Goal: Task Accomplishment & Management: Use online tool/utility

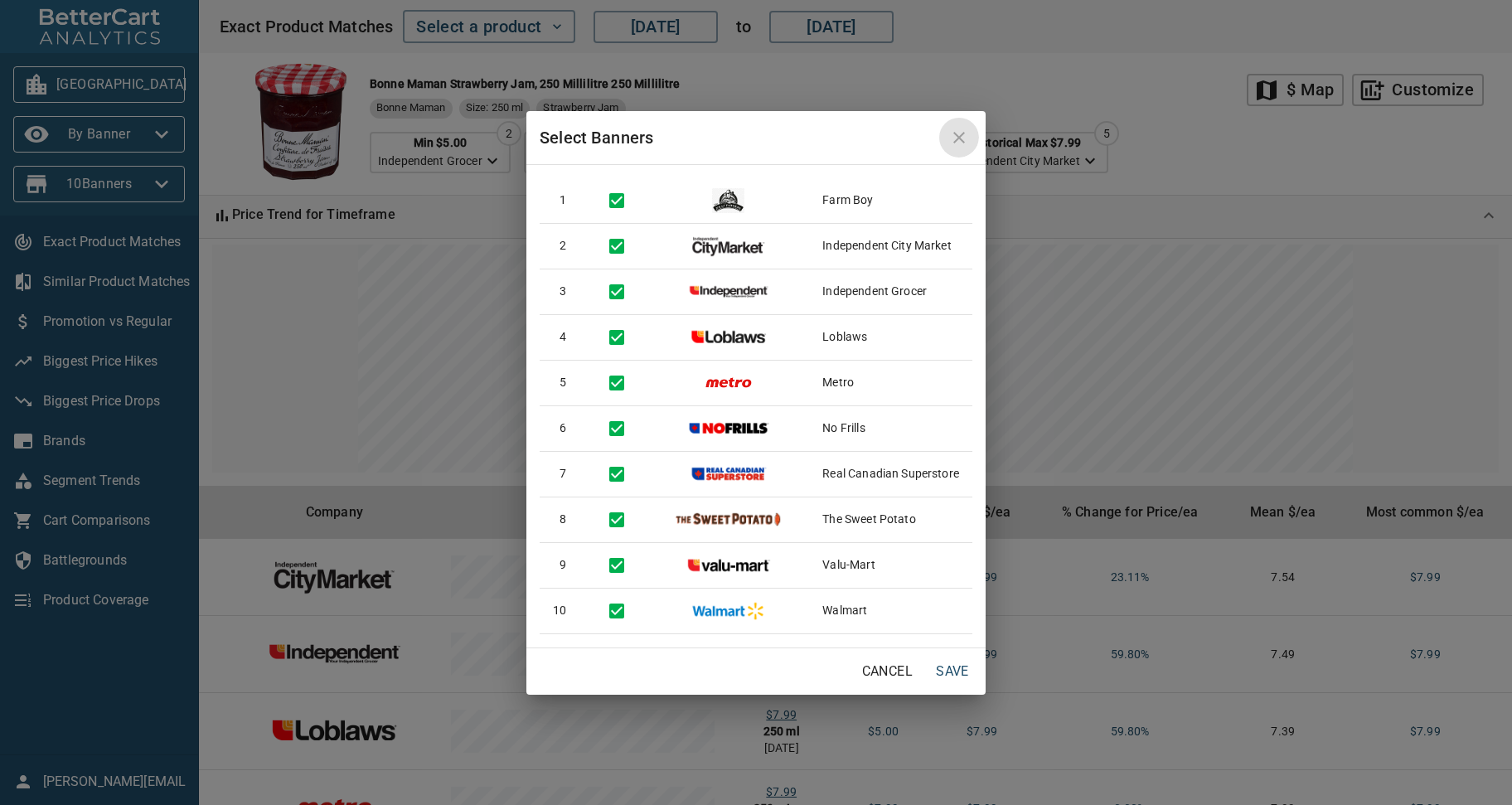
click at [957, 136] on icon "close" at bounding box center [959, 138] width 20 height 20
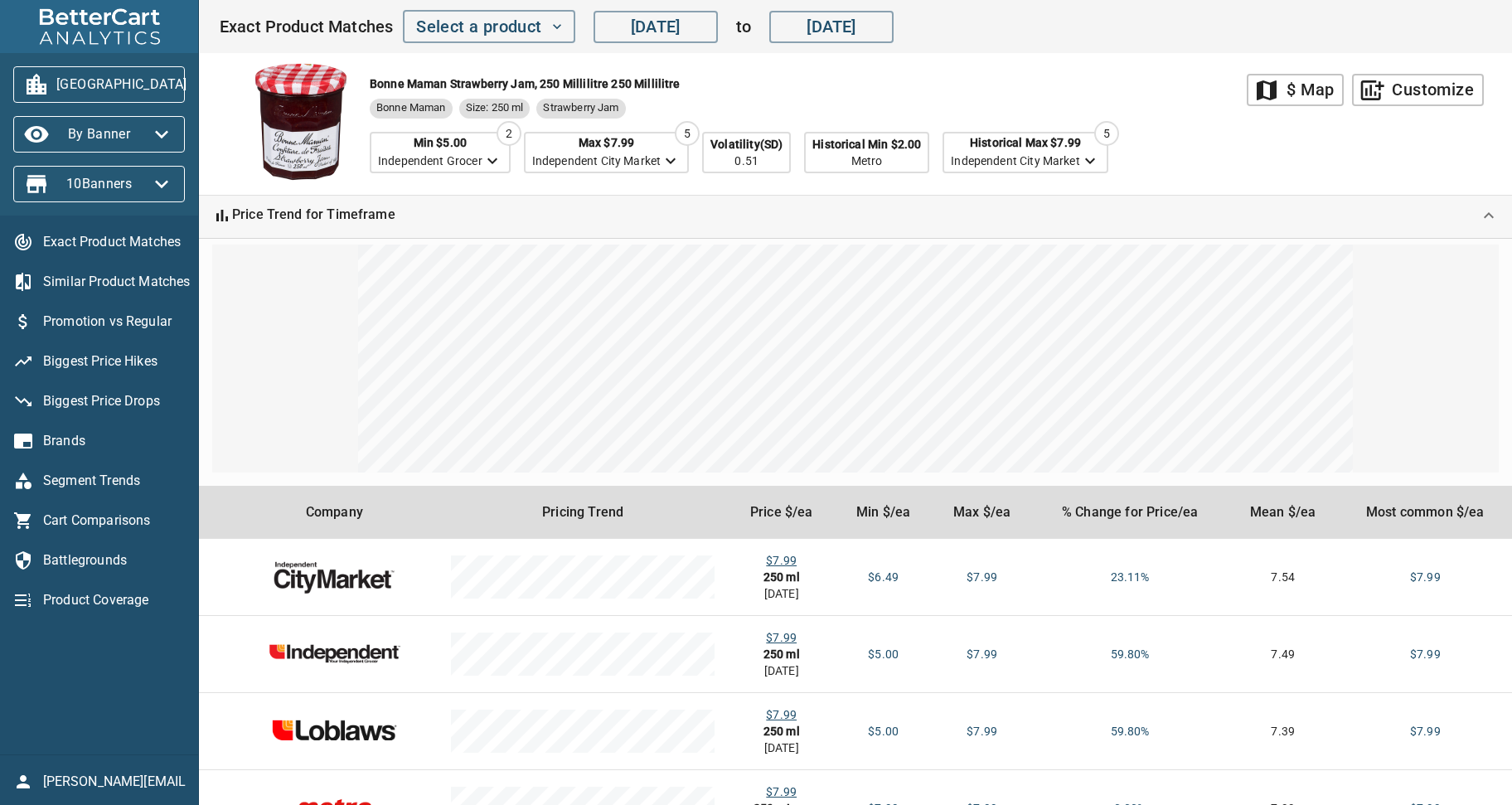
click at [1129, 99] on div "Bonne Maman Strawberry Jam, 250 Millilitre 250 Millilitre Bonne Maman Size: 250…" at bounding box center [733, 124] width 1028 height 142
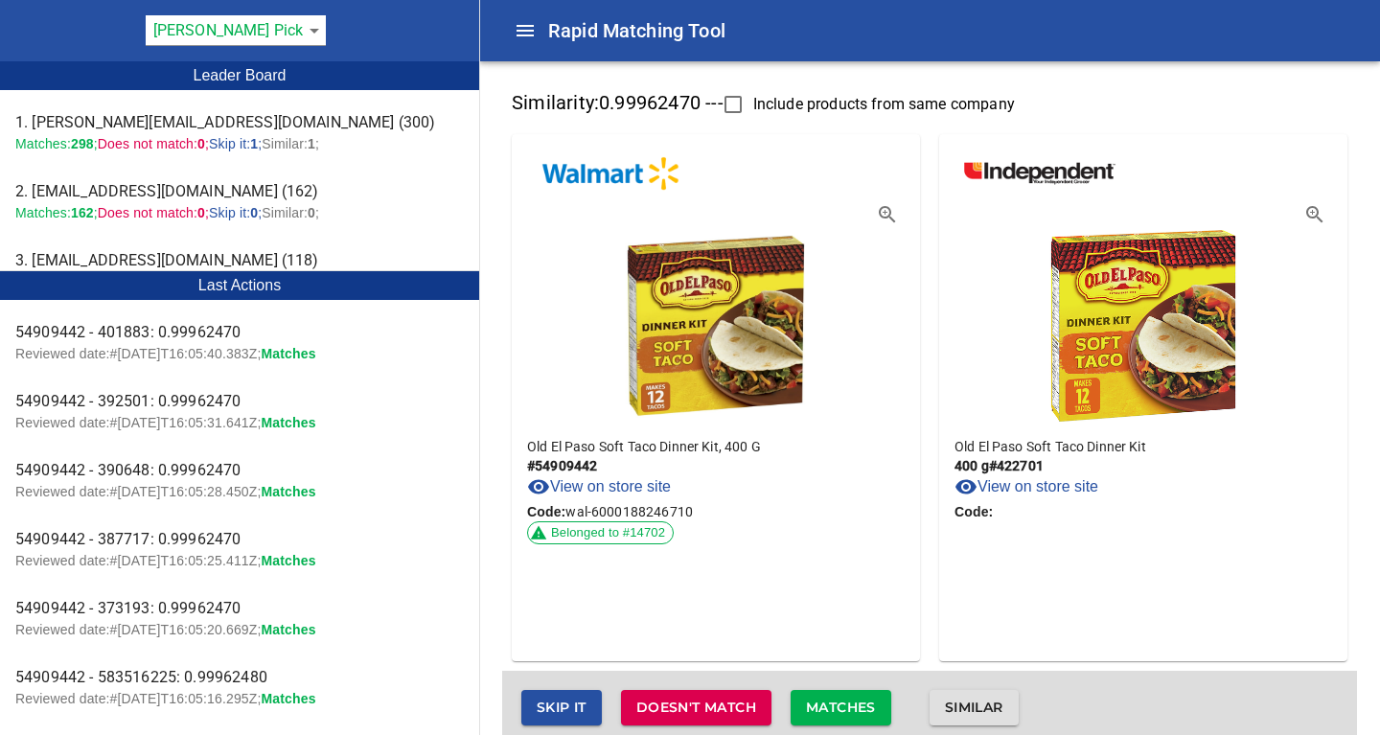
scroll to position [15, 0]
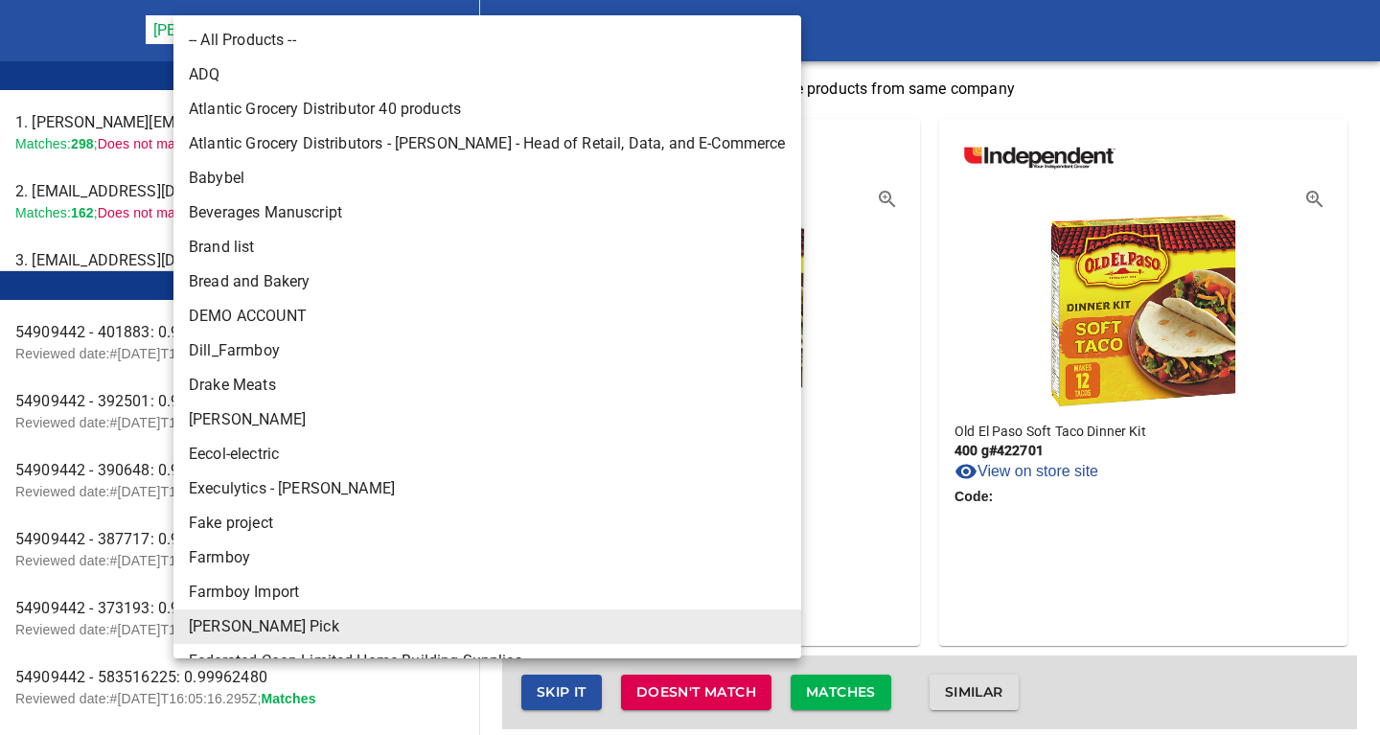
click at [285, 30] on body "tspan{white-space:pre} Rapid Matching Tool [PERSON_NAME] Pick 137 Leader Board …" at bounding box center [690, 368] width 1380 height 767
click at [83, 19] on div at bounding box center [690, 367] width 1380 height 735
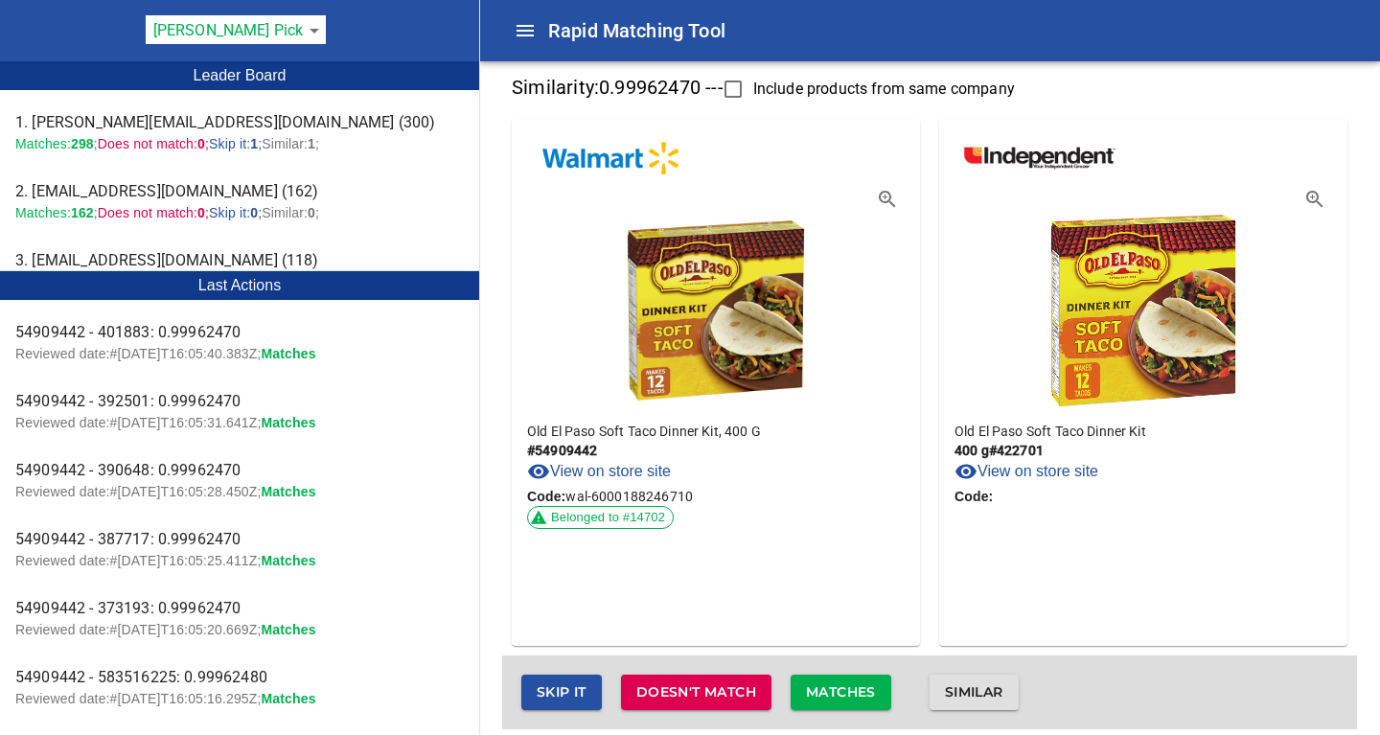
click at [288, 25] on body "tspan{white-space:pre} Rapid Matching Tool Farmer's Pick 137 Leader Board 1. st…" at bounding box center [690, 368] width 1380 height 767
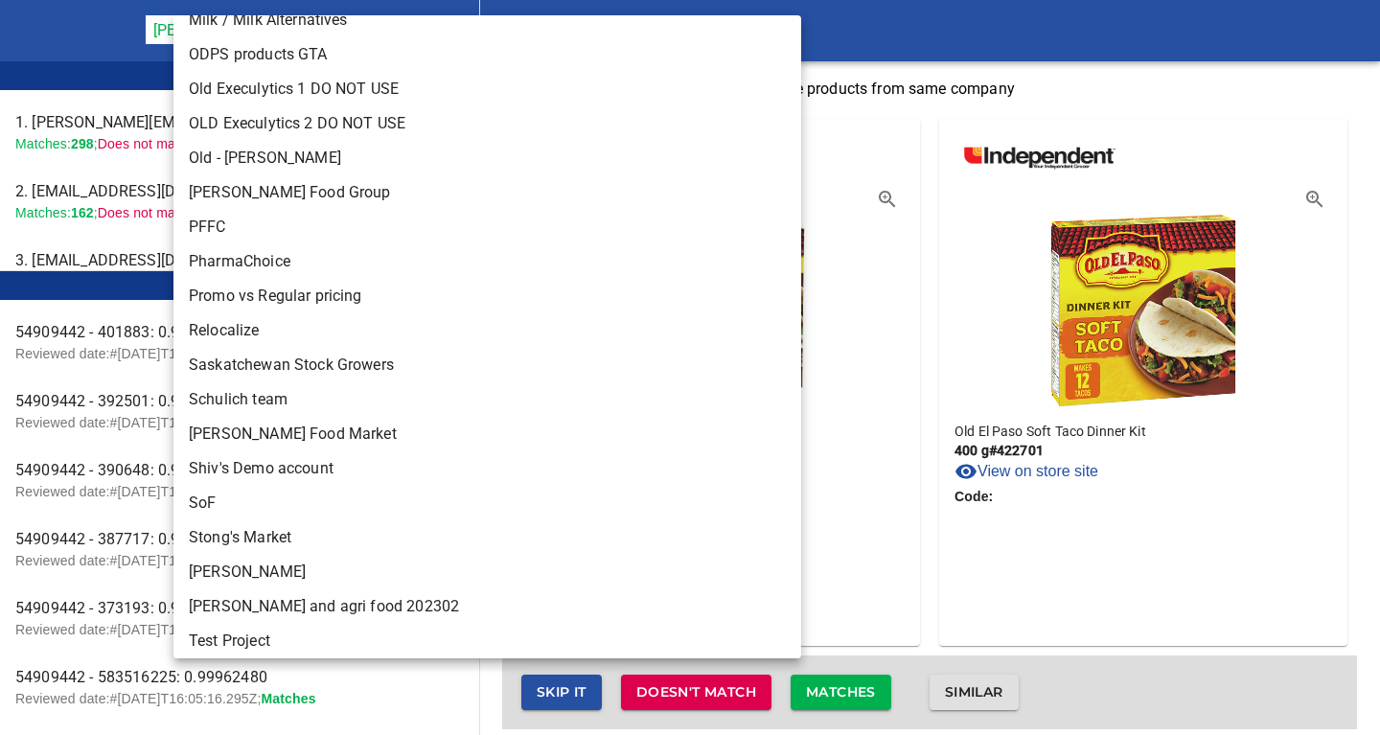
scroll to position [931, 0]
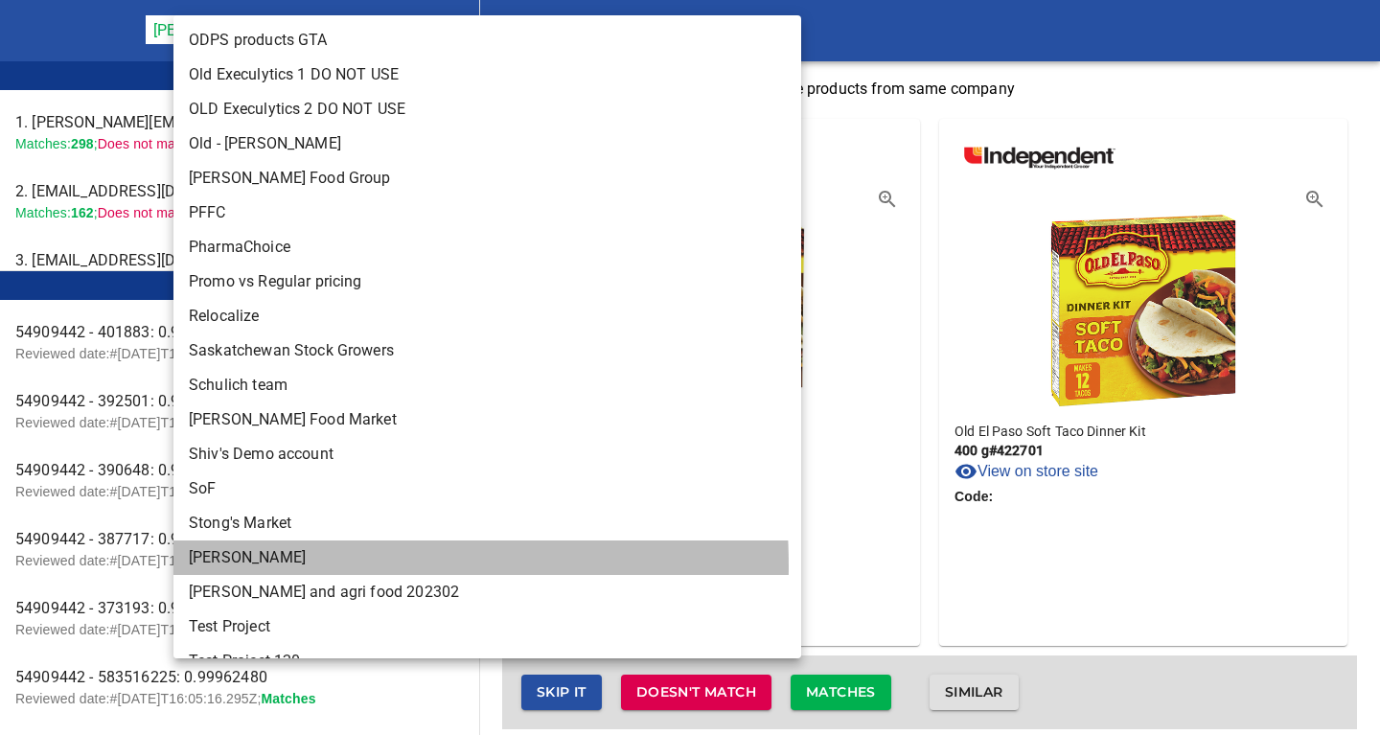
click at [223, 566] on li "Storck" at bounding box center [486, 557] width 627 height 34
type input "124"
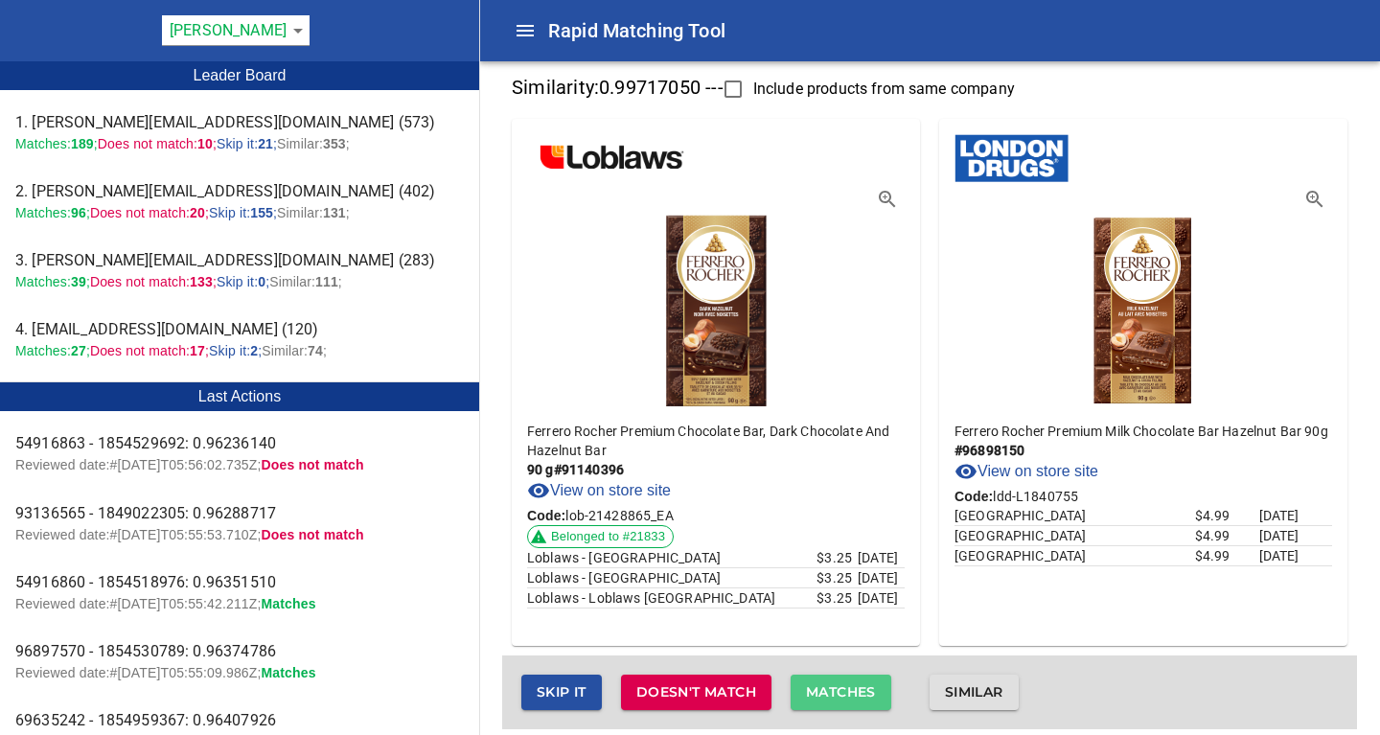
click at [847, 690] on span "Matches" at bounding box center [841, 692] width 70 height 24
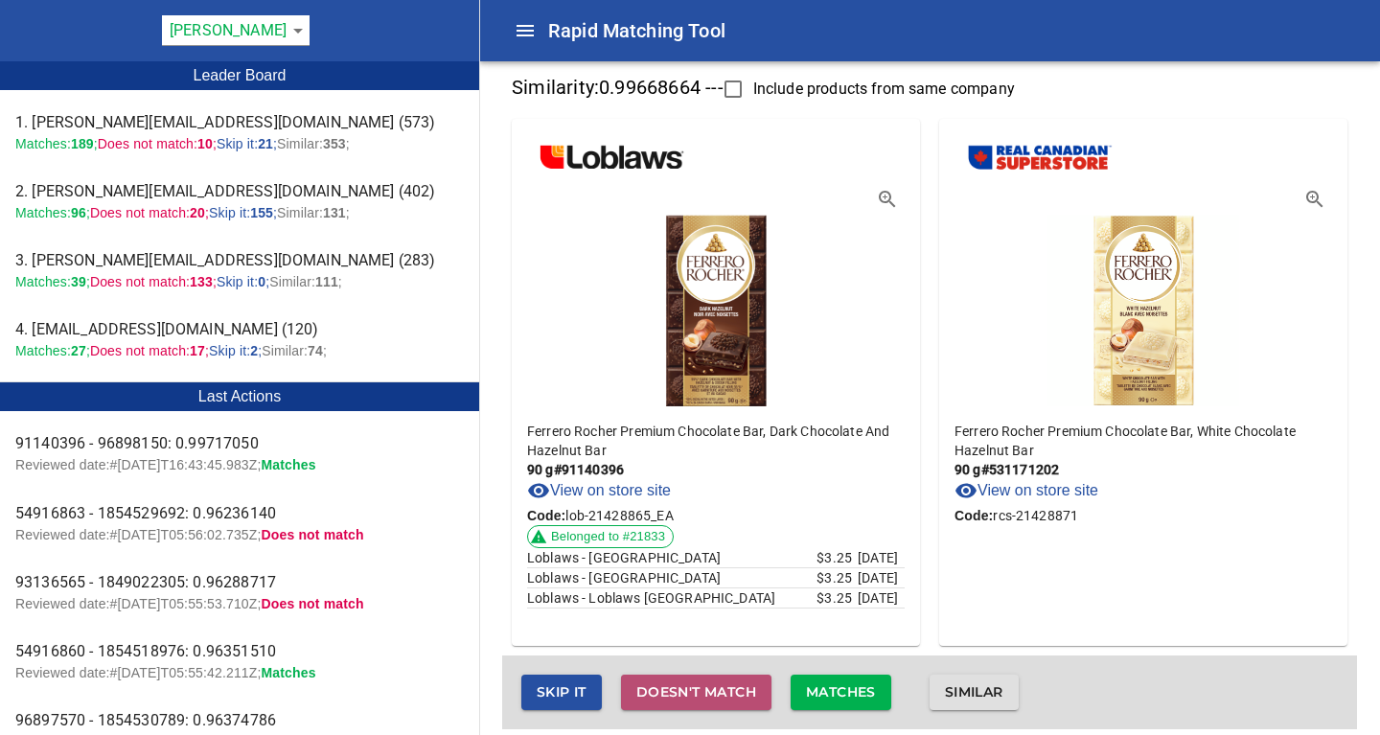
click at [674, 698] on span "Doesn't match" at bounding box center [696, 692] width 120 height 24
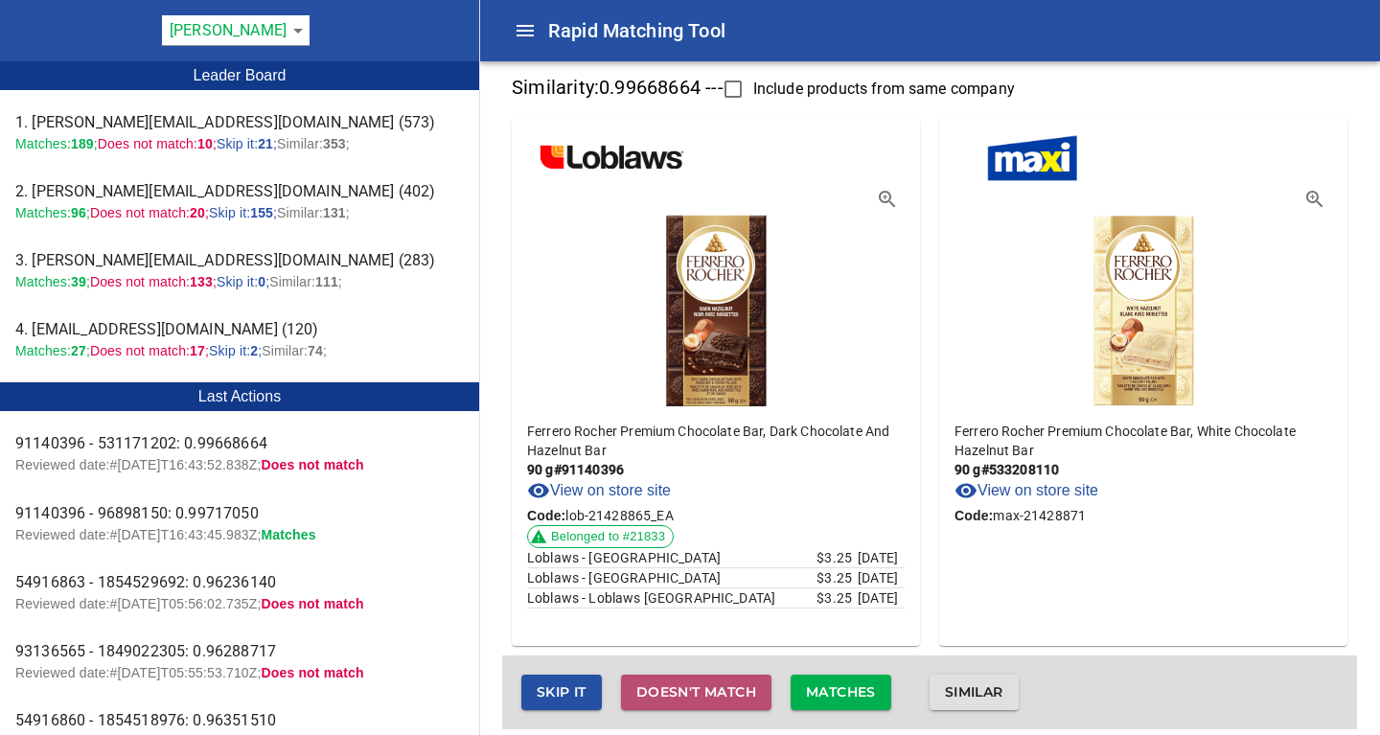
click at [674, 698] on span "Doesn't match" at bounding box center [696, 692] width 120 height 24
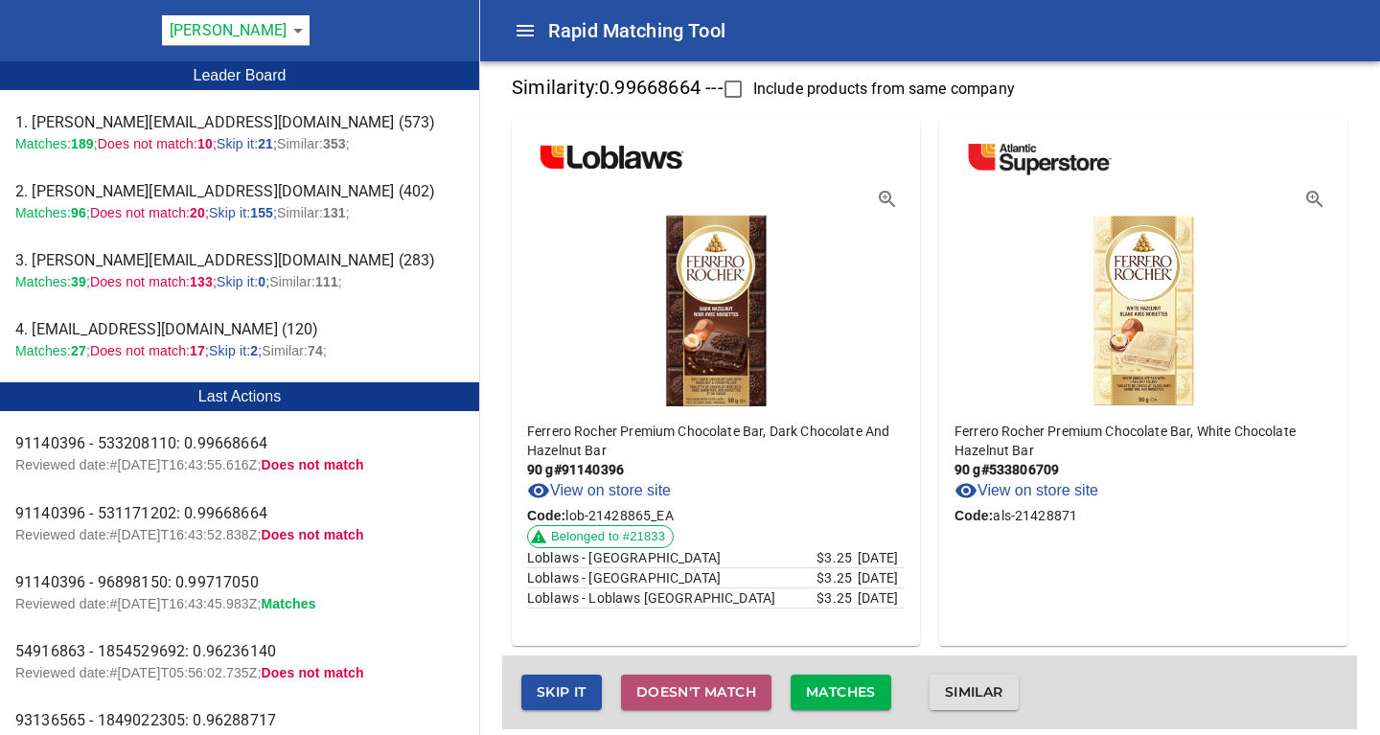
click at [674, 698] on span "Doesn't match" at bounding box center [696, 692] width 120 height 24
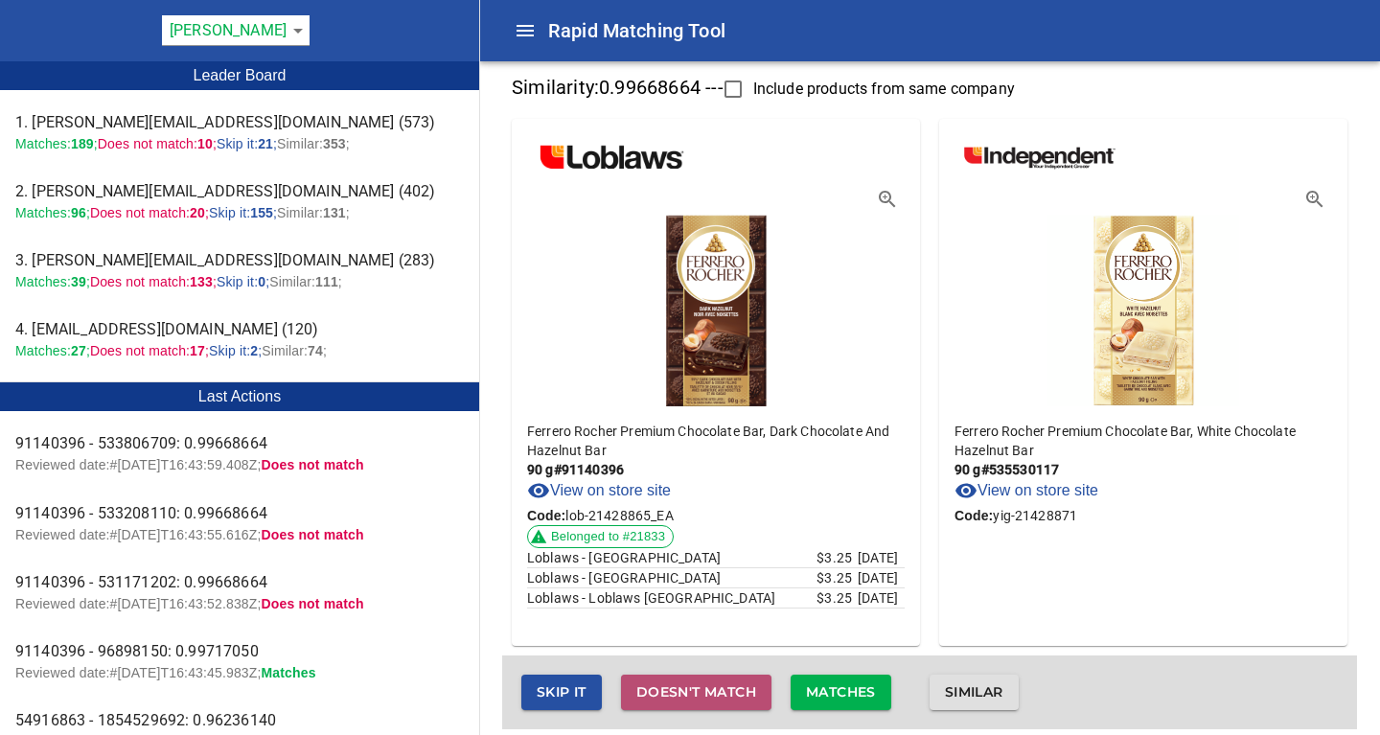
click at [674, 698] on span "Doesn't match" at bounding box center [696, 692] width 120 height 24
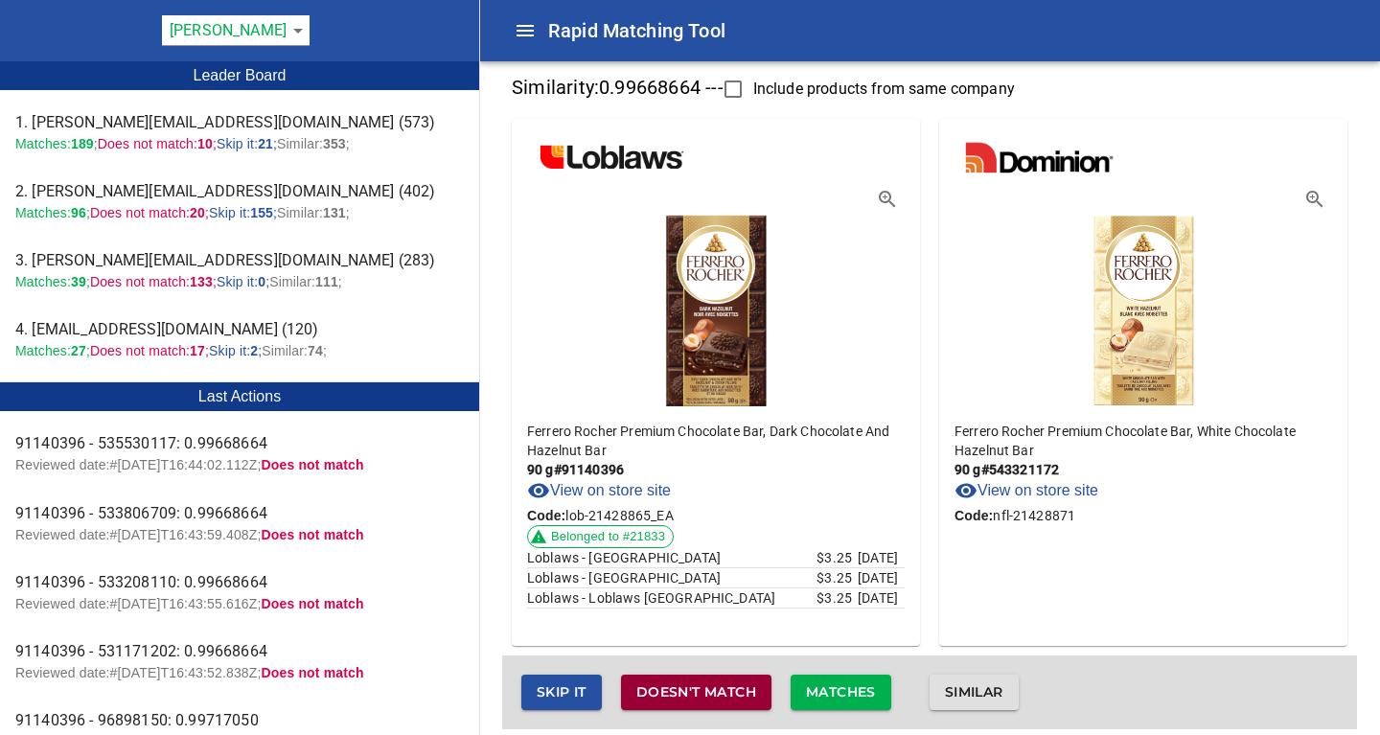
click at [674, 698] on span "Doesn't match" at bounding box center [696, 692] width 120 height 24
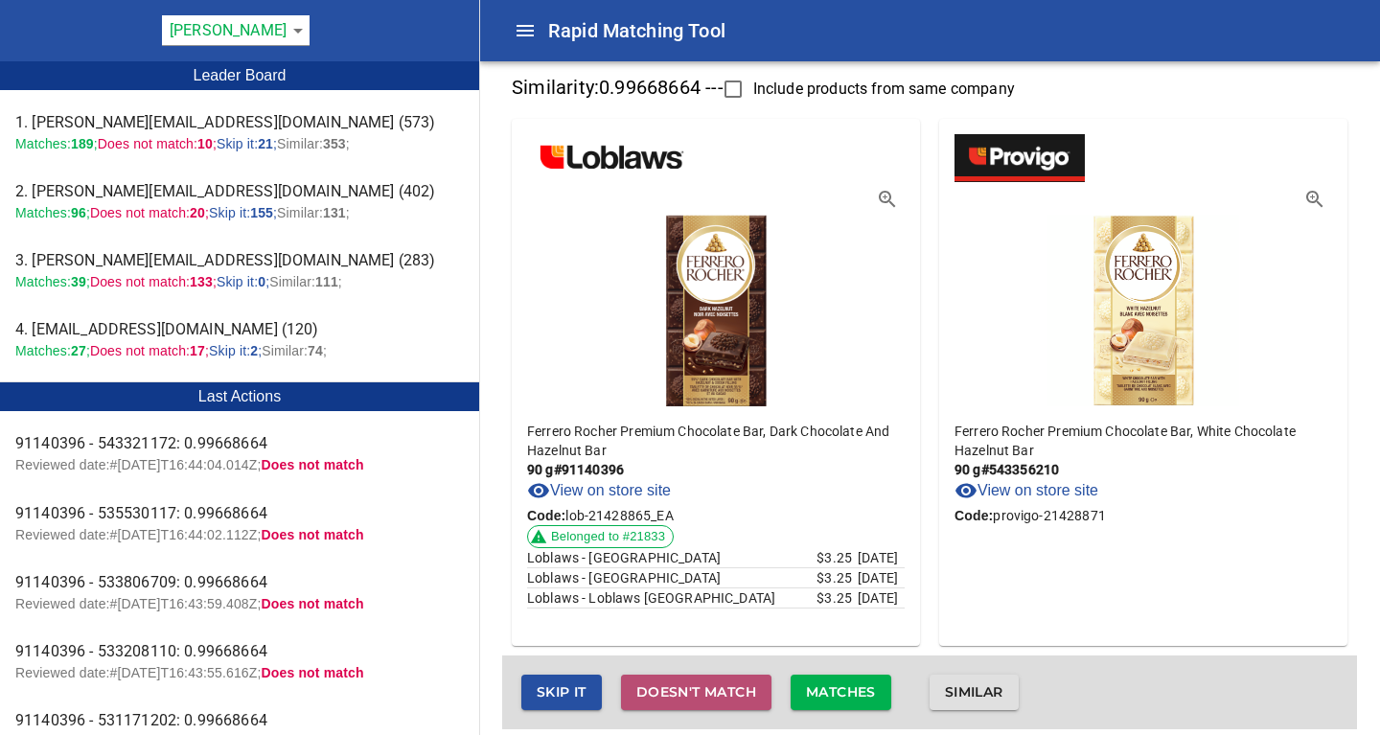
click at [674, 698] on span "Doesn't match" at bounding box center [696, 692] width 120 height 24
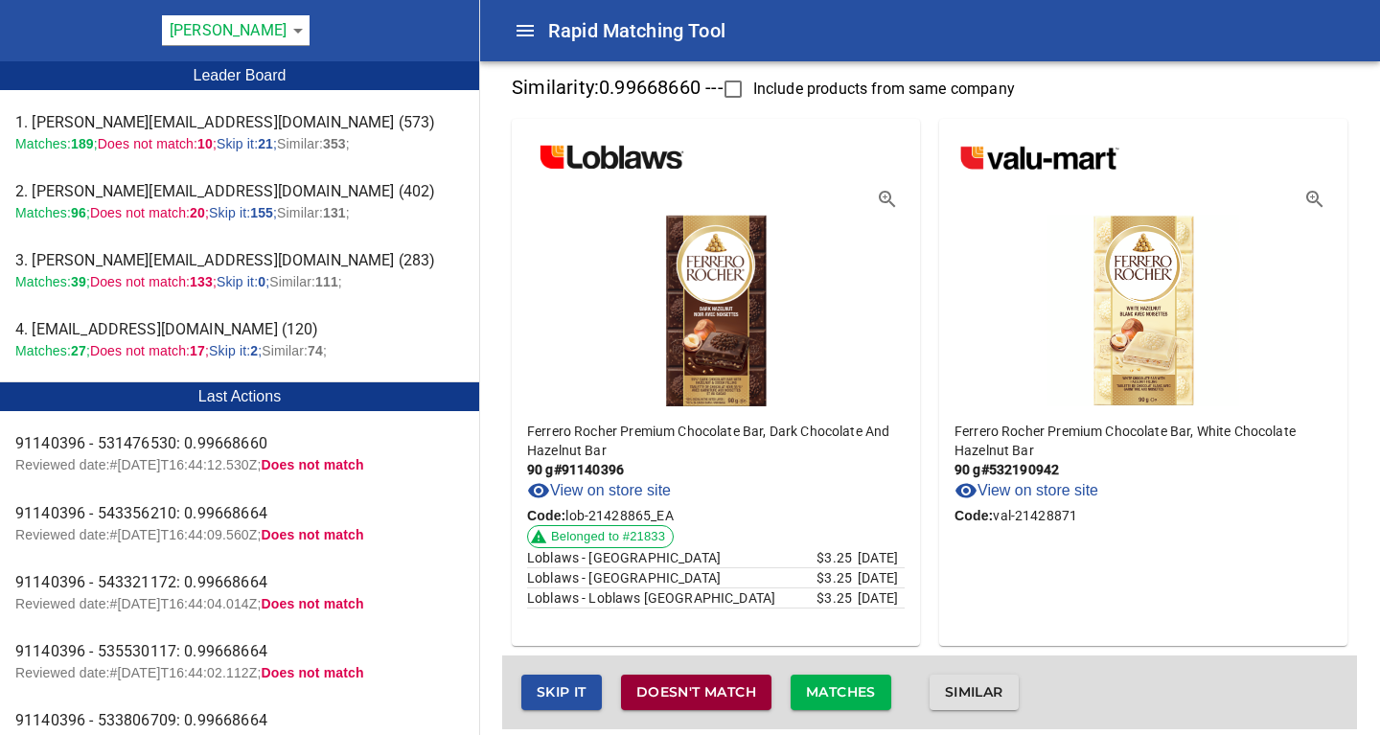
click at [674, 698] on span "Doesn't match" at bounding box center [696, 692] width 120 height 24
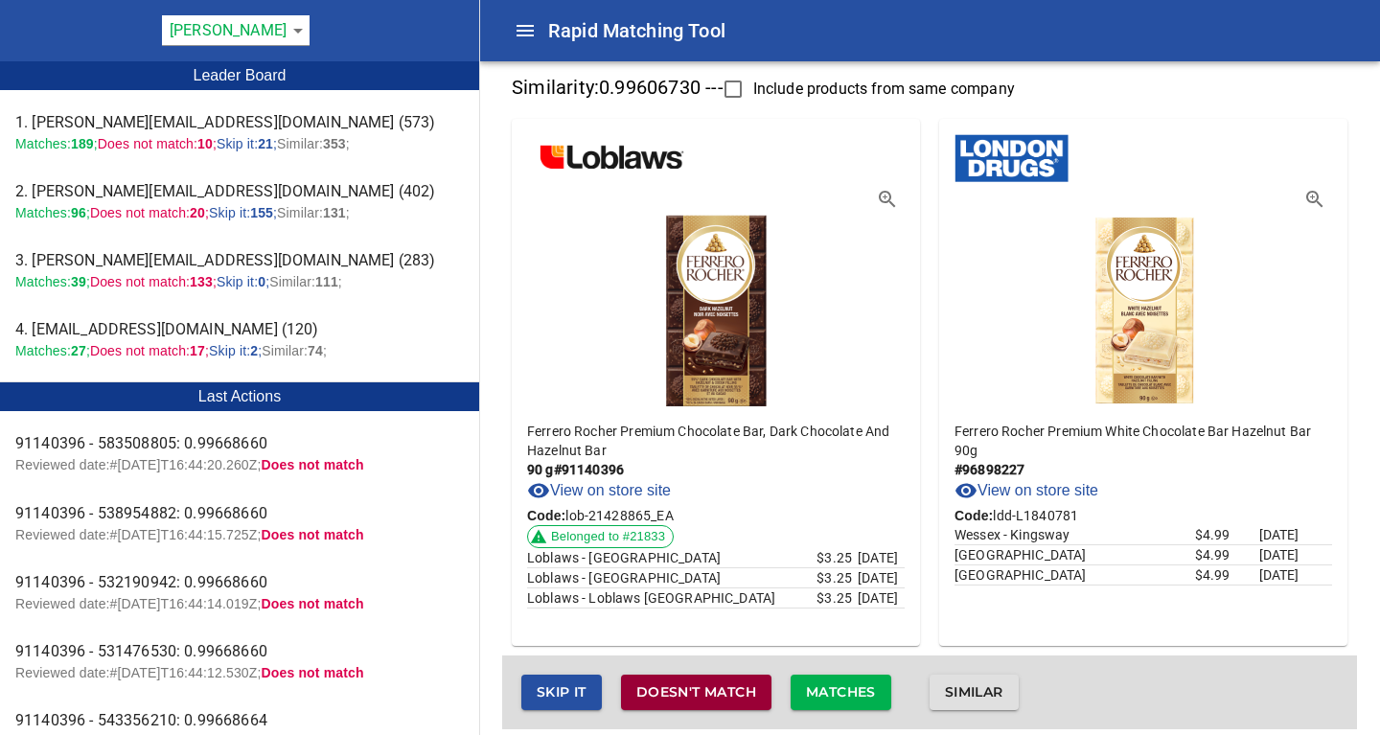
click at [674, 698] on span "Doesn't match" at bounding box center [696, 692] width 120 height 24
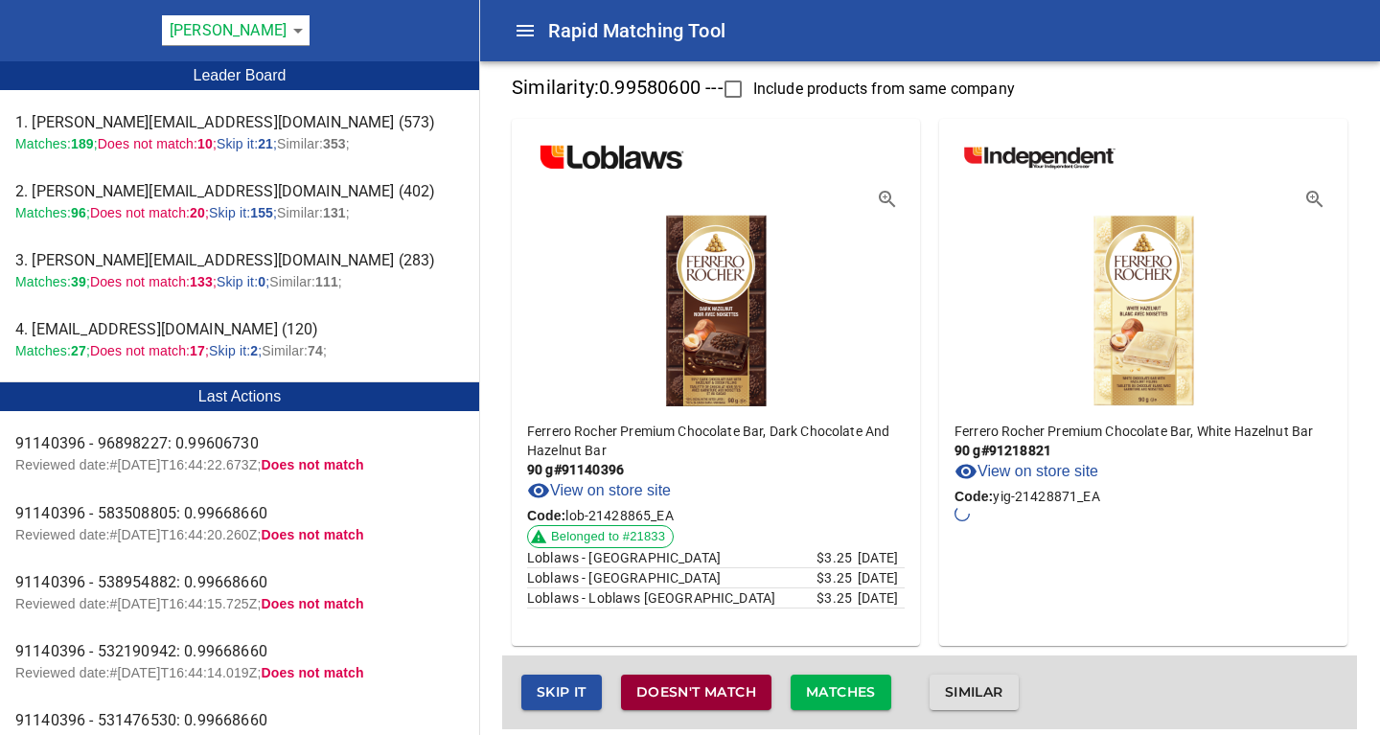
click at [674, 698] on span "Doesn't match" at bounding box center [696, 692] width 120 height 24
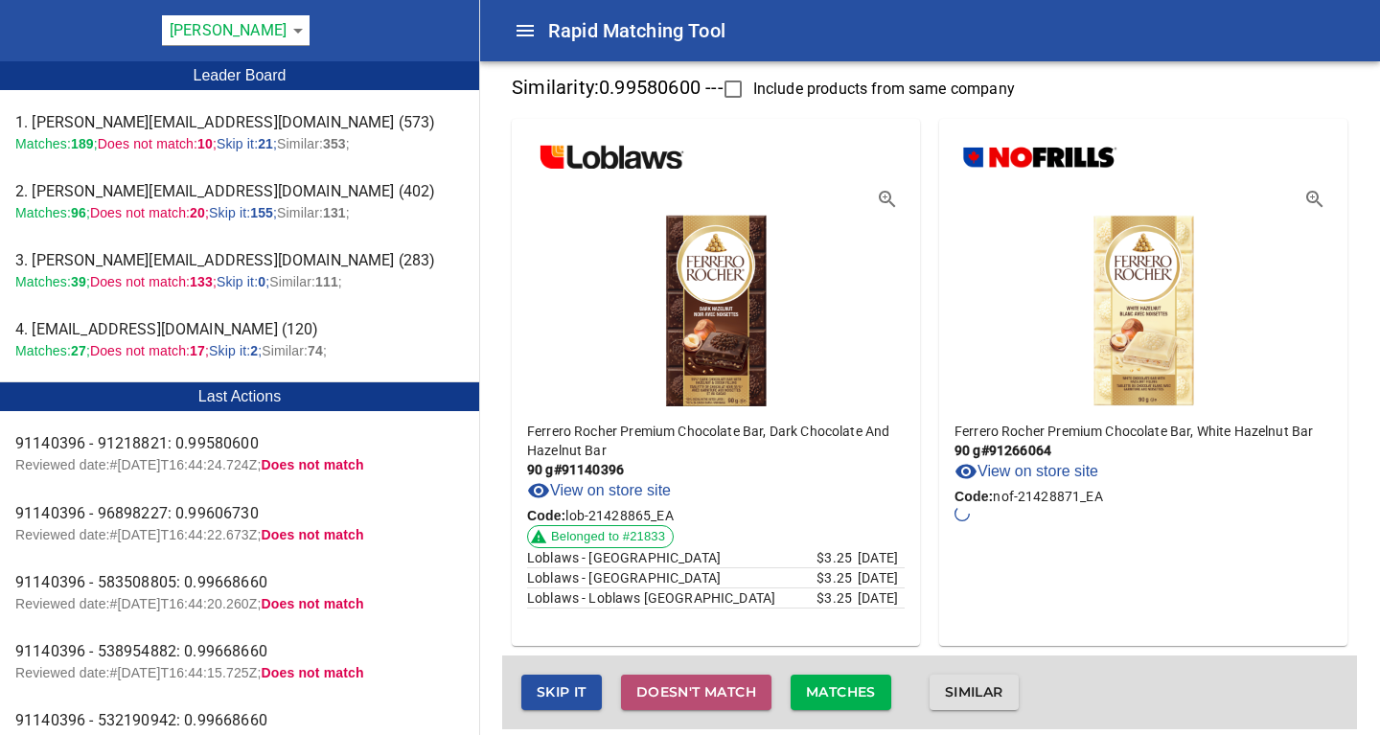
click at [674, 698] on span "Doesn't match" at bounding box center [696, 692] width 120 height 24
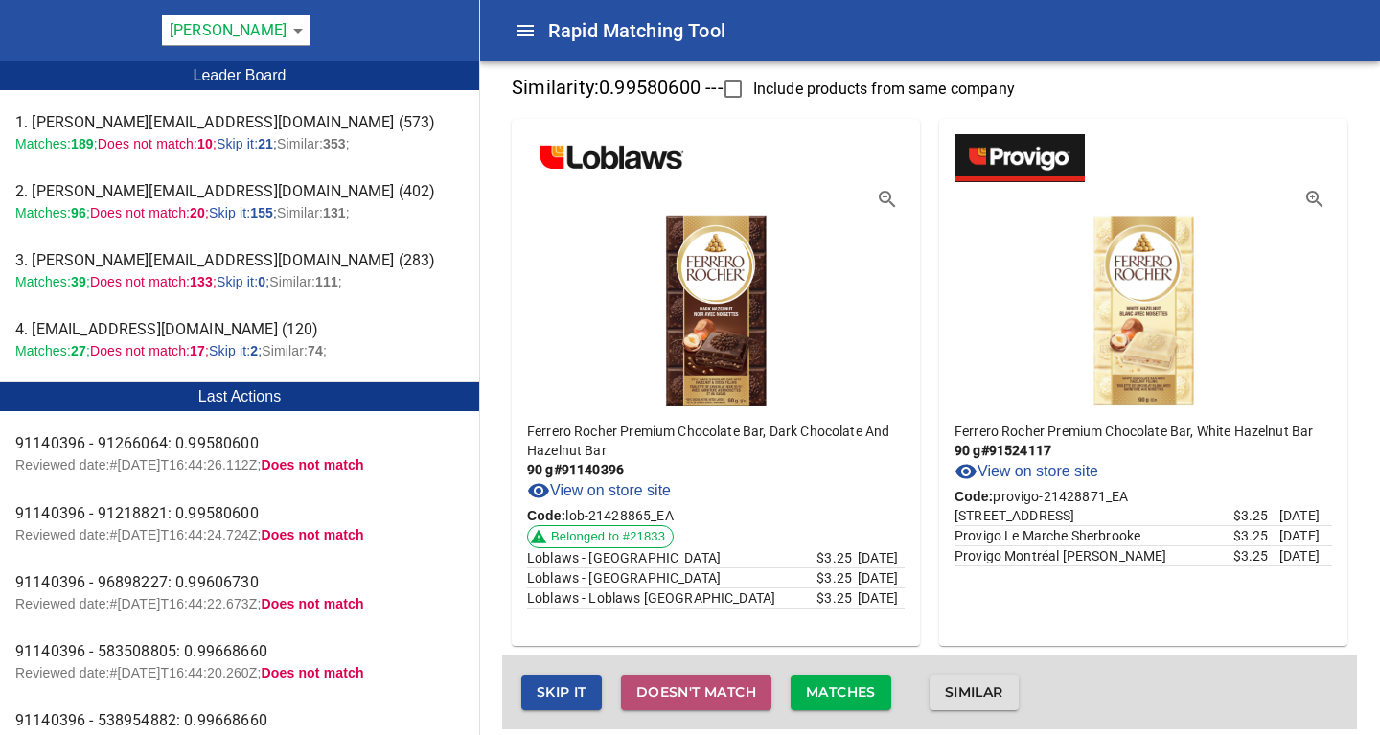
click at [674, 698] on span "Doesn't match" at bounding box center [696, 692] width 120 height 24
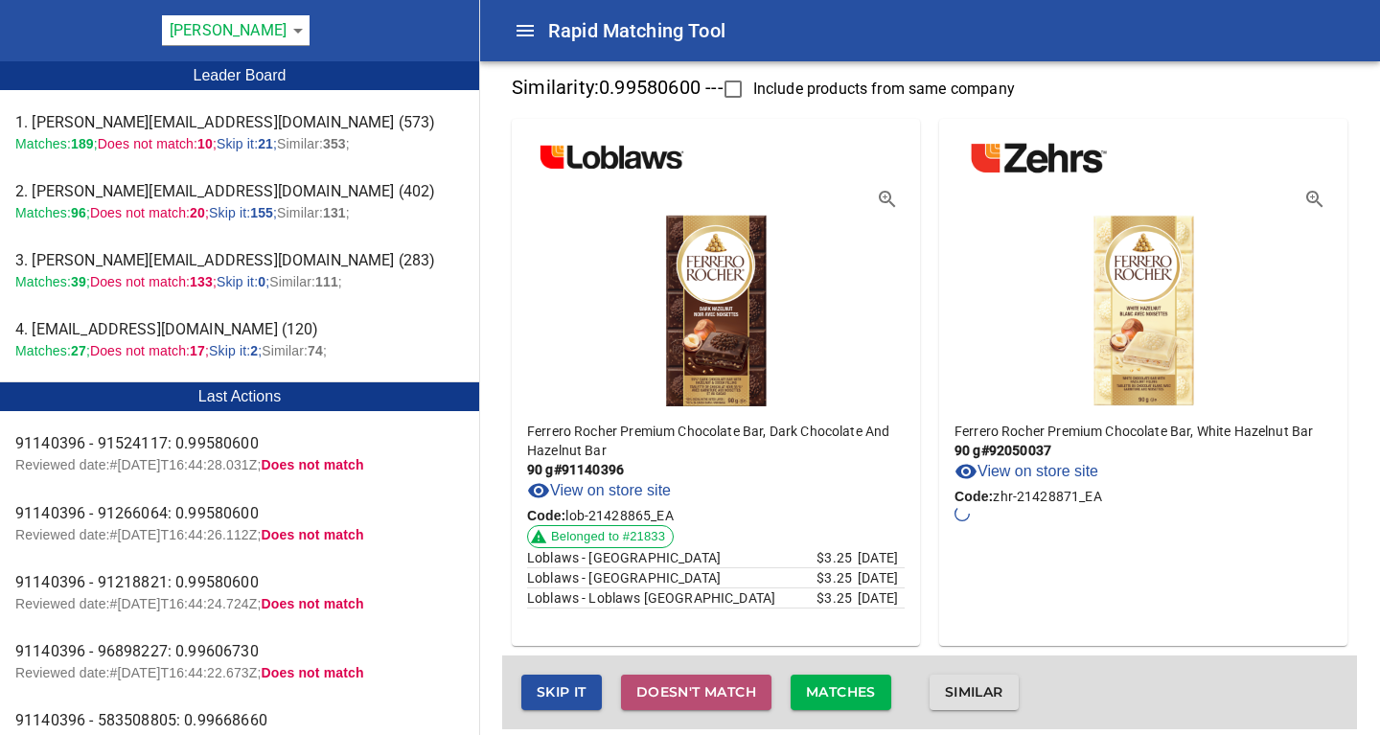
click at [674, 698] on span "Doesn't match" at bounding box center [696, 692] width 120 height 24
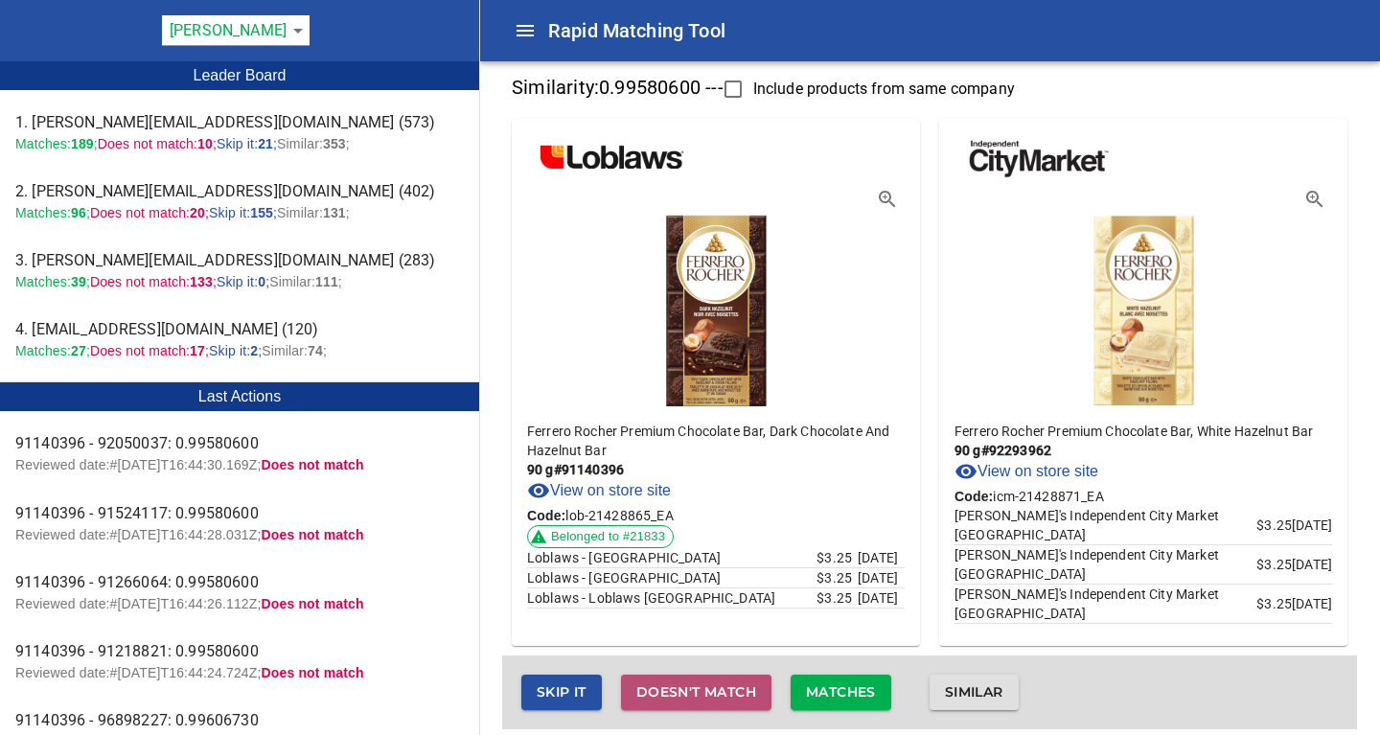
click at [674, 698] on span "Doesn't match" at bounding box center [696, 692] width 120 height 24
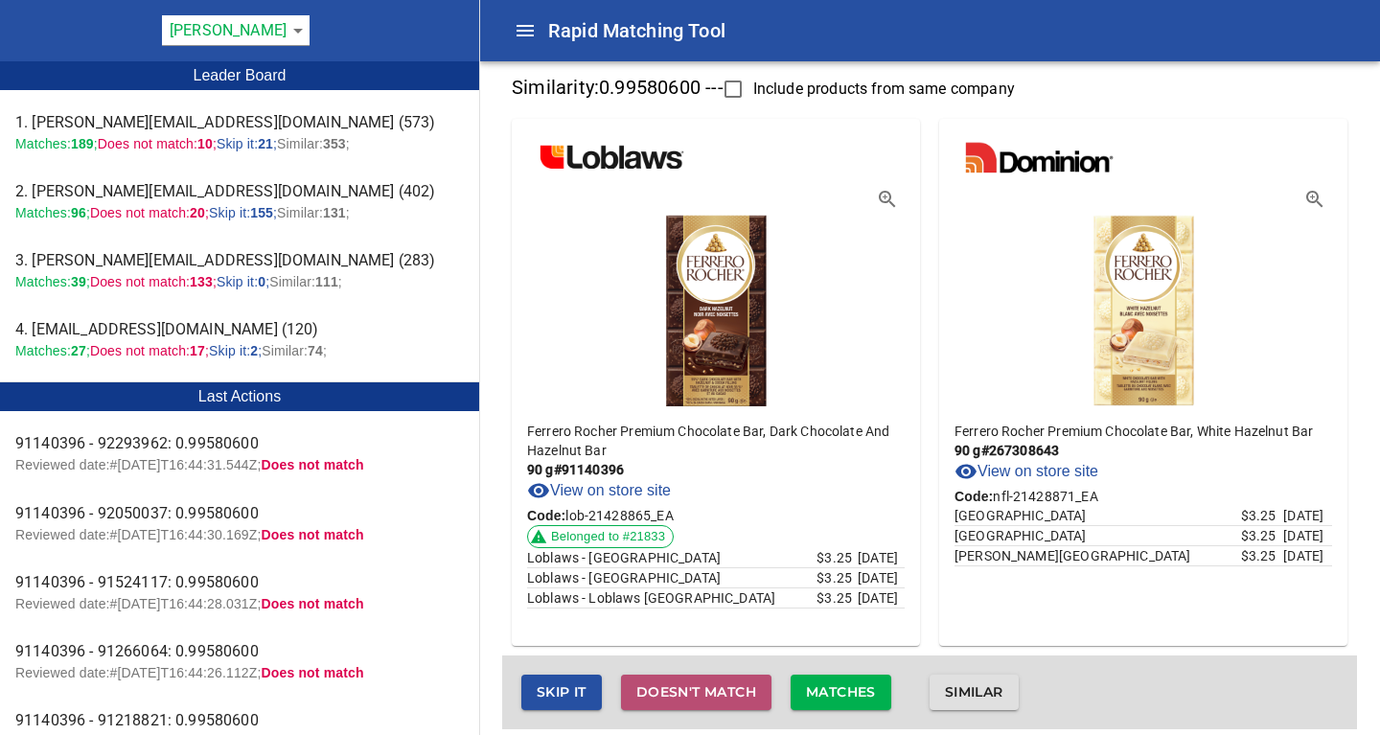
click at [674, 698] on span "Doesn't match" at bounding box center [696, 692] width 120 height 24
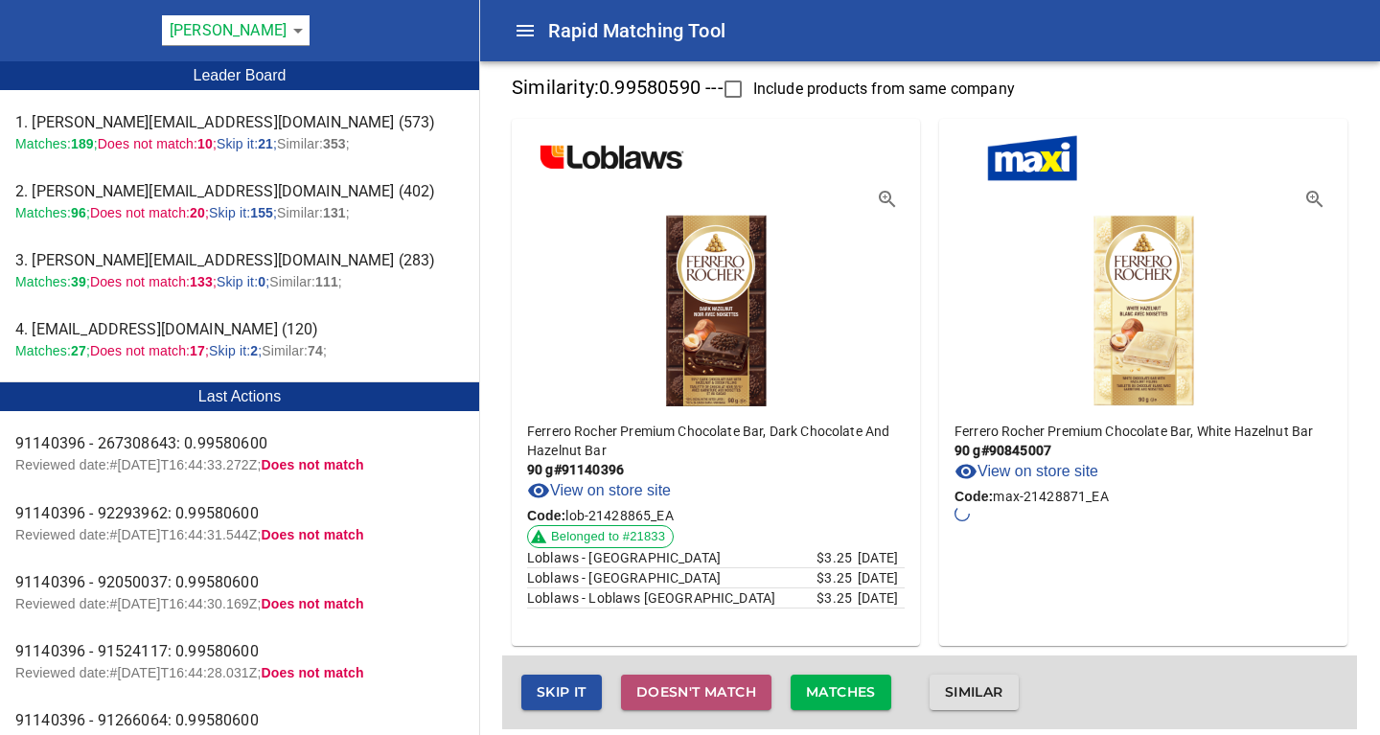
click at [674, 698] on span "Doesn't match" at bounding box center [696, 692] width 120 height 24
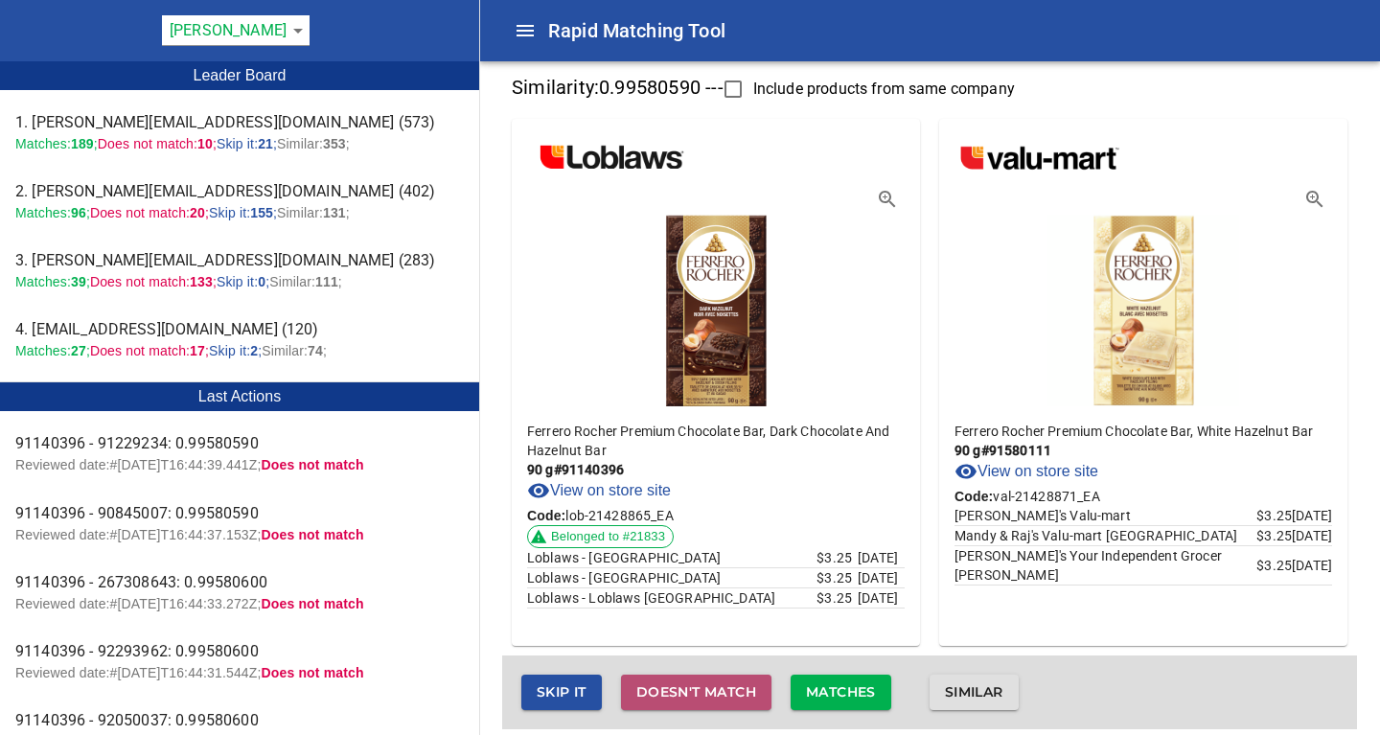
click at [674, 698] on span "Doesn't match" at bounding box center [696, 692] width 120 height 24
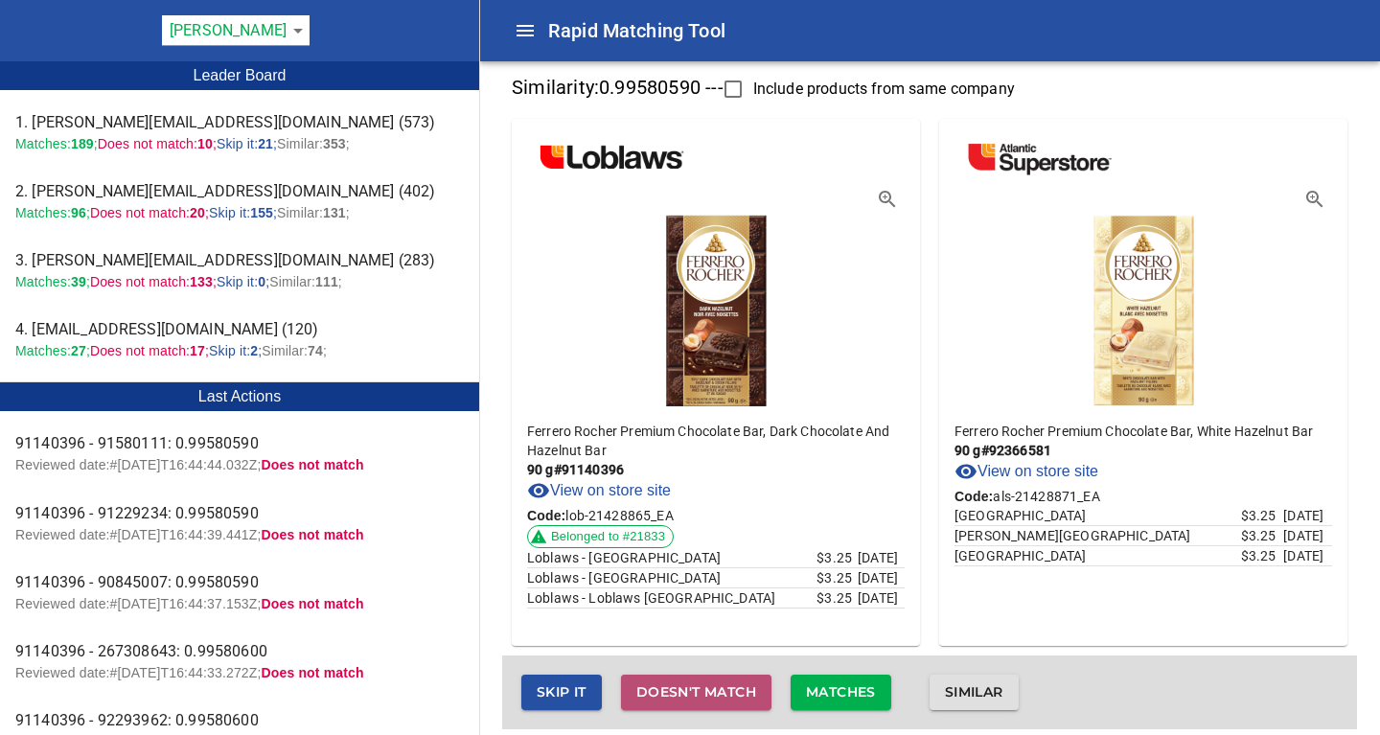
click at [674, 698] on span "Doesn't match" at bounding box center [696, 692] width 120 height 24
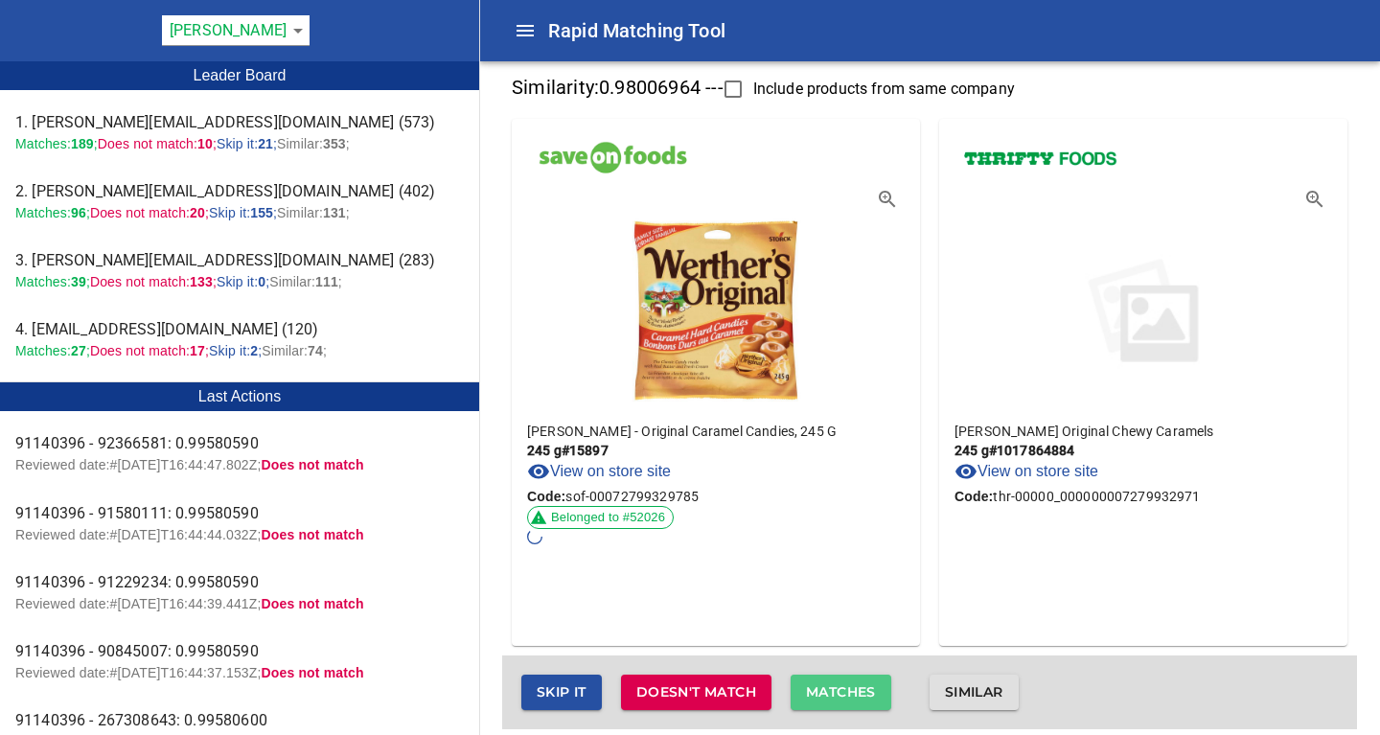
click at [841, 686] on span "Matches" at bounding box center [841, 692] width 70 height 24
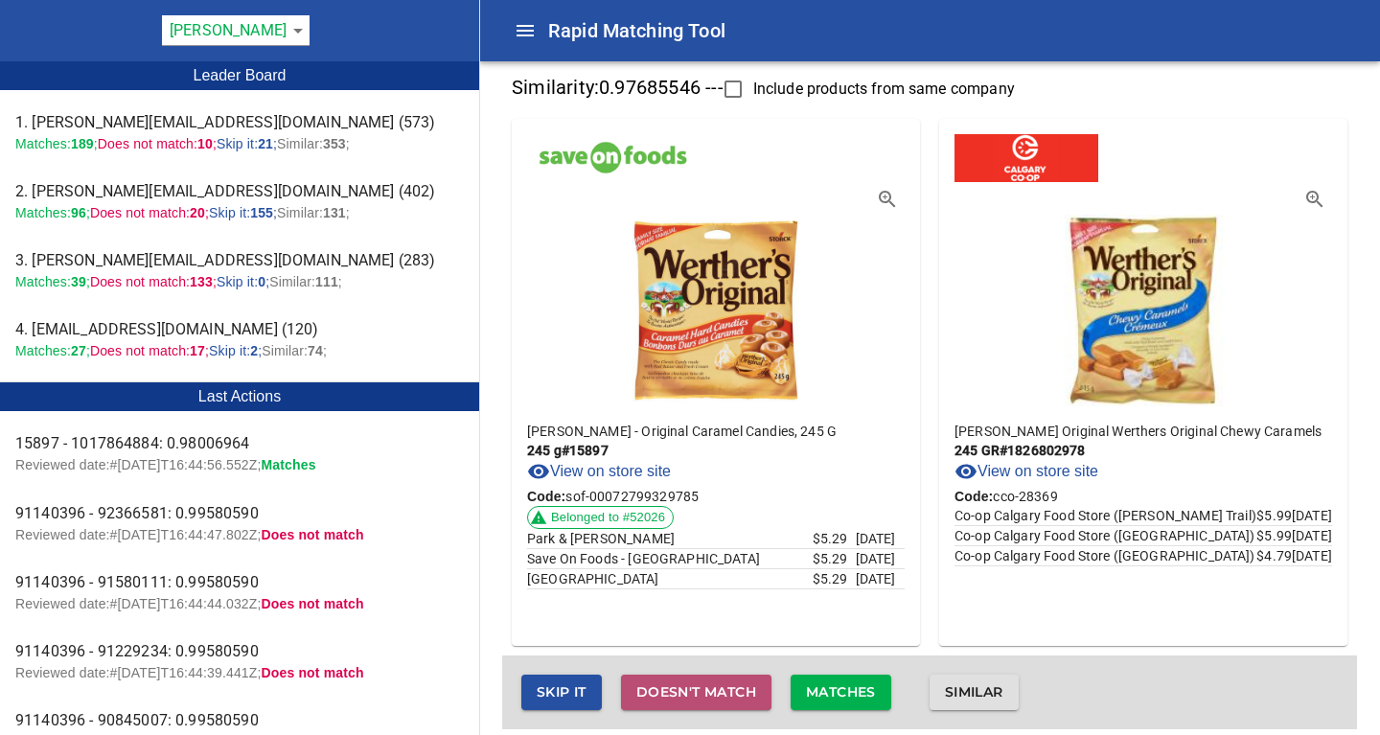
click at [713, 690] on span "Doesn't match" at bounding box center [696, 692] width 120 height 24
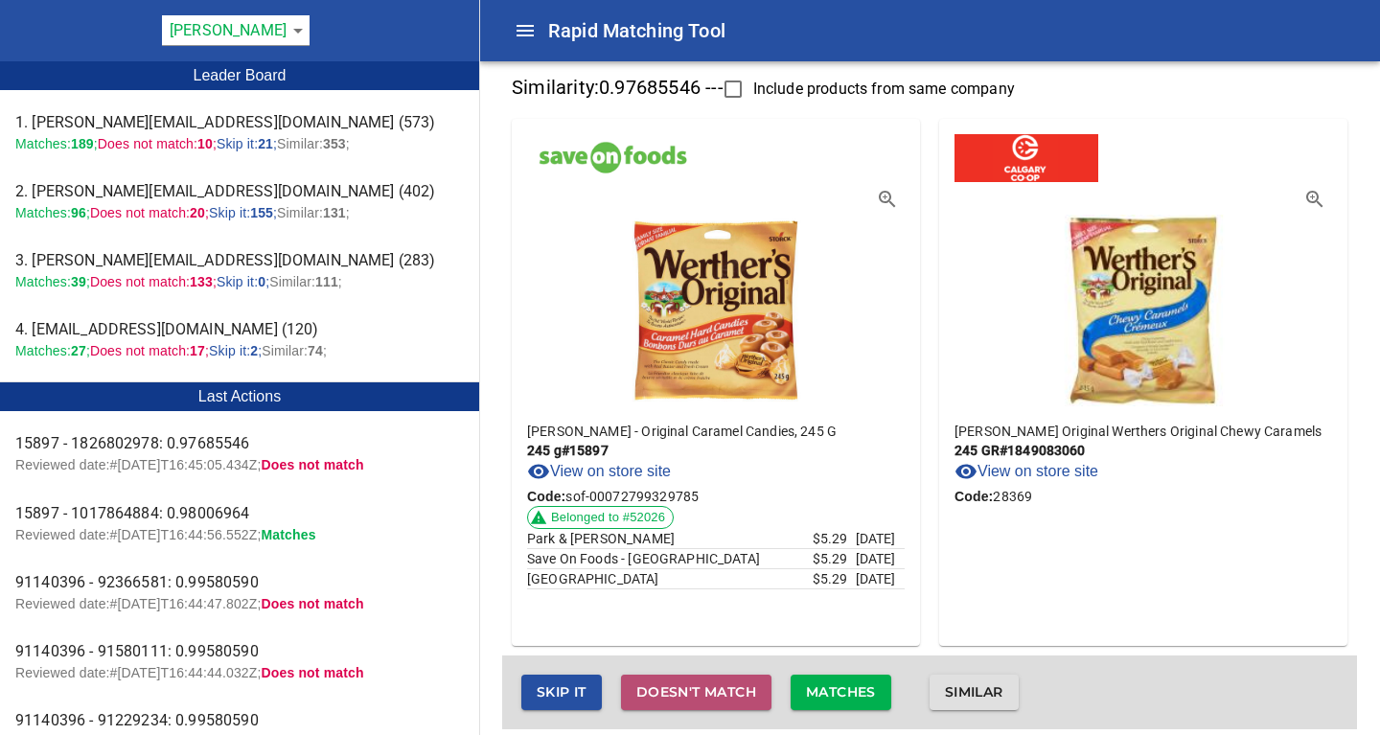
click at [711, 694] on span "Doesn't match" at bounding box center [696, 692] width 120 height 24
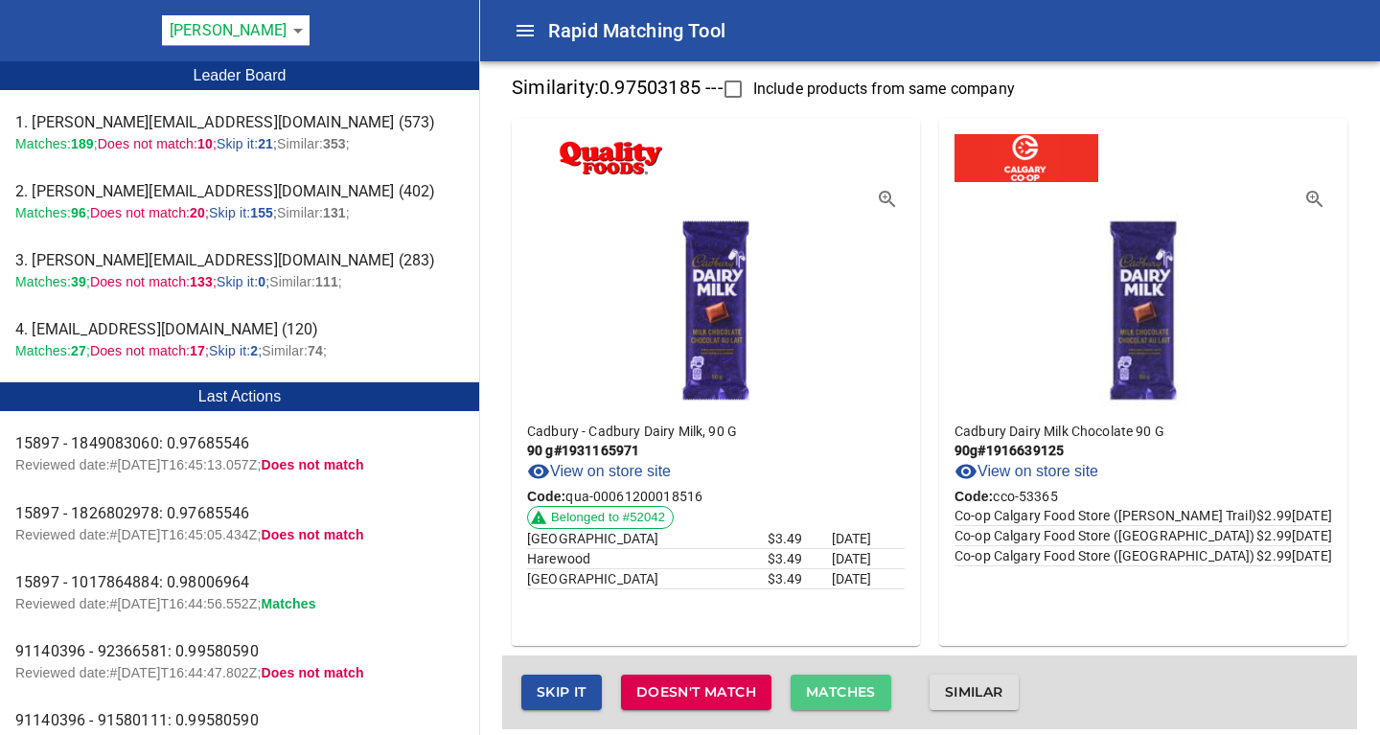
click at [841, 690] on span "Matches" at bounding box center [841, 692] width 70 height 24
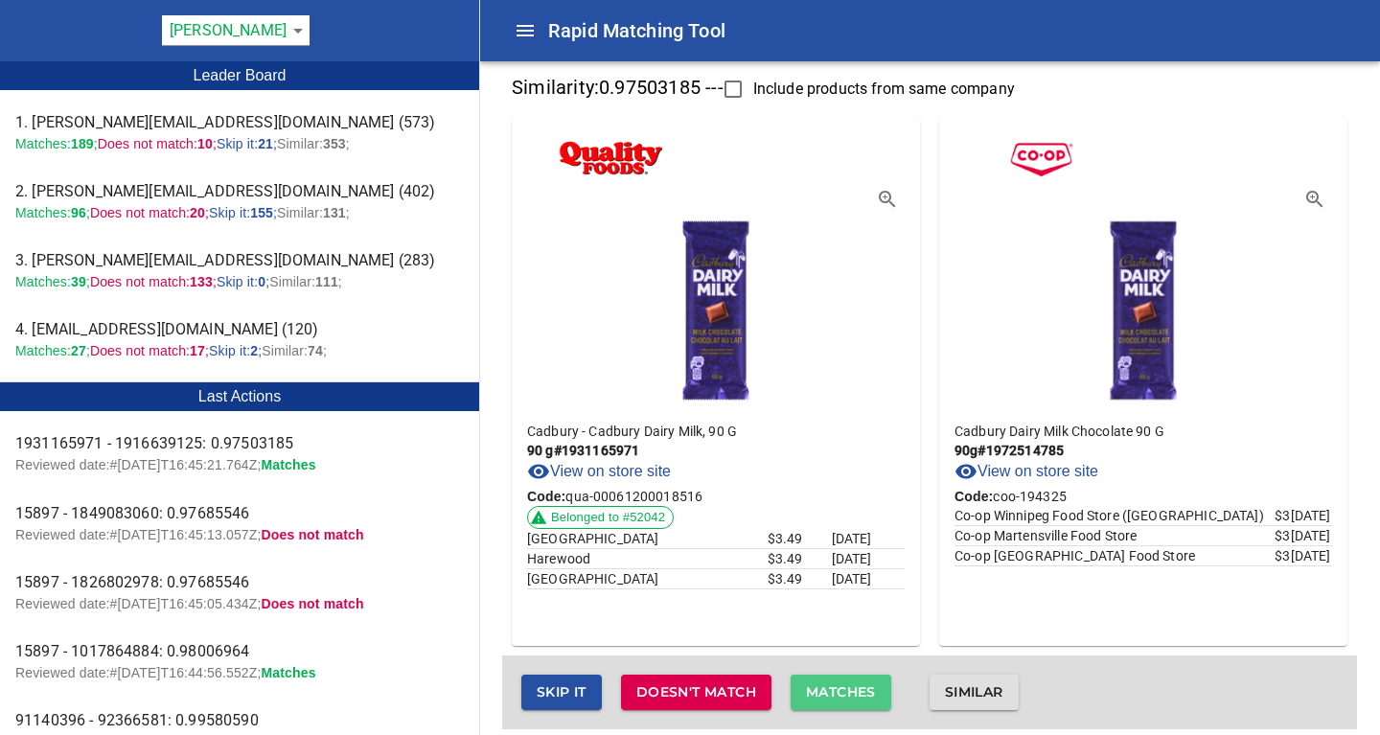
click at [841, 690] on span "Matches" at bounding box center [841, 692] width 70 height 24
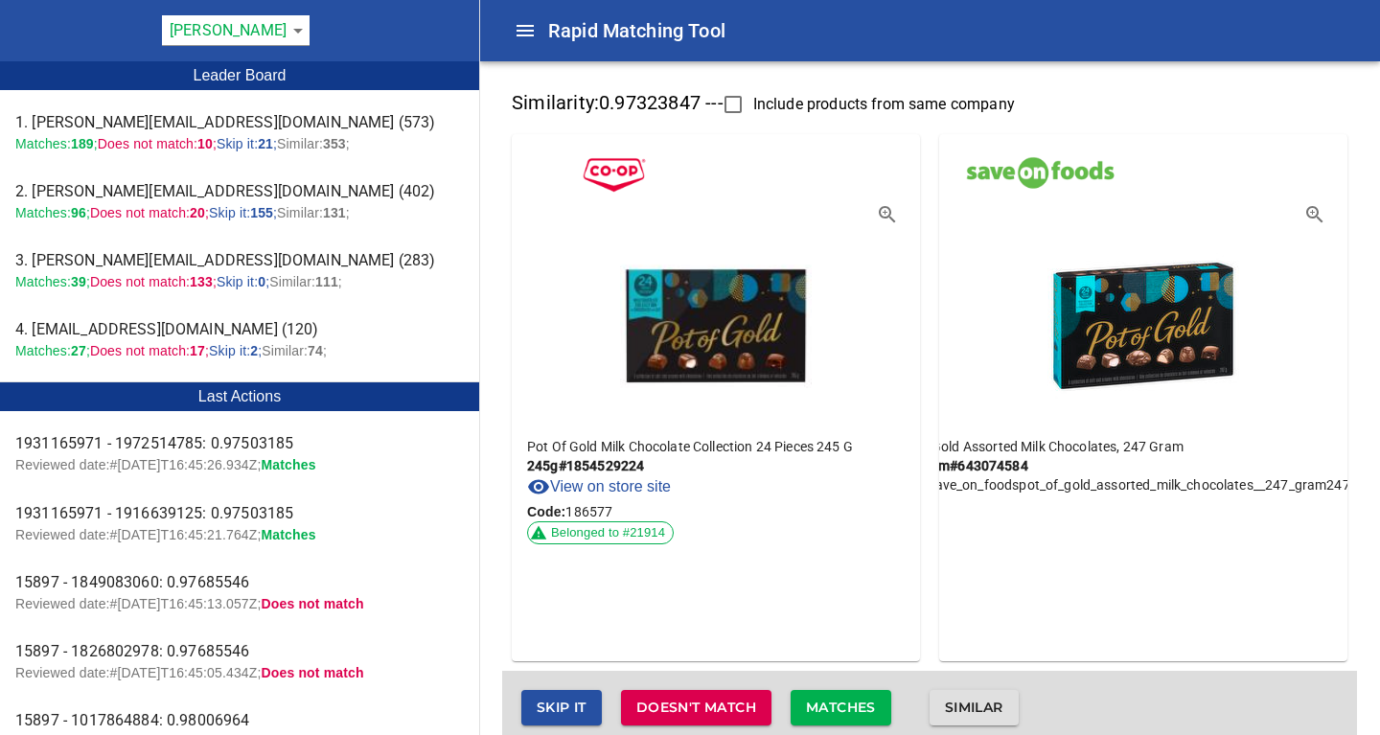
scroll to position [1, 0]
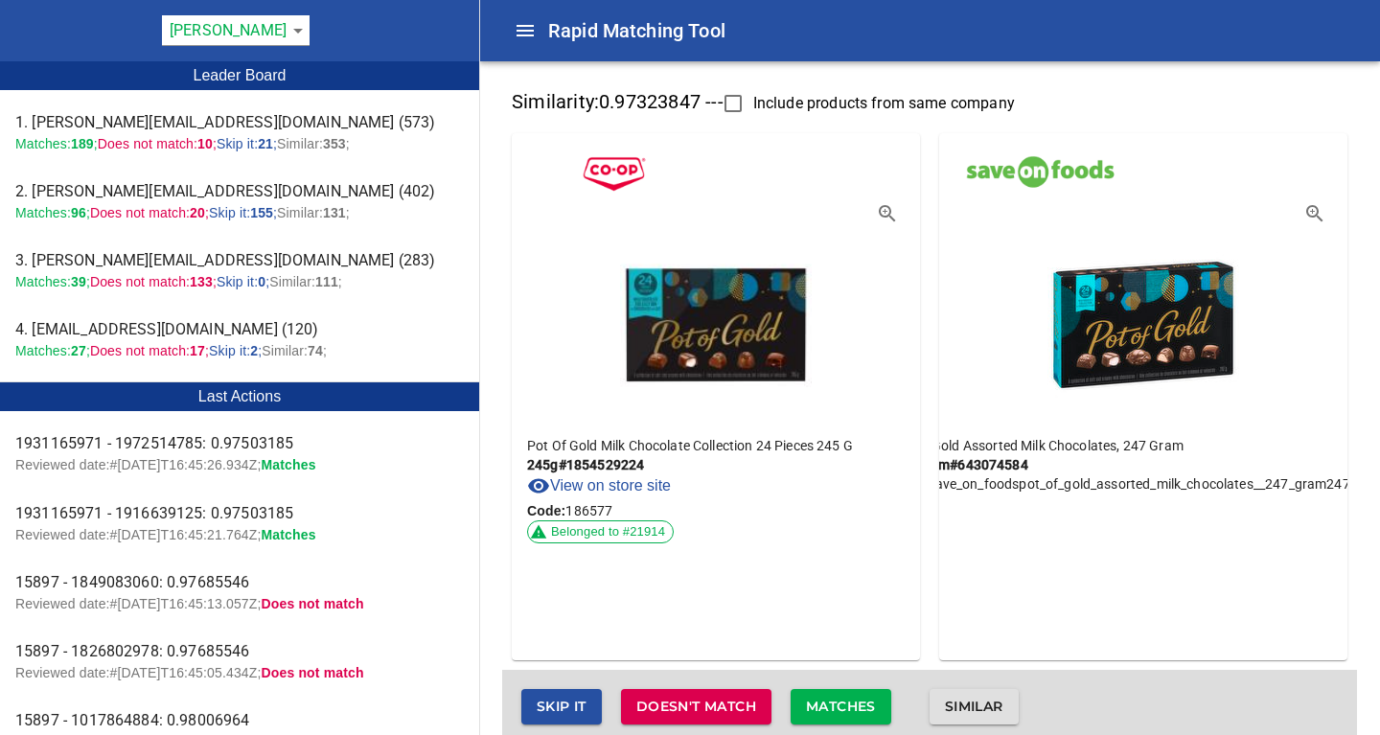
click at [887, 211] on icon "button" at bounding box center [884, 211] width 5 height 5
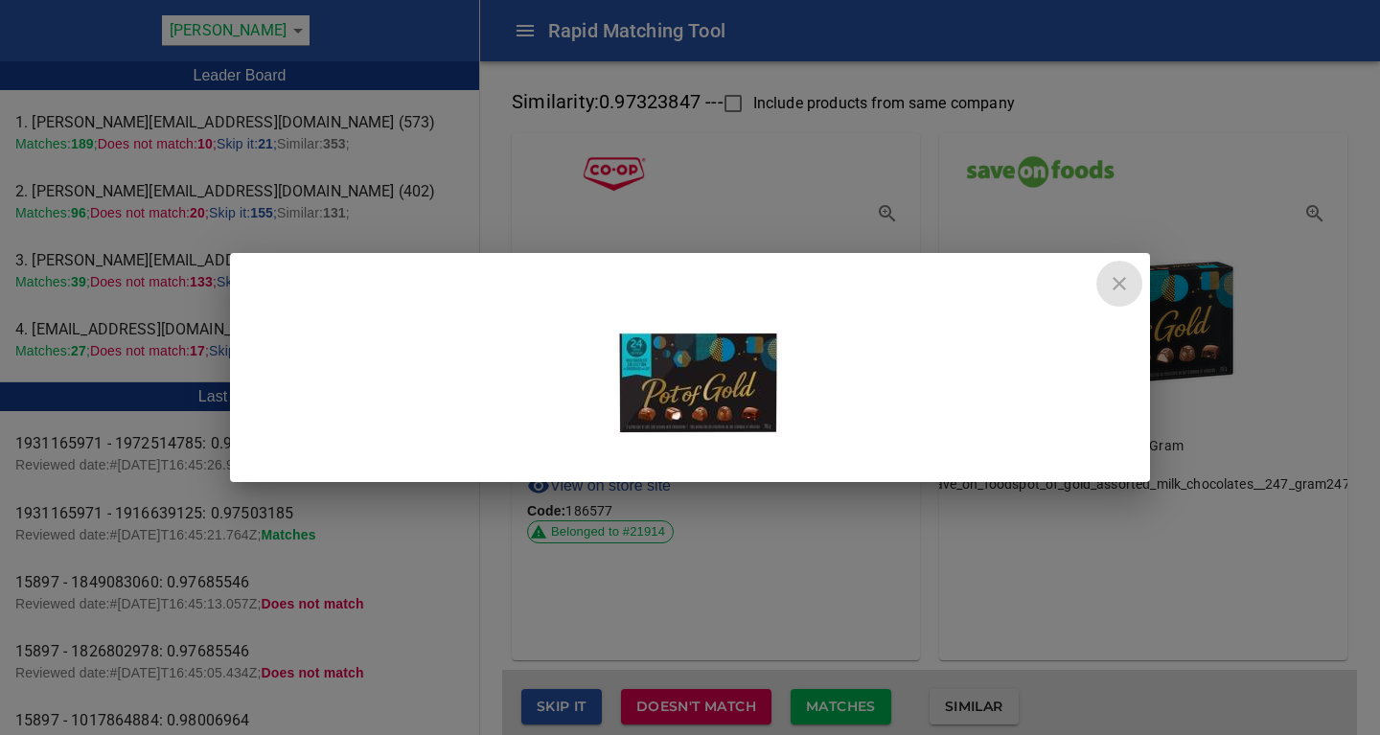
click at [1118, 286] on icon "close" at bounding box center [1118, 283] width 23 height 23
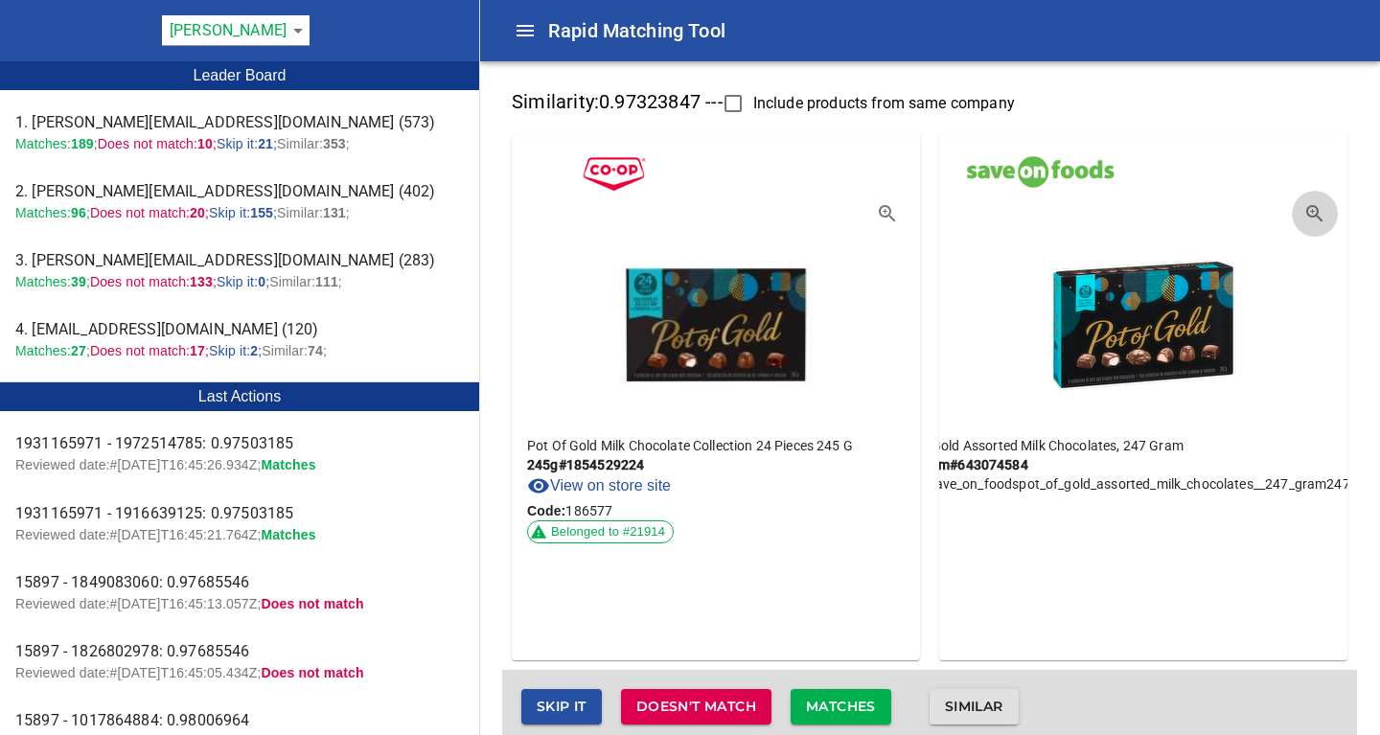
click at [1311, 208] on icon "button" at bounding box center [1314, 213] width 23 height 23
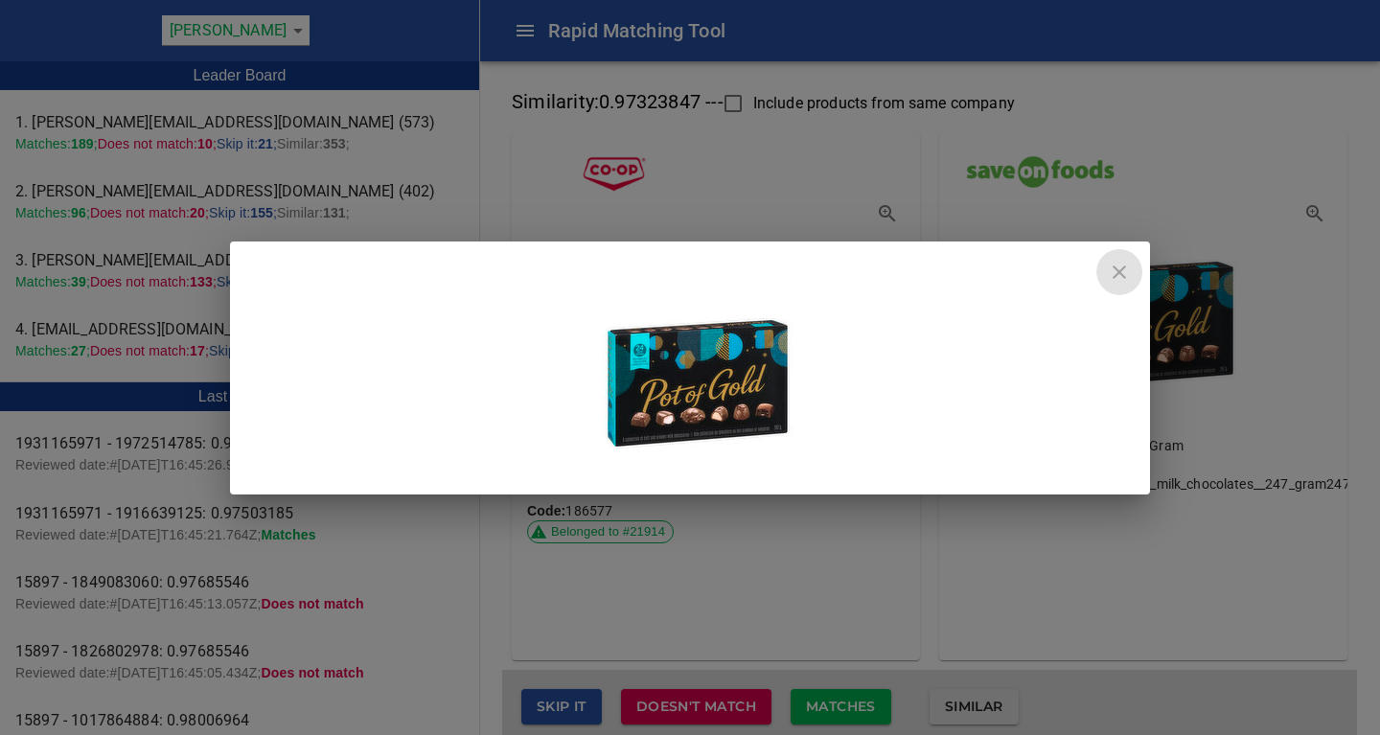
click at [1127, 271] on icon "close" at bounding box center [1118, 272] width 23 height 23
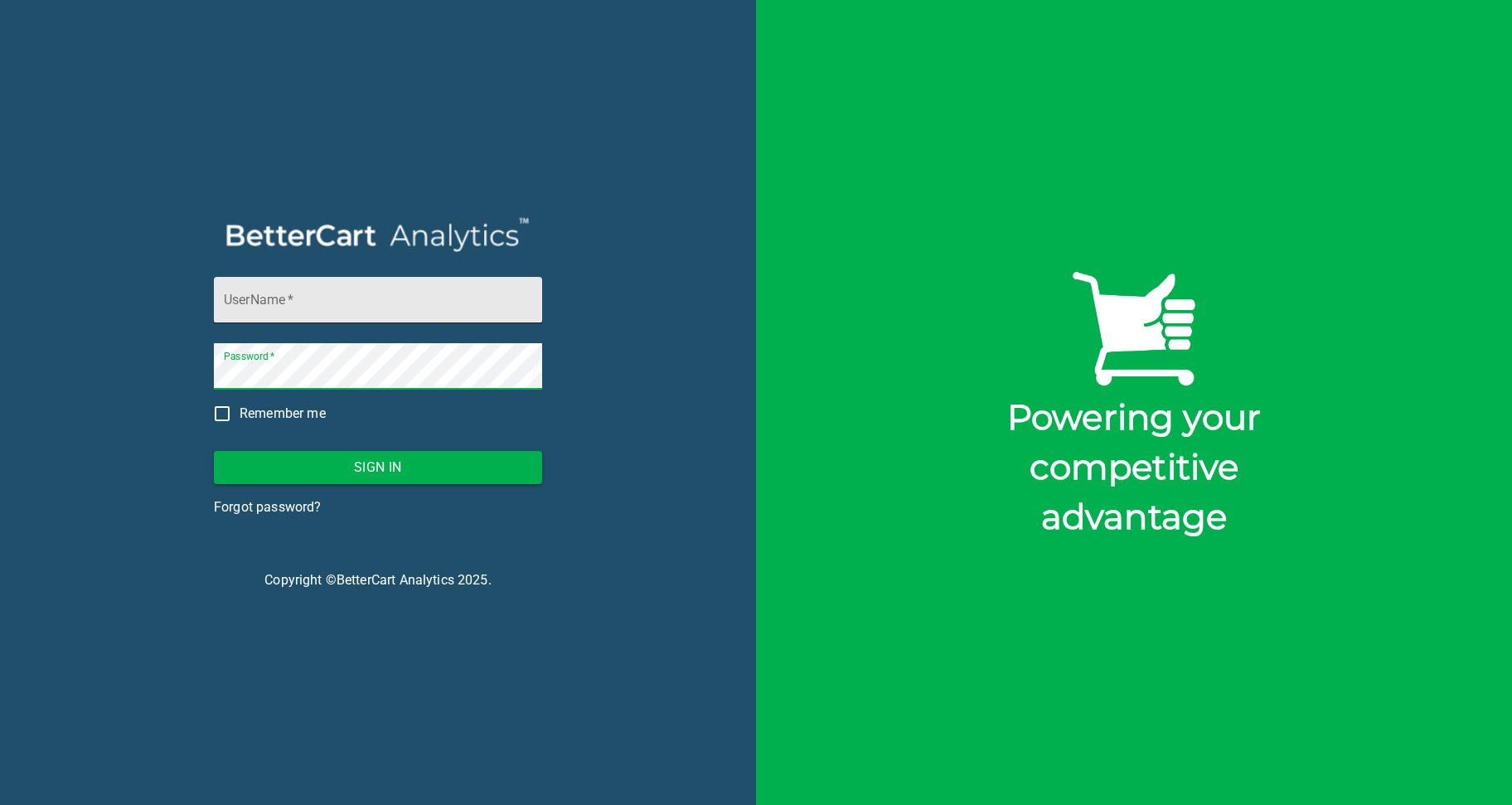
click at [279, 308] on input "UserName   *" at bounding box center [377, 300] width 328 height 47
type input "storck@bettercart.ca"
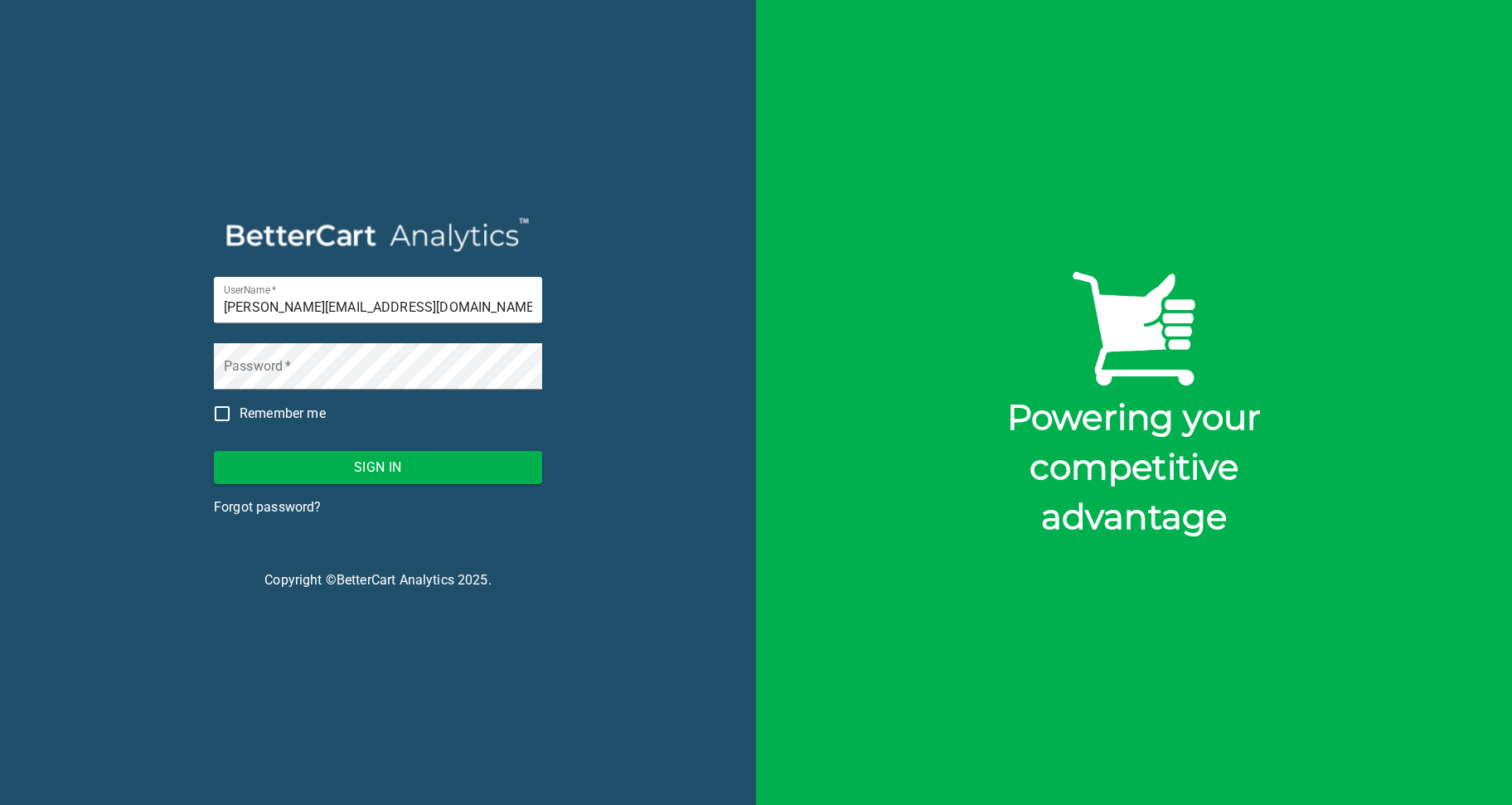
drag, startPoint x: 507, startPoint y: 647, endPoint x: 669, endPoint y: 737, distance: 185.3
click at [517, 648] on div "UserName   * storck@bettercart.ca Password   * Remember me Sign In Forgot passw…" at bounding box center [378, 402] width 756 height 805
click at [376, 455] on button "Sign In" at bounding box center [377, 467] width 328 height 33
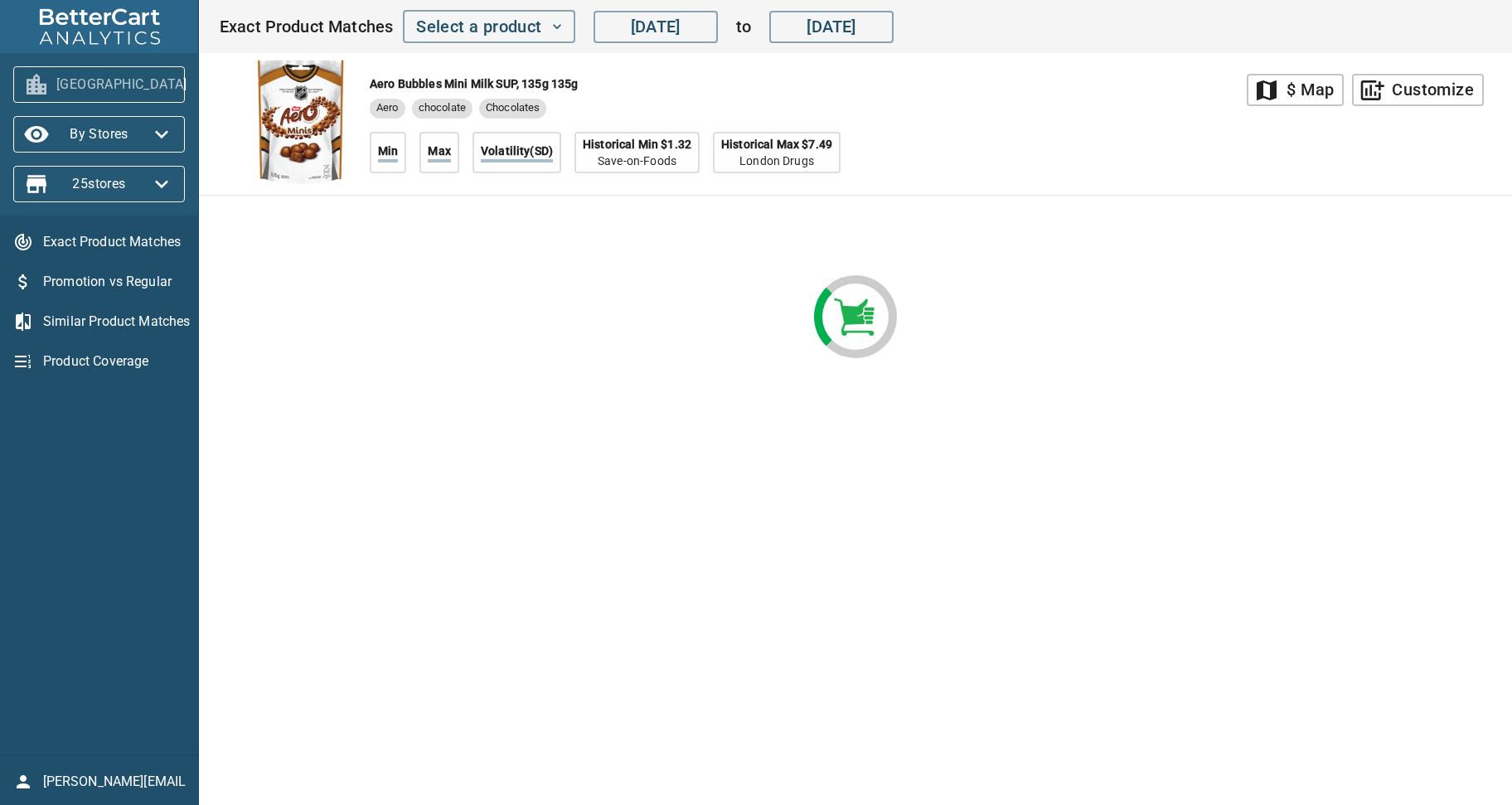
click at [201, 86] on icon "button" at bounding box center [207, 85] width 13 height 9
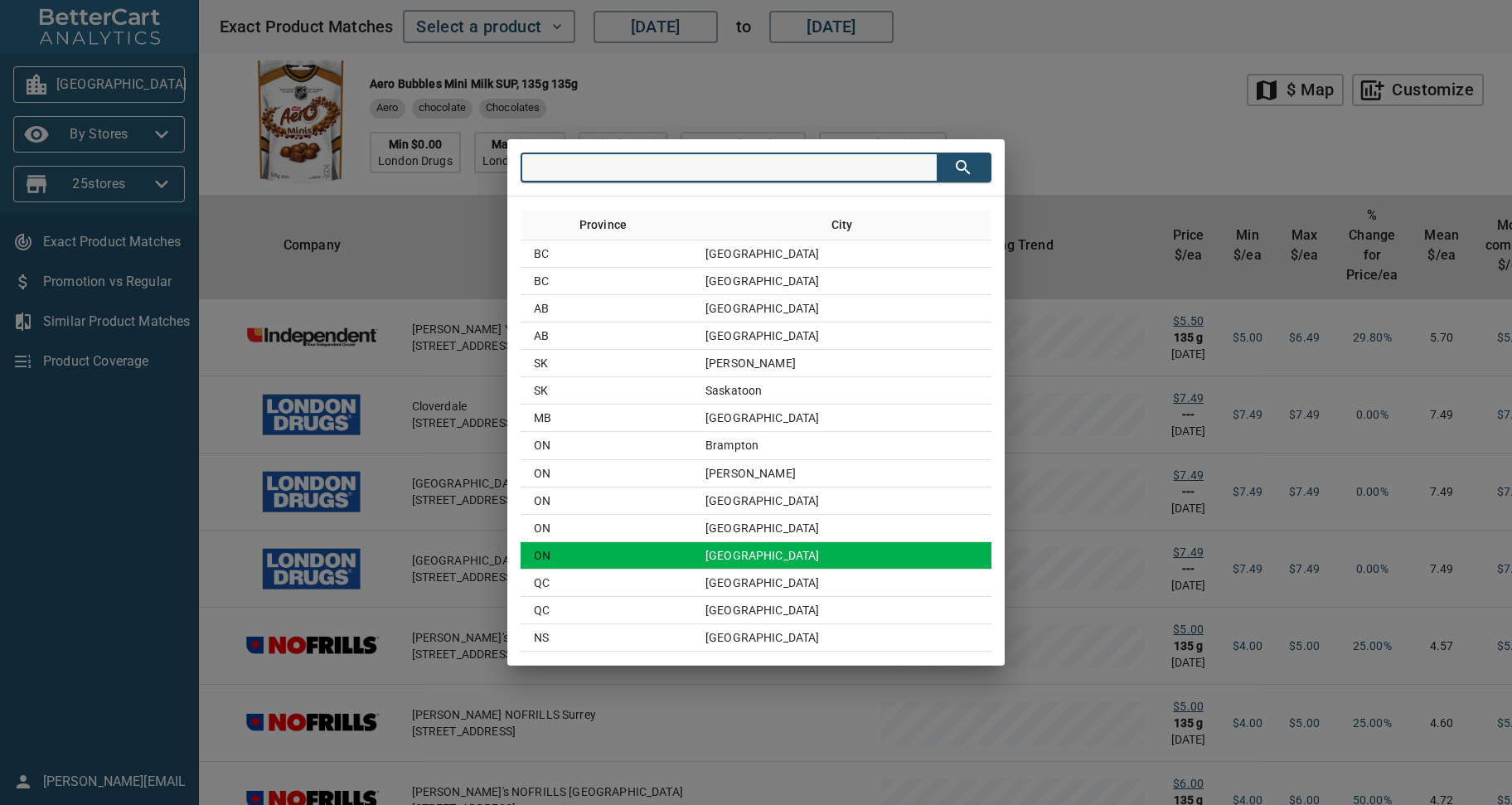
click at [779, 558] on td "[GEOGRAPHIC_DATA]" at bounding box center [842, 557] width 299 height 28
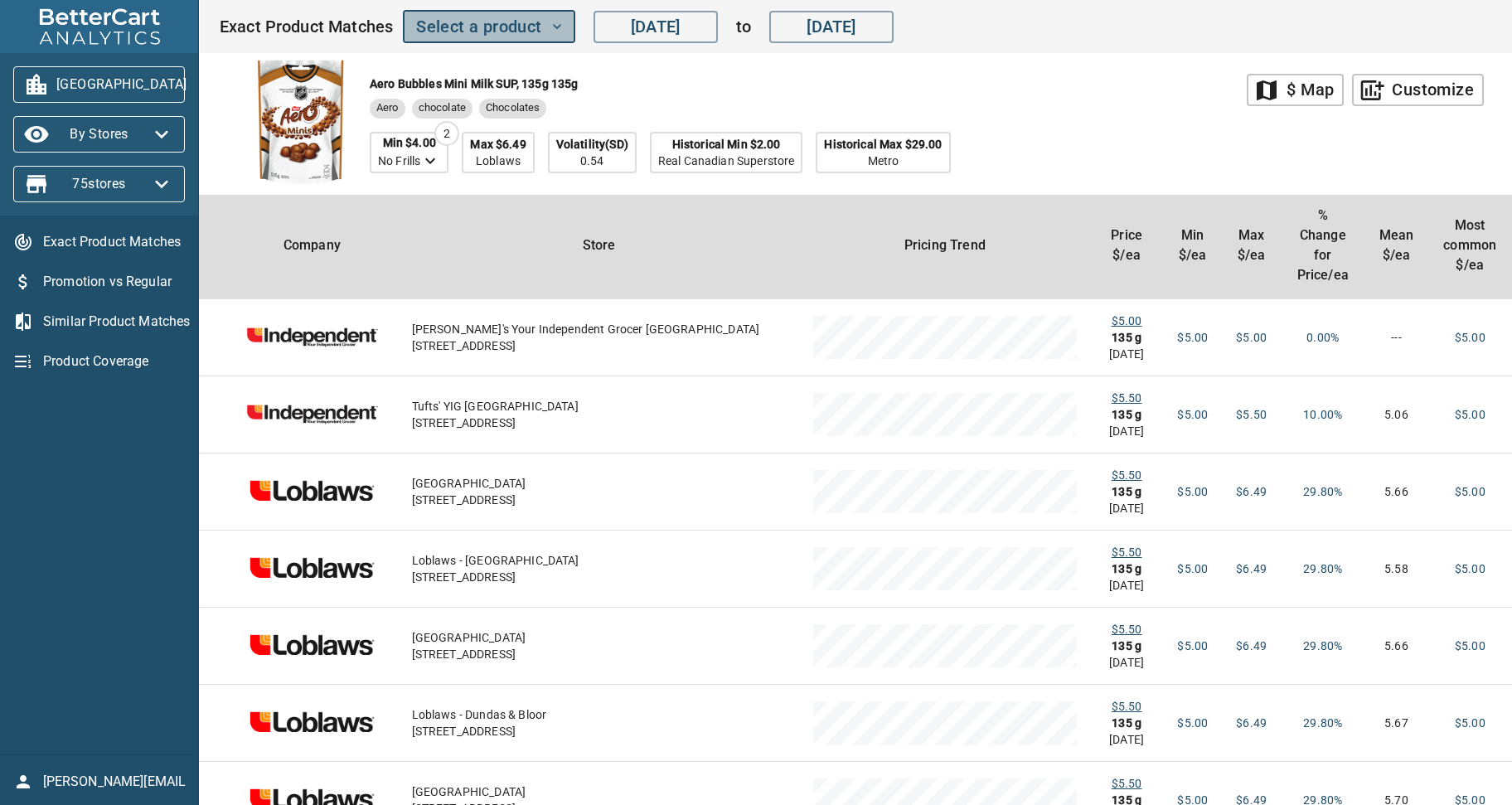
click at [559, 25] on icon "button" at bounding box center [557, 26] width 16 height 16
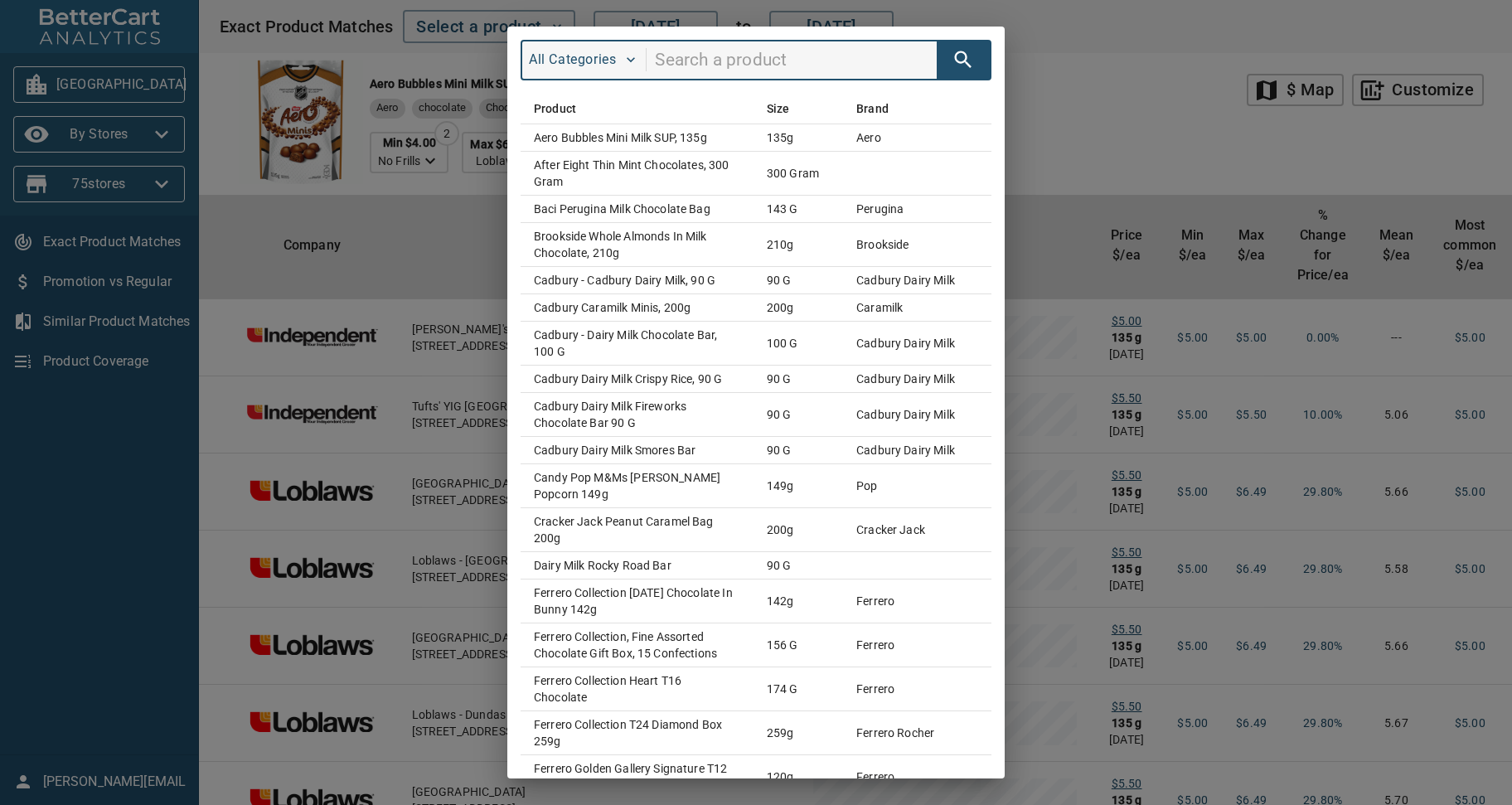
click at [672, 55] on input "search" at bounding box center [796, 61] width 282 height 31
click at [685, 64] on input "search" at bounding box center [796, 61] width 282 height 31
click at [1083, 71] on div "All Categories Product Size Brand Aero Bubbles Mini Milk SUP, 135g 135g aero Af…" at bounding box center [756, 402] width 1512 height 805
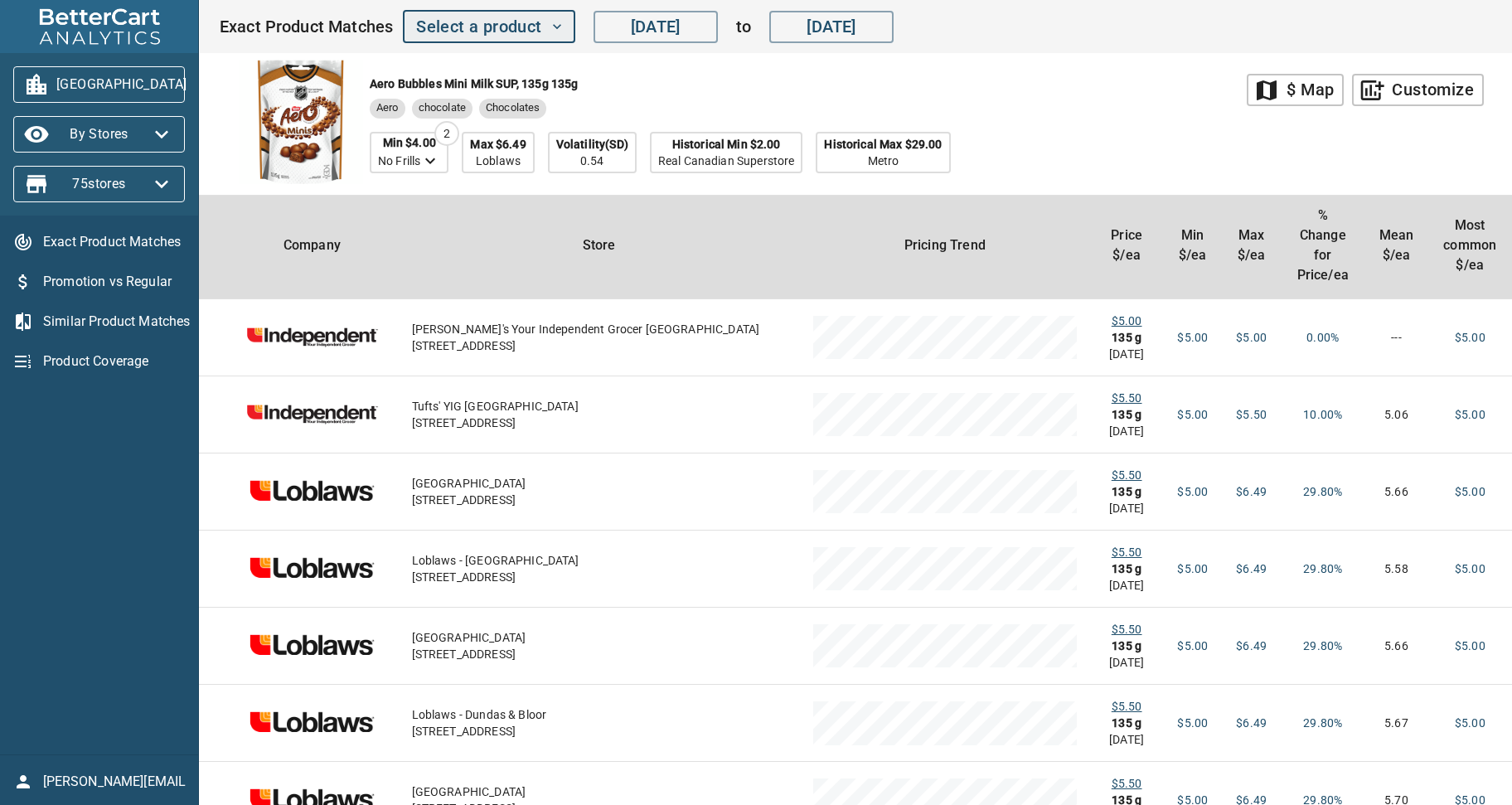
click at [556, 29] on icon "button" at bounding box center [557, 26] width 16 height 16
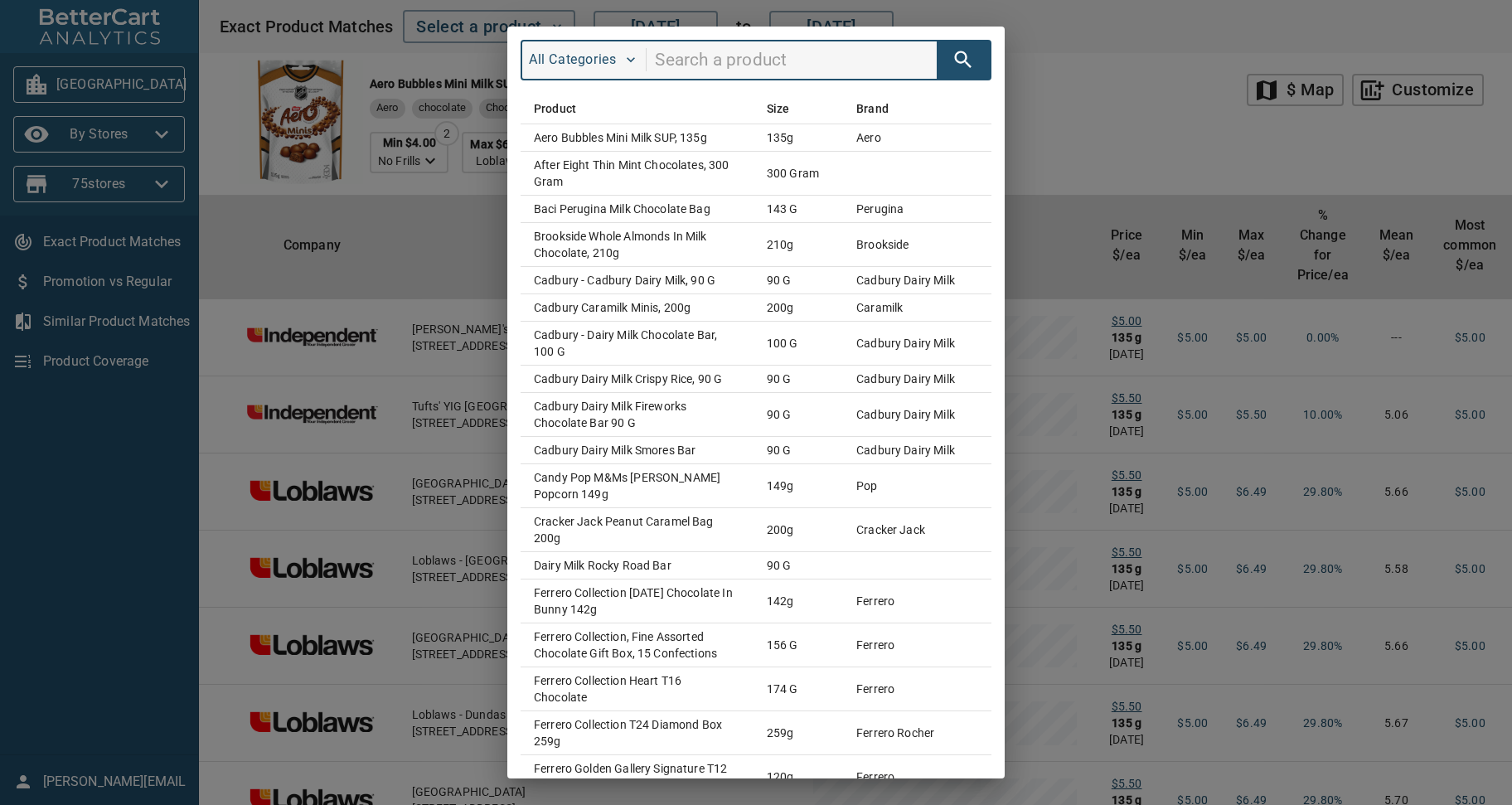
click at [666, 55] on input "search" at bounding box center [796, 61] width 282 height 31
type input "skittles"
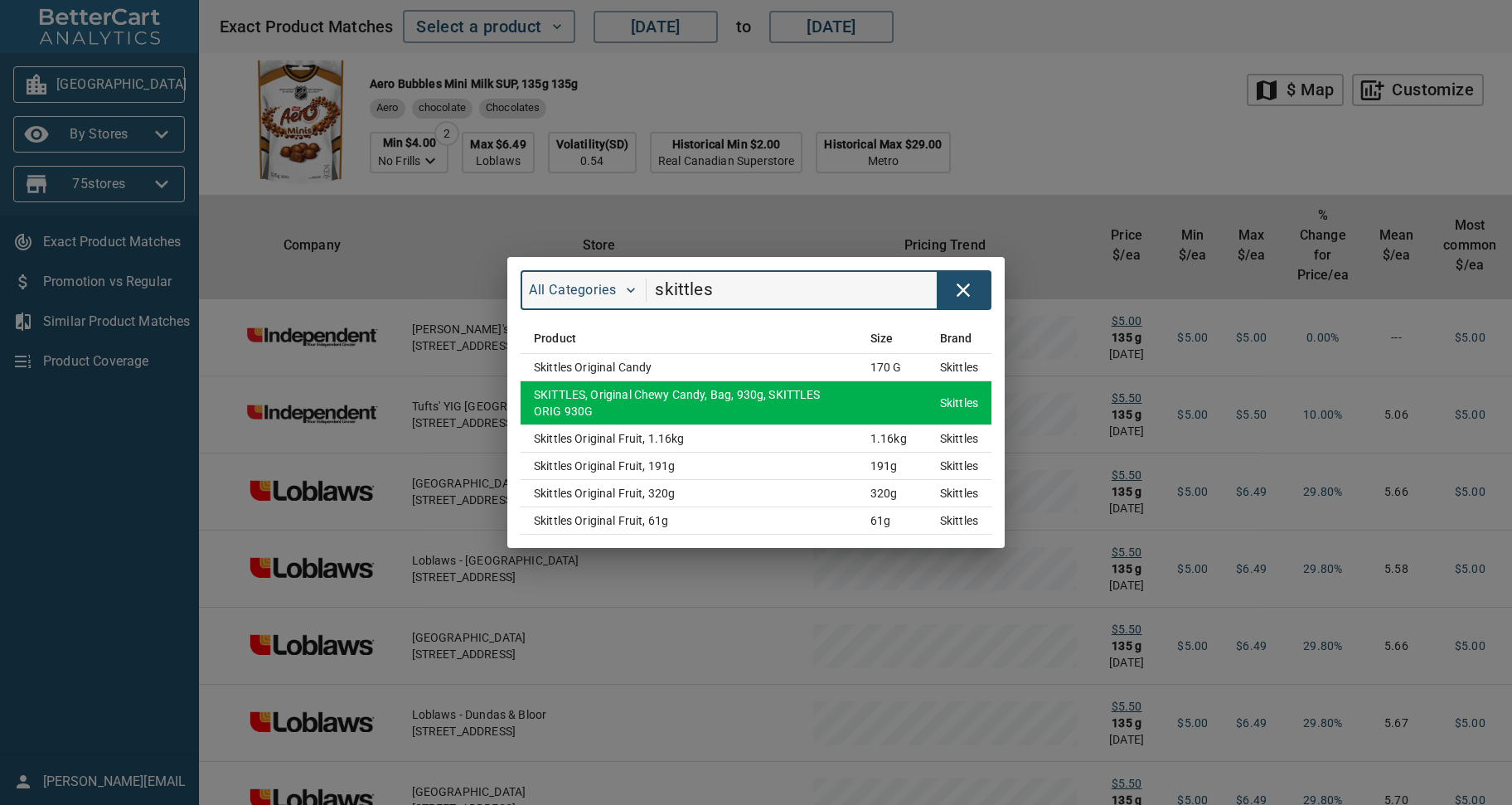
click at [630, 401] on td "SKITTLES, Original Chewy Candy, Bag, 930g, SKITTLES ORIG 930G" at bounding box center [689, 403] width 337 height 44
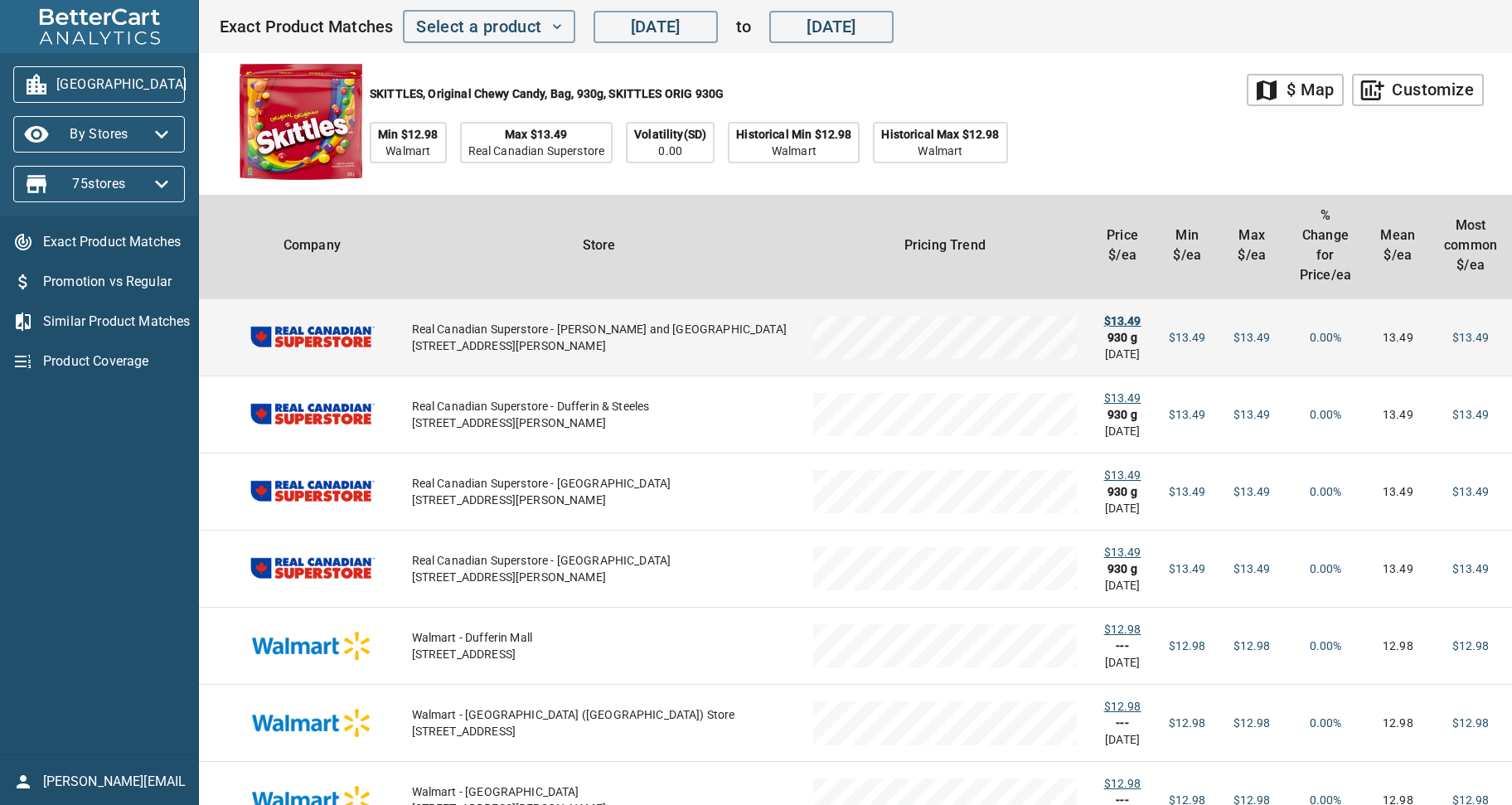
click at [1103, 312] on div "$13.49" at bounding box center [1123, 320] width 38 height 16
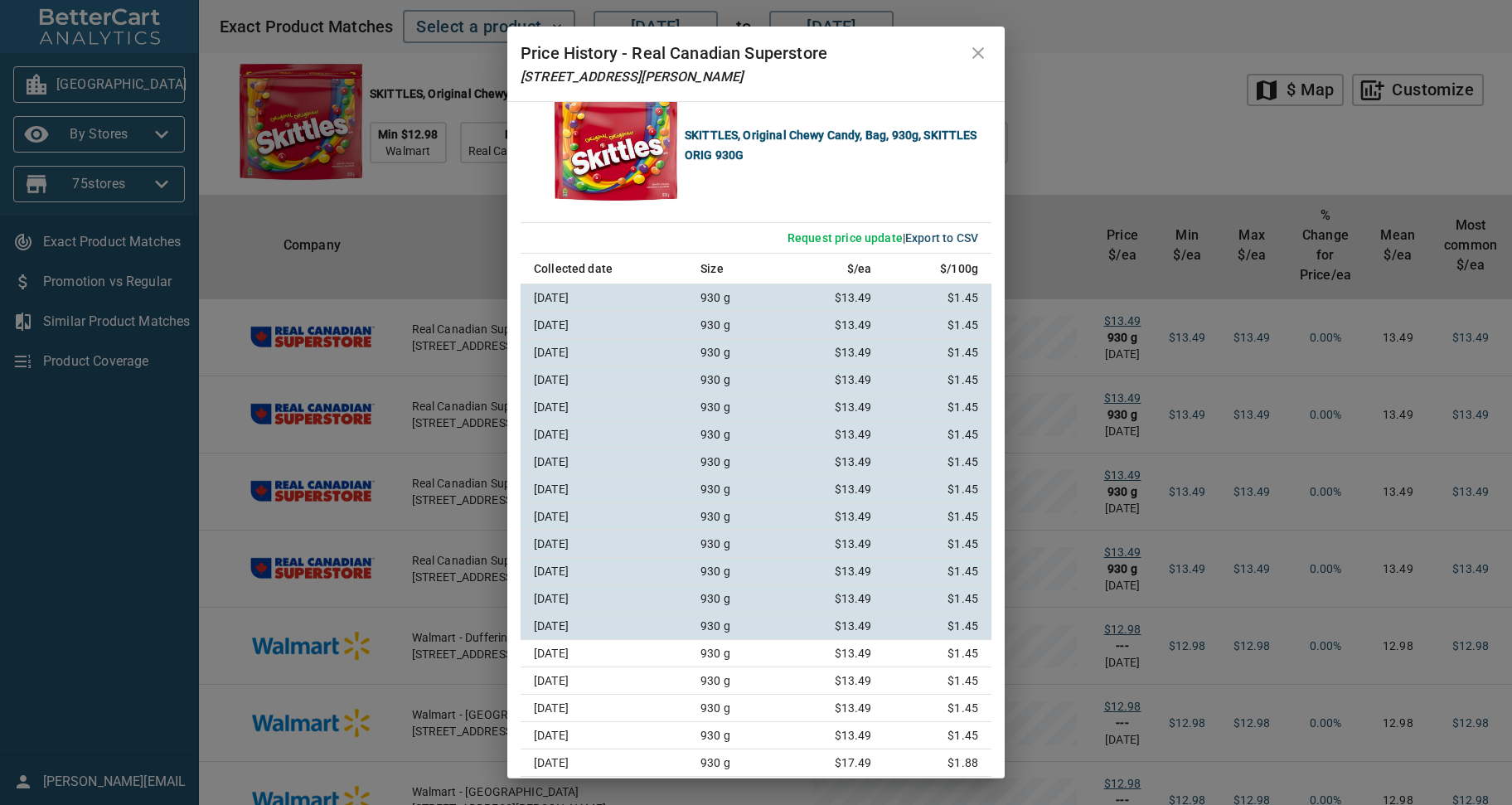
scroll to position [52, 0]
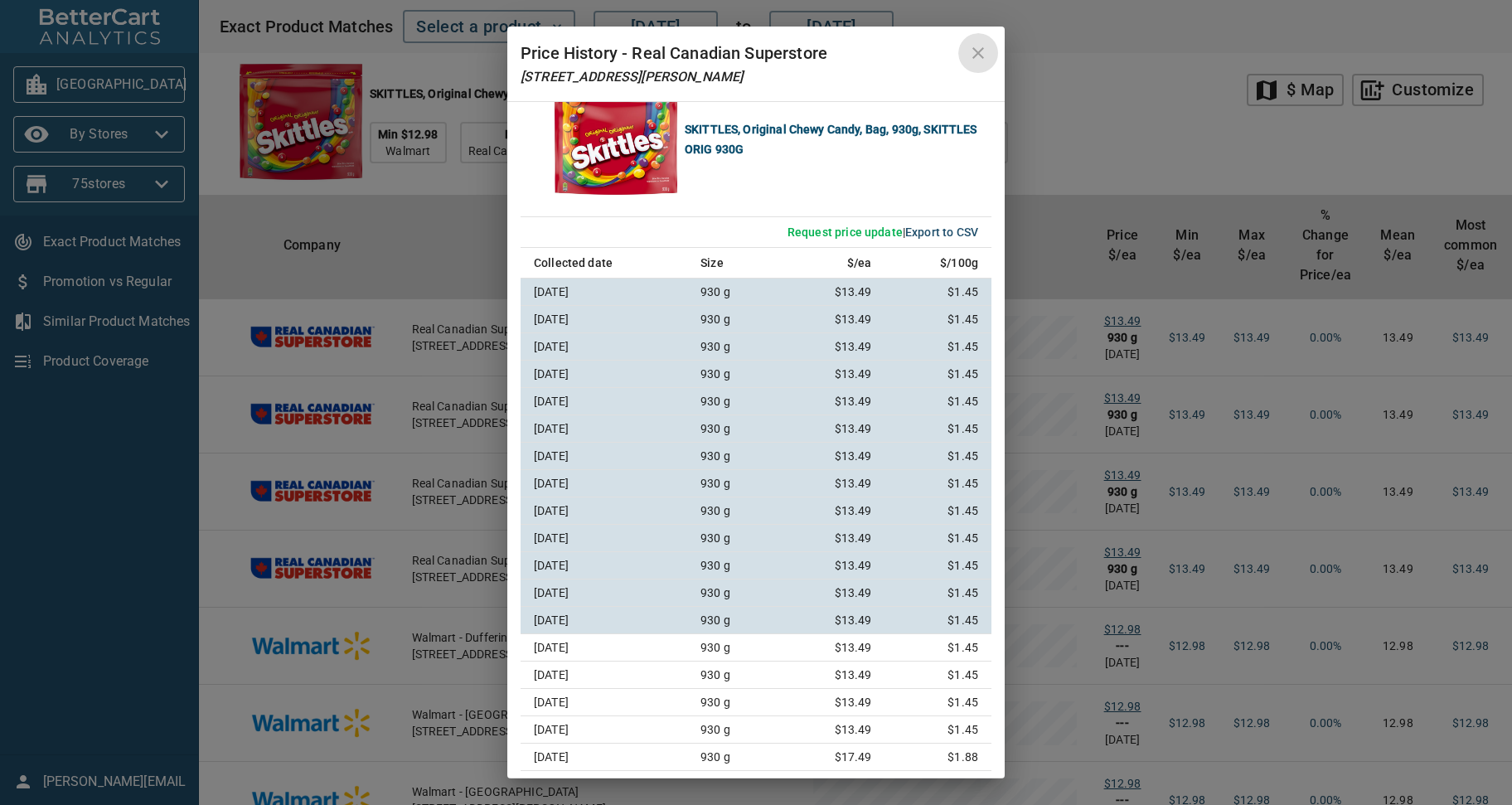
click at [972, 51] on icon "close" at bounding box center [978, 53] width 20 height 20
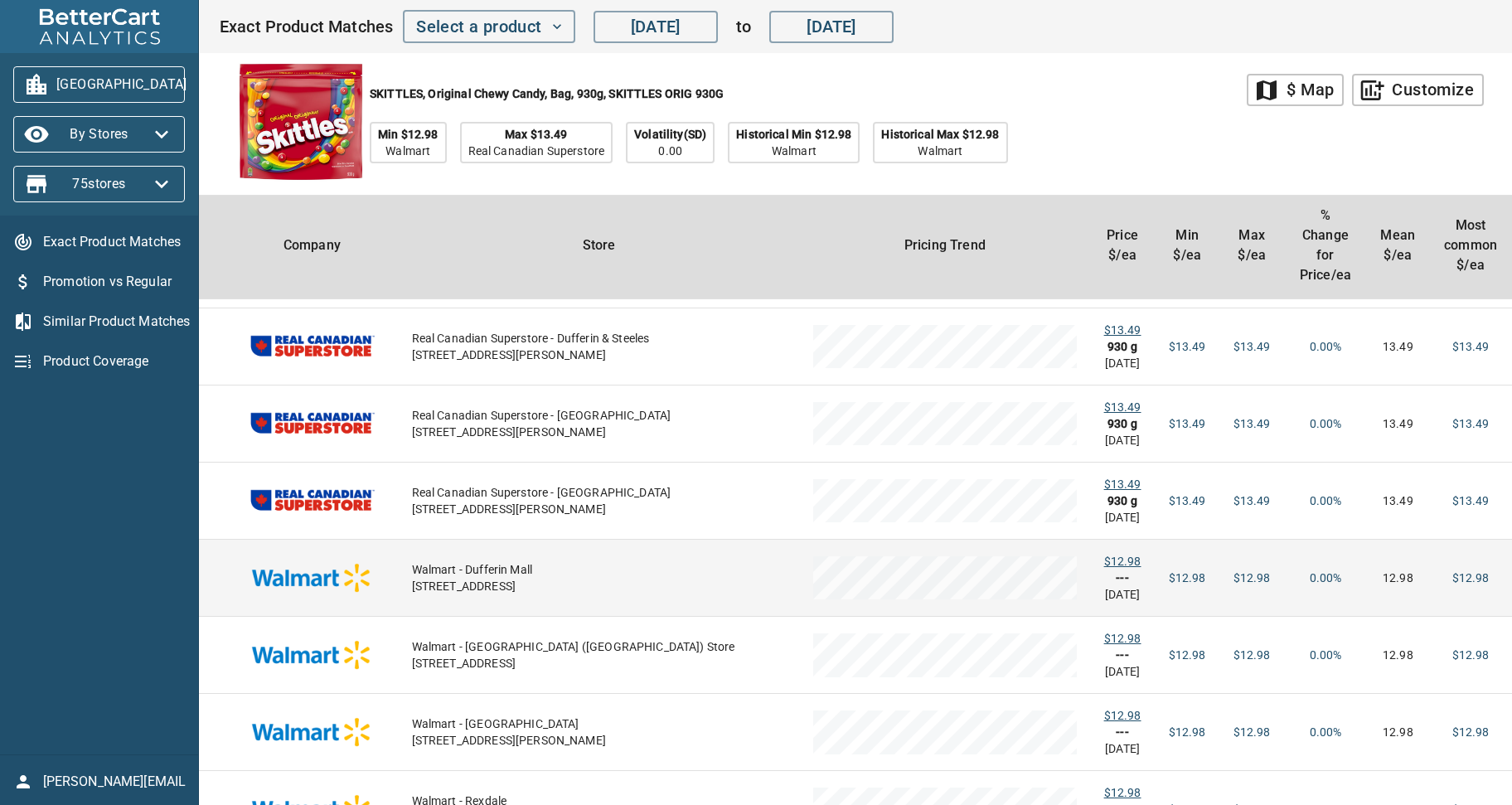
scroll to position [0, 0]
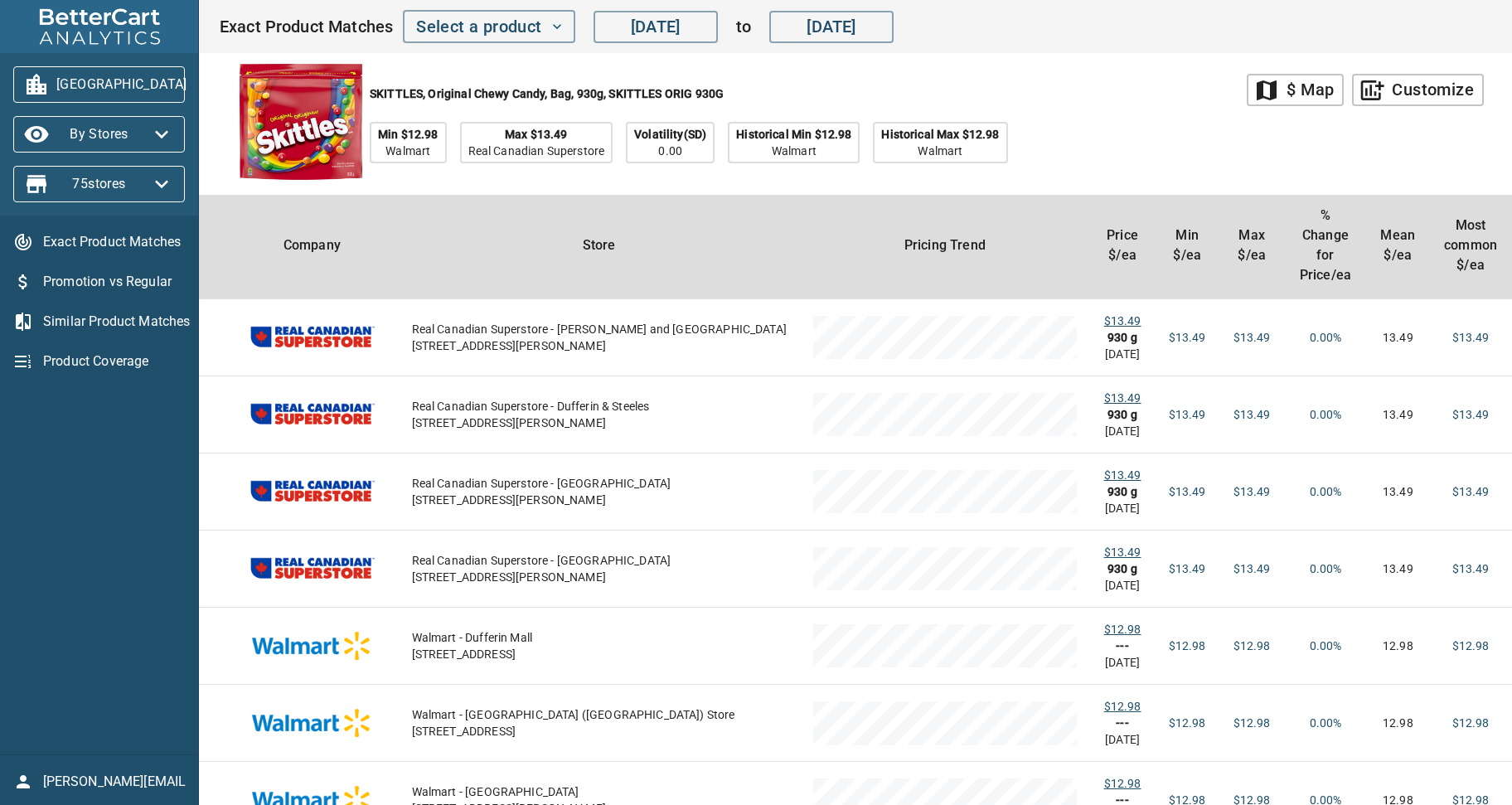
click at [1123, 108] on div "SKITTLES, Original Chewy Candy, Bag, 930g, SKITTLES ORIG 930G Min $12.98 Walmar…" at bounding box center [733, 124] width 1028 height 142
drag, startPoint x: 1134, startPoint y: 108, endPoint x: 1233, endPoint y: 95, distance: 99.8
click at [1136, 108] on div "SKITTLES, Original Chewy Candy, Bag, 930g, SKITTLES ORIG 930G Min $12.98 Walmar…" at bounding box center [733, 124] width 1028 height 142
click at [1318, 85] on div "$ Map" at bounding box center [1310, 90] width 48 height 29
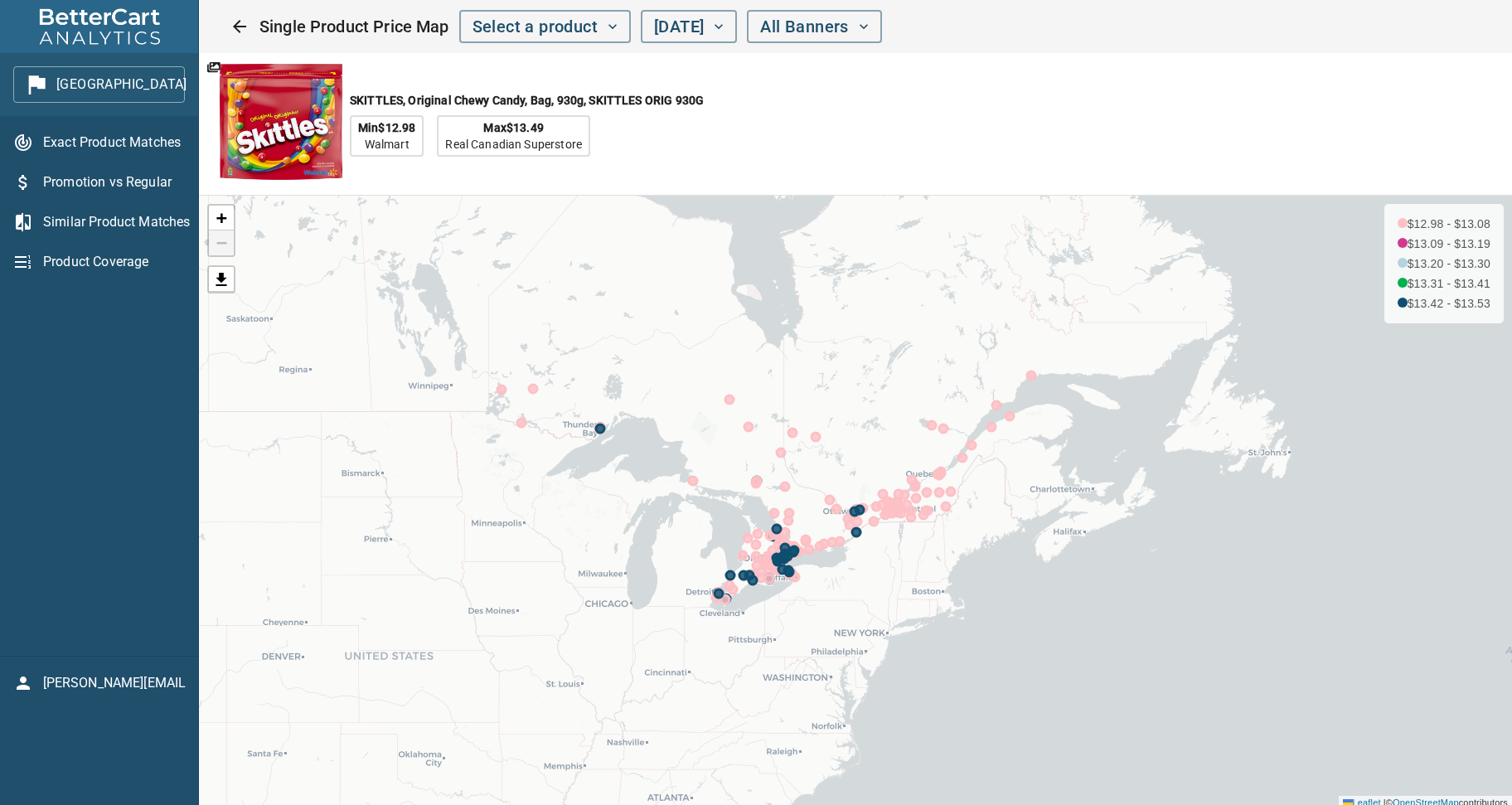
drag, startPoint x: 1350, startPoint y: 621, endPoint x: 768, endPoint y: 442, distance: 608.9
click at [768, 442] on div "+ − $12.98 - $13.08 $13.09 - $13.19 $13.20 - $13.30 $13.31 - $13.41 $13.42 - $1…" at bounding box center [855, 502] width 1313 height 614
click at [958, 106] on div "SKITTLES, Original Chewy Candy, Bag, 930g, SKITTLES ORIG 930G Min $12.98 Walmar…" at bounding box center [688, 124] width 978 height 142
drag, startPoint x: 950, startPoint y: 29, endPoint x: 968, endPoint y: 47, distance: 25.5
click at [872, 29] on icon "button" at bounding box center [864, 26] width 16 height 16
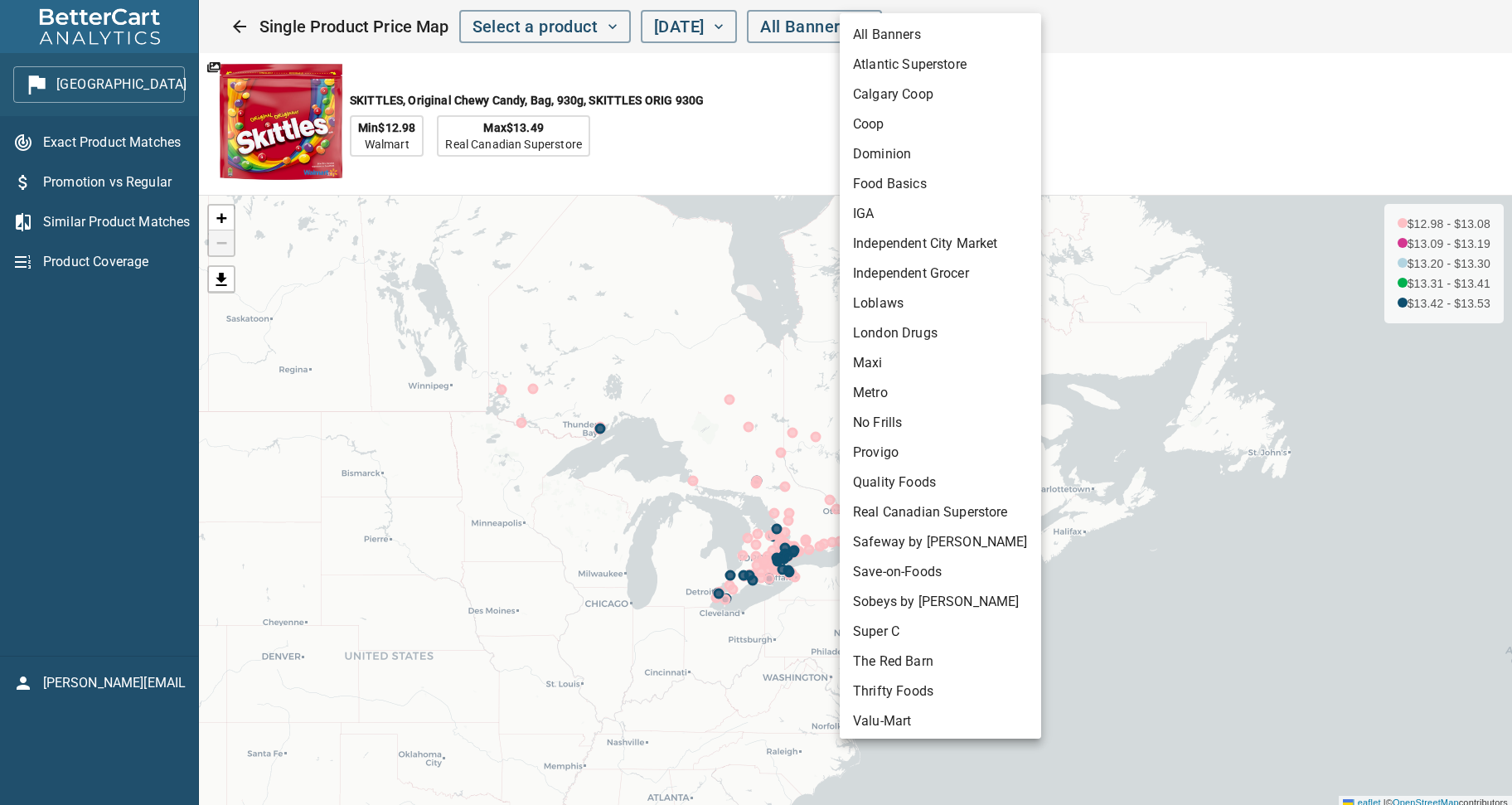
click at [1106, 109] on div at bounding box center [756, 402] width 1512 height 805
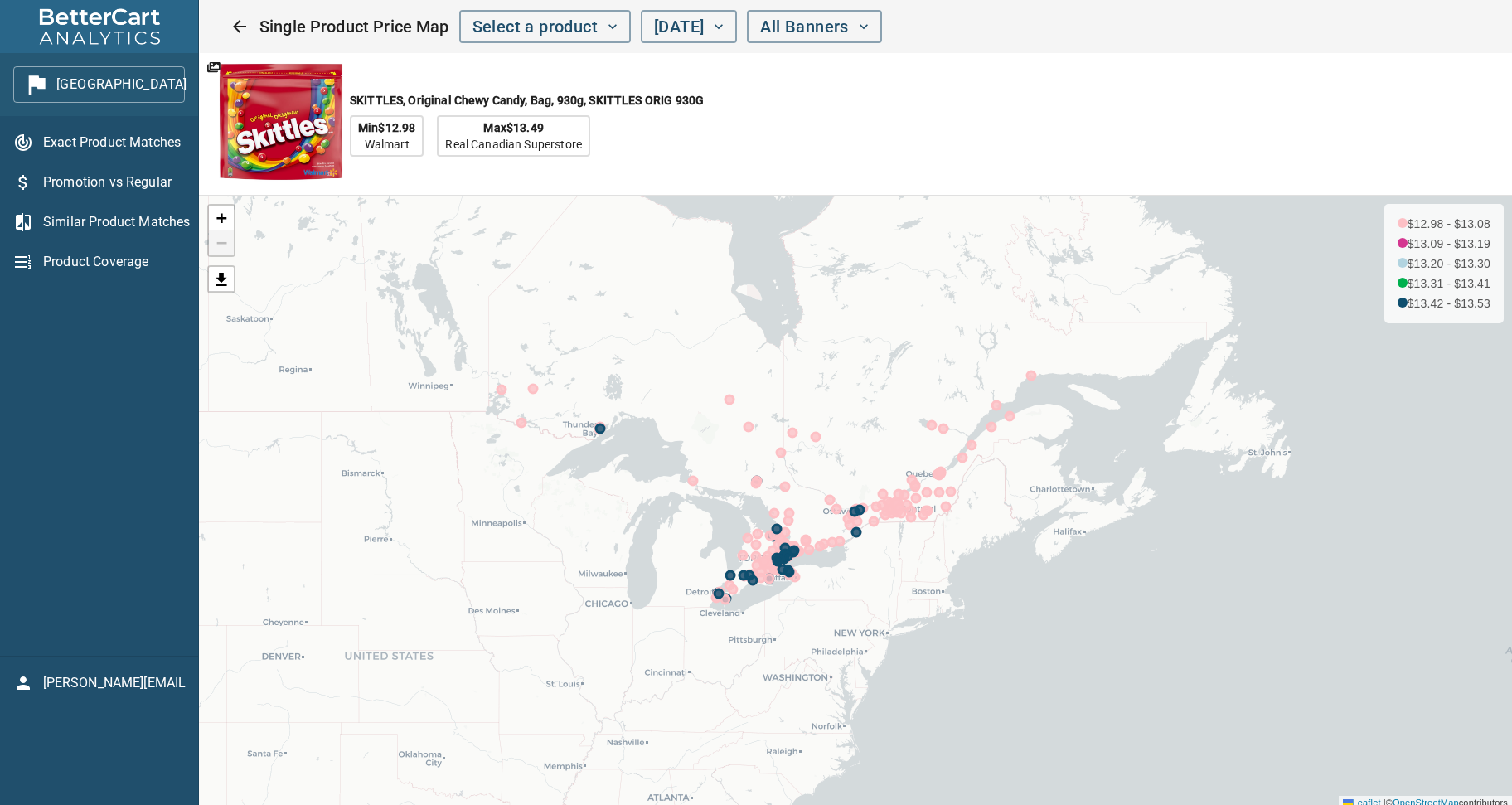
drag, startPoint x: 896, startPoint y: 100, endPoint x: 930, endPoint y: 109, distance: 35.2
click at [897, 100] on div "SKITTLES, Original Chewy Candy, Bag, 930g, SKITTLES ORIG 930G Min $12.98 Walmar…" at bounding box center [688, 124] width 978 height 142
click at [115, 134] on span "Exact Product Matches" at bounding box center [114, 142] width 142 height 20
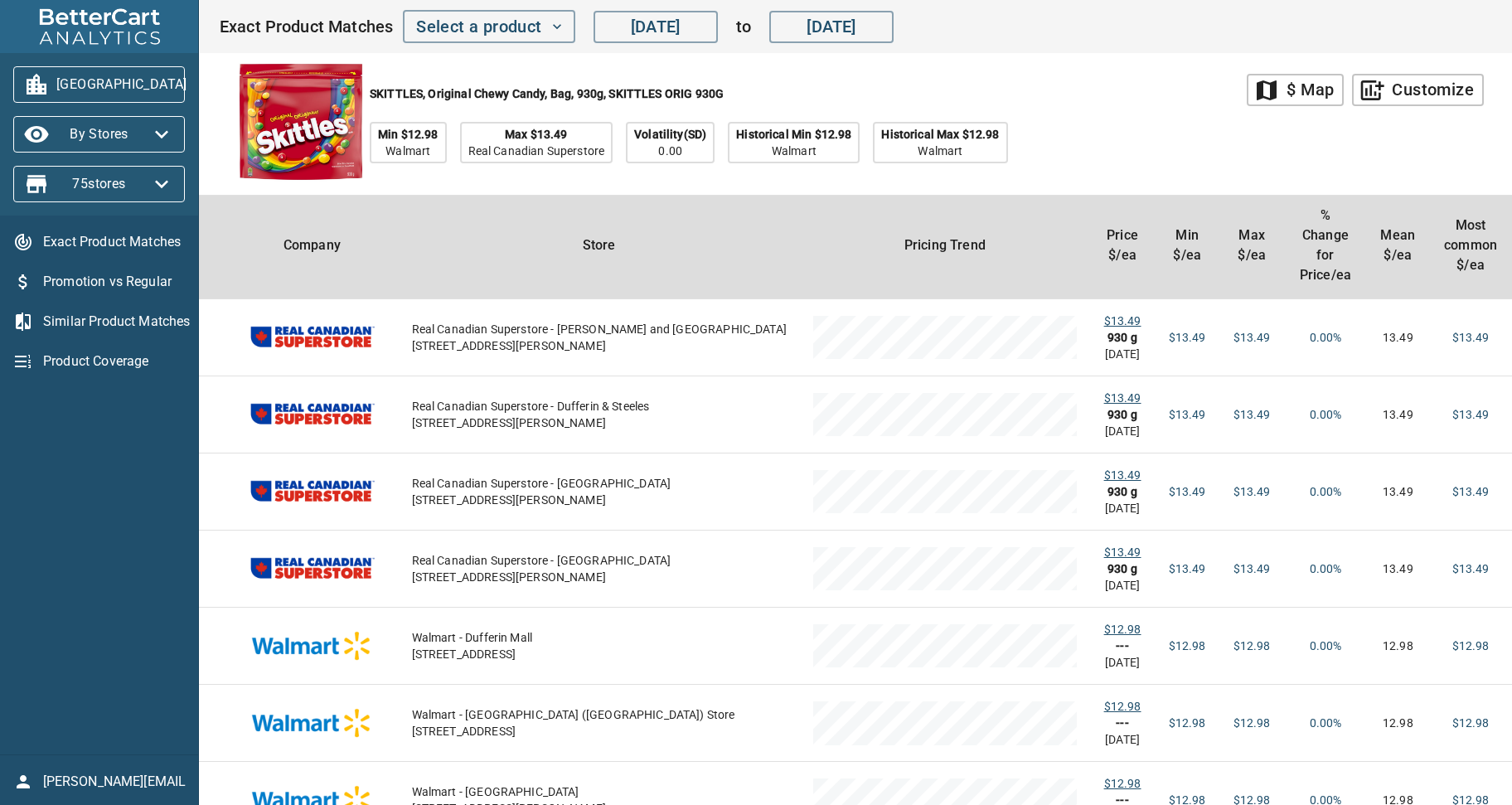
click at [1290, 166] on div "SKITTLES, Original Chewy Candy, Bag, 930g, SKITTLES ORIG 930G Min $12.98 Walmar…" at bounding box center [855, 124] width 1273 height 142
click at [138, 186] on span "75 stores" at bounding box center [100, 184] width 145 height 27
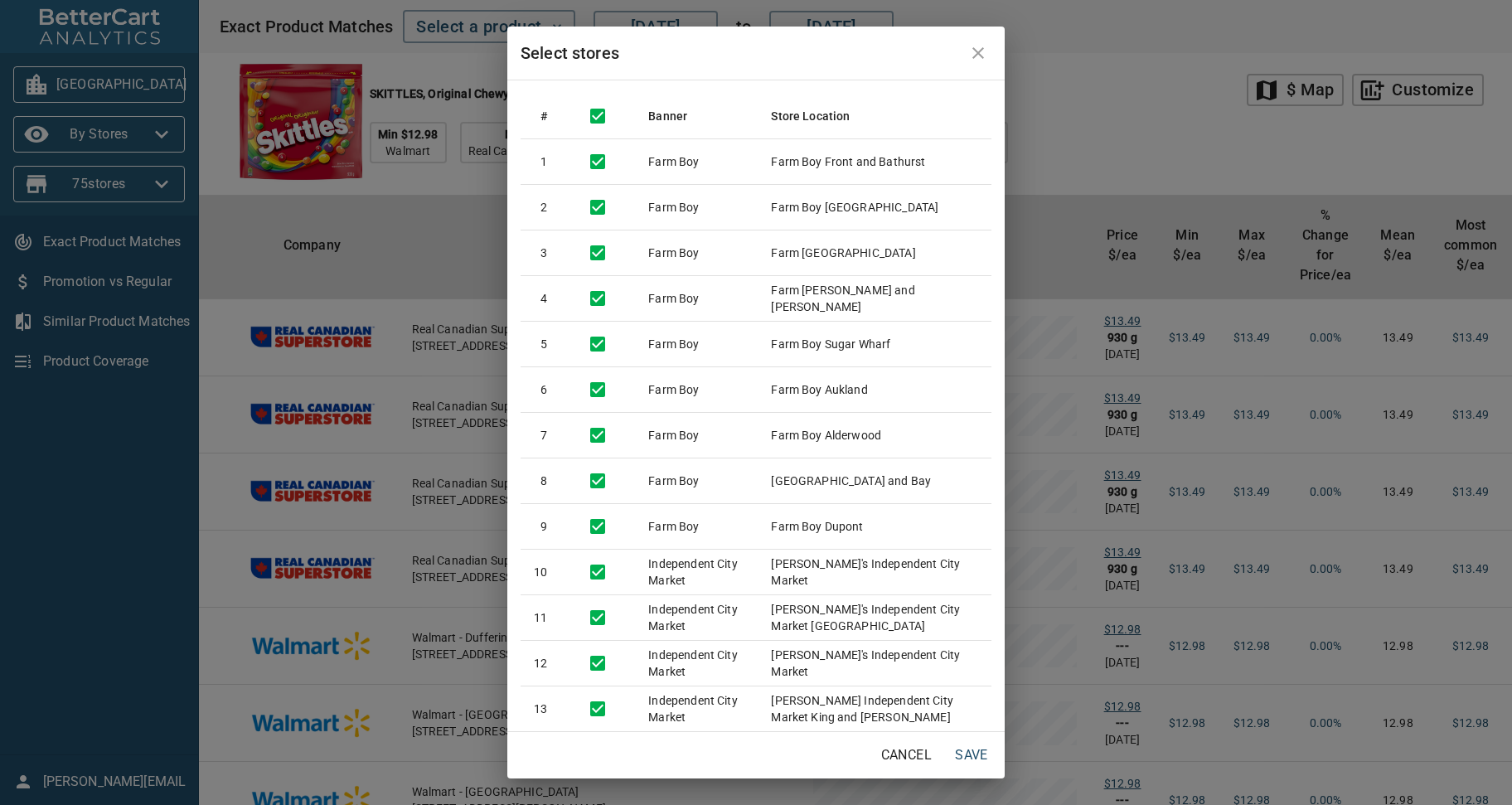
click at [160, 135] on div "Select stores # Banner Store Location 1 Farm Boy Farm Boy Front and Bathurst 2 …" at bounding box center [756, 402] width 1512 height 805
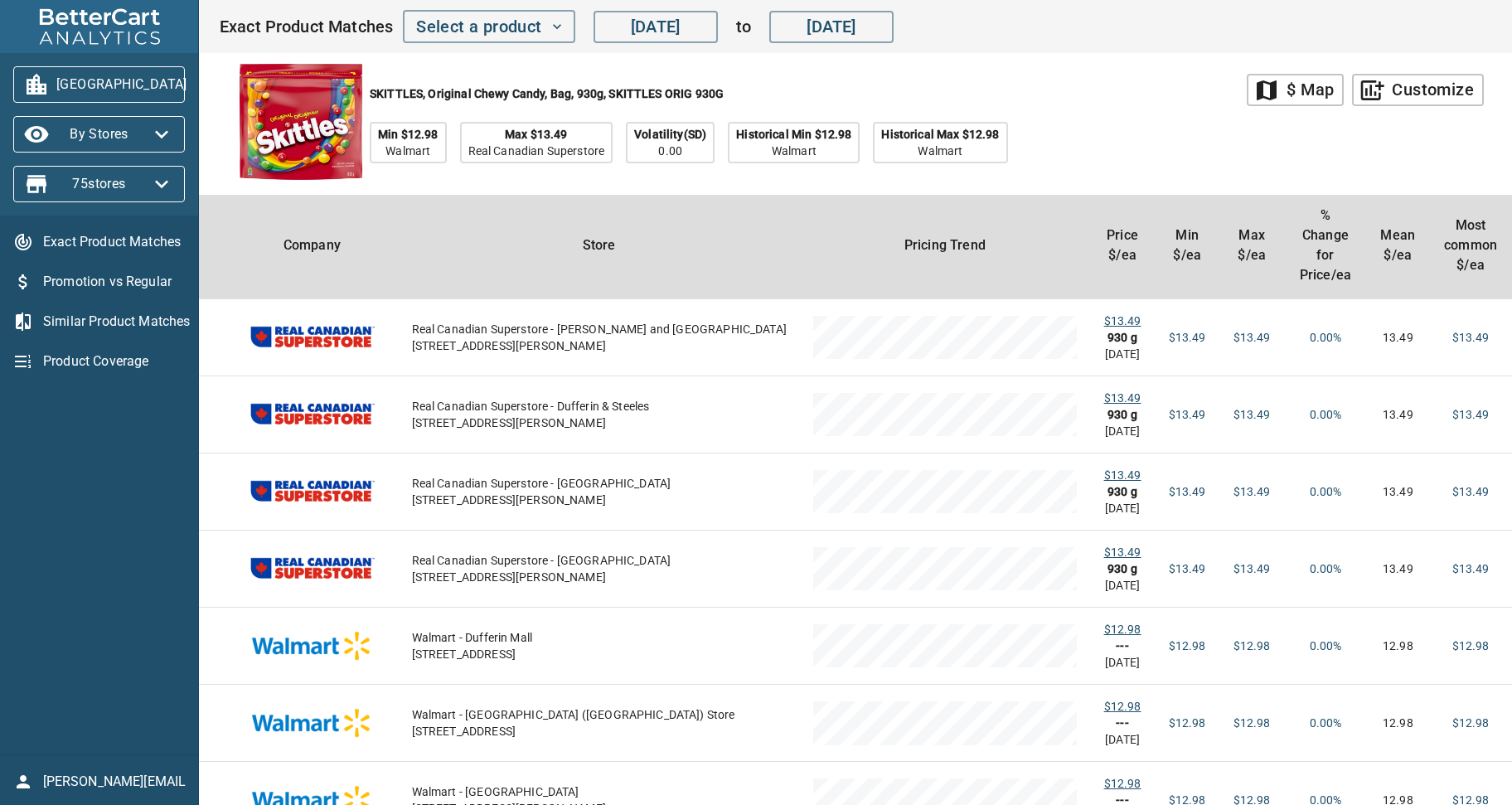
click at [1161, 106] on div "SKITTLES, Original Chewy Candy, Bag, 930g, SKITTLES ORIG 930G Min $12.98 Walmar…" at bounding box center [733, 124] width 1028 height 142
click at [1173, 117] on div "SKITTLES, Original Chewy Candy, Bag, 930g, SKITTLES ORIG 930G Min $12.98 Walmar…" at bounding box center [733, 124] width 1028 height 142
click at [161, 136] on icon "button" at bounding box center [161, 134] width 13 height 9
click at [50, 132] on li "By Banner" at bounding box center [56, 133] width 87 height 29
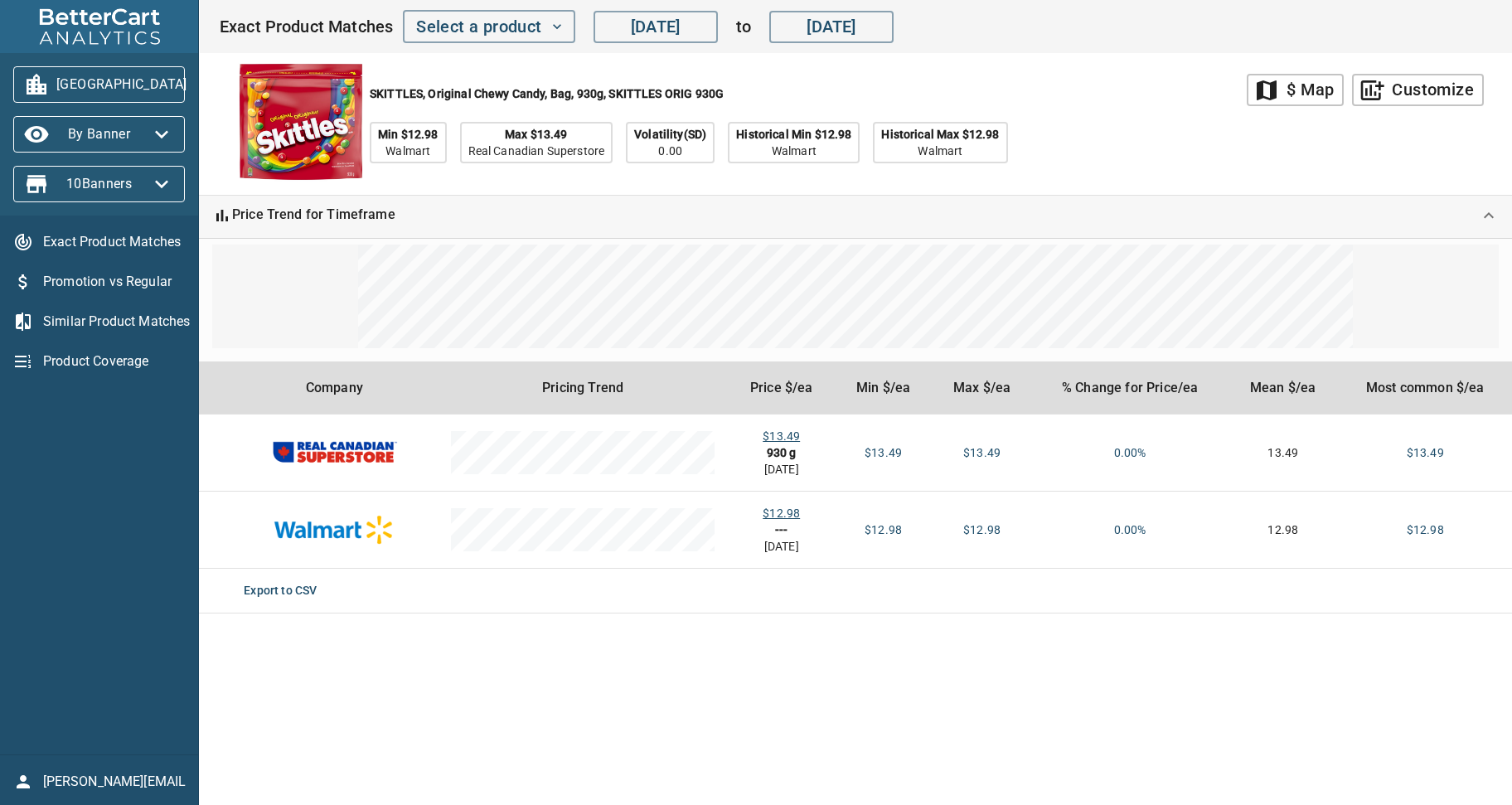
click at [1167, 669] on main "map $ Map add_chart Customize SKITTLES, Original Chewy Candy, Bag, 930g, SKITTL…" at bounding box center [855, 402] width 1313 height 805
click at [1161, 665] on main "map $ Map add_chart Customize SKITTLES, Original Chewy Candy, Bag, 930g, SKITTL…" at bounding box center [855, 402] width 1313 height 805
click at [1176, 113] on div "SKITTLES, Original Chewy Candy, Bag, 930g, SKITTLES ORIG 930G Min $12.98 Walmar…" at bounding box center [733, 124] width 1028 height 142
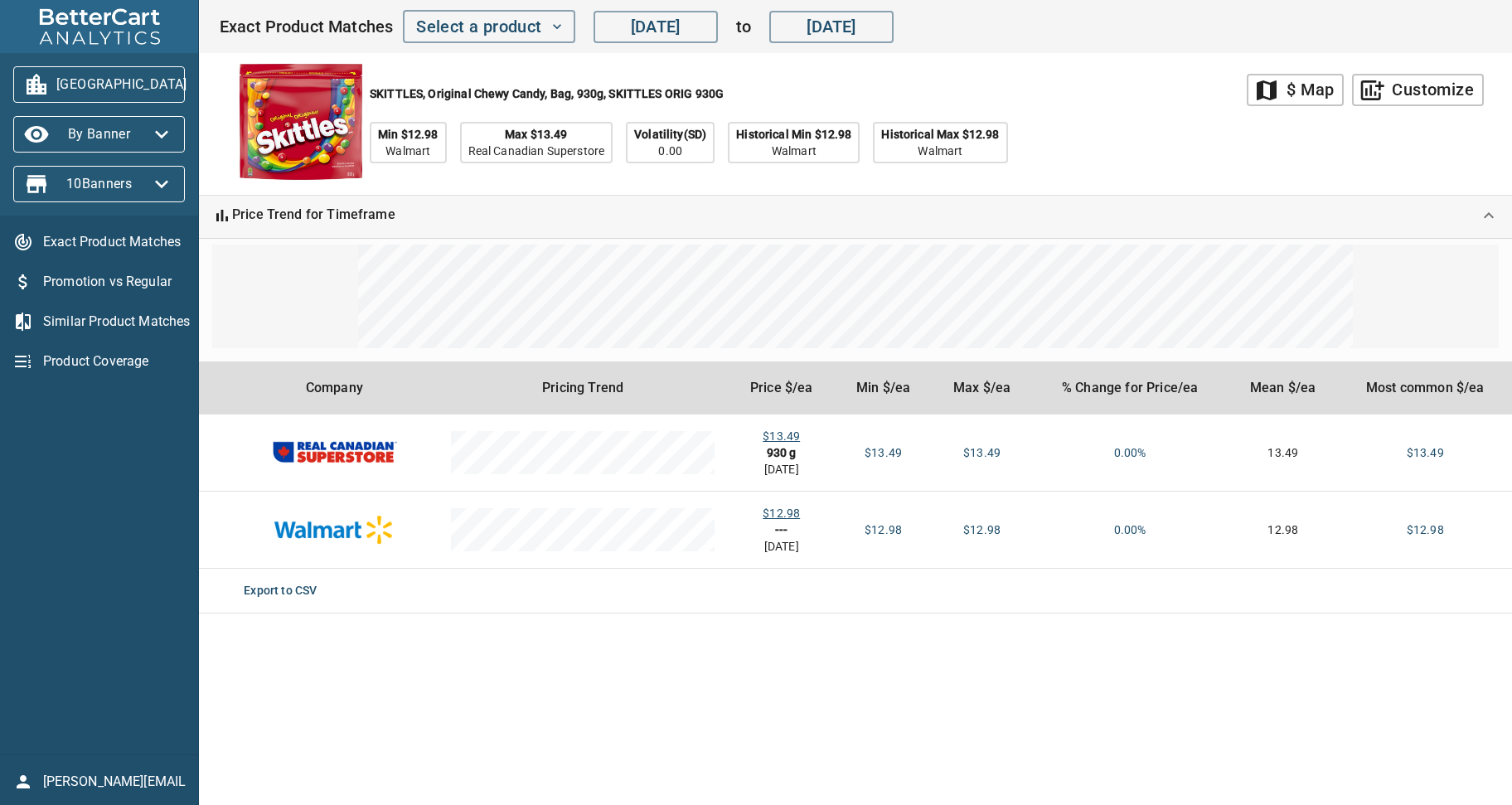
click at [130, 490] on div "Exact Product Matches Promotion vs Regular Similar Product Matches Product Cove…" at bounding box center [99, 485] width 198 height 539
click at [106, 272] on span "Promotion vs Regular" at bounding box center [114, 281] width 142 height 20
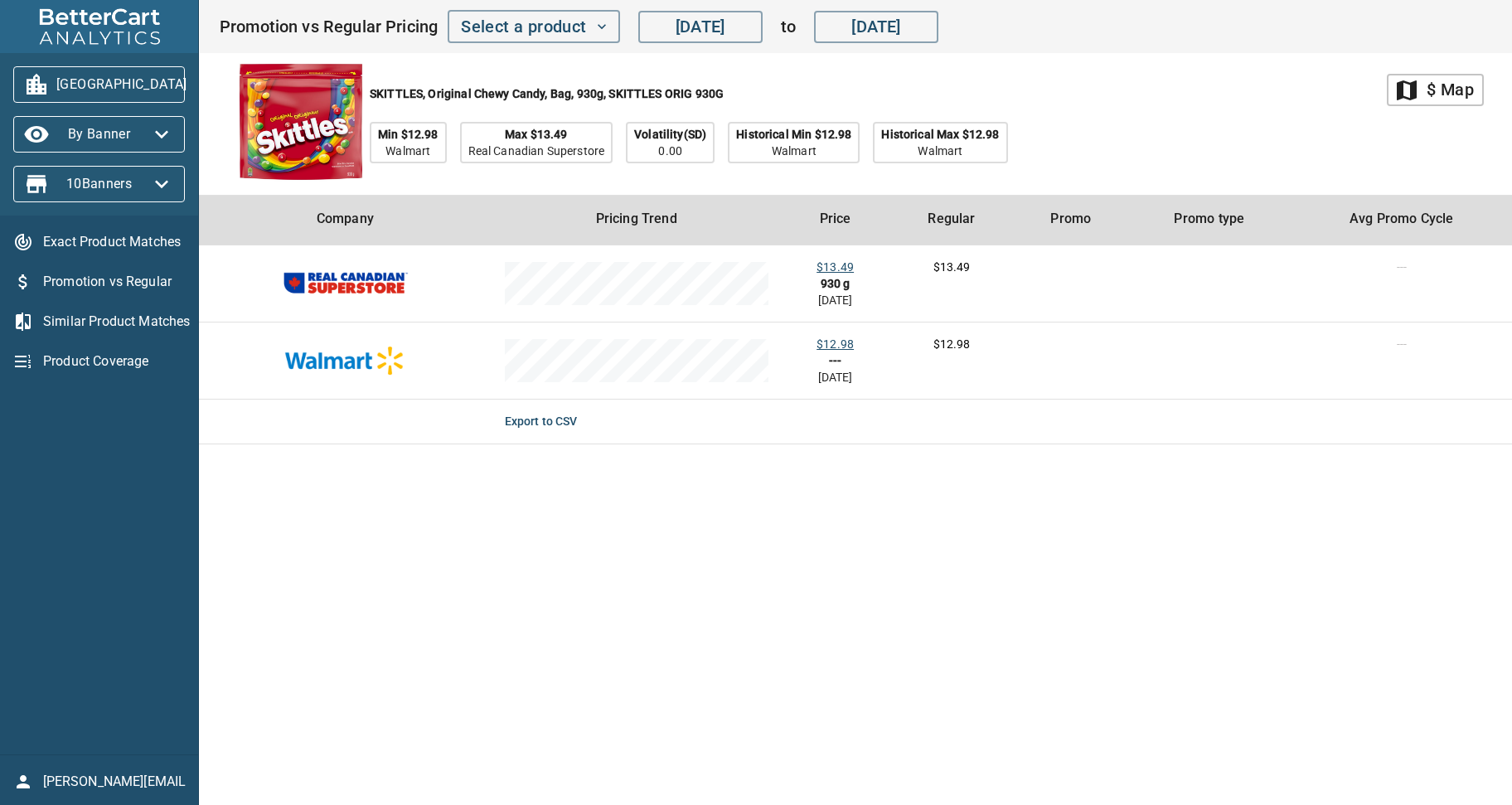
drag, startPoint x: 27, startPoint y: 538, endPoint x: 56, endPoint y: 350, distance: 190.2
click at [36, 521] on div "Exact Product Matches Promotion vs Regular Similar Product Matches Product Cove…" at bounding box center [99, 485] width 198 height 539
click at [64, 316] on span "Similar Product Matches" at bounding box center [114, 321] width 142 height 20
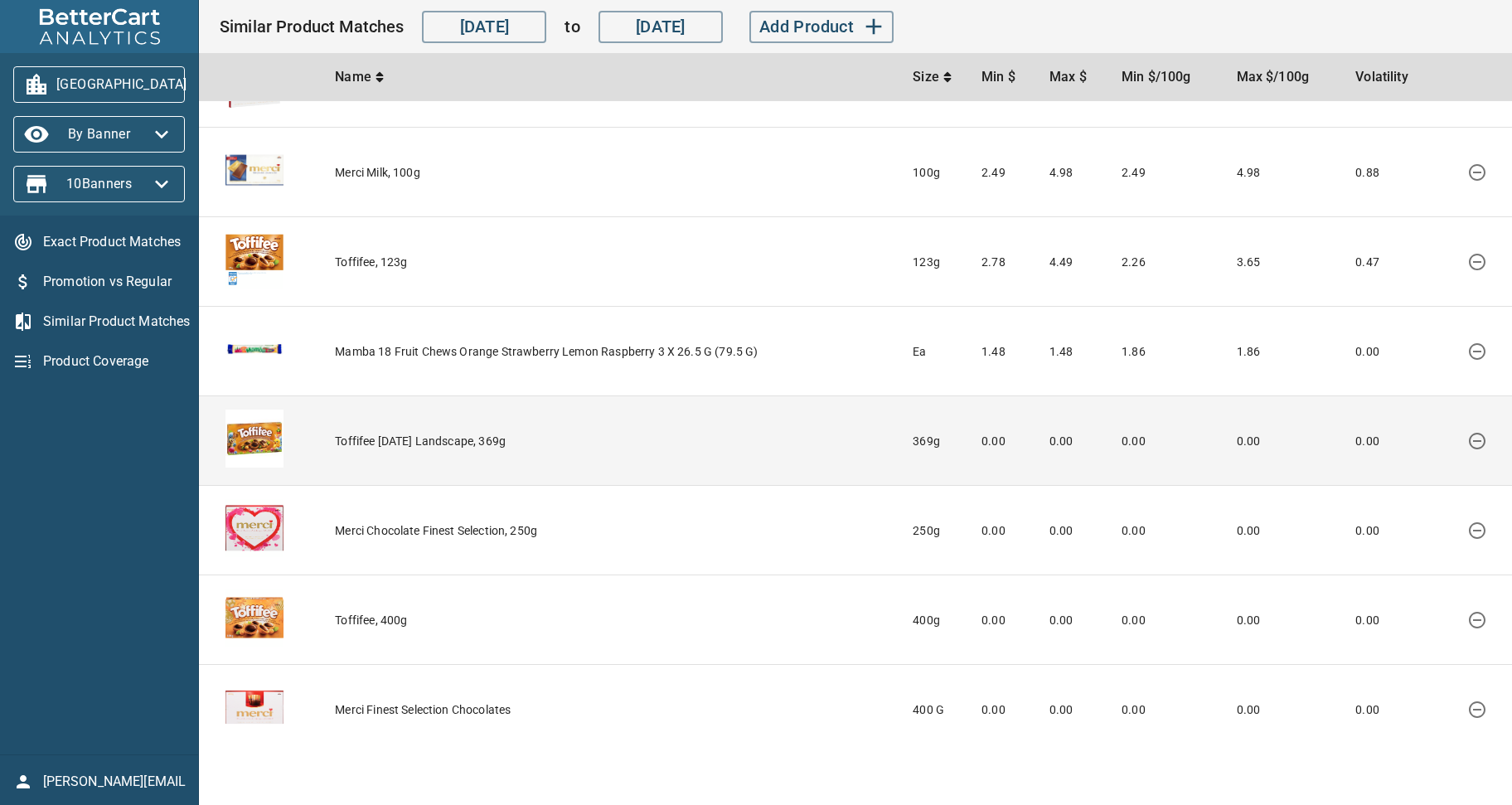
scroll to position [422, 0]
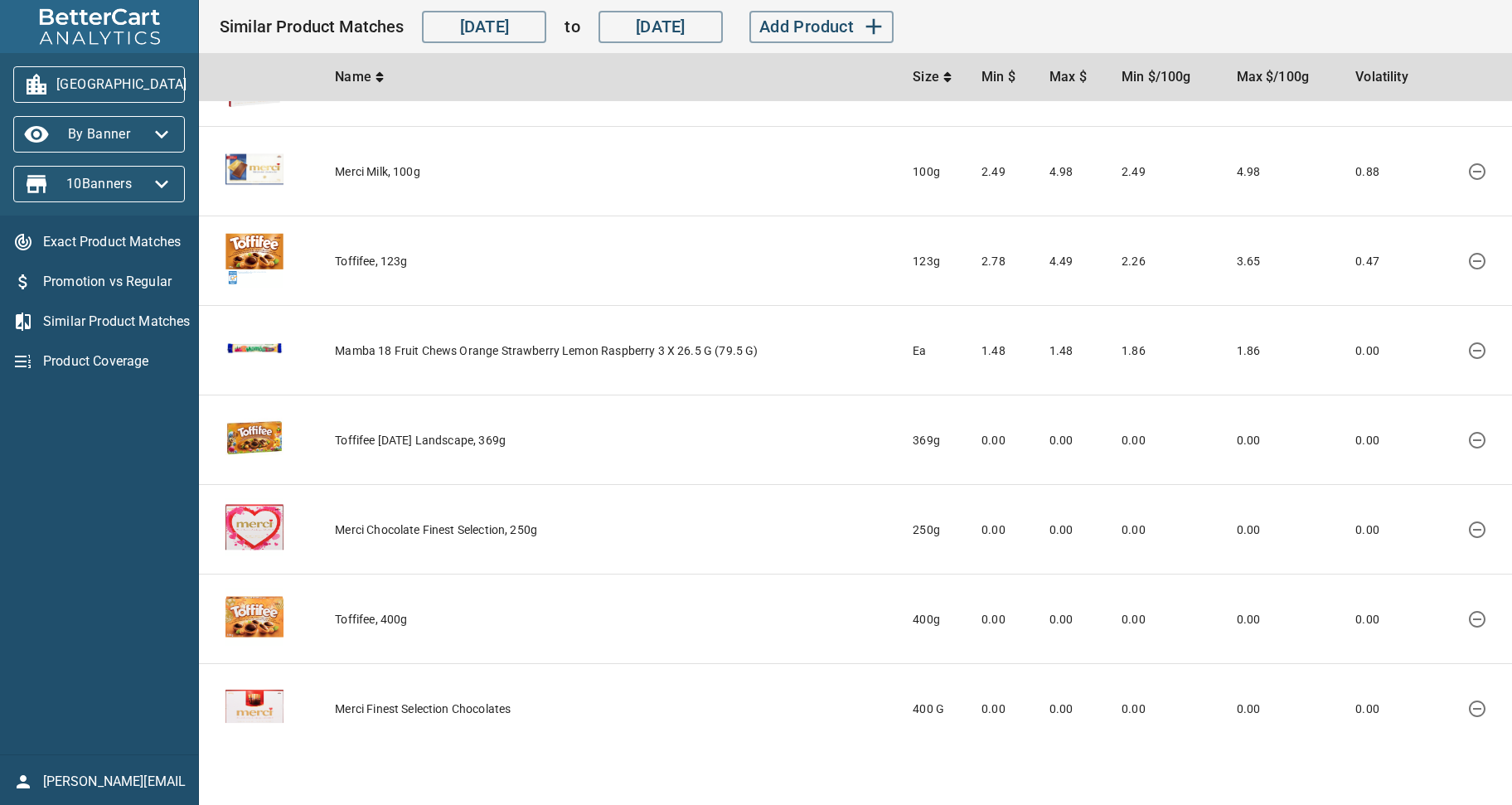
click at [88, 361] on span "Product Coverage" at bounding box center [114, 361] width 142 height 20
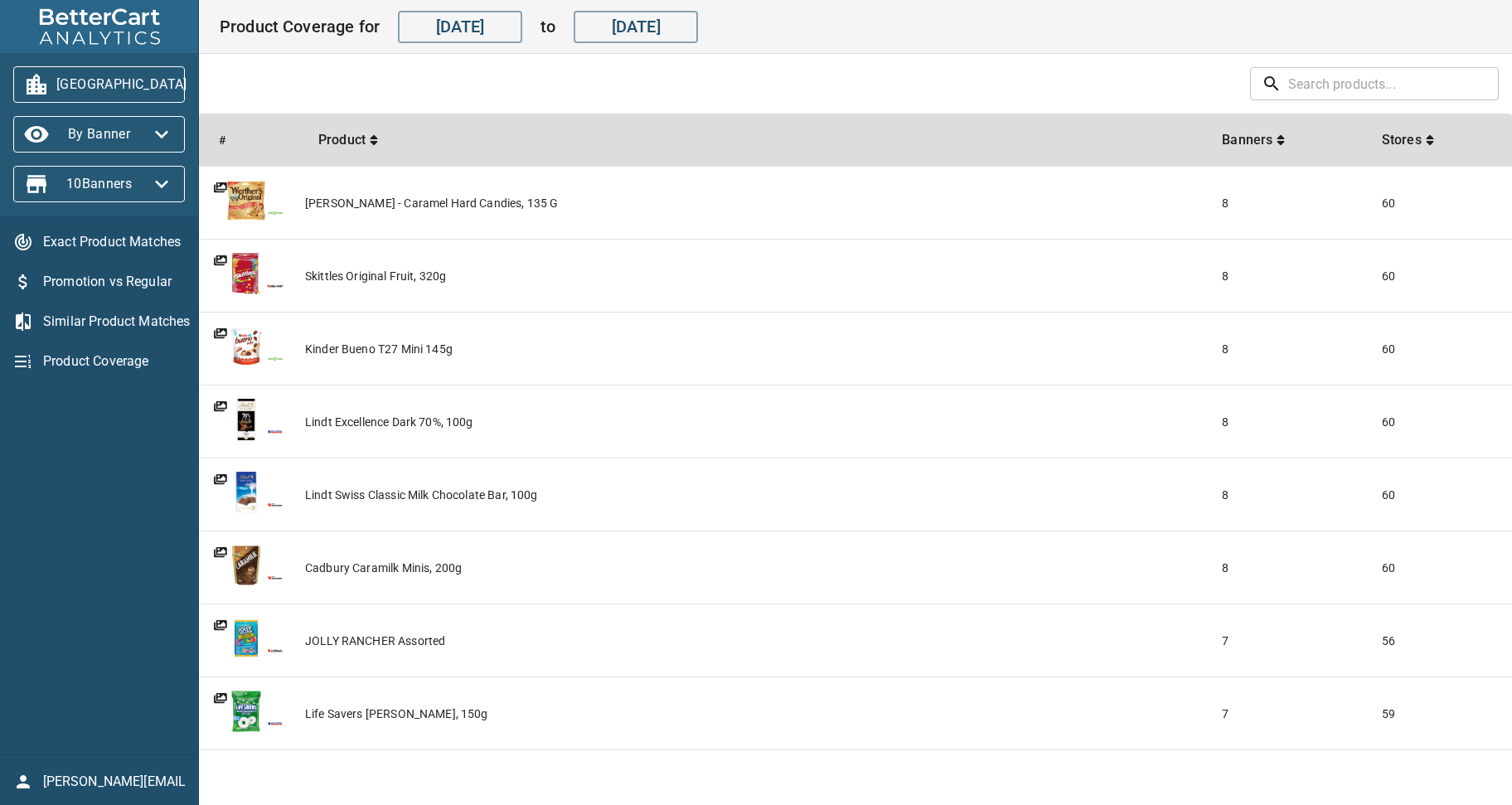
click at [405, 203] on div "Werther's - Caramel Hard Candies, 135 g" at bounding box center [757, 203] width 904 height 16
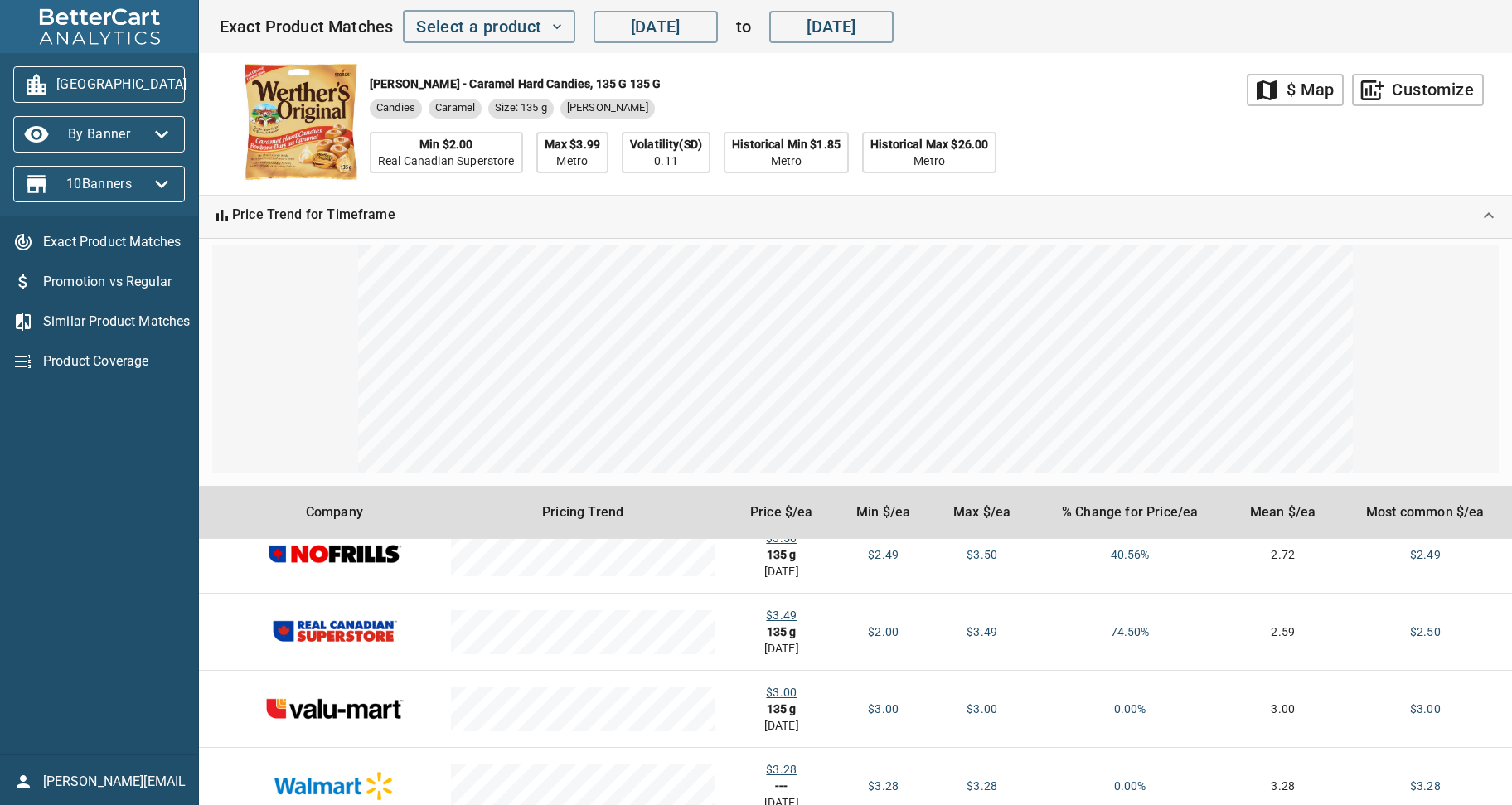
scroll to position [385, 0]
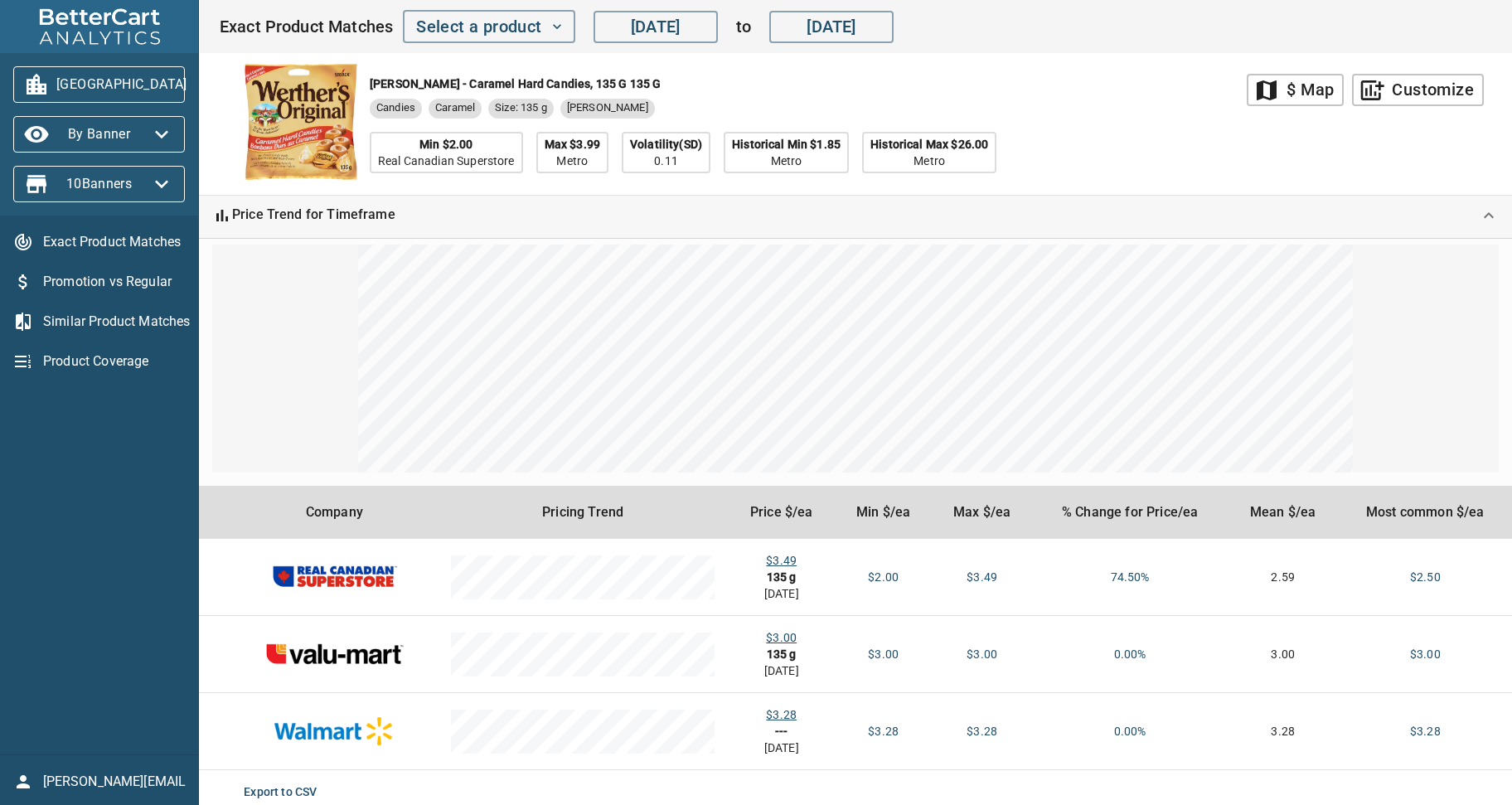
drag, startPoint x: 1491, startPoint y: 213, endPoint x: 1454, endPoint y: 172, distance: 55.2
click at [1454, 172] on div "map $ Map add_chart Customize Werther's - Caramel Hard Candies, 135 g 135 g Can…" at bounding box center [855, 446] width 1313 height 786
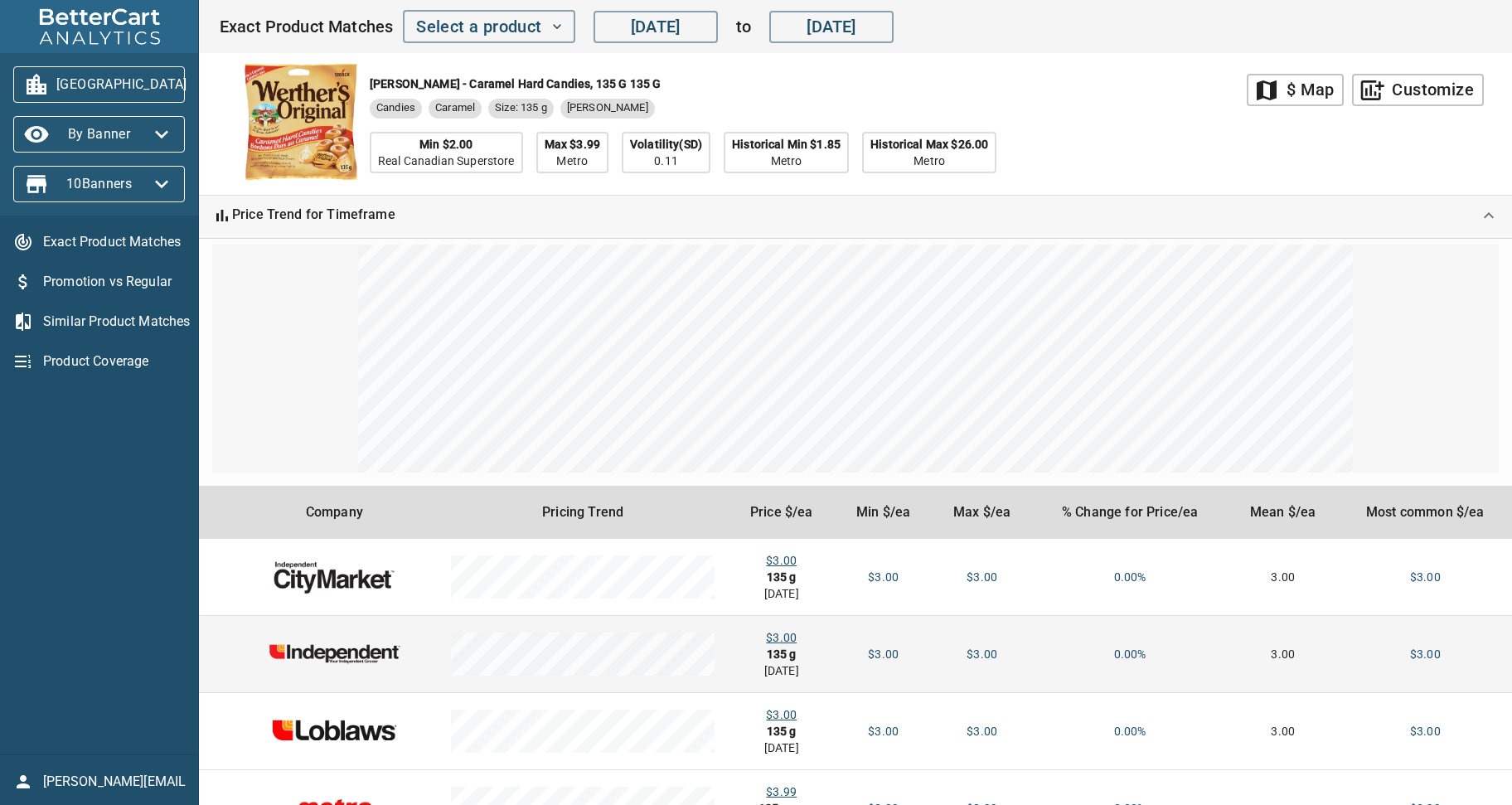
scroll to position [0, 0]
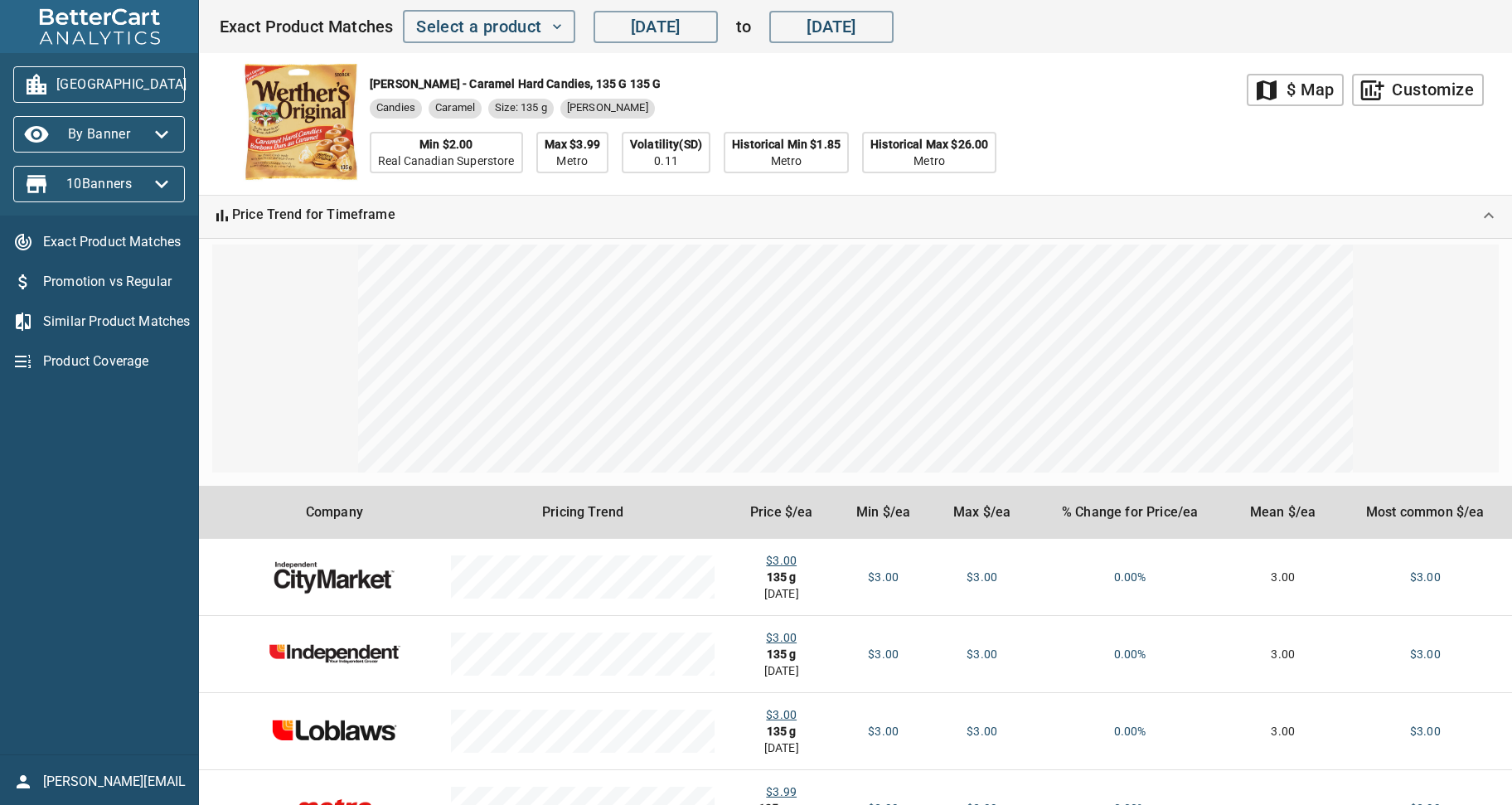
click at [1137, 127] on div "Werther's - Caramel Hard Candies, 135 g 135 g Candies Caramel Size: 135 g Werth…" at bounding box center [733, 124] width 1028 height 142
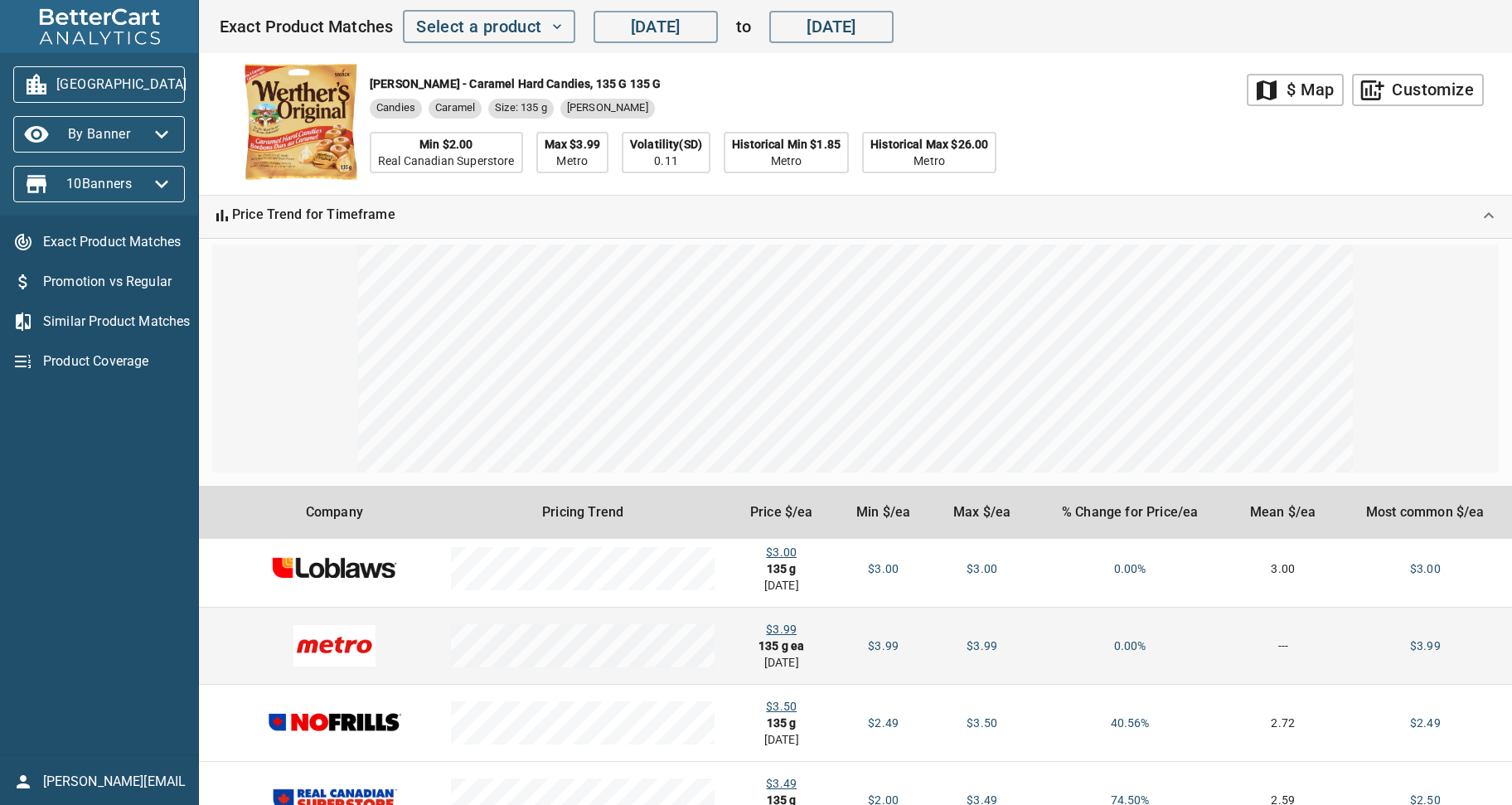
scroll to position [170, 0]
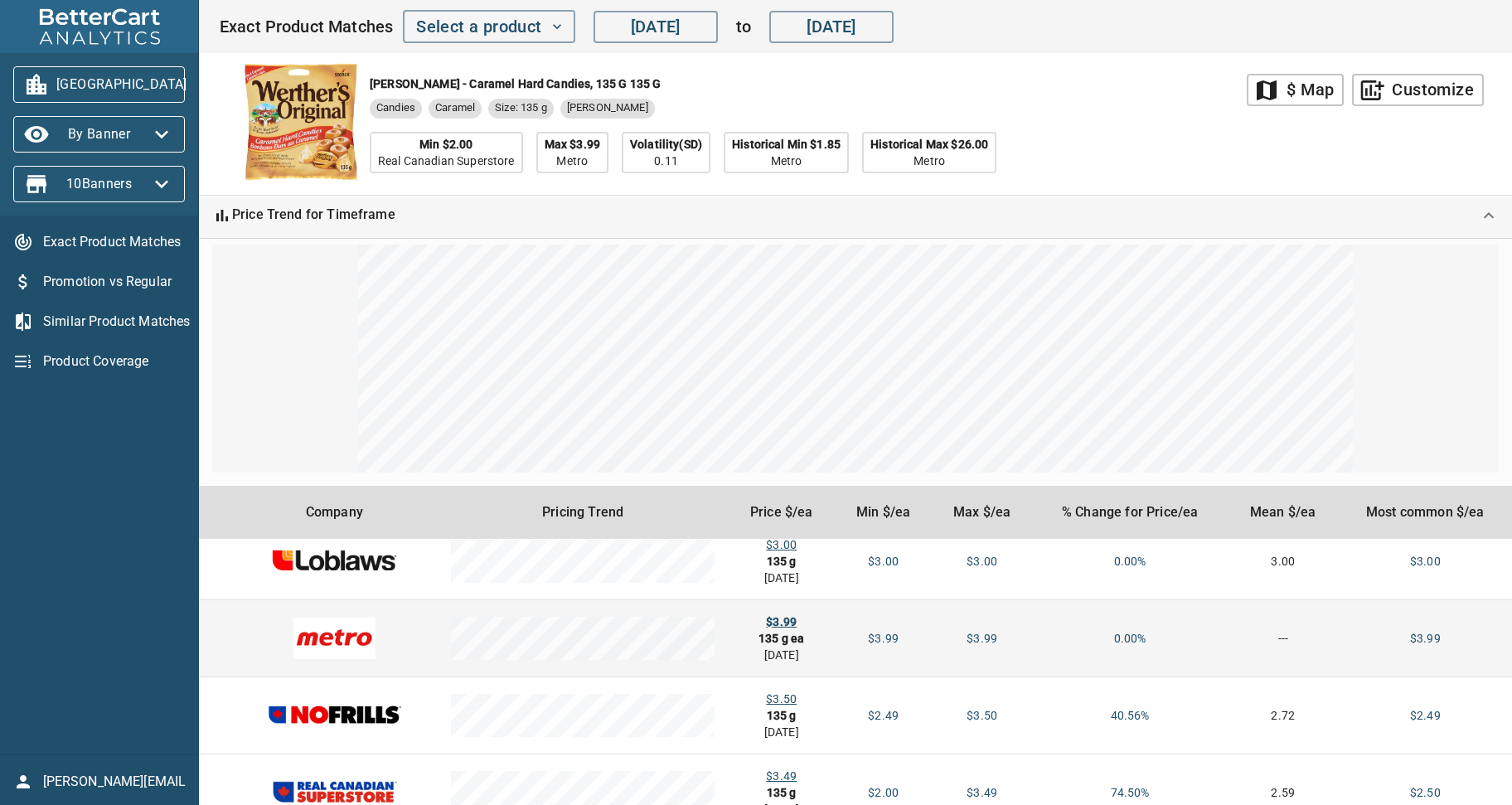
click at [785, 620] on div "$3.99" at bounding box center [781, 621] width 80 height 16
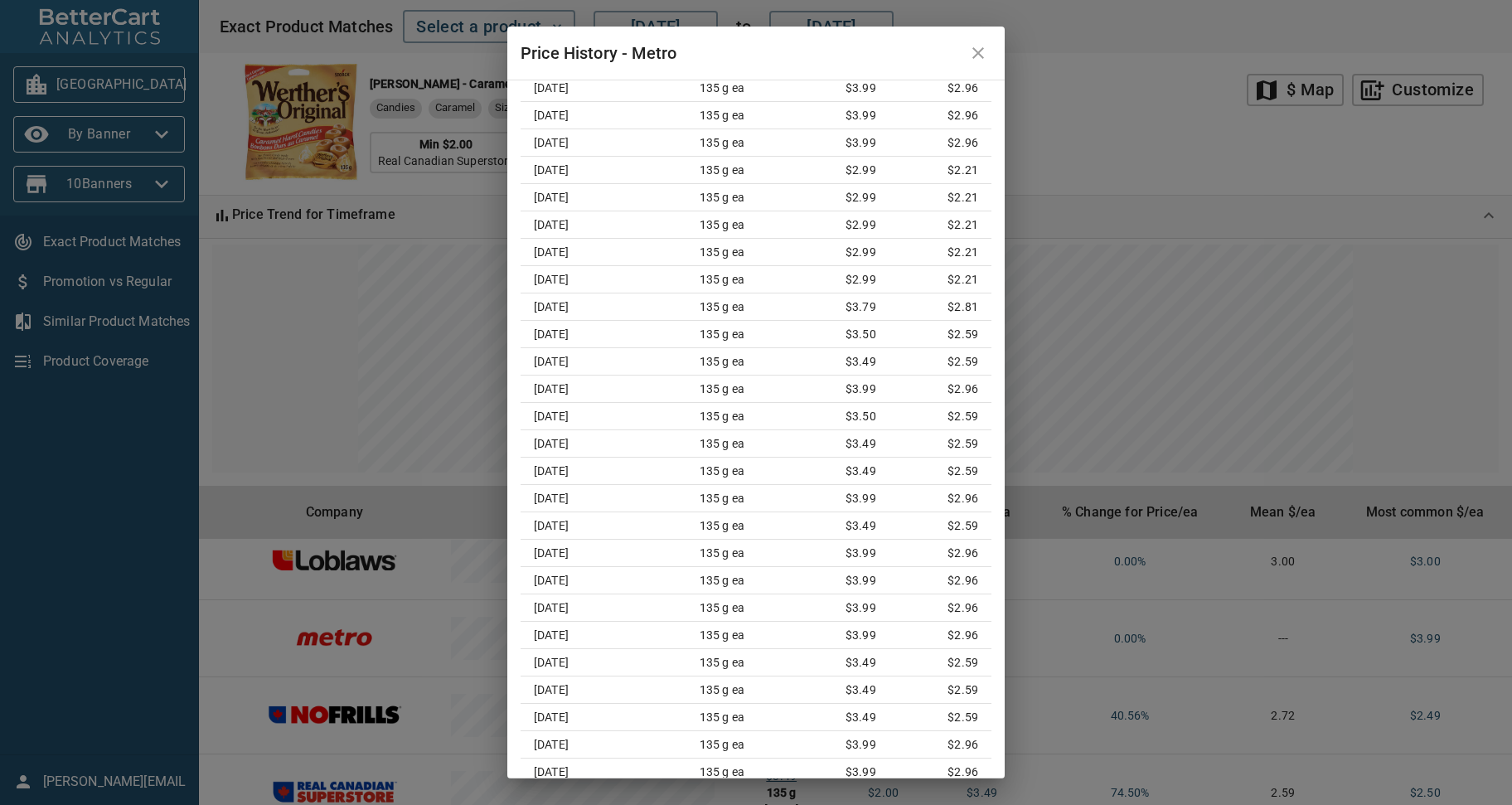
scroll to position [69, 0]
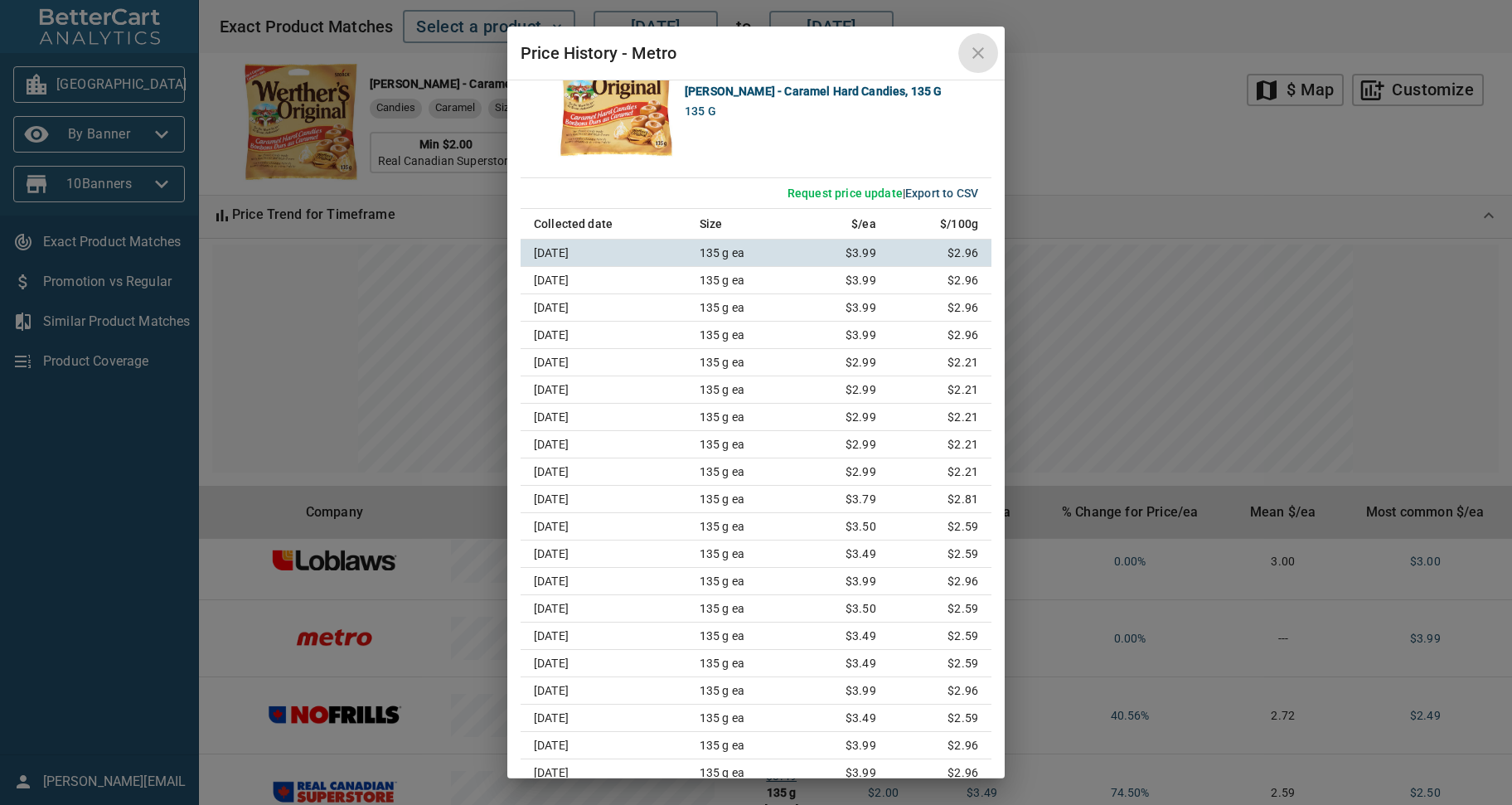
drag, startPoint x: 983, startPoint y: 52, endPoint x: 1022, endPoint y: 72, distance: 43.8
click at [983, 52] on icon "close" at bounding box center [978, 53] width 20 height 20
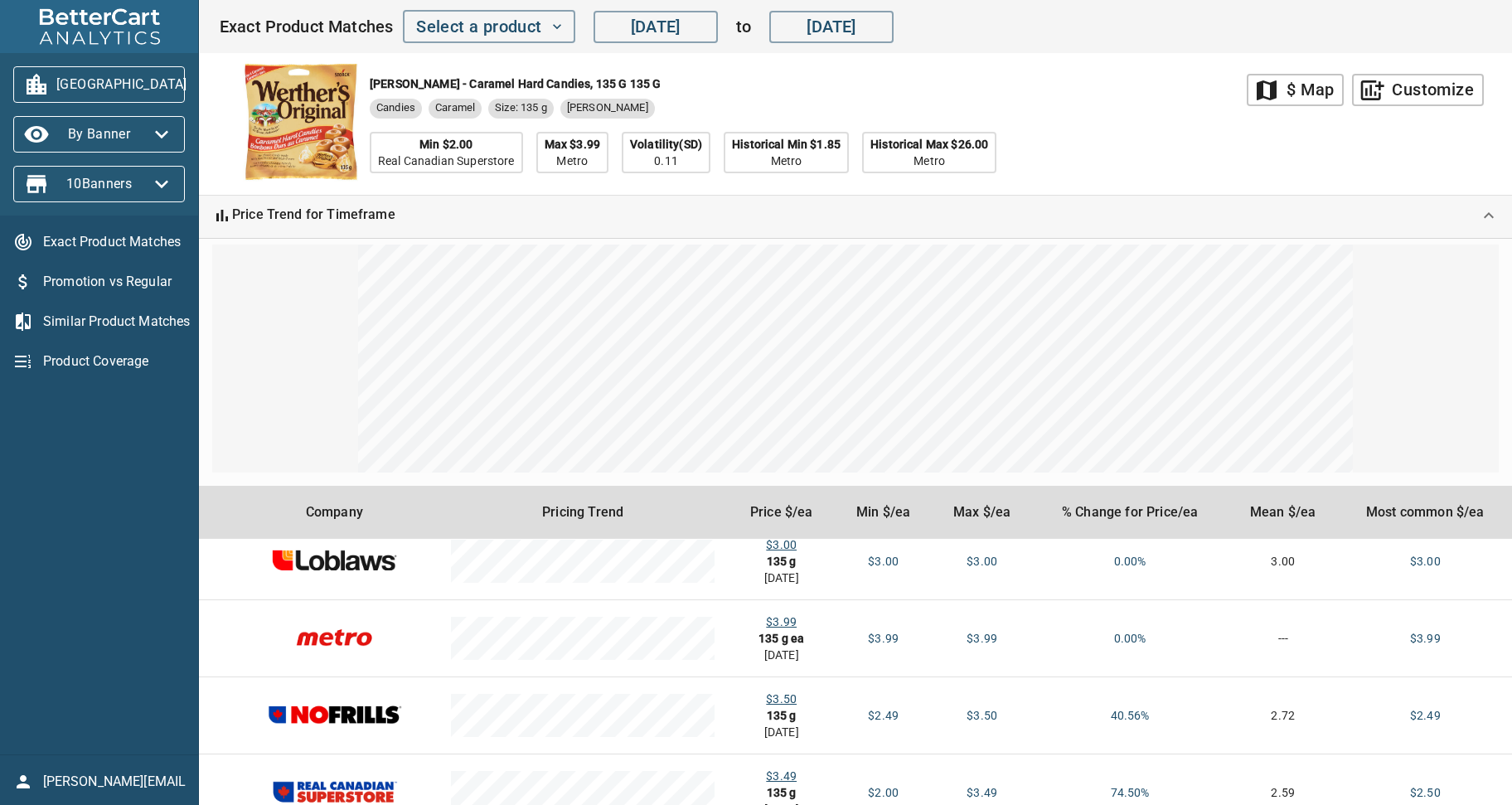
click at [1181, 128] on div "Werther's - Caramel Hard Candies, 135 g 135 g Candies Caramel Size: 135 g Werth…" at bounding box center [733, 124] width 1028 height 142
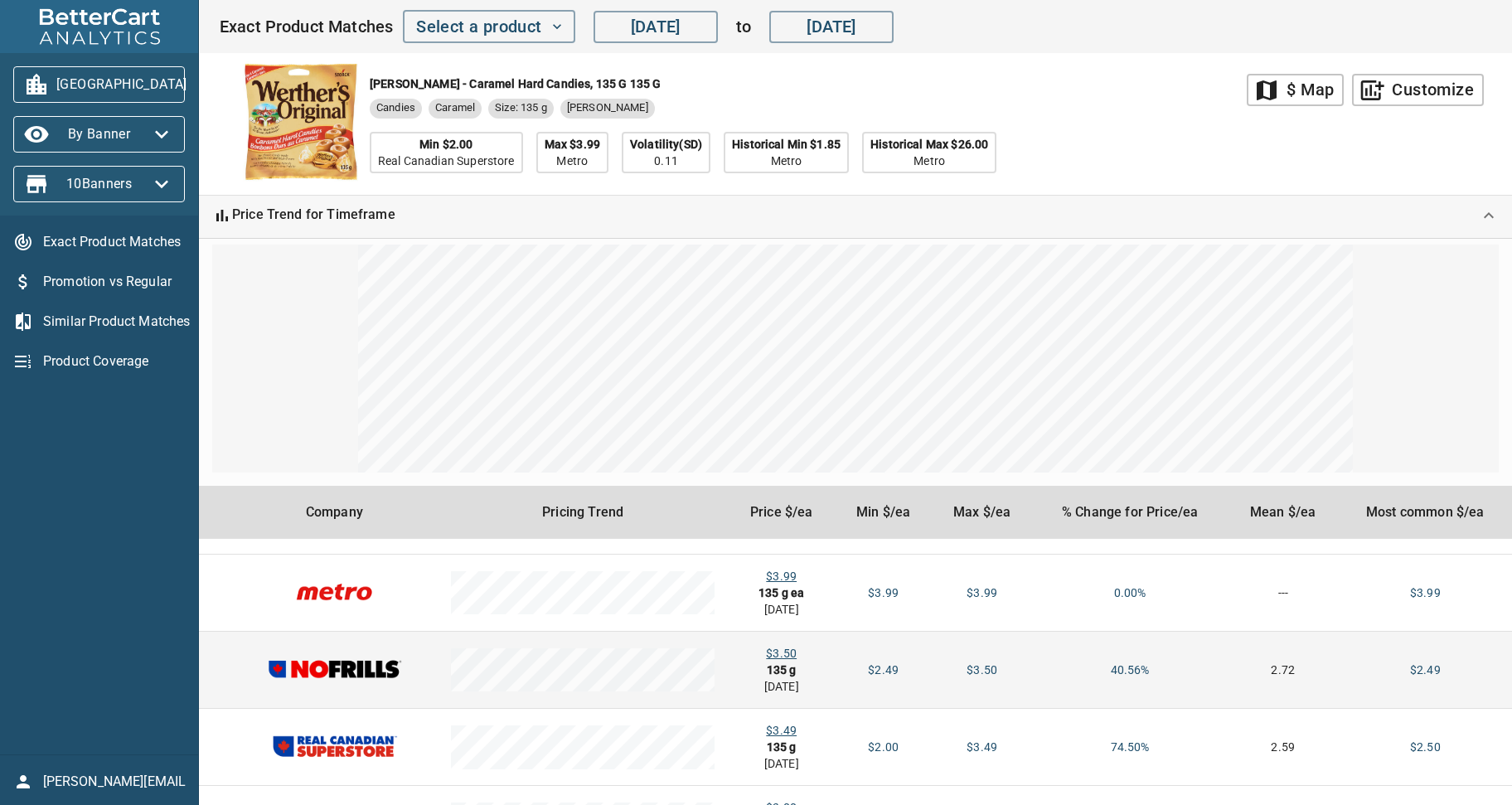
scroll to position [0, 0]
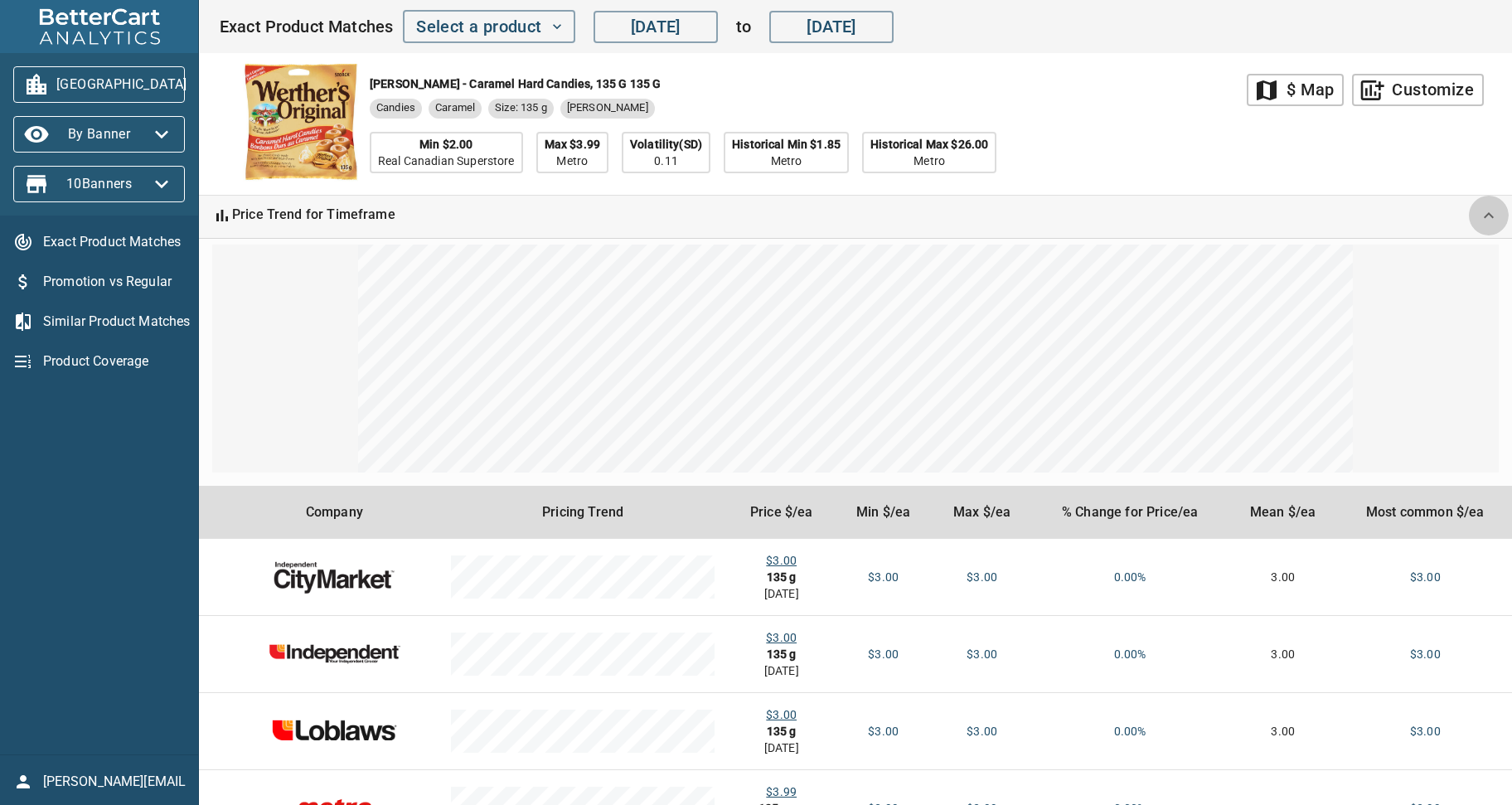
click at [1493, 208] on icon "Expand" at bounding box center [1489, 216] width 20 height 20
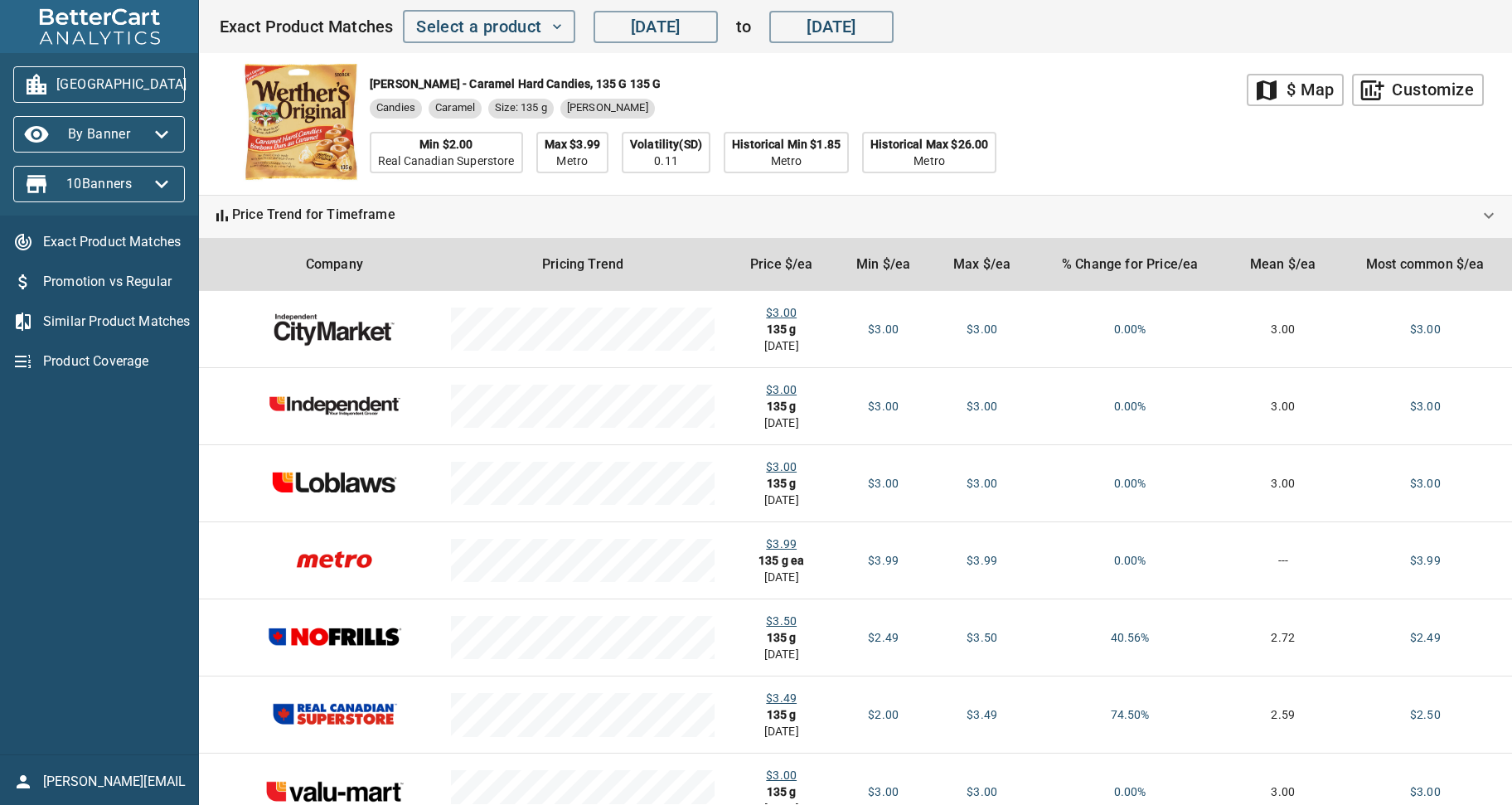
click at [161, 186] on icon "button" at bounding box center [161, 184] width 27 height 27
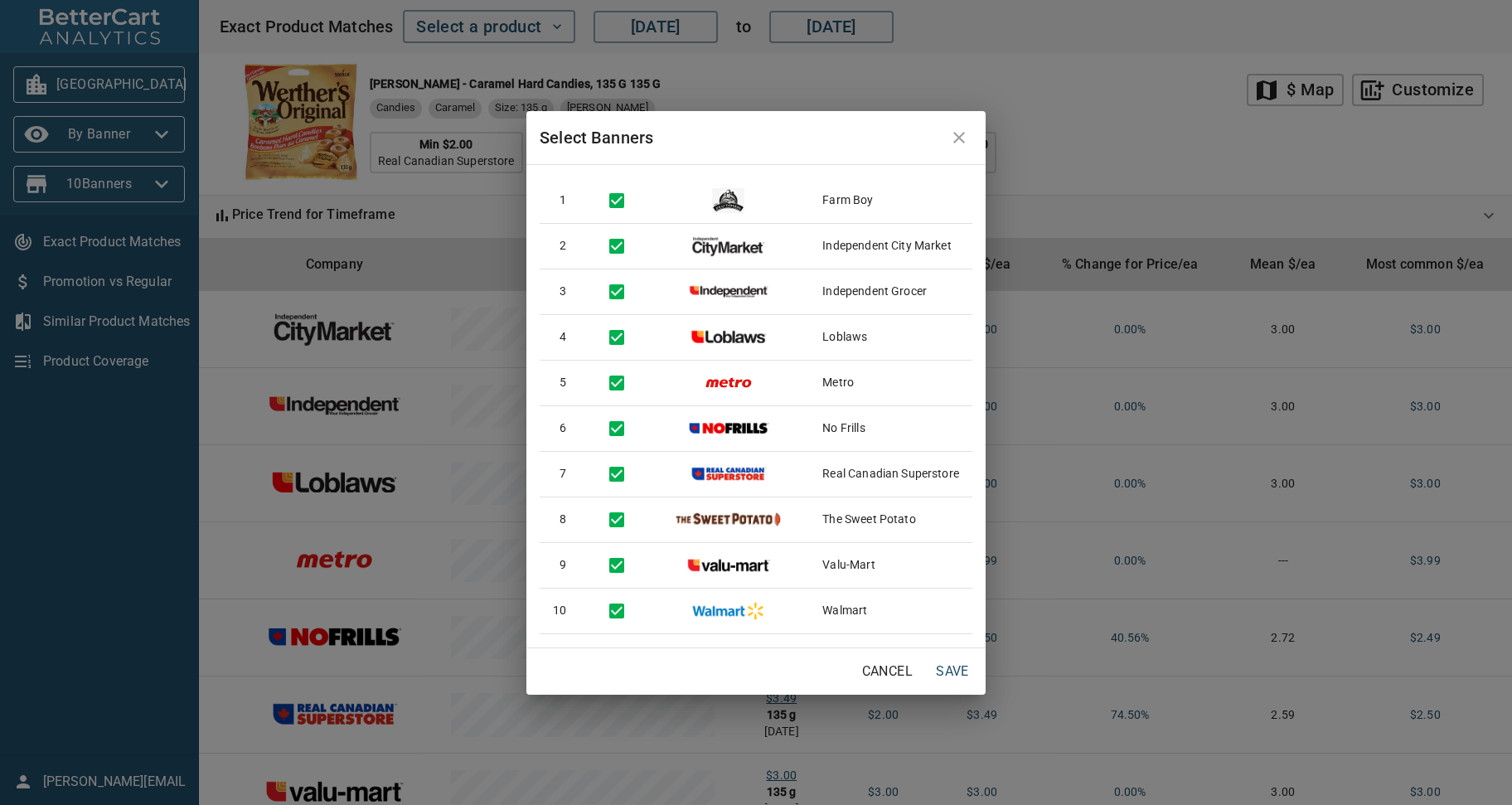
click at [117, 591] on div "Select Banners 1 Farm Boy 2 Independent City Market 3 Independent Grocer 4 Lobl…" at bounding box center [756, 402] width 1512 height 805
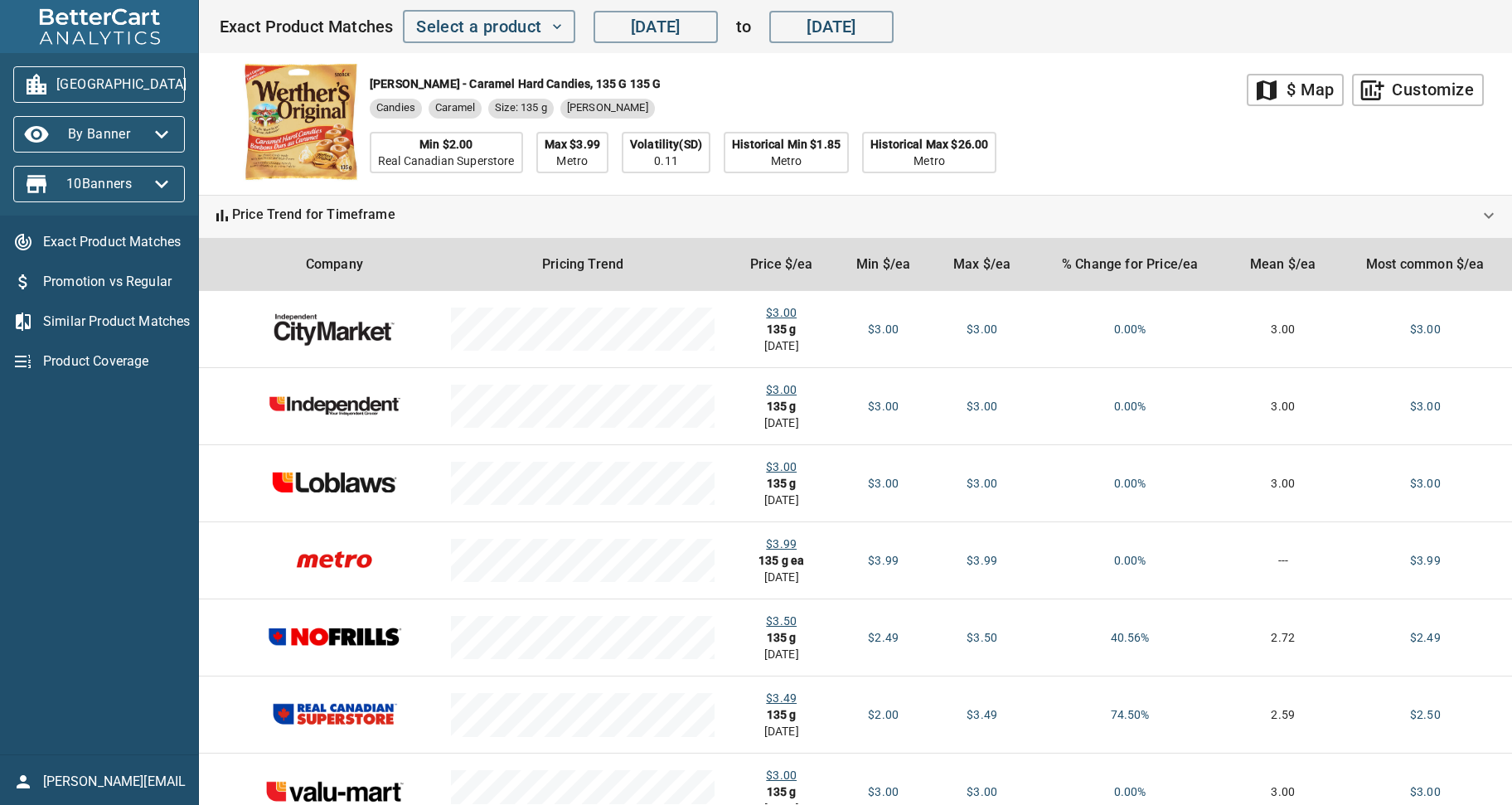
click at [1126, 119] on div "Werther's - Caramel Hard Candies, 135 g 135 g Candies Caramel Size: 135 g Werth…" at bounding box center [733, 124] width 1028 height 142
click at [143, 569] on div "Exact Product Matches Promotion vs Regular Similar Product Matches Product Cove…" at bounding box center [99, 485] width 198 height 539
click at [132, 488] on div "Exact Product Matches Promotion vs Regular Similar Product Matches Product Cove…" at bounding box center [99, 485] width 198 height 539
click at [166, 182] on icon "button" at bounding box center [161, 184] width 13 height 9
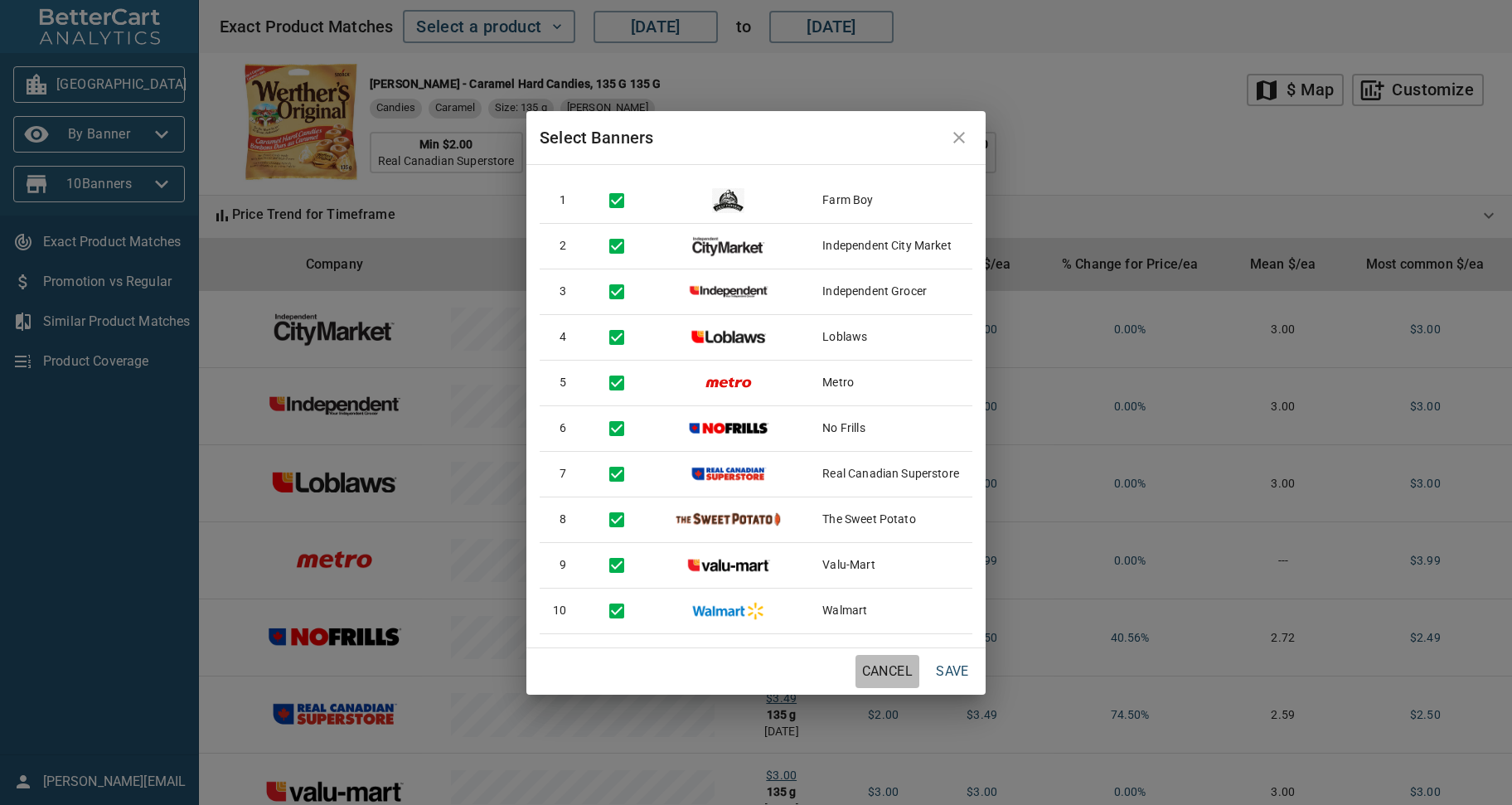
drag, startPoint x: 885, startPoint y: 667, endPoint x: 653, endPoint y: 724, distance: 238.9
click at [885, 667] on span "Cancel" at bounding box center [887, 672] width 50 height 23
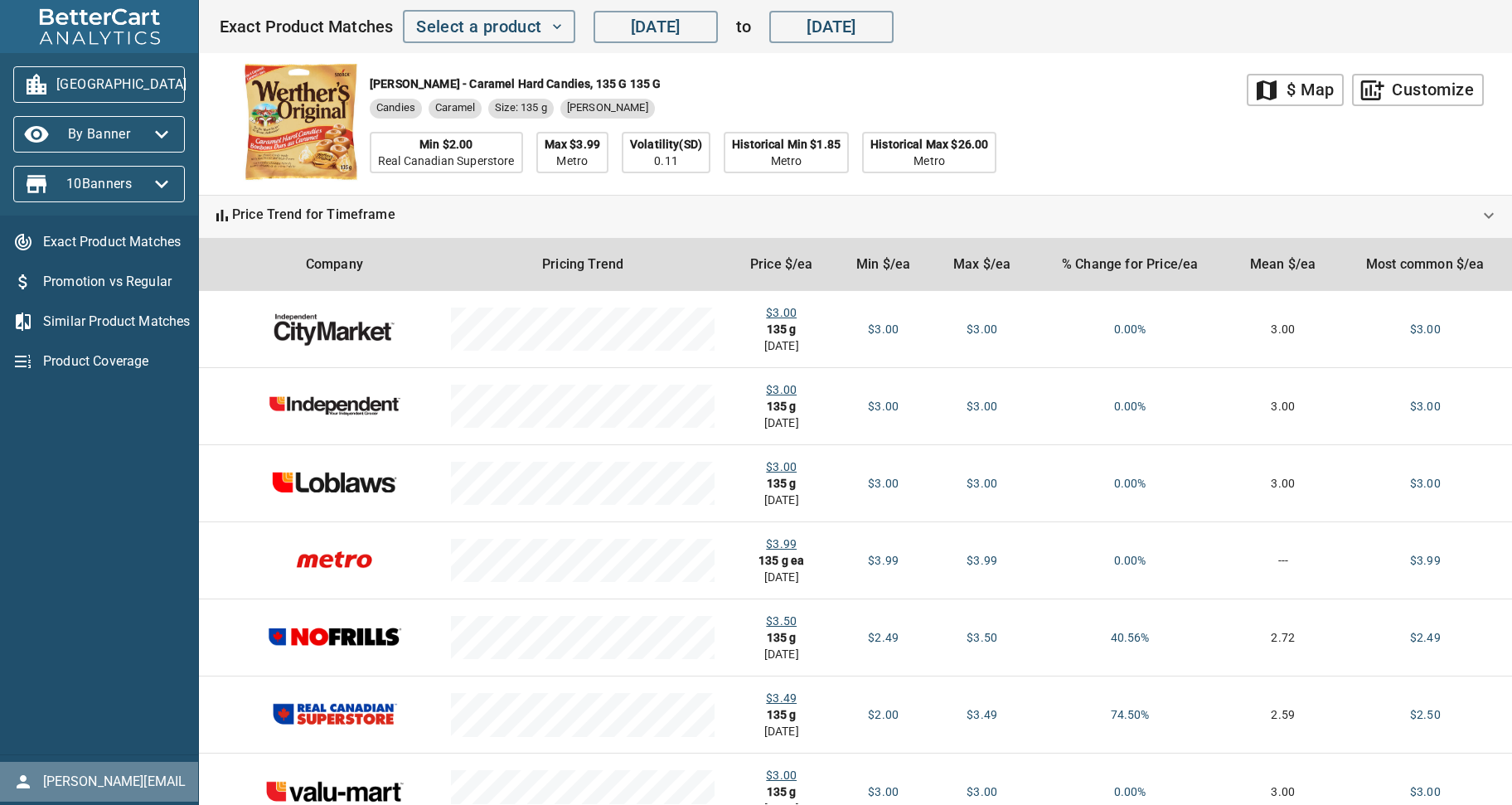
click at [96, 780] on span "storck@bettercart.ca" at bounding box center [114, 782] width 143 height 20
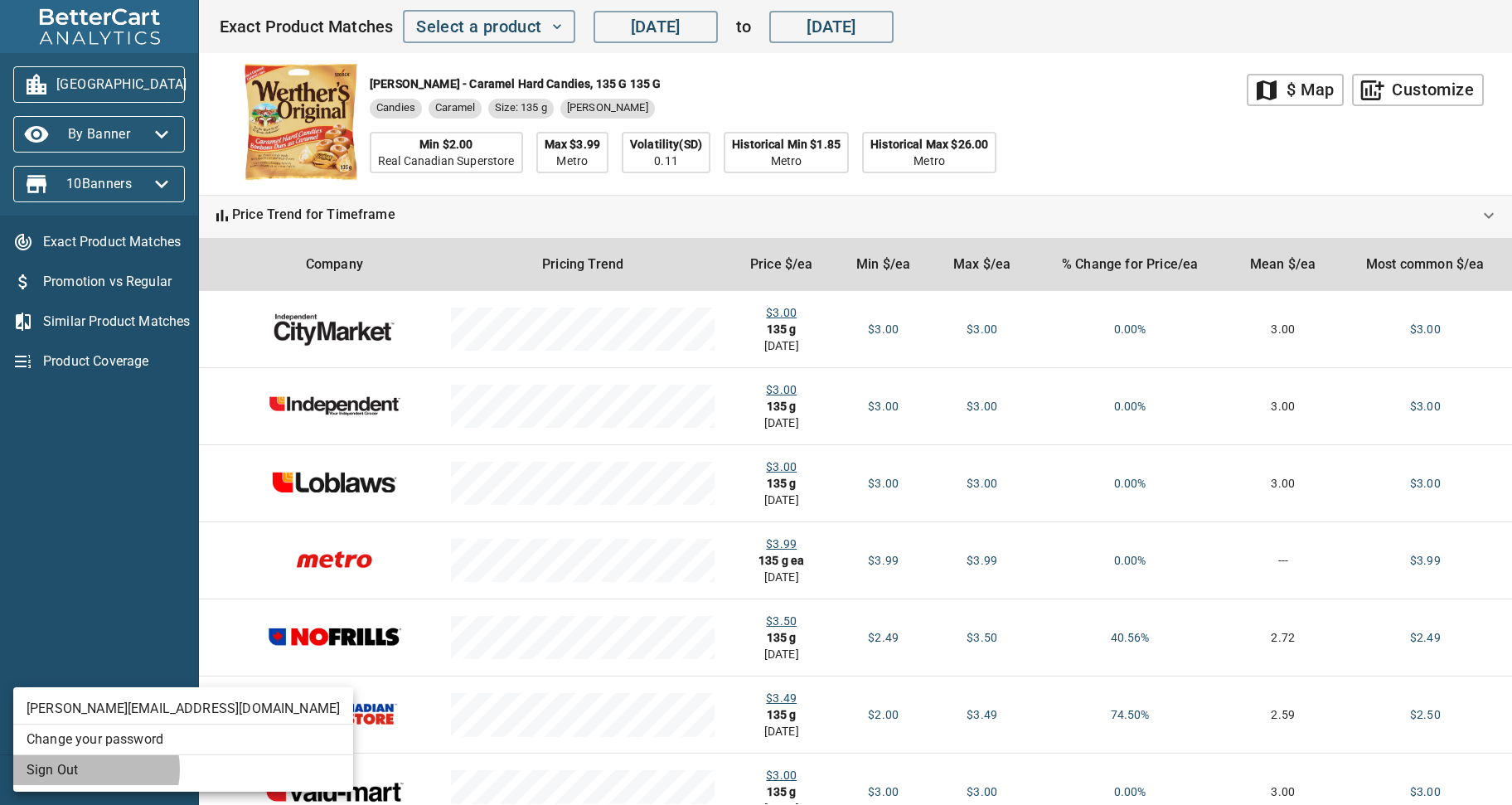
click at [93, 770] on li "Sign Out" at bounding box center [183, 770] width 340 height 29
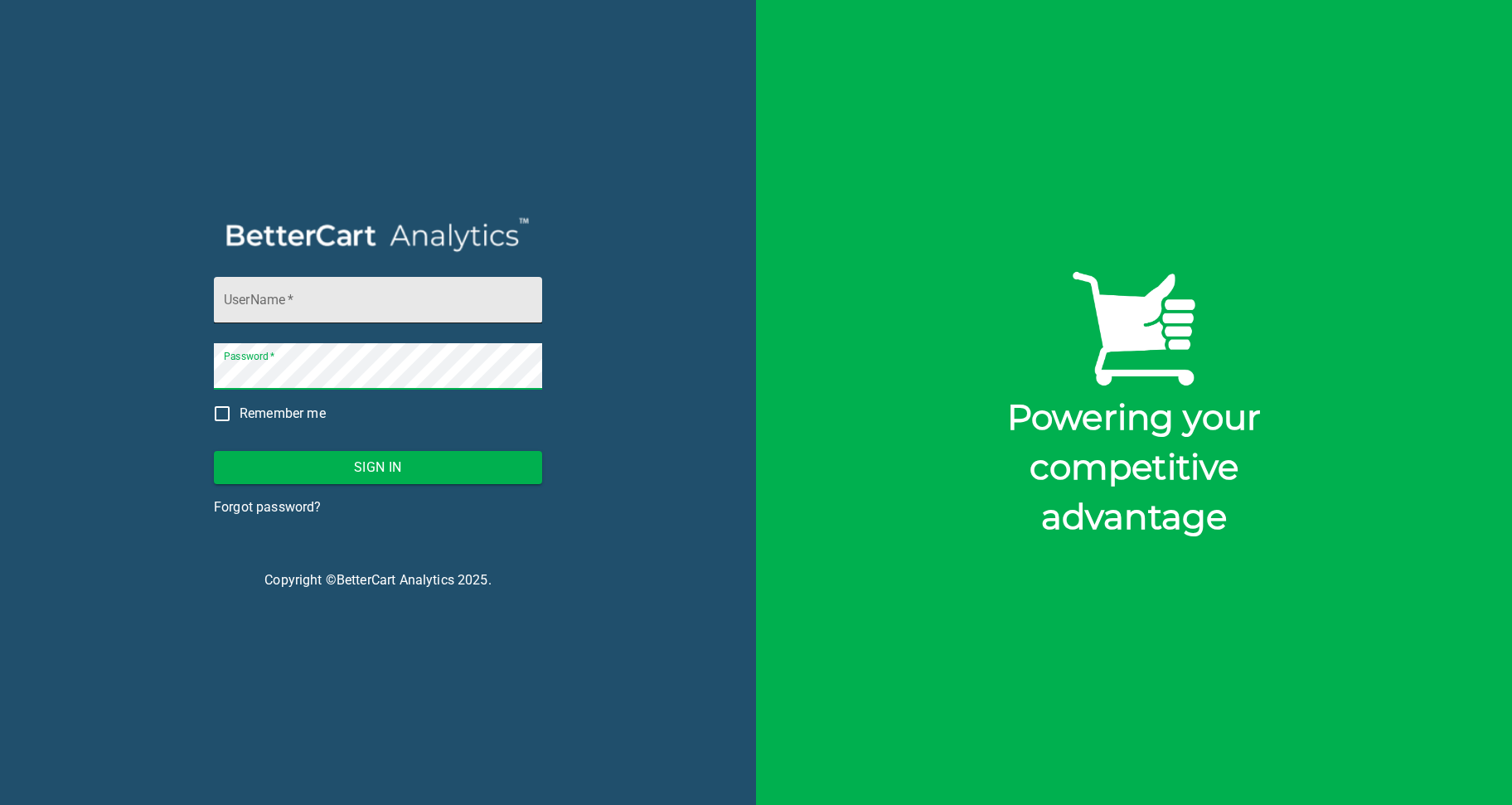
click at [299, 296] on input "UserName   *" at bounding box center [377, 300] width 328 height 47
type input "storck@bettercart.ca"
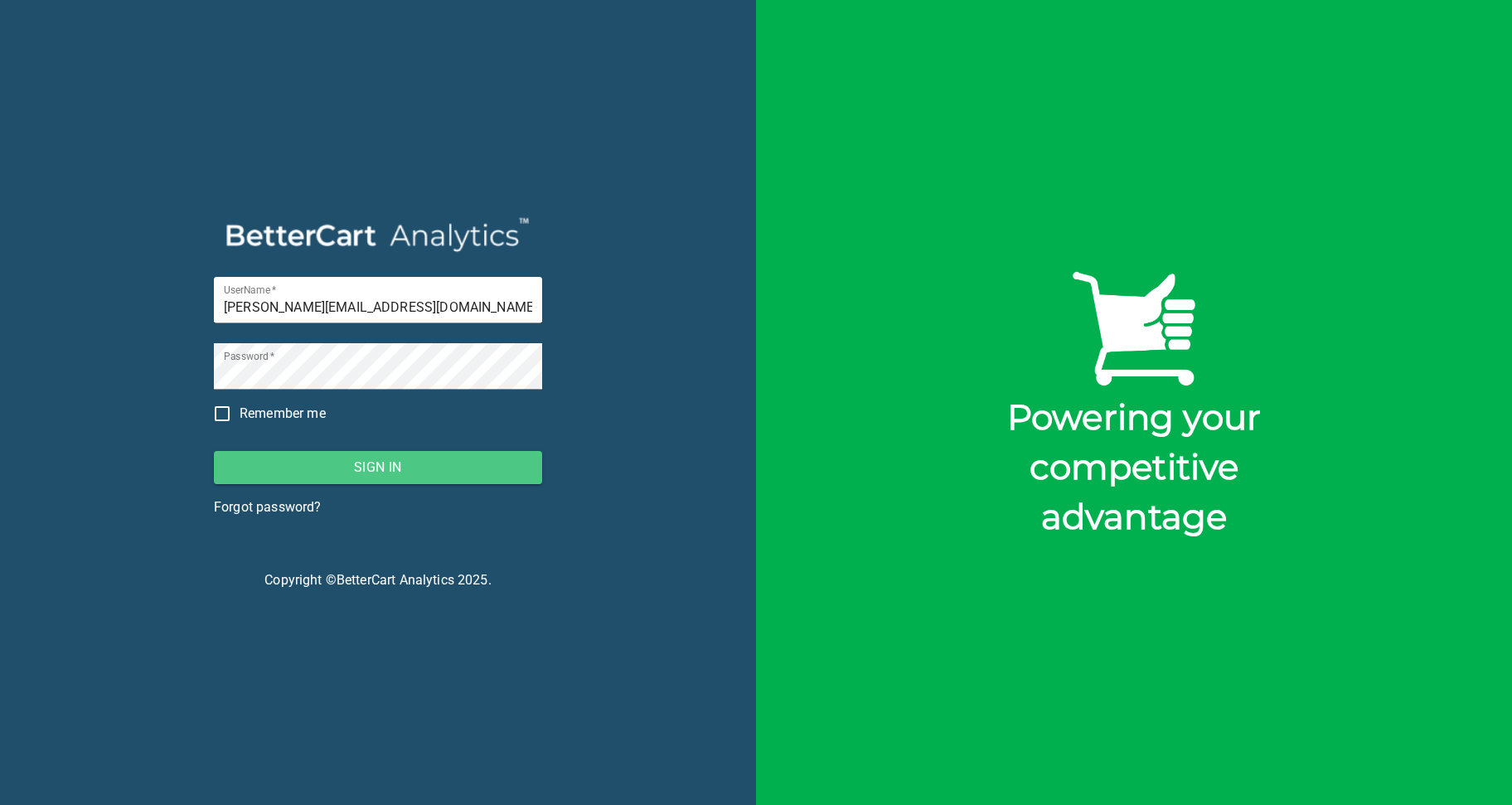
click at [393, 465] on span "Sign In" at bounding box center [377, 467] width 302 height 23
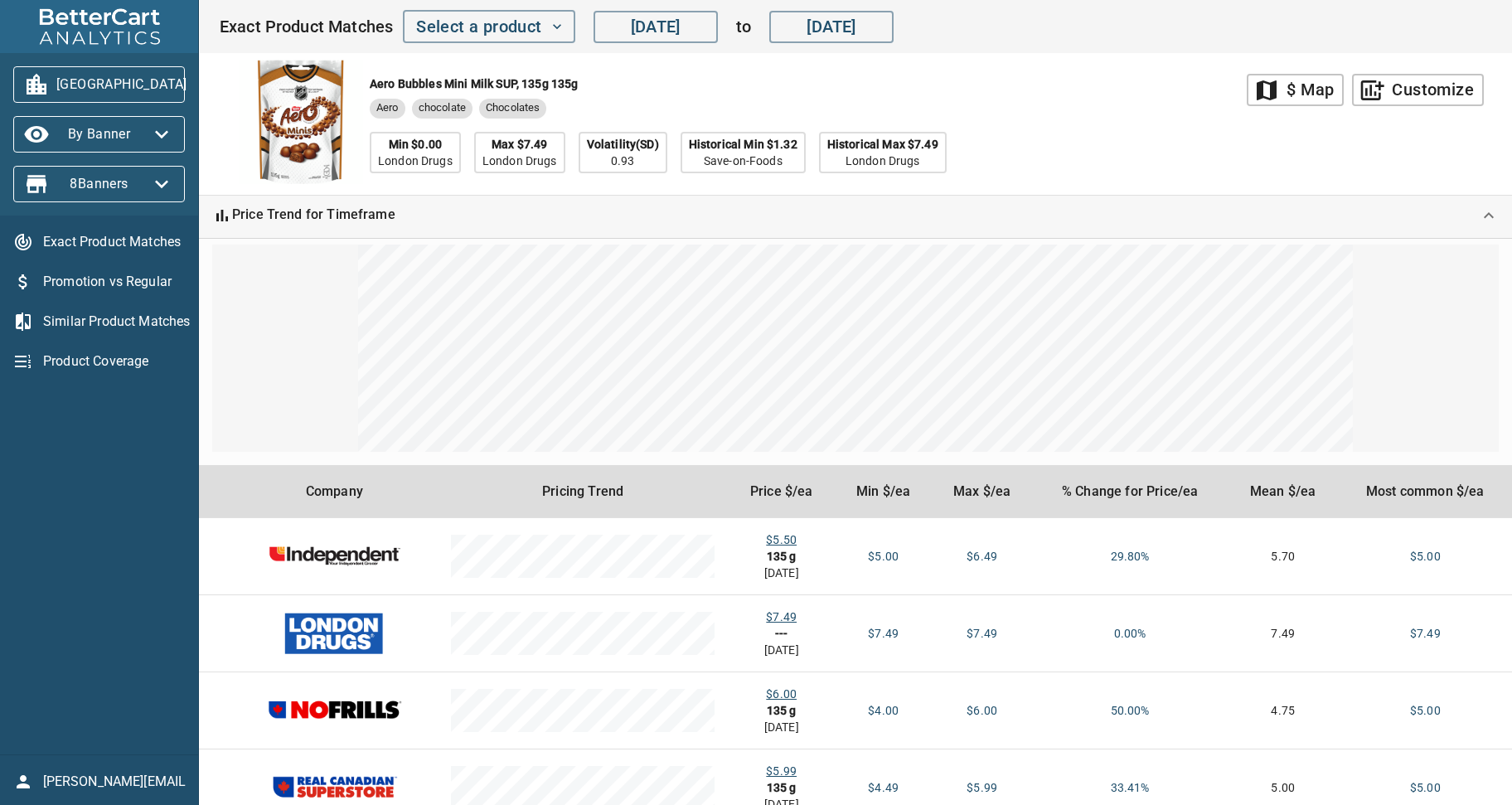
click at [194, 91] on icon "button" at bounding box center [207, 84] width 27 height 27
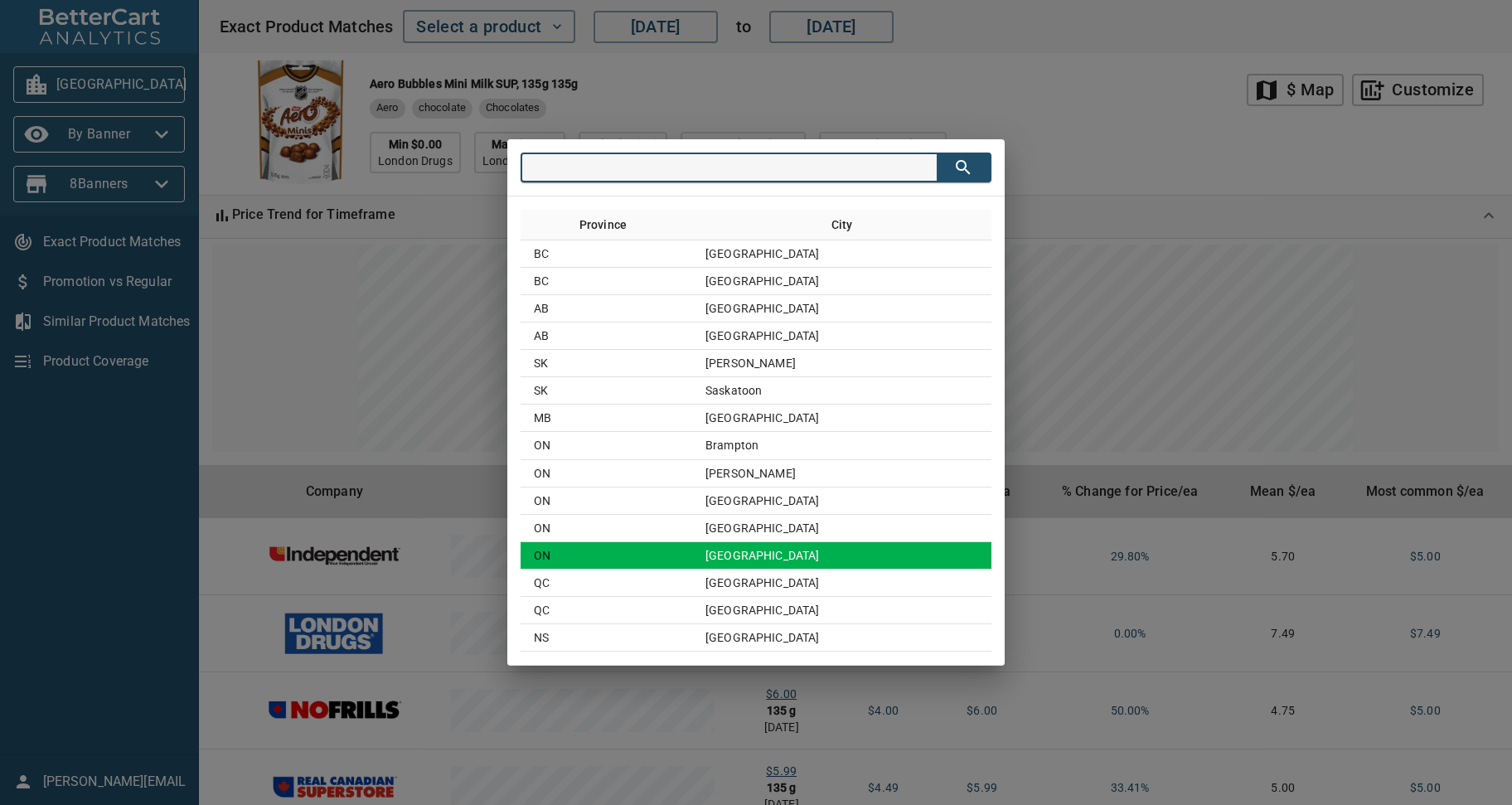
click at [788, 546] on td "Toronto" at bounding box center [842, 557] width 299 height 28
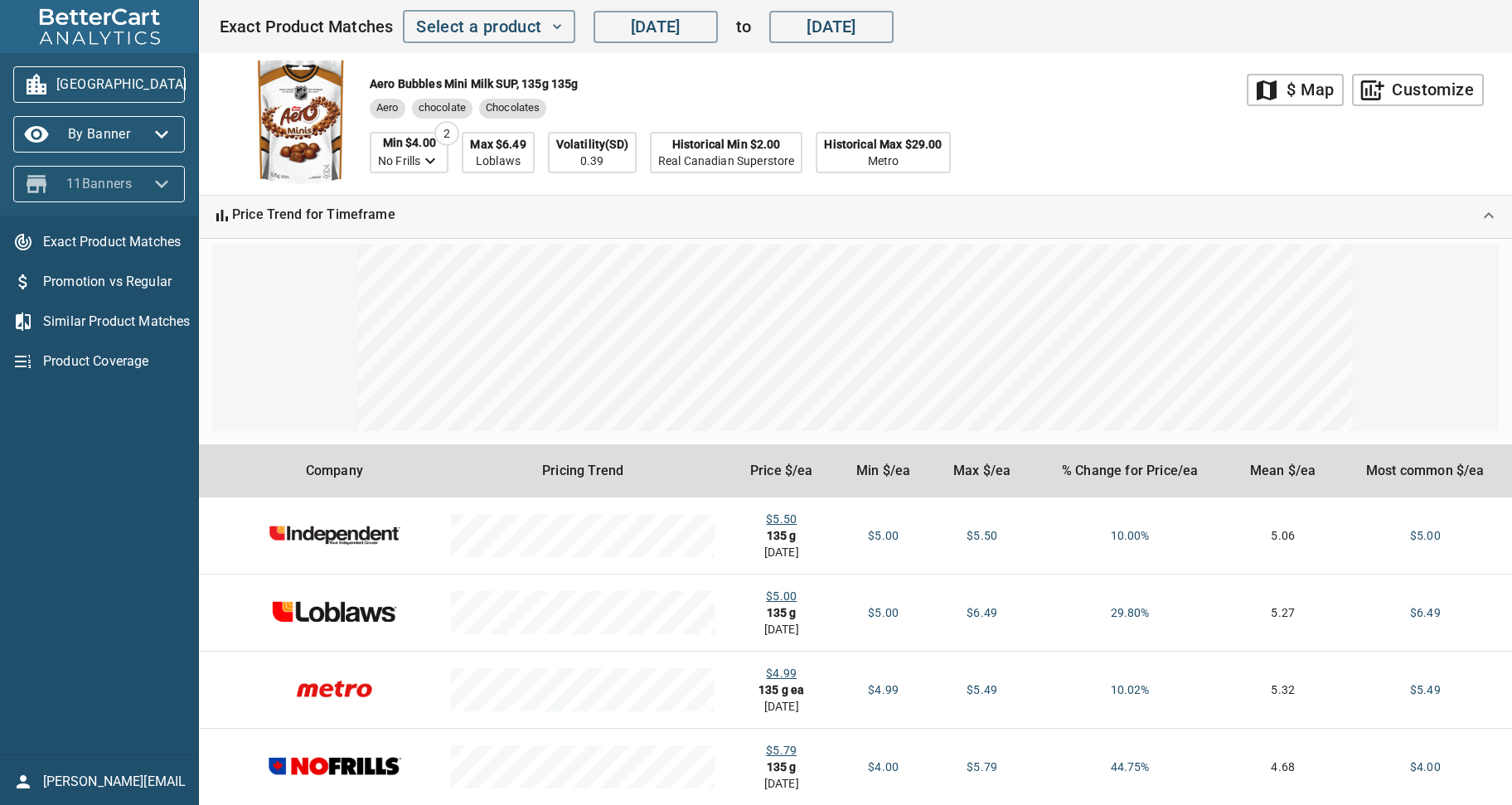
click at [170, 183] on icon "button" at bounding box center [161, 184] width 27 height 27
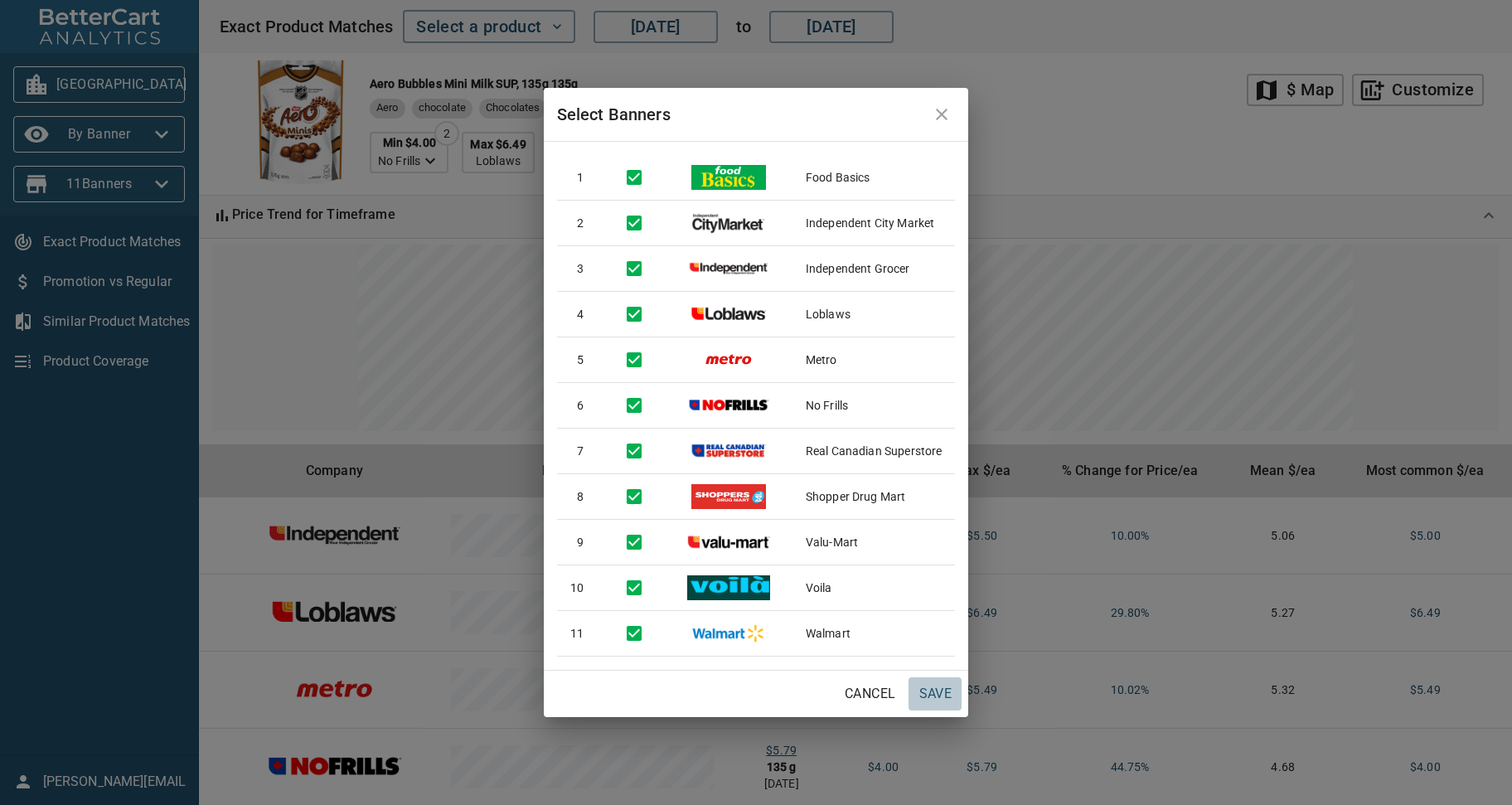
click at [926, 691] on span "Save" at bounding box center [936, 693] width 40 height 23
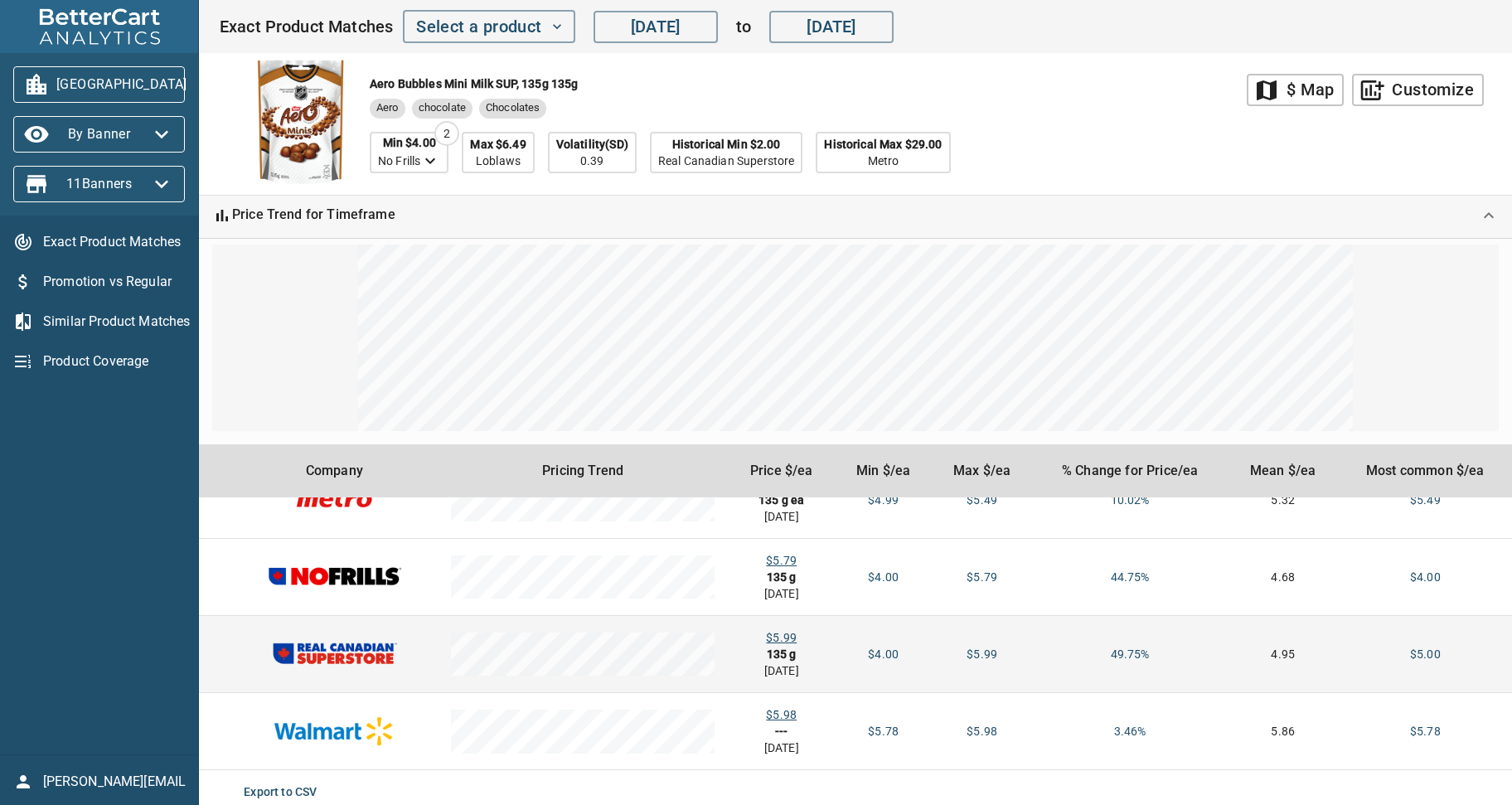
scroll to position [190, 0]
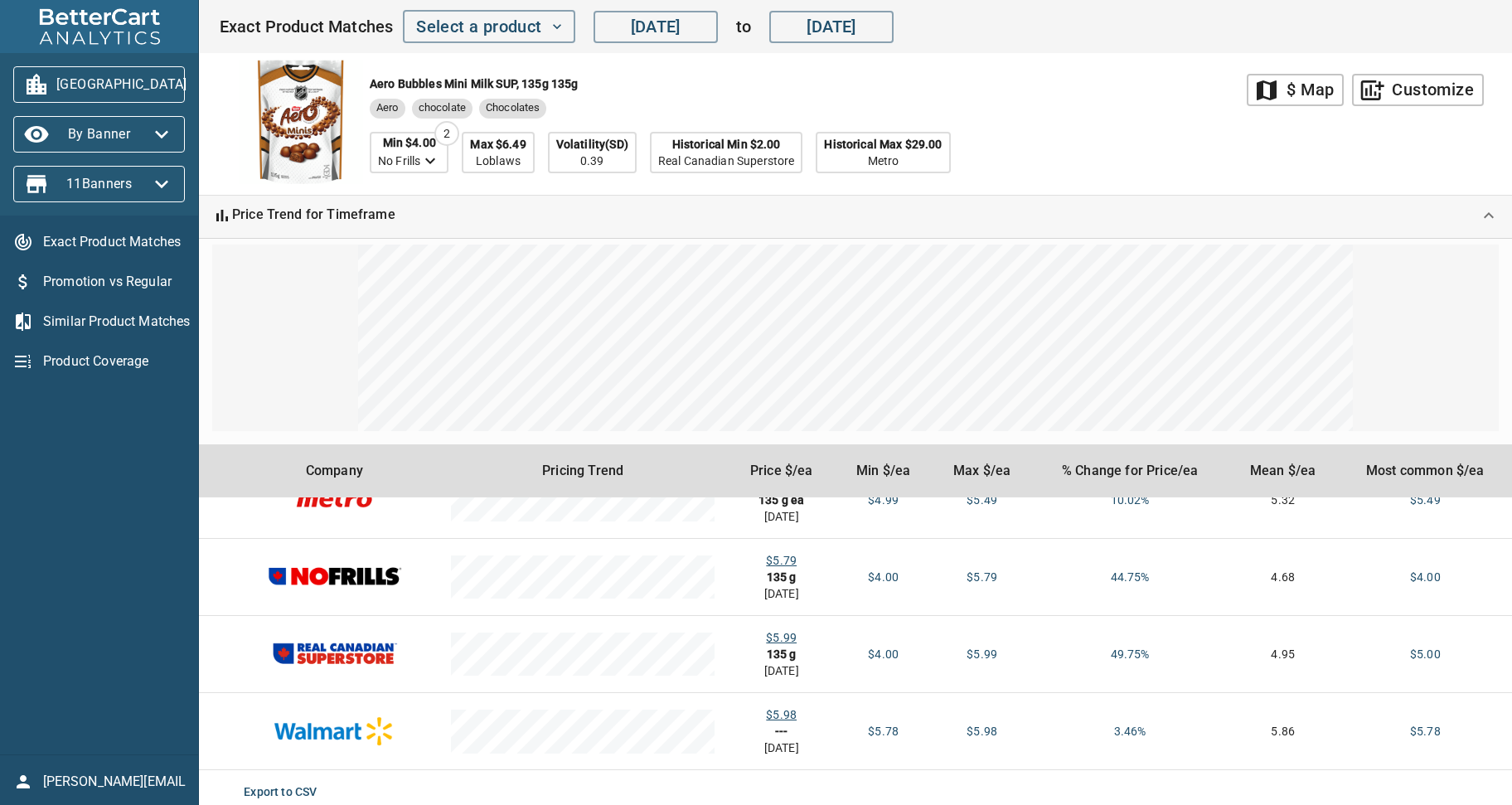
click at [109, 512] on div "Exact Product Matches Promotion vs Regular Similar Product Matches Product Cove…" at bounding box center [99, 485] width 198 height 539
click at [86, 665] on div "Exact Product Matches Promotion vs Regular Similar Product Matches Product Cove…" at bounding box center [99, 485] width 198 height 539
click at [98, 504] on div "Exact Product Matches Promotion vs Regular Similar Product Matches Product Cove…" at bounding box center [99, 485] width 198 height 539
click at [85, 364] on span "Product Coverage" at bounding box center [114, 361] width 142 height 20
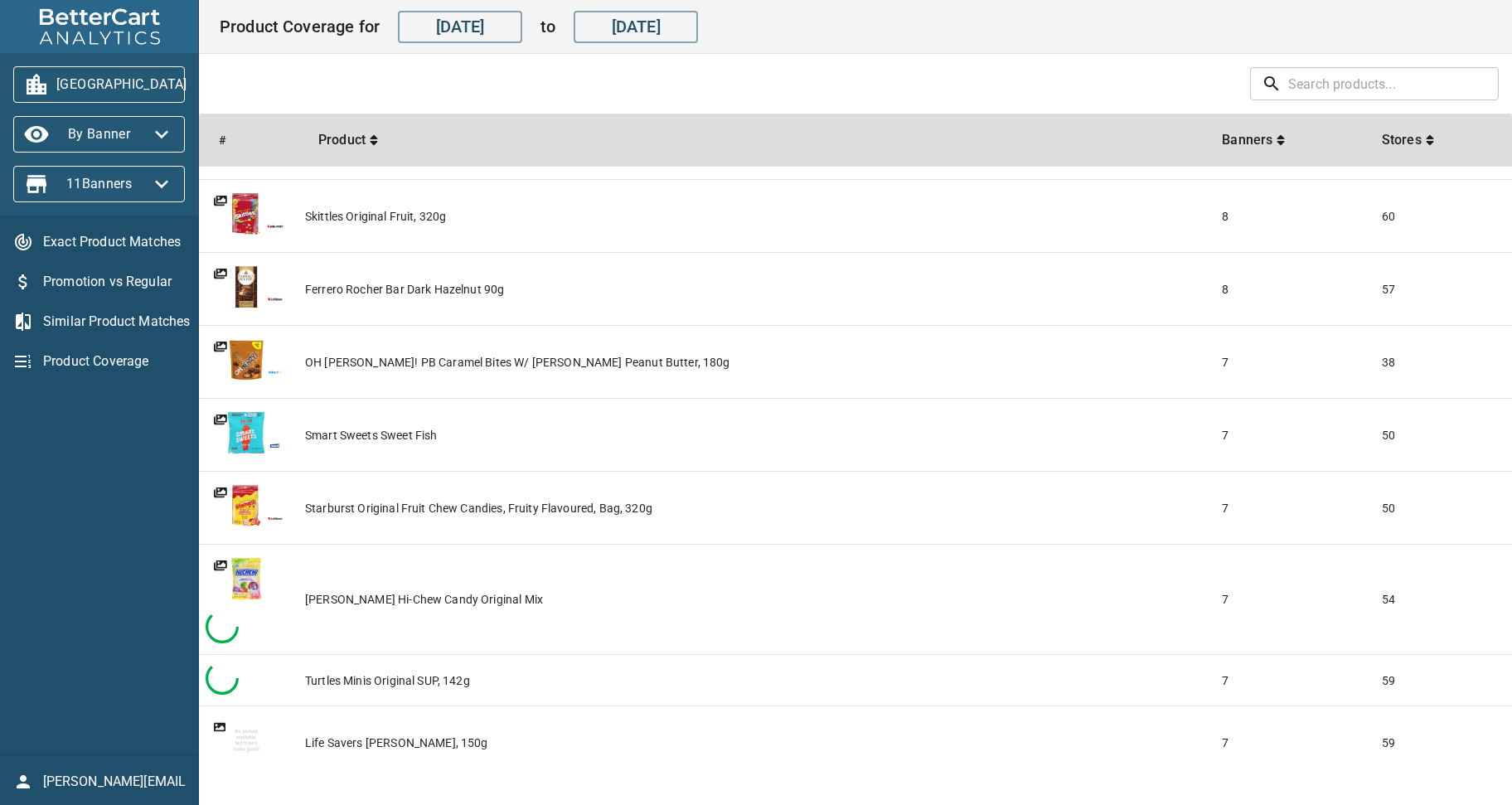
scroll to position [425, 0]
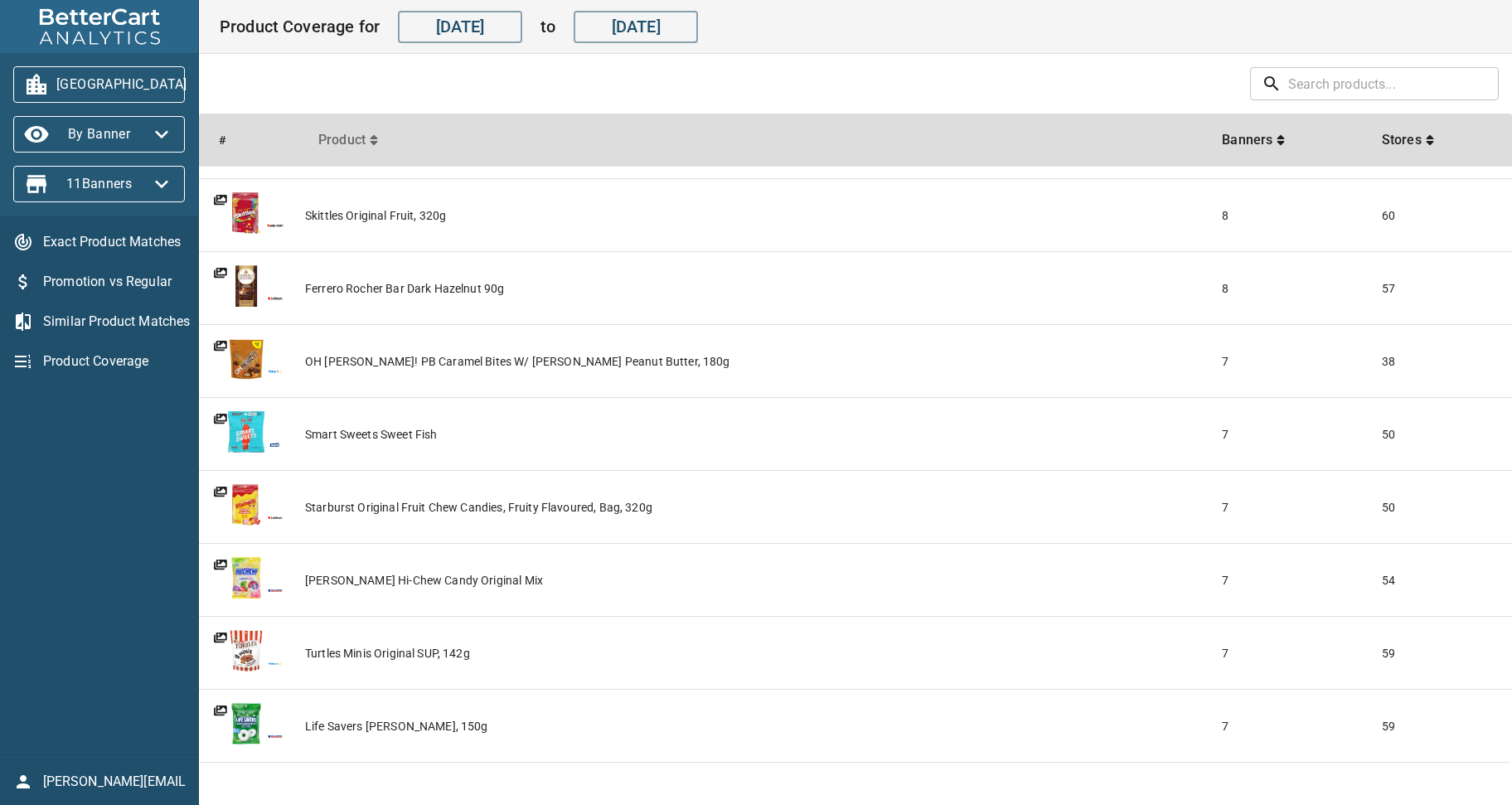
click at [370, 139] on icon "sticky table" at bounding box center [374, 139] width 9 height 13
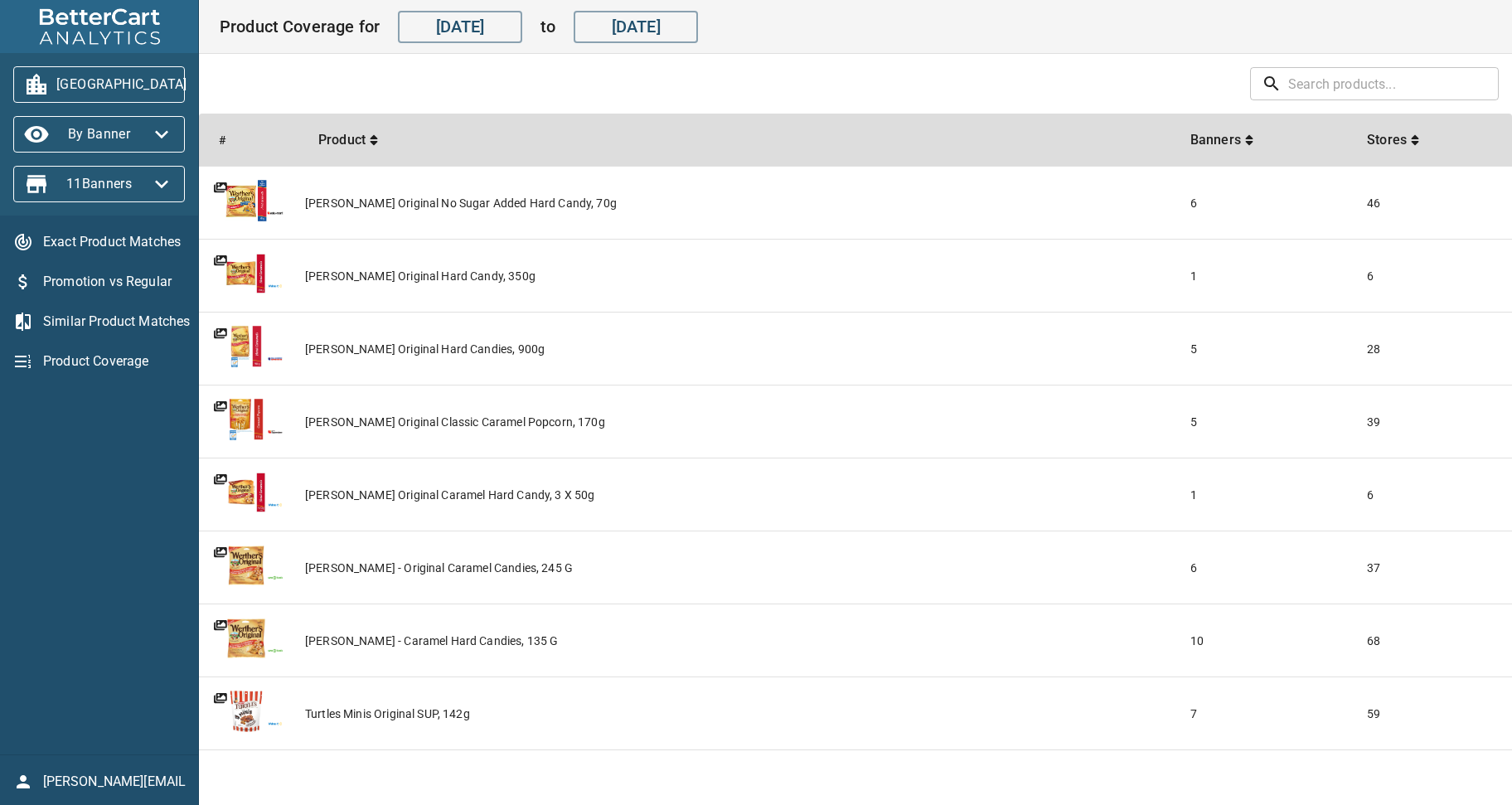
click at [376, 141] on icon "sticky table" at bounding box center [374, 139] width 9 height 13
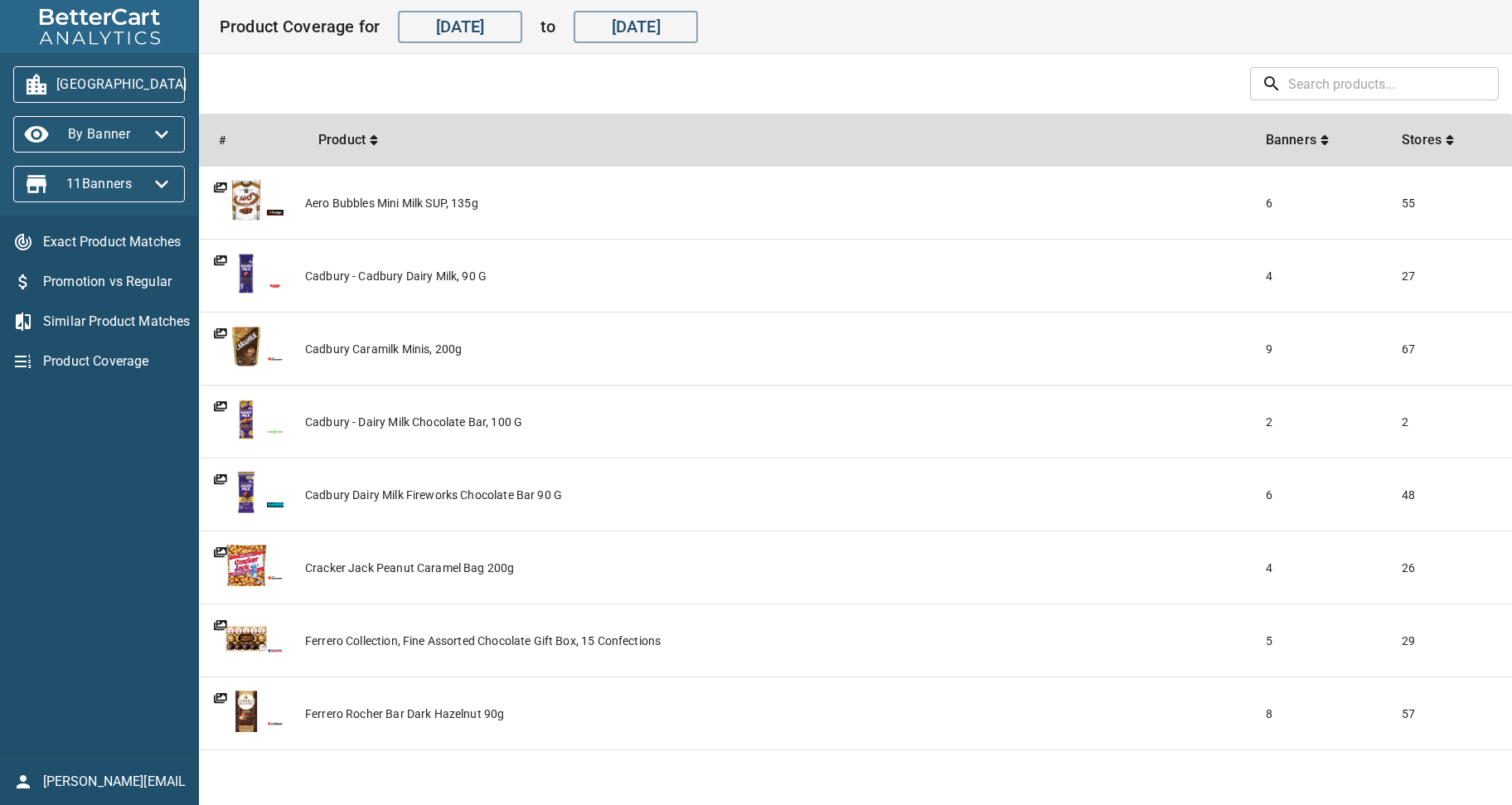
click at [406, 202] on div "Aero Bubbles Mini Milk SUP, 135g" at bounding box center [779, 203] width 948 height 16
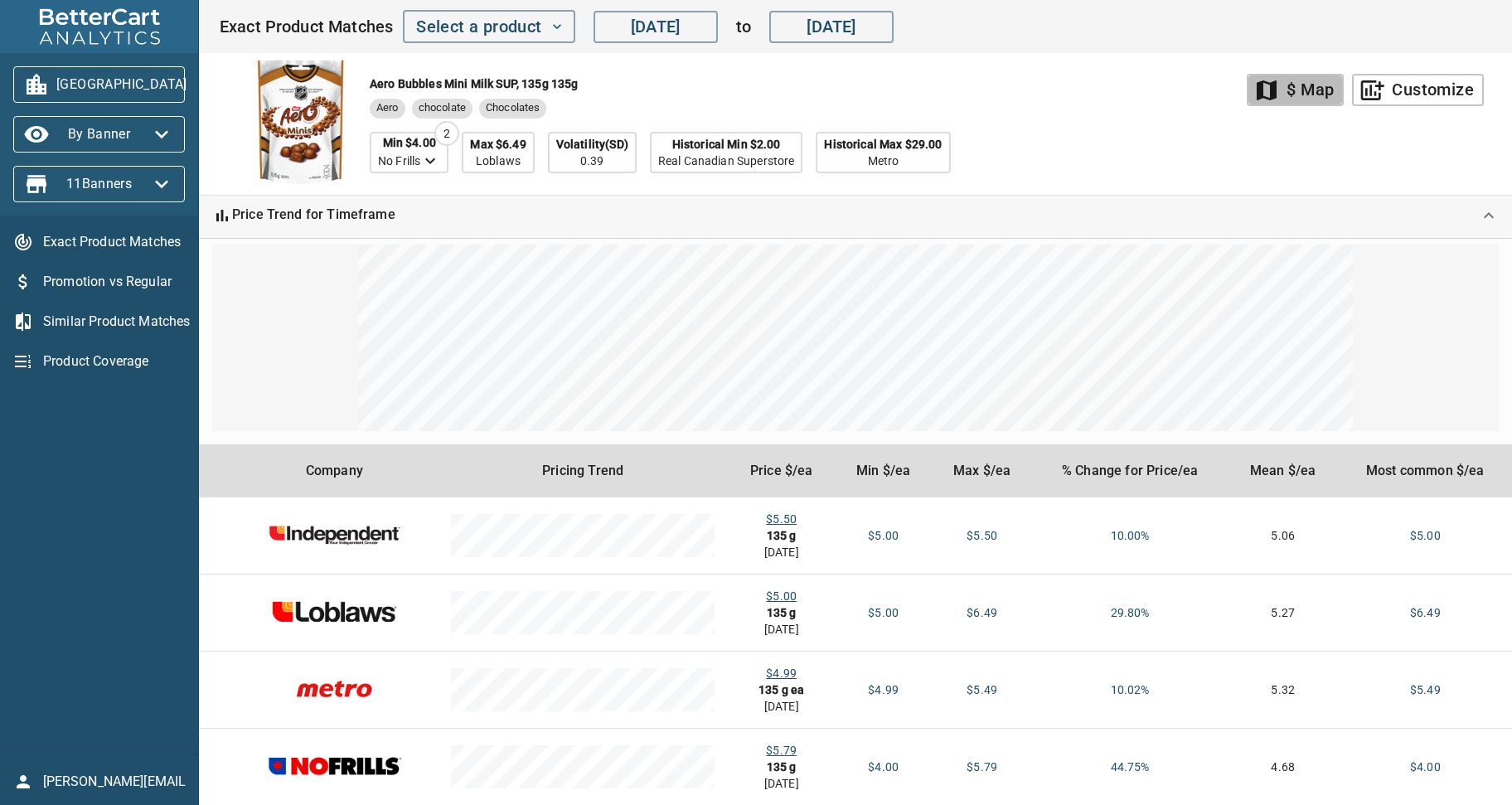
click at [1322, 91] on div "$ Map" at bounding box center [1310, 90] width 48 height 29
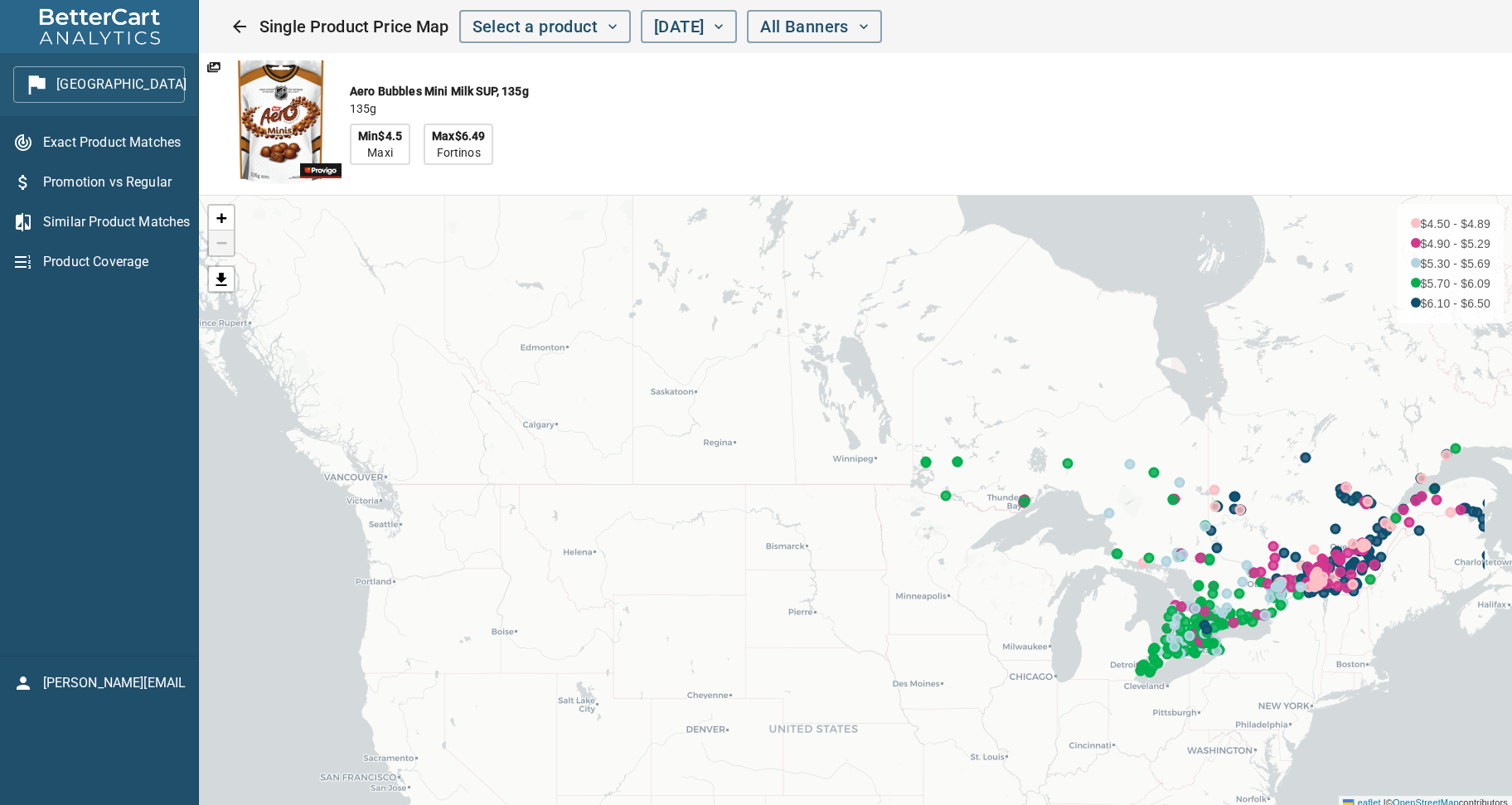
drag, startPoint x: 1379, startPoint y: 702, endPoint x: 1219, endPoint y: 591, distance: 194.7
click at [1219, 591] on div "+ − $4.50 - $4.89 $4.90 - $5.29 $5.30 - $5.69 $5.70 - $6.09 $6.10 - $6.50 Leafl…" at bounding box center [855, 502] width 1313 height 614
click at [194, 82] on icon "button" at bounding box center [207, 84] width 27 height 27
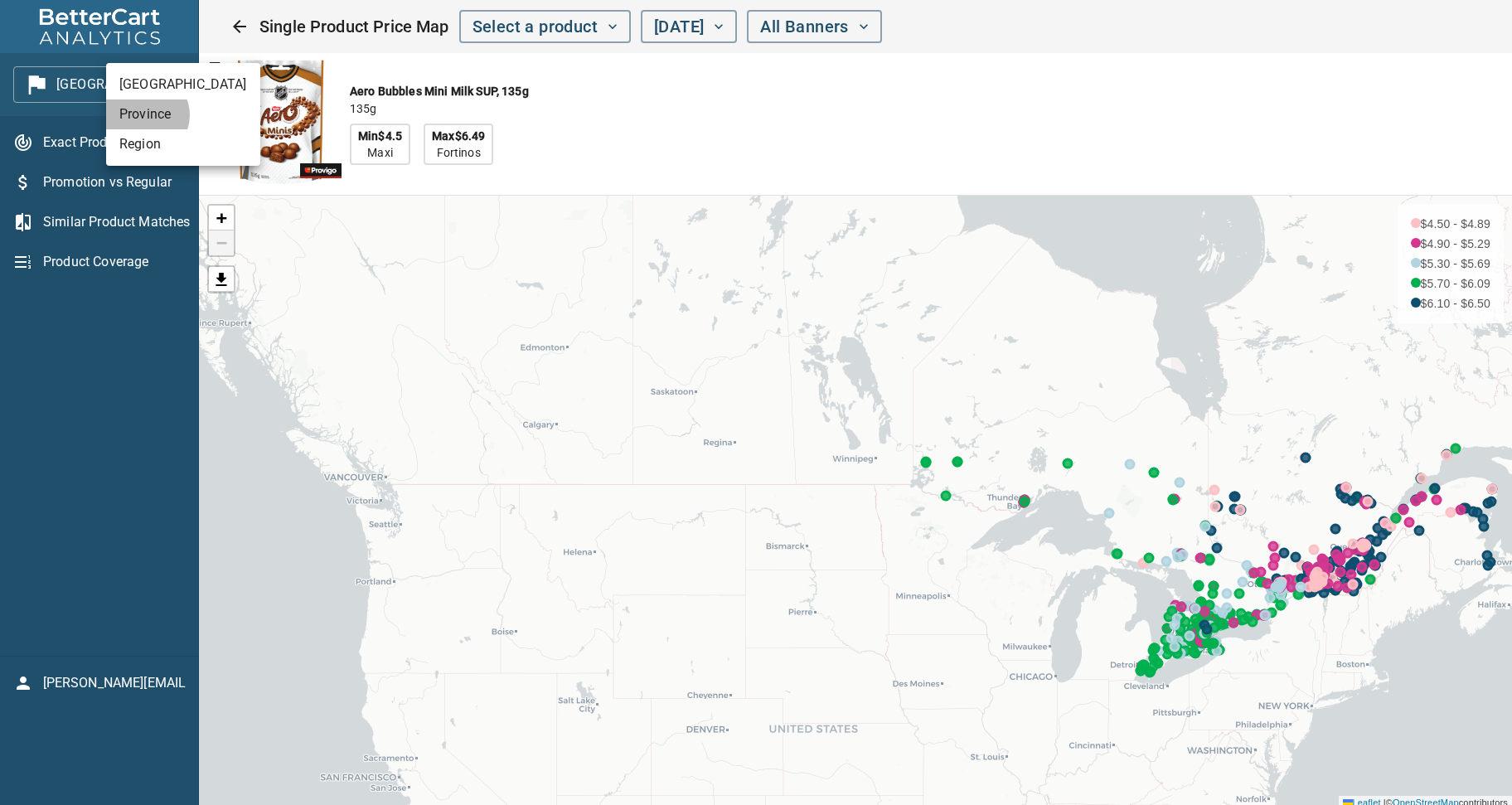
click at [146, 115] on li "Province" at bounding box center [183, 114] width 154 height 29
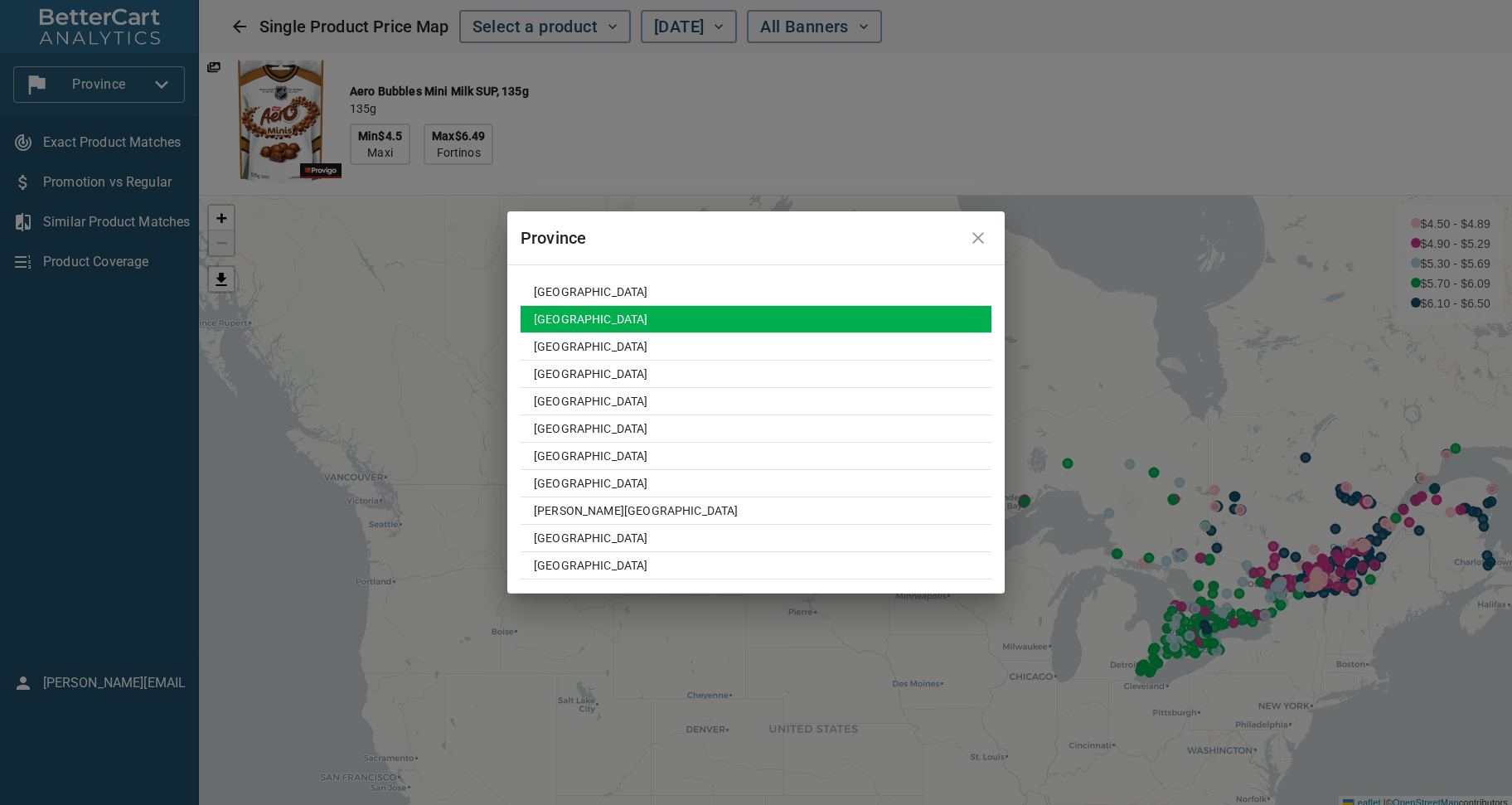
click at [570, 314] on td "Alberta" at bounding box center [756, 320] width 471 height 28
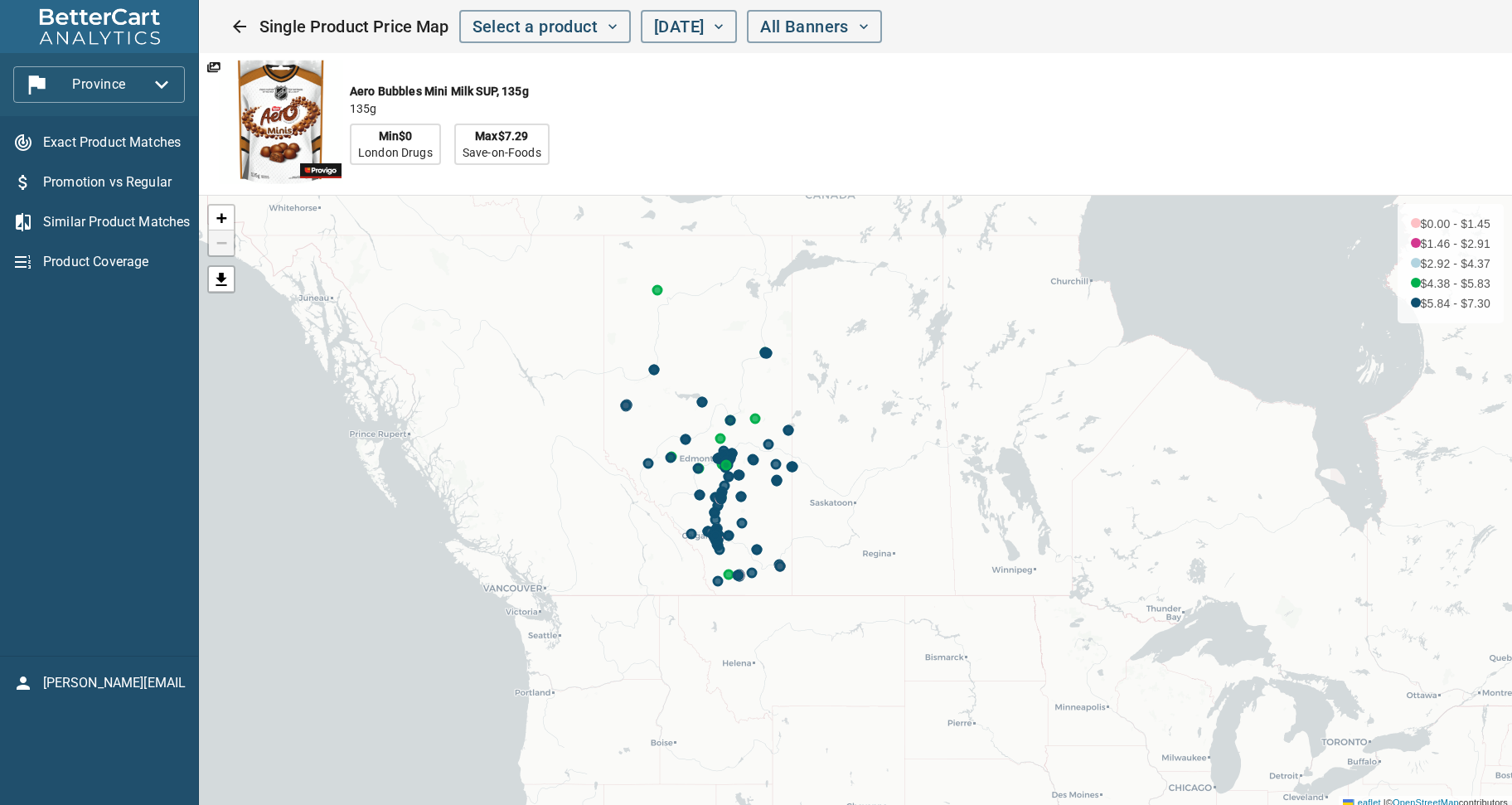
drag, startPoint x: 788, startPoint y: 114, endPoint x: 579, endPoint y: 143, distance: 211.0
click at [788, 115] on div "Aero Bubbles Mini Milk SUP, 135g 135g Min $0 London Drugs Max $7.29 Save-on-Foo…" at bounding box center [688, 124] width 978 height 142
click at [88, 354] on div "Exact Product Matches Promotion vs Regular Similar Product Matches Product Cove…" at bounding box center [99, 386] width 198 height 540
drag, startPoint x: 68, startPoint y: 439, endPoint x: 114, endPoint y: 326, distance: 122.0
click at [69, 439] on div "Exact Product Matches Promotion vs Regular Similar Product Matches Product Cove…" at bounding box center [99, 386] width 198 height 540
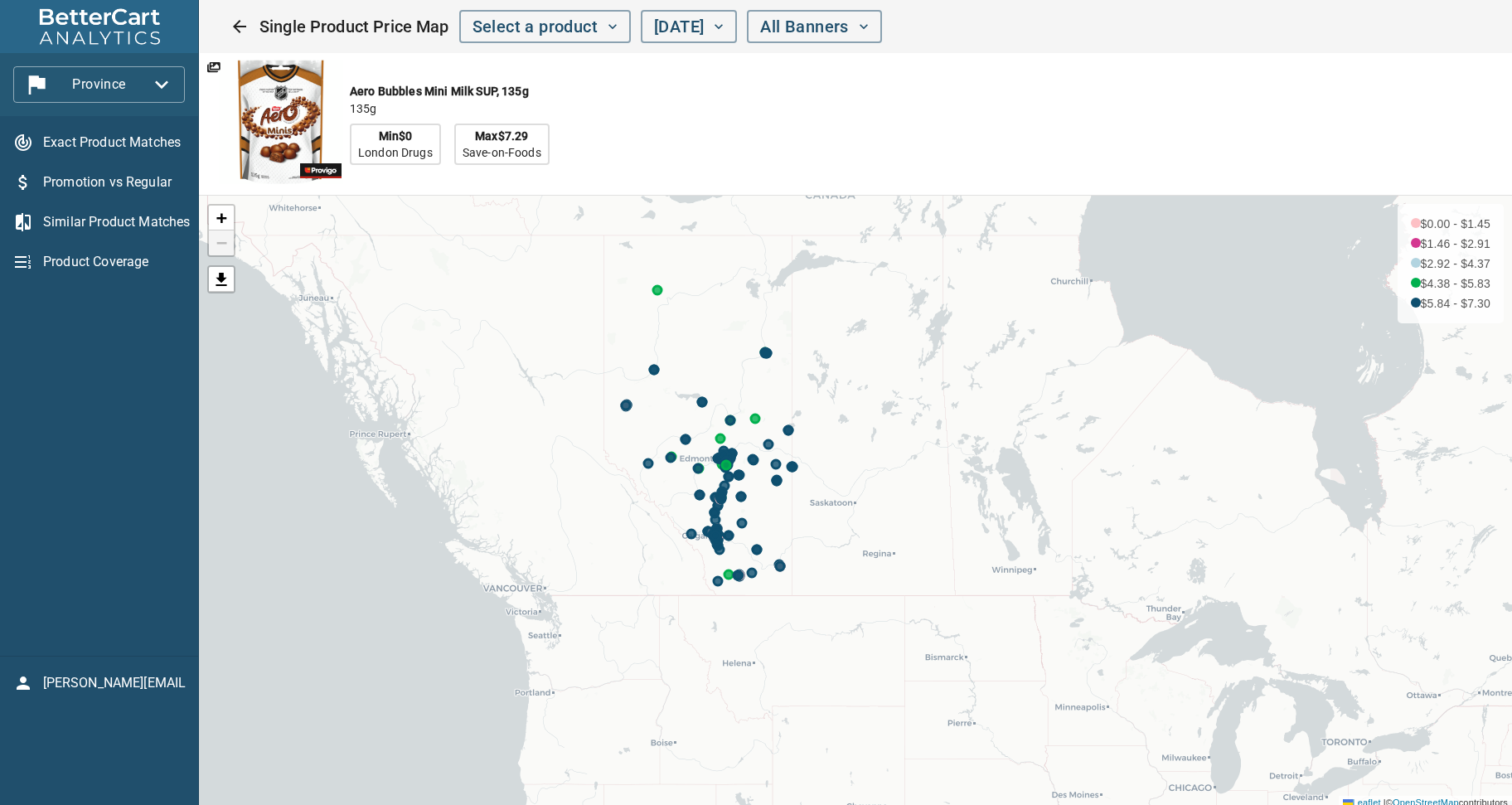
click at [147, 365] on div "Exact Product Matches Promotion vs Regular Similar Product Matches Product Cove…" at bounding box center [99, 386] width 198 height 540
click at [165, 82] on icon "button" at bounding box center [161, 84] width 27 height 27
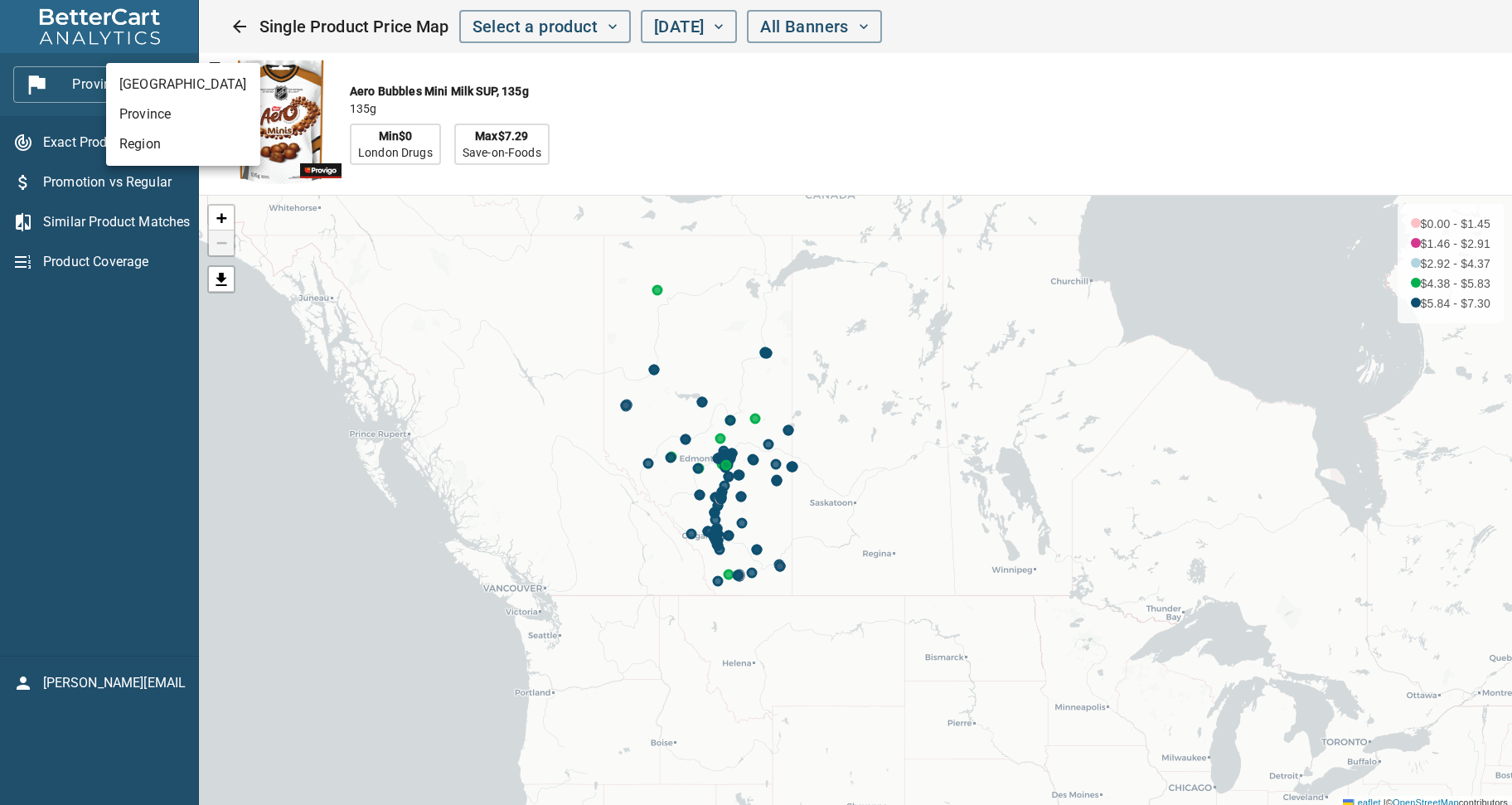
click at [141, 80] on li "Canada" at bounding box center [183, 84] width 154 height 29
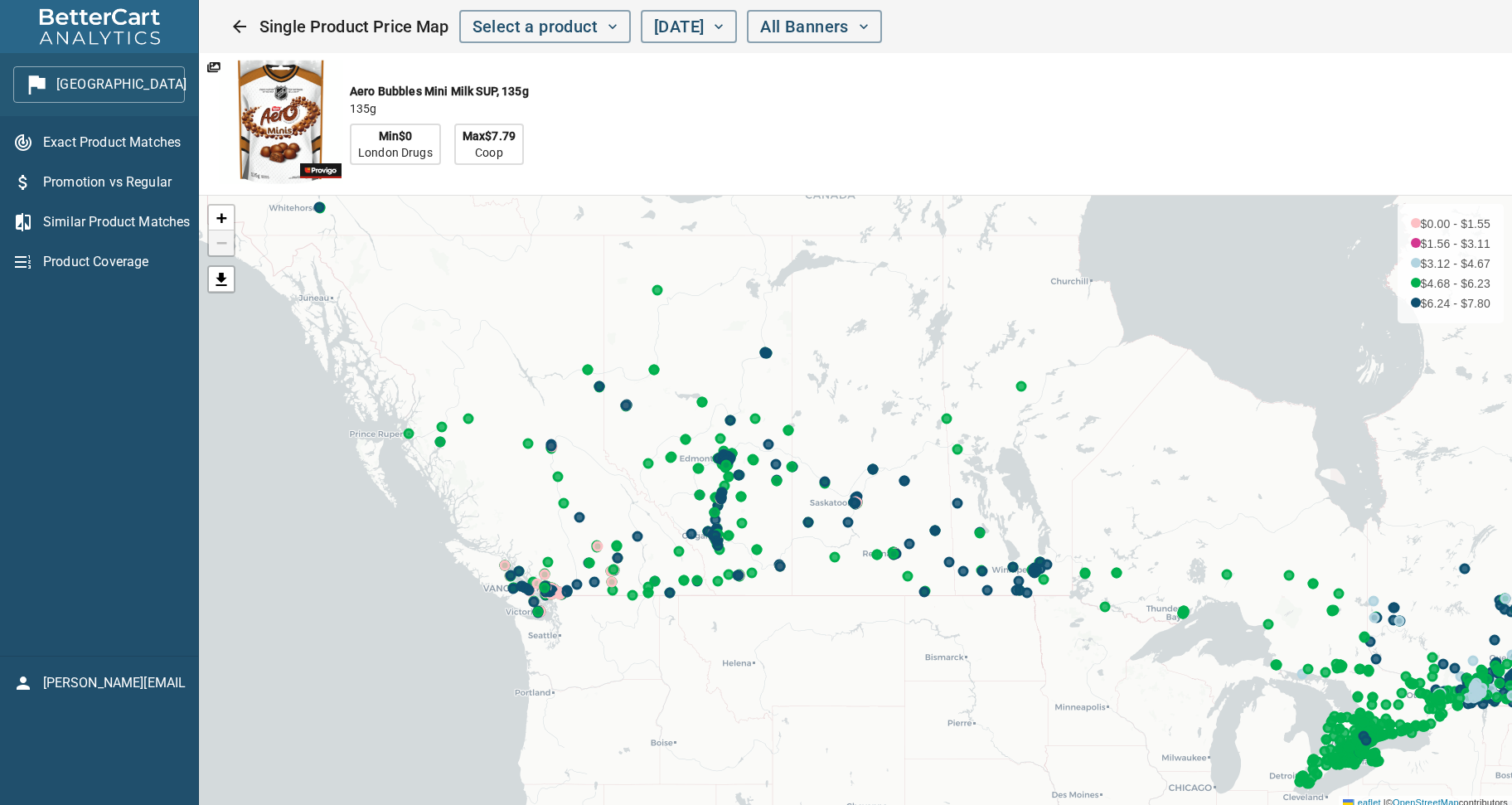
click at [953, 147] on div "Aero Bubbles Mini Milk SUP, 135g 135g Min $0 London Drugs Max $7.79 Coop" at bounding box center [688, 124] width 978 height 142
click at [77, 421] on div "Exact Product Matches Promotion vs Regular Similar Product Matches Product Cove…" at bounding box center [99, 386] width 198 height 540
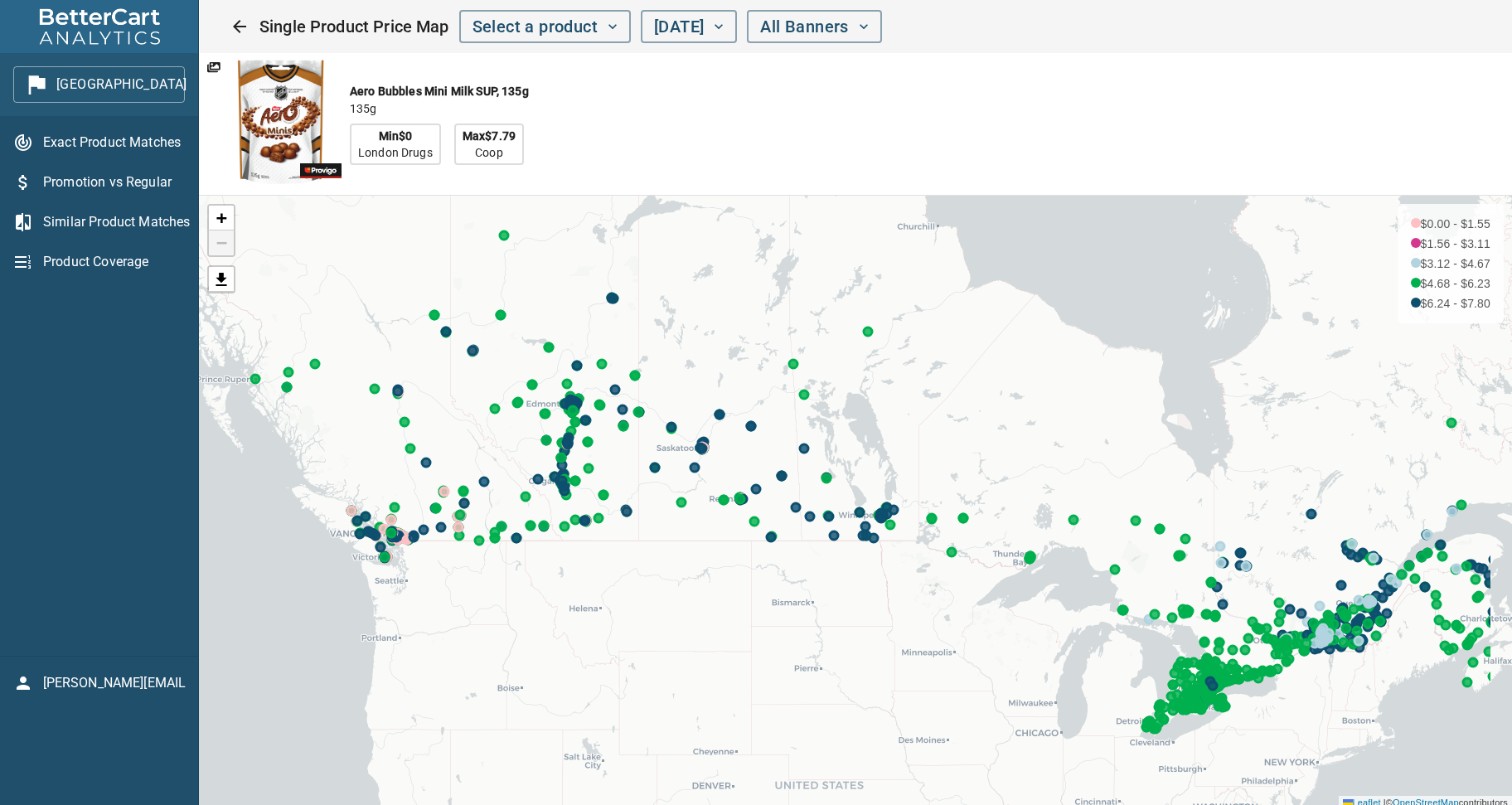
drag, startPoint x: 1150, startPoint y: 574, endPoint x: 1068, endPoint y: 568, distance: 82.2
click at [1068, 568] on div "+ − $0.00 - $1.55 $1.56 - $3.11 $3.12 - $4.67 $4.68 - $6.23 $6.24 - $7.80 Leafl…" at bounding box center [855, 502] width 1313 height 614
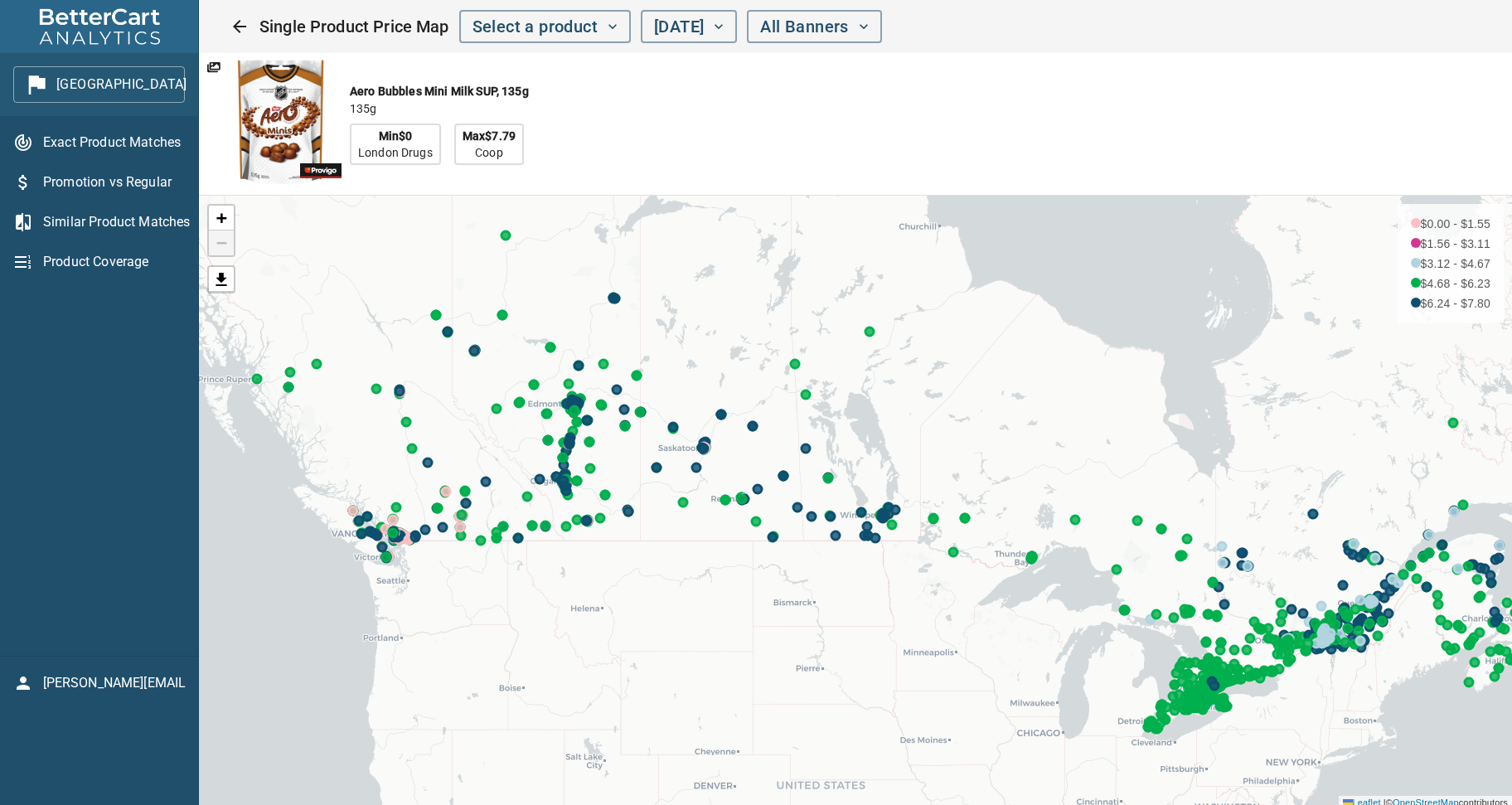
drag, startPoint x: 142, startPoint y: 419, endPoint x: 97, endPoint y: 243, distance: 181.7
click at [143, 411] on div "Exact Product Matches Promotion vs Regular Similar Product Matches Product Cove…" at bounding box center [99, 386] width 198 height 540
click at [194, 87] on icon "button" at bounding box center [207, 84] width 27 height 27
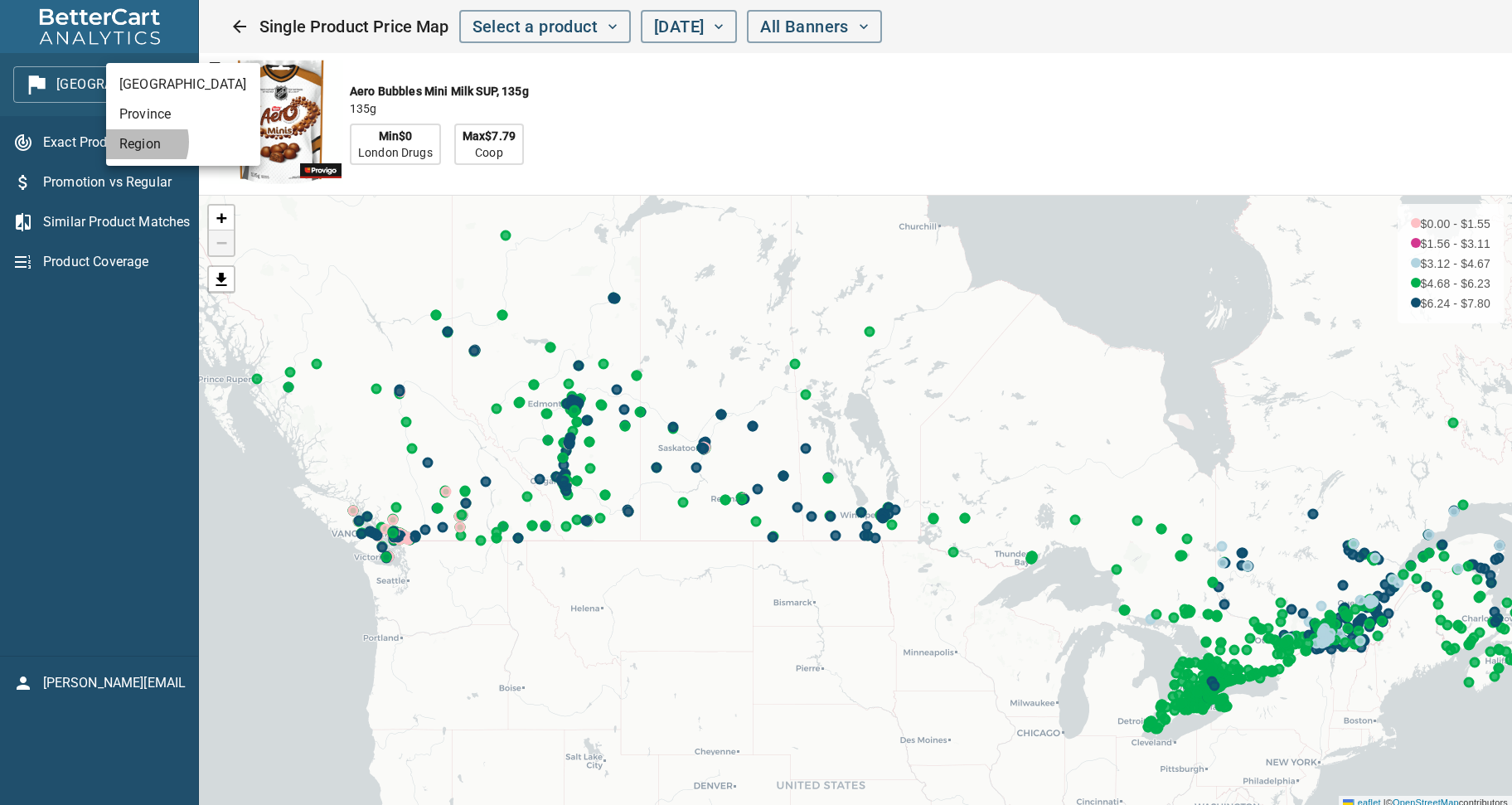
click at [132, 142] on li "Region" at bounding box center [183, 144] width 154 height 29
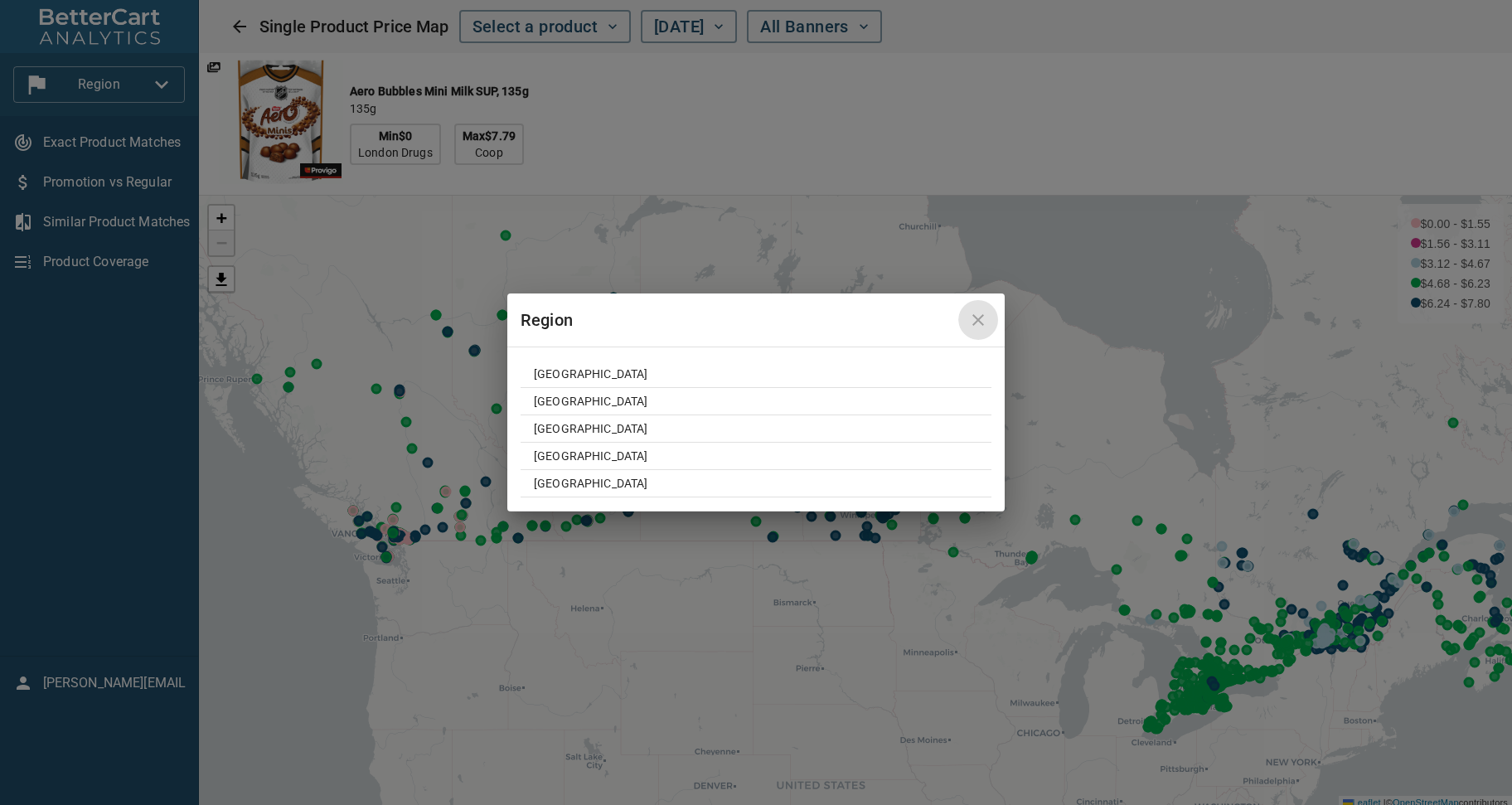
click at [985, 324] on icon "close" at bounding box center [978, 319] width 20 height 20
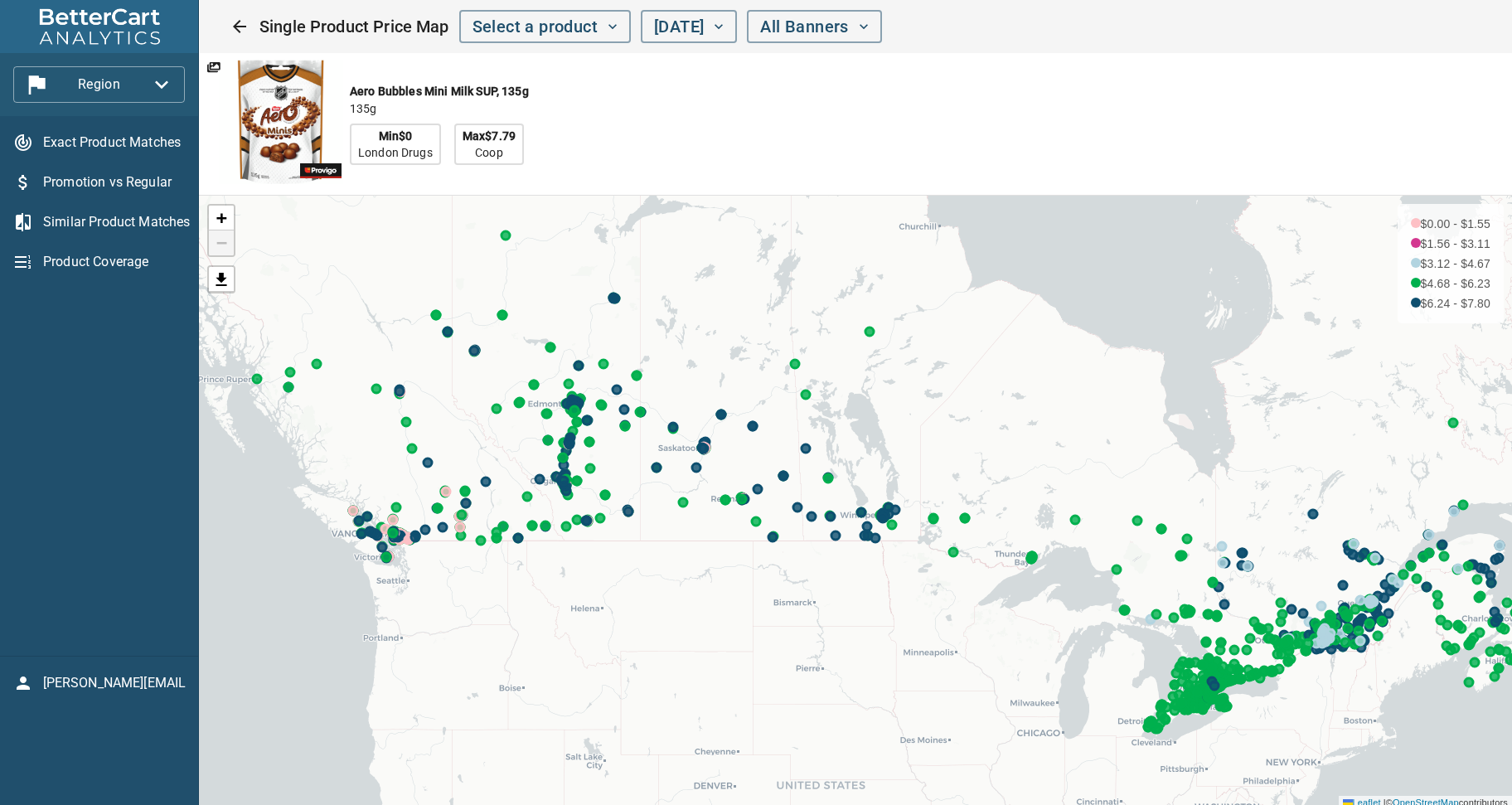
click at [927, 161] on div "Aero Bubbles Mini Milk SUP, 135g 135g Min $0 London Drugs Max $7.79 Coop" at bounding box center [688, 124] width 978 height 142
drag, startPoint x: 103, startPoint y: 393, endPoint x: 109, endPoint y: 240, distance: 153.1
click at [104, 390] on div "Exact Product Matches Promotion vs Regular Similar Product Matches Product Cove…" at bounding box center [99, 386] width 198 height 540
click at [90, 134] on span "Exact Product Matches" at bounding box center [114, 142] width 142 height 20
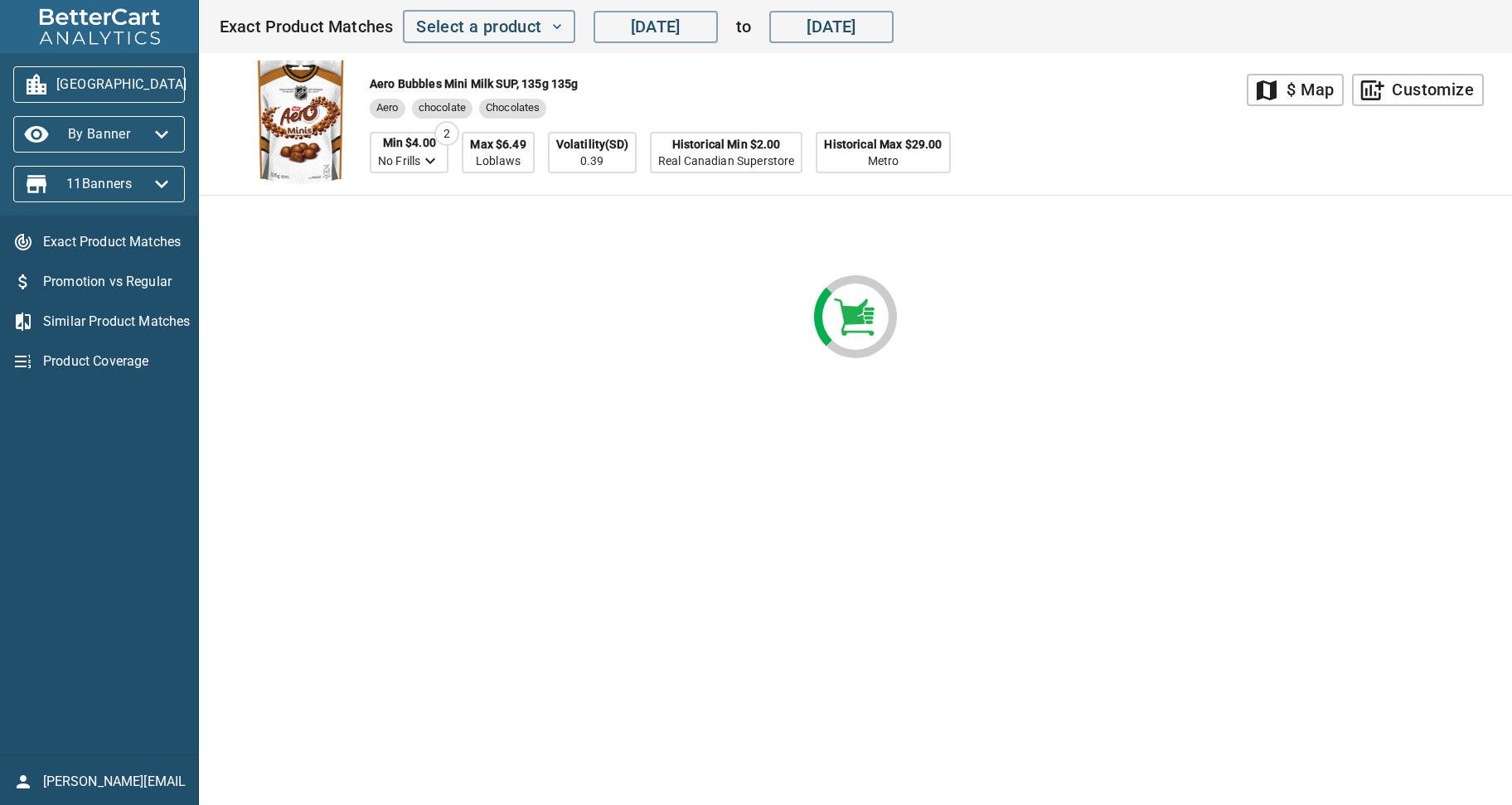
click at [111, 134] on div "Toronto By Banner 11 Banners" at bounding box center [99, 134] width 198 height 163
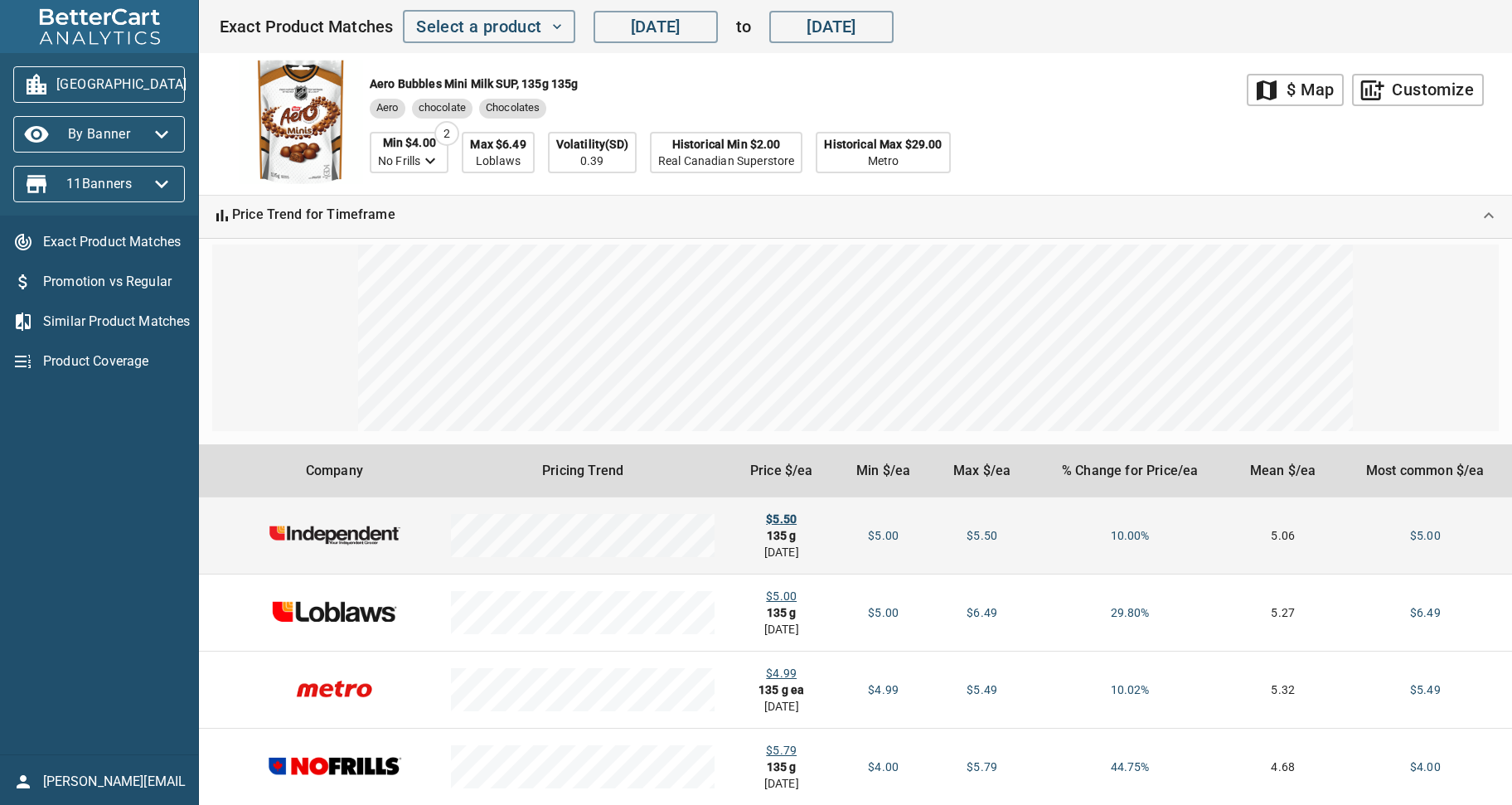
click at [791, 518] on div "$5.50" at bounding box center [781, 518] width 80 height 16
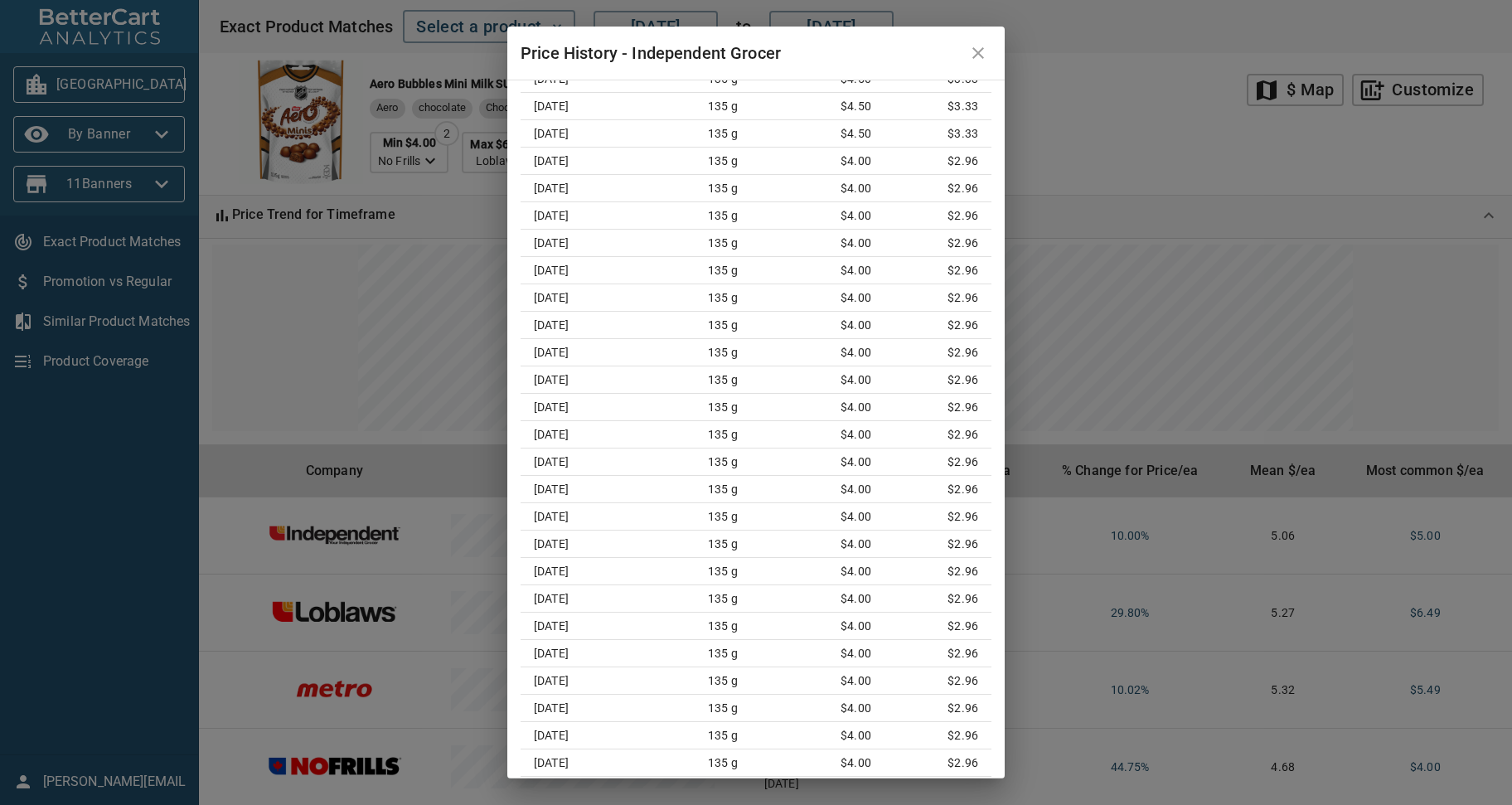
scroll to position [2031, 0]
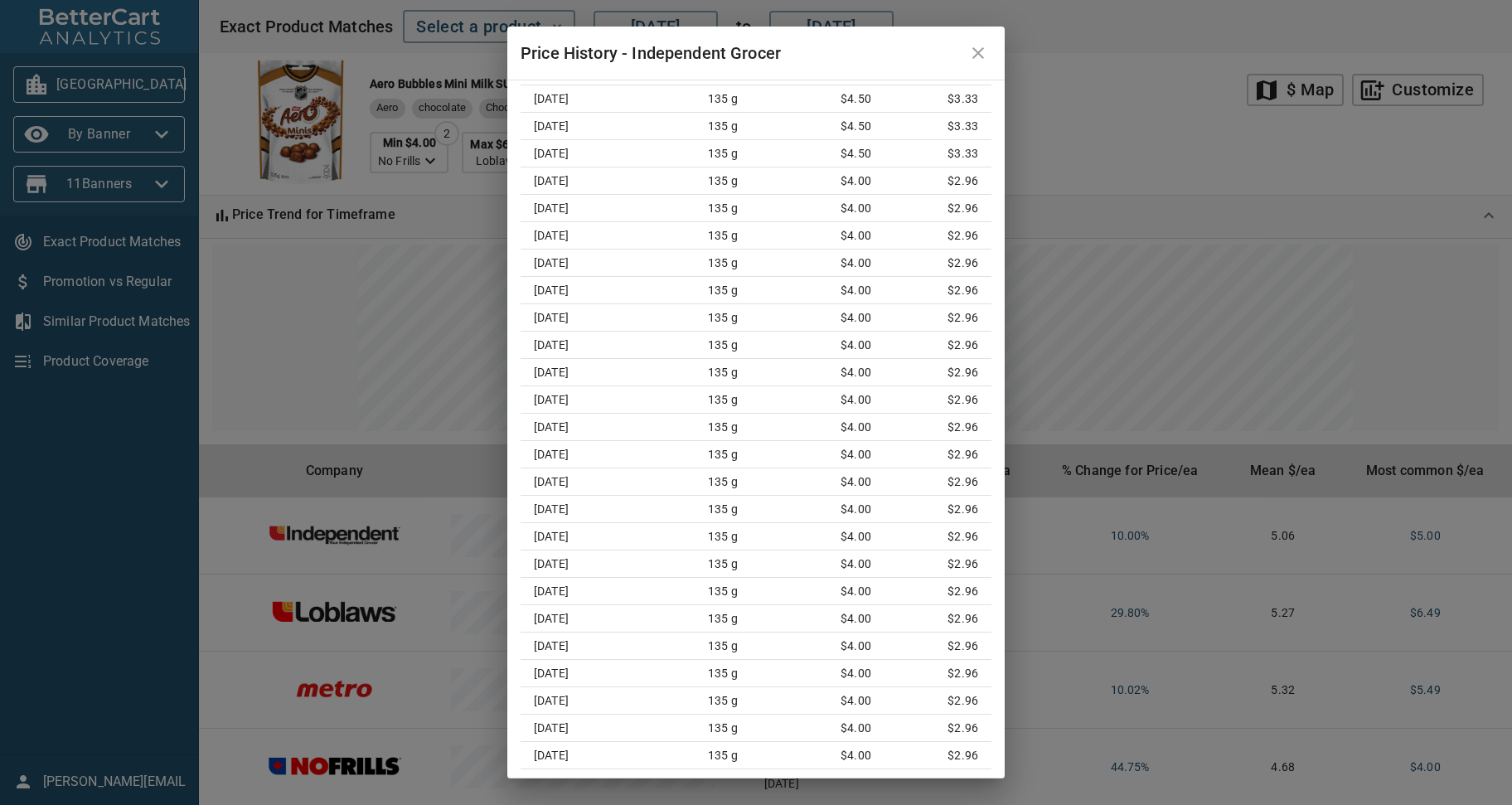
click at [981, 46] on icon "close" at bounding box center [978, 53] width 20 height 20
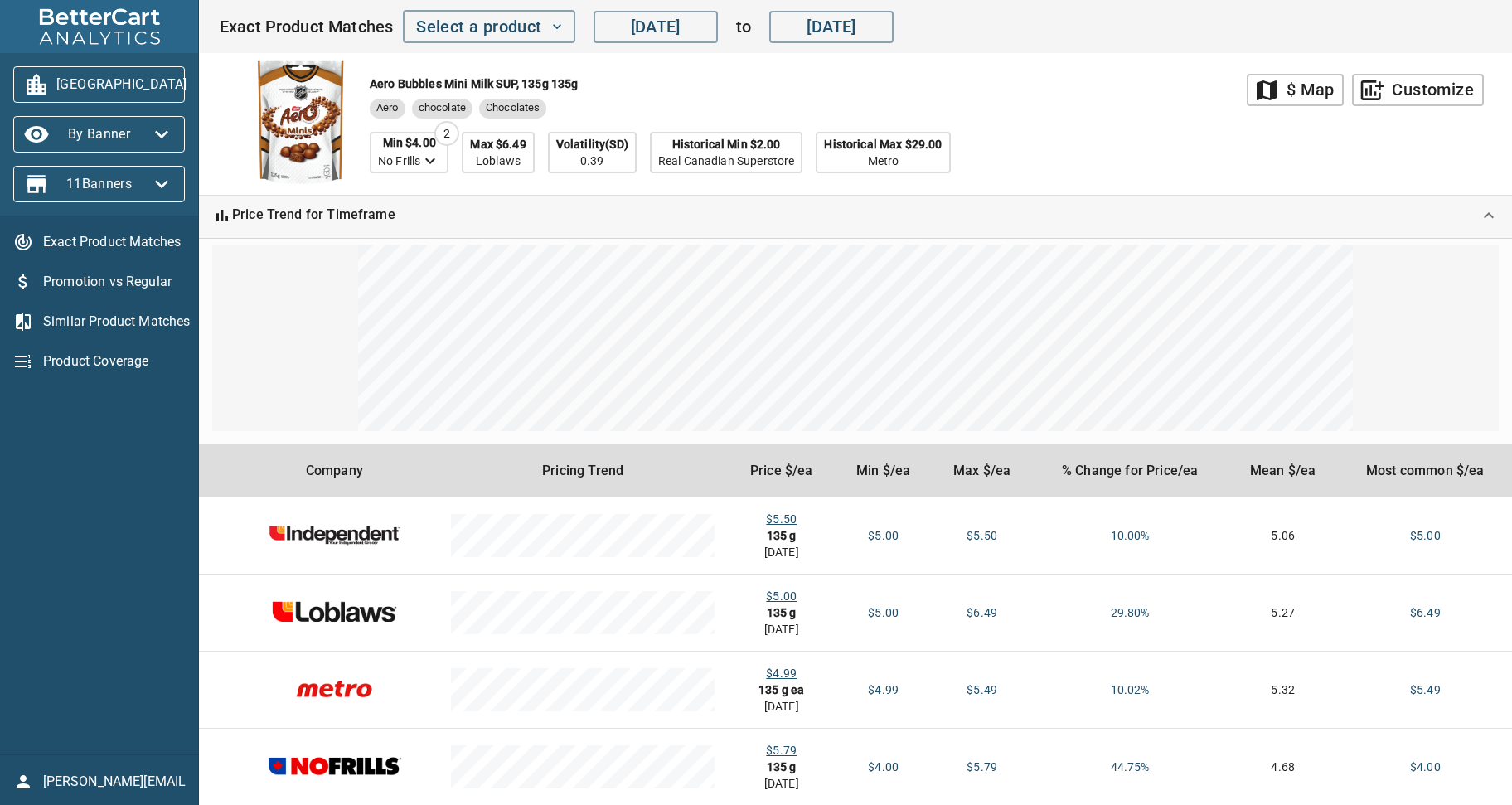
click at [163, 276] on span "Promotion vs Regular" at bounding box center [114, 281] width 142 height 20
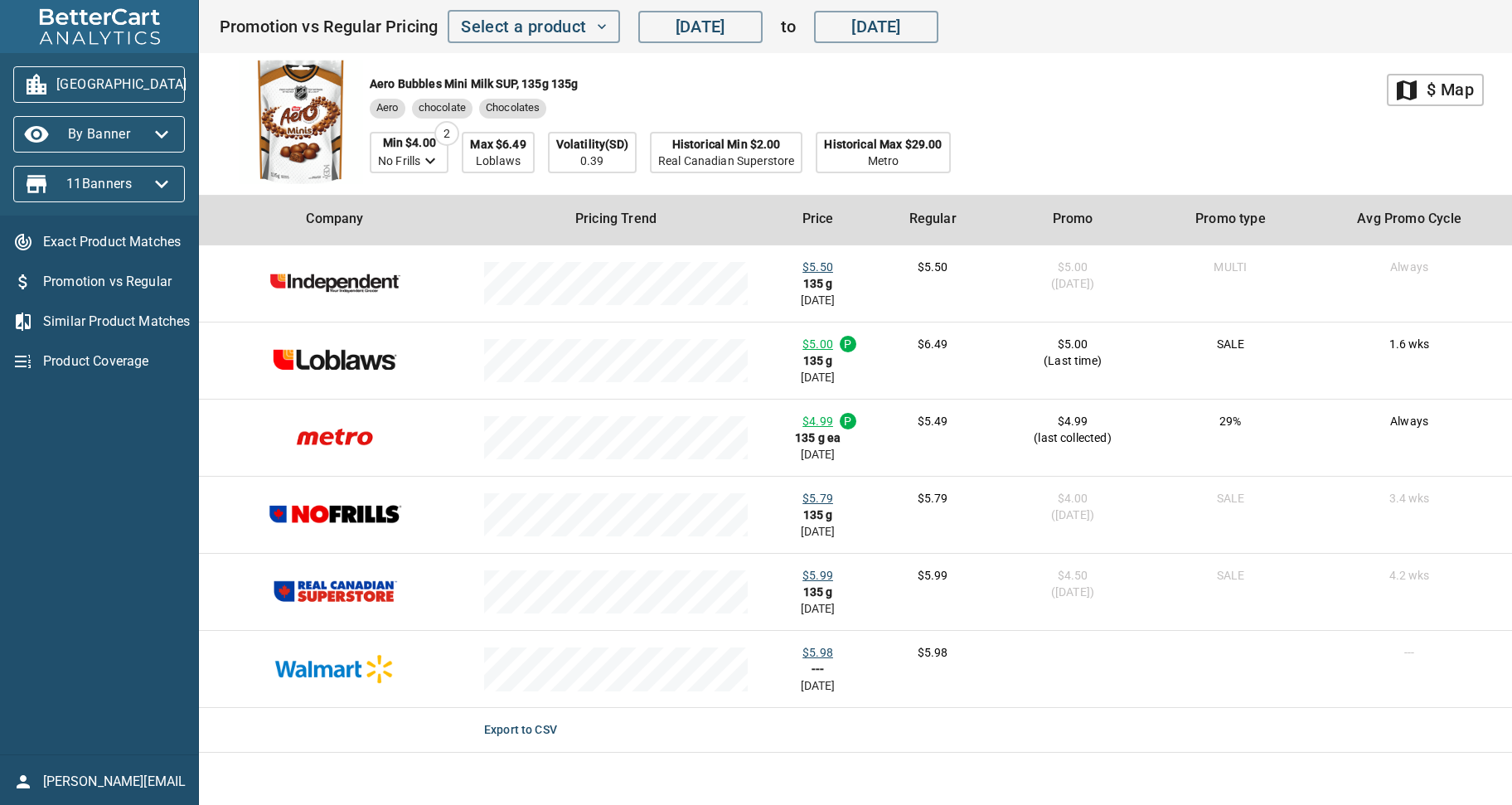
click at [1201, 113] on div "Aero Bubbles Mini Milk SUP, 135g 135g Aero chocolate Chocolates Min $4.00 No Fr…" at bounding box center [803, 124] width 1168 height 142
click at [1138, 102] on div "Aero Bubbles Mini Milk SUP, 135g 135g Aero chocolate Chocolates Min $4.00 No Fr…" at bounding box center [803, 124] width 1168 height 142
drag, startPoint x: 1164, startPoint y: 137, endPoint x: 1143, endPoint y: 78, distance: 62.6
click at [1165, 135] on div "Aero Bubbles Mini Milk SUP, 135g 135g Aero chocolate Chocolates Min $4.00 No Fr…" at bounding box center [803, 124] width 1168 height 142
click at [162, 190] on icon "button" at bounding box center [161, 184] width 27 height 27
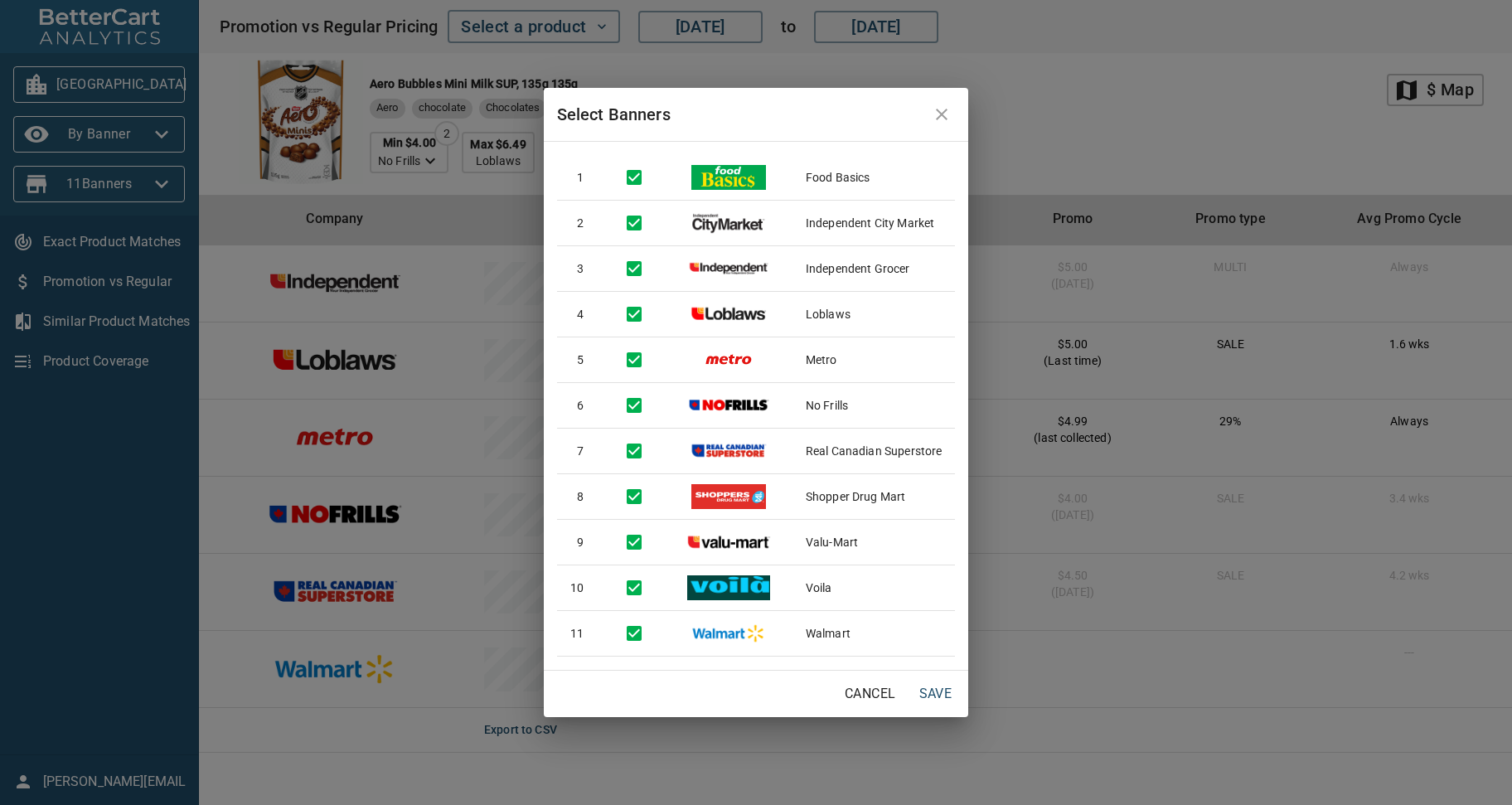
drag, startPoint x: 1178, startPoint y: 100, endPoint x: 1152, endPoint y: 107, distance: 26.9
click at [1181, 106] on div "Select Banners 1 Food Basics 2 Independent City Market 3 Independent Grocer 4 L…" at bounding box center [756, 402] width 1512 height 805
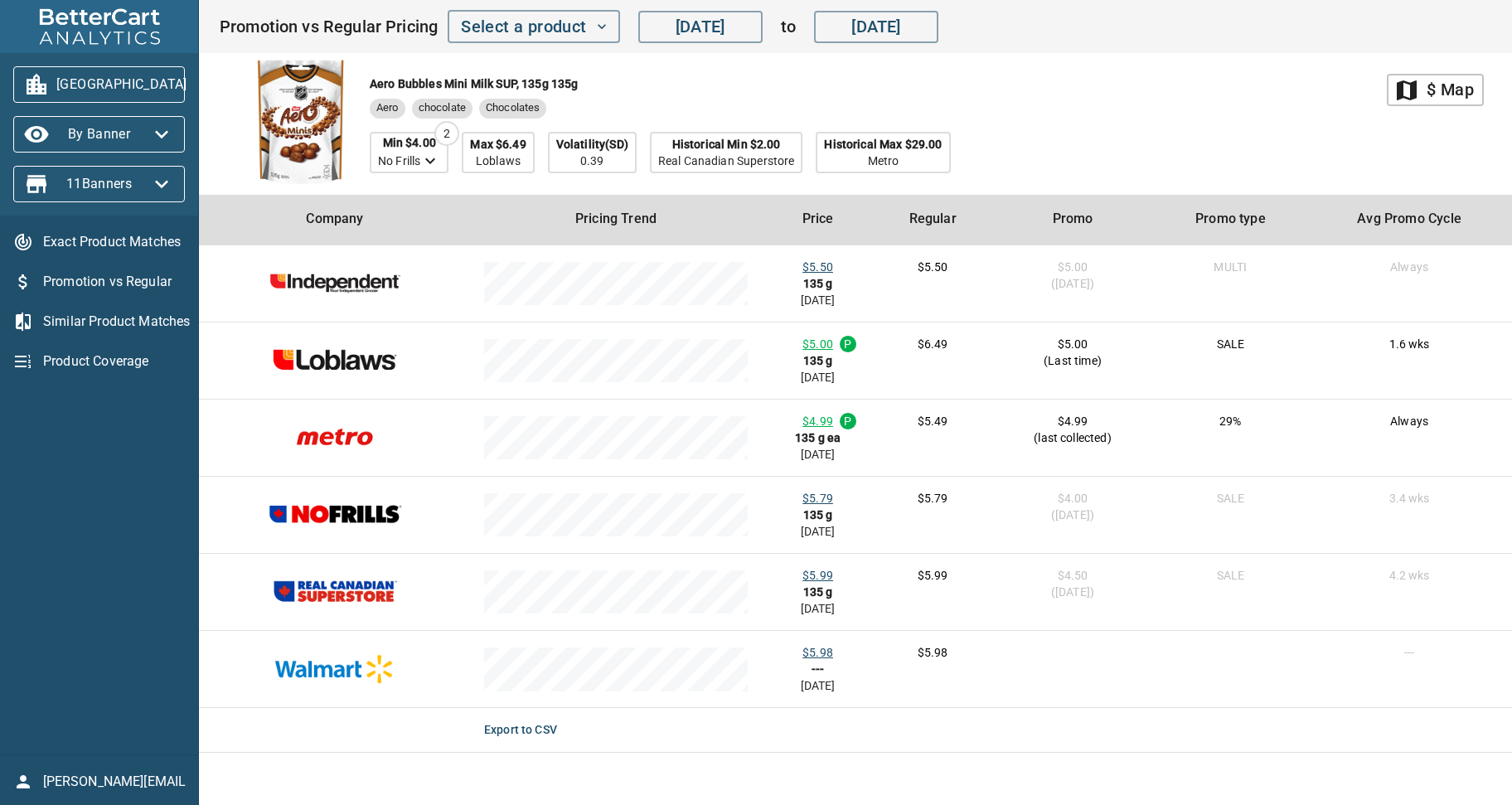
click at [1098, 90] on div "Aero Bubbles Mini Milk SUP, 135g 135g Aero chocolate Chocolates Min $4.00 No Fr…" at bounding box center [803, 124] width 1168 height 142
click at [1155, 106] on div "Aero Bubbles Mini Milk SUP, 135g 135g Aero chocolate Chocolates Min $4.00 No Fr…" at bounding box center [803, 124] width 1168 height 142
click at [1155, 108] on div "Aero Bubbles Mini Milk SUP, 135g 135g Aero chocolate Chocolates Min $4.00 No Fr…" at bounding box center [803, 124] width 1168 height 142
click at [608, 32] on button "Select a product" at bounding box center [533, 26] width 171 height 33
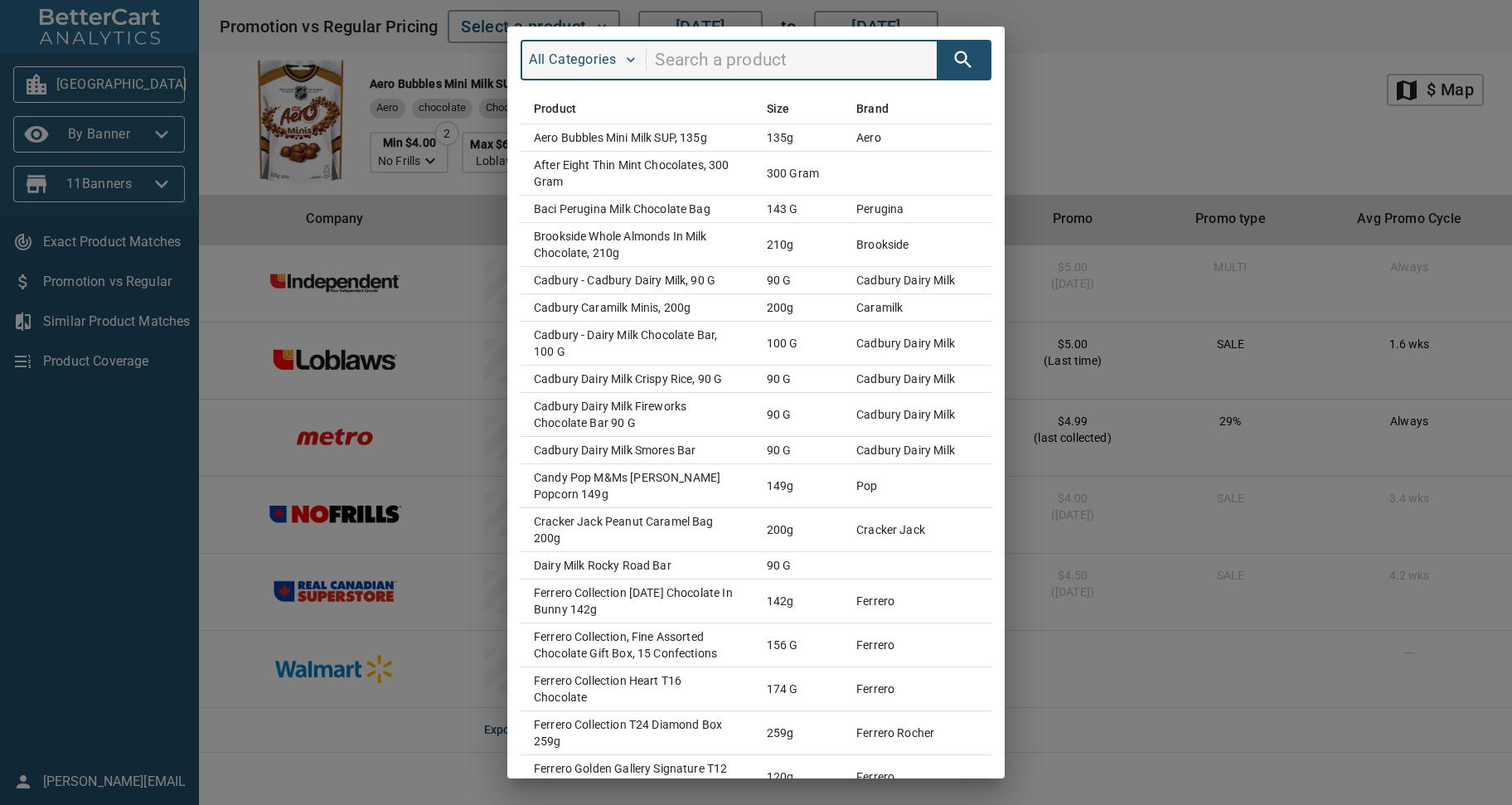
click at [682, 58] on input "search" at bounding box center [796, 61] width 282 height 31
type input "skittles"
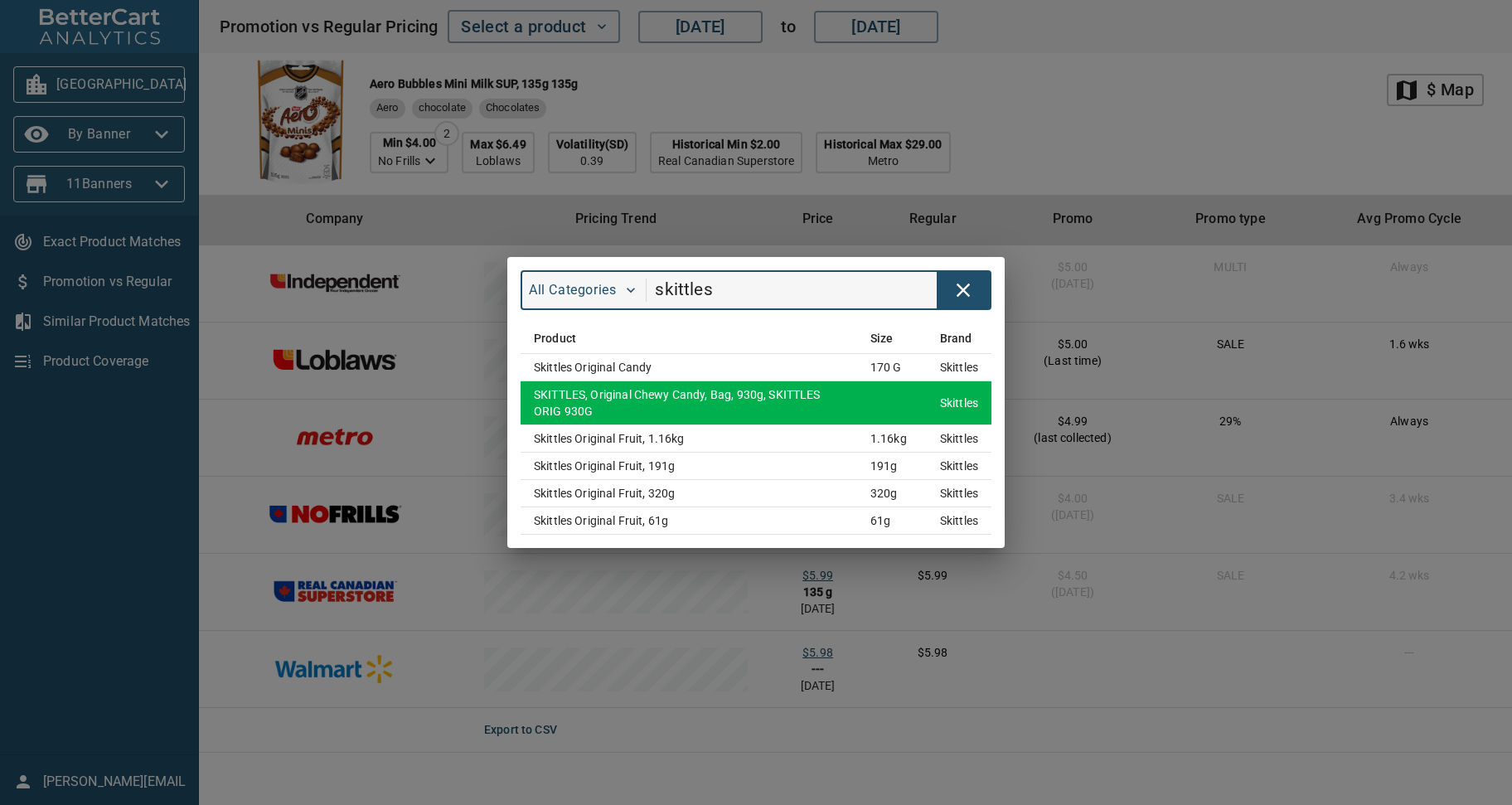
click at [601, 406] on td "SKITTLES, Original Chewy Candy, Bag, 930g, SKITTLES ORIG 930G" at bounding box center [689, 403] width 337 height 44
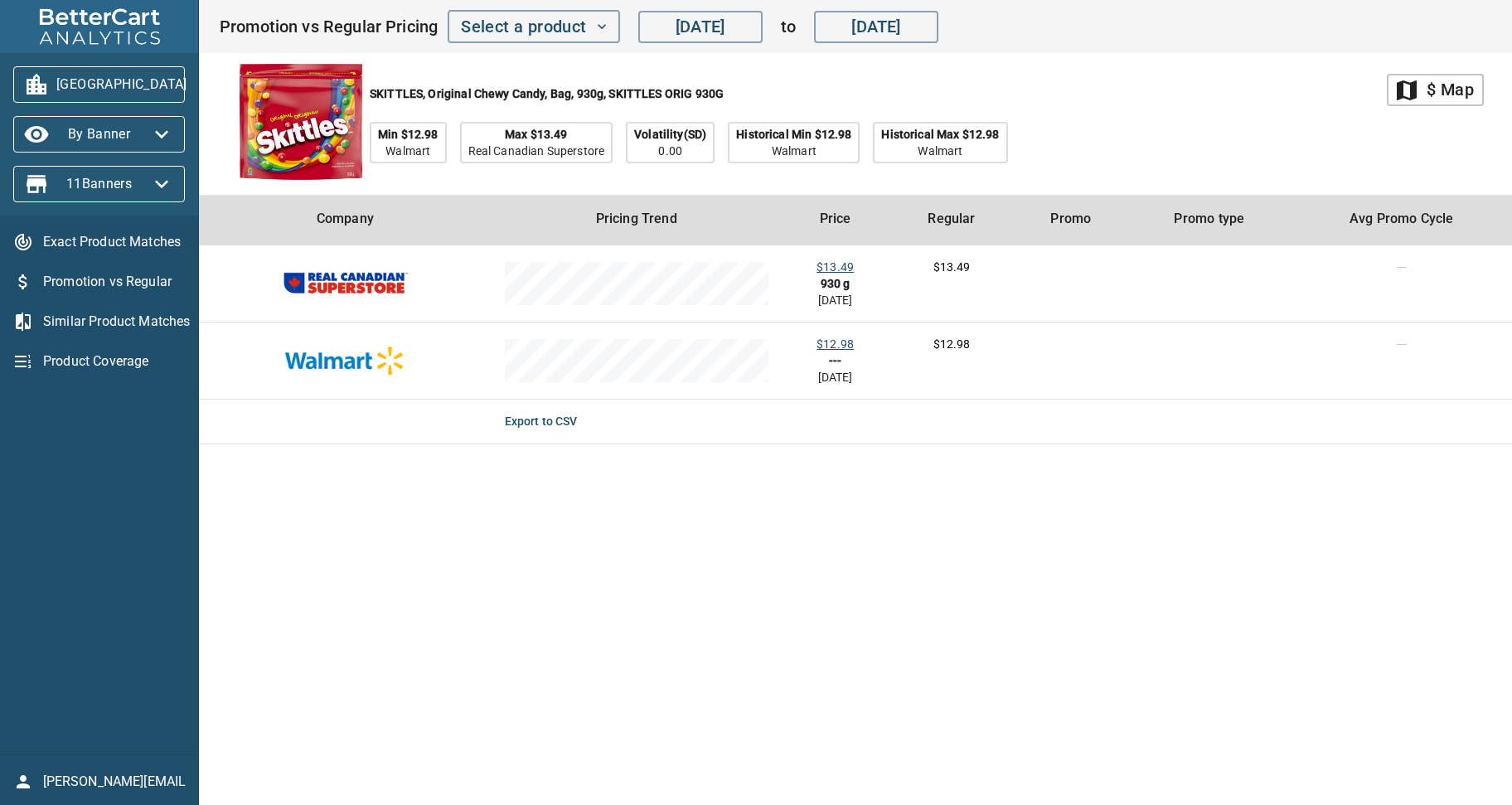
click at [1120, 140] on div "SKITTLES, Original Chewy Candy, Bag, 930g, SKITTLES ORIG 930G Min $12.98 Walmar…" at bounding box center [803, 124] width 1168 height 142
click at [194, 82] on icon "button" at bounding box center [207, 84] width 27 height 27
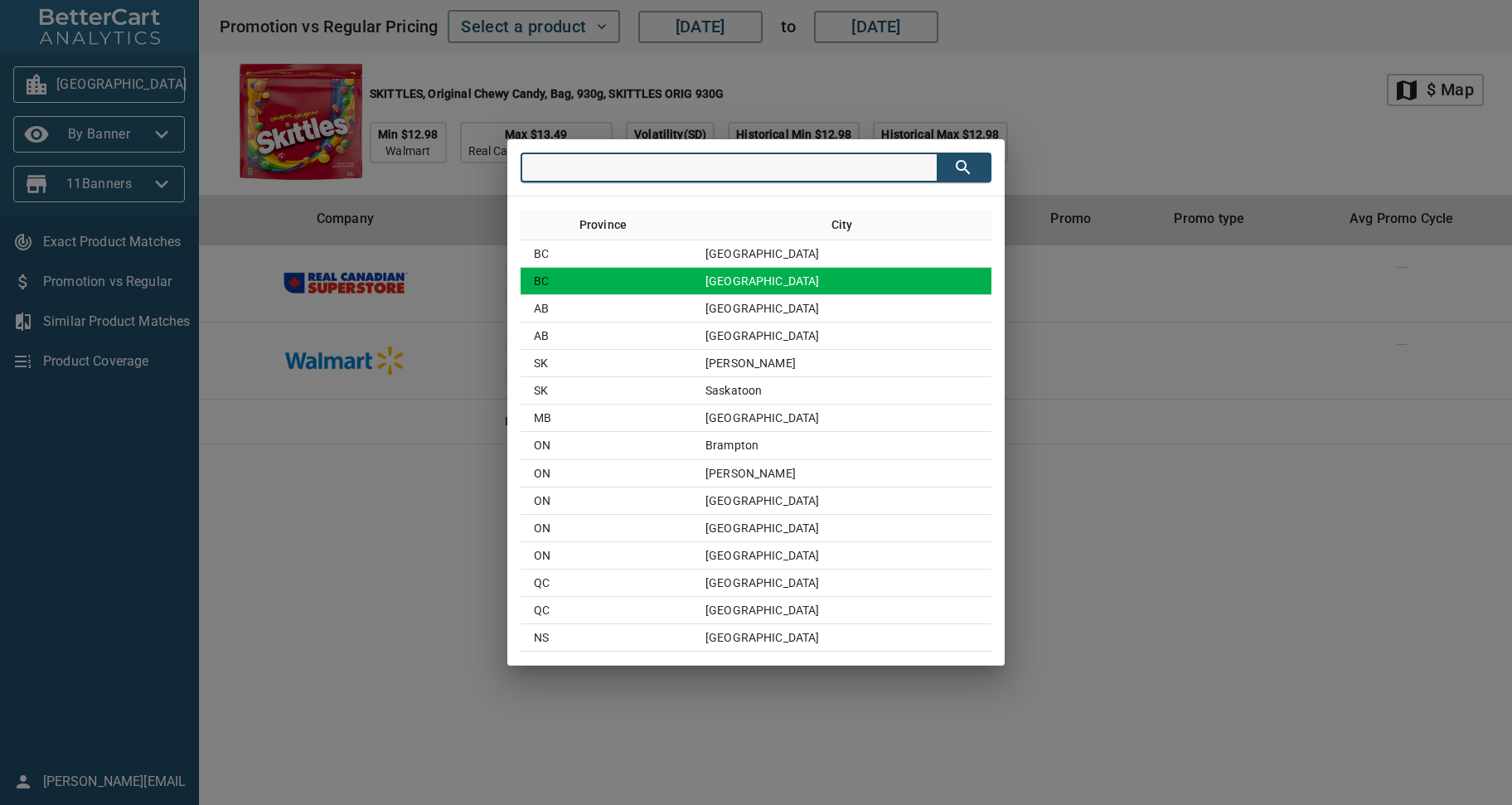
click at [765, 283] on td "Vancouver" at bounding box center [842, 281] width 299 height 28
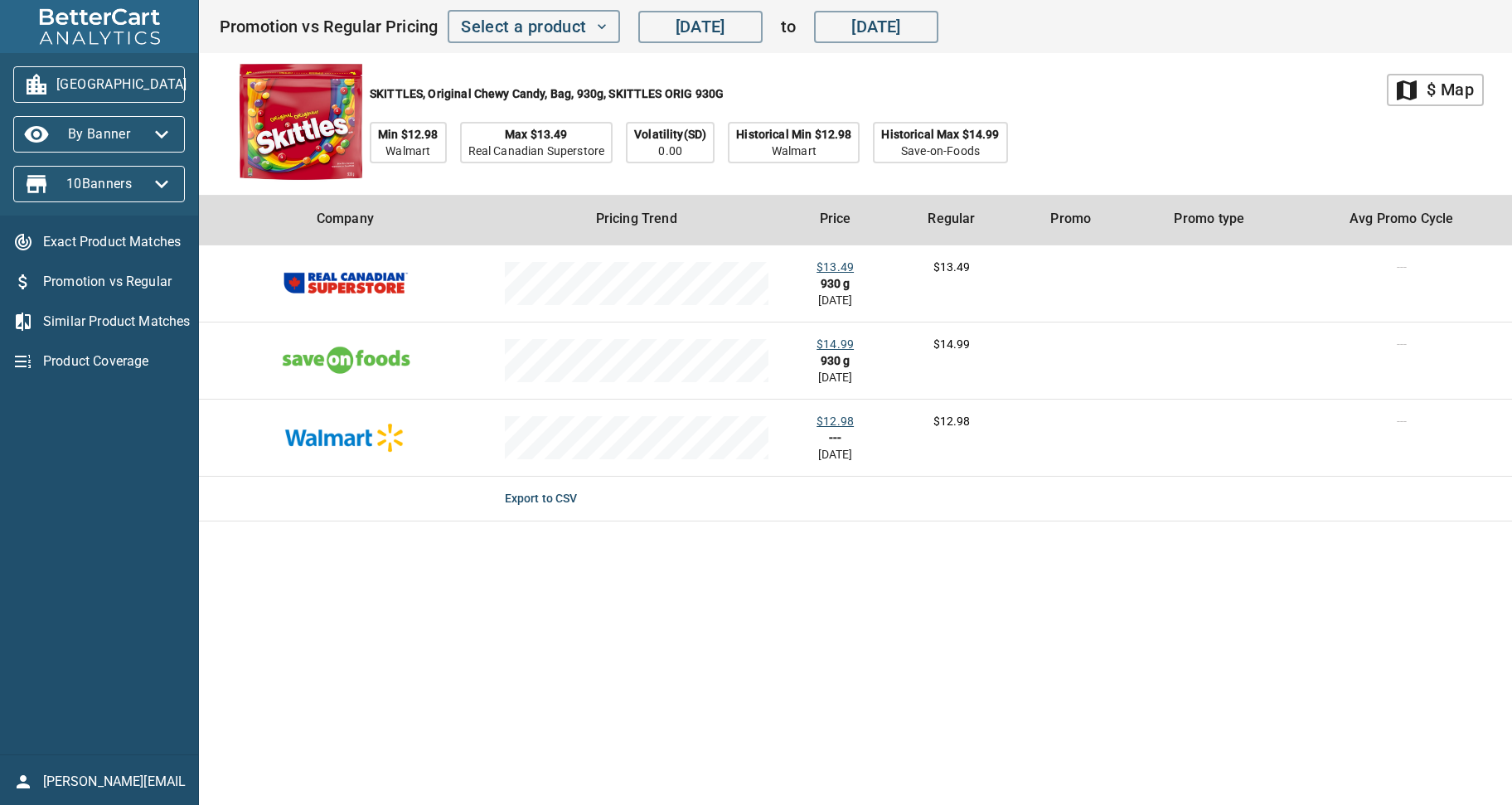
click at [1250, 128] on div "SKITTLES, Original Chewy Candy, Bag, 930g, SKITTLES ORIG 930G Min $12.98 Walmar…" at bounding box center [803, 124] width 1168 height 142
click at [120, 238] on span "Exact Product Matches" at bounding box center [114, 242] width 142 height 20
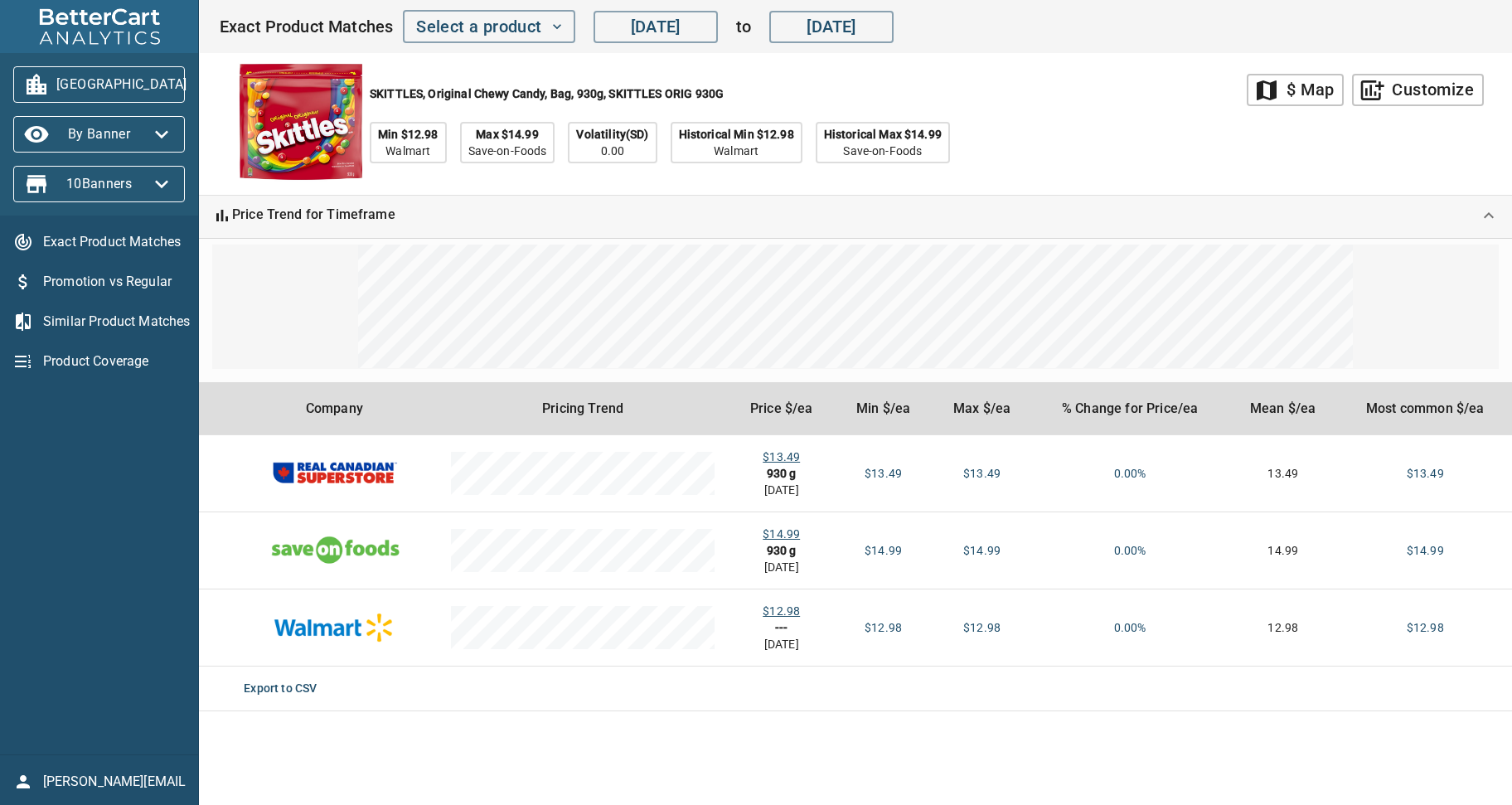
click at [1191, 757] on main "map $ Map add_chart Customize SKITTLES, Original Chewy Candy, Bag, 930g, SKITTL…" at bounding box center [855, 402] width 1313 height 805
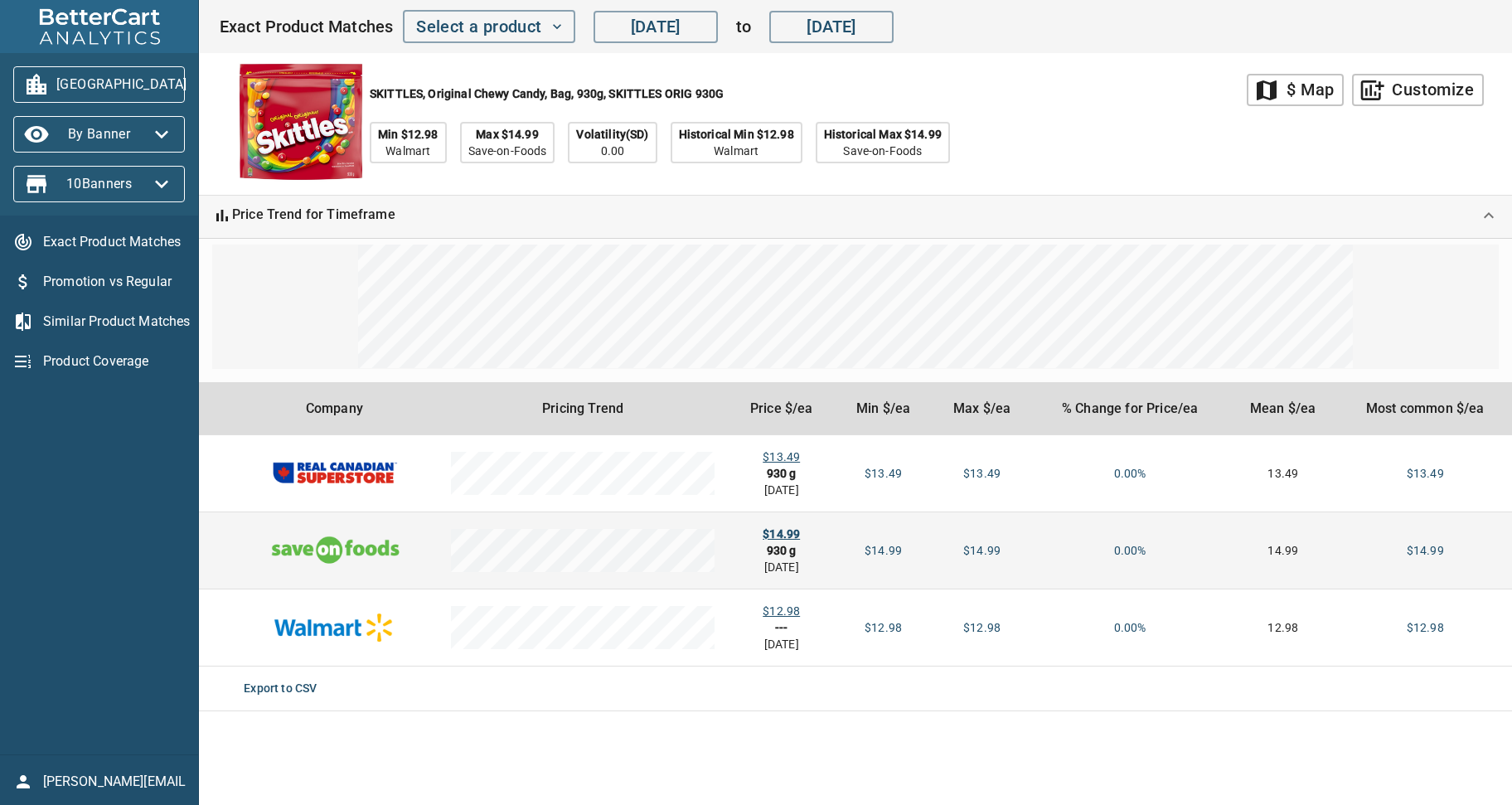
click at [783, 535] on div "$14.99" at bounding box center [781, 533] width 80 height 16
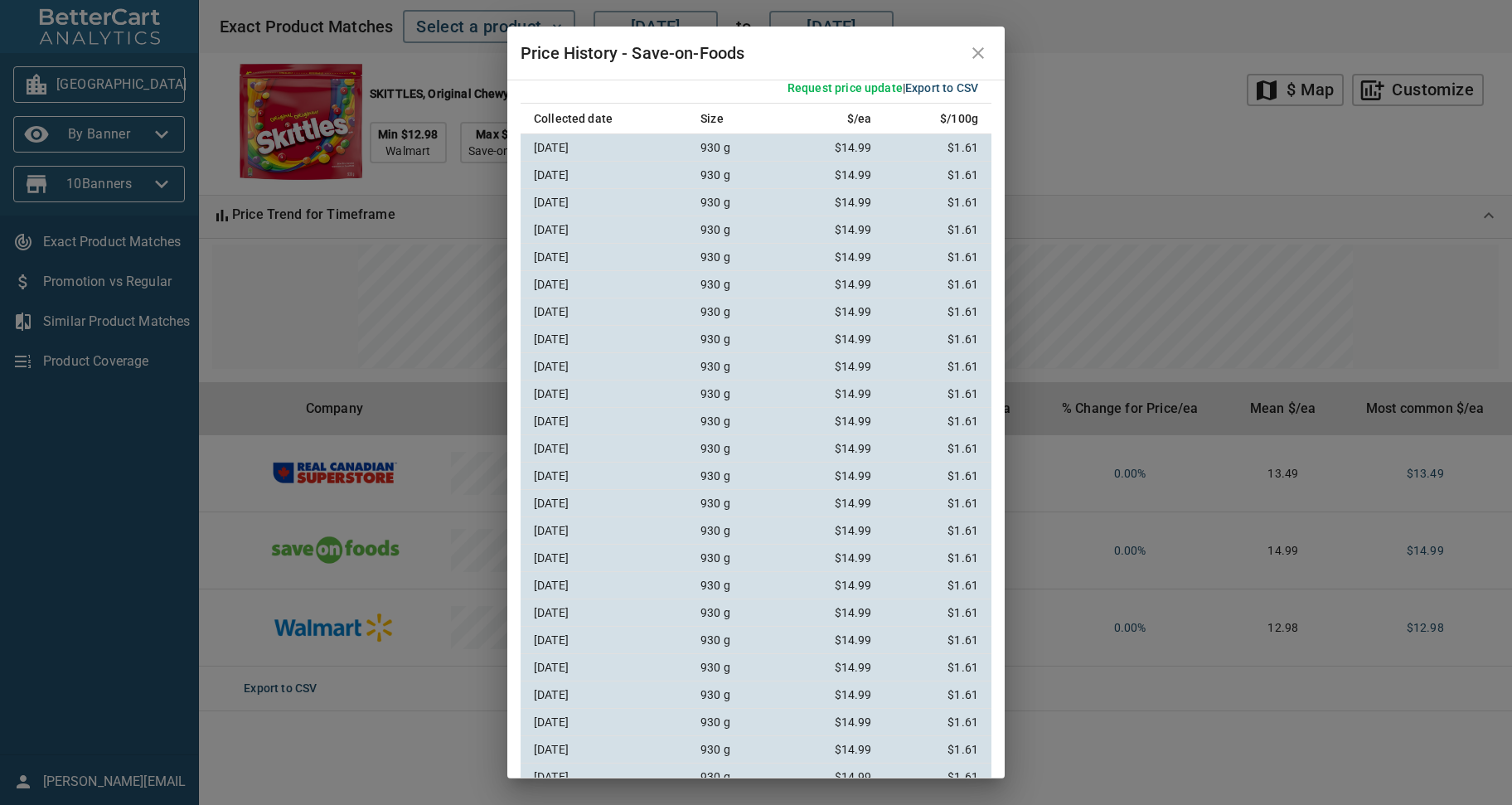
scroll to position [328, 0]
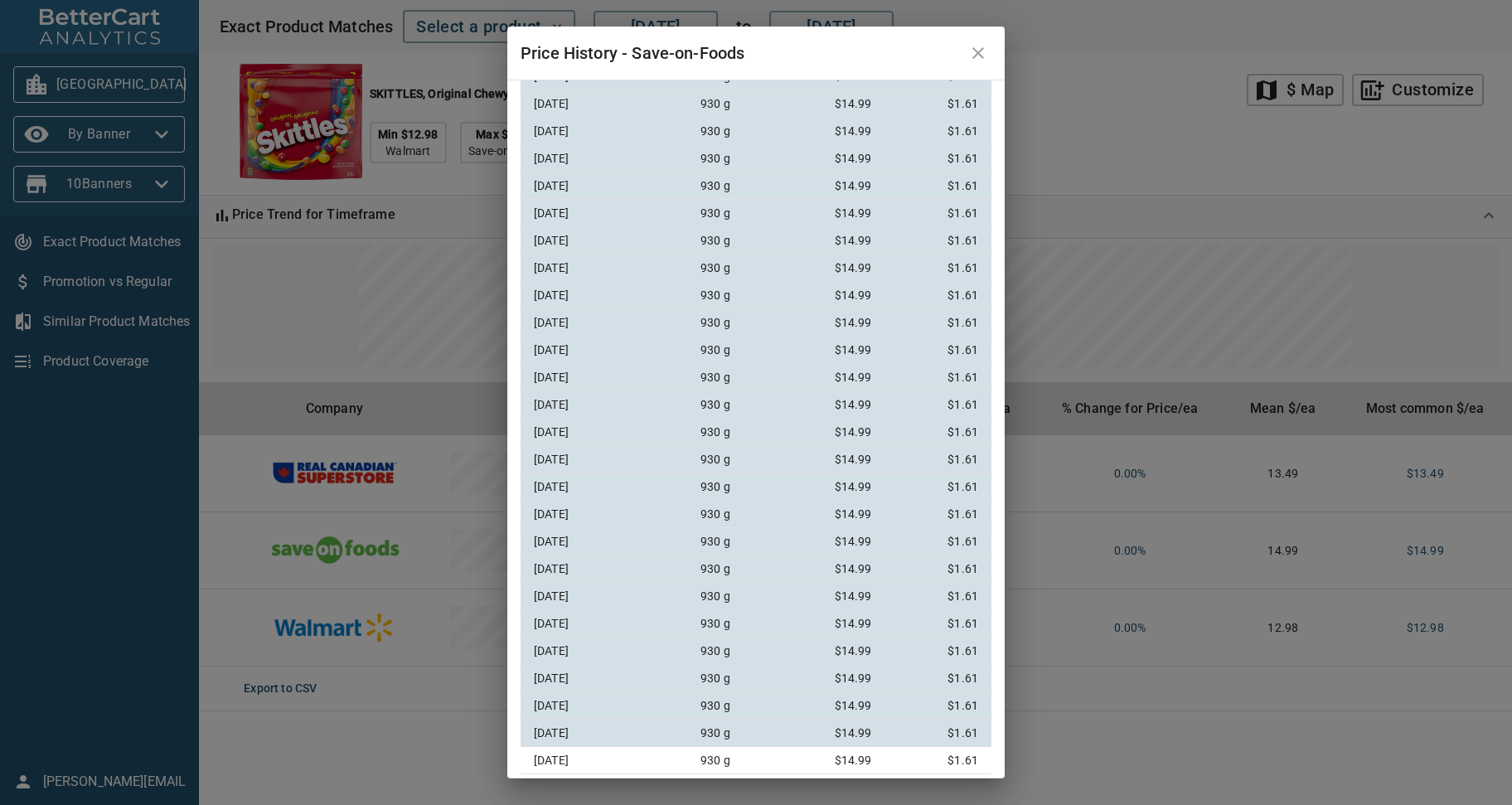
click at [977, 50] on icon "close" at bounding box center [978, 53] width 20 height 20
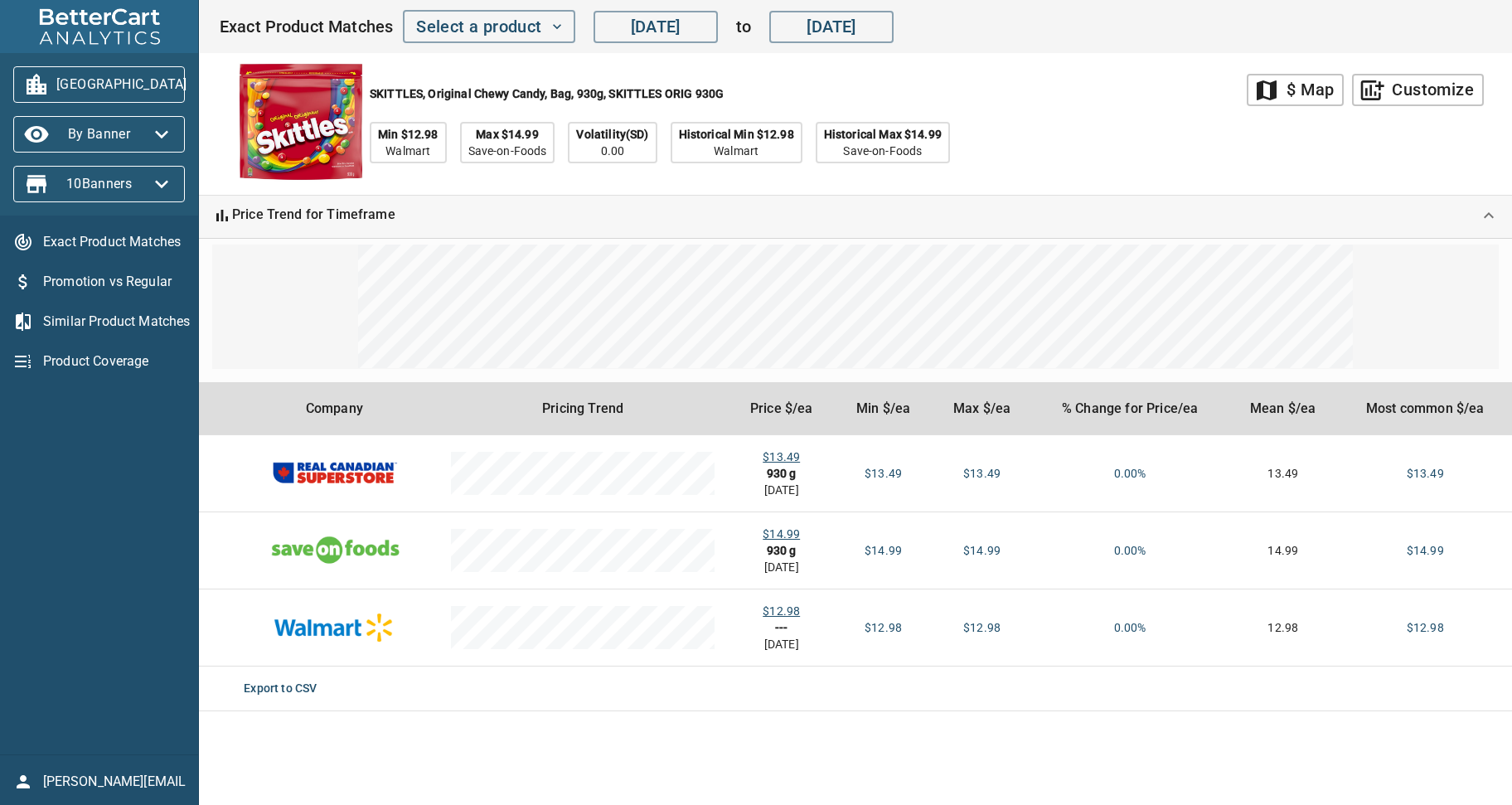
click at [1125, 137] on div "SKITTLES, Original Chewy Candy, Bag, 930g, SKITTLES ORIG 930G Min $12.98 Walmar…" at bounding box center [733, 124] width 1028 height 142
click at [1135, 108] on div "SKITTLES, Original Chewy Candy, Bag, 930g, SKITTLES ORIG 930G Min $12.98 Walmar…" at bounding box center [733, 124] width 1028 height 142
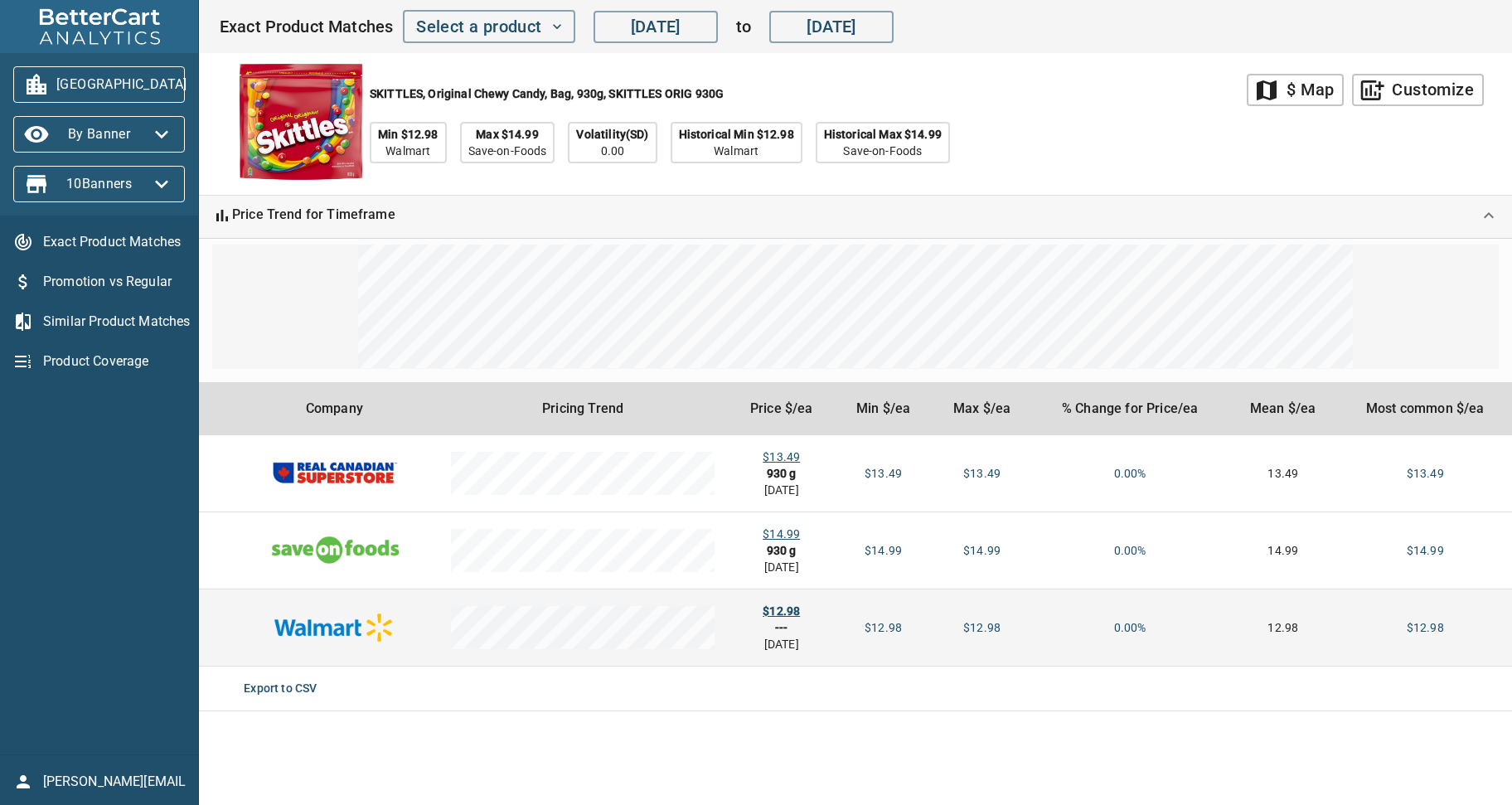
click at [787, 607] on div "$12.98" at bounding box center [781, 610] width 80 height 16
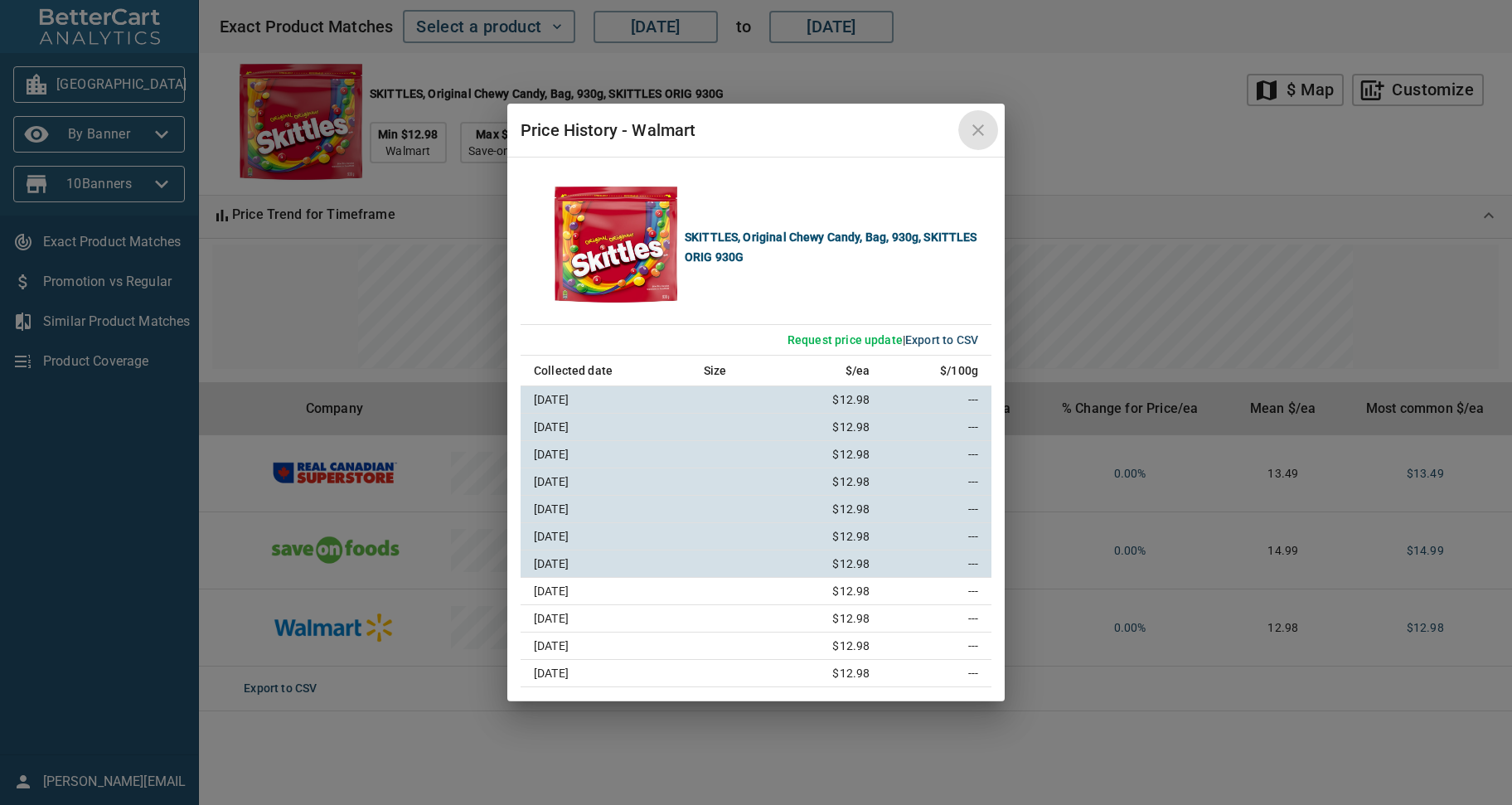
click at [983, 133] on icon "close" at bounding box center [978, 130] width 20 height 20
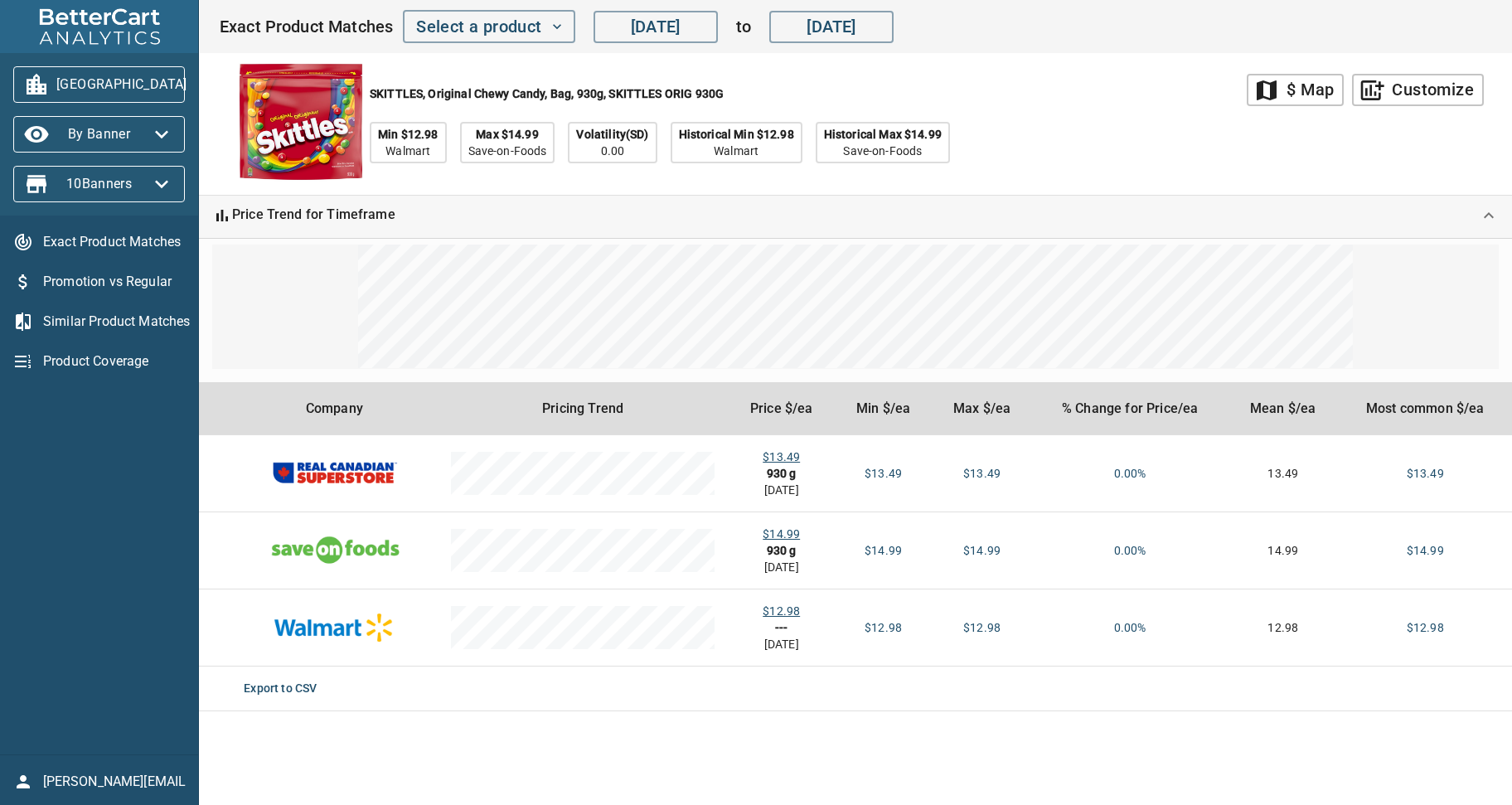
click at [1093, 148] on div "SKITTLES, Original Chewy Candy, Bag, 930g, SKITTLES ORIG 930G Min $12.98 Walmar…" at bounding box center [733, 124] width 1028 height 142
click at [1148, 163] on div "SKITTLES, Original Chewy Candy, Bag, 930g, SKITTLES ORIG 930G Min $12.98 Walmar…" at bounding box center [733, 124] width 1028 height 142
click at [1097, 147] on div "SKITTLES, Original Chewy Candy, Bag, 930g, SKITTLES ORIG 930G Min $12.98 Walmar…" at bounding box center [733, 124] width 1028 height 142
drag, startPoint x: 67, startPoint y: 513, endPoint x: 93, endPoint y: 337, distance: 177.9
click at [69, 509] on div "Exact Product Matches Promotion vs Regular Similar Product Matches Product Cove…" at bounding box center [99, 485] width 198 height 539
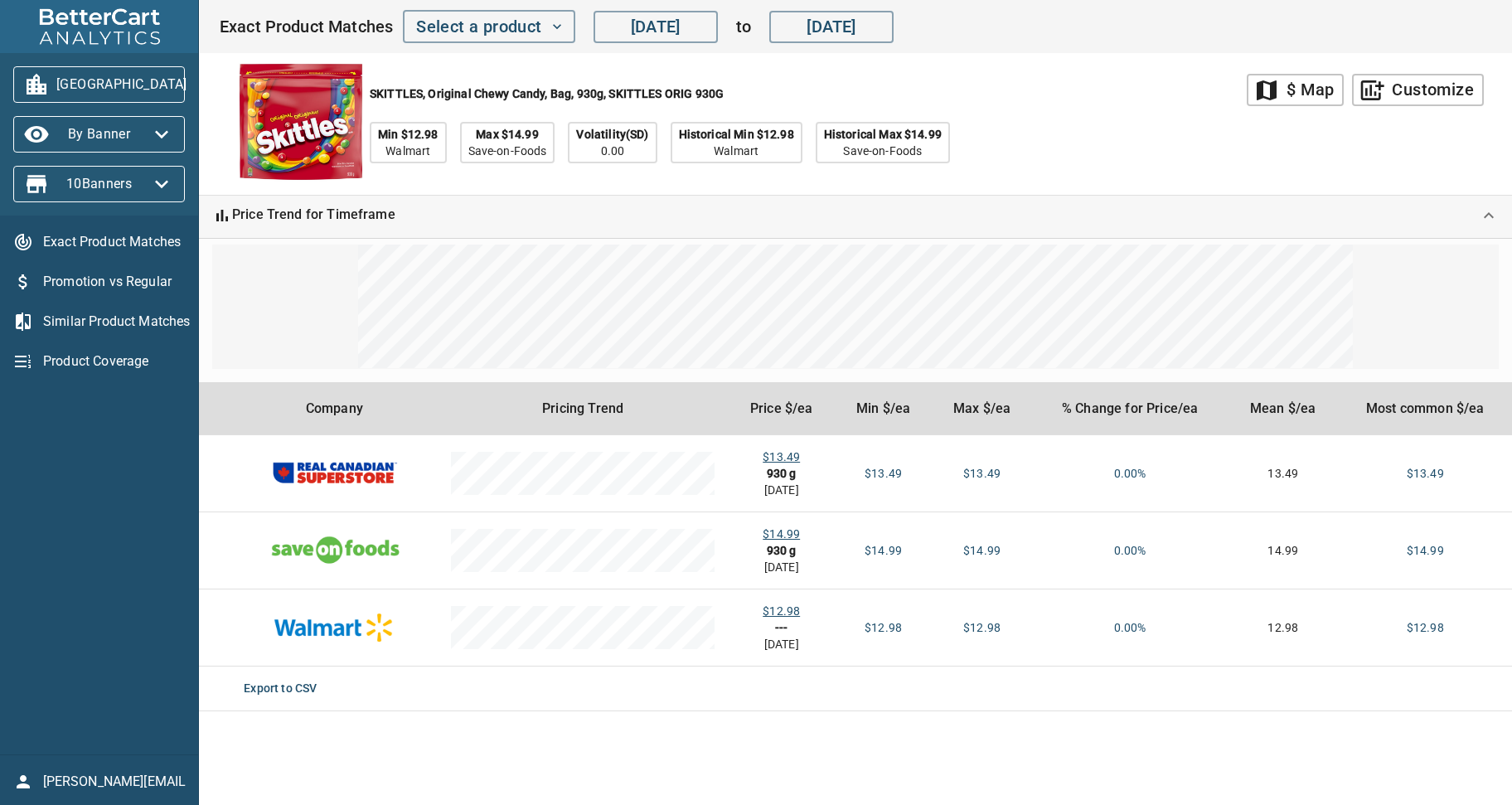
click at [1116, 129] on div "SKITTLES, Original Chewy Candy, Bag, 930g, SKITTLES ORIG 930G Min $12.98 Walmar…" at bounding box center [733, 124] width 1028 height 142
click at [201, 82] on icon "button" at bounding box center [207, 85] width 13 height 9
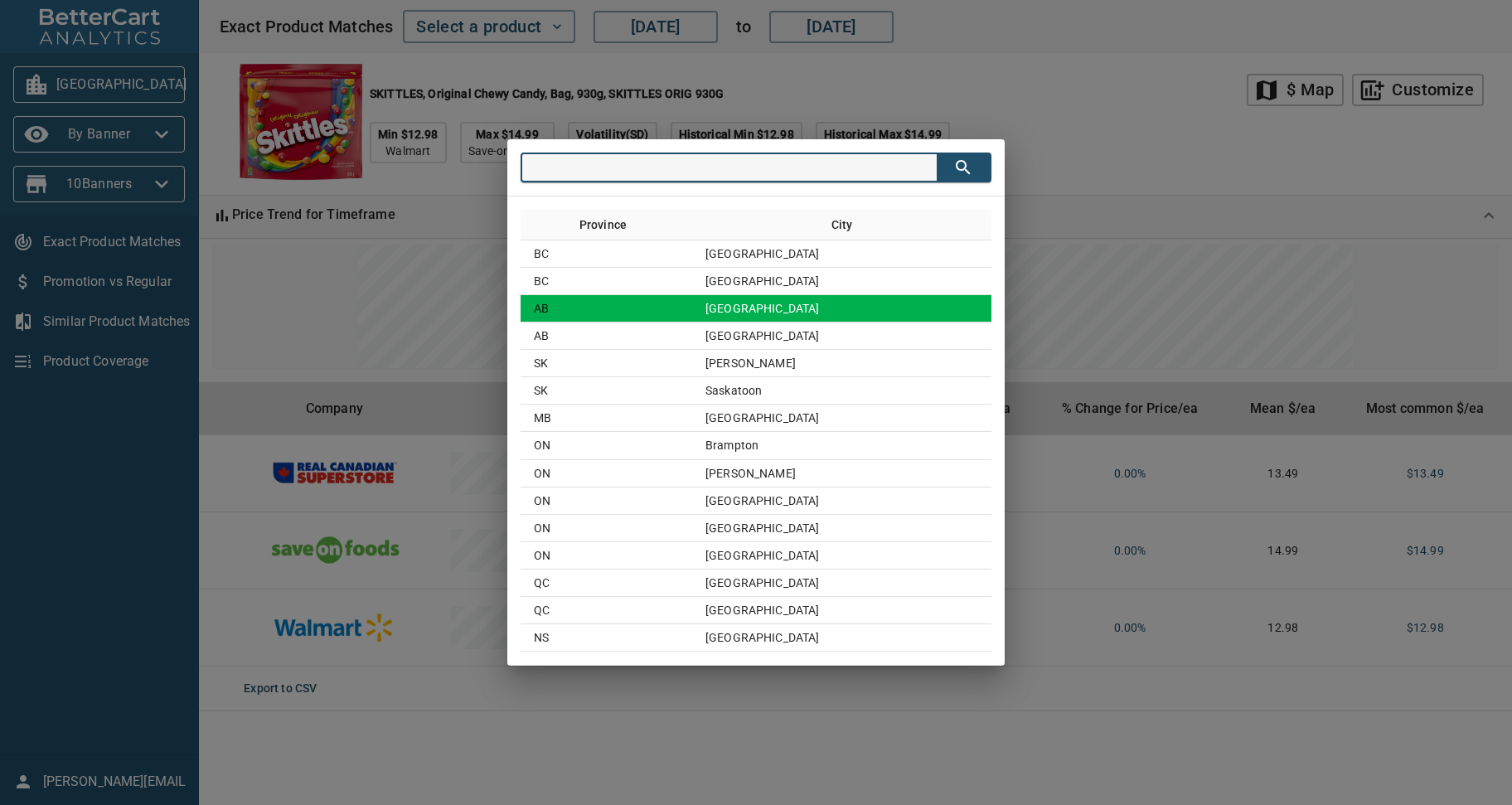
click at [762, 303] on td "Calgary" at bounding box center [842, 309] width 299 height 28
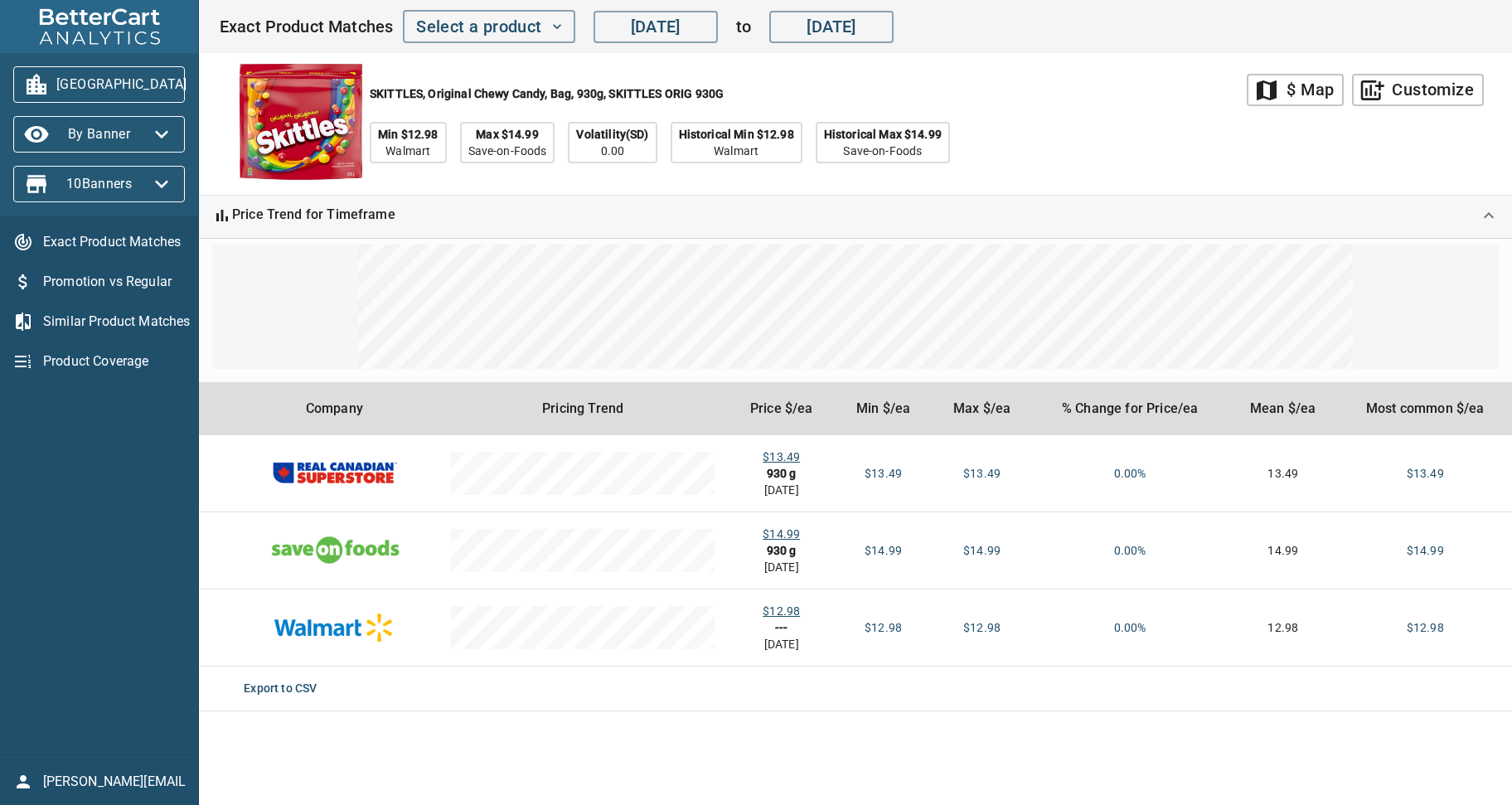
click at [1082, 131] on div "SKITTLES, Original Chewy Candy, Bag, 930g, SKITTLES ORIG 930G Min $12.98 Walmar…" at bounding box center [733, 124] width 1028 height 142
drag, startPoint x: 104, startPoint y: 530, endPoint x: 323, endPoint y: 325, distance: 300.0
click at [104, 529] on div "Exact Product Matches Promotion vs Regular Similar Product Matches Product Cove…" at bounding box center [99, 485] width 198 height 539
click at [557, 29] on icon "button" at bounding box center [557, 27] width 9 height 5
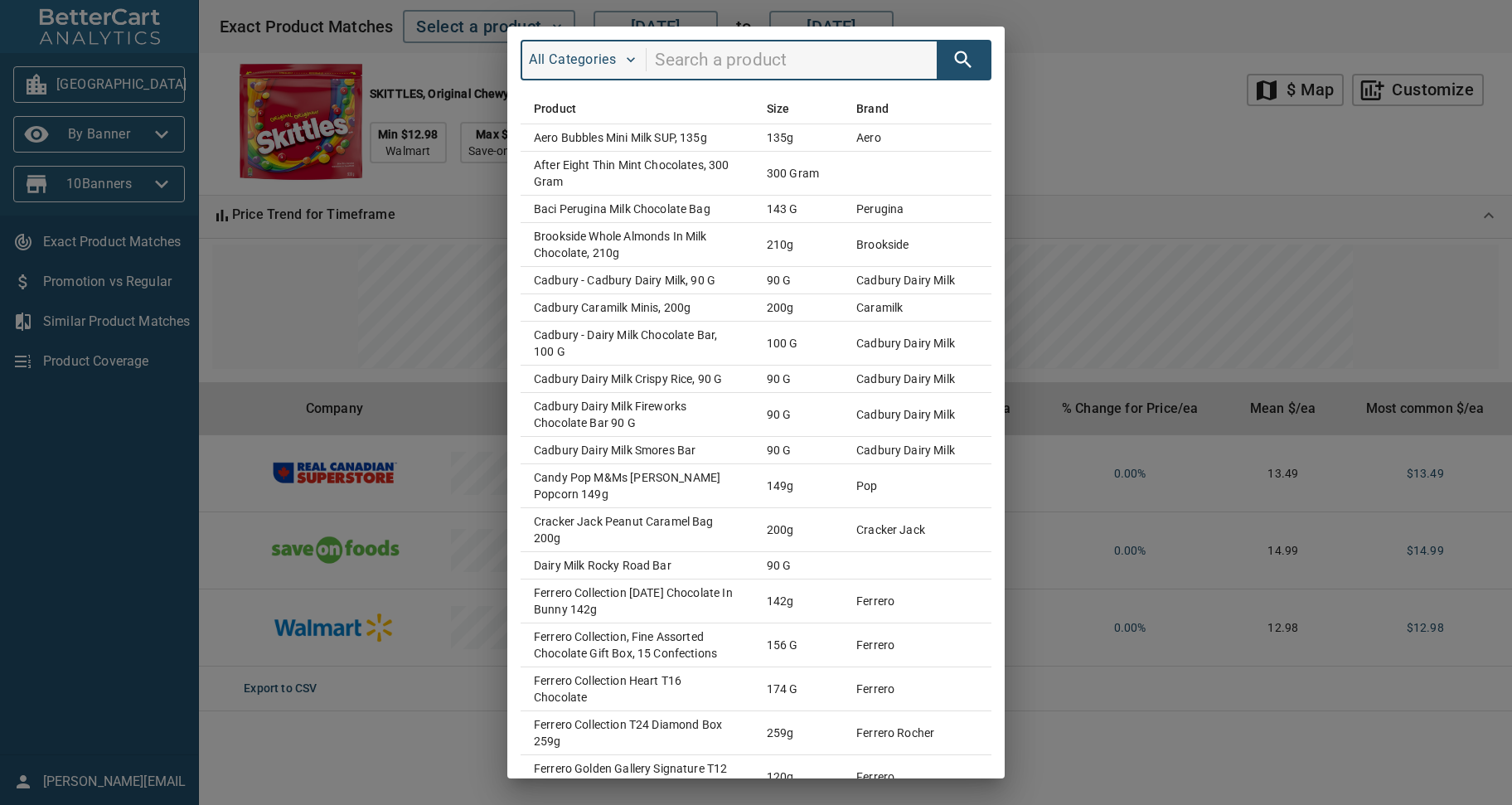
click at [1142, 143] on div "All Categories Product Size Brand Aero Bubbles Mini Milk SUP, 135g 135g aero Af…" at bounding box center [756, 402] width 1512 height 805
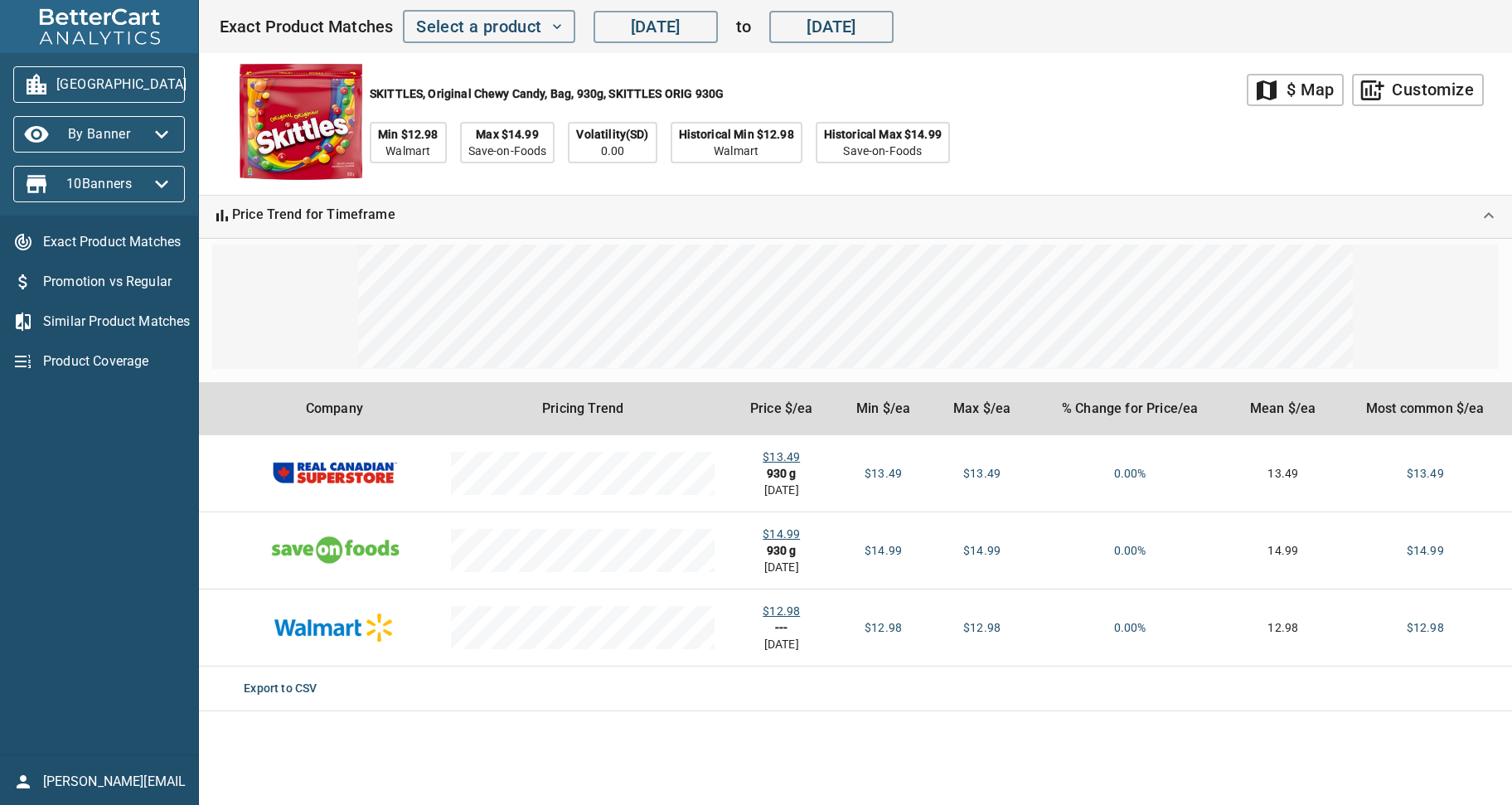
click at [1146, 137] on div "SKITTLES, Original Chewy Candy, Bag, 930g, SKITTLES ORIG 930G Min $12.98 Walmar…" at bounding box center [733, 124] width 1028 height 142
click at [1078, 144] on div "SKITTLES, Original Chewy Candy, Bag, 930g, SKITTLES ORIG 930G Min $12.98 Walmar…" at bounding box center [733, 124] width 1028 height 142
click at [1073, 143] on div "SKITTLES, Original Chewy Candy, Bag, 930g, SKITTLES ORIG 930G Min $12.98 Walmar…" at bounding box center [733, 124] width 1028 height 142
click at [563, 27] on button "Select a product" at bounding box center [489, 26] width 171 height 33
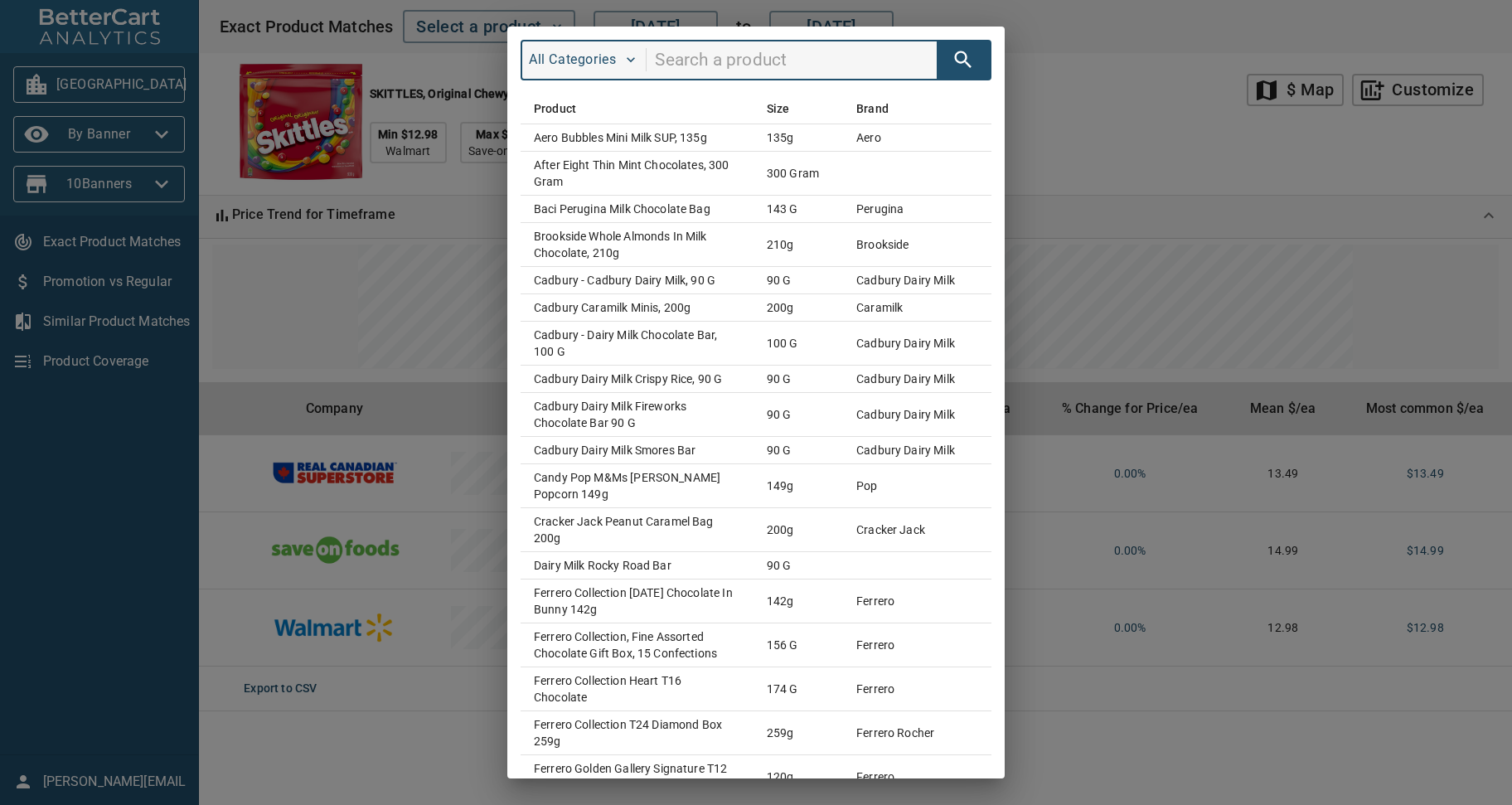
click at [670, 70] on input "search" at bounding box center [796, 61] width 282 height 31
type input "skittles"
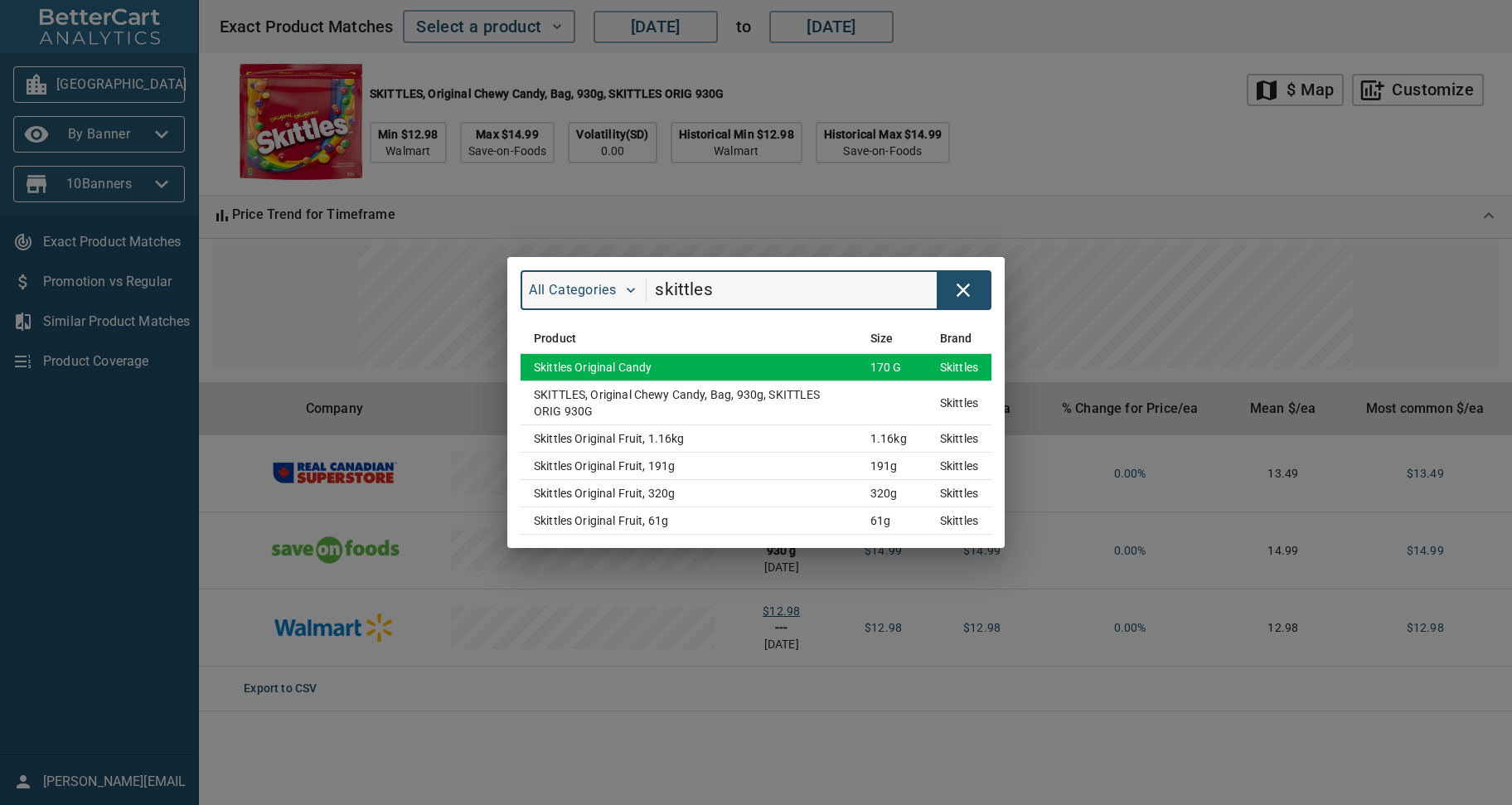
click at [651, 370] on td "Skittles Original Candy" at bounding box center [689, 368] width 337 height 28
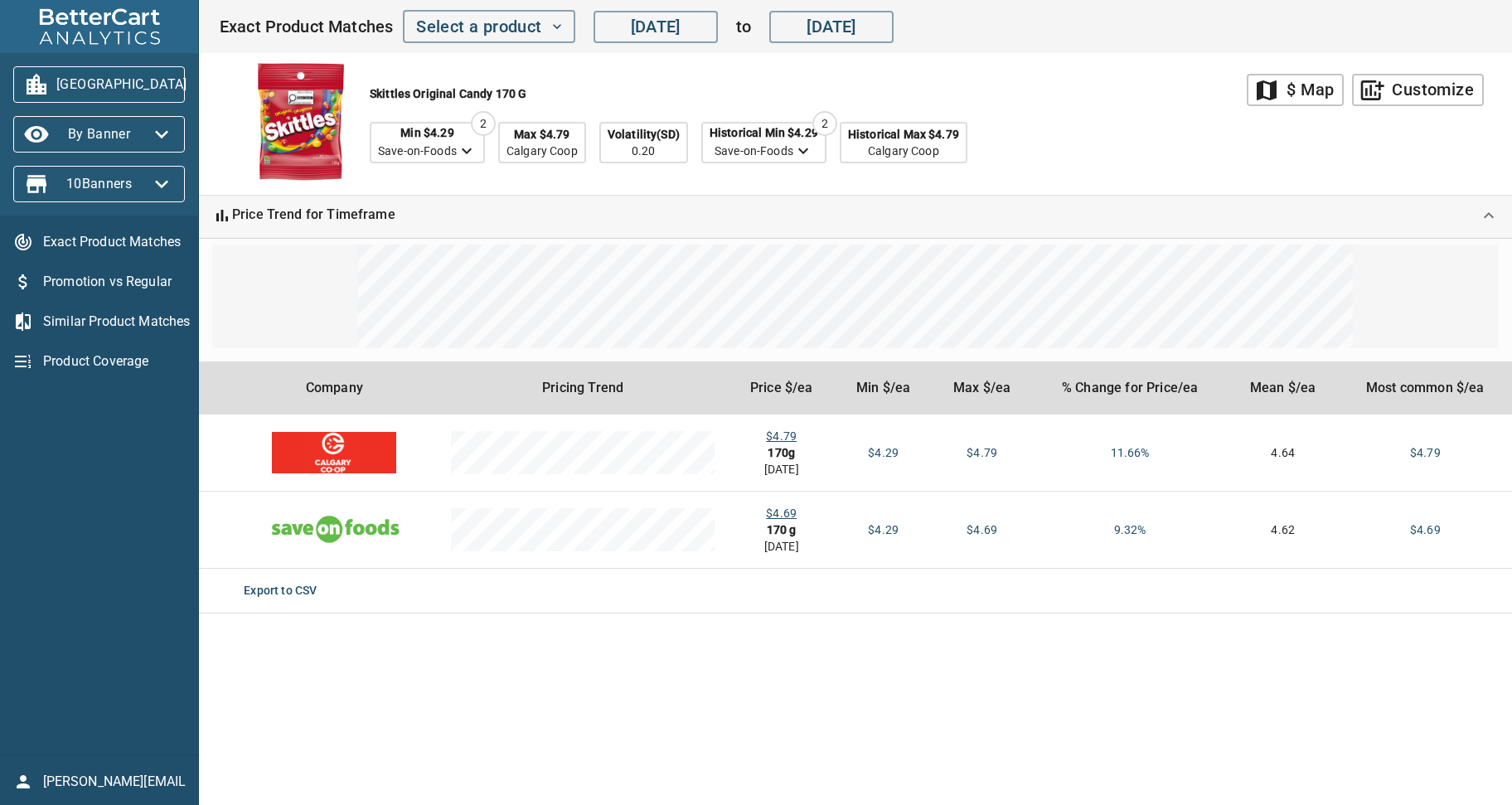
click at [1129, 123] on div "Skittles Original Candy 170 g Min $4.29 Save-on-Foods 2 Max $4.79 Calgary Coop …" at bounding box center [733, 124] width 1028 height 142
click at [1100, 125] on div "Skittles Original Candy 170 g Min $4.29 Save-on-Foods 2 Max $4.79 Calgary Coop …" at bounding box center [733, 124] width 1028 height 142
click at [567, 30] on button "Select a product" at bounding box center [489, 26] width 171 height 33
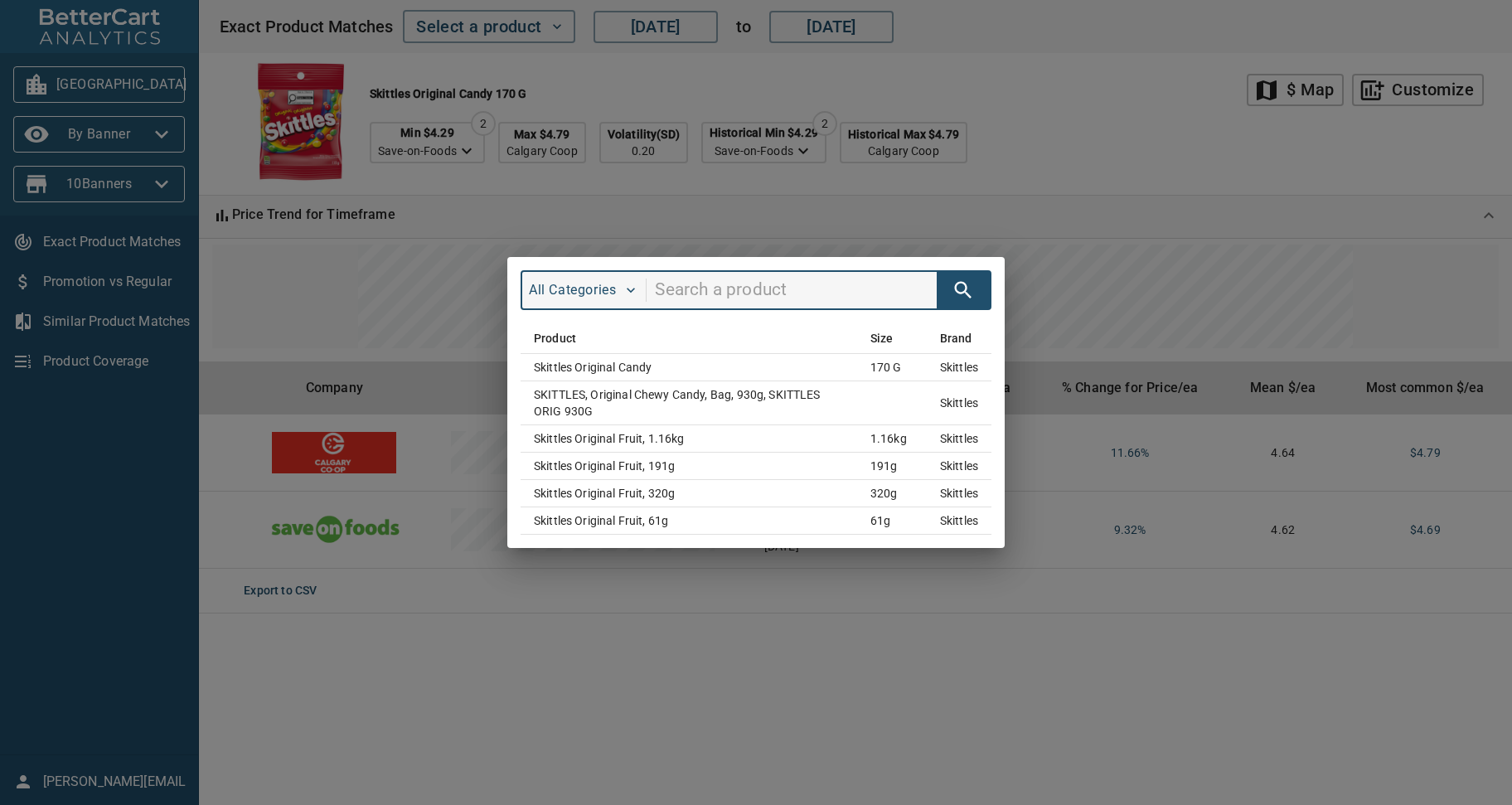
click at [672, 296] on input "search" at bounding box center [796, 290] width 282 height 31
click at [688, 286] on input "search" at bounding box center [796, 290] width 282 height 31
click at [667, 291] on input "search" at bounding box center [796, 290] width 282 height 31
type input "poppycock"
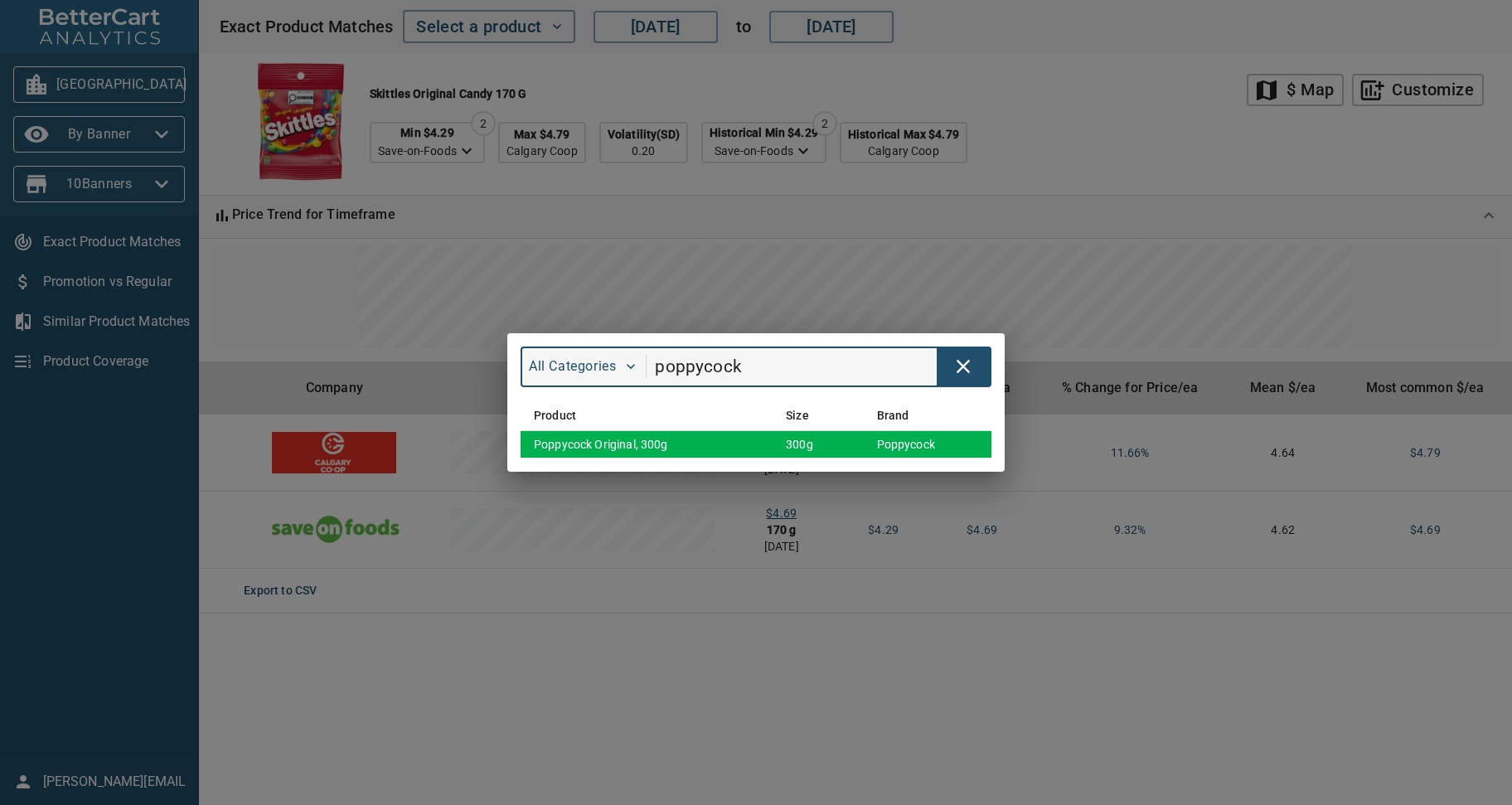
click at [575, 453] on td "Poppycock Original, 300g" at bounding box center [647, 444] width 252 height 28
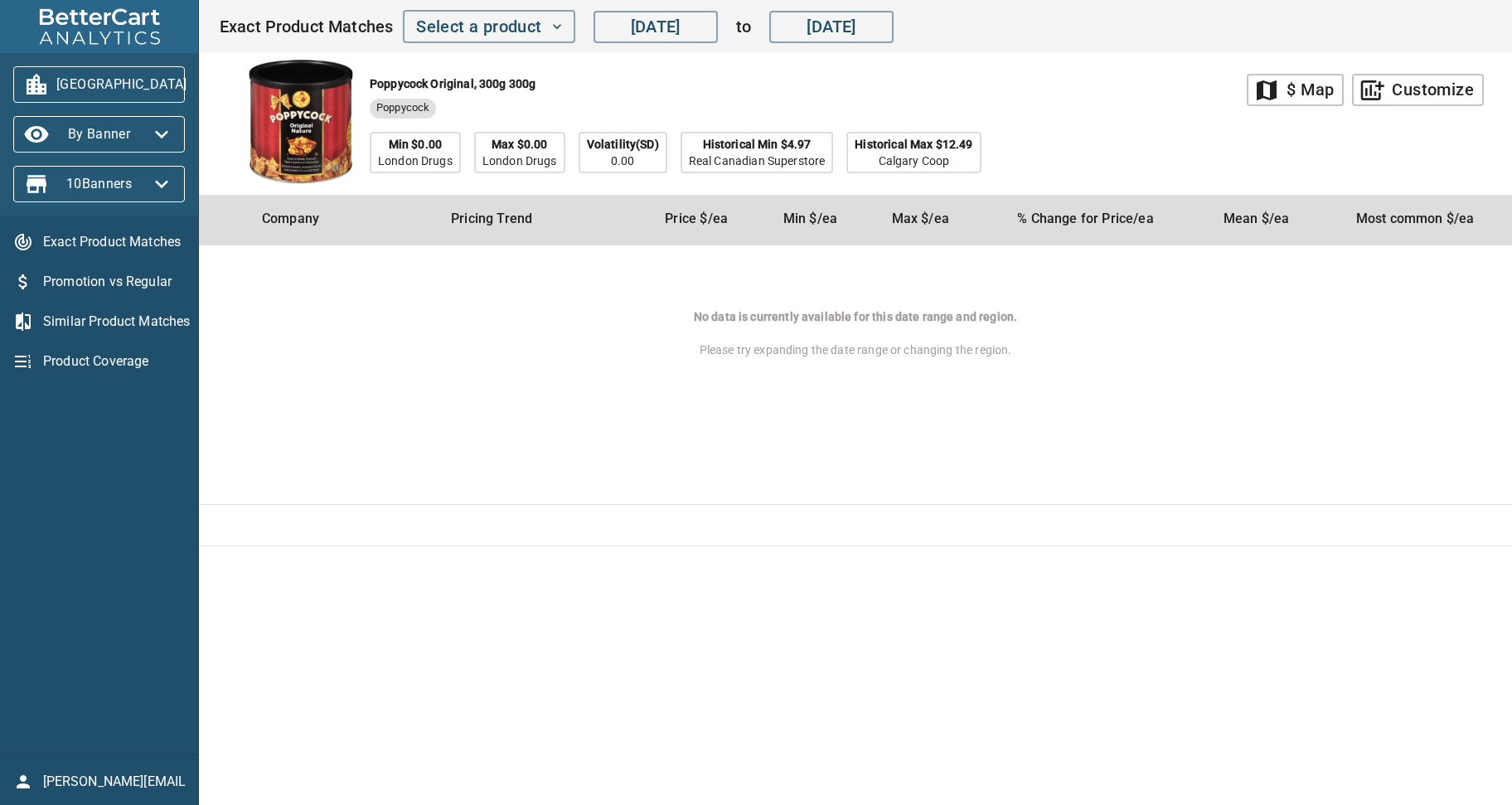
drag, startPoint x: 1096, startPoint y: 87, endPoint x: 1194, endPoint y: 89, distance: 98.0
click at [1097, 87] on div "Poppycock Original, 300g 300g Poppycock Min $0.00 London Drugs Max $0.00 London…" at bounding box center [733, 124] width 1028 height 142
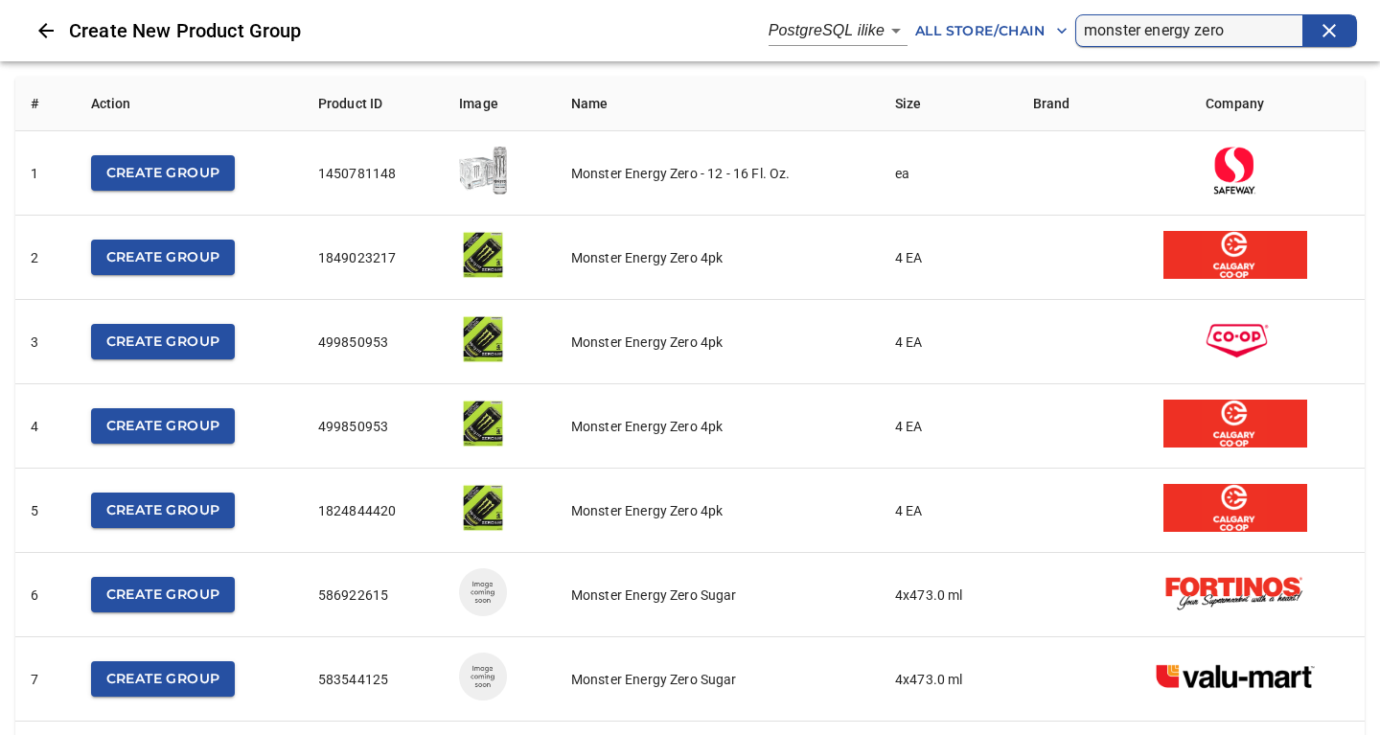
scroll to position [1862, 0]
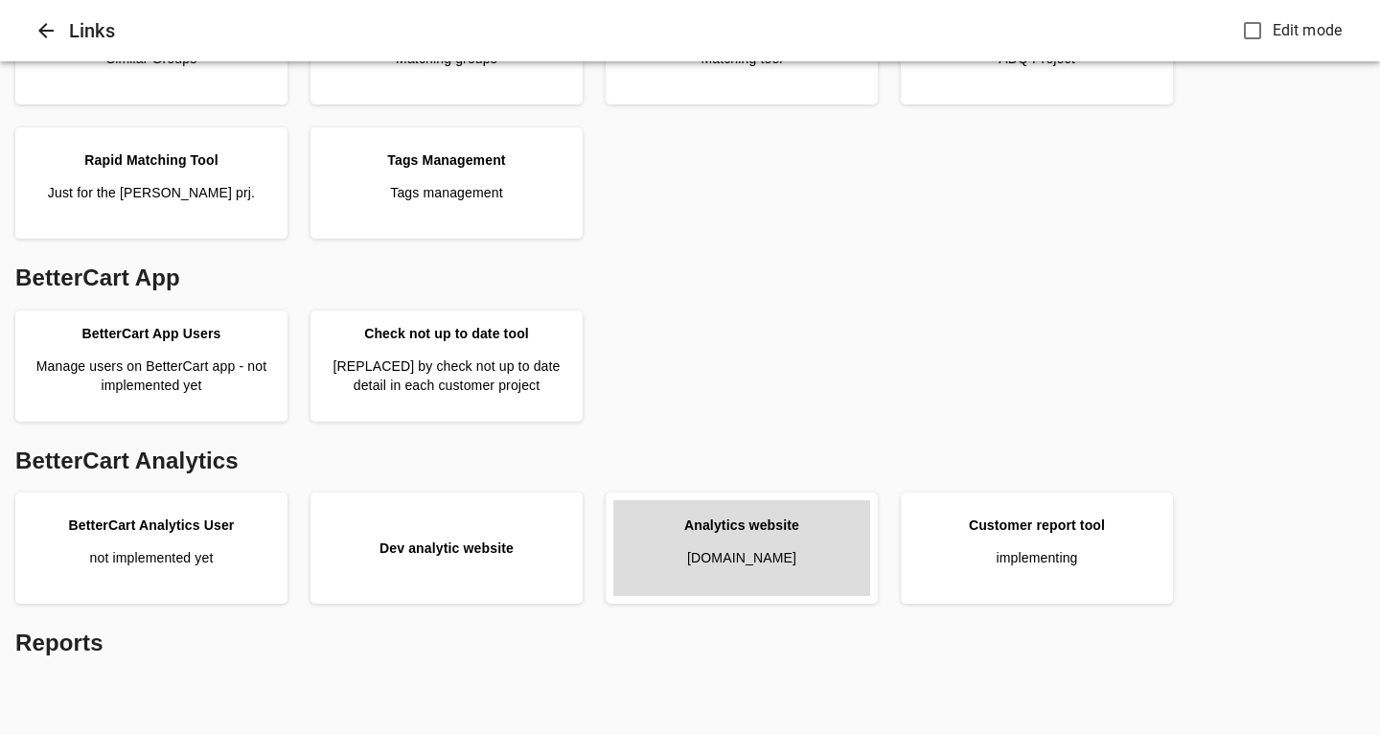
scroll to position [745, 0]
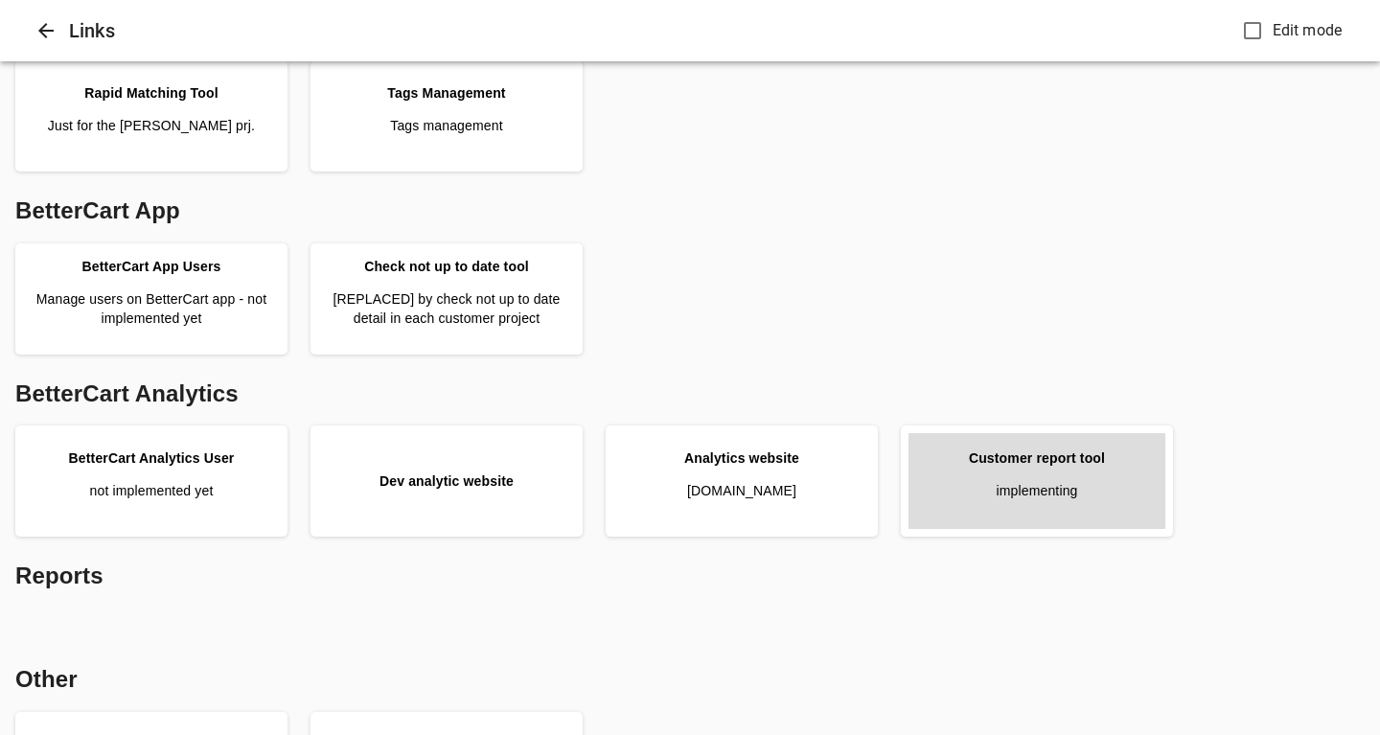
click at [992, 497] on link "Customer report tool implementing" at bounding box center [1036, 481] width 257 height 96
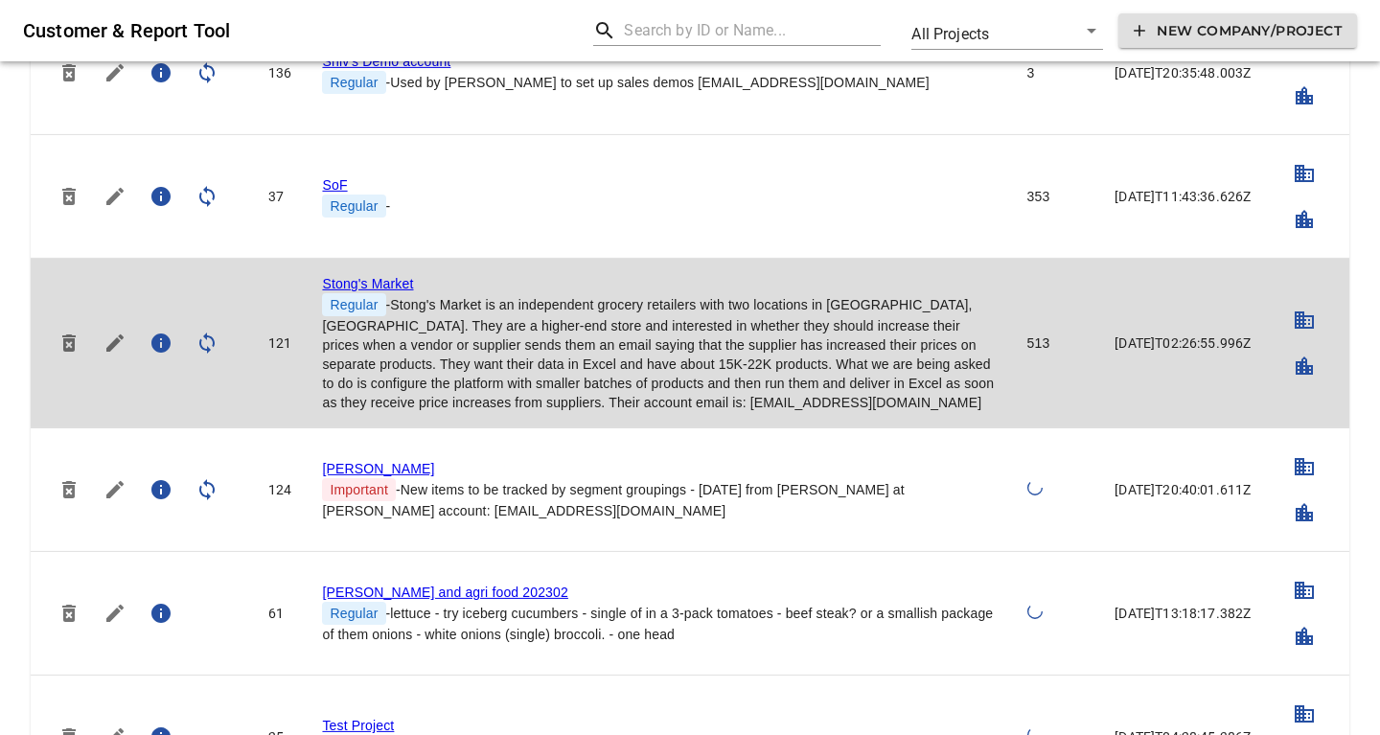
scroll to position [4863, 0]
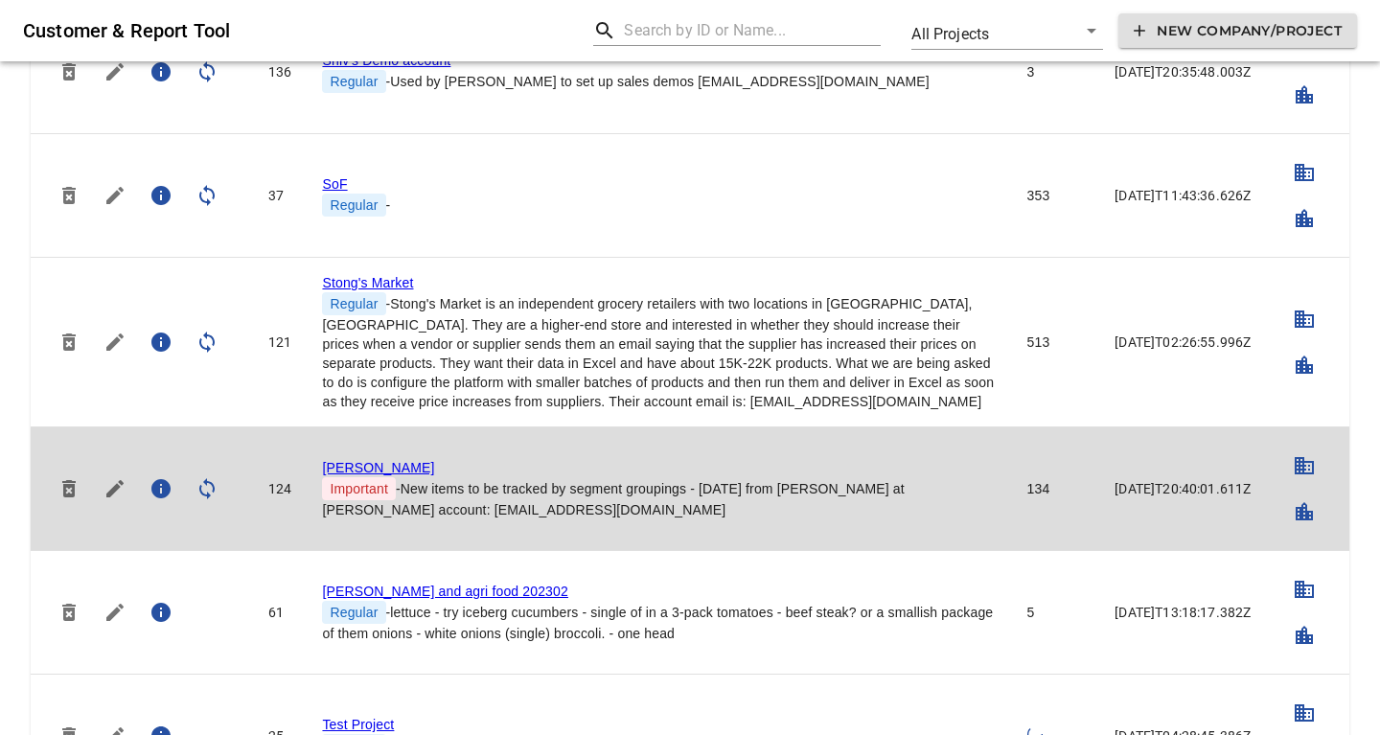
click at [349, 460] on link "Storck" at bounding box center [378, 467] width 112 height 15
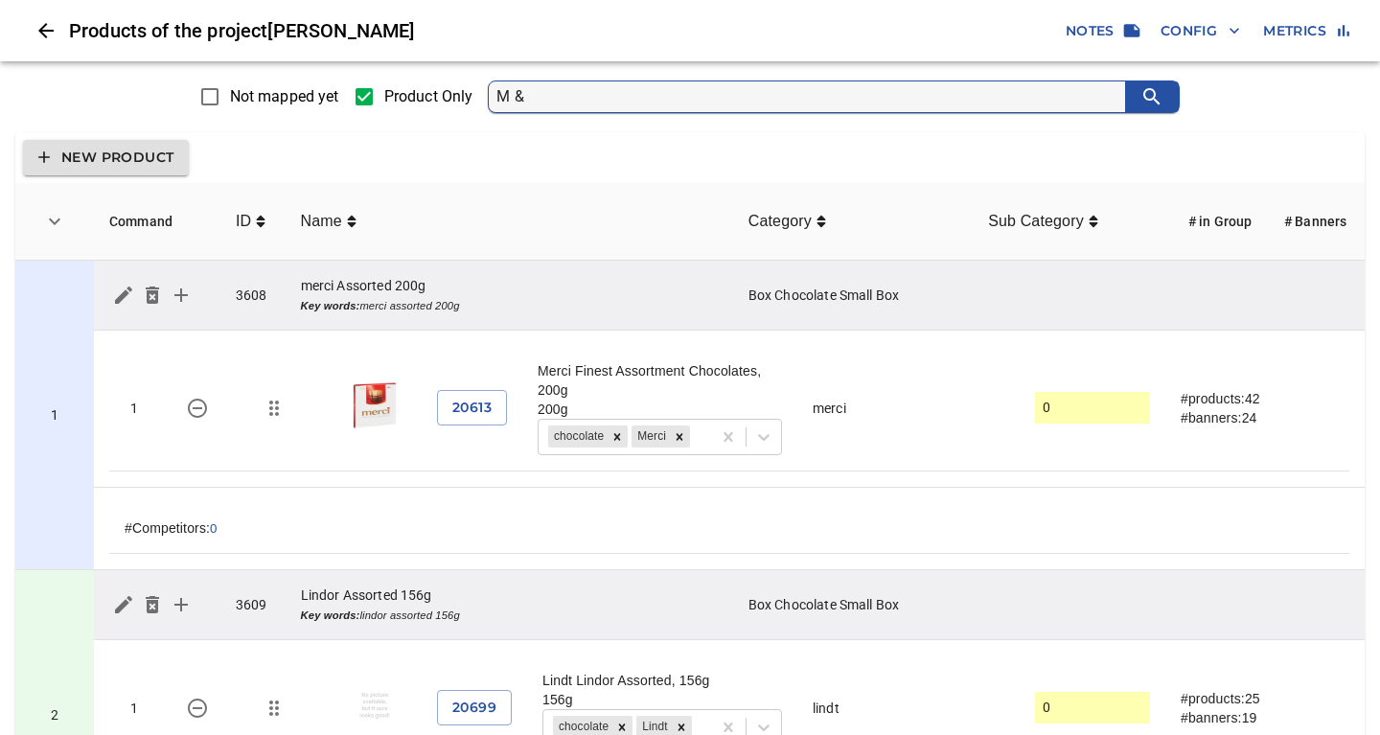
type input "M & M"
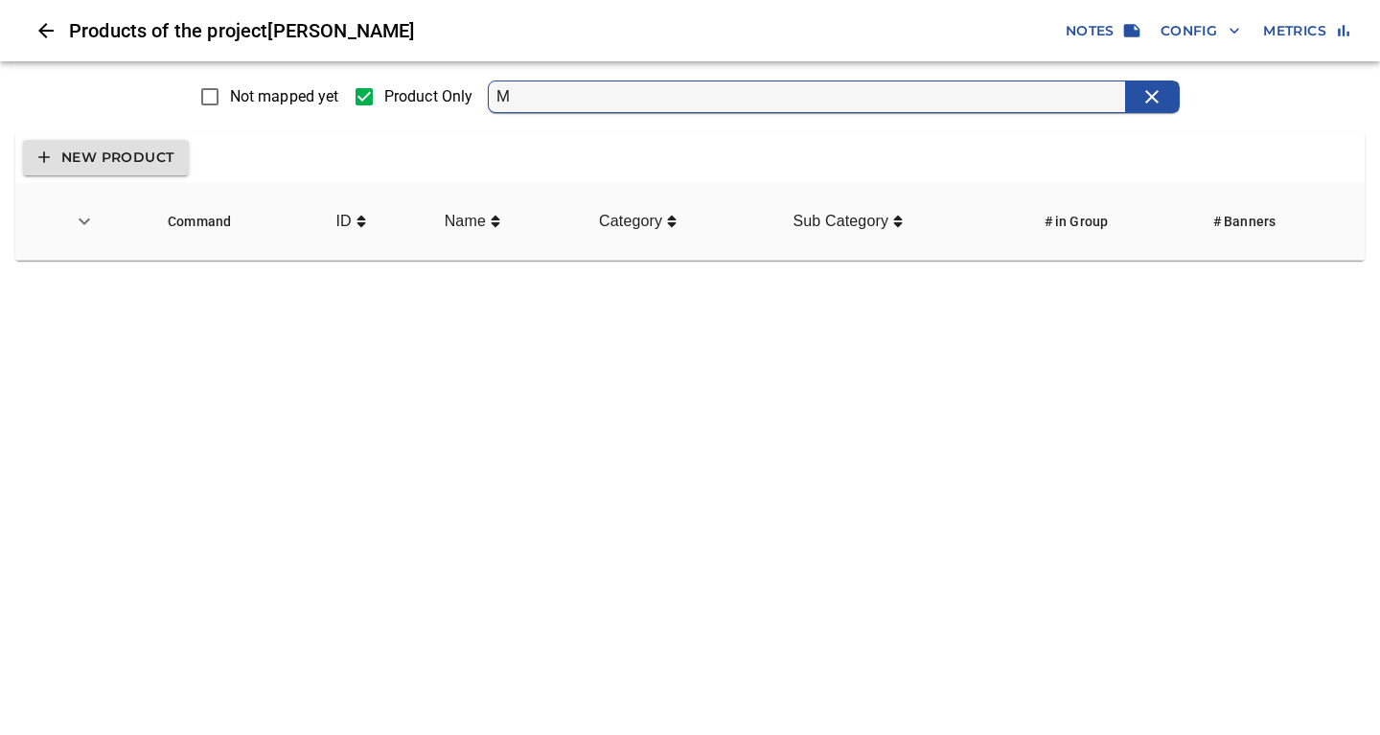
type input "M"
click at [49, 34] on icon "Close" at bounding box center [45, 30] width 23 height 23
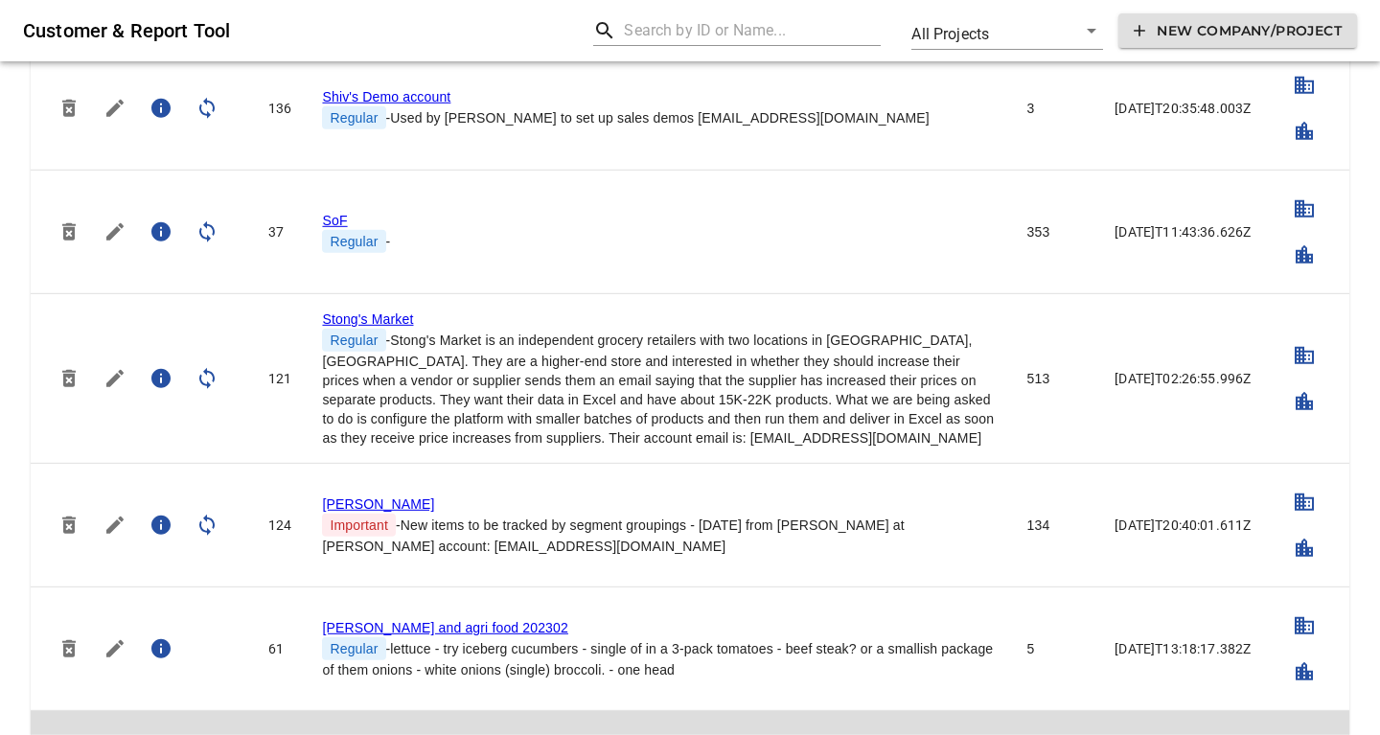
scroll to position [5074, 0]
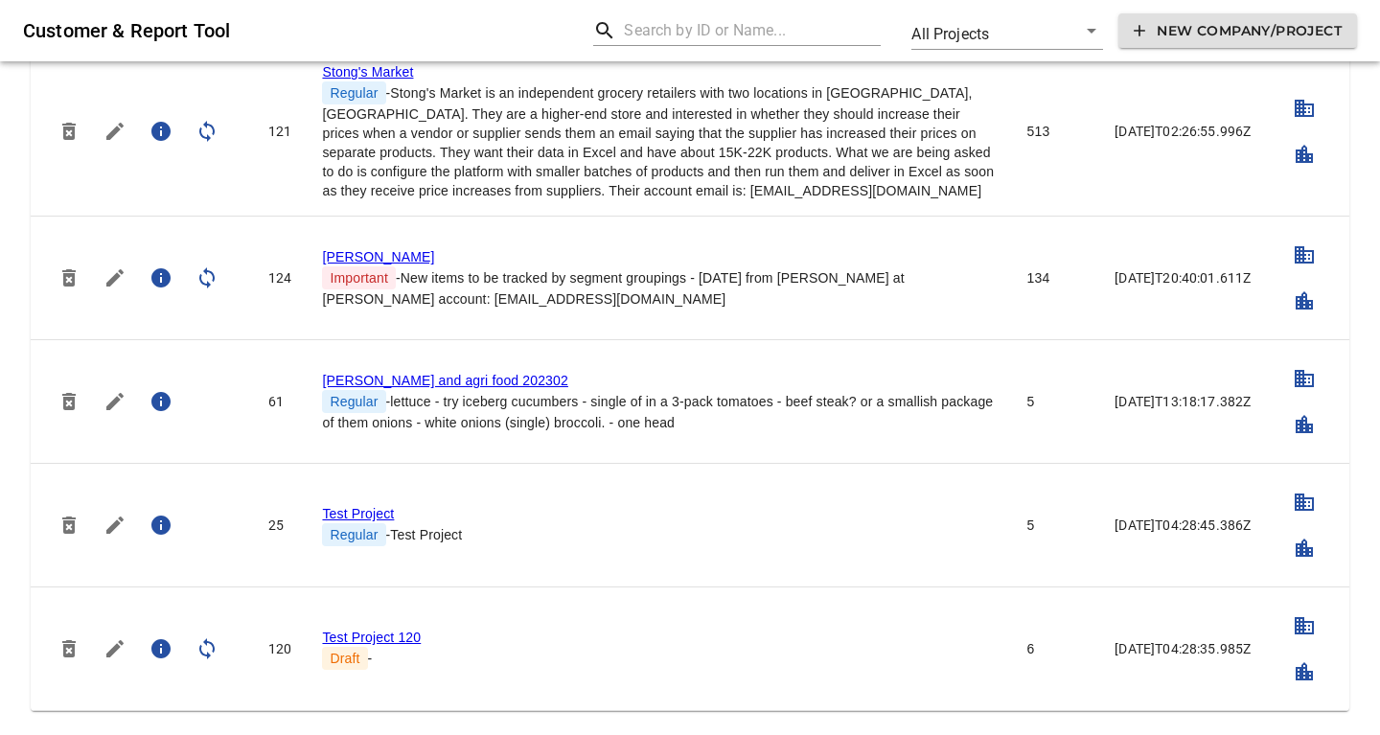
click at [333, 250] on link "Storck" at bounding box center [378, 256] width 112 height 15
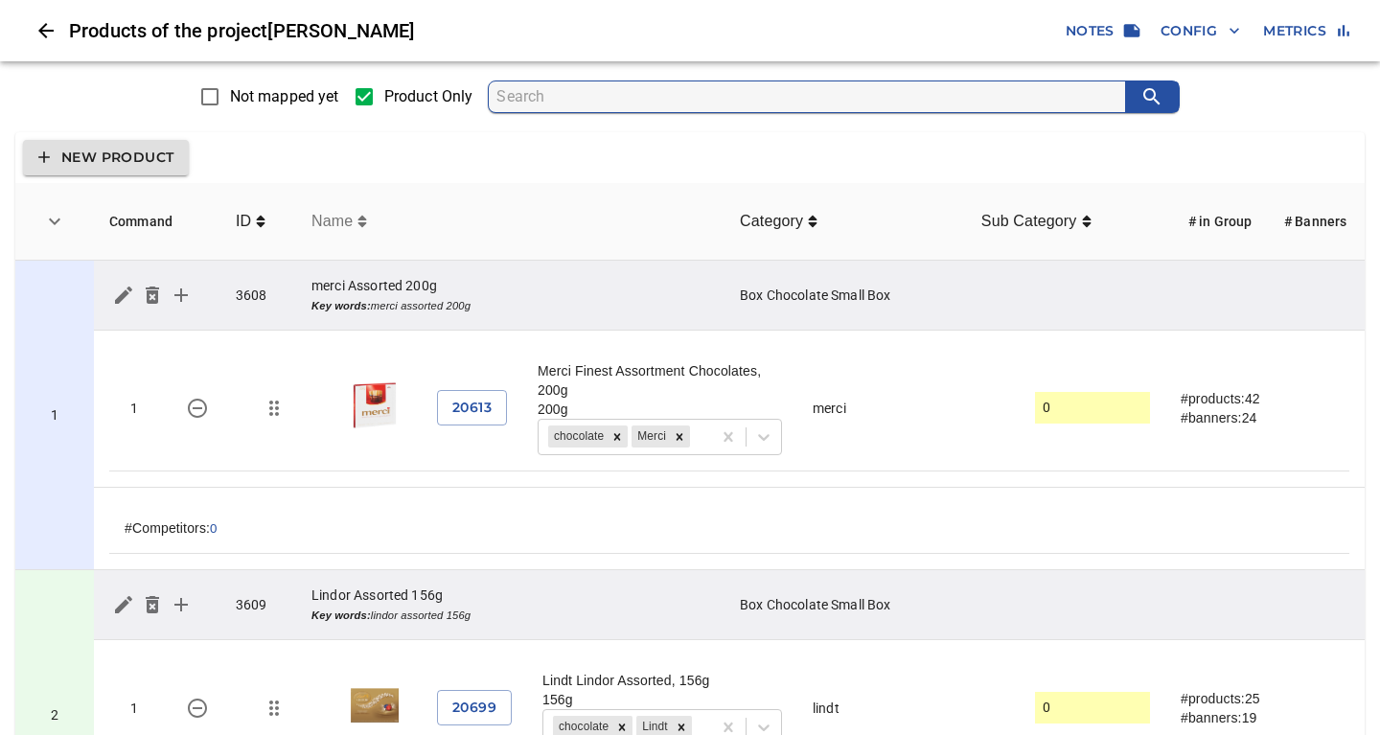
click at [361, 222] on icon "simple table" at bounding box center [362, 221] width 9 height 11
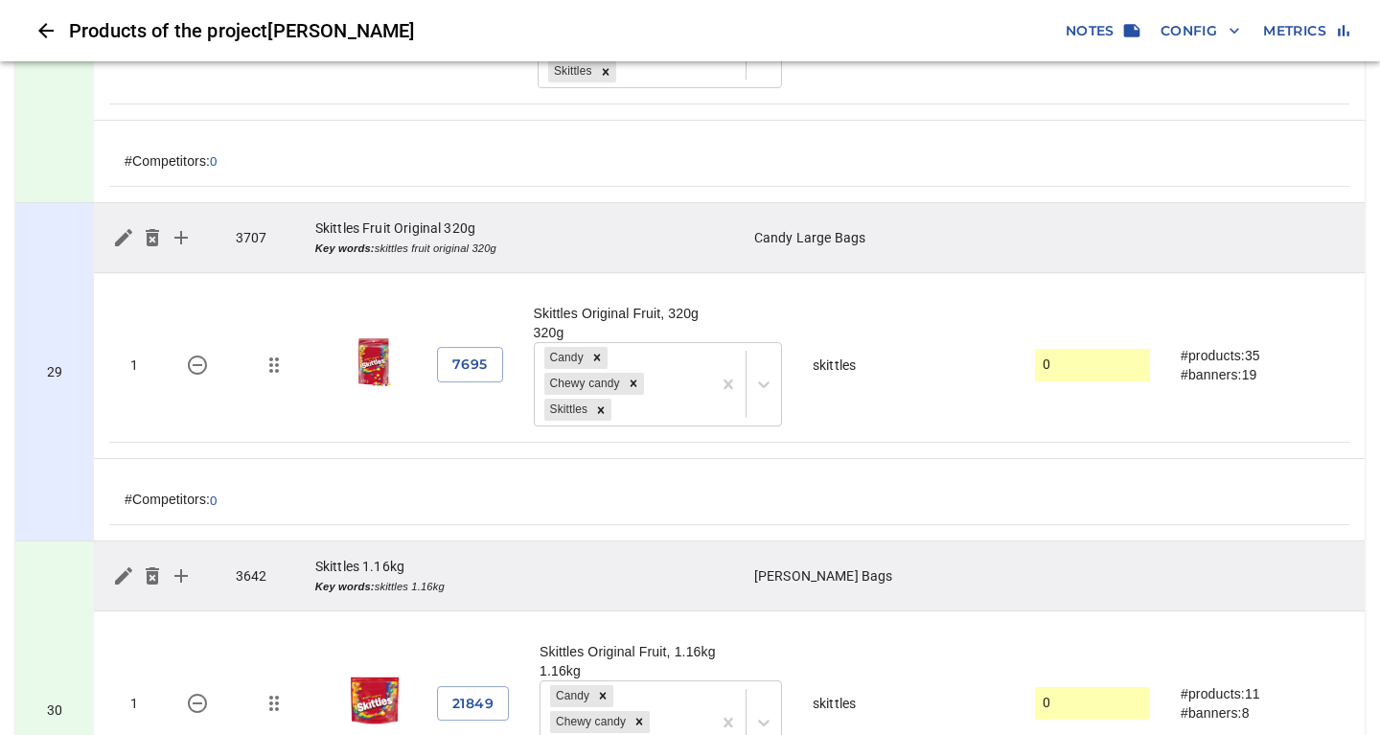
scroll to position [9079, 0]
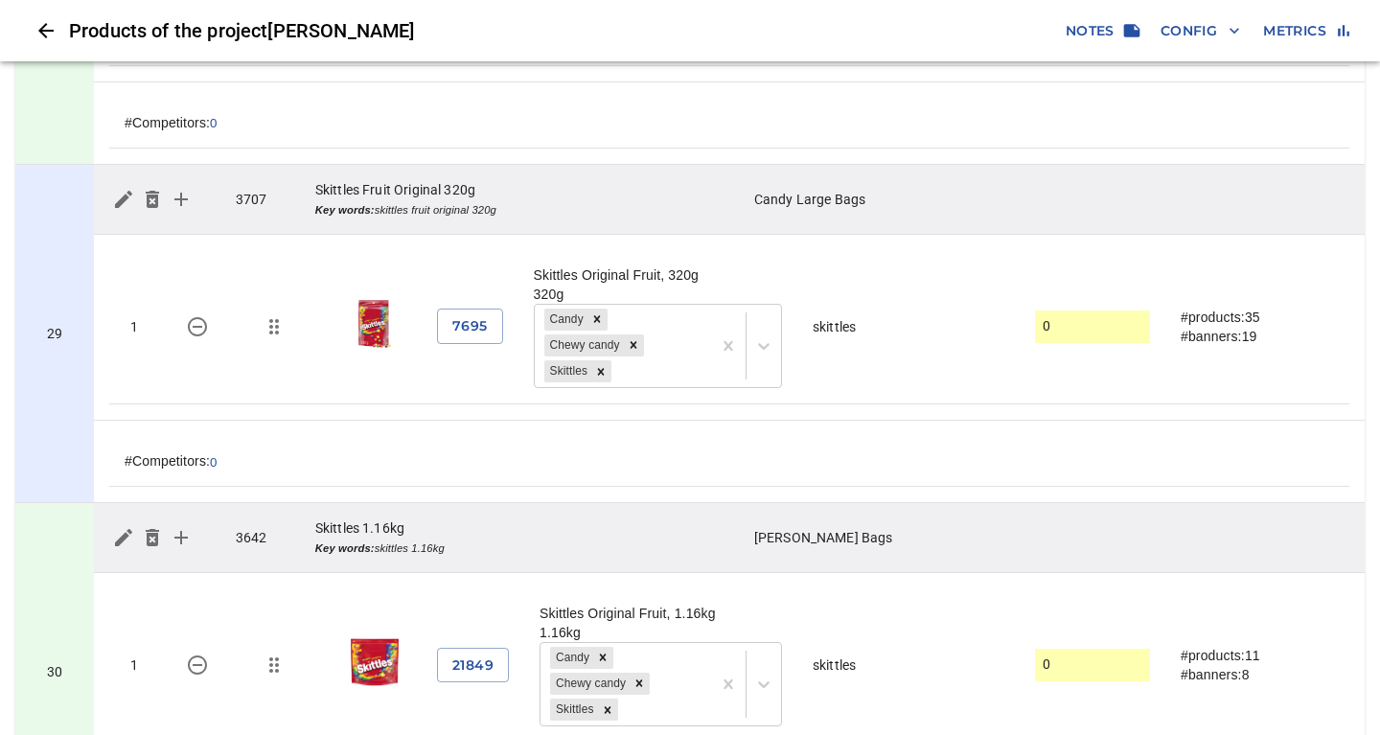
click at [809, 503] on td "Candy Clug Bags" at bounding box center [875, 538] width 273 height 70
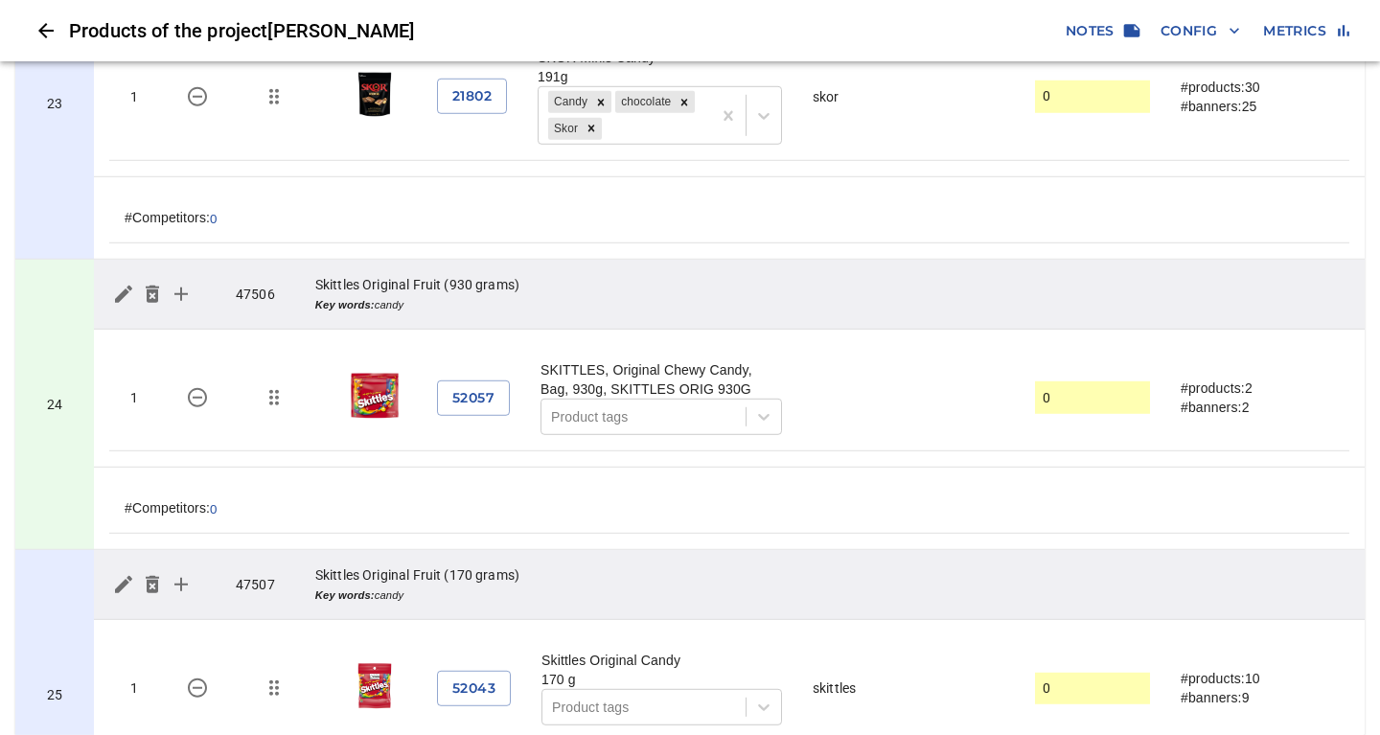
scroll to position [7527, 0]
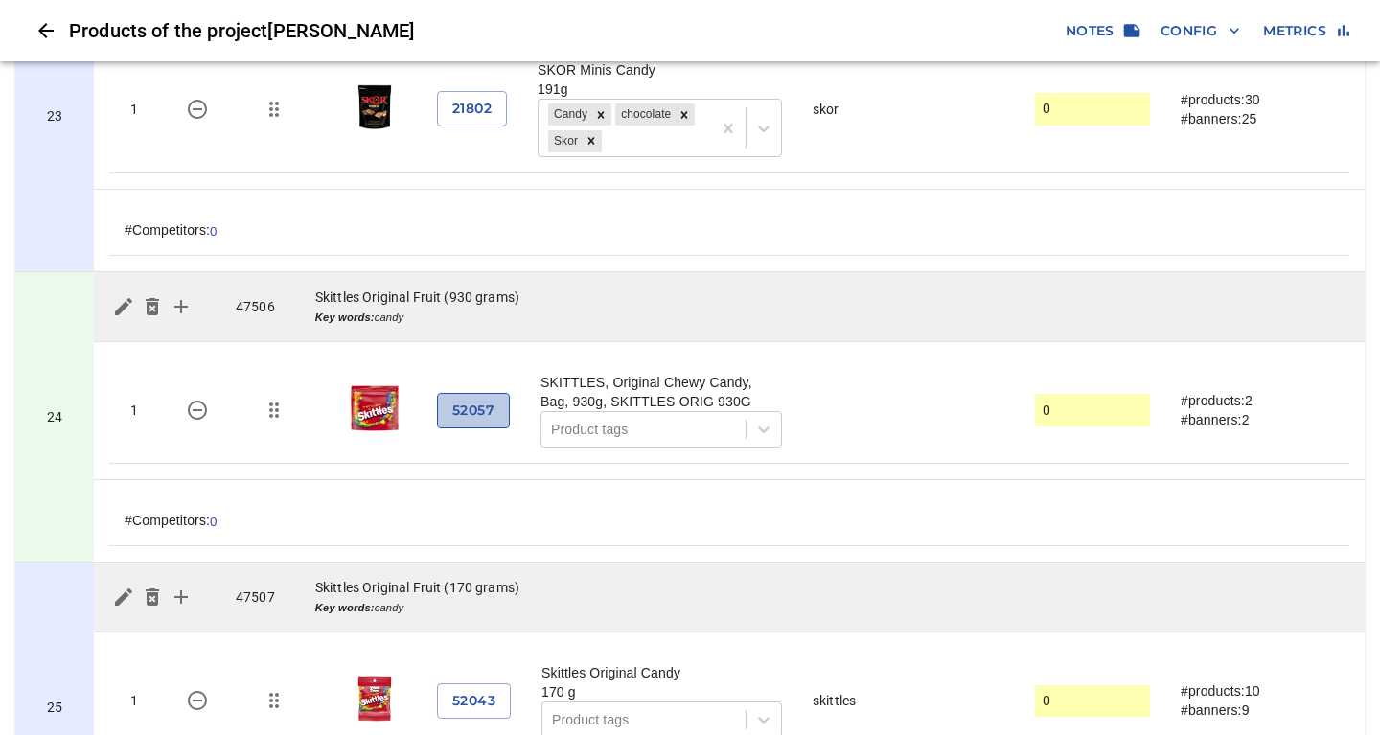
click at [474, 399] on span "52057" at bounding box center [473, 411] width 42 height 24
click at [1187, 26] on span "Config" at bounding box center [1200, 31] width 80 height 24
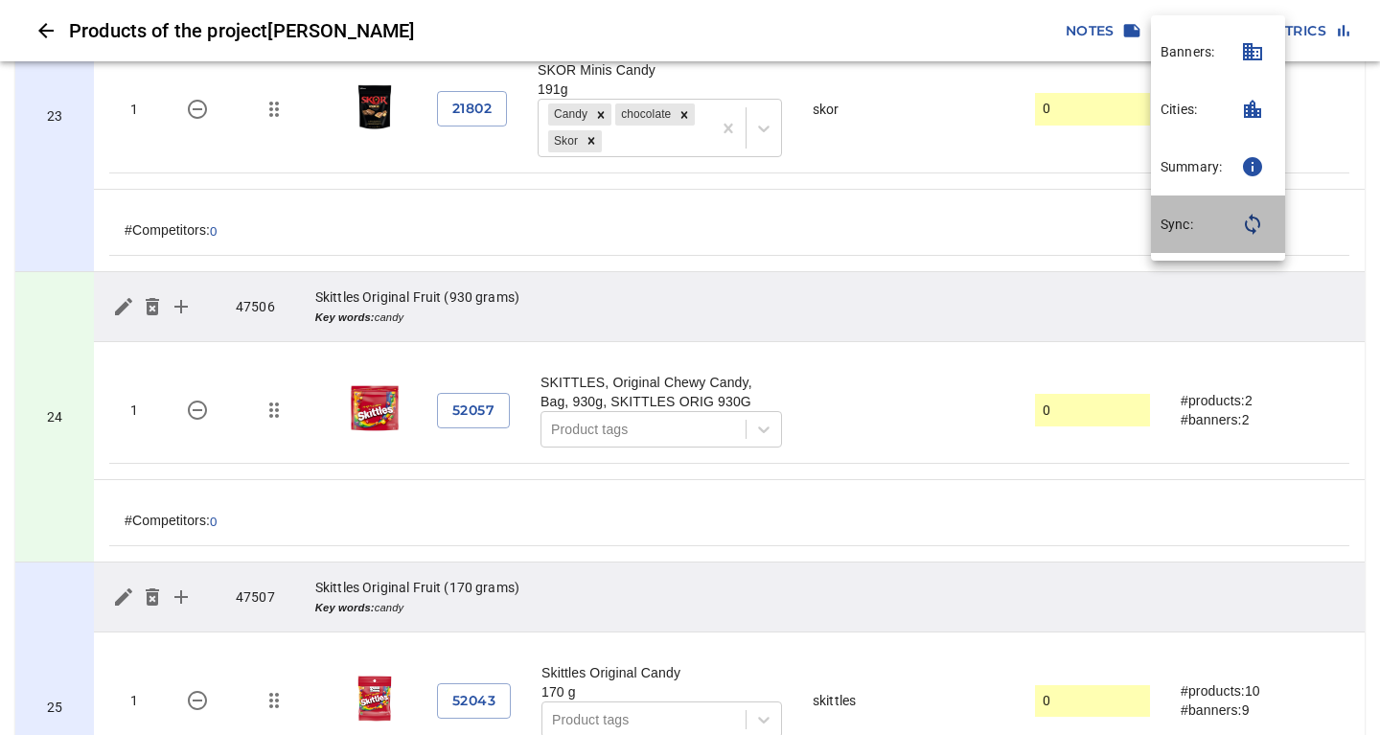
click at [1179, 221] on p "Sync:" at bounding box center [1176, 224] width 33 height 19
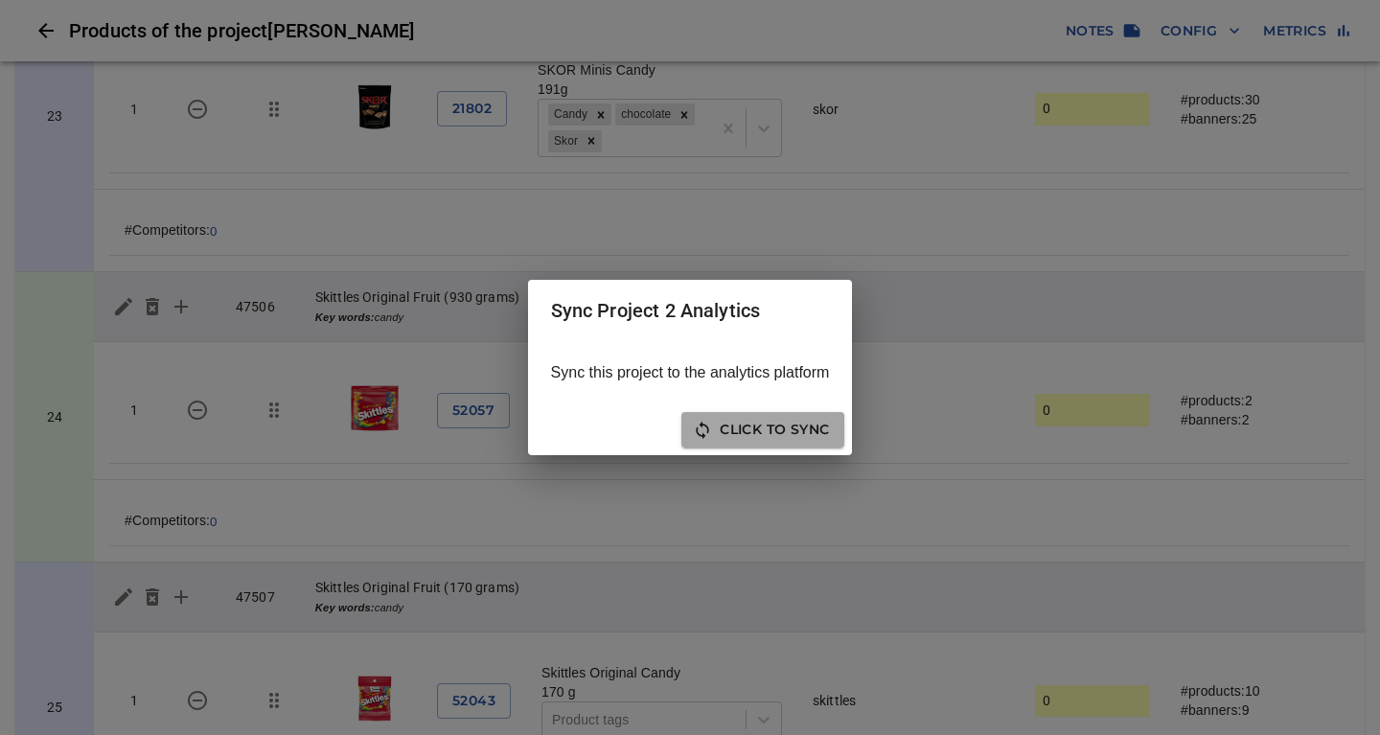
click at [792, 429] on span "Click to sync" at bounding box center [762, 430] width 132 height 24
click at [804, 426] on span "Close" at bounding box center [805, 430] width 48 height 24
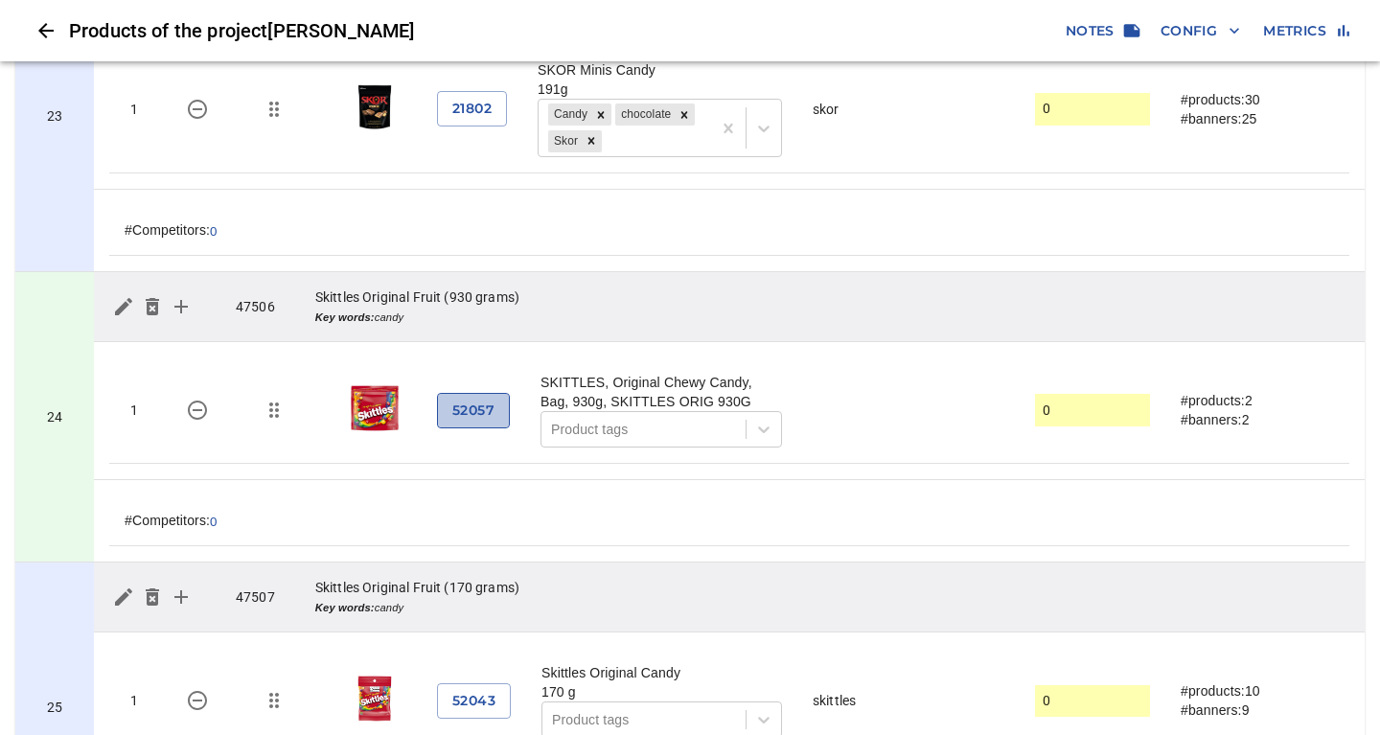
click at [476, 399] on span "52057" at bounding box center [473, 411] width 42 height 24
click at [1208, 33] on span "Config" at bounding box center [1200, 31] width 80 height 24
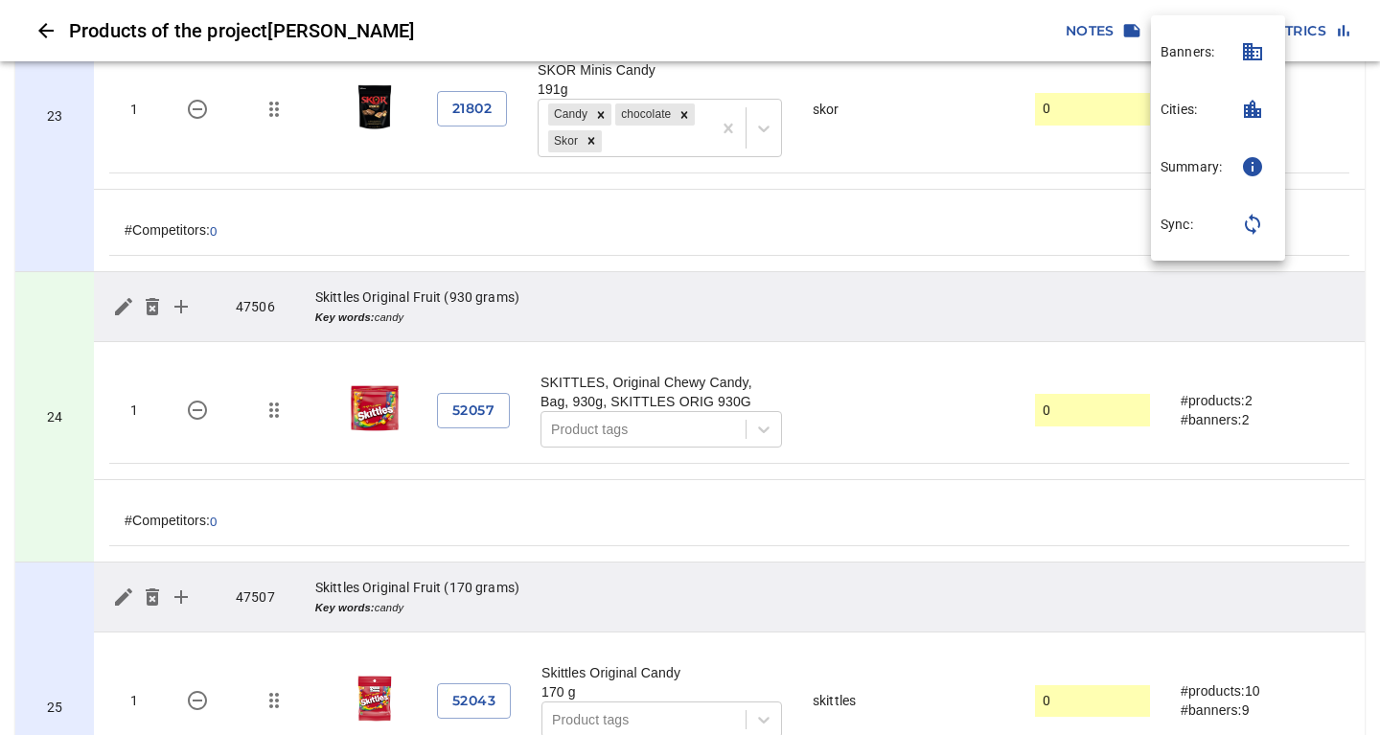
click at [1192, 56] on p "Banners:" at bounding box center [1187, 51] width 54 height 19
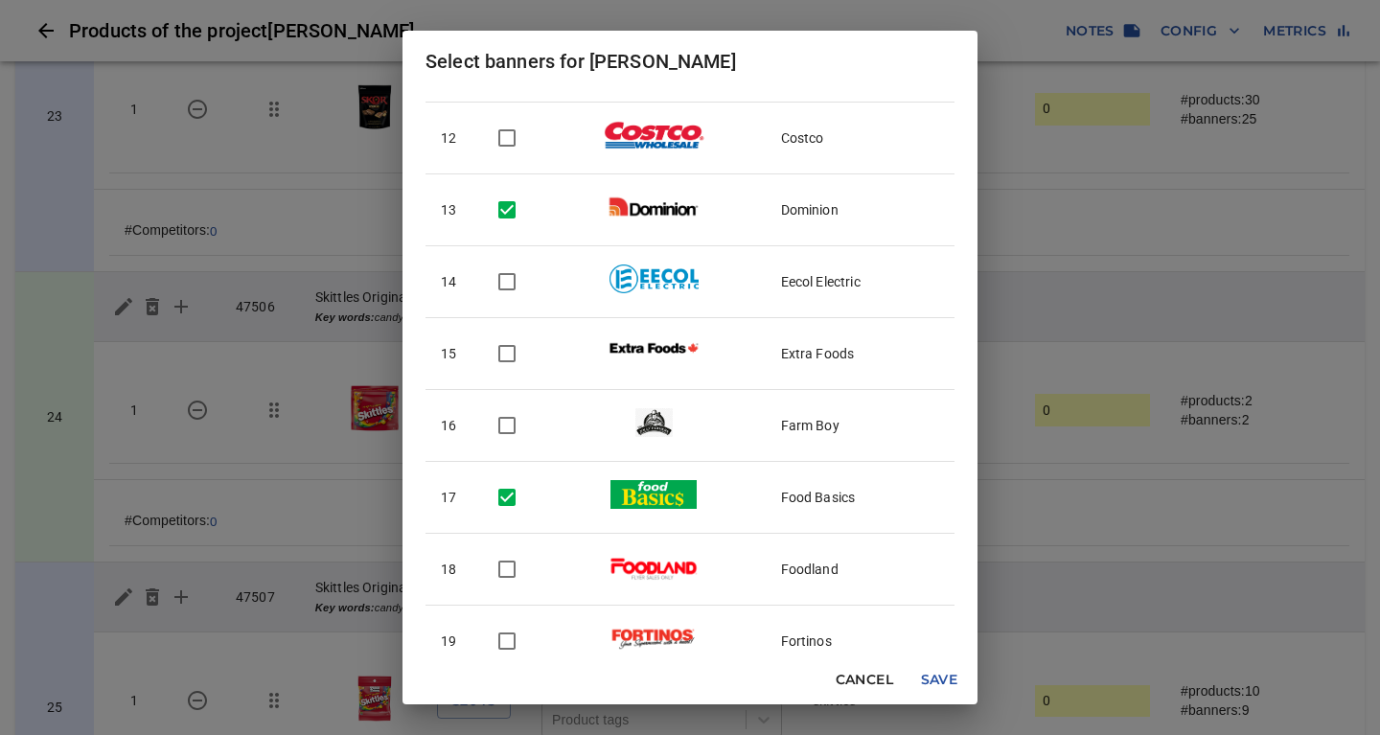
scroll to position [931, 0]
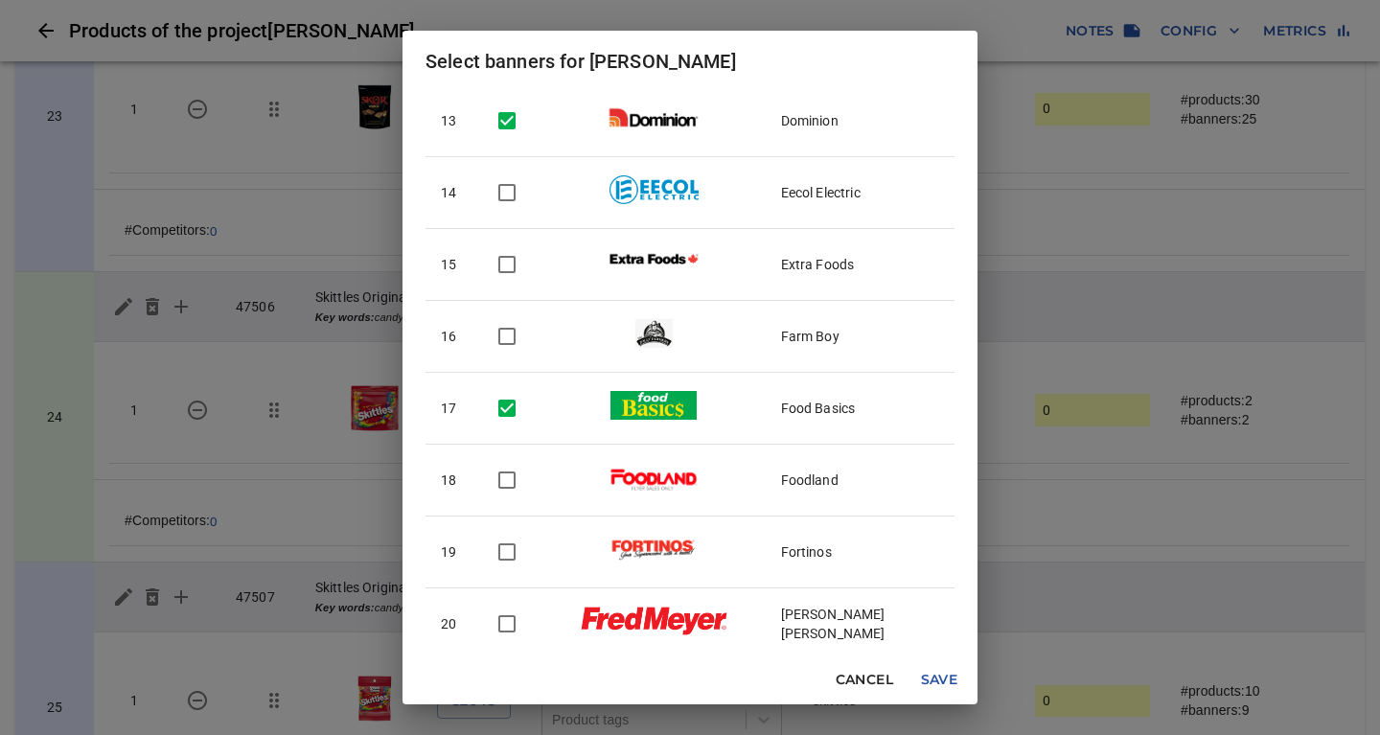
click at [512, 557] on input "checkbox" at bounding box center [507, 552] width 40 height 40
checkbox input "true"
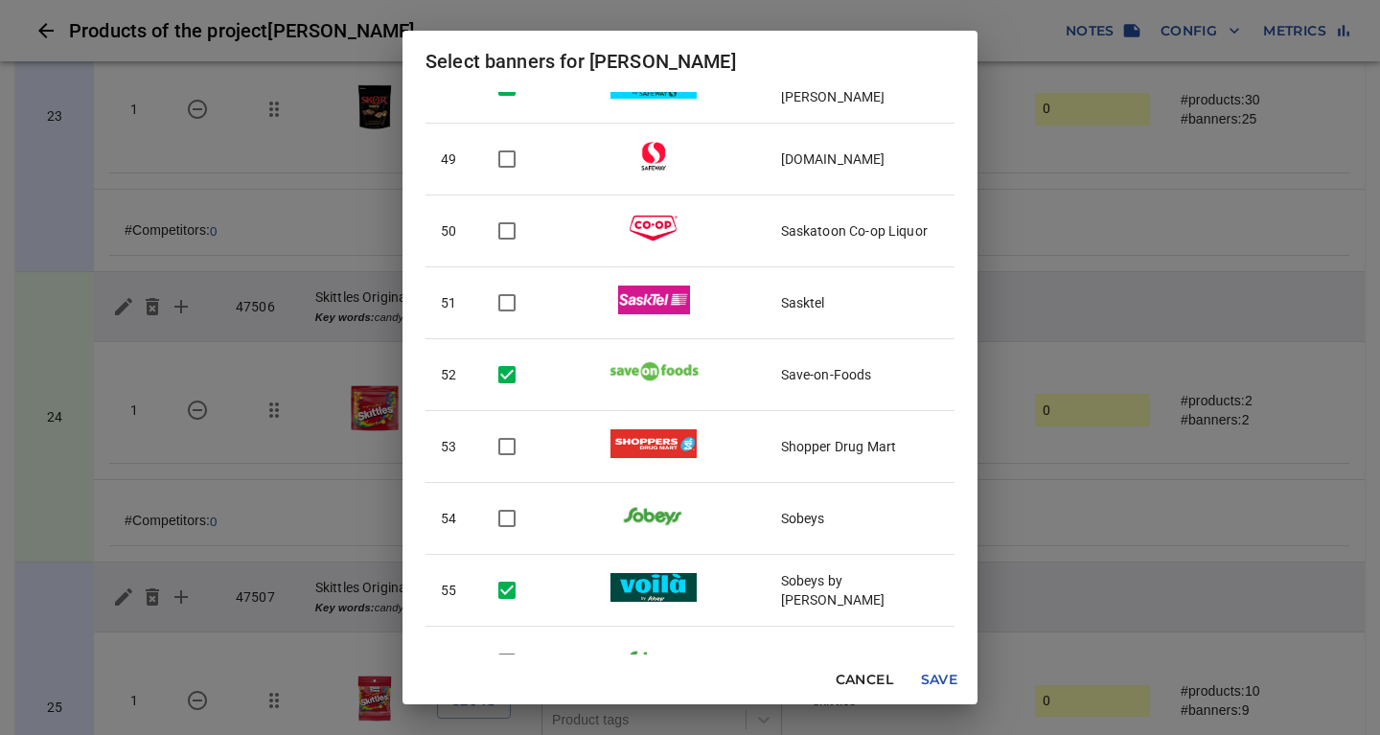
scroll to position [3518, 0]
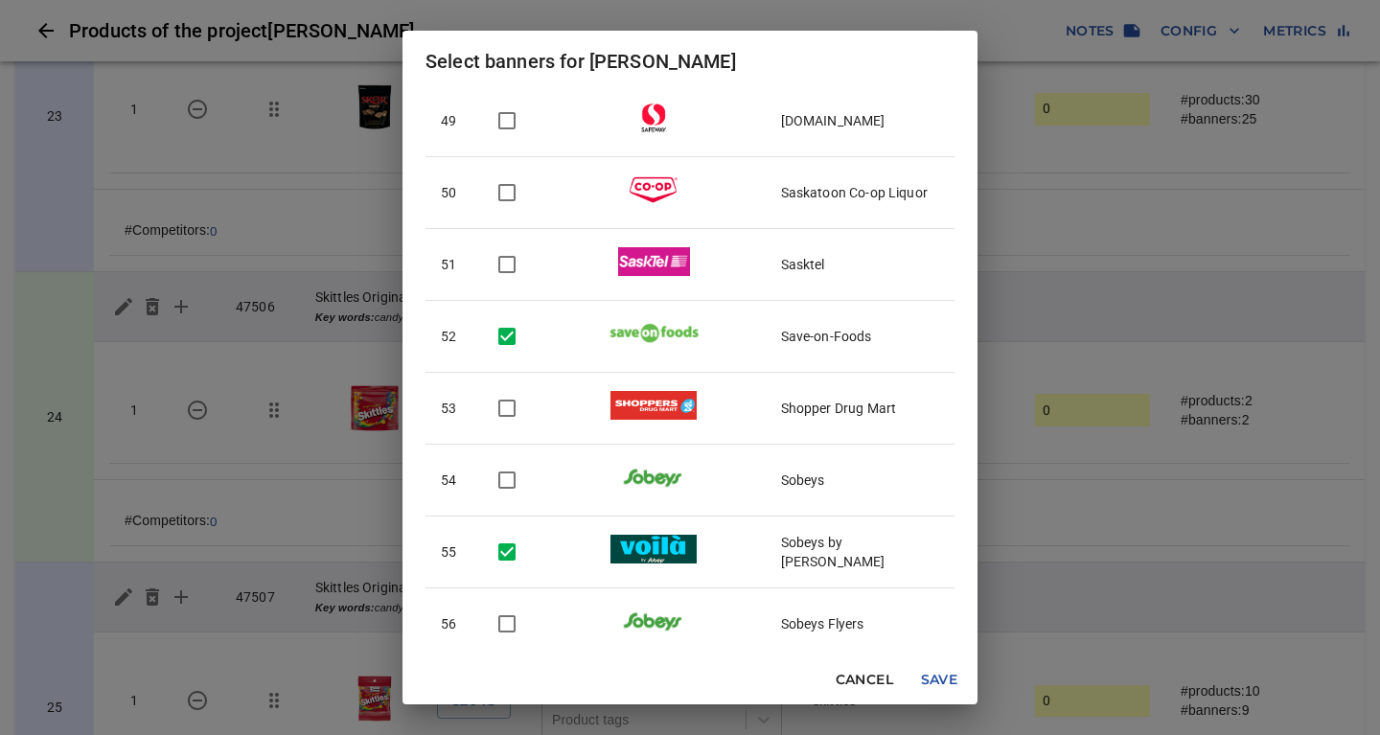
click at [512, 410] on input "checkbox" at bounding box center [507, 408] width 40 height 40
checkbox input "true"
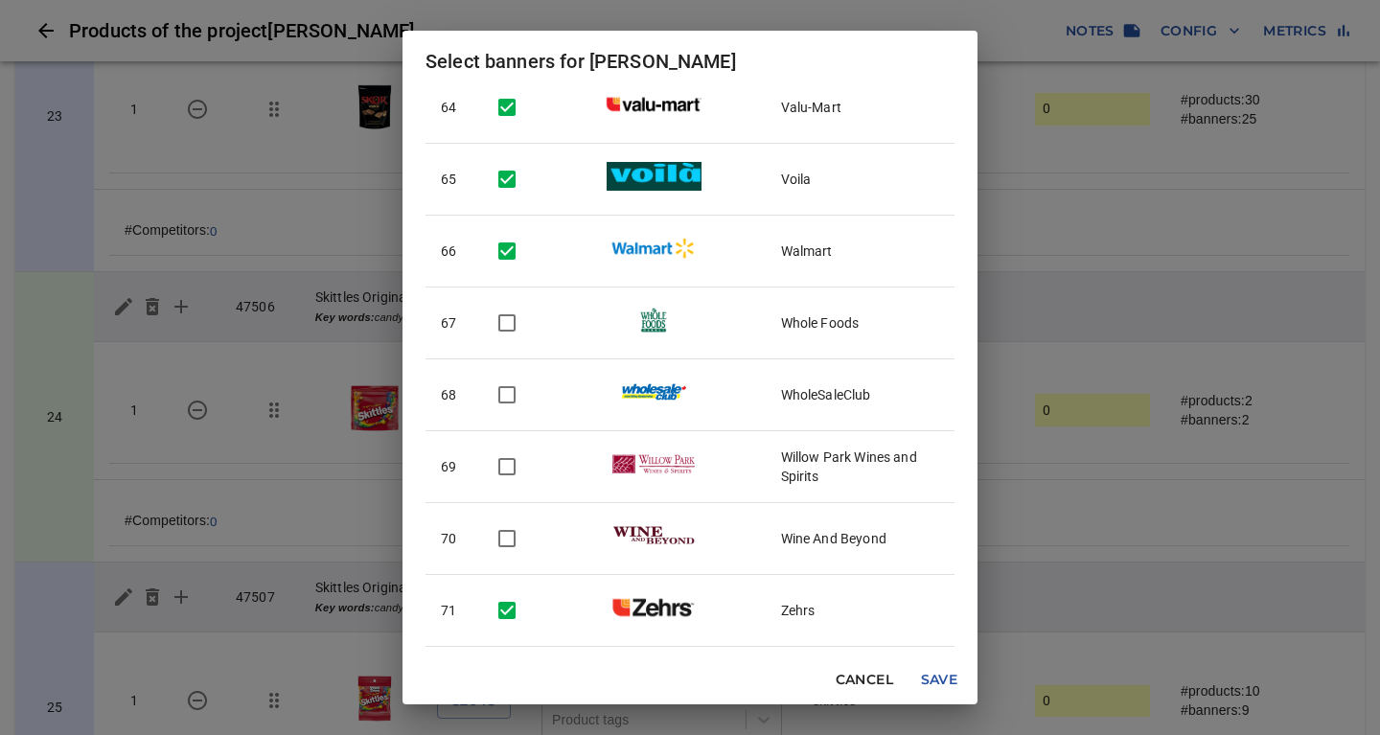
scroll to position [4610, 0]
click at [932, 680] on span "Save" at bounding box center [939, 680] width 46 height 24
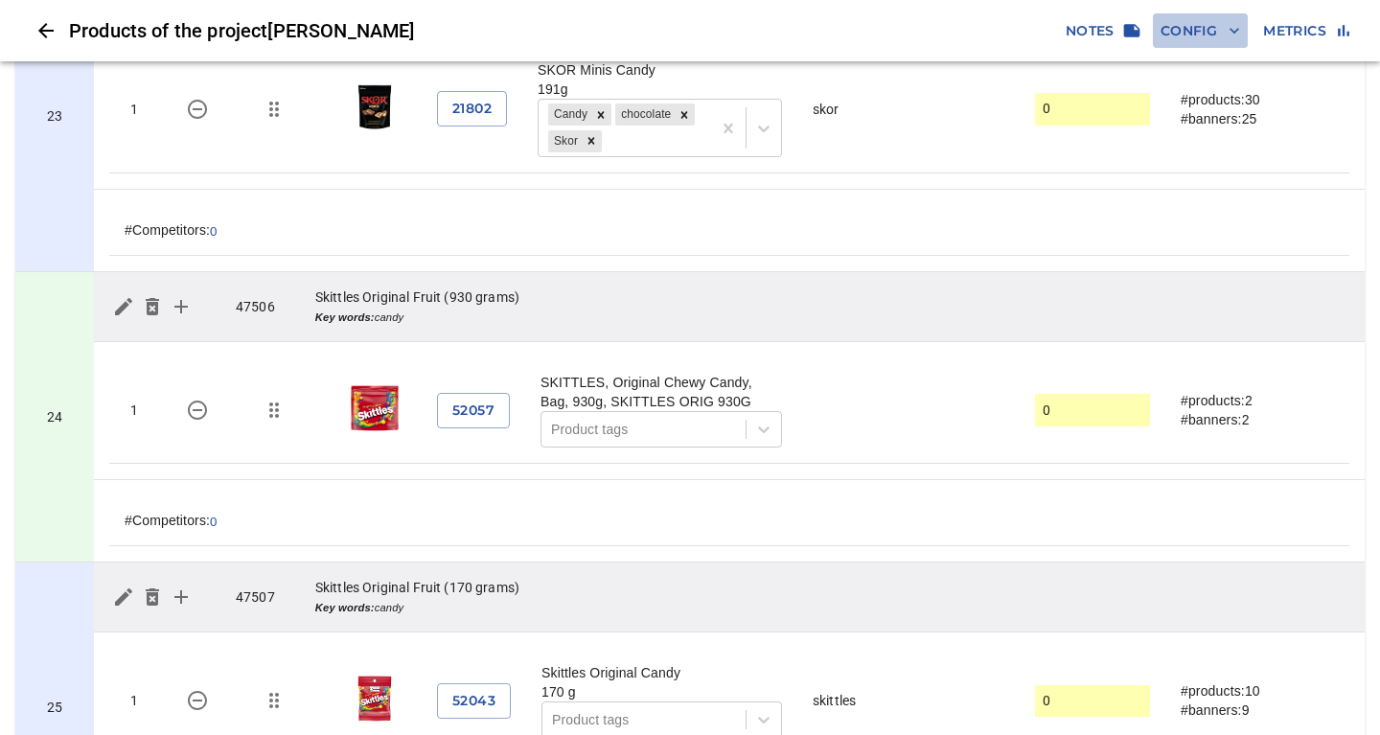
click at [1173, 35] on span "Config" at bounding box center [1200, 31] width 80 height 24
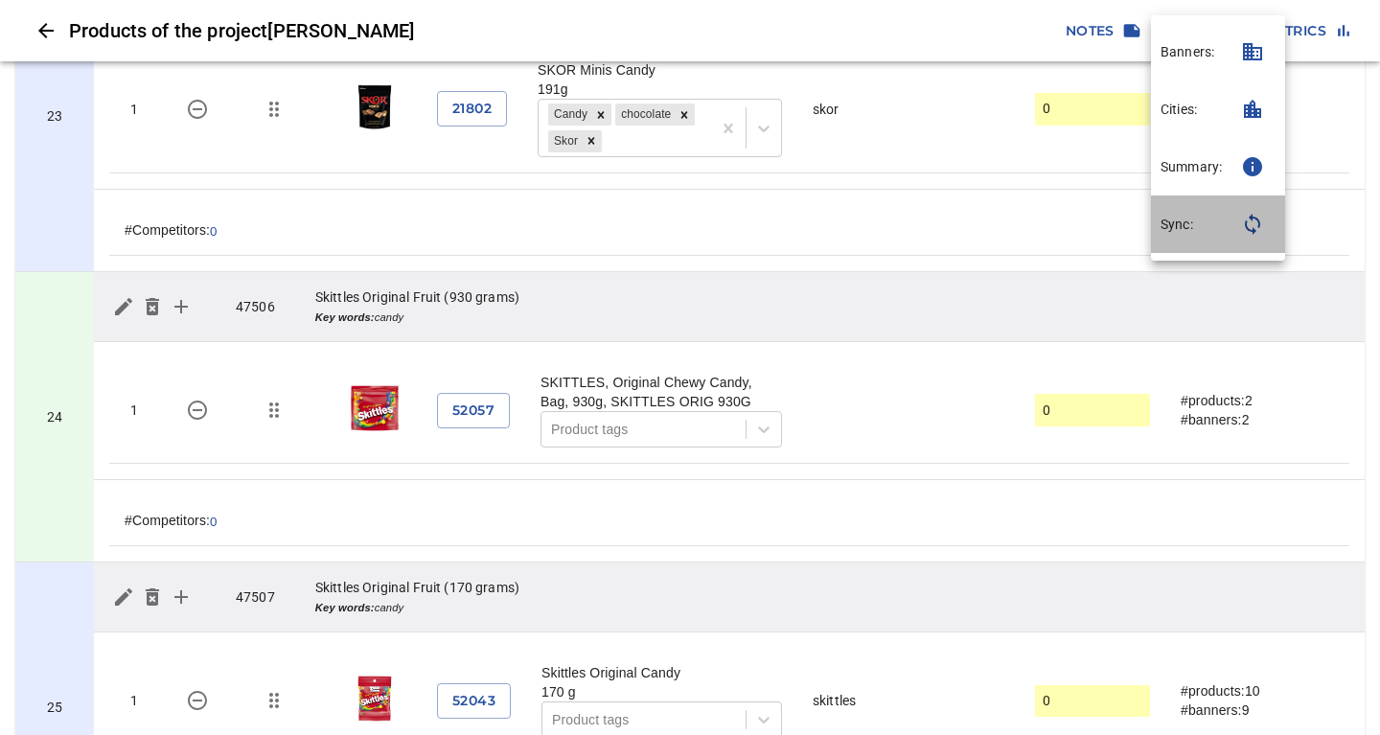
click at [1182, 228] on p "Sync:" at bounding box center [1176, 224] width 33 height 19
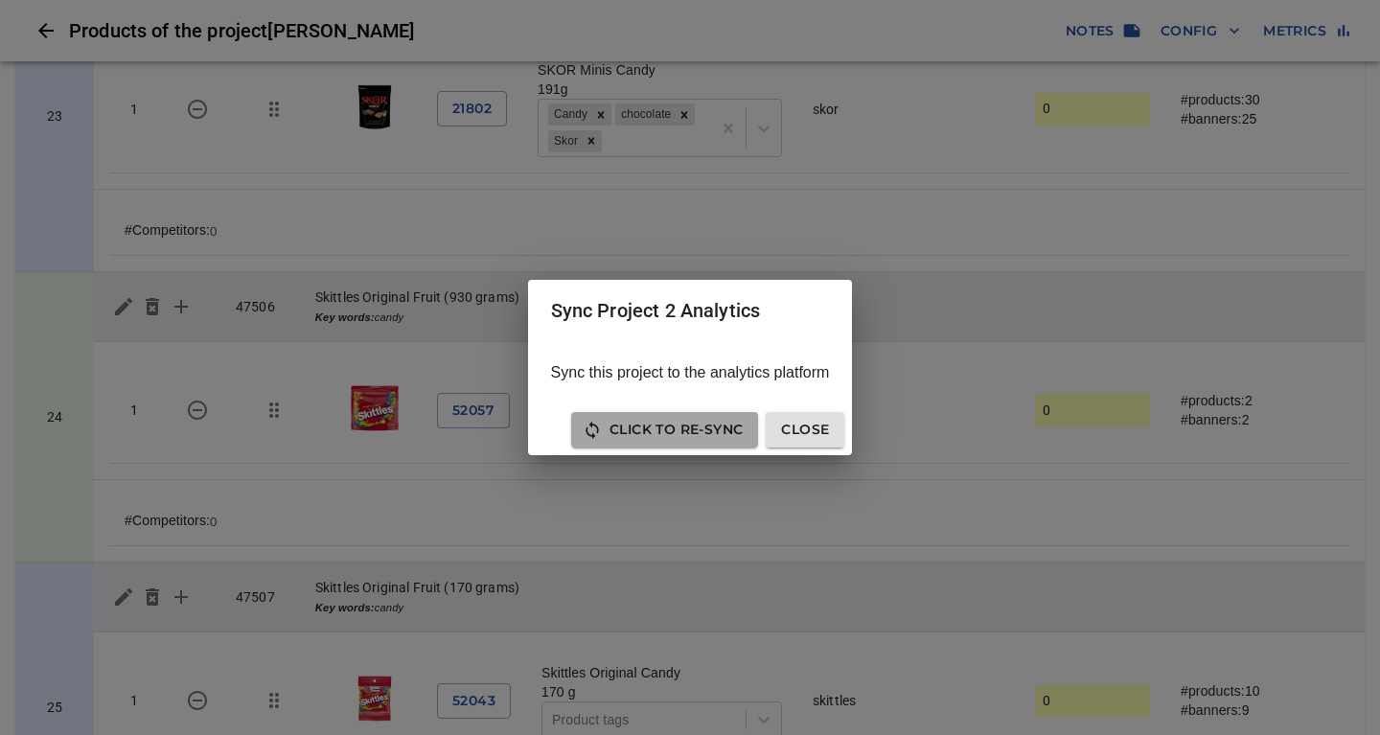
drag, startPoint x: 693, startPoint y: 425, endPoint x: 759, endPoint y: 413, distance: 67.3
click at [694, 425] on span "Click to Re-Sync" at bounding box center [664, 430] width 156 height 24
drag, startPoint x: 934, startPoint y: 145, endPoint x: 955, endPoint y: 145, distance: 21.1
click at [936, 145] on div "Sync Project 2 Analytics Sync this project to the analytics platform Click to R…" at bounding box center [690, 367] width 1380 height 735
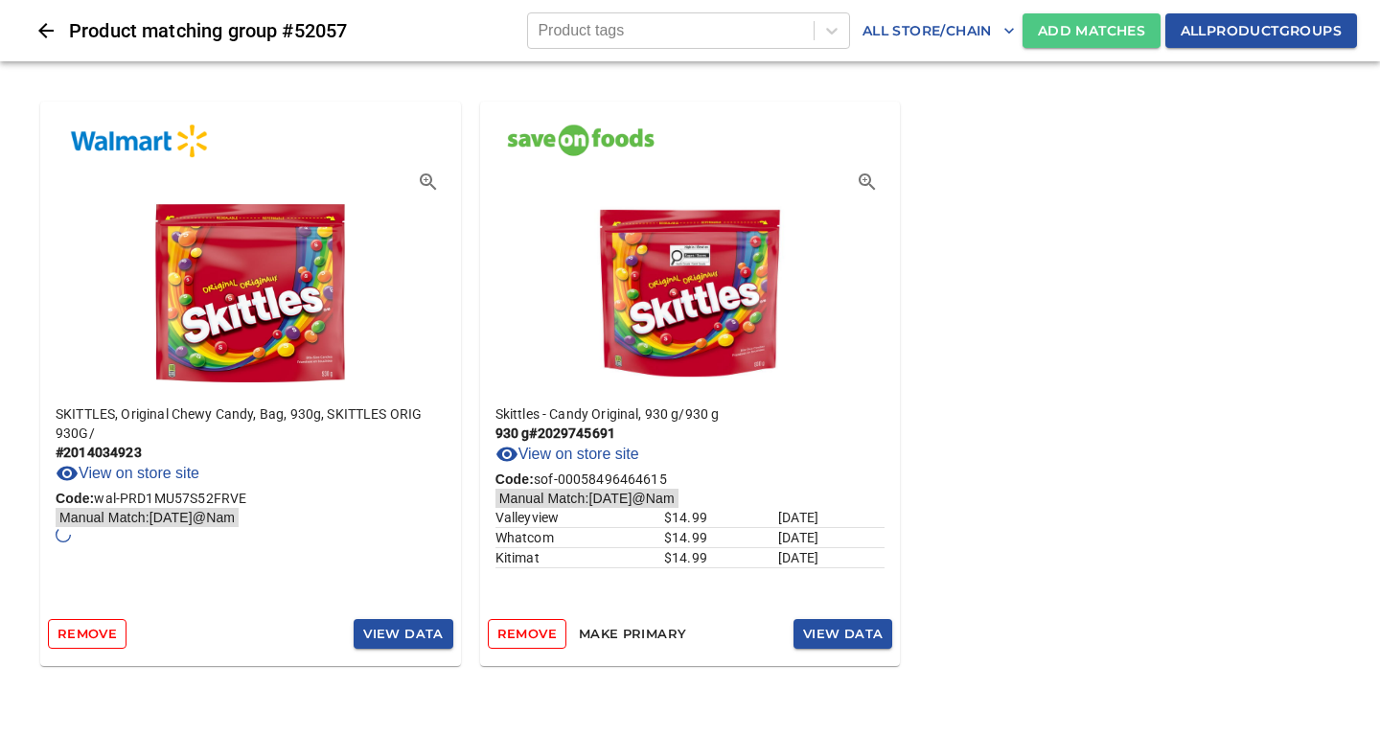
click at [1071, 35] on span "Add Matches" at bounding box center [1091, 31] width 107 height 24
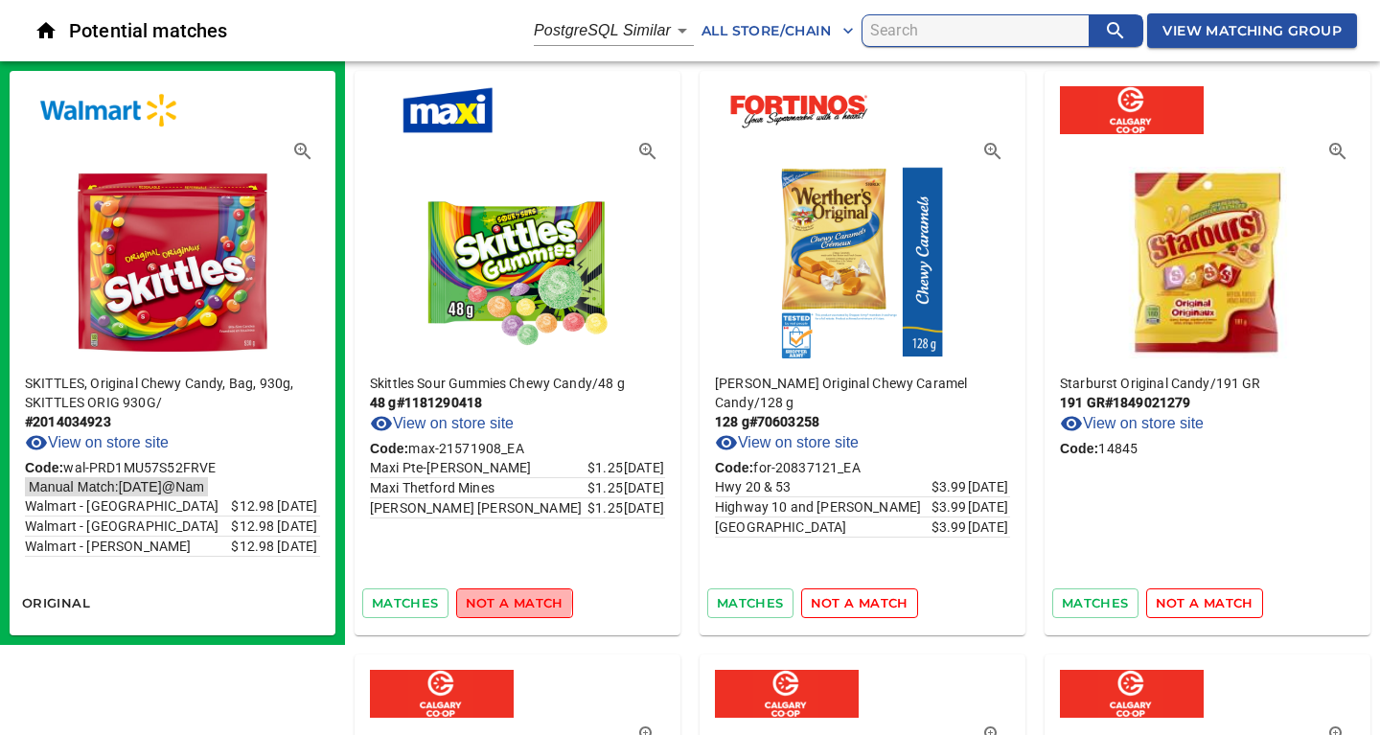
click at [508, 602] on span "not a match" at bounding box center [515, 603] width 98 height 22
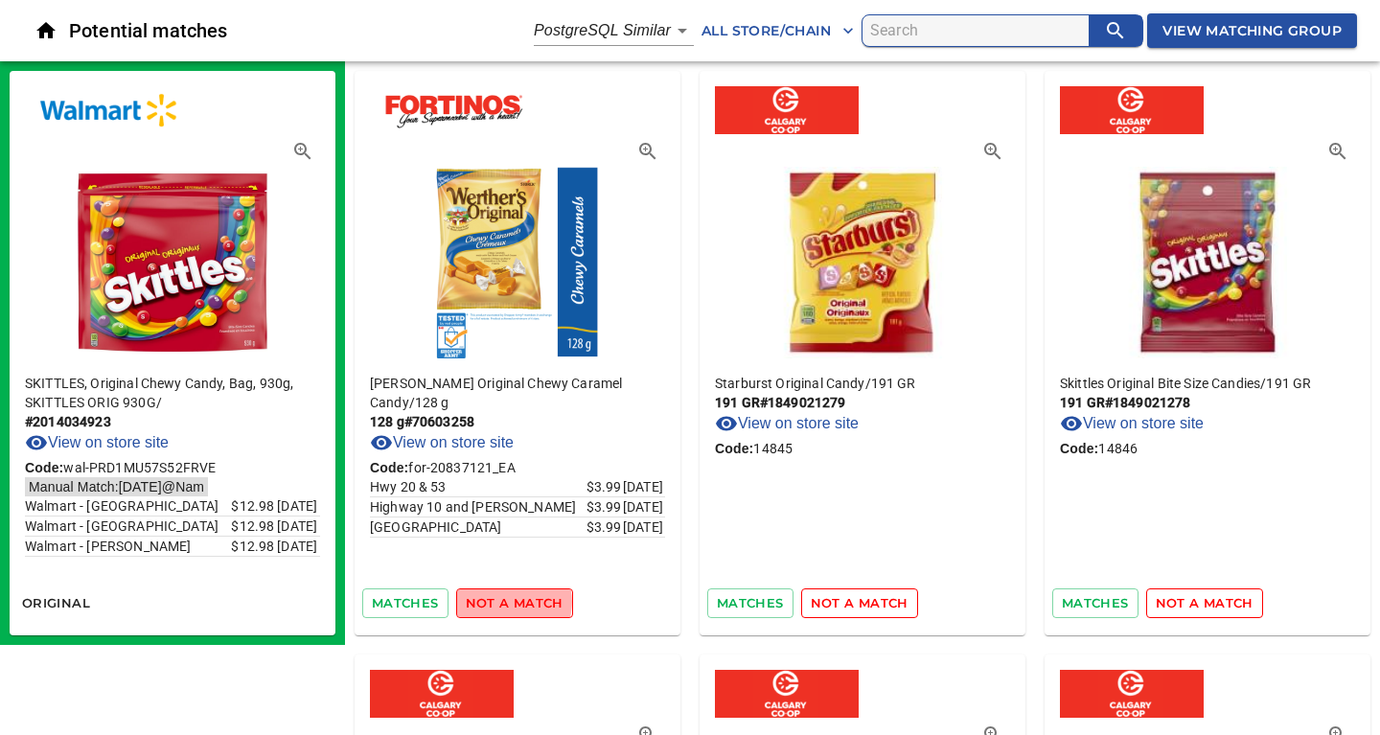
click at [508, 602] on span "not a match" at bounding box center [515, 603] width 98 height 22
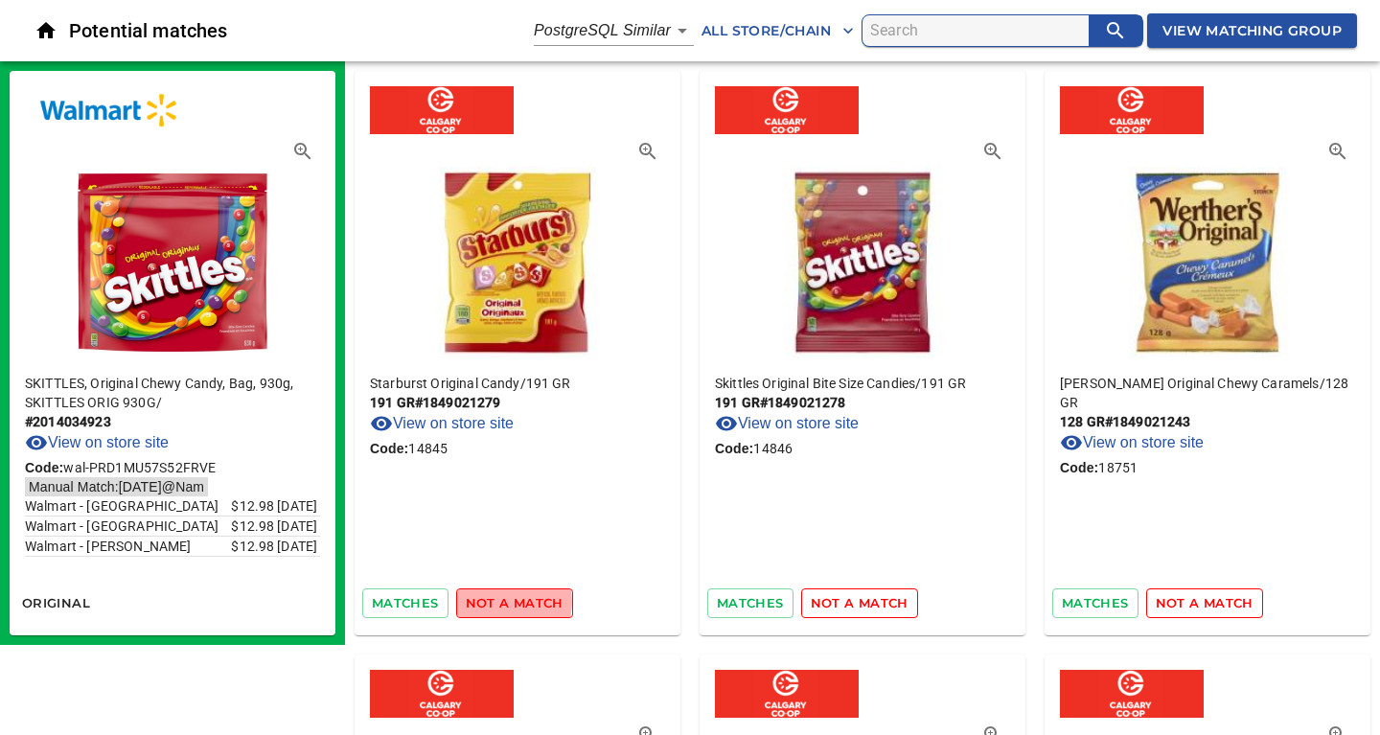
click at [508, 602] on span "not a match" at bounding box center [515, 603] width 98 height 22
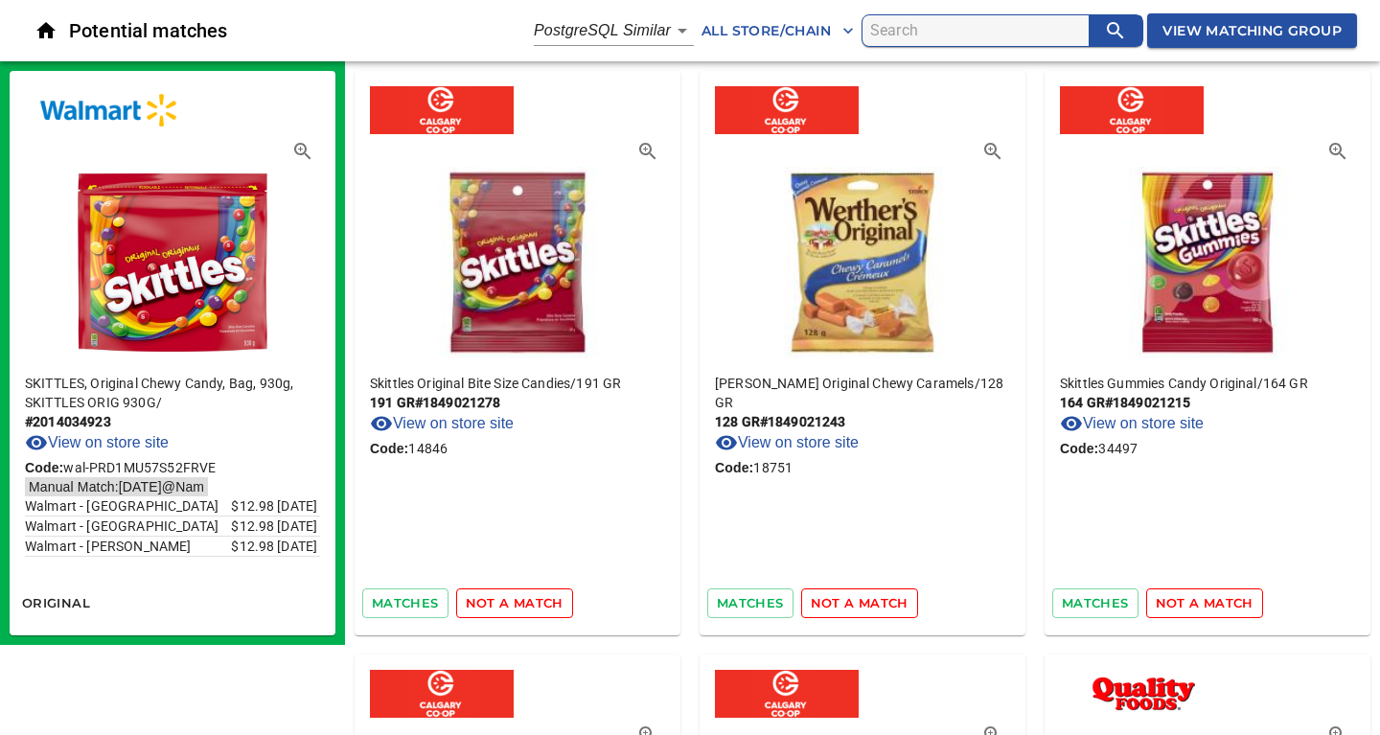
click at [508, 602] on span "not a match" at bounding box center [515, 603] width 98 height 22
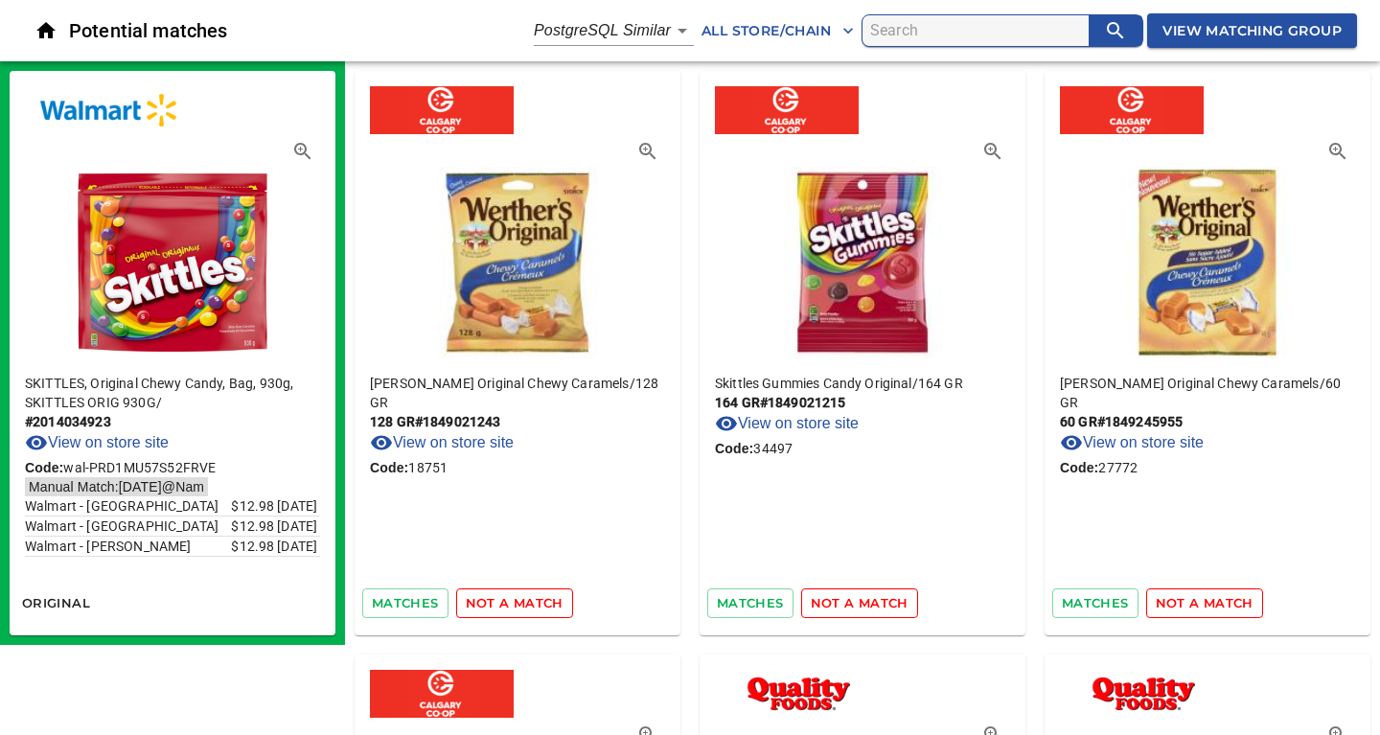
click at [508, 602] on span "not a match" at bounding box center [515, 603] width 98 height 22
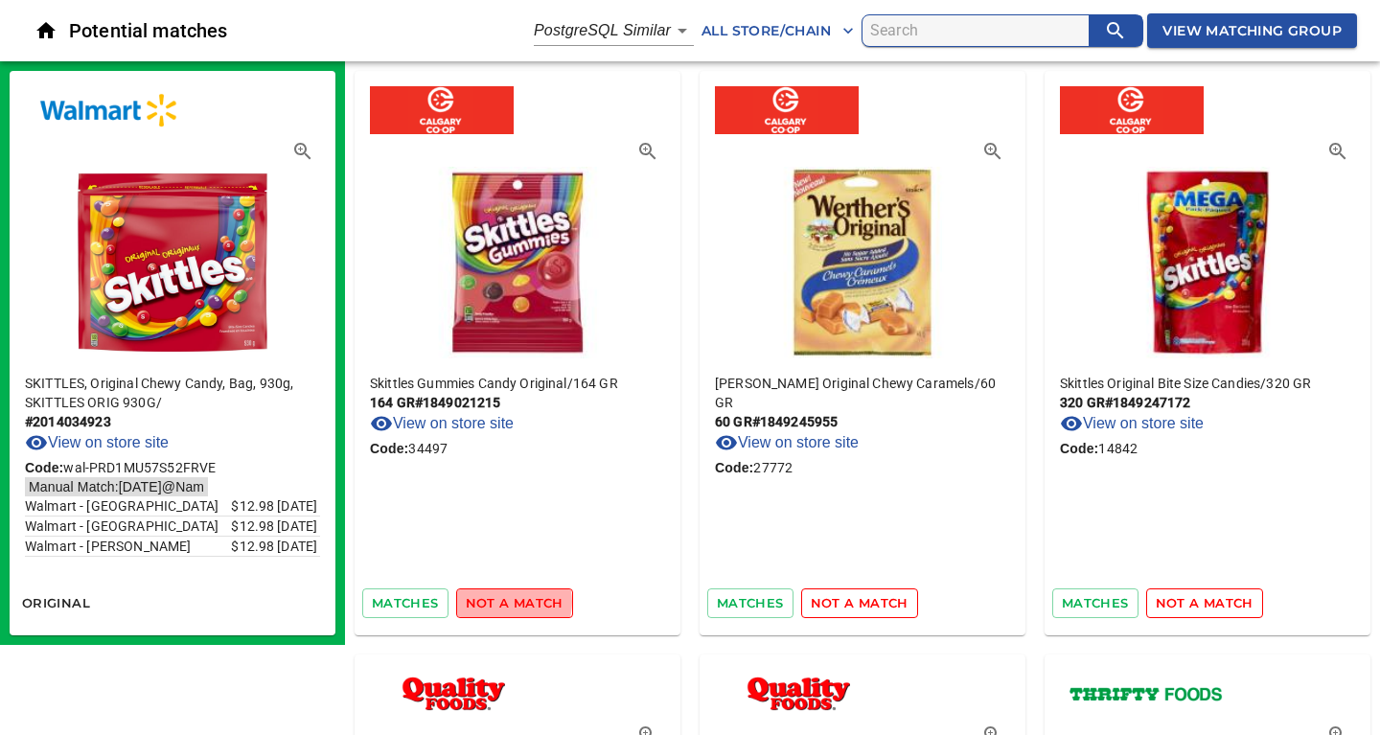
click at [508, 602] on span "not a match" at bounding box center [515, 603] width 98 height 22
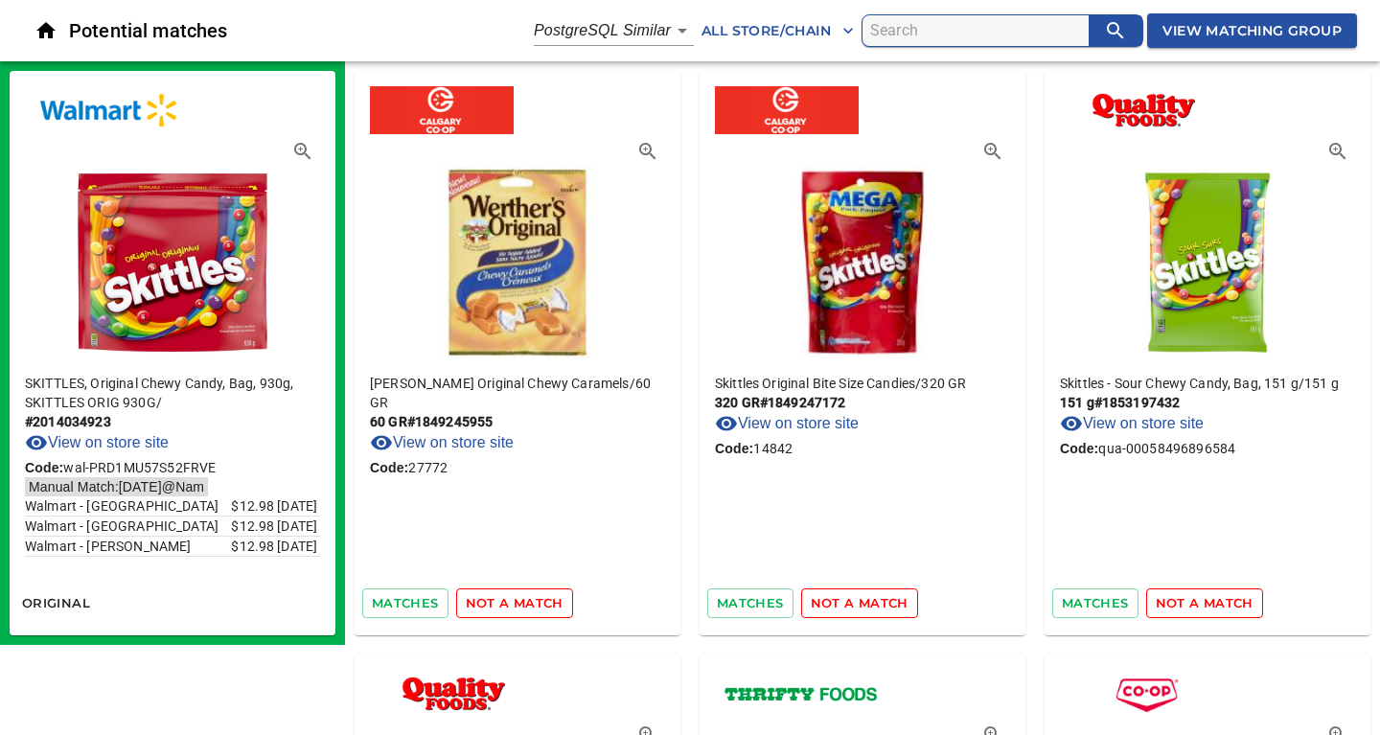
click at [508, 602] on span "not a match" at bounding box center [515, 603] width 98 height 22
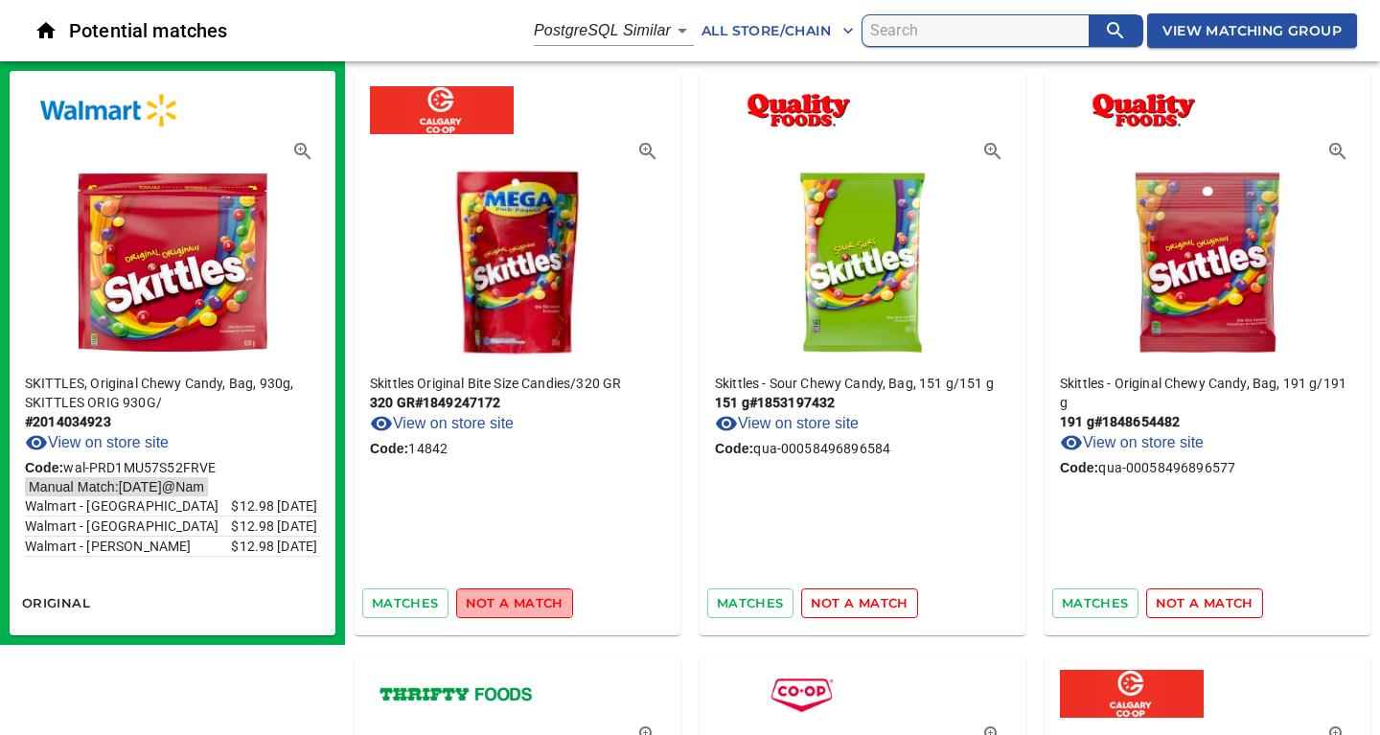
click at [508, 602] on span "not a match" at bounding box center [515, 603] width 98 height 22
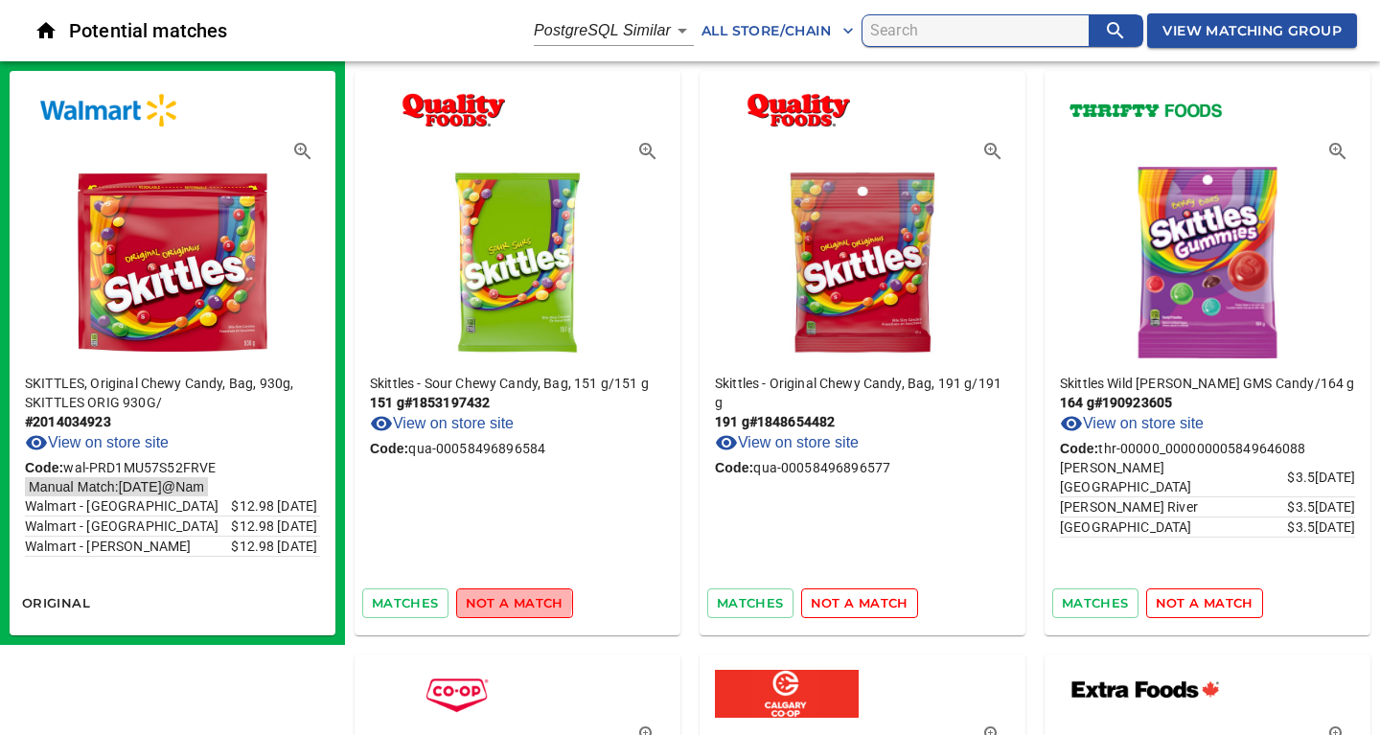
click at [508, 602] on span "not a match" at bounding box center [515, 603] width 98 height 22
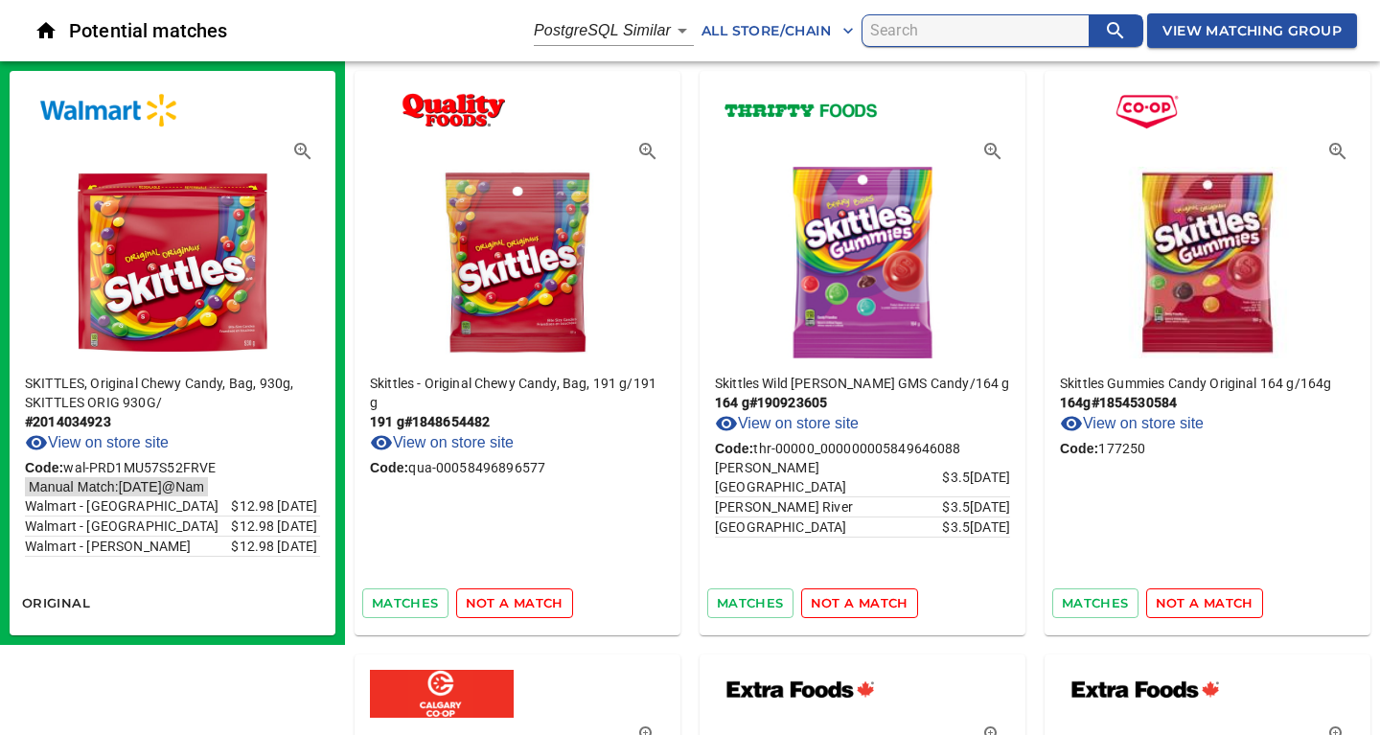
click at [508, 602] on span "not a match" at bounding box center [515, 603] width 98 height 22
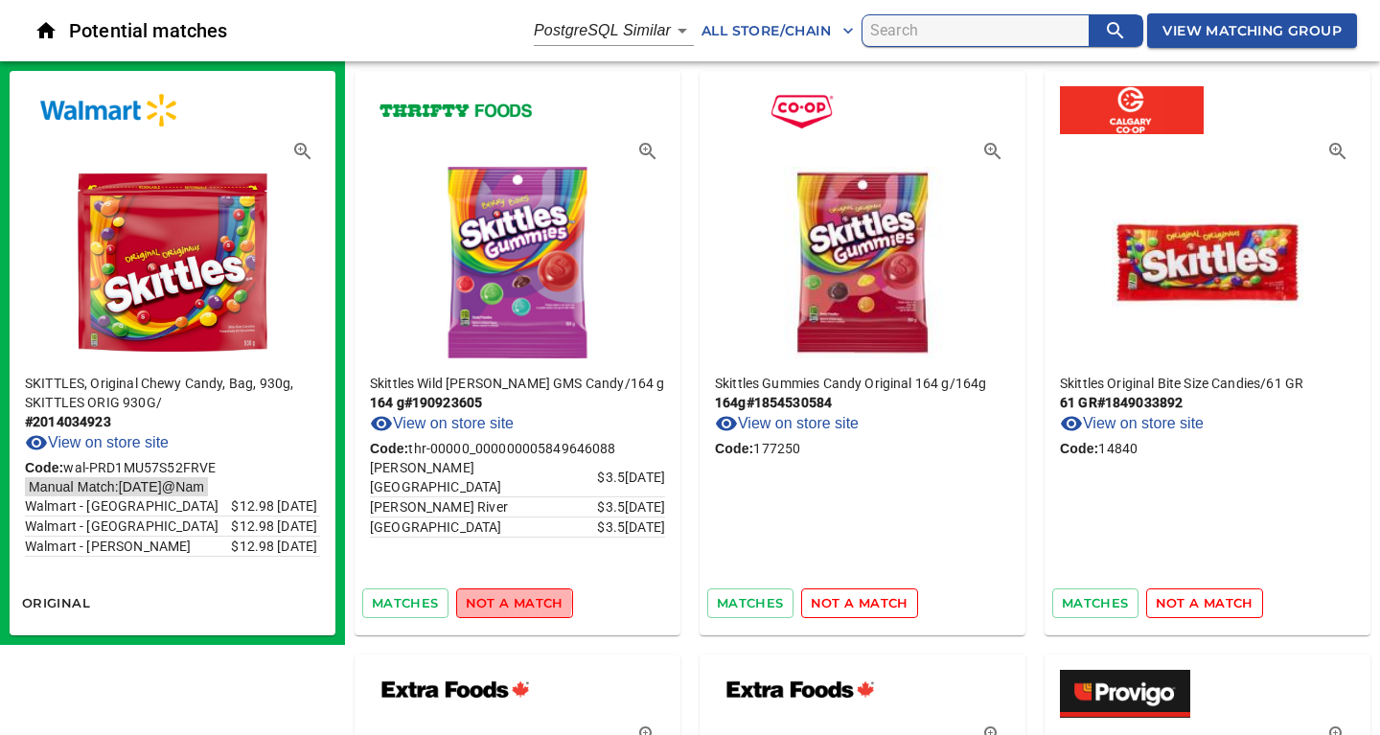
click at [508, 602] on span "not a match" at bounding box center [515, 603] width 98 height 22
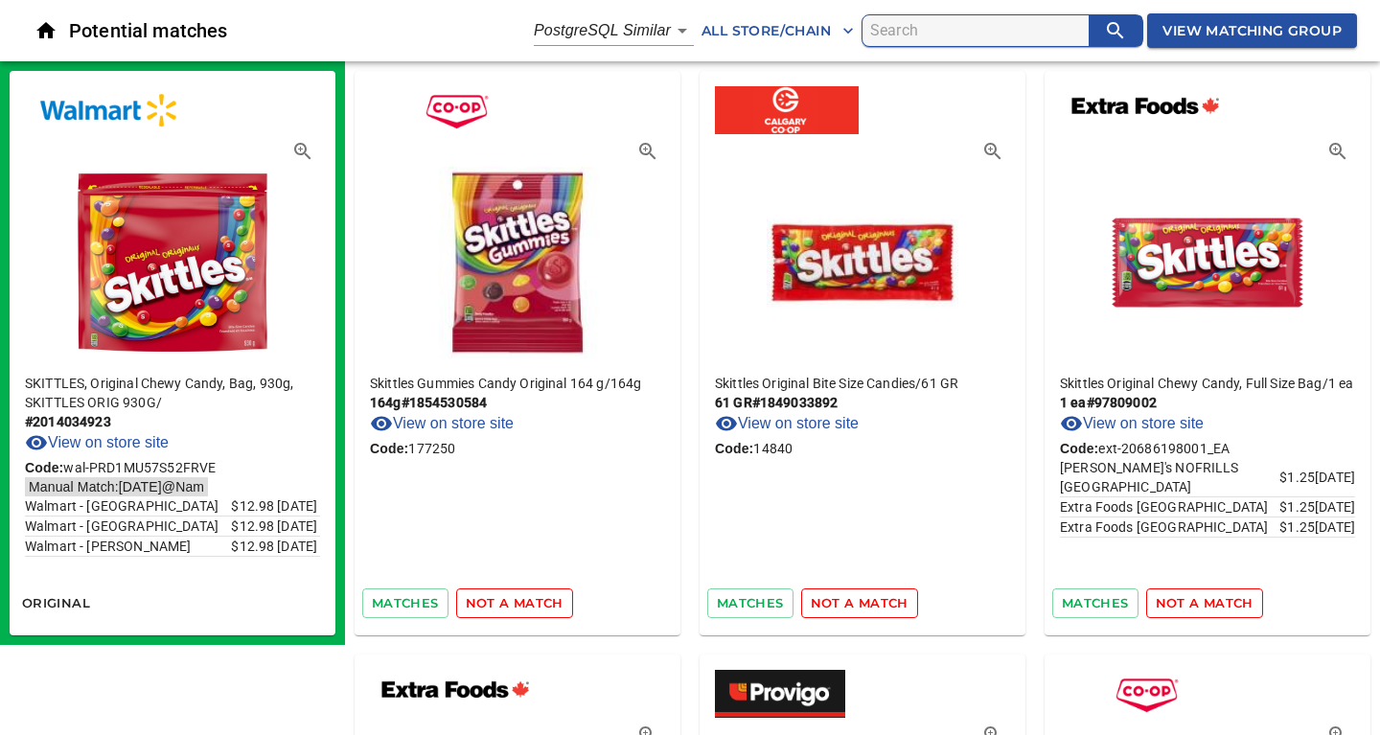
click at [508, 602] on span "not a match" at bounding box center [515, 603] width 98 height 22
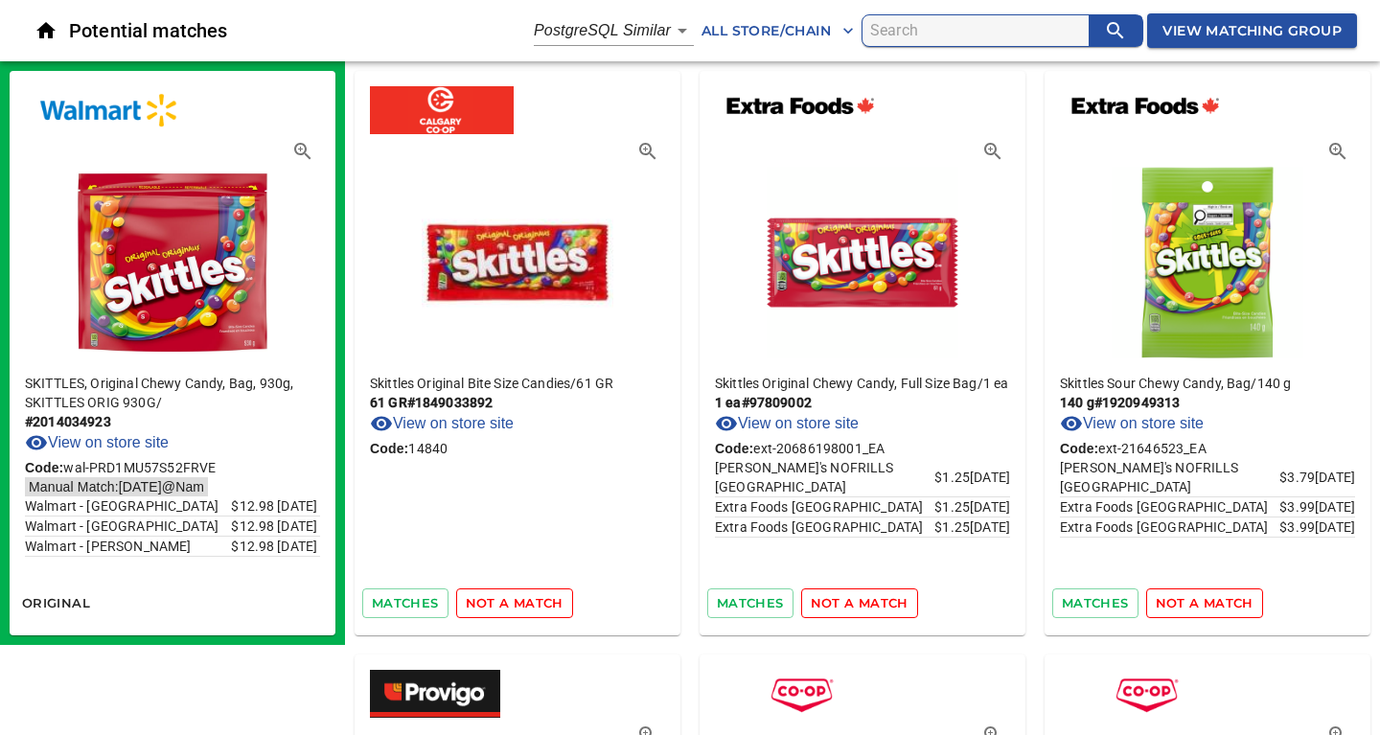
click at [508, 602] on span "not a match" at bounding box center [515, 603] width 98 height 22
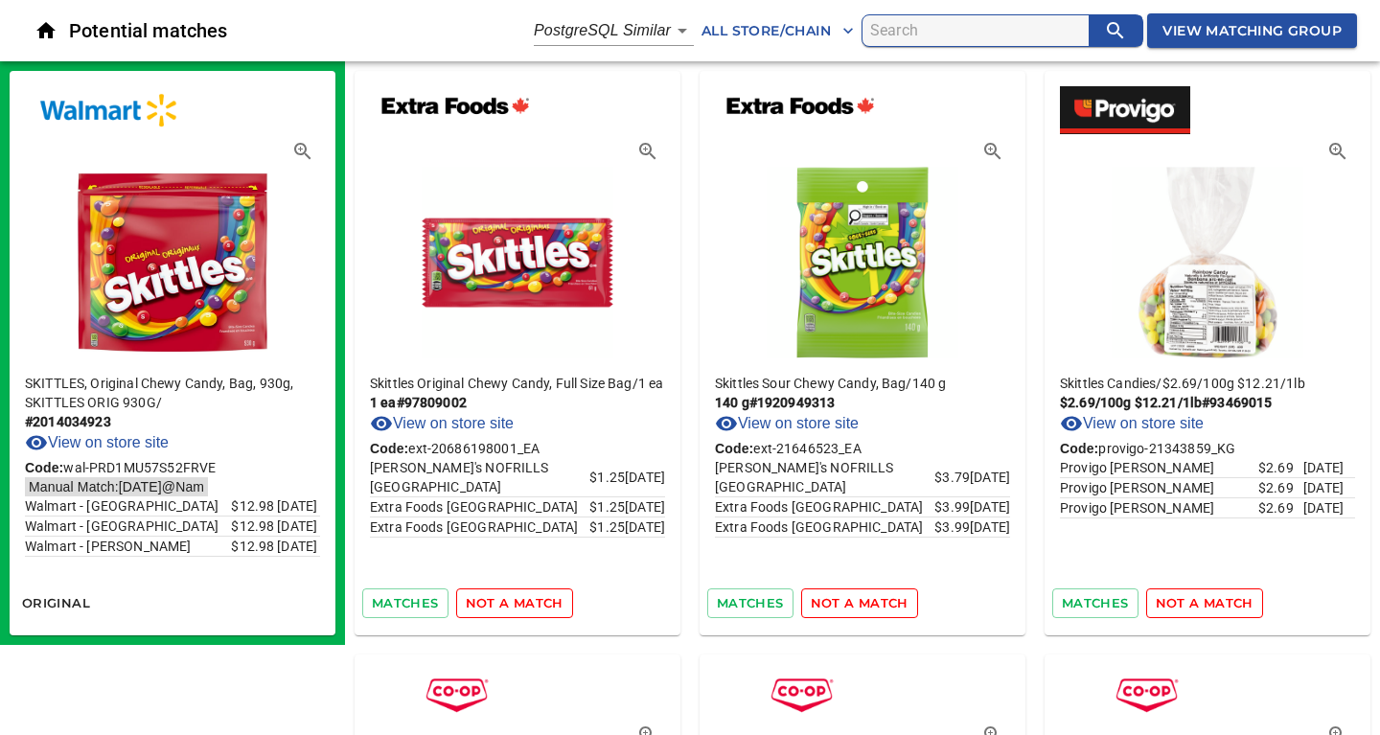
click at [508, 602] on span "not a match" at bounding box center [515, 603] width 98 height 22
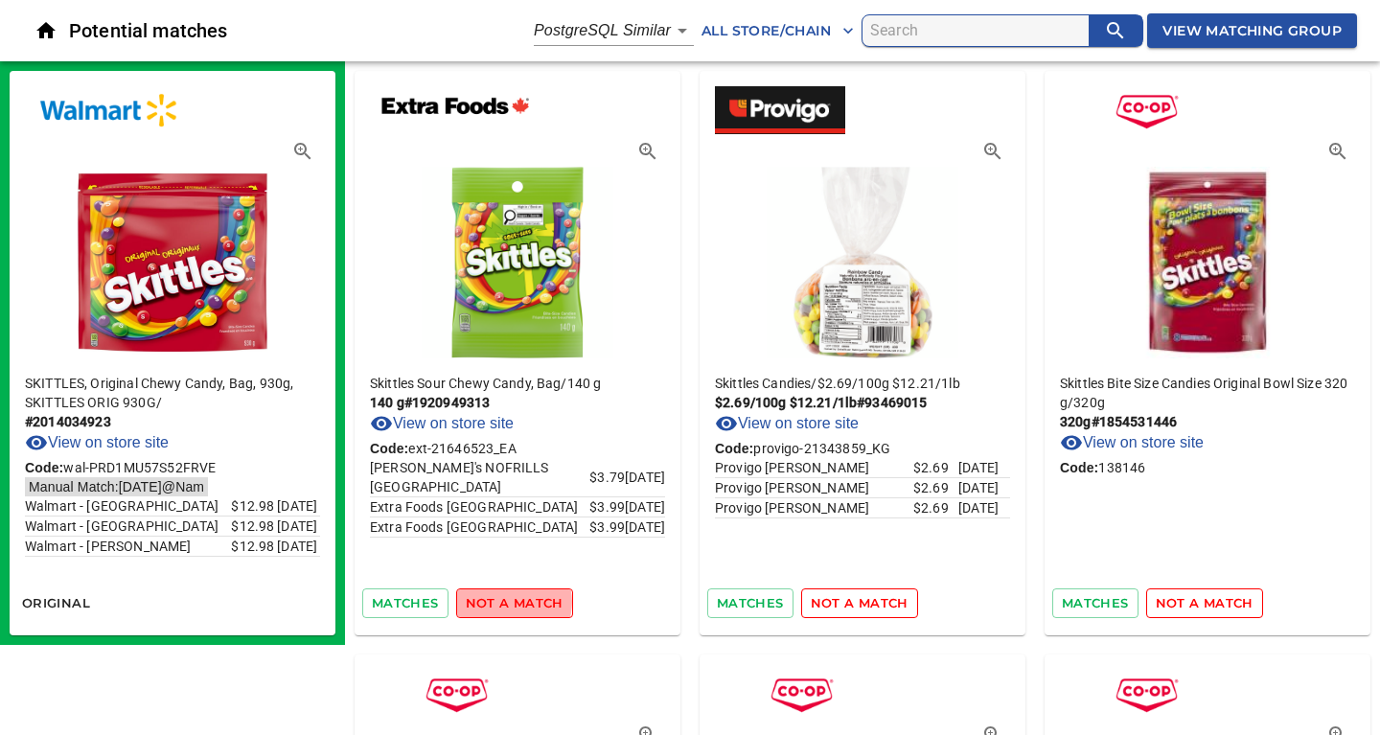
click at [508, 602] on span "not a match" at bounding box center [515, 603] width 98 height 22
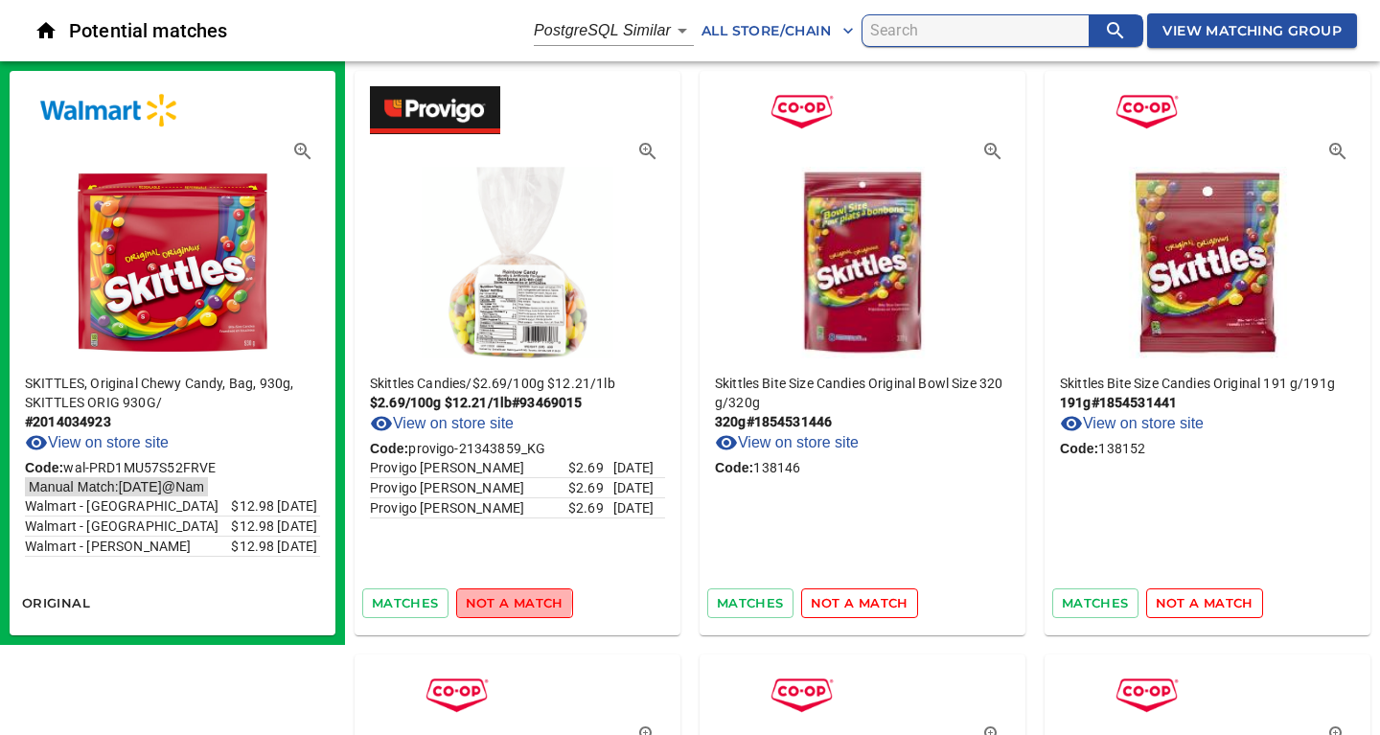
click at [508, 602] on span "not a match" at bounding box center [515, 603] width 98 height 22
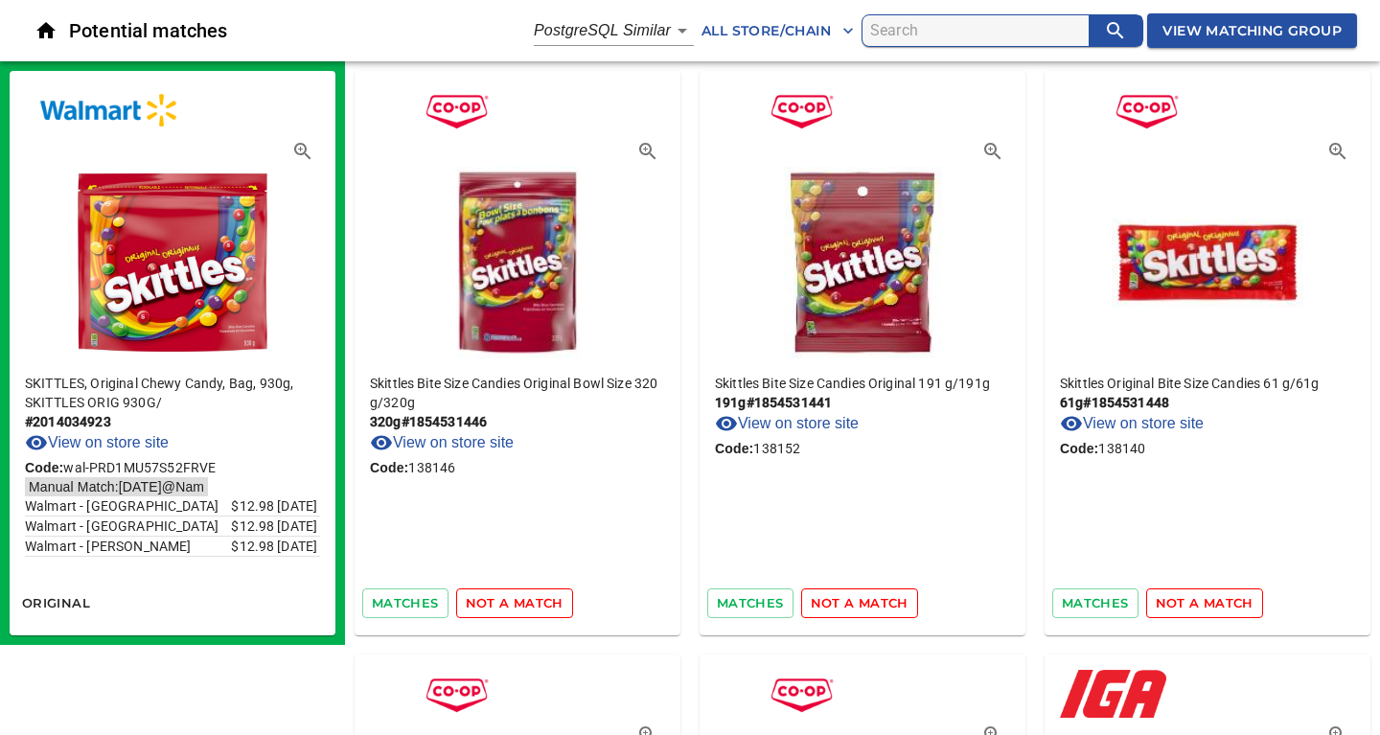
click at [508, 602] on span "not a match" at bounding box center [515, 603] width 98 height 22
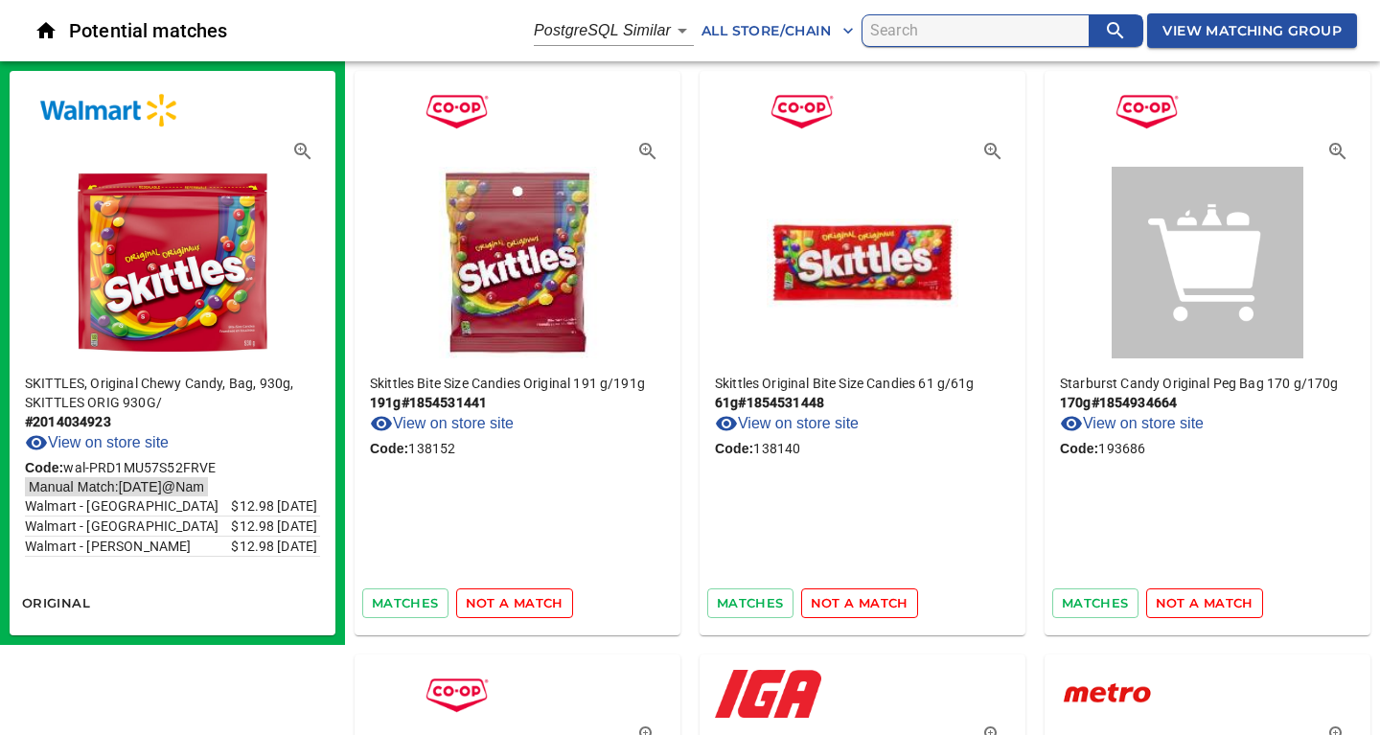
click at [508, 602] on span "not a match" at bounding box center [515, 603] width 98 height 22
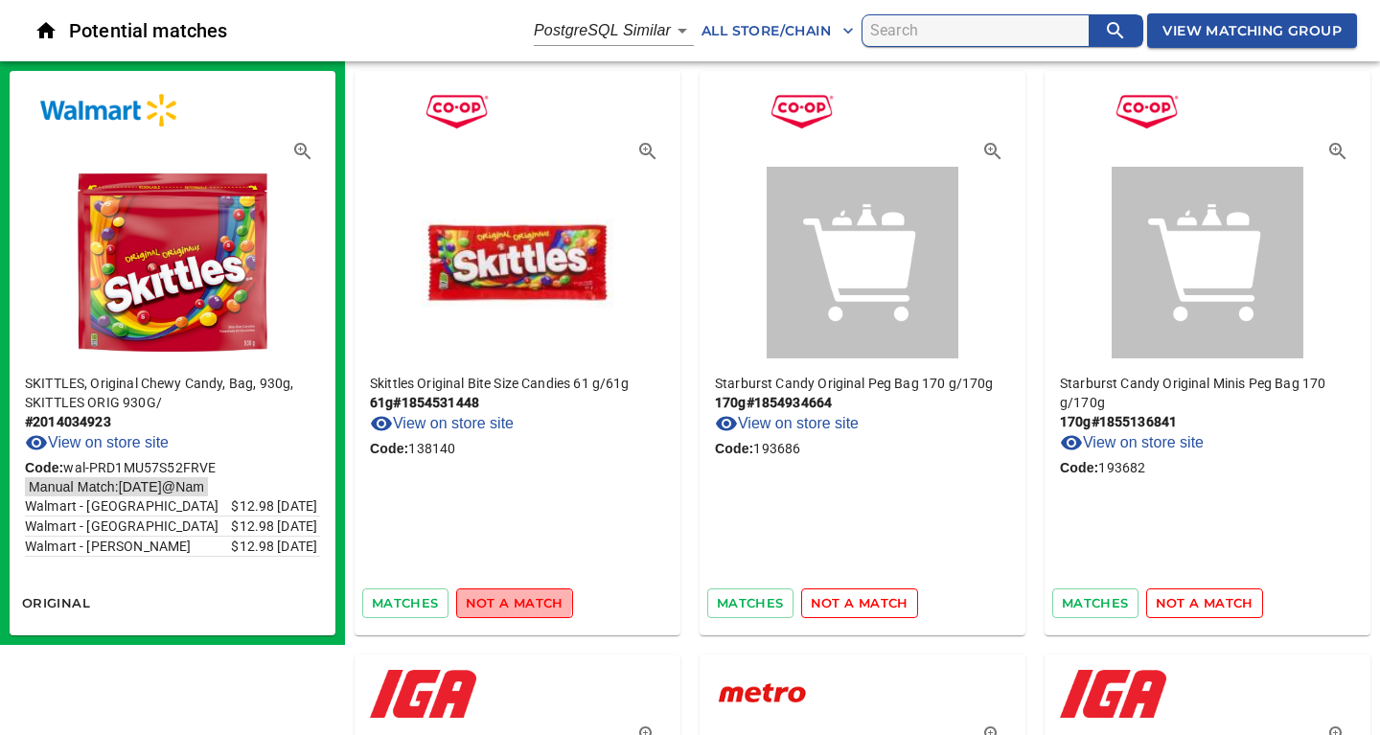
click at [508, 602] on span "not a match" at bounding box center [515, 603] width 98 height 22
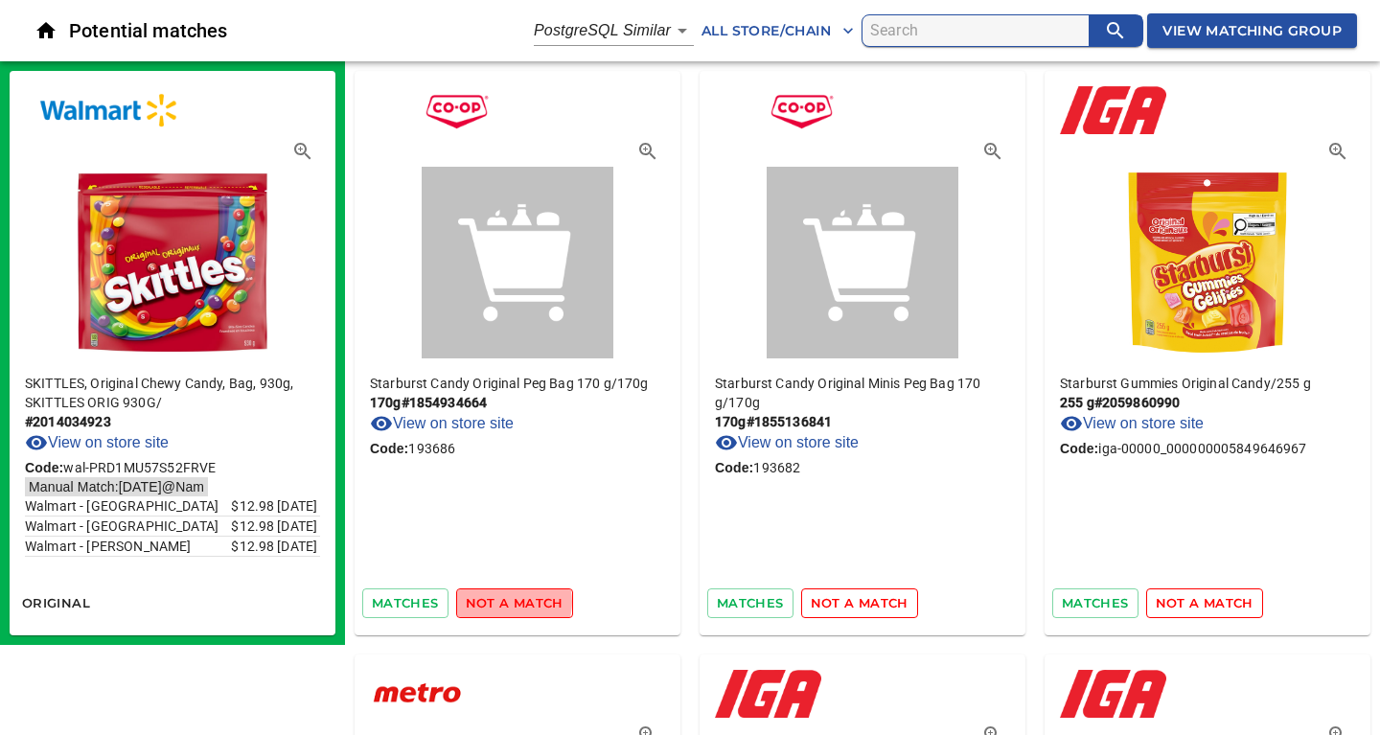
click at [508, 602] on span "not a match" at bounding box center [515, 603] width 98 height 22
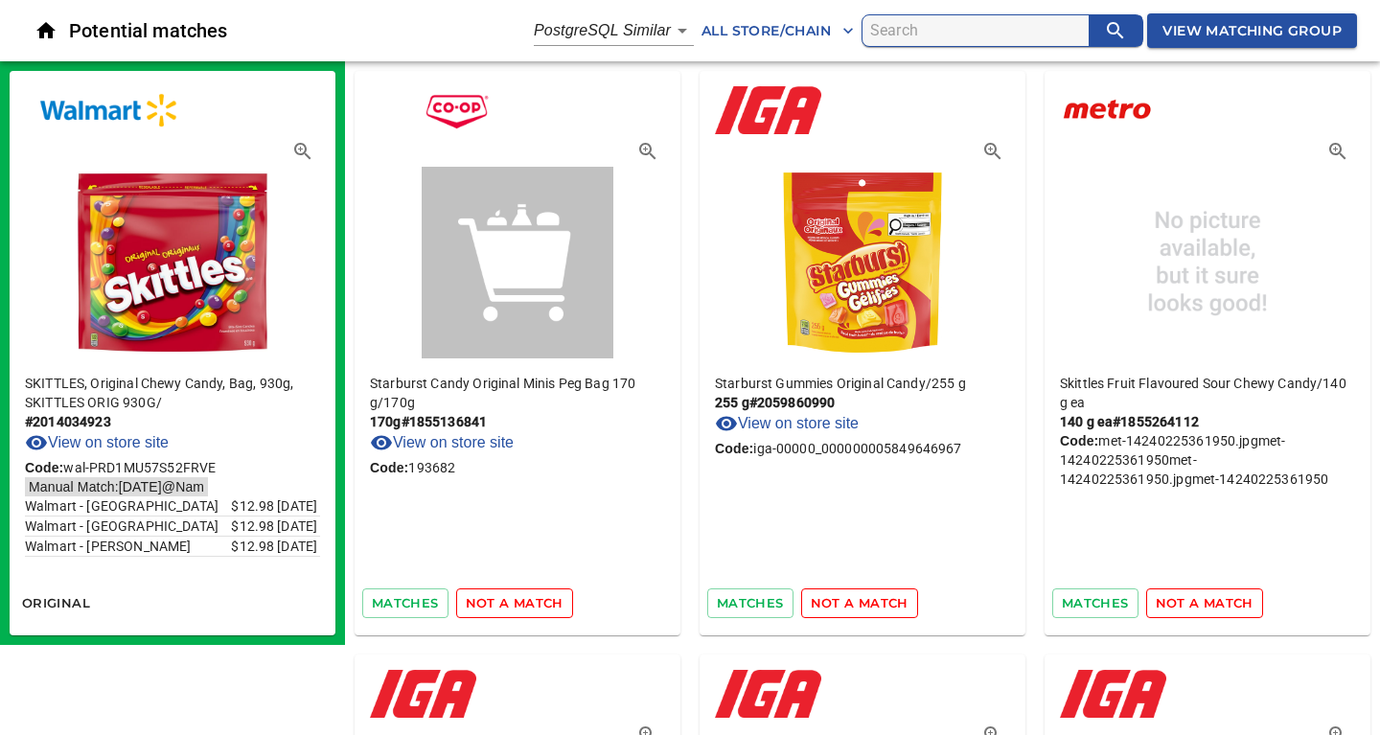
click at [508, 602] on span "not a match" at bounding box center [515, 603] width 98 height 22
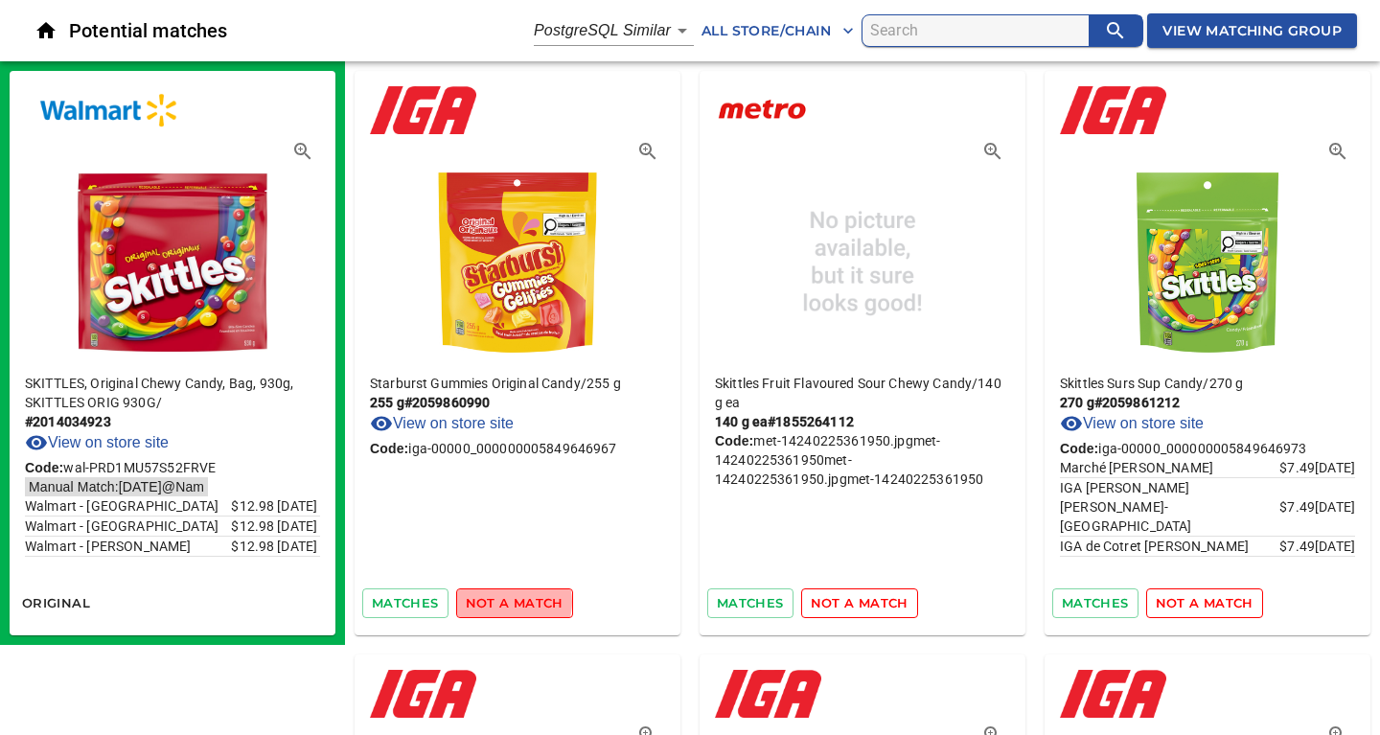
click at [508, 602] on span "not a match" at bounding box center [515, 603] width 98 height 22
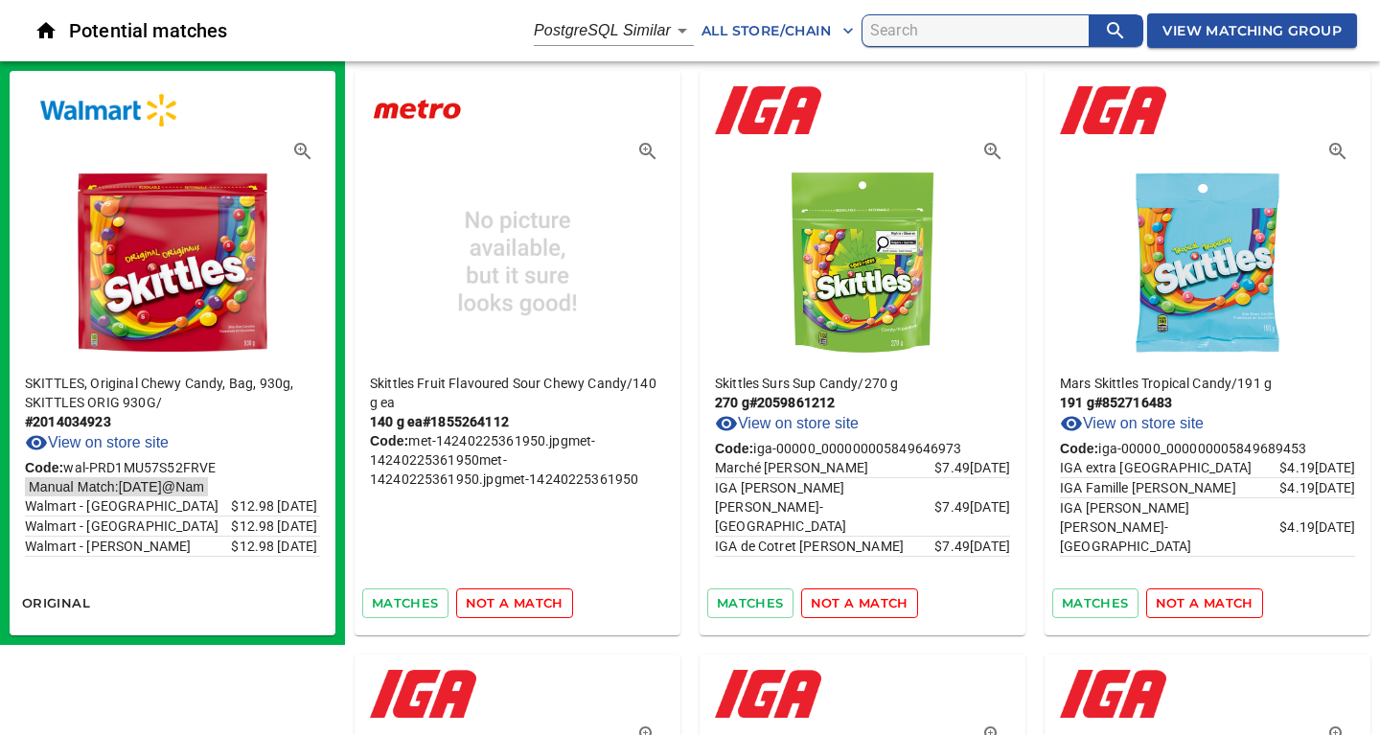
click at [508, 602] on span "not a match" at bounding box center [515, 603] width 98 height 22
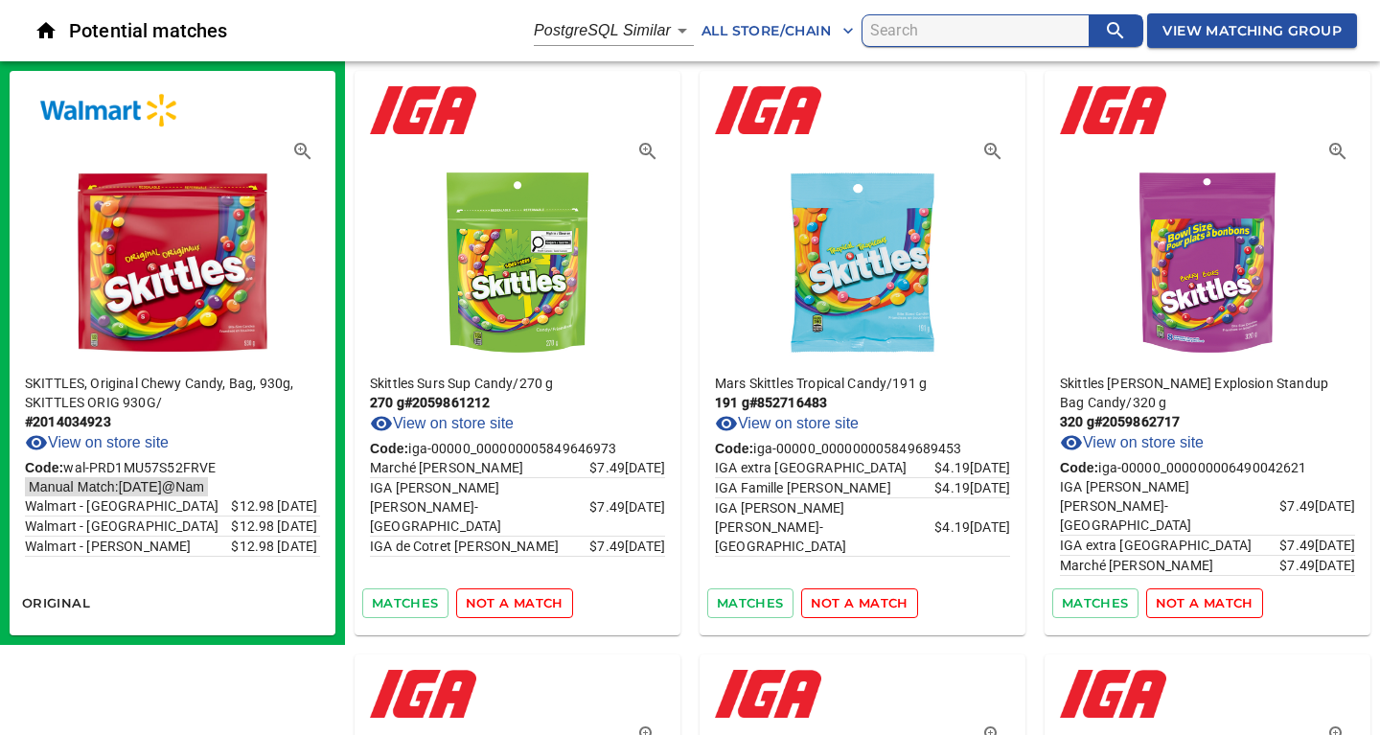
click at [508, 602] on span "not a match" at bounding box center [515, 603] width 98 height 22
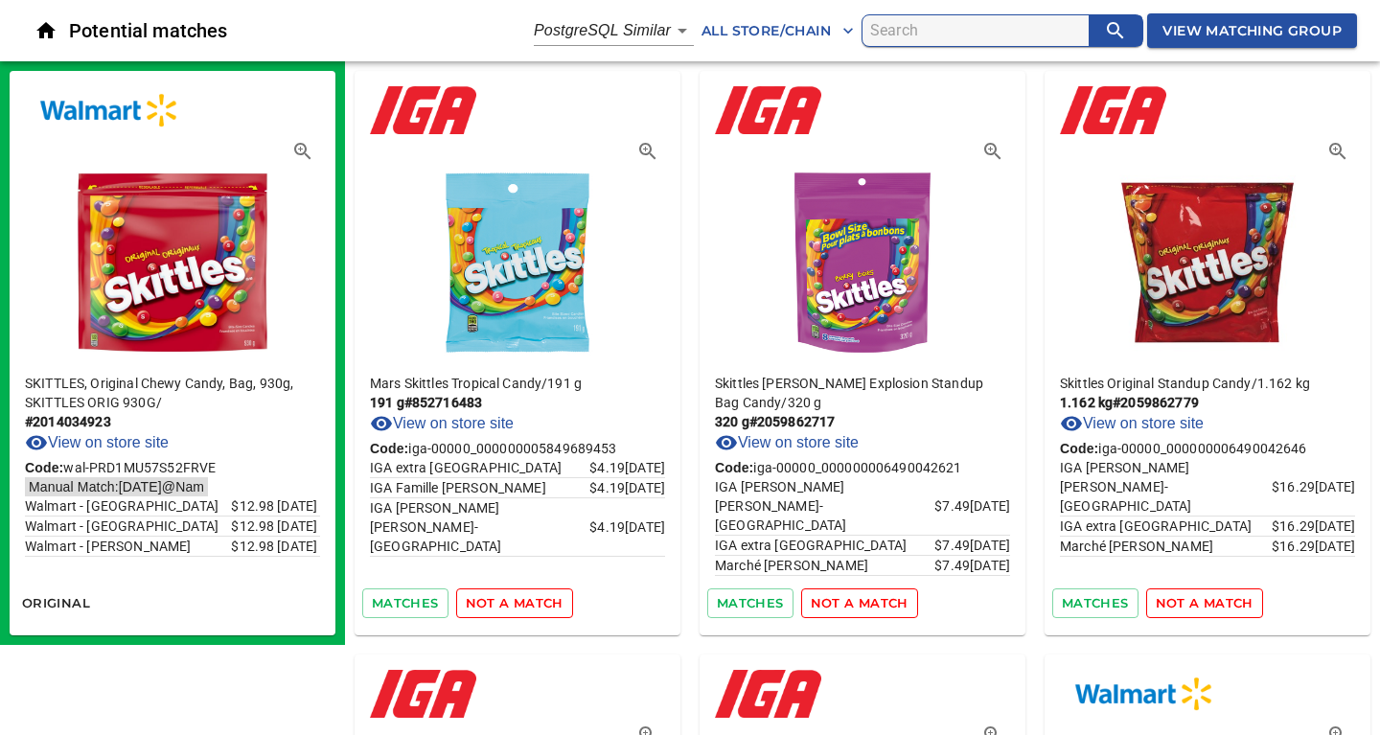
click at [508, 602] on span "not a match" at bounding box center [515, 603] width 98 height 22
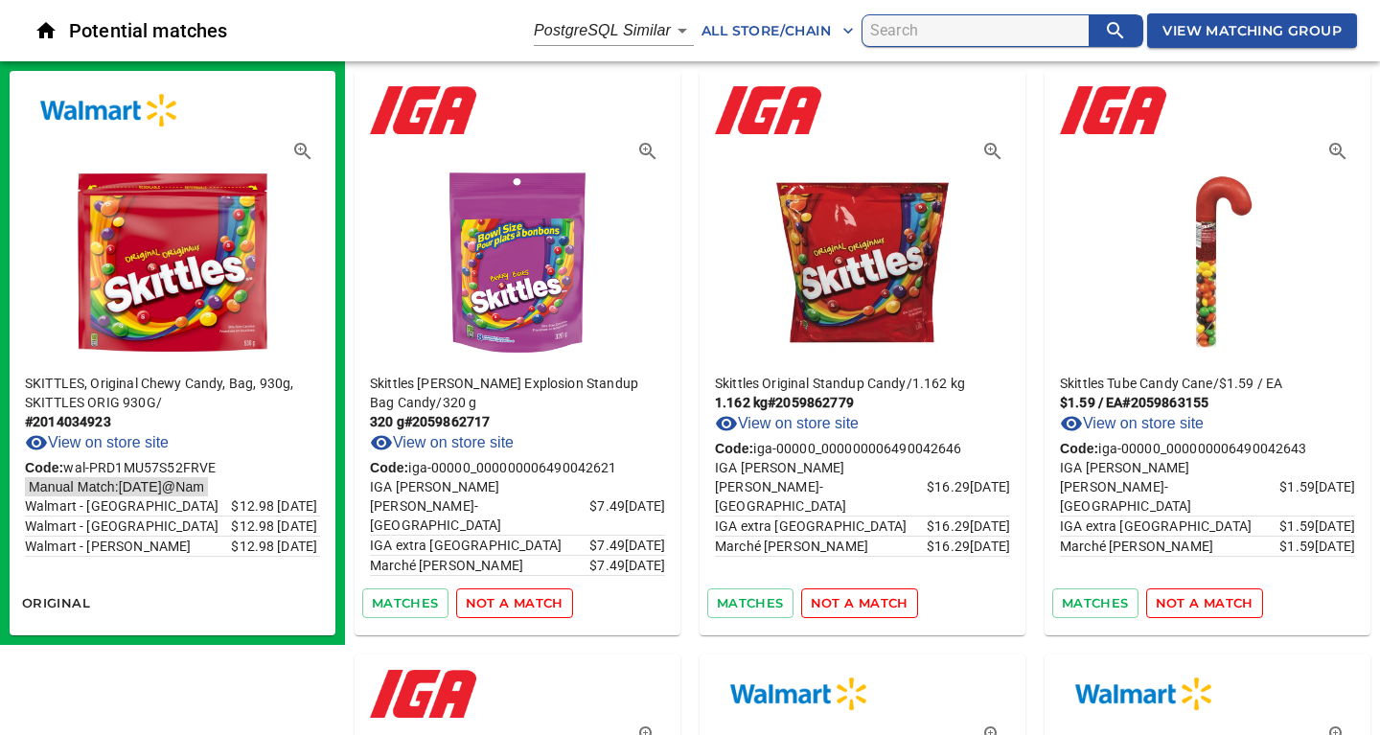
click at [508, 602] on span "not a match" at bounding box center [515, 603] width 98 height 22
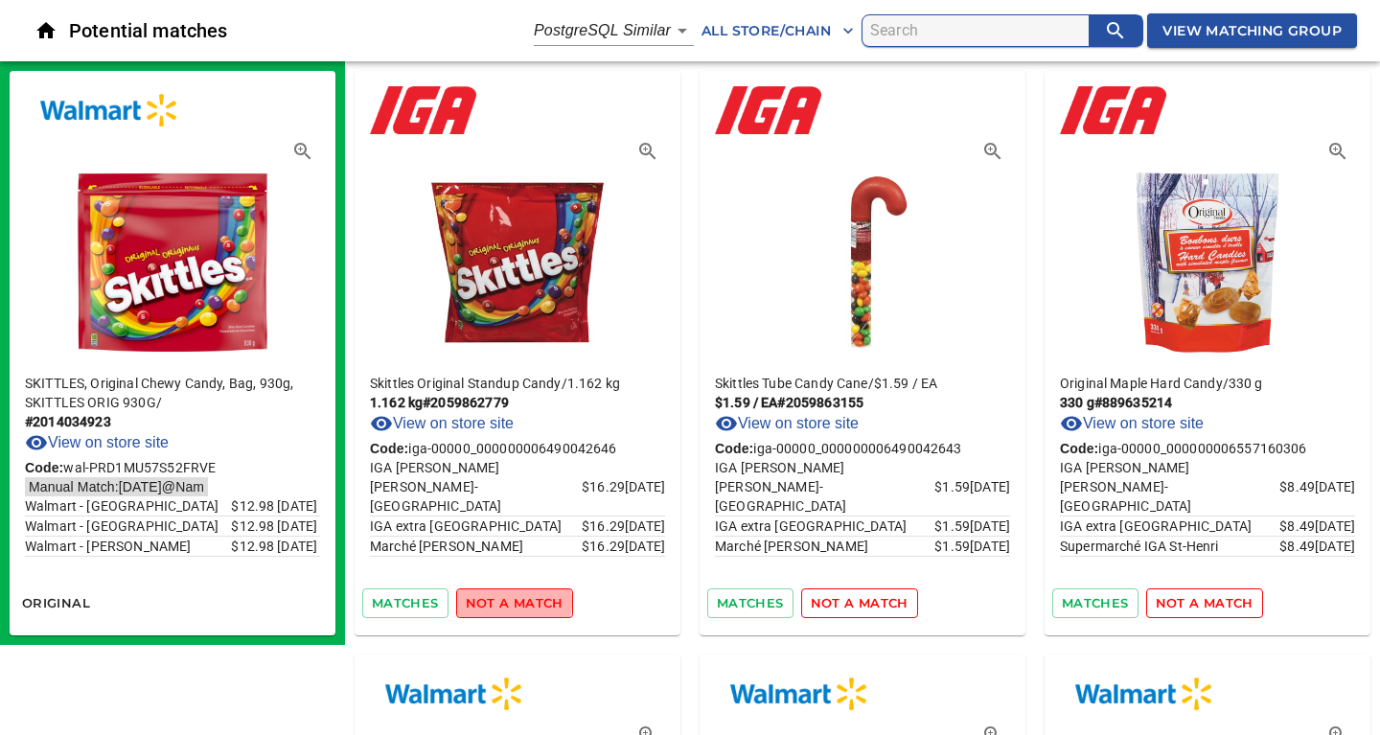
click at [508, 602] on span "not a match" at bounding box center [515, 603] width 98 height 22
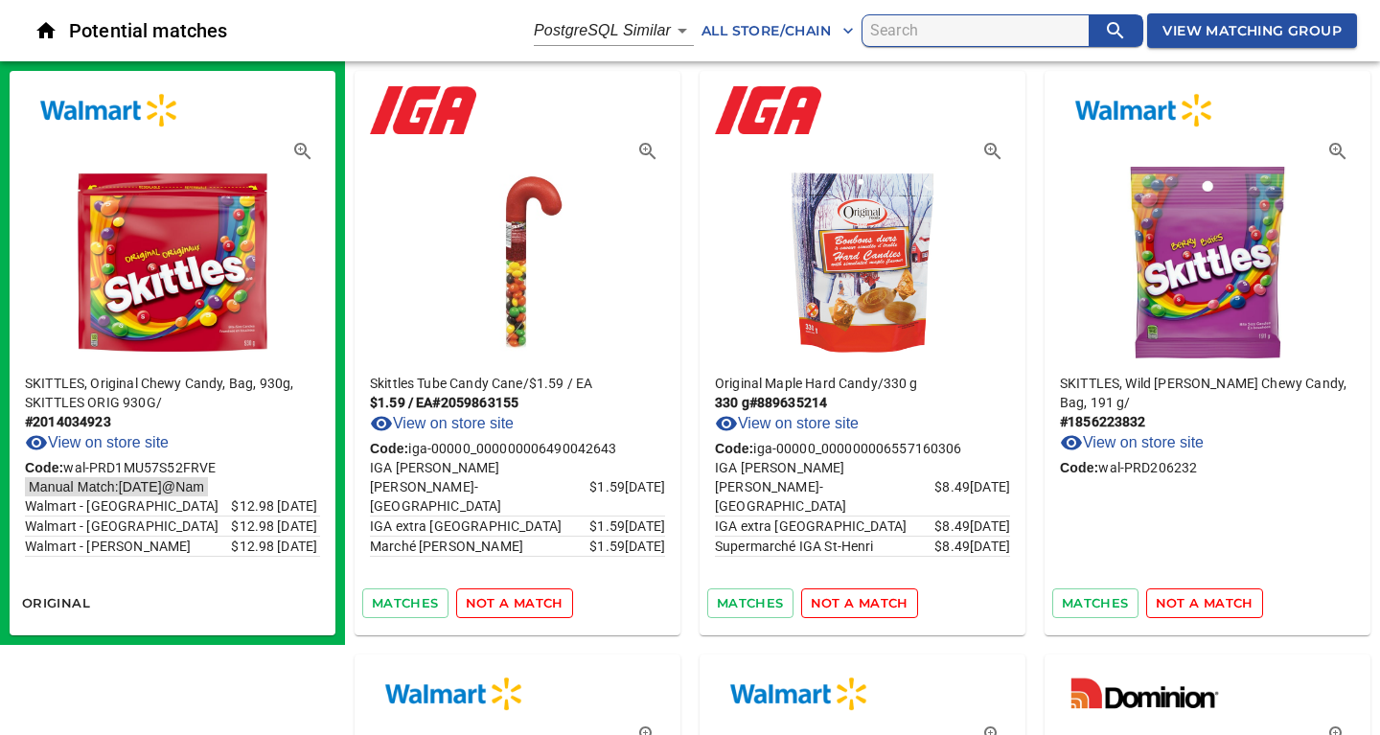
click at [508, 602] on span "not a match" at bounding box center [515, 603] width 98 height 22
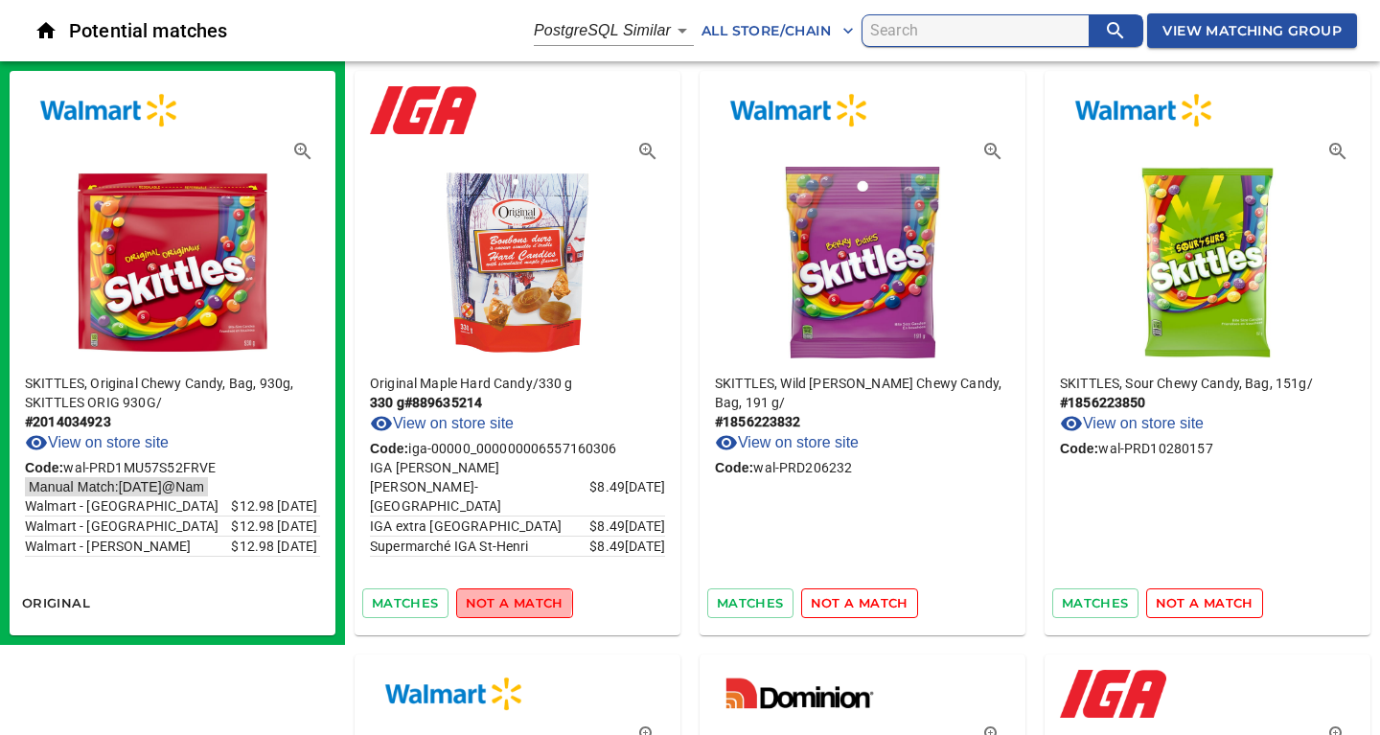
click at [508, 602] on span "not a match" at bounding box center [515, 603] width 98 height 22
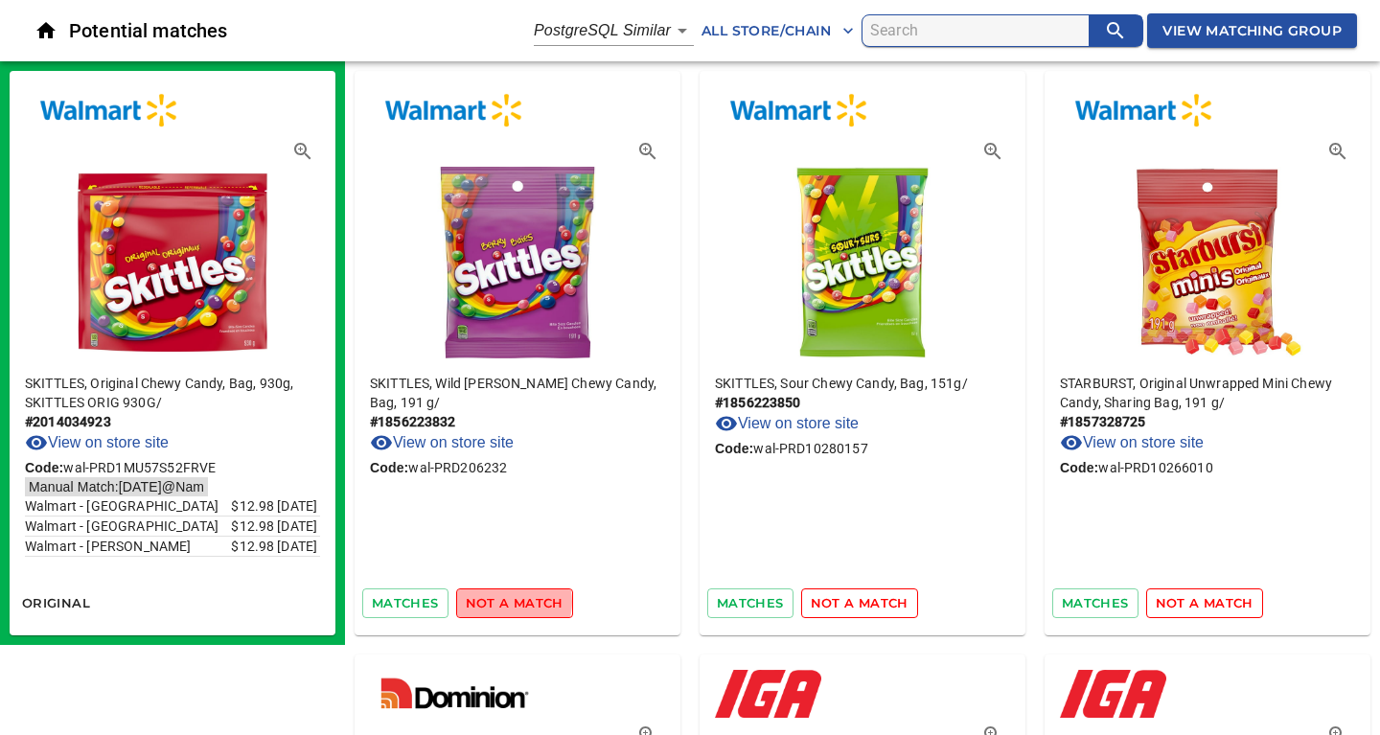
click at [508, 602] on span "not a match" at bounding box center [515, 603] width 98 height 22
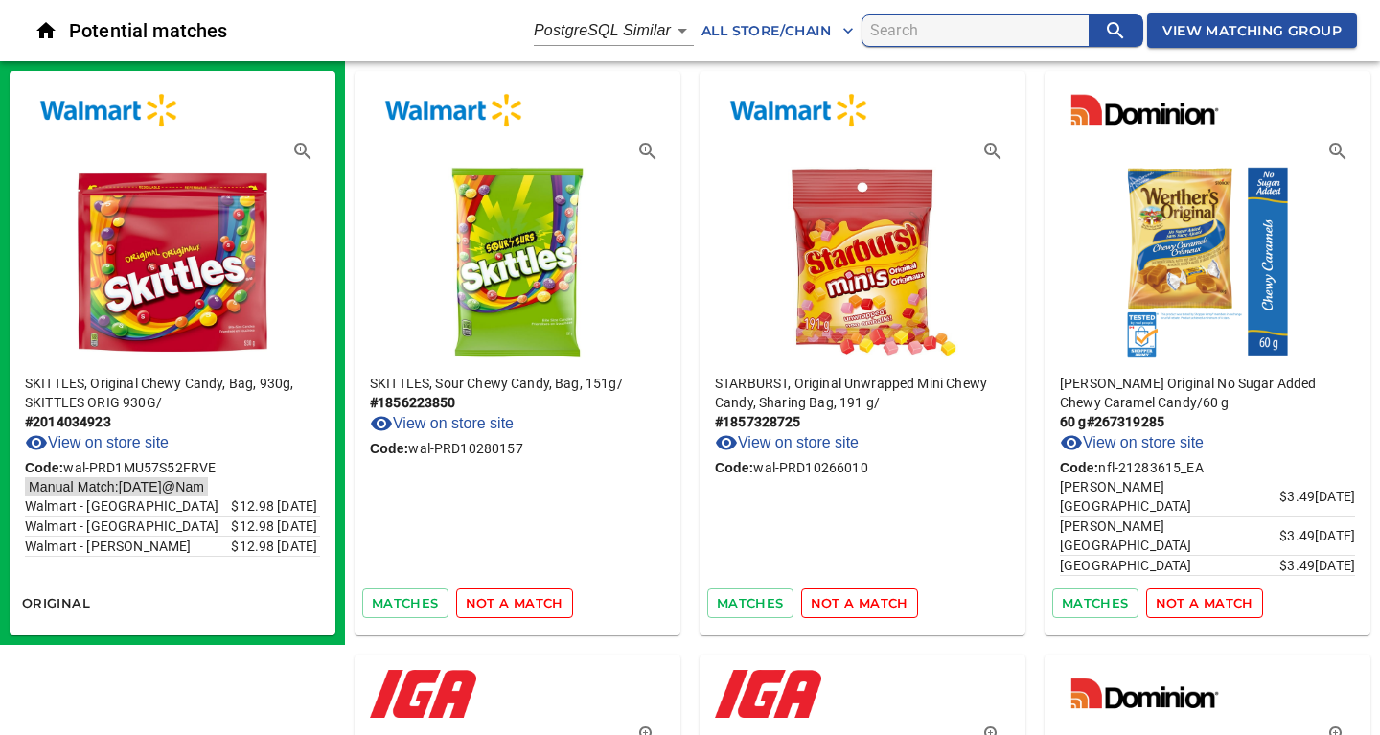
click at [508, 602] on span "not a match" at bounding box center [515, 603] width 98 height 22
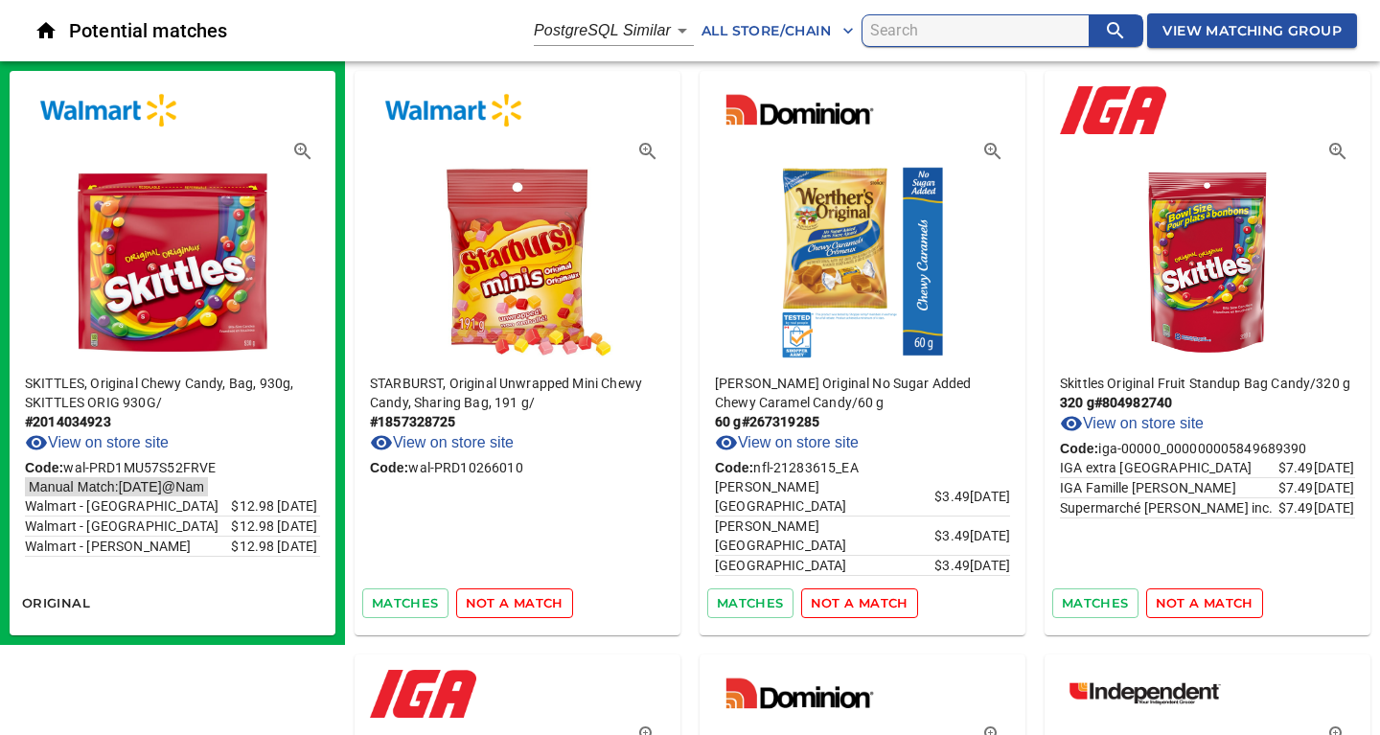
click at [508, 602] on span "not a match" at bounding box center [515, 603] width 98 height 22
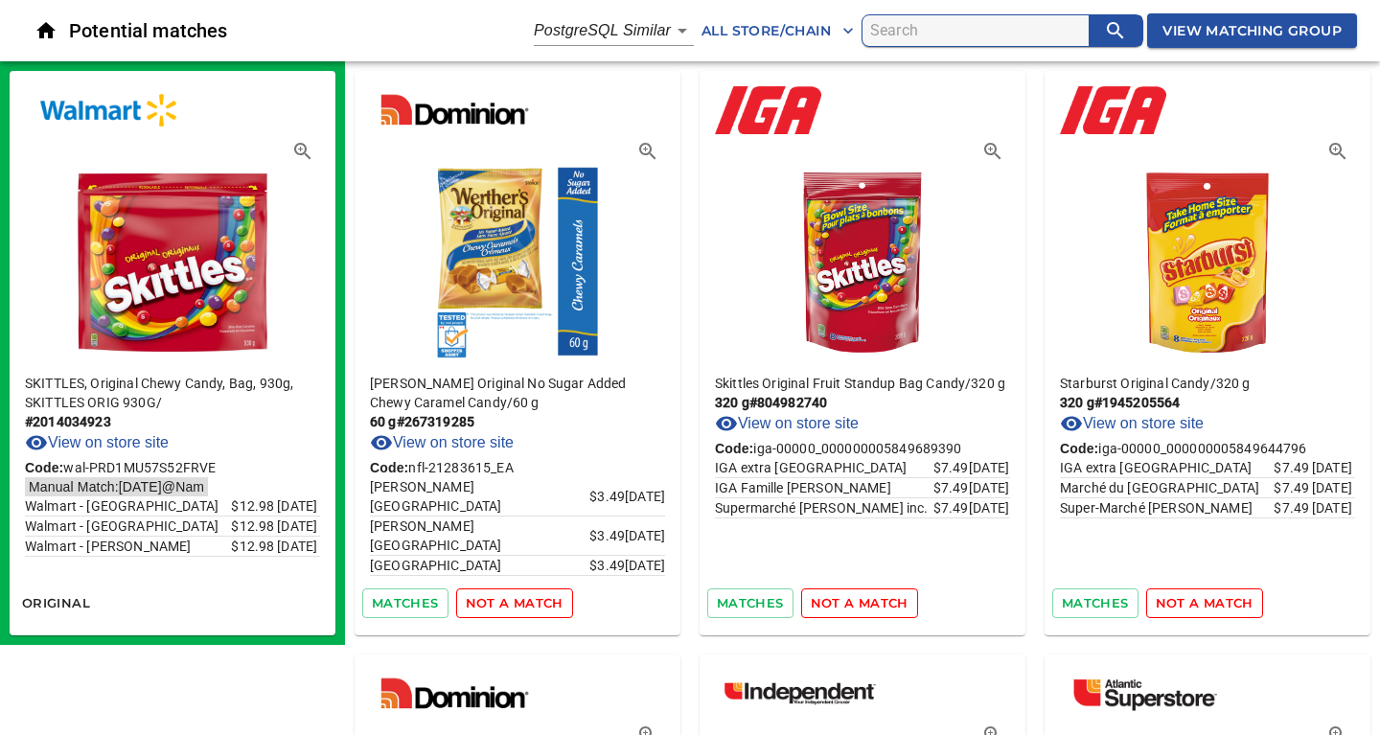
click at [508, 602] on span "not a match" at bounding box center [515, 603] width 98 height 22
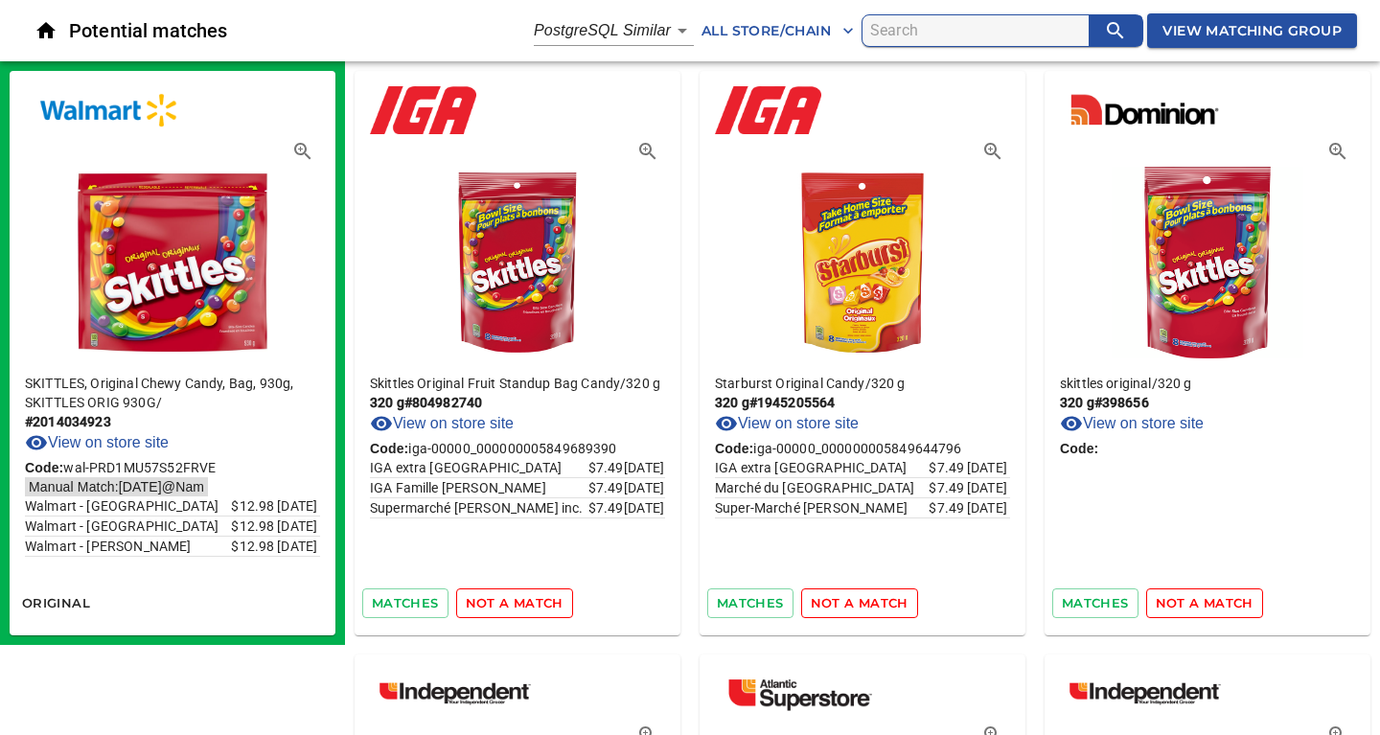
click at [508, 602] on span "not a match" at bounding box center [515, 603] width 98 height 22
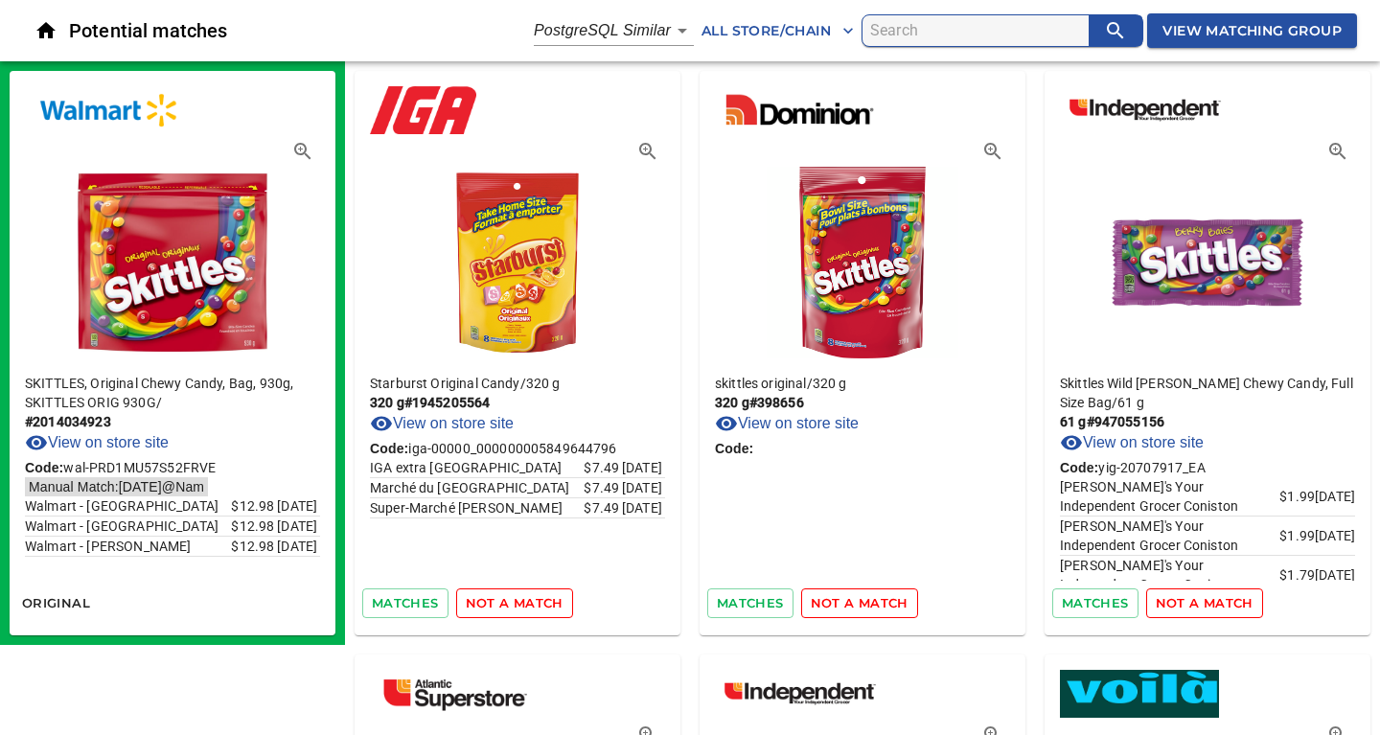
click at [508, 602] on span "not a match" at bounding box center [515, 603] width 98 height 22
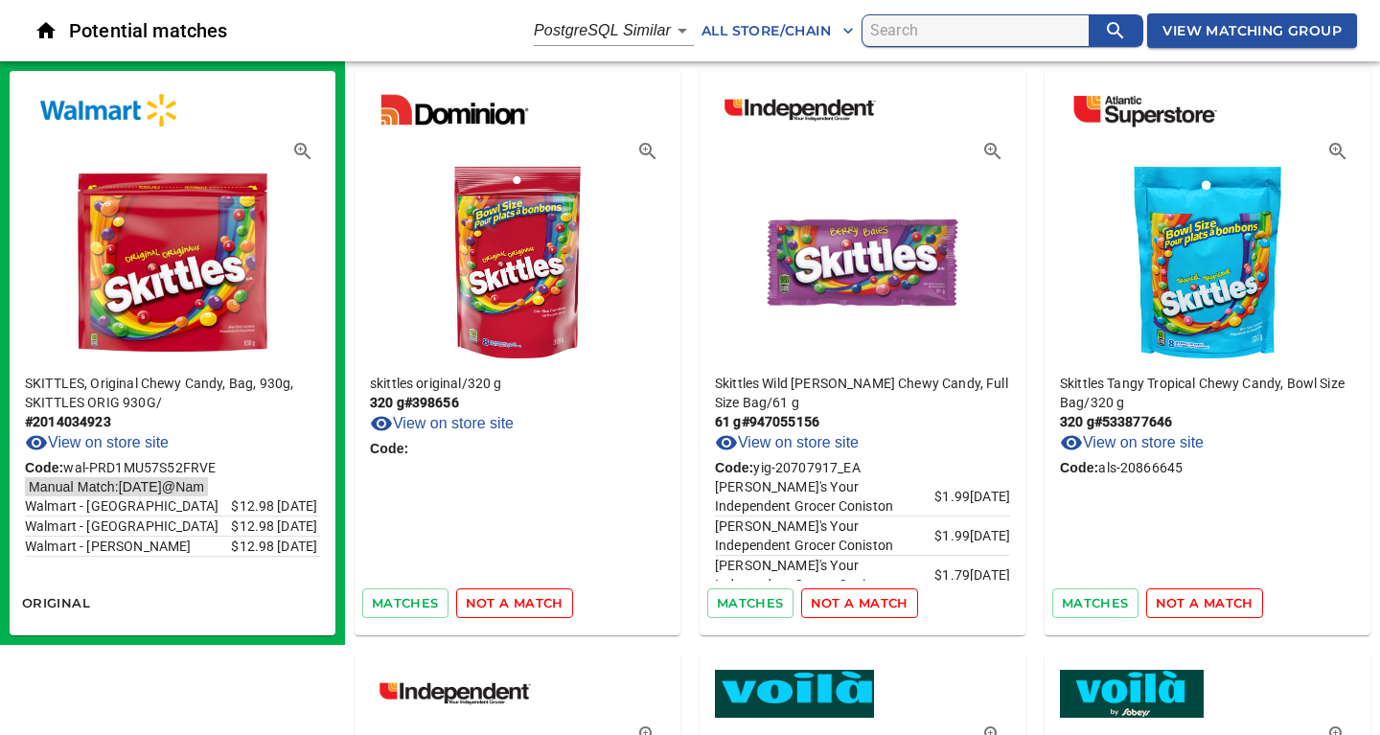
click at [508, 602] on span "not a match" at bounding box center [515, 603] width 98 height 22
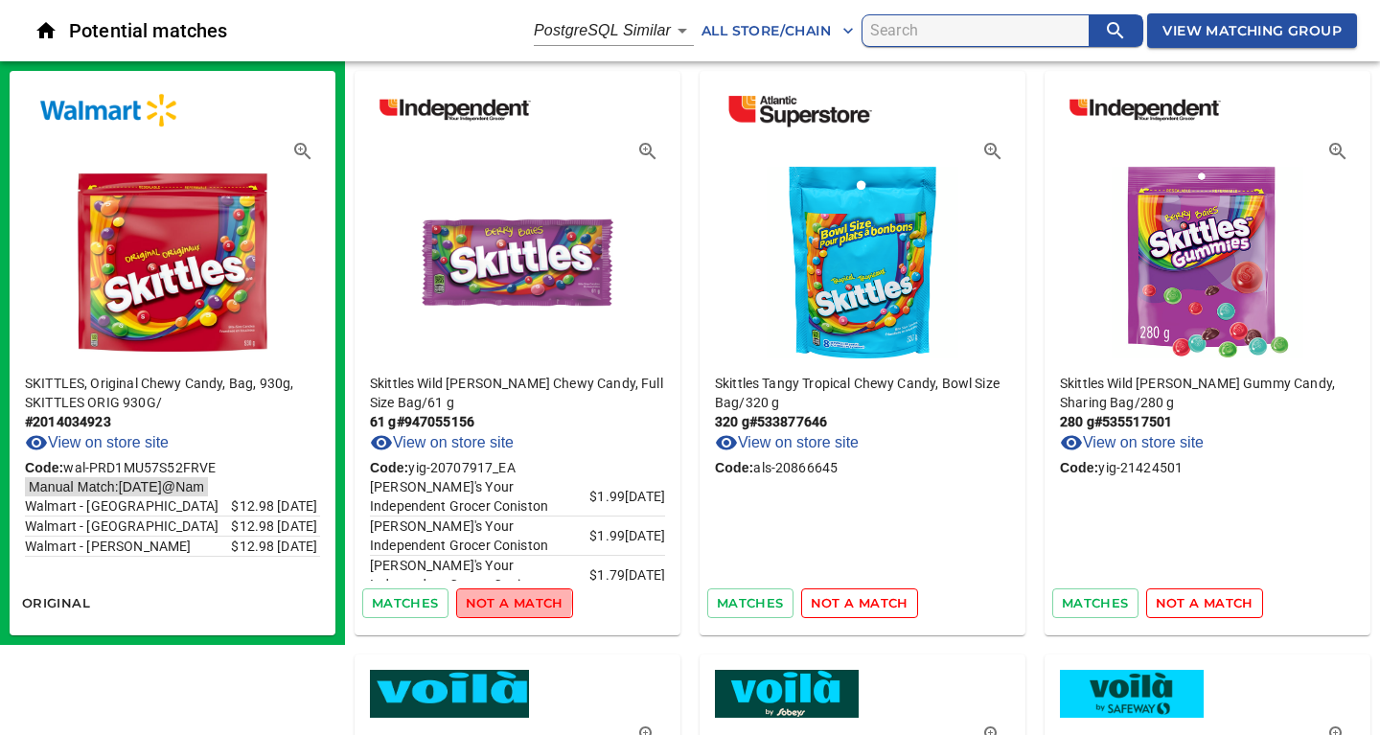
click at [508, 602] on span "not a match" at bounding box center [515, 603] width 98 height 22
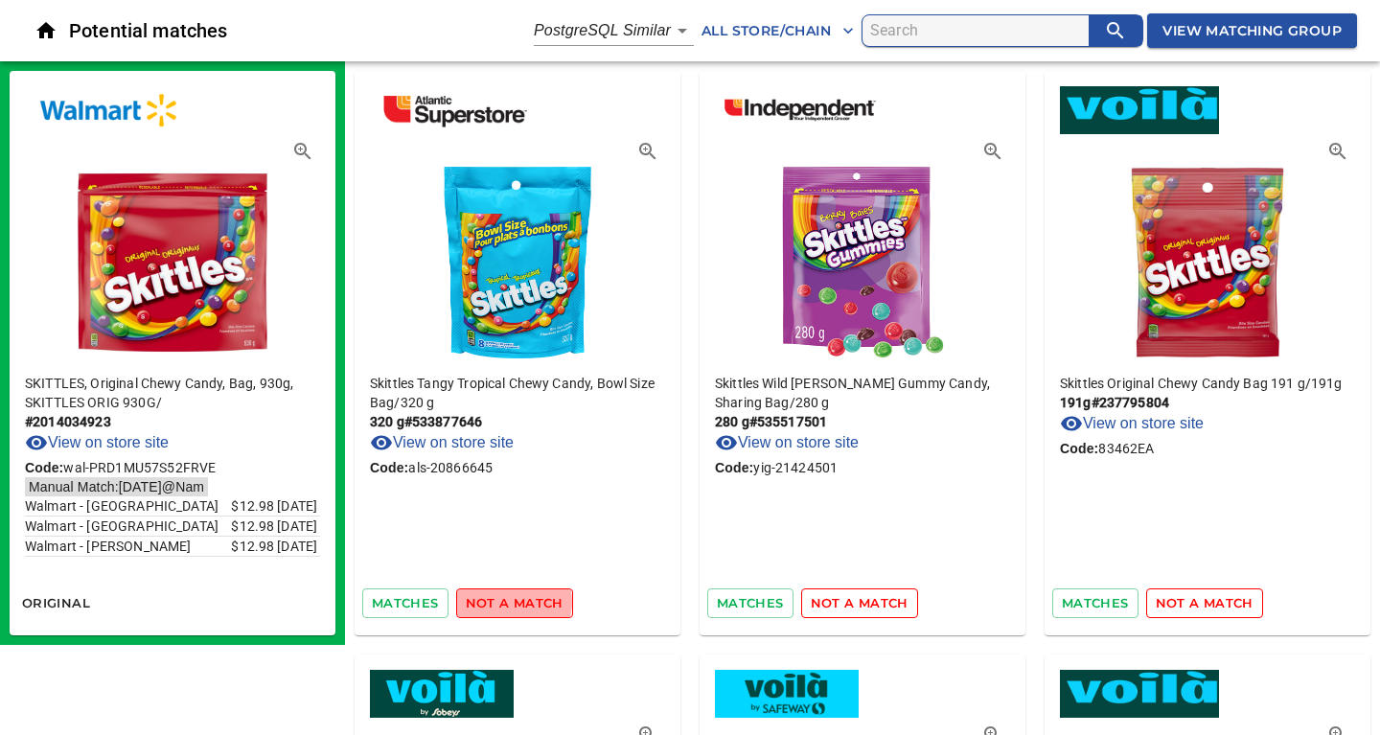
click at [508, 602] on span "not a match" at bounding box center [515, 603] width 98 height 22
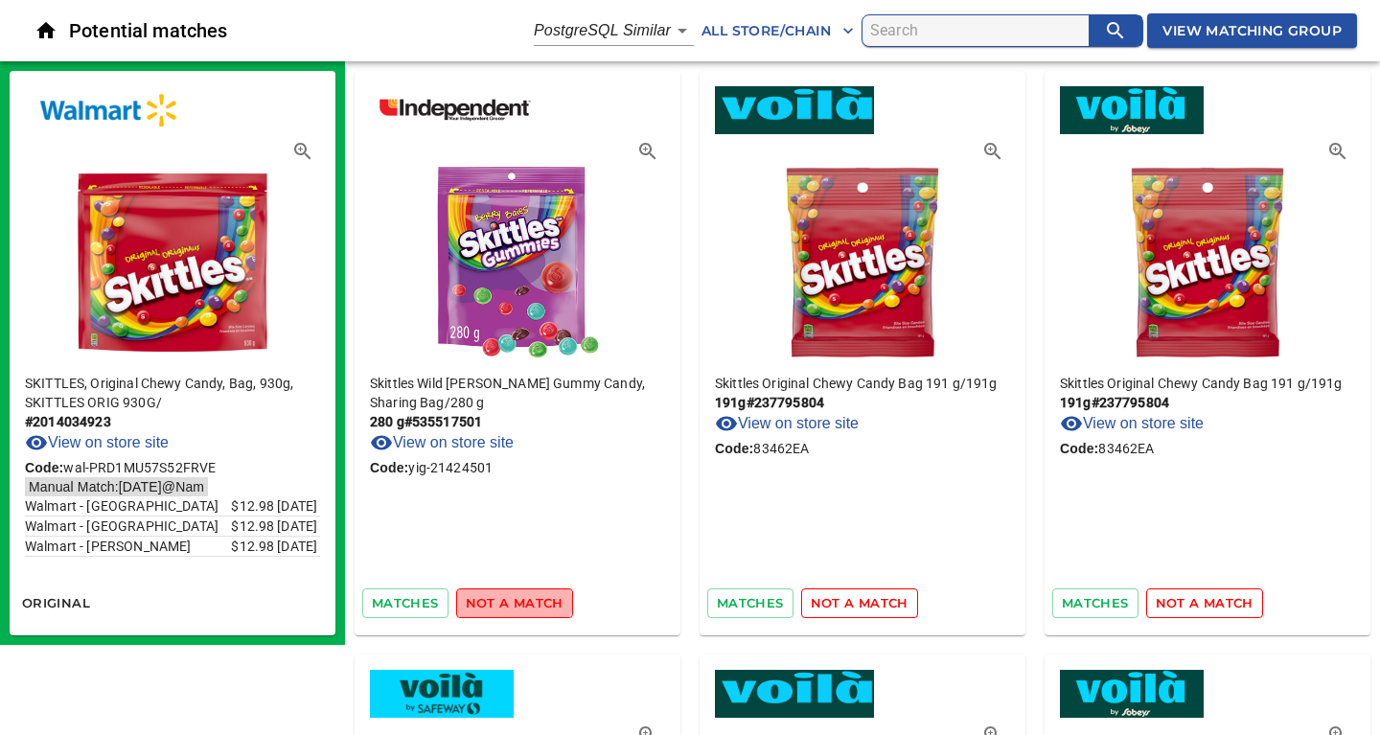
click at [508, 602] on span "not a match" at bounding box center [515, 603] width 98 height 22
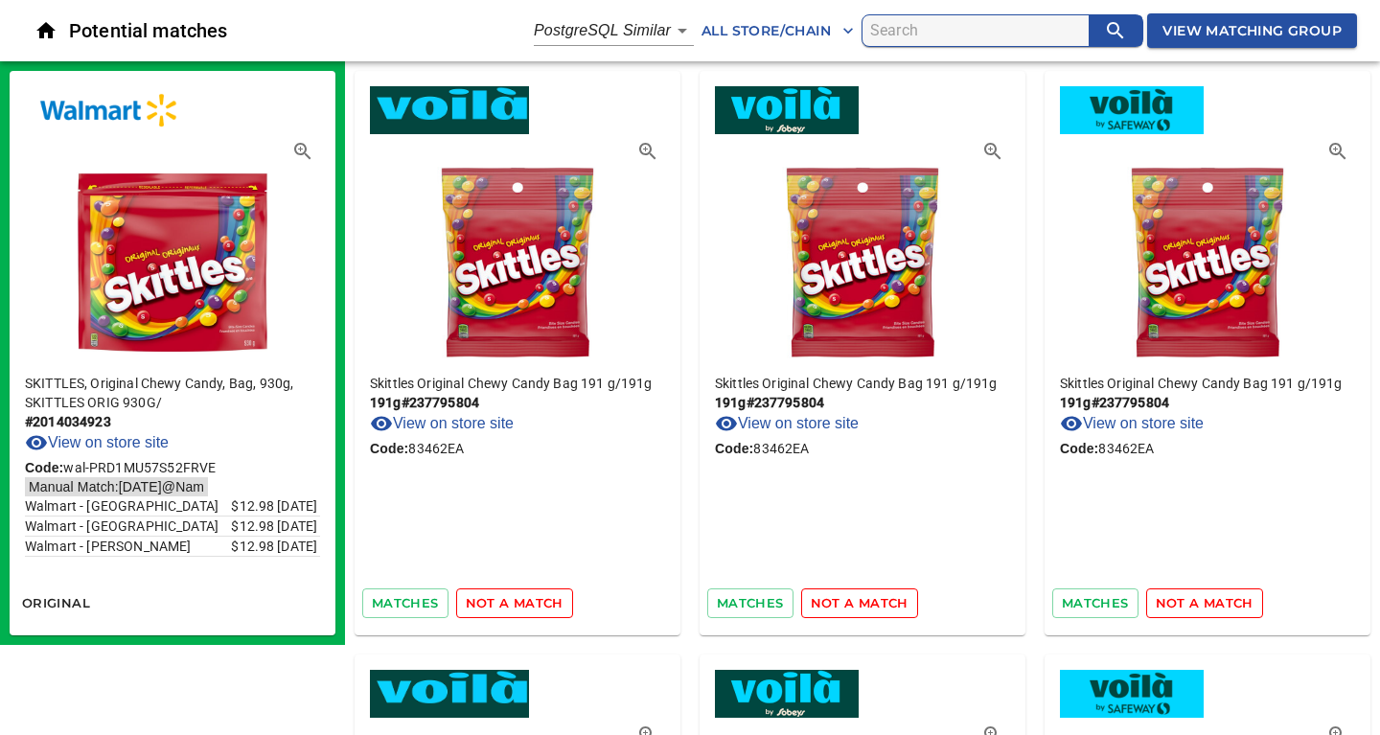
click at [508, 602] on span "not a match" at bounding box center [515, 603] width 98 height 22
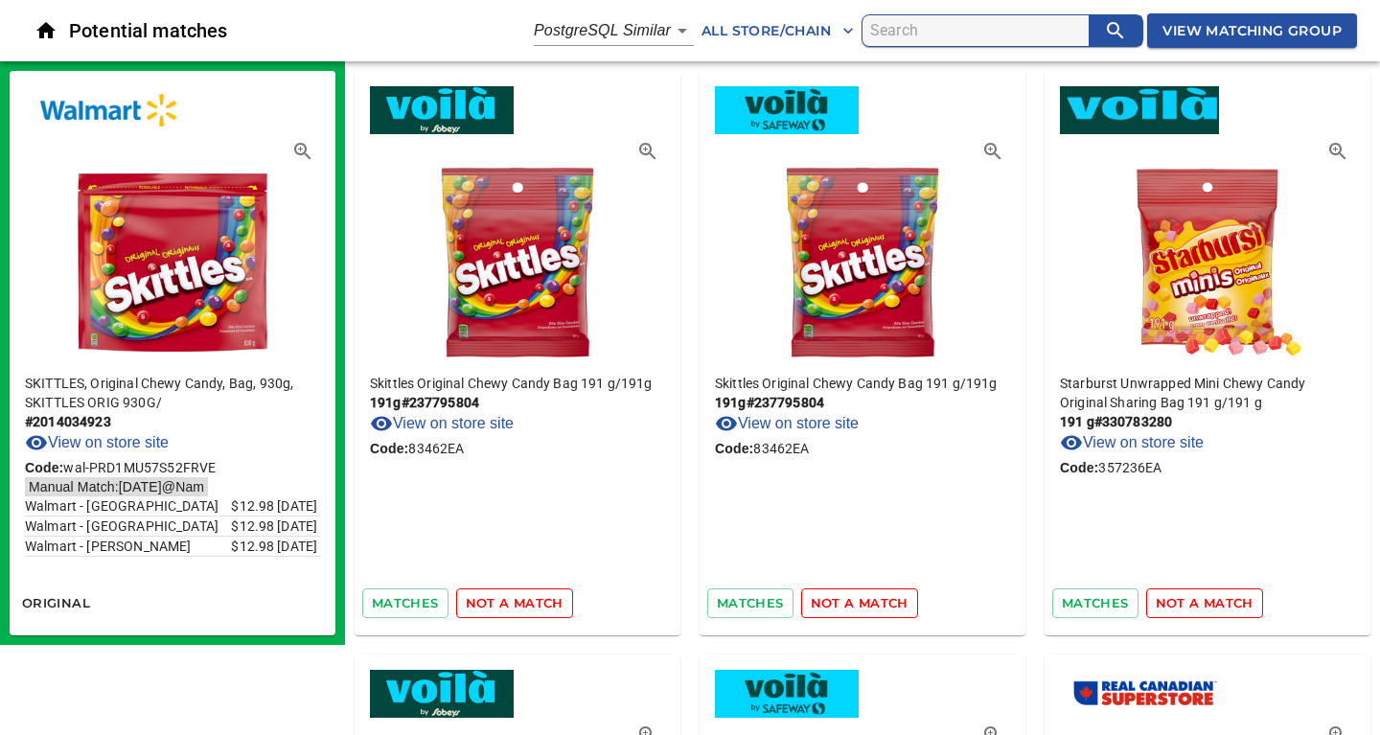
click at [508, 602] on span "not a match" at bounding box center [515, 603] width 98 height 22
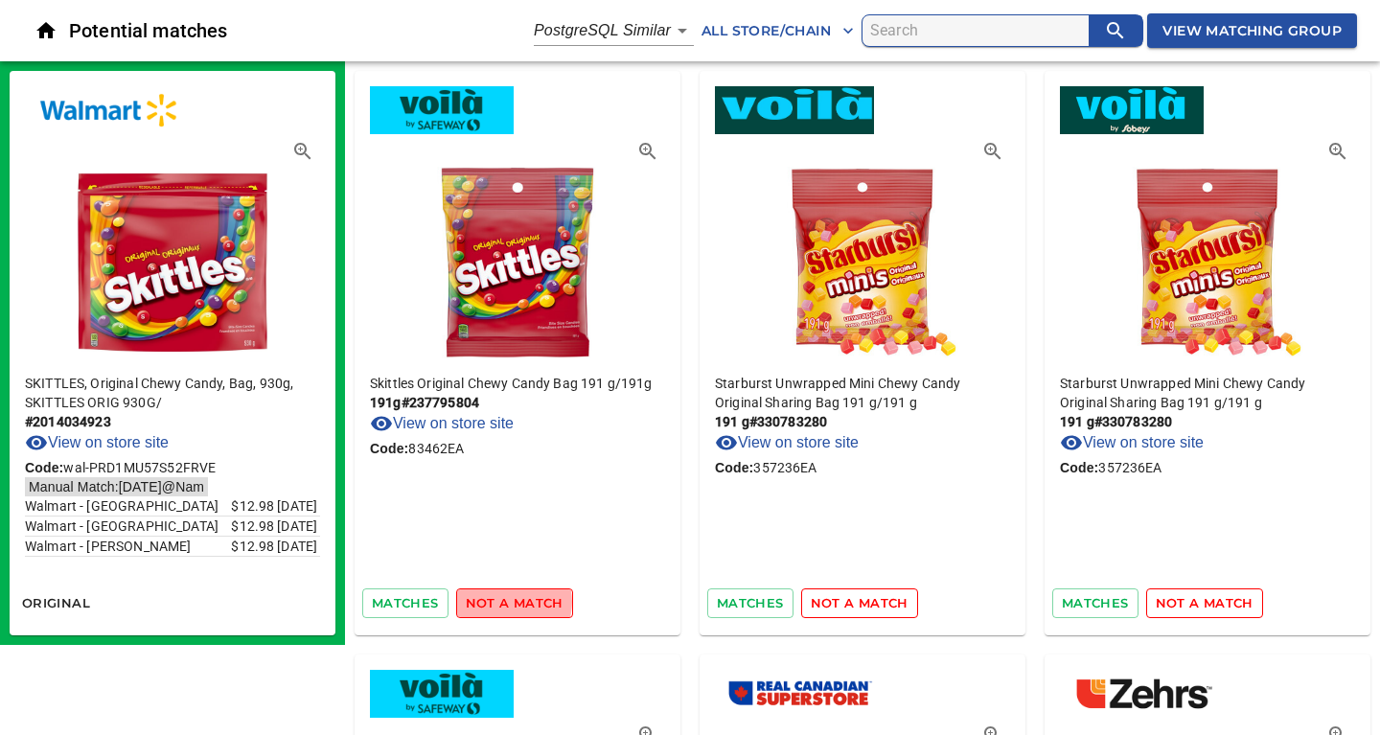
click at [508, 602] on span "not a match" at bounding box center [515, 603] width 98 height 22
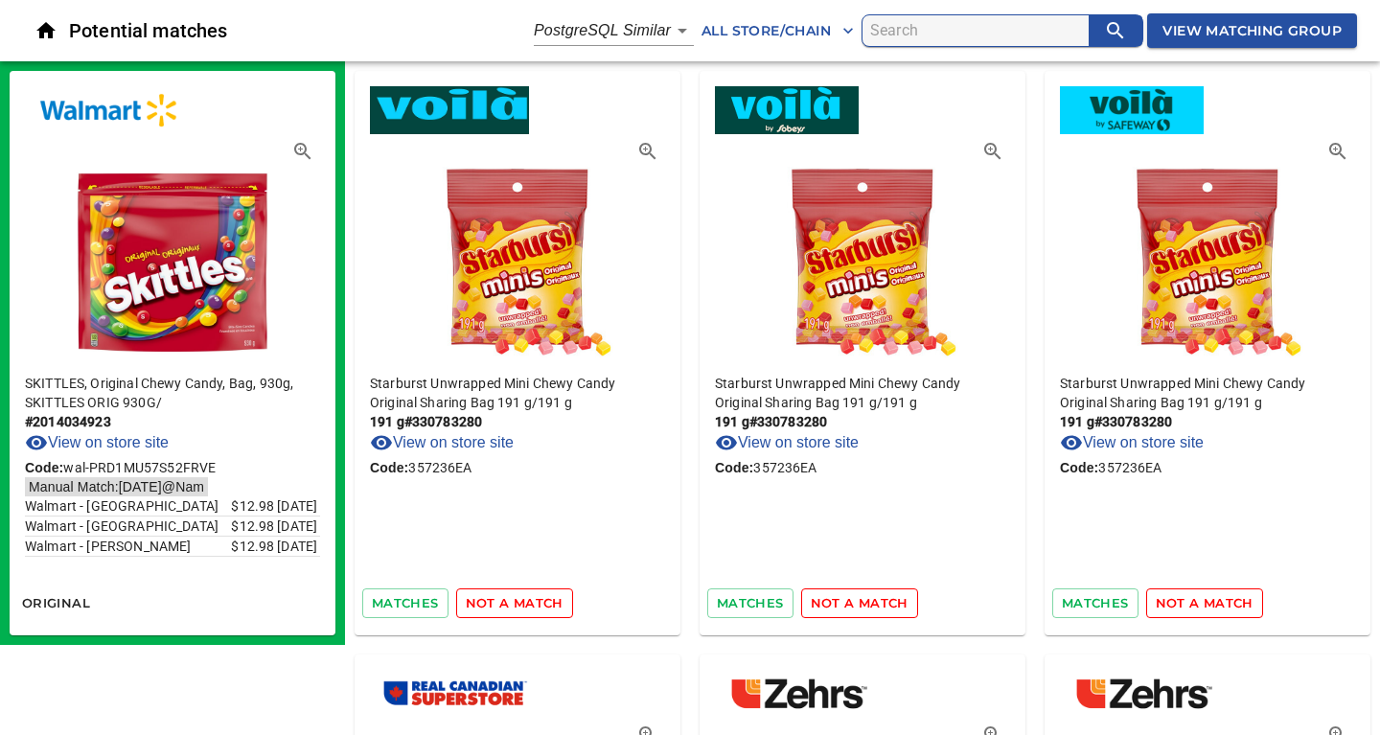
click at [508, 602] on span "not a match" at bounding box center [515, 603] width 98 height 22
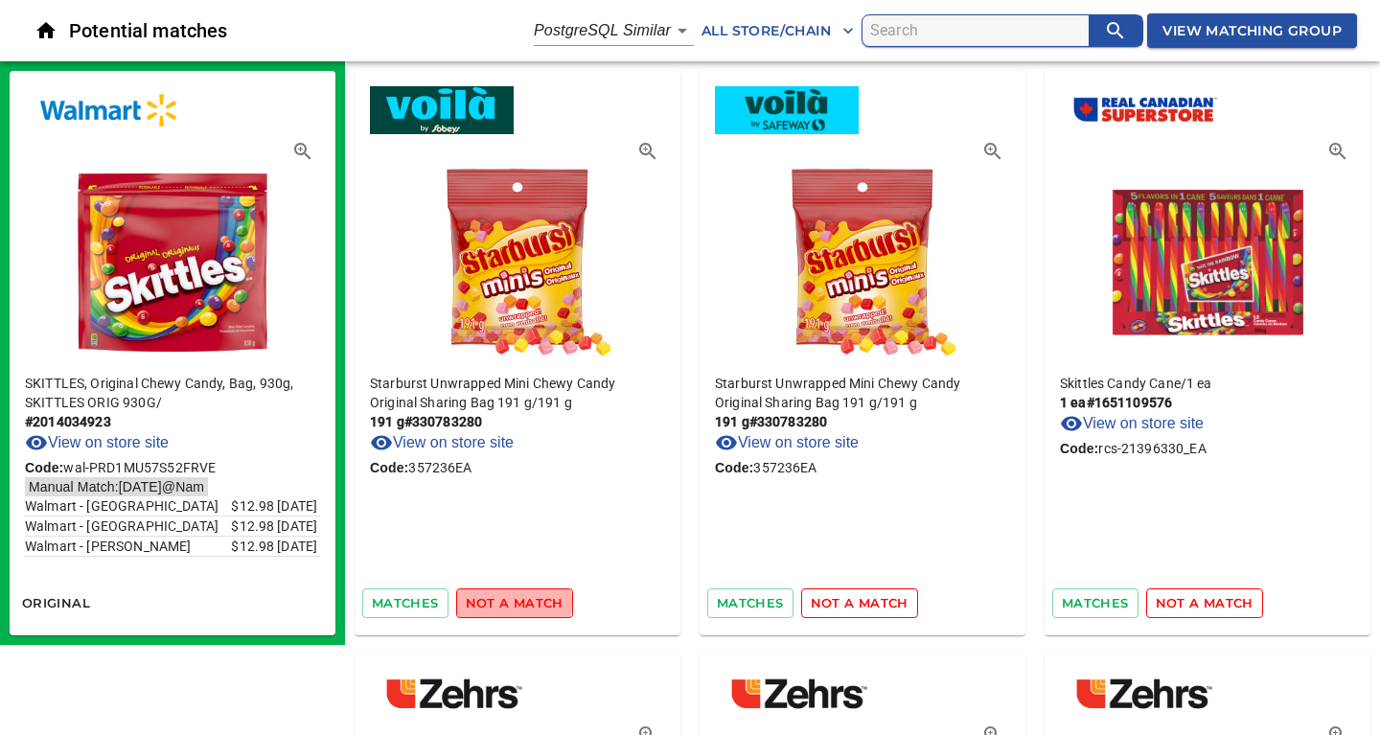
click at [508, 602] on span "not a match" at bounding box center [515, 603] width 98 height 22
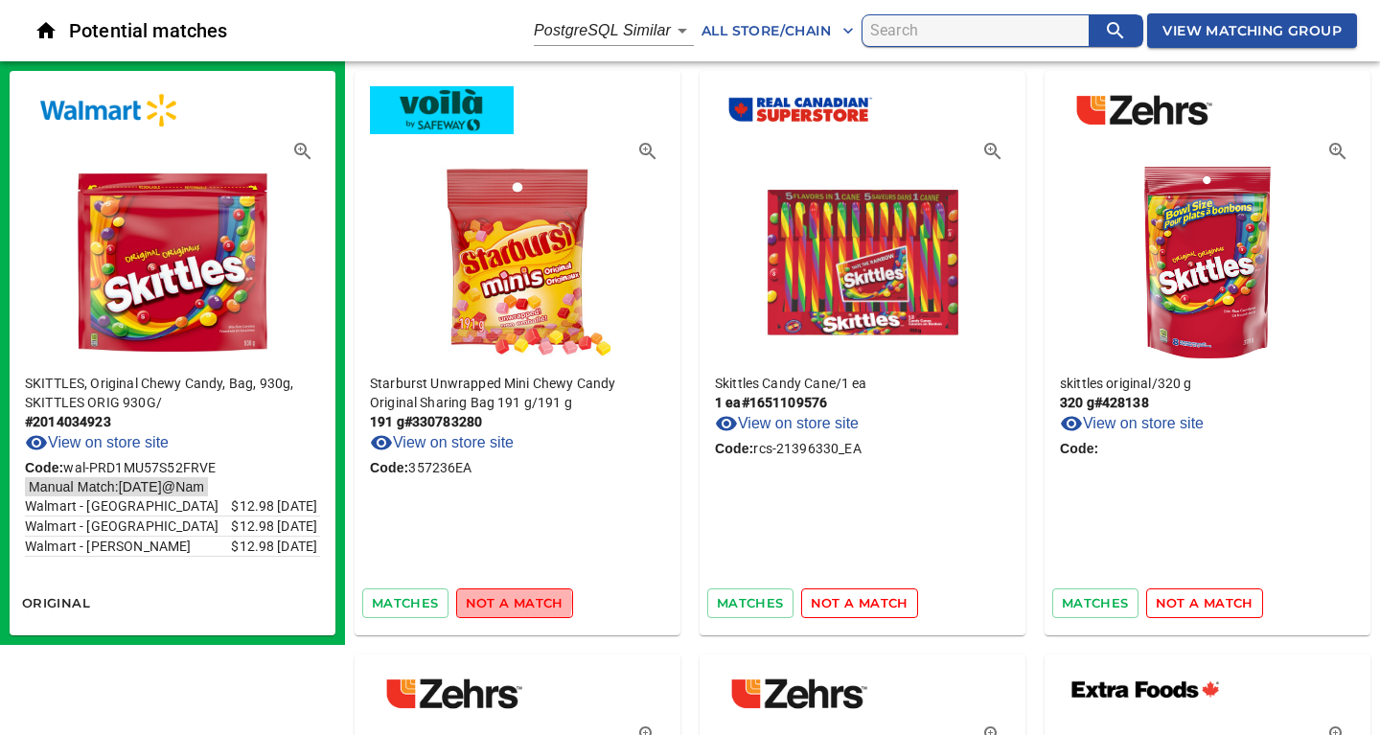
click at [508, 602] on span "not a match" at bounding box center [515, 603] width 98 height 22
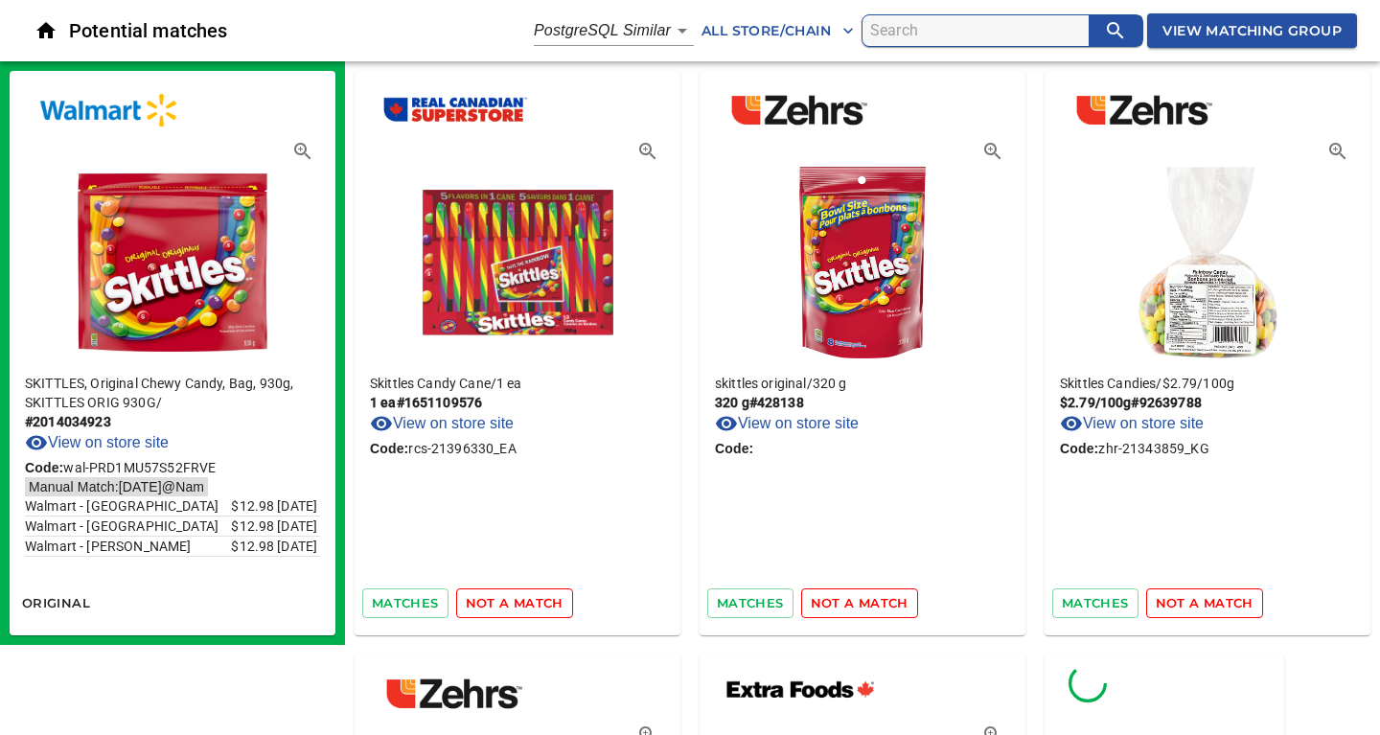
click at [508, 602] on span "not a match" at bounding box center [515, 603] width 98 height 22
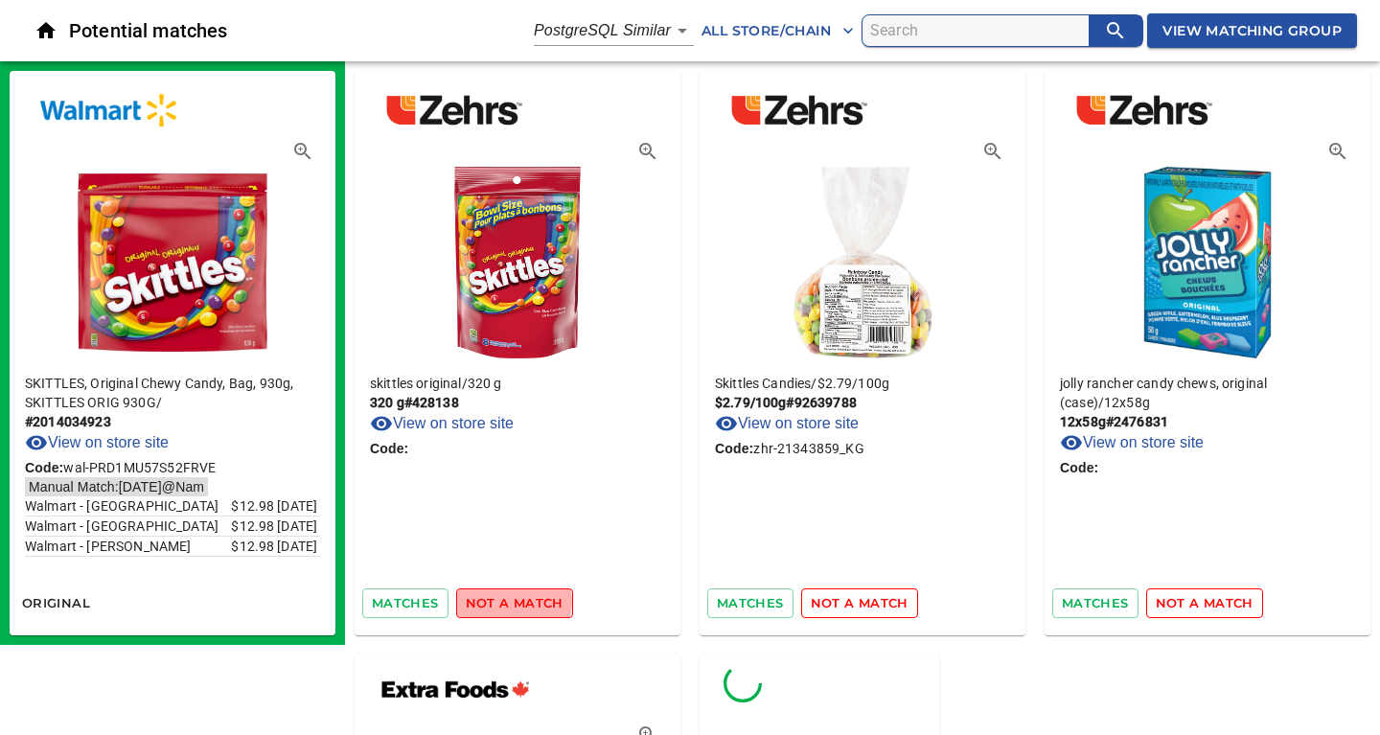
click at [508, 602] on span "not a match" at bounding box center [515, 603] width 98 height 22
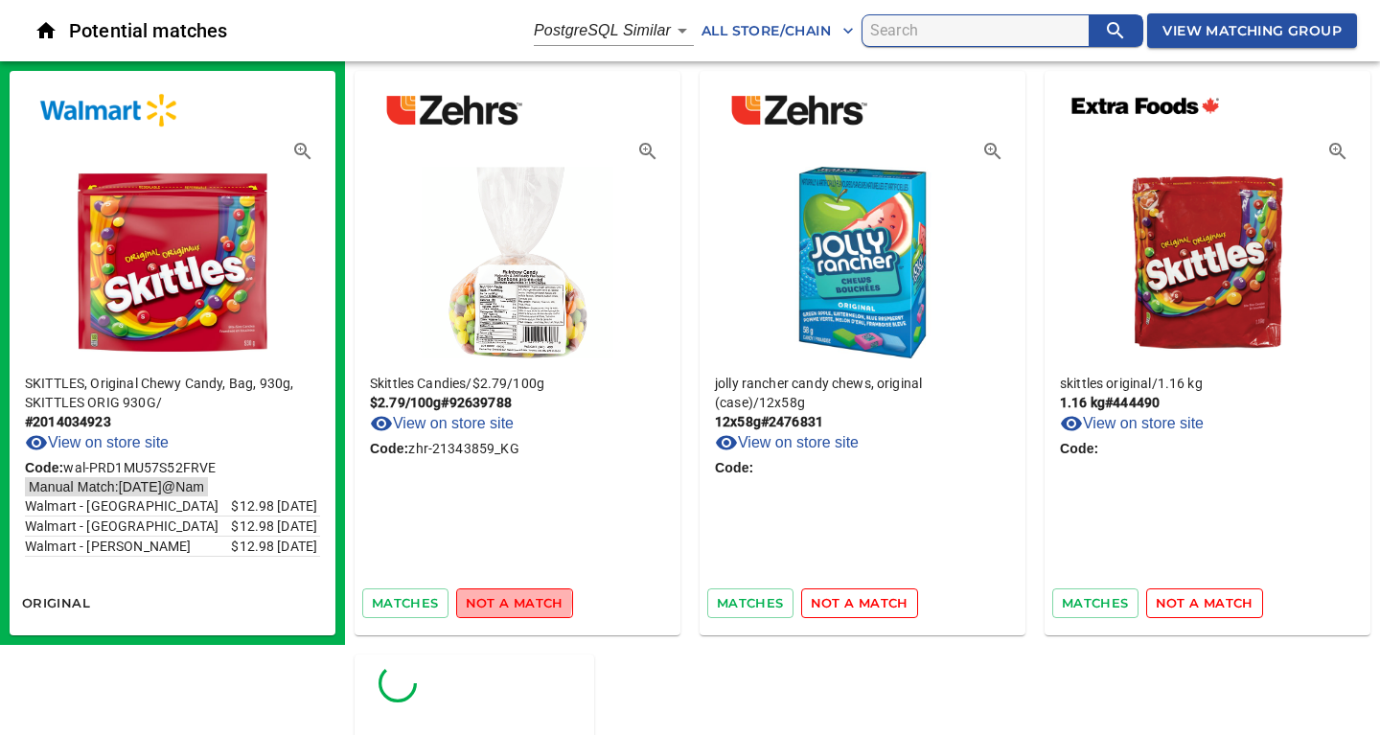
click at [508, 602] on span "not a match" at bounding box center [515, 603] width 98 height 22
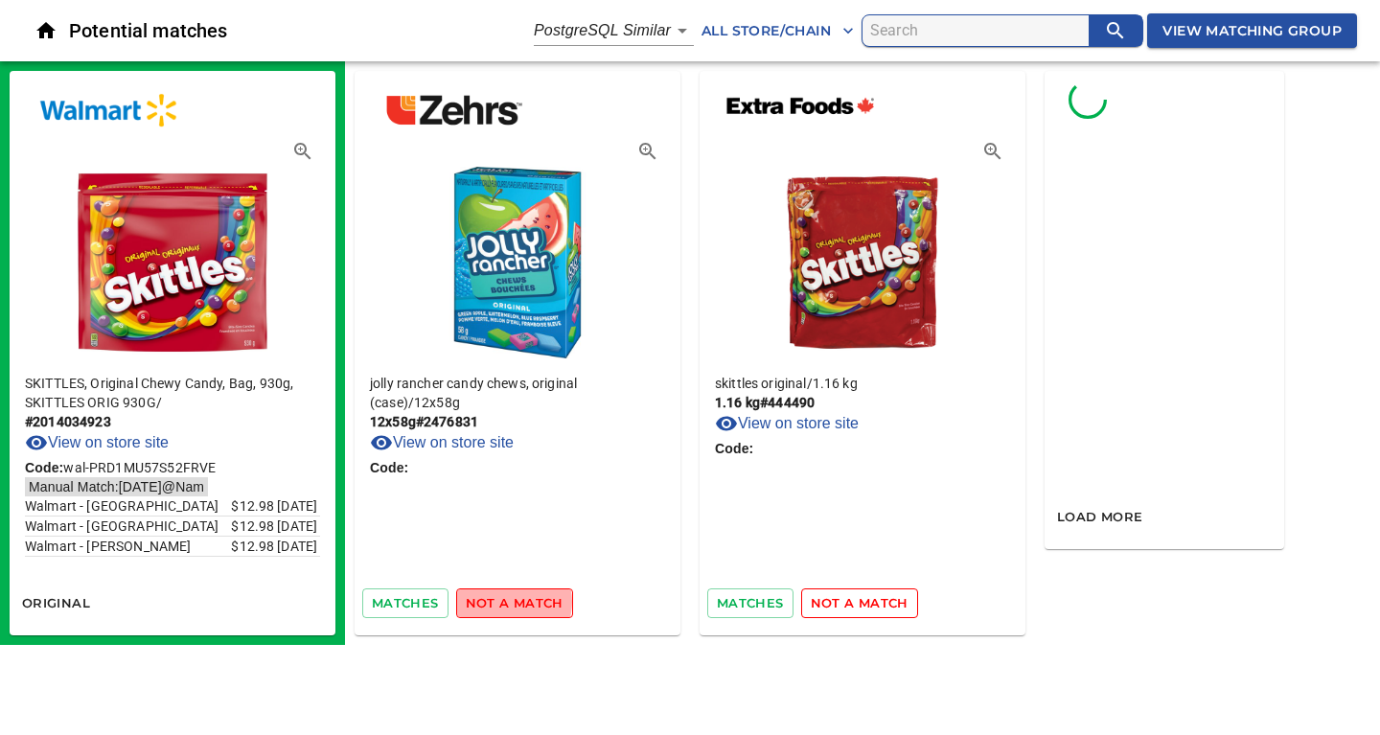
click at [508, 602] on span "not a match" at bounding box center [515, 603] width 98 height 22
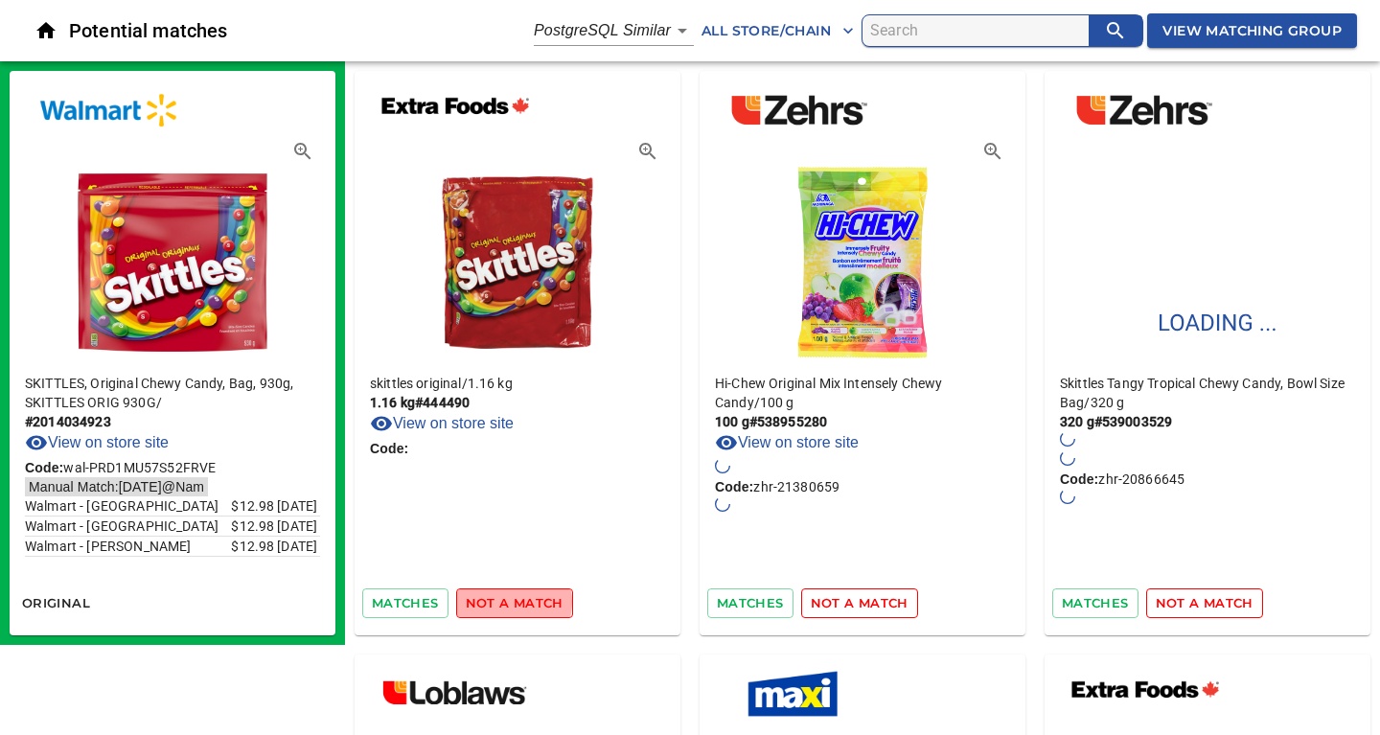
click at [508, 602] on span "not a match" at bounding box center [515, 603] width 98 height 22
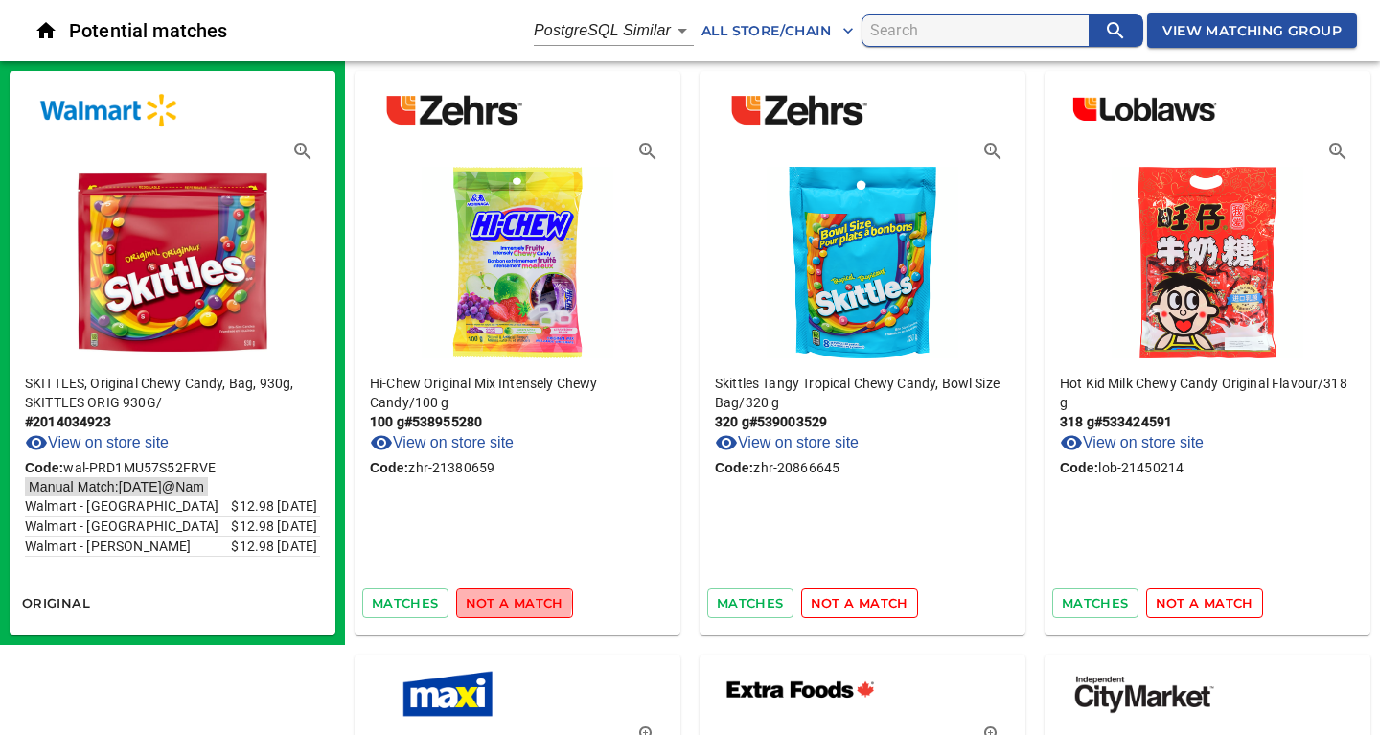
click at [508, 602] on span "not a match" at bounding box center [515, 603] width 98 height 22
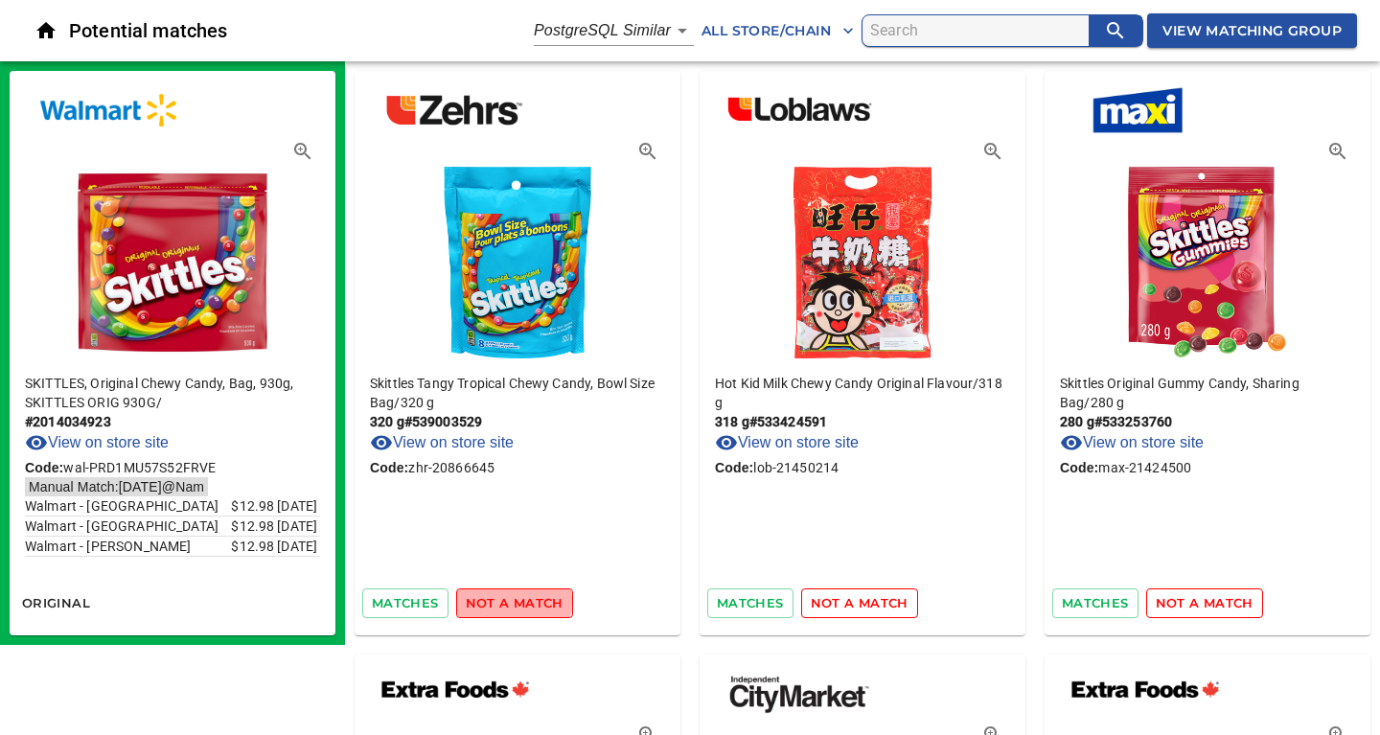
click at [508, 602] on span "not a match" at bounding box center [515, 603] width 98 height 22
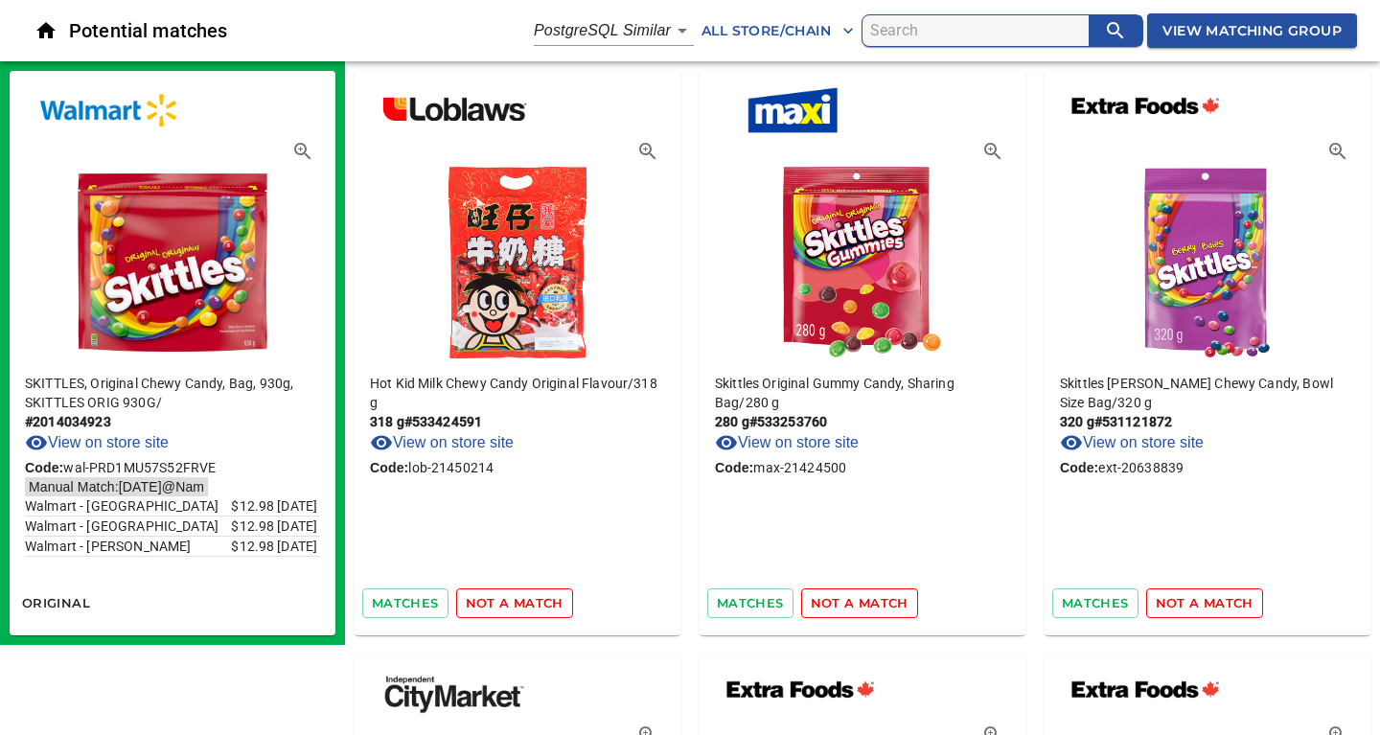
click at [508, 602] on span "not a match" at bounding box center [515, 603] width 98 height 22
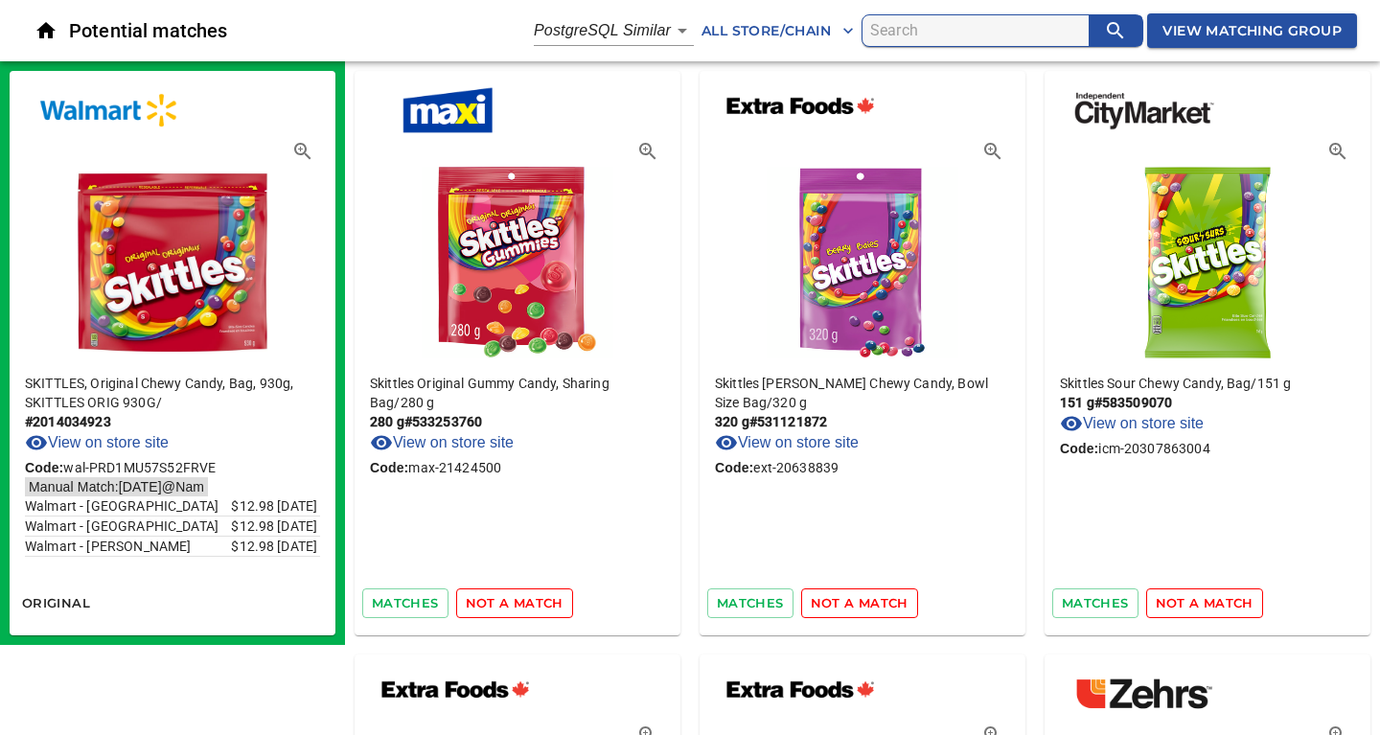
click at [508, 602] on span "not a match" at bounding box center [515, 603] width 98 height 22
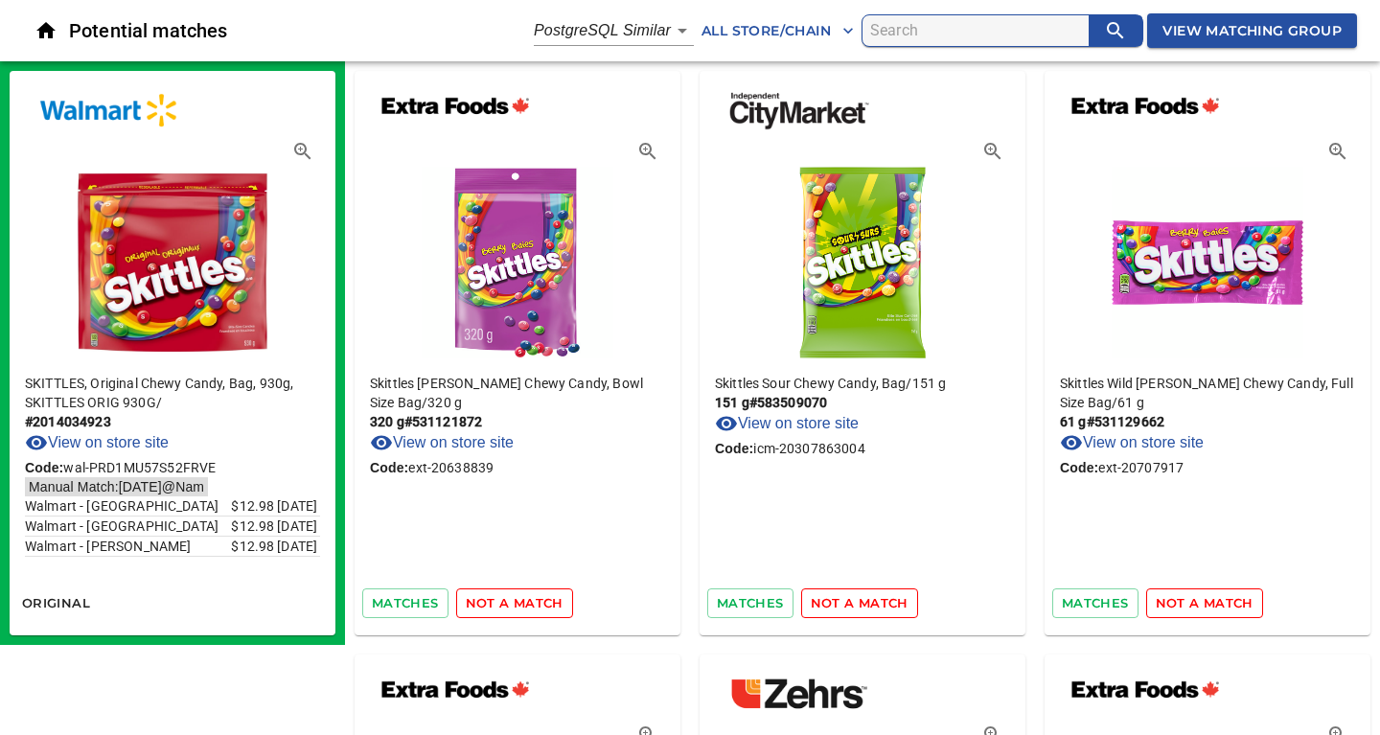
click at [508, 602] on span "not a match" at bounding box center [515, 603] width 98 height 22
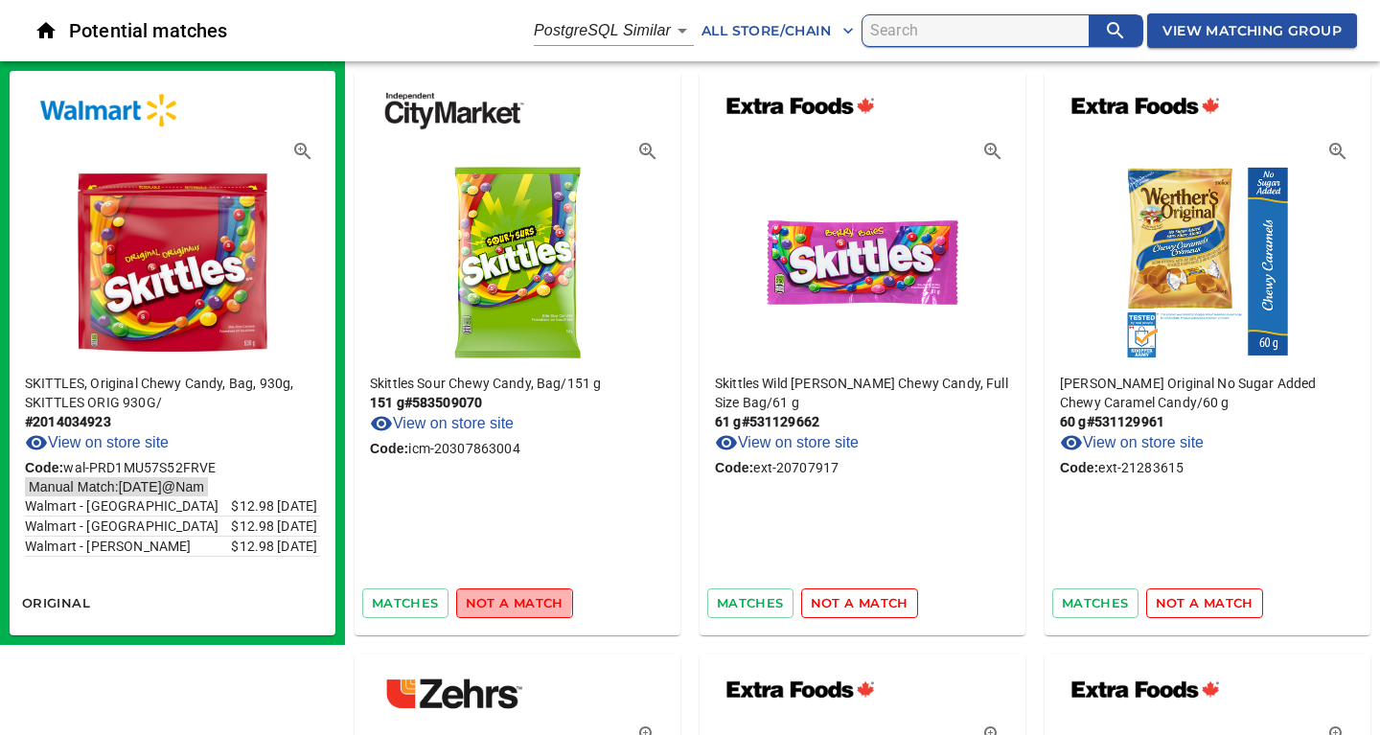
click at [508, 602] on span "not a match" at bounding box center [515, 603] width 98 height 22
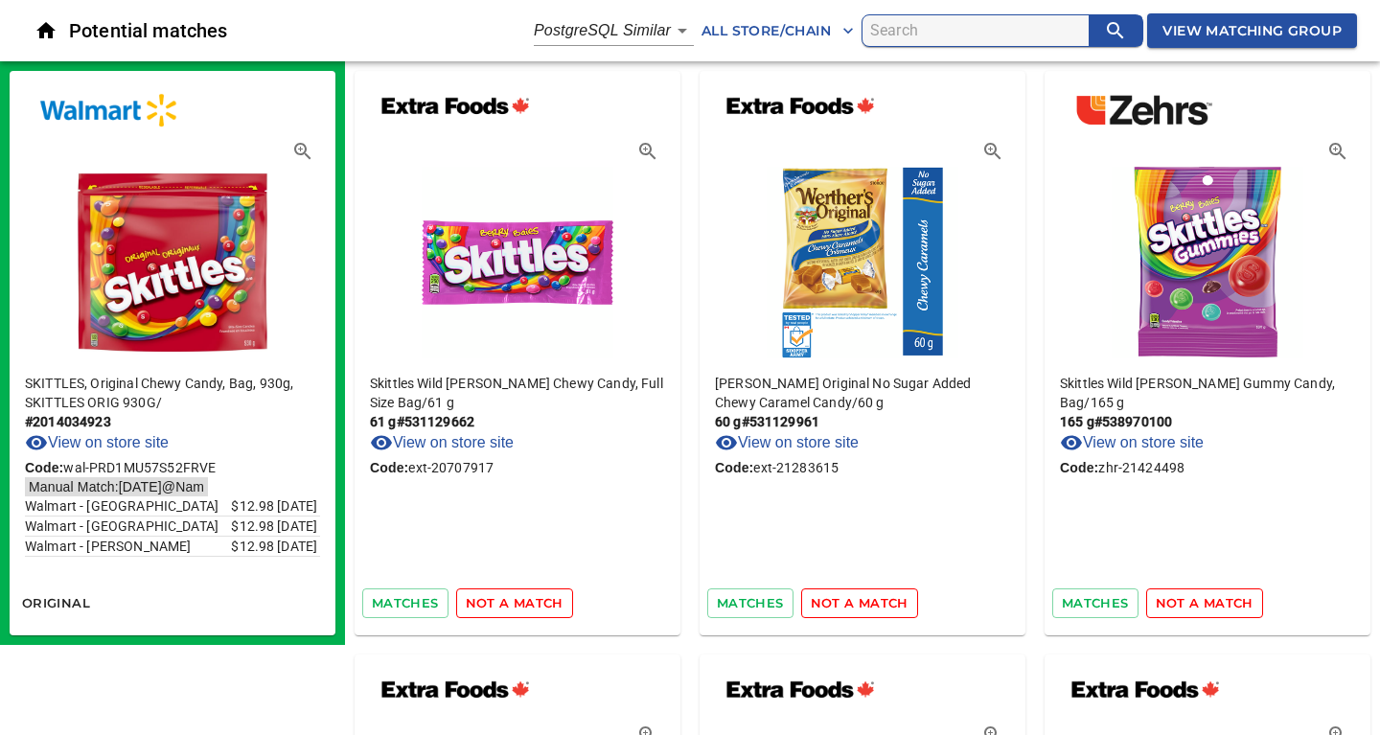
click at [508, 602] on span "not a match" at bounding box center [515, 603] width 98 height 22
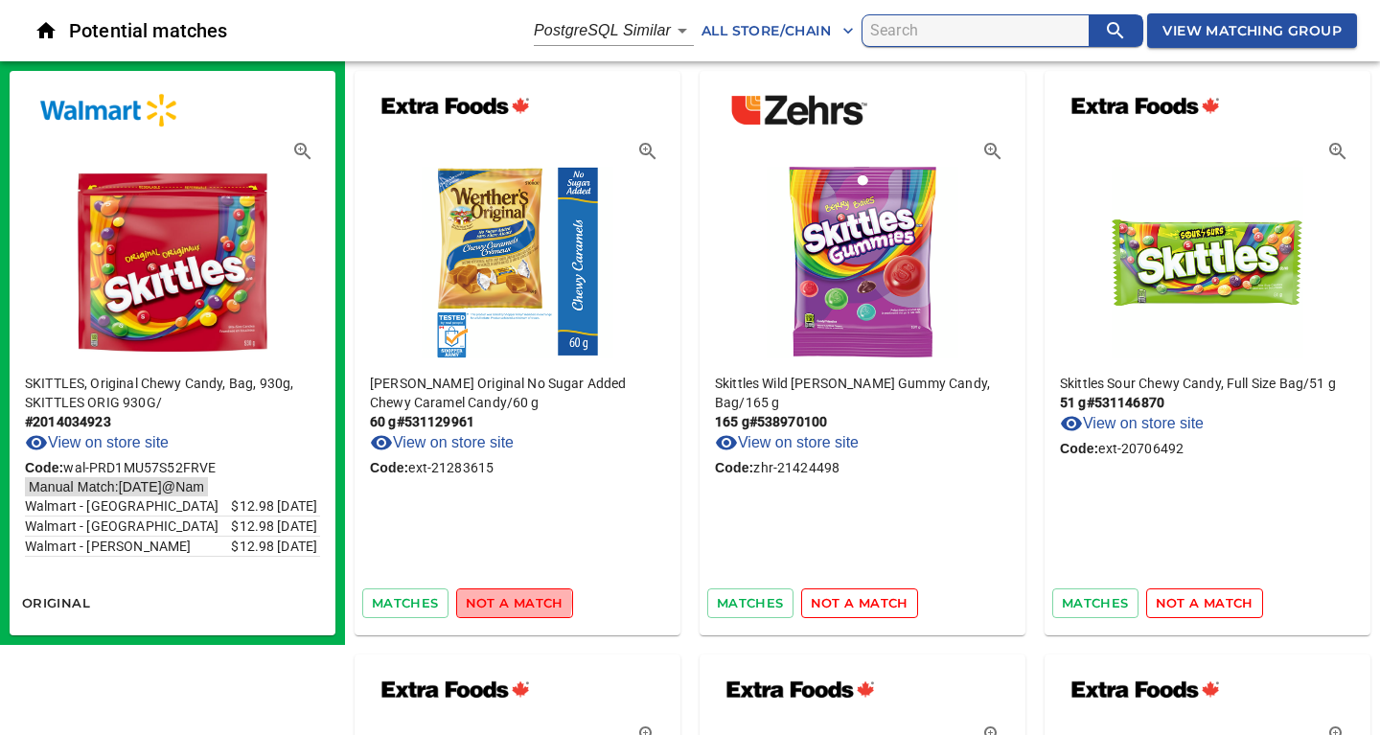
click at [508, 602] on span "not a match" at bounding box center [515, 603] width 98 height 22
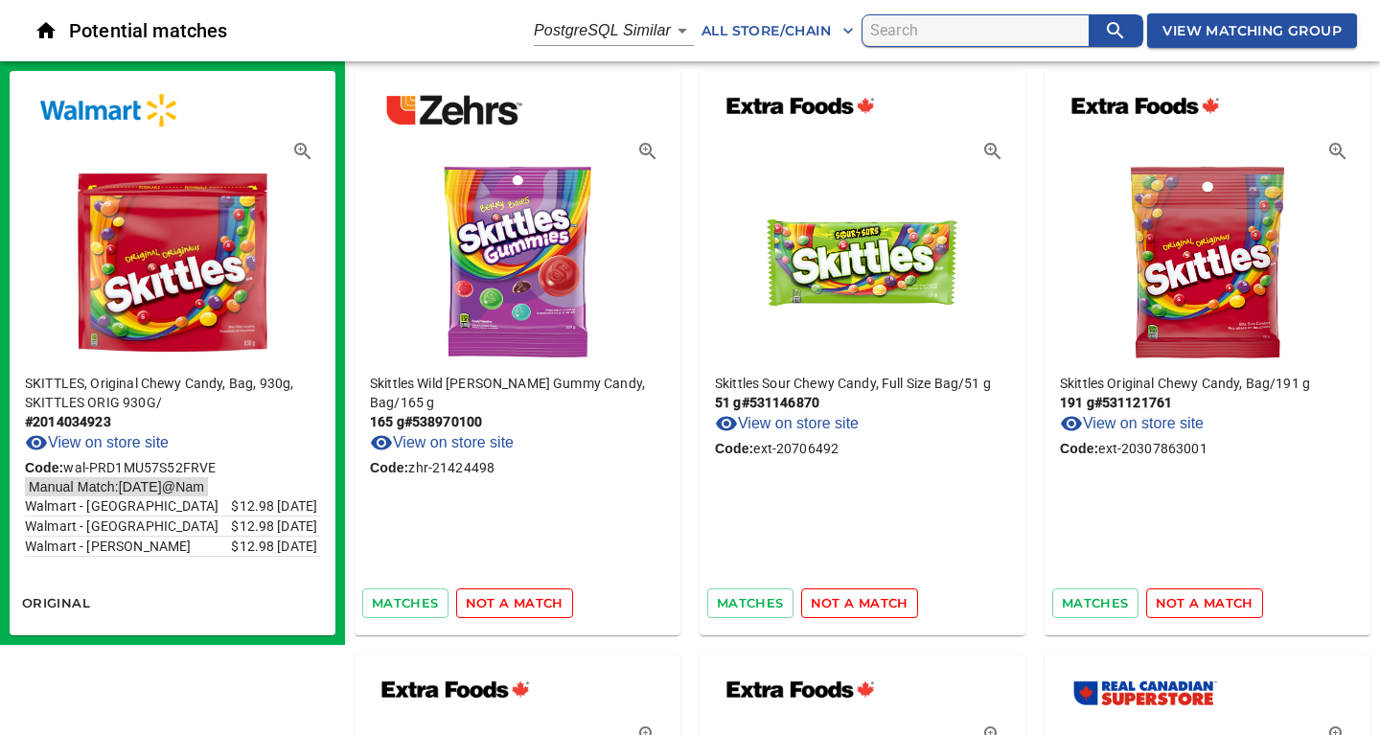
click at [508, 602] on span "not a match" at bounding box center [515, 603] width 98 height 22
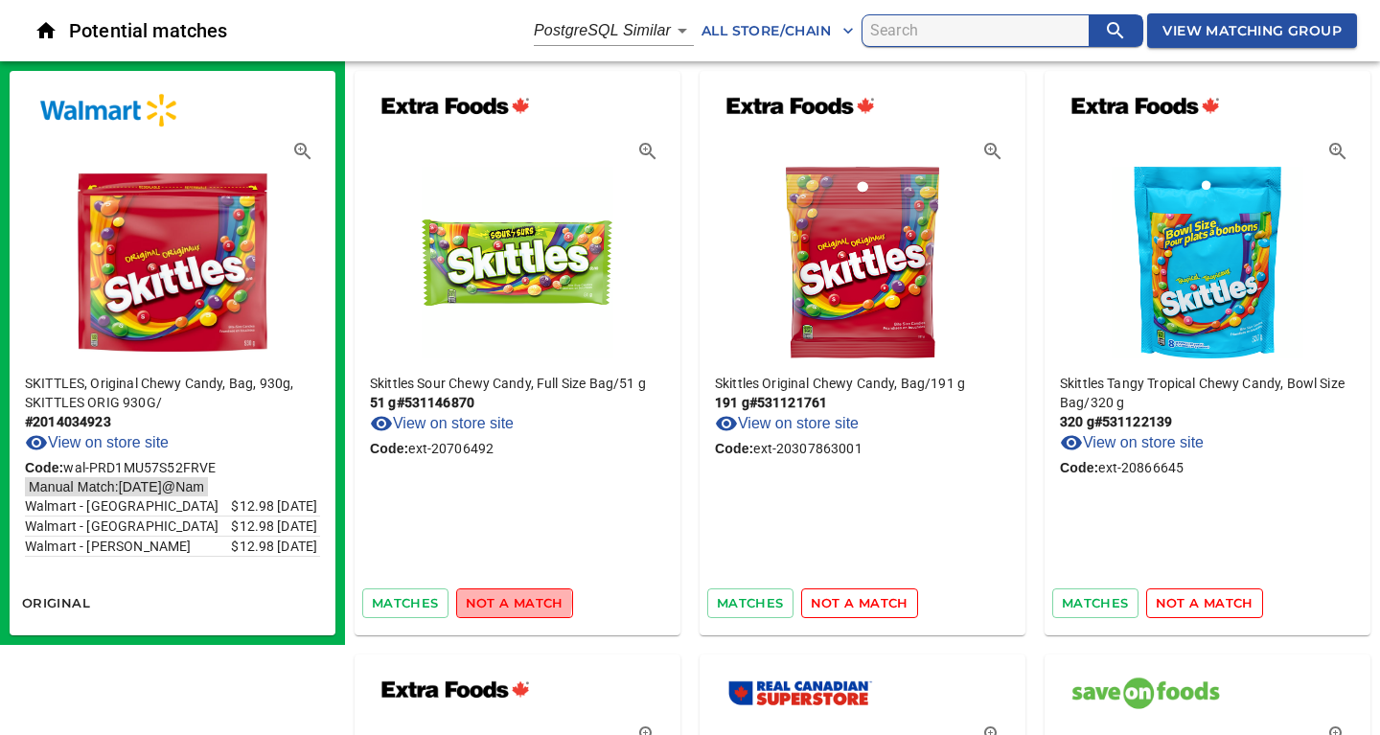
click at [508, 602] on span "not a match" at bounding box center [515, 603] width 98 height 22
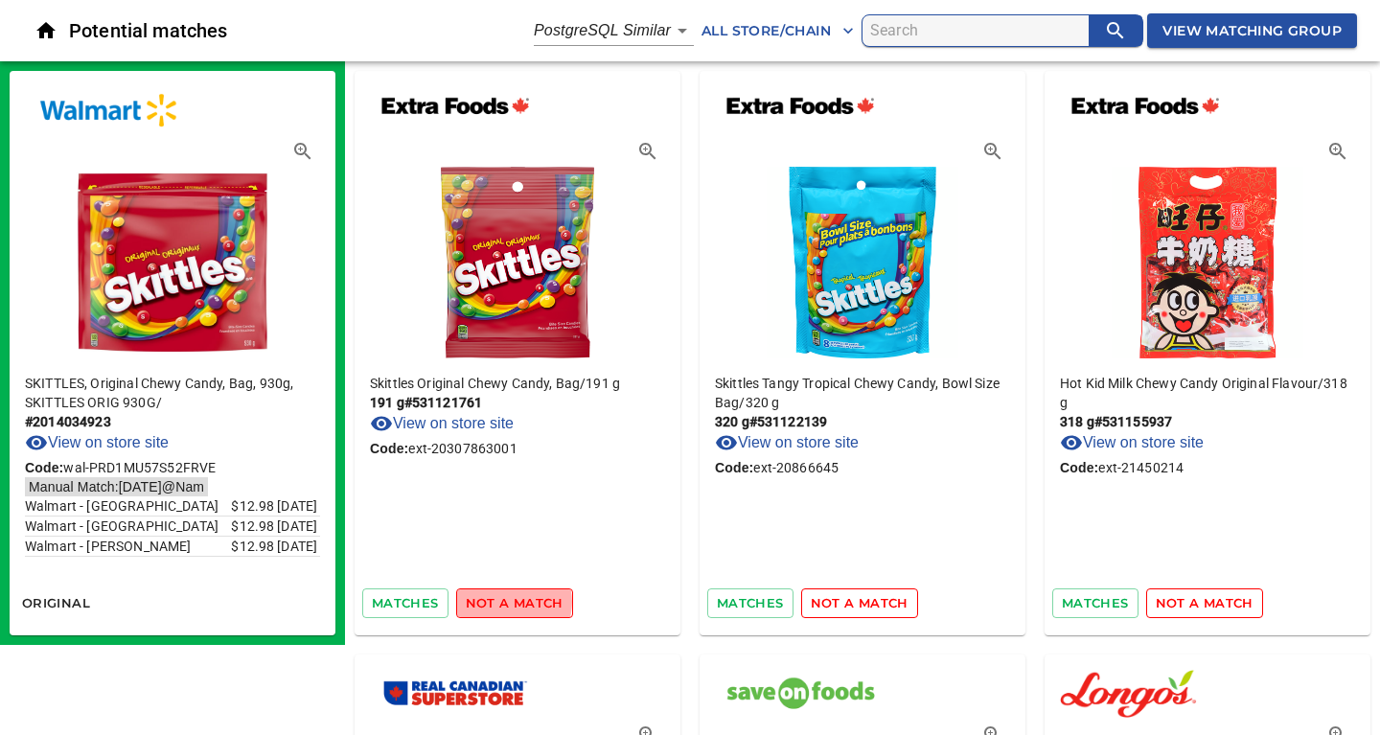
click at [508, 602] on span "not a match" at bounding box center [515, 603] width 98 height 22
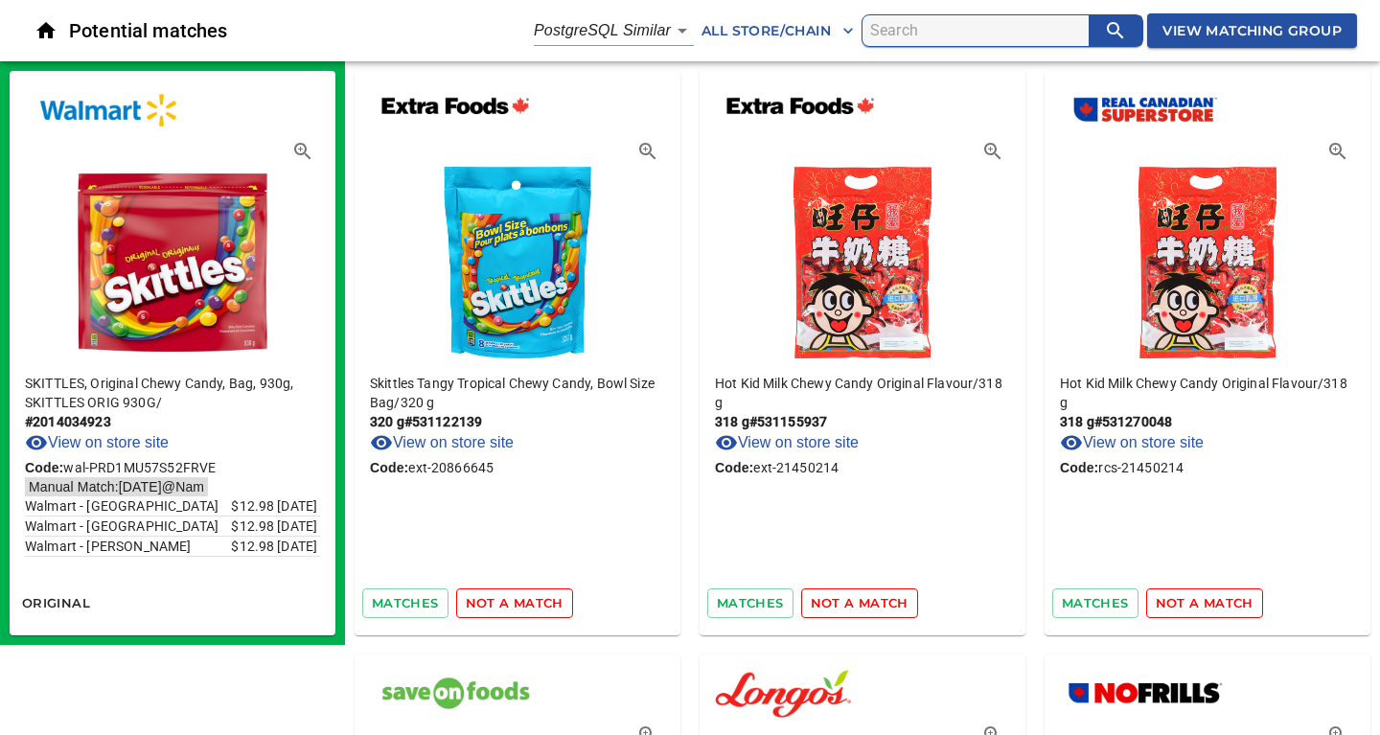
click at [508, 602] on span "not a match" at bounding box center [515, 603] width 98 height 22
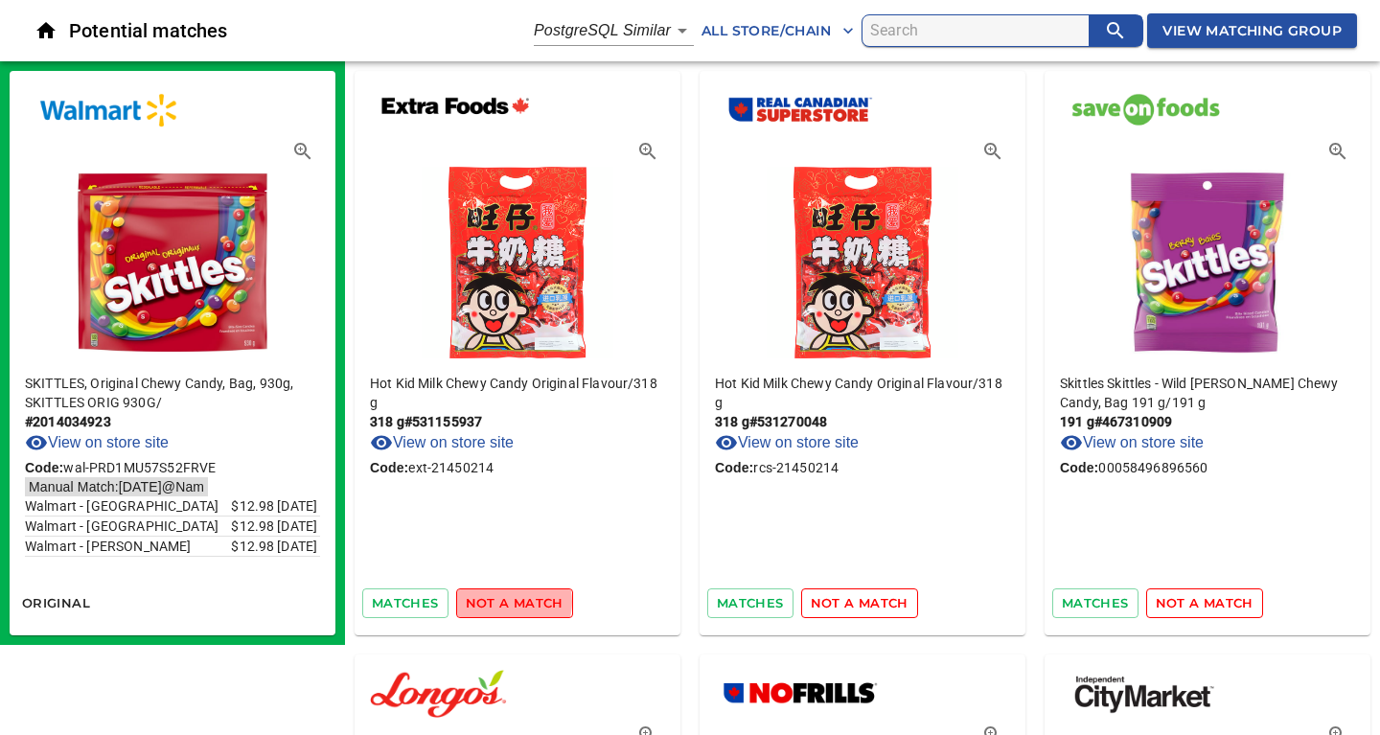
click at [508, 602] on span "not a match" at bounding box center [515, 603] width 98 height 22
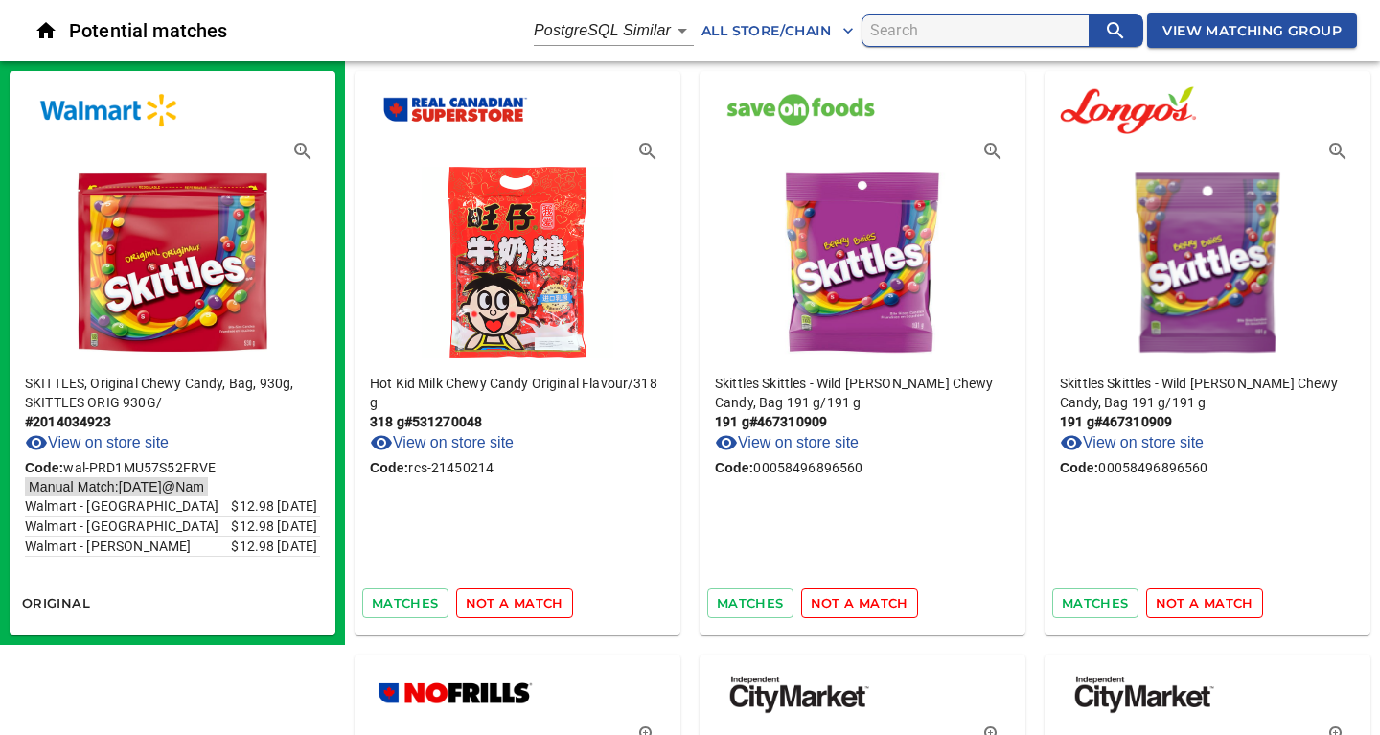
click at [508, 602] on span "not a match" at bounding box center [515, 603] width 98 height 22
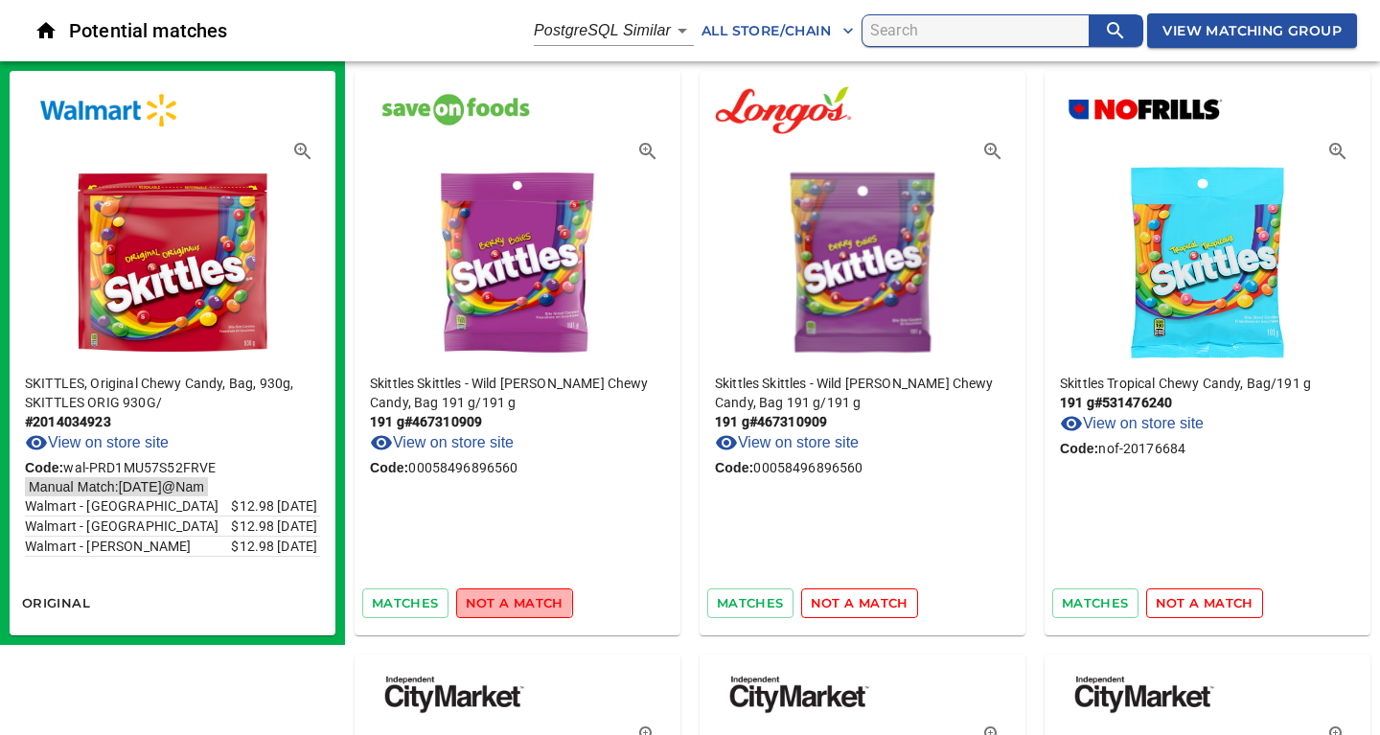
click at [508, 602] on span "not a match" at bounding box center [515, 603] width 98 height 22
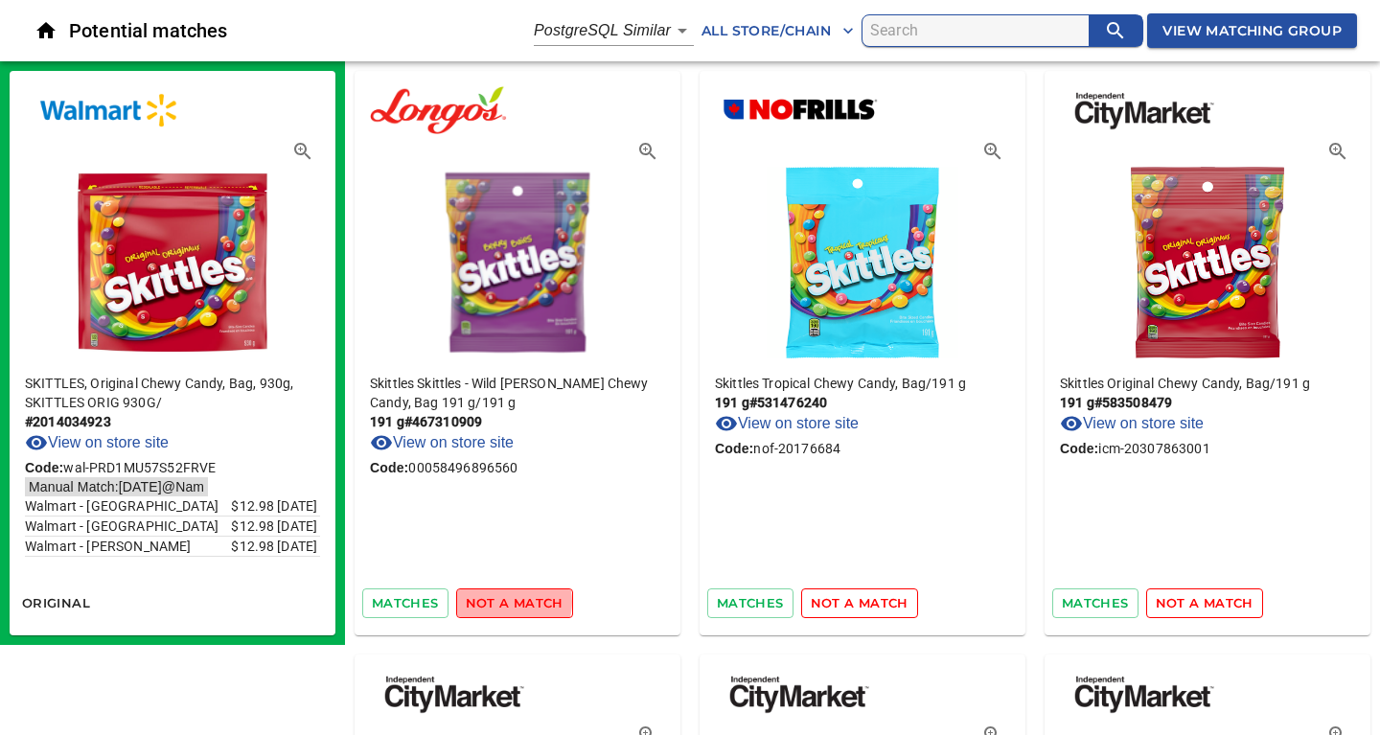
click at [508, 602] on span "not a match" at bounding box center [515, 603] width 98 height 22
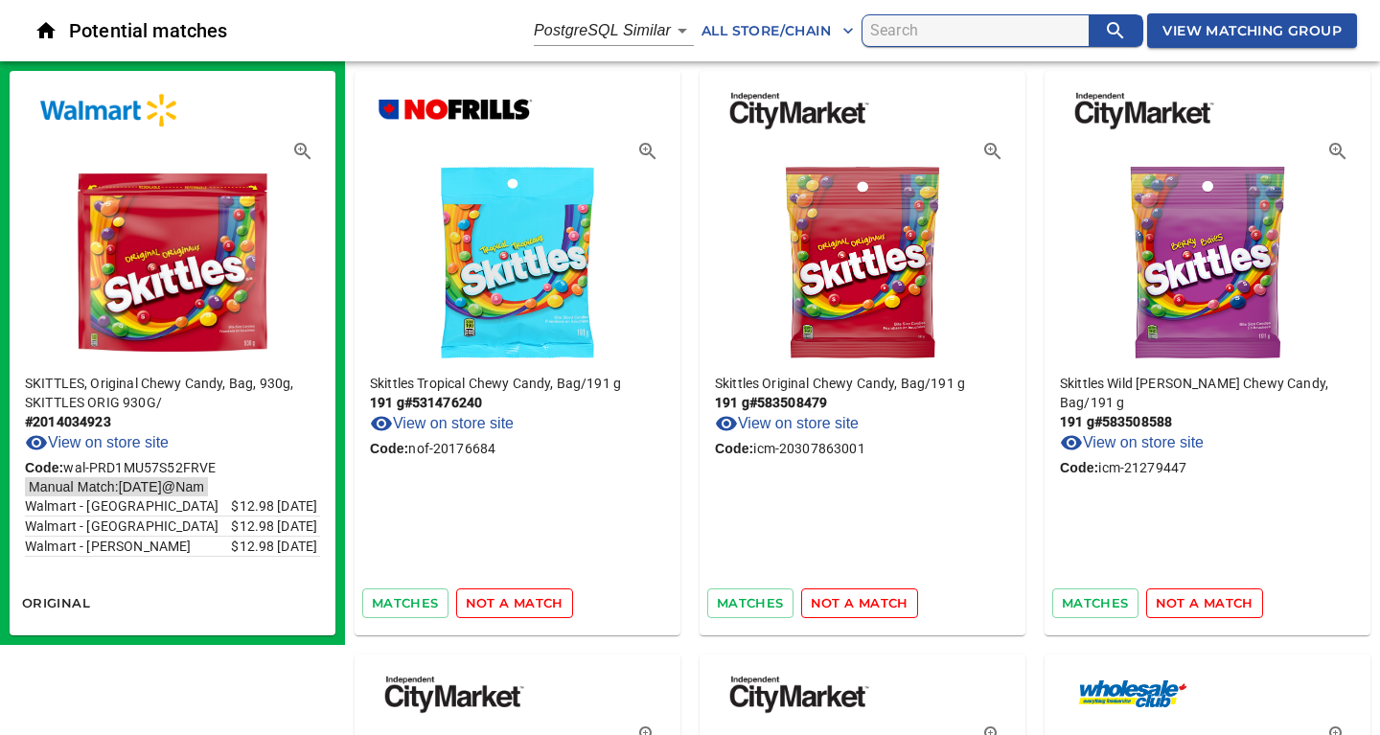
click at [508, 602] on span "not a match" at bounding box center [515, 603] width 98 height 22
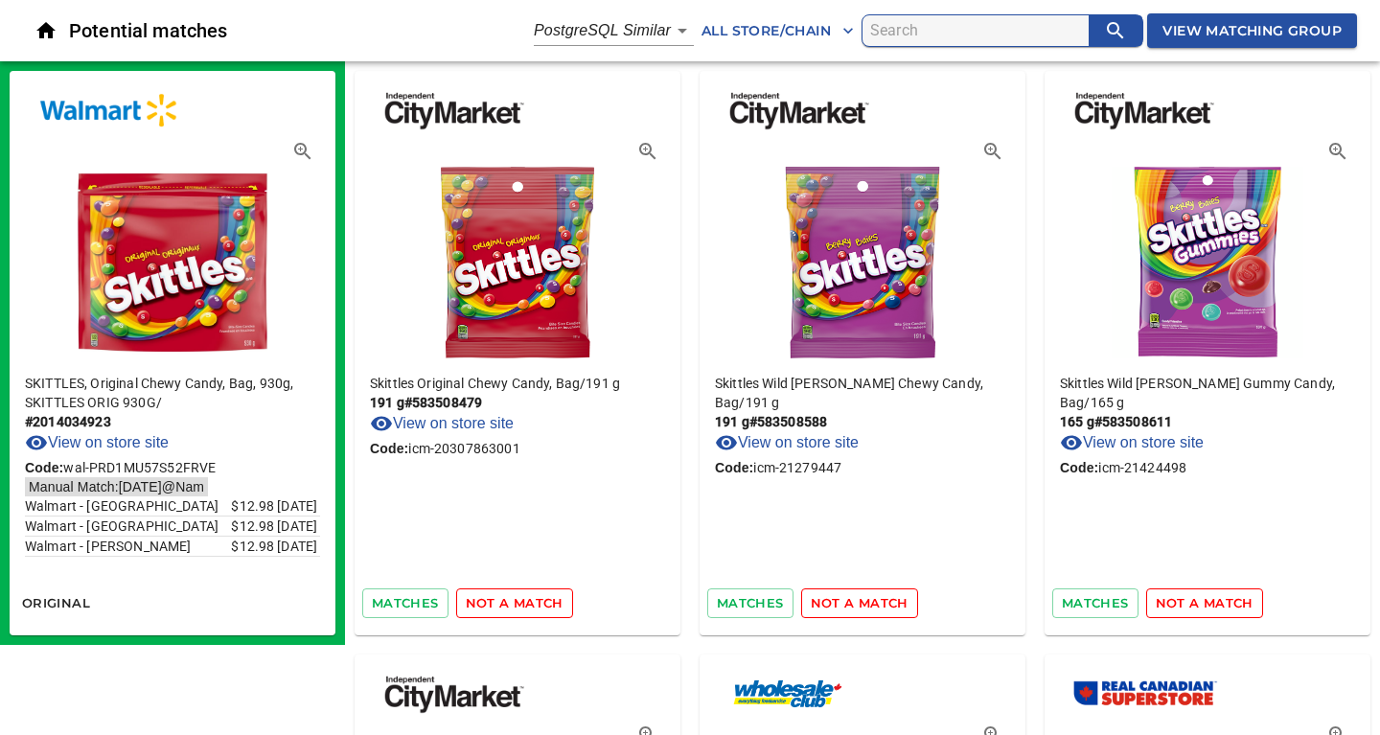
click at [508, 602] on span "not a match" at bounding box center [515, 603] width 98 height 22
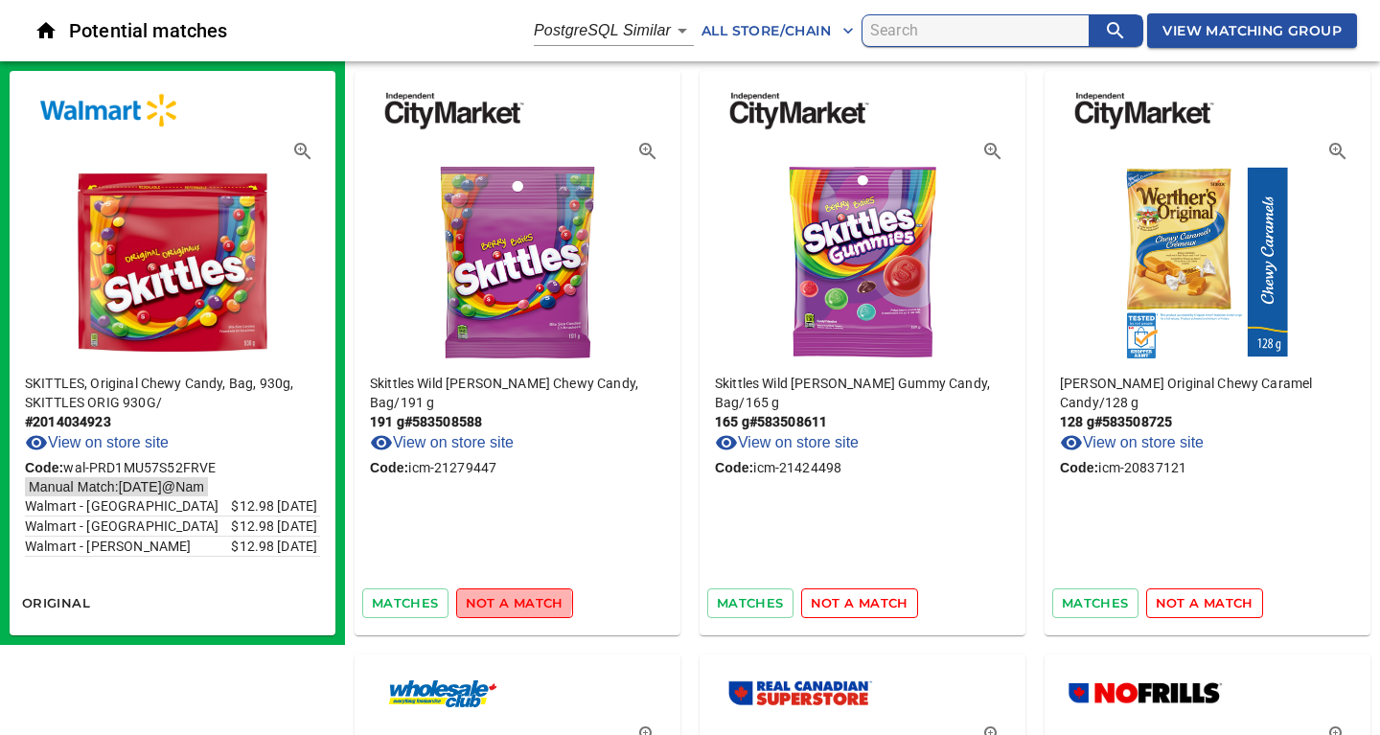
click at [508, 602] on span "not a match" at bounding box center [515, 603] width 98 height 22
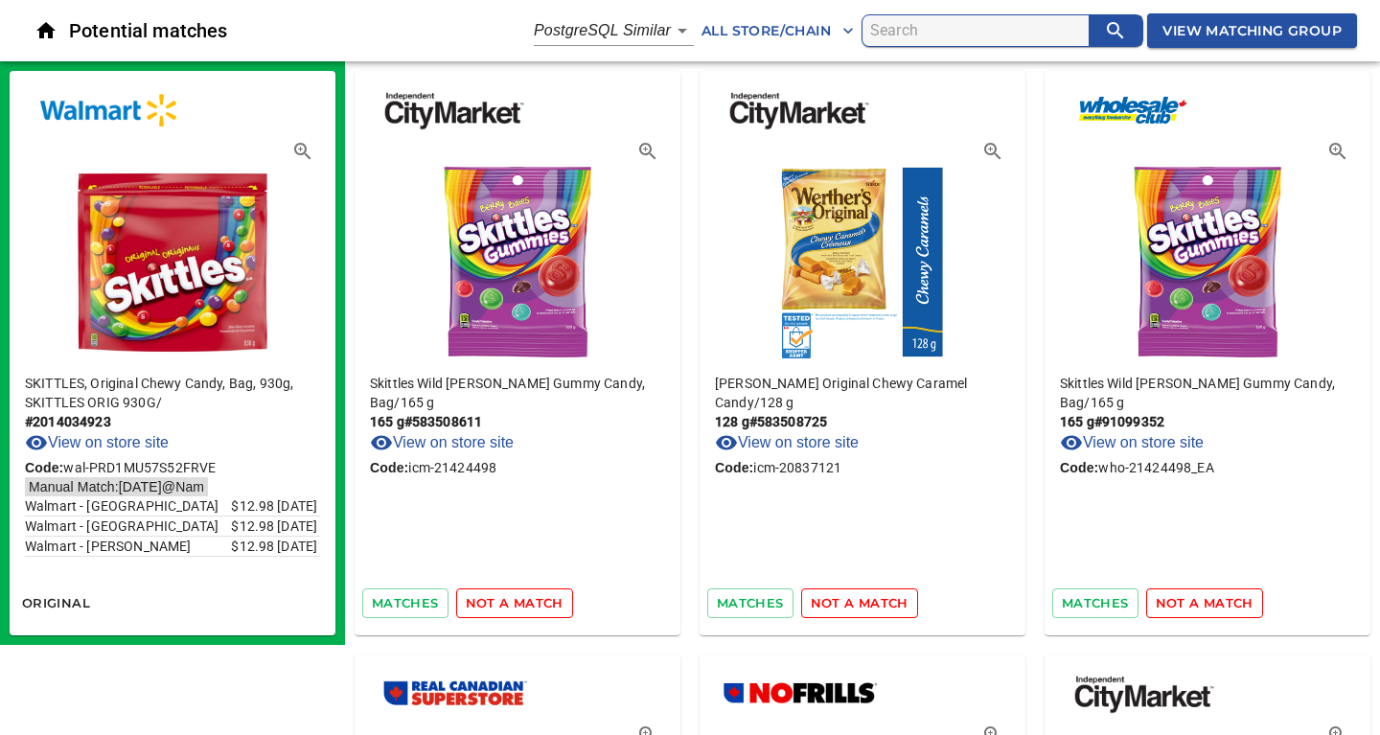
click at [508, 602] on span "not a match" at bounding box center [515, 603] width 98 height 22
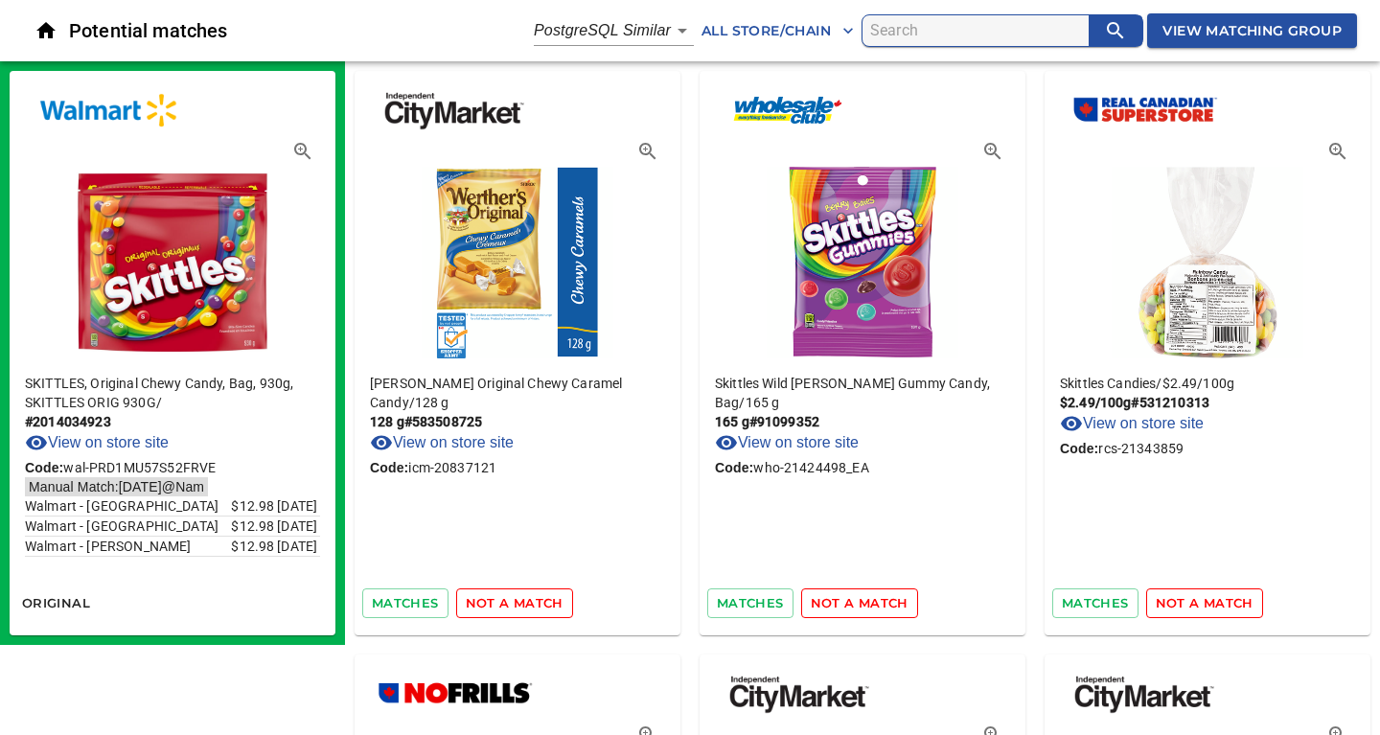
click at [508, 602] on span "not a match" at bounding box center [515, 603] width 98 height 22
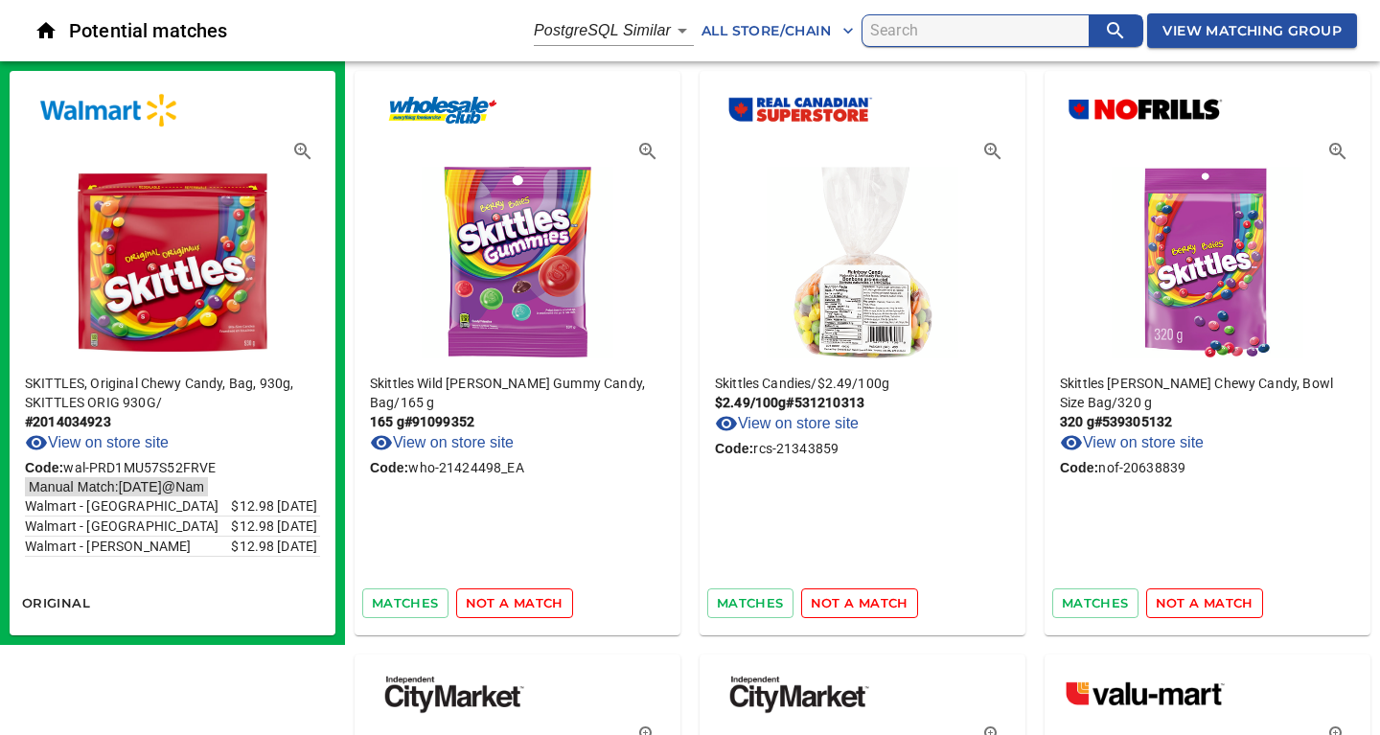
click at [508, 602] on span "not a match" at bounding box center [515, 603] width 98 height 22
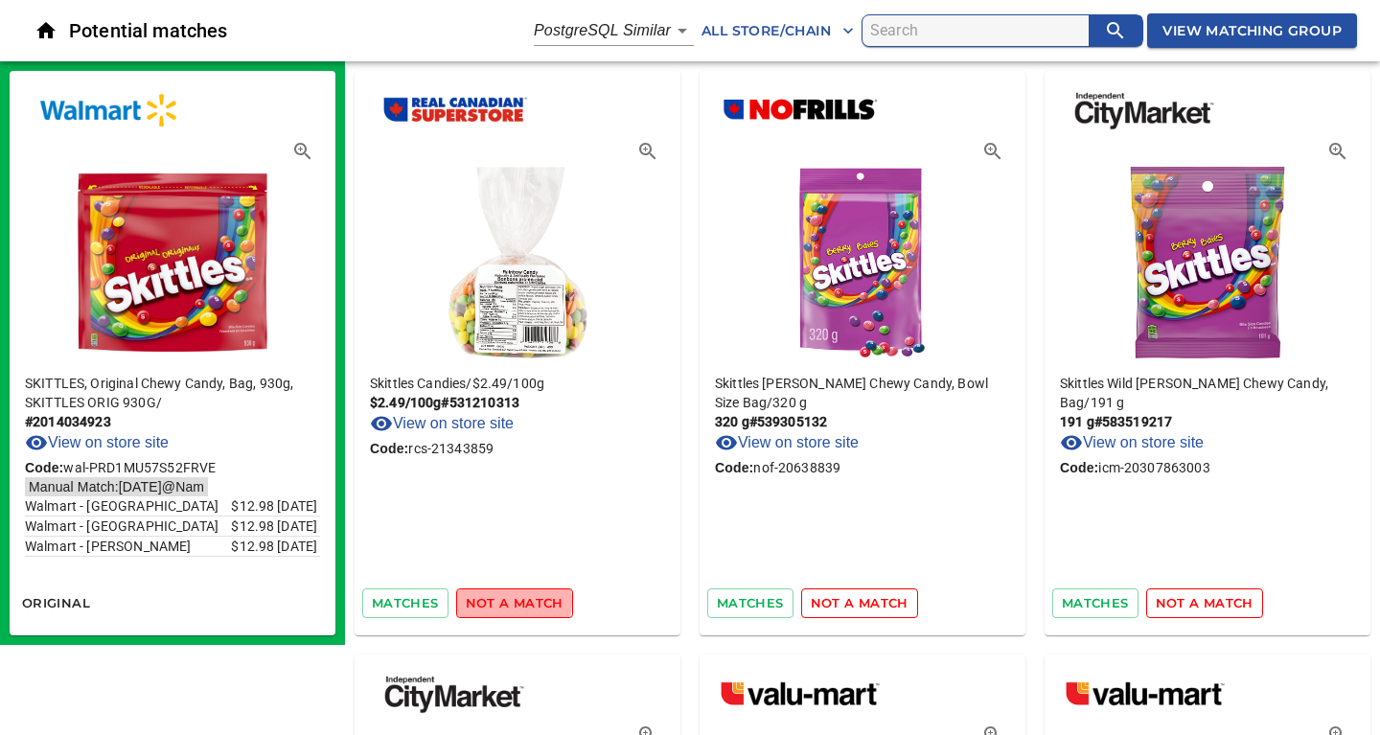
click at [508, 602] on span "not a match" at bounding box center [515, 603] width 98 height 22
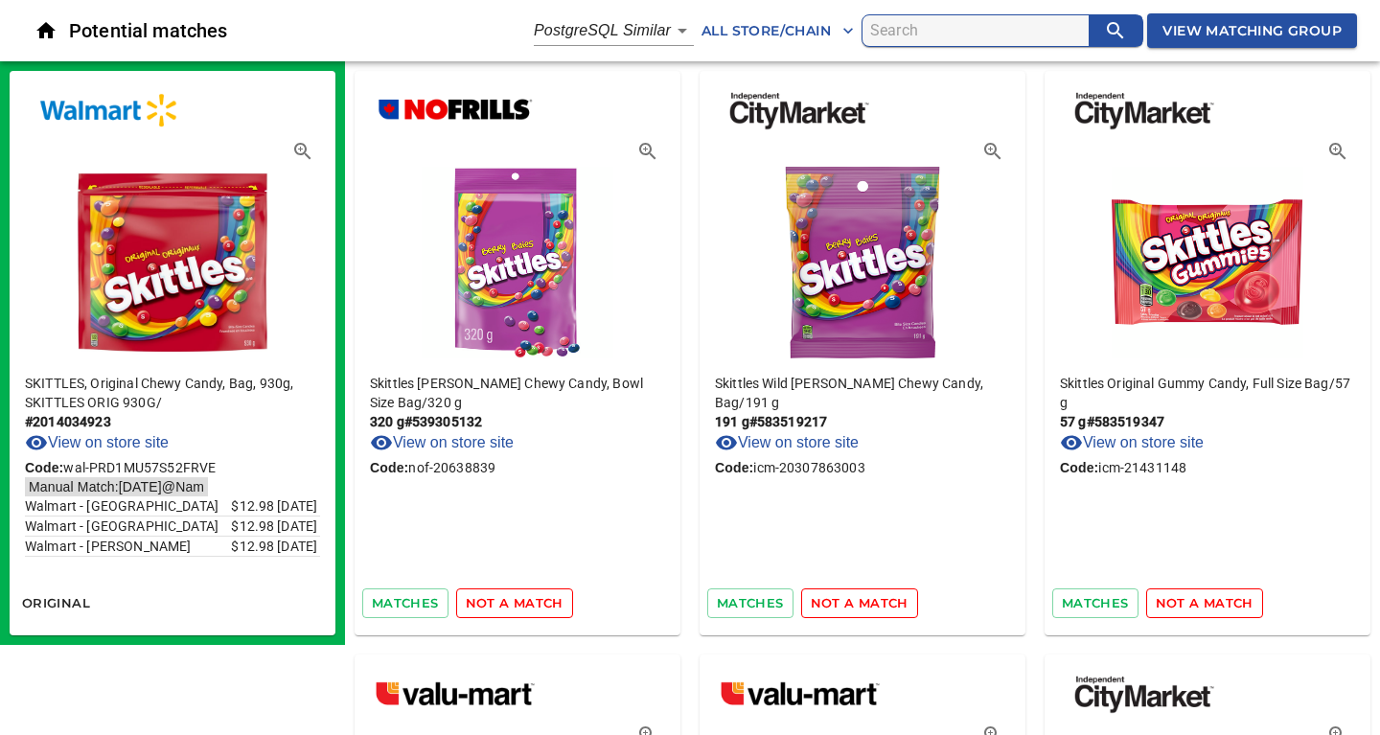
click at [508, 602] on span "not a match" at bounding box center [515, 603] width 98 height 22
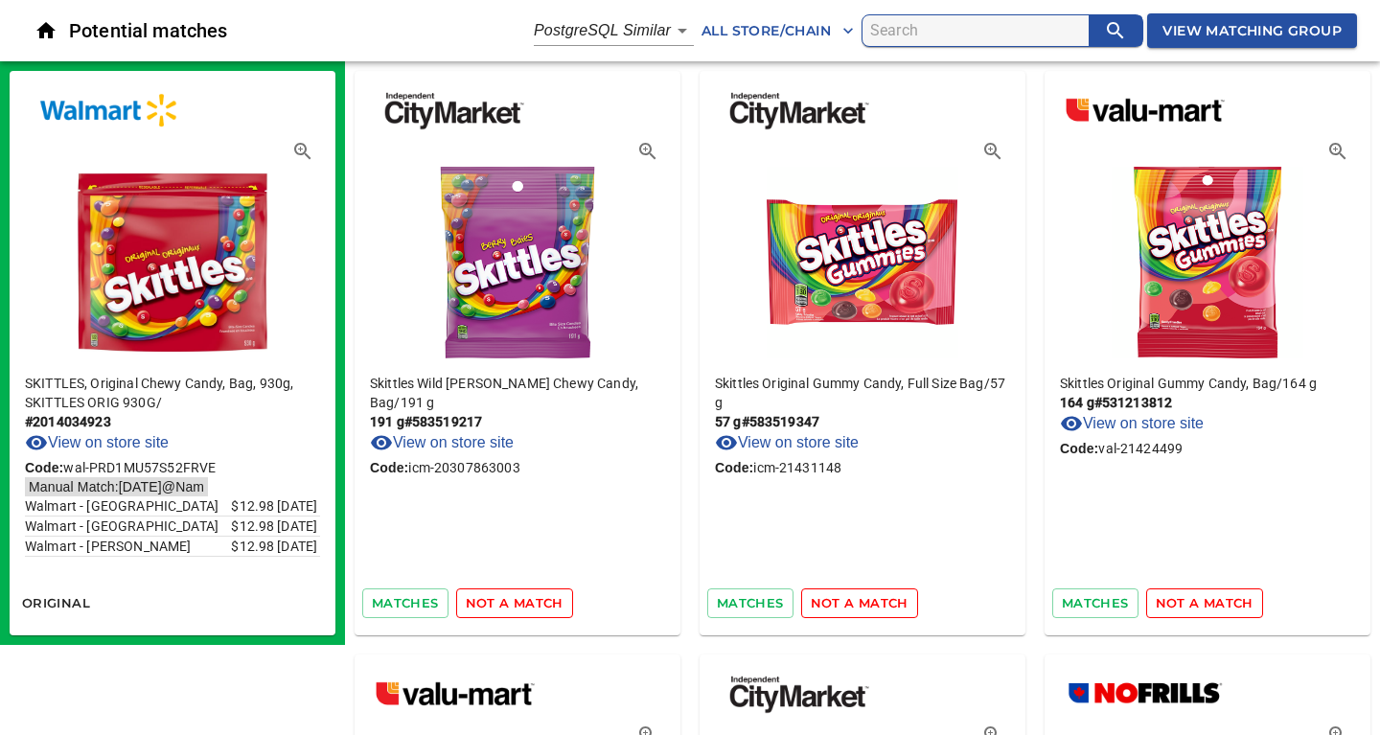
click at [508, 602] on span "not a match" at bounding box center [515, 603] width 98 height 22
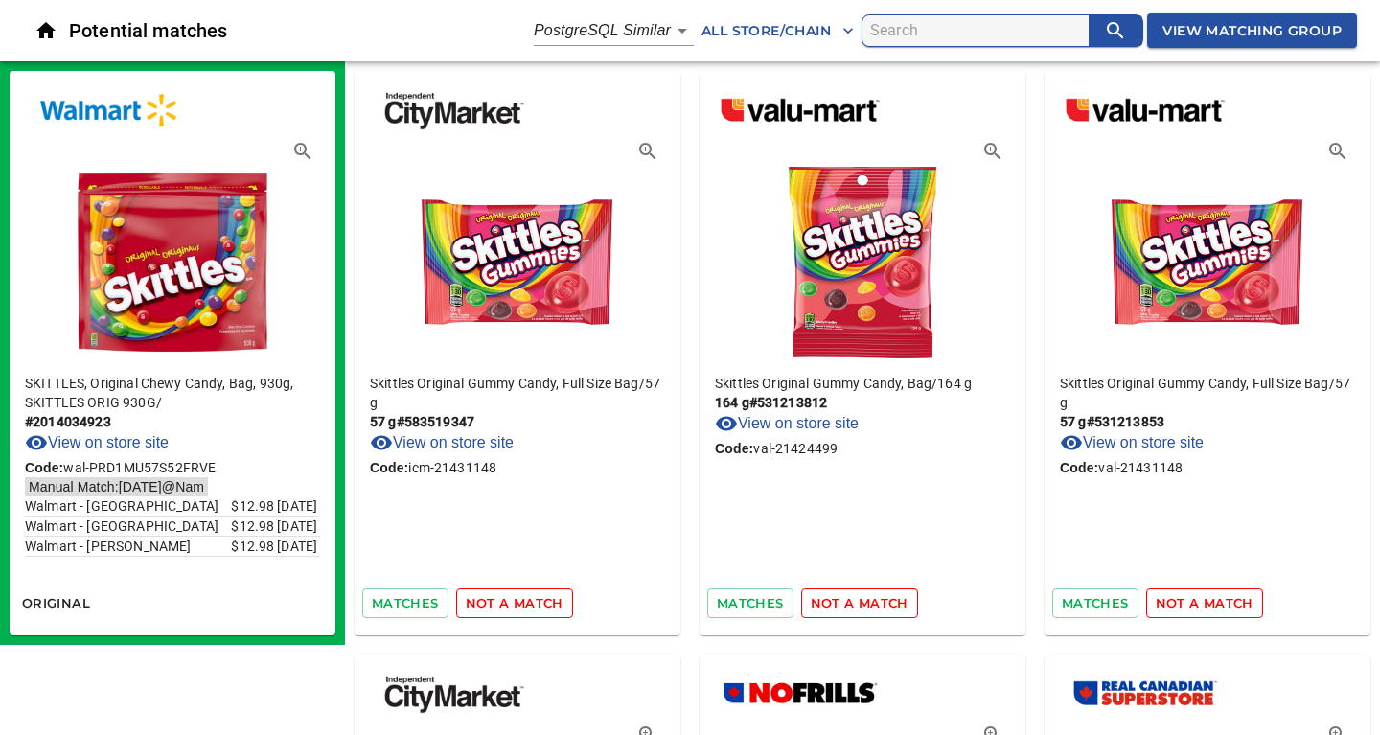
click at [508, 602] on span "not a match" at bounding box center [515, 603] width 98 height 22
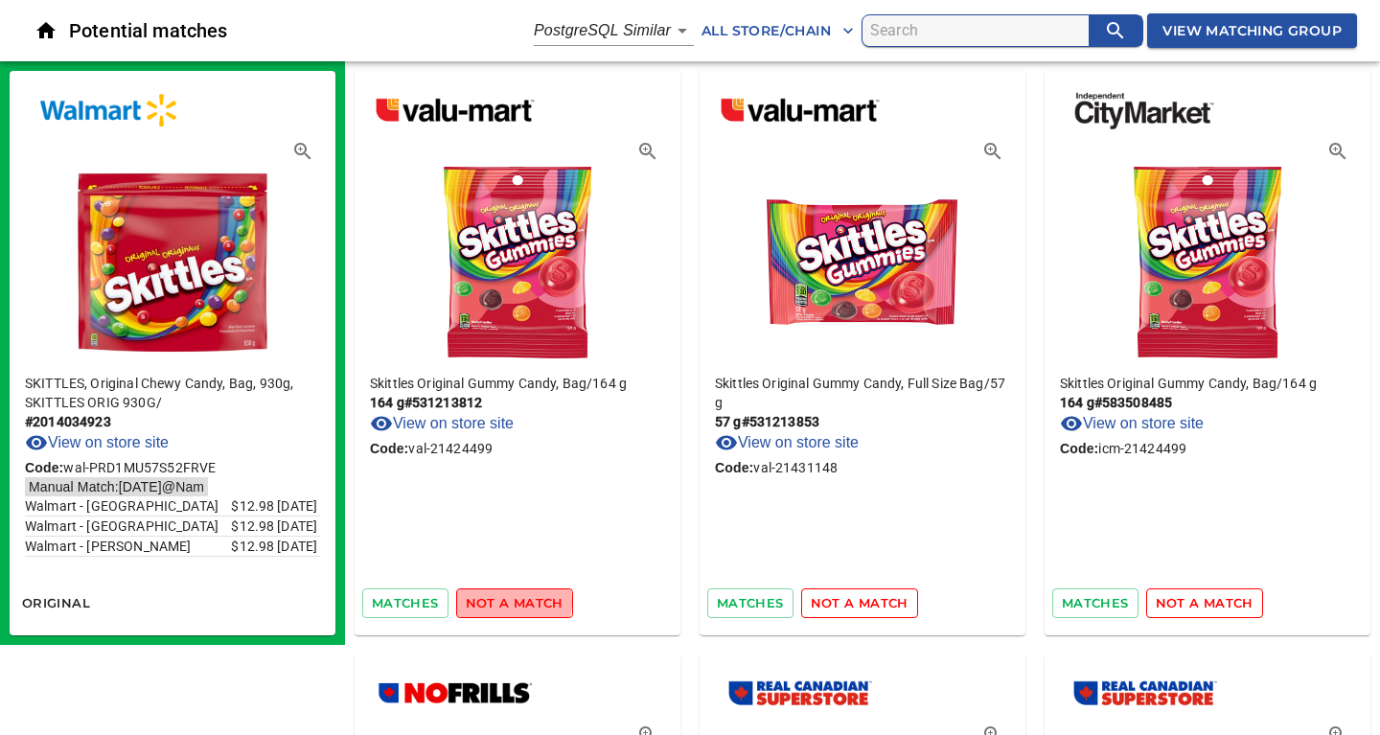
click at [508, 602] on span "not a match" at bounding box center [515, 603] width 98 height 22
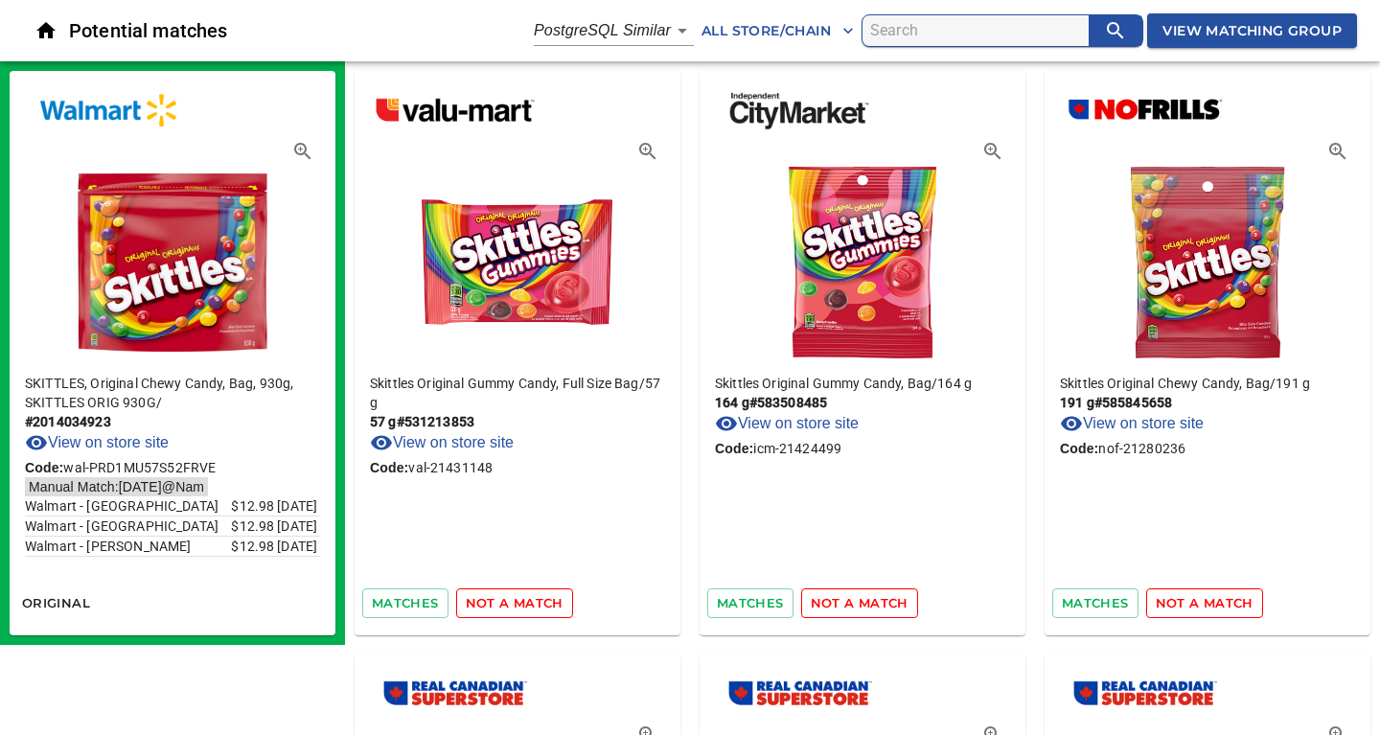
click at [508, 602] on span "not a match" at bounding box center [515, 603] width 98 height 22
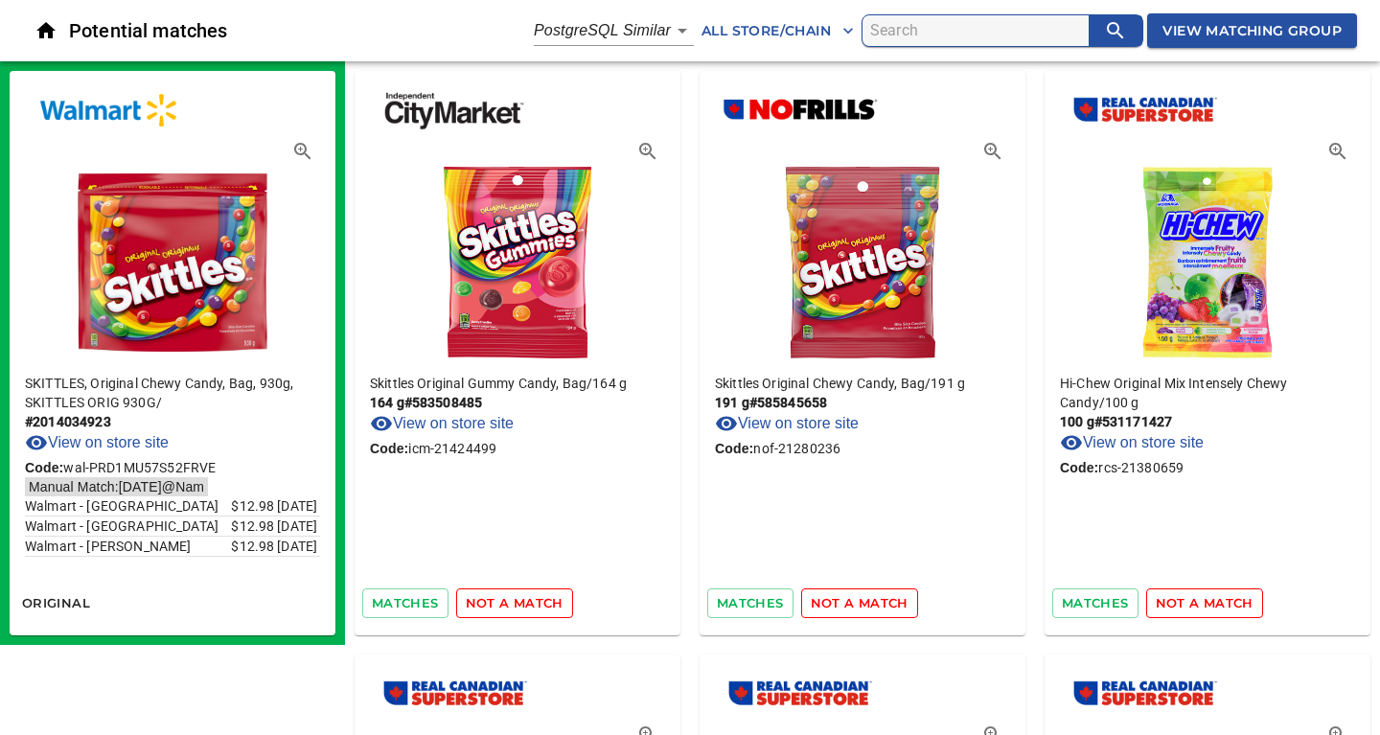
click at [508, 602] on span "not a match" at bounding box center [515, 603] width 98 height 22
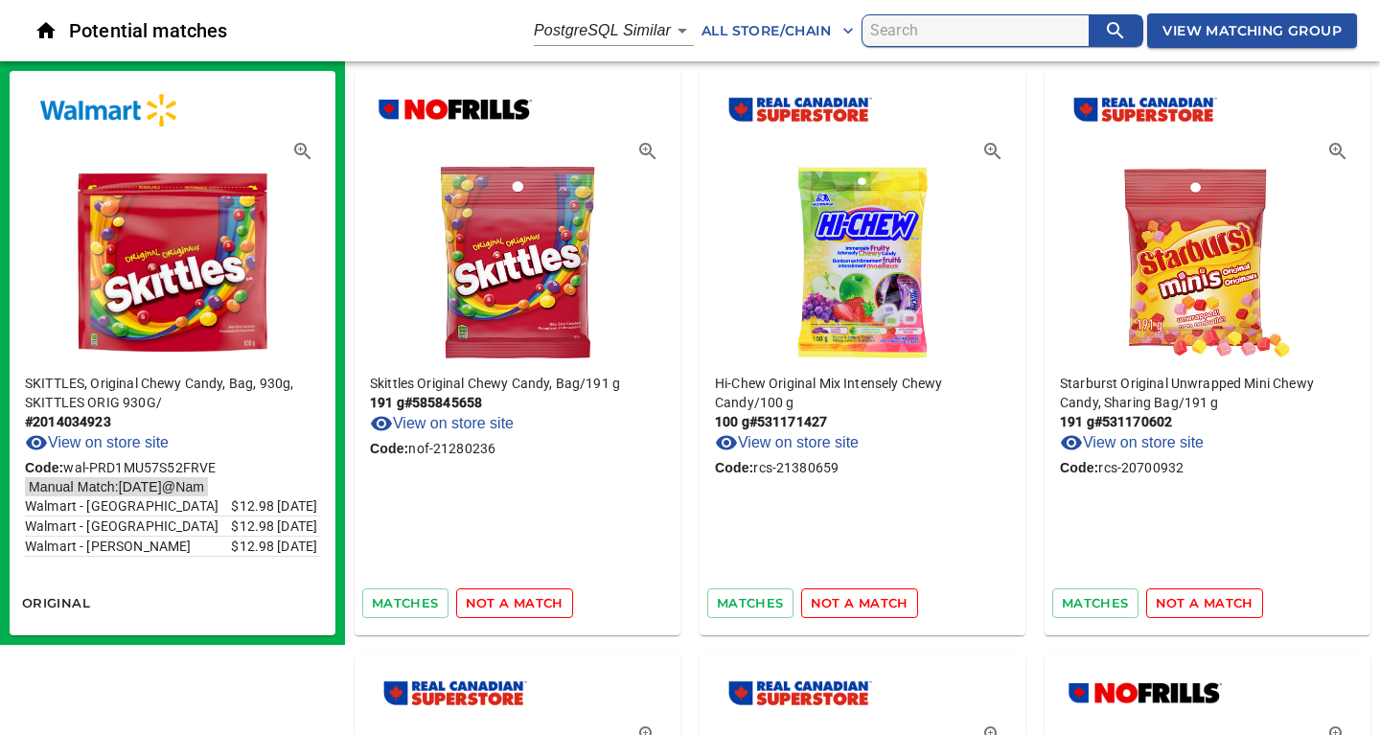
click at [508, 602] on span "not a match" at bounding box center [515, 603] width 98 height 22
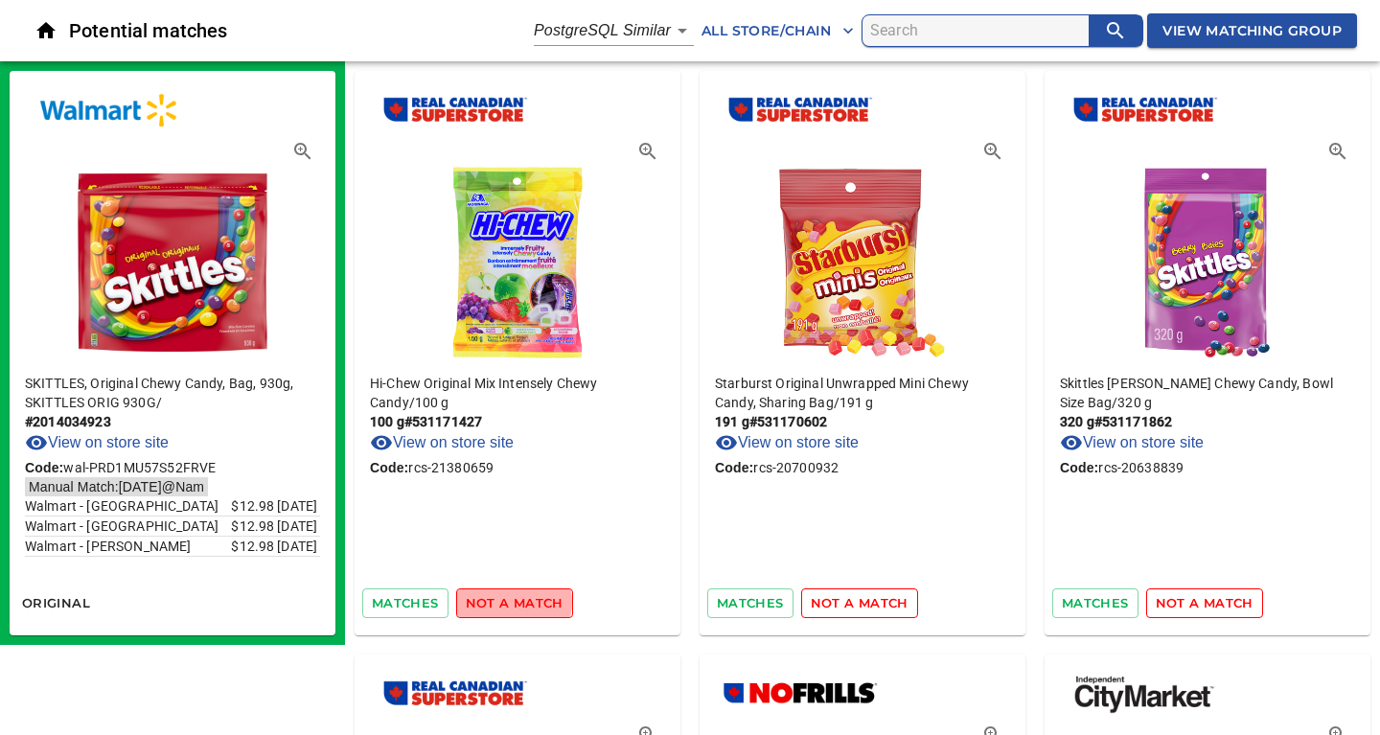
click at [508, 602] on span "not a match" at bounding box center [515, 603] width 98 height 22
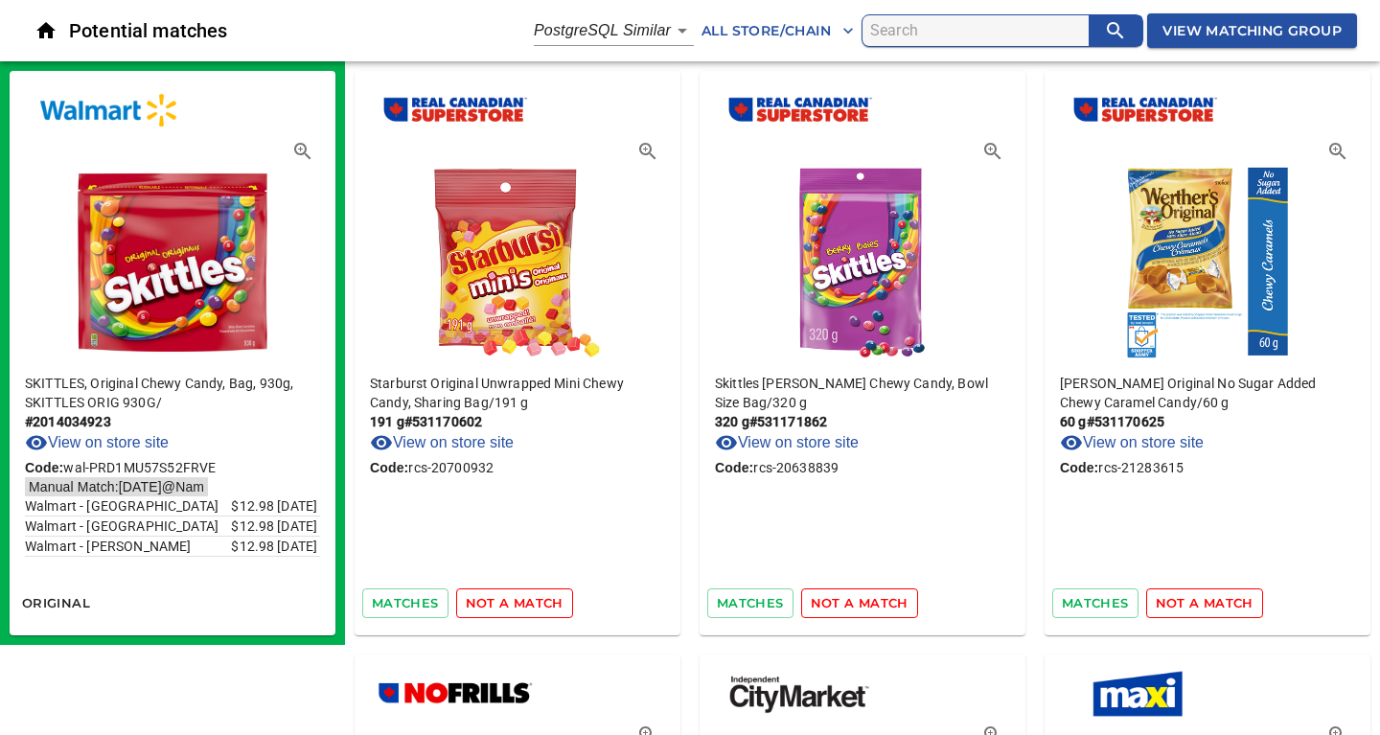
click at [508, 602] on span "not a match" at bounding box center [515, 603] width 98 height 22
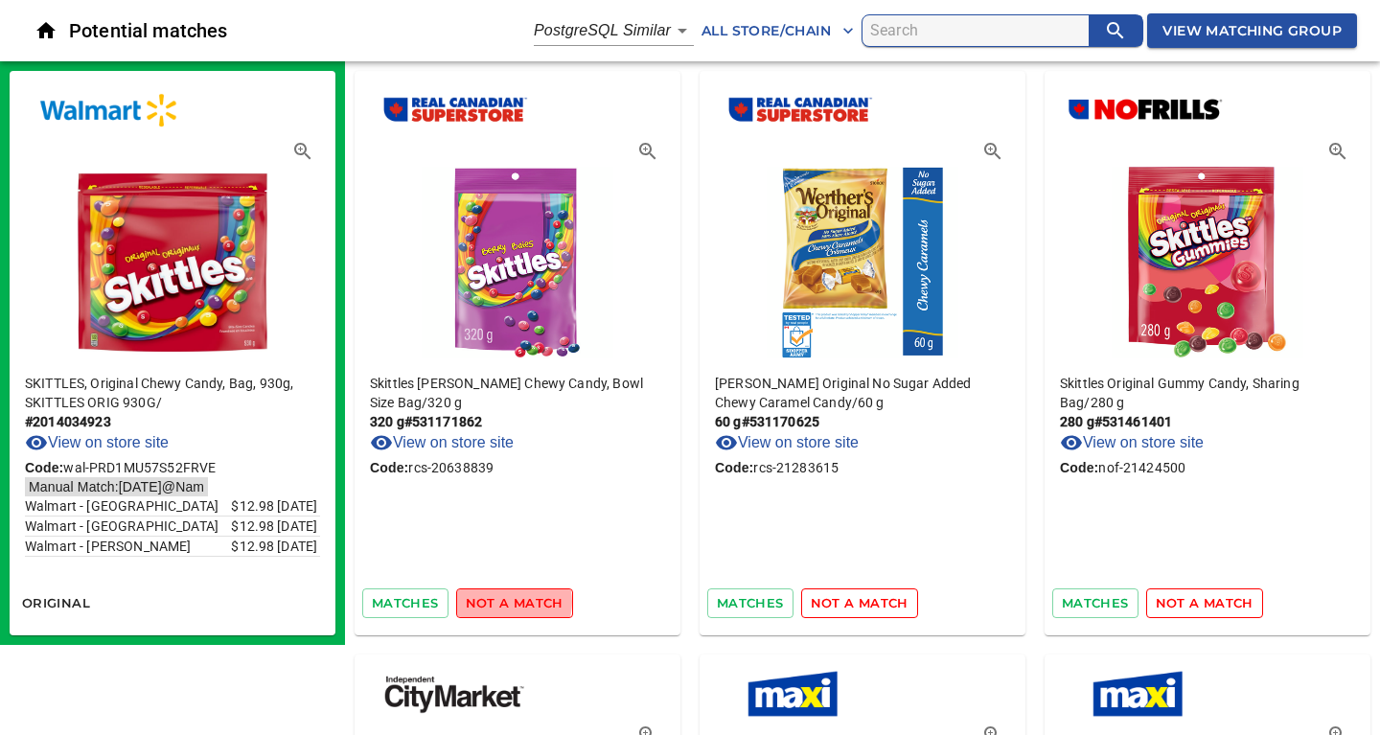
click at [508, 602] on span "not a match" at bounding box center [515, 603] width 98 height 22
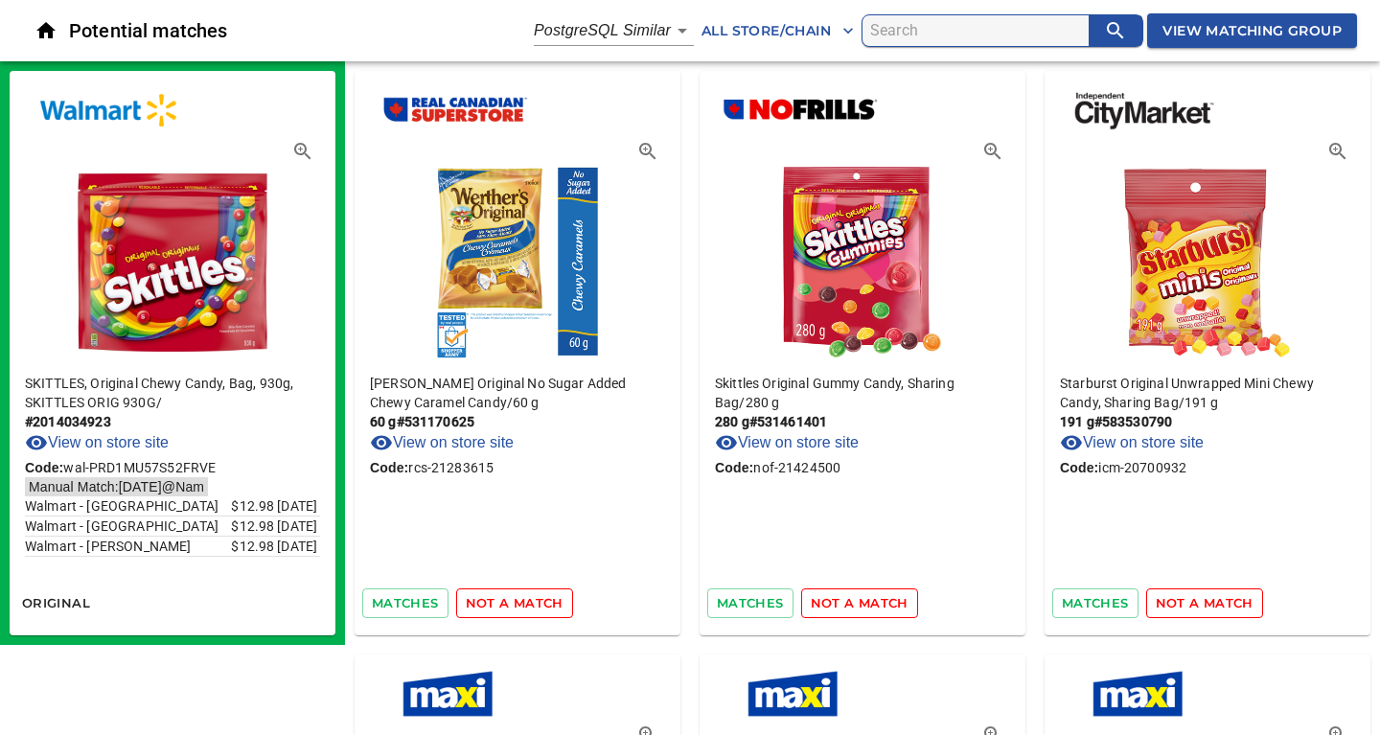
click at [508, 602] on span "not a match" at bounding box center [515, 603] width 98 height 22
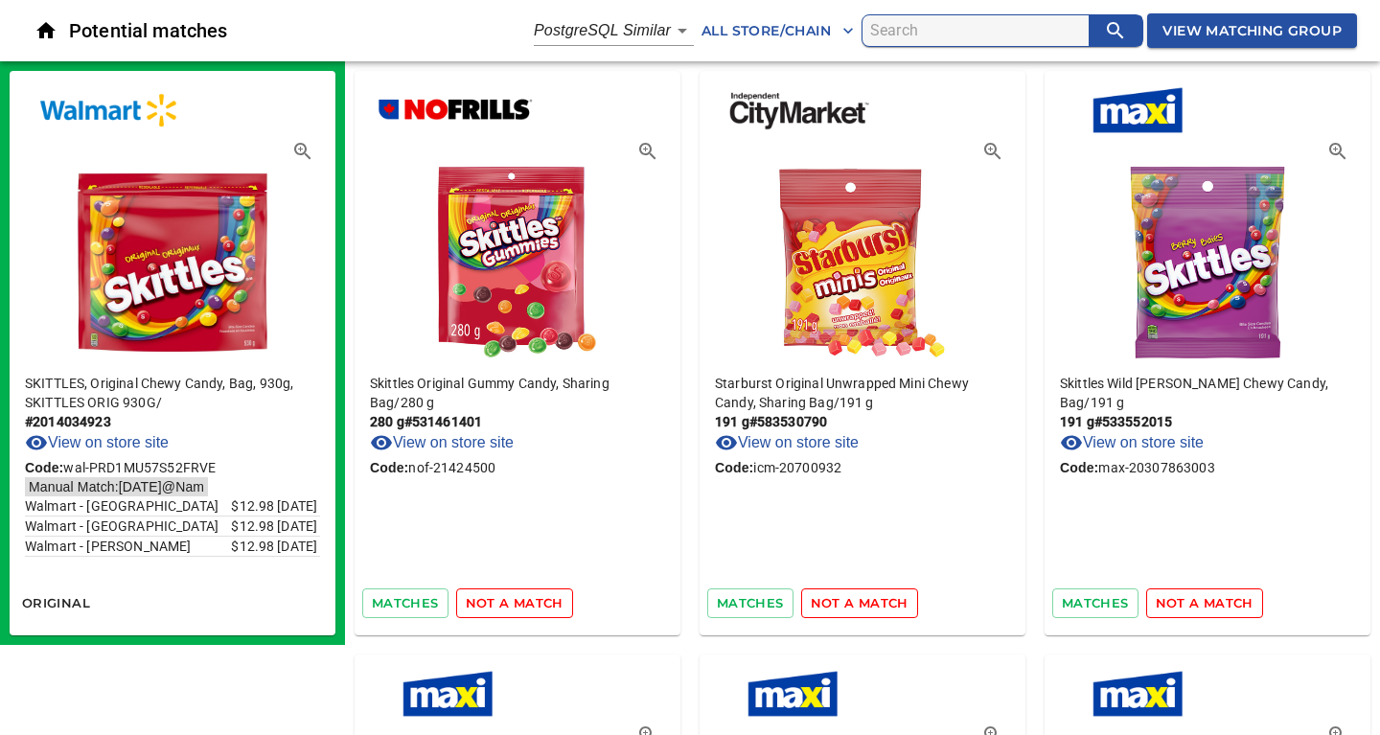
click at [508, 602] on span "not a match" at bounding box center [515, 603] width 98 height 22
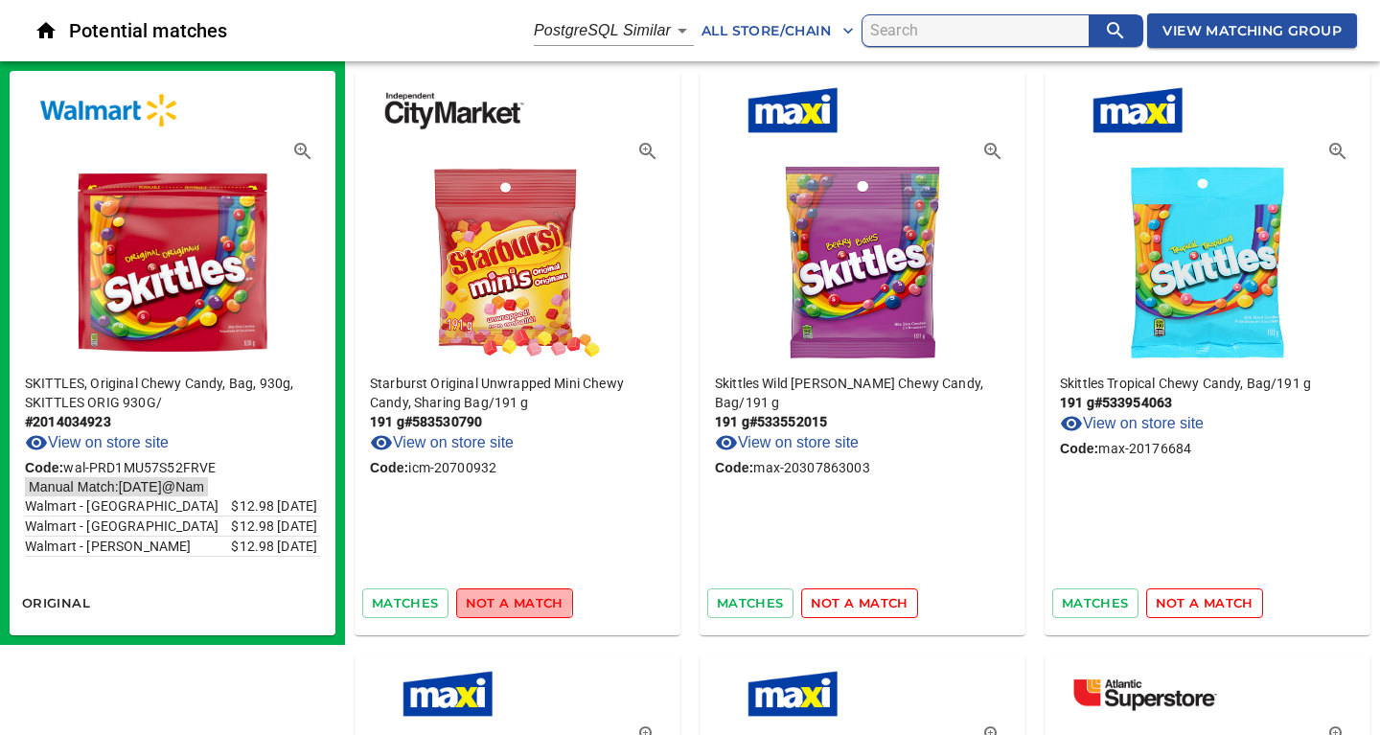
click at [508, 602] on span "not a match" at bounding box center [515, 603] width 98 height 22
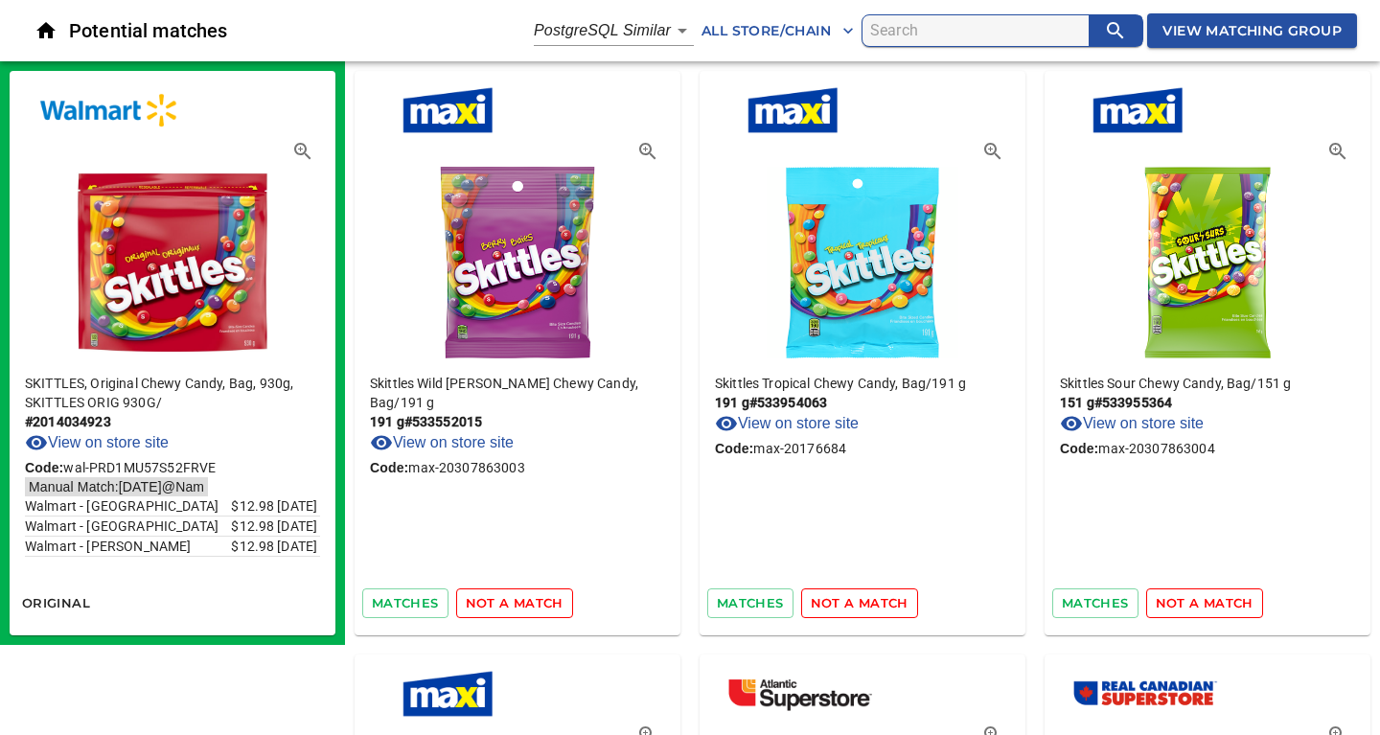
click at [508, 602] on span "not a match" at bounding box center [515, 603] width 98 height 22
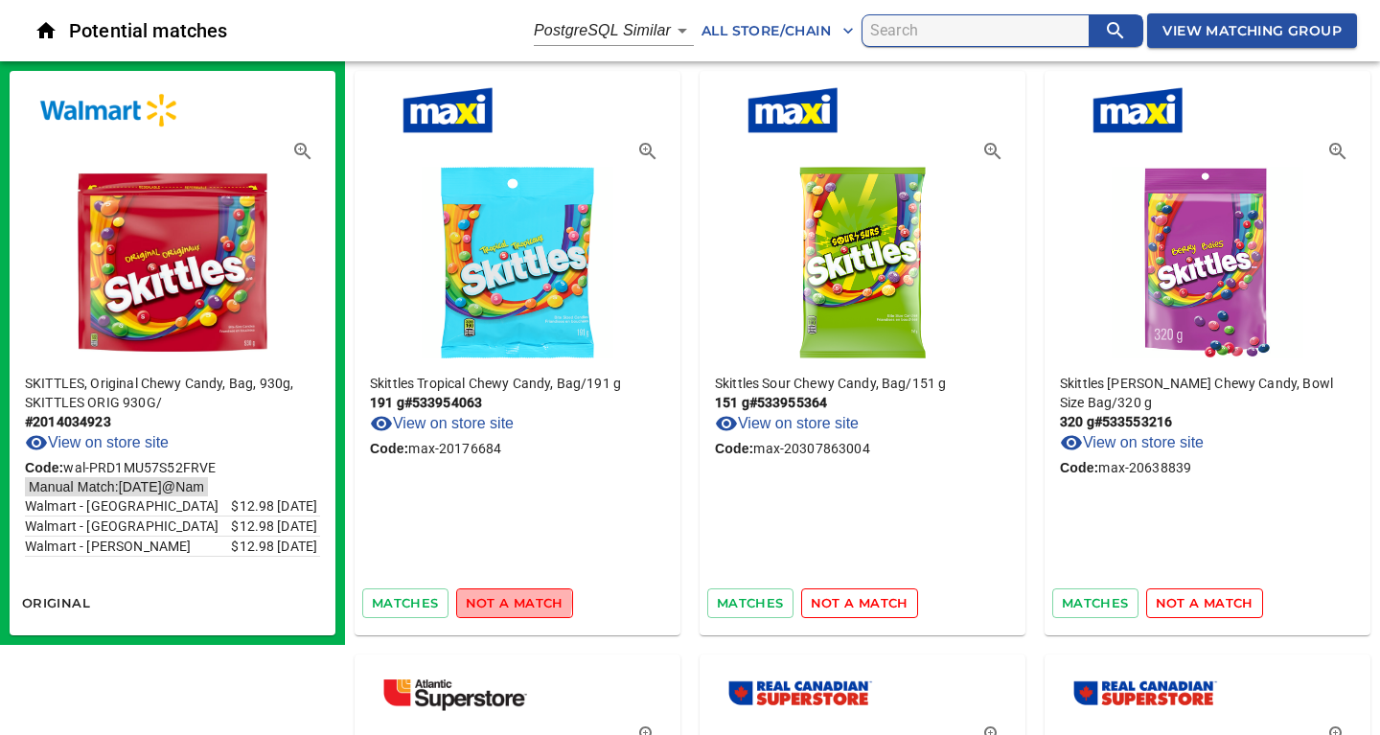
click at [508, 602] on span "not a match" at bounding box center [515, 603] width 98 height 22
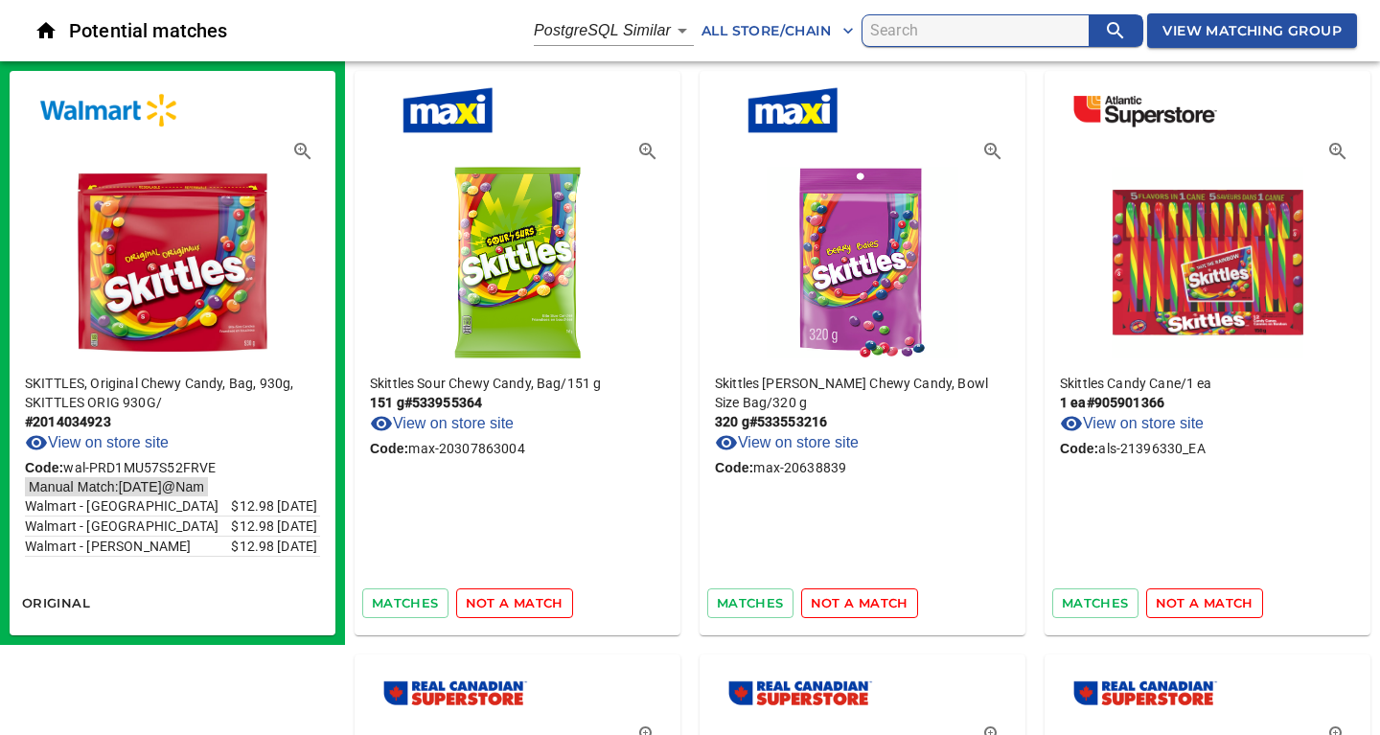
click at [508, 602] on span "not a match" at bounding box center [515, 603] width 98 height 22
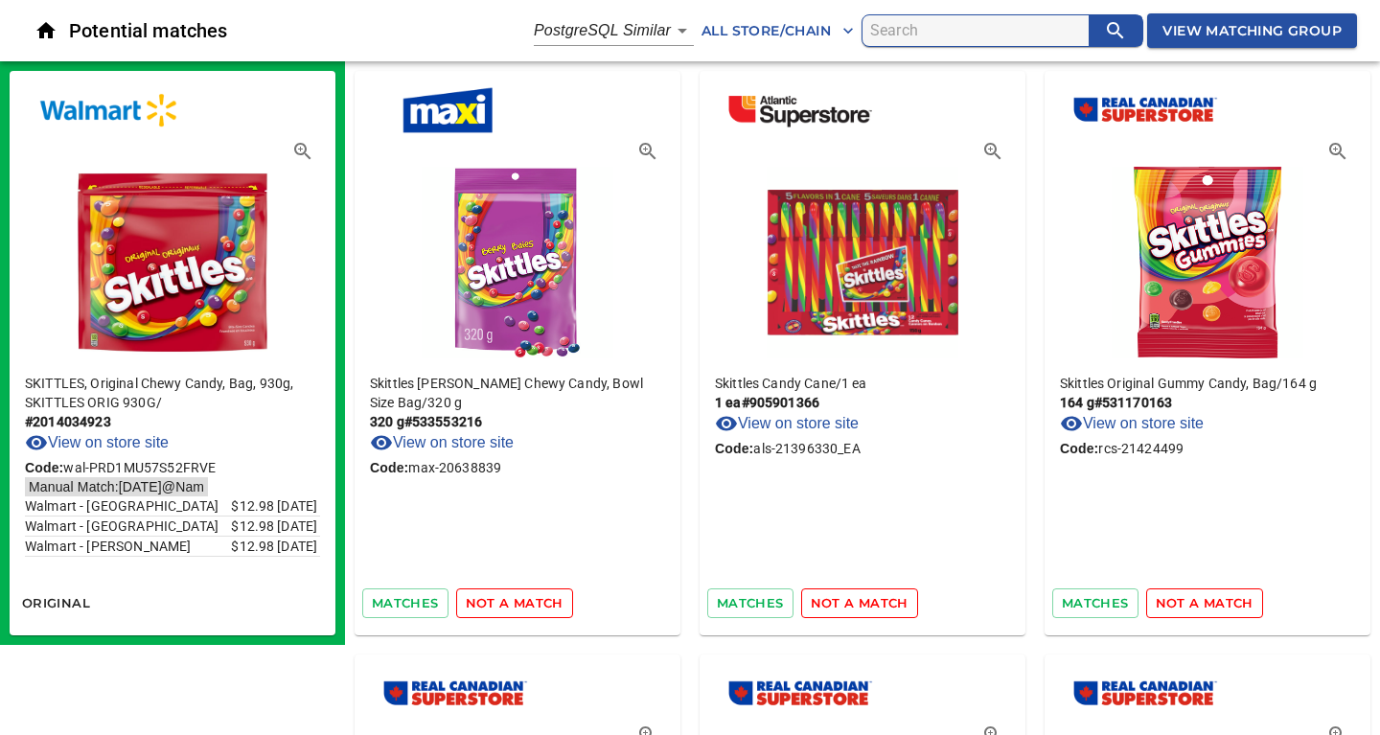
click at [508, 602] on span "not a match" at bounding box center [515, 603] width 98 height 22
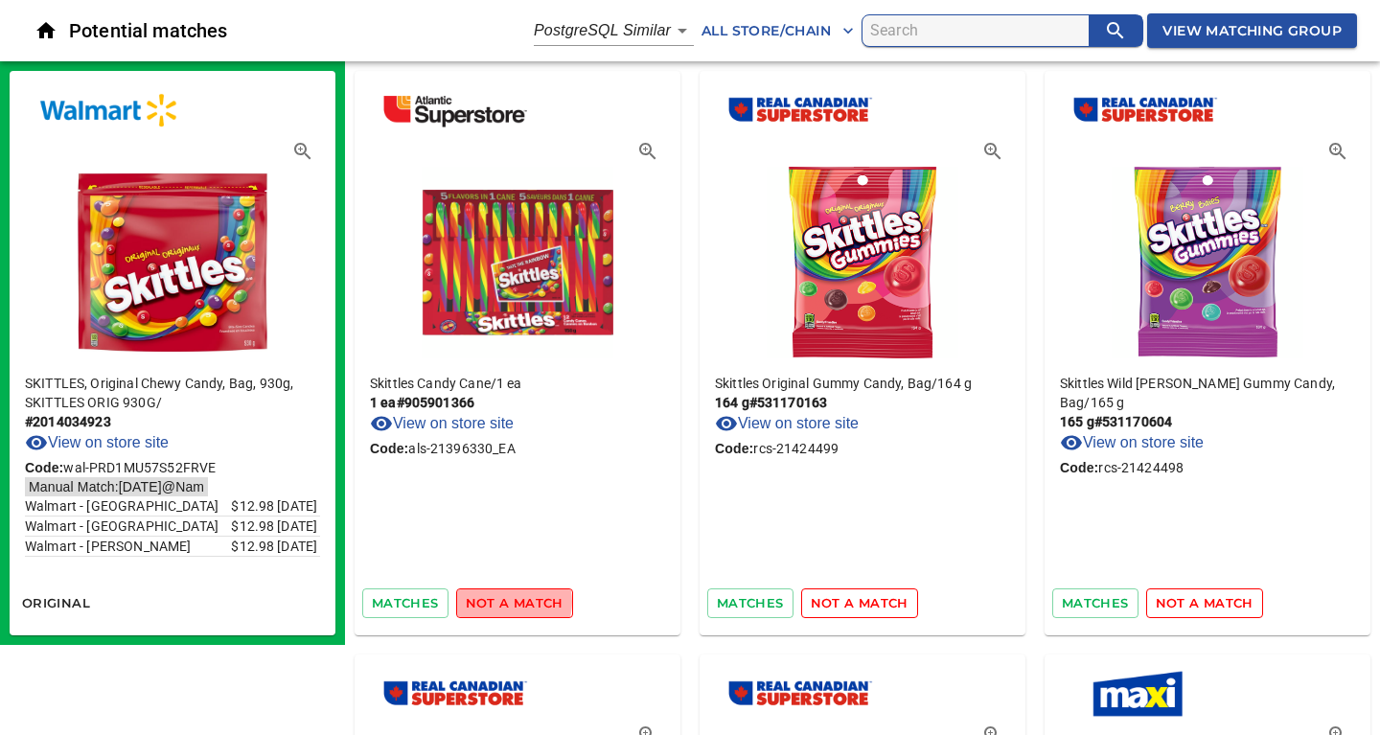
click at [508, 602] on span "not a match" at bounding box center [515, 603] width 98 height 22
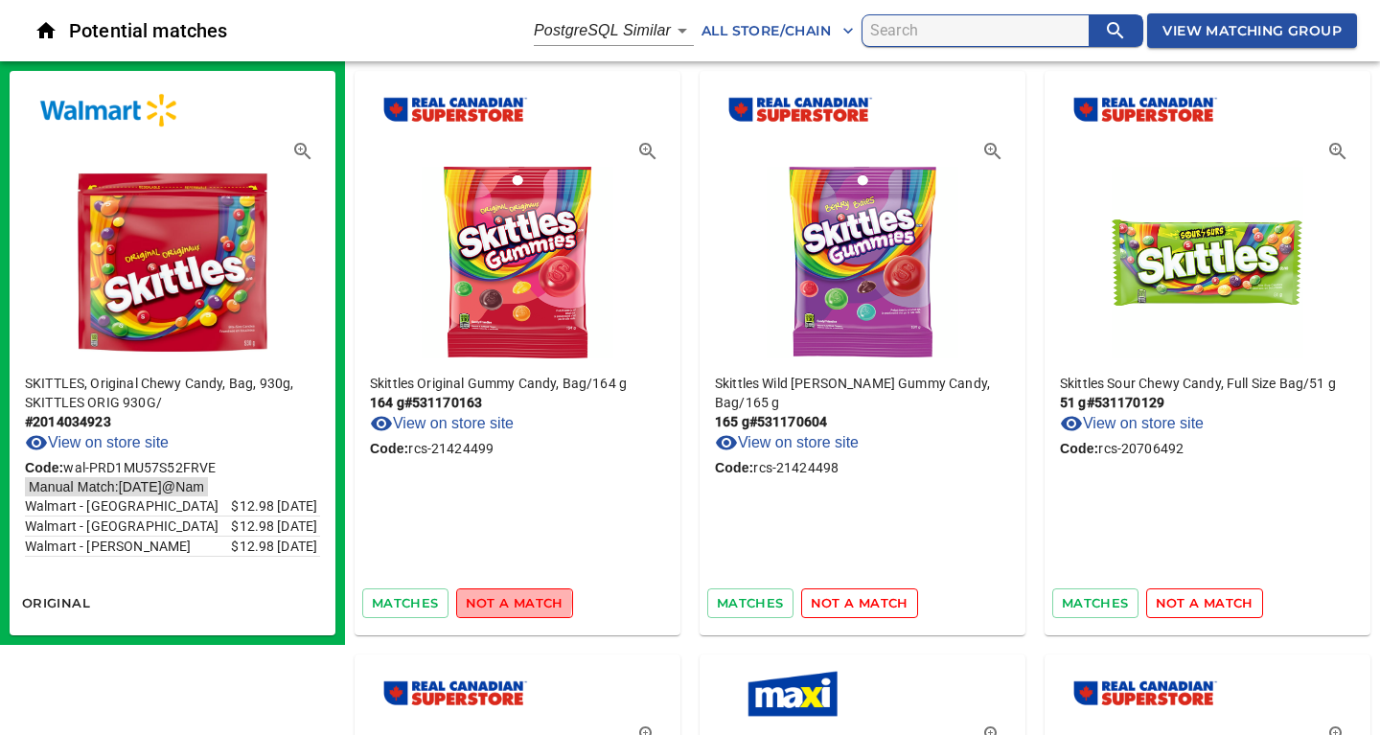
click at [508, 602] on span "not a match" at bounding box center [515, 603] width 98 height 22
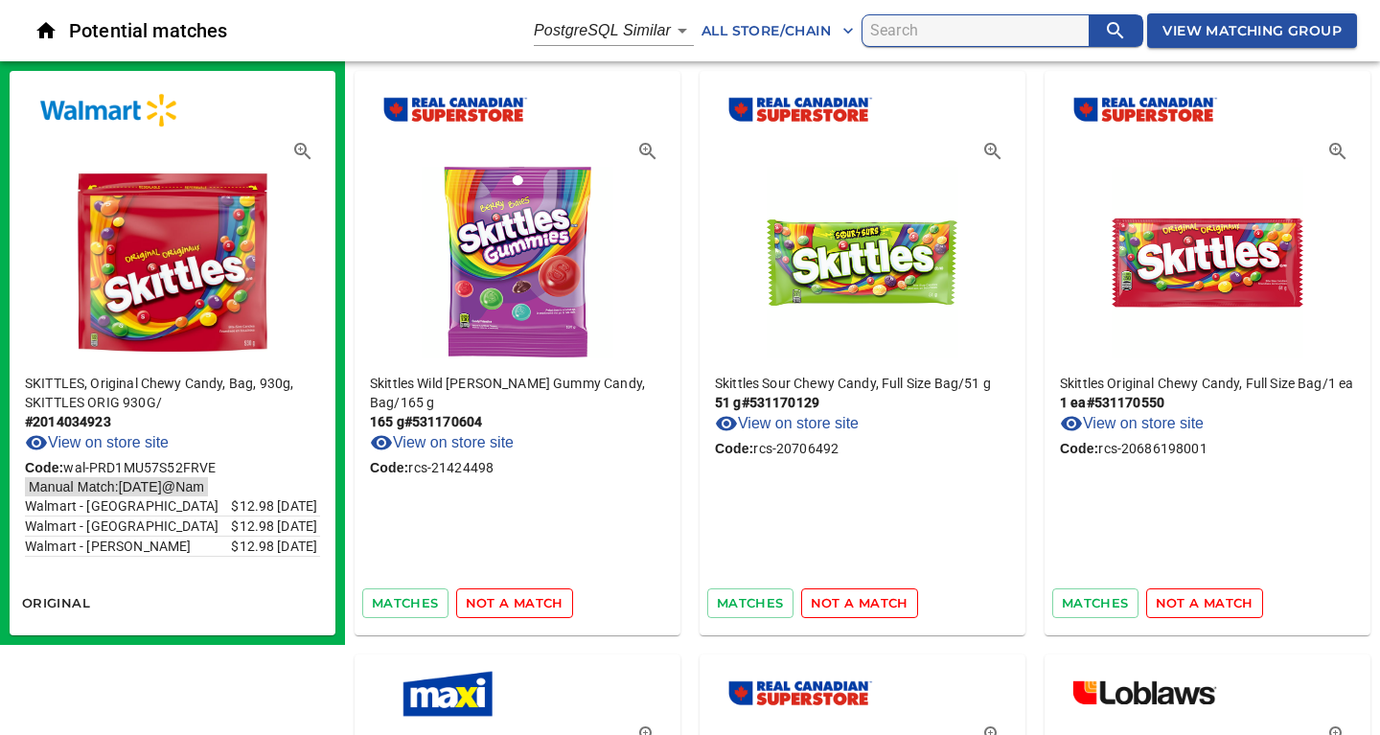
click at [508, 602] on span "not a match" at bounding box center [515, 603] width 98 height 22
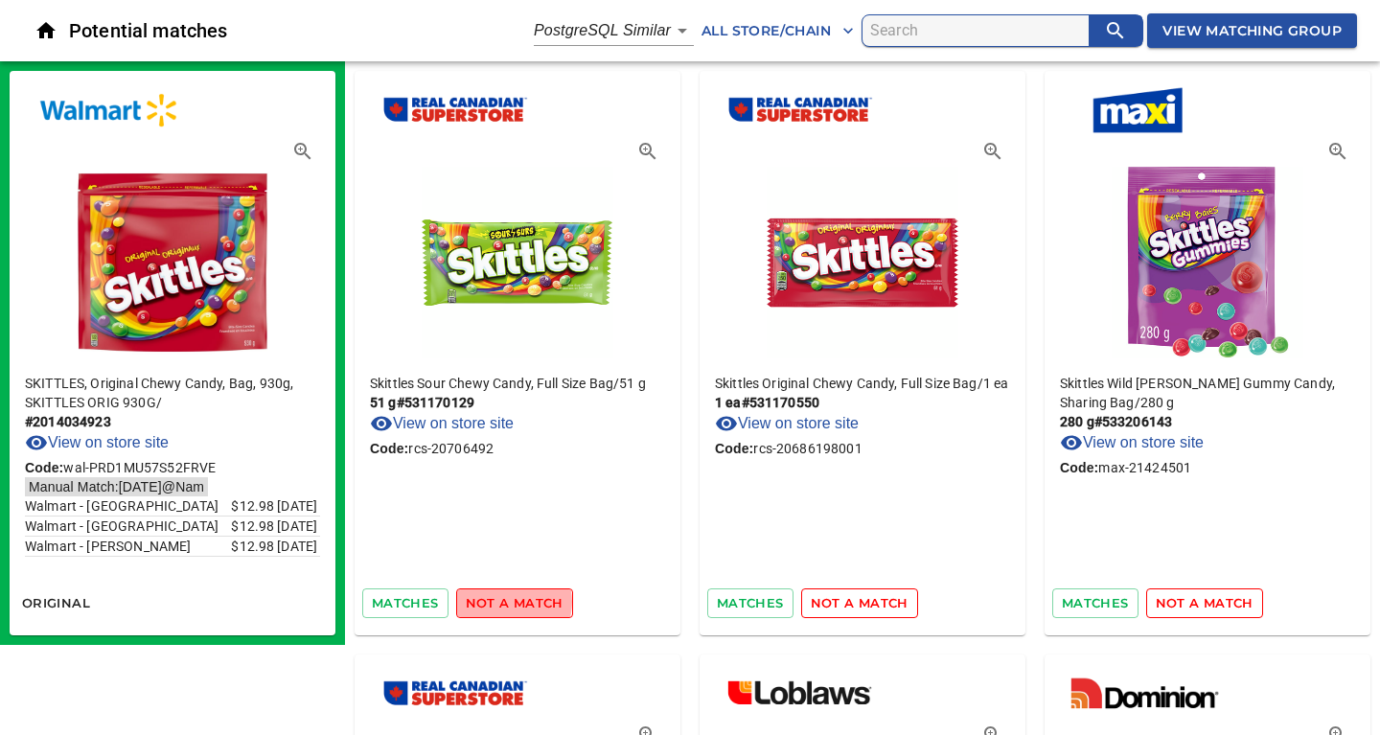
click at [508, 602] on span "not a match" at bounding box center [515, 603] width 98 height 22
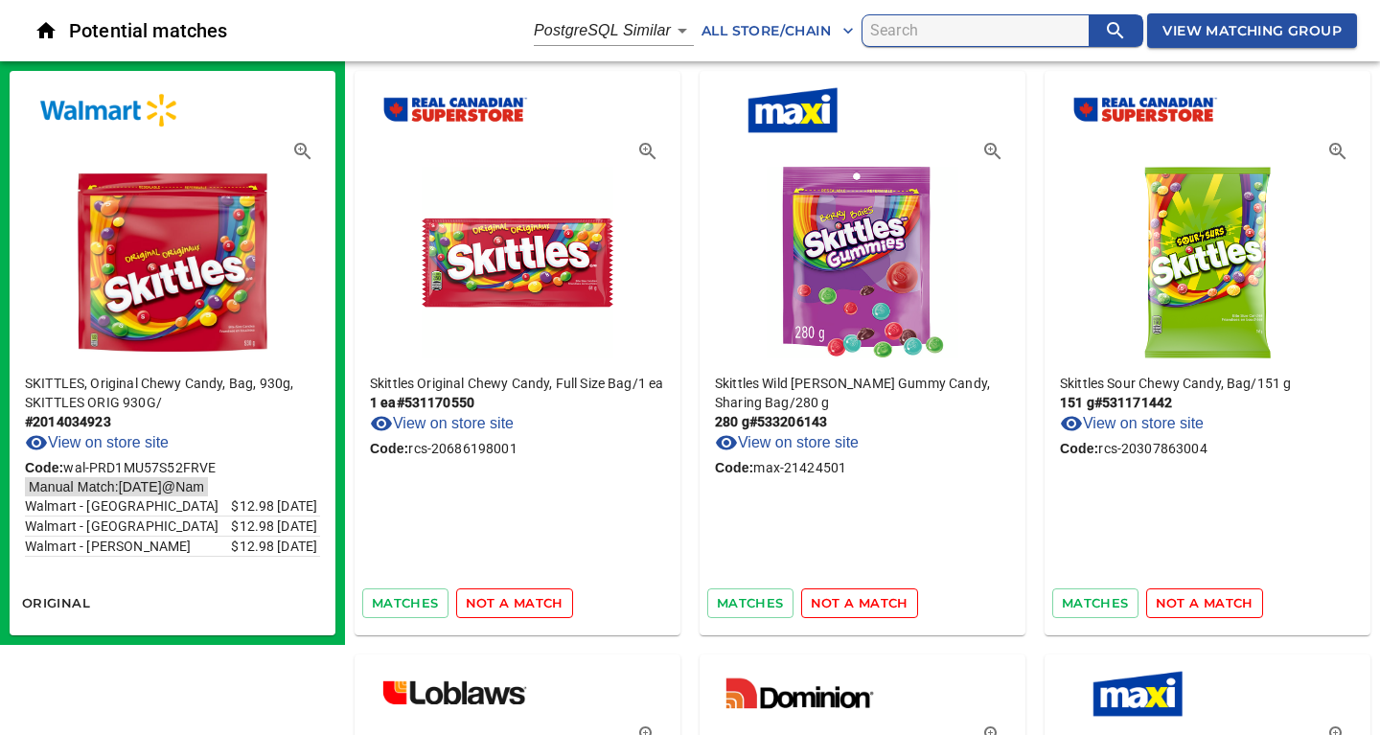
click at [508, 602] on span "not a match" at bounding box center [515, 603] width 98 height 22
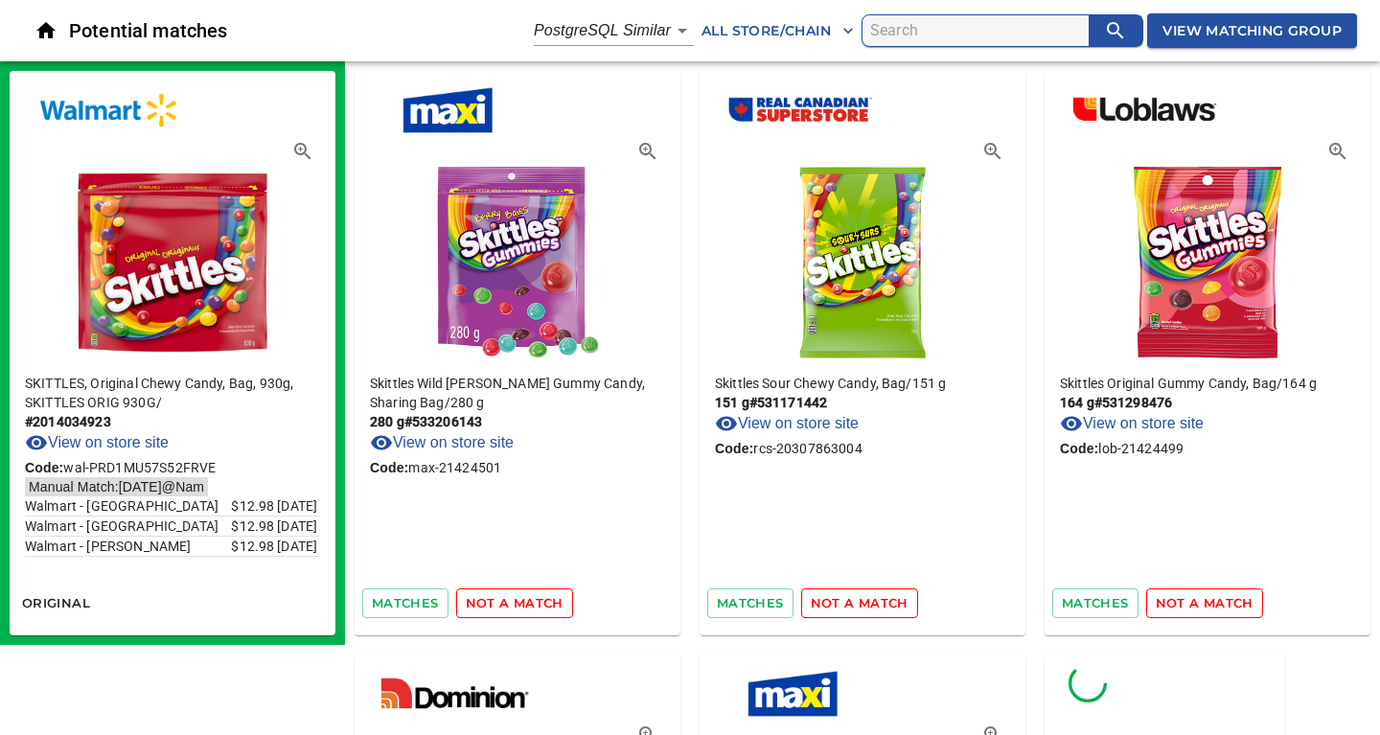
click at [508, 602] on span "not a match" at bounding box center [515, 603] width 98 height 22
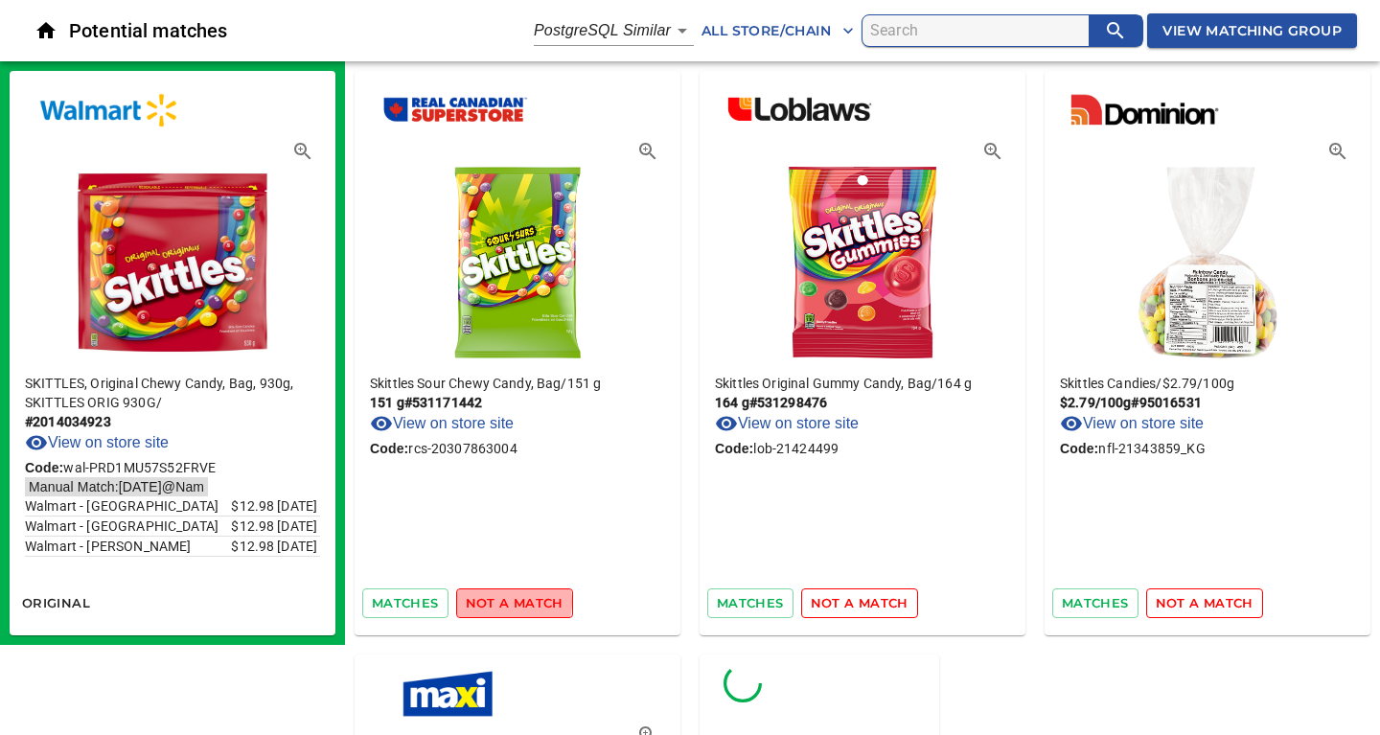
click at [508, 602] on span "not a match" at bounding box center [515, 603] width 98 height 22
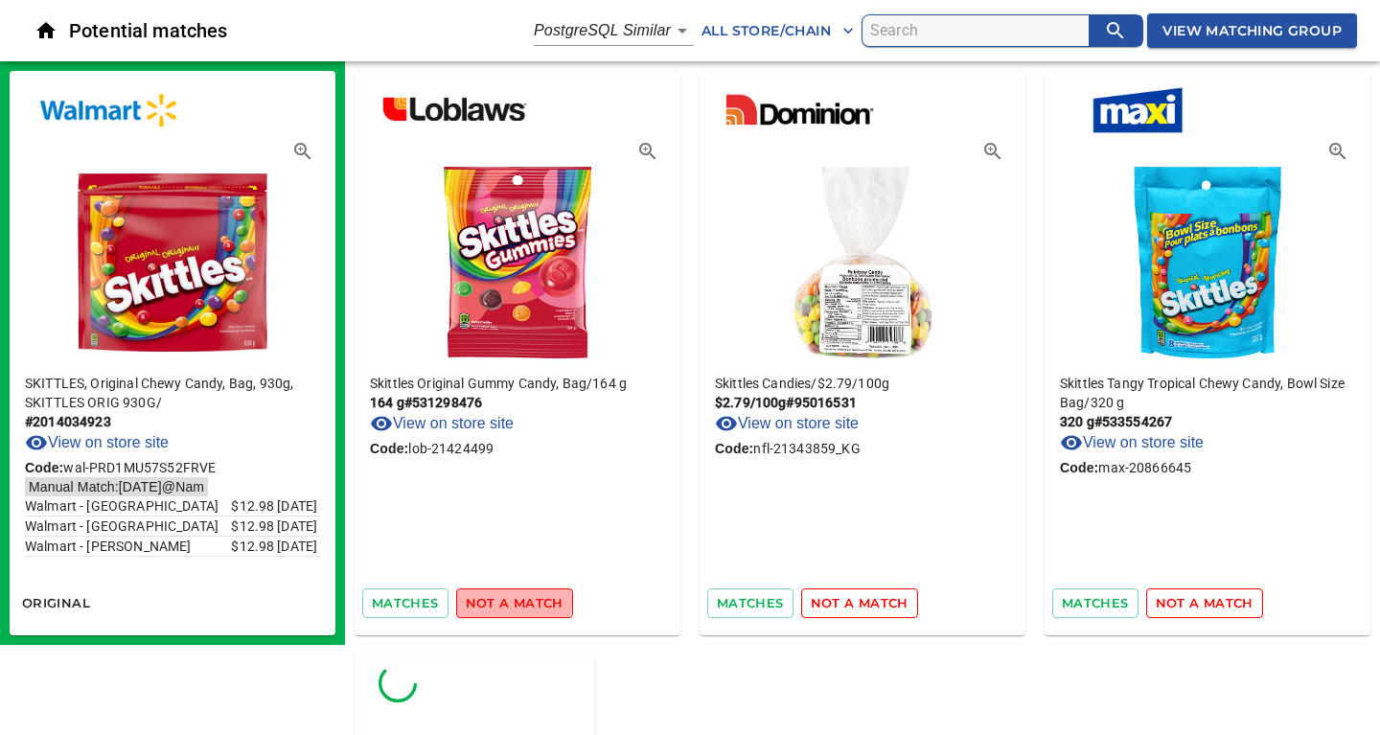
click at [508, 602] on span "not a match" at bounding box center [515, 603] width 98 height 22
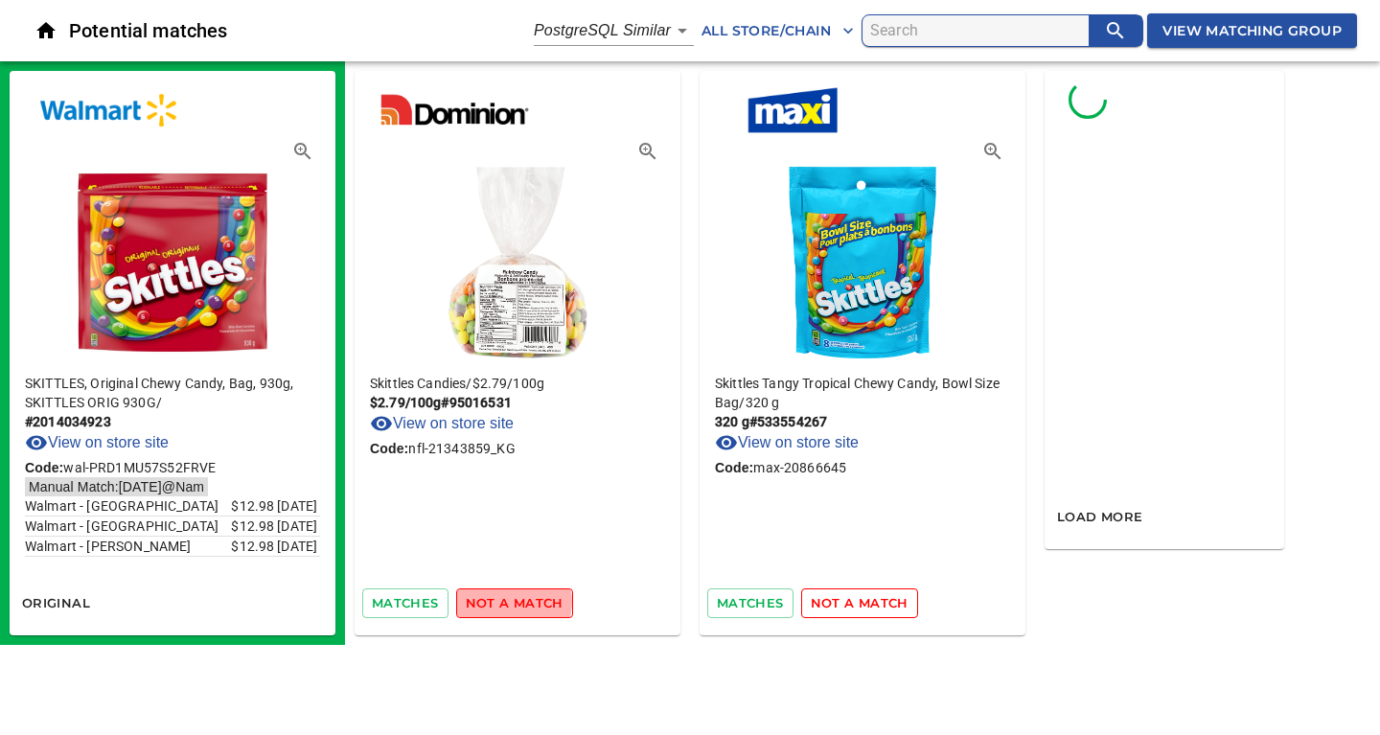
click at [508, 602] on span "not a match" at bounding box center [515, 603] width 98 height 22
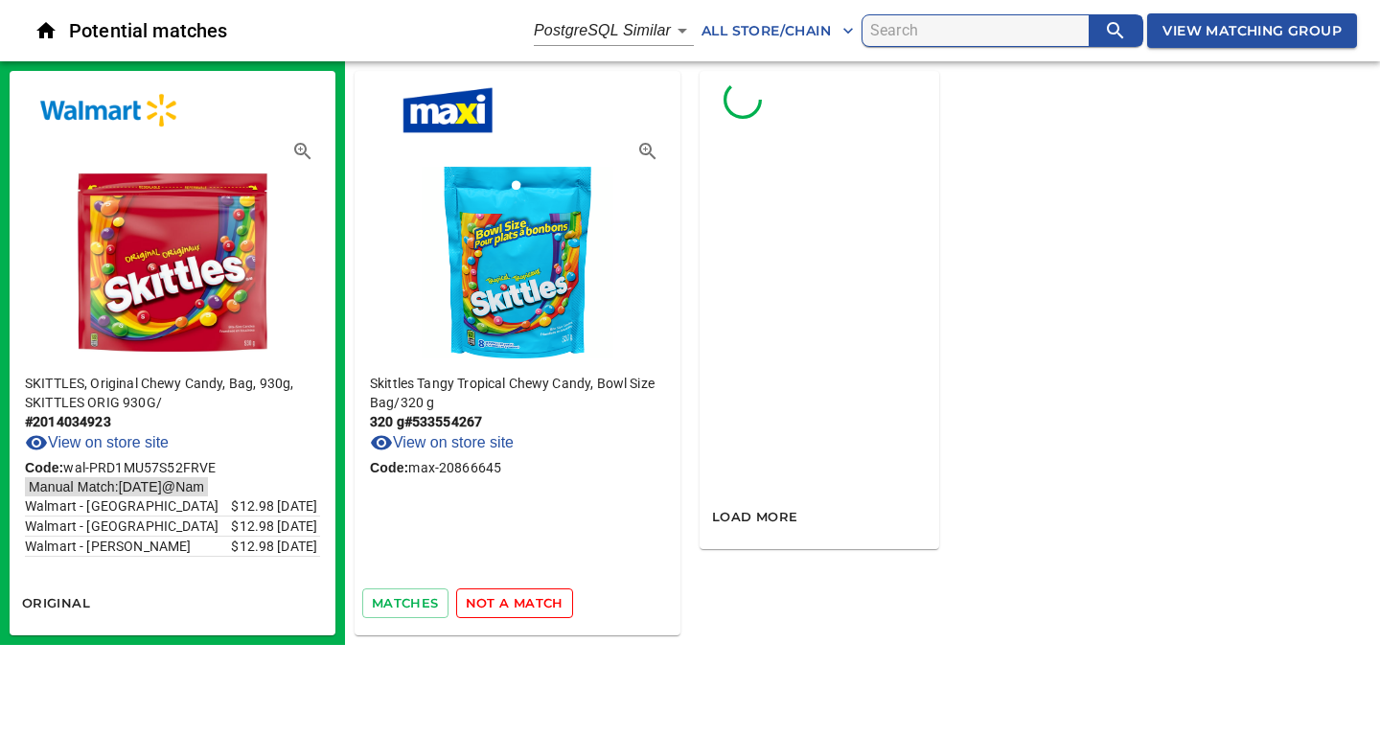
click at [508, 602] on span "not a match" at bounding box center [515, 603] width 98 height 22
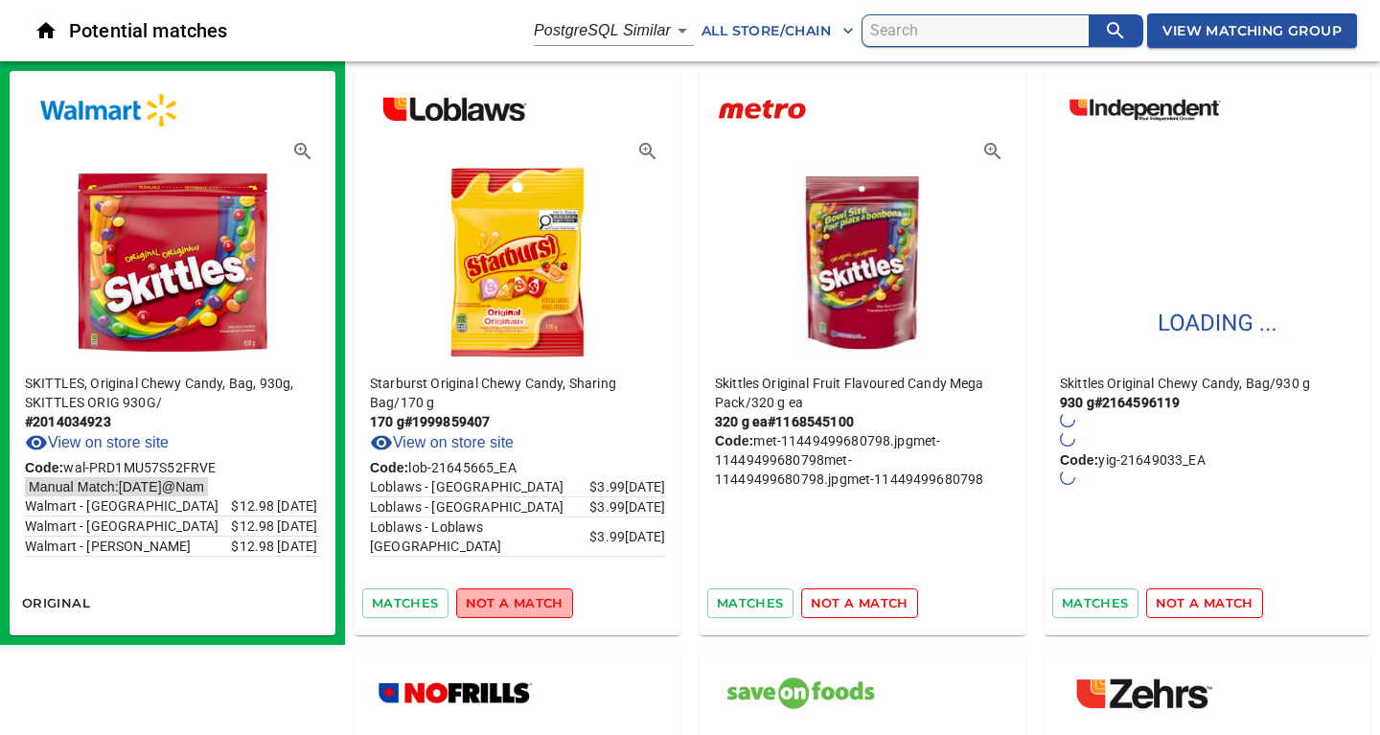
click at [508, 602] on span "not a match" at bounding box center [515, 603] width 98 height 22
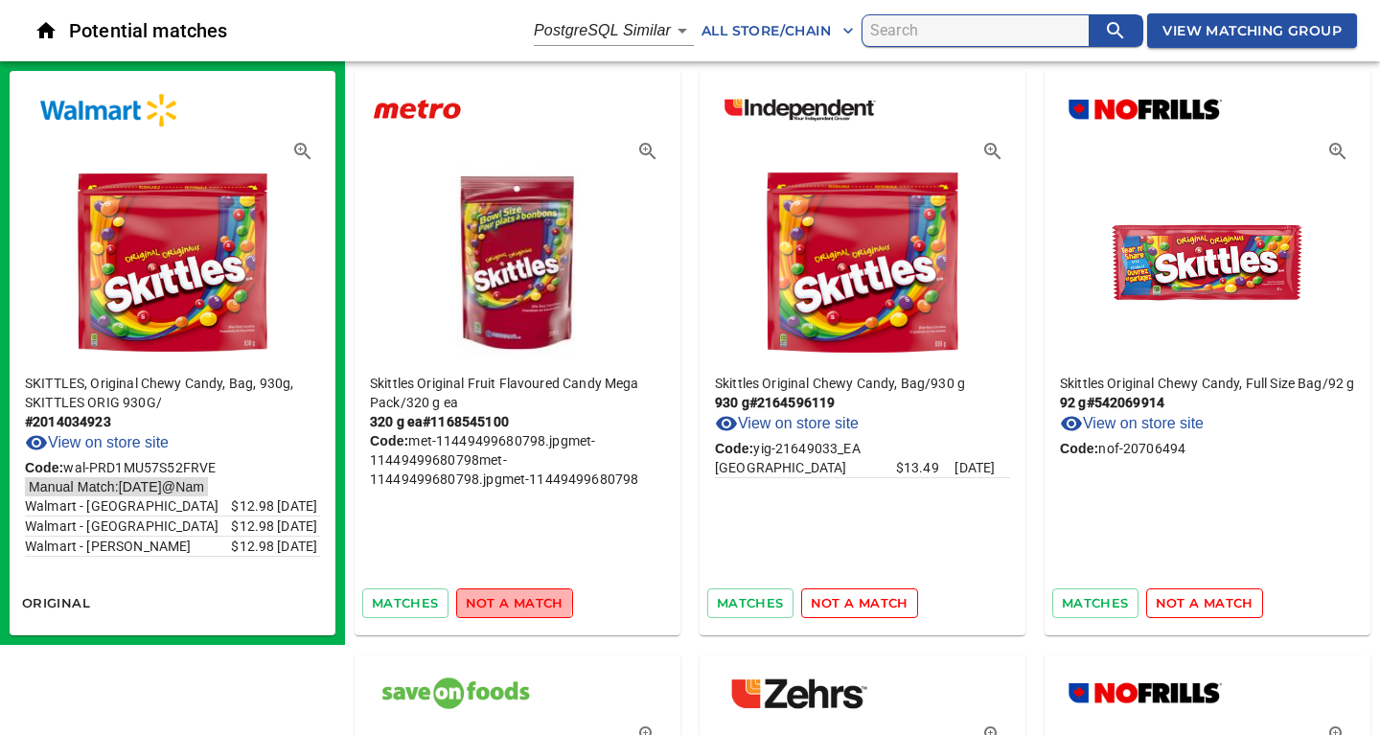
click at [508, 602] on span "not a match" at bounding box center [515, 603] width 98 height 22
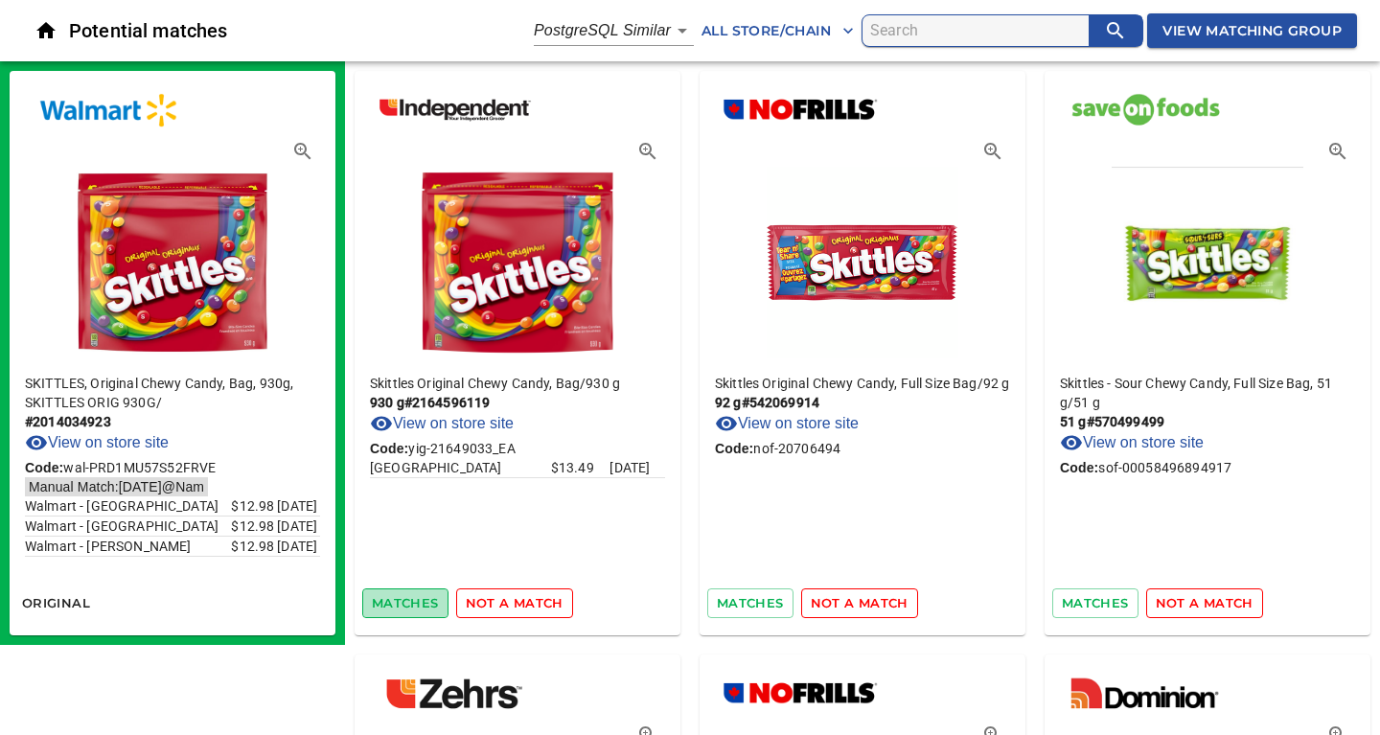
click at [385, 598] on span "matches" at bounding box center [405, 603] width 67 height 22
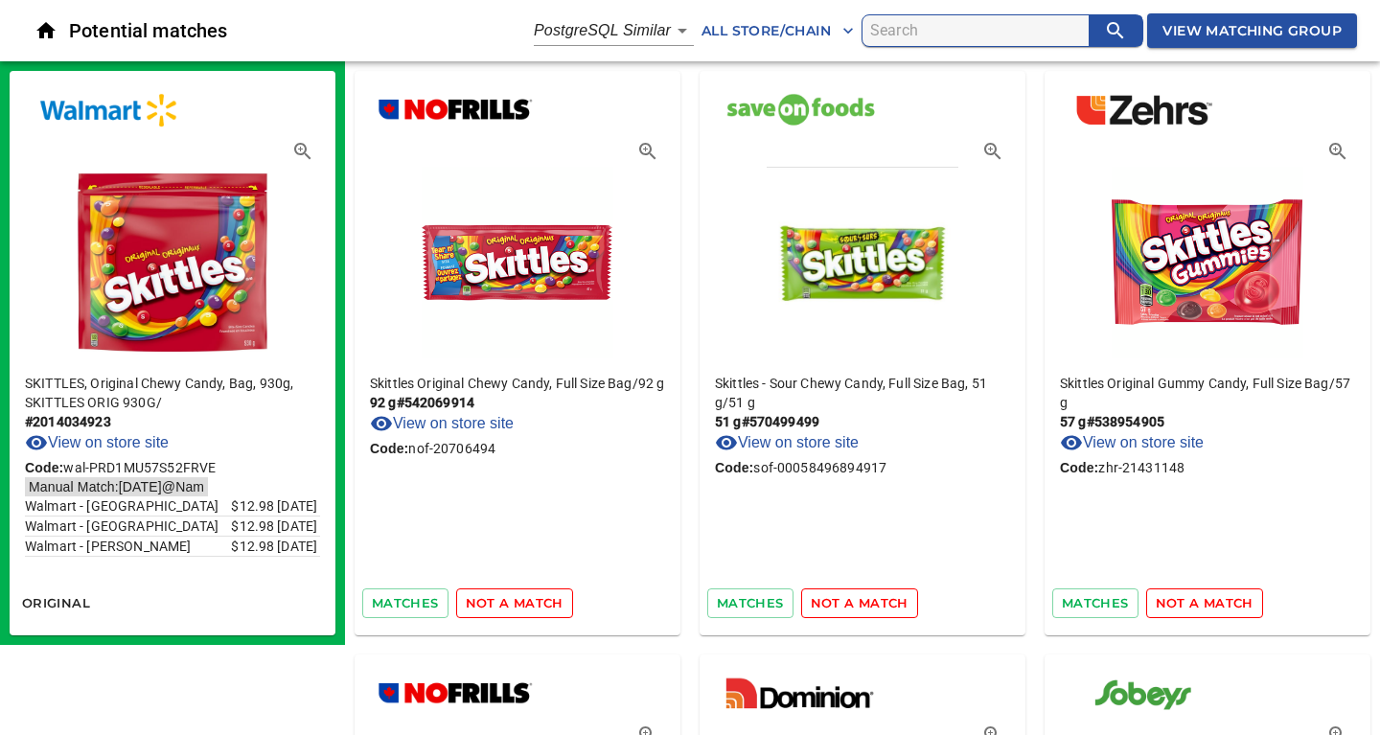
click at [531, 599] on span "not a match" at bounding box center [515, 603] width 98 height 22
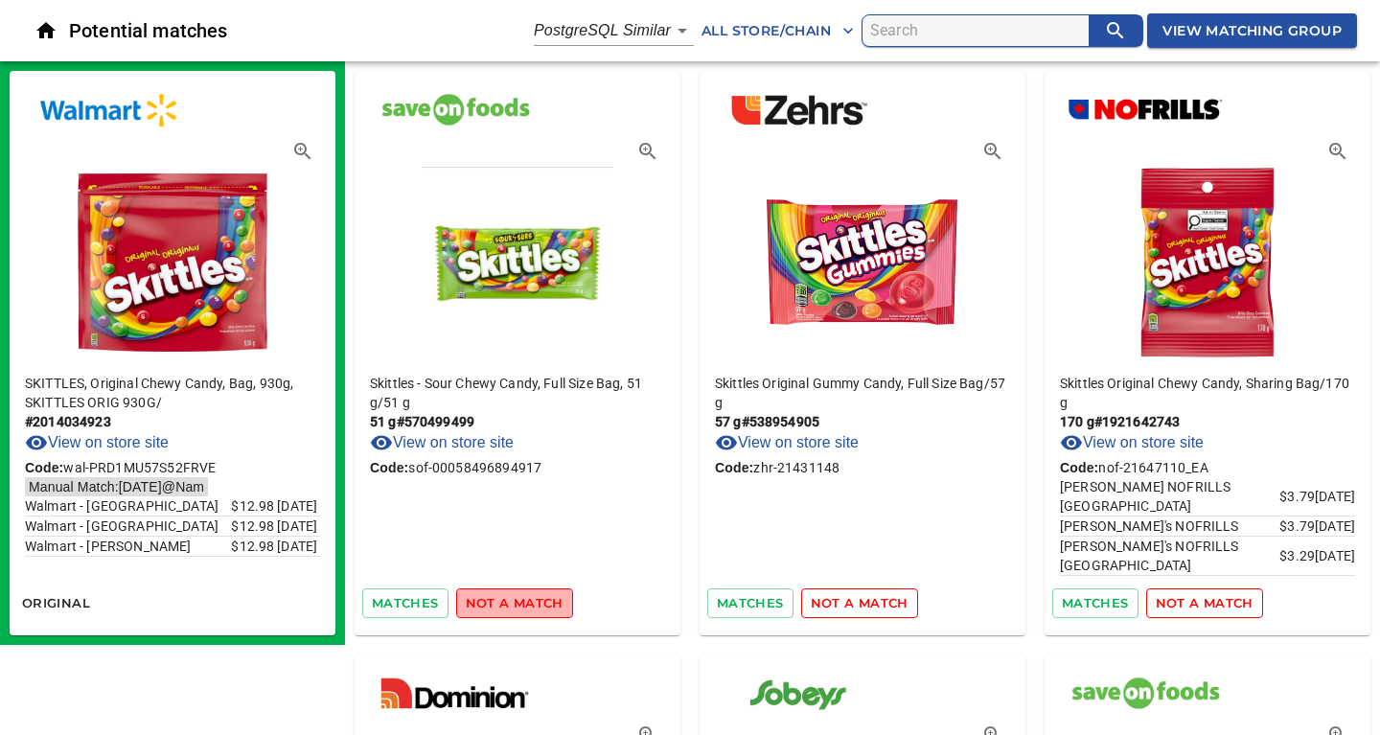
click at [525, 601] on span "not a match" at bounding box center [515, 603] width 98 height 22
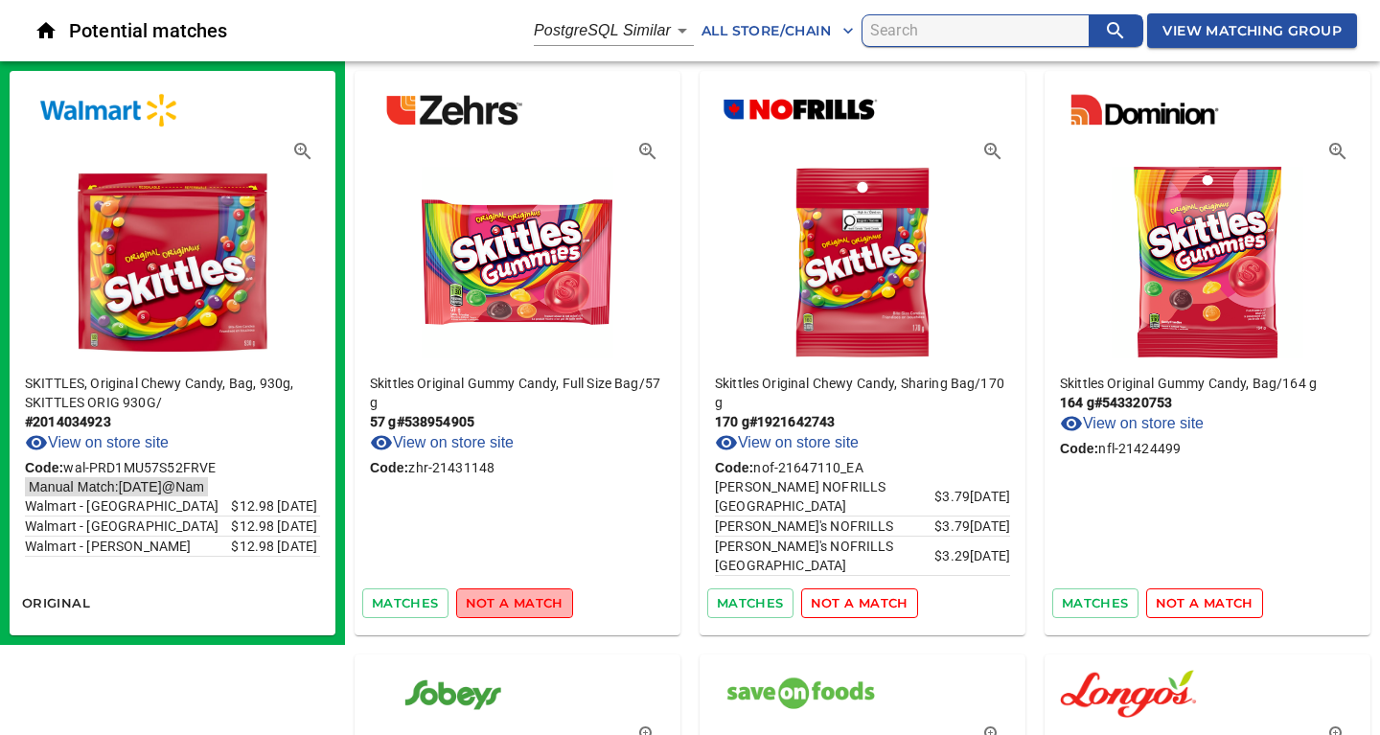
click at [525, 601] on span "not a match" at bounding box center [515, 603] width 98 height 22
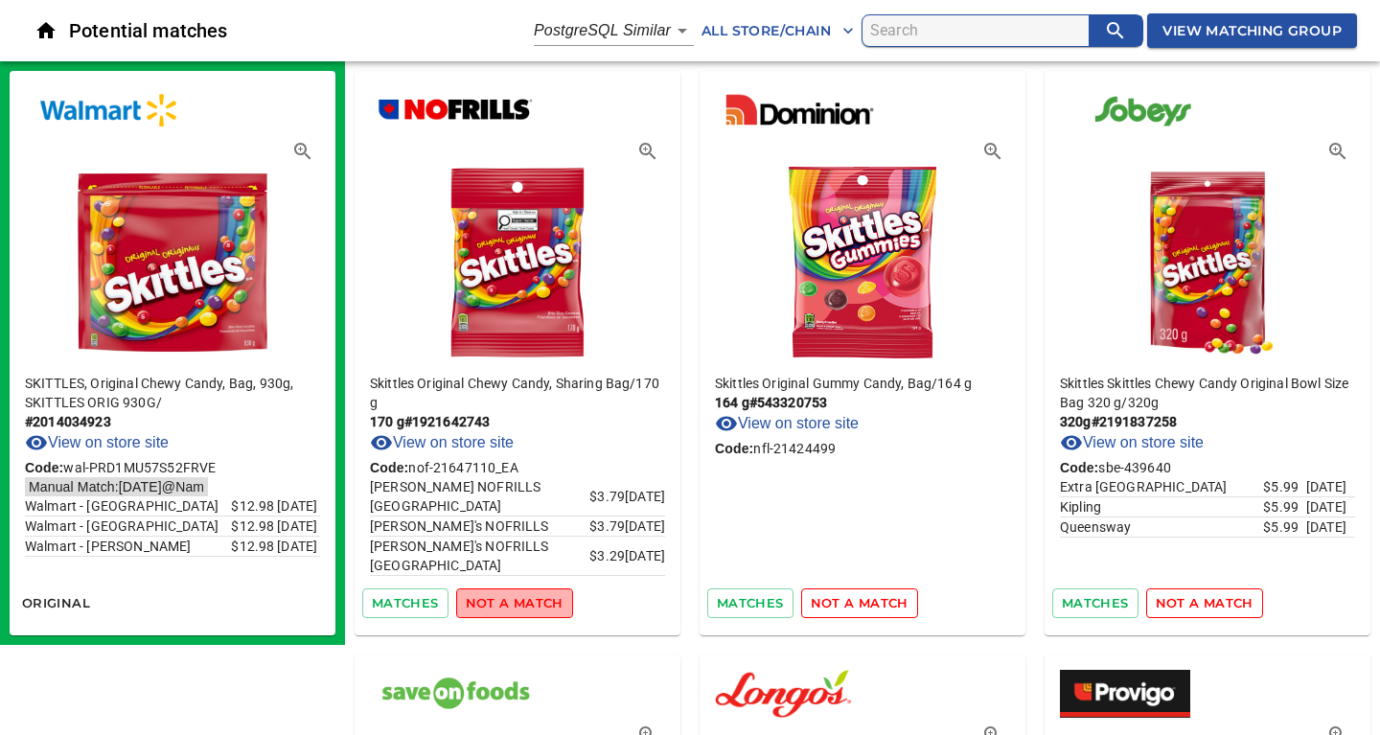
click at [525, 601] on span "not a match" at bounding box center [515, 603] width 98 height 22
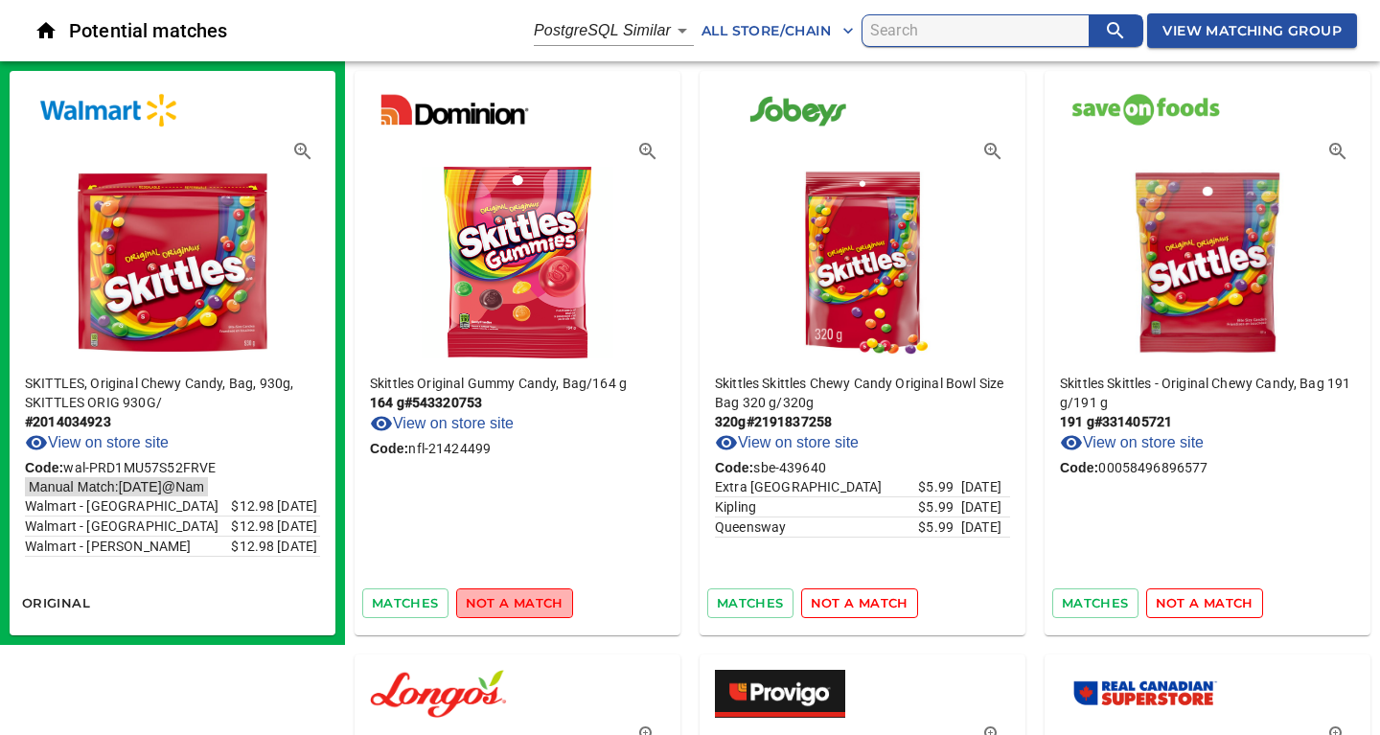
click at [525, 601] on span "not a match" at bounding box center [515, 603] width 98 height 22
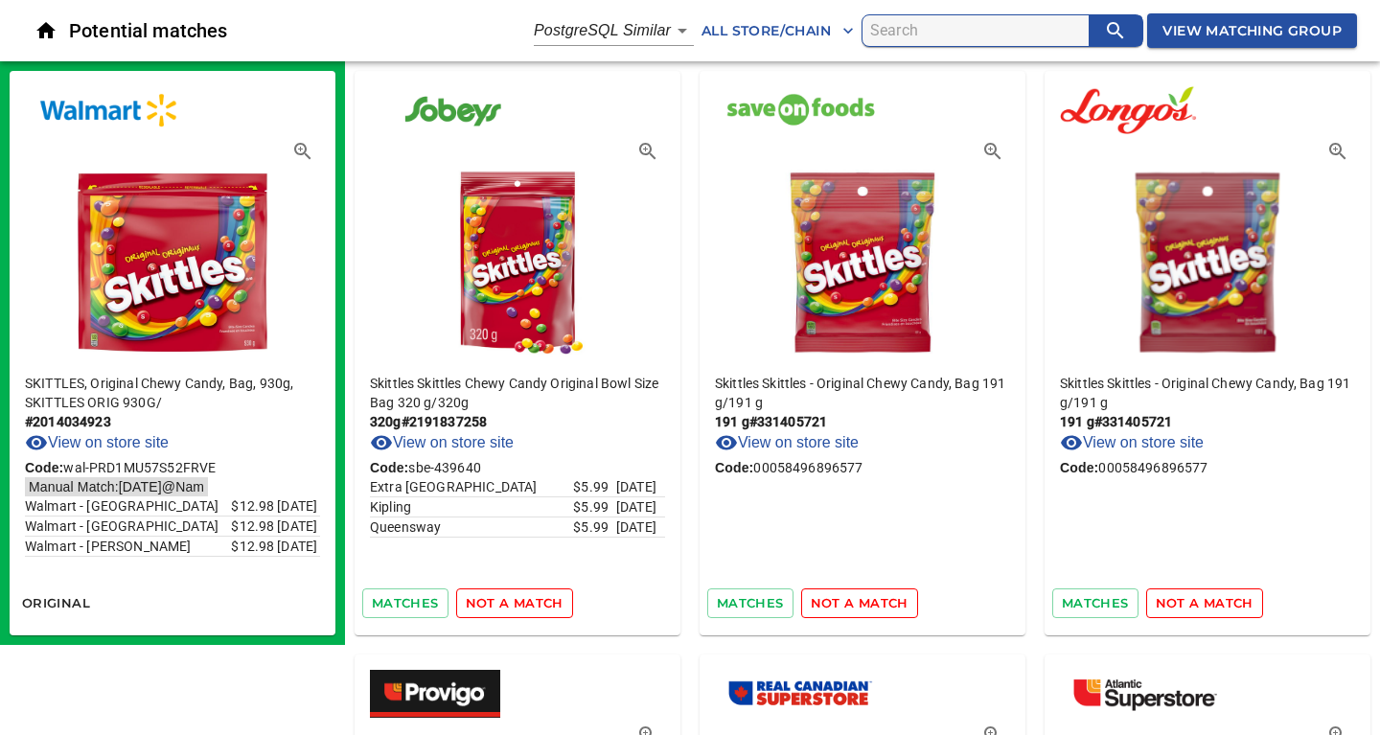
click at [525, 601] on span "not a match" at bounding box center [515, 603] width 98 height 22
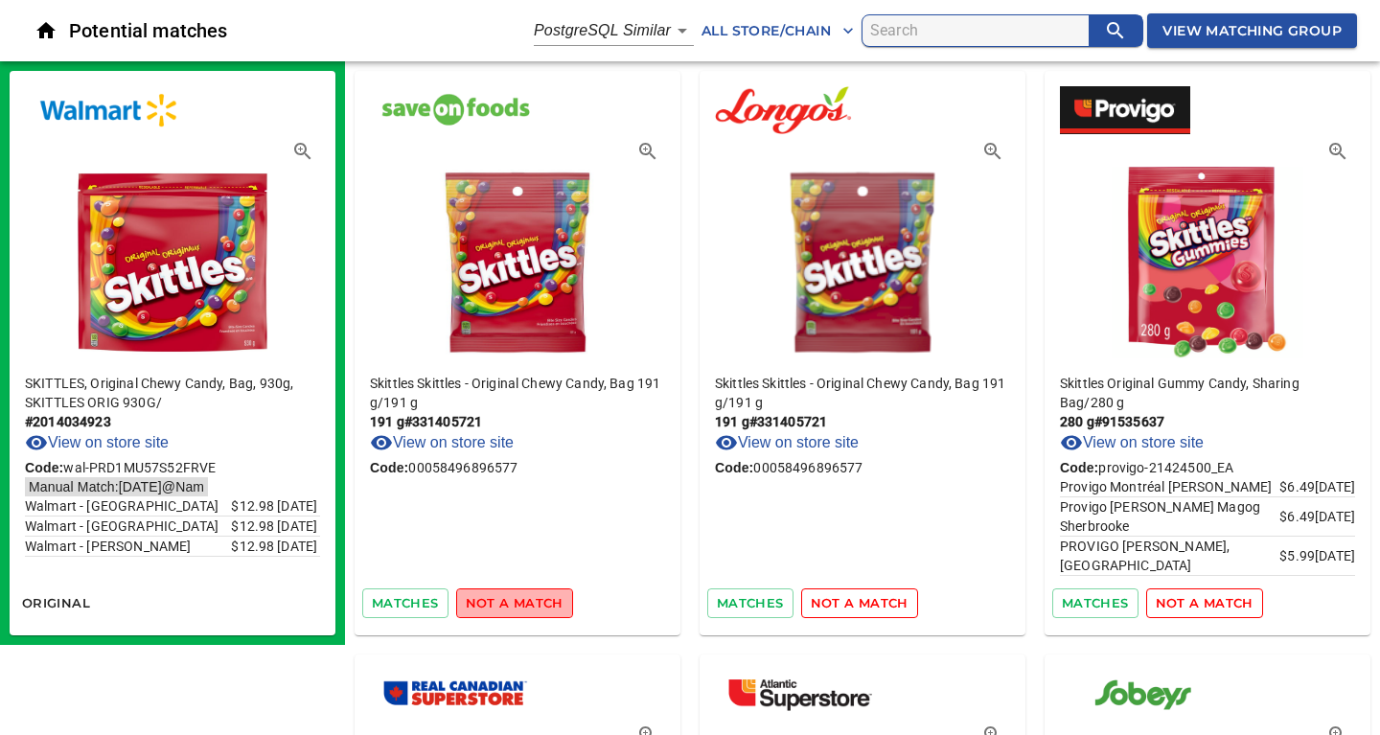
click at [525, 601] on span "not a match" at bounding box center [515, 603] width 98 height 22
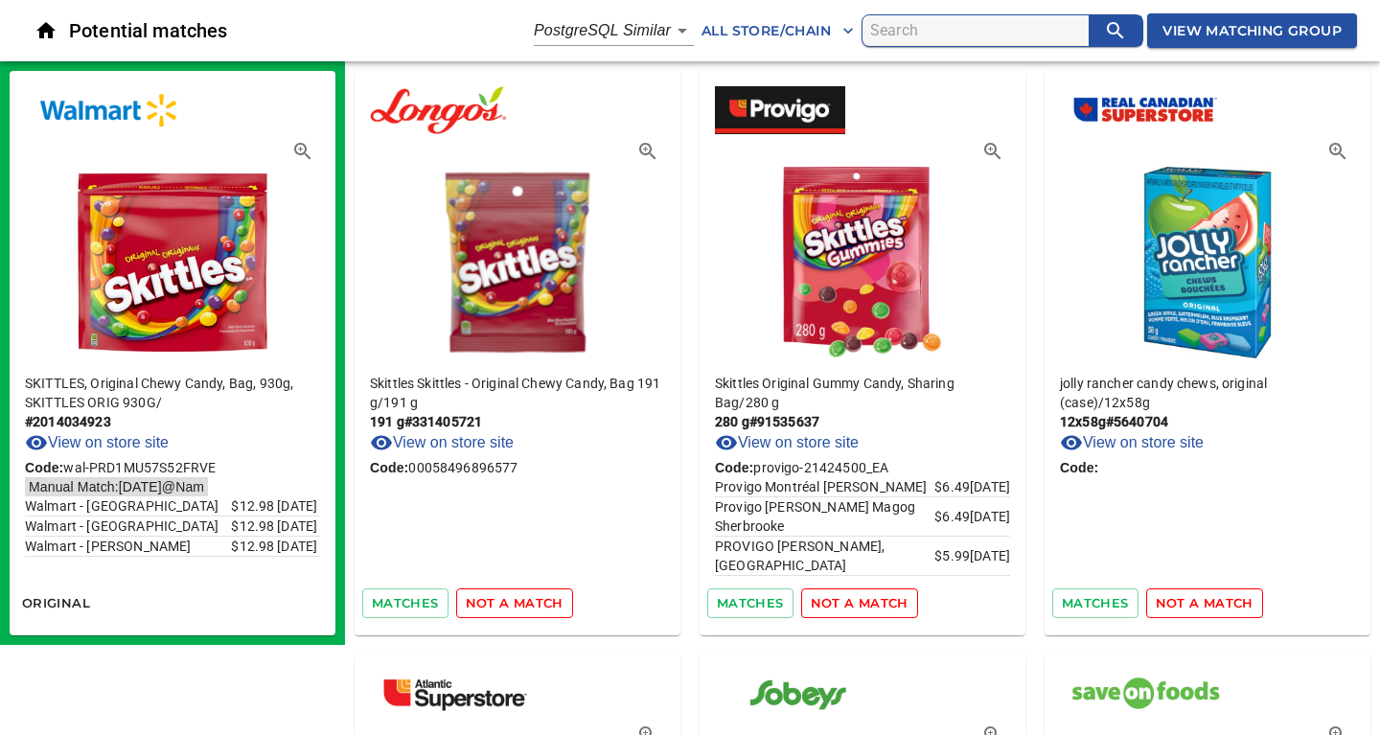
click at [525, 601] on span "not a match" at bounding box center [515, 603] width 98 height 22
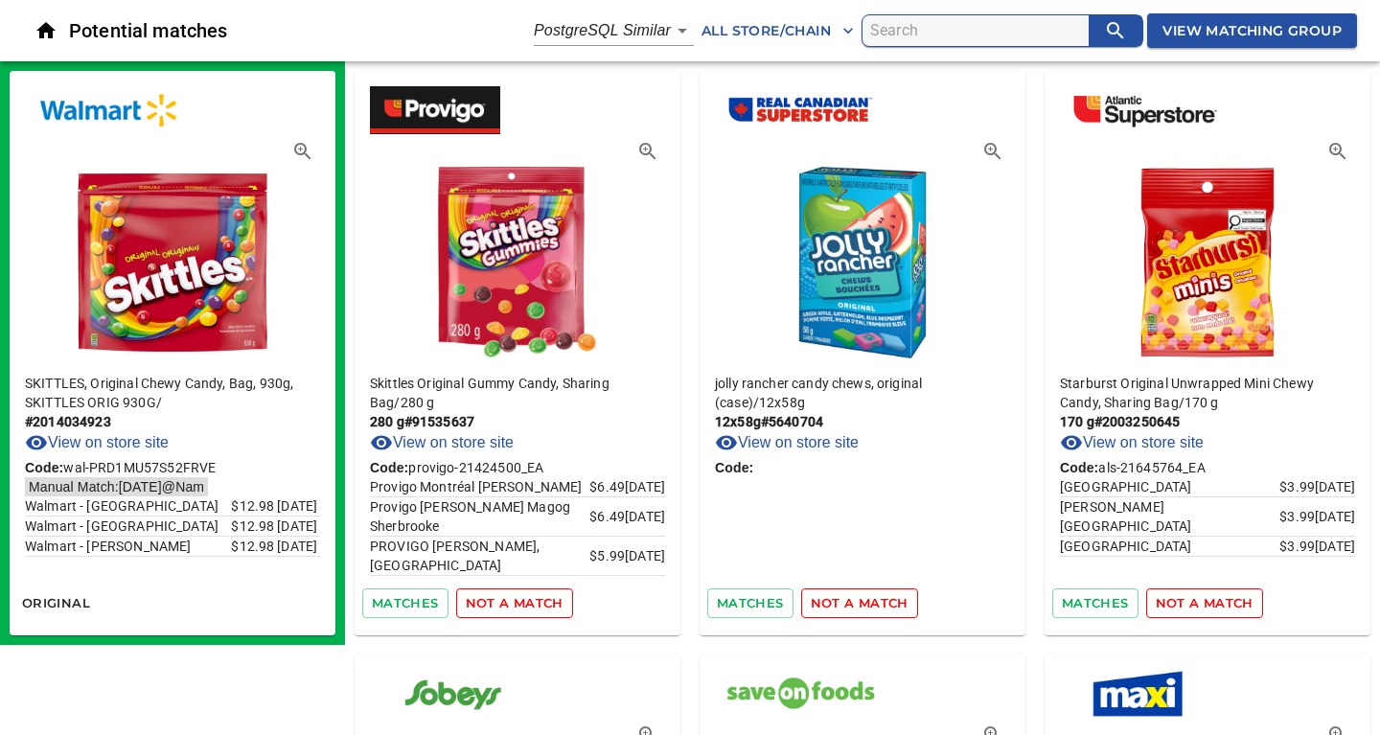
click at [525, 601] on span "not a match" at bounding box center [515, 603] width 98 height 22
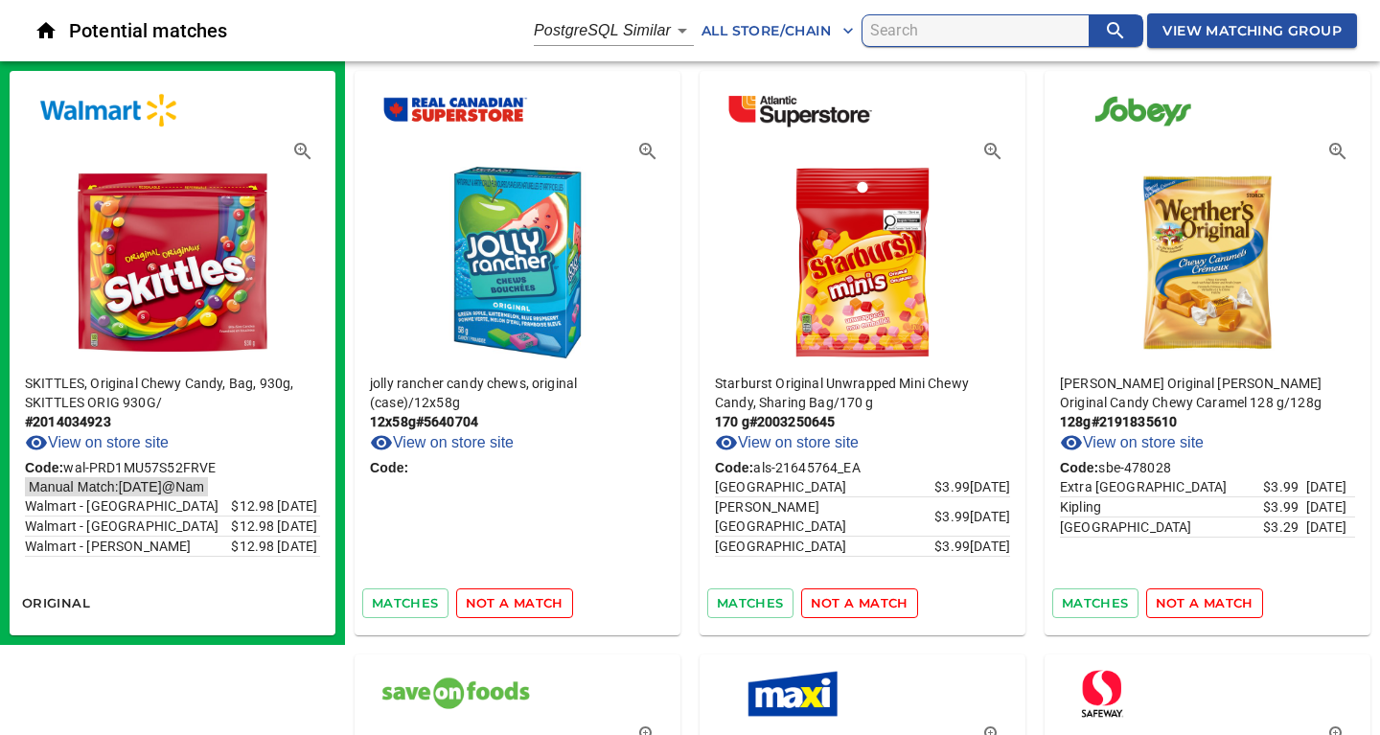
click at [525, 601] on span "not a match" at bounding box center [515, 603] width 98 height 22
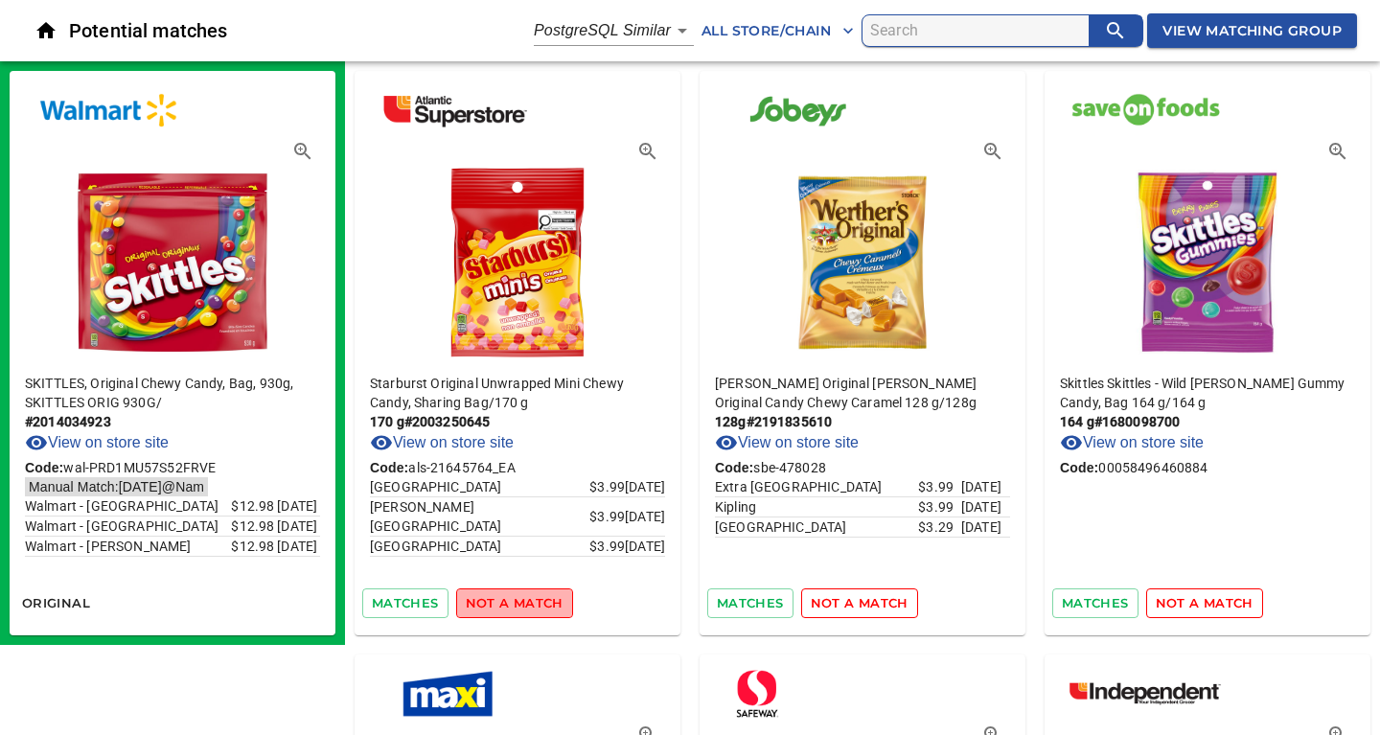
click at [525, 601] on span "not a match" at bounding box center [515, 603] width 98 height 22
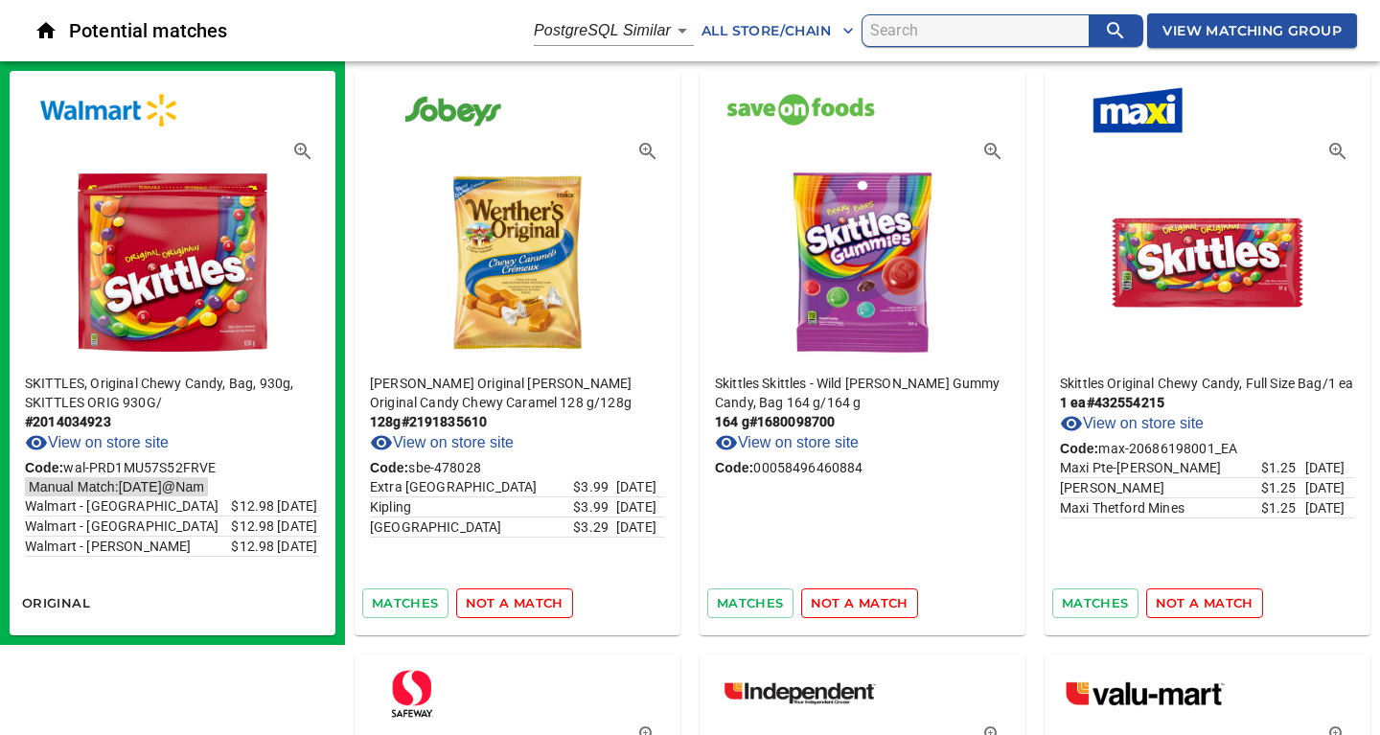
click at [525, 601] on span "not a match" at bounding box center [515, 603] width 98 height 22
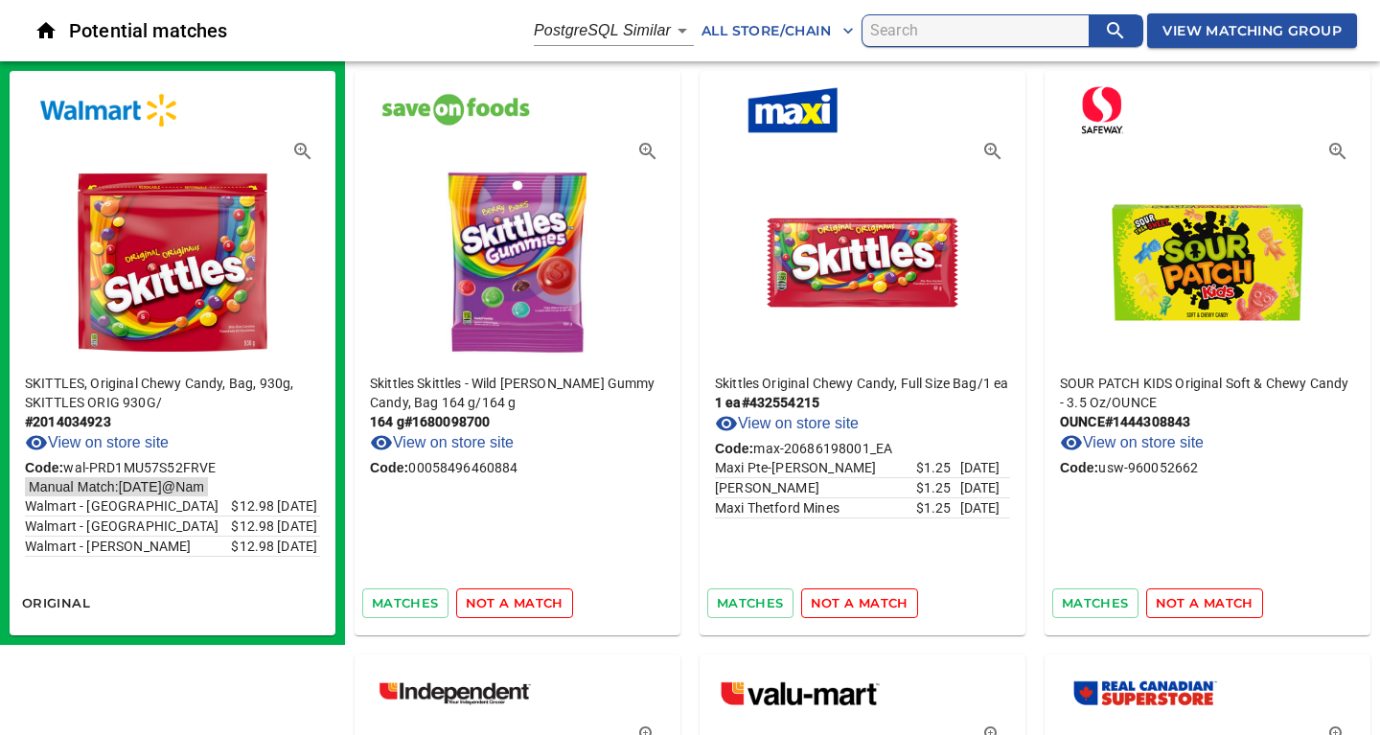
click at [525, 601] on span "not a match" at bounding box center [515, 603] width 98 height 22
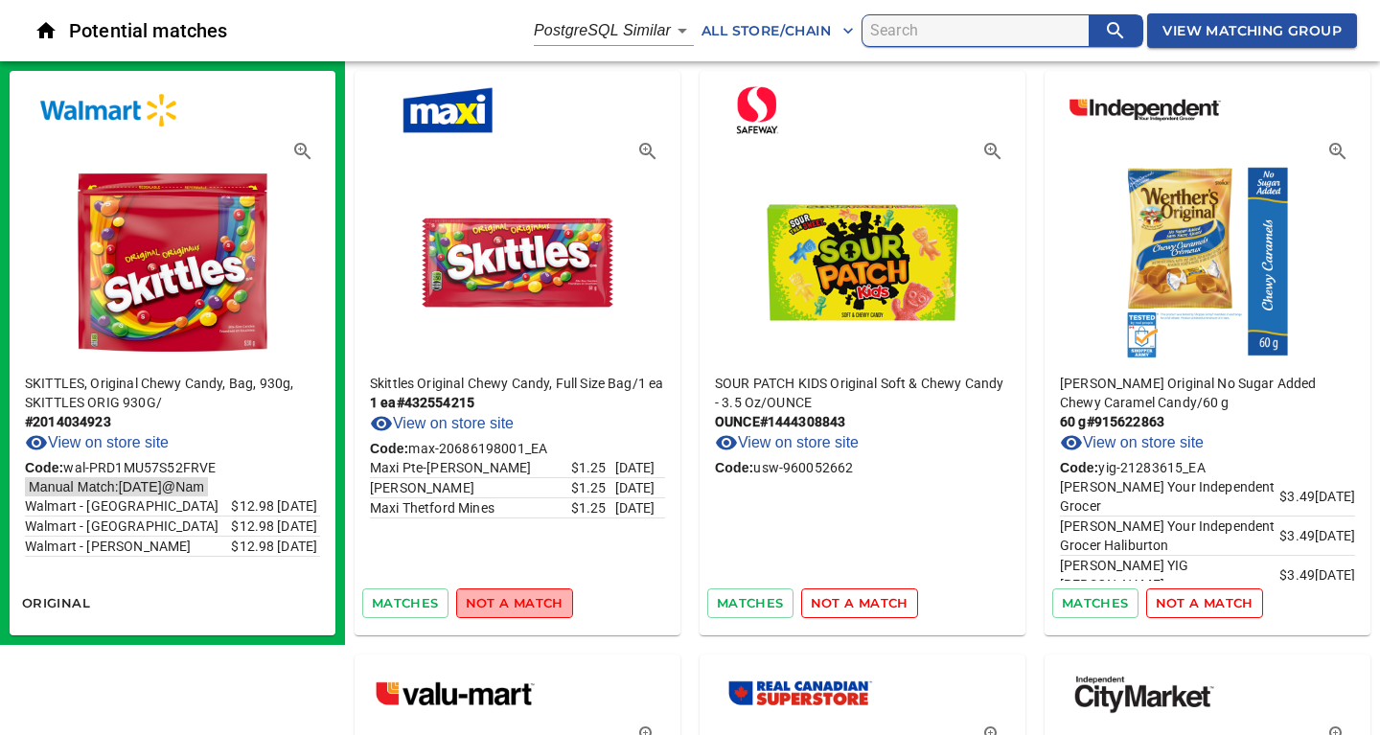
click at [525, 601] on span "not a match" at bounding box center [515, 603] width 98 height 22
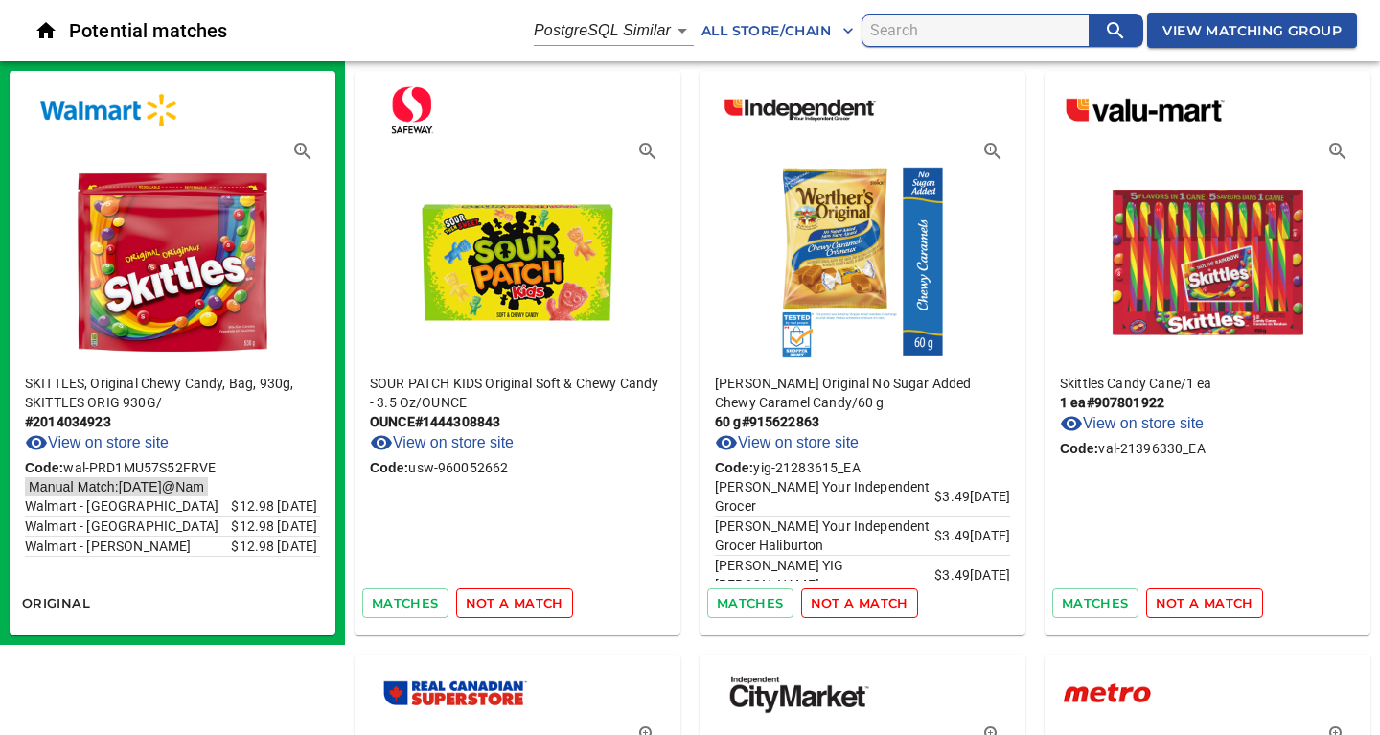
click at [525, 601] on span "not a match" at bounding box center [515, 603] width 98 height 22
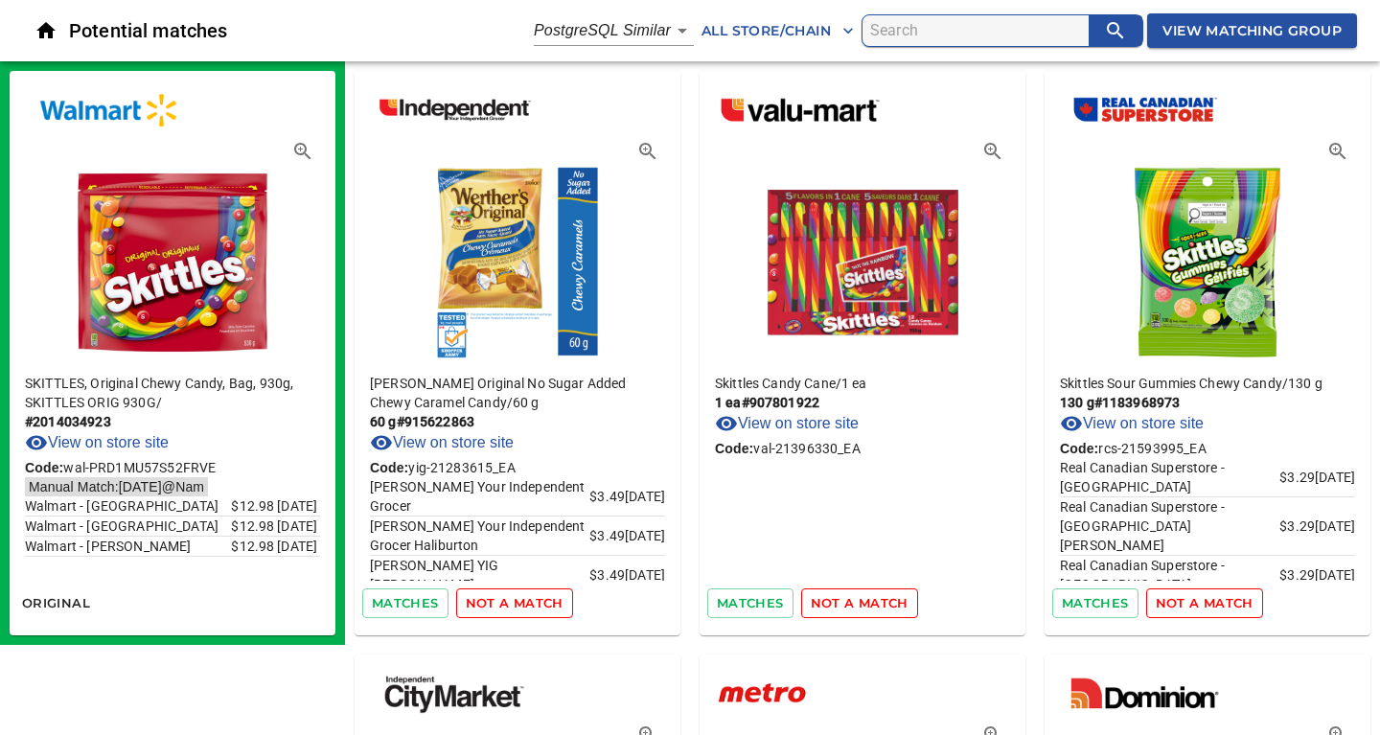
click at [525, 601] on span "not a match" at bounding box center [515, 603] width 98 height 22
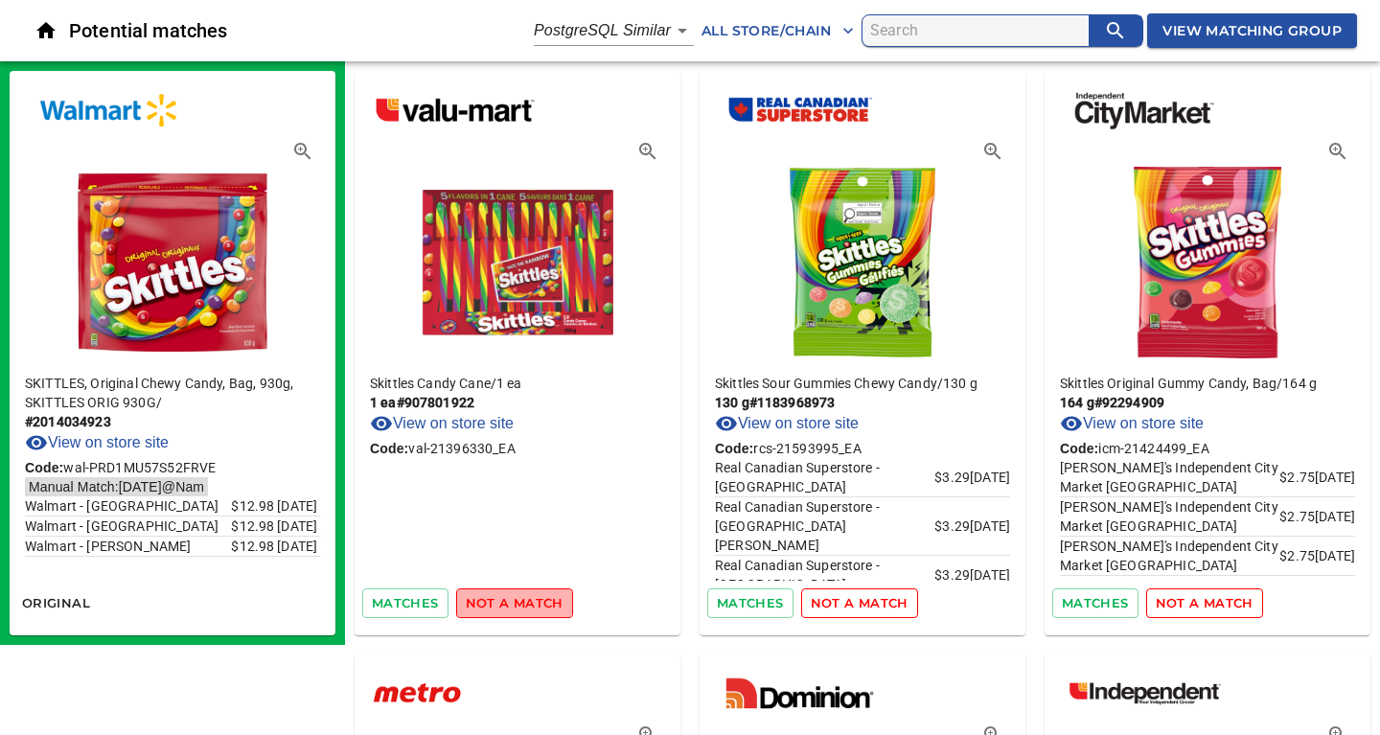
click at [525, 601] on span "not a match" at bounding box center [515, 603] width 98 height 22
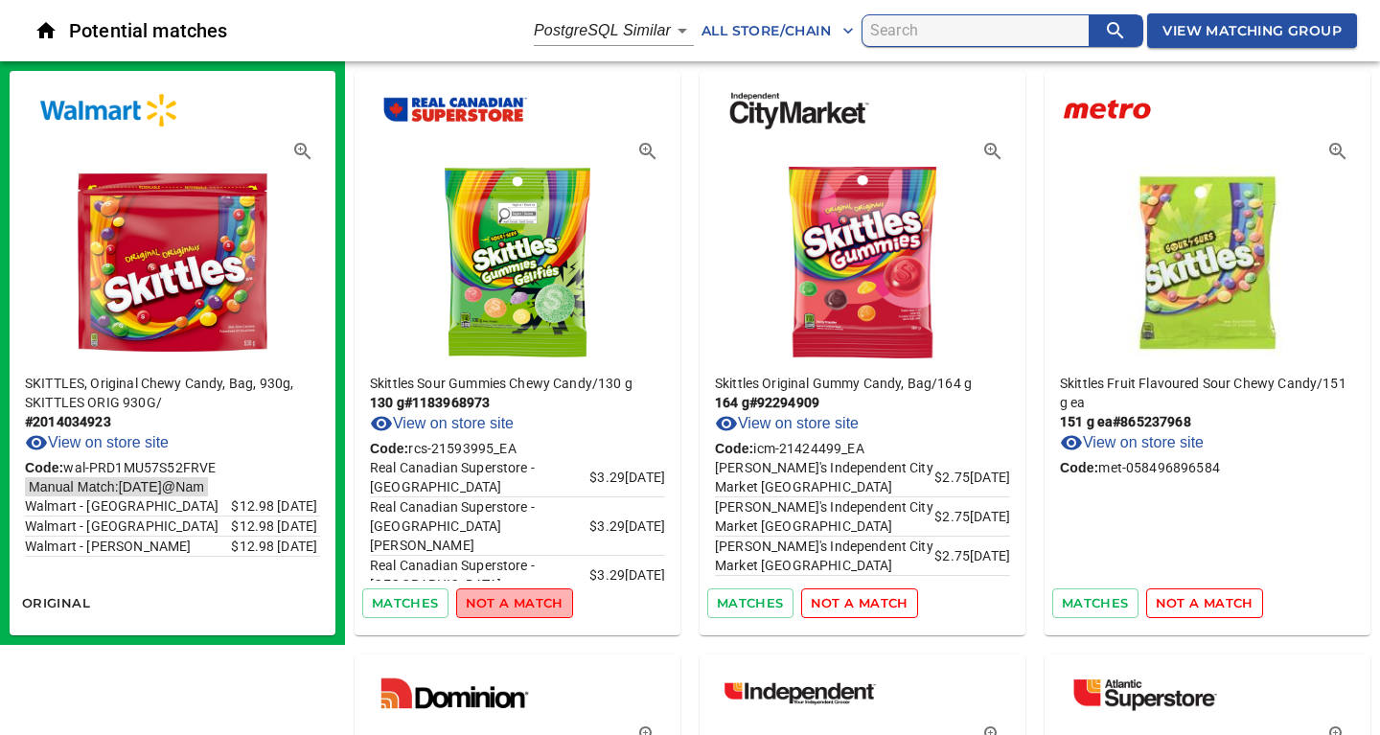
click at [525, 601] on span "not a match" at bounding box center [515, 603] width 98 height 22
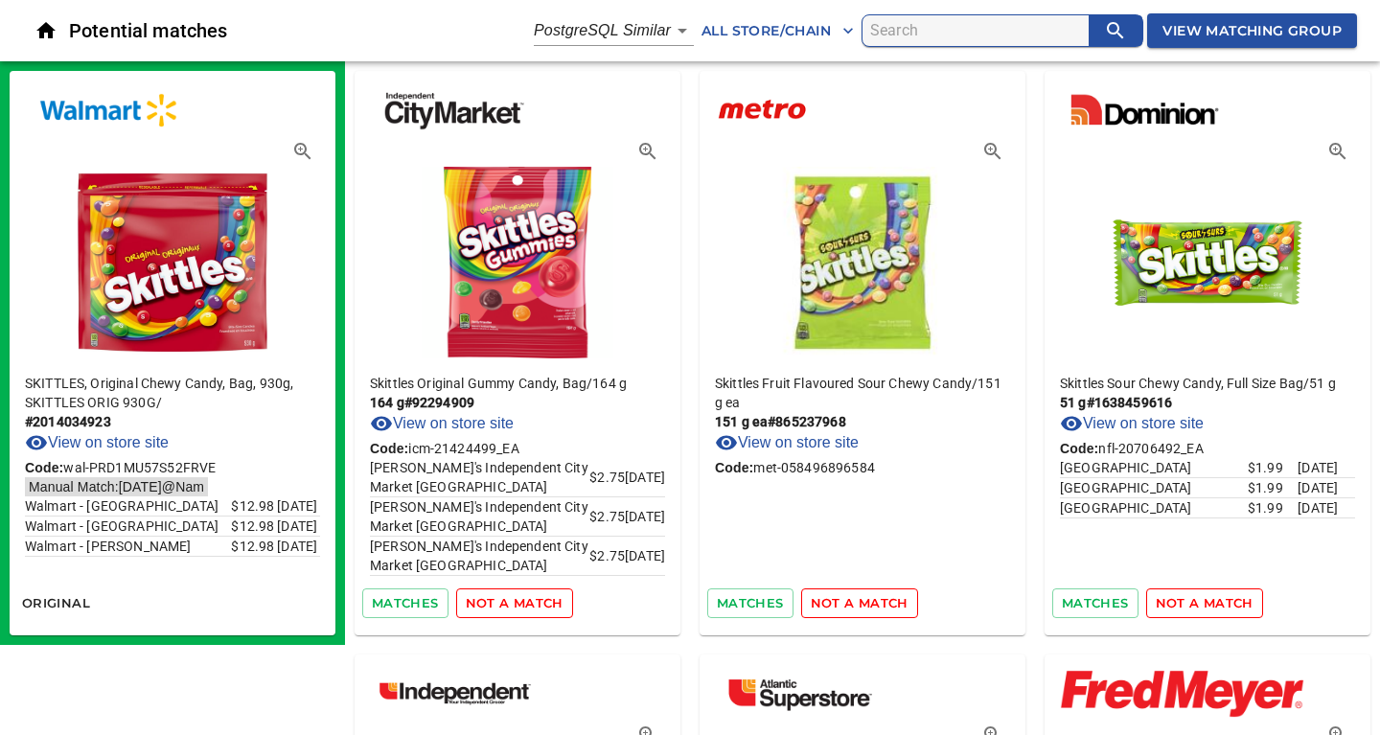
click at [525, 601] on span "not a match" at bounding box center [515, 603] width 98 height 22
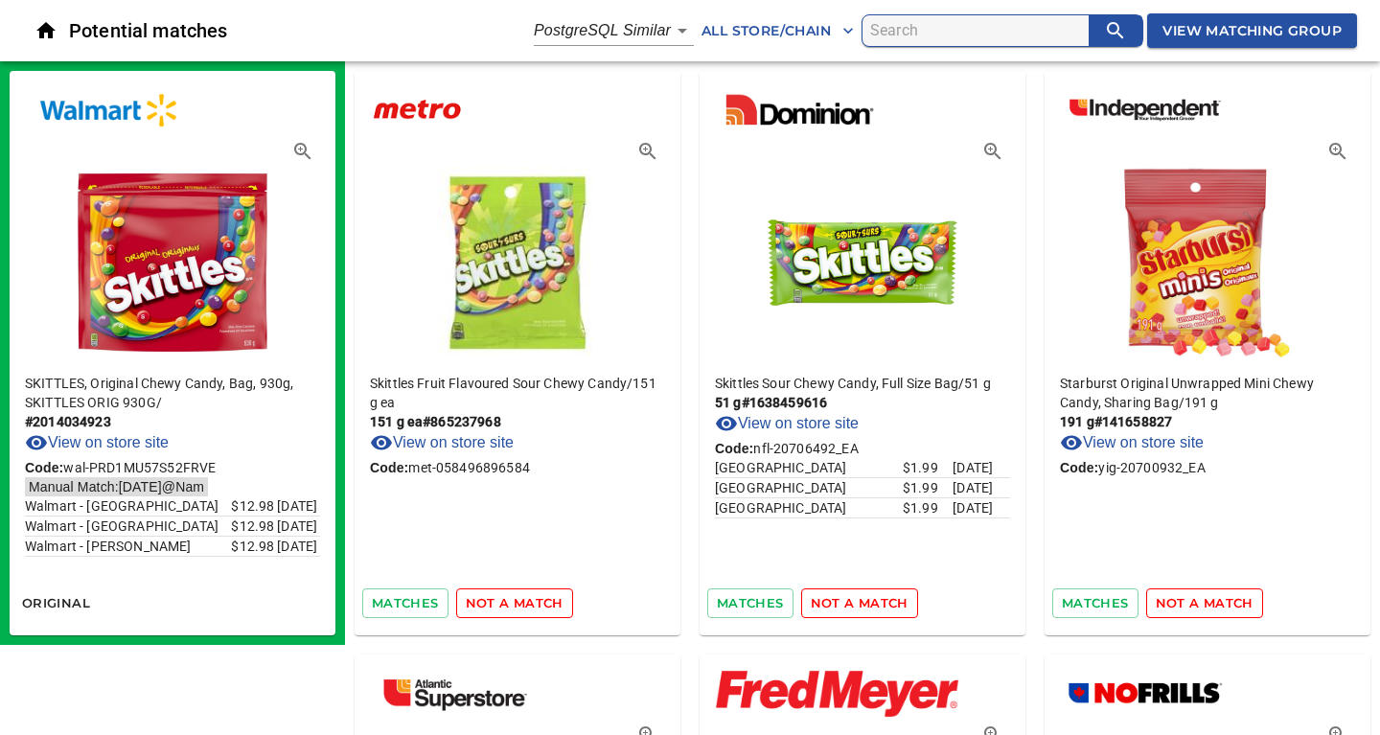
click at [525, 601] on span "not a match" at bounding box center [515, 603] width 98 height 22
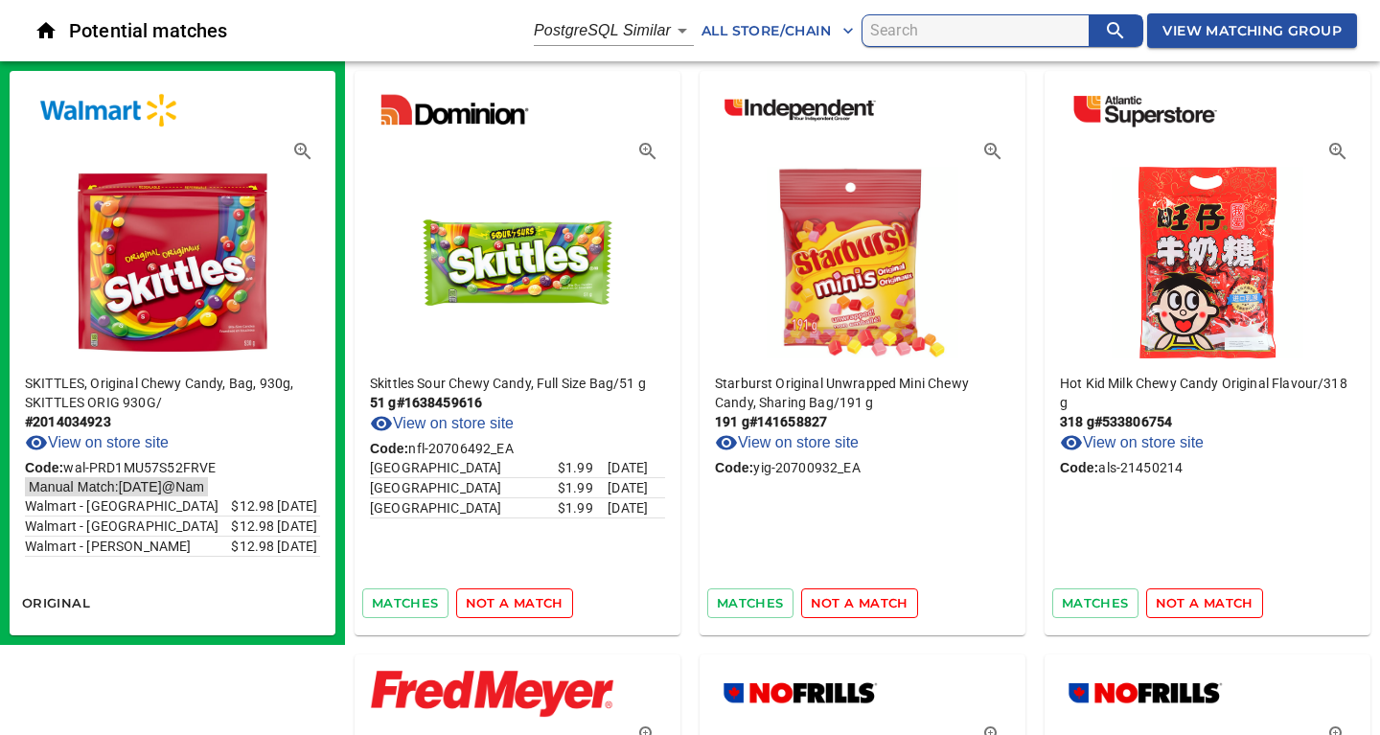
click at [525, 601] on span "not a match" at bounding box center [515, 603] width 98 height 22
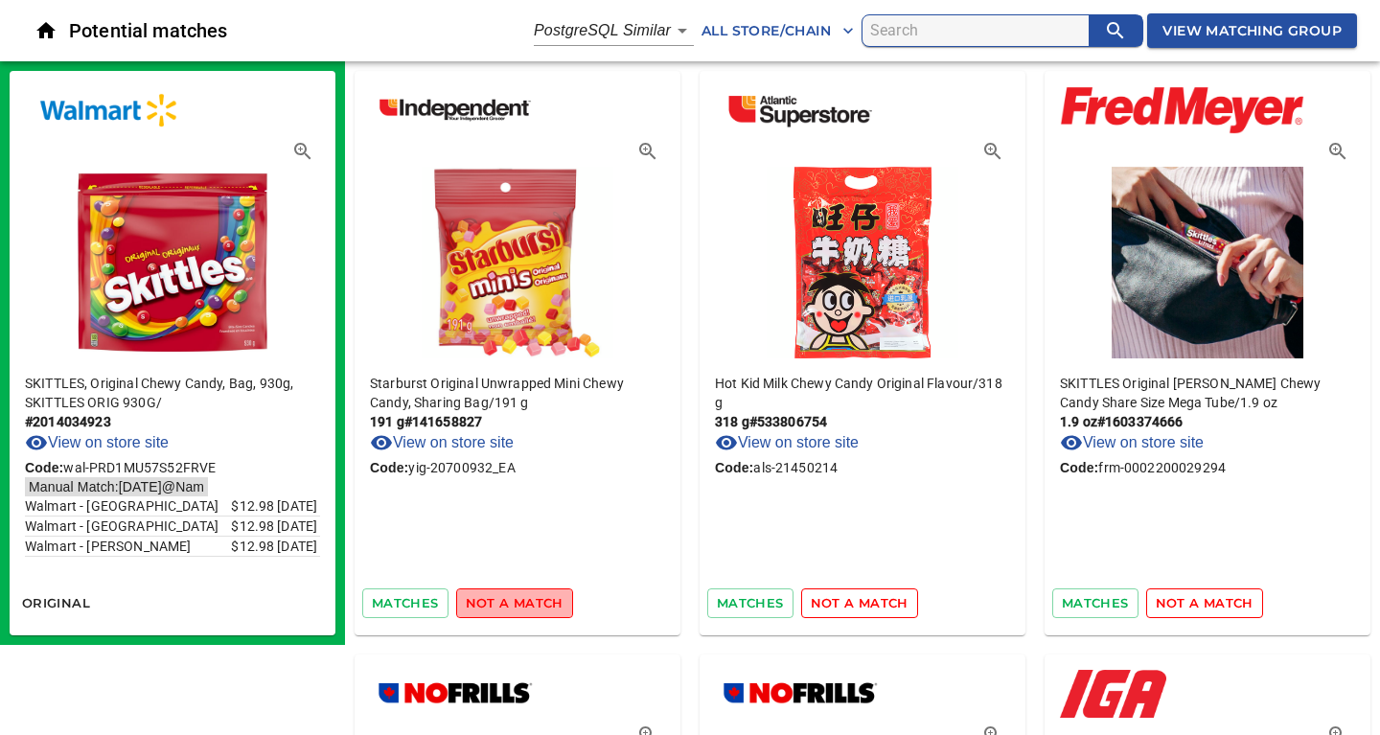
click at [525, 601] on span "not a match" at bounding box center [515, 603] width 98 height 22
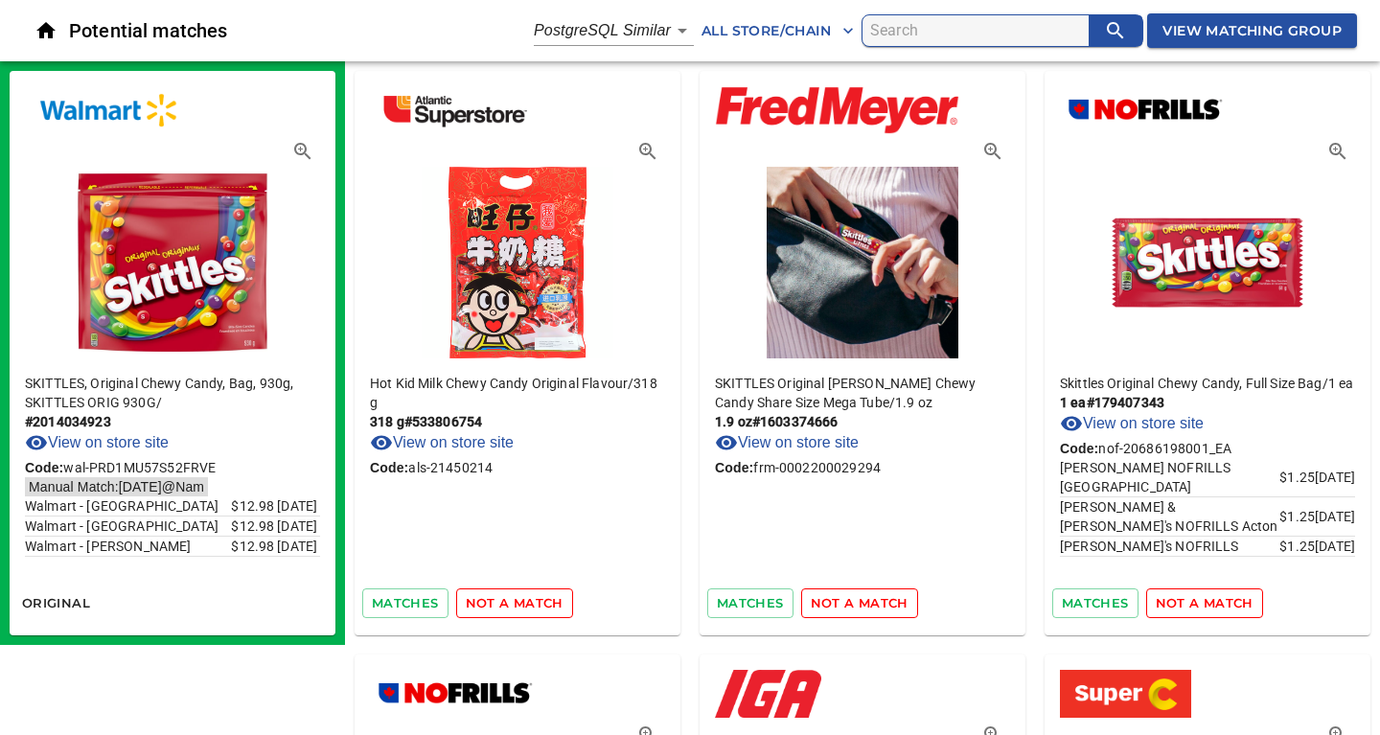
click at [525, 601] on span "not a match" at bounding box center [515, 603] width 98 height 22
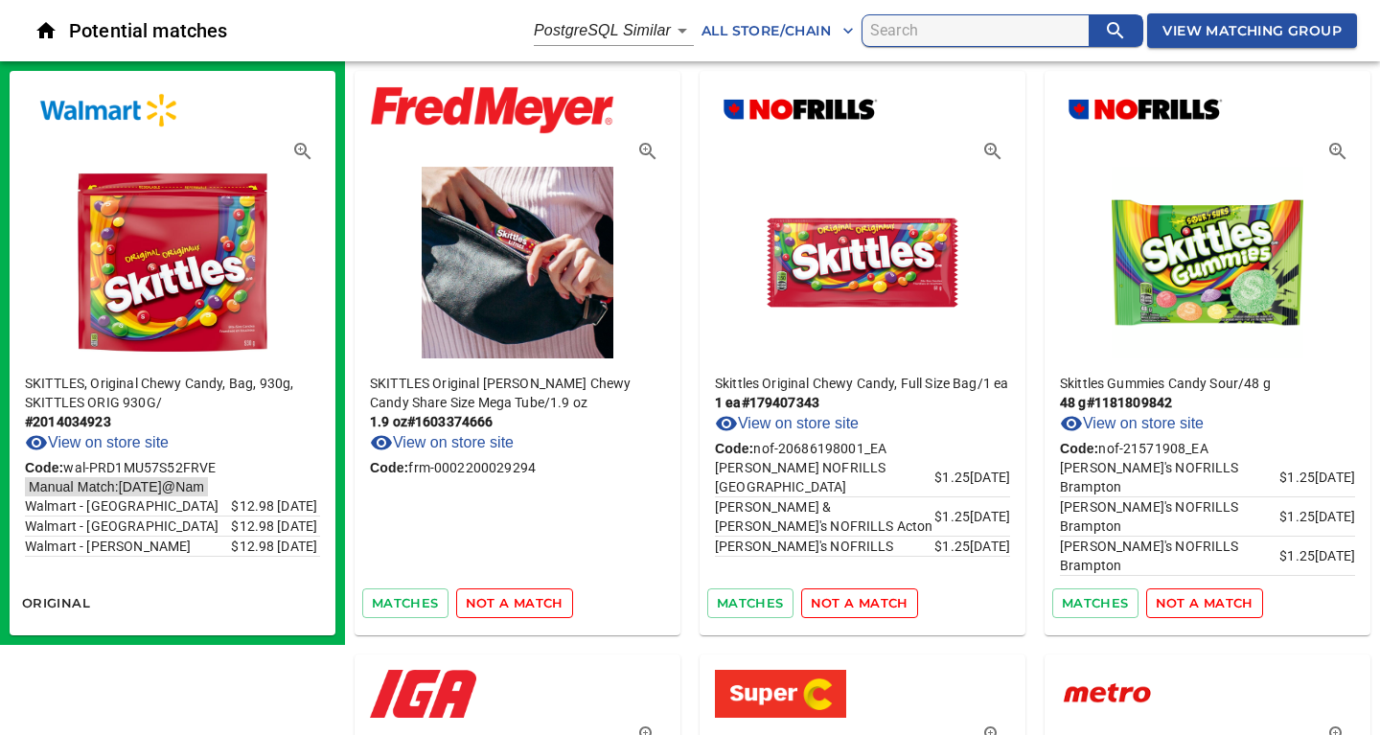
click at [525, 601] on span "not a match" at bounding box center [515, 603] width 98 height 22
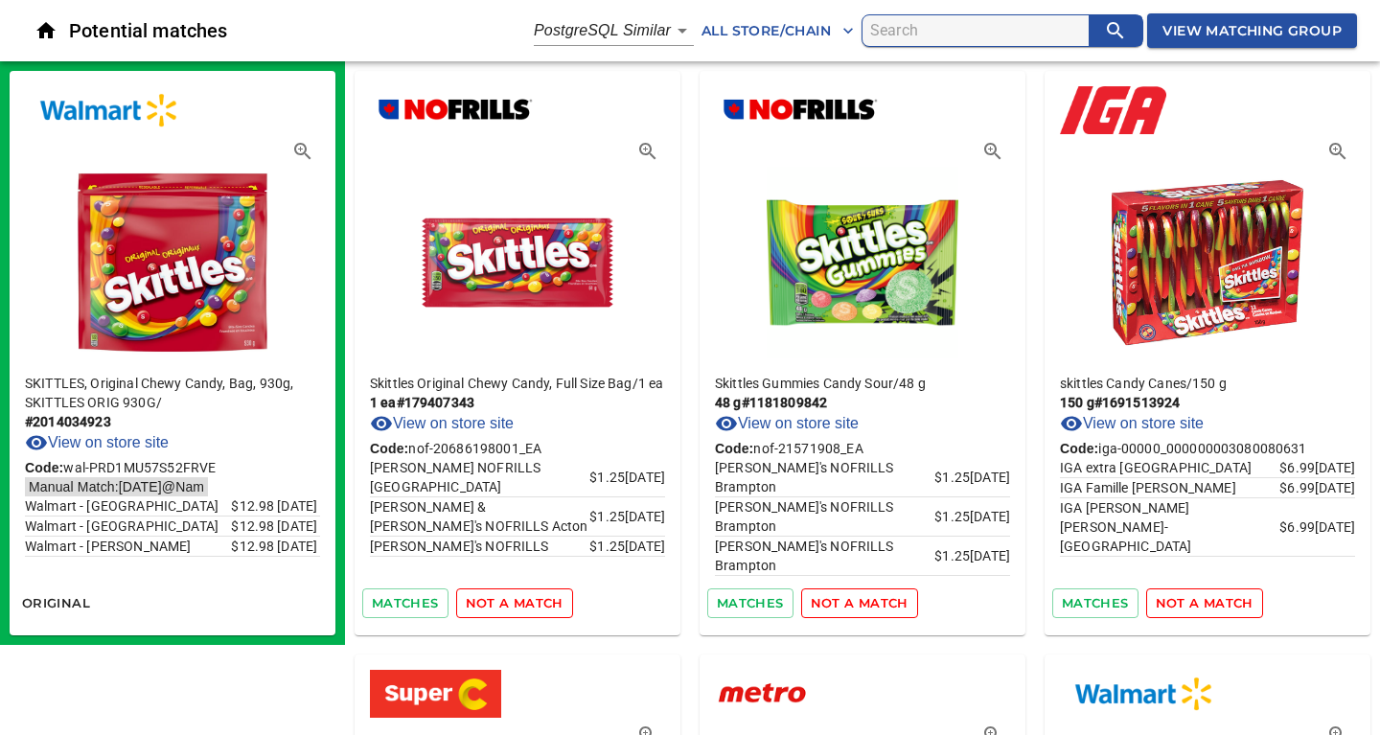
click at [525, 601] on span "not a match" at bounding box center [515, 603] width 98 height 22
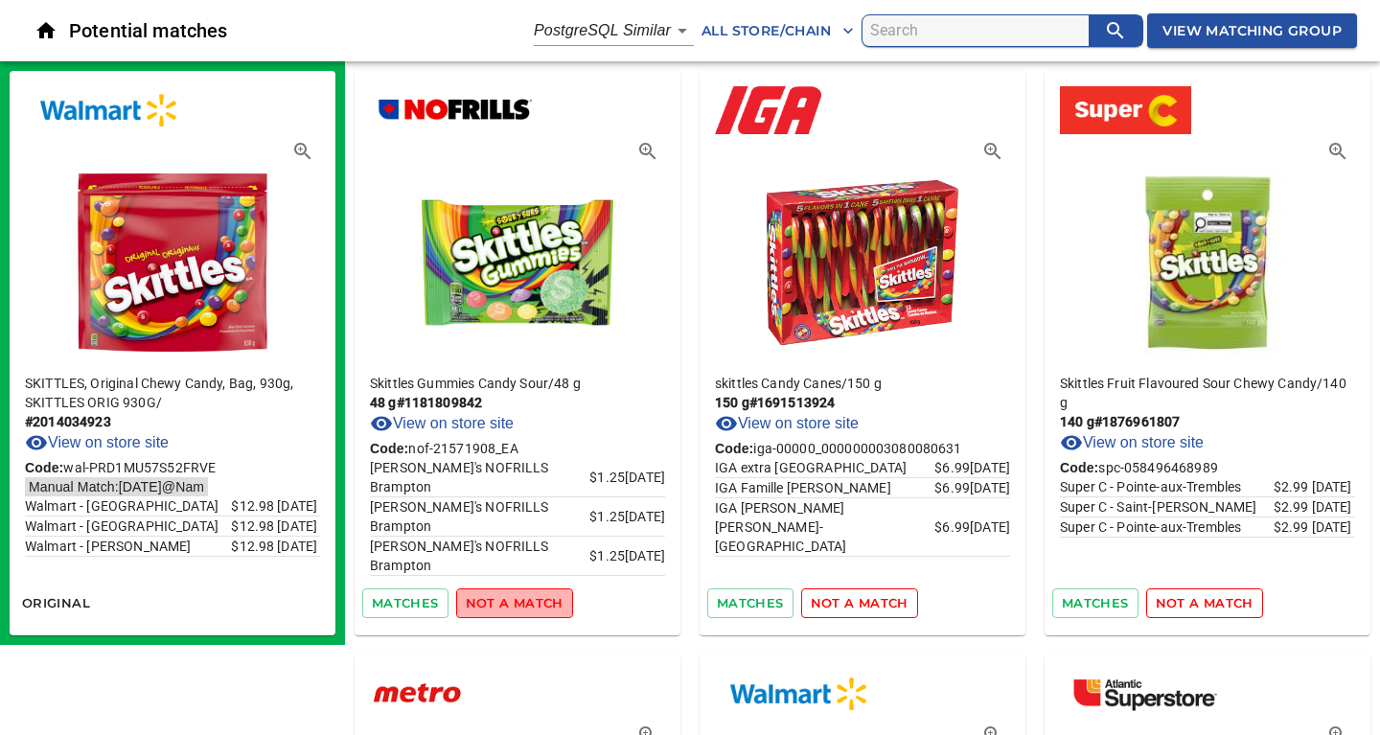
click at [525, 601] on span "not a match" at bounding box center [515, 603] width 98 height 22
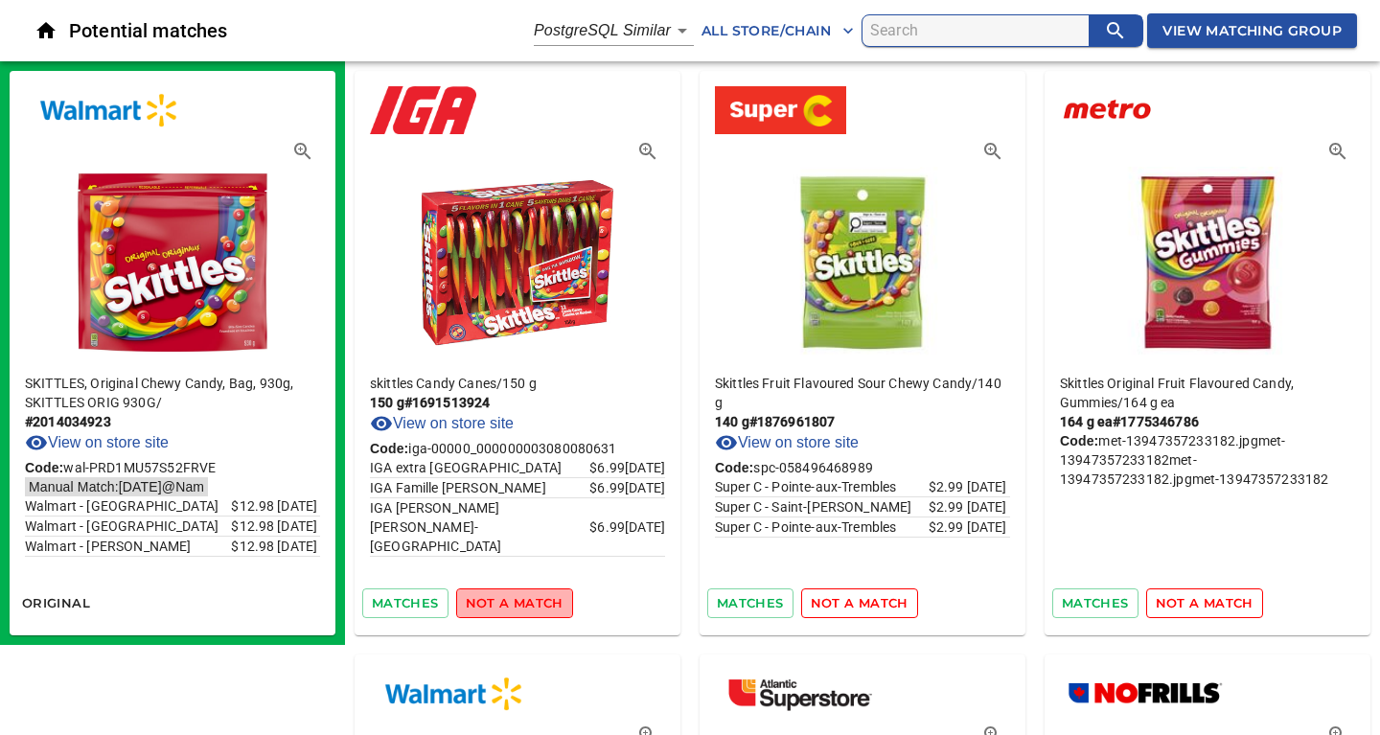
click at [525, 601] on span "not a match" at bounding box center [515, 603] width 98 height 22
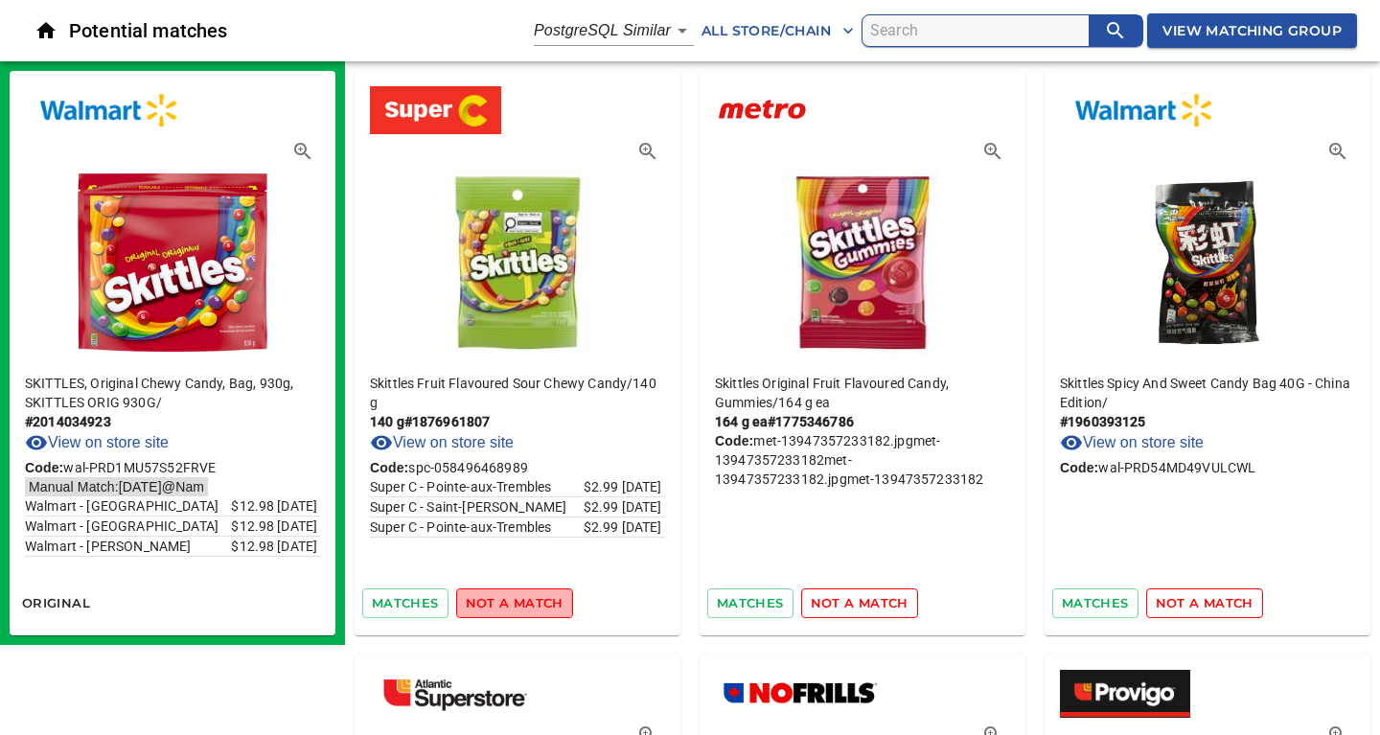
click at [525, 601] on span "not a match" at bounding box center [515, 603] width 98 height 22
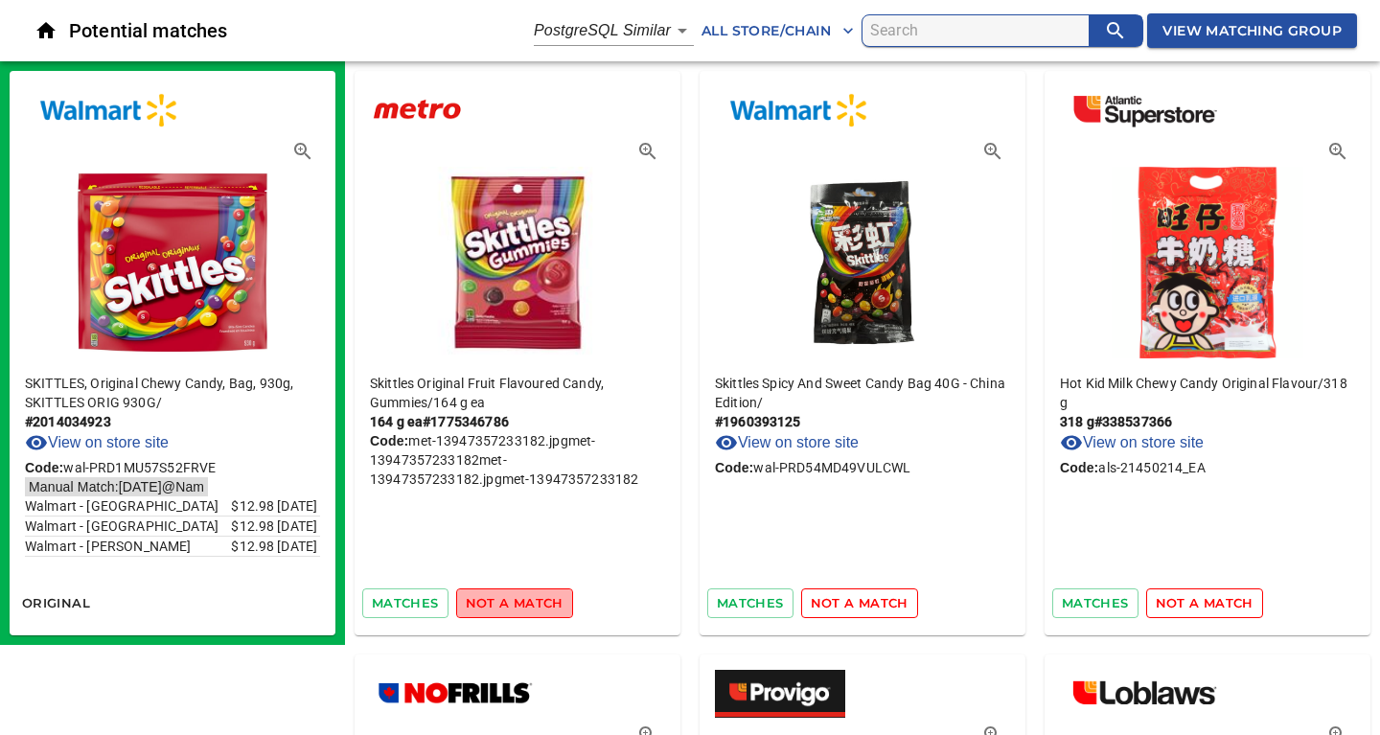
click at [525, 601] on span "not a match" at bounding box center [515, 603] width 98 height 22
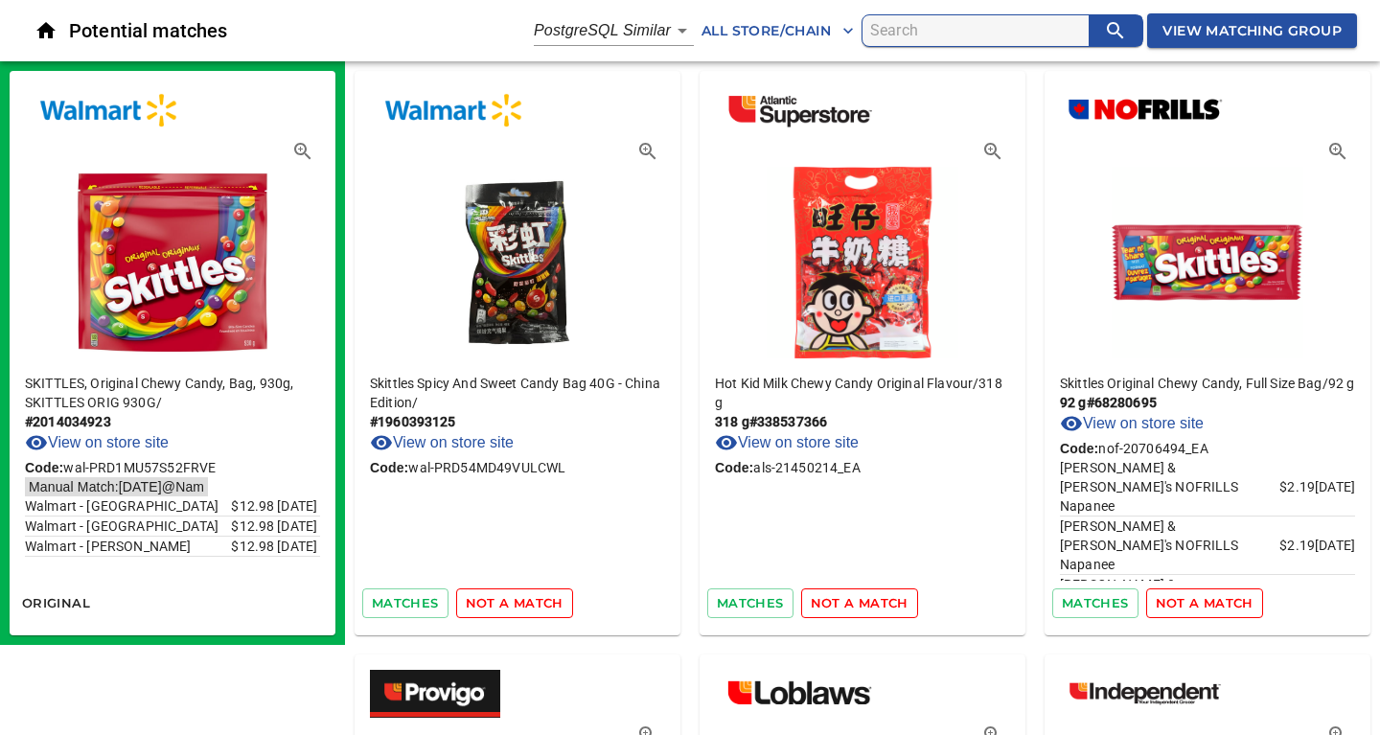
click at [525, 601] on span "not a match" at bounding box center [515, 603] width 98 height 22
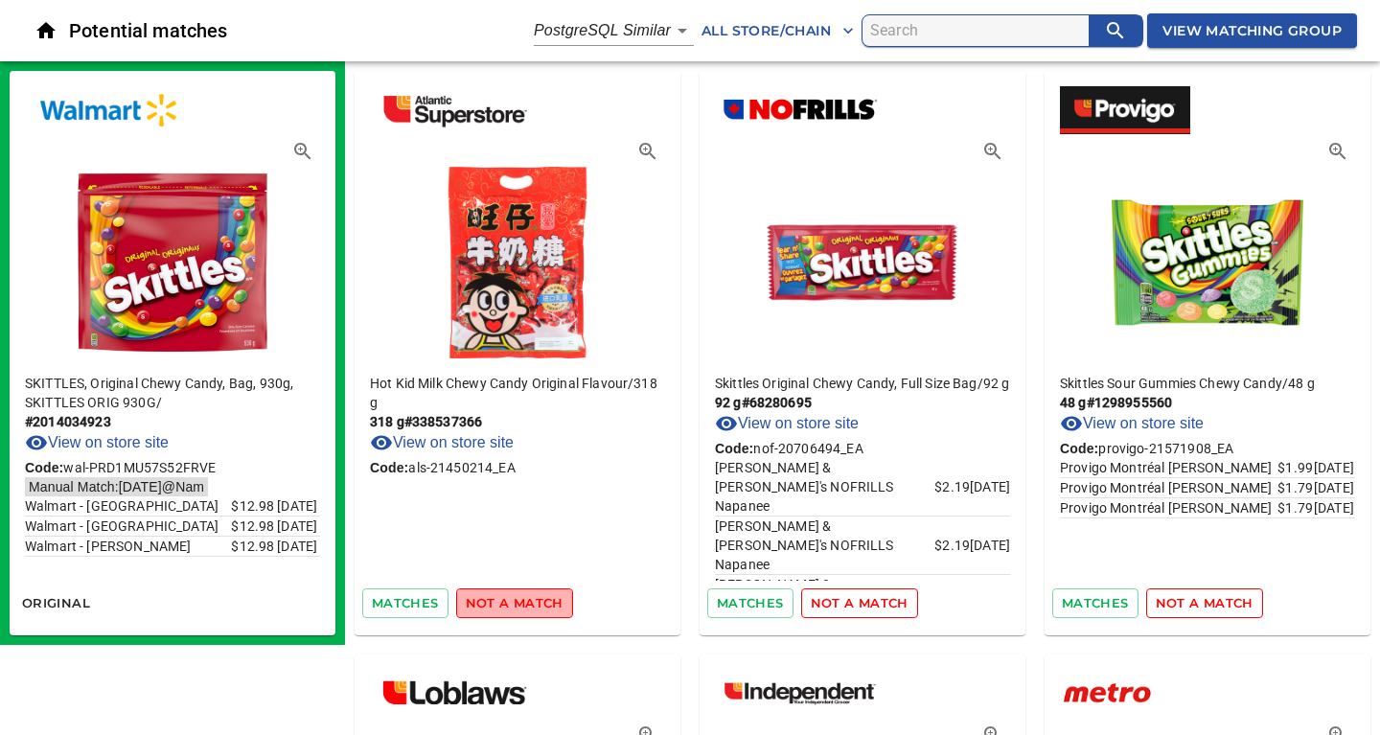
click at [525, 601] on span "not a match" at bounding box center [515, 603] width 98 height 22
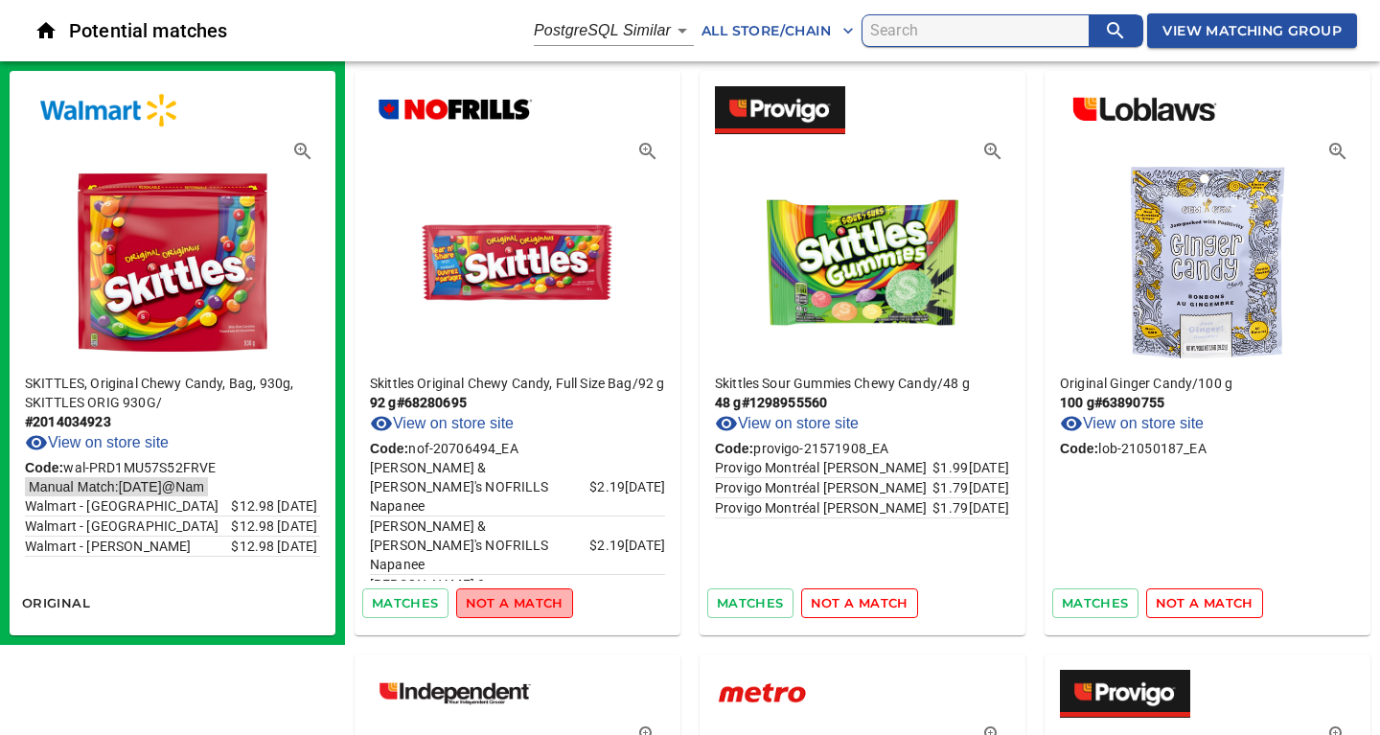
click at [525, 601] on span "not a match" at bounding box center [515, 603] width 98 height 22
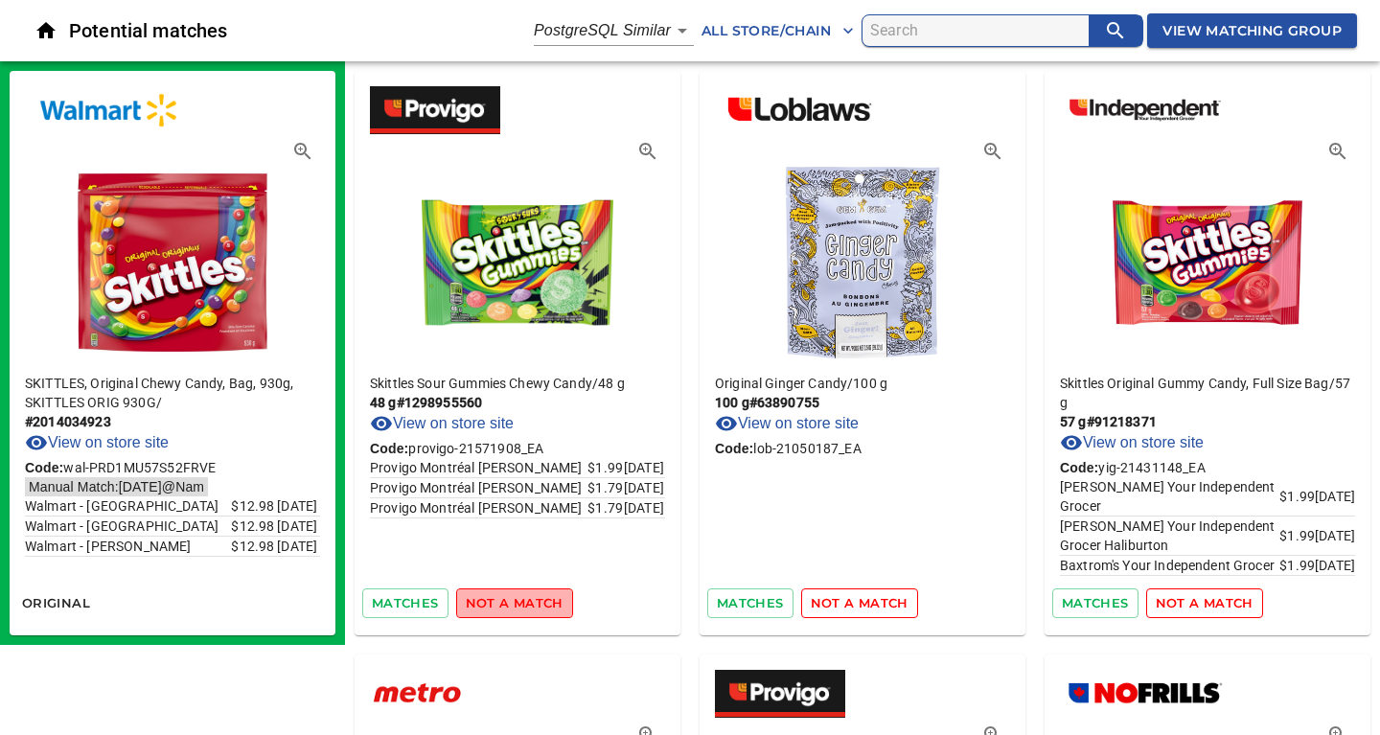
click at [525, 601] on span "not a match" at bounding box center [515, 603] width 98 height 22
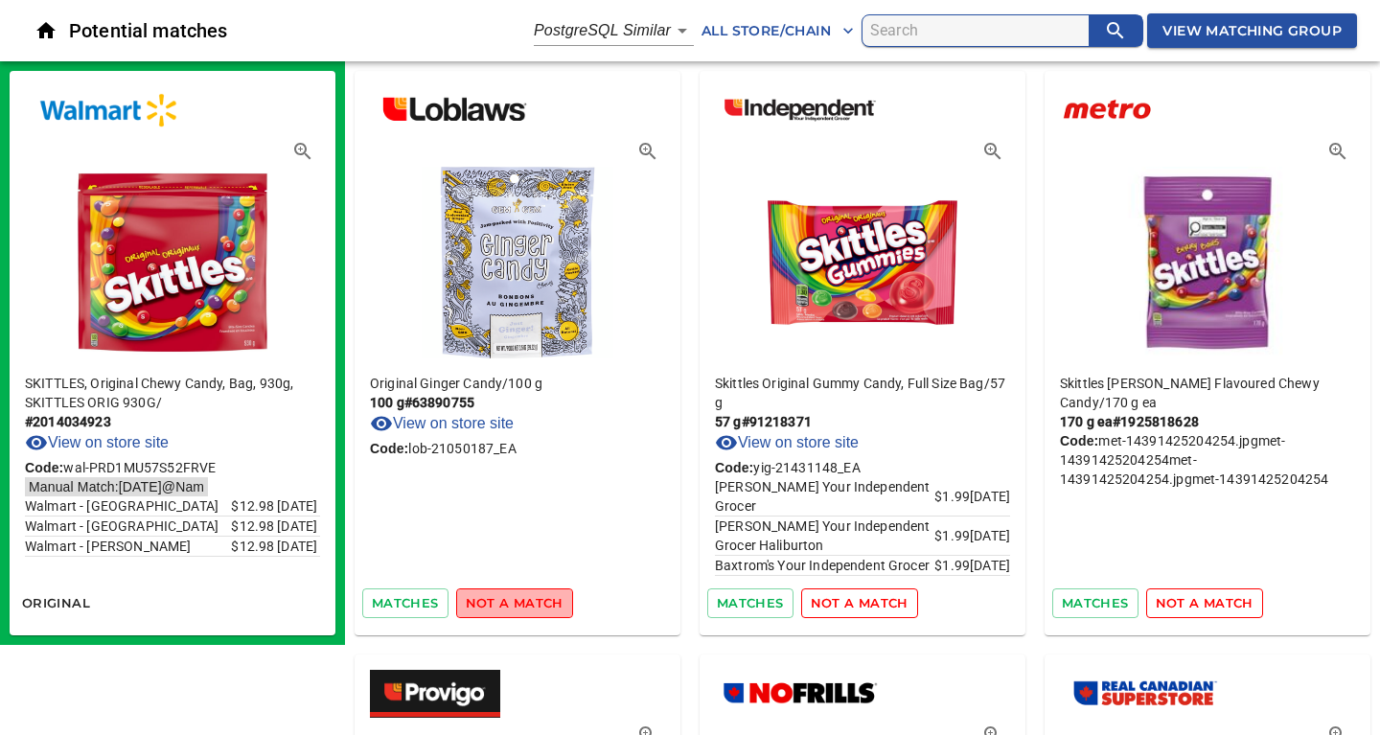
click at [525, 601] on span "not a match" at bounding box center [515, 603] width 98 height 22
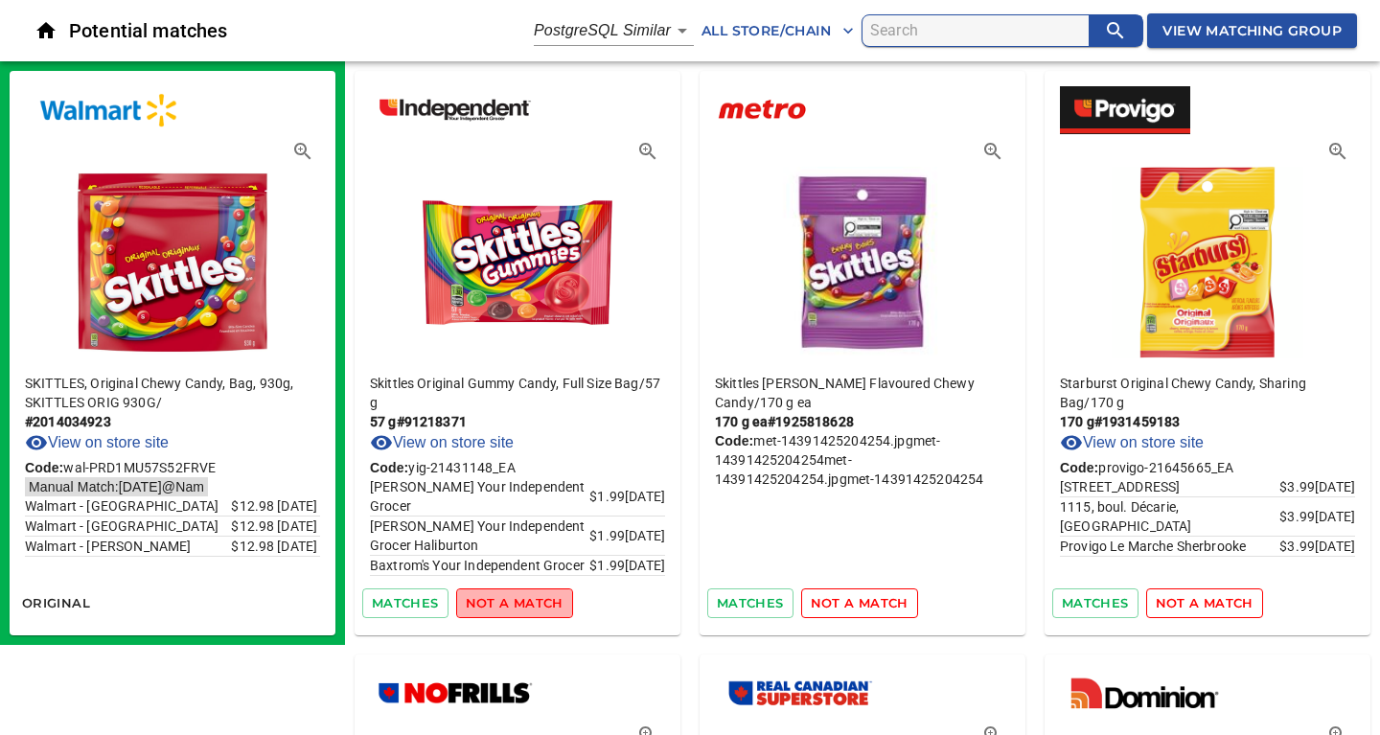
click at [525, 601] on span "not a match" at bounding box center [515, 603] width 98 height 22
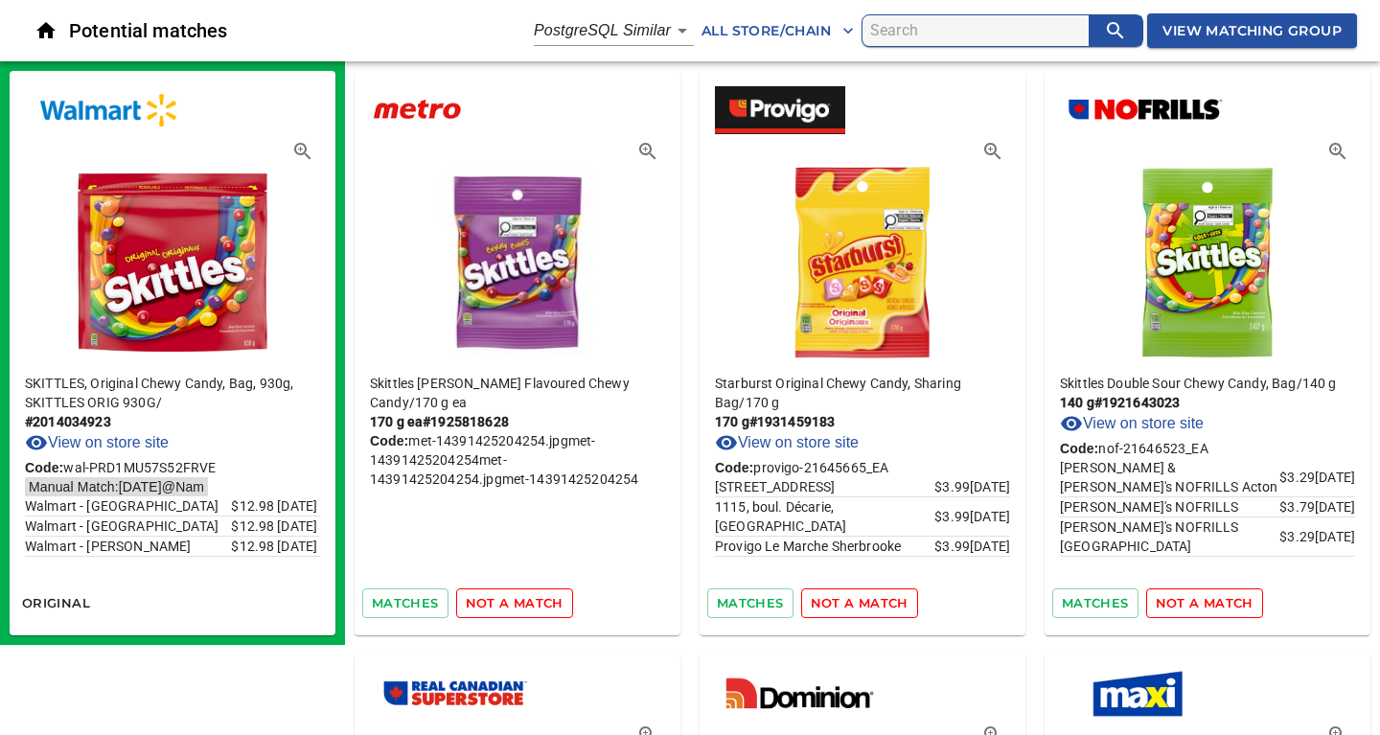
click at [525, 601] on span "not a match" at bounding box center [515, 603] width 98 height 22
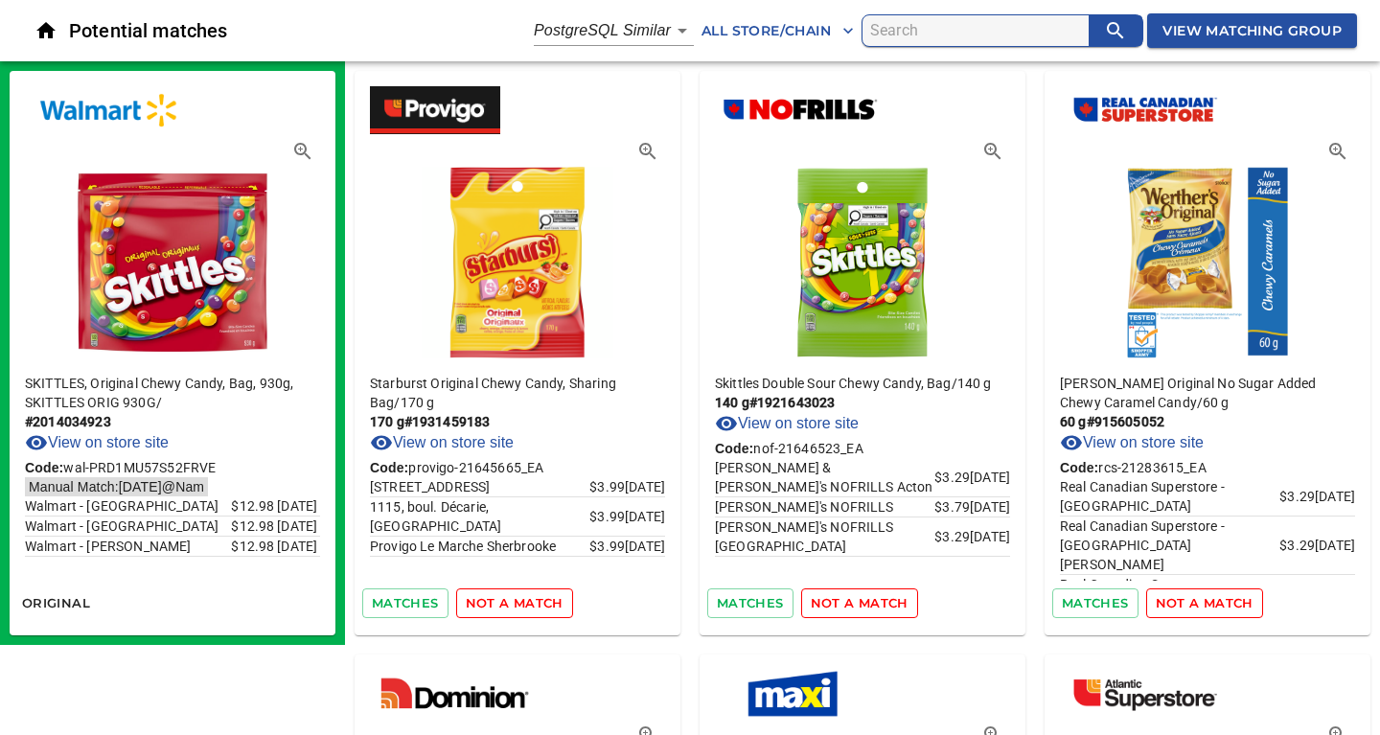
click at [525, 601] on span "not a match" at bounding box center [515, 603] width 98 height 22
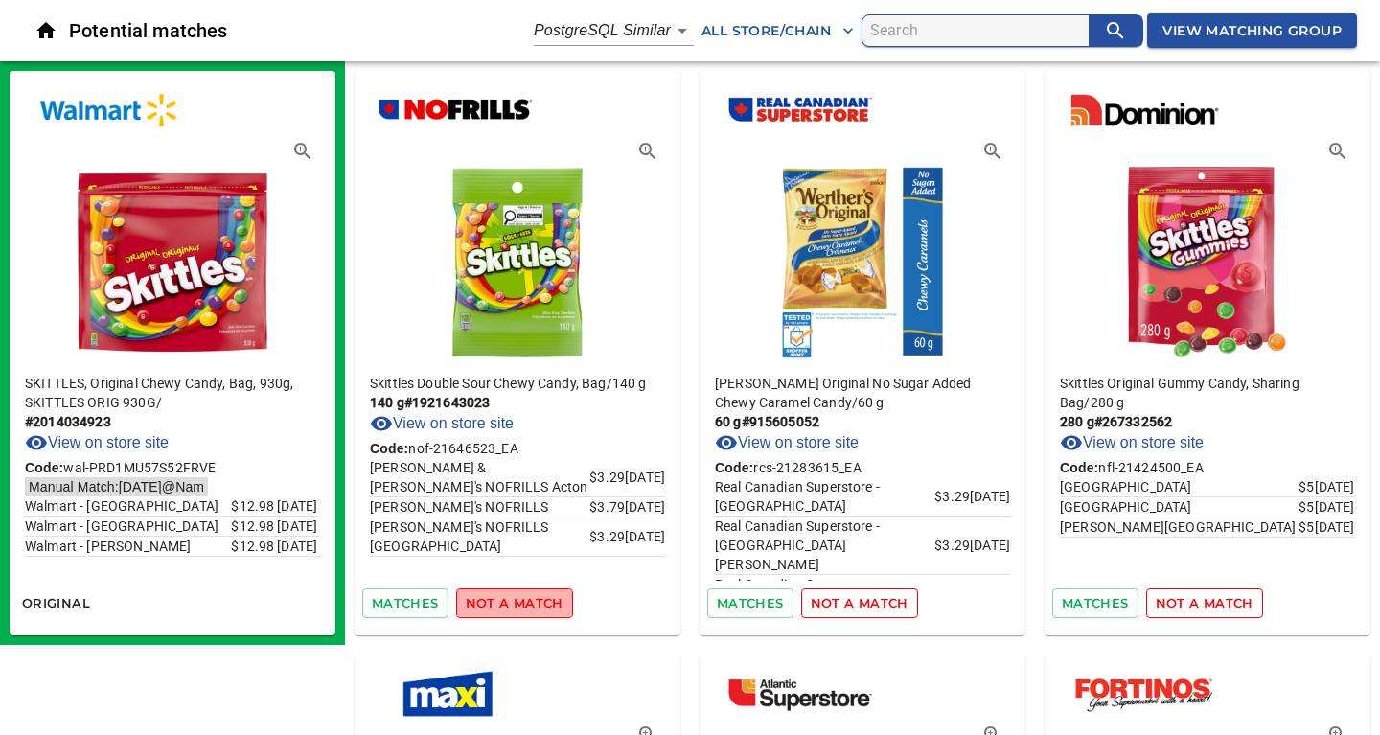
click at [525, 601] on span "not a match" at bounding box center [515, 603] width 98 height 22
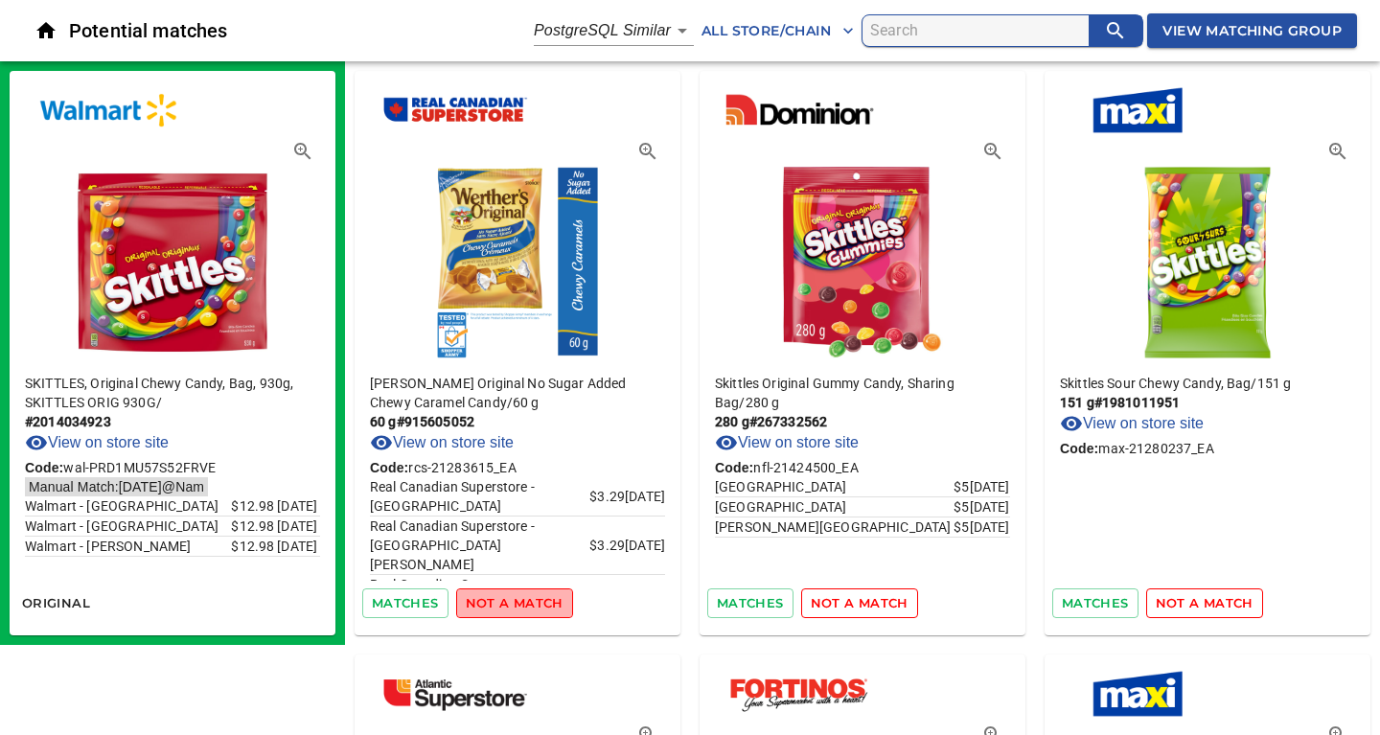
click at [525, 601] on span "not a match" at bounding box center [515, 603] width 98 height 22
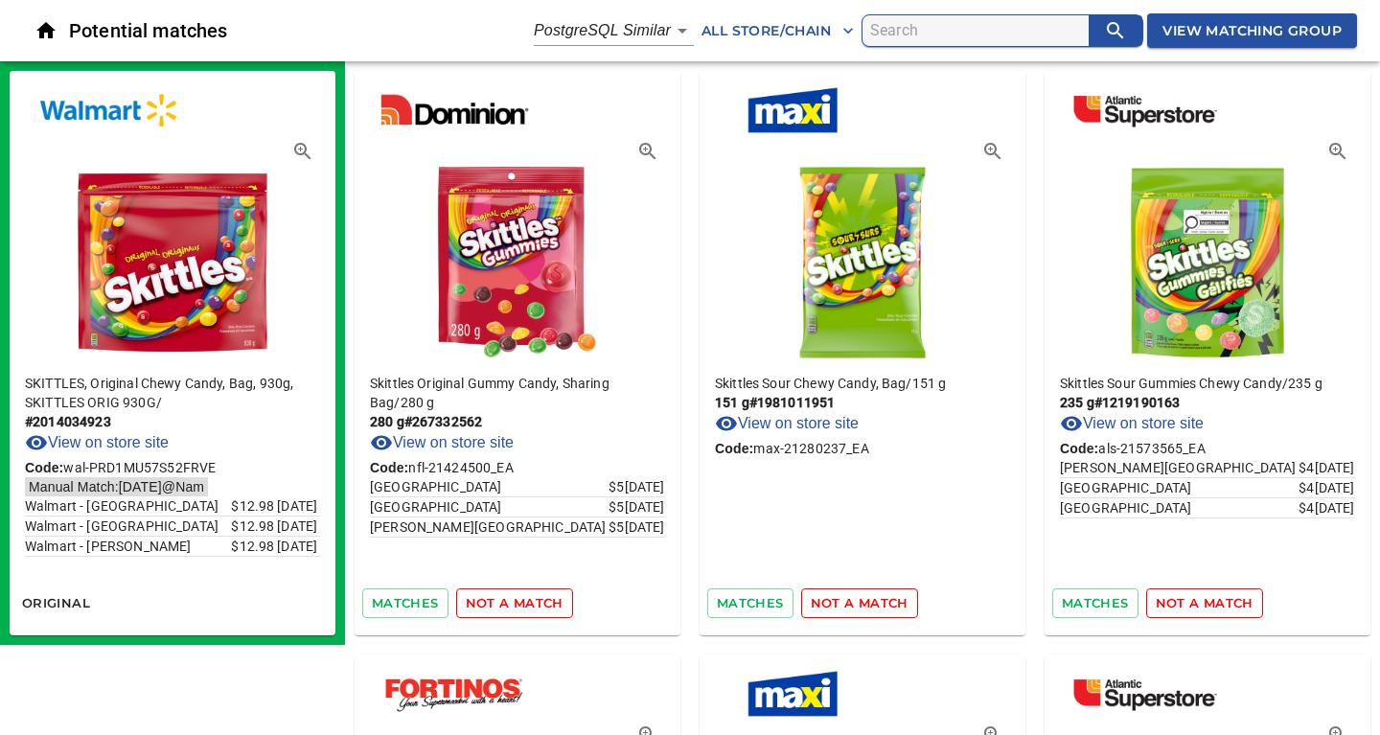
click at [525, 601] on span "not a match" at bounding box center [515, 603] width 98 height 22
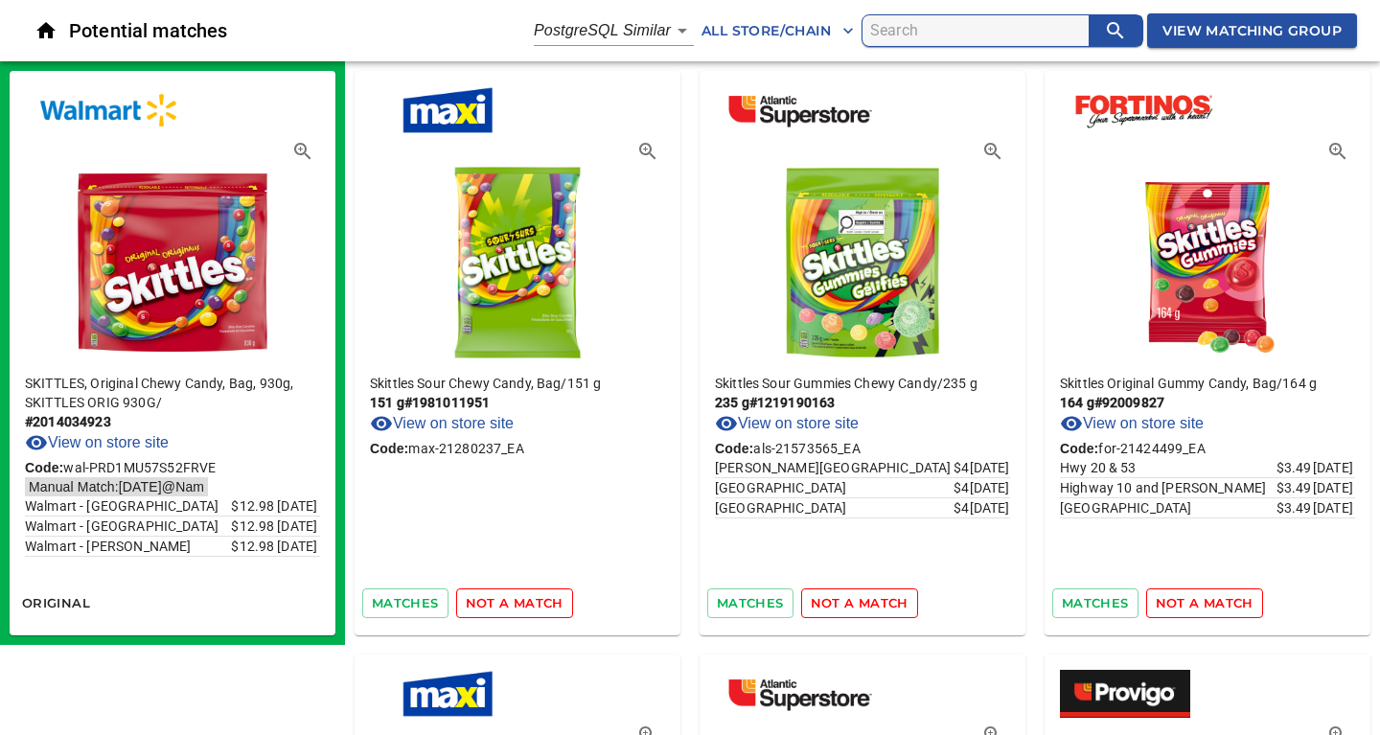
click at [525, 601] on span "not a match" at bounding box center [515, 603] width 98 height 22
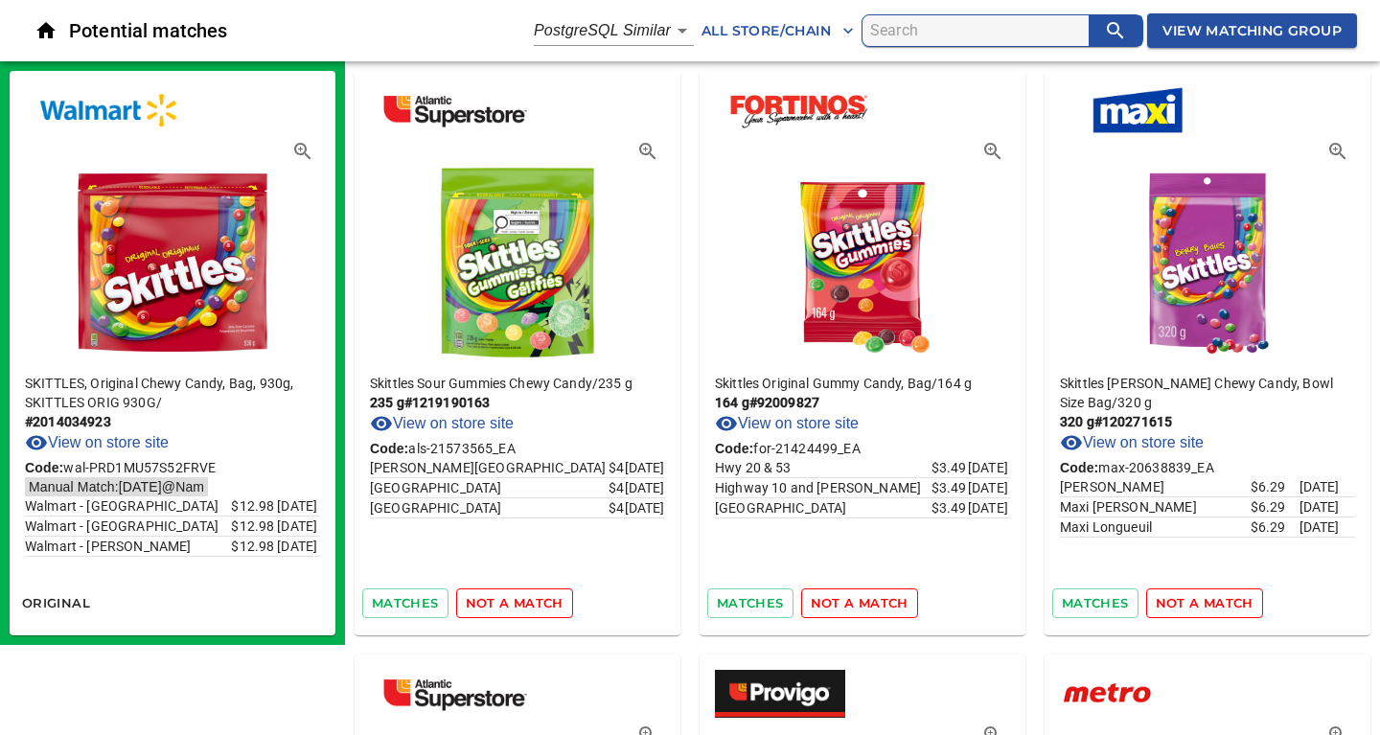
click at [525, 601] on span "not a match" at bounding box center [515, 603] width 98 height 22
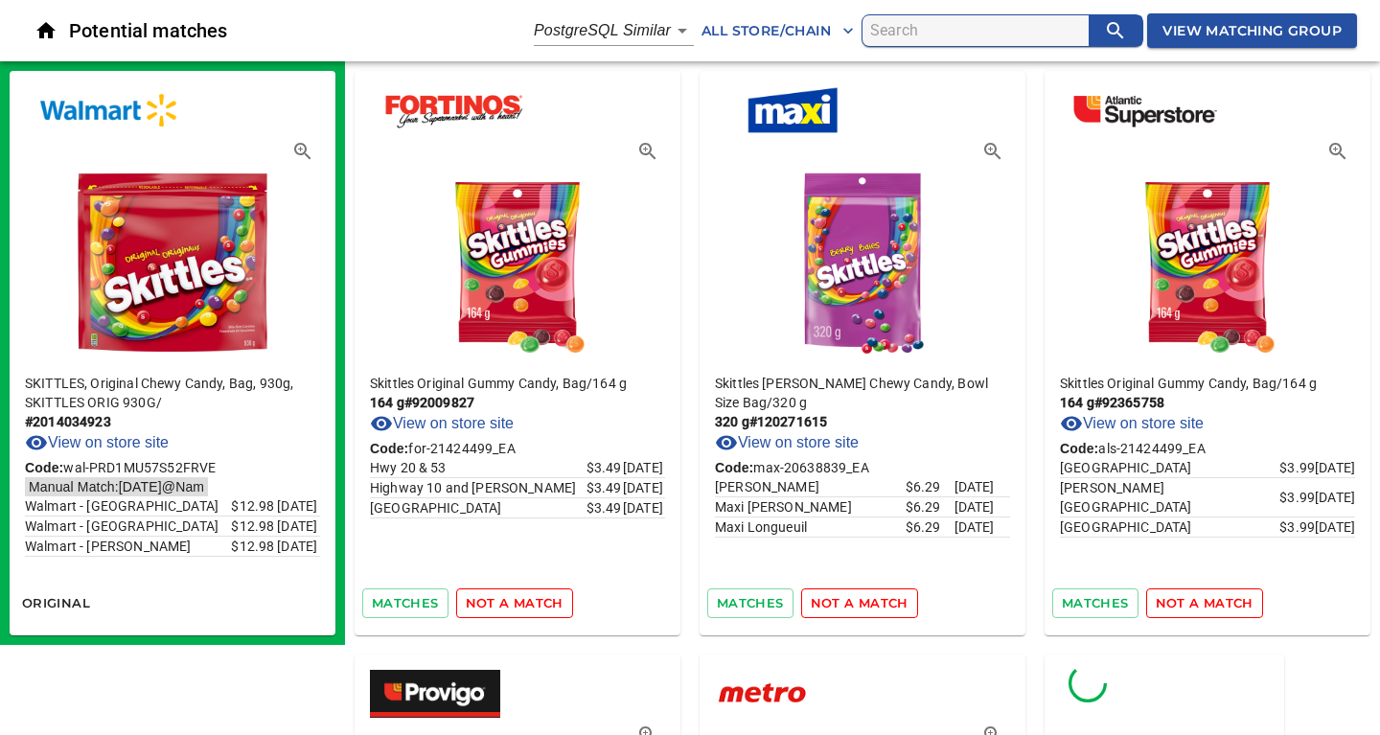
click at [525, 601] on span "not a match" at bounding box center [515, 603] width 98 height 22
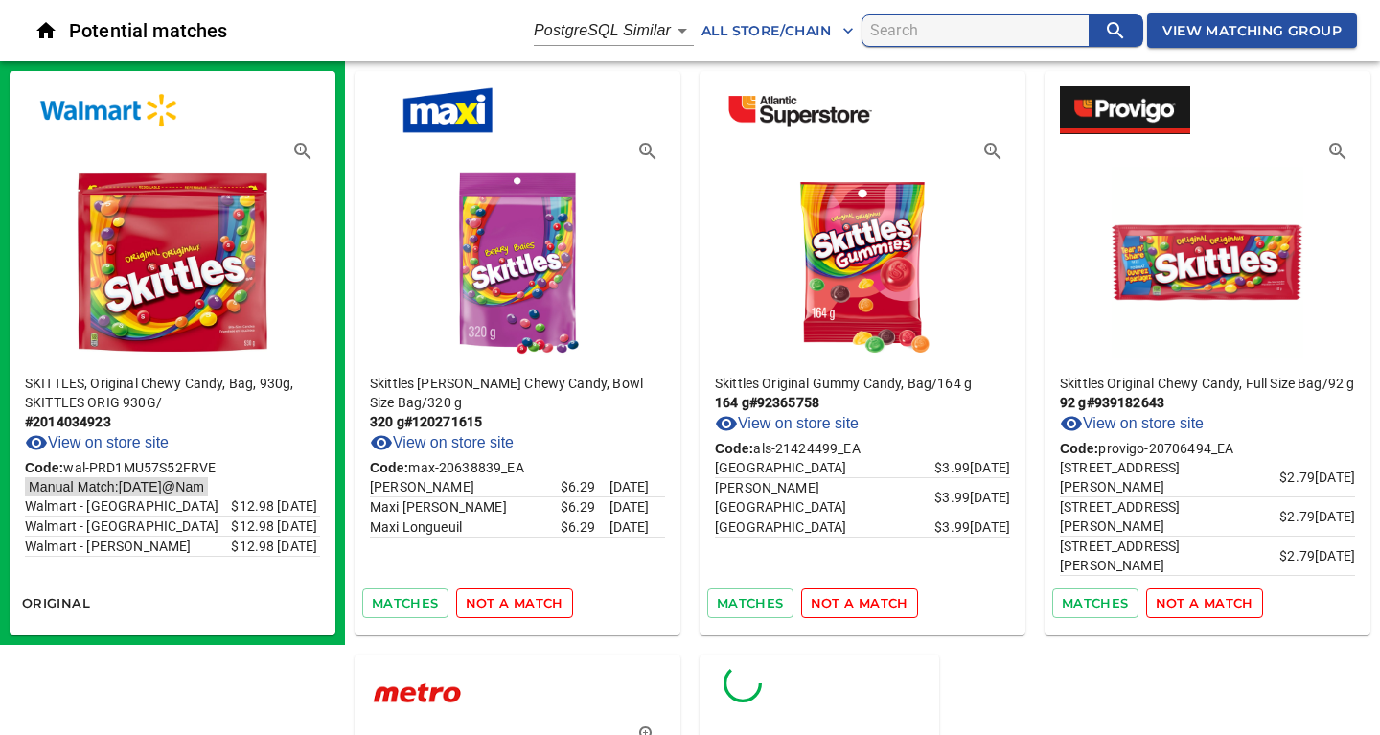
click at [525, 601] on span "not a match" at bounding box center [515, 603] width 98 height 22
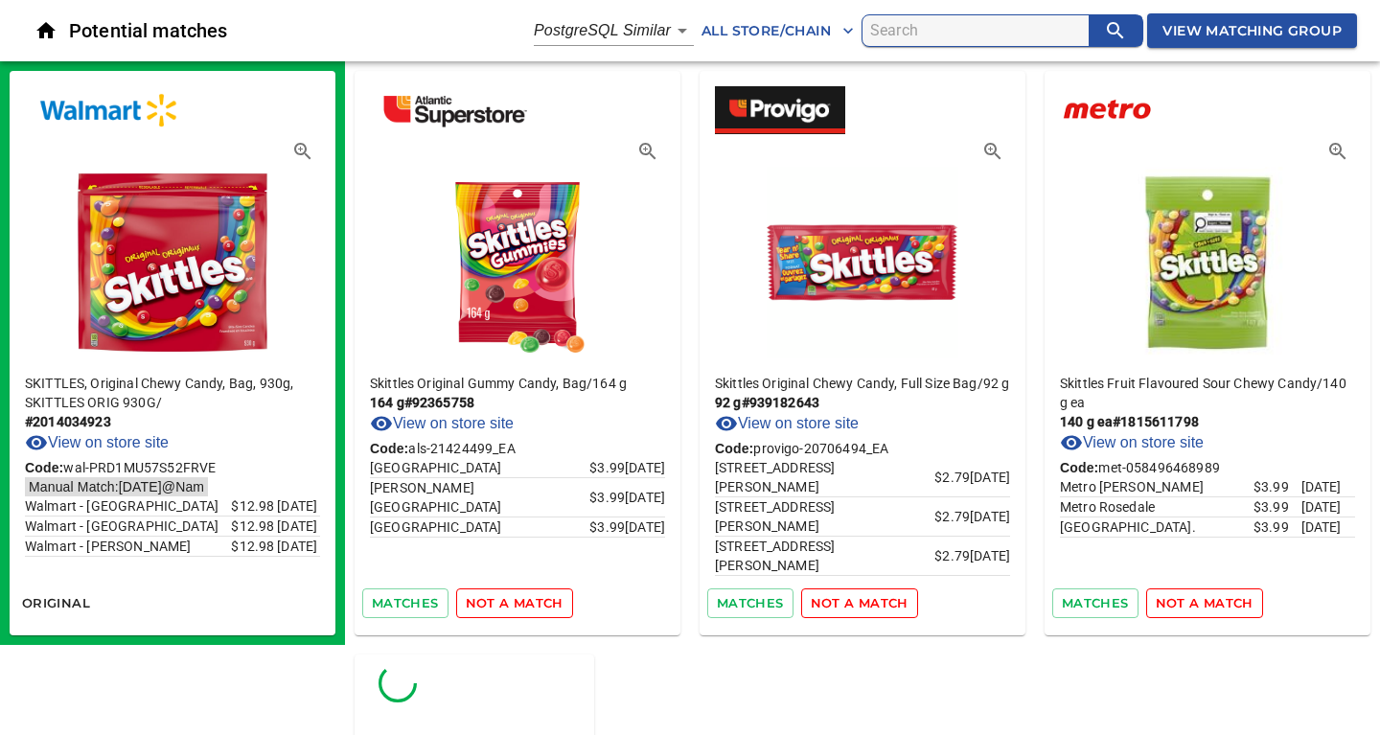
click at [525, 601] on span "not a match" at bounding box center [515, 603] width 98 height 22
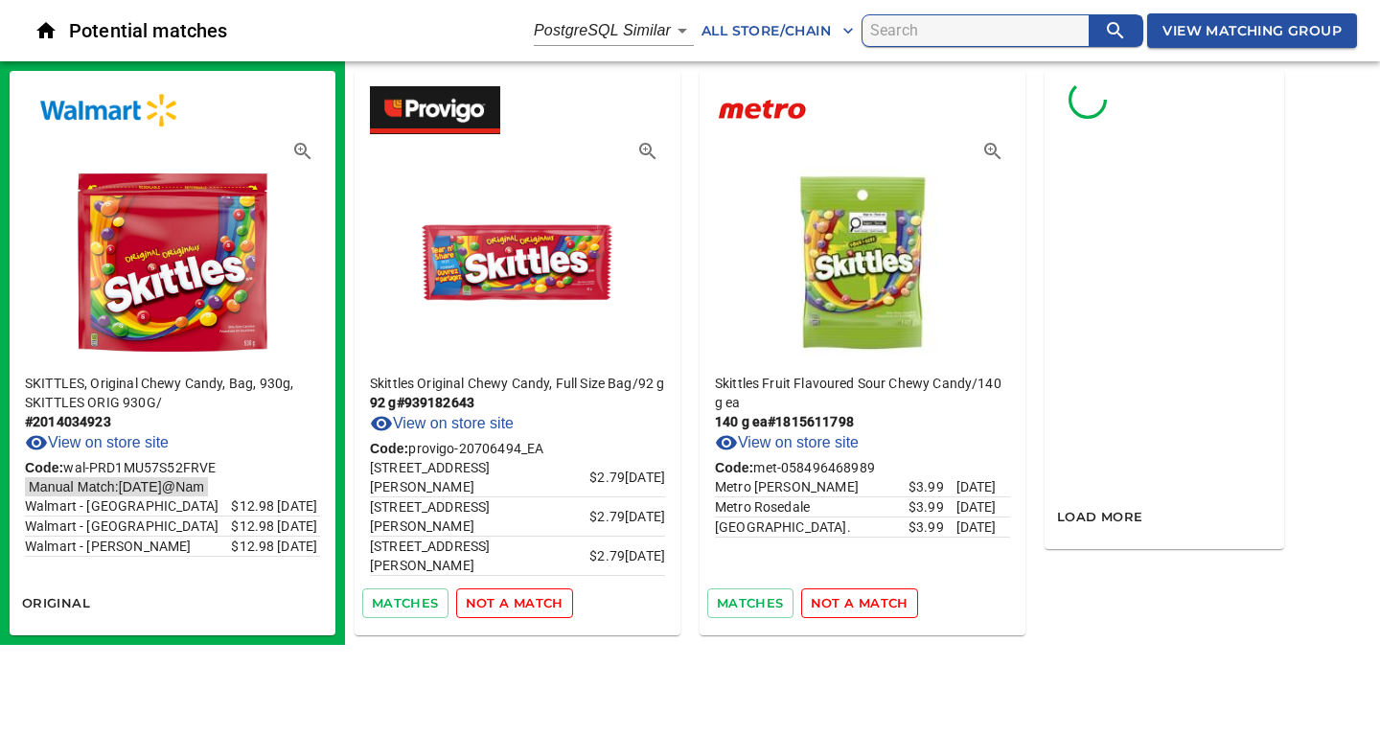
click at [525, 601] on span "not a match" at bounding box center [515, 603] width 98 height 22
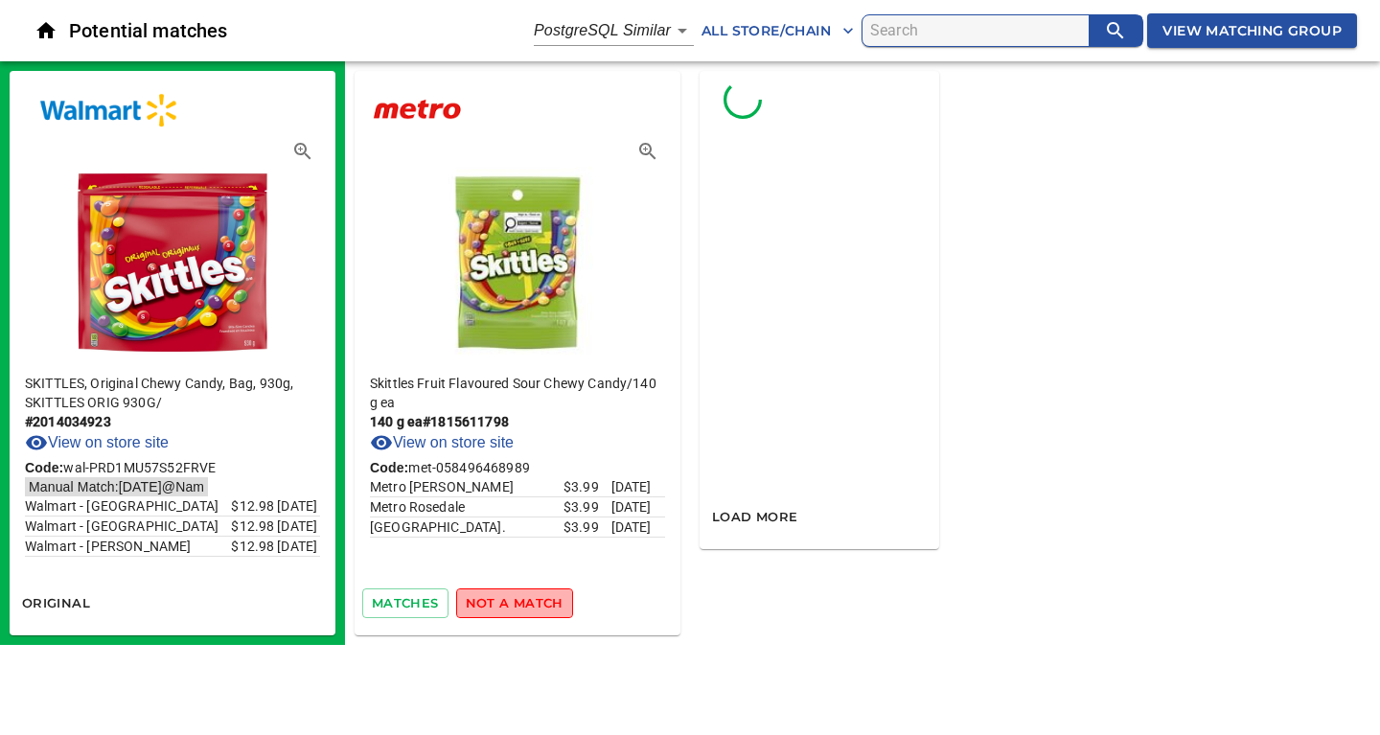
click at [525, 601] on span "not a match" at bounding box center [515, 603] width 98 height 22
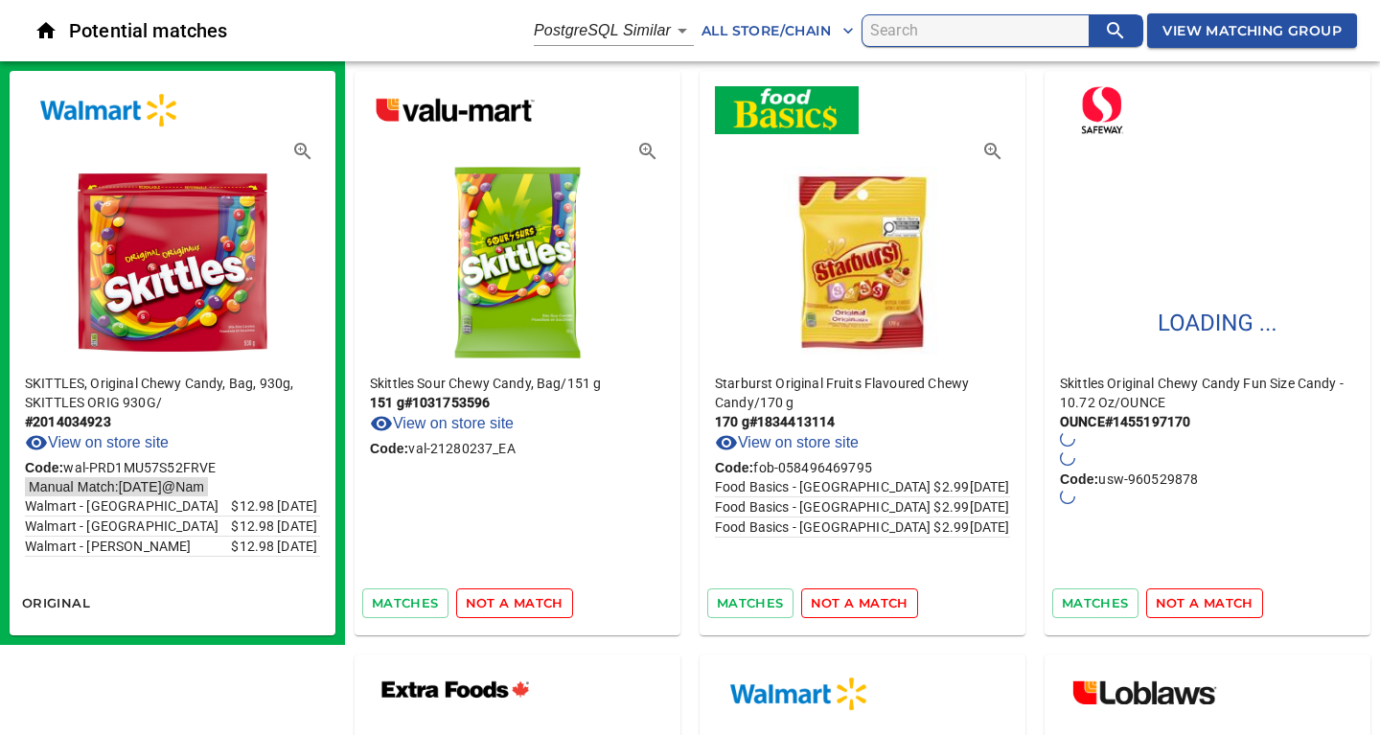
click at [525, 601] on span "not a match" at bounding box center [515, 603] width 98 height 22
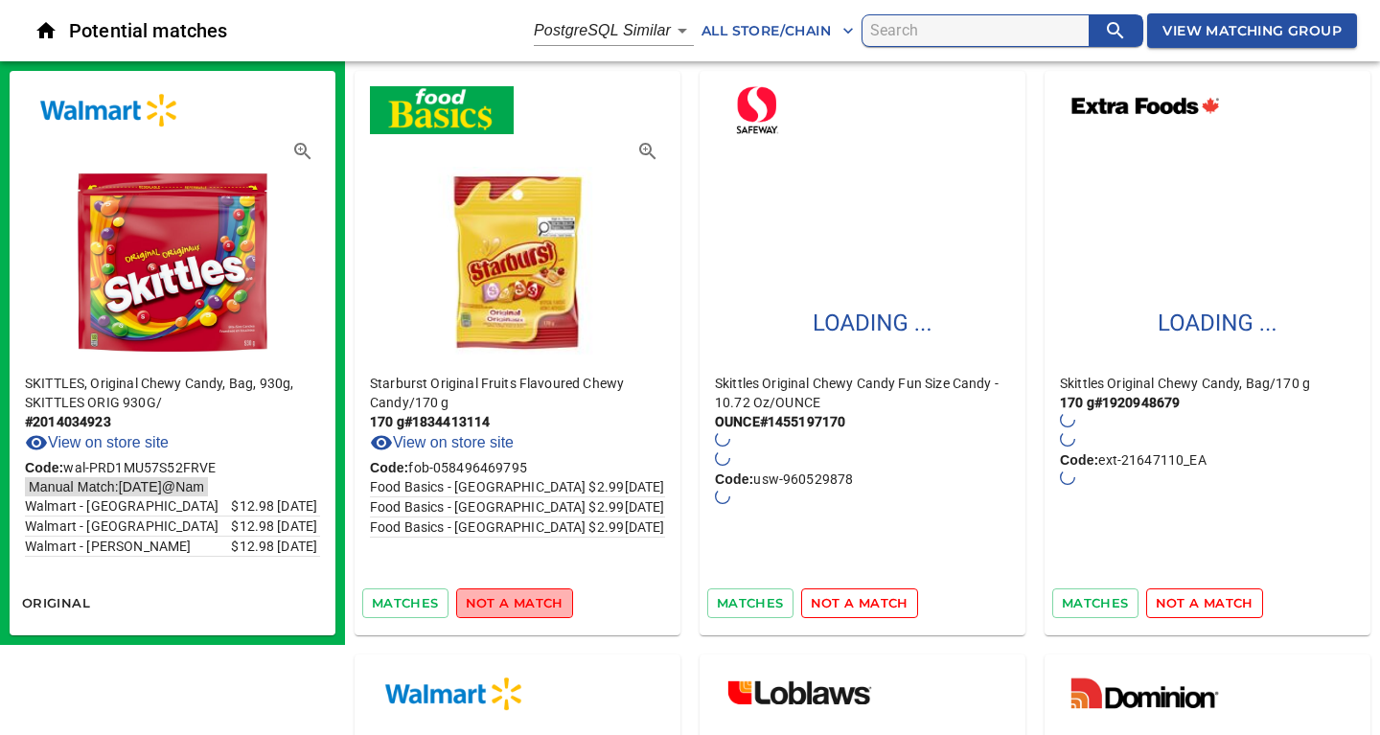
click at [525, 601] on span "not a match" at bounding box center [515, 603] width 98 height 22
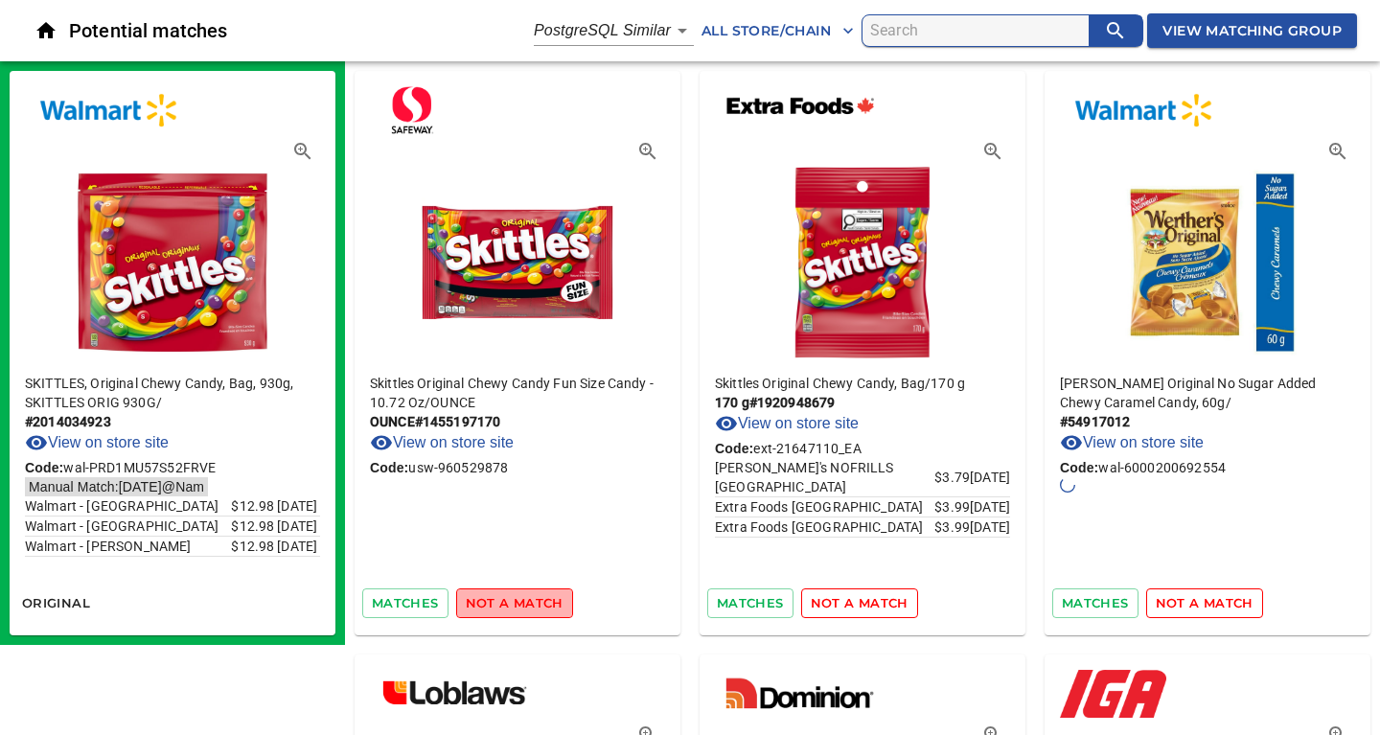
click at [525, 601] on span "not a match" at bounding box center [515, 603] width 98 height 22
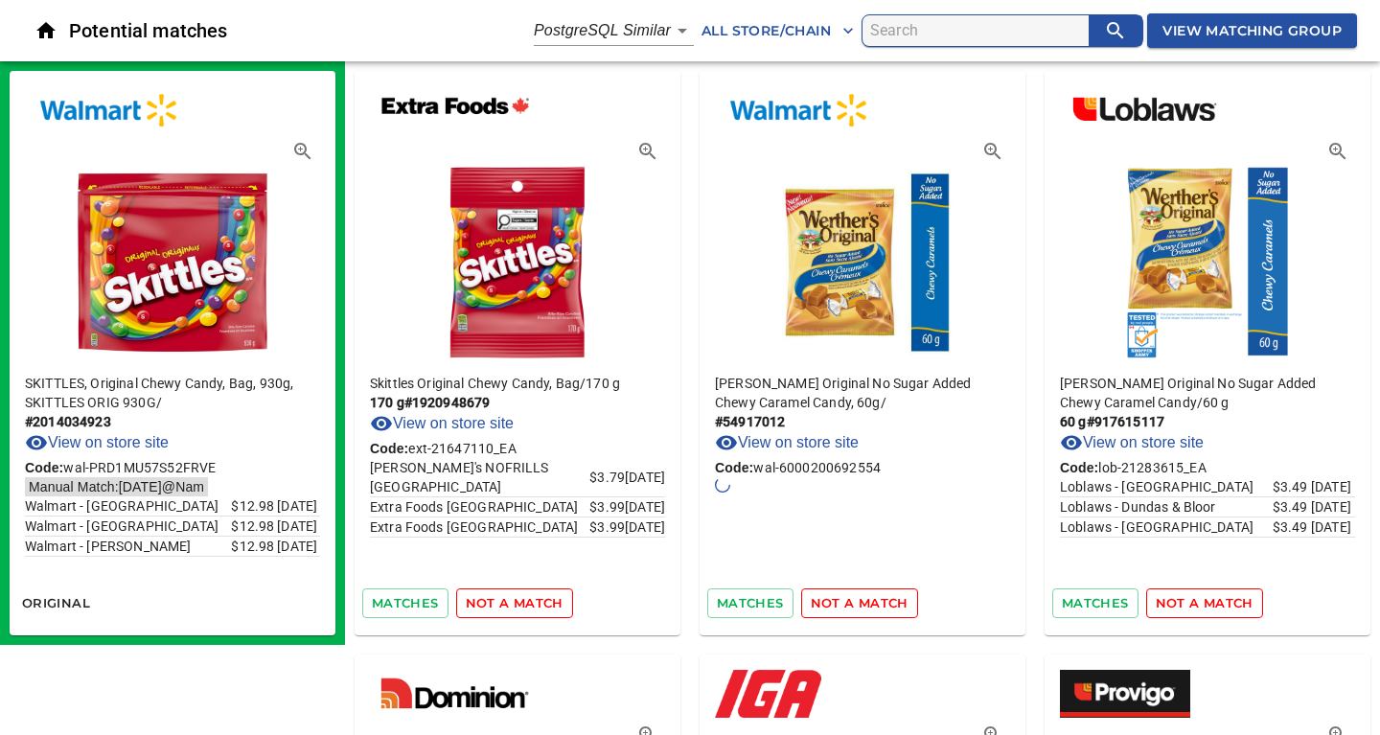
click at [525, 601] on span "not a match" at bounding box center [515, 603] width 98 height 22
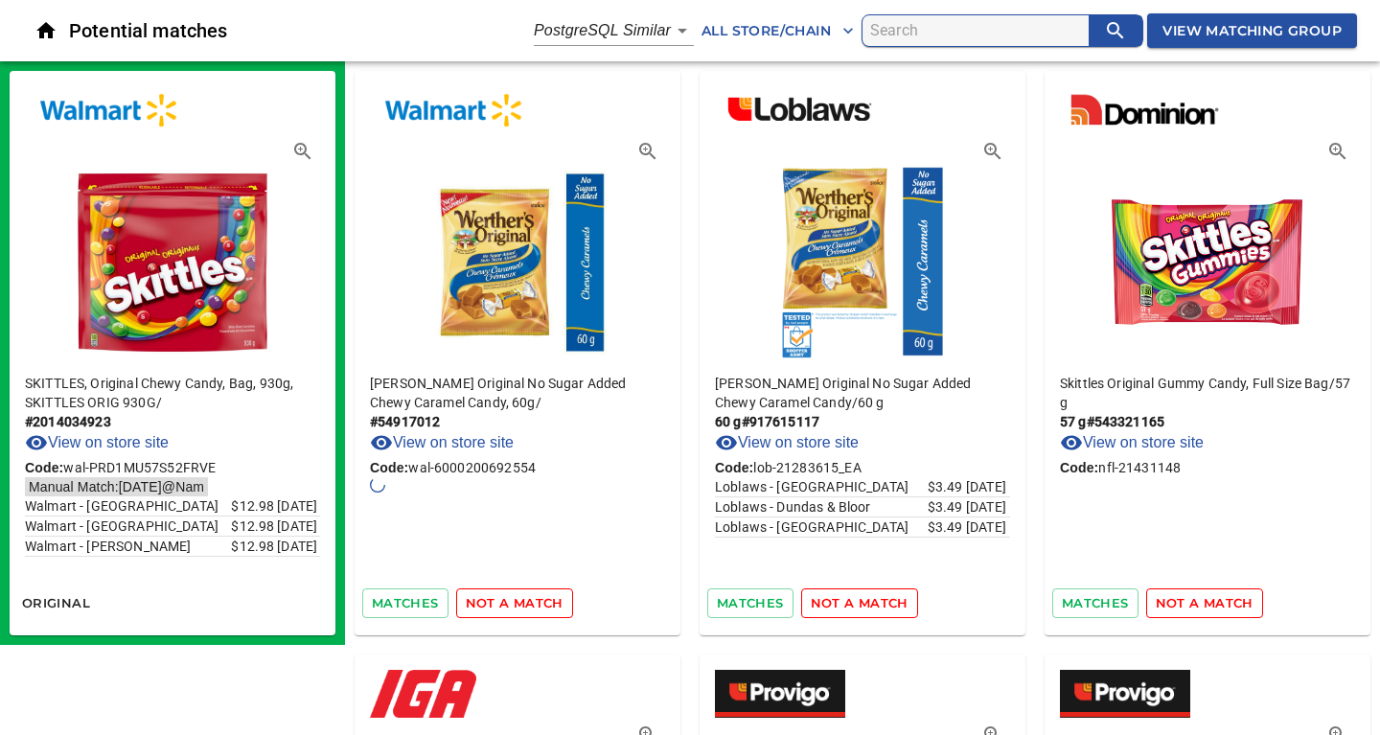
click at [525, 601] on span "not a match" at bounding box center [515, 603] width 98 height 22
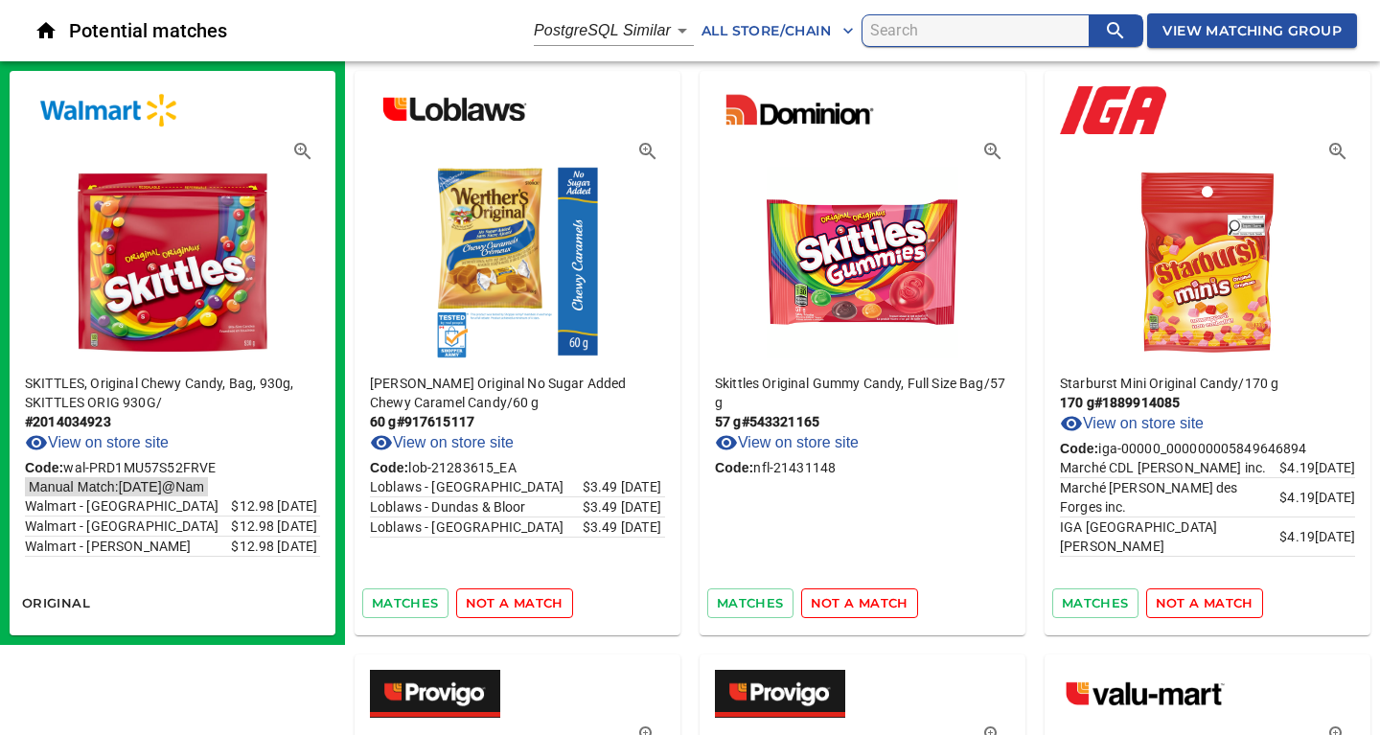
click at [525, 601] on span "not a match" at bounding box center [515, 603] width 98 height 22
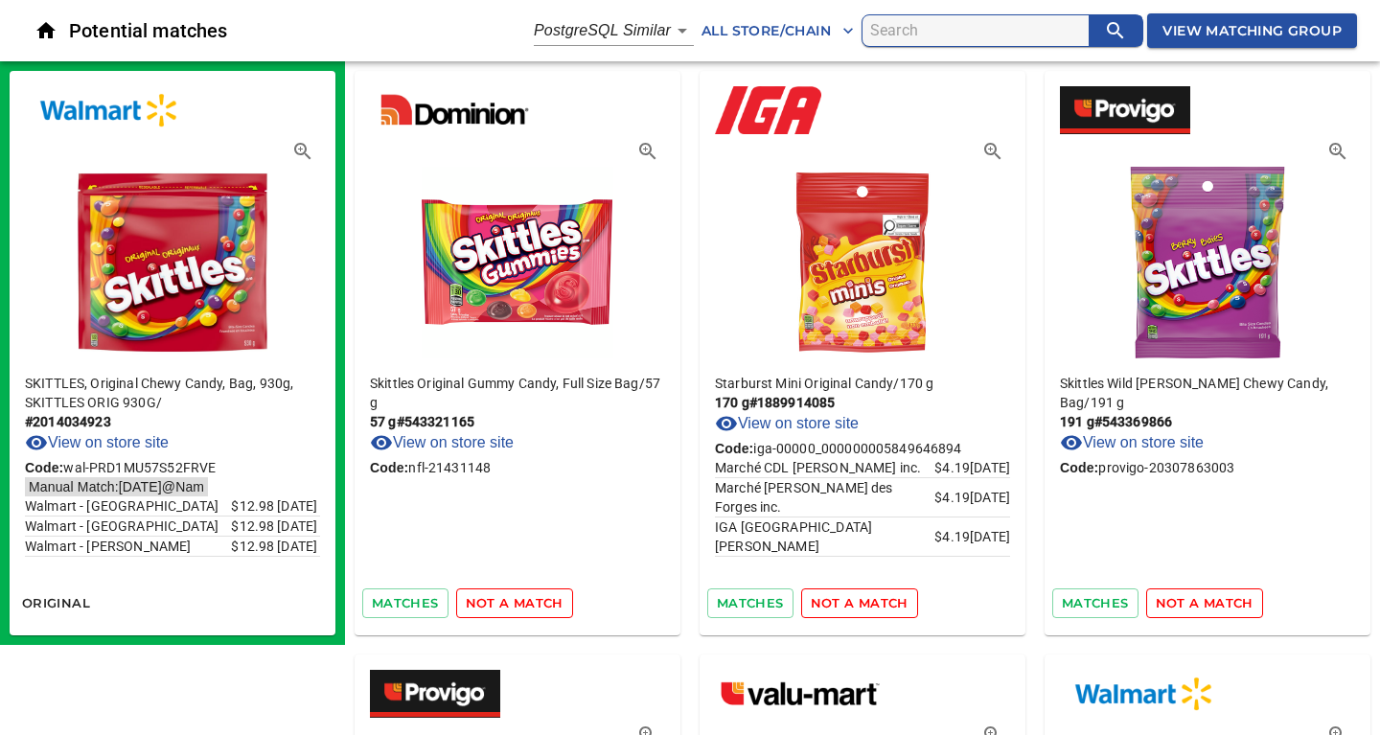
click at [525, 601] on span "not a match" at bounding box center [515, 603] width 98 height 22
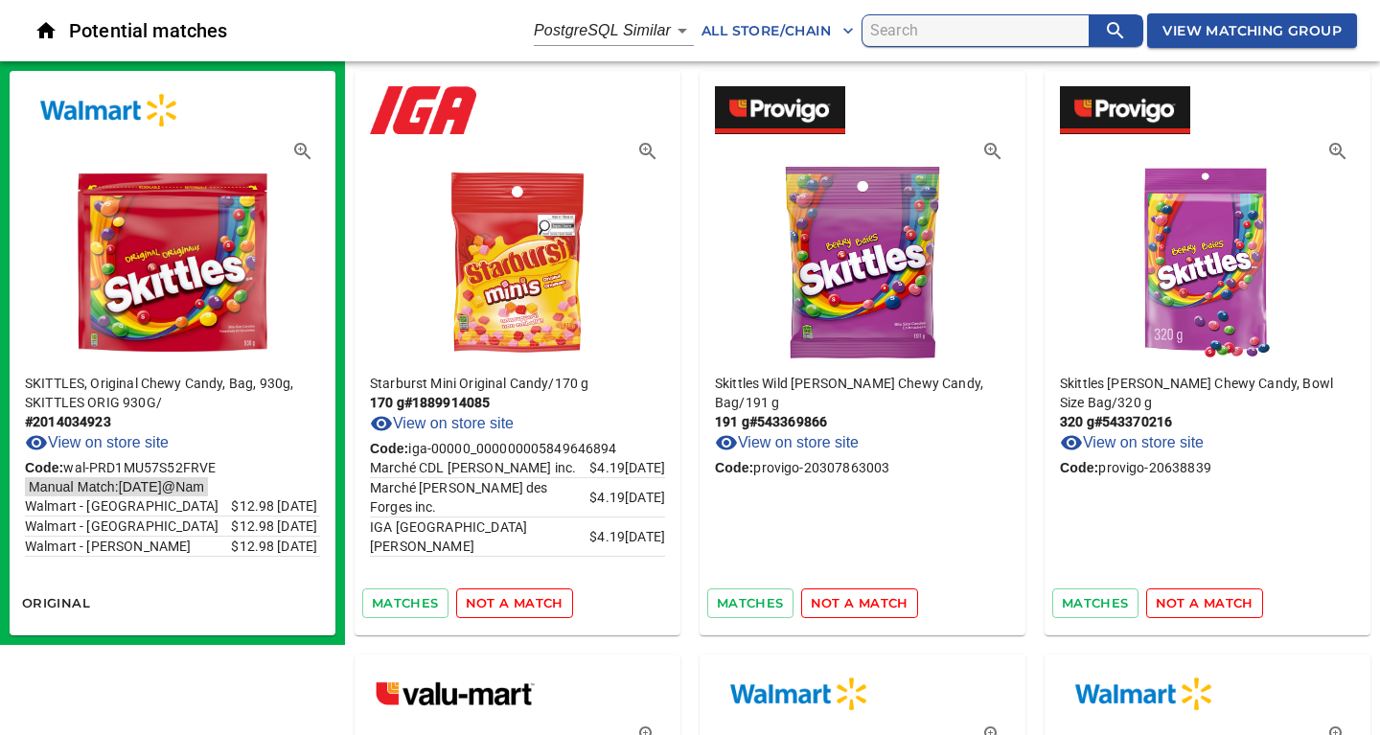
click at [525, 601] on span "not a match" at bounding box center [515, 603] width 98 height 22
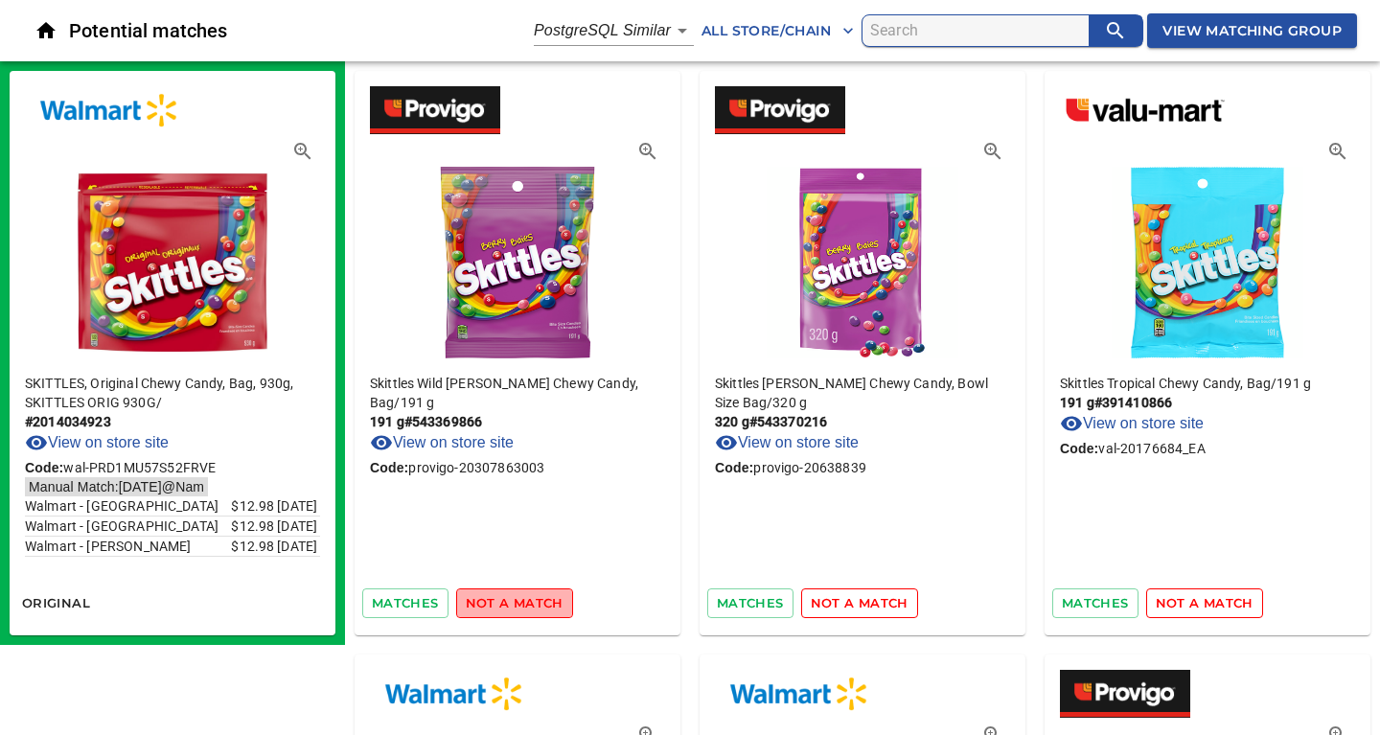
click at [525, 601] on span "not a match" at bounding box center [515, 603] width 98 height 22
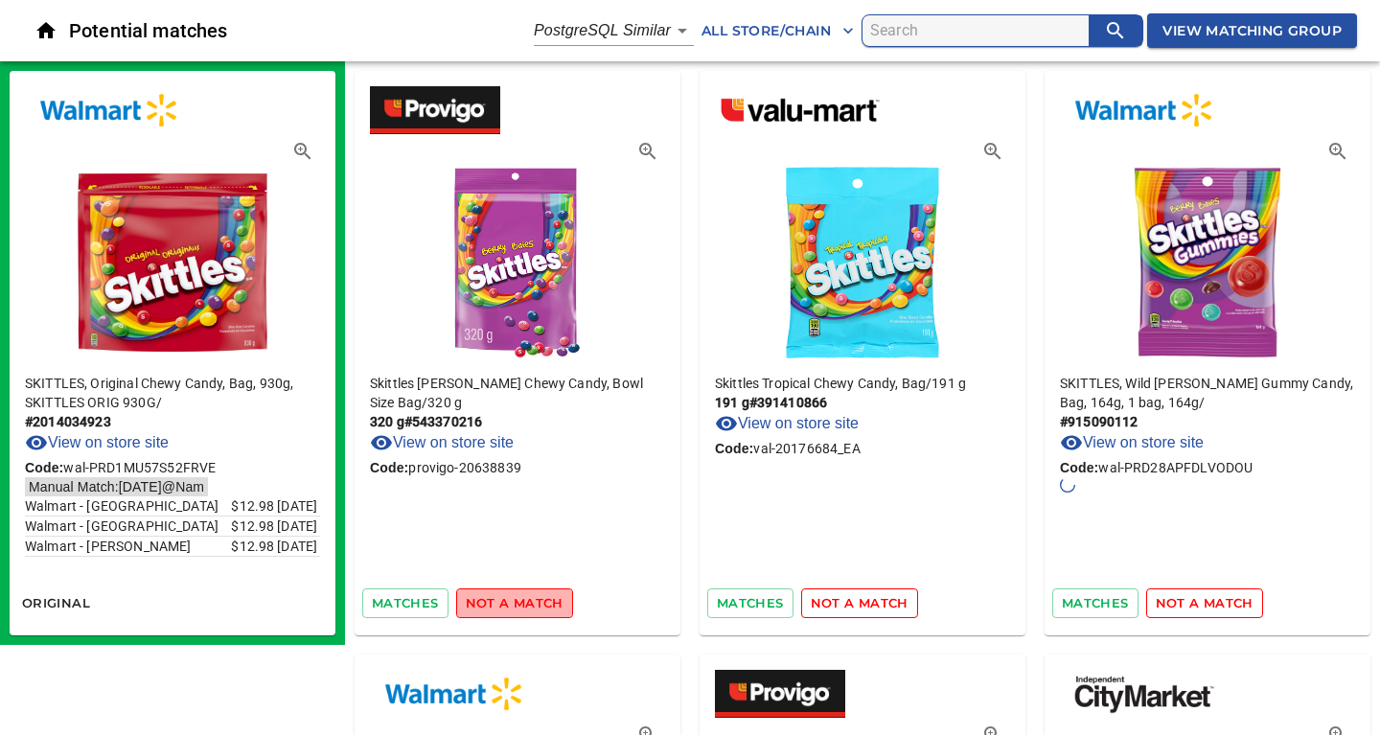
click at [525, 601] on span "not a match" at bounding box center [515, 603] width 98 height 22
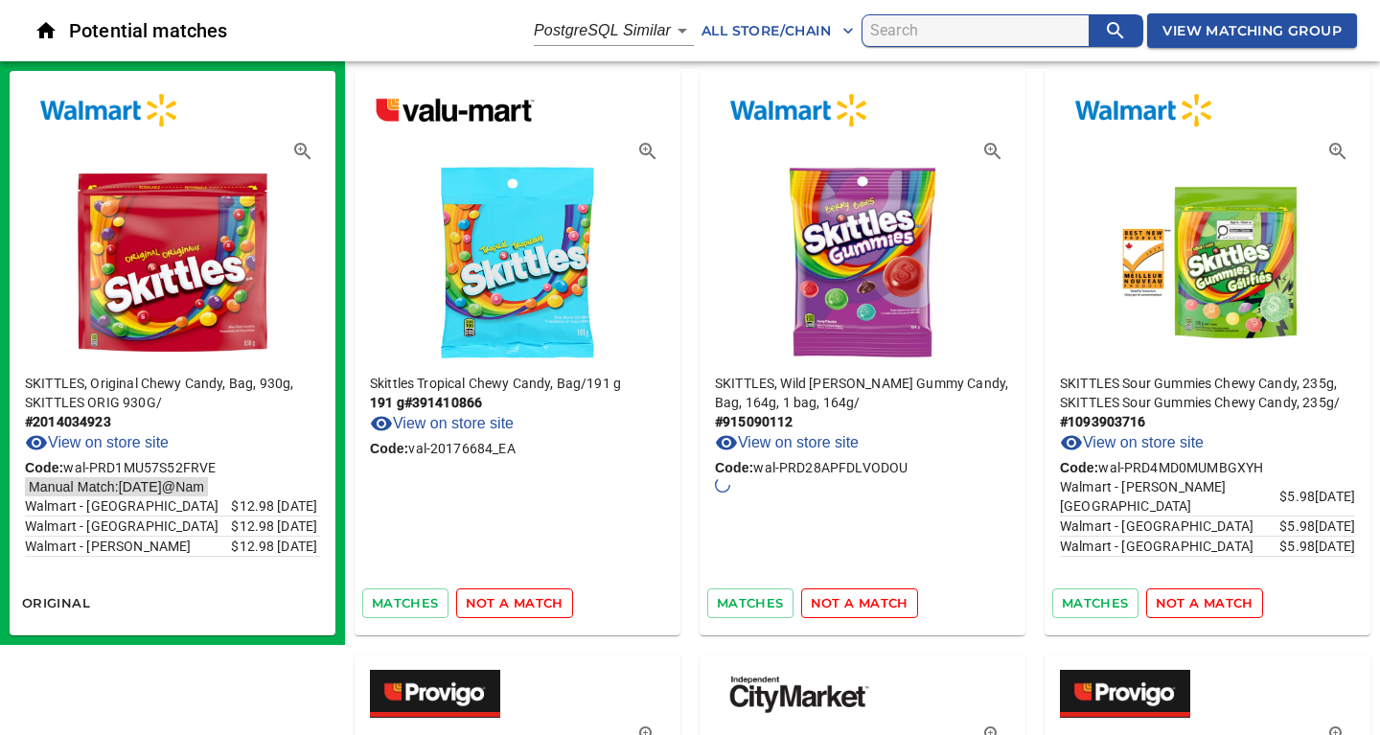
click at [525, 601] on span "not a match" at bounding box center [515, 603] width 98 height 22
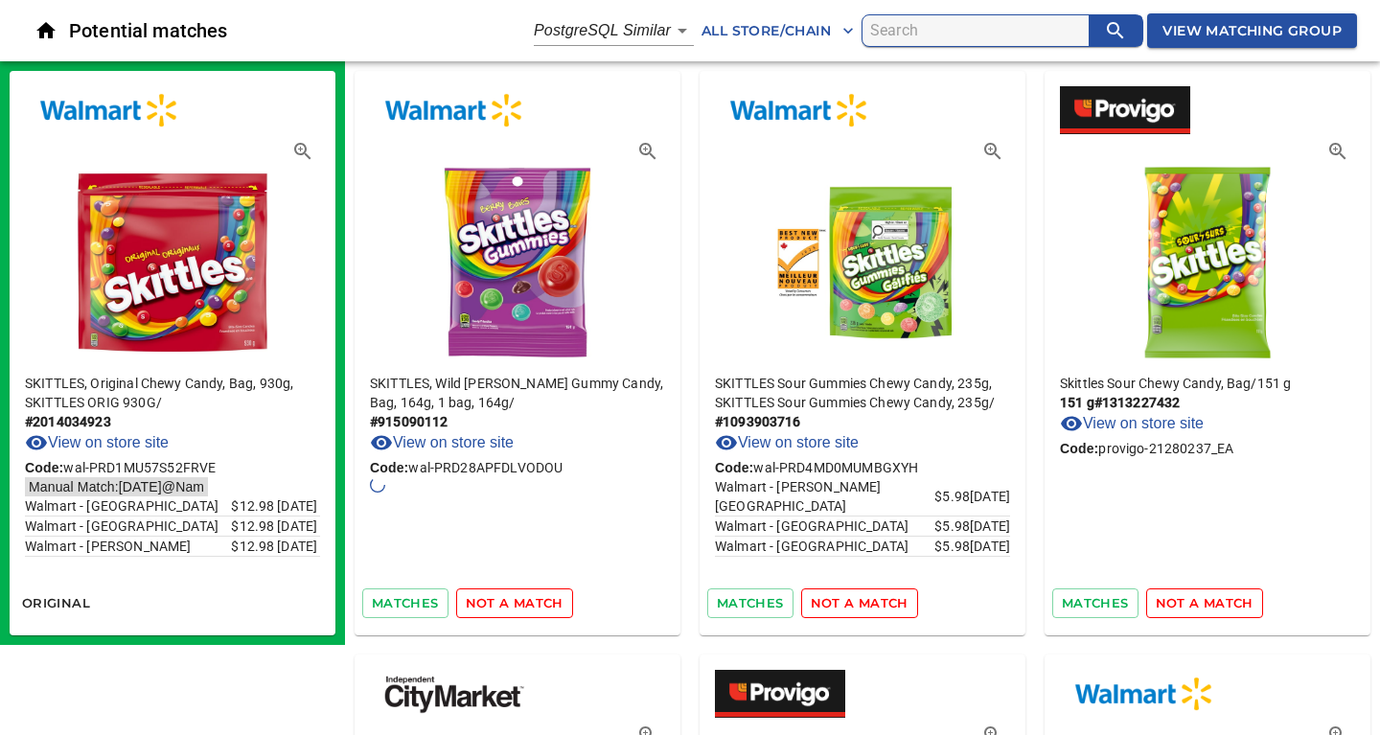
click at [525, 601] on span "not a match" at bounding box center [515, 603] width 98 height 22
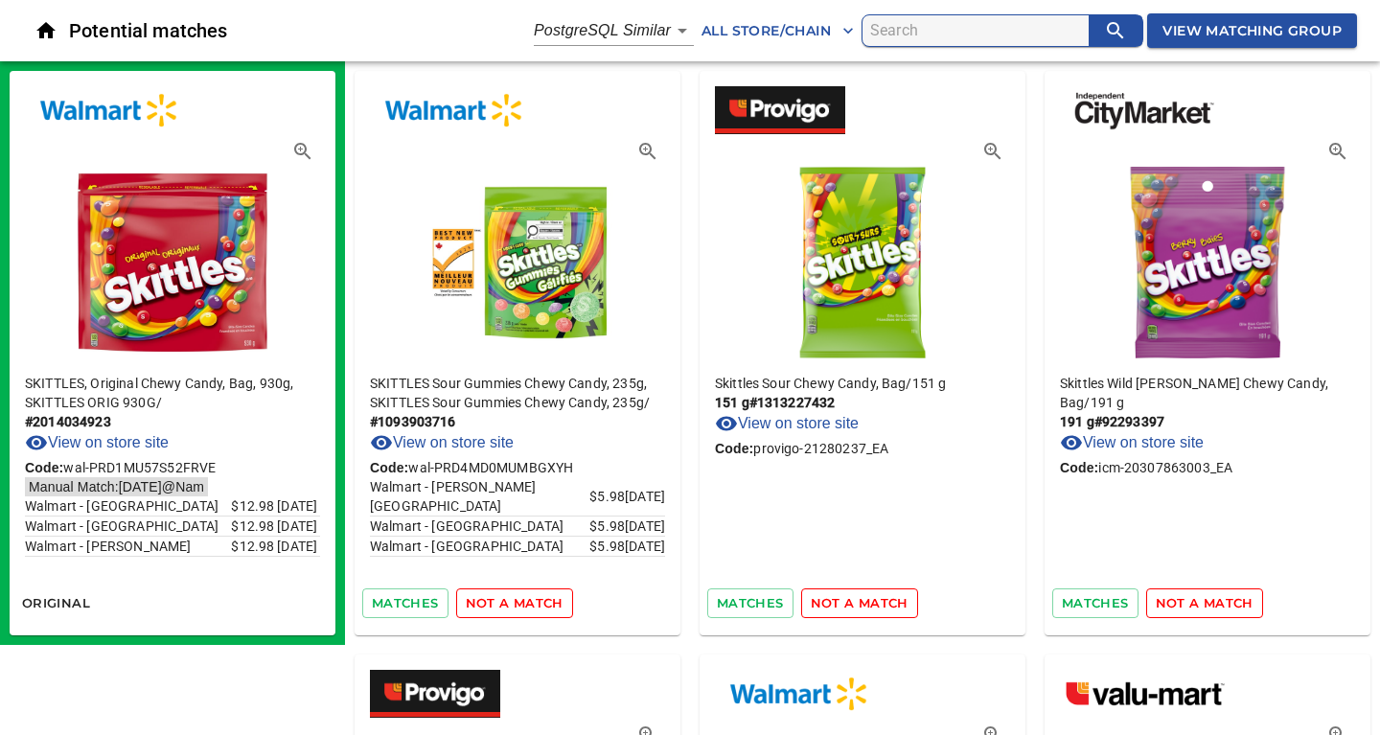
click at [525, 601] on span "not a match" at bounding box center [515, 603] width 98 height 22
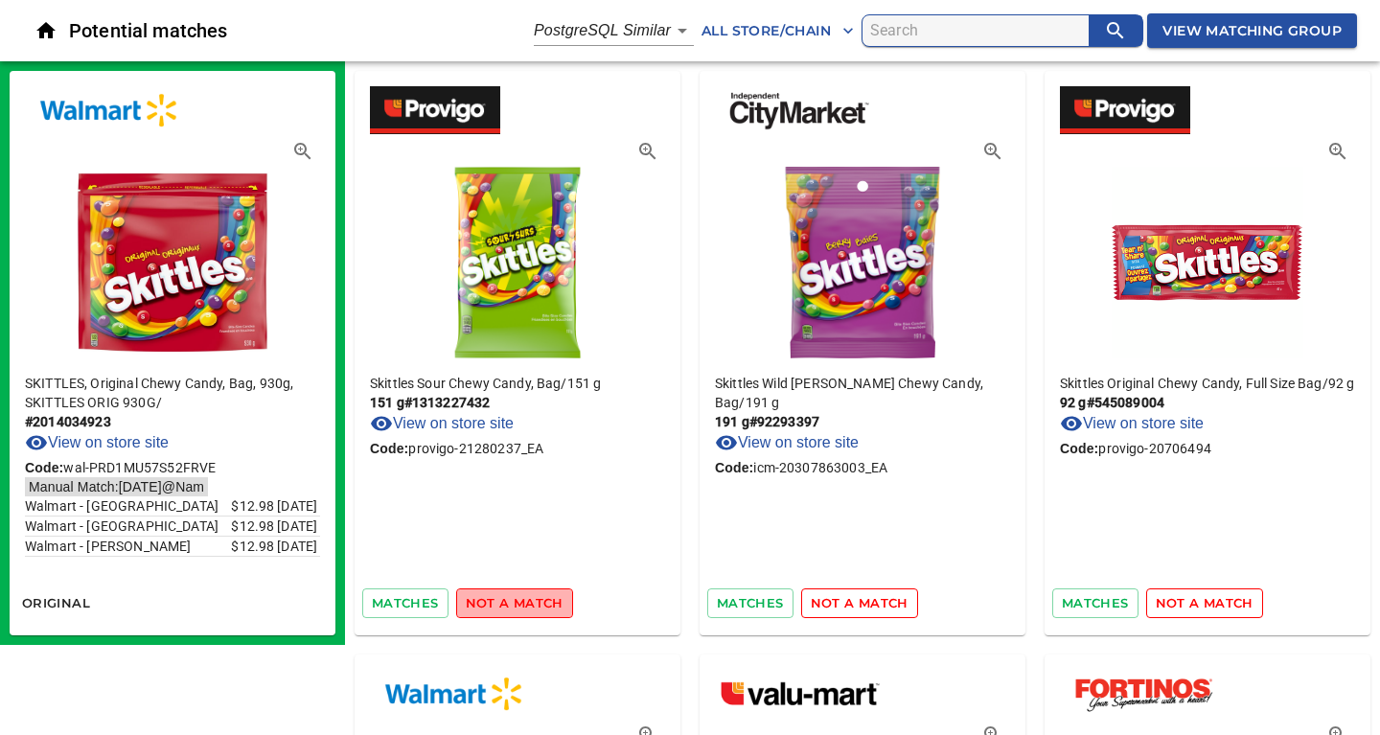
click at [525, 601] on span "not a match" at bounding box center [515, 603] width 98 height 22
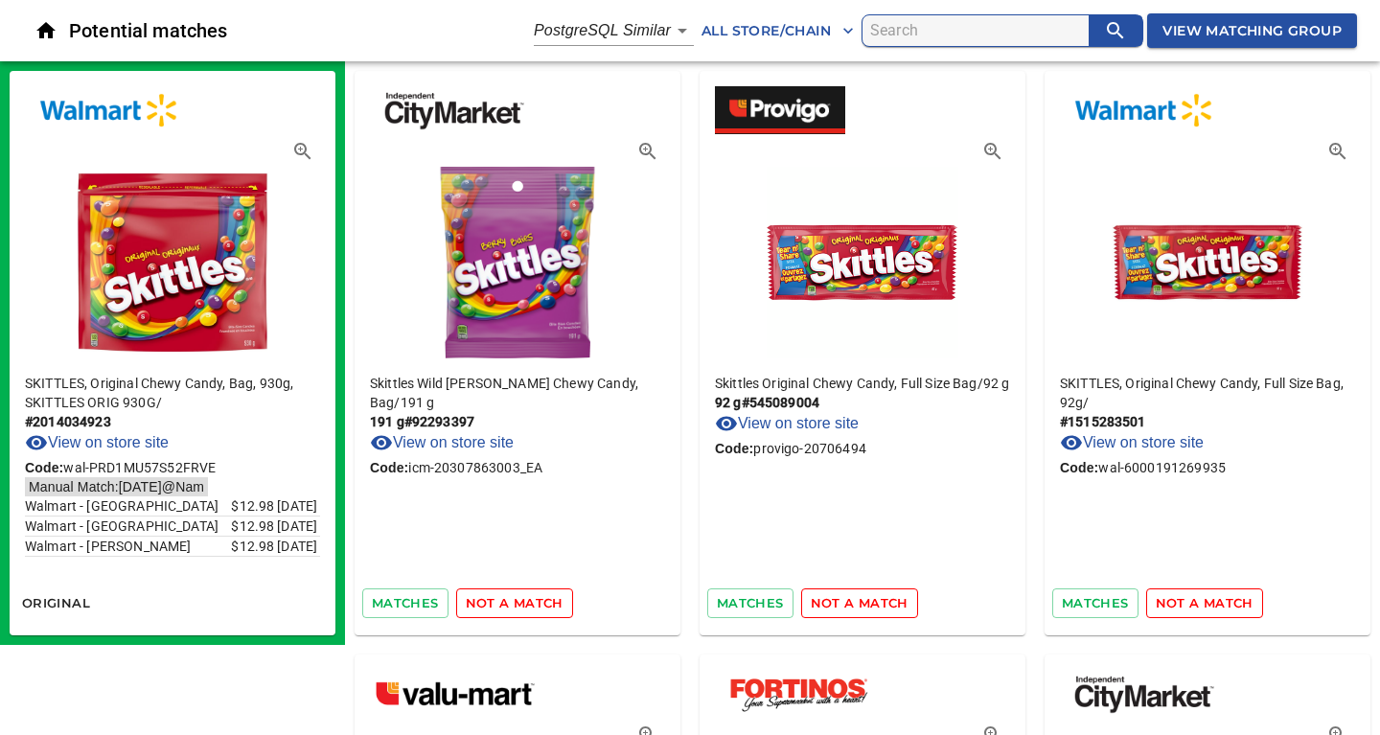
click at [525, 601] on span "not a match" at bounding box center [515, 603] width 98 height 22
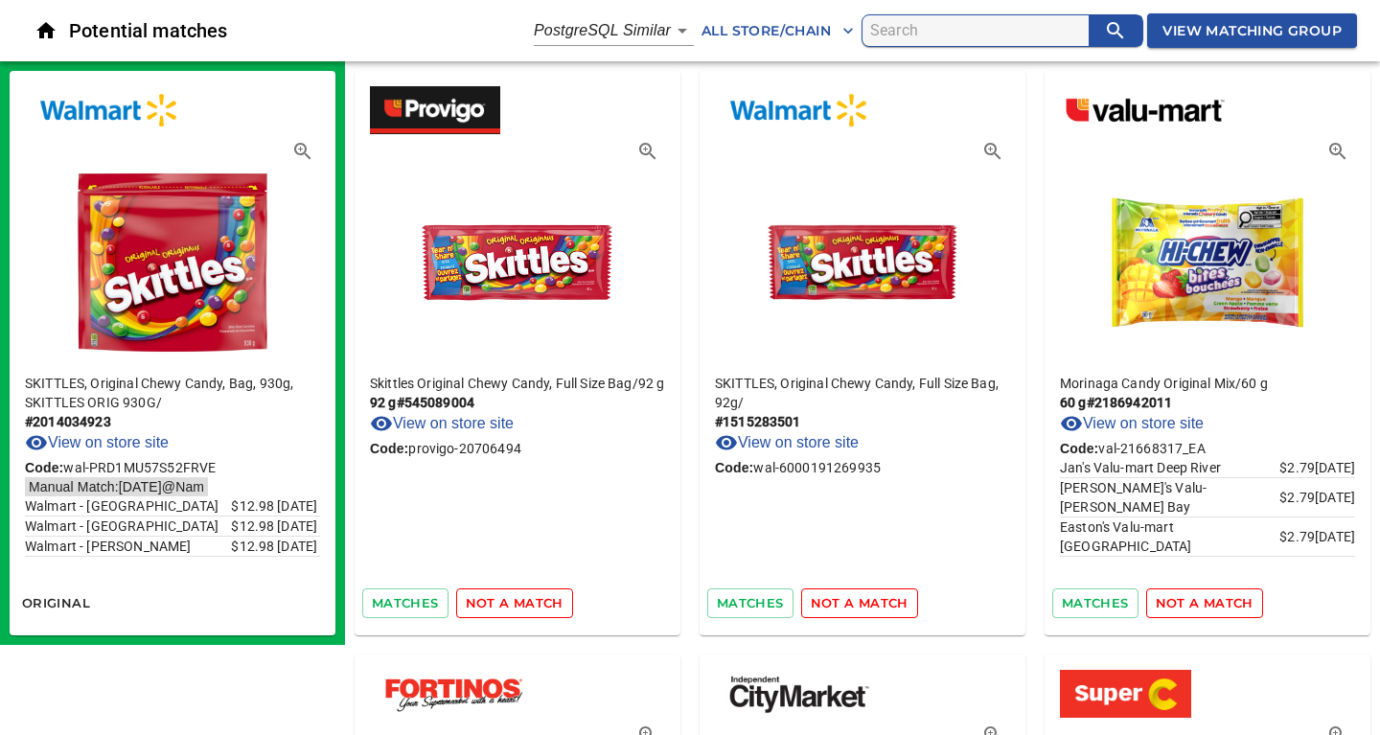
click at [525, 601] on span "not a match" at bounding box center [515, 603] width 98 height 22
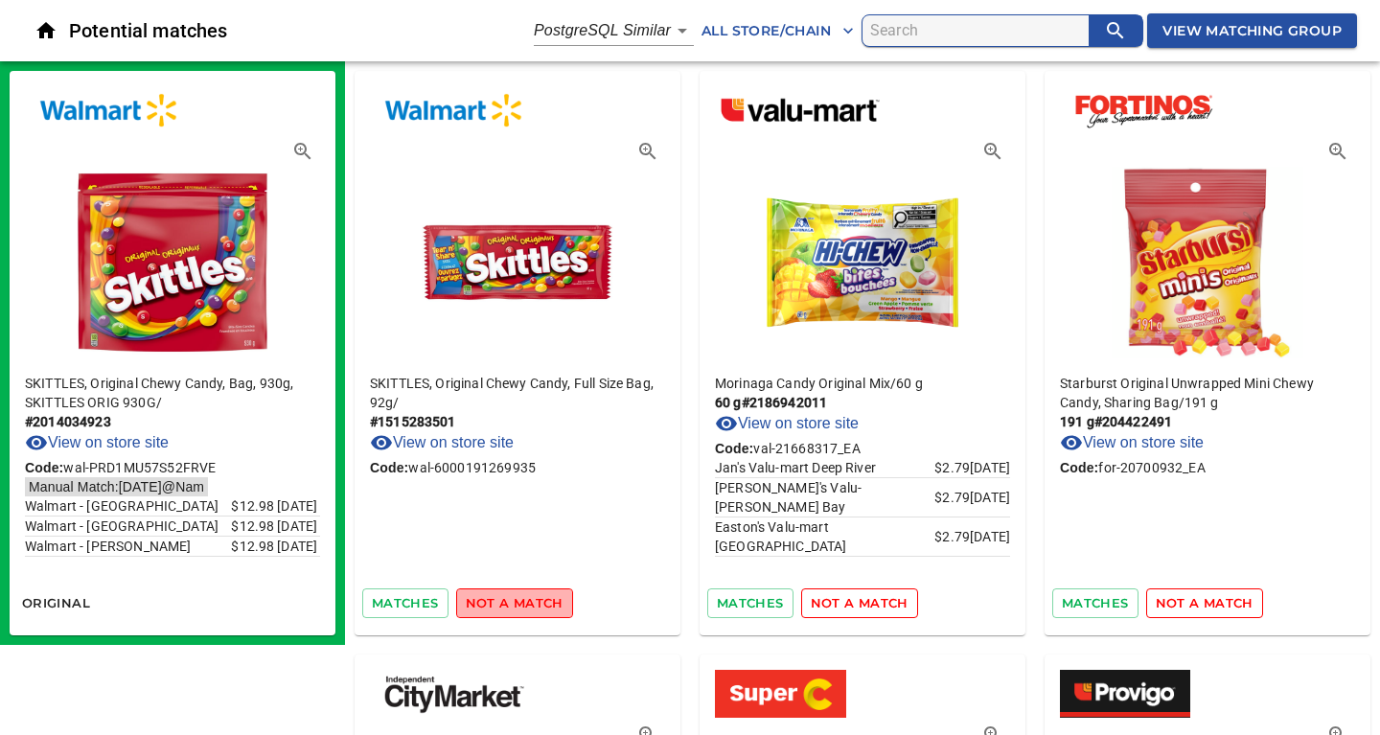
click at [525, 601] on span "not a match" at bounding box center [515, 603] width 98 height 22
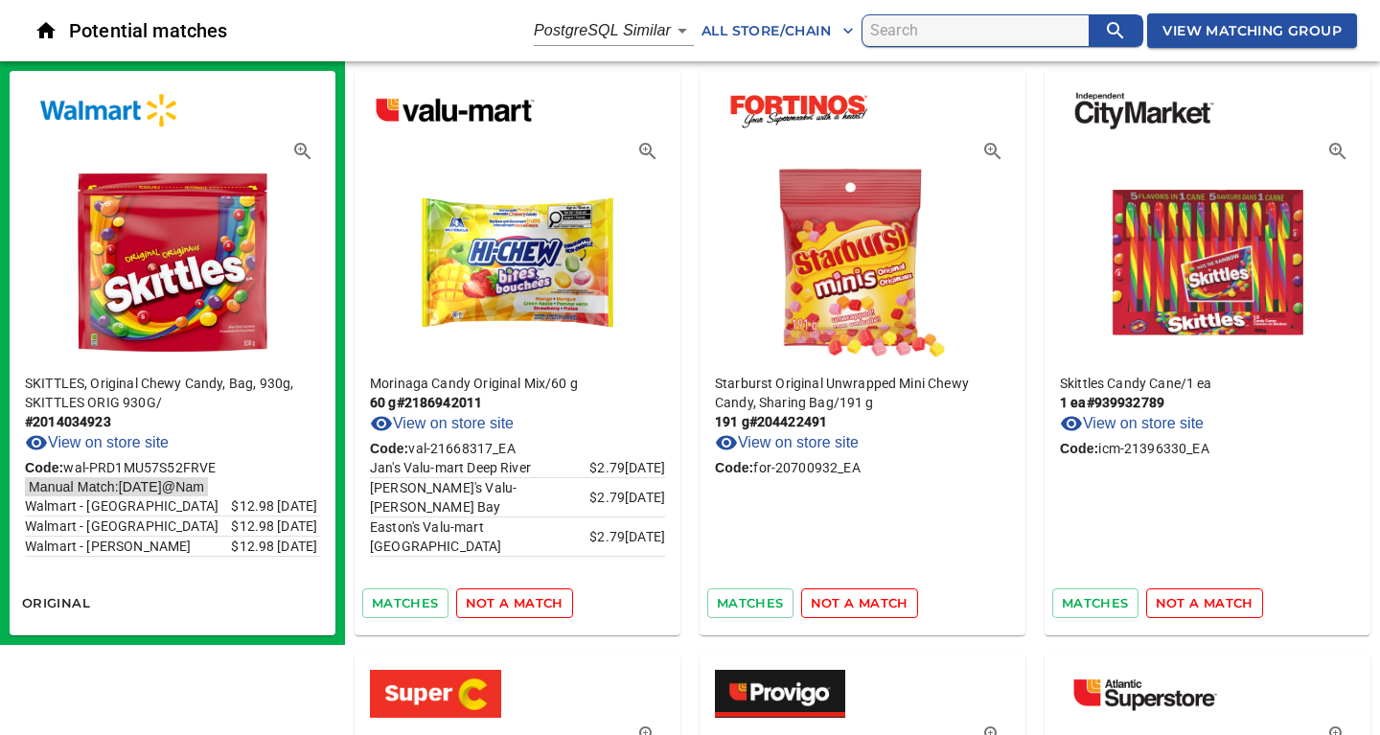
click at [525, 601] on span "not a match" at bounding box center [515, 603] width 98 height 22
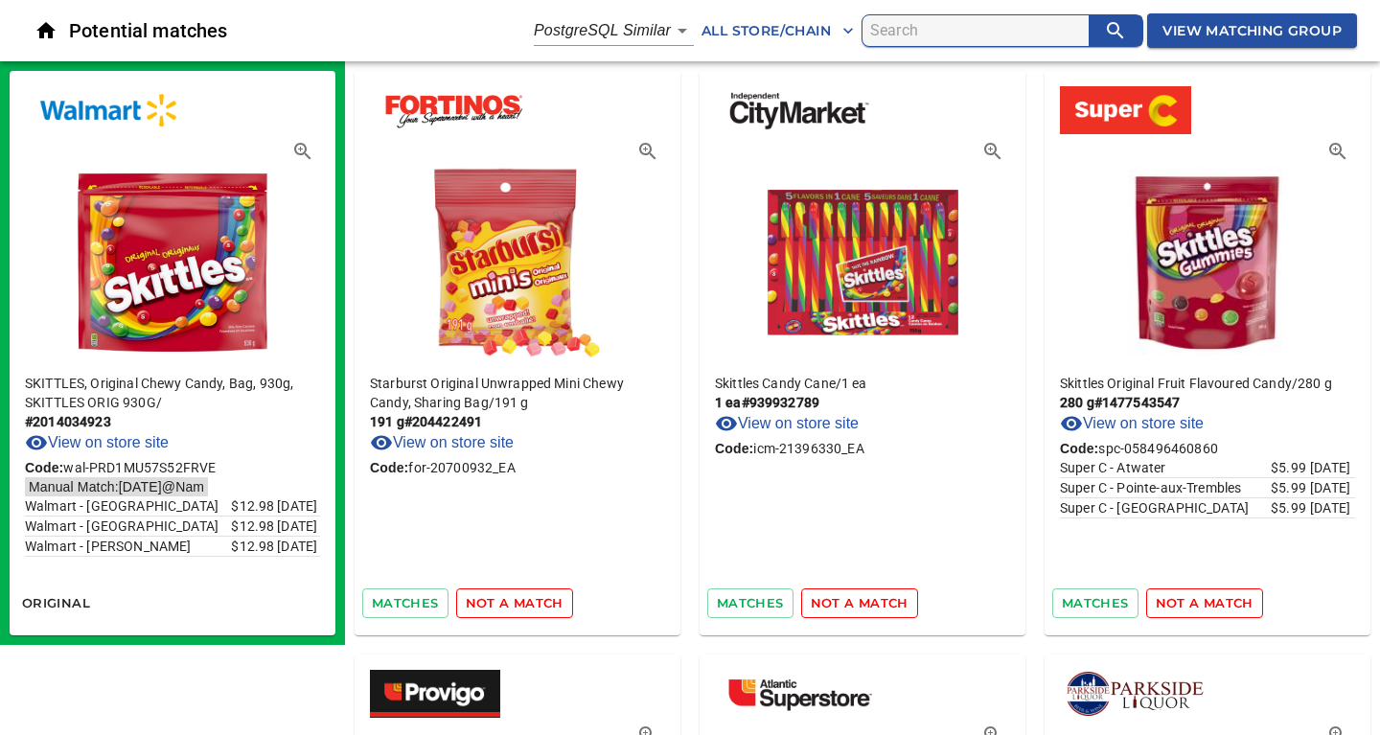
click at [525, 601] on span "not a match" at bounding box center [515, 603] width 98 height 22
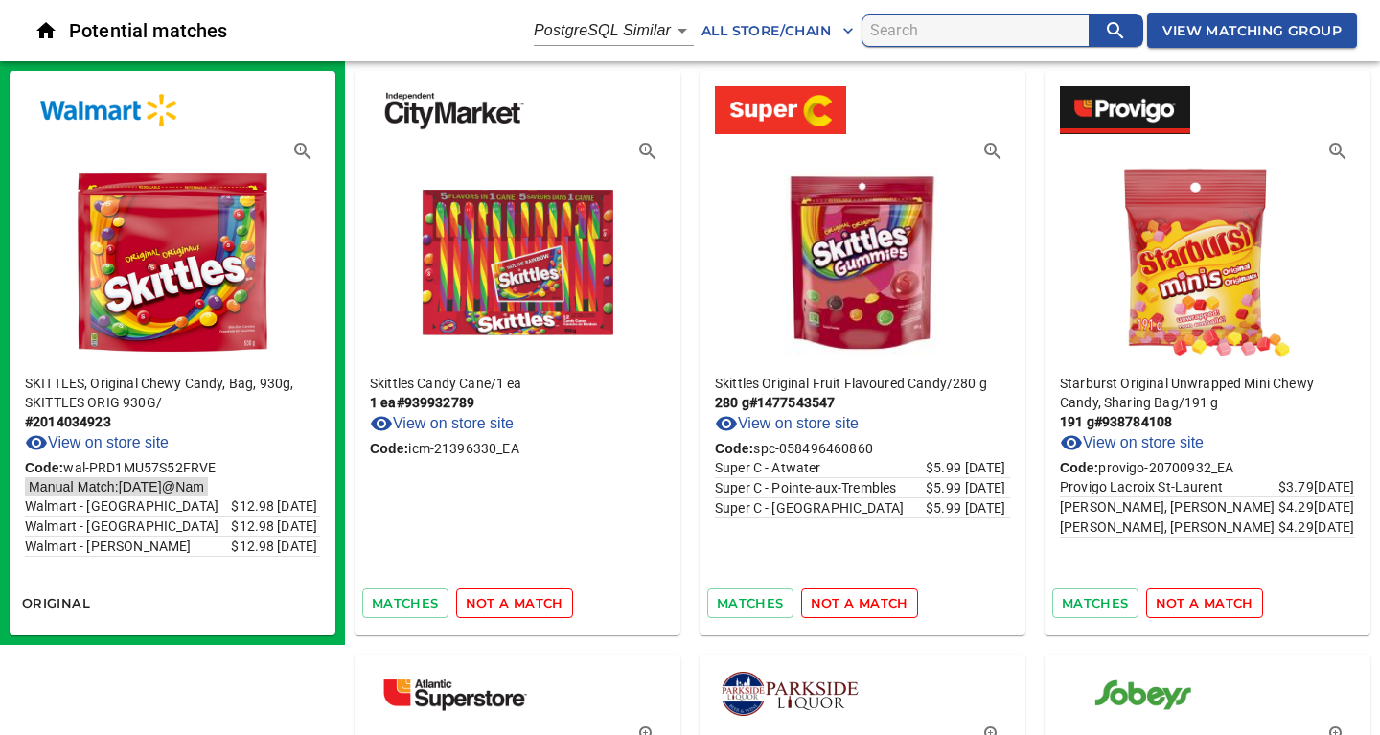
click at [525, 601] on span "not a match" at bounding box center [515, 603] width 98 height 22
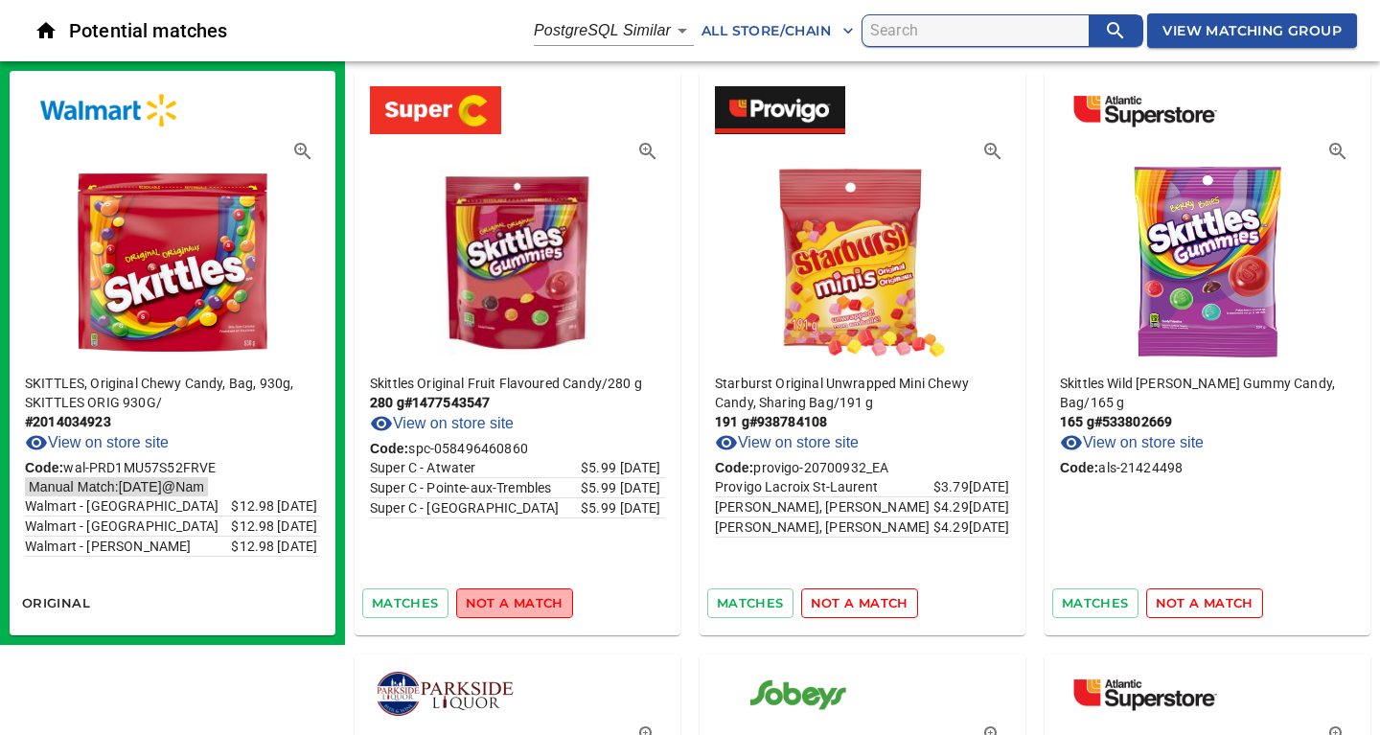
click at [525, 601] on span "not a match" at bounding box center [515, 603] width 98 height 22
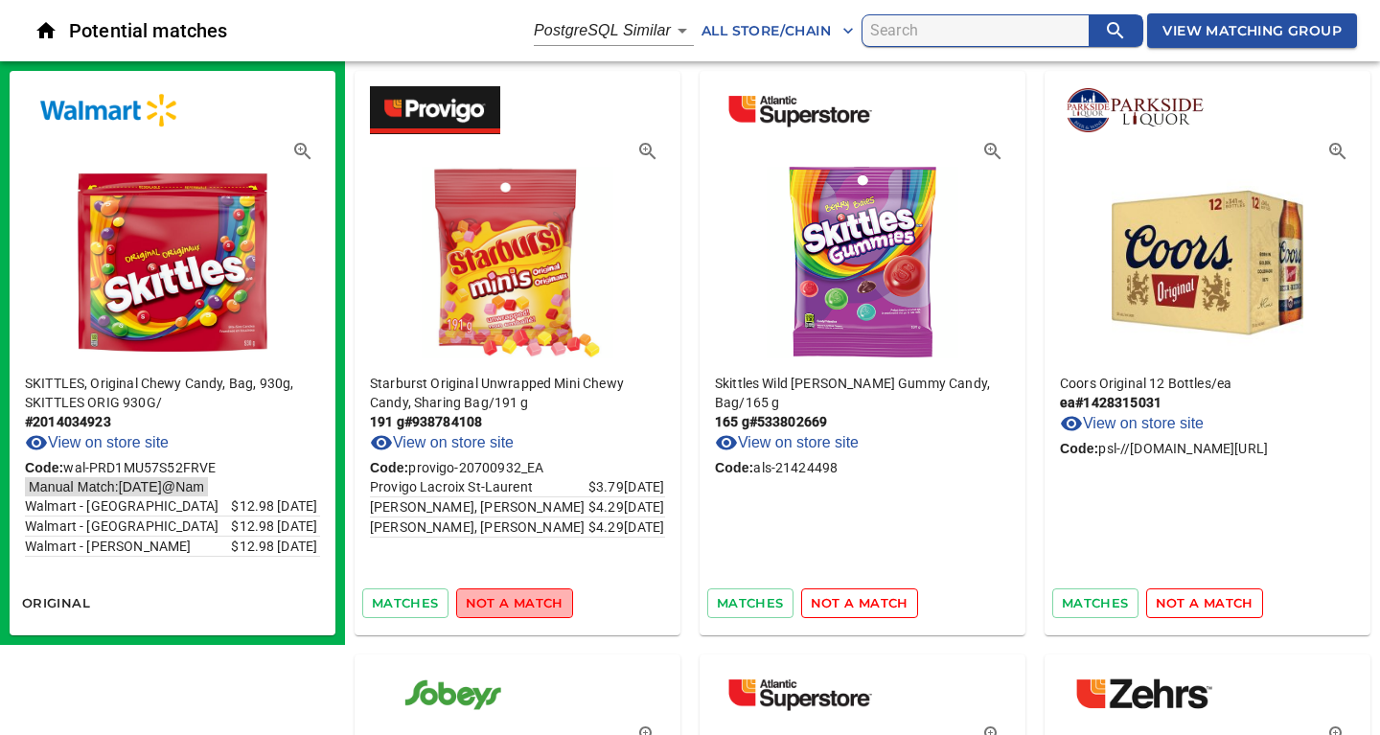
click at [525, 601] on span "not a match" at bounding box center [515, 603] width 98 height 22
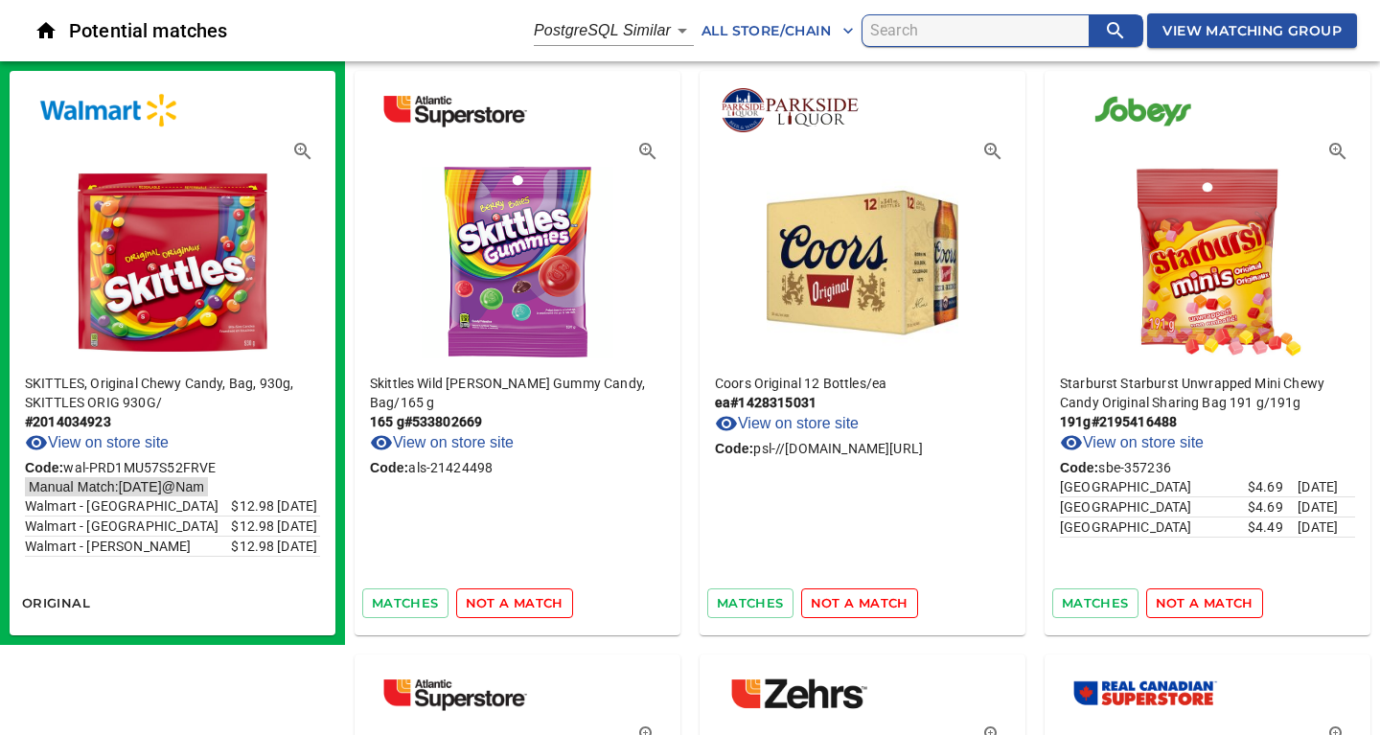
click at [525, 601] on span "not a match" at bounding box center [515, 603] width 98 height 22
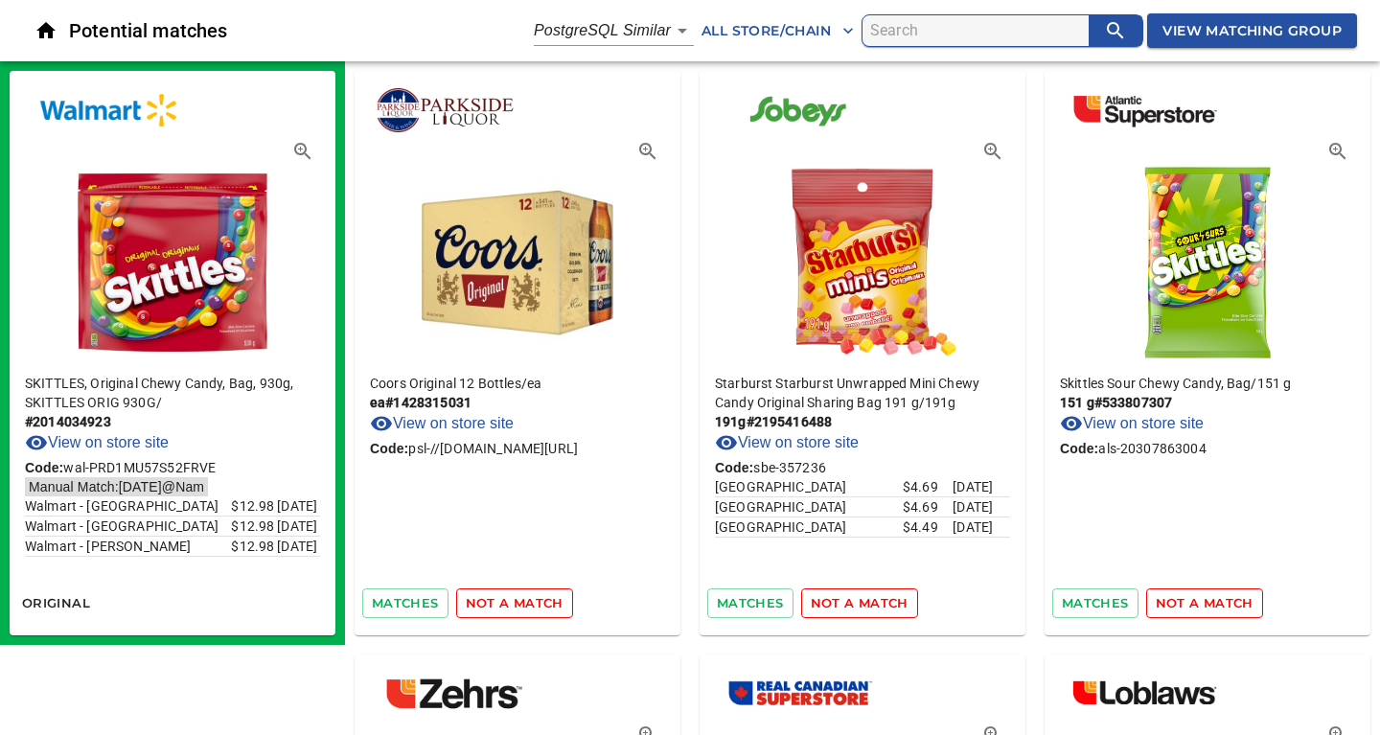
click at [525, 601] on span "not a match" at bounding box center [515, 603] width 98 height 22
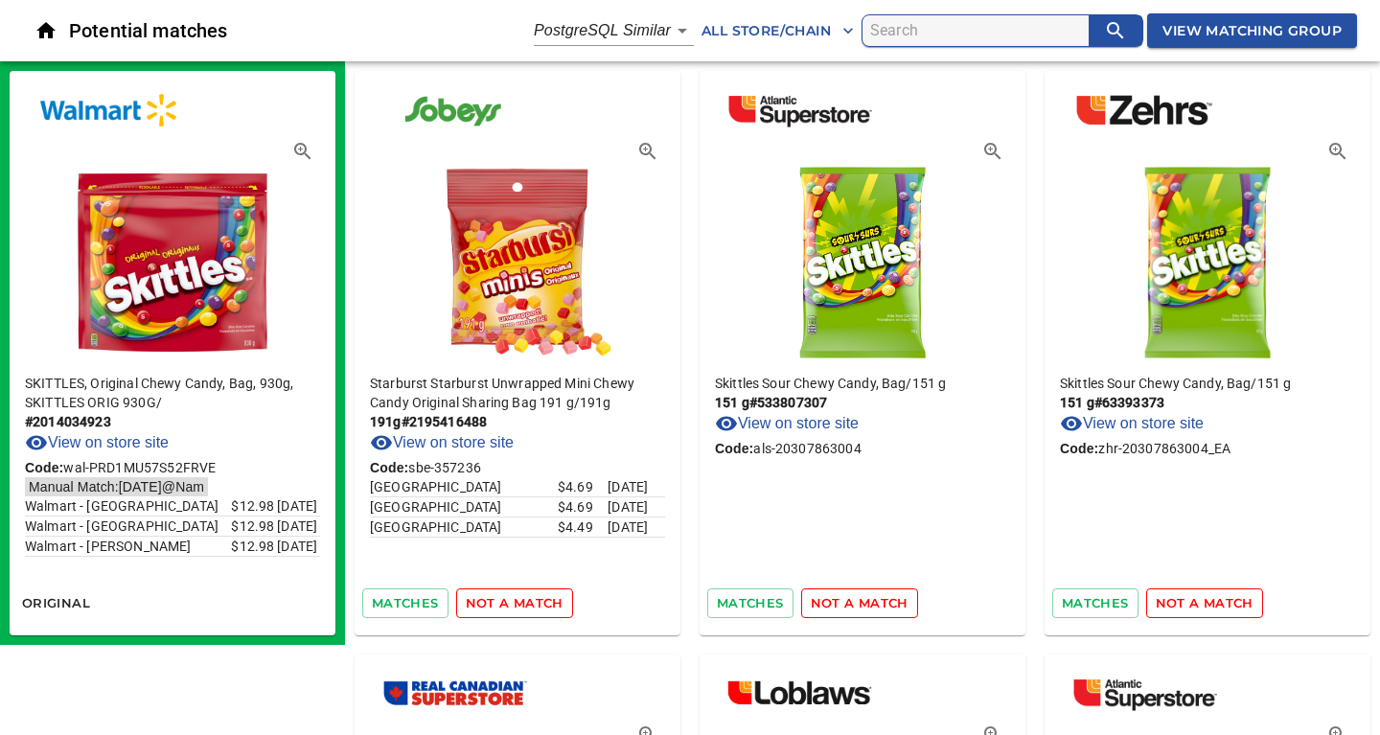
click at [525, 601] on span "not a match" at bounding box center [515, 603] width 98 height 22
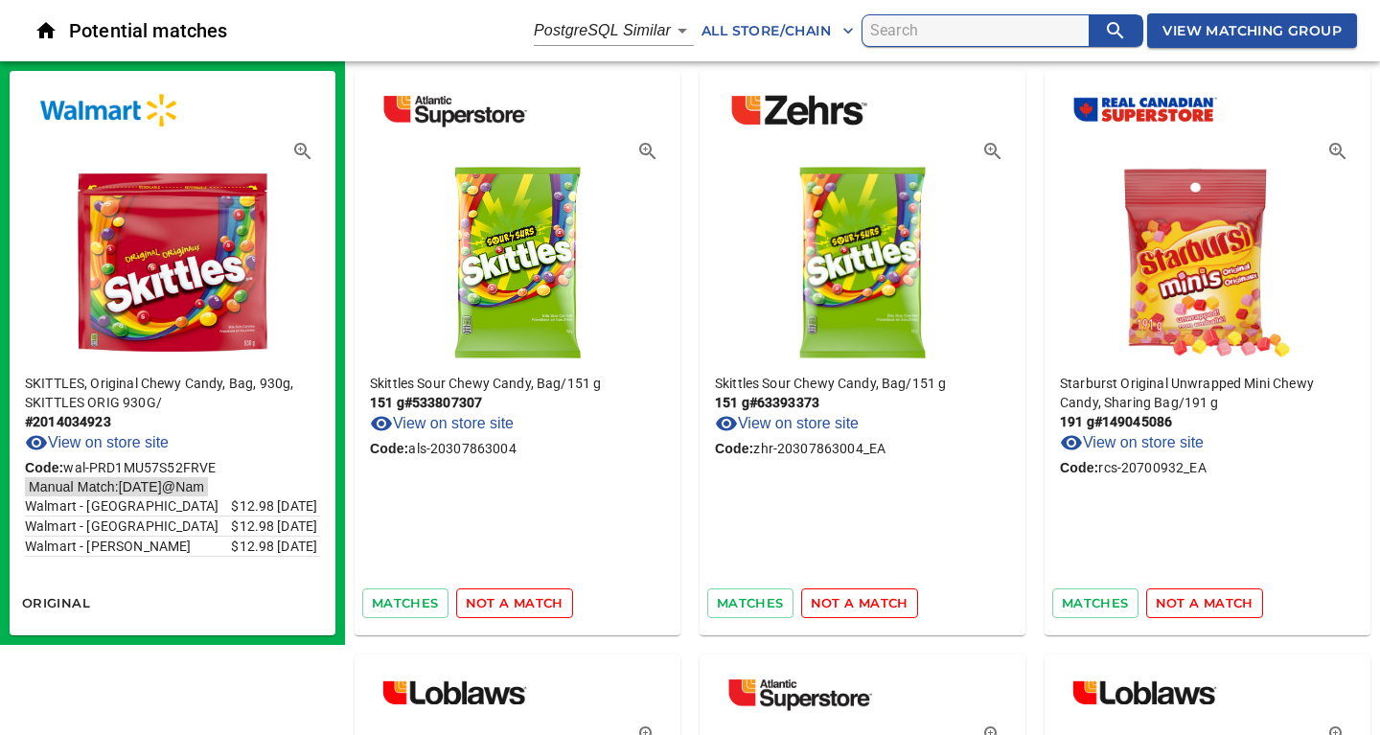
click at [525, 601] on span "not a match" at bounding box center [515, 603] width 98 height 22
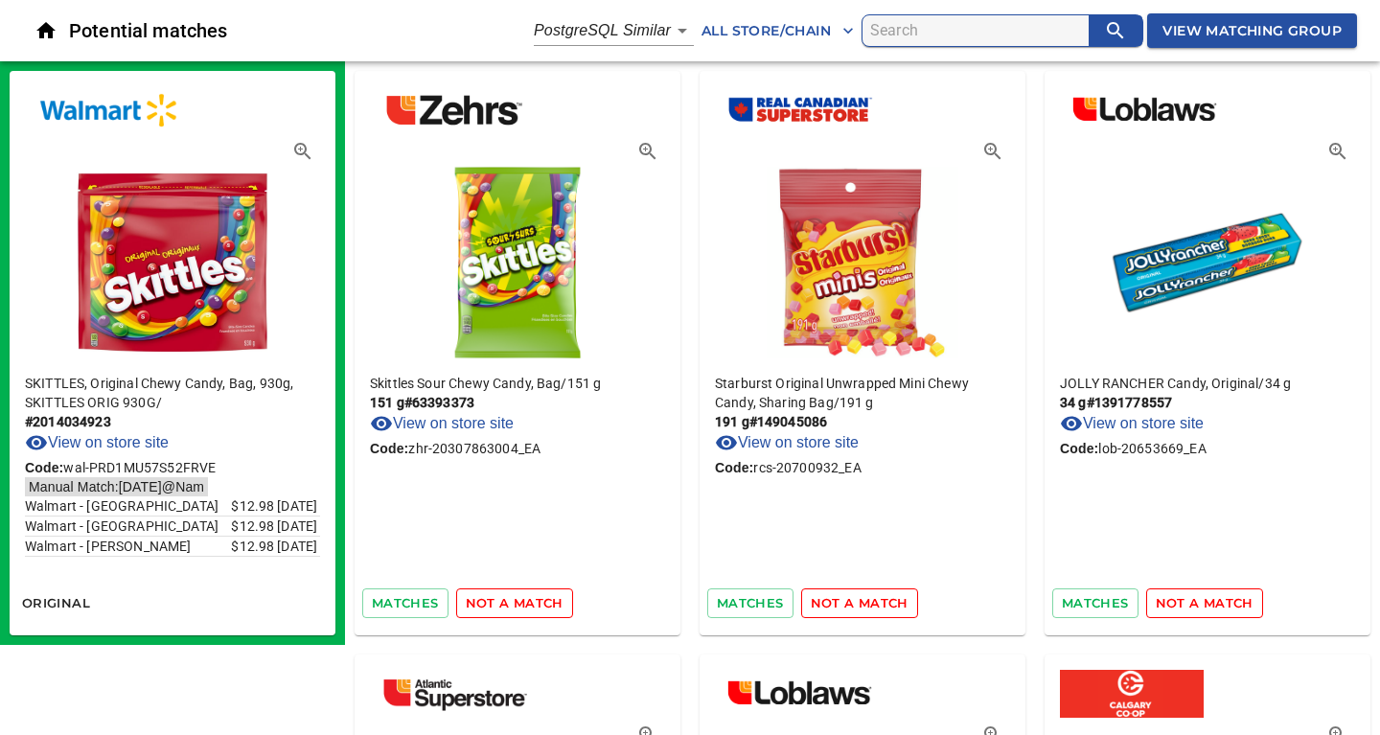
click at [525, 601] on span "not a match" at bounding box center [515, 603] width 98 height 22
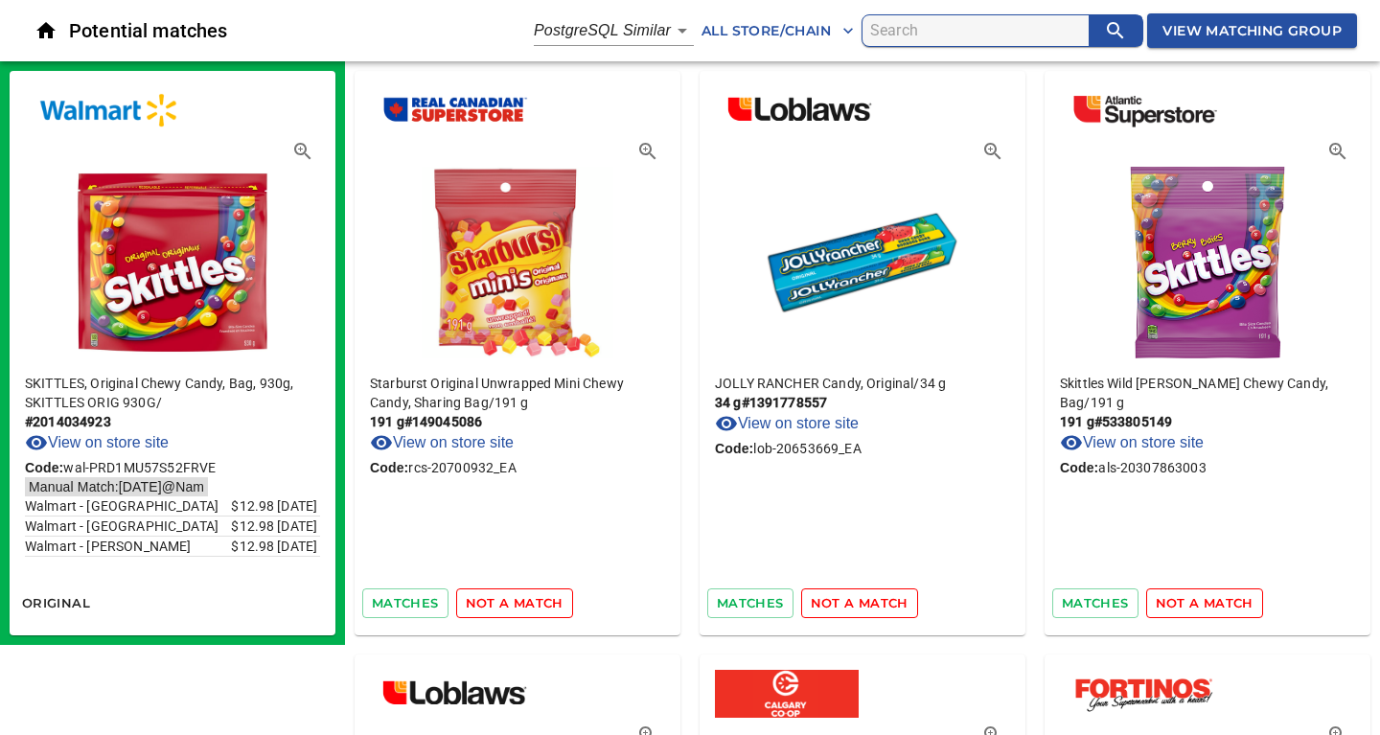
click at [525, 601] on span "not a match" at bounding box center [515, 603] width 98 height 22
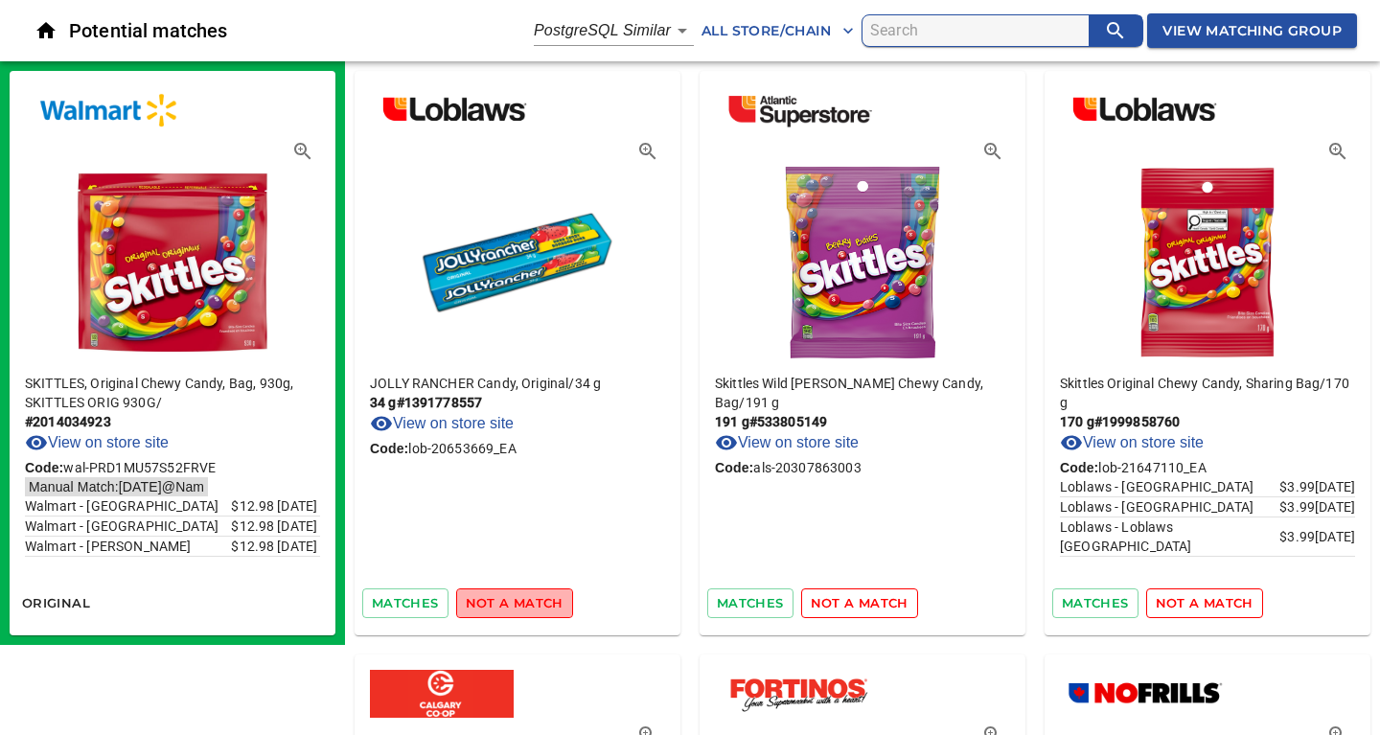
click at [525, 601] on span "not a match" at bounding box center [515, 603] width 98 height 22
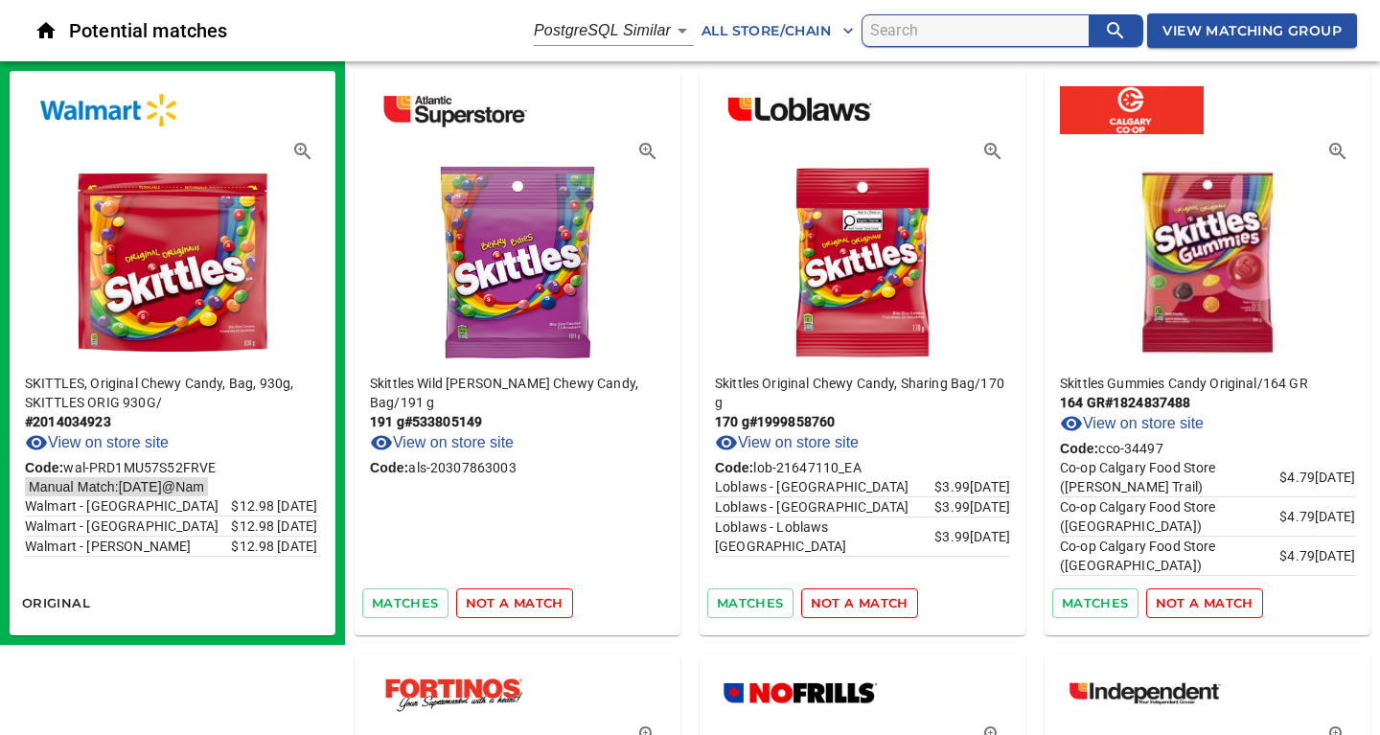
click at [525, 601] on span "not a match" at bounding box center [515, 603] width 98 height 22
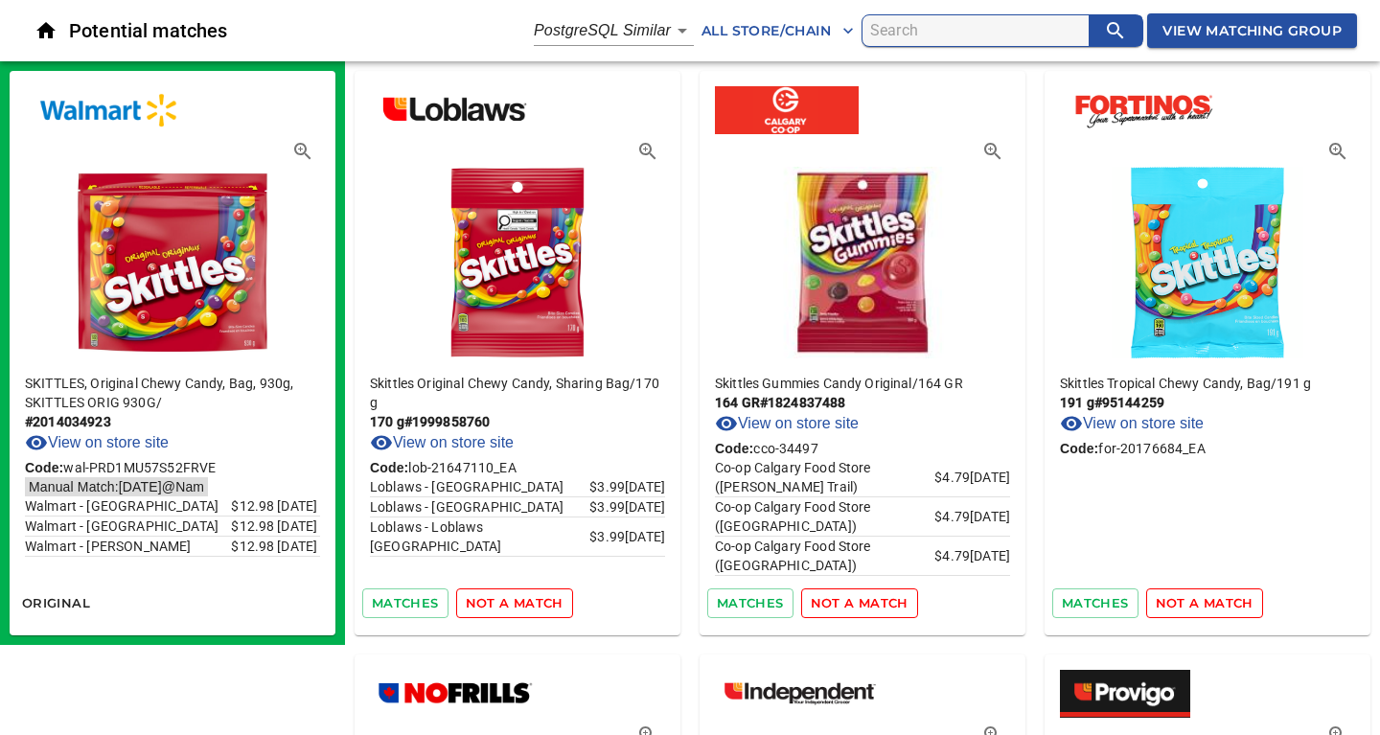
click at [525, 601] on span "not a match" at bounding box center [515, 603] width 98 height 22
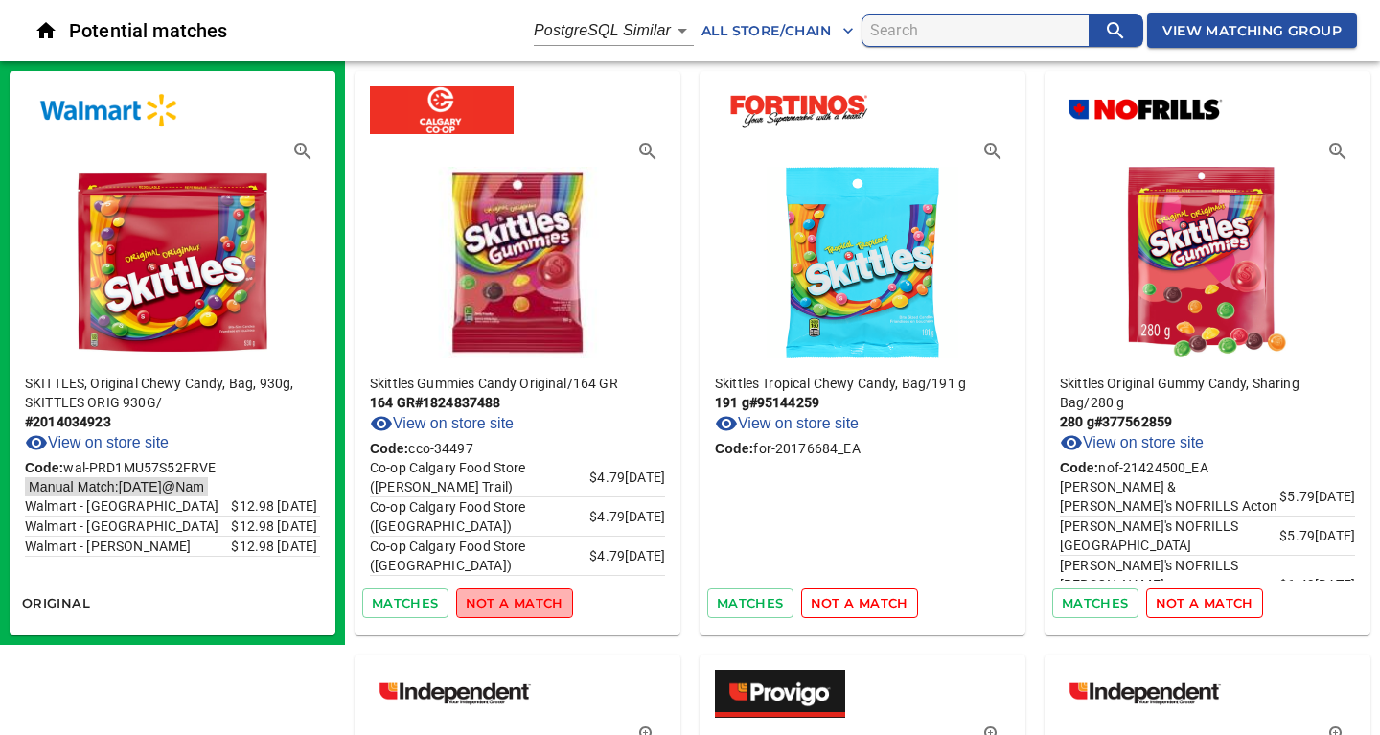
click at [525, 601] on span "not a match" at bounding box center [515, 603] width 98 height 22
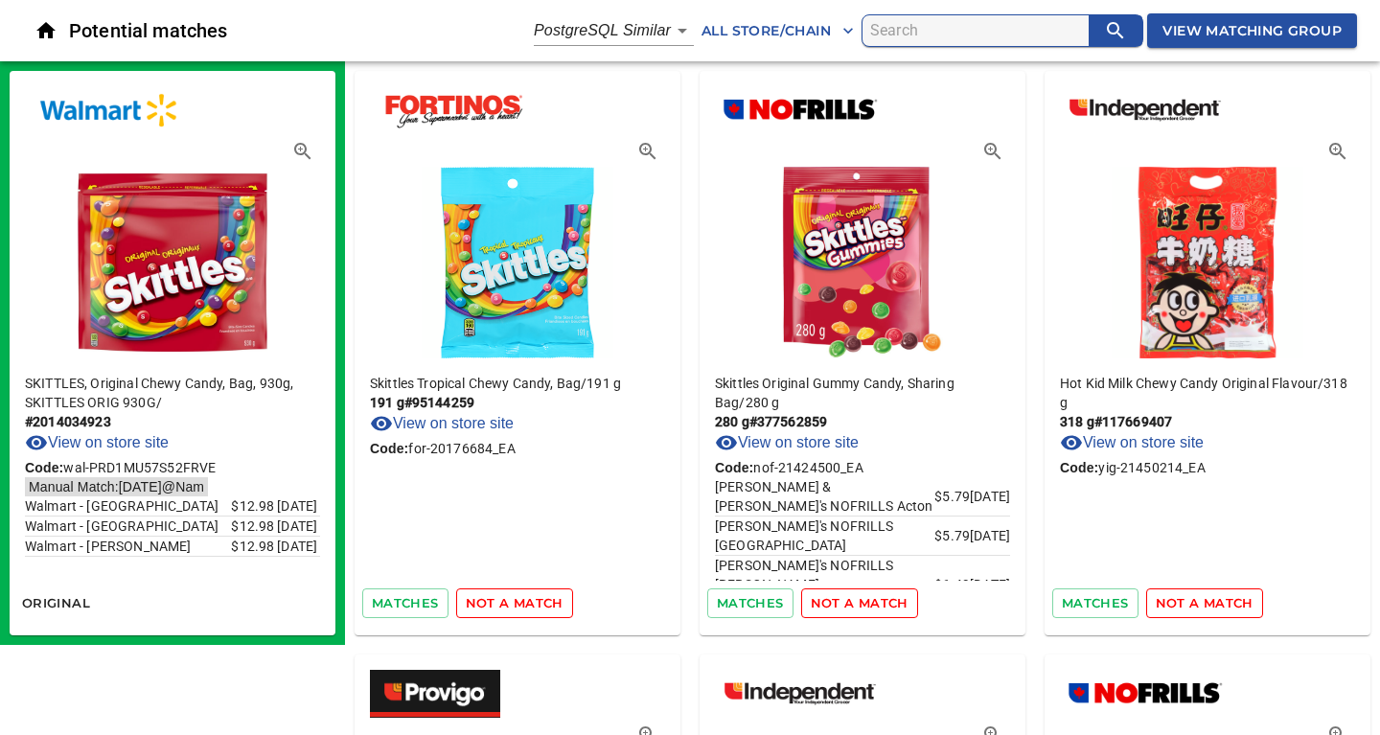
click at [525, 601] on span "not a match" at bounding box center [515, 603] width 98 height 22
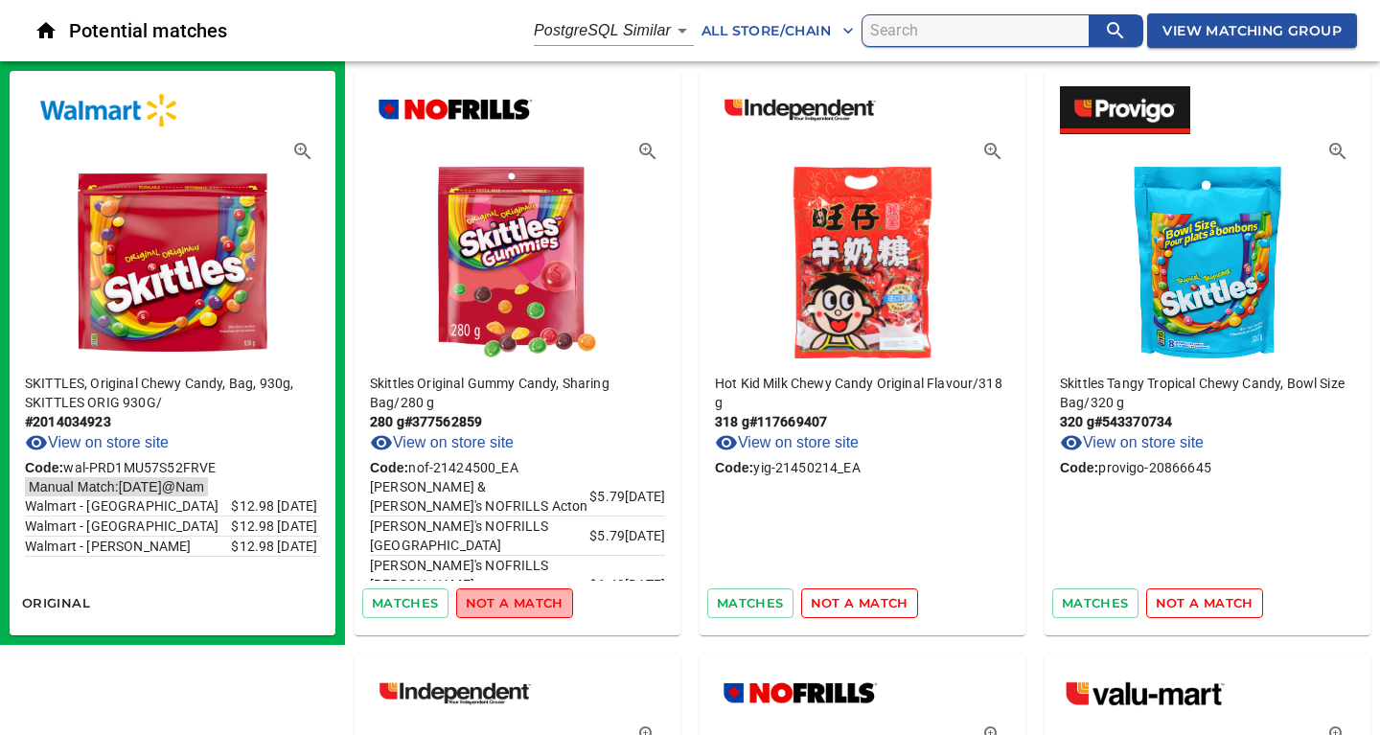
click at [525, 601] on span "not a match" at bounding box center [515, 603] width 98 height 22
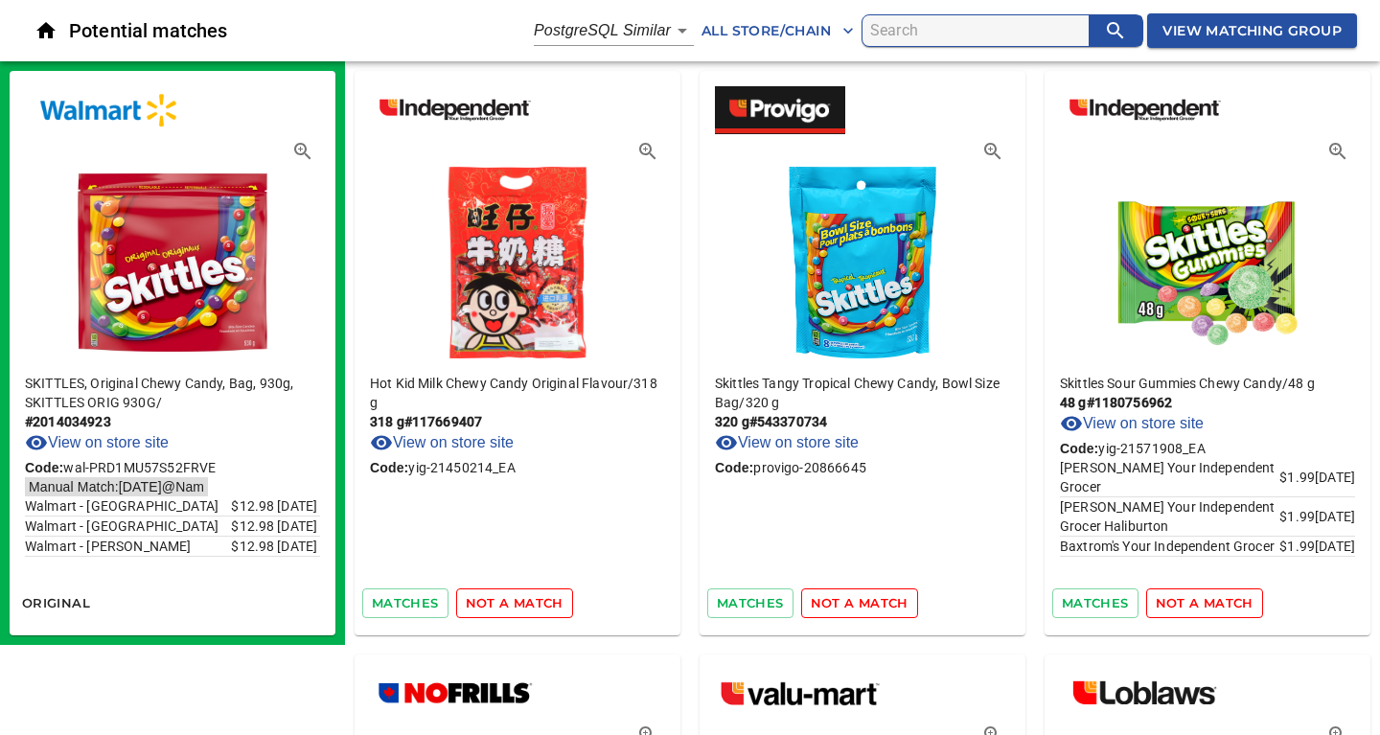
click at [525, 601] on span "not a match" at bounding box center [515, 603] width 98 height 22
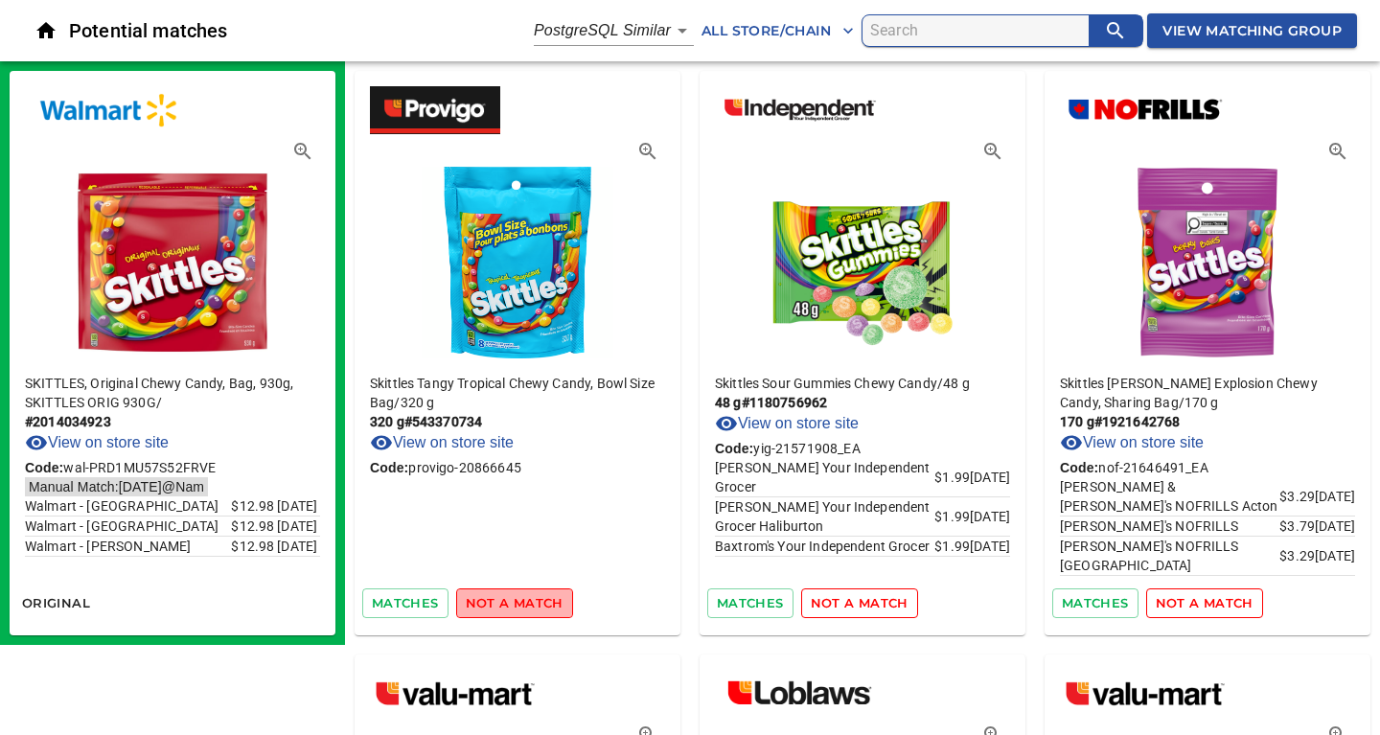
click at [525, 601] on span "not a match" at bounding box center [515, 603] width 98 height 22
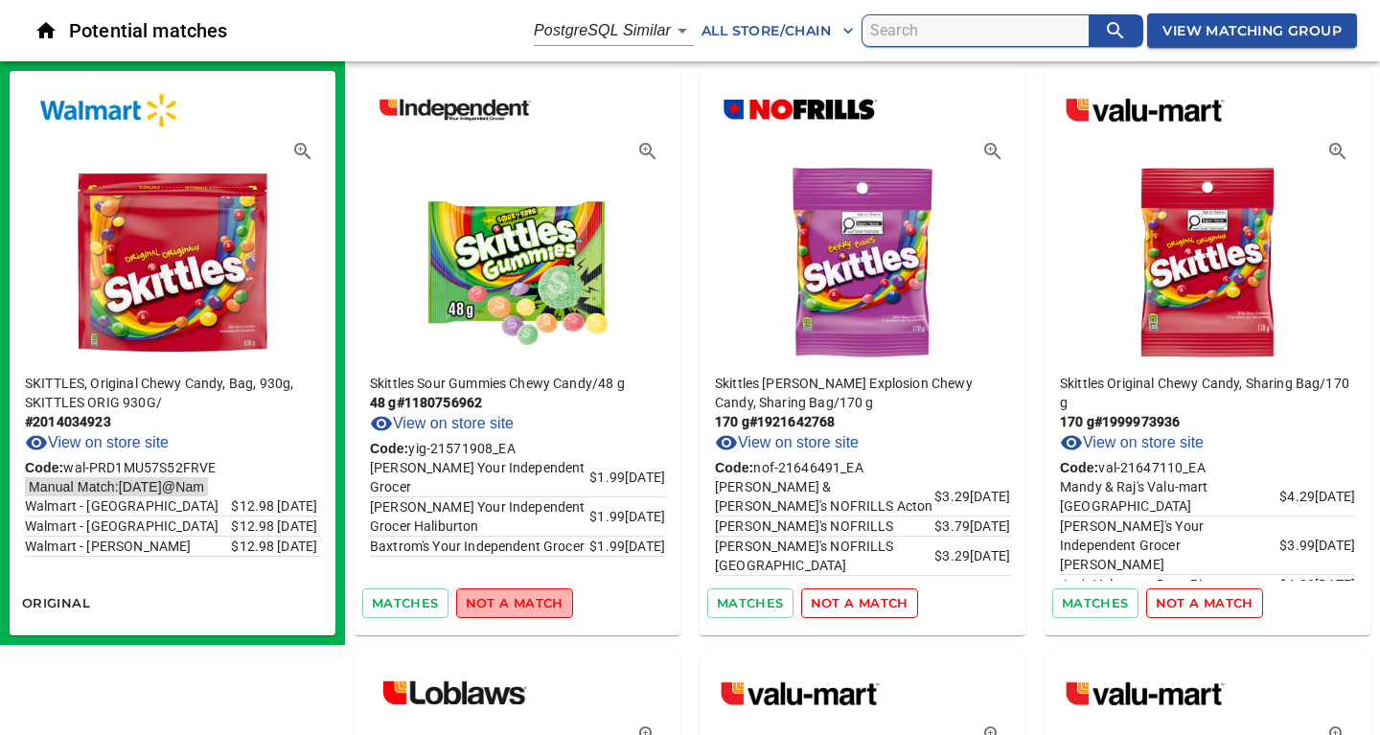
click at [525, 601] on span "not a match" at bounding box center [515, 603] width 98 height 22
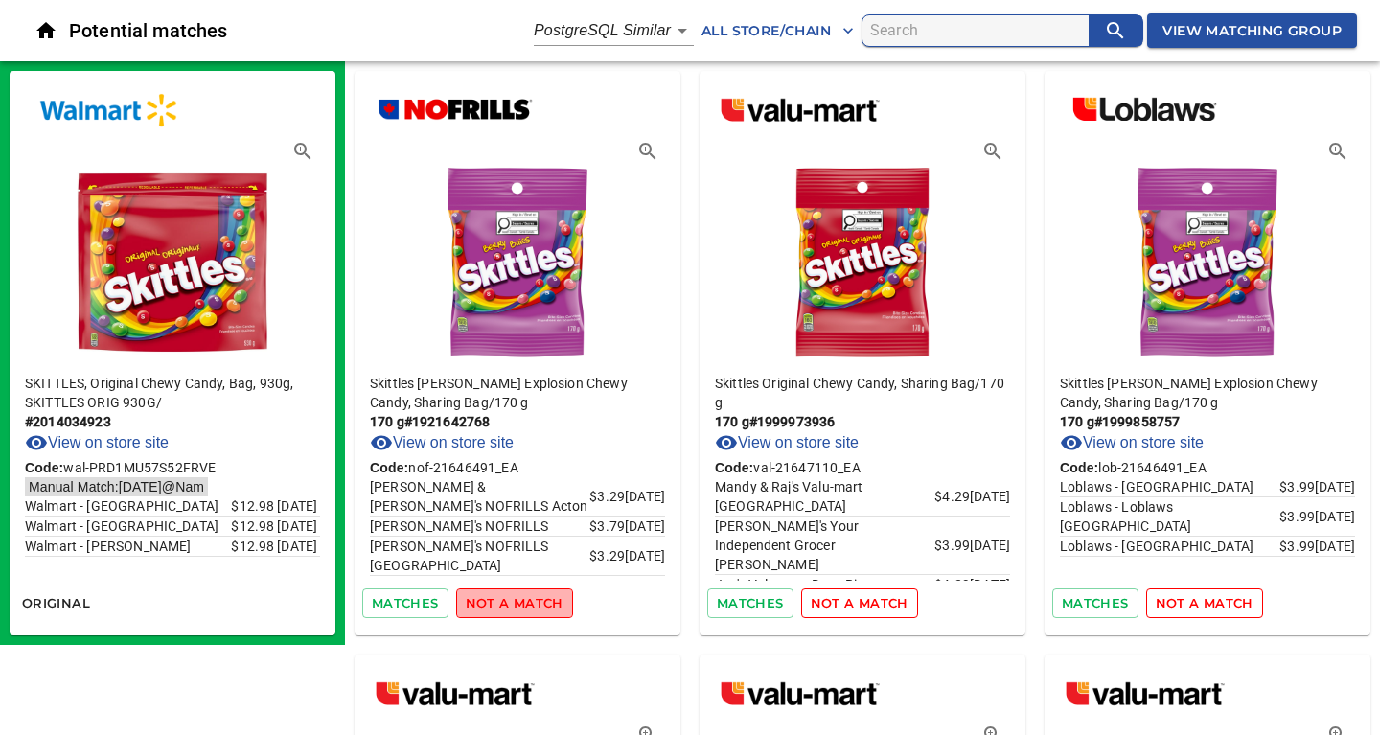
click at [525, 601] on span "not a match" at bounding box center [515, 603] width 98 height 22
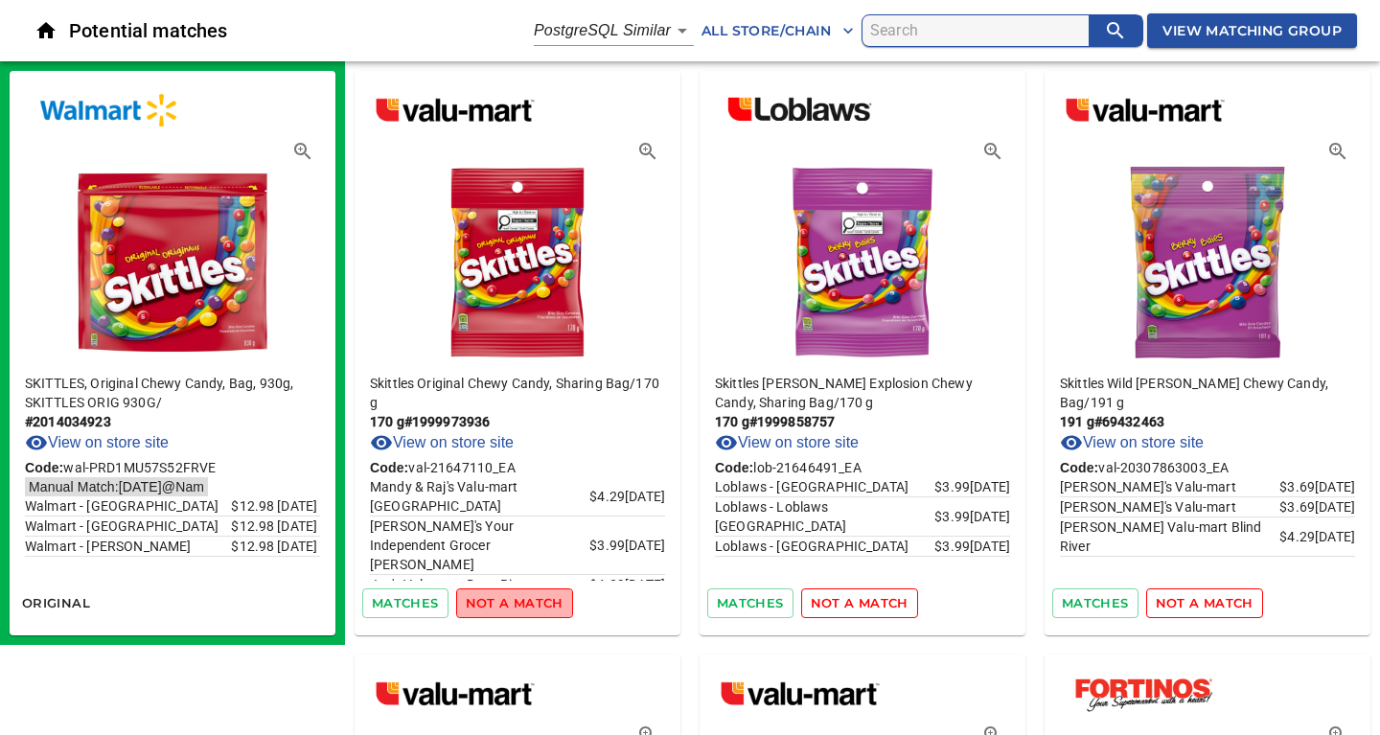
click at [525, 601] on span "not a match" at bounding box center [515, 603] width 98 height 22
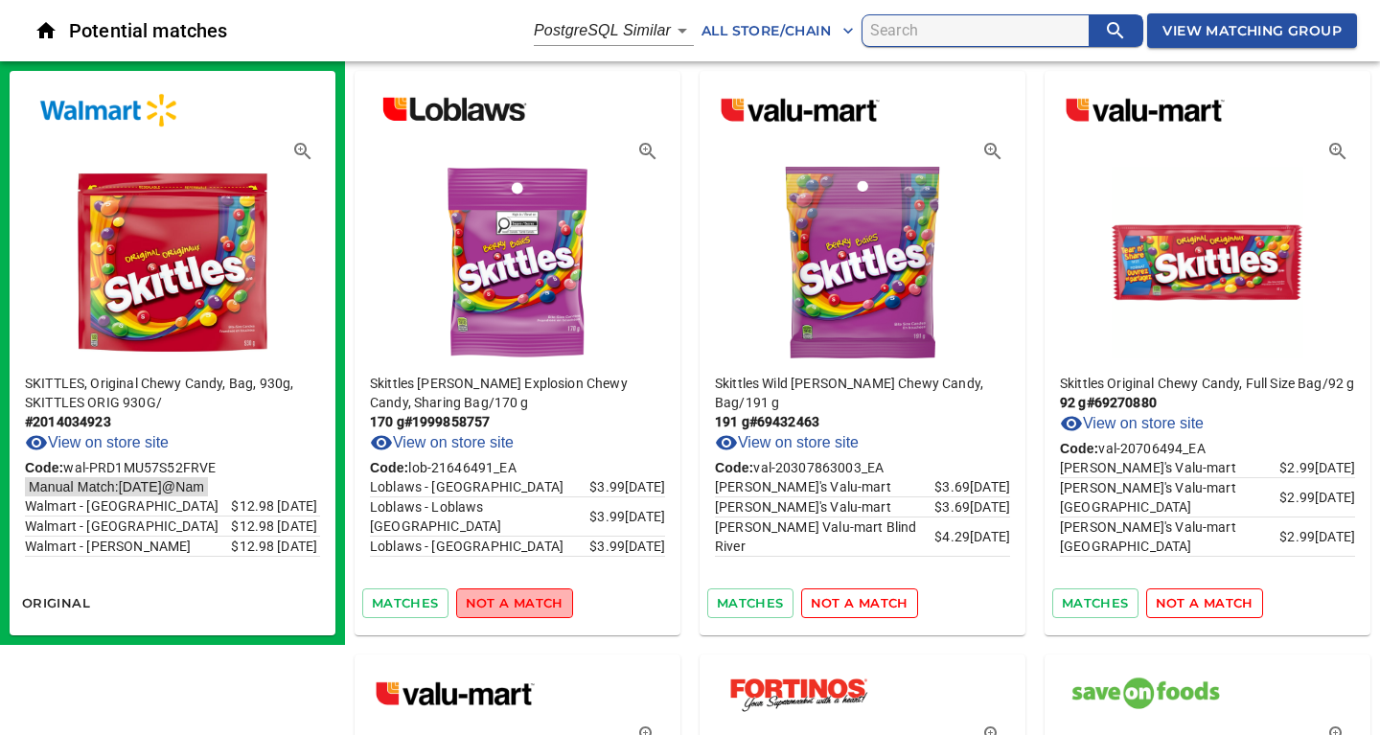
click at [525, 601] on span "not a match" at bounding box center [515, 603] width 98 height 22
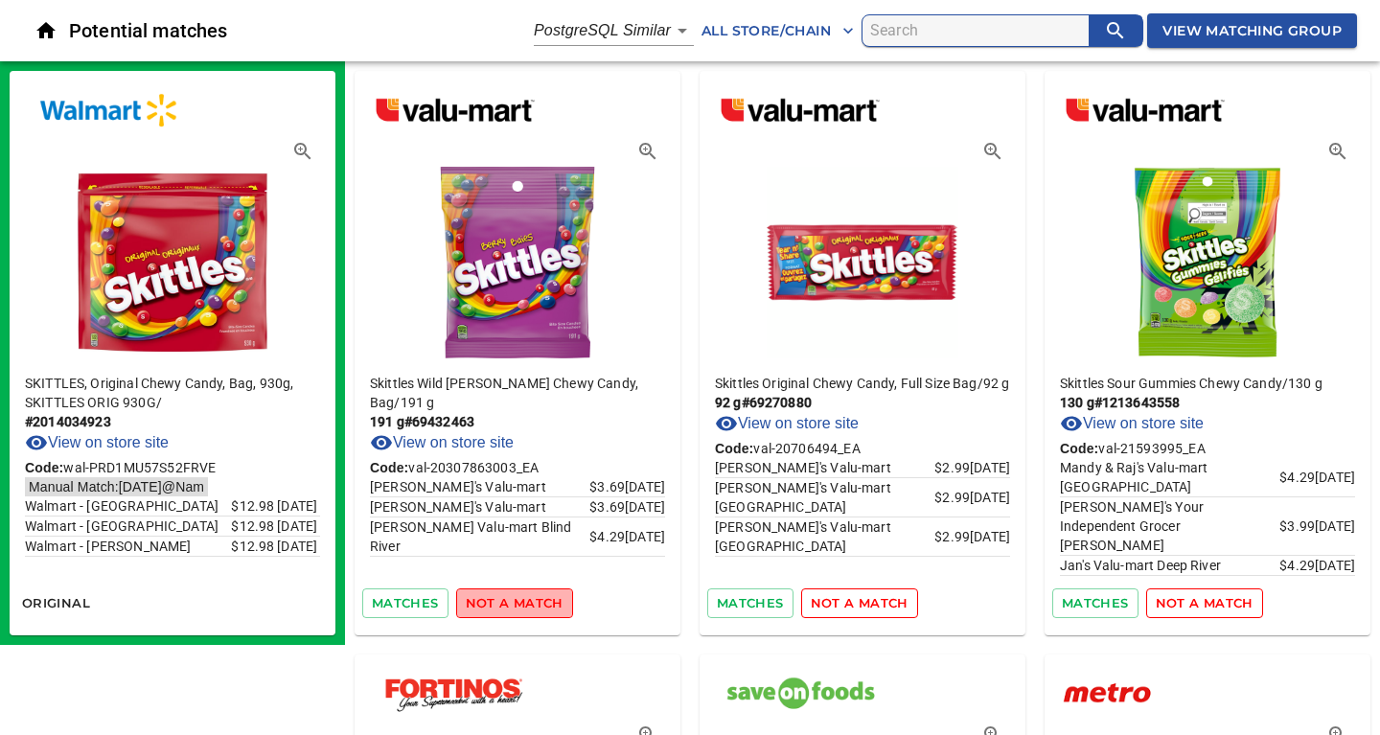
click at [525, 601] on span "not a match" at bounding box center [515, 603] width 98 height 22
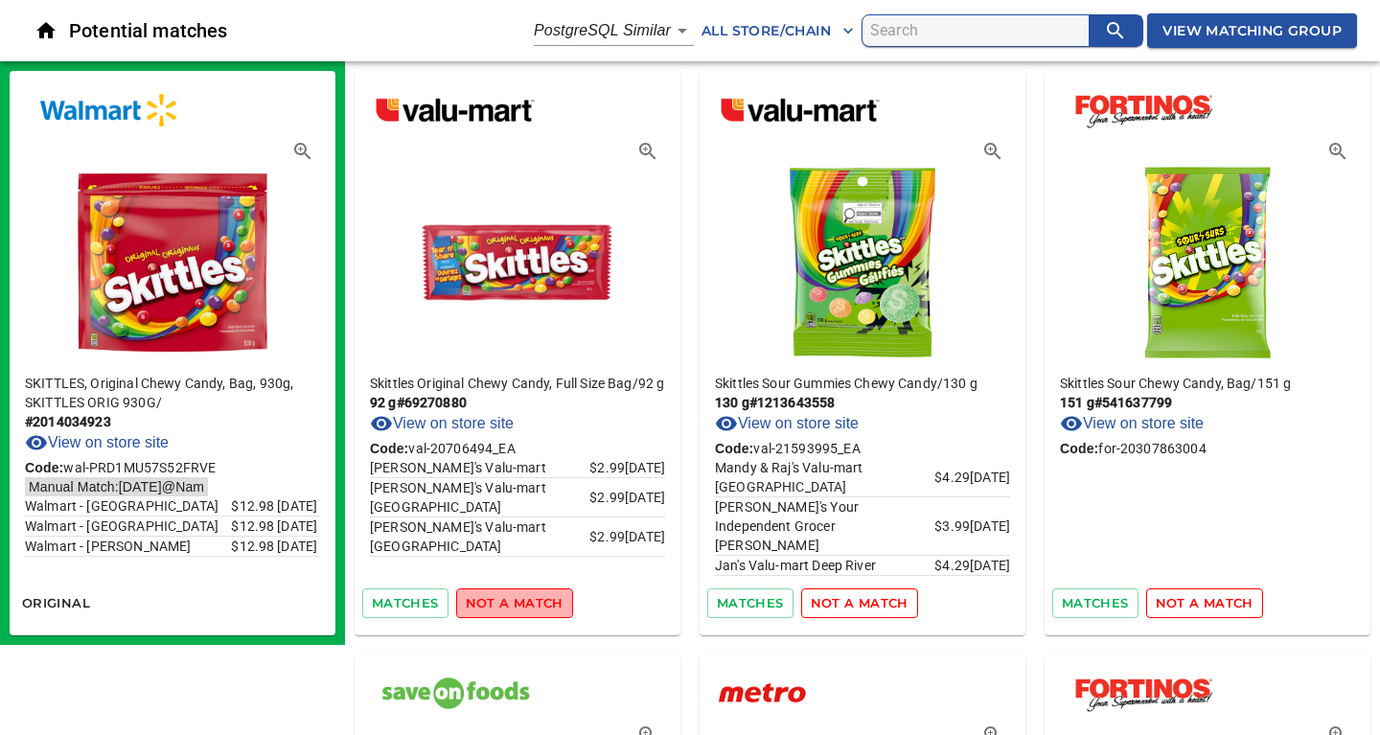
click at [525, 601] on span "not a match" at bounding box center [515, 603] width 98 height 22
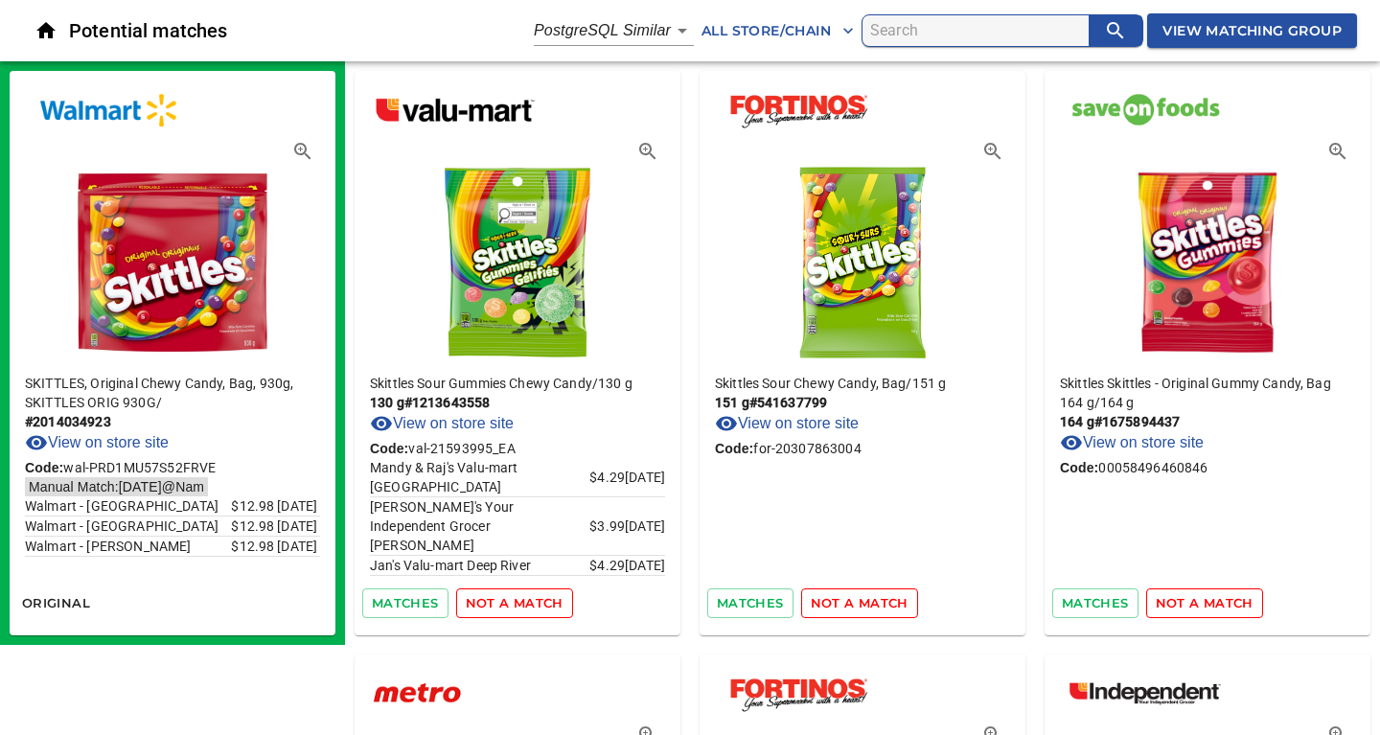
click at [525, 601] on span "not a match" at bounding box center [515, 603] width 98 height 22
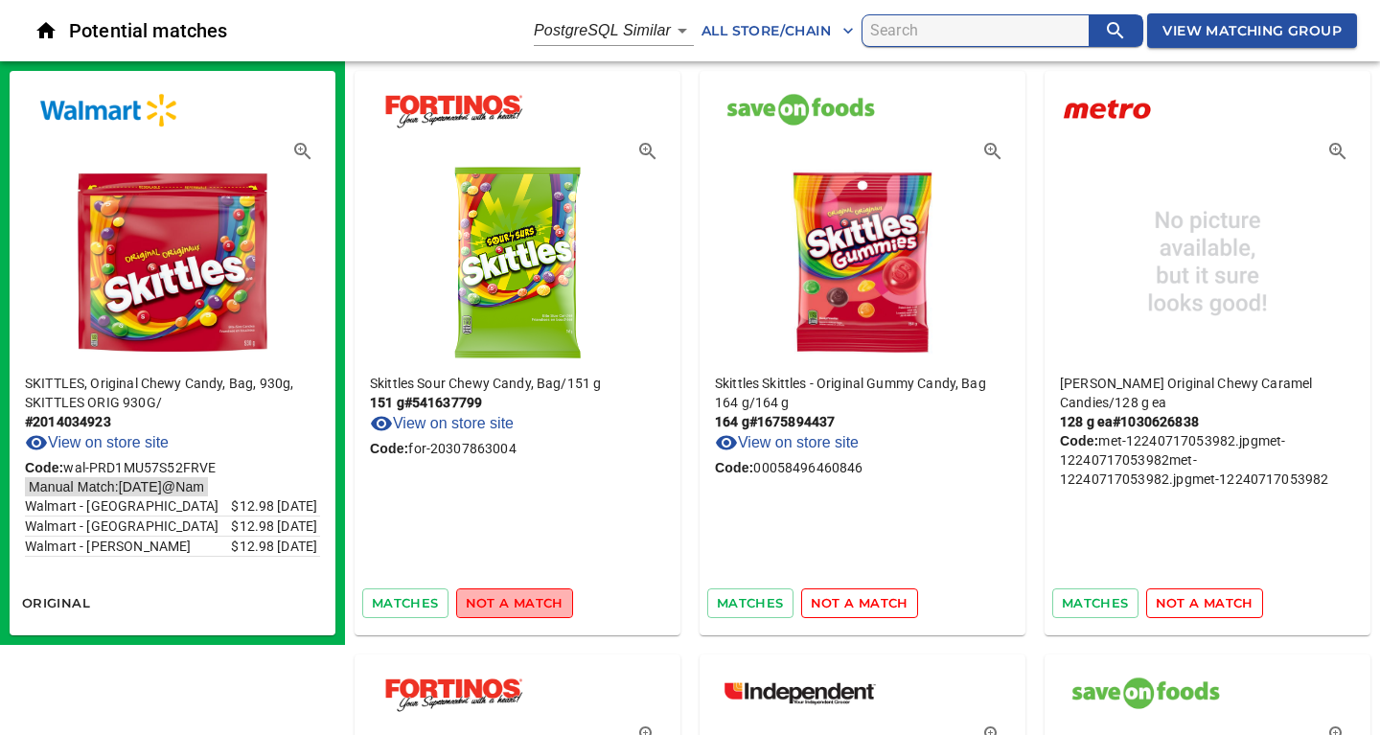
click at [525, 601] on span "not a match" at bounding box center [515, 603] width 98 height 22
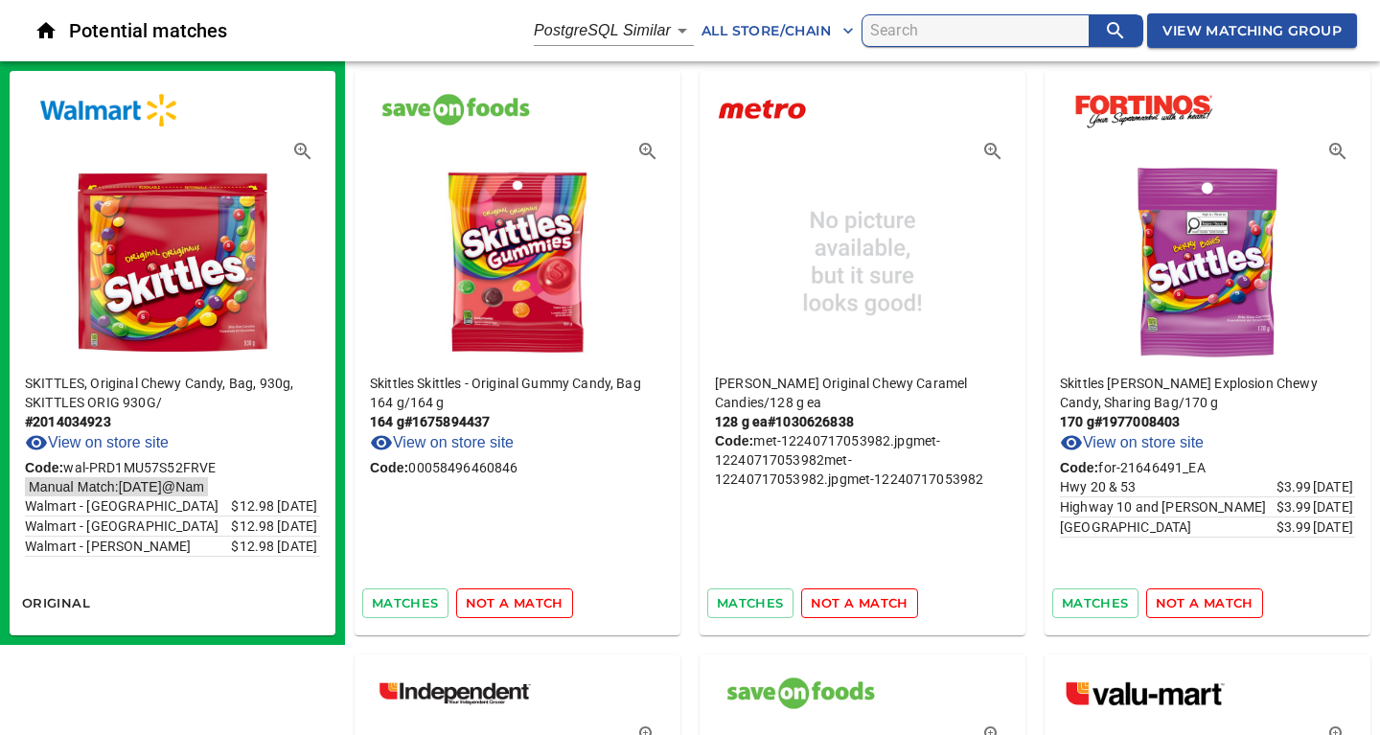
click at [525, 601] on span "not a match" at bounding box center [515, 603] width 98 height 22
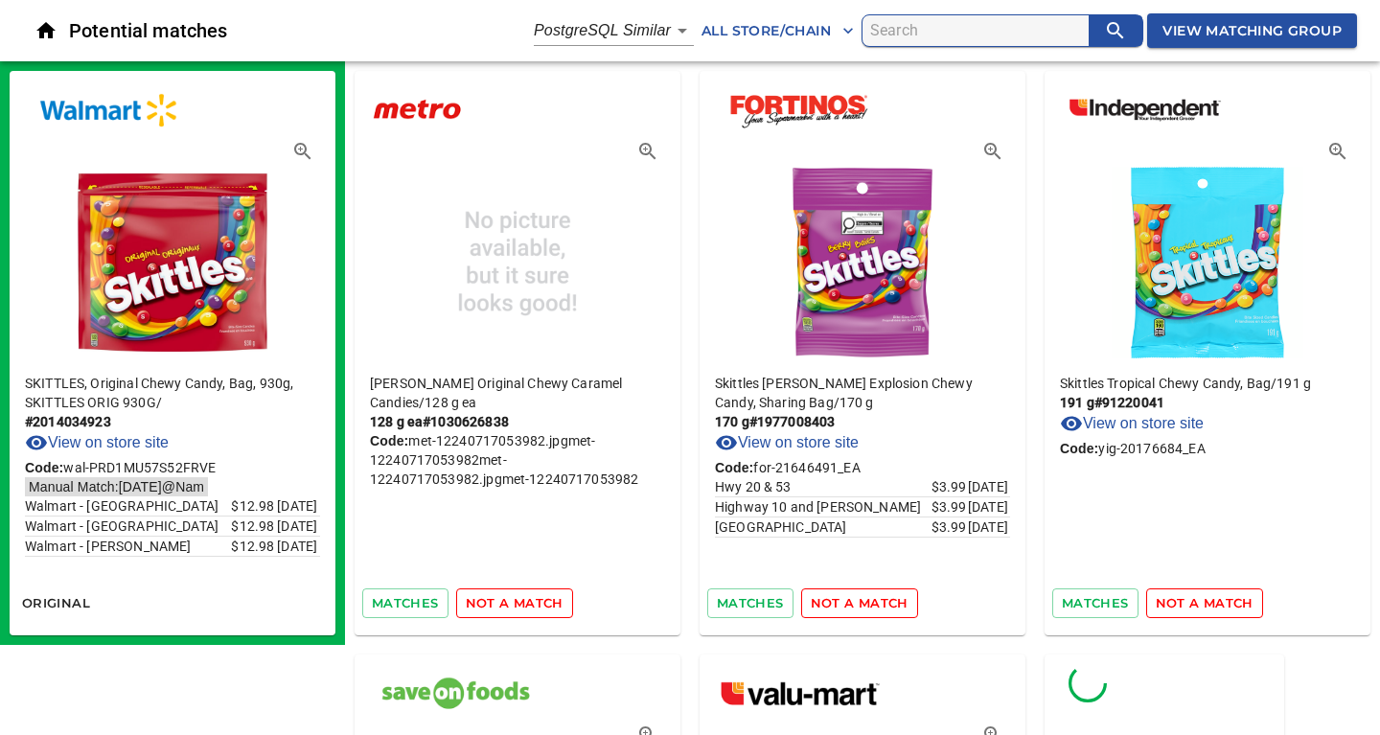
click at [525, 601] on span "not a match" at bounding box center [515, 603] width 98 height 22
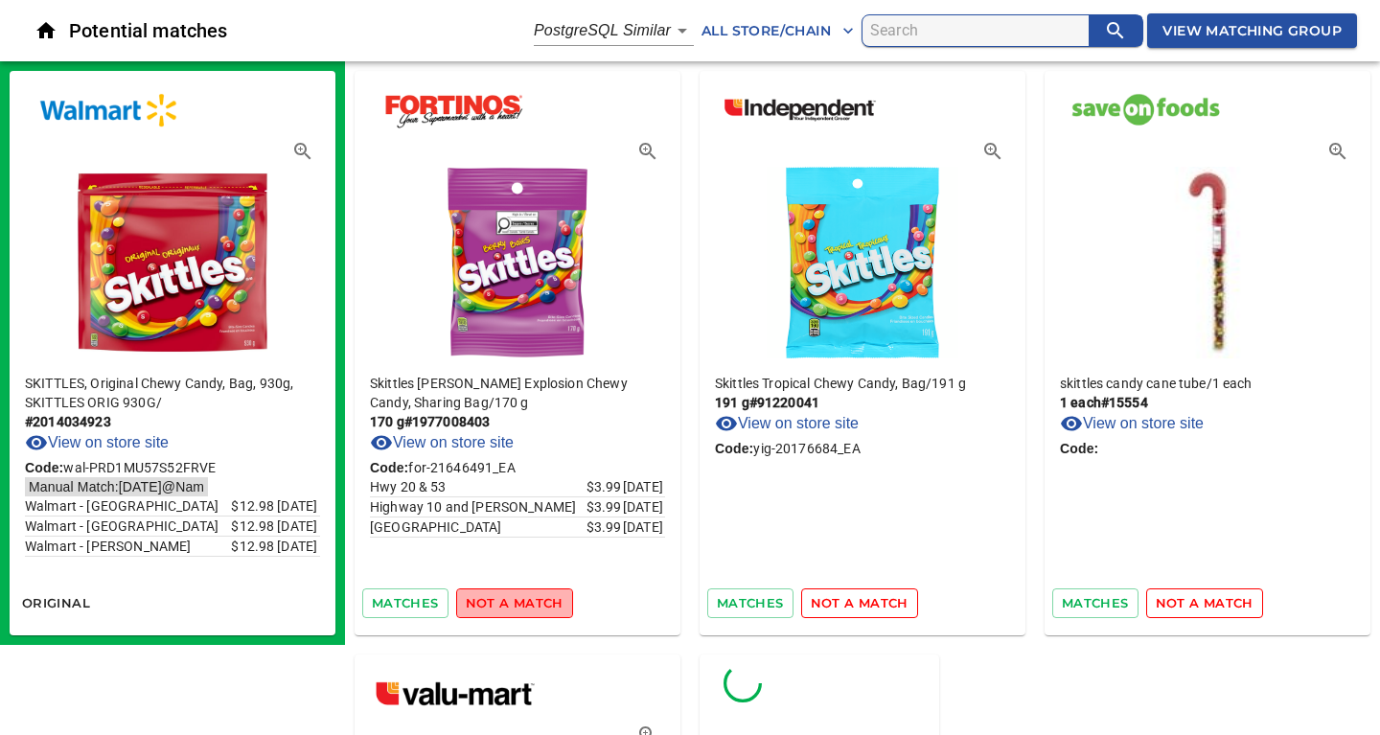
click at [525, 601] on span "not a match" at bounding box center [515, 603] width 98 height 22
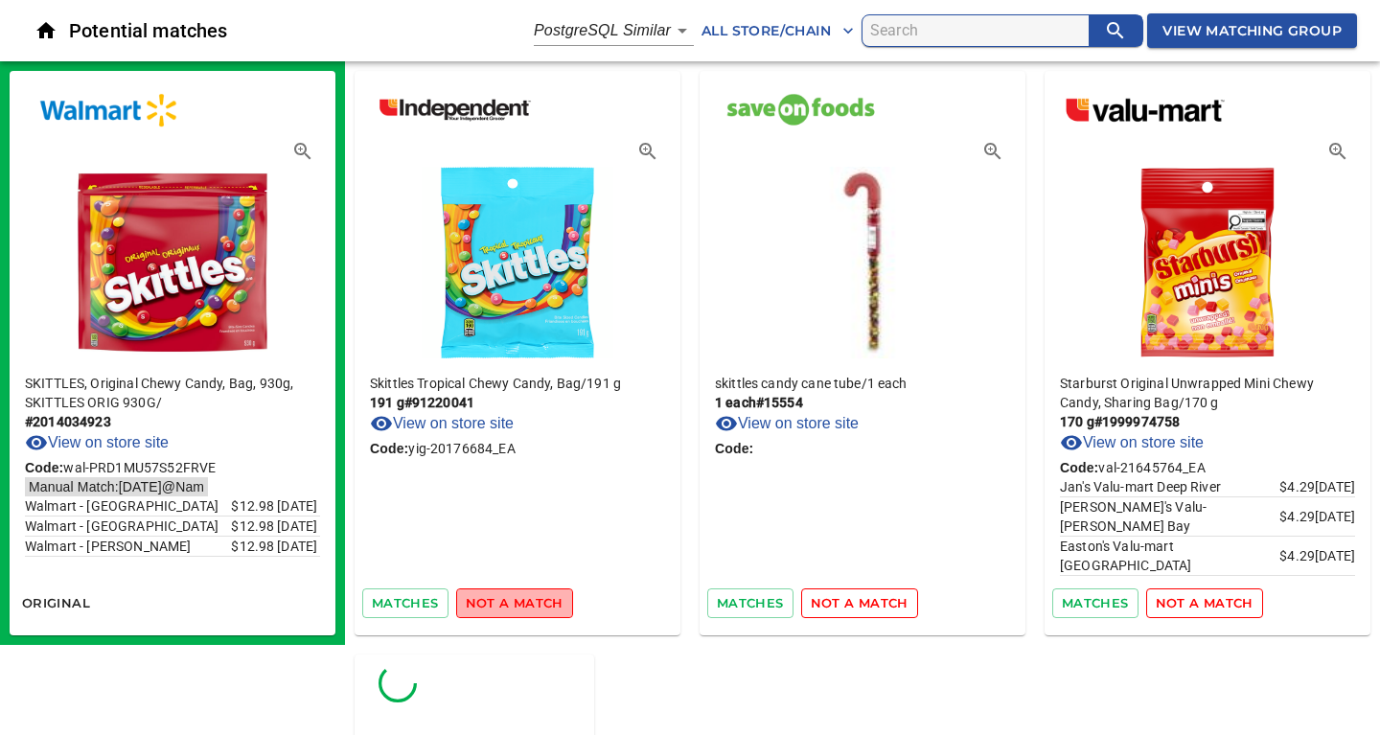
click at [525, 601] on span "not a match" at bounding box center [515, 603] width 98 height 22
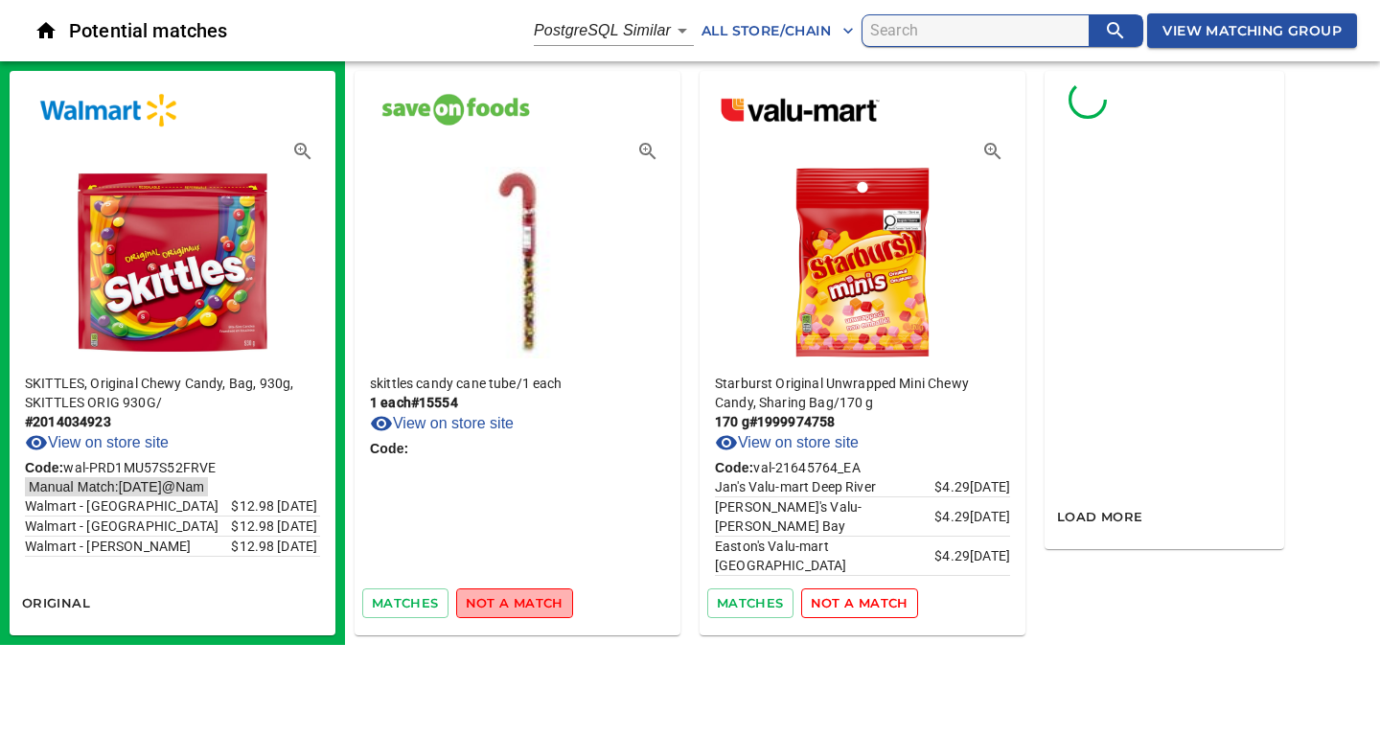
click at [525, 601] on span "not a match" at bounding box center [515, 603] width 98 height 22
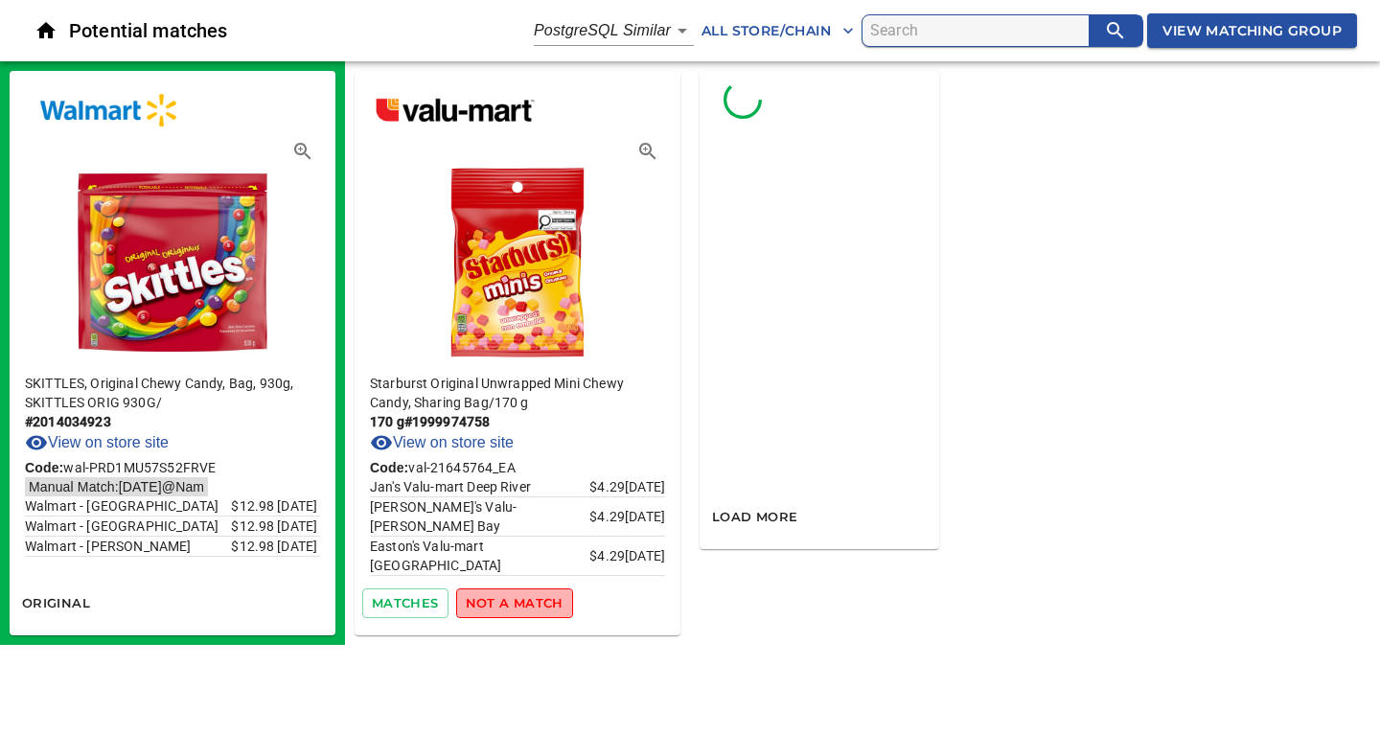
click at [525, 601] on span "not a match" at bounding box center [515, 603] width 98 height 22
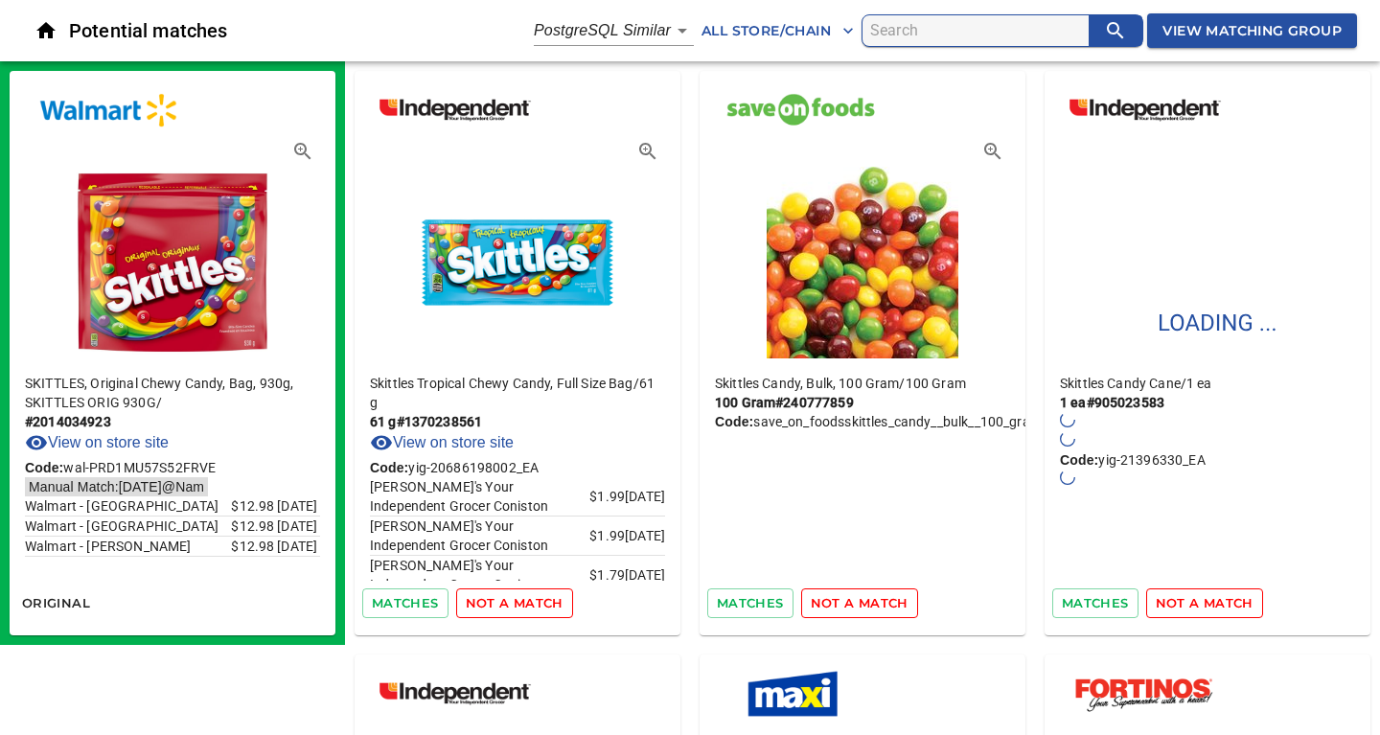
click at [525, 601] on span "not a match" at bounding box center [515, 603] width 98 height 22
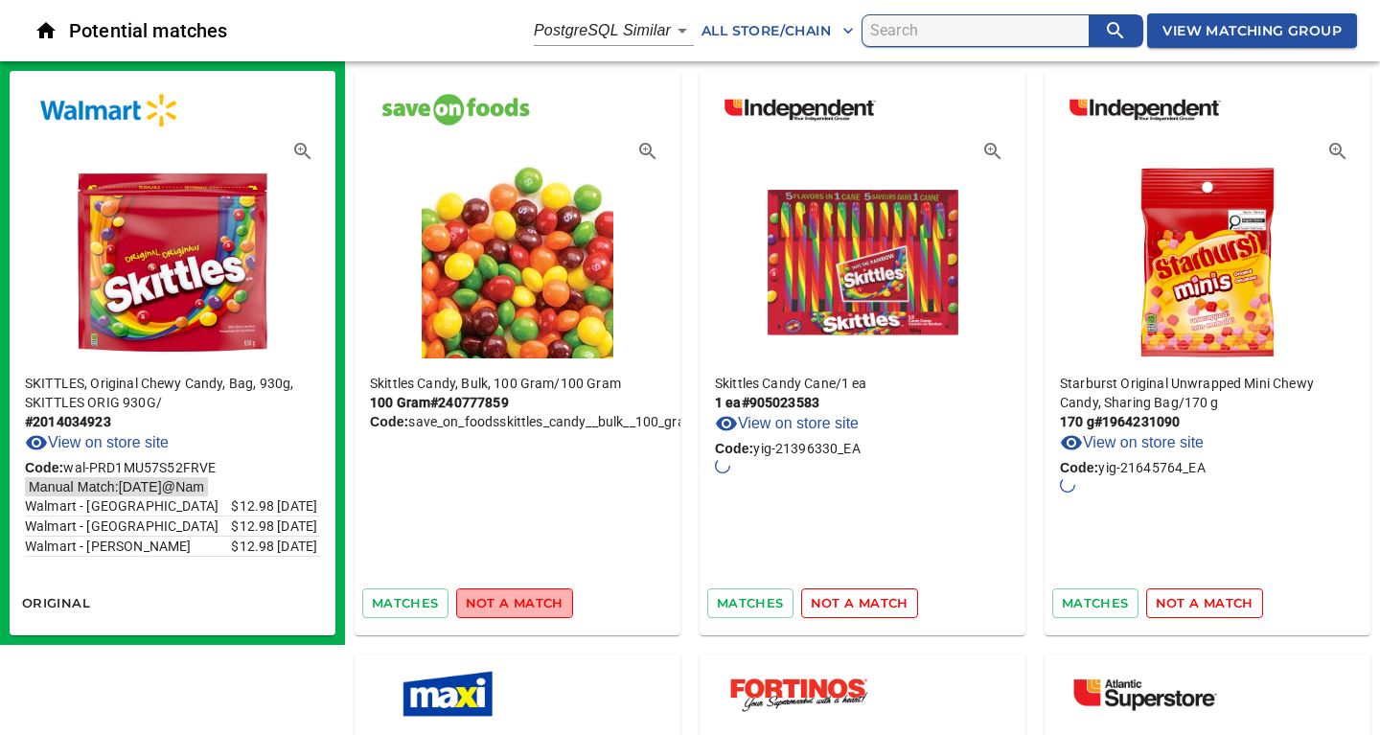
click at [525, 601] on span "not a match" at bounding box center [515, 603] width 98 height 22
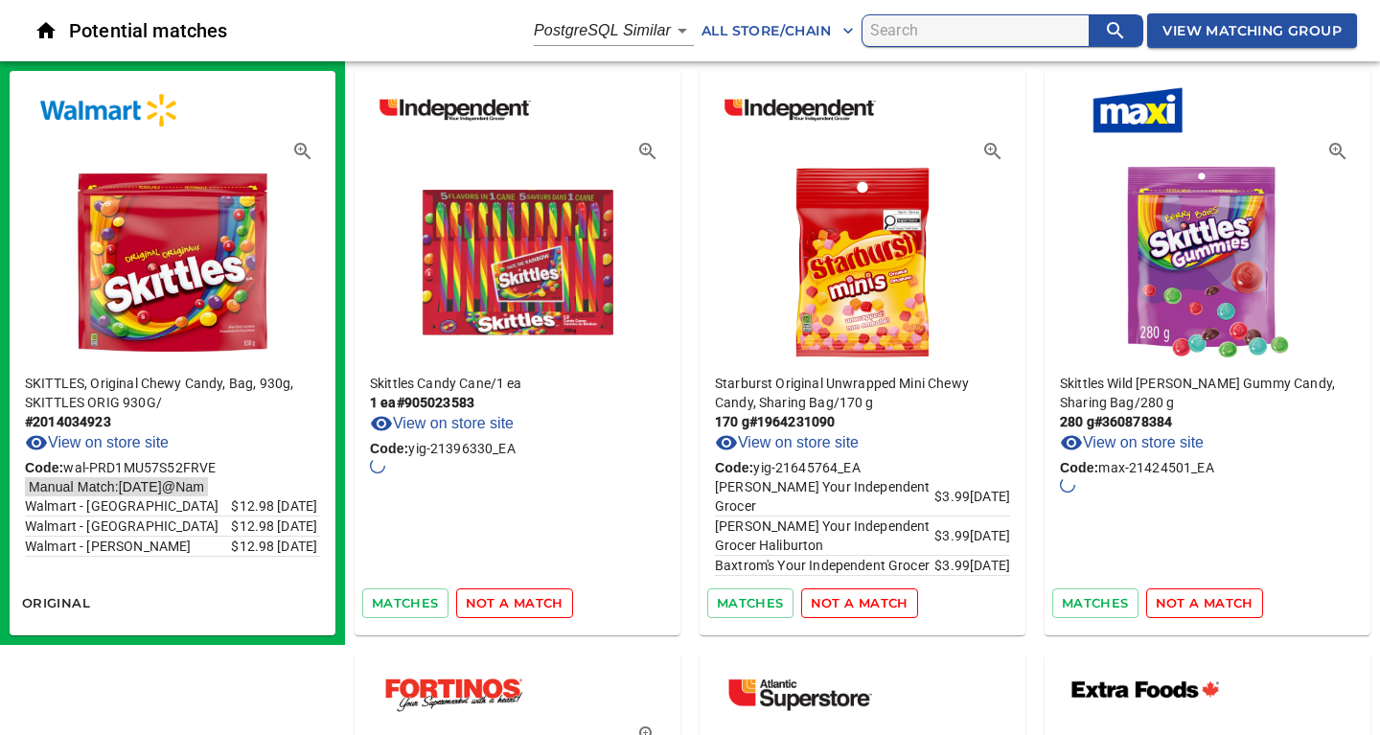
click at [525, 601] on span "not a match" at bounding box center [515, 603] width 98 height 22
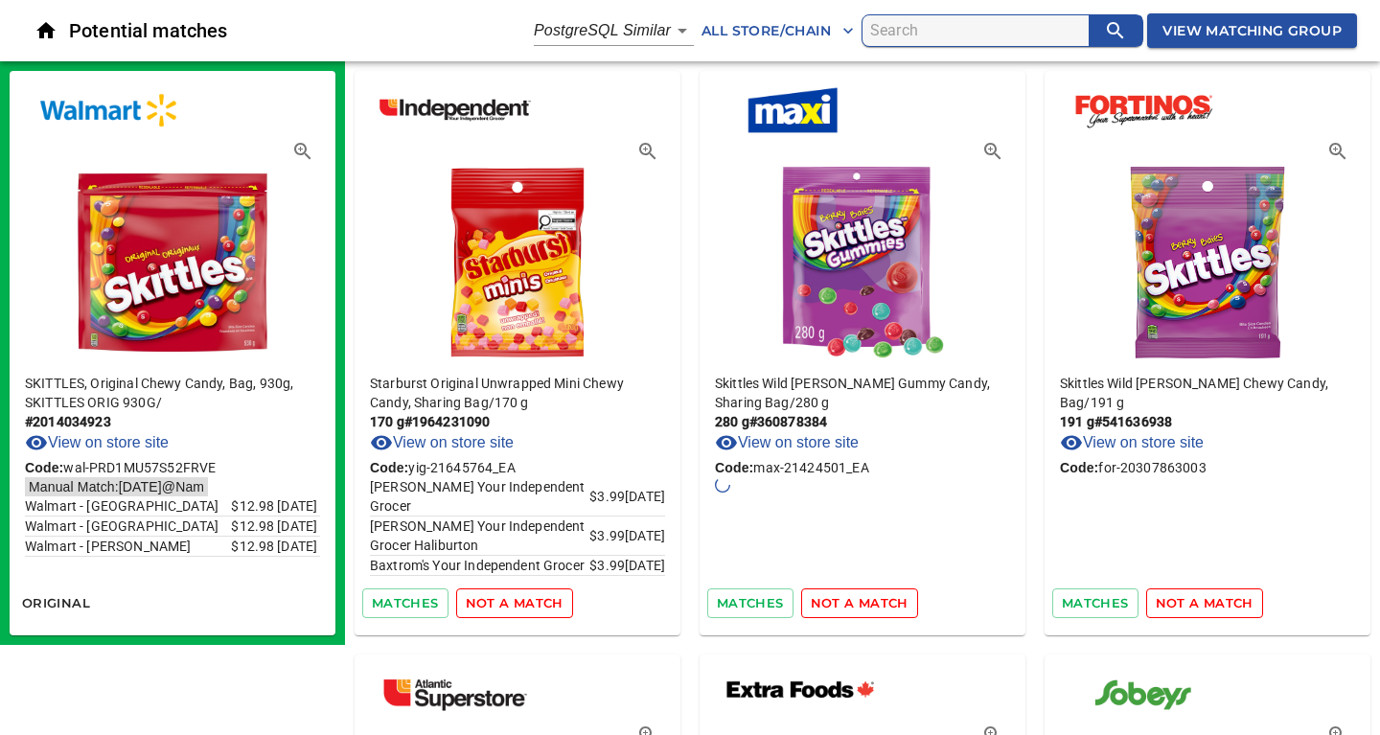
click at [525, 601] on span "not a match" at bounding box center [515, 603] width 98 height 22
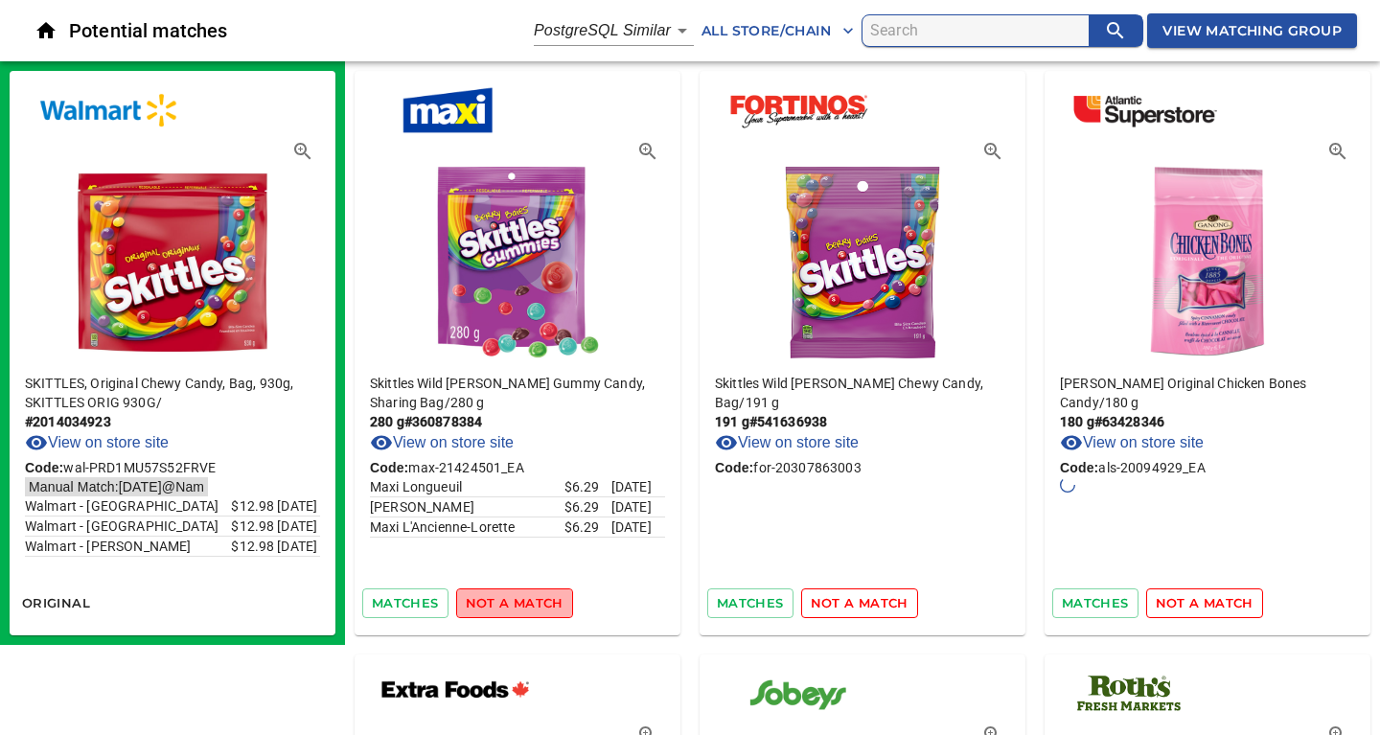
click at [525, 601] on span "not a match" at bounding box center [515, 603] width 98 height 22
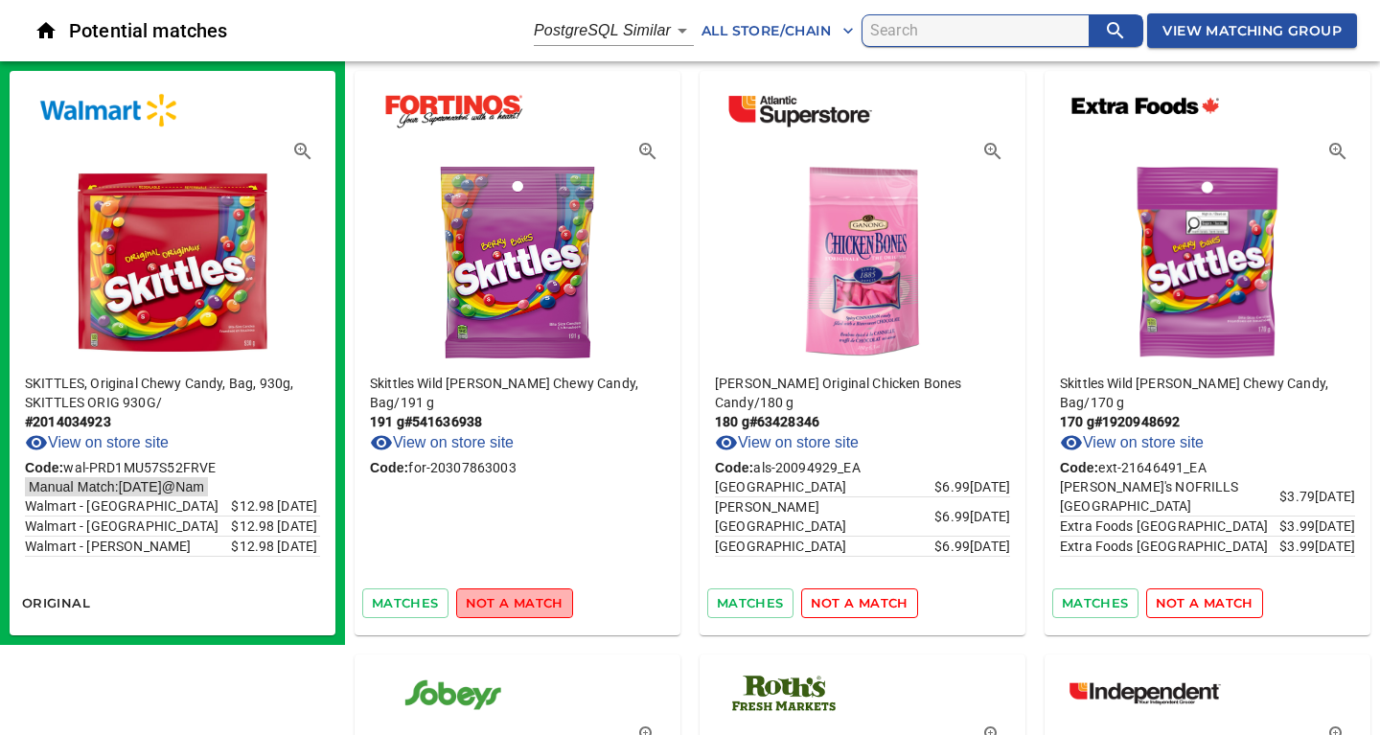
click at [525, 601] on span "not a match" at bounding box center [515, 603] width 98 height 22
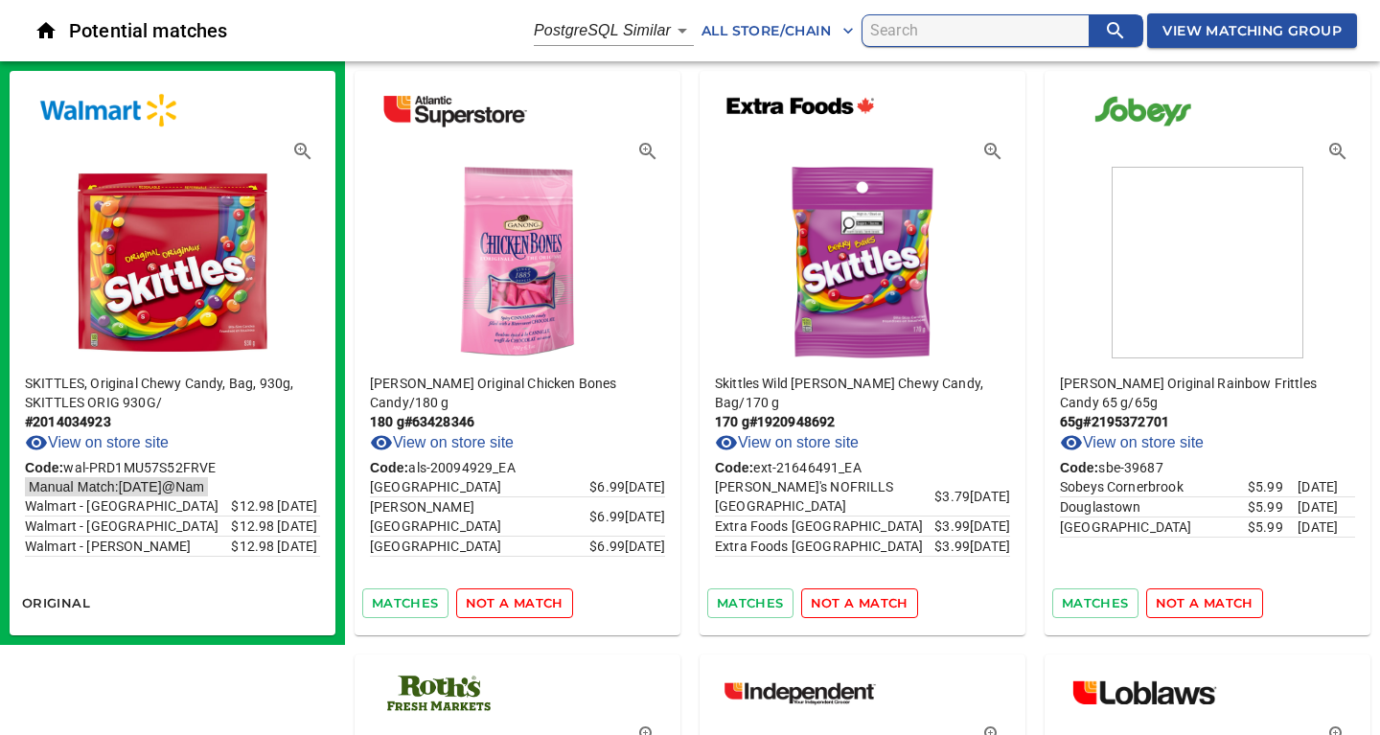
click at [525, 601] on span "not a match" at bounding box center [515, 603] width 98 height 22
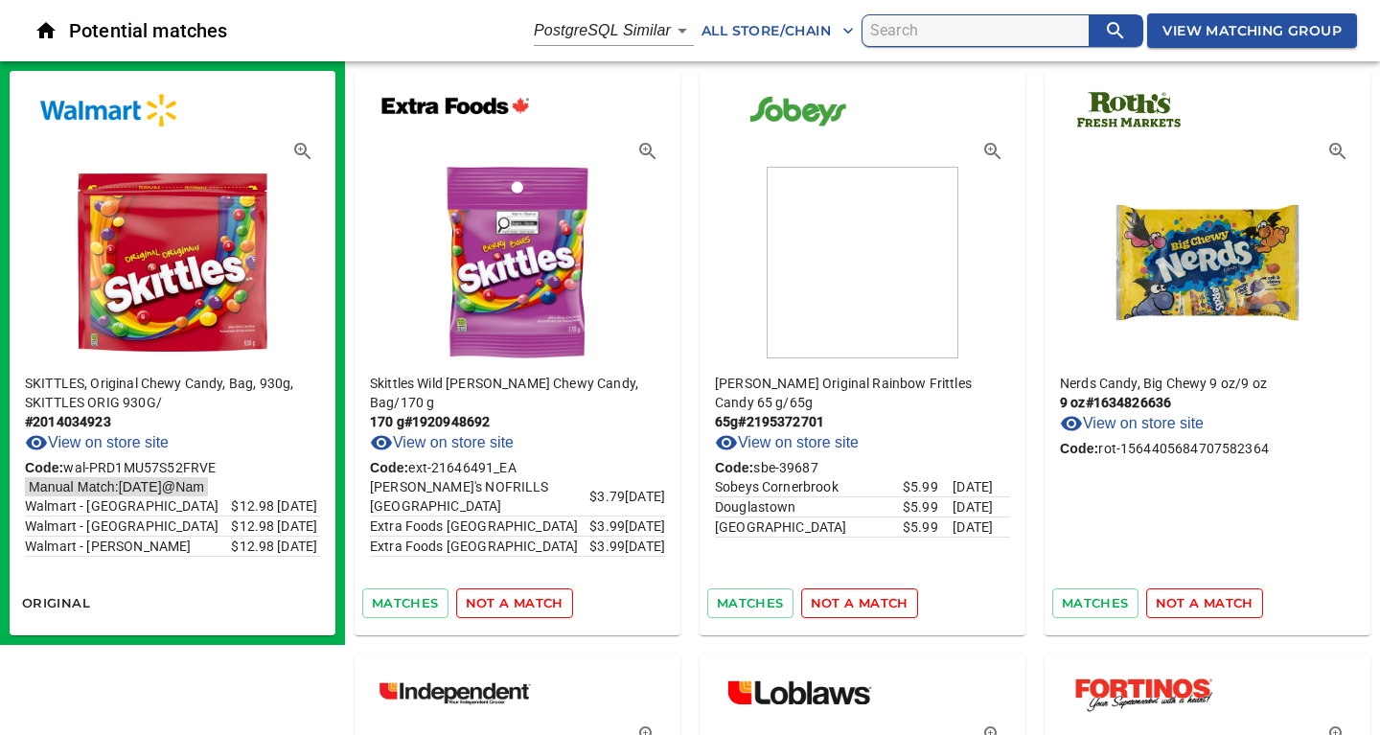
click at [525, 601] on span "not a match" at bounding box center [515, 603] width 98 height 22
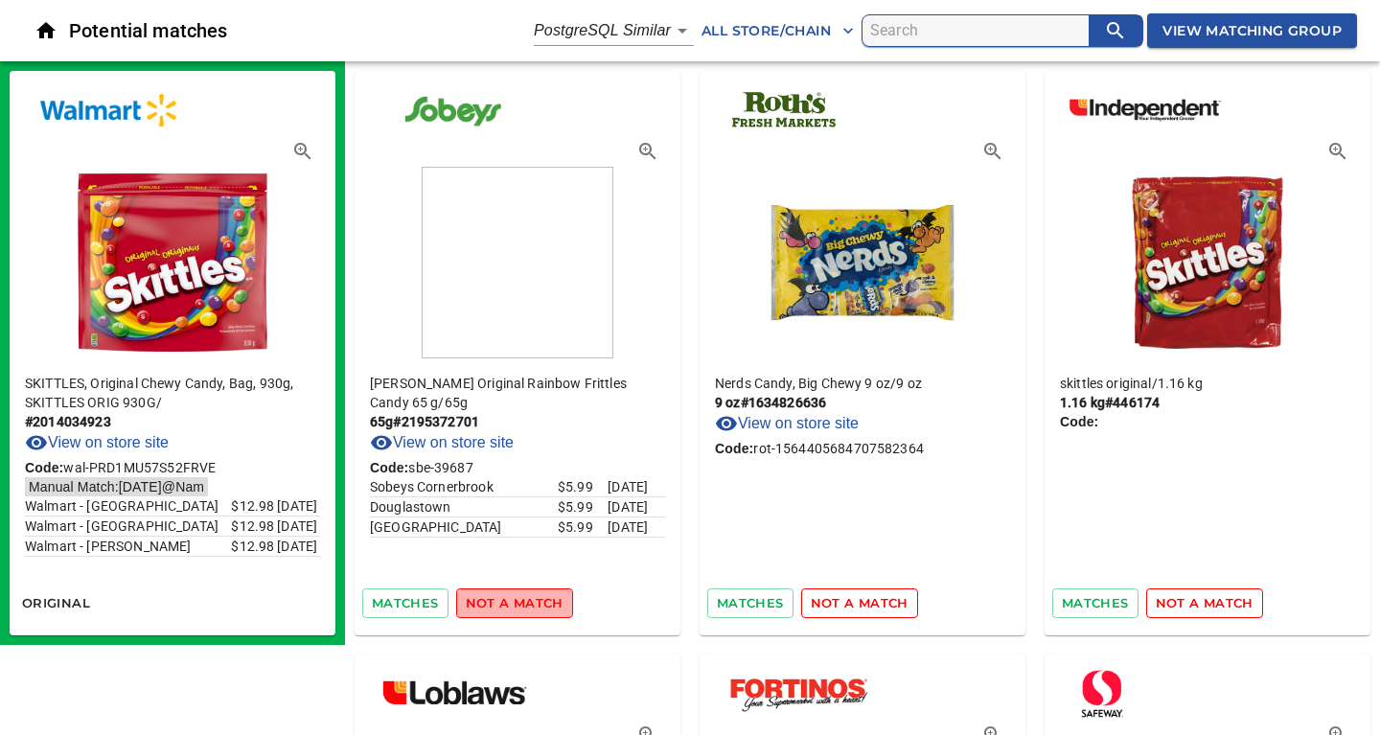
click at [525, 601] on span "not a match" at bounding box center [515, 603] width 98 height 22
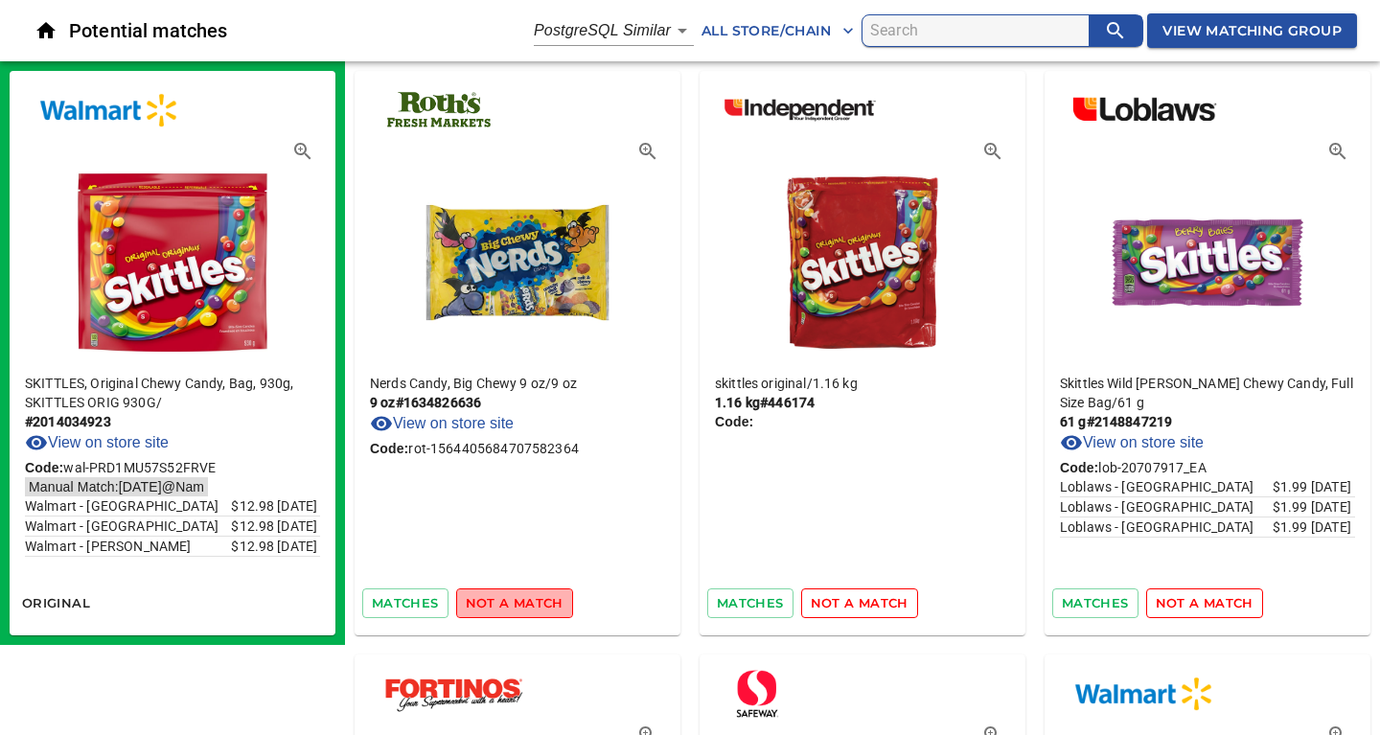
click at [525, 601] on span "not a match" at bounding box center [515, 603] width 98 height 22
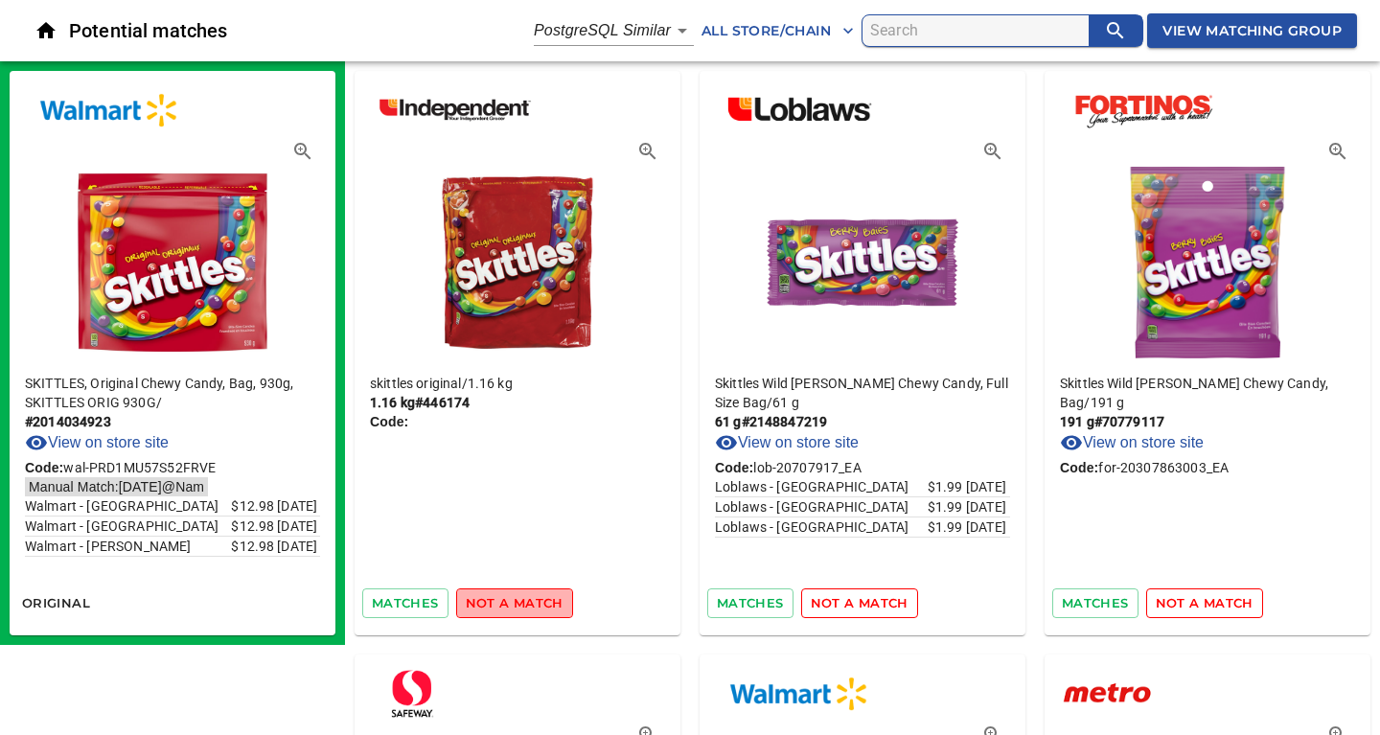
click at [525, 601] on span "not a match" at bounding box center [515, 603] width 98 height 22
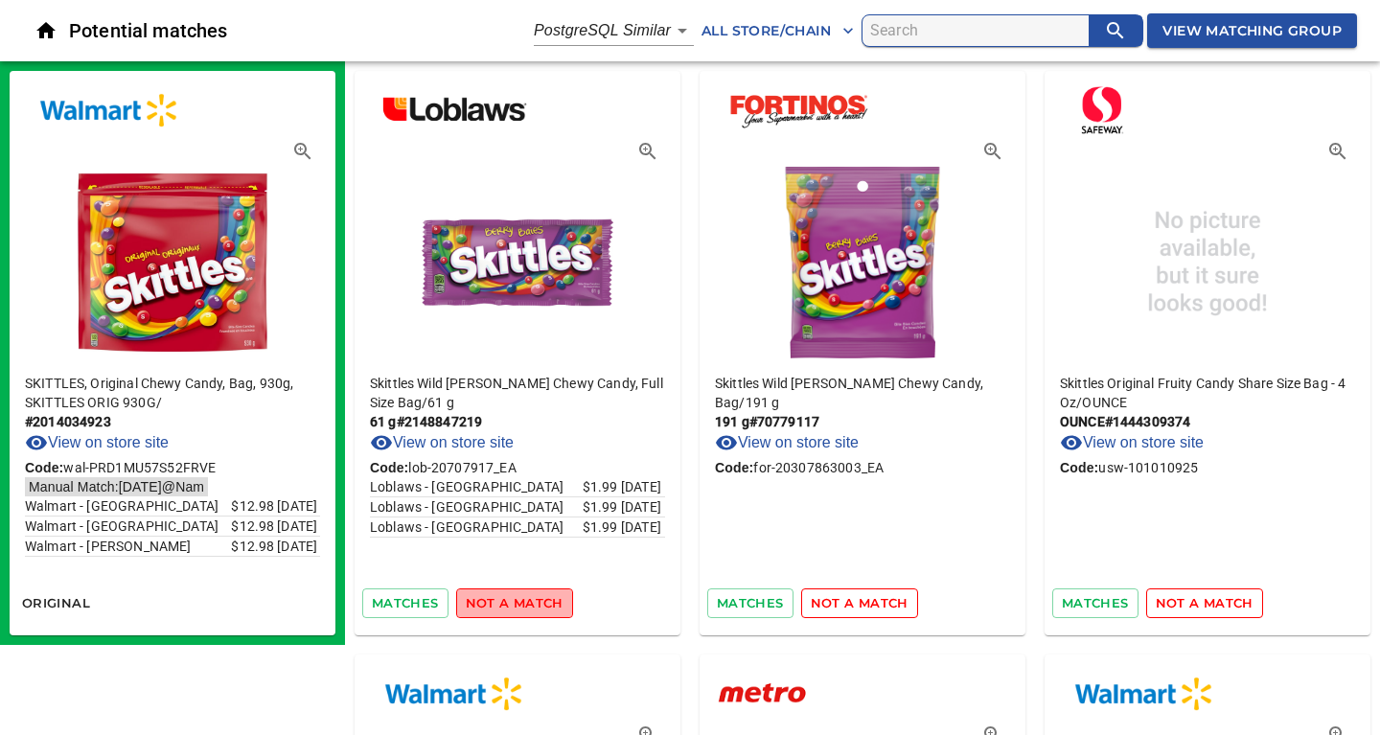
click at [525, 601] on span "not a match" at bounding box center [515, 603] width 98 height 22
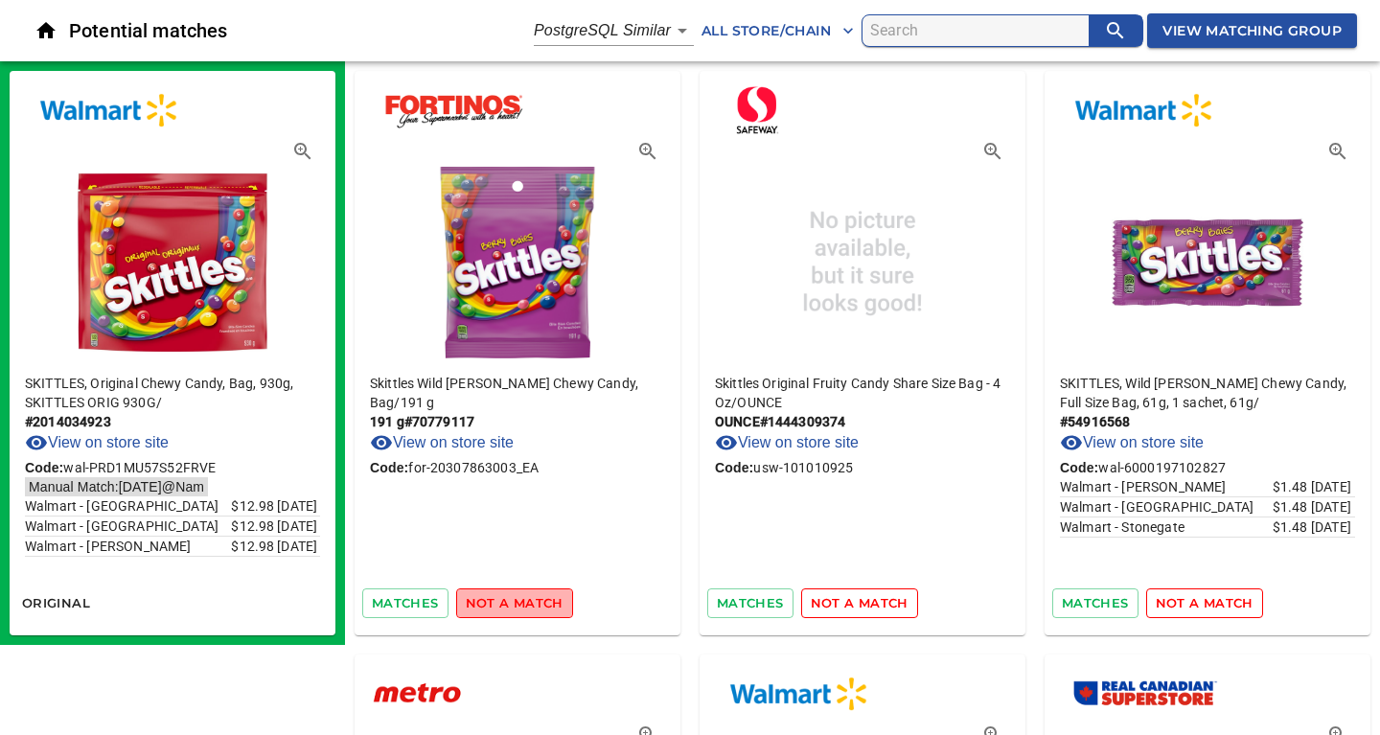
click at [525, 601] on span "not a match" at bounding box center [515, 603] width 98 height 22
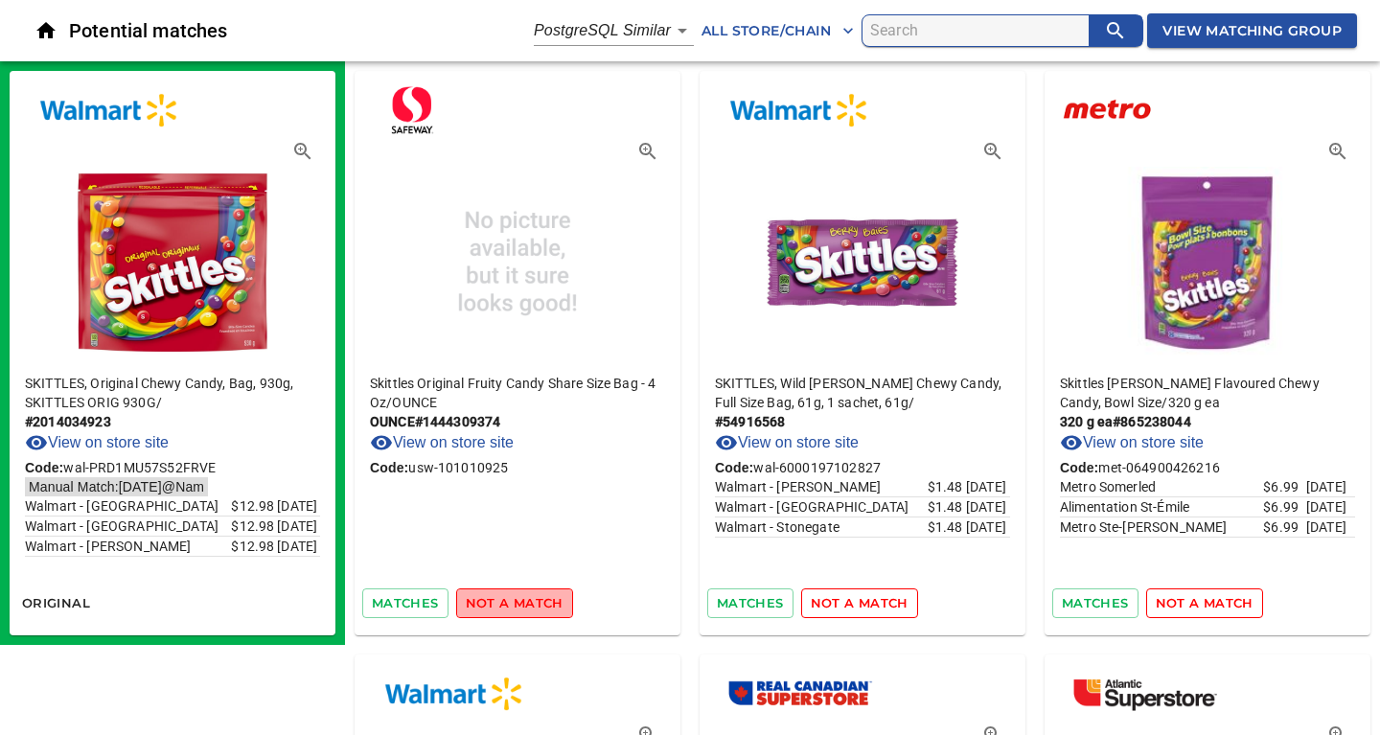
click at [525, 601] on span "not a match" at bounding box center [515, 603] width 98 height 22
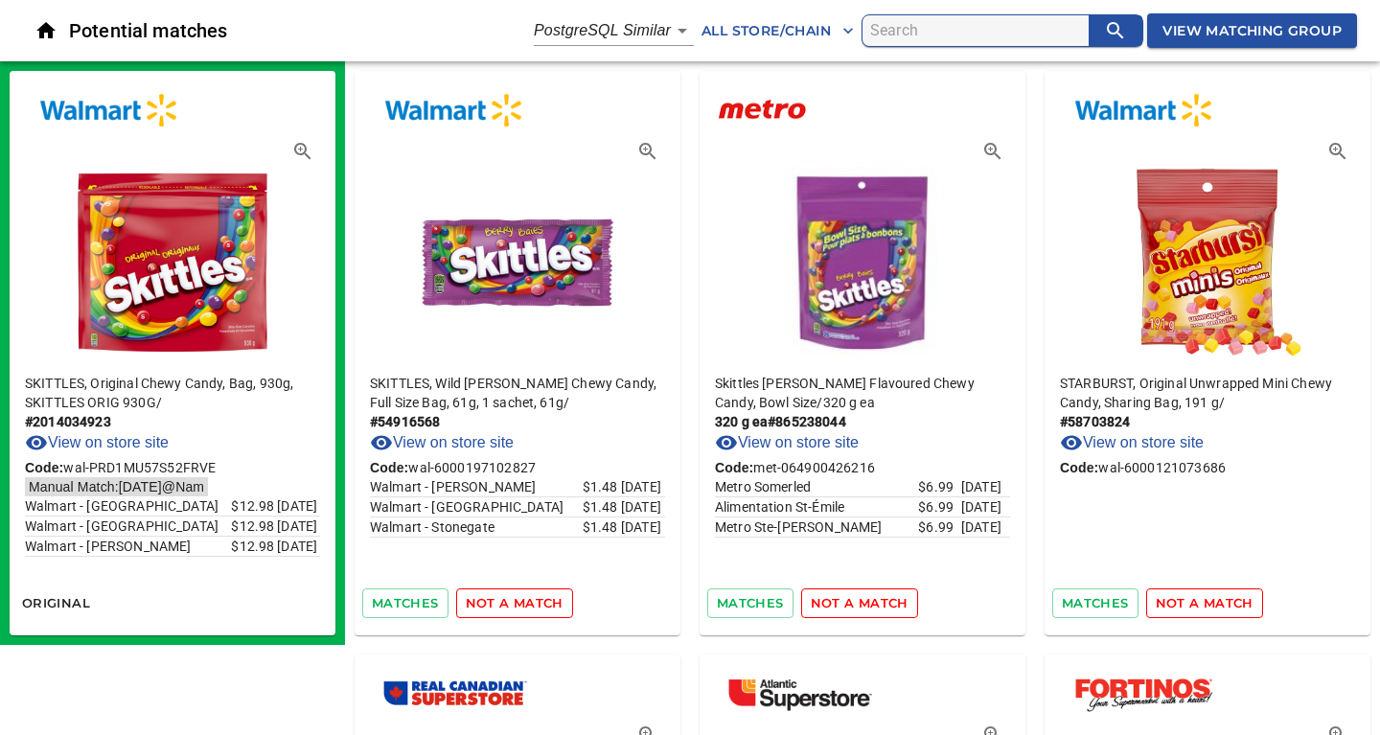
click at [525, 601] on span "not a match" at bounding box center [515, 603] width 98 height 22
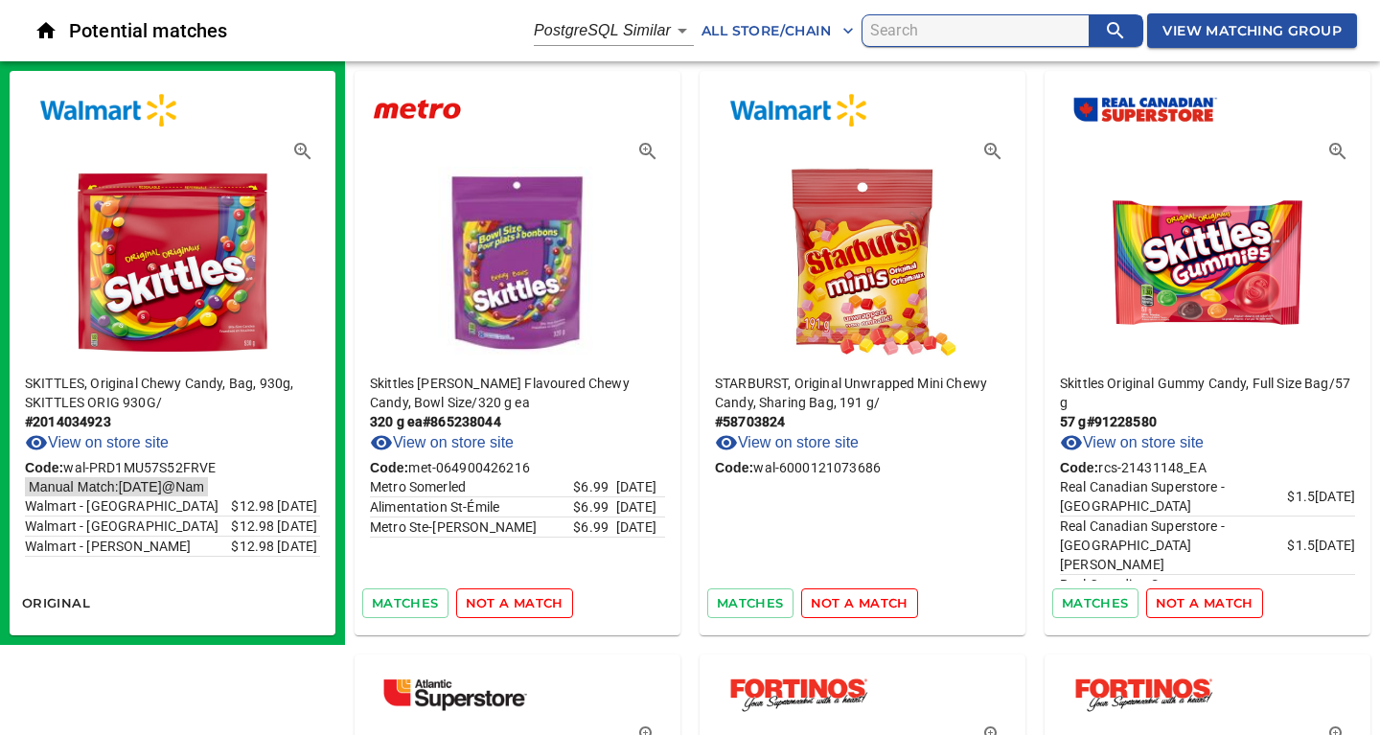
click at [525, 601] on span "not a match" at bounding box center [515, 603] width 98 height 22
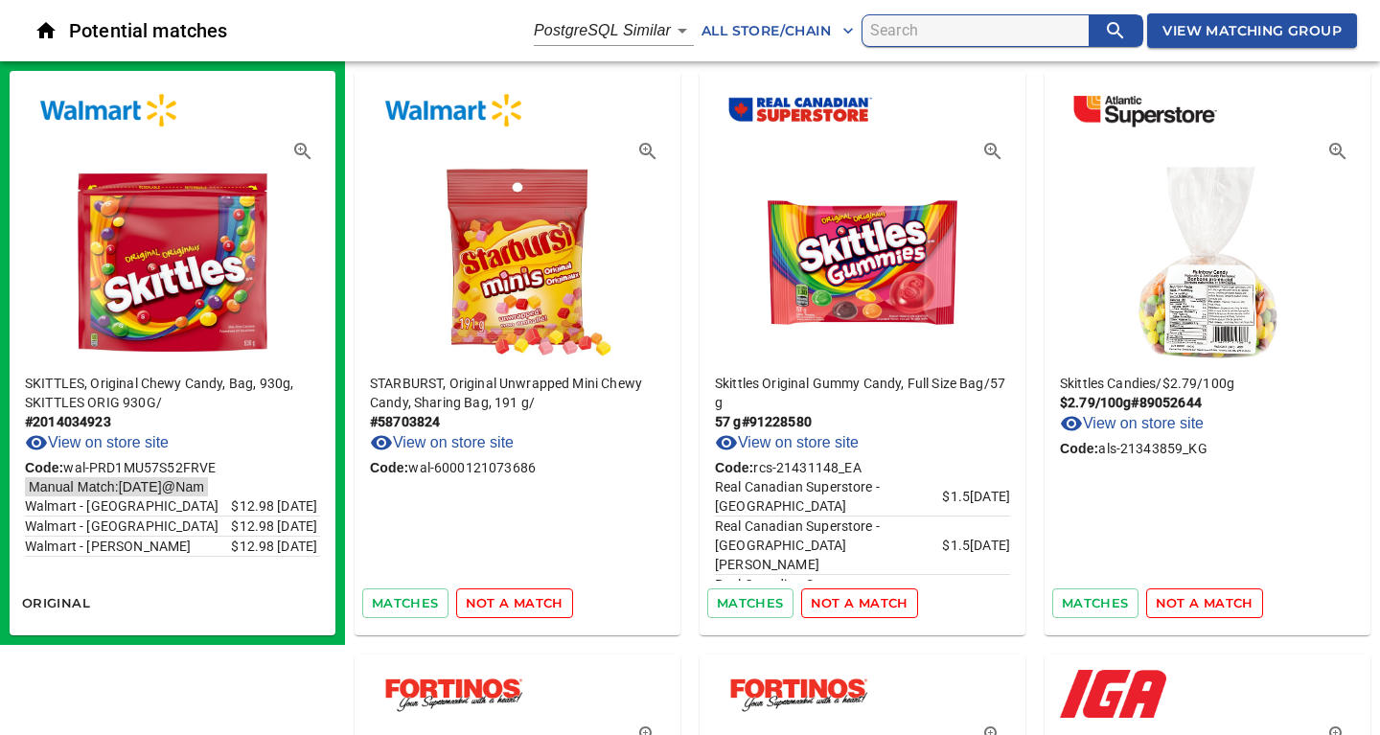
click at [525, 601] on span "not a match" at bounding box center [515, 603] width 98 height 22
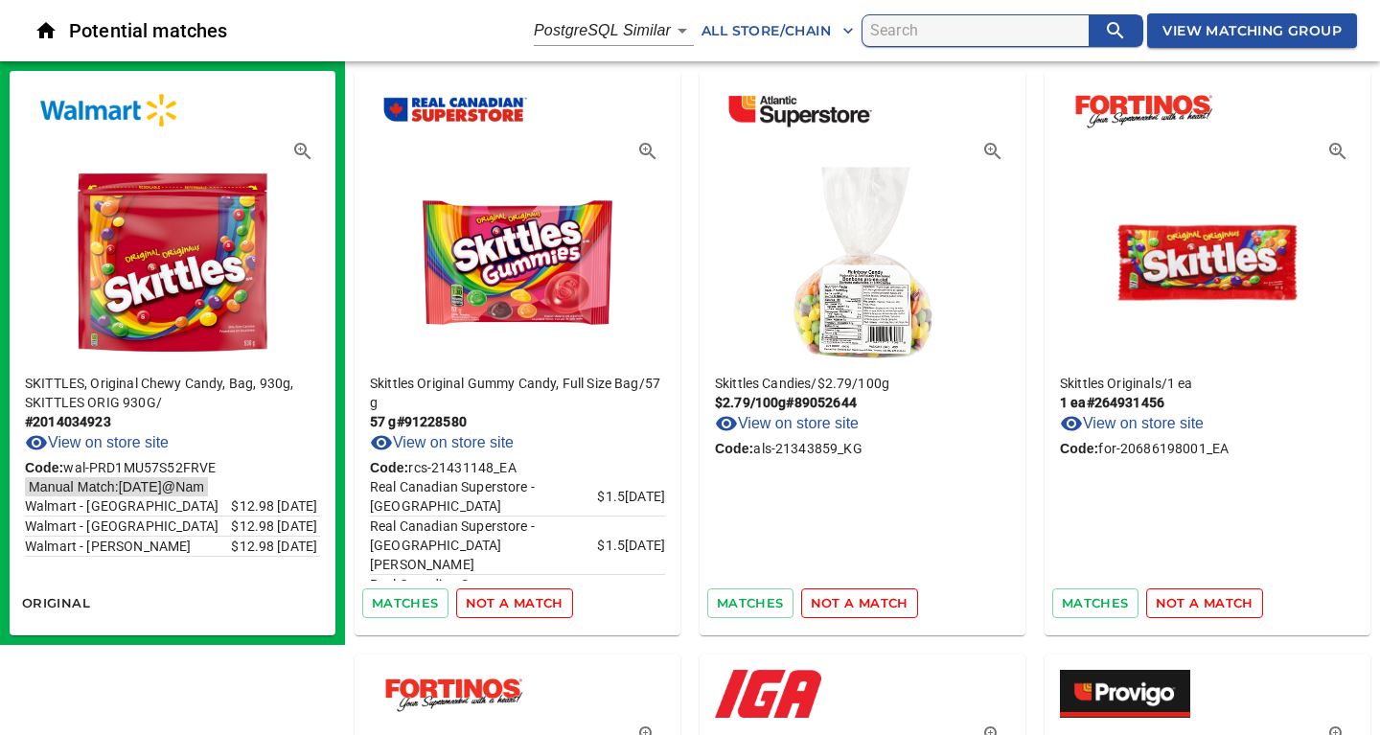
click at [525, 601] on span "not a match" at bounding box center [515, 603] width 98 height 22
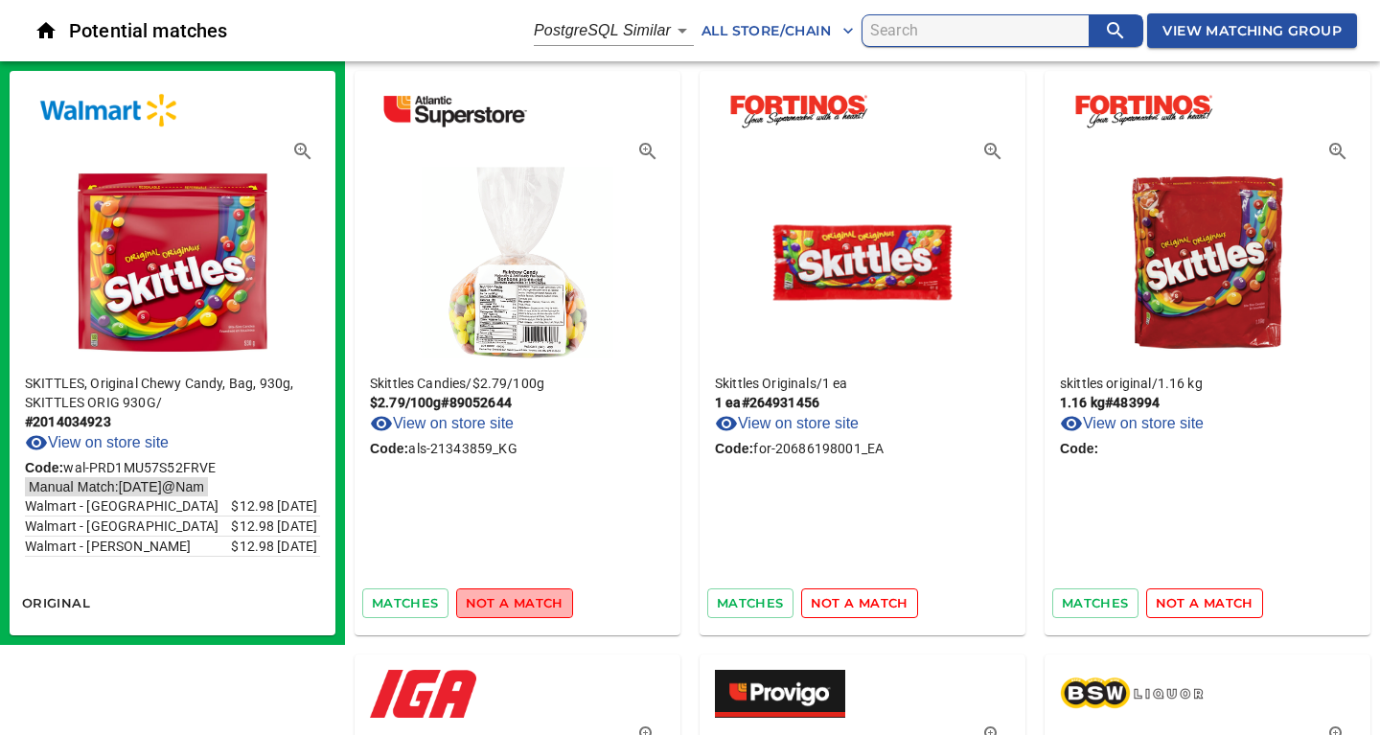
click at [525, 601] on span "not a match" at bounding box center [515, 603] width 98 height 22
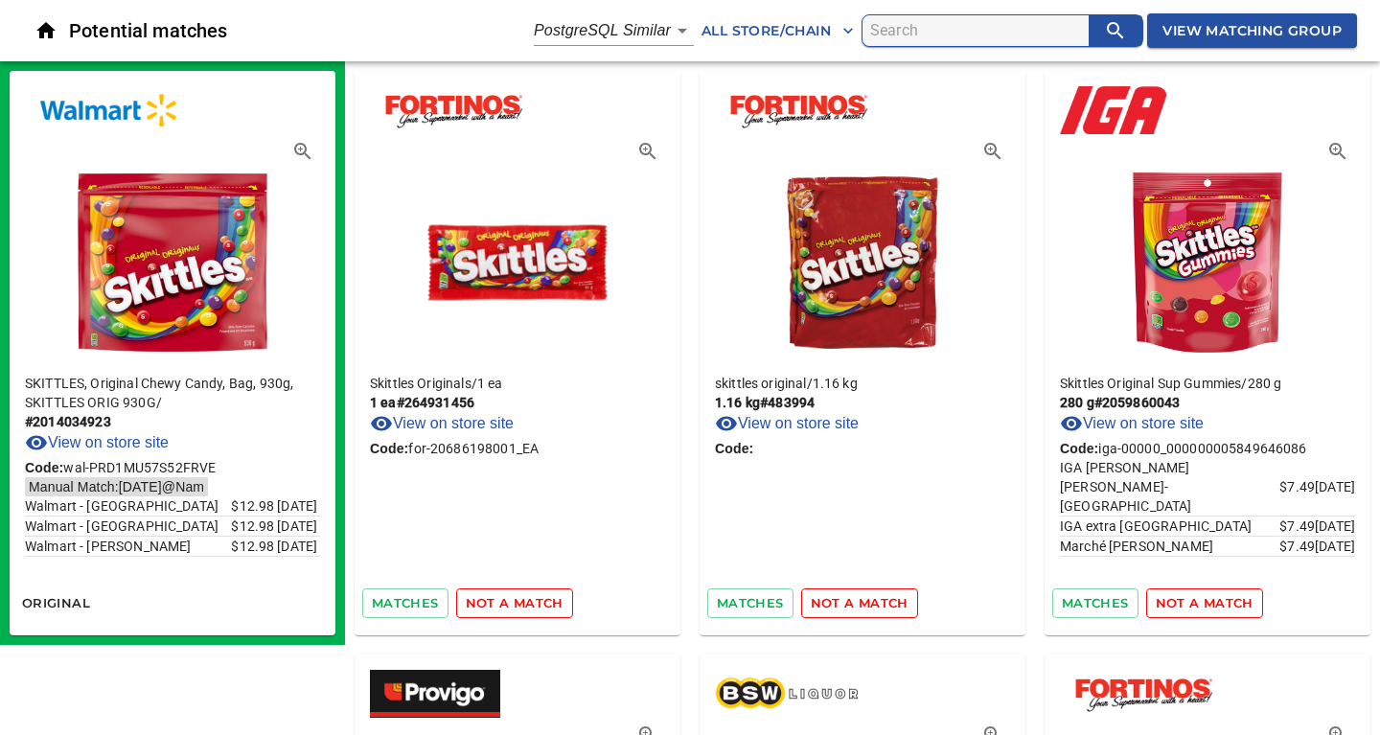
click at [525, 601] on span "not a match" at bounding box center [515, 603] width 98 height 22
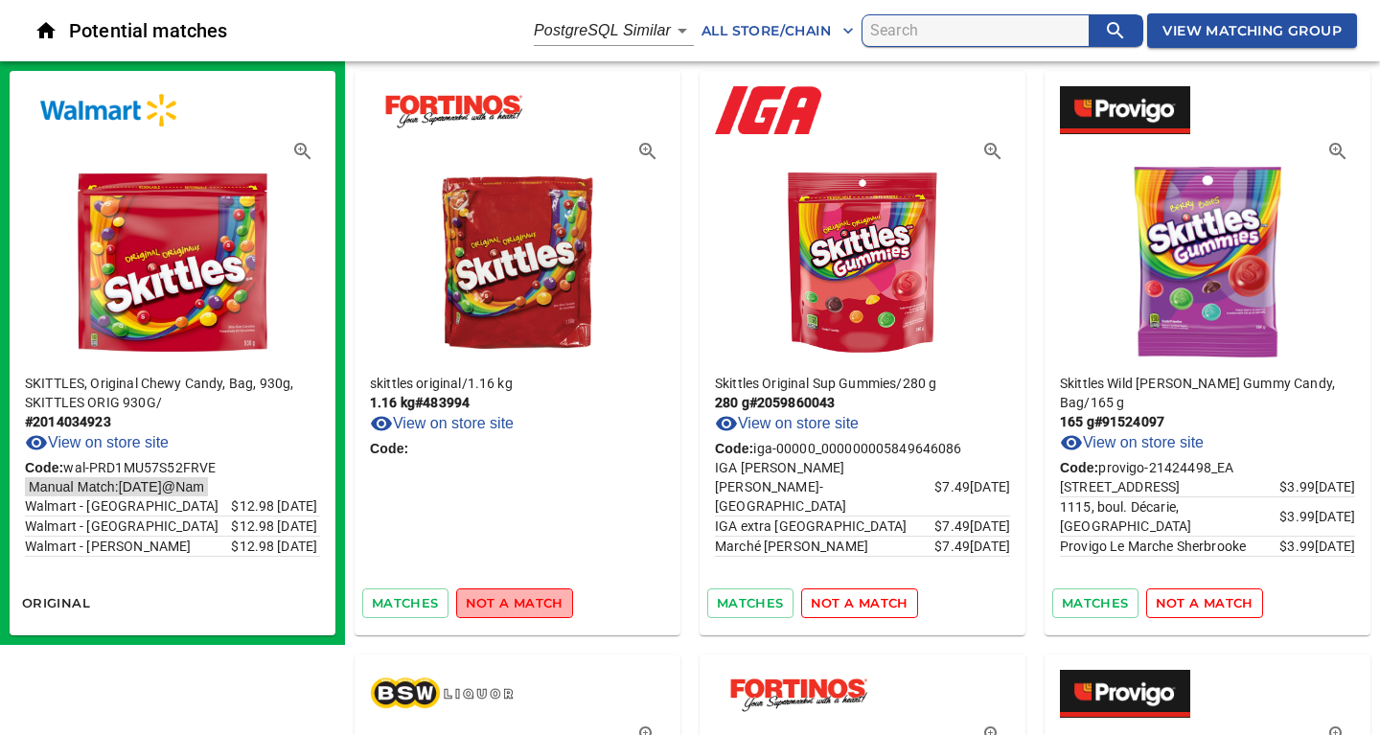
click at [525, 601] on span "not a match" at bounding box center [515, 603] width 98 height 22
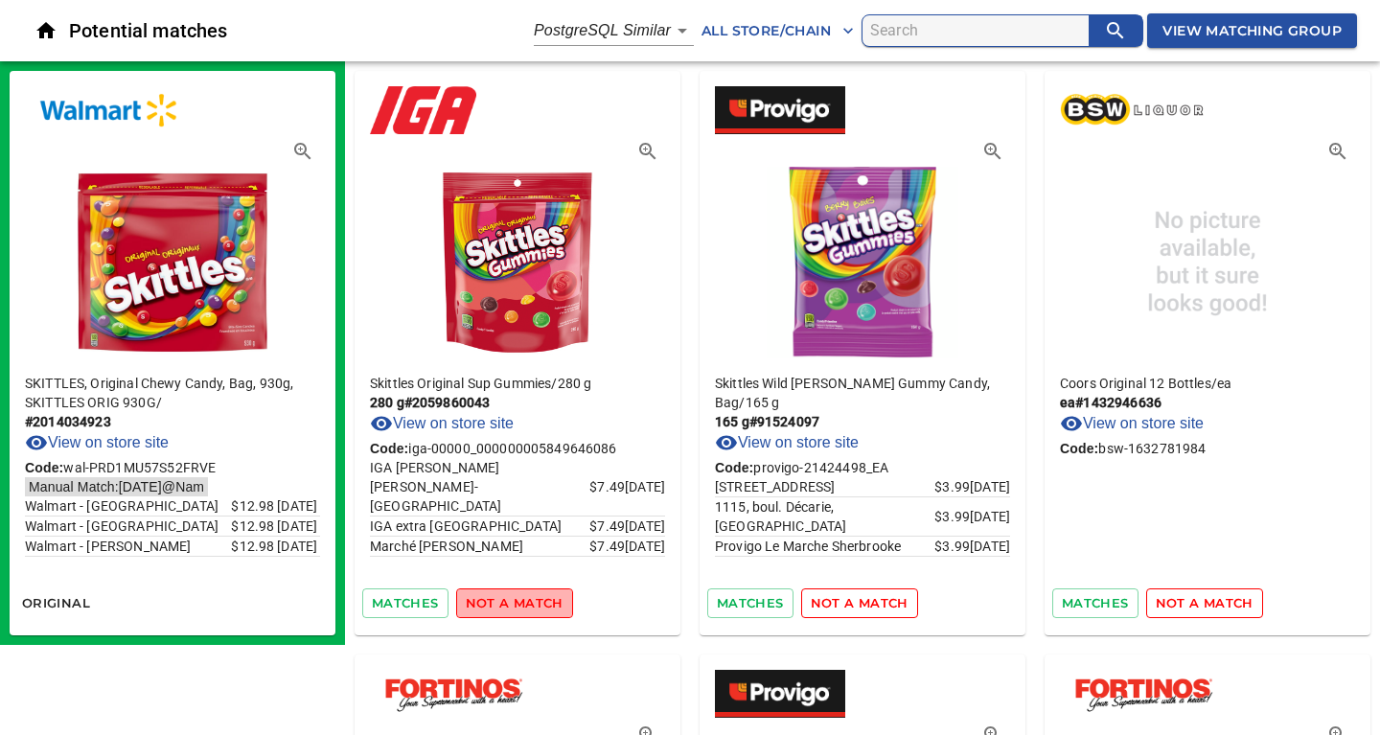
click at [525, 601] on span "not a match" at bounding box center [515, 603] width 98 height 22
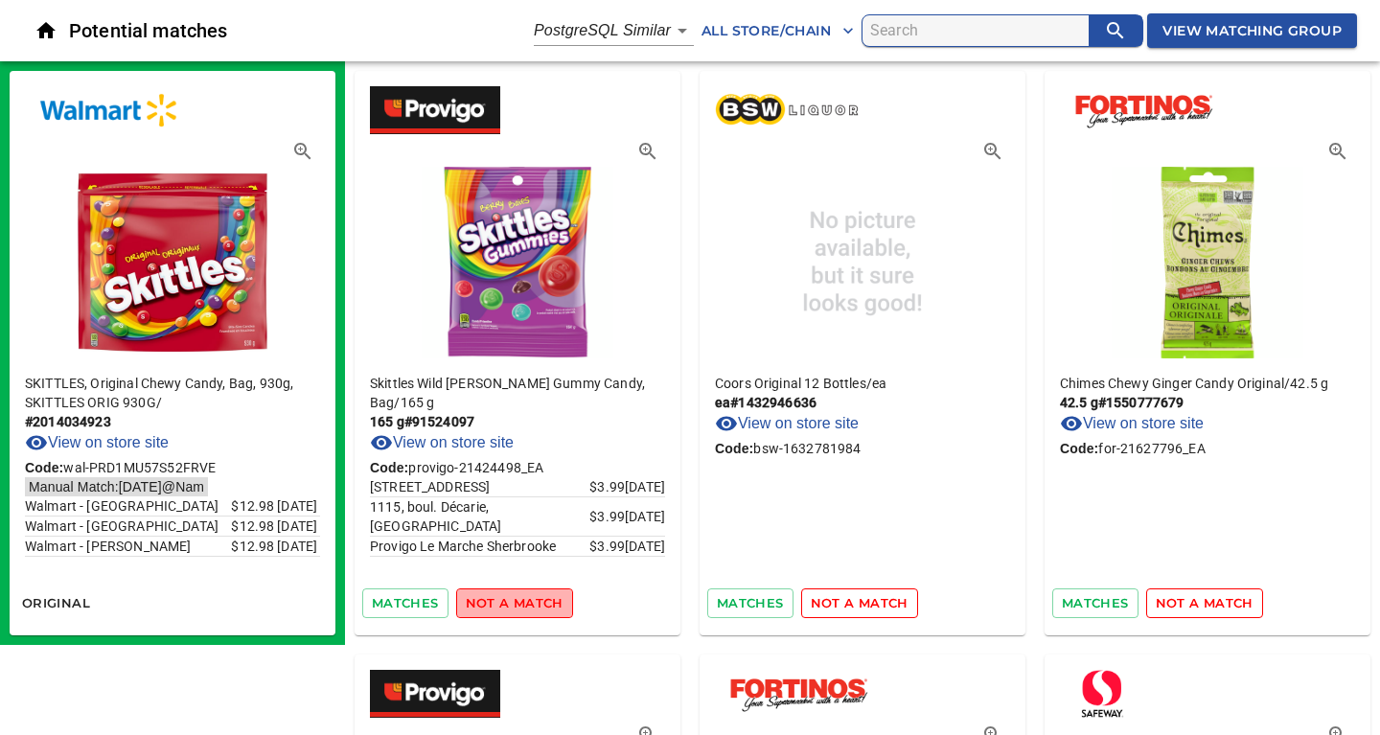
click at [525, 601] on span "not a match" at bounding box center [515, 603] width 98 height 22
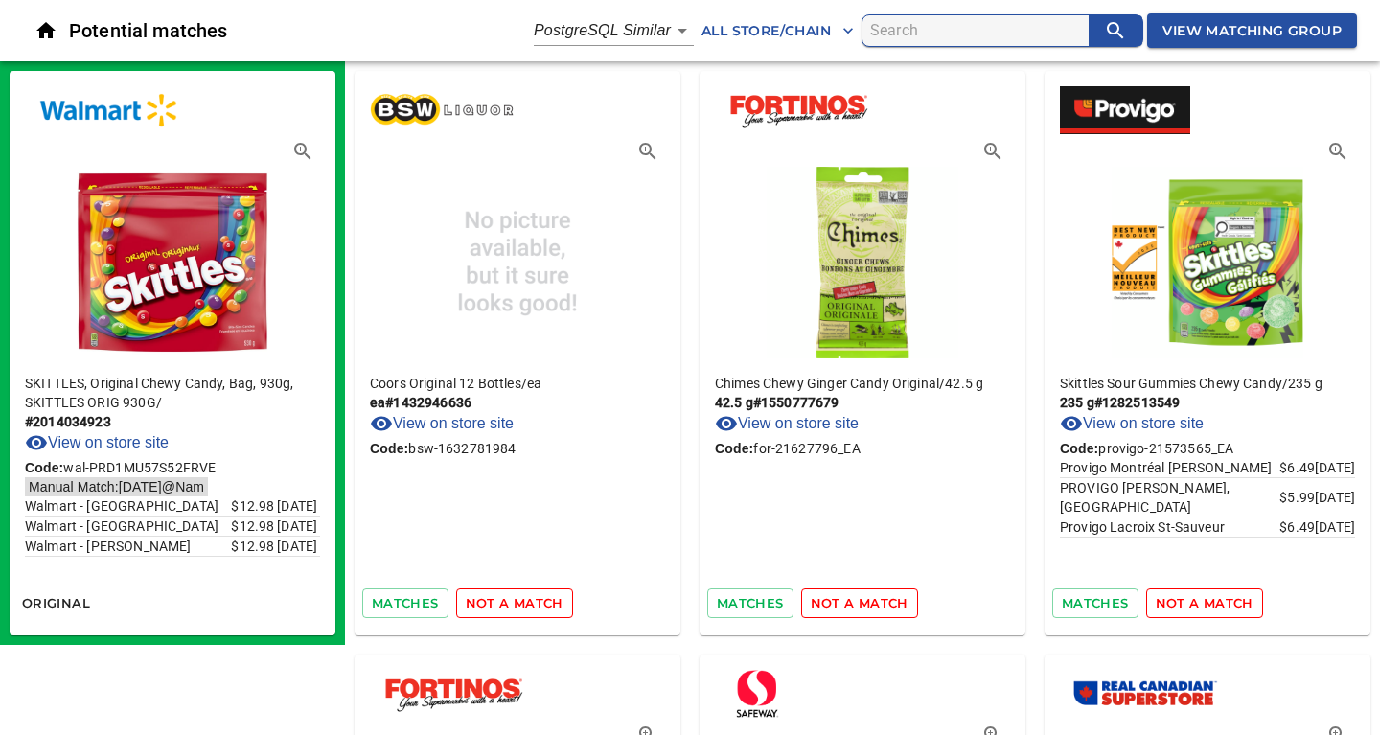
click at [525, 601] on span "not a match" at bounding box center [515, 603] width 98 height 22
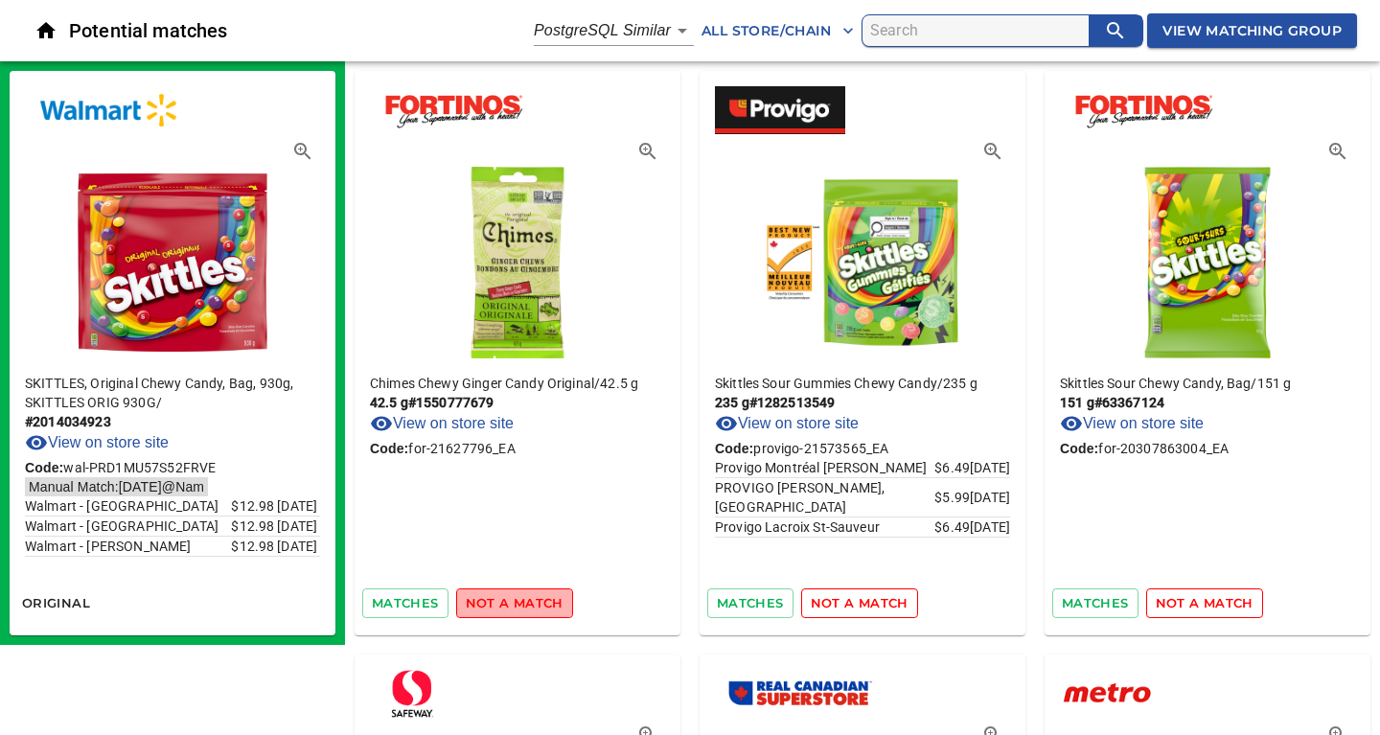
click at [525, 601] on span "not a match" at bounding box center [515, 603] width 98 height 22
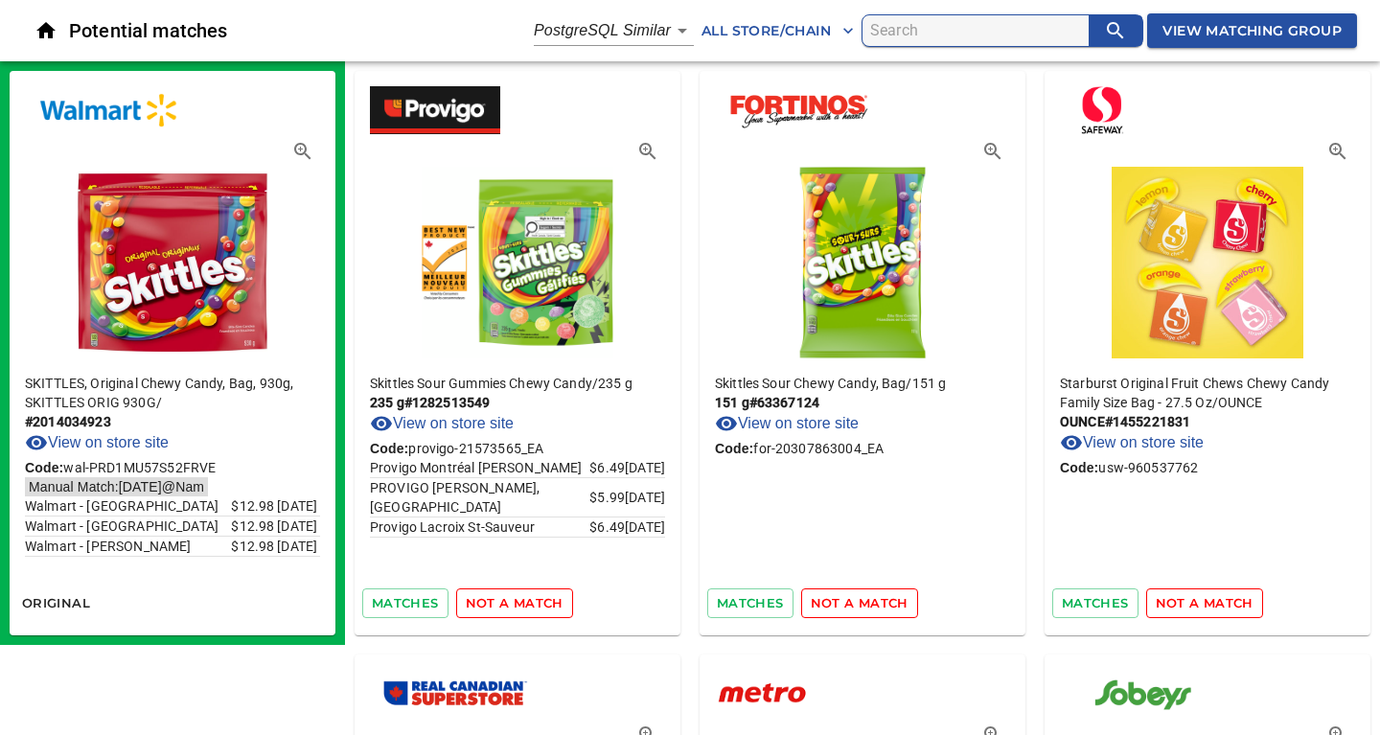
click at [525, 601] on span "not a match" at bounding box center [515, 603] width 98 height 22
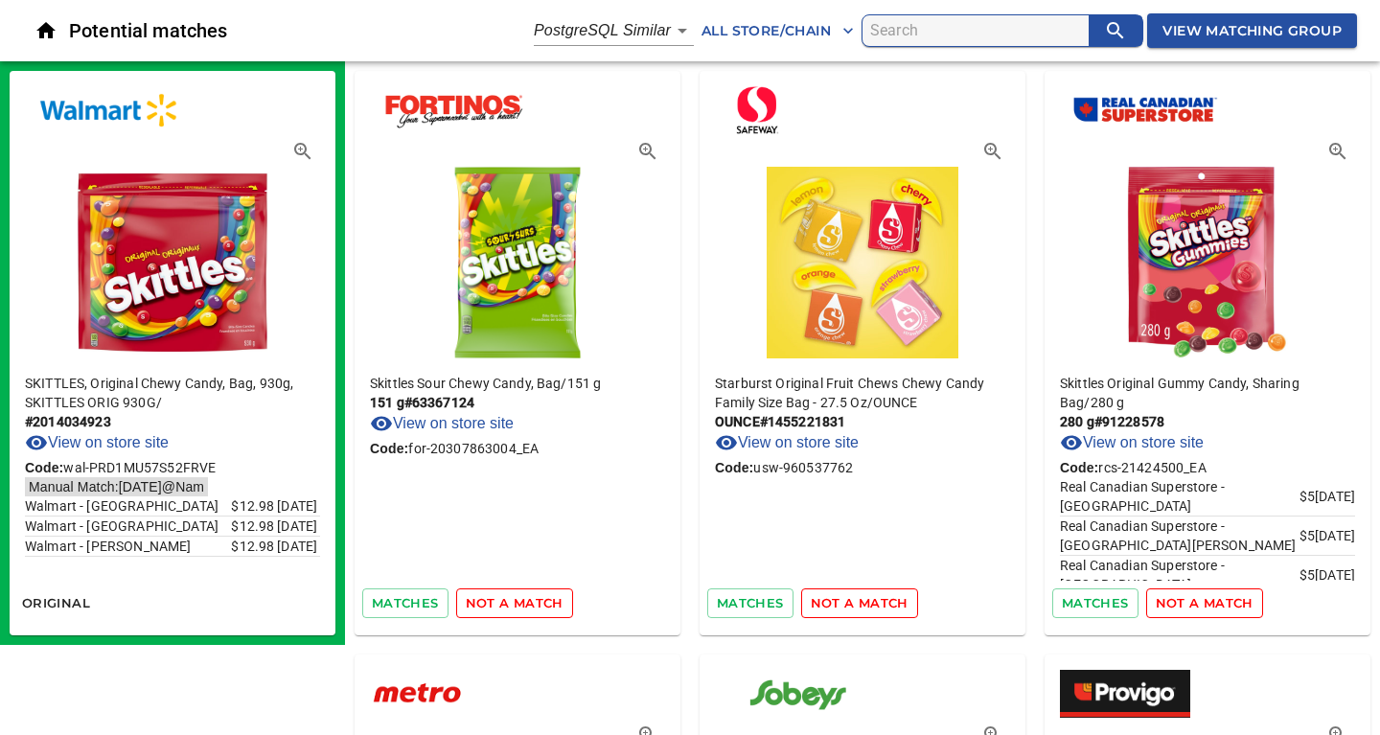
click at [525, 601] on span "not a match" at bounding box center [515, 603] width 98 height 22
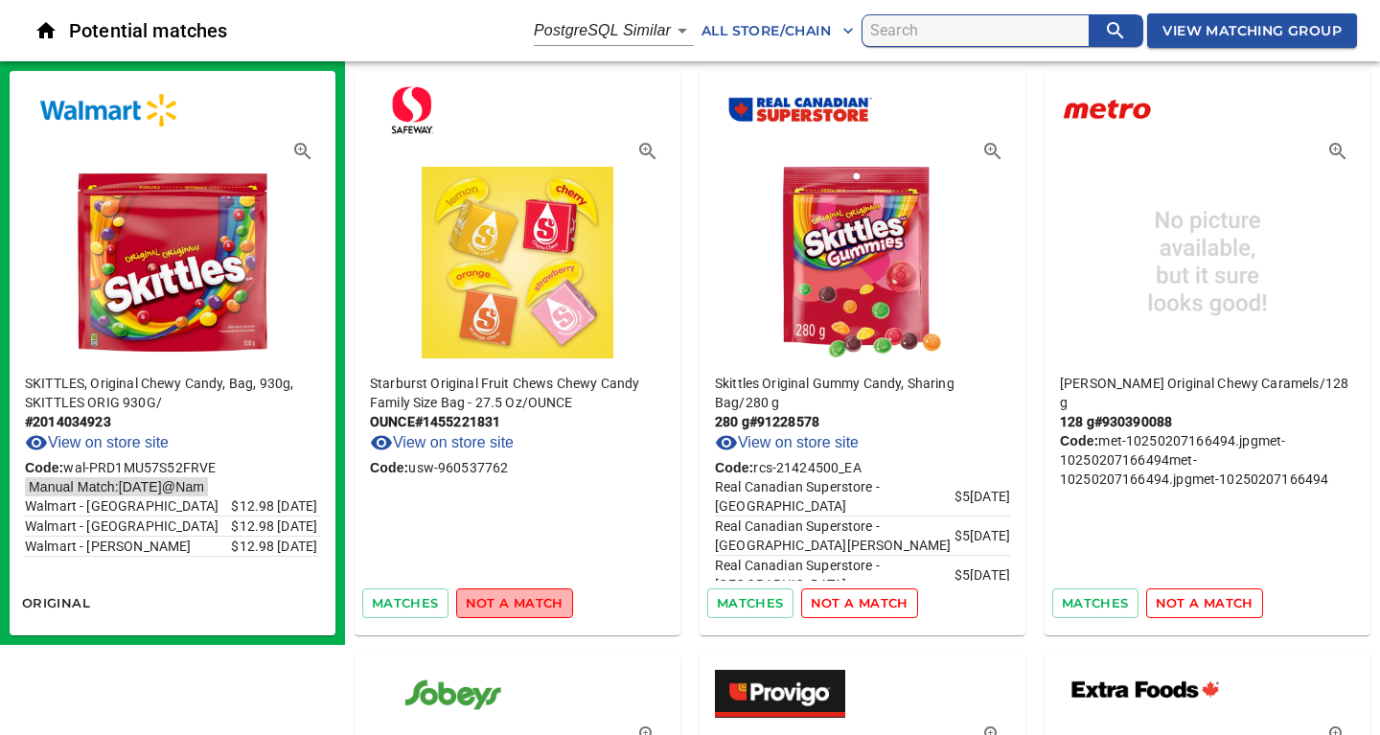
click at [525, 601] on span "not a match" at bounding box center [515, 603] width 98 height 22
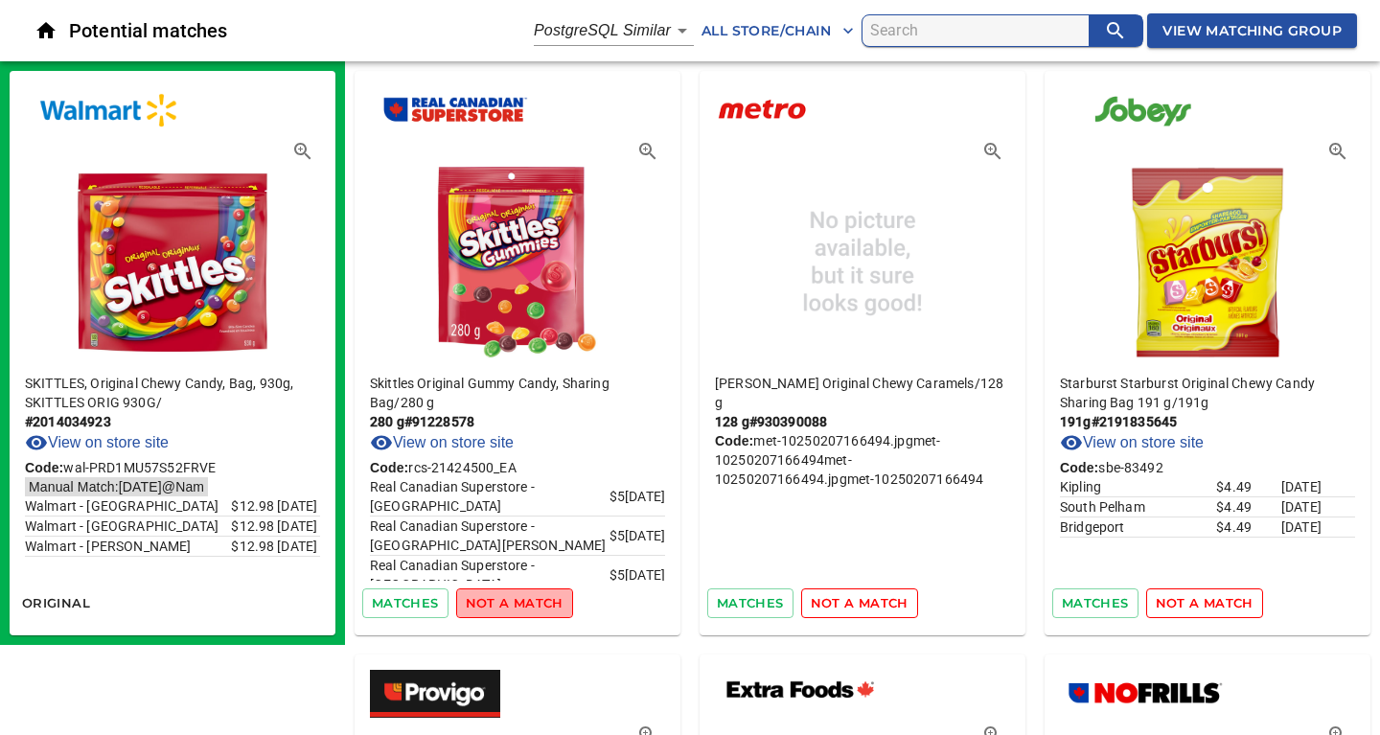
click at [525, 601] on span "not a match" at bounding box center [515, 603] width 98 height 22
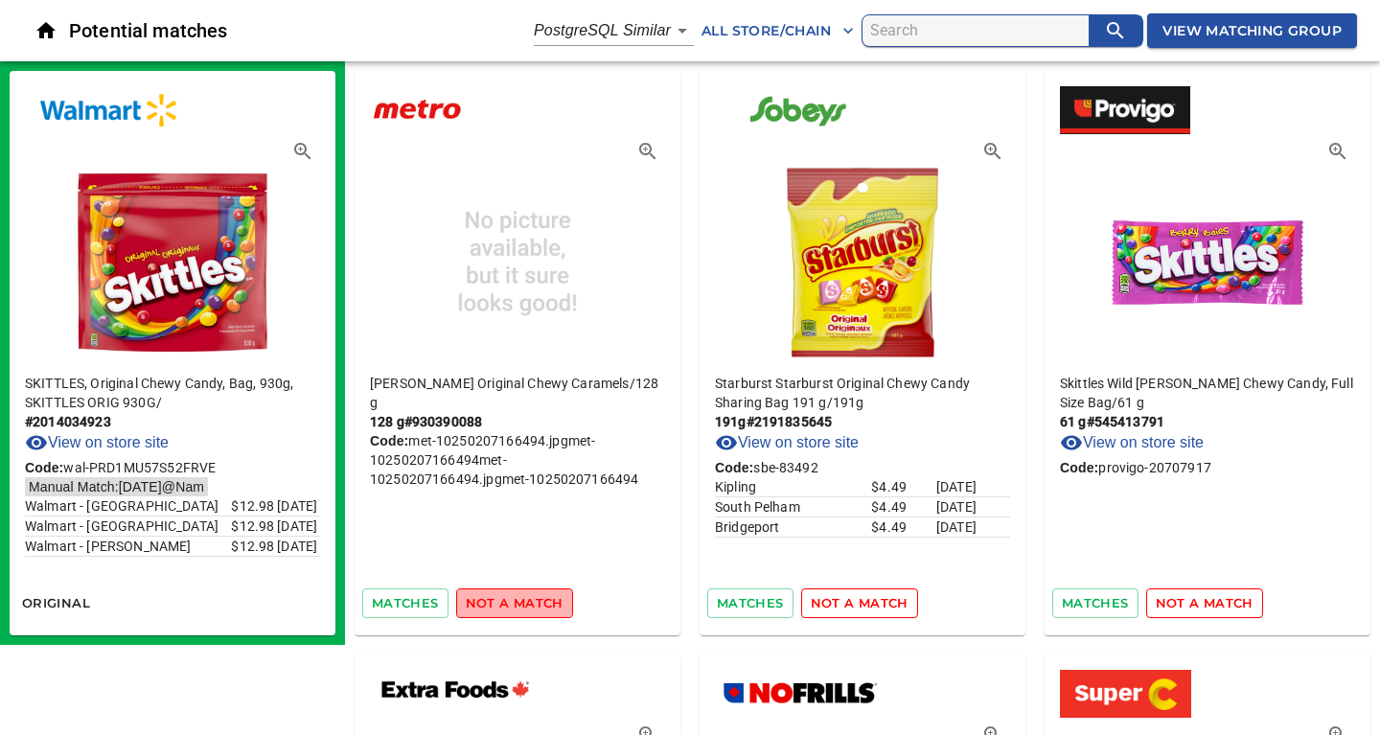
click at [525, 601] on span "not a match" at bounding box center [515, 603] width 98 height 22
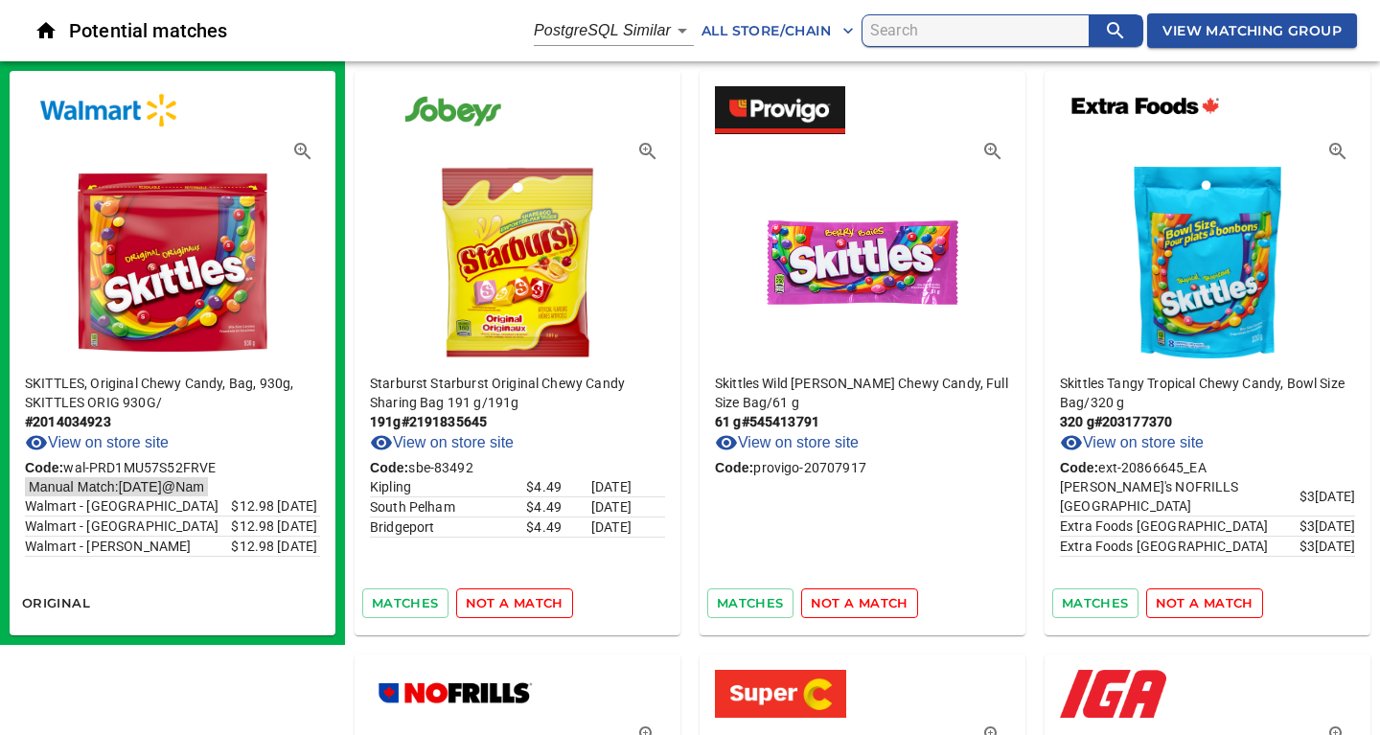
click at [525, 601] on span "not a match" at bounding box center [515, 603] width 98 height 22
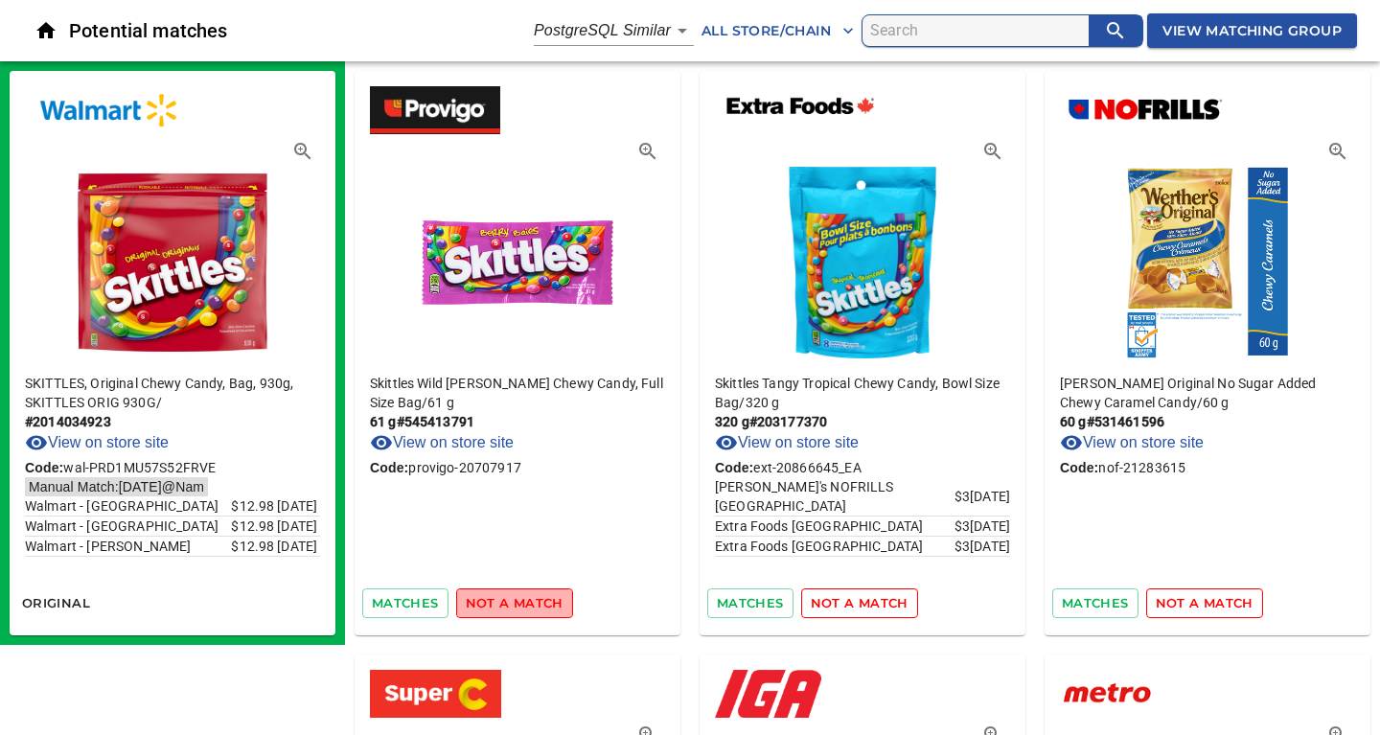
click at [525, 601] on span "not a match" at bounding box center [515, 603] width 98 height 22
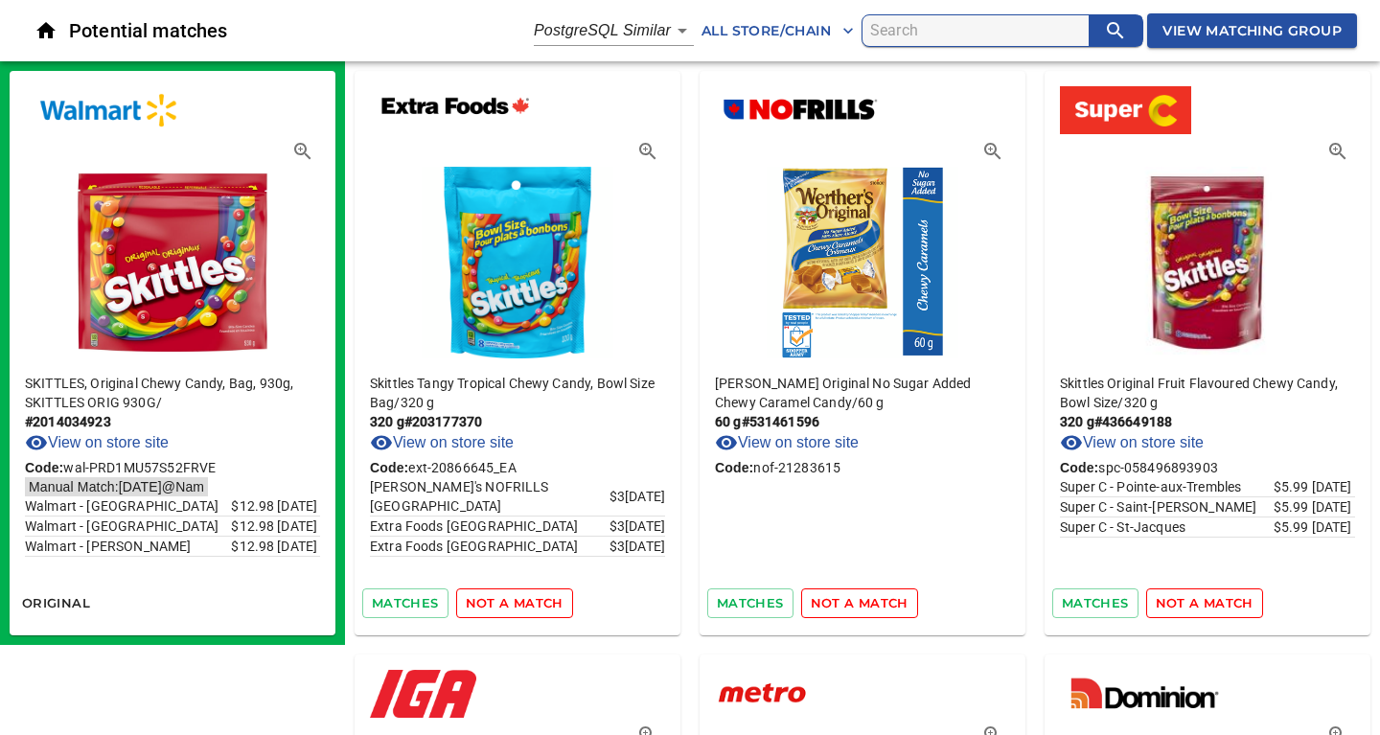
click at [525, 601] on span "not a match" at bounding box center [515, 603] width 98 height 22
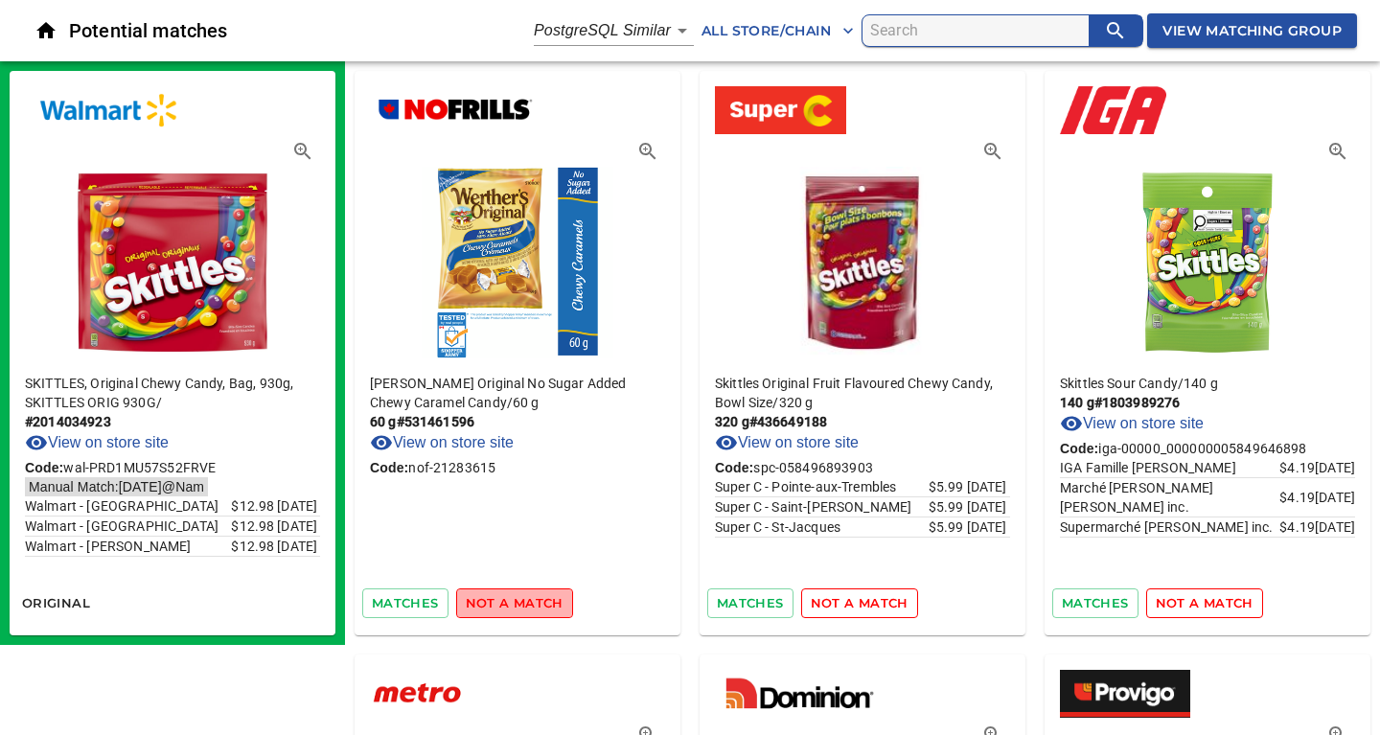
click at [525, 601] on span "not a match" at bounding box center [515, 603] width 98 height 22
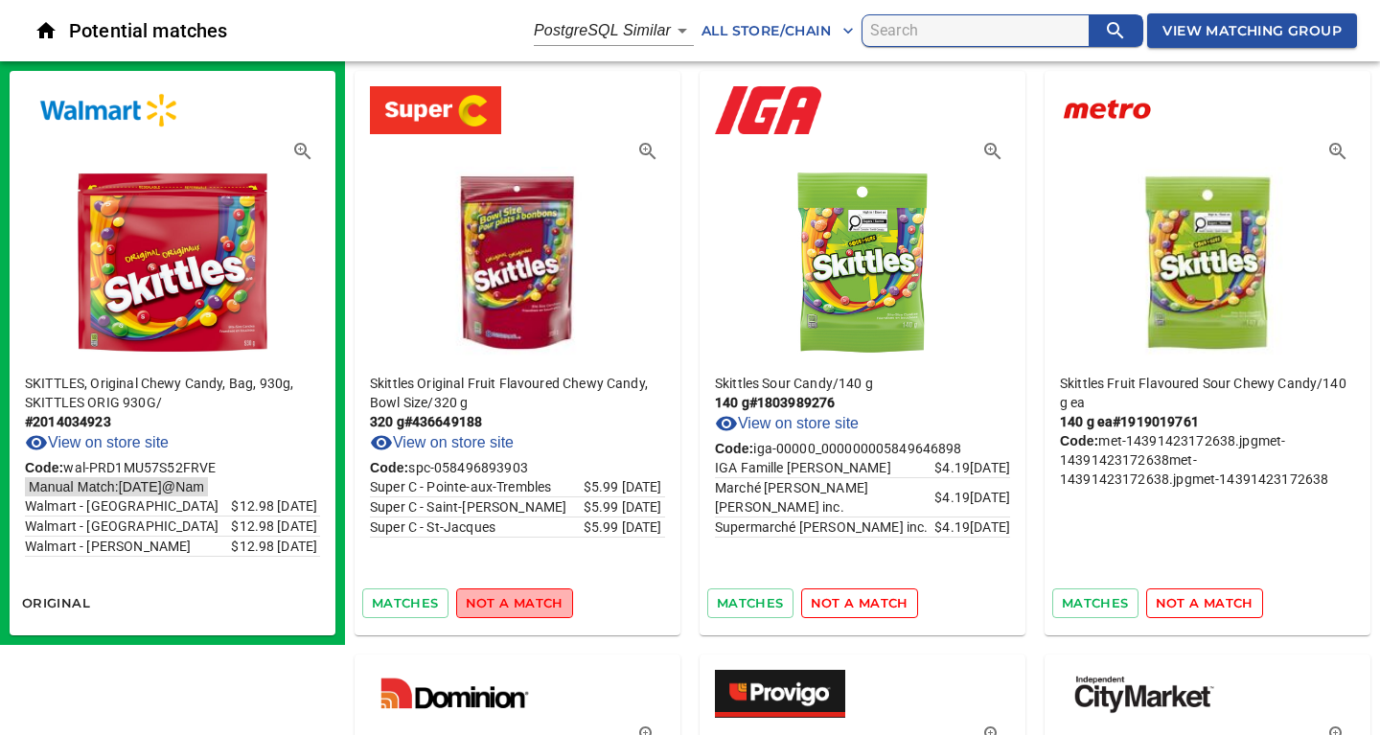
click at [525, 601] on span "not a match" at bounding box center [515, 603] width 98 height 22
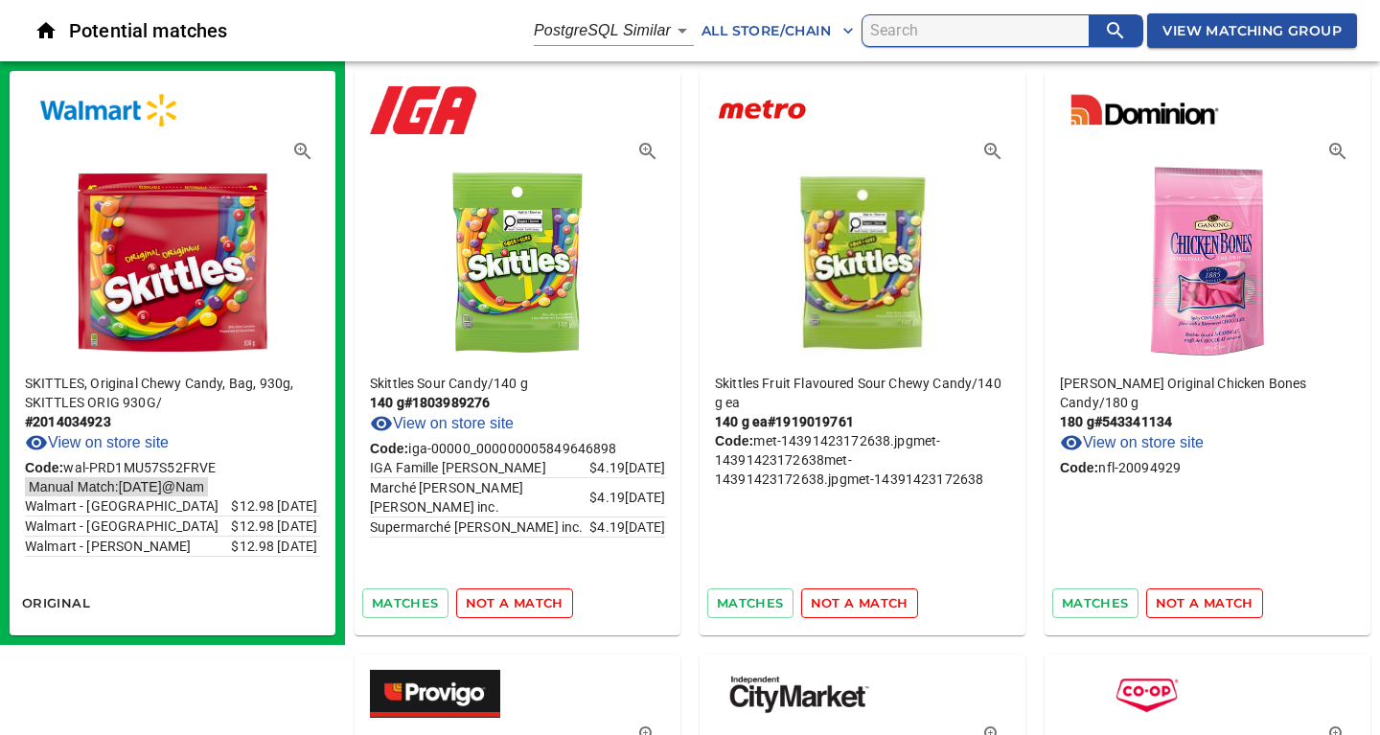
click at [525, 601] on span "not a match" at bounding box center [515, 603] width 98 height 22
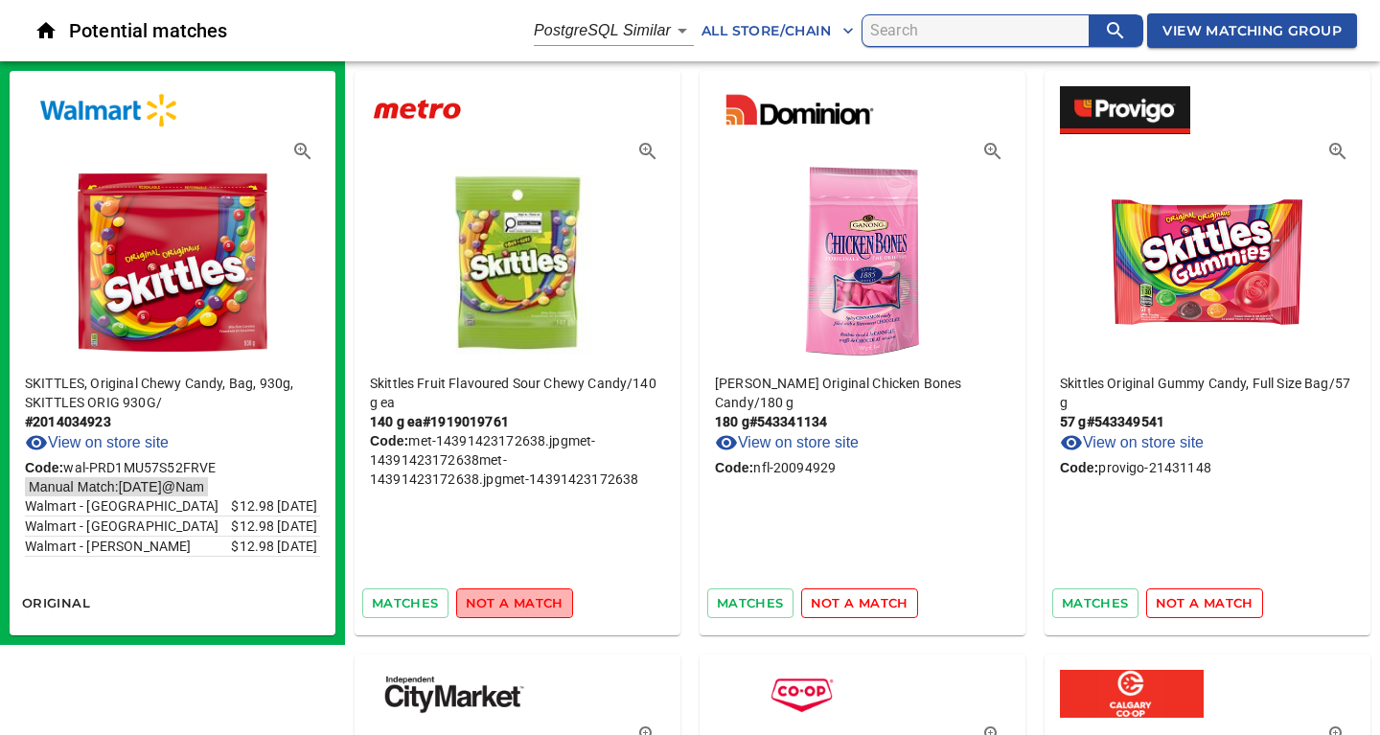
click at [525, 601] on span "not a match" at bounding box center [515, 603] width 98 height 22
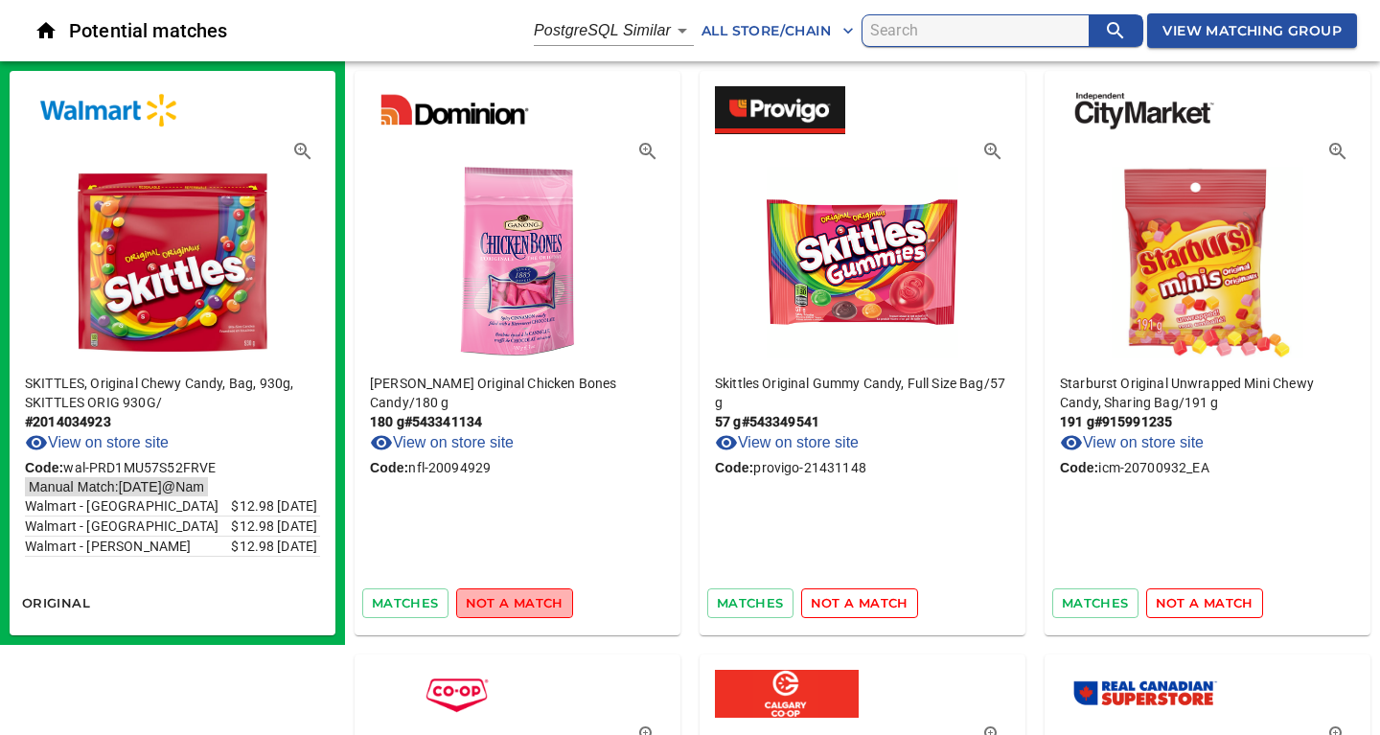
click at [525, 601] on span "not a match" at bounding box center [515, 603] width 98 height 22
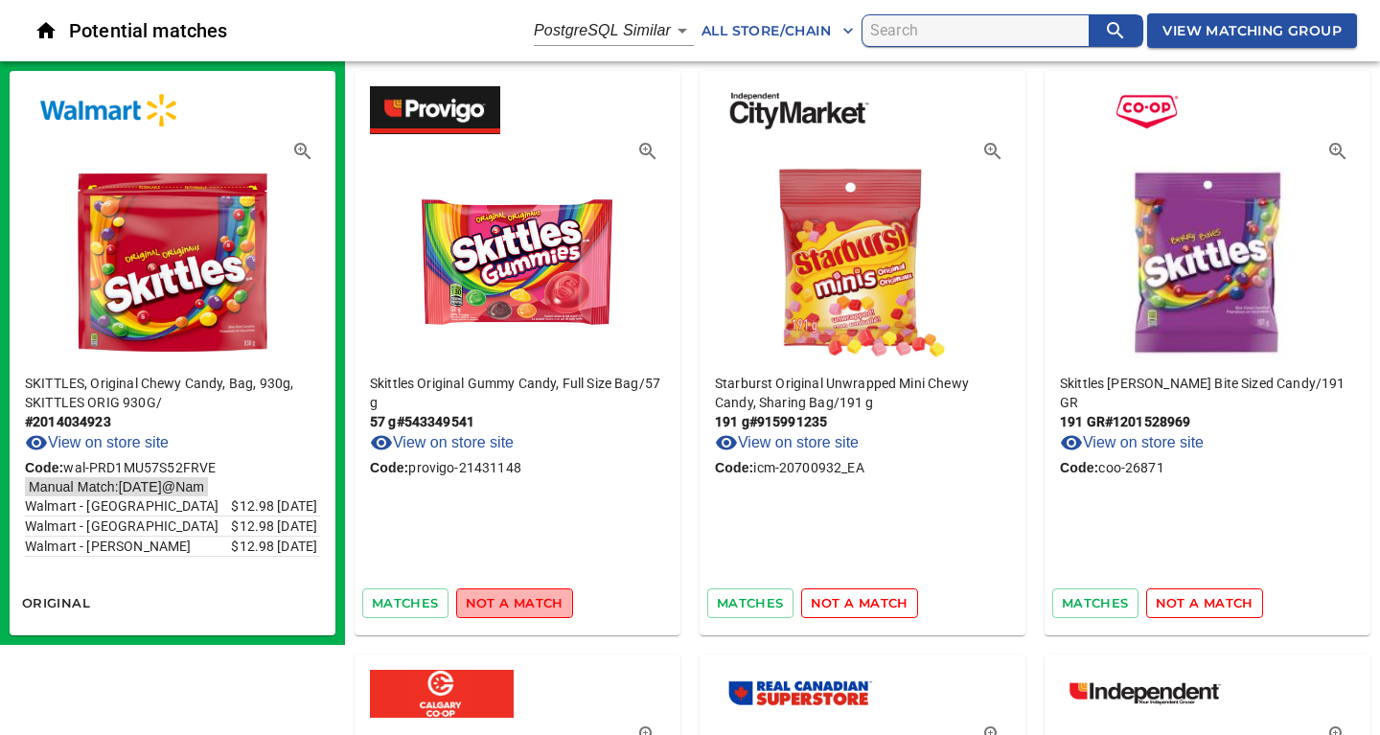
click at [525, 601] on span "not a match" at bounding box center [515, 603] width 98 height 22
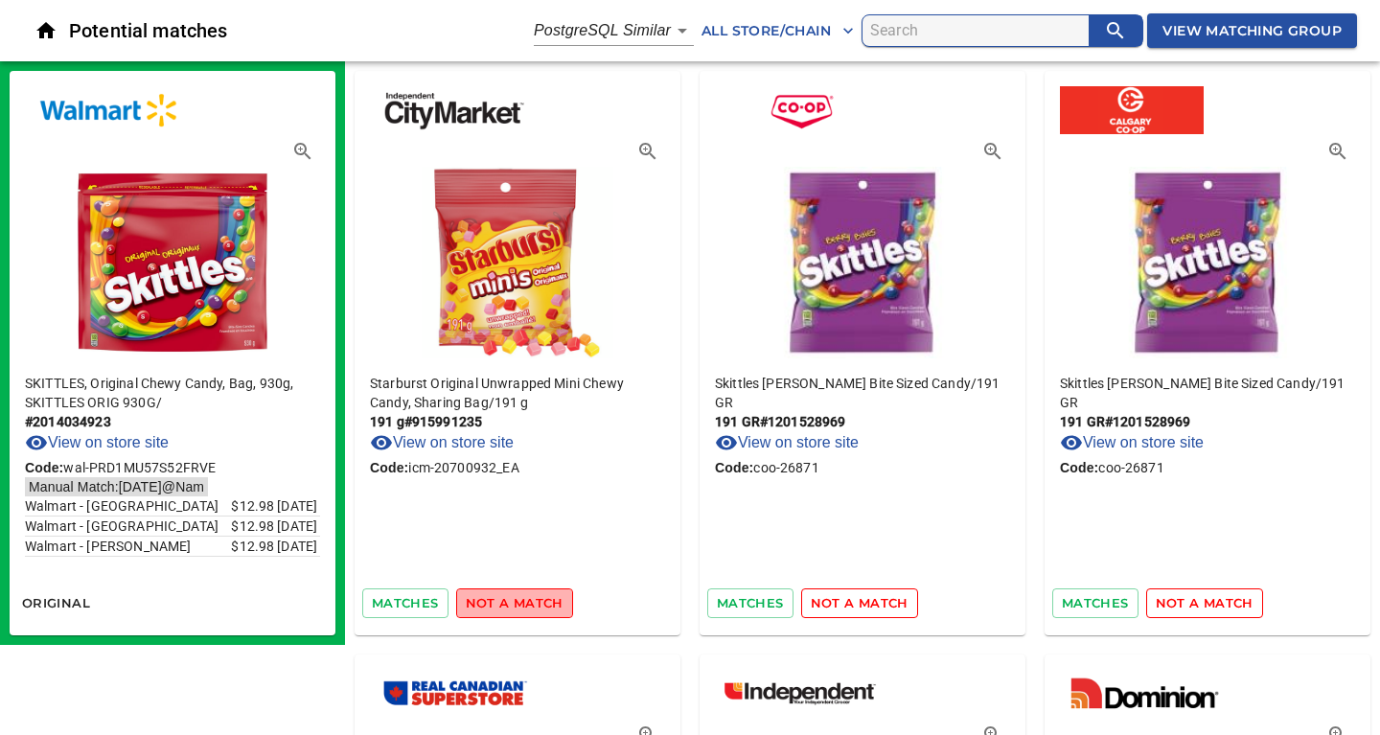
click at [525, 601] on span "not a match" at bounding box center [515, 603] width 98 height 22
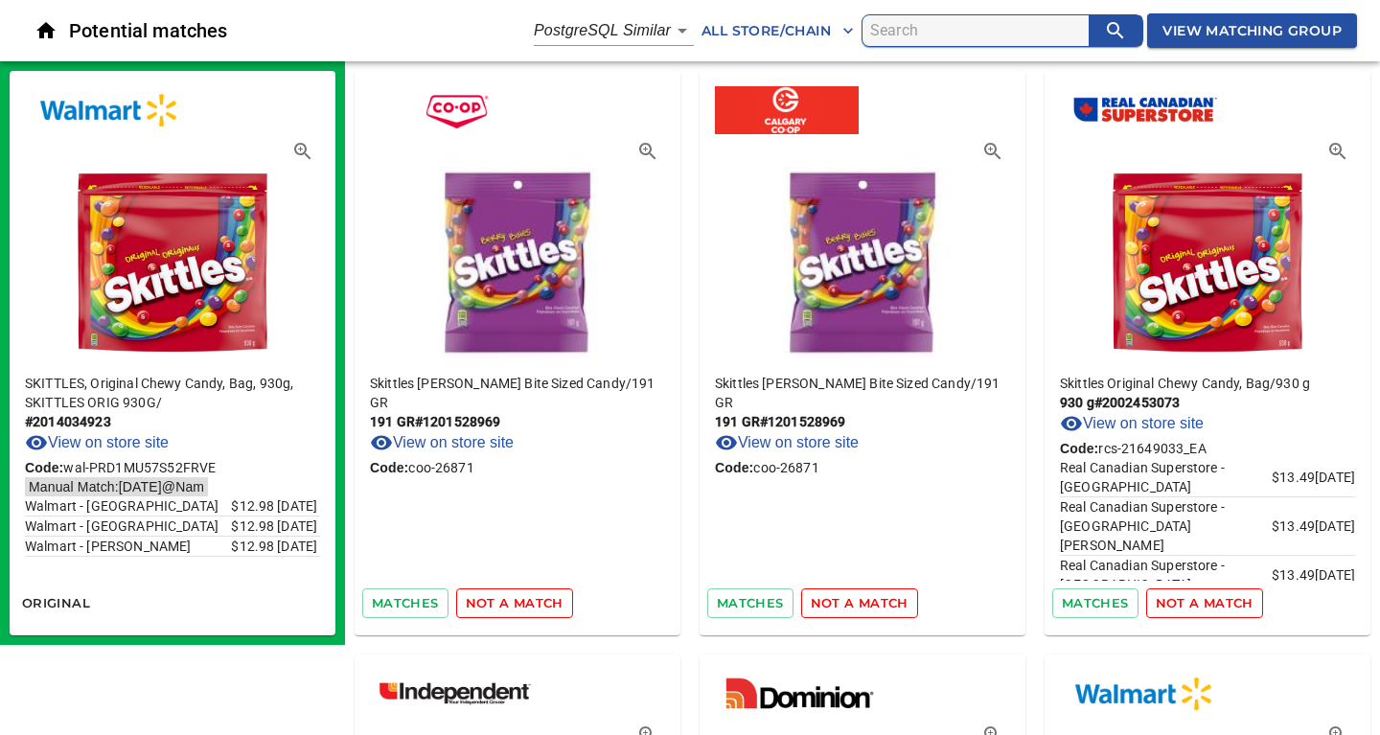
click at [525, 601] on span "not a match" at bounding box center [515, 603] width 98 height 22
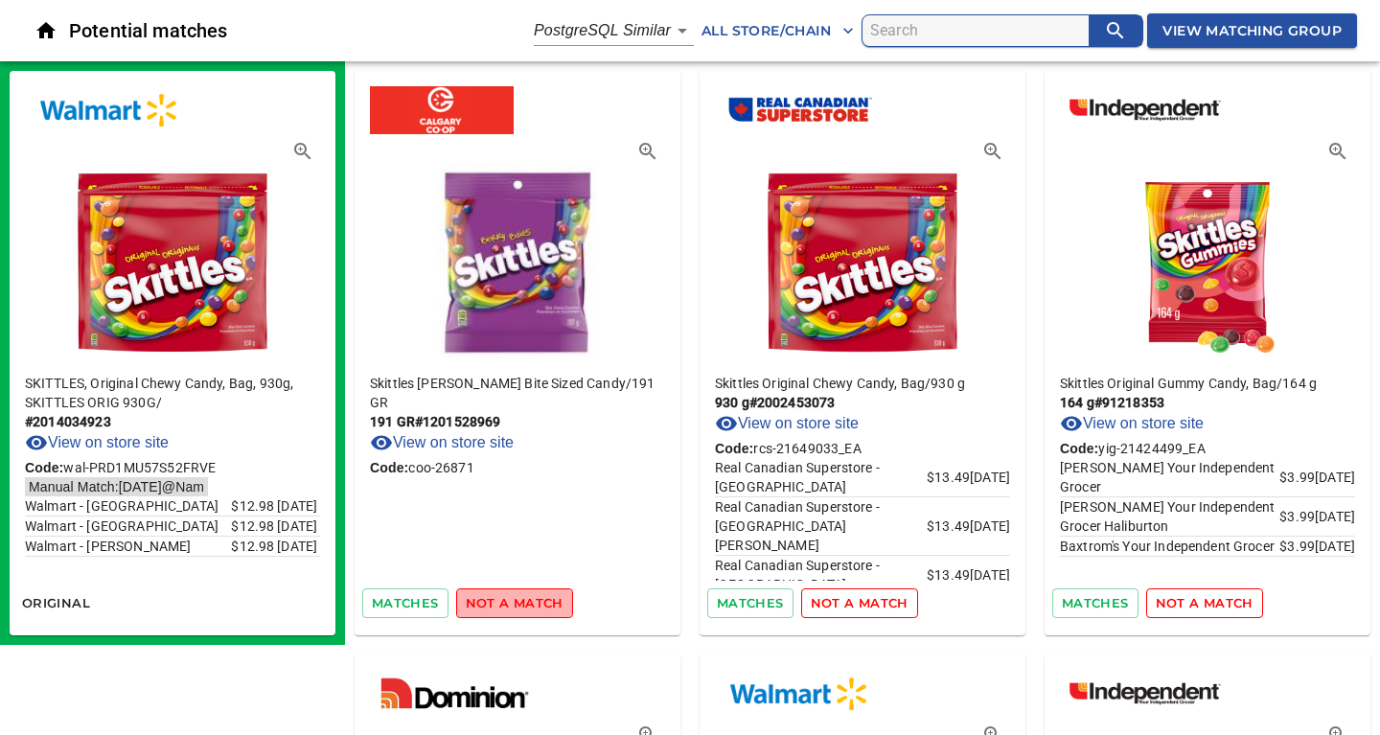
click at [525, 601] on span "not a match" at bounding box center [515, 603] width 98 height 22
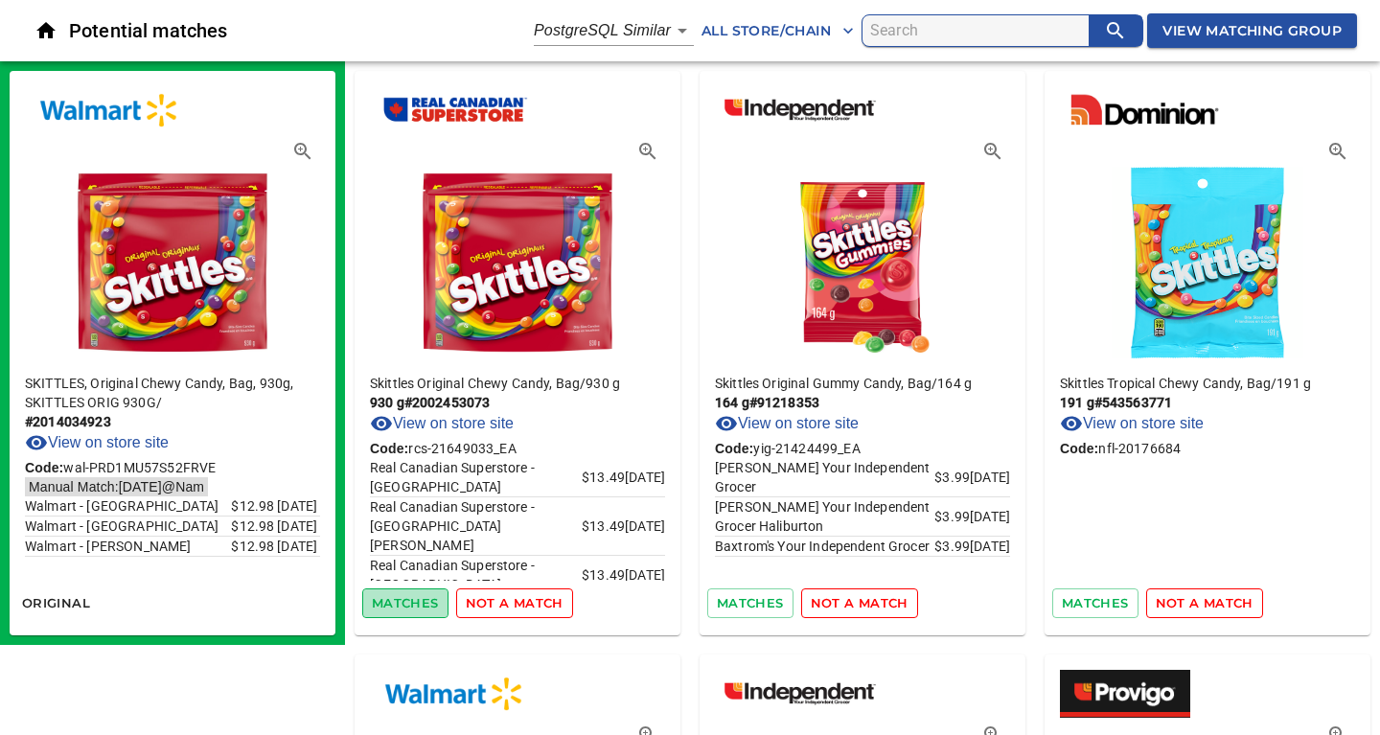
click at [414, 602] on span "matches" at bounding box center [405, 603] width 67 height 22
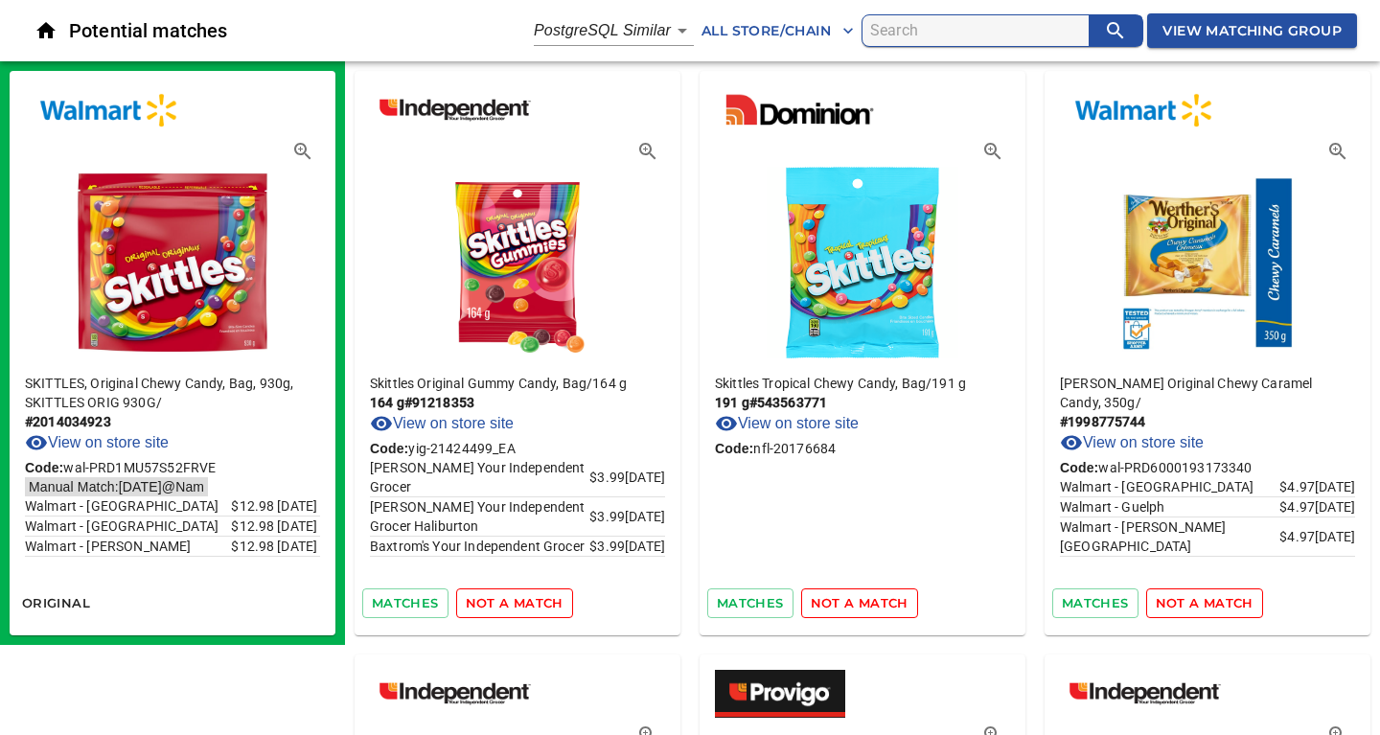
click at [521, 602] on span "not a match" at bounding box center [515, 603] width 98 height 22
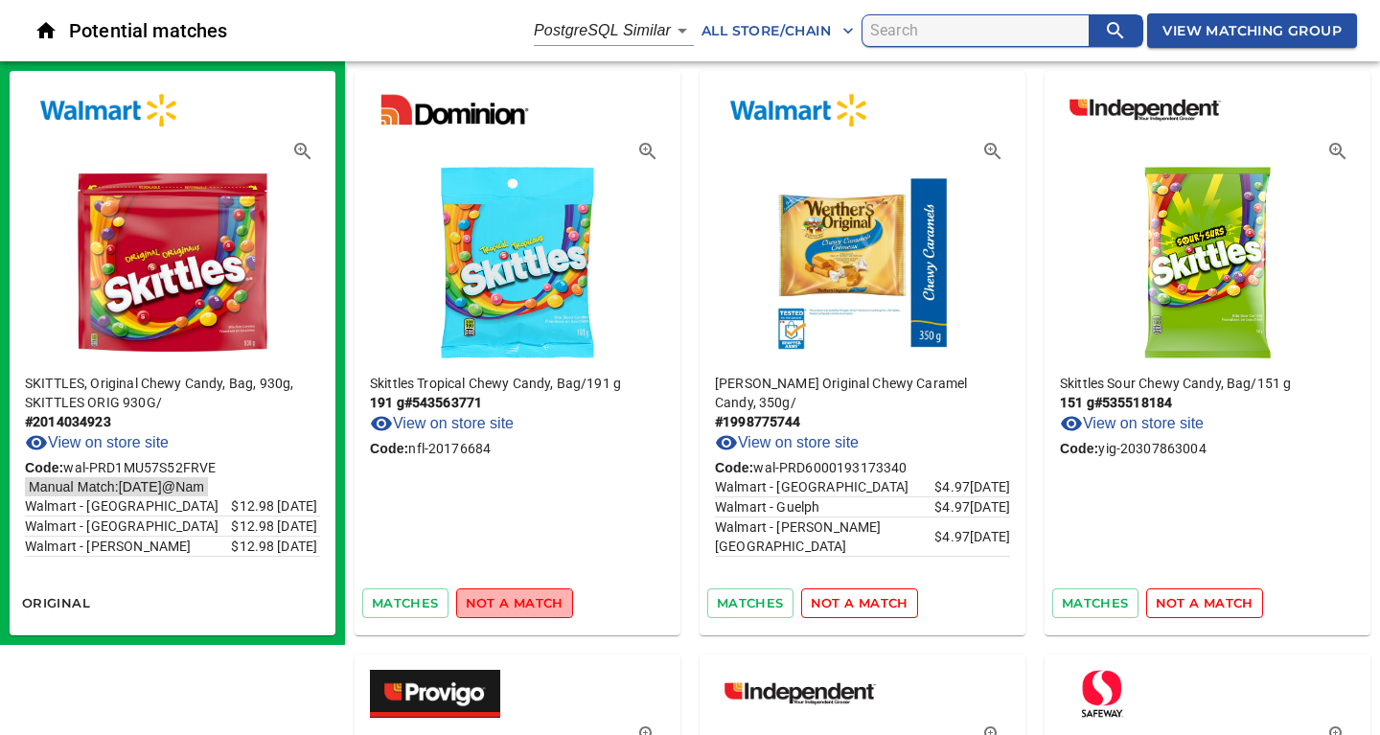
click at [521, 602] on span "not a match" at bounding box center [515, 603] width 98 height 22
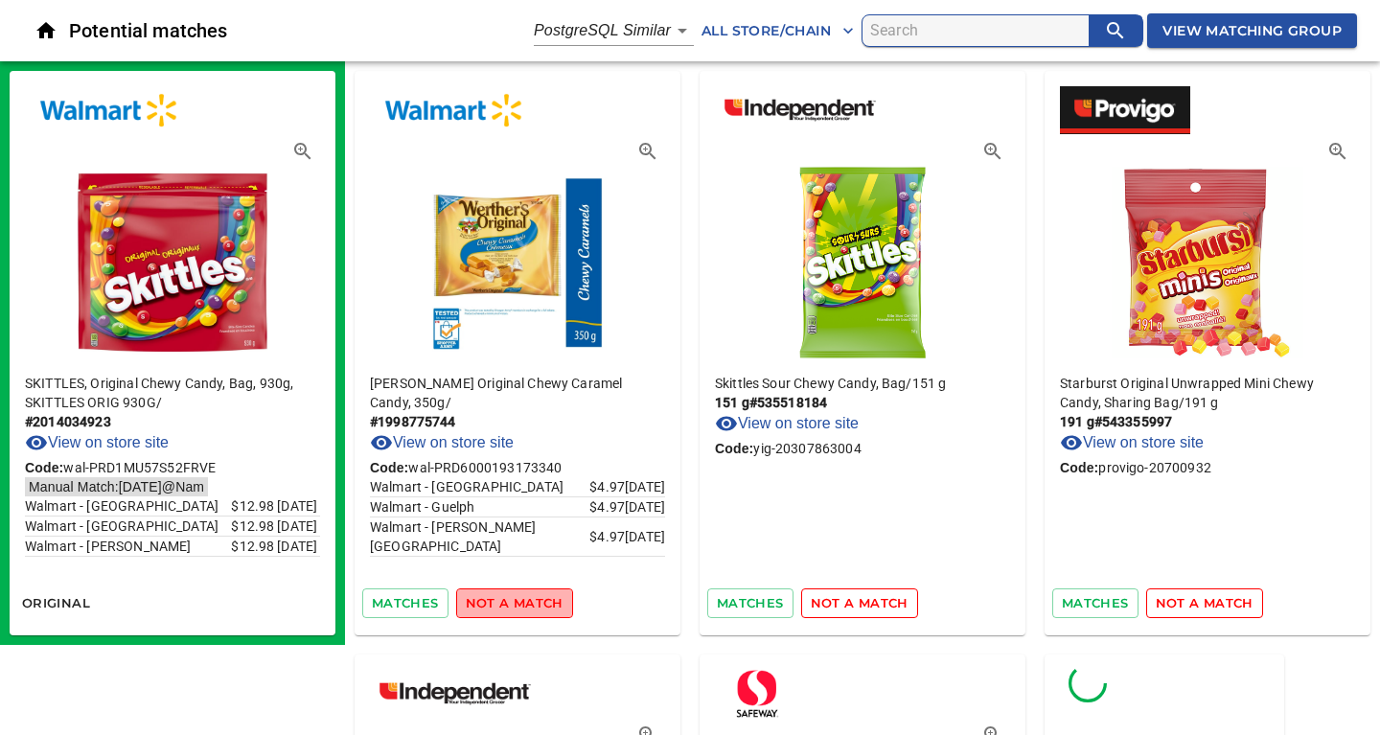
click at [521, 602] on span "not a match" at bounding box center [515, 603] width 98 height 22
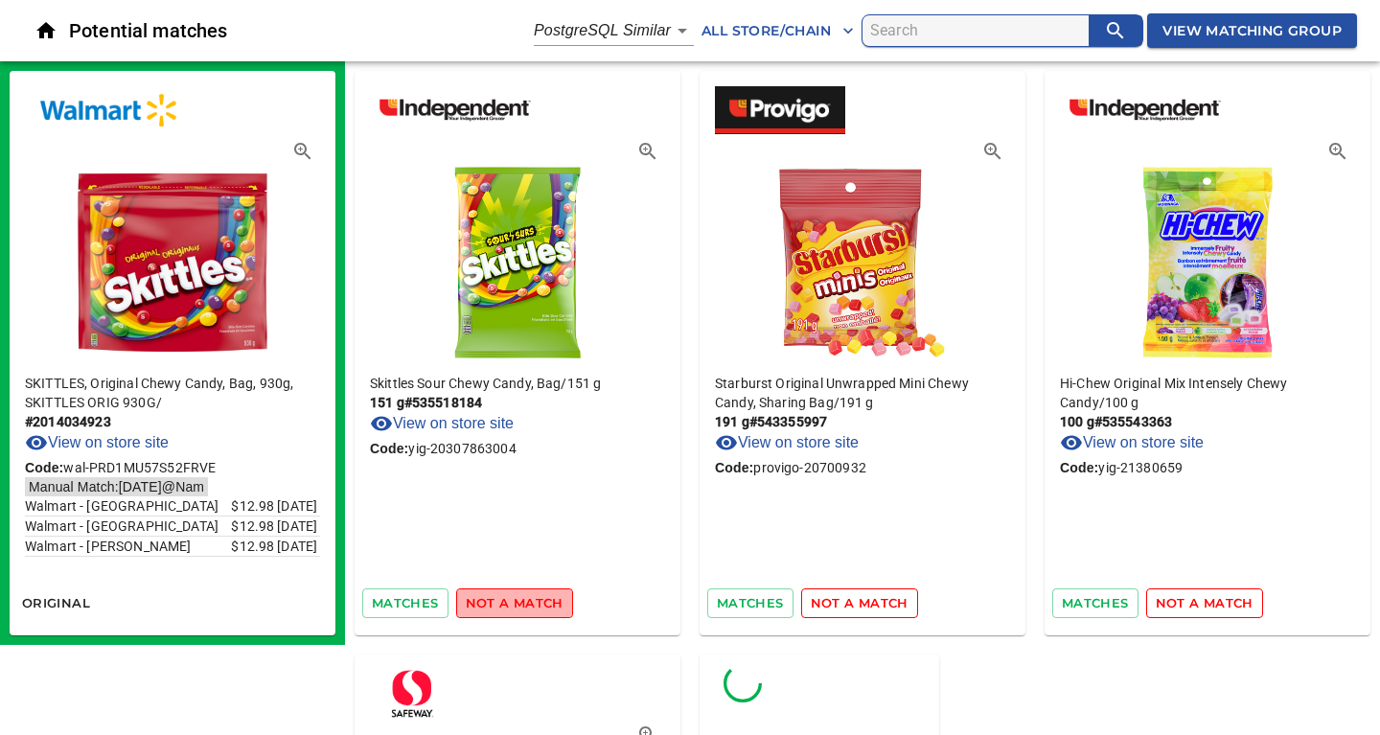
click at [520, 610] on span "not a match" at bounding box center [515, 603] width 98 height 22
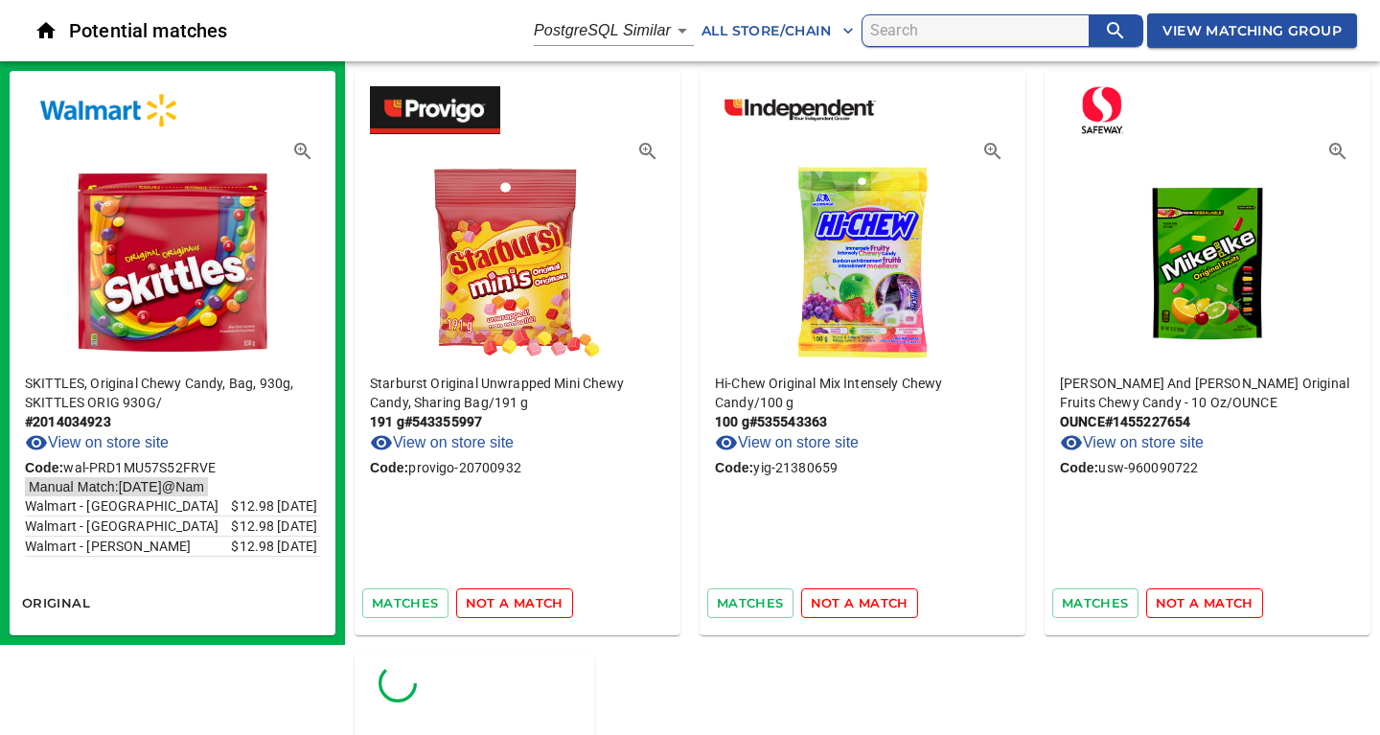
click at [522, 604] on span "not a match" at bounding box center [515, 603] width 98 height 22
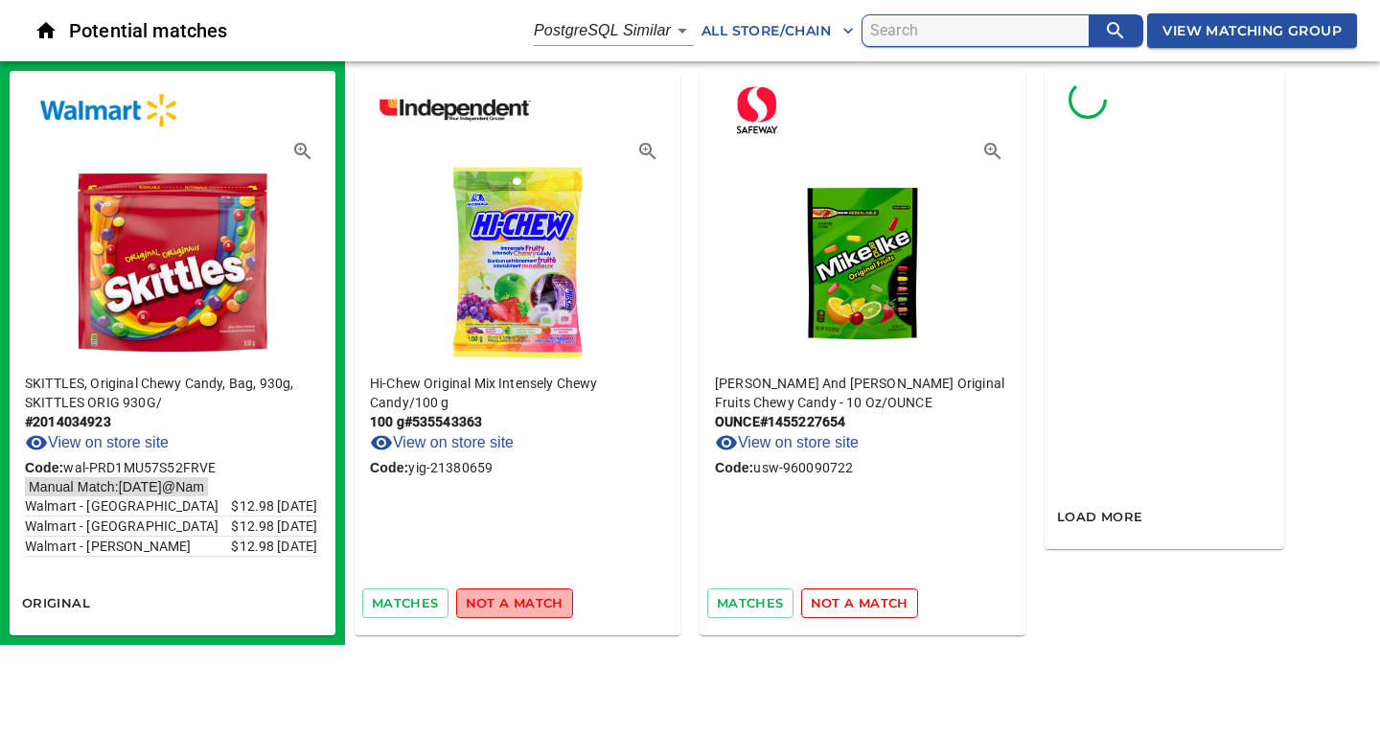
click at [522, 604] on span "not a match" at bounding box center [515, 603] width 98 height 22
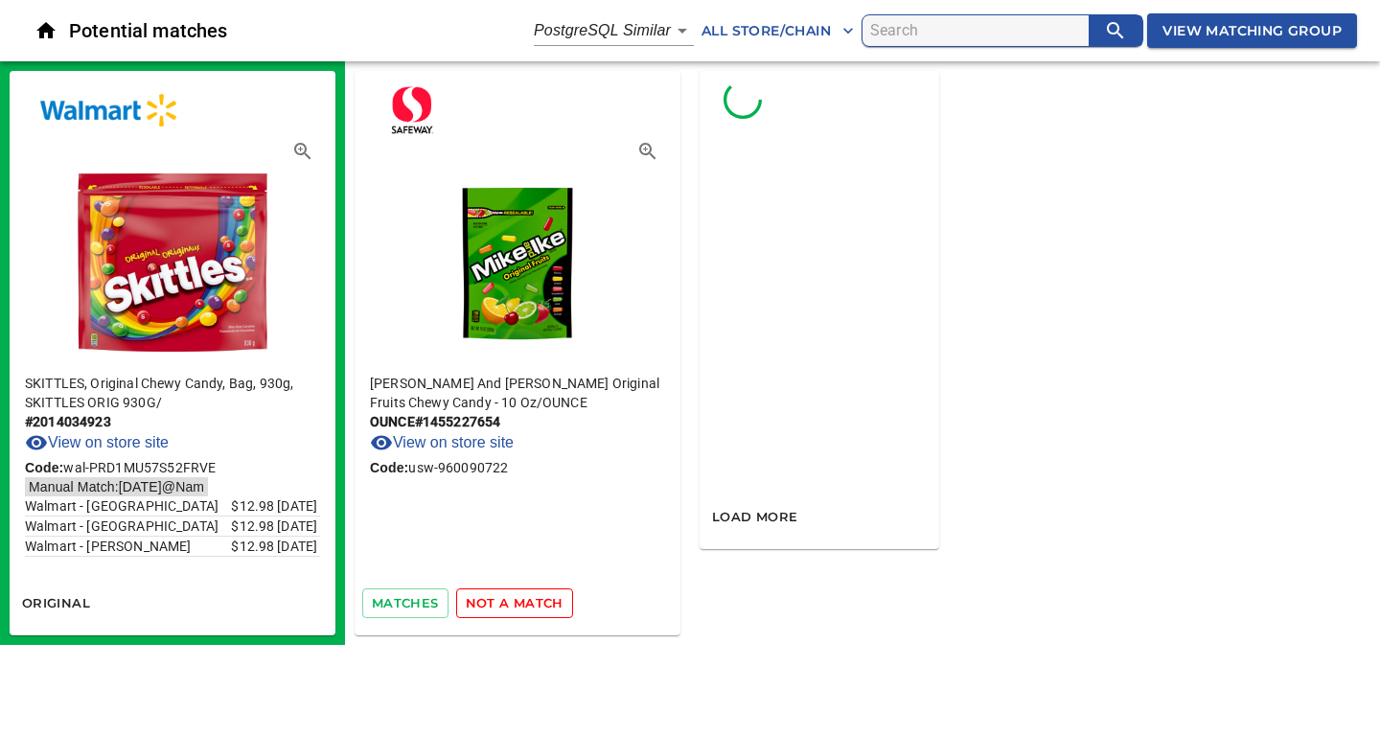
click at [522, 604] on span "not a match" at bounding box center [515, 603] width 98 height 22
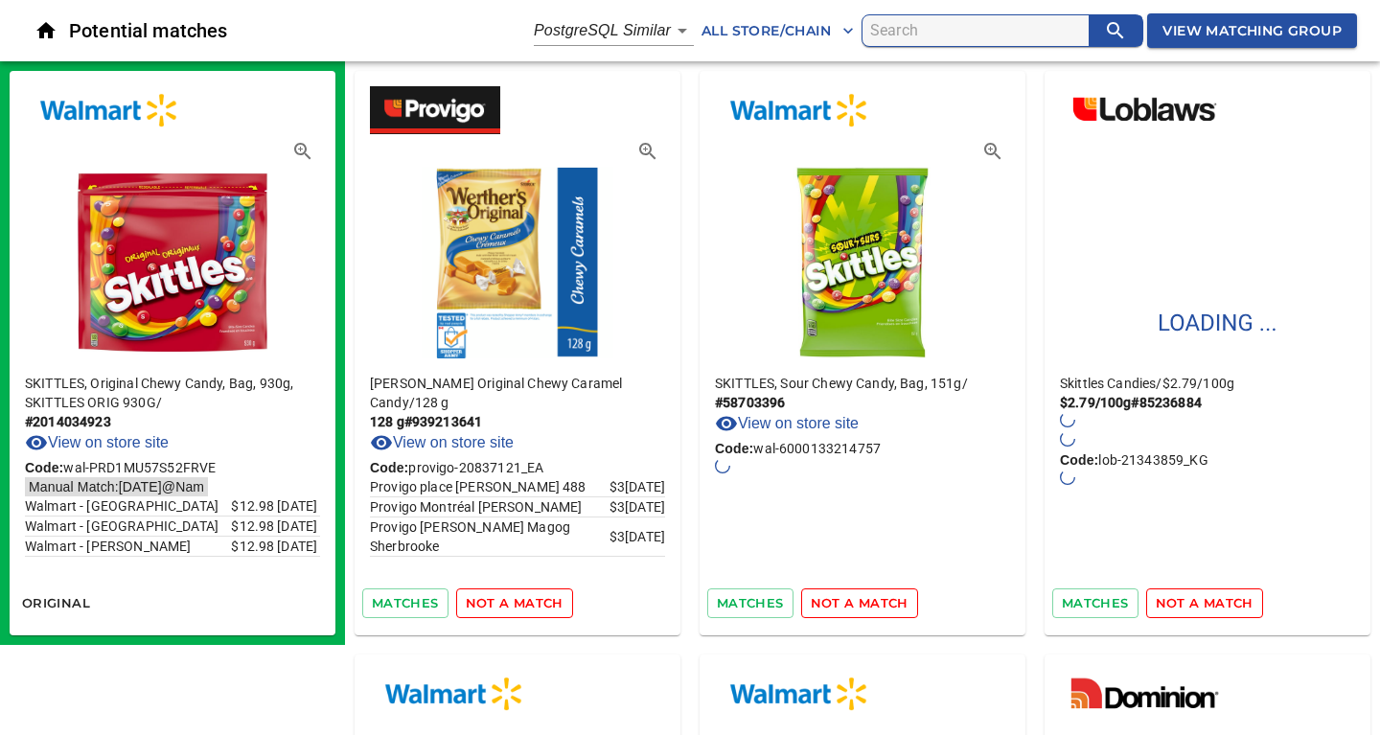
click at [522, 604] on span "not a match" at bounding box center [515, 603] width 98 height 22
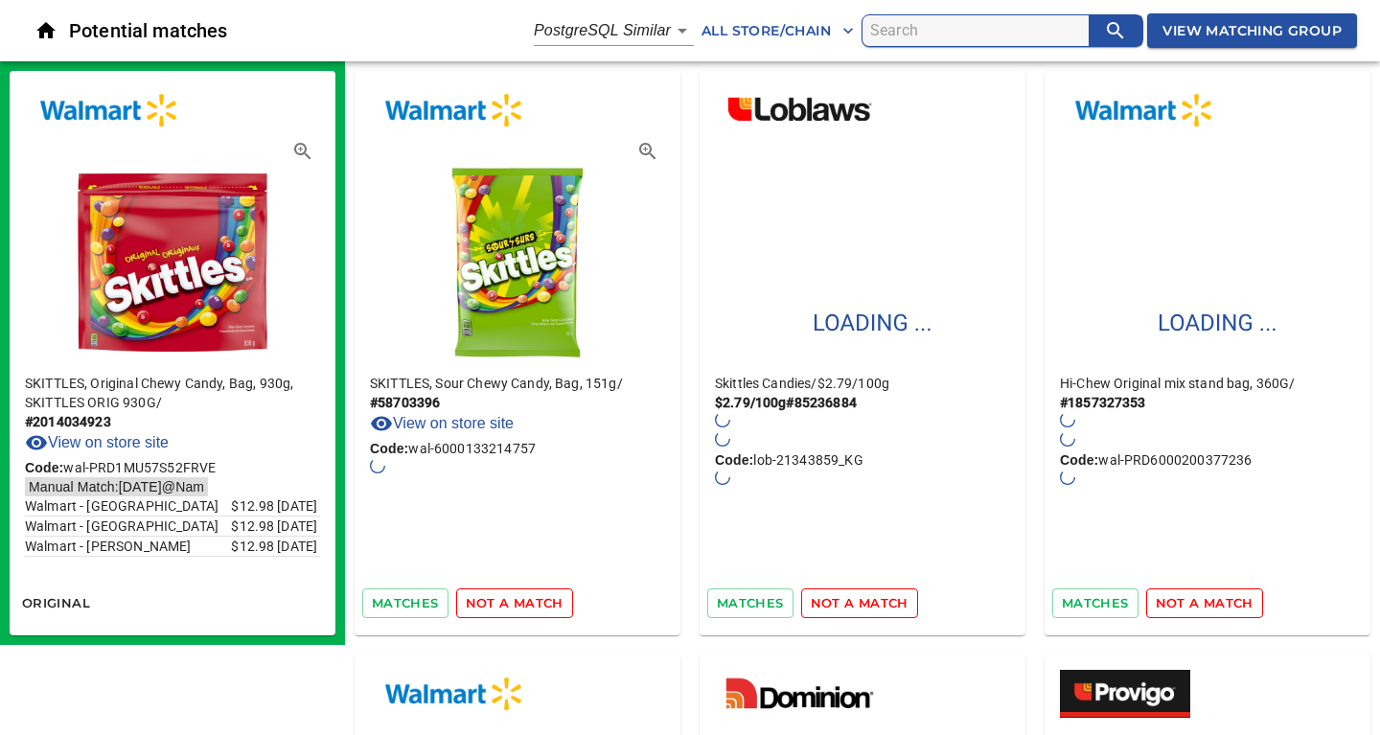
click at [522, 604] on span "not a match" at bounding box center [515, 603] width 98 height 22
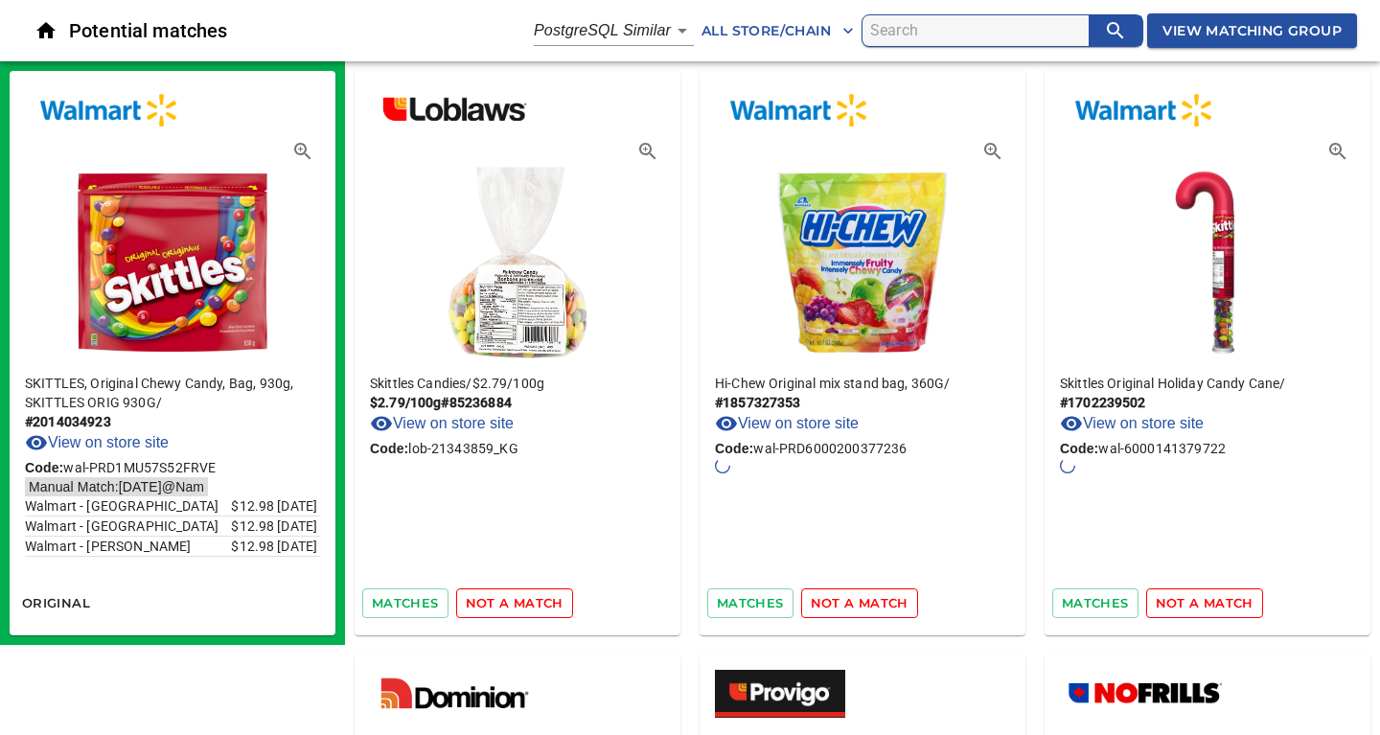
click at [522, 604] on span "not a match" at bounding box center [515, 603] width 98 height 22
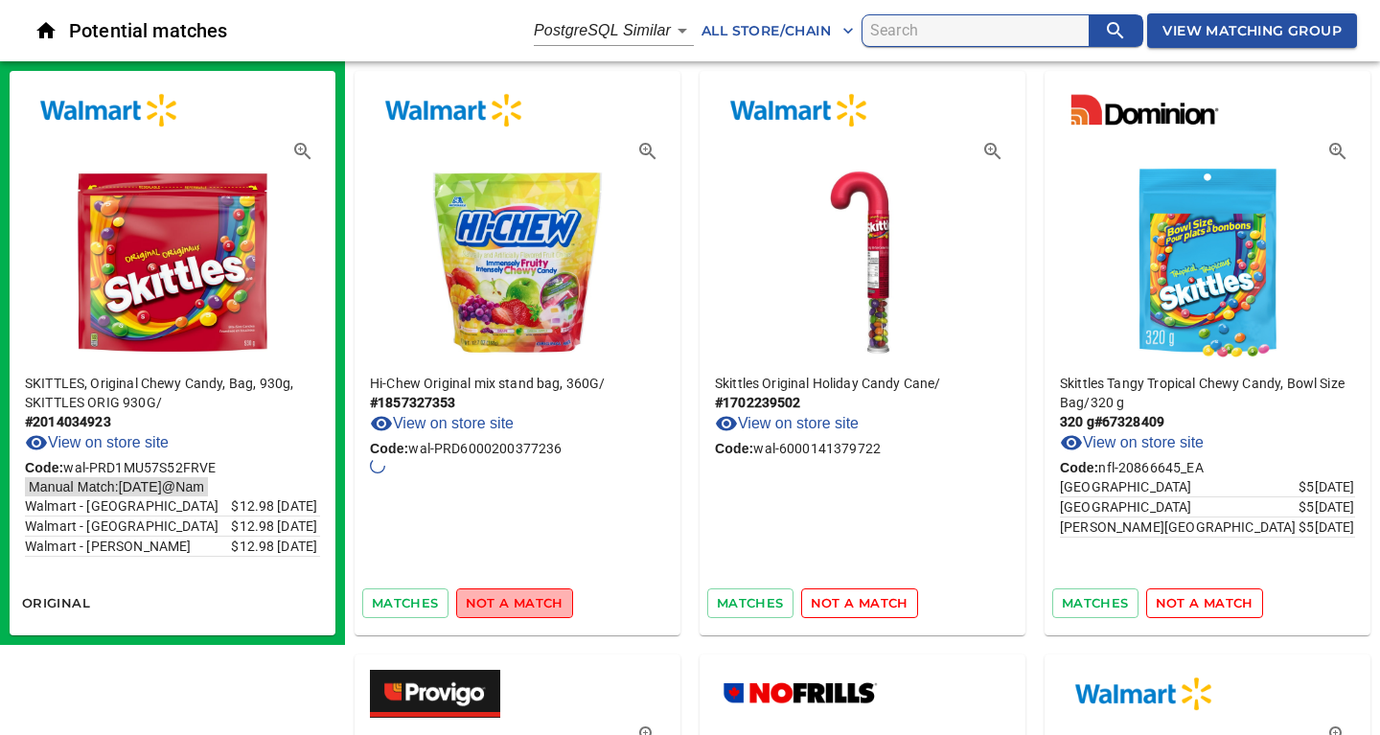
click at [522, 604] on span "not a match" at bounding box center [515, 603] width 98 height 22
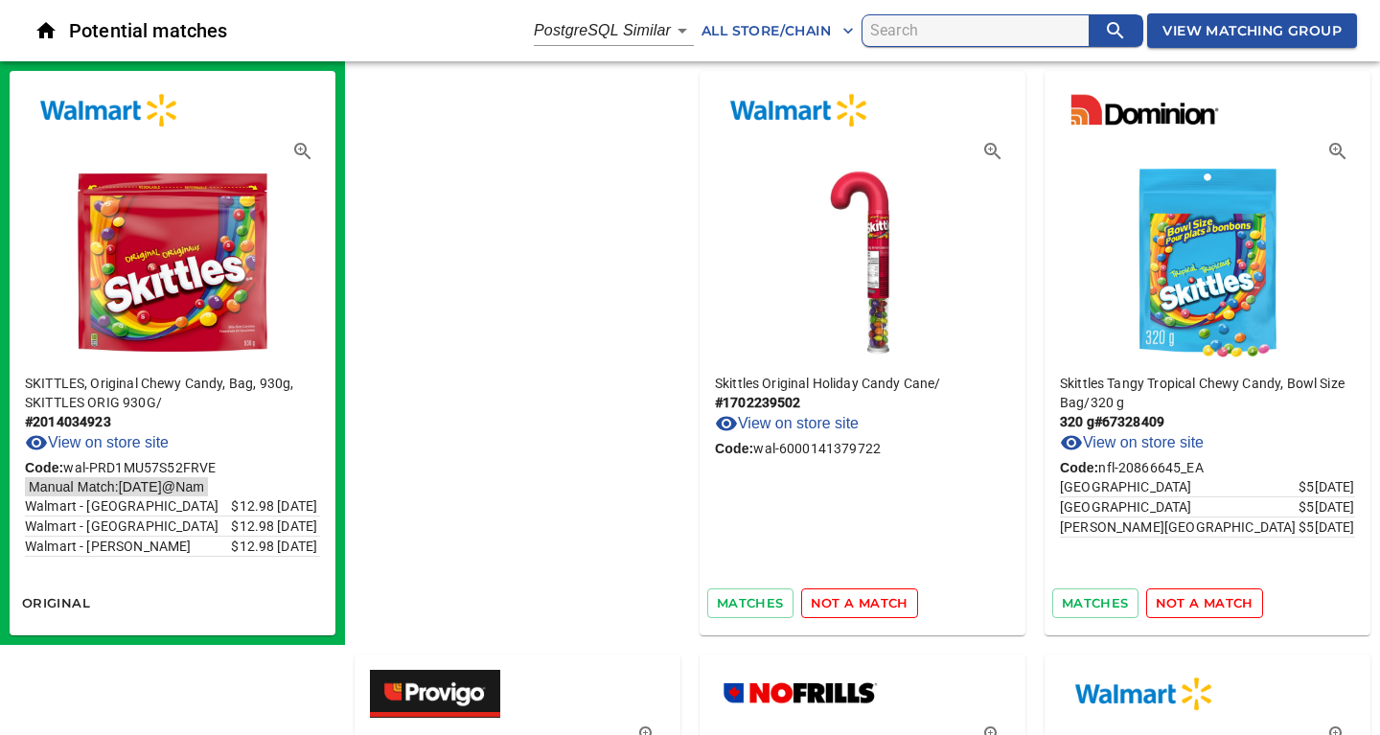
click at [810, 604] on span "not a match" at bounding box center [859, 603] width 98 height 22
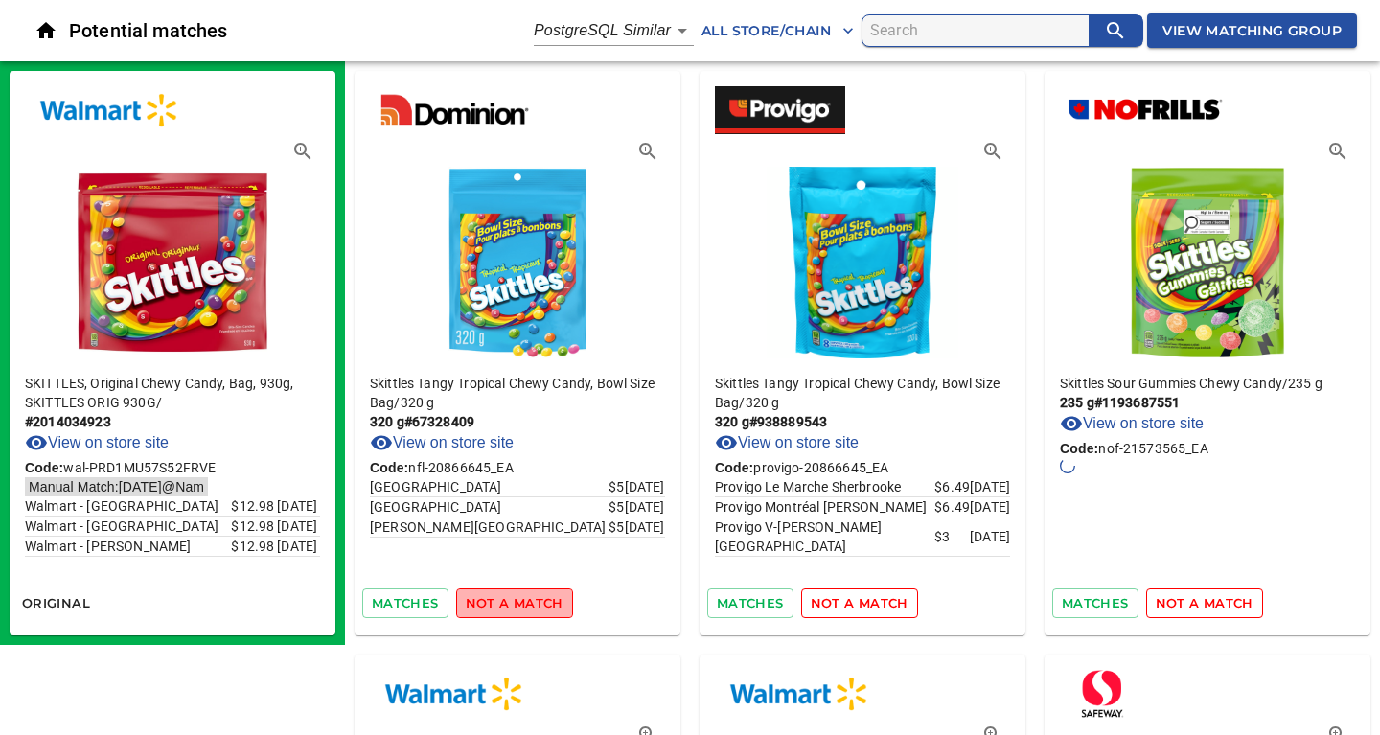
click at [522, 604] on span "not a match" at bounding box center [515, 603] width 98 height 22
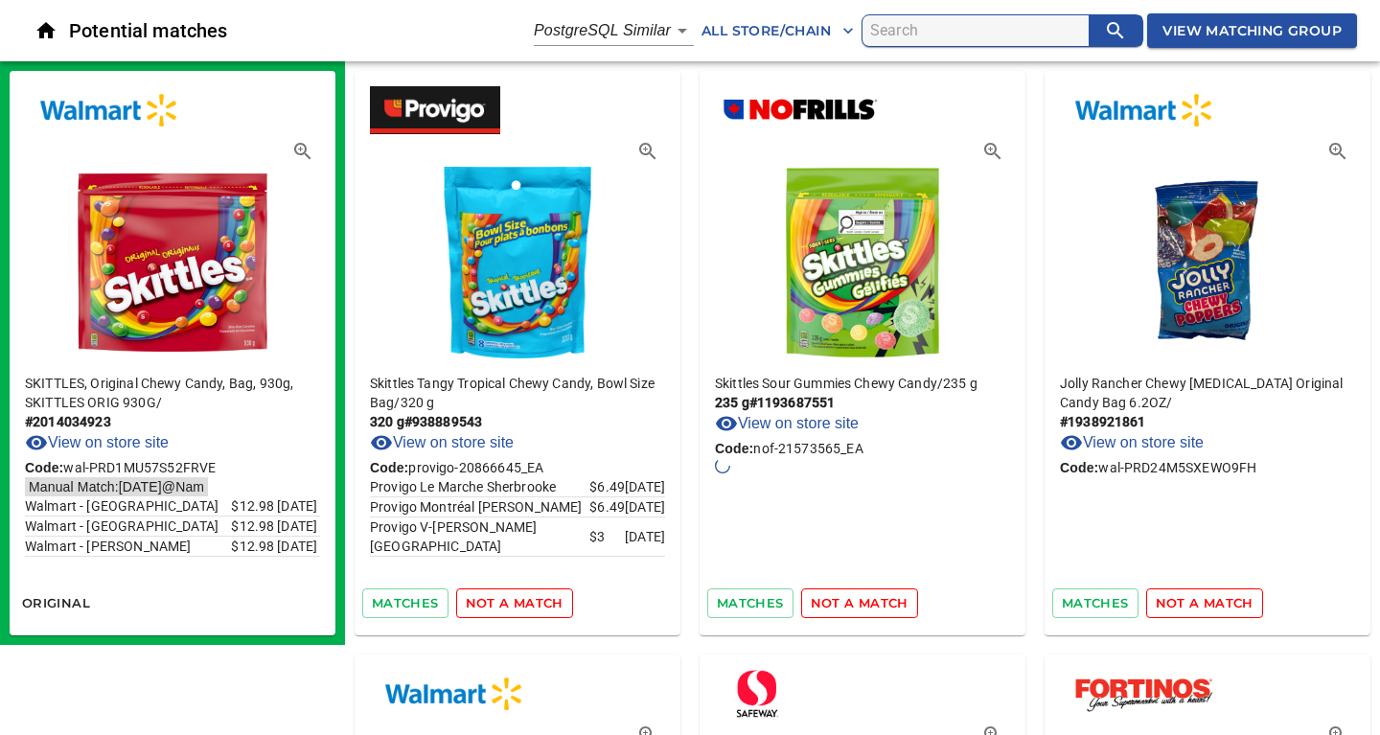
click at [522, 604] on span "not a match" at bounding box center [515, 603] width 98 height 22
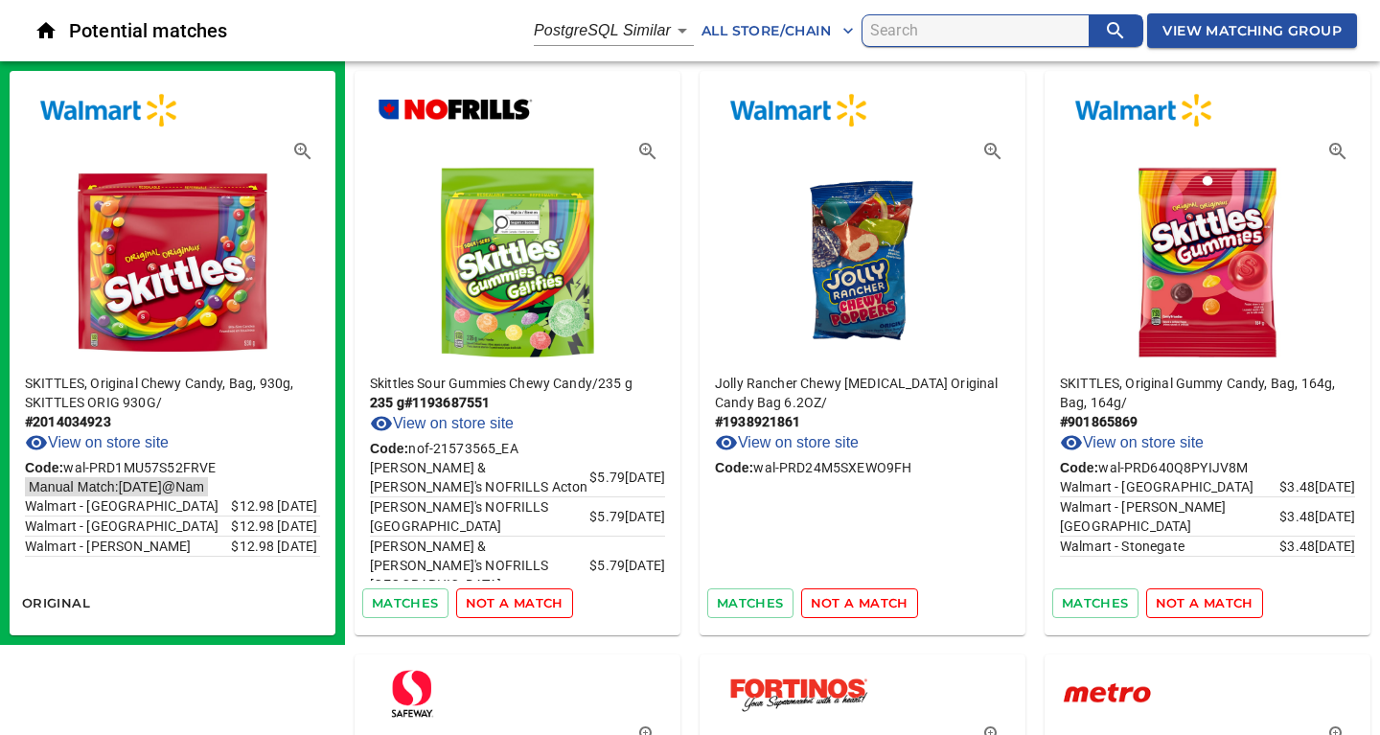
click at [522, 604] on span "not a match" at bounding box center [515, 603] width 98 height 22
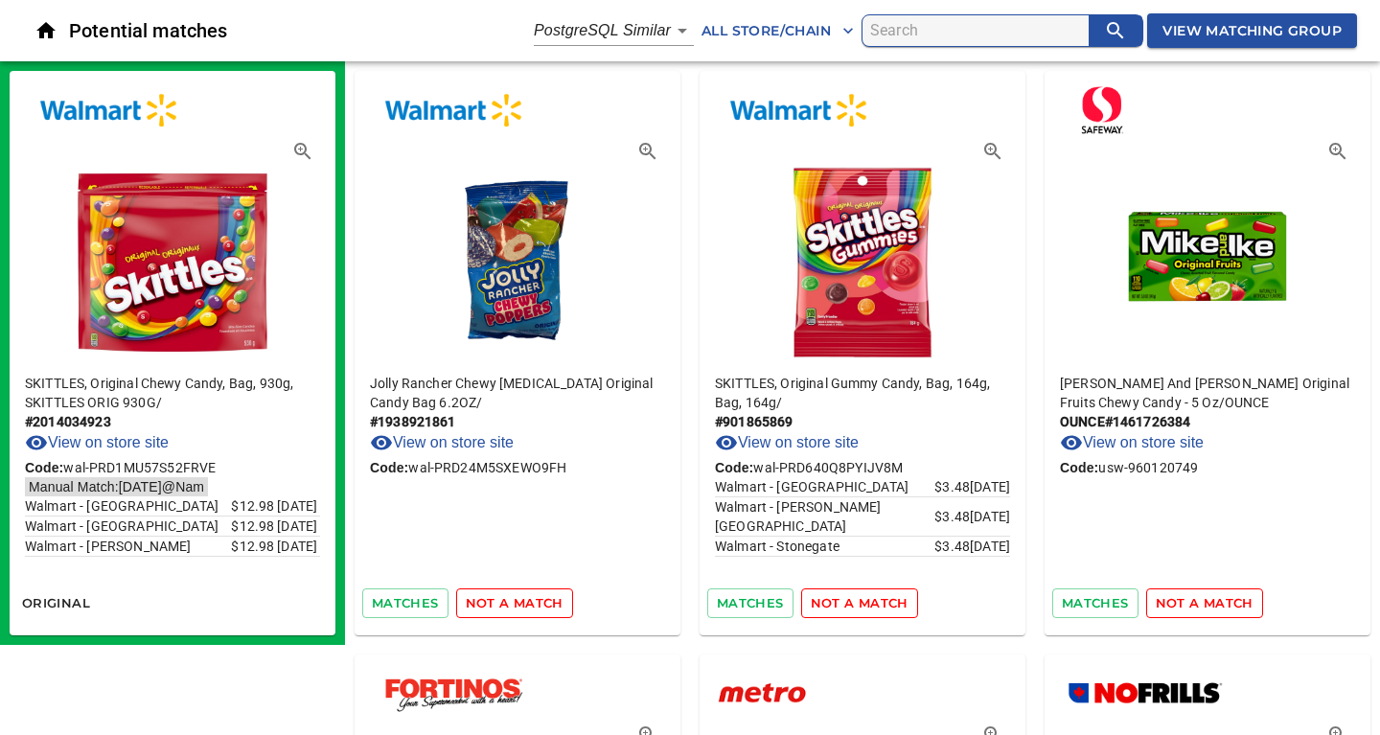
click at [522, 604] on span "not a match" at bounding box center [515, 603] width 98 height 22
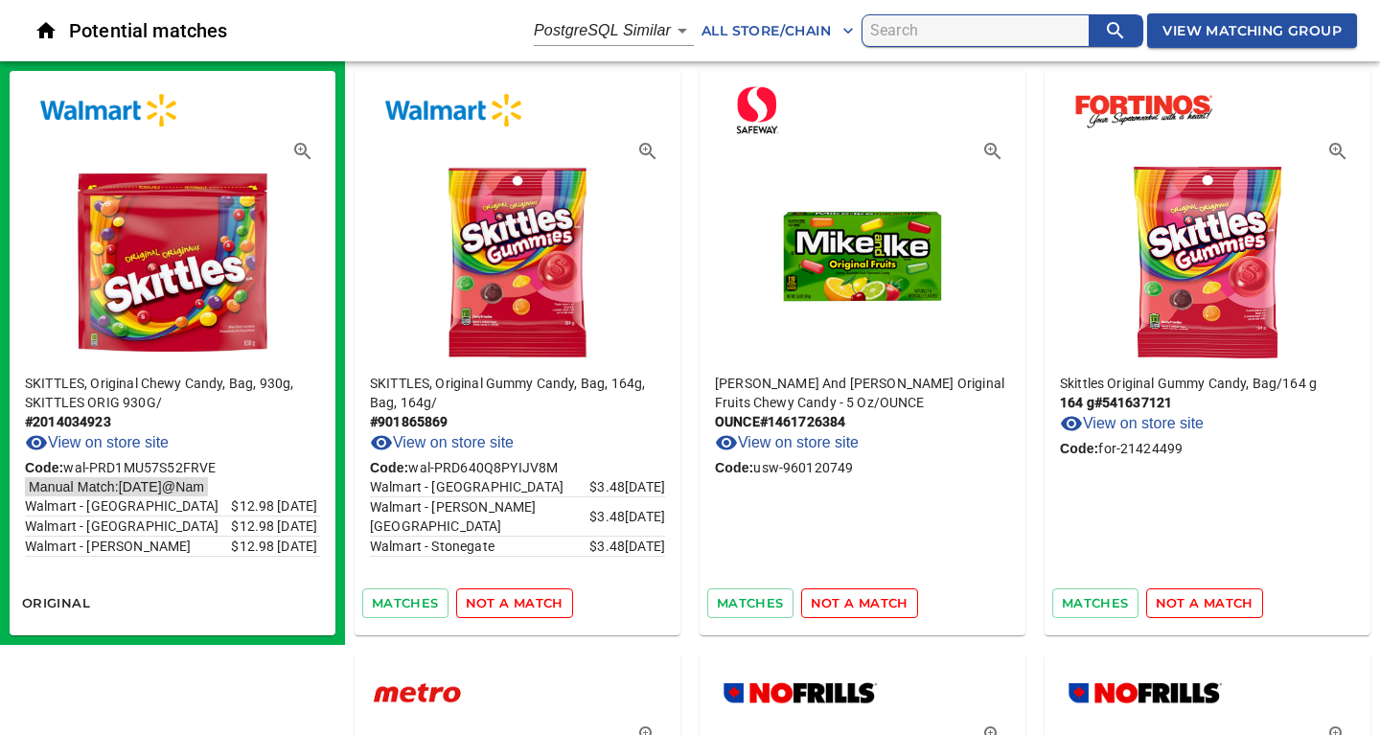
click at [522, 604] on span "not a match" at bounding box center [515, 603] width 98 height 22
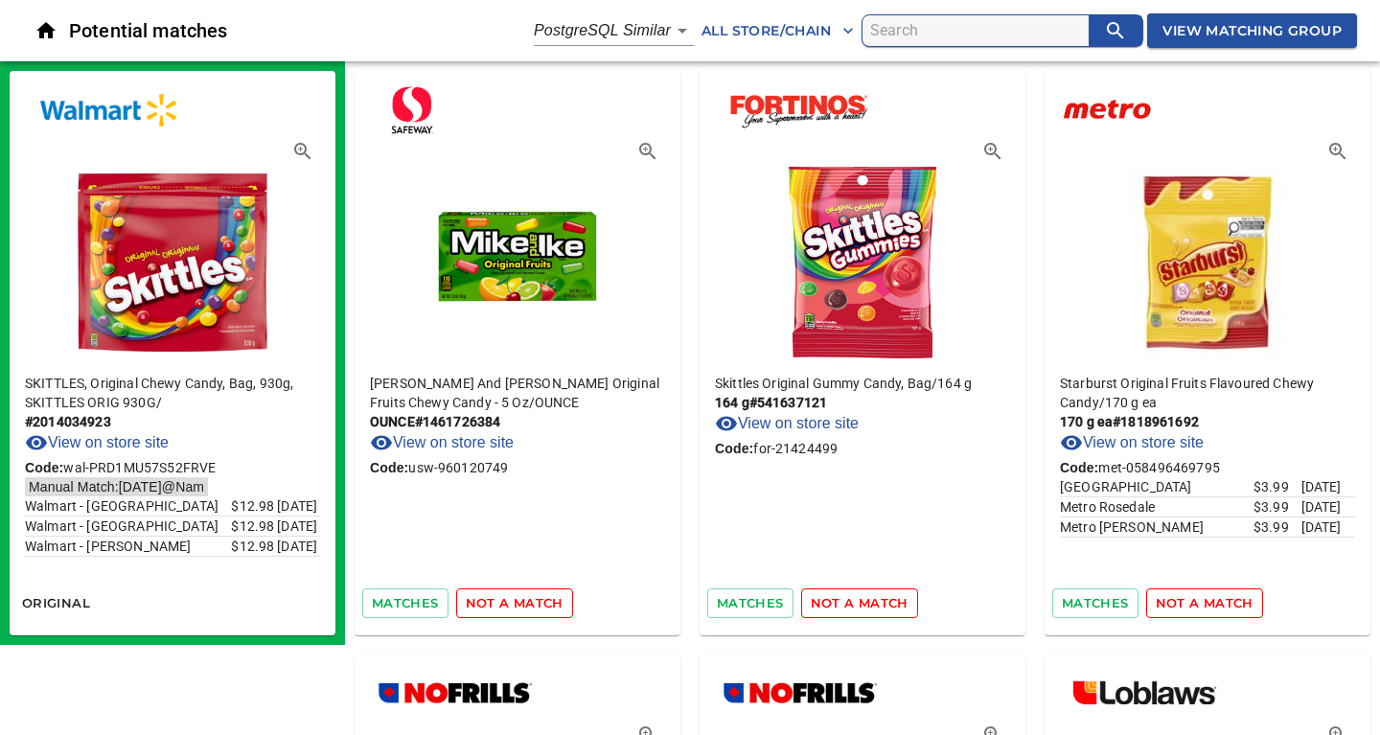
click at [522, 604] on span "not a match" at bounding box center [515, 603] width 98 height 22
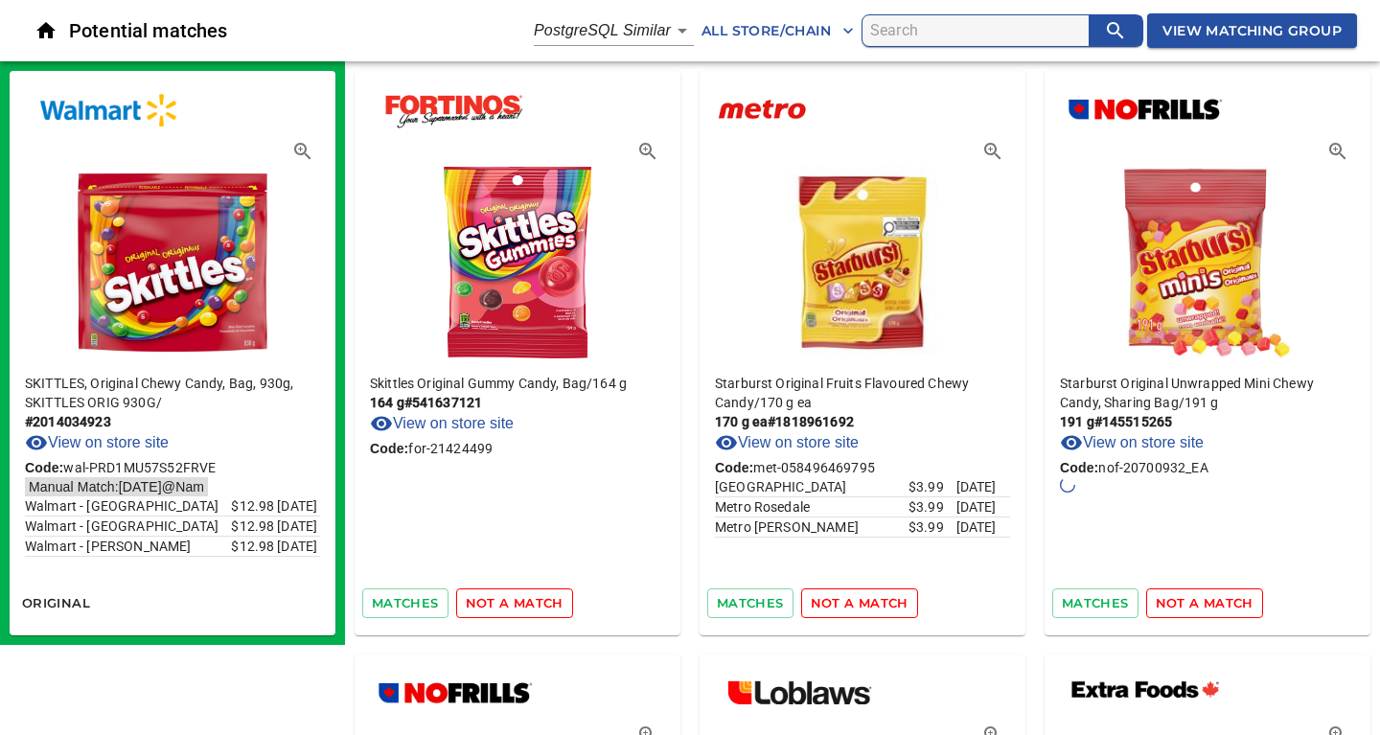
click at [522, 604] on span "not a match" at bounding box center [515, 603] width 98 height 22
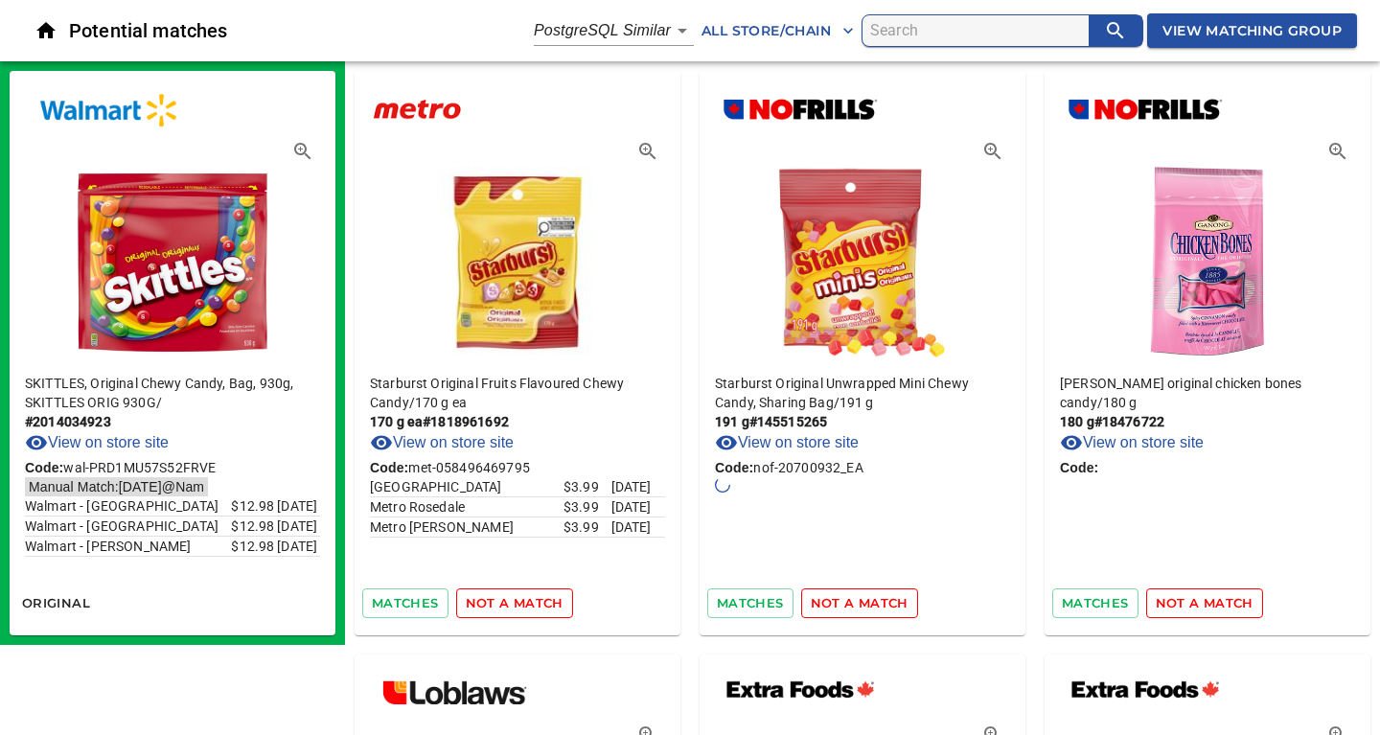
click at [522, 604] on span "not a match" at bounding box center [515, 603] width 98 height 22
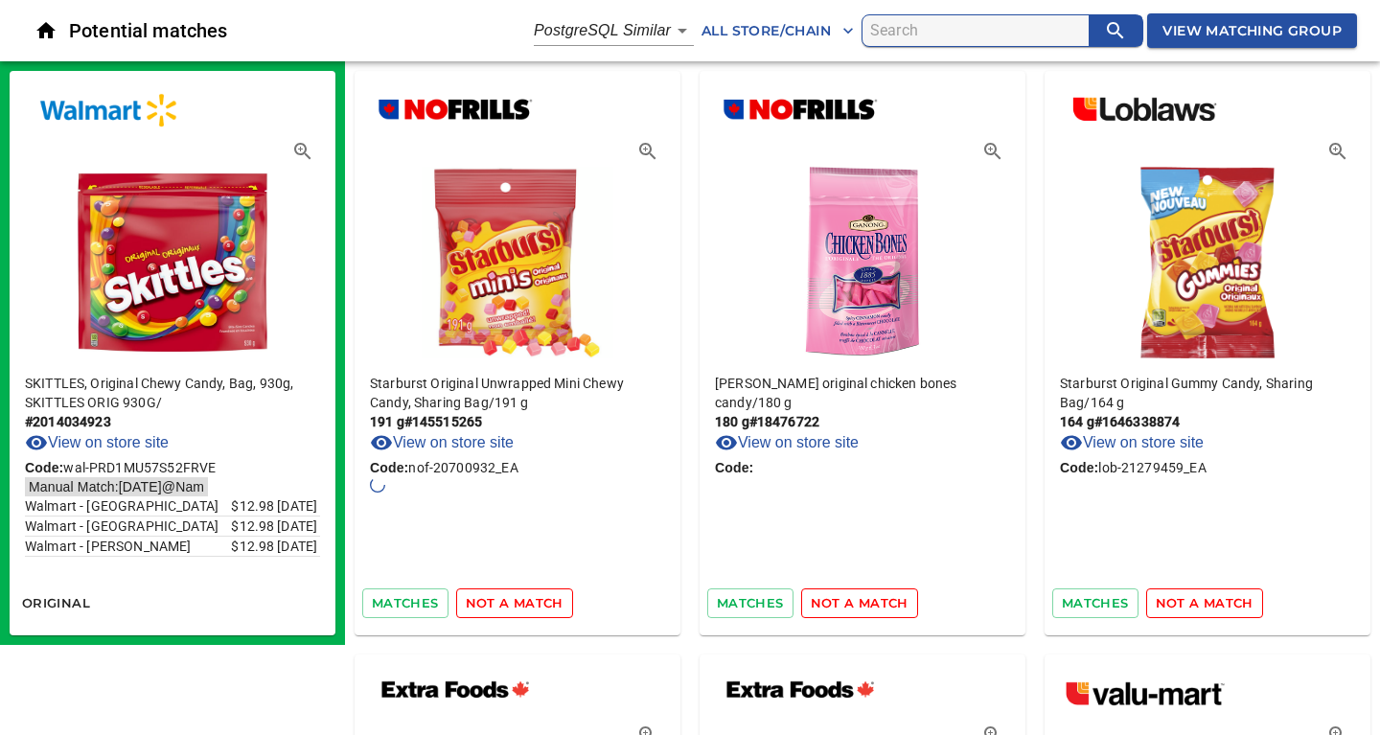
click at [522, 604] on span "not a match" at bounding box center [515, 603] width 98 height 22
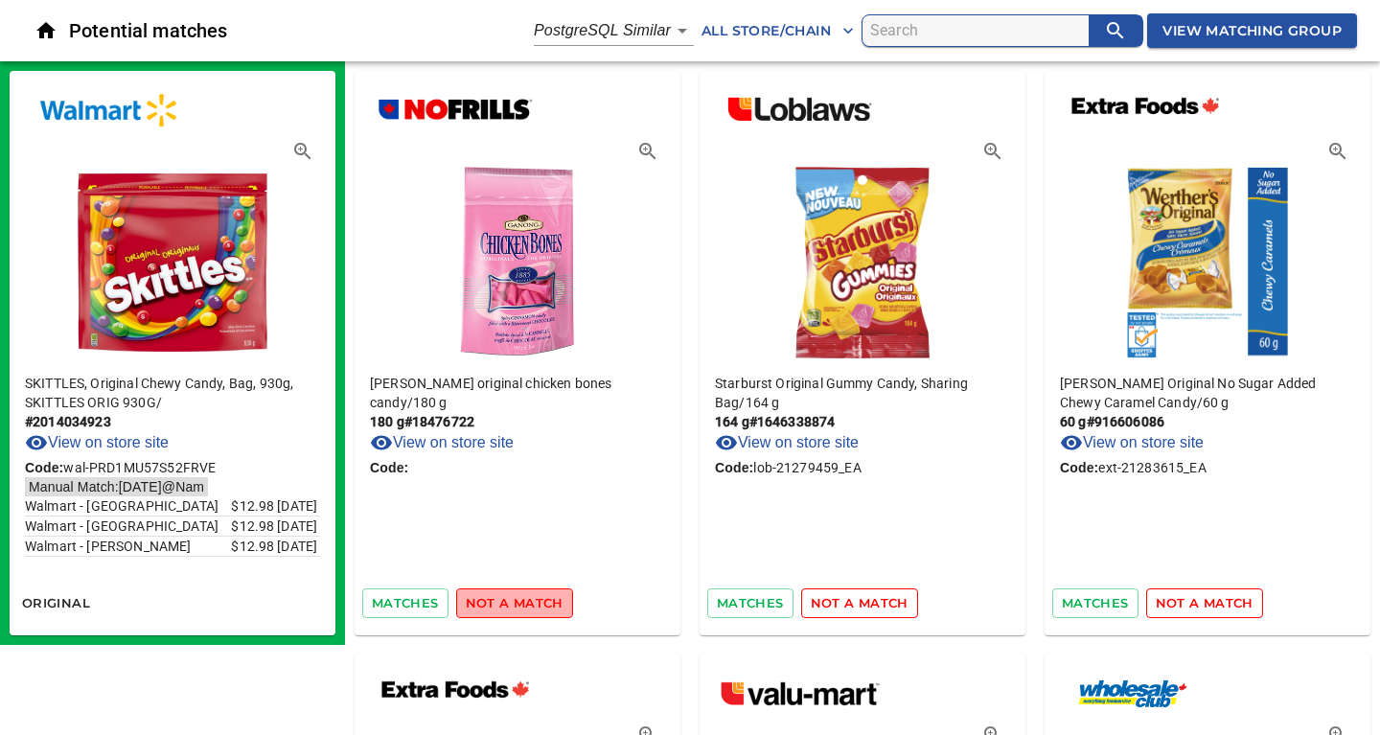
click at [522, 604] on span "not a match" at bounding box center [515, 603] width 98 height 22
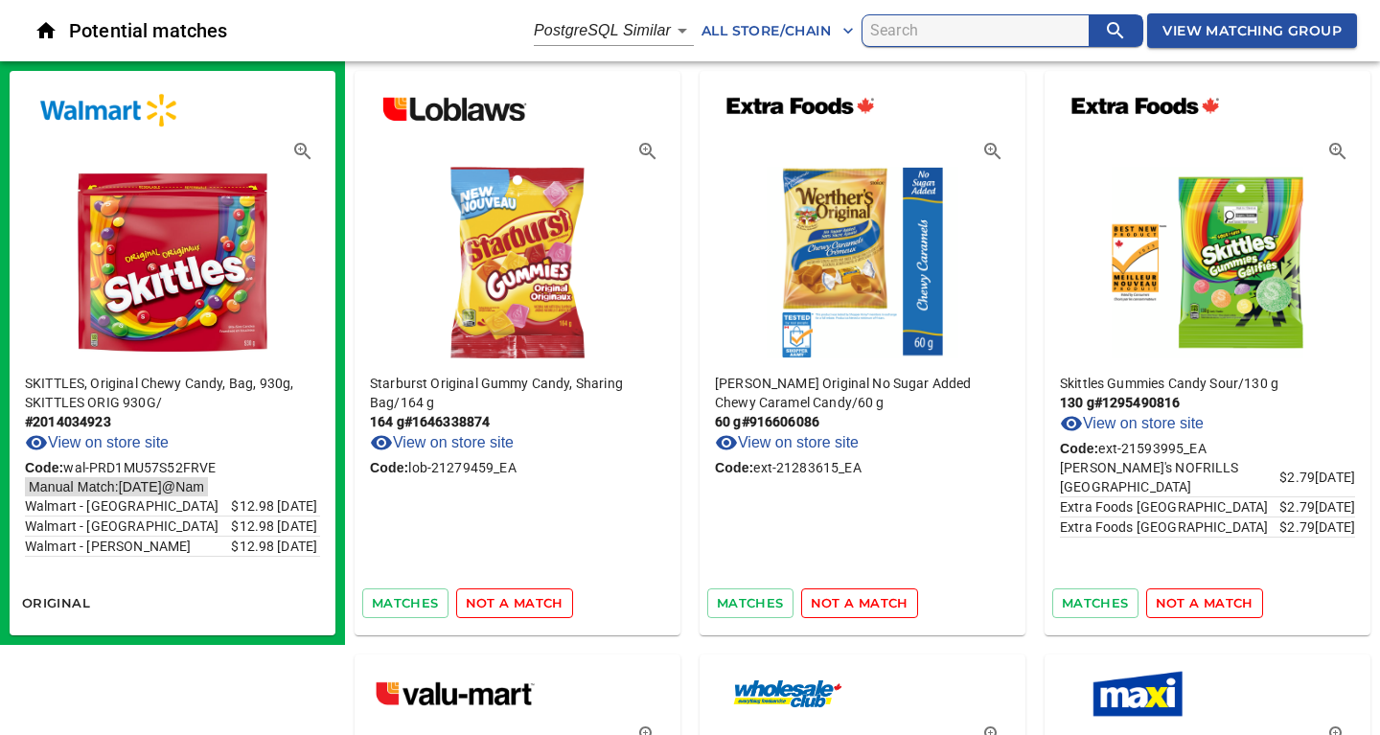
click at [522, 604] on span "not a match" at bounding box center [515, 603] width 98 height 22
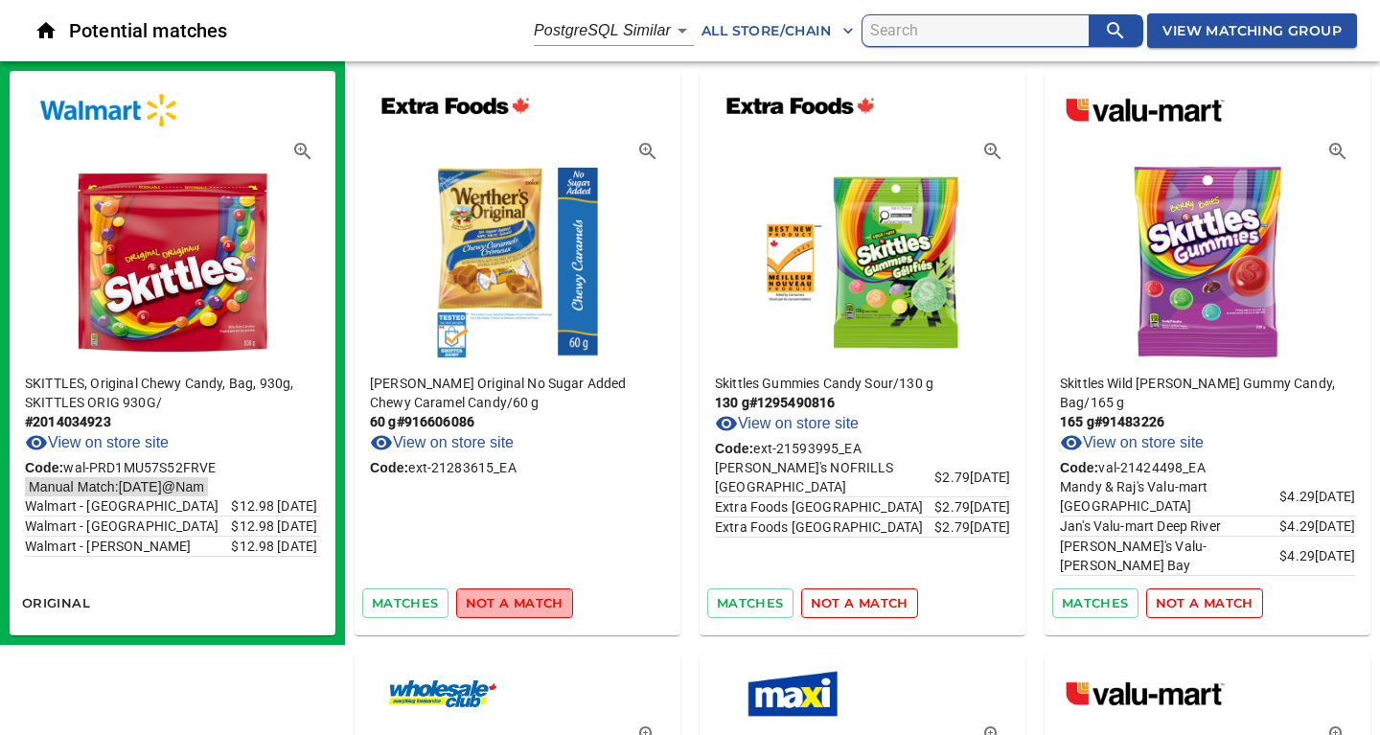
click at [522, 604] on span "not a match" at bounding box center [515, 603] width 98 height 22
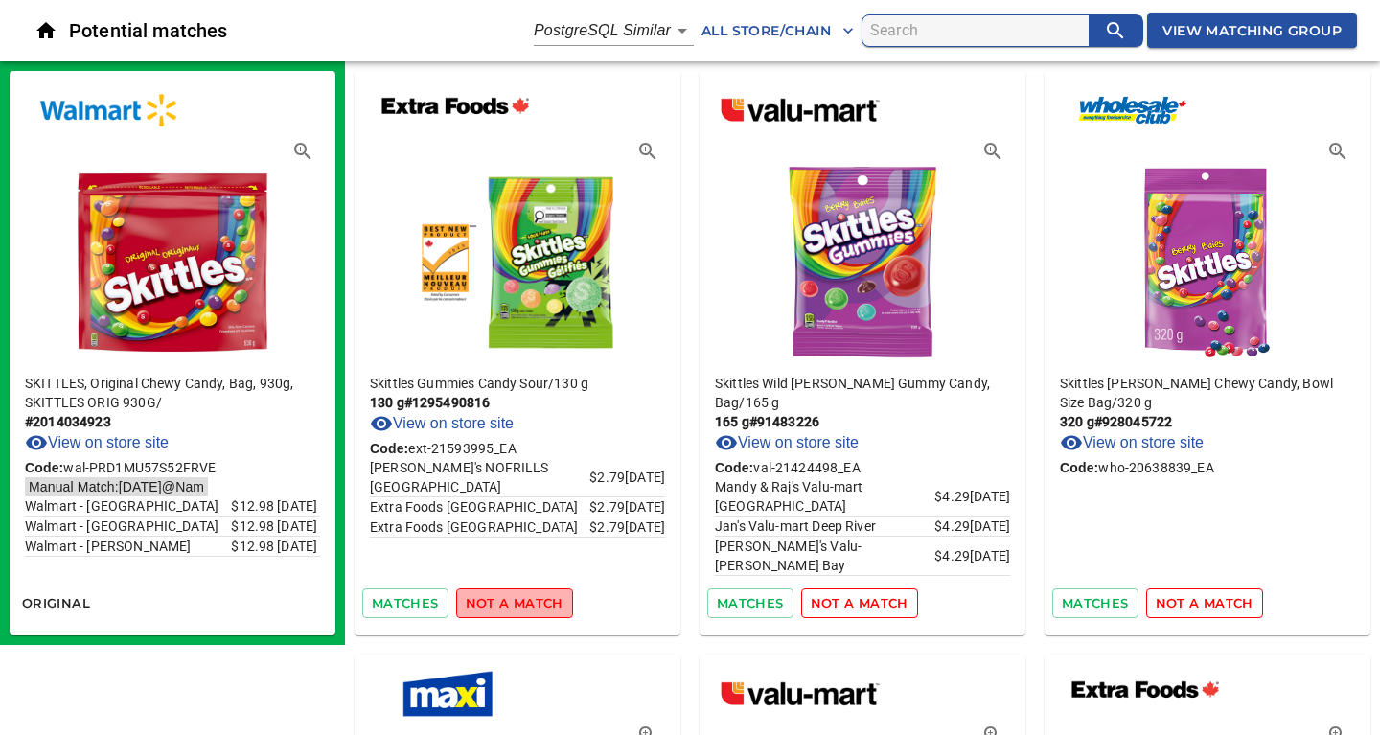
click at [522, 604] on span "not a match" at bounding box center [515, 603] width 98 height 22
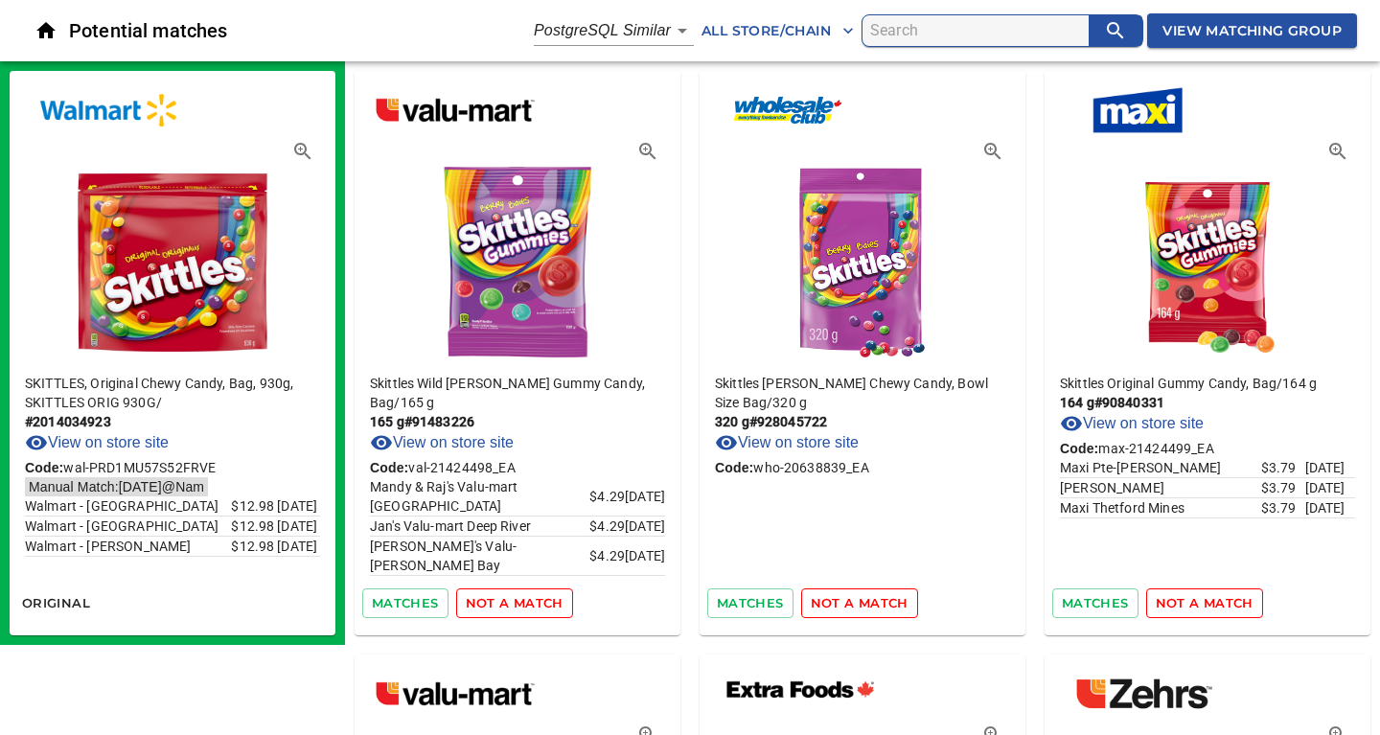
click at [522, 604] on span "not a match" at bounding box center [515, 603] width 98 height 22
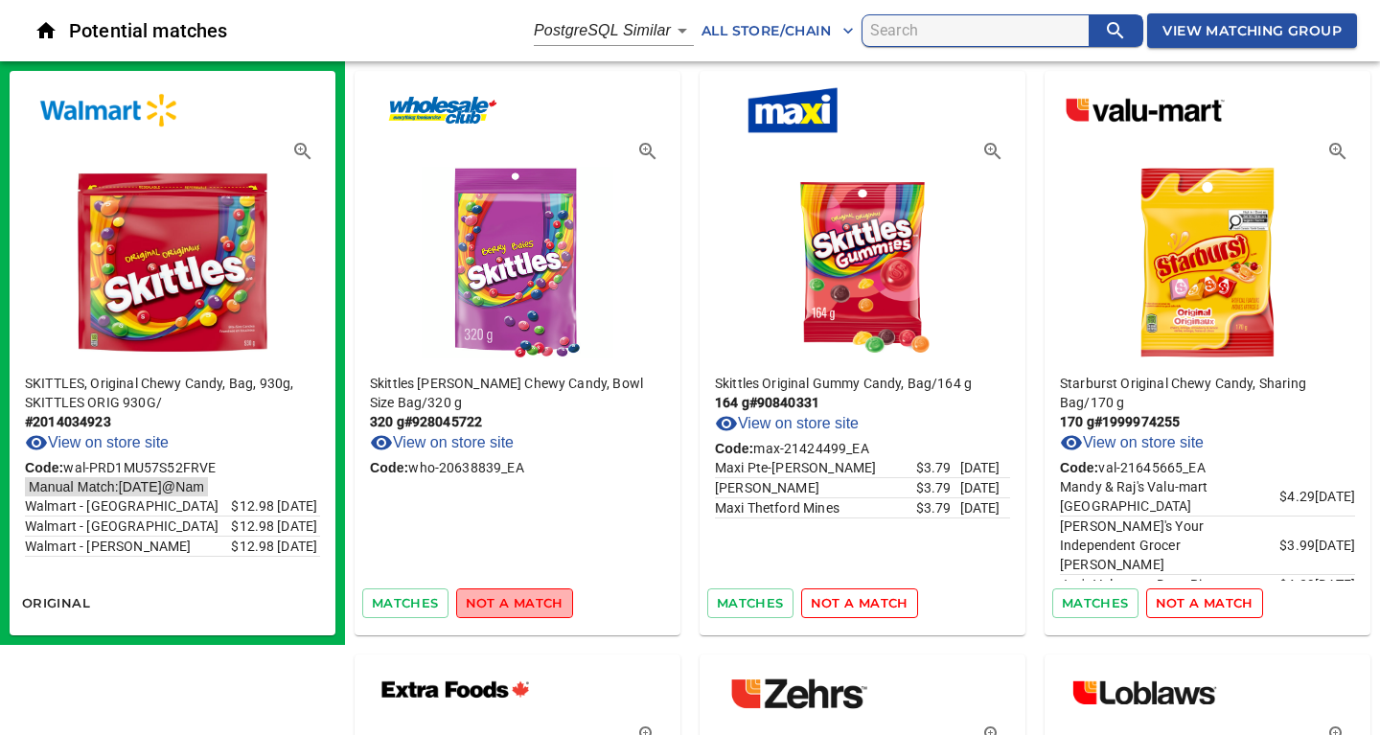
click at [522, 604] on span "not a match" at bounding box center [515, 603] width 98 height 22
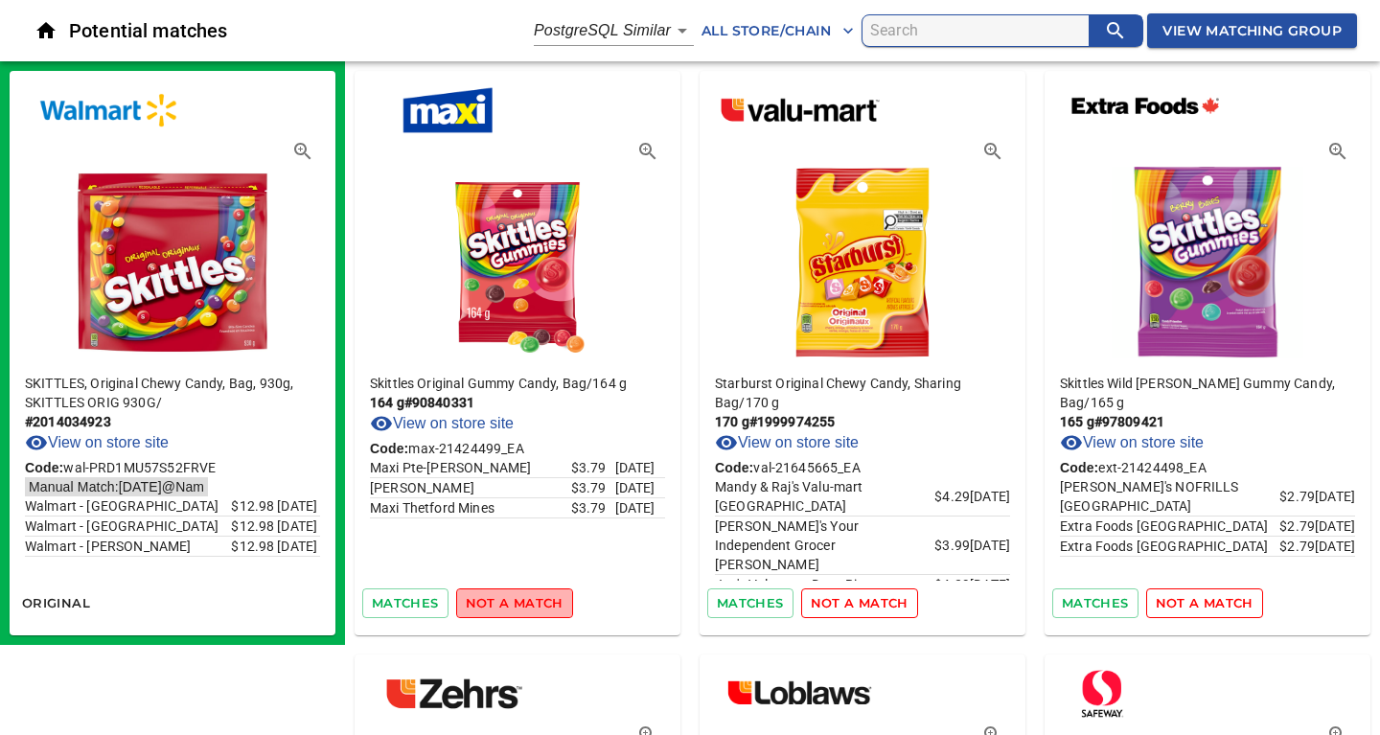
click at [522, 604] on span "not a match" at bounding box center [515, 603] width 98 height 22
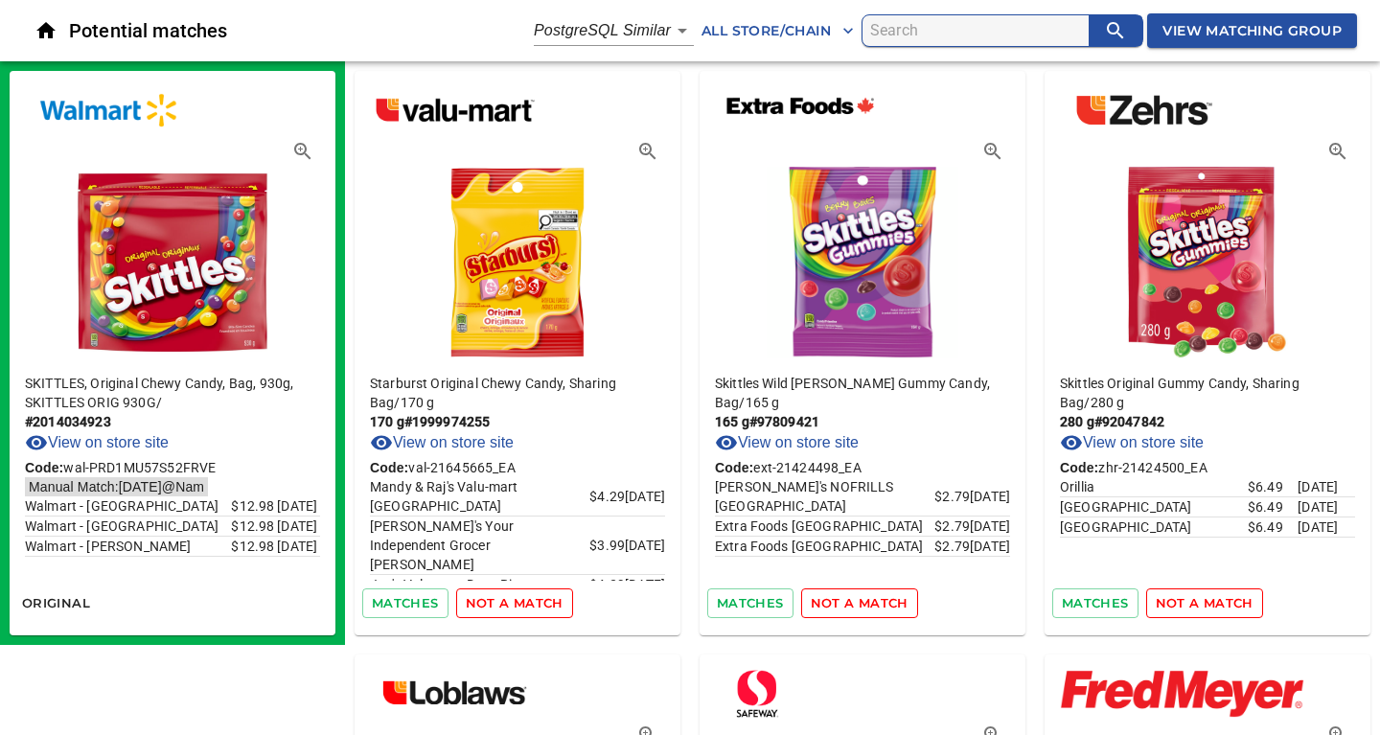
click at [522, 604] on span "not a match" at bounding box center [515, 603] width 98 height 22
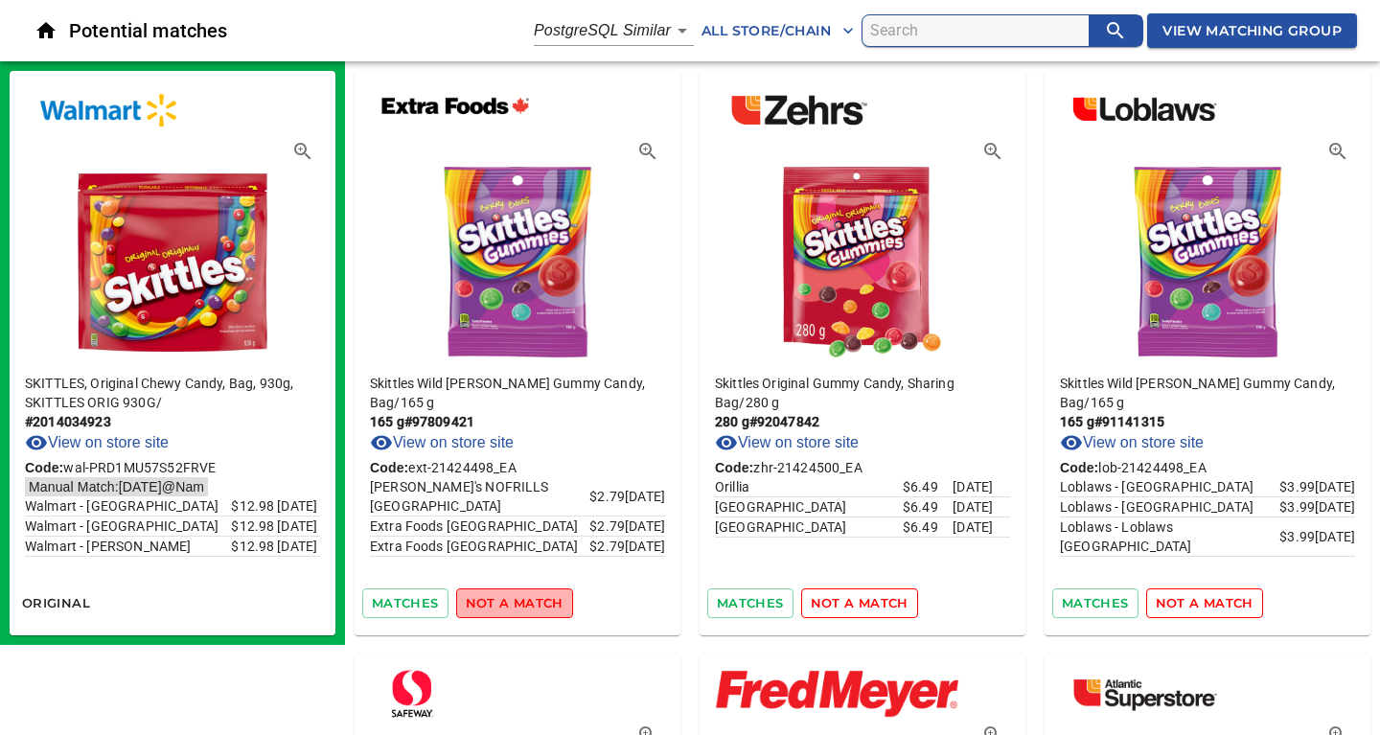
click at [522, 604] on span "not a match" at bounding box center [515, 603] width 98 height 22
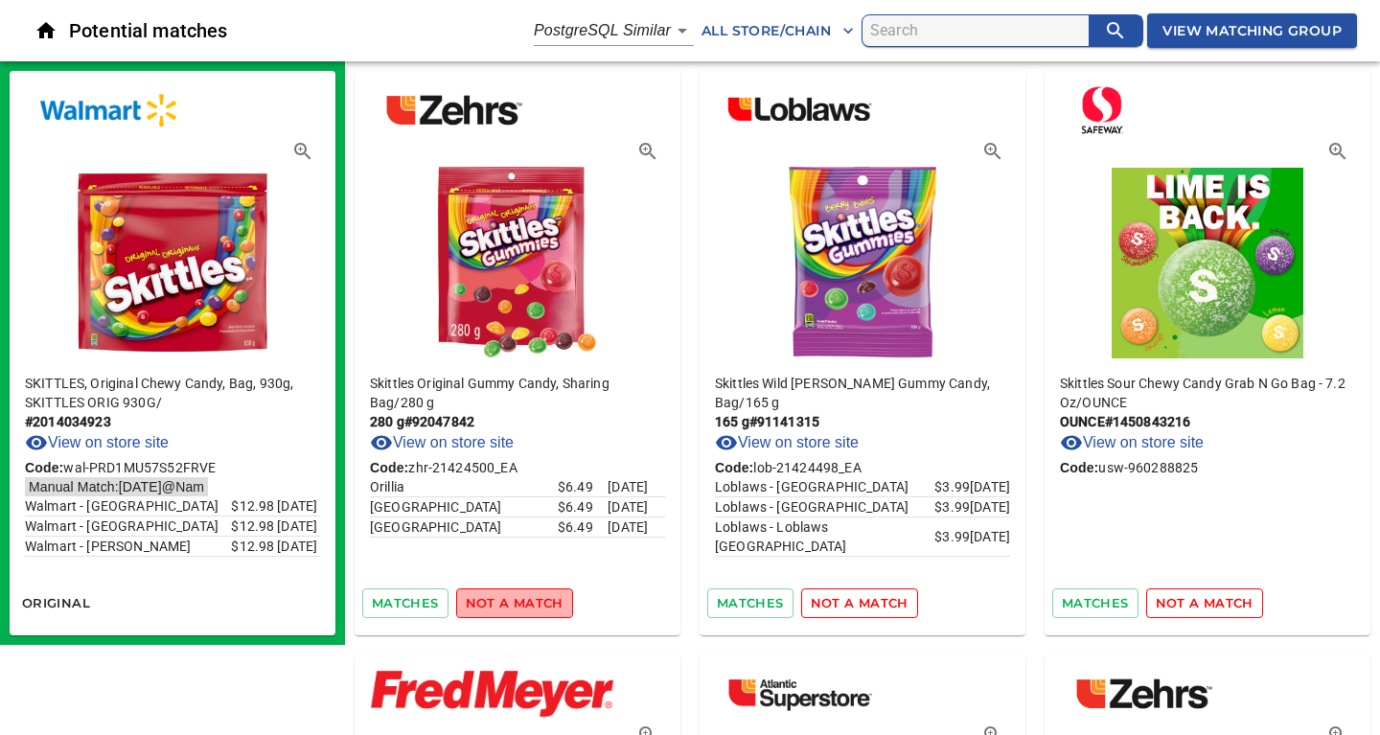
click at [522, 604] on span "not a match" at bounding box center [515, 603] width 98 height 22
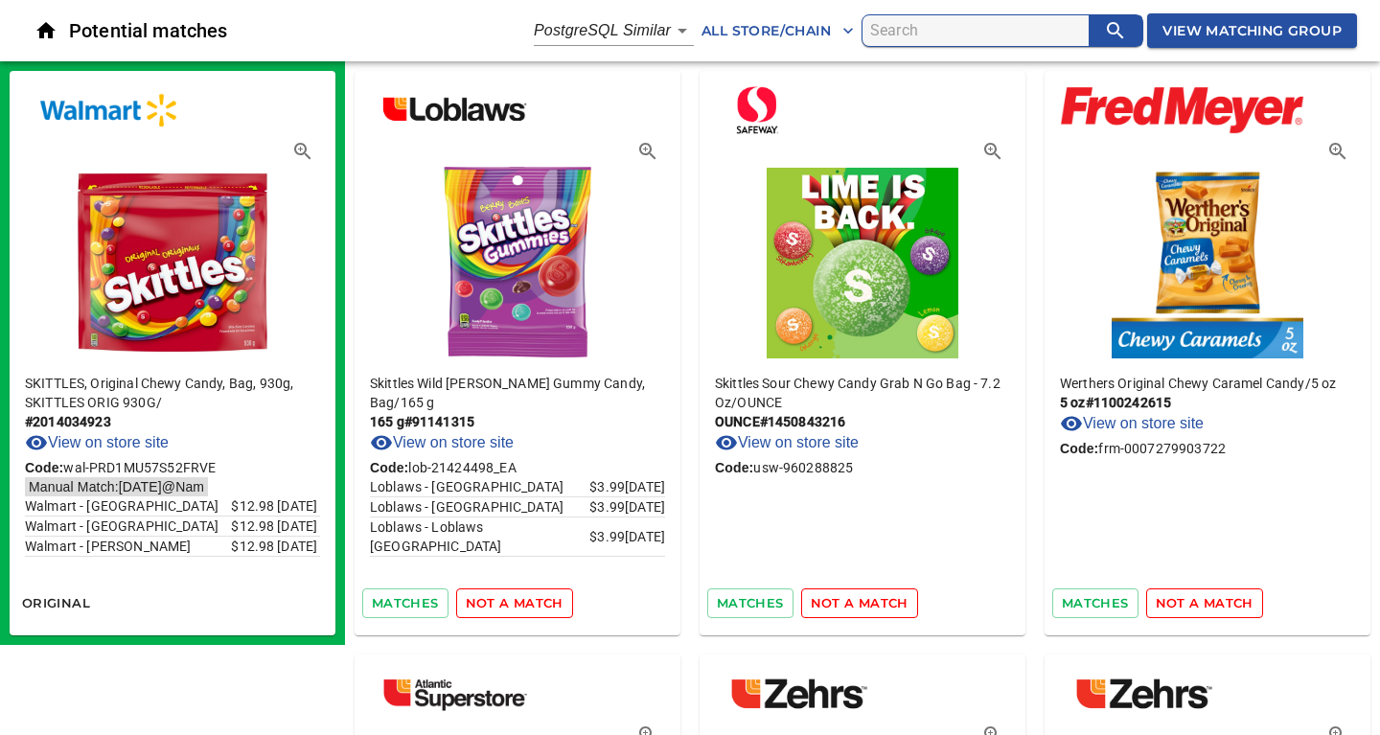
click at [522, 604] on span "not a match" at bounding box center [515, 603] width 98 height 22
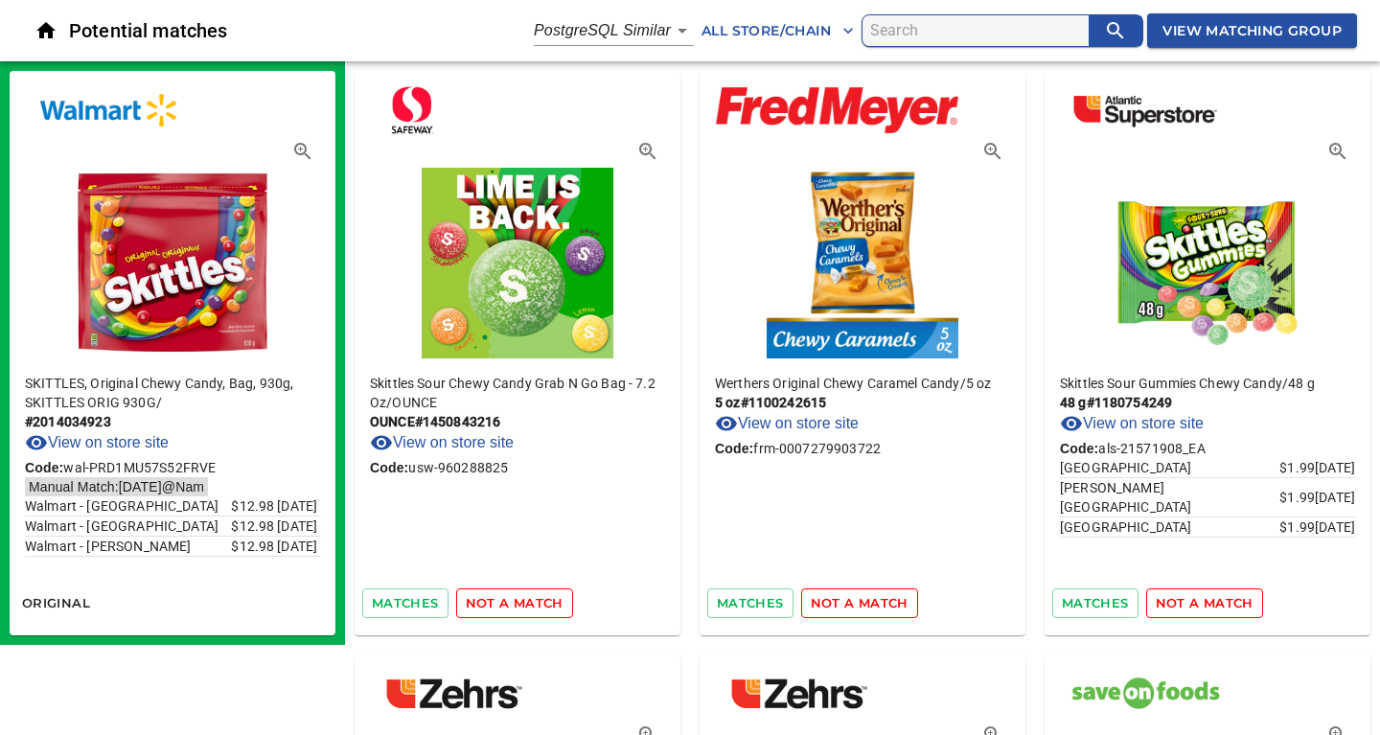
click at [522, 604] on span "not a match" at bounding box center [515, 603] width 98 height 22
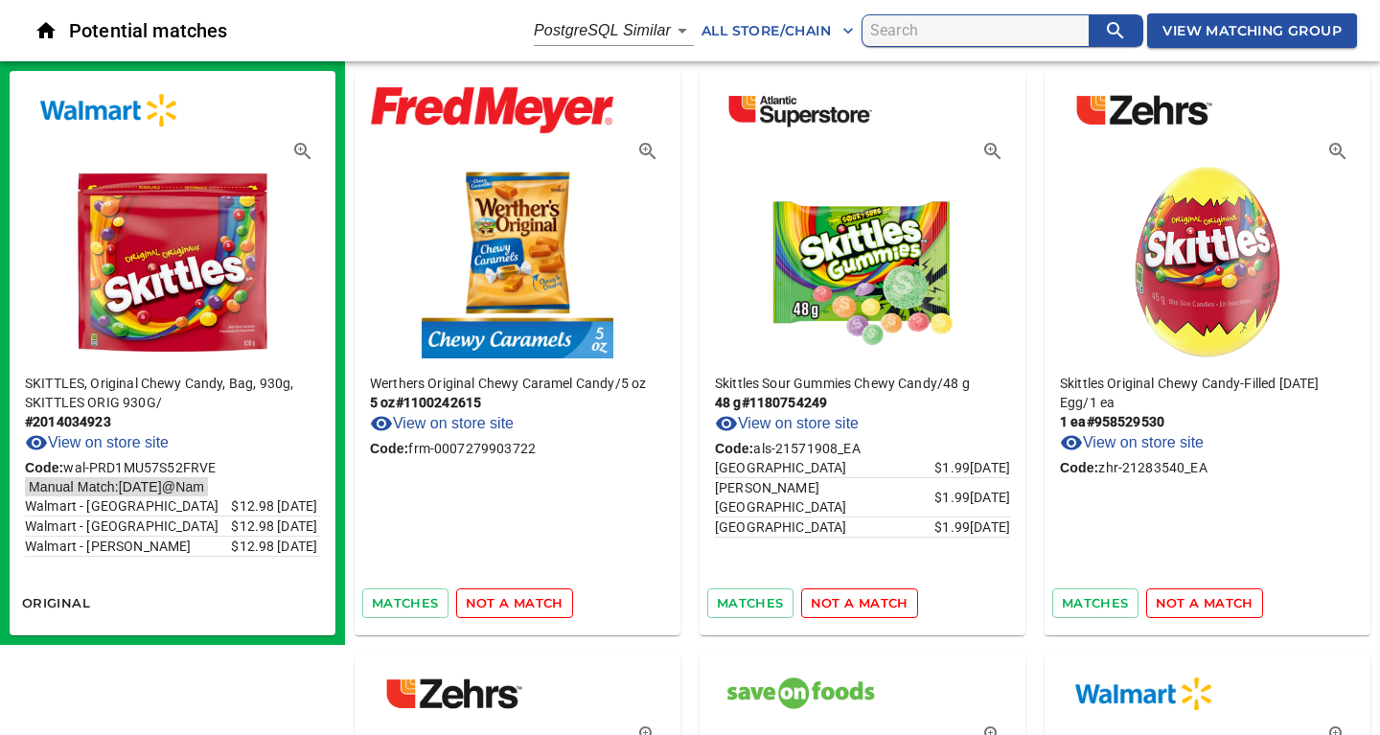
click at [522, 604] on span "not a match" at bounding box center [515, 603] width 98 height 22
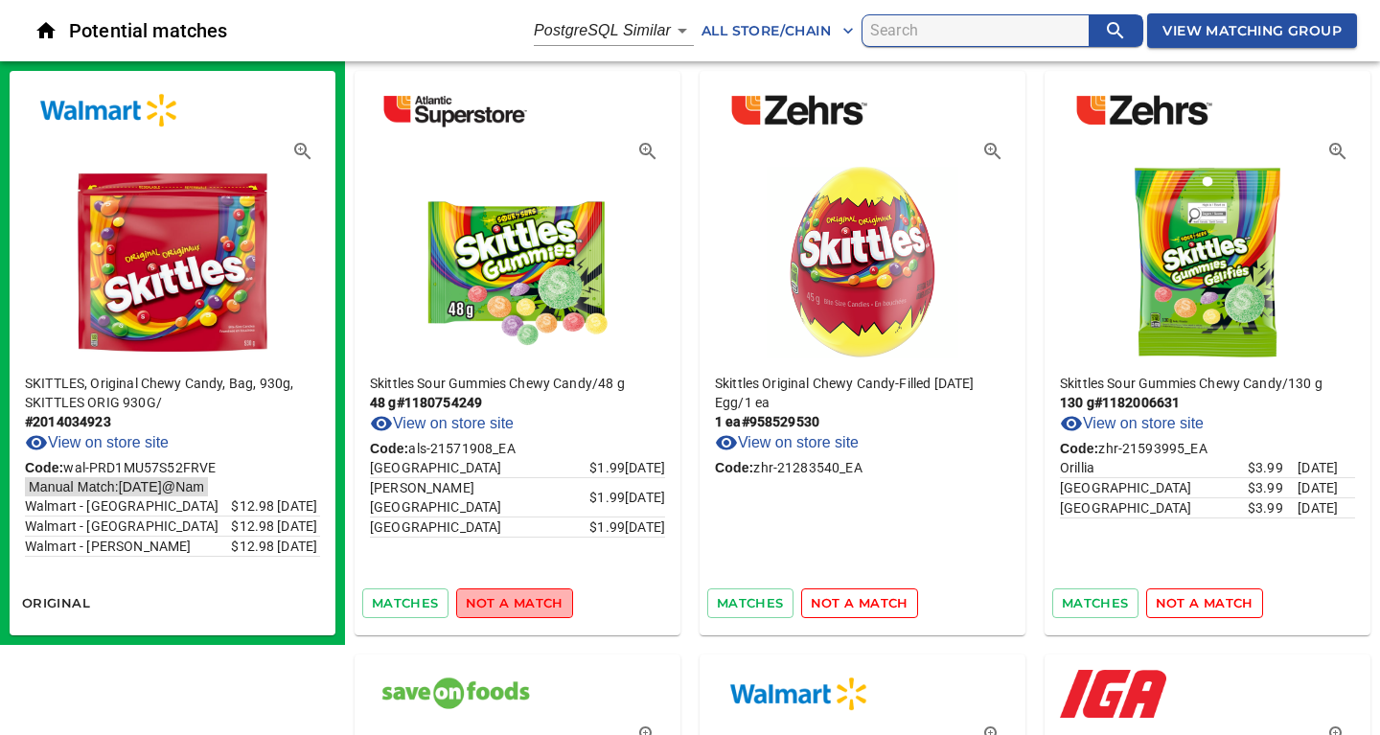
click at [522, 604] on span "not a match" at bounding box center [515, 603] width 98 height 22
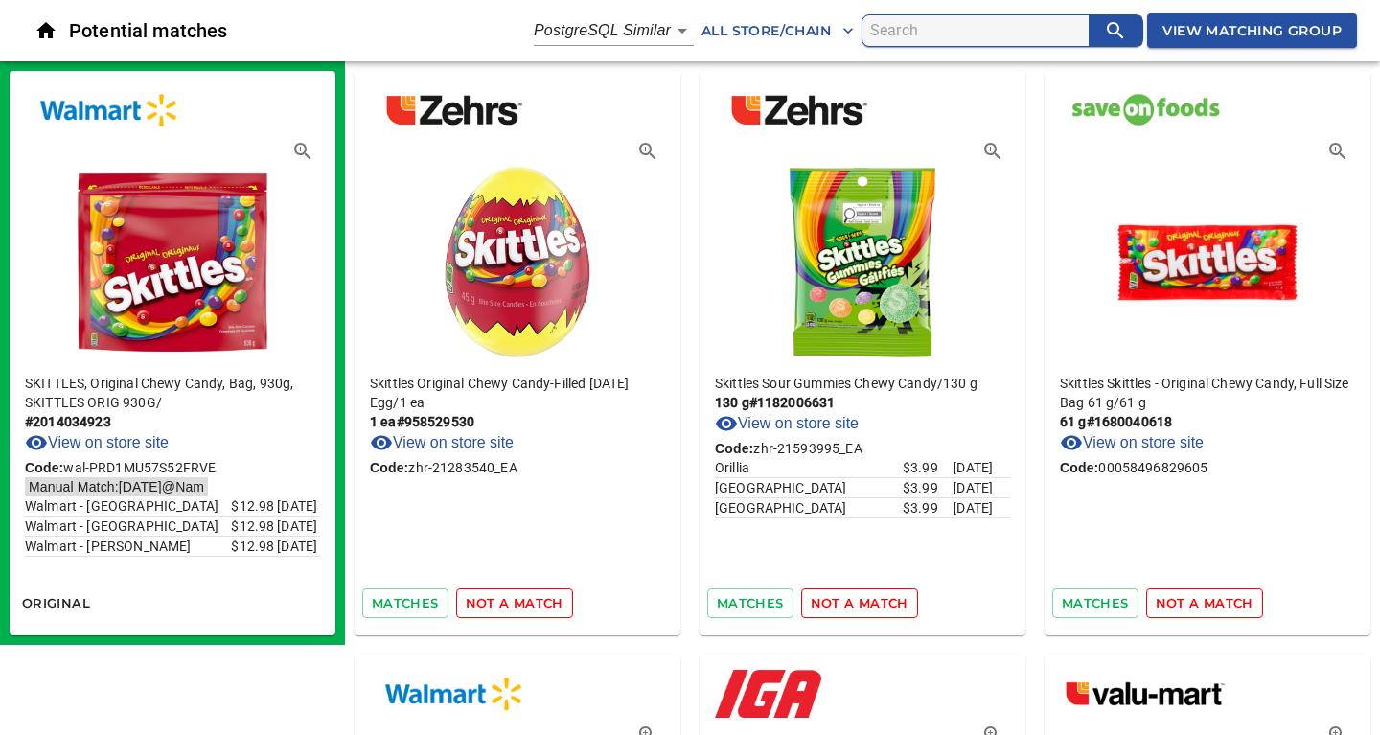
click at [522, 604] on span "not a match" at bounding box center [515, 603] width 98 height 22
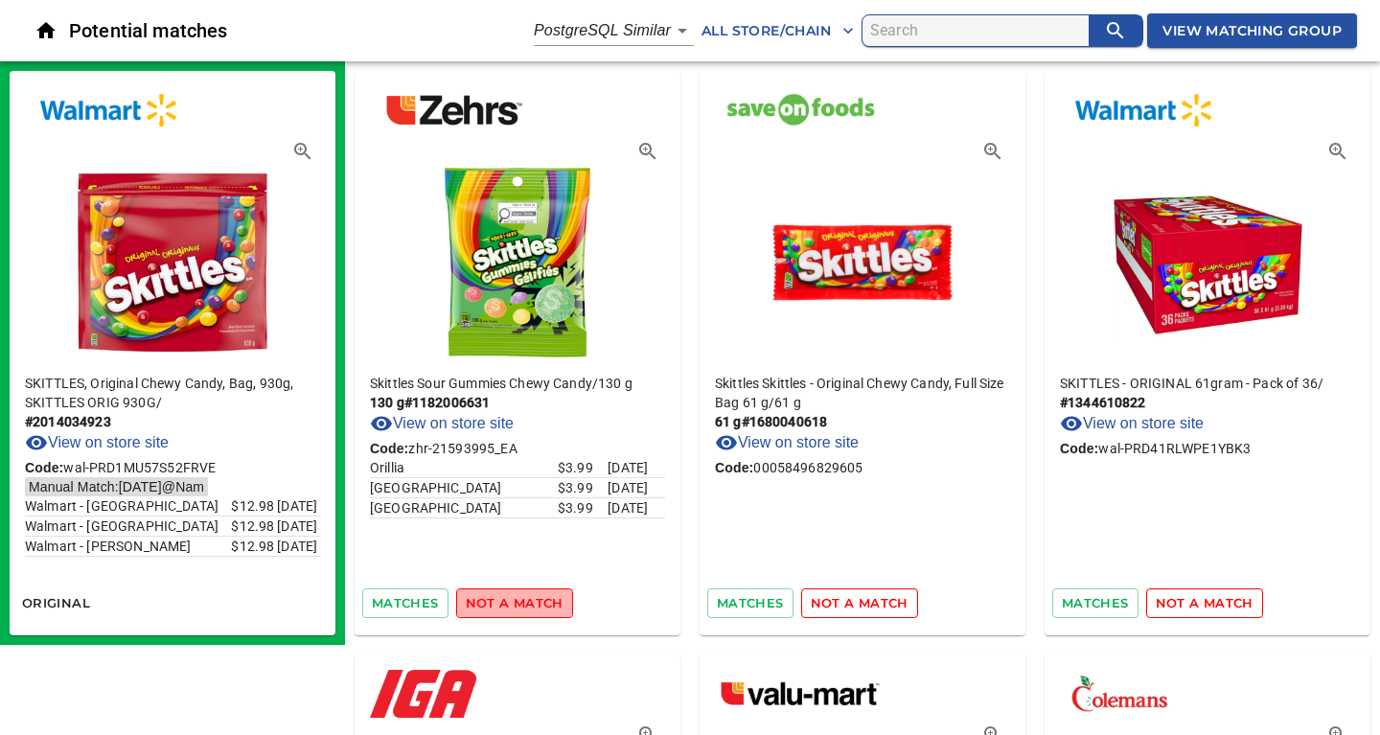
click at [522, 604] on span "not a match" at bounding box center [515, 603] width 98 height 22
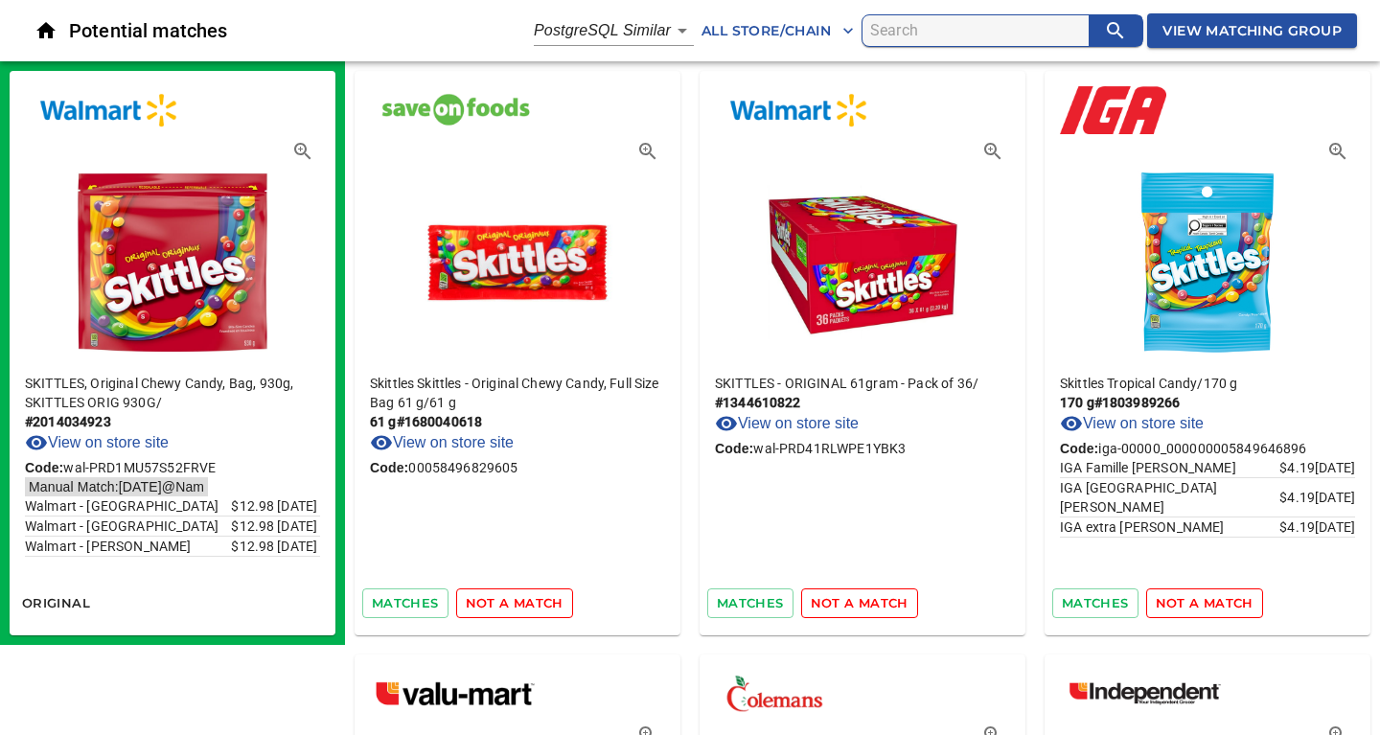
click at [522, 604] on span "not a match" at bounding box center [515, 603] width 98 height 22
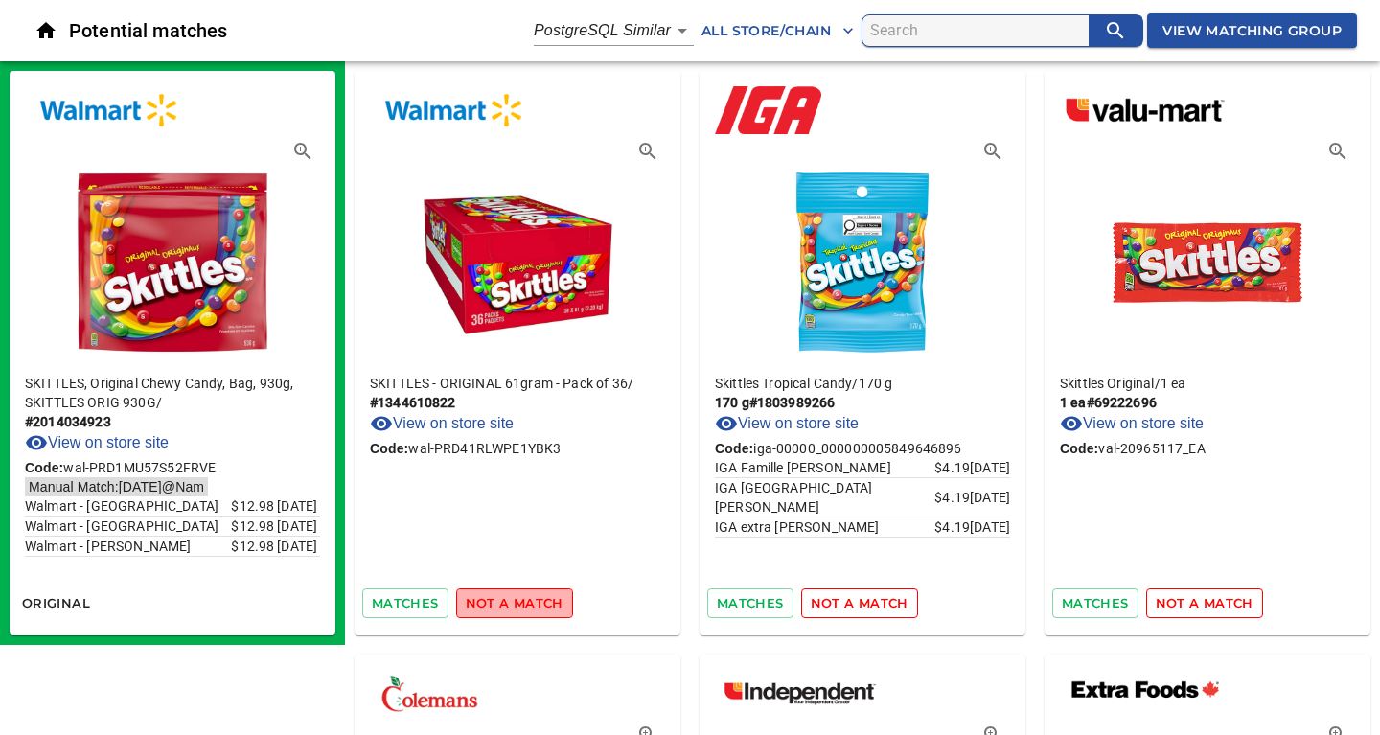
click at [522, 604] on span "not a match" at bounding box center [515, 603] width 98 height 22
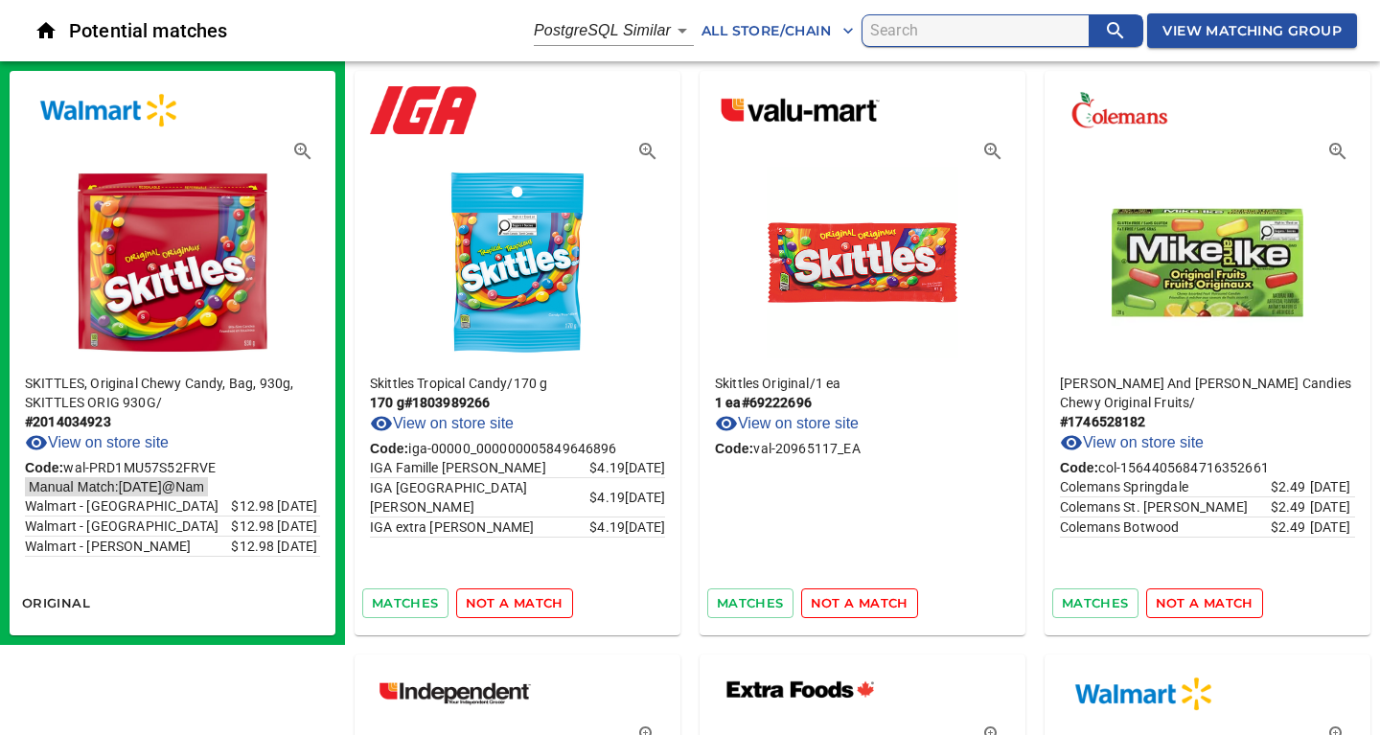
click at [522, 604] on span "not a match" at bounding box center [515, 603] width 98 height 22
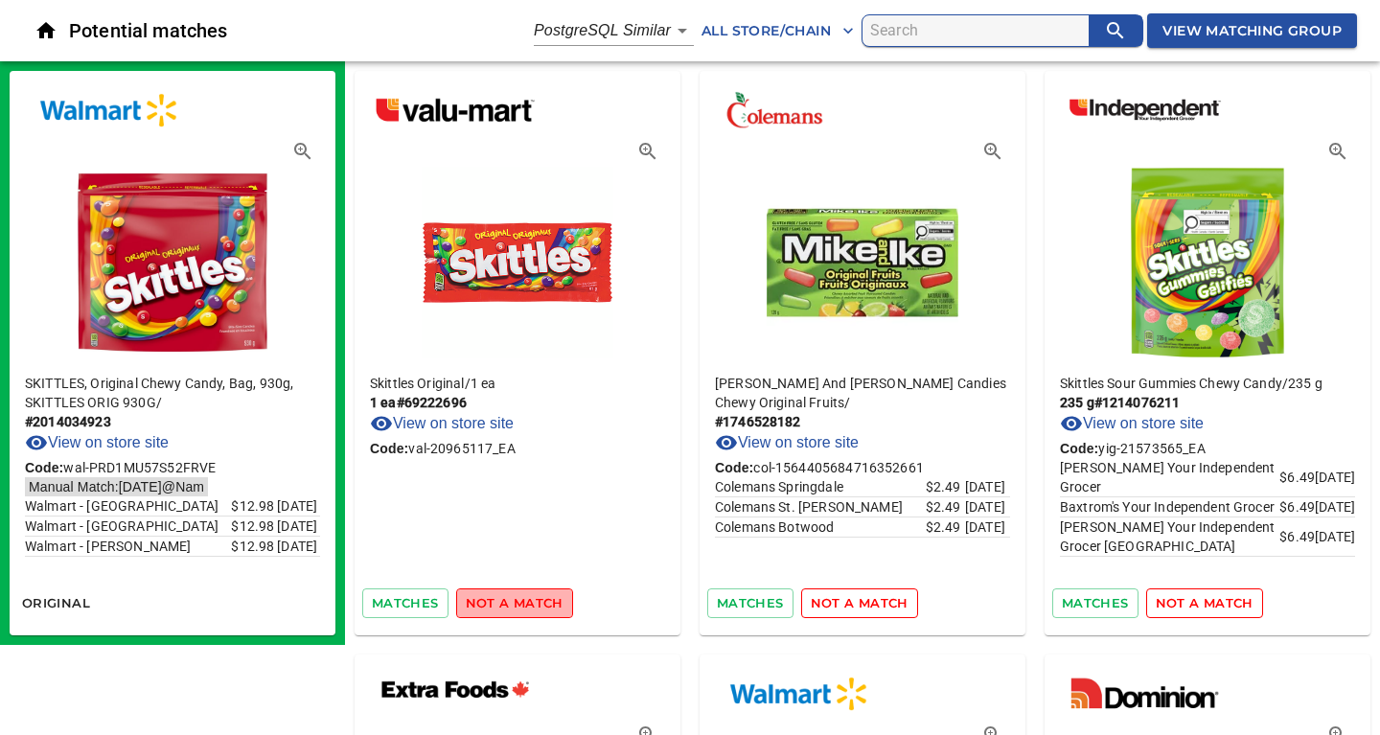
click at [522, 604] on span "not a match" at bounding box center [515, 603] width 98 height 22
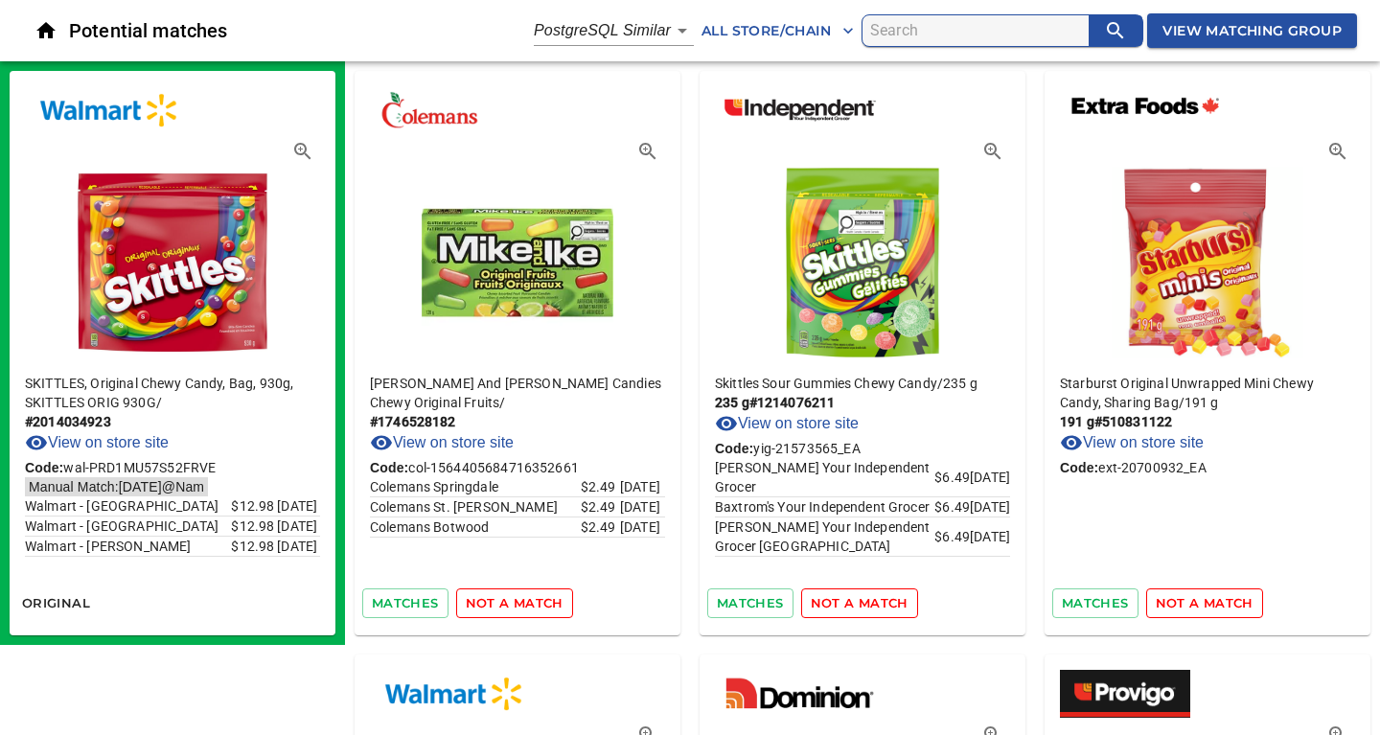
click at [522, 604] on span "not a match" at bounding box center [515, 603] width 98 height 22
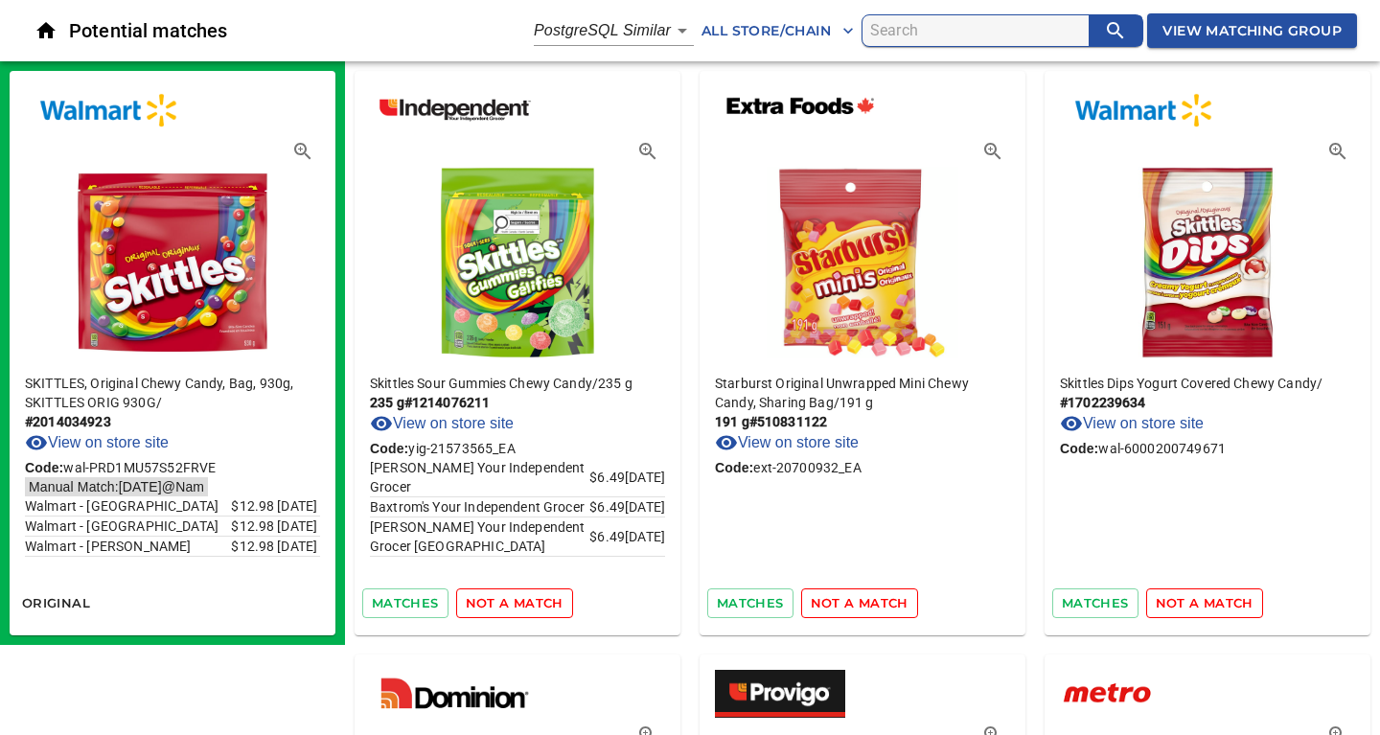
click at [522, 604] on span "not a match" at bounding box center [515, 603] width 98 height 22
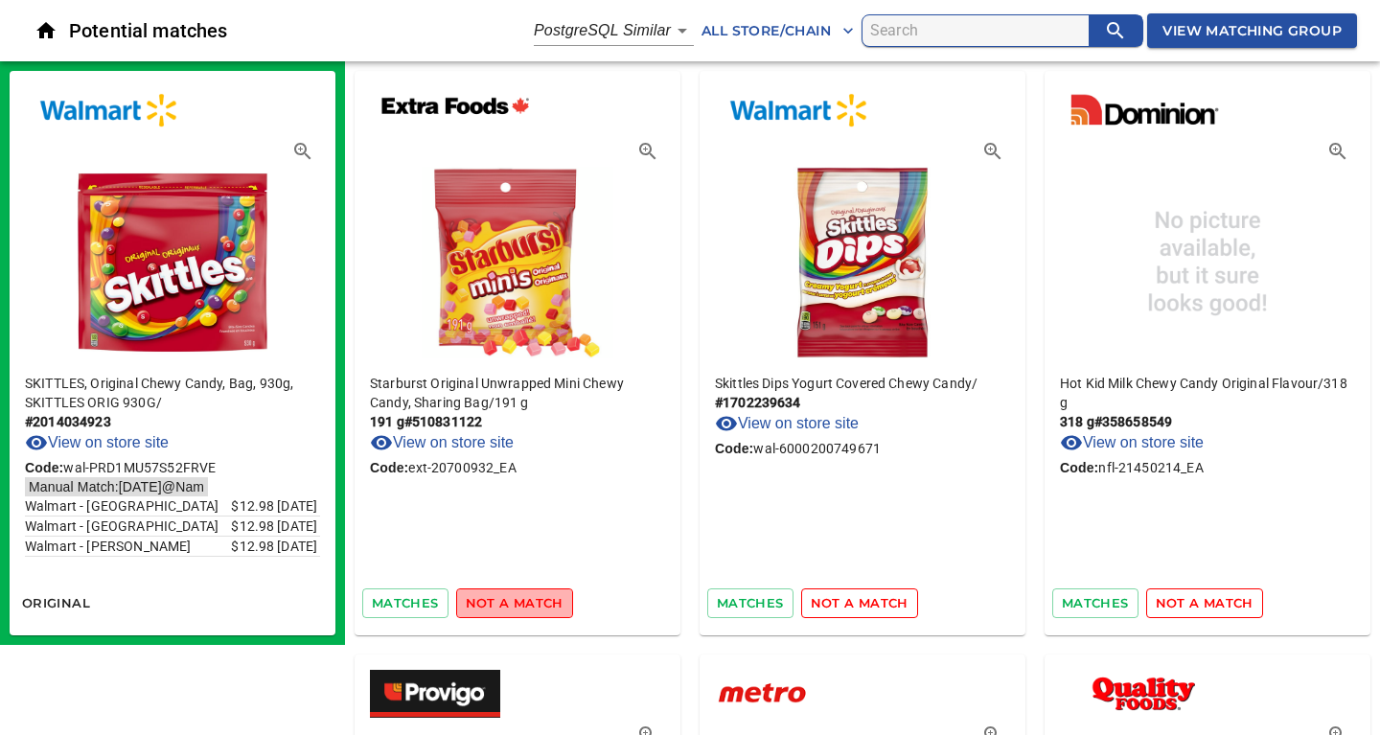
click at [522, 604] on span "not a match" at bounding box center [515, 603] width 98 height 22
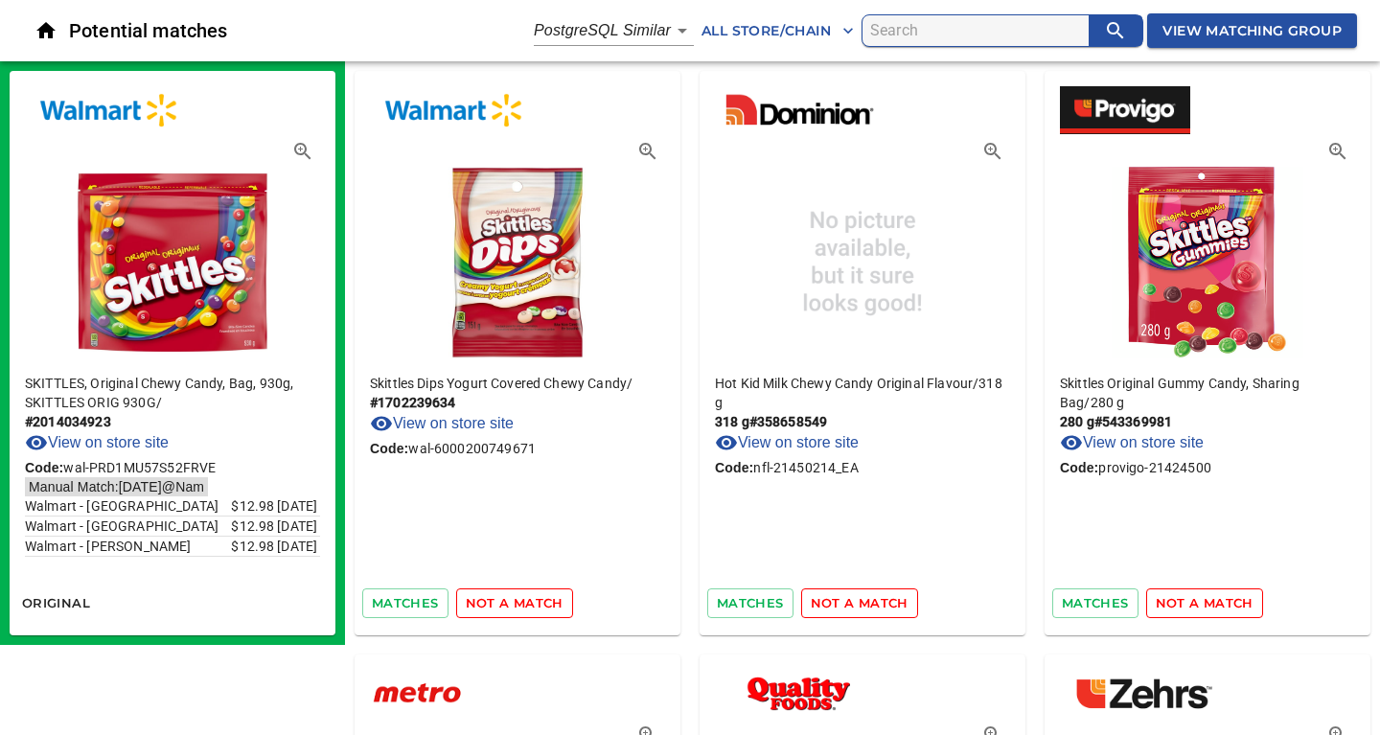
click at [522, 604] on span "not a match" at bounding box center [515, 603] width 98 height 22
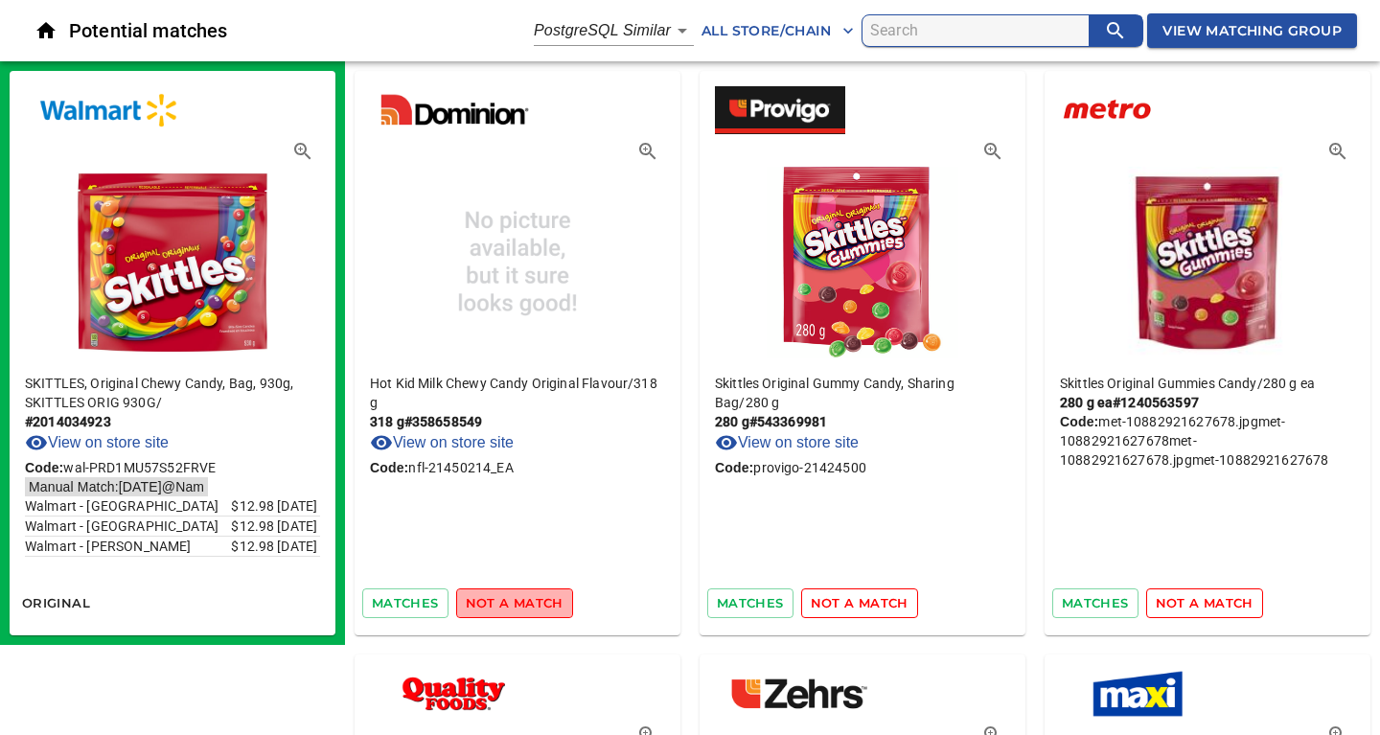
click at [522, 604] on span "not a match" at bounding box center [515, 603] width 98 height 22
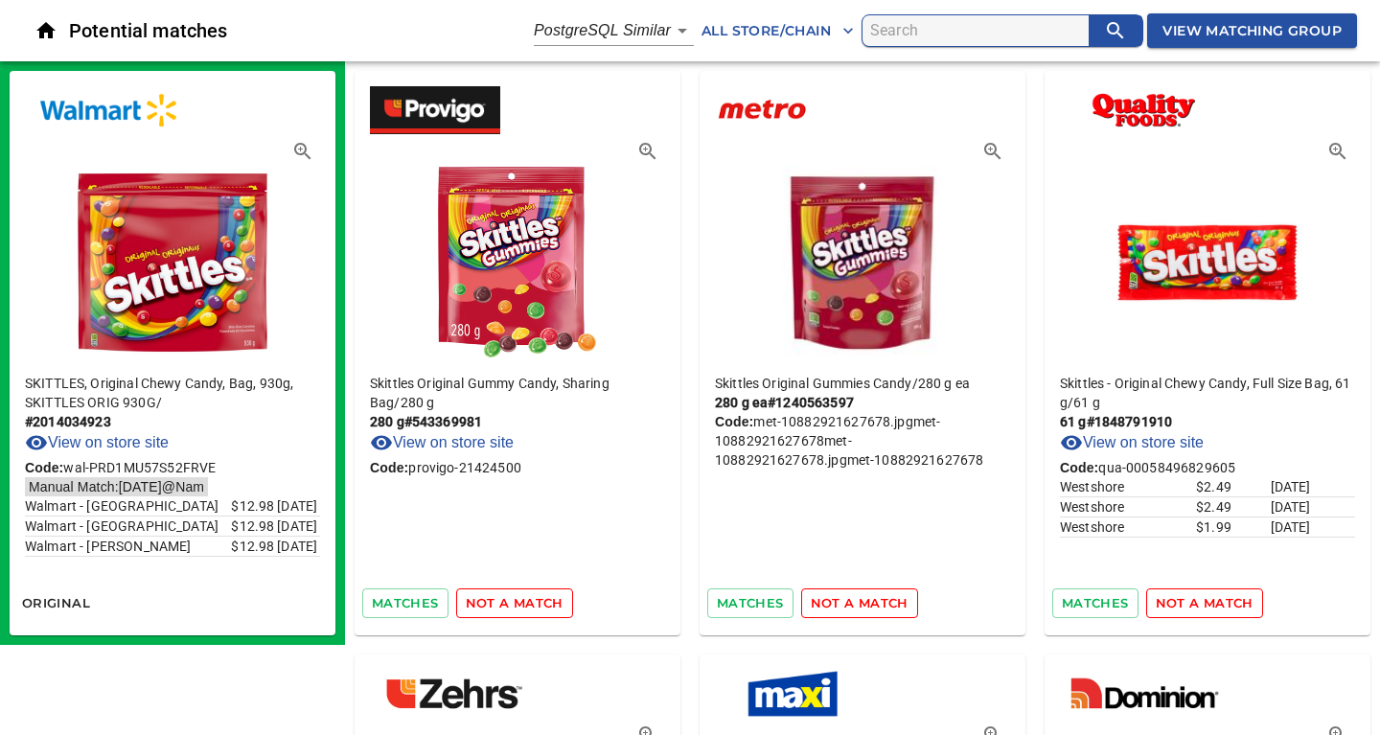
click at [522, 604] on span "not a match" at bounding box center [515, 603] width 98 height 22
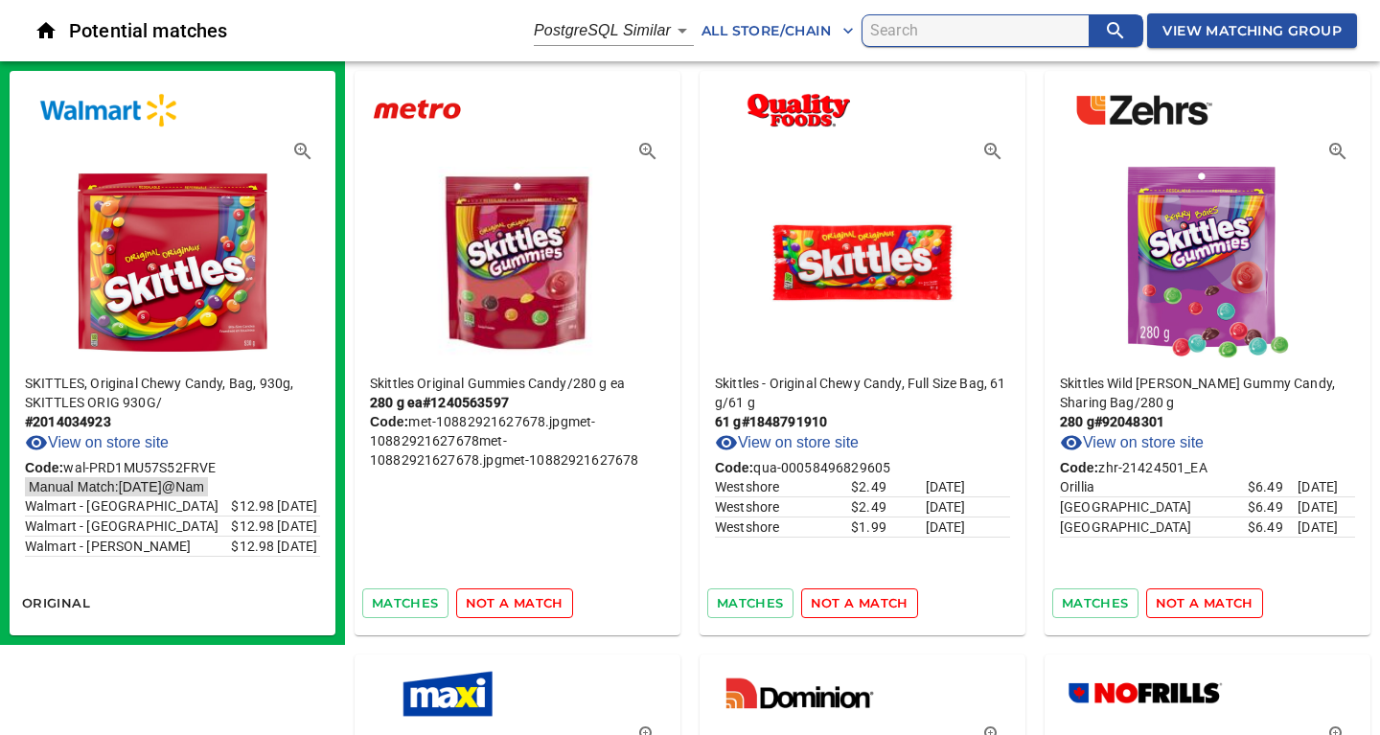
click at [522, 604] on span "not a match" at bounding box center [515, 603] width 98 height 22
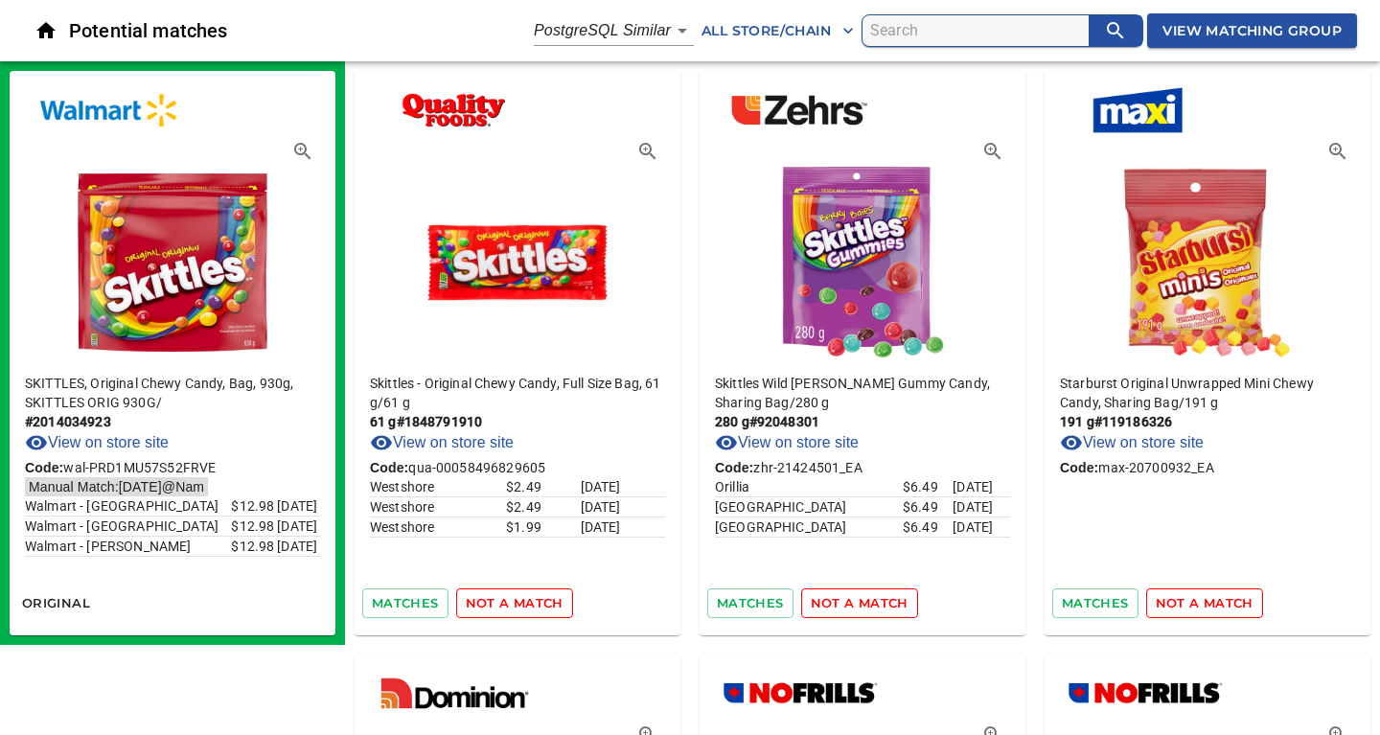
click at [522, 604] on span "not a match" at bounding box center [515, 603] width 98 height 22
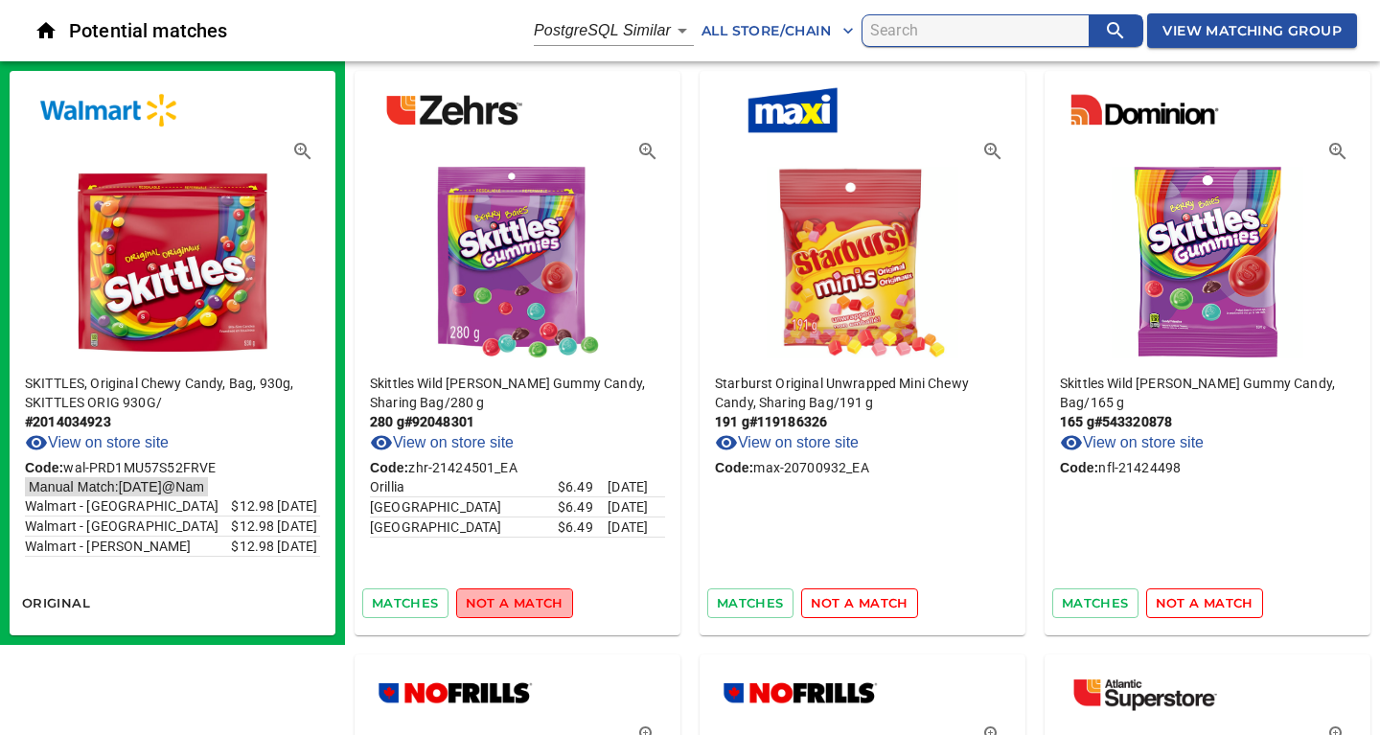
click at [522, 604] on span "not a match" at bounding box center [515, 603] width 98 height 22
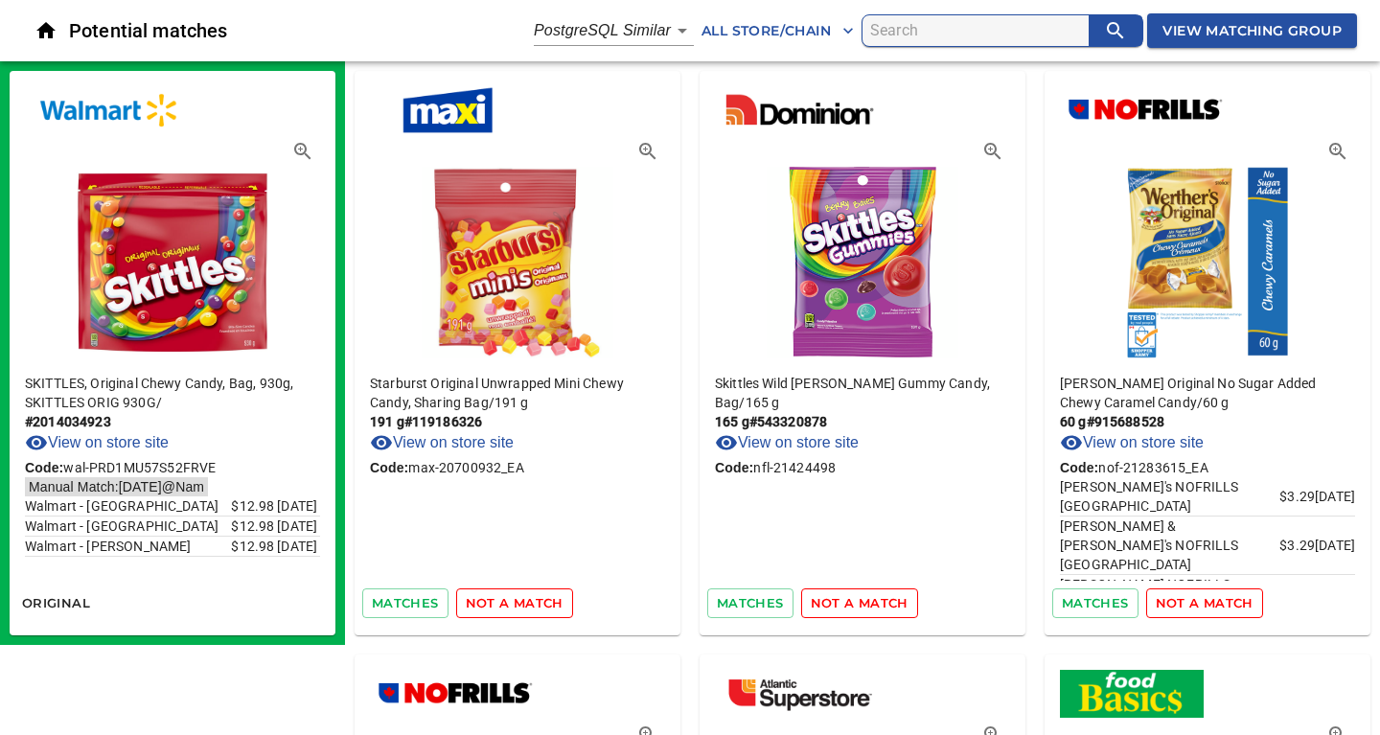
click at [522, 604] on span "not a match" at bounding box center [515, 603] width 98 height 22
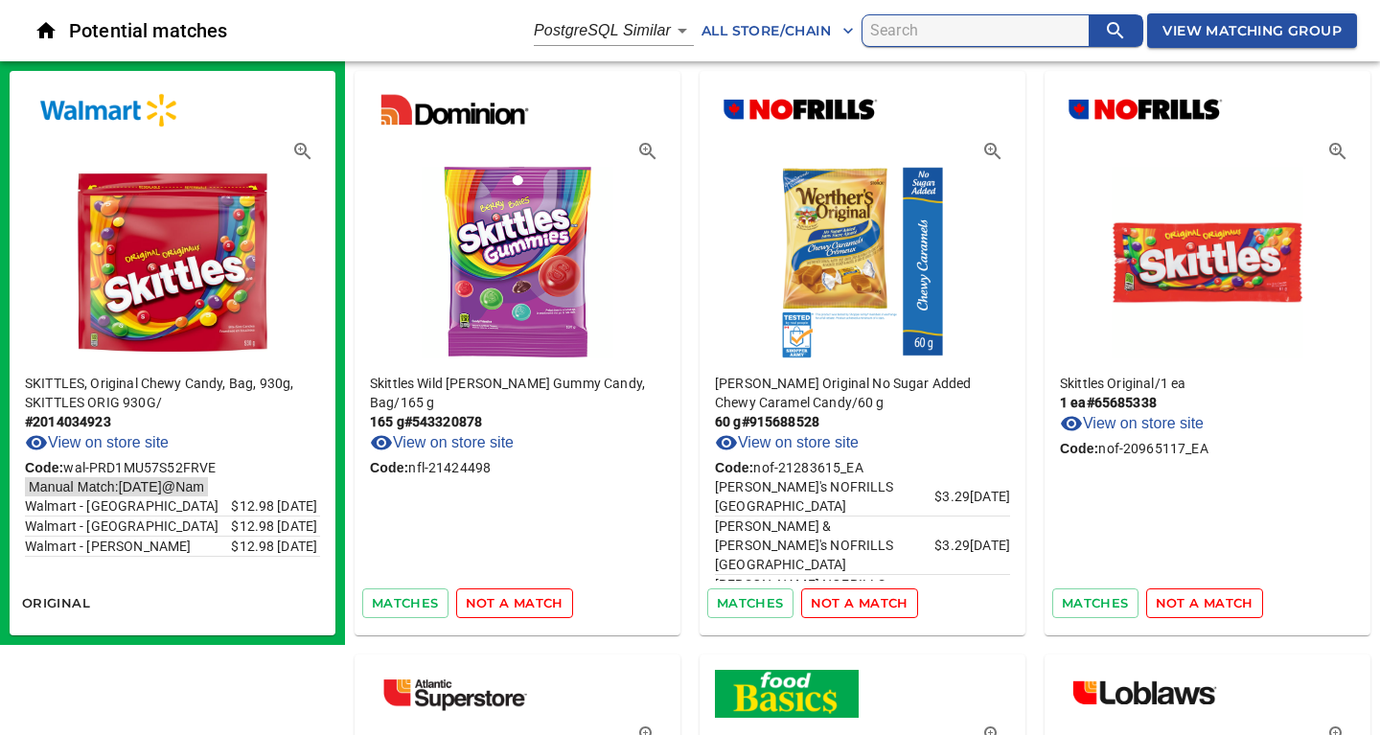
click at [522, 604] on span "not a match" at bounding box center [515, 603] width 98 height 22
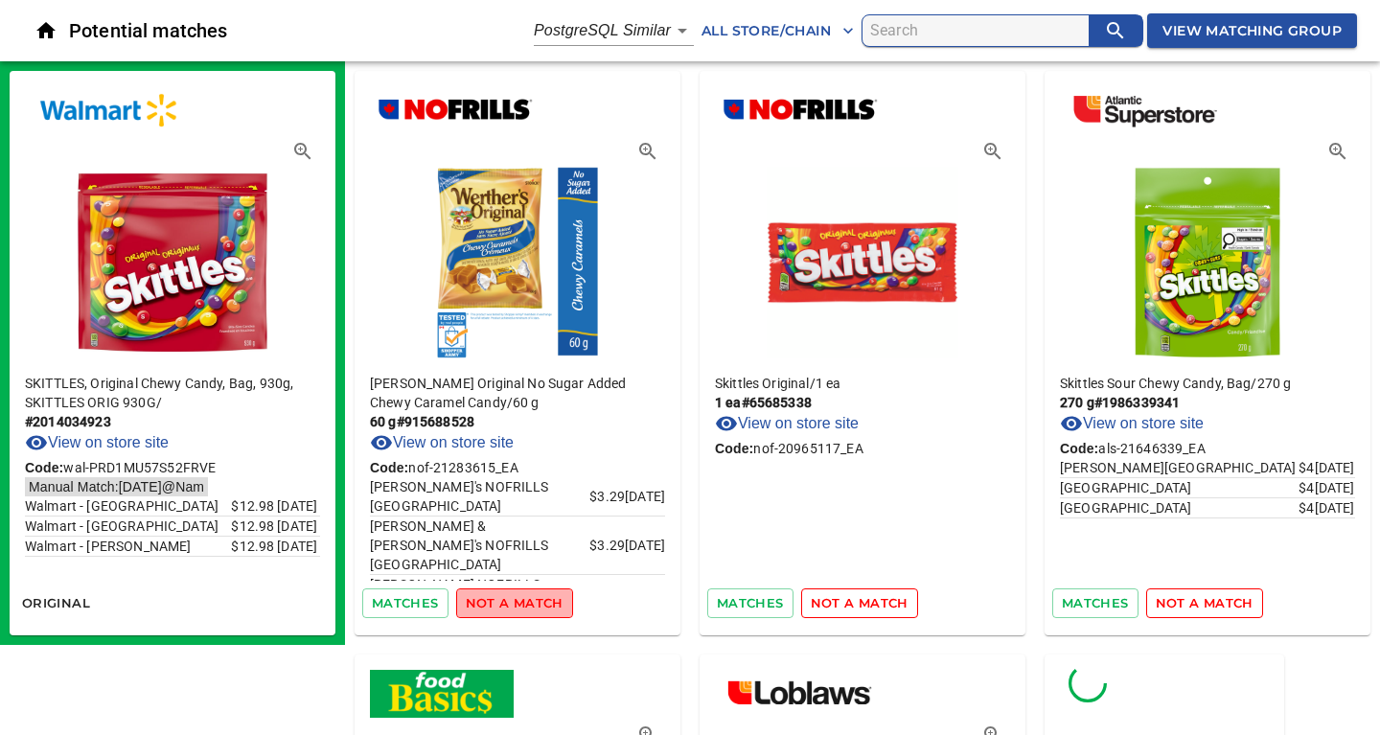
click at [522, 604] on span "not a match" at bounding box center [515, 603] width 98 height 22
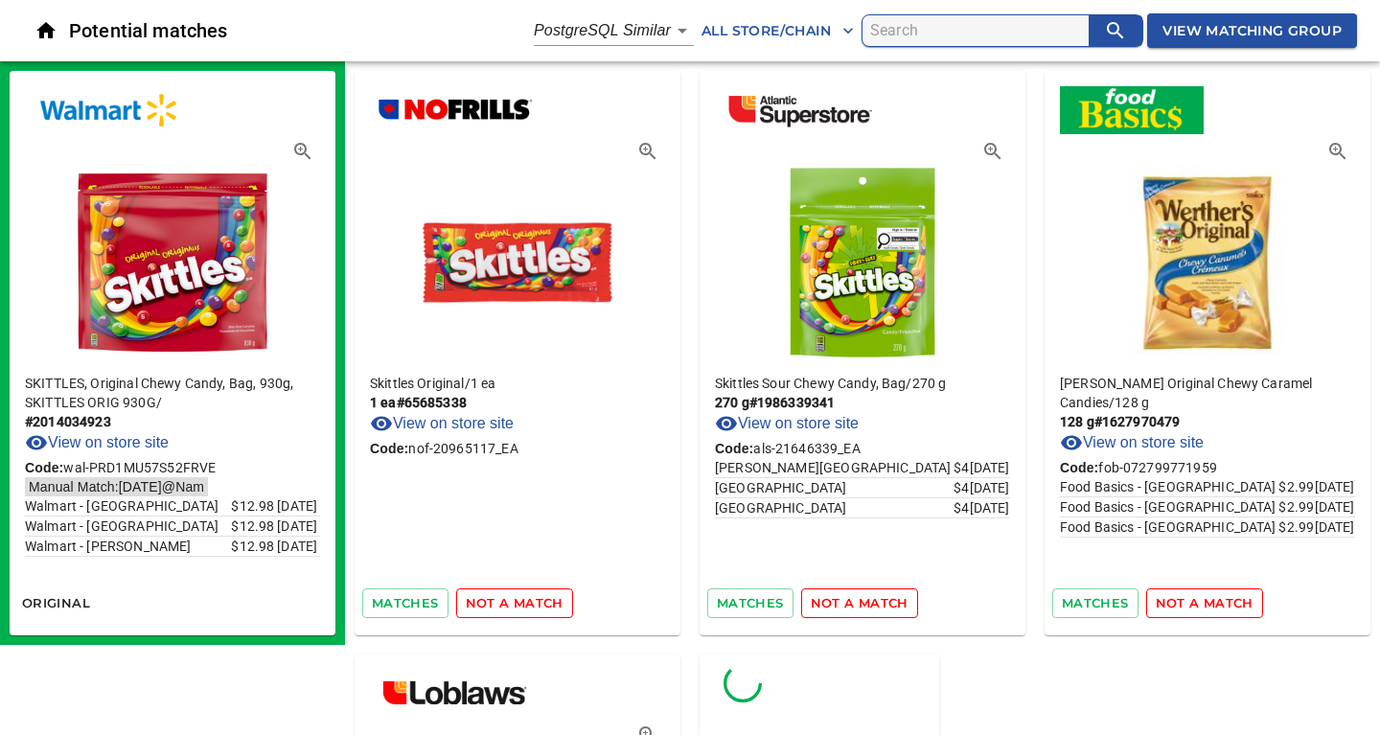
click at [522, 604] on span "not a match" at bounding box center [515, 603] width 98 height 22
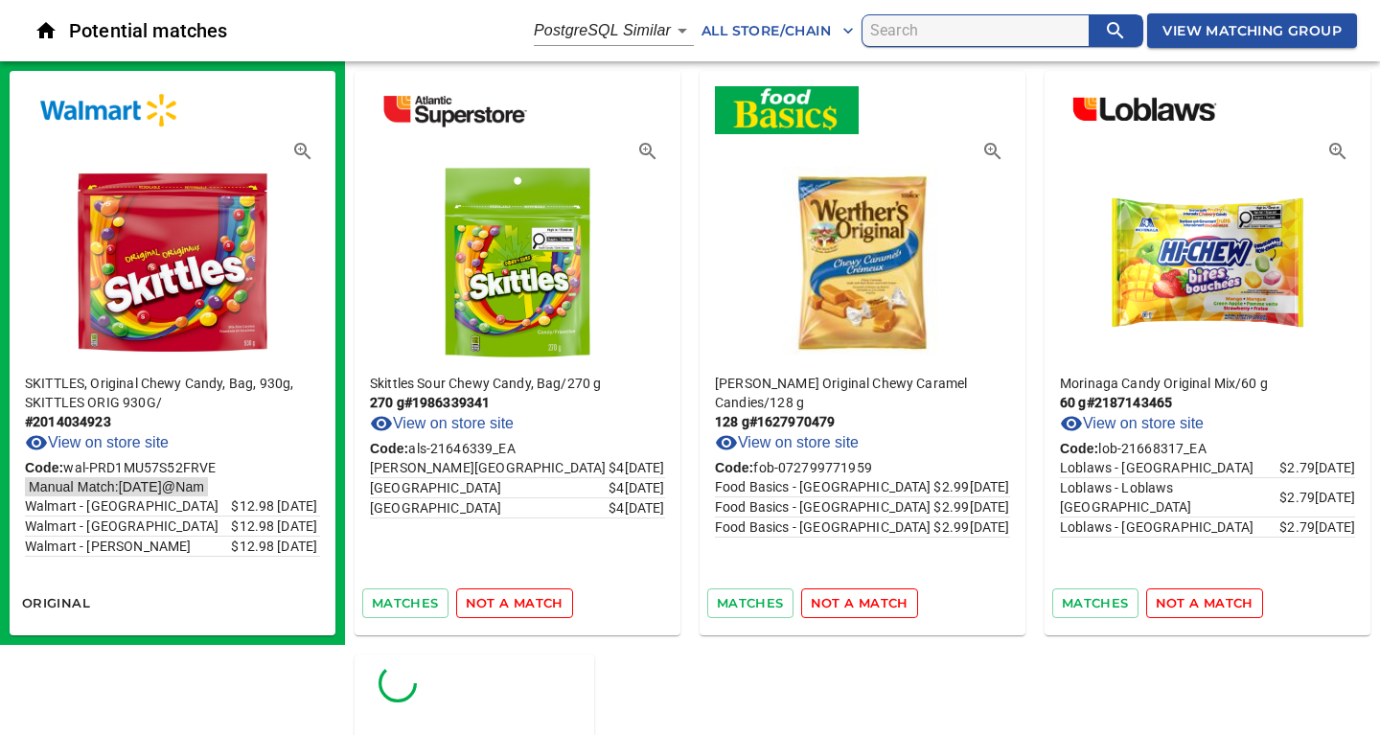
click at [522, 604] on span "not a match" at bounding box center [515, 603] width 98 height 22
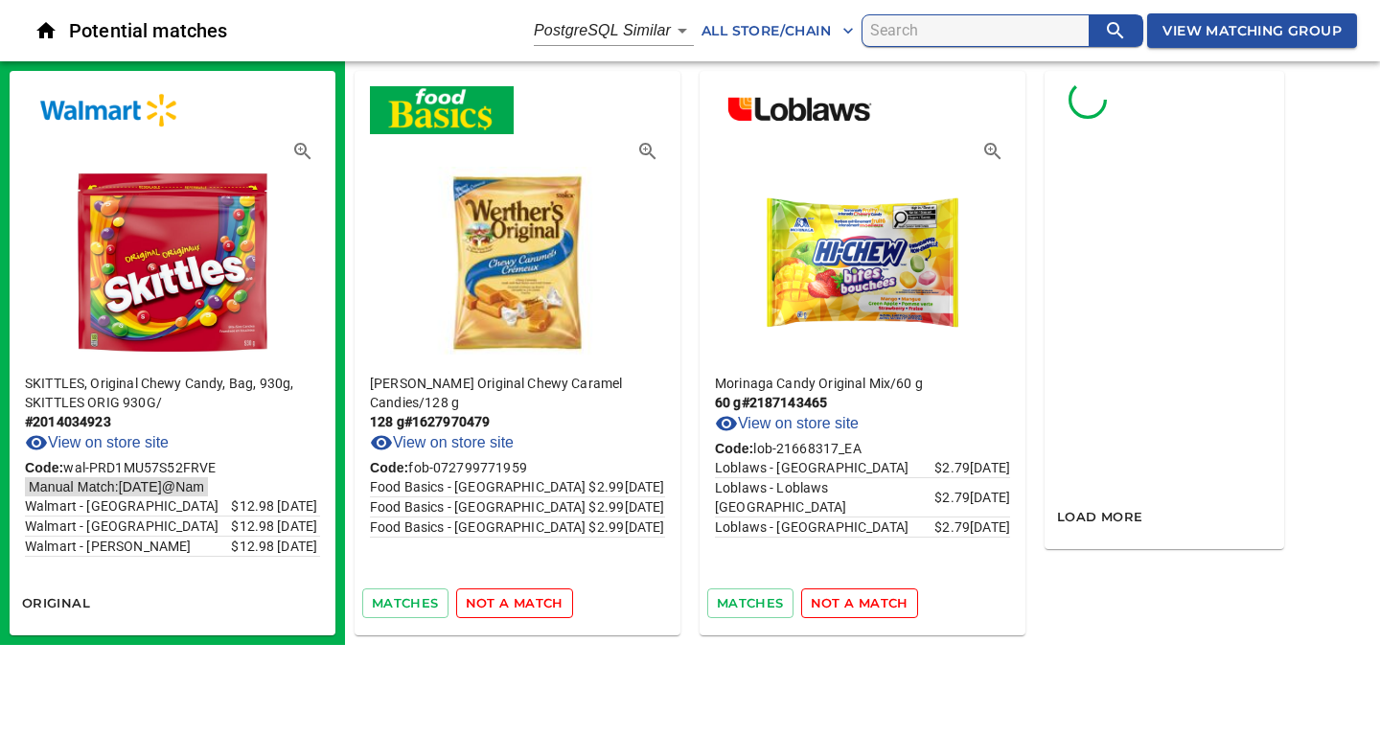
click at [522, 604] on span "not a match" at bounding box center [515, 603] width 98 height 22
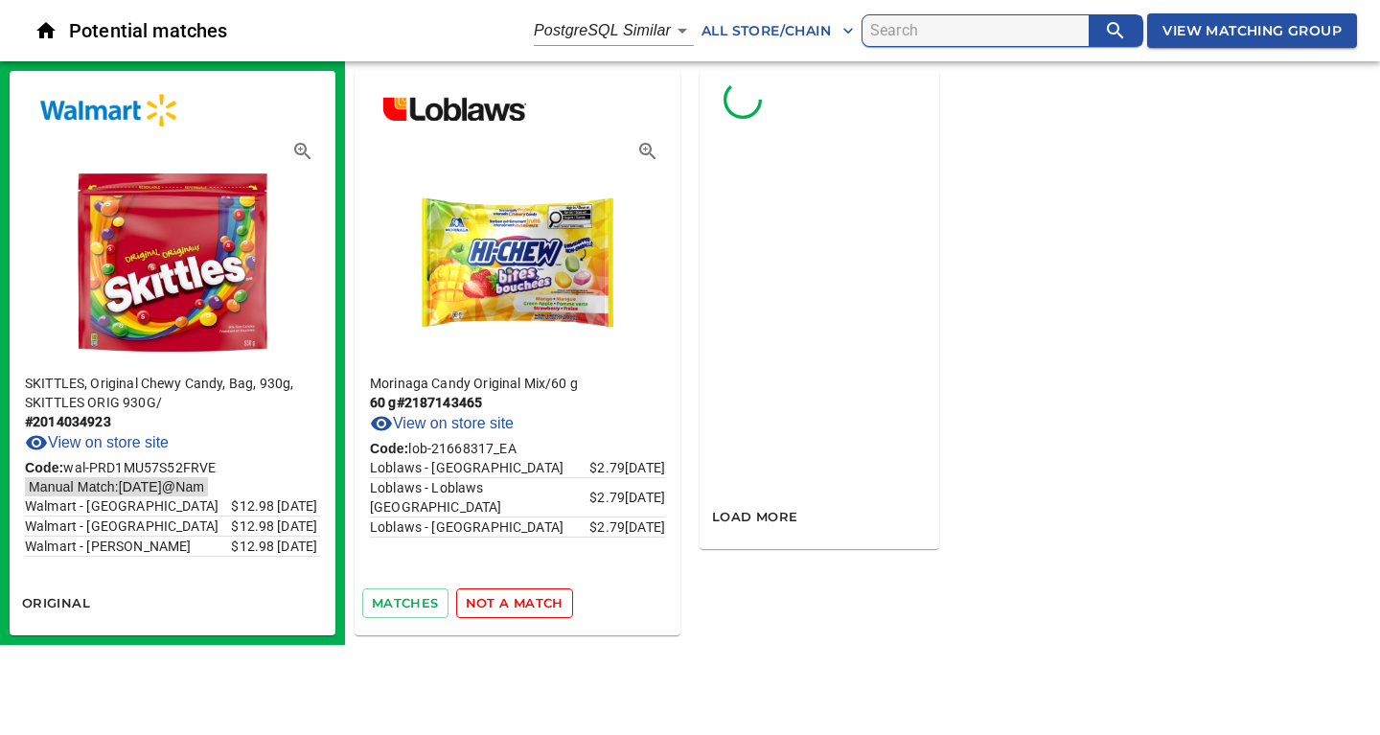
click at [522, 604] on span "not a match" at bounding box center [515, 603] width 98 height 22
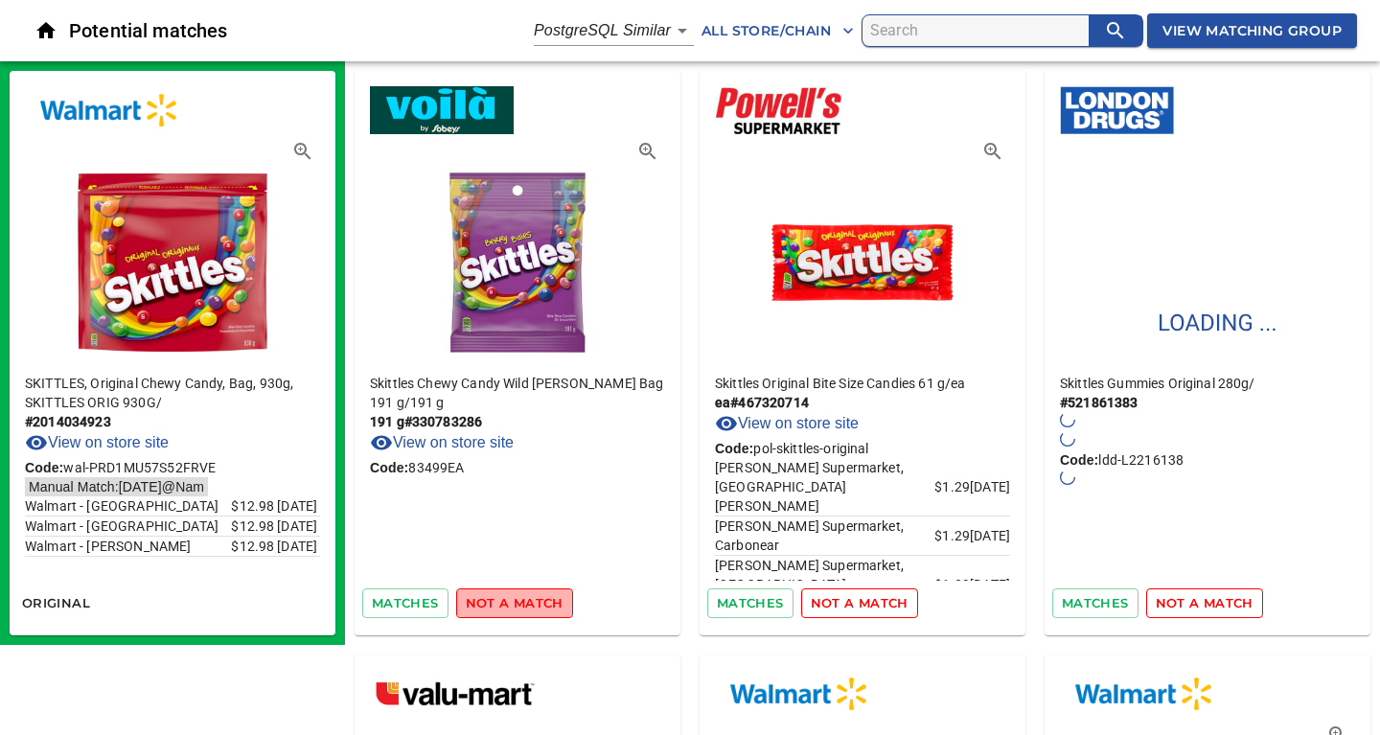
click at [522, 604] on span "not a match" at bounding box center [515, 603] width 98 height 22
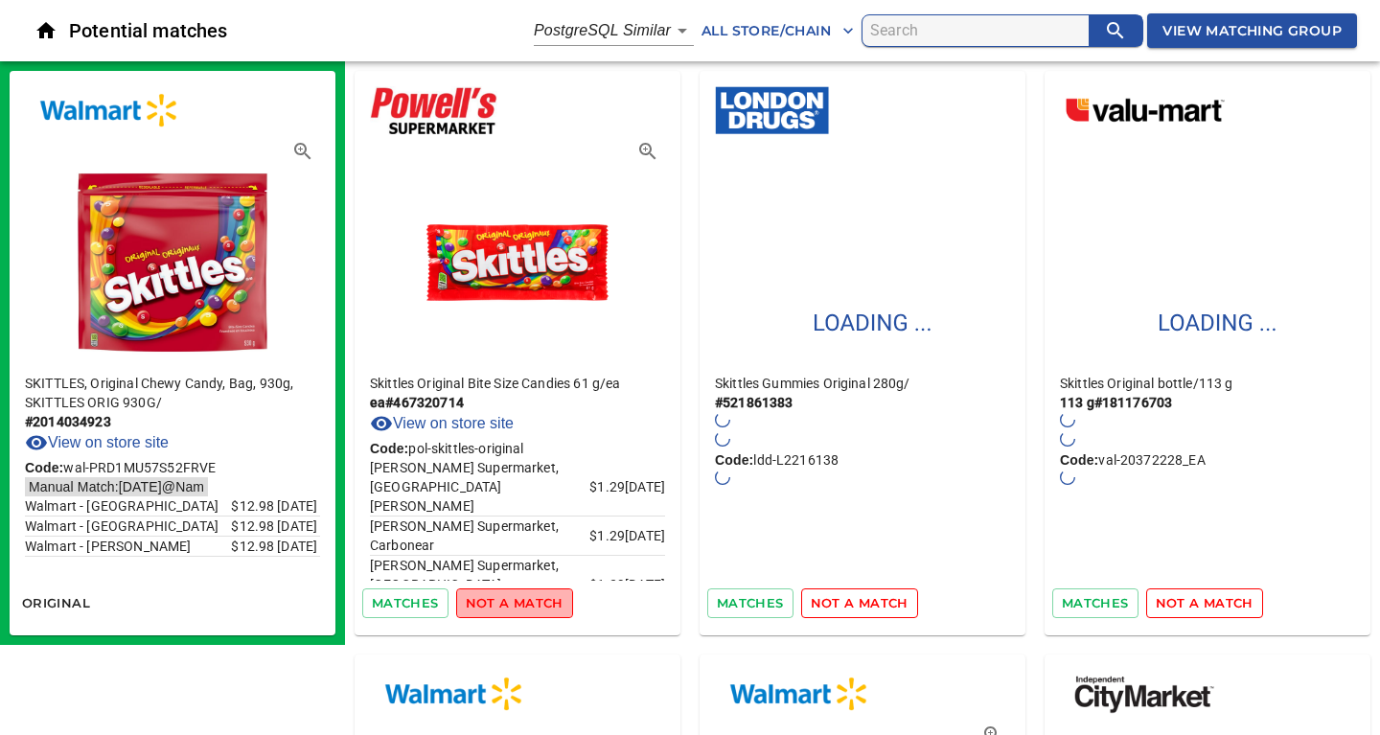
click at [522, 604] on span "not a match" at bounding box center [515, 603] width 98 height 22
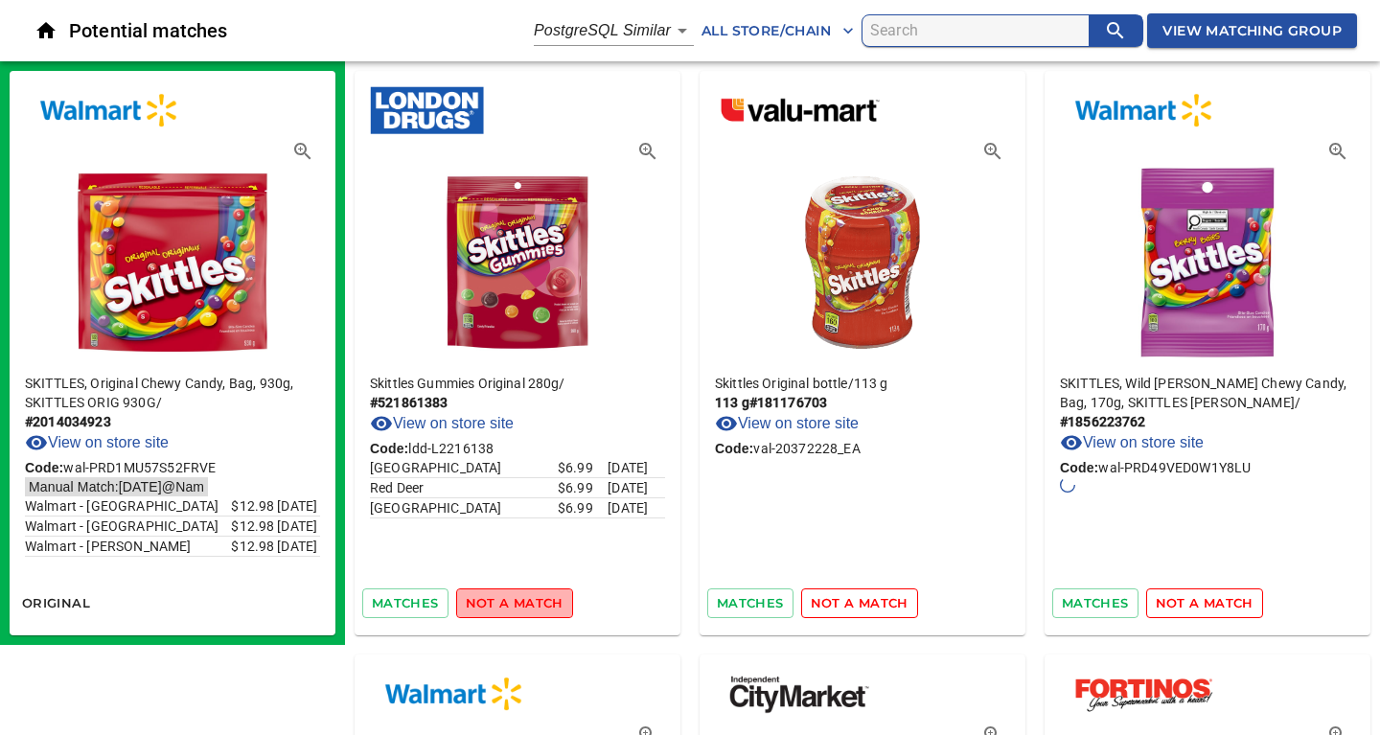
click at [522, 604] on span "not a match" at bounding box center [515, 603] width 98 height 22
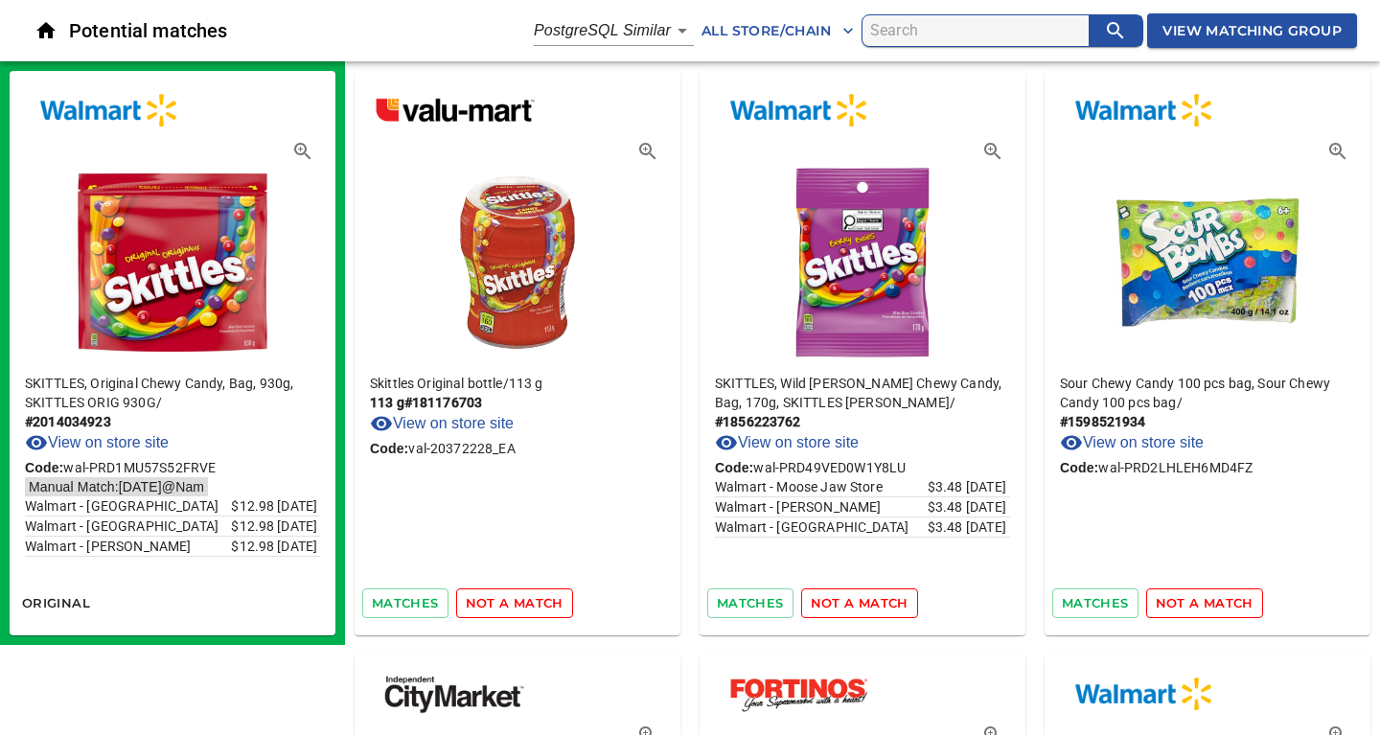
click at [522, 604] on span "not a match" at bounding box center [515, 603] width 98 height 22
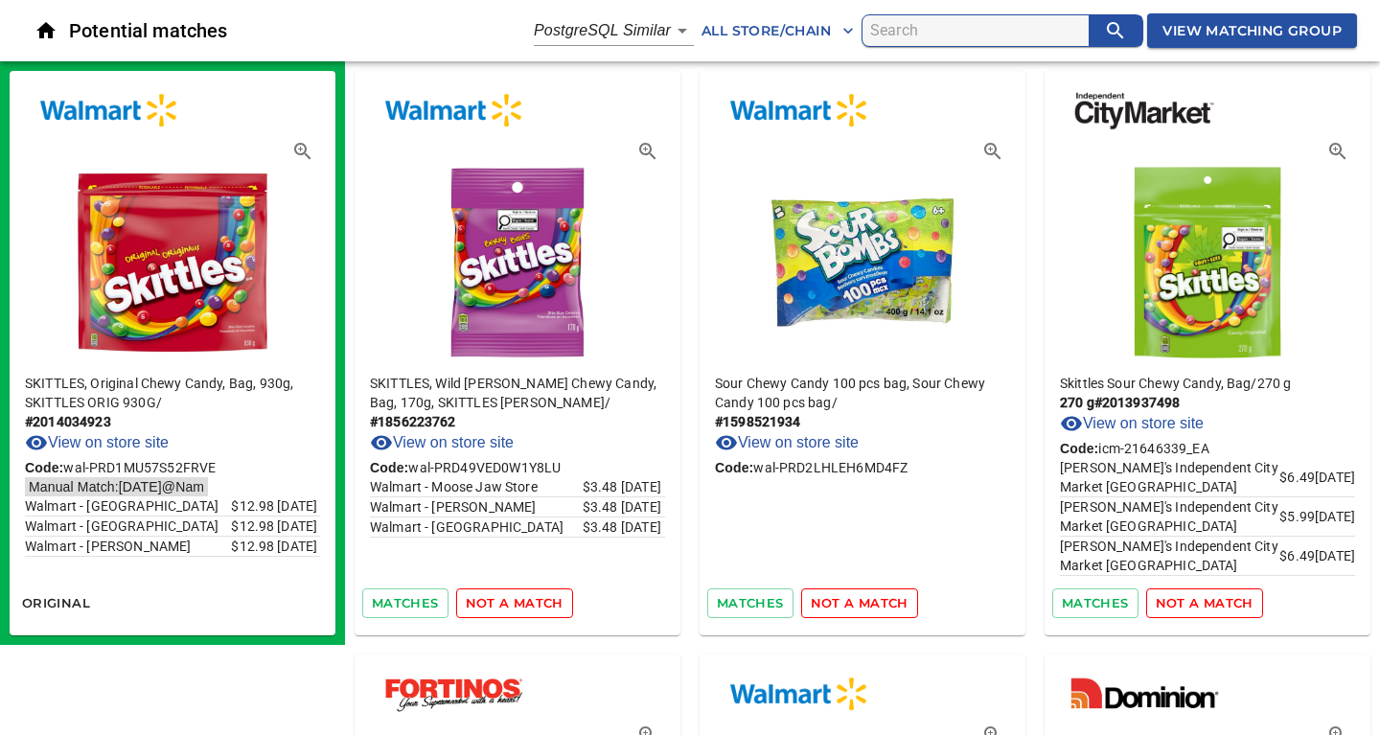
click at [522, 604] on span "not a match" at bounding box center [515, 603] width 98 height 22
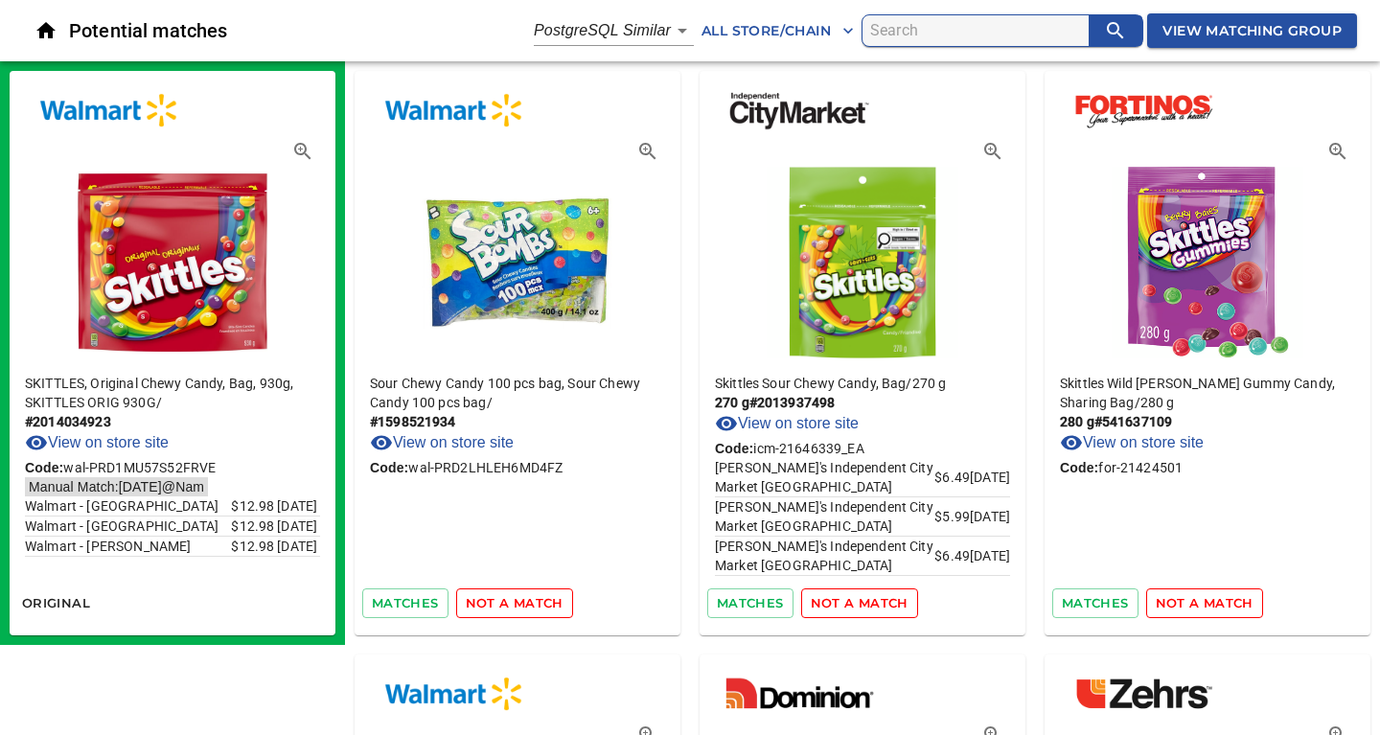
click at [522, 604] on span "not a match" at bounding box center [515, 603] width 98 height 22
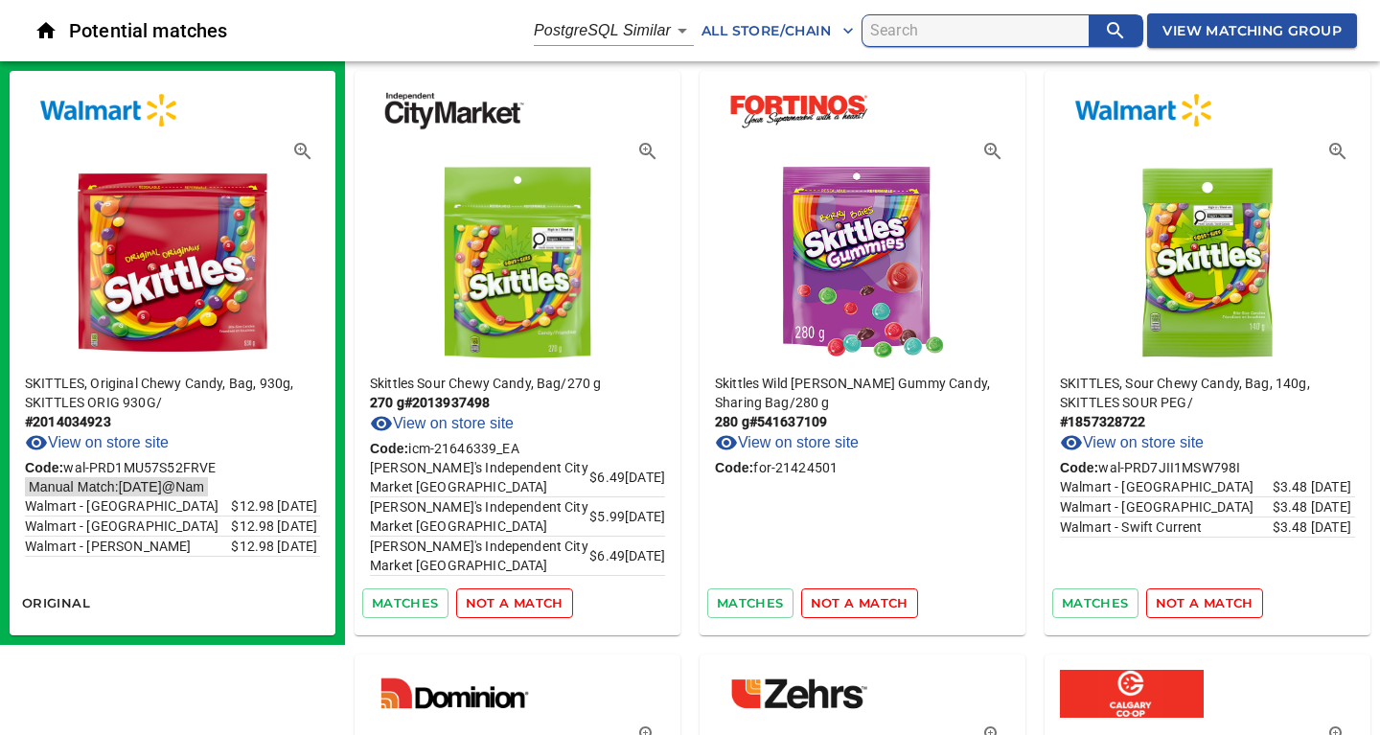
click at [522, 604] on span "not a match" at bounding box center [515, 603] width 98 height 22
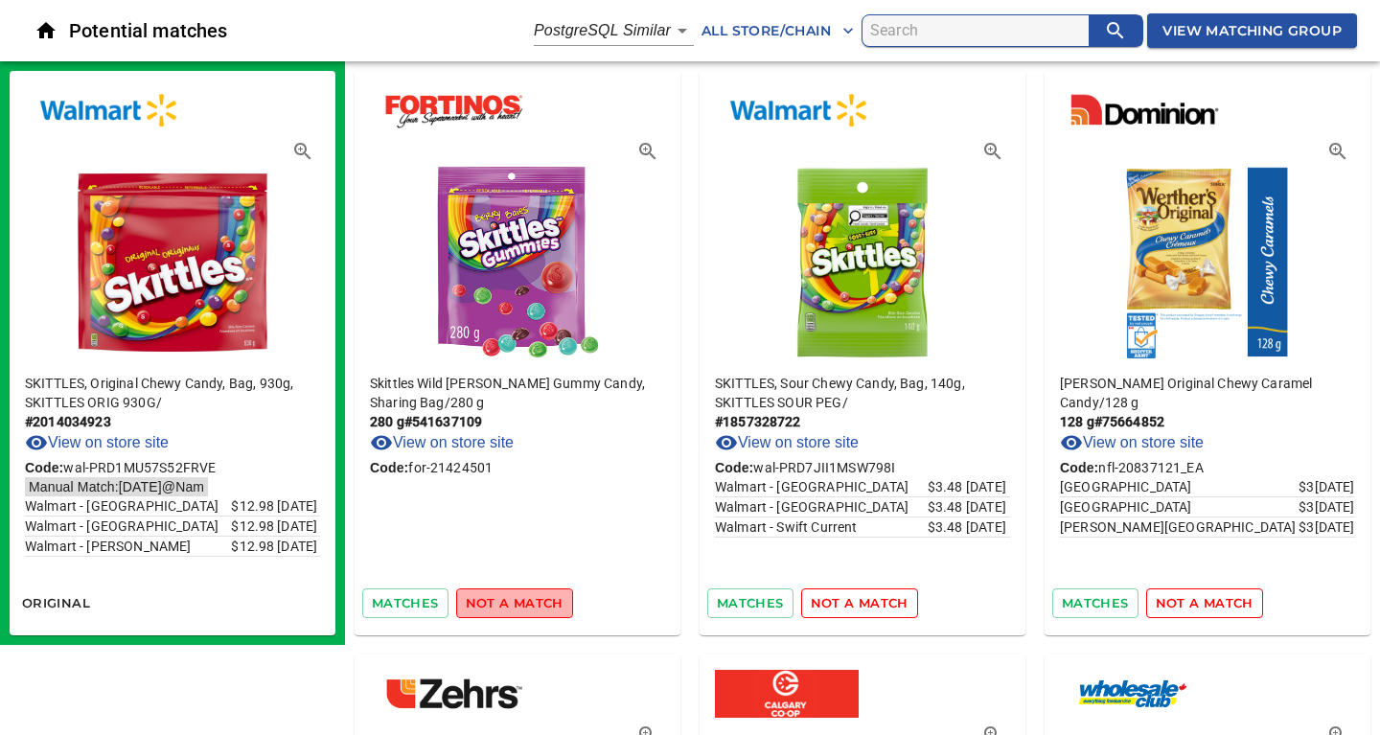
click at [522, 604] on span "not a match" at bounding box center [515, 603] width 98 height 22
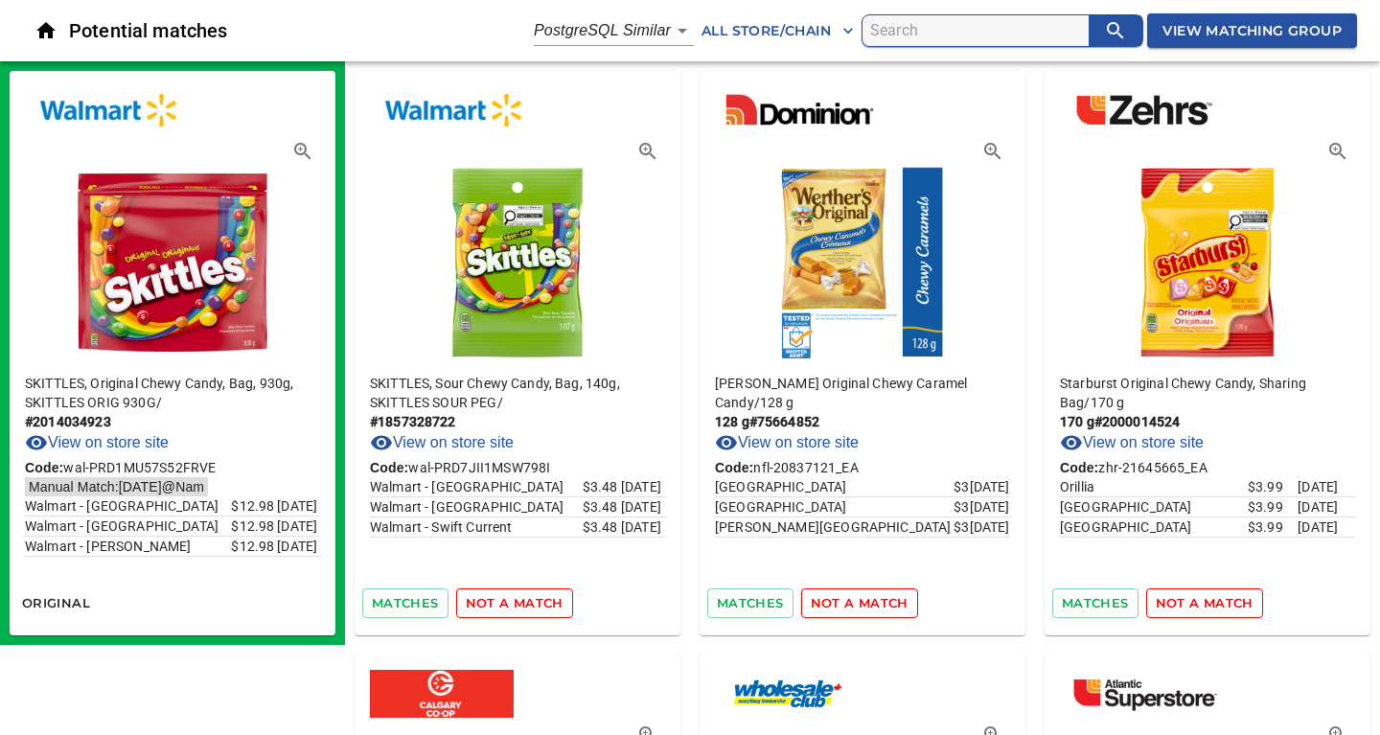
click at [522, 604] on span "not a match" at bounding box center [515, 603] width 98 height 22
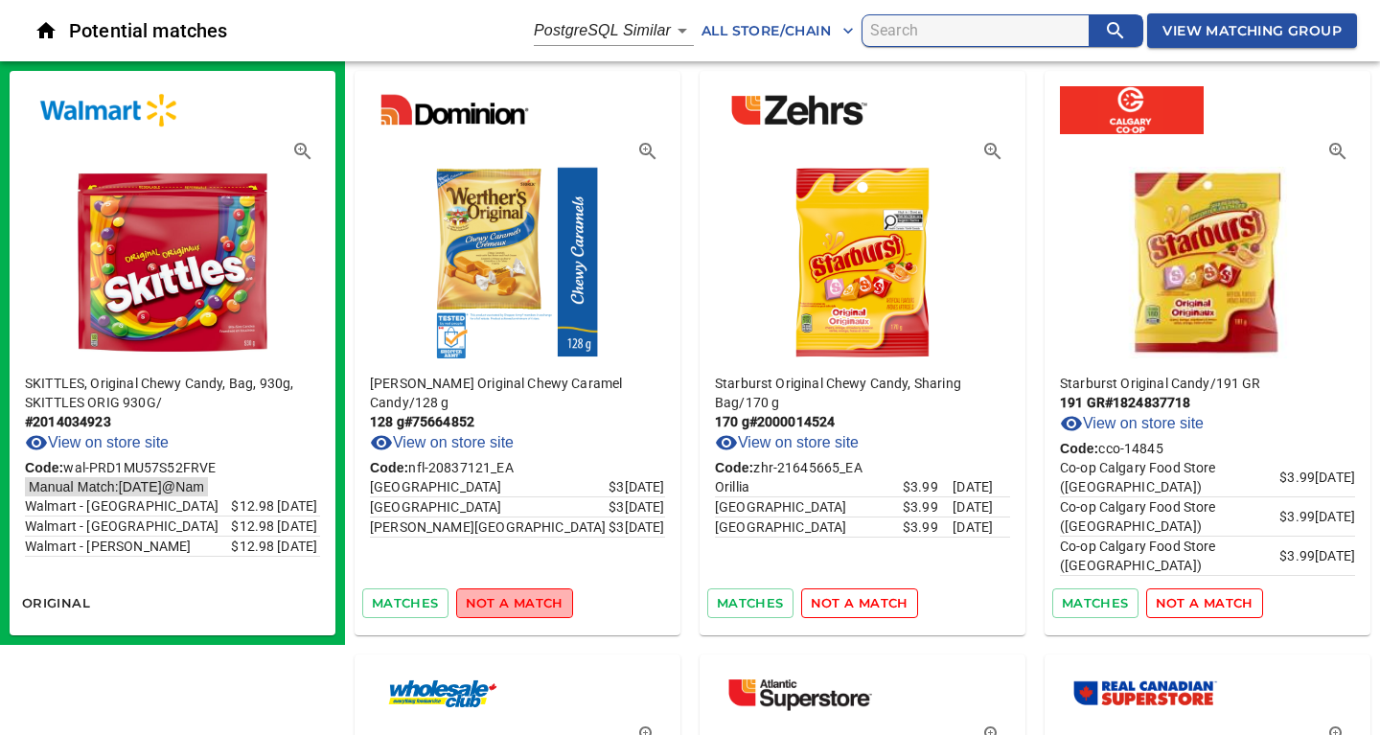
click at [522, 604] on span "not a match" at bounding box center [515, 603] width 98 height 22
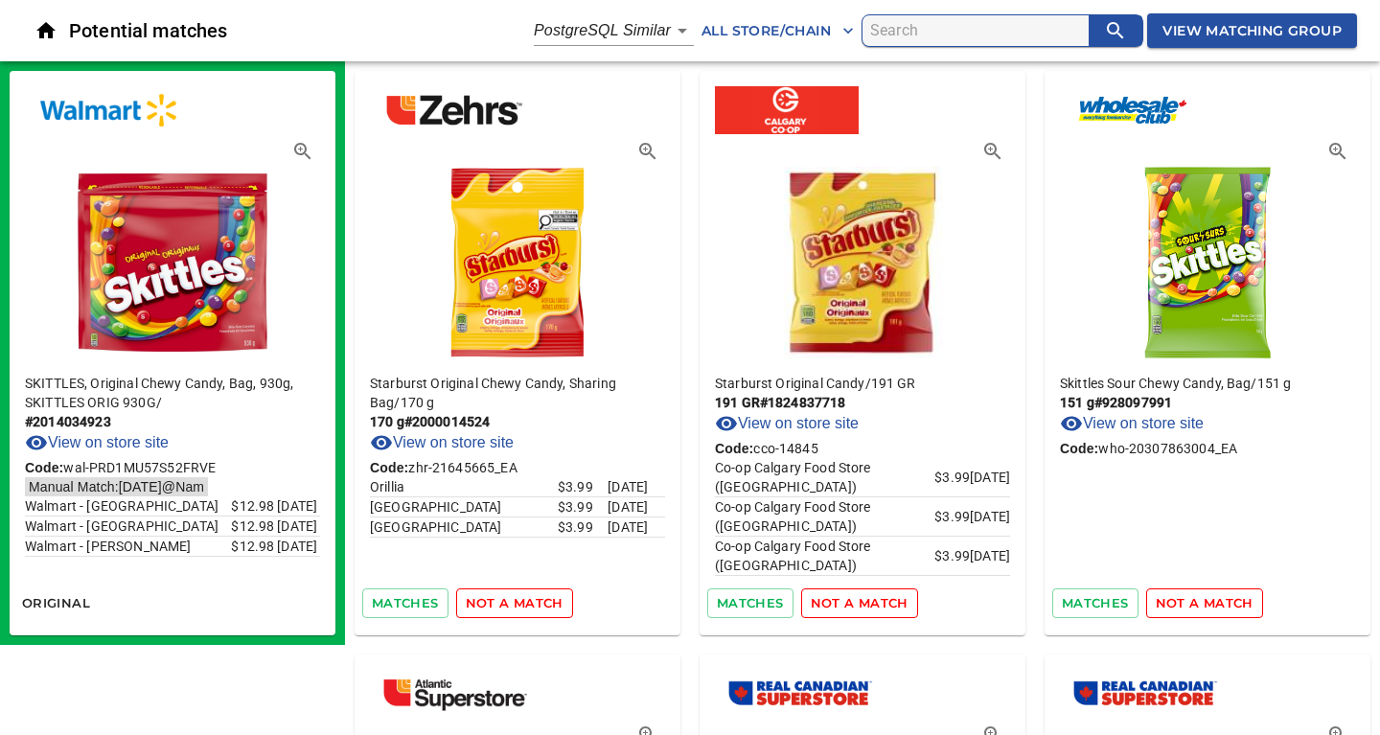
click at [522, 604] on span "not a match" at bounding box center [515, 603] width 98 height 22
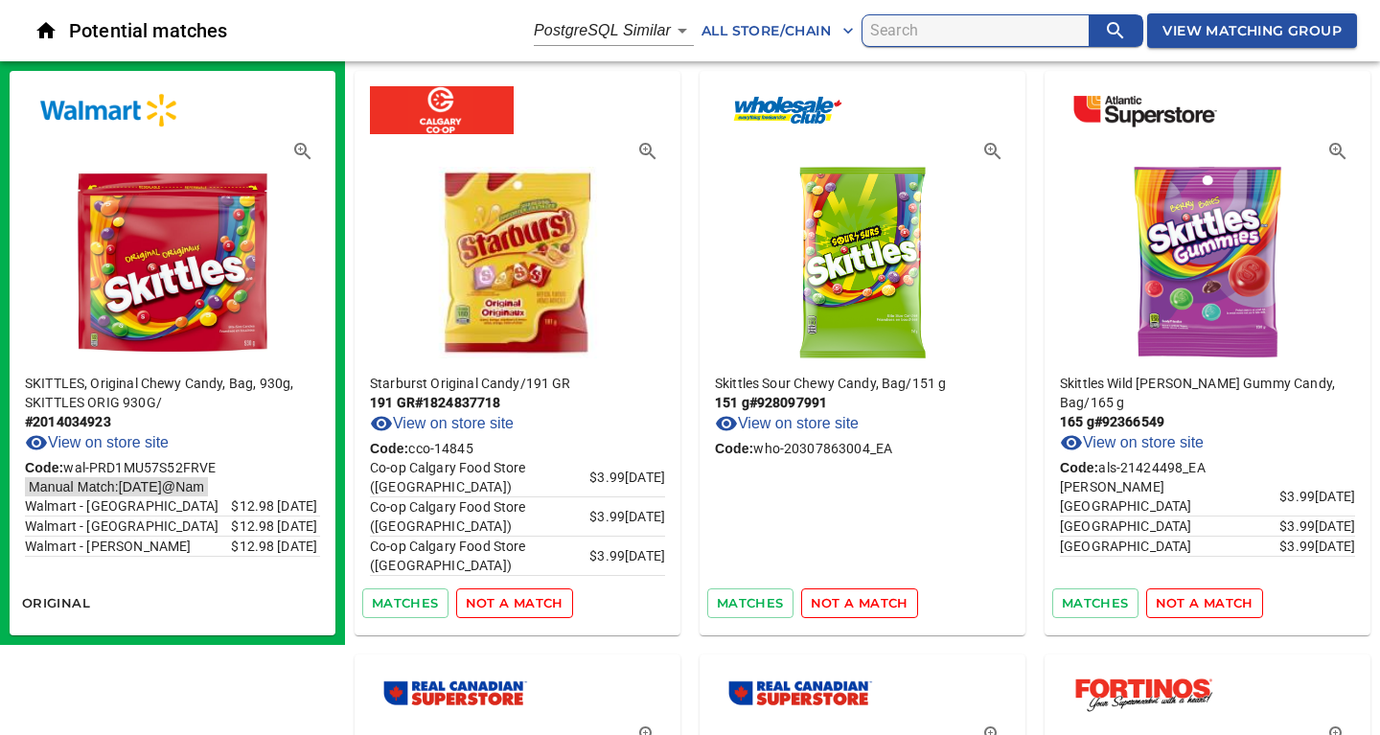
click at [522, 604] on span "not a match" at bounding box center [515, 603] width 98 height 22
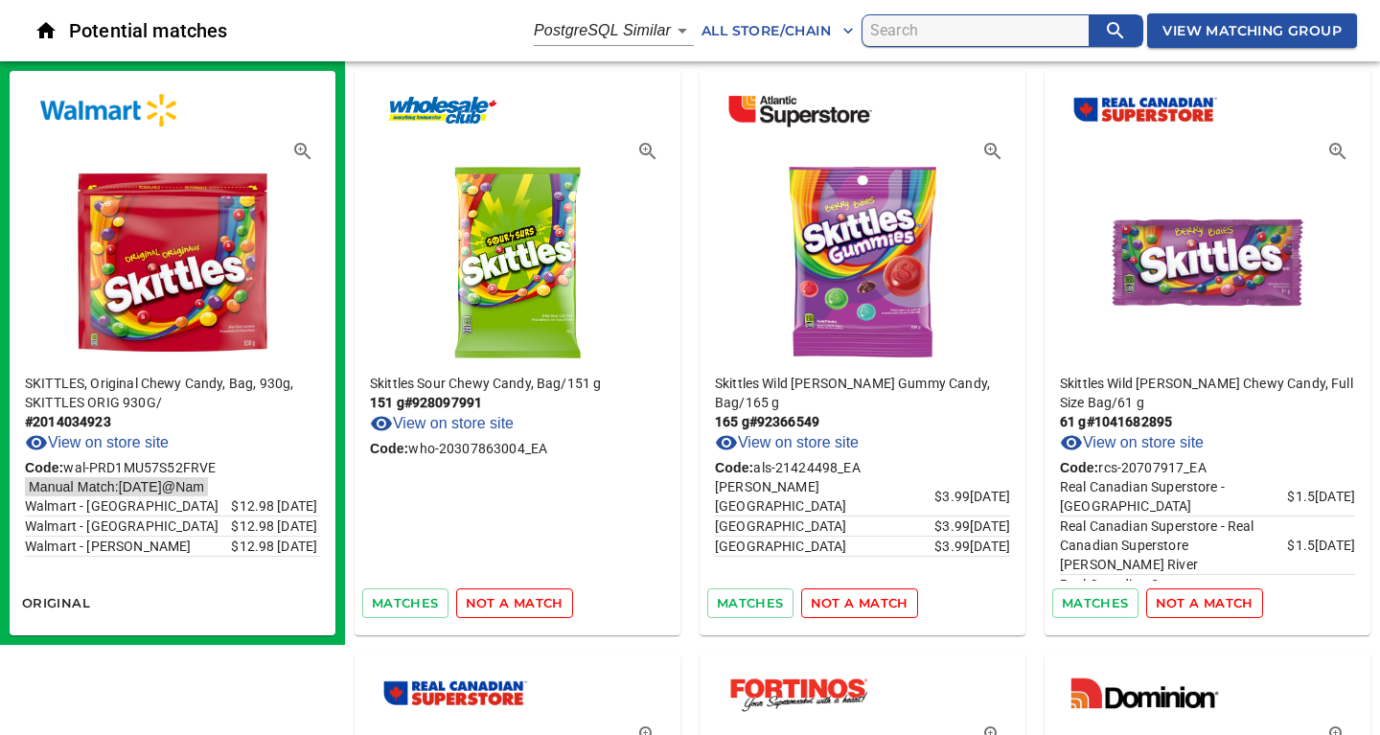
click at [522, 604] on span "not a match" at bounding box center [515, 603] width 98 height 22
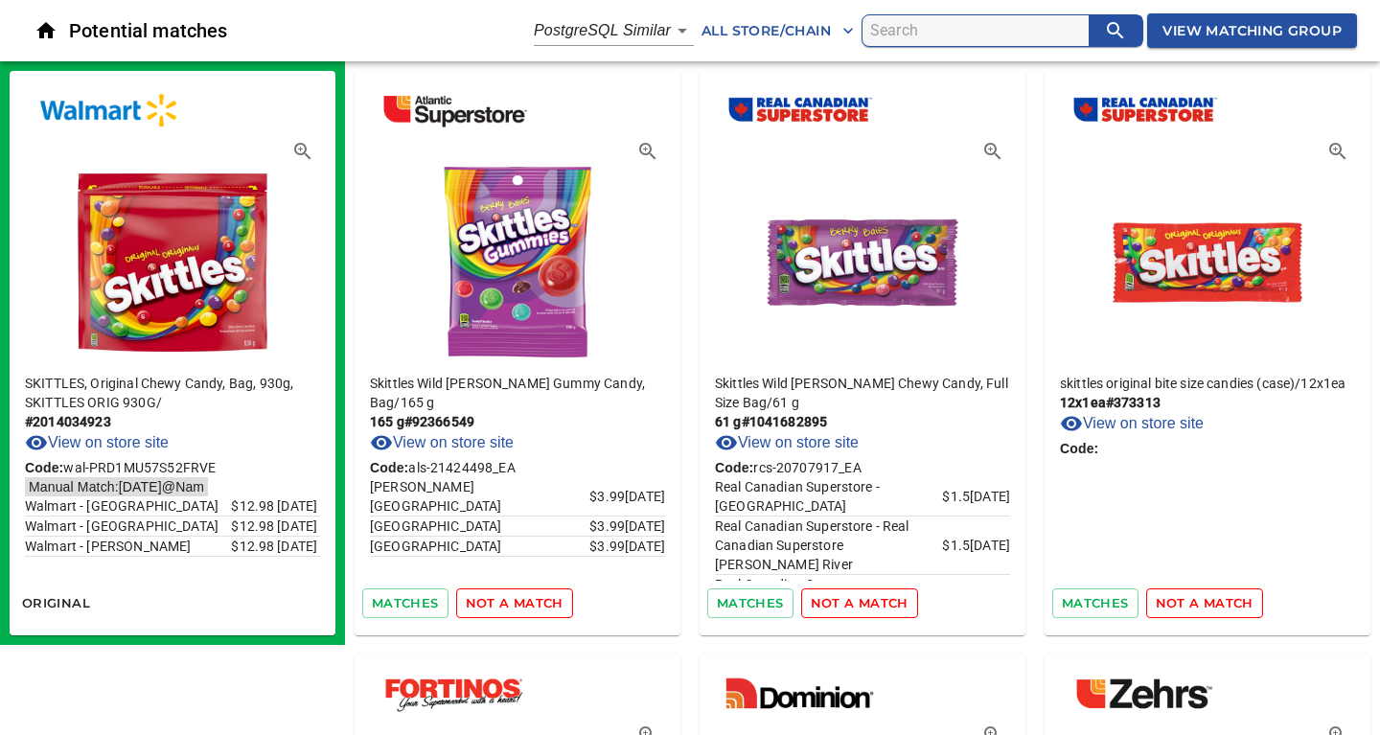
click at [522, 604] on span "not a match" at bounding box center [515, 603] width 98 height 22
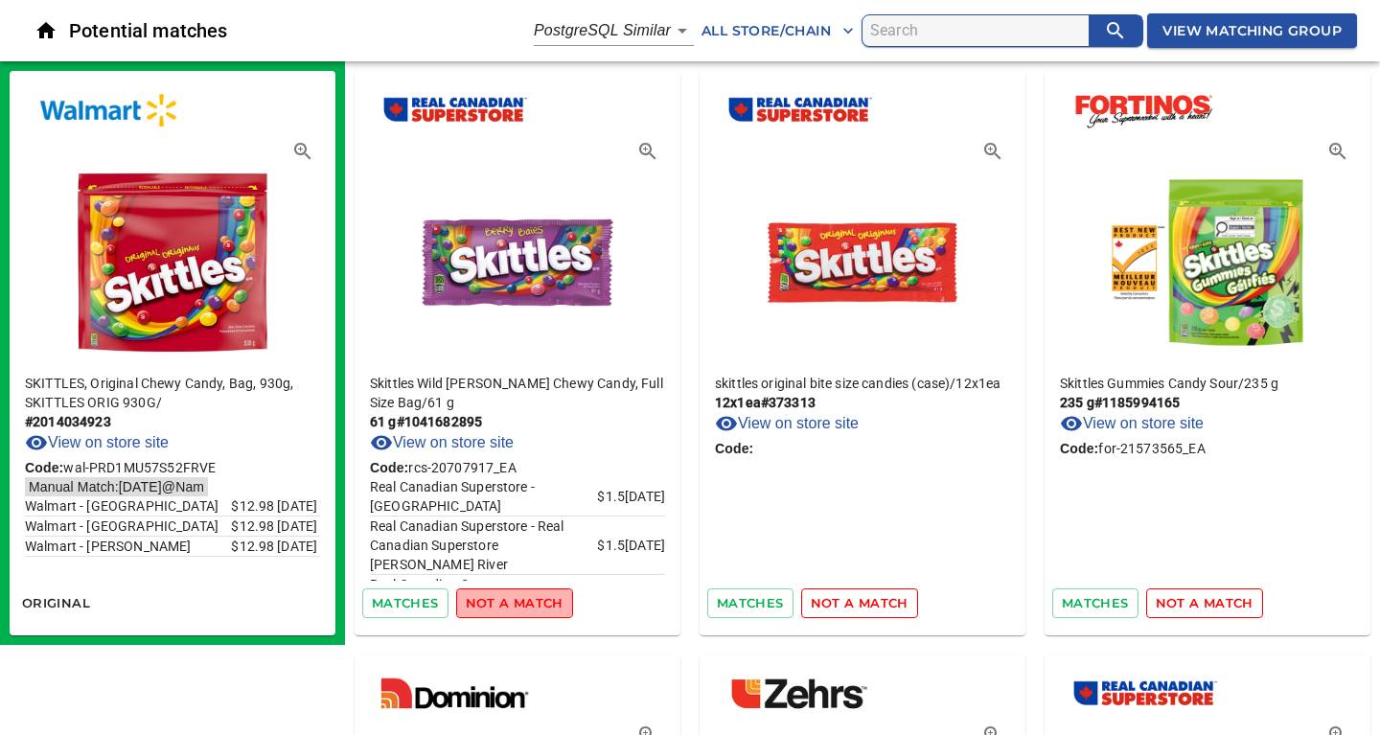
click at [522, 604] on span "not a match" at bounding box center [515, 603] width 98 height 22
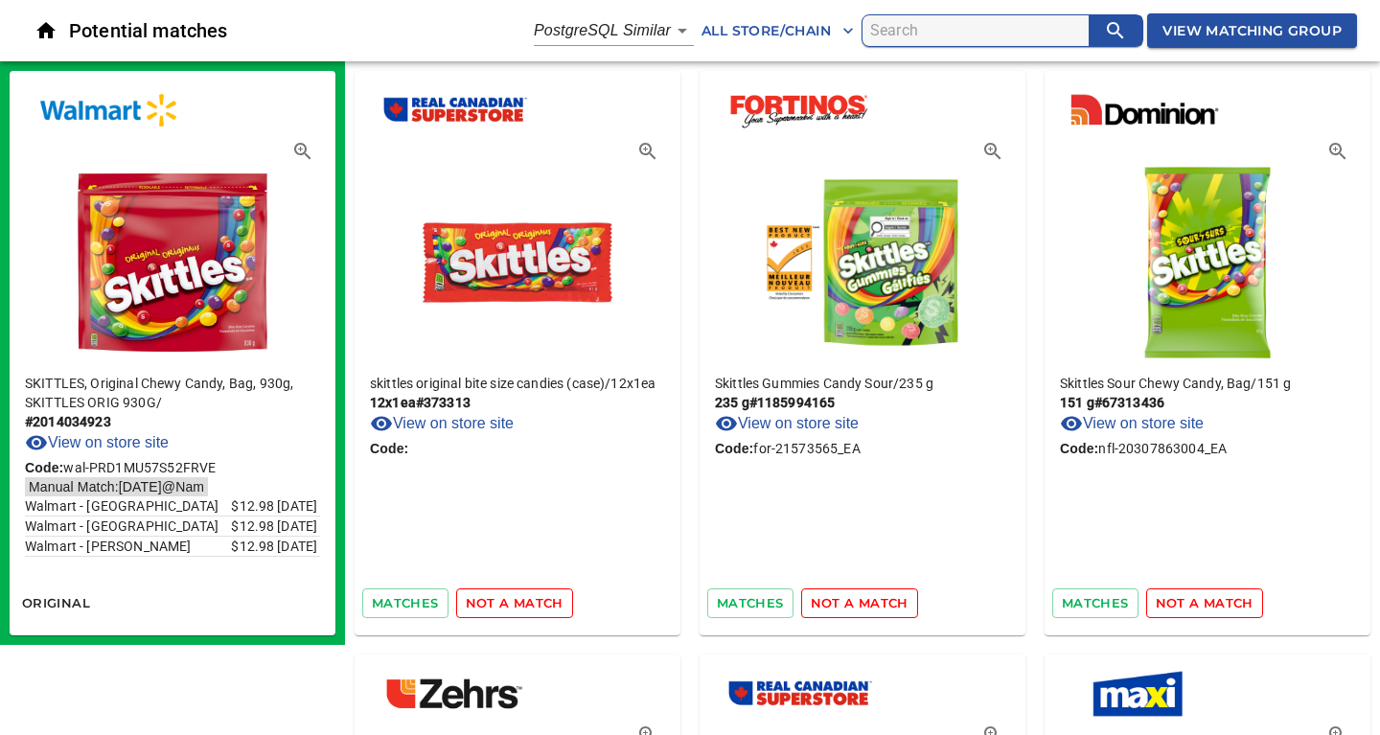
click at [522, 604] on span "not a match" at bounding box center [515, 603] width 98 height 22
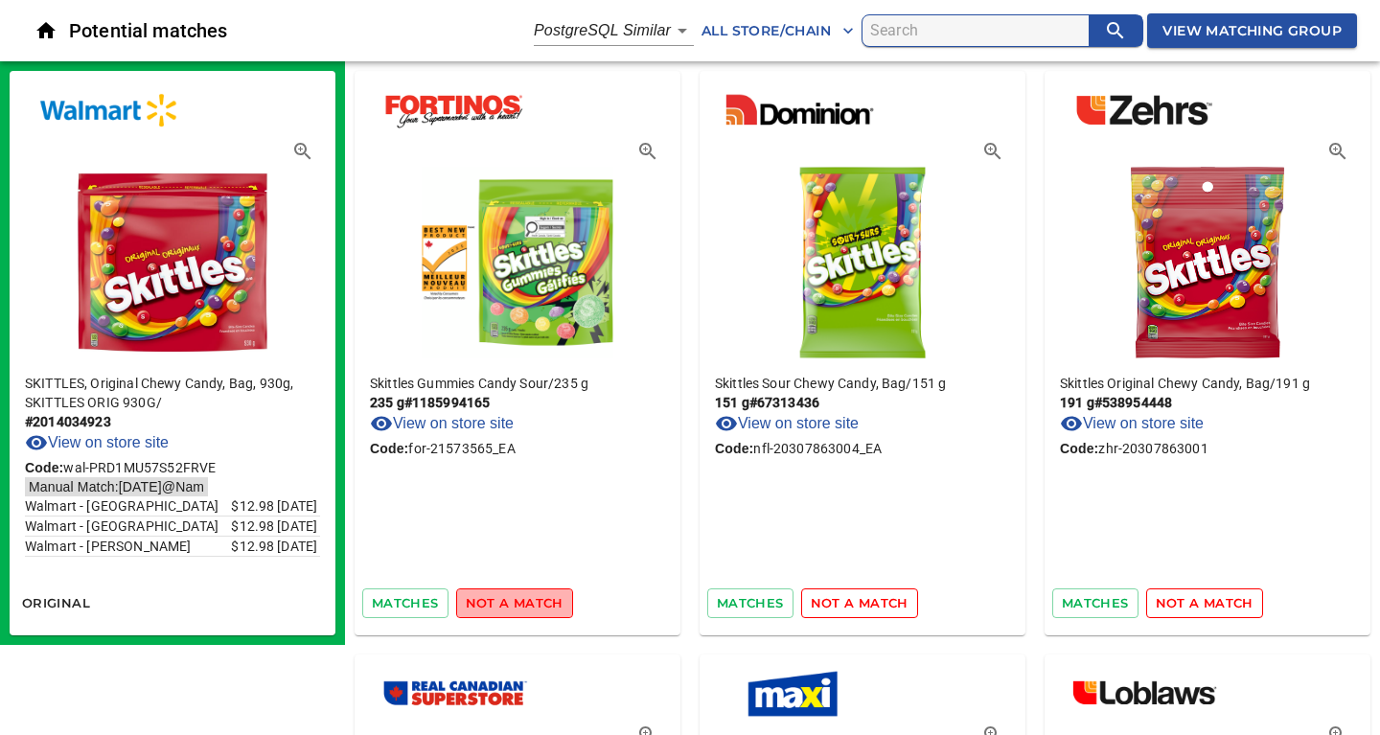
click at [522, 604] on span "not a match" at bounding box center [515, 603] width 98 height 22
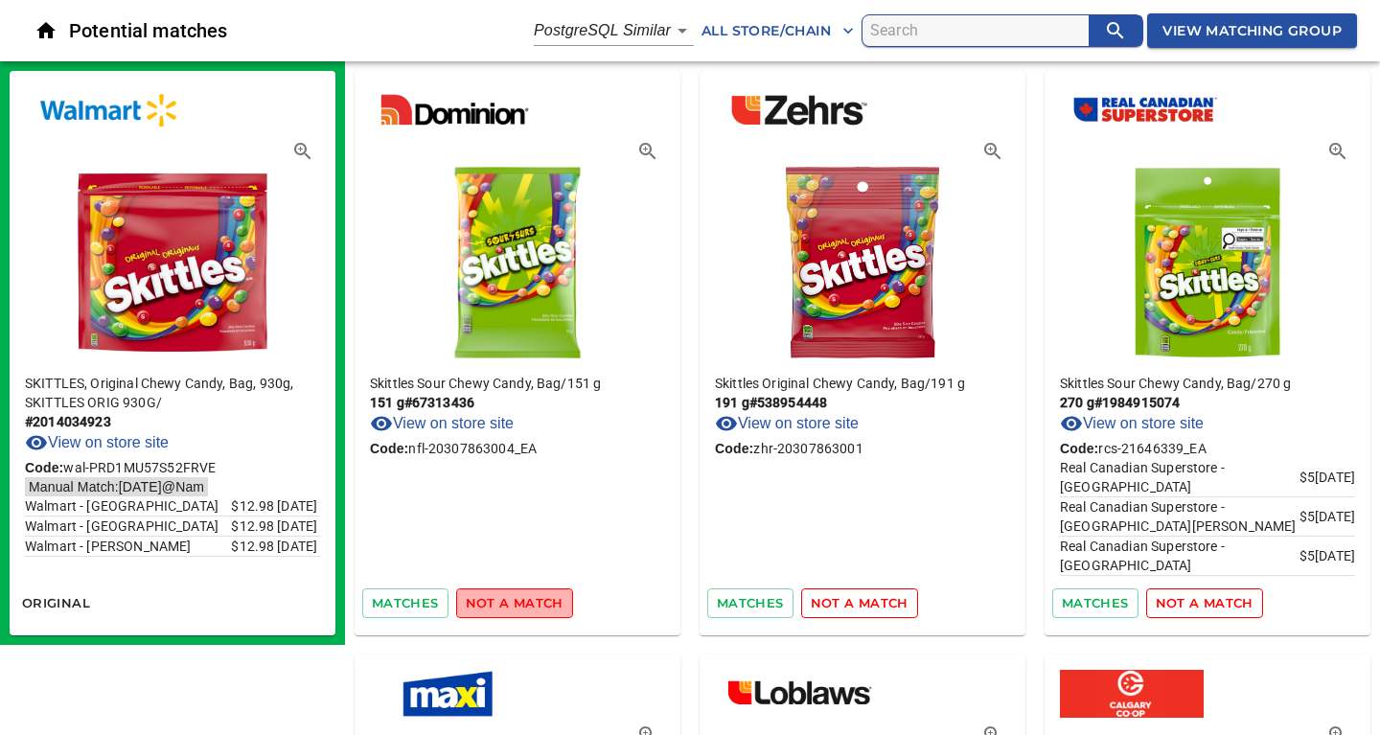
click at [522, 604] on span "not a match" at bounding box center [515, 603] width 98 height 22
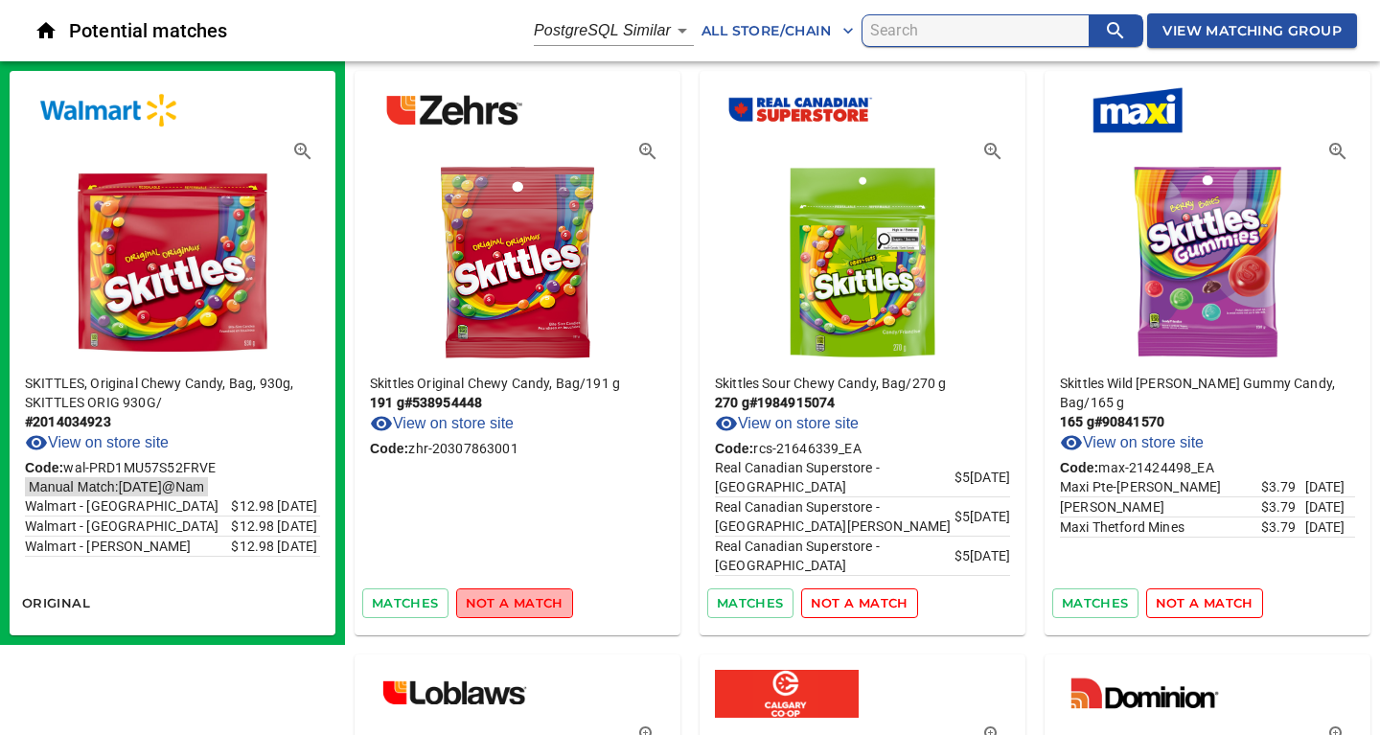
click at [522, 604] on span "not a match" at bounding box center [515, 603] width 98 height 22
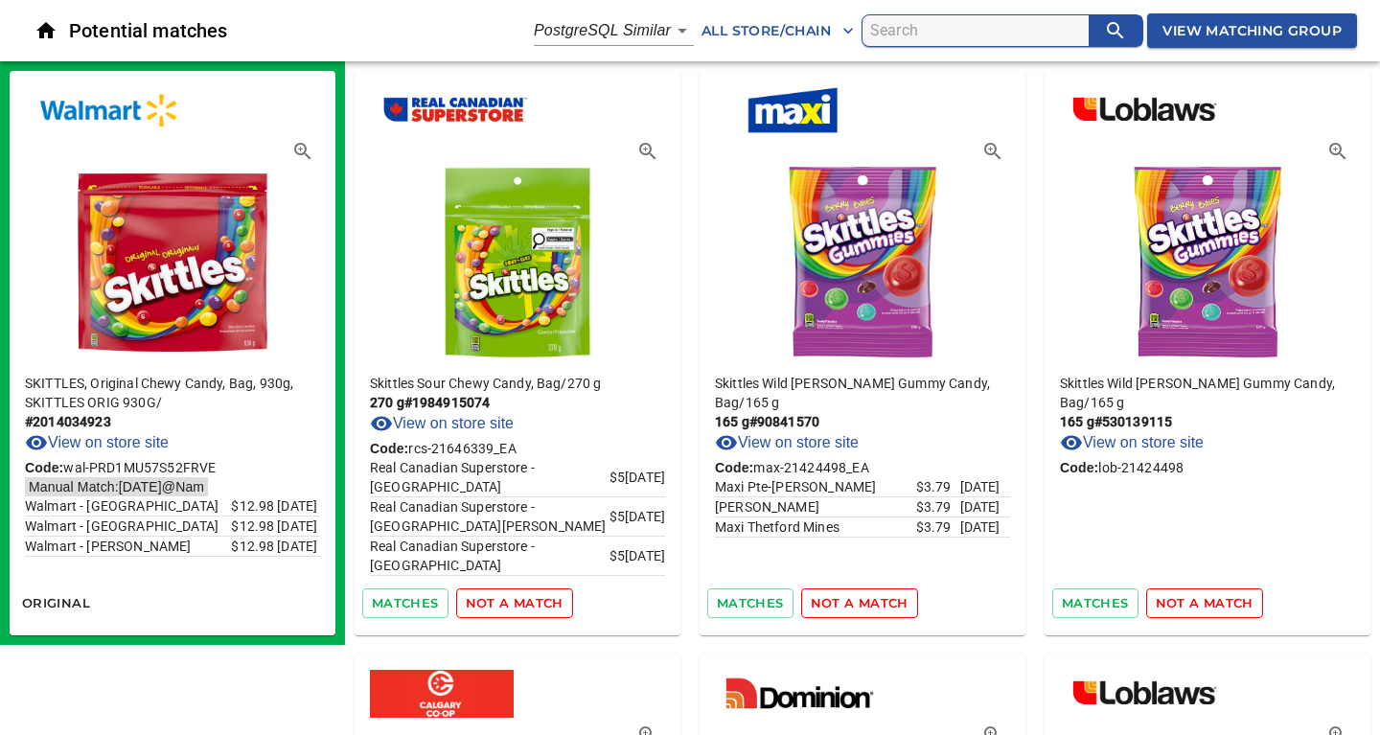
click at [522, 604] on span "not a match" at bounding box center [515, 603] width 98 height 22
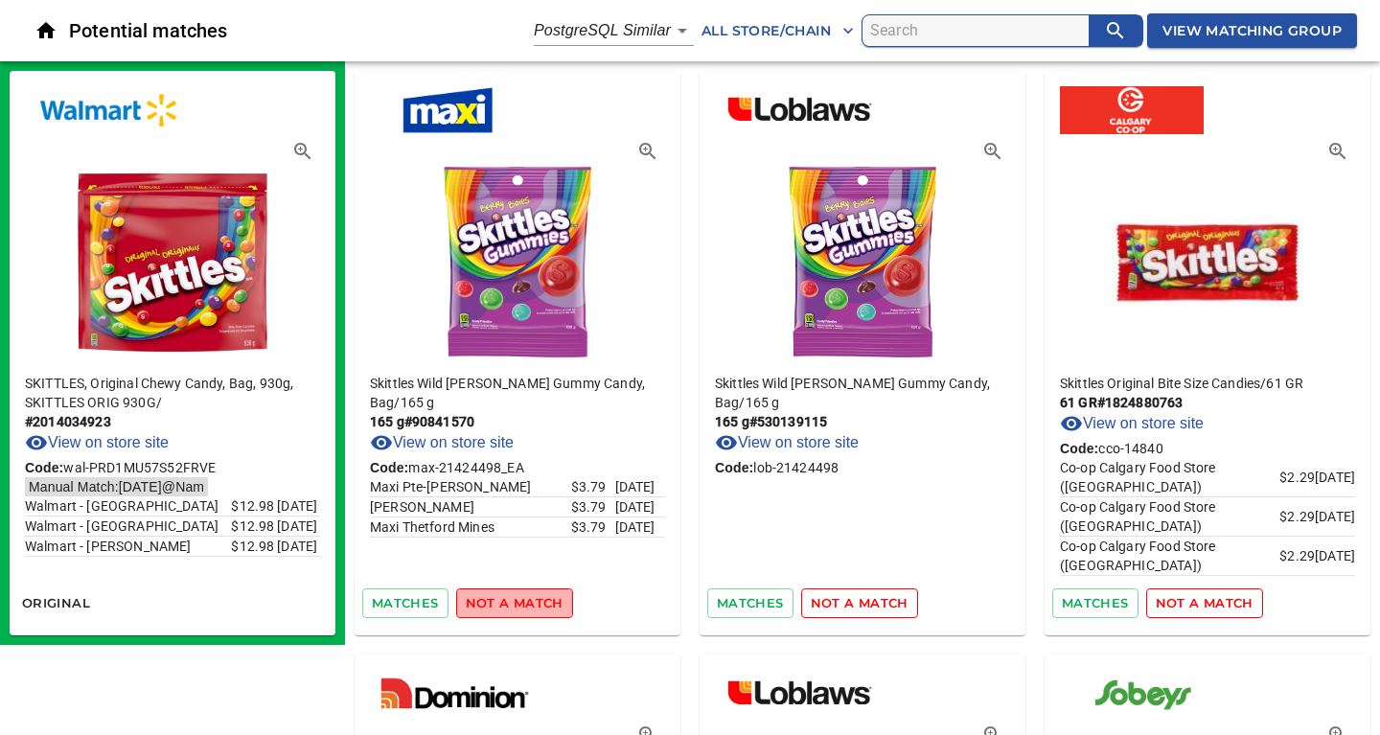
click at [522, 604] on span "not a match" at bounding box center [515, 603] width 98 height 22
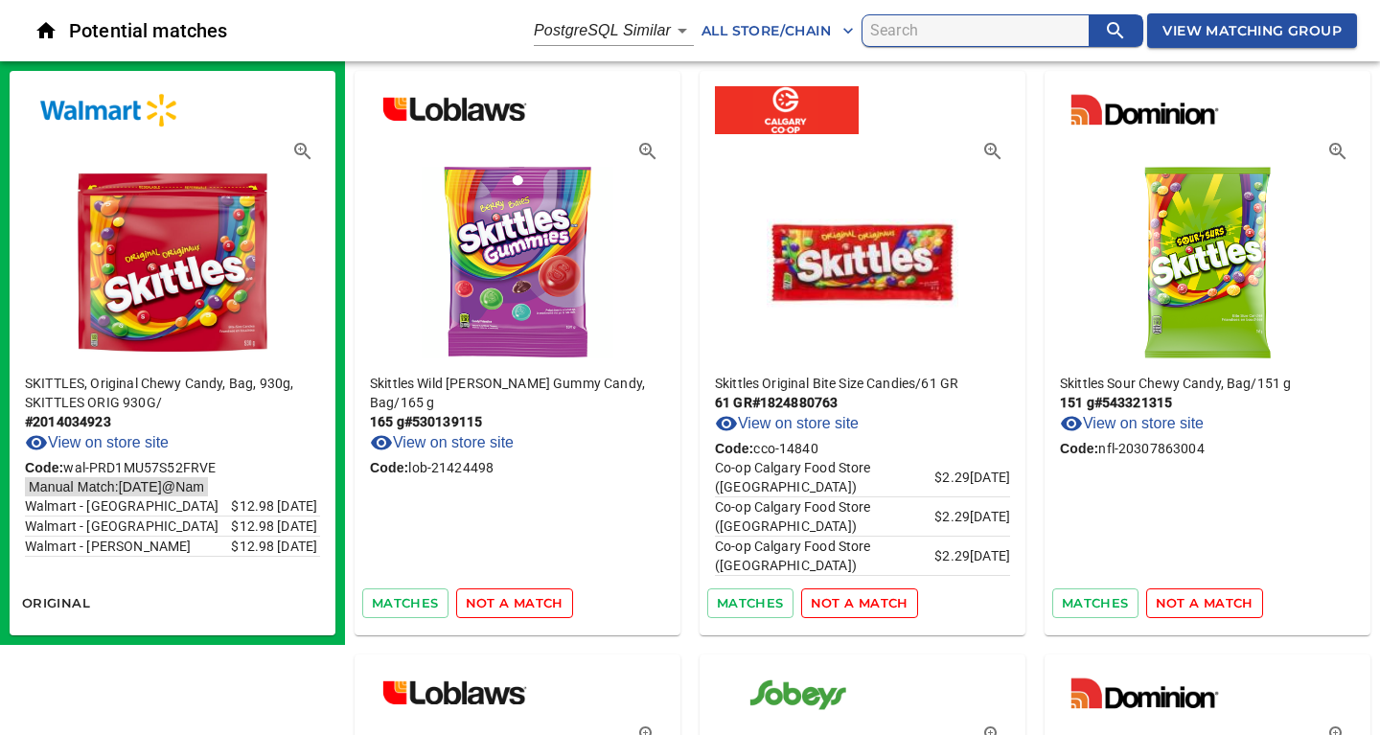
click at [522, 604] on span "not a match" at bounding box center [515, 603] width 98 height 22
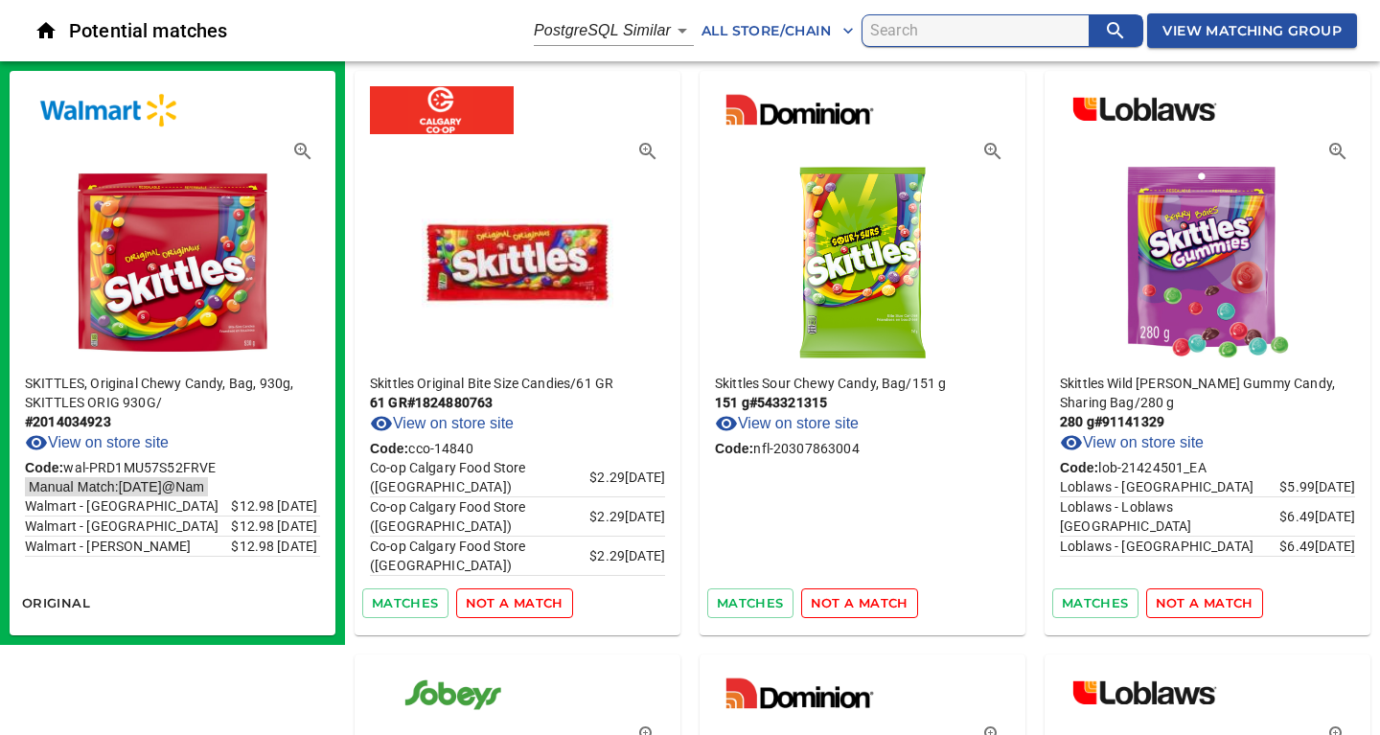
click at [522, 604] on span "not a match" at bounding box center [515, 603] width 98 height 22
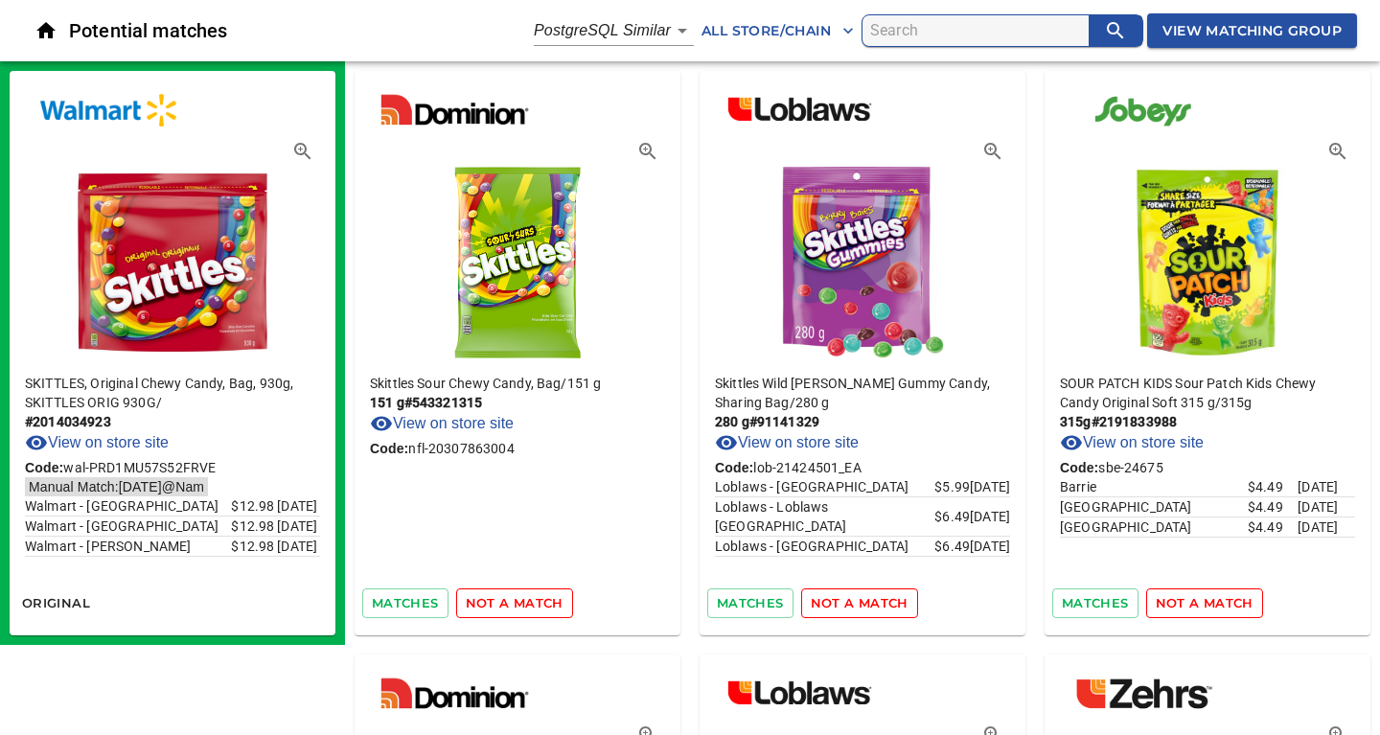
click at [522, 604] on span "not a match" at bounding box center [515, 603] width 98 height 22
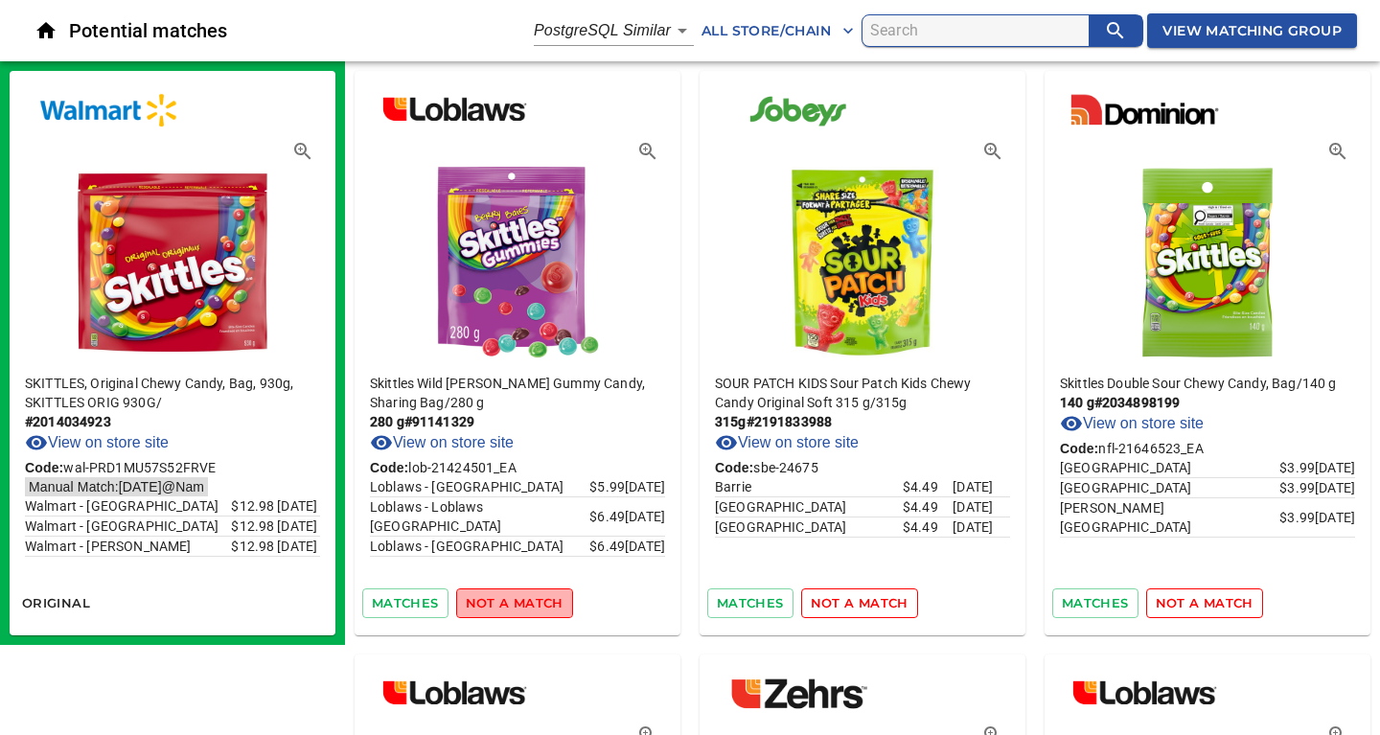
click at [522, 604] on span "not a match" at bounding box center [515, 603] width 98 height 22
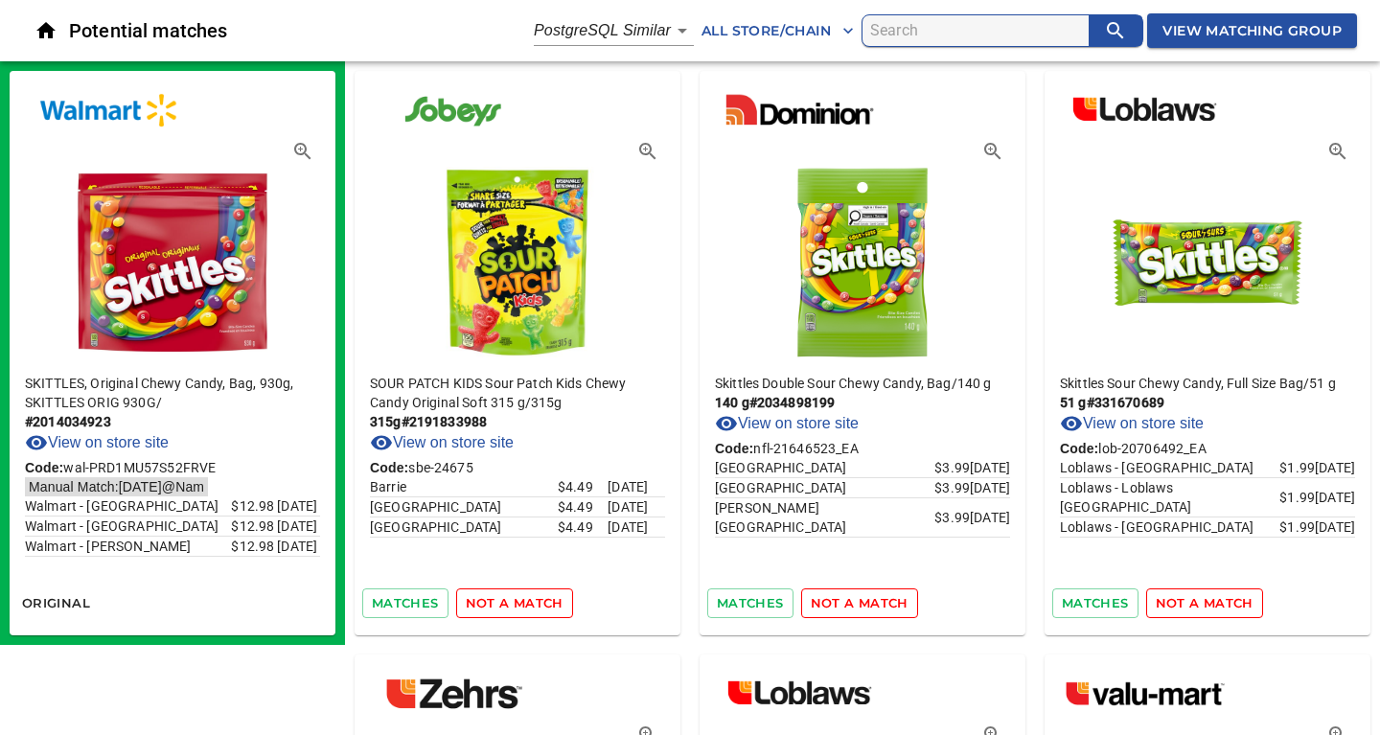
click at [522, 604] on span "not a match" at bounding box center [515, 603] width 98 height 22
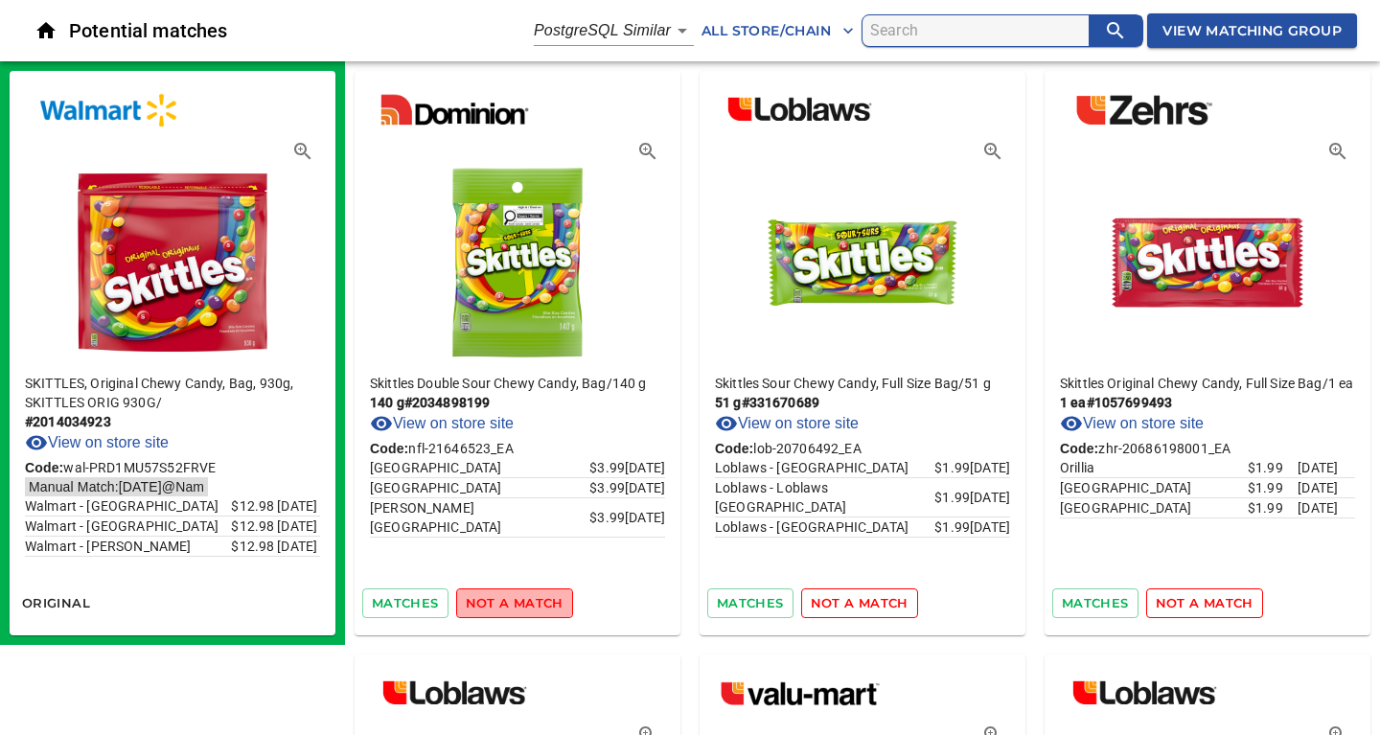
click at [522, 604] on span "not a match" at bounding box center [515, 603] width 98 height 22
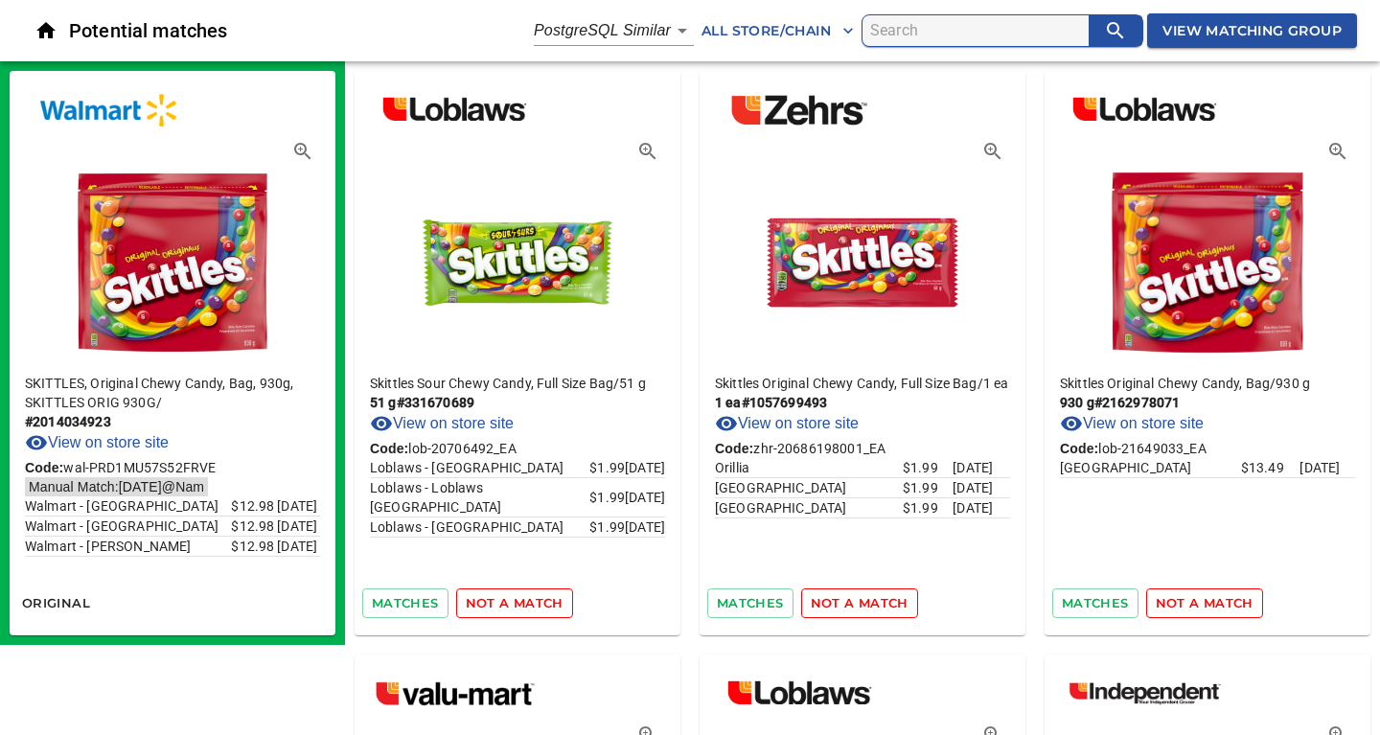
click at [522, 604] on span "not a match" at bounding box center [515, 603] width 98 height 22
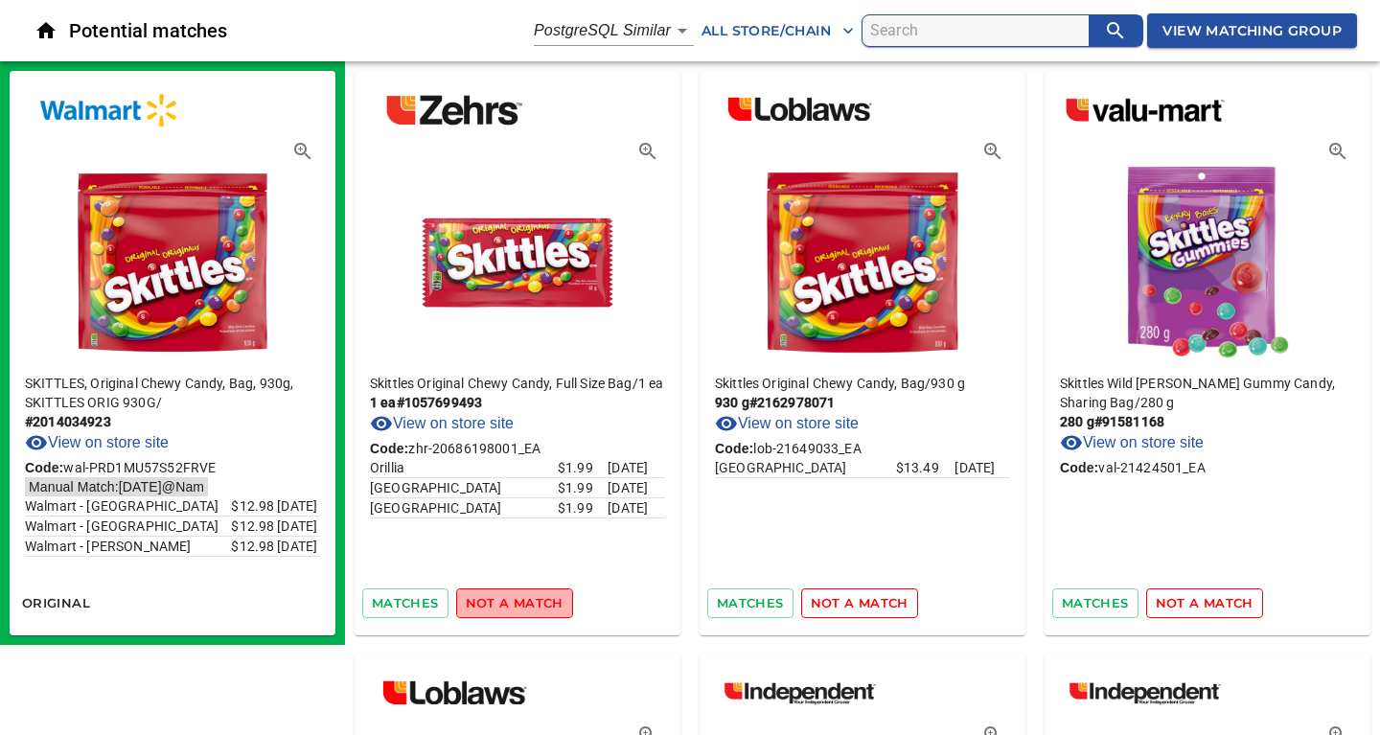
click at [522, 604] on span "not a match" at bounding box center [515, 603] width 98 height 22
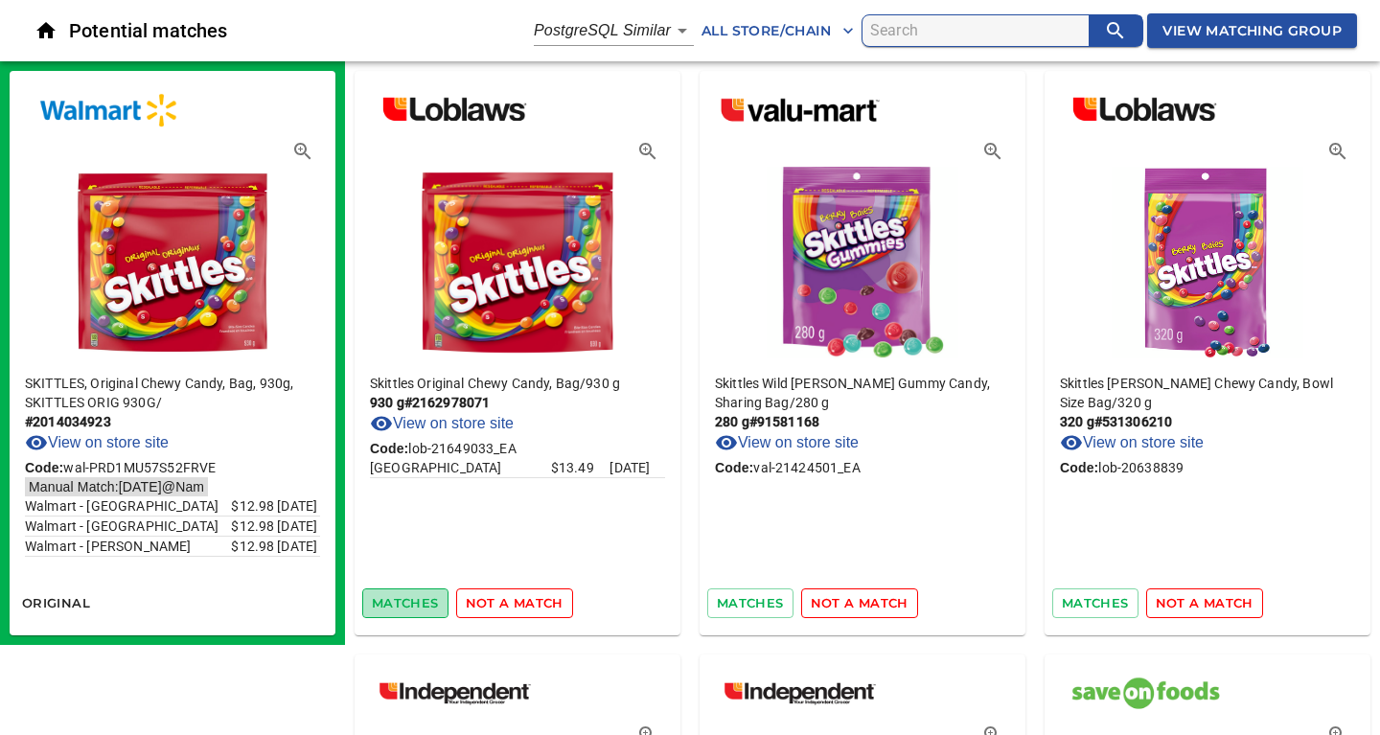
click at [399, 601] on span "matches" at bounding box center [405, 603] width 67 height 22
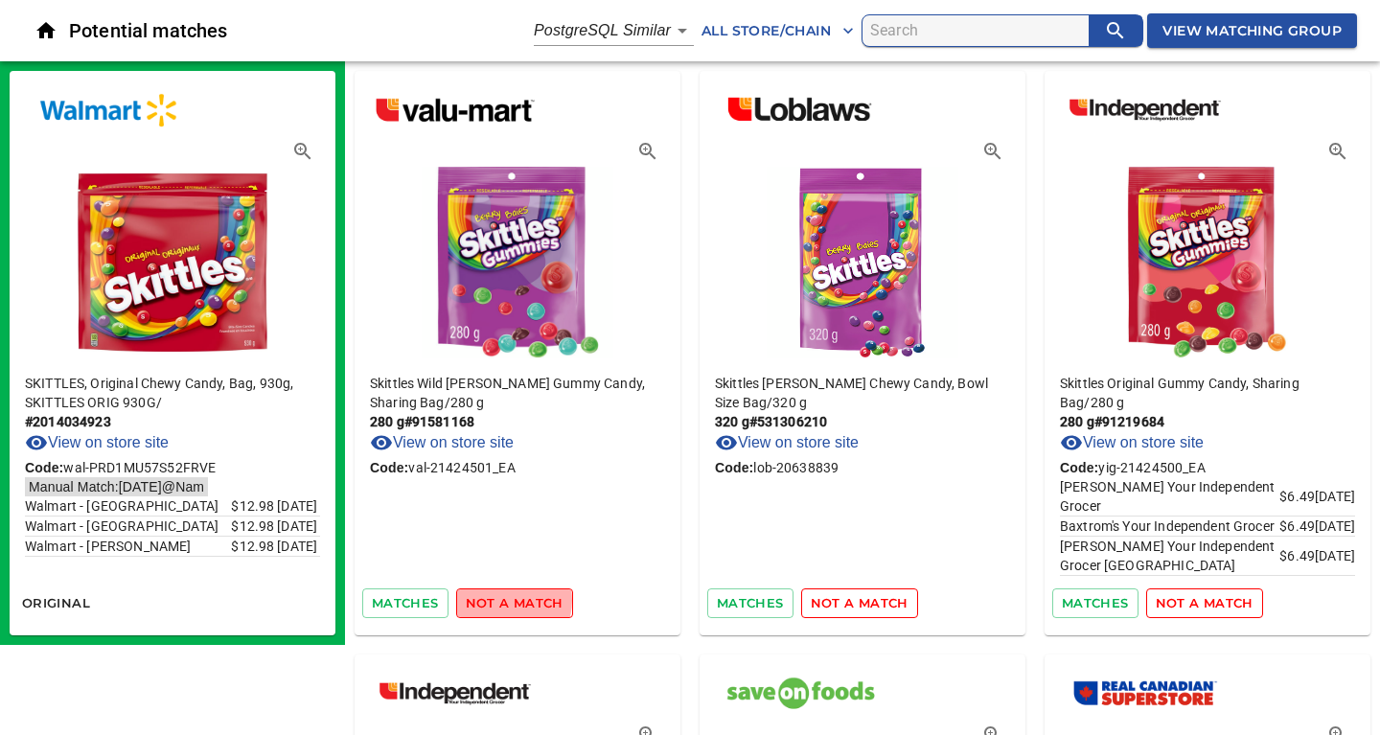
click at [503, 600] on span "not a match" at bounding box center [515, 603] width 98 height 22
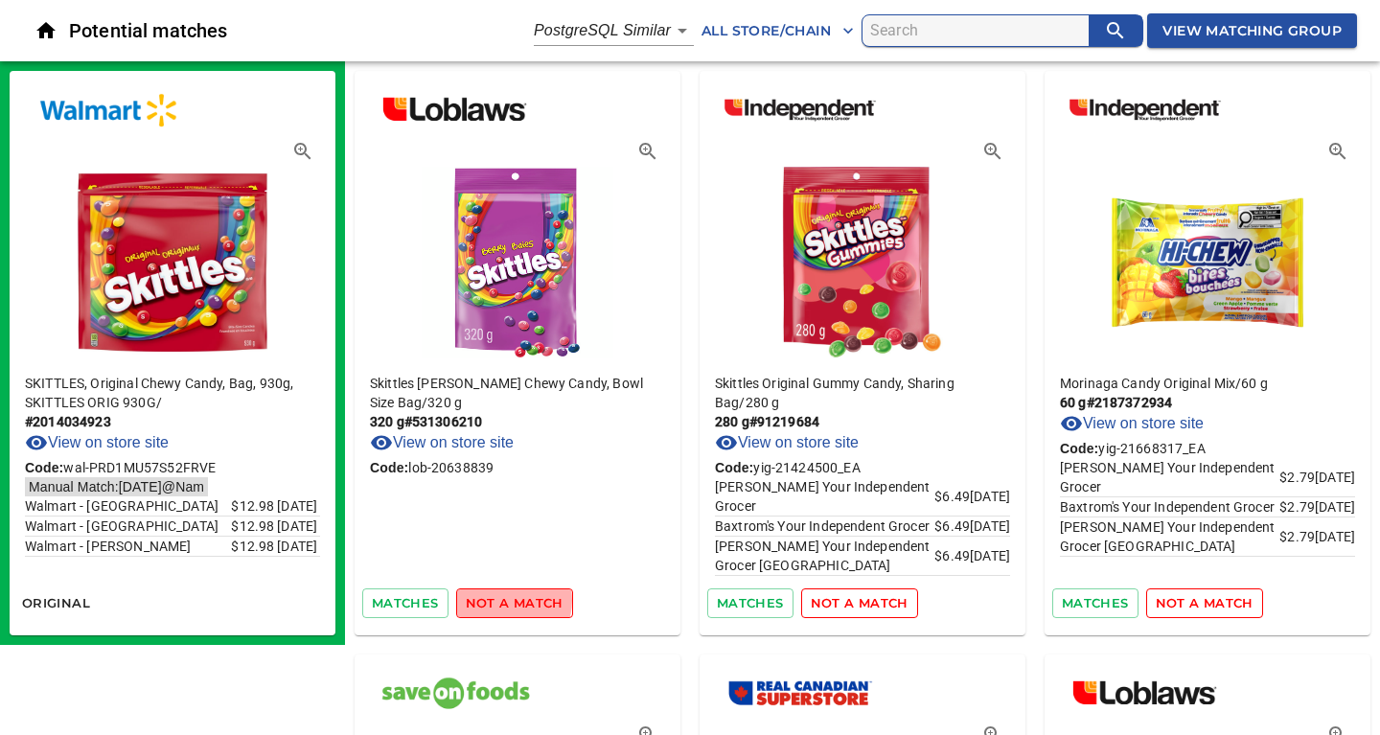
click at [503, 600] on span "not a match" at bounding box center [515, 603] width 98 height 22
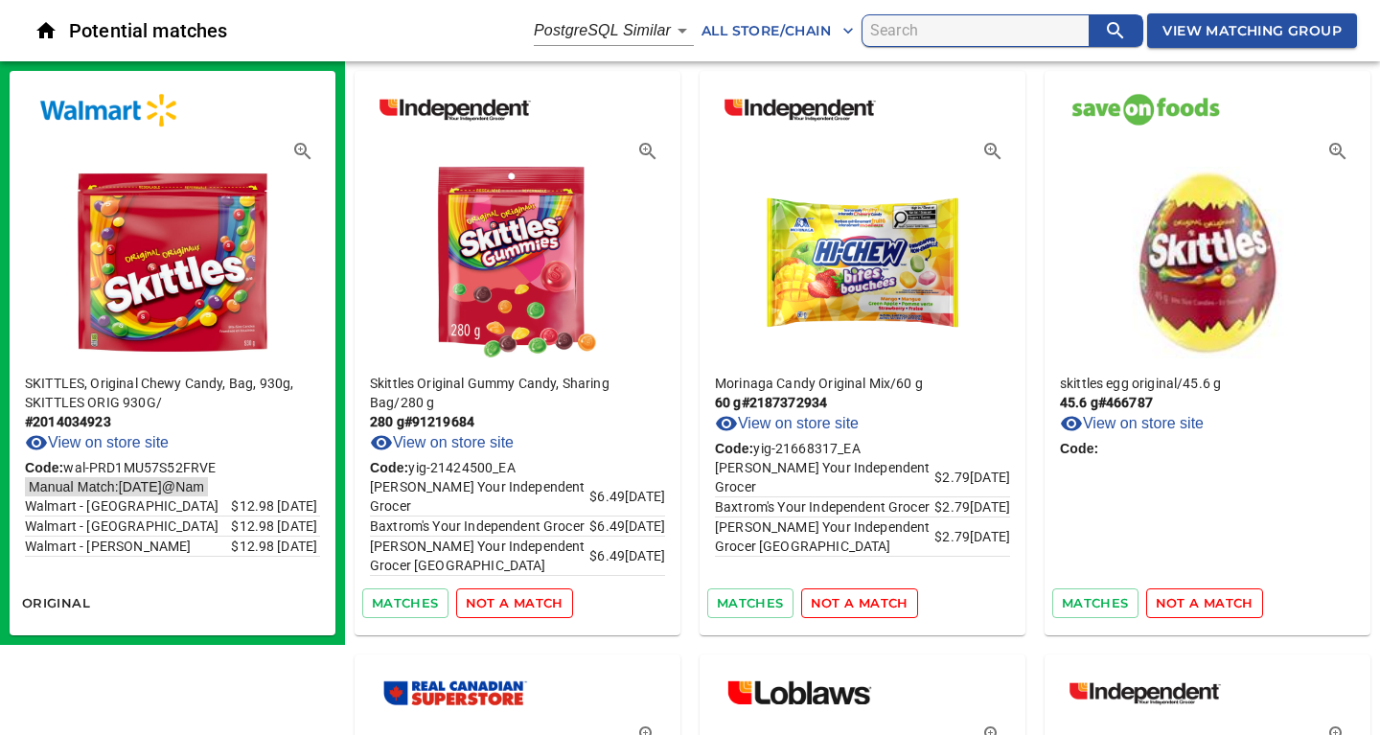
click at [503, 600] on span "not a match" at bounding box center [515, 603] width 98 height 22
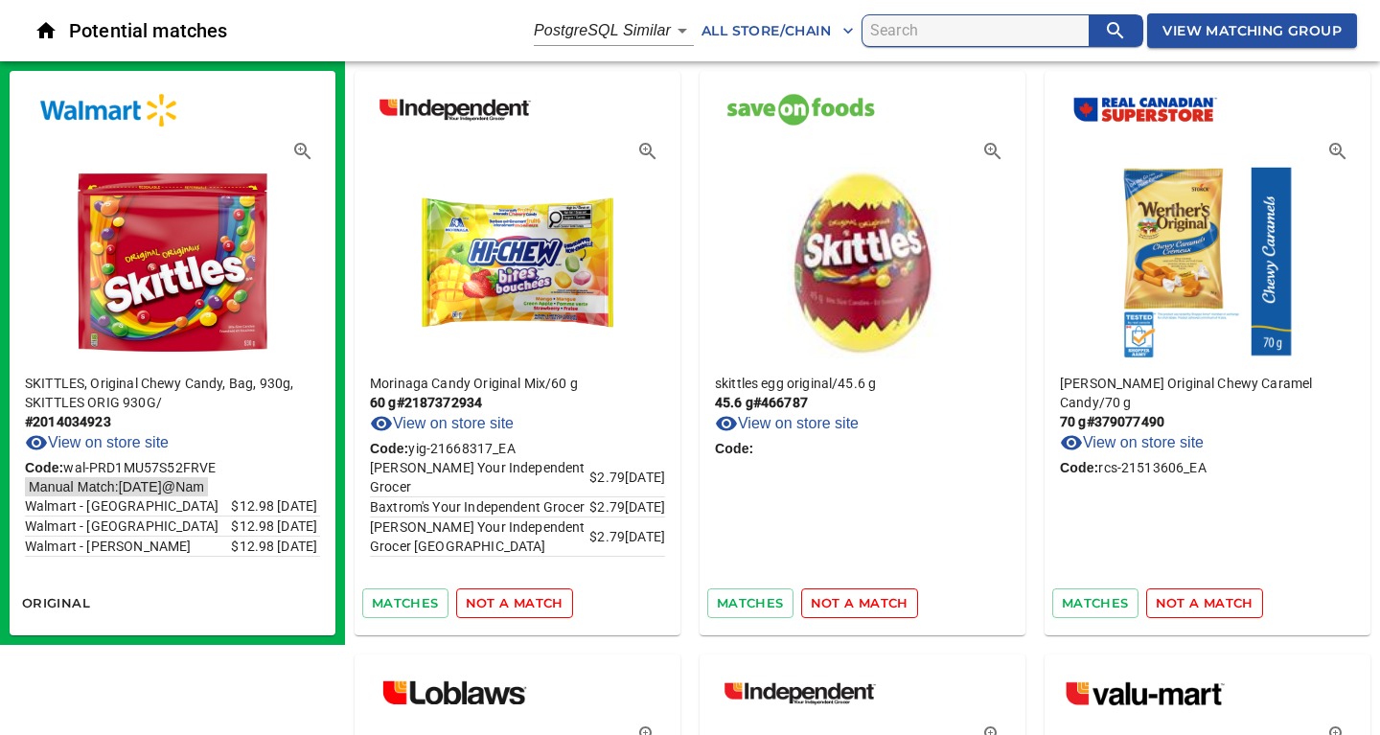
click at [503, 600] on span "not a match" at bounding box center [515, 603] width 98 height 22
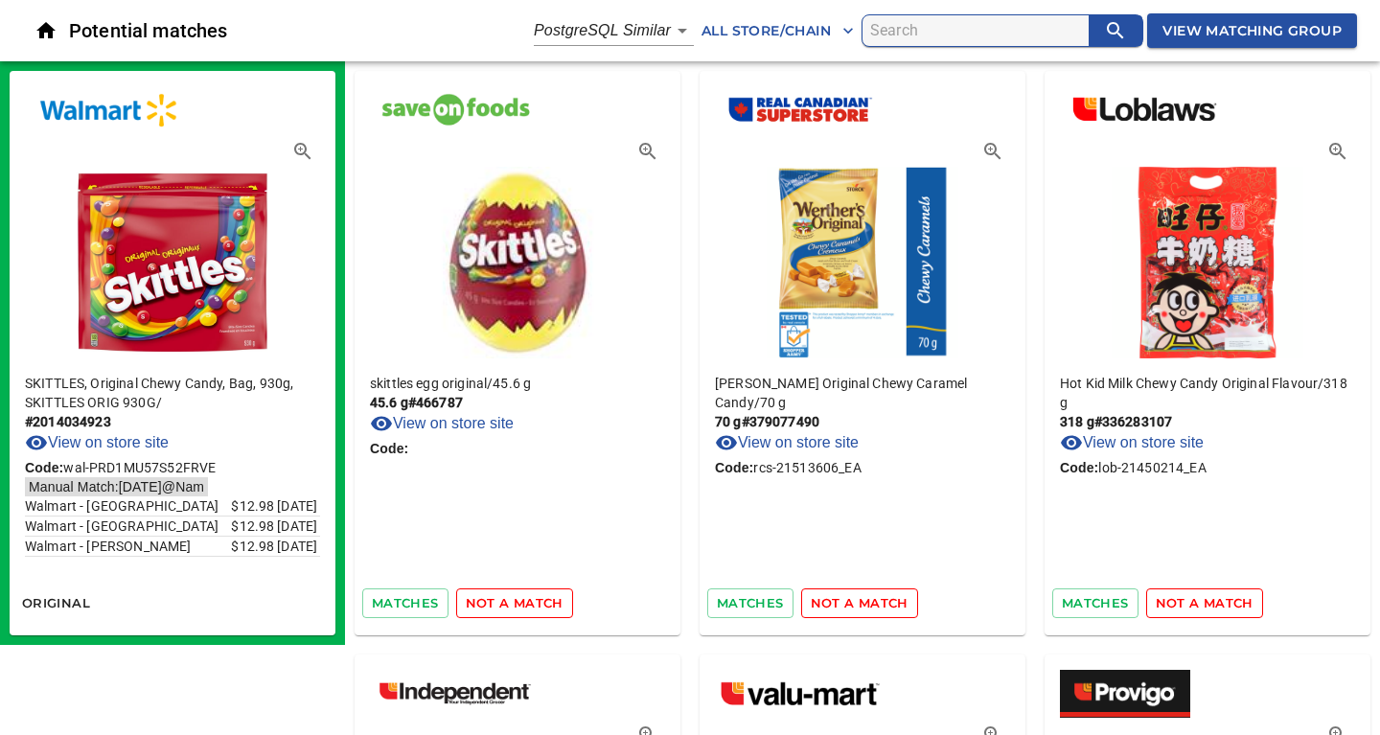
click at [503, 600] on span "not a match" at bounding box center [515, 603] width 98 height 22
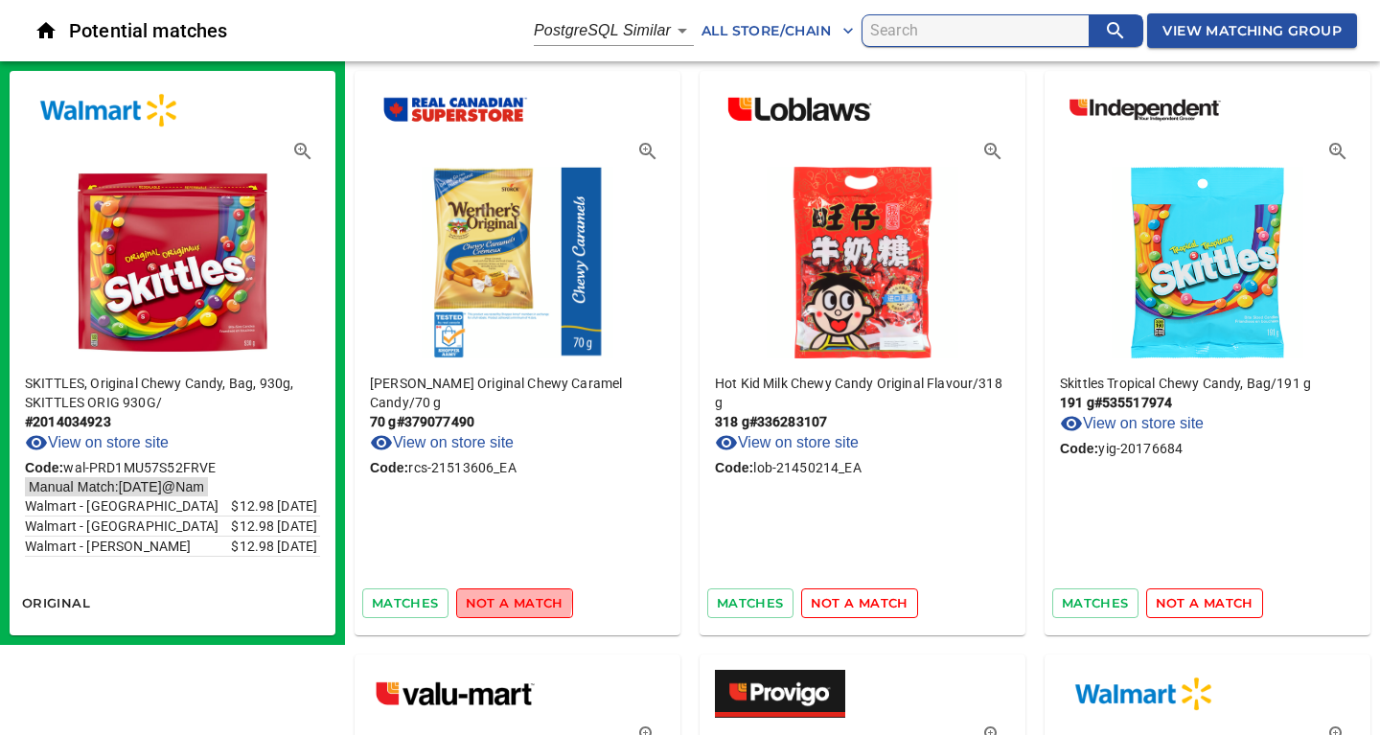
click at [503, 600] on span "not a match" at bounding box center [515, 603] width 98 height 22
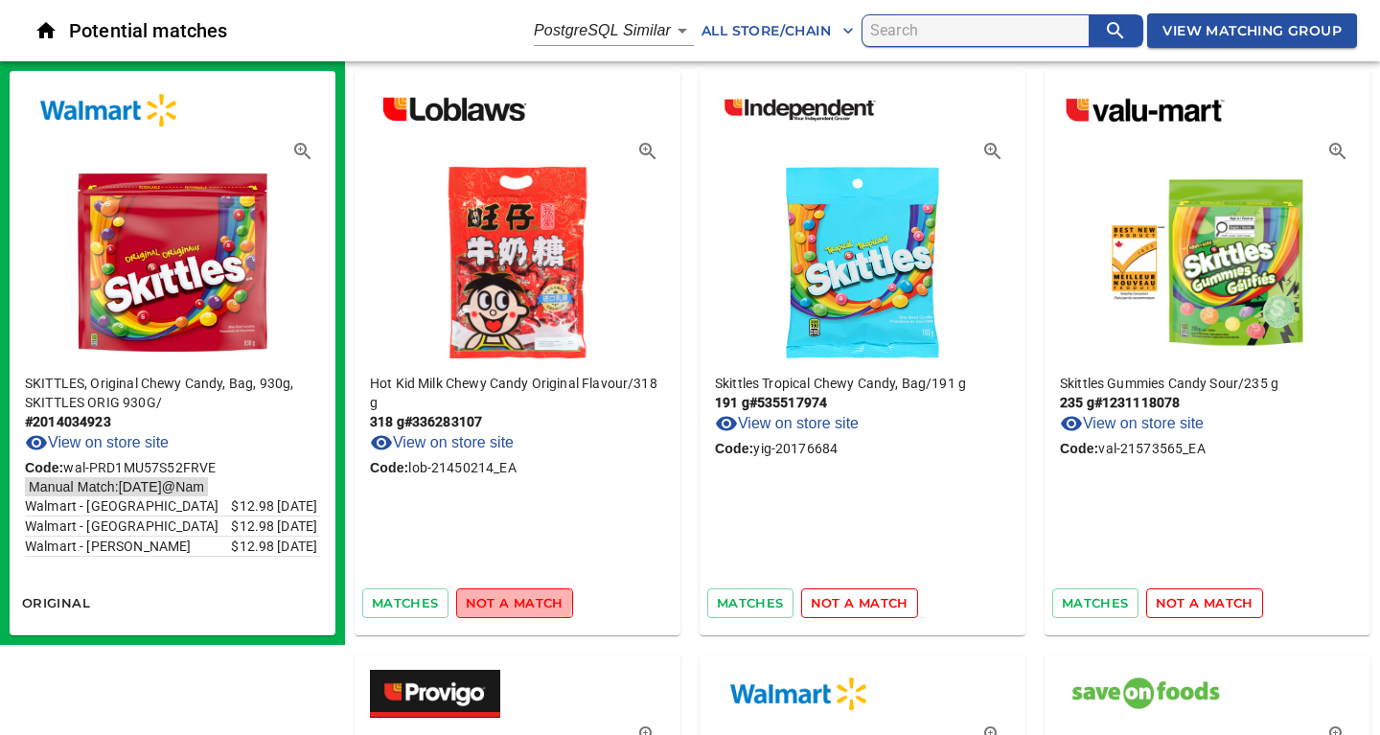
click at [503, 600] on span "not a match" at bounding box center [515, 603] width 98 height 22
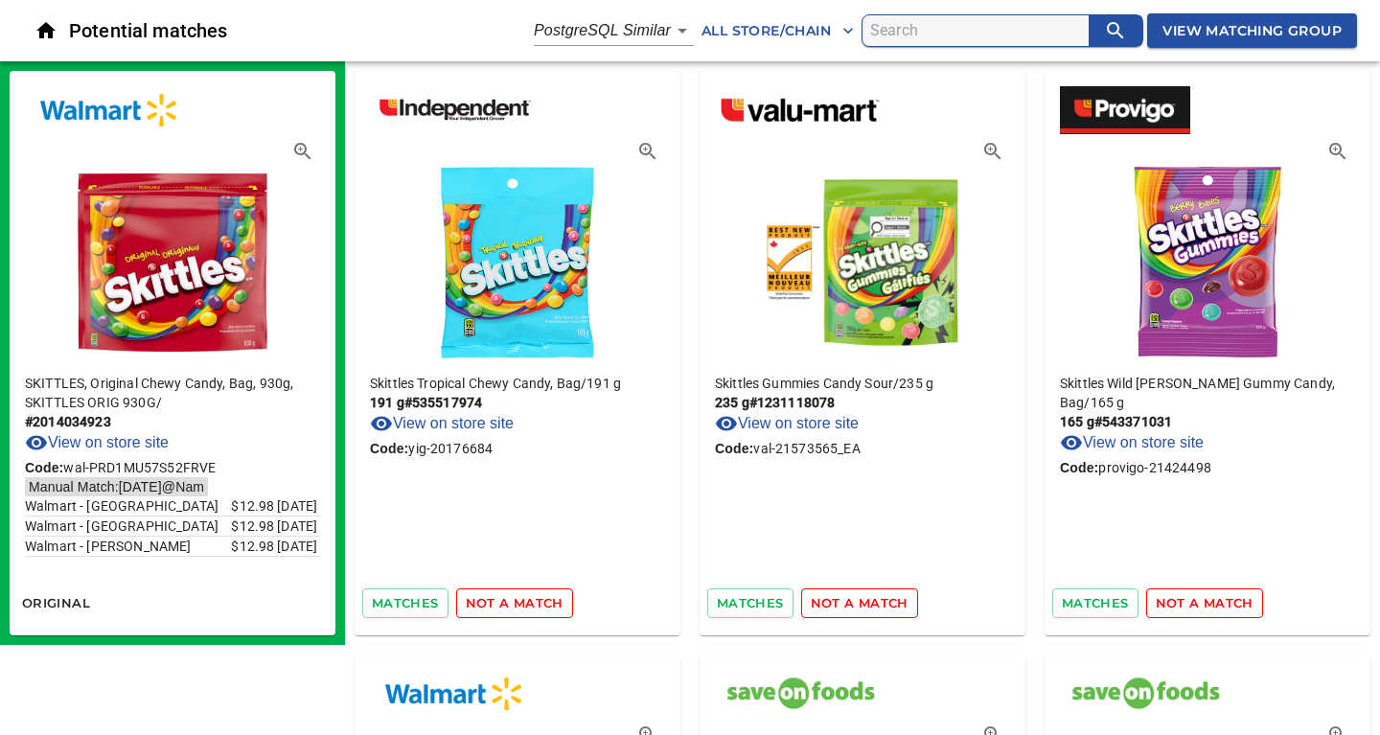
click at [503, 600] on span "not a match" at bounding box center [515, 603] width 98 height 22
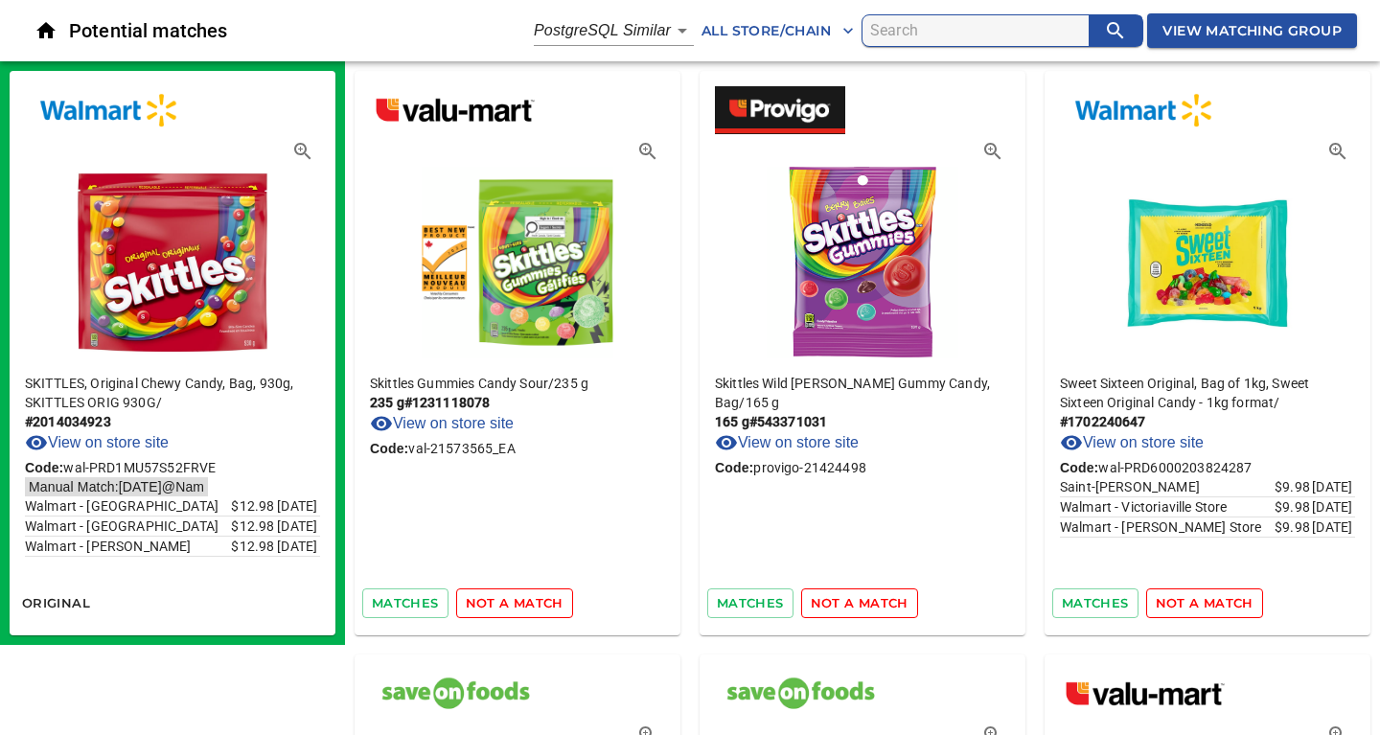
click at [503, 600] on span "not a match" at bounding box center [515, 603] width 98 height 22
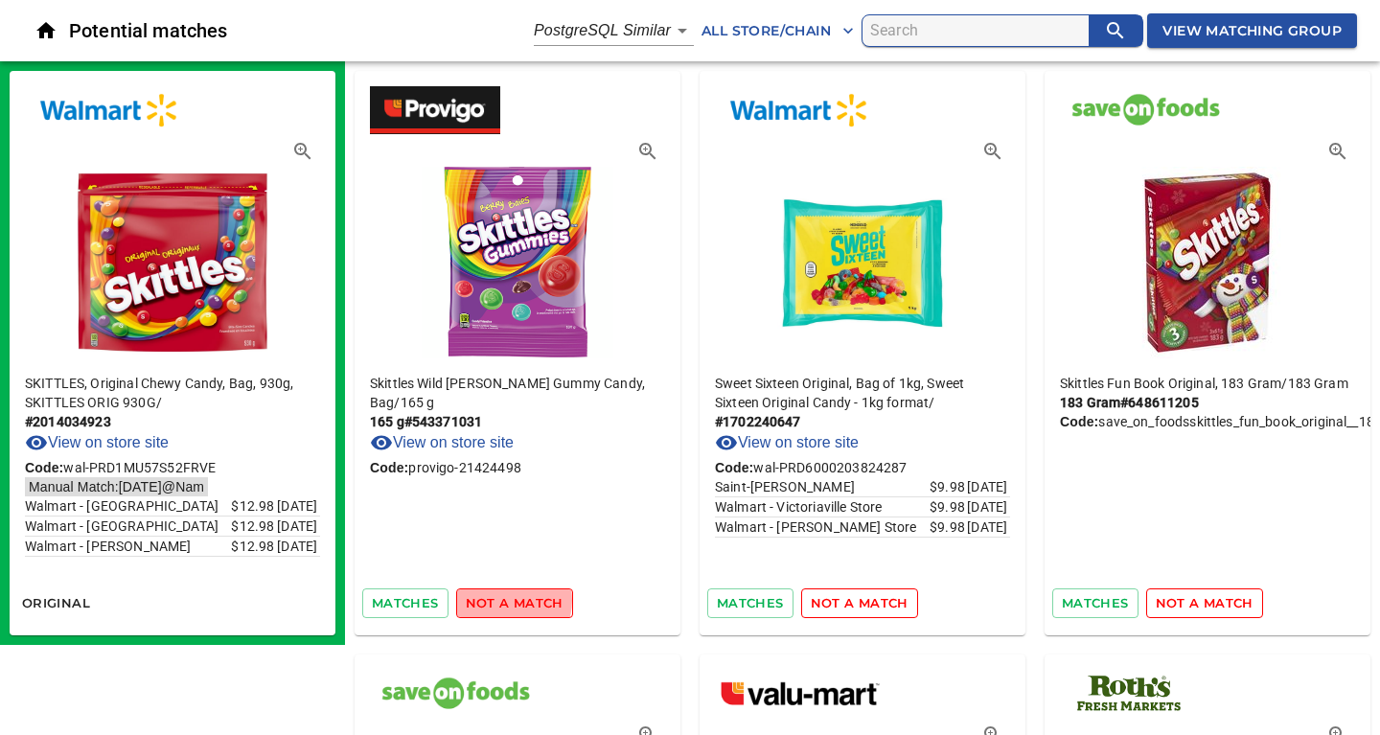
click at [503, 600] on span "not a match" at bounding box center [515, 603] width 98 height 22
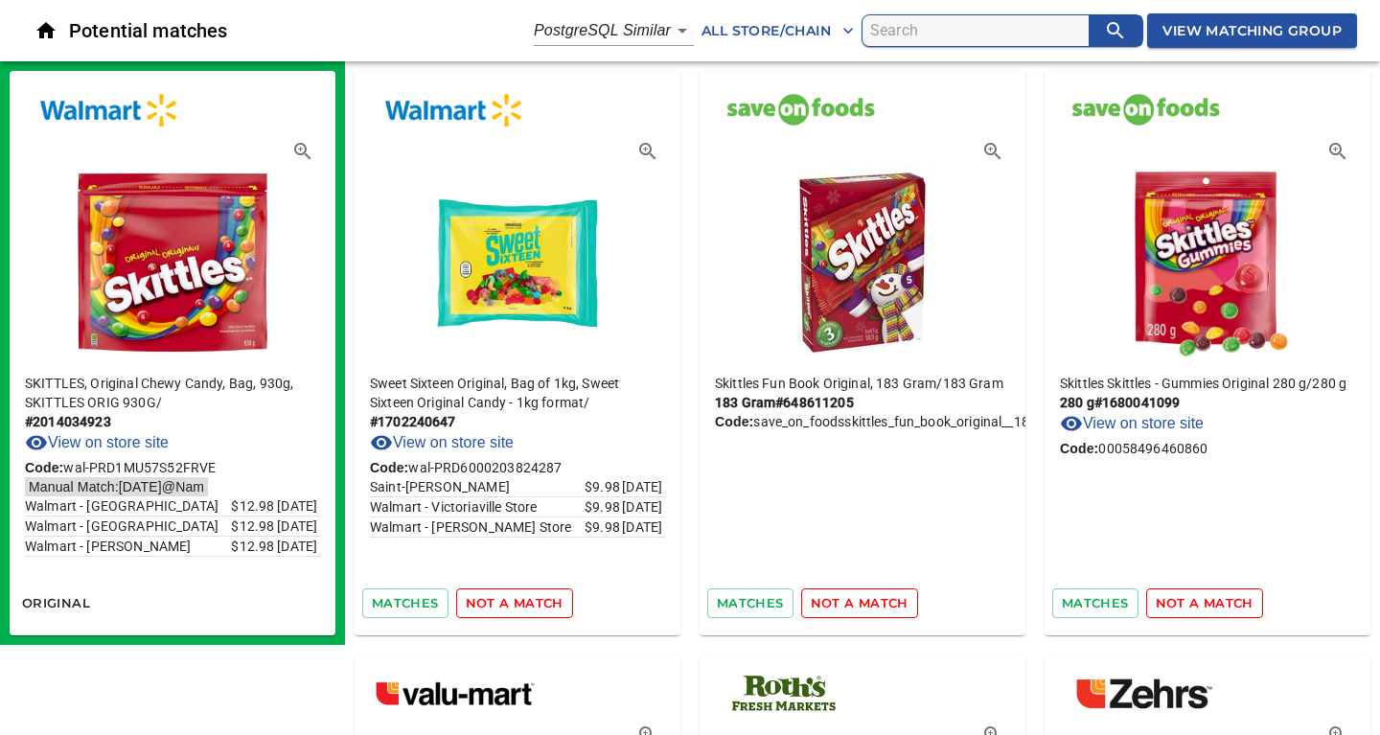
click at [503, 600] on span "not a match" at bounding box center [515, 603] width 98 height 22
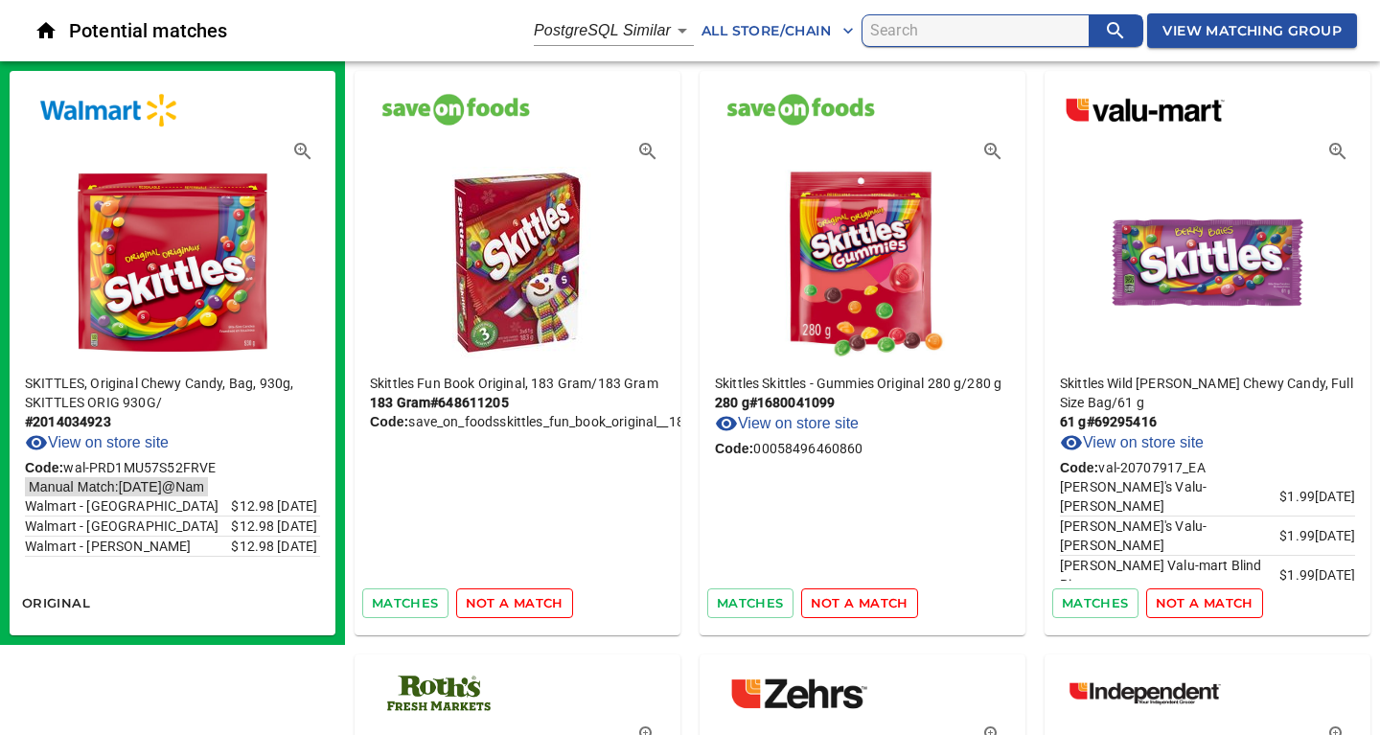
click at [503, 600] on span "not a match" at bounding box center [515, 603] width 98 height 22
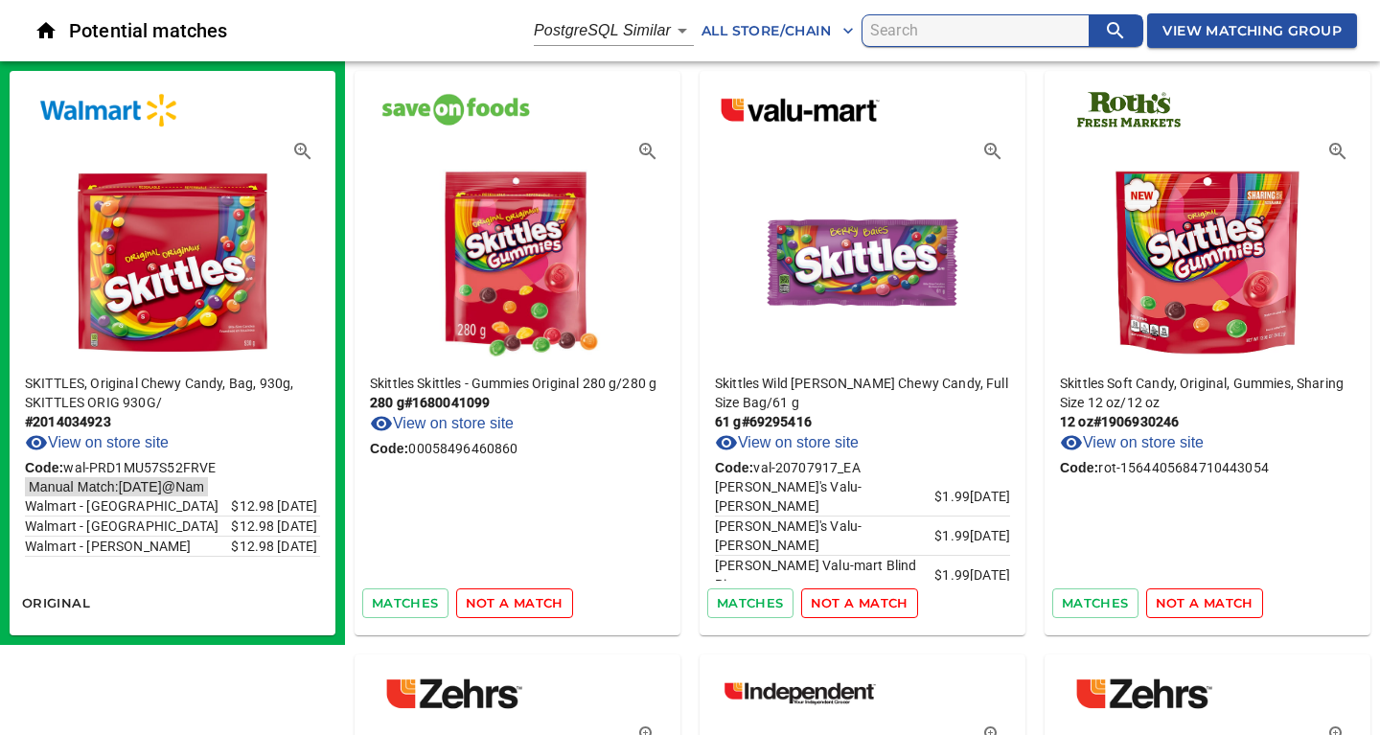
click at [503, 600] on span "not a match" at bounding box center [515, 603] width 98 height 22
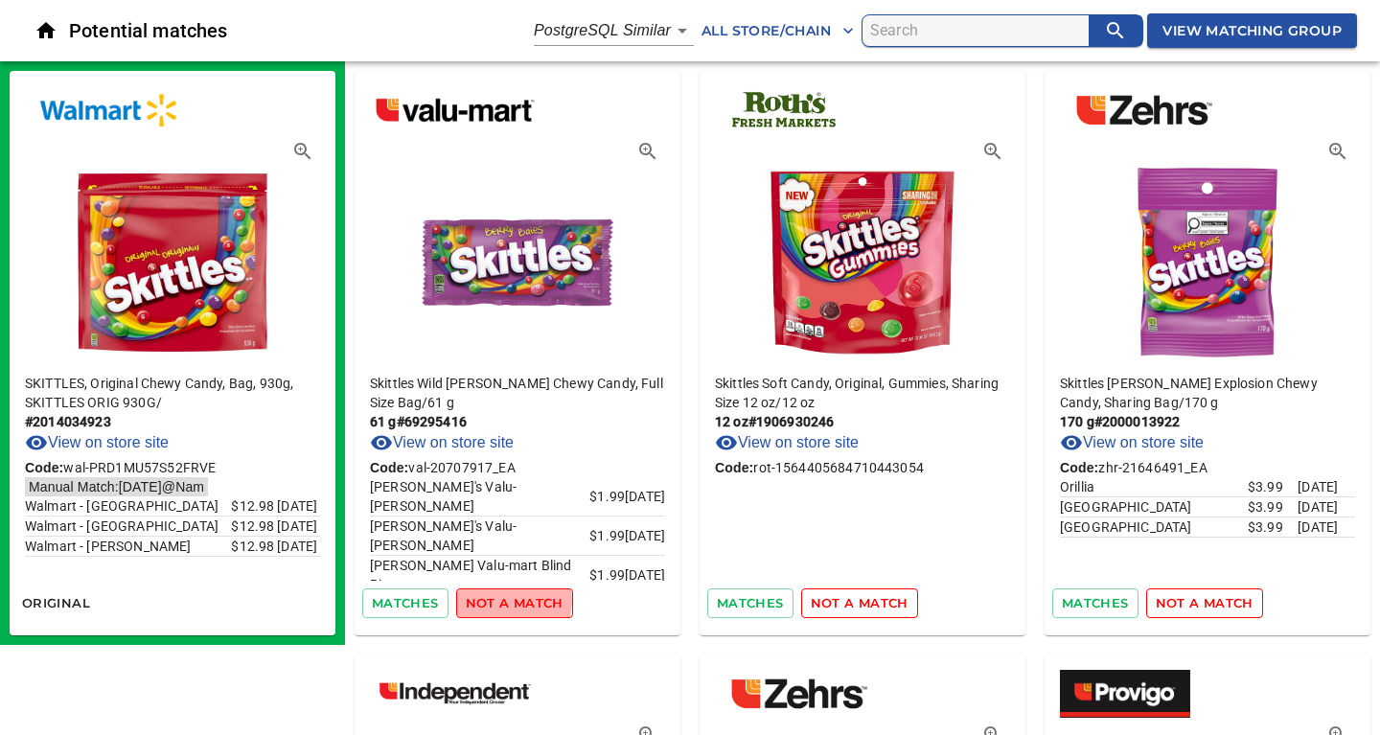
click at [503, 600] on span "not a match" at bounding box center [515, 603] width 98 height 22
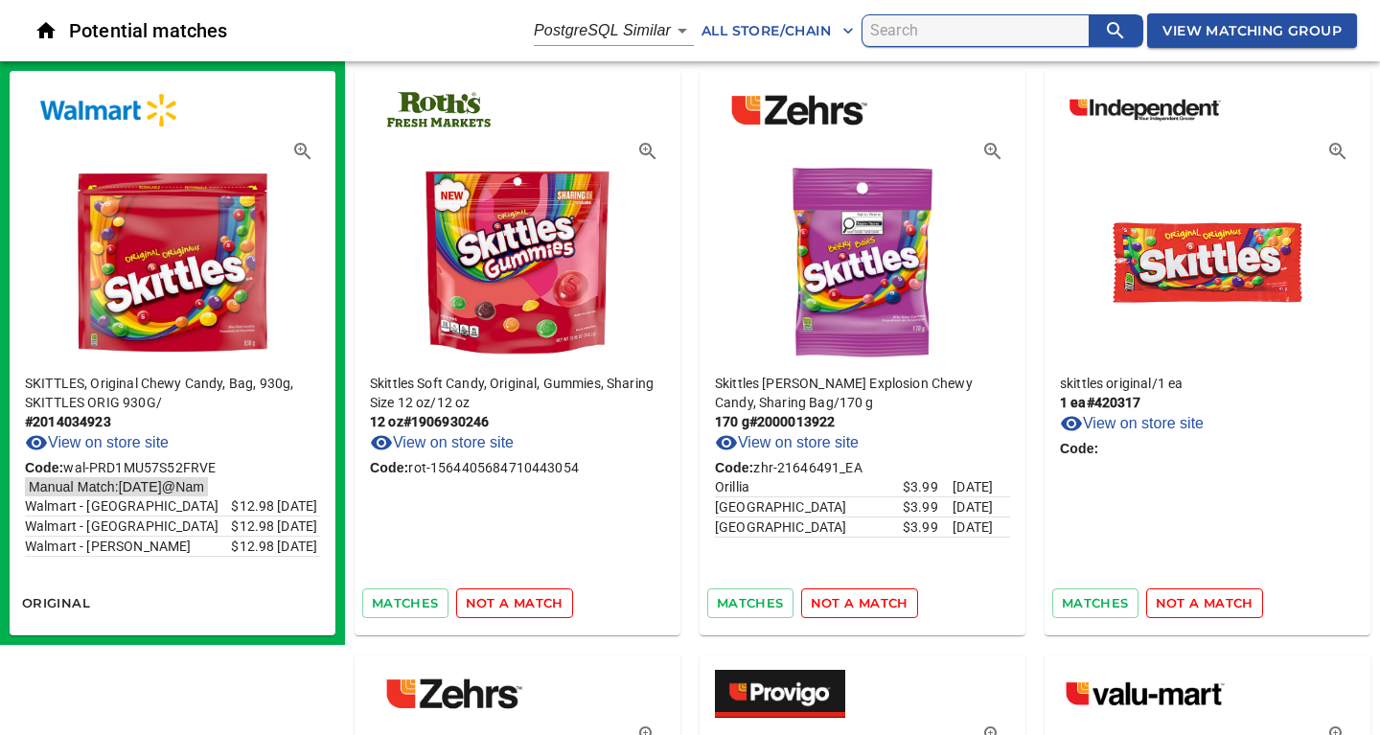
click at [503, 600] on span "not a match" at bounding box center [515, 603] width 98 height 22
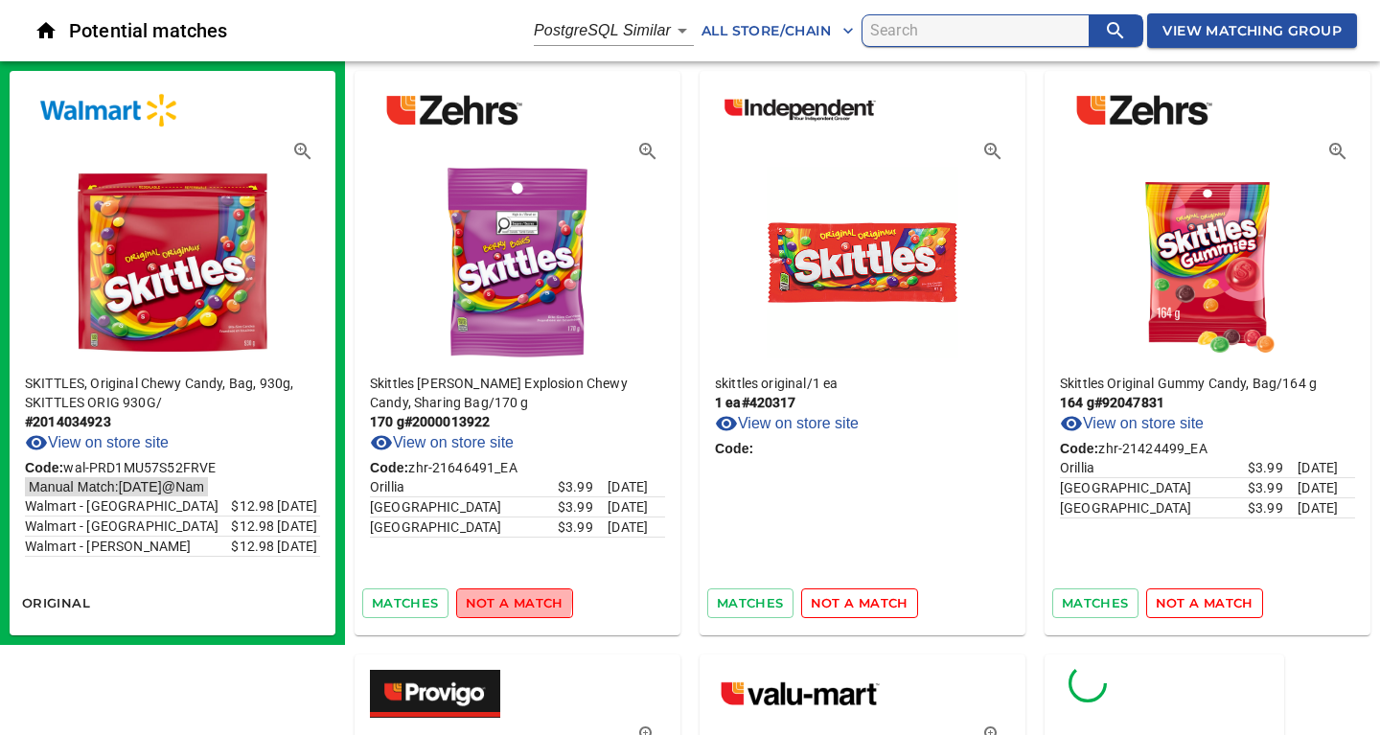
click at [503, 600] on span "not a match" at bounding box center [515, 603] width 98 height 22
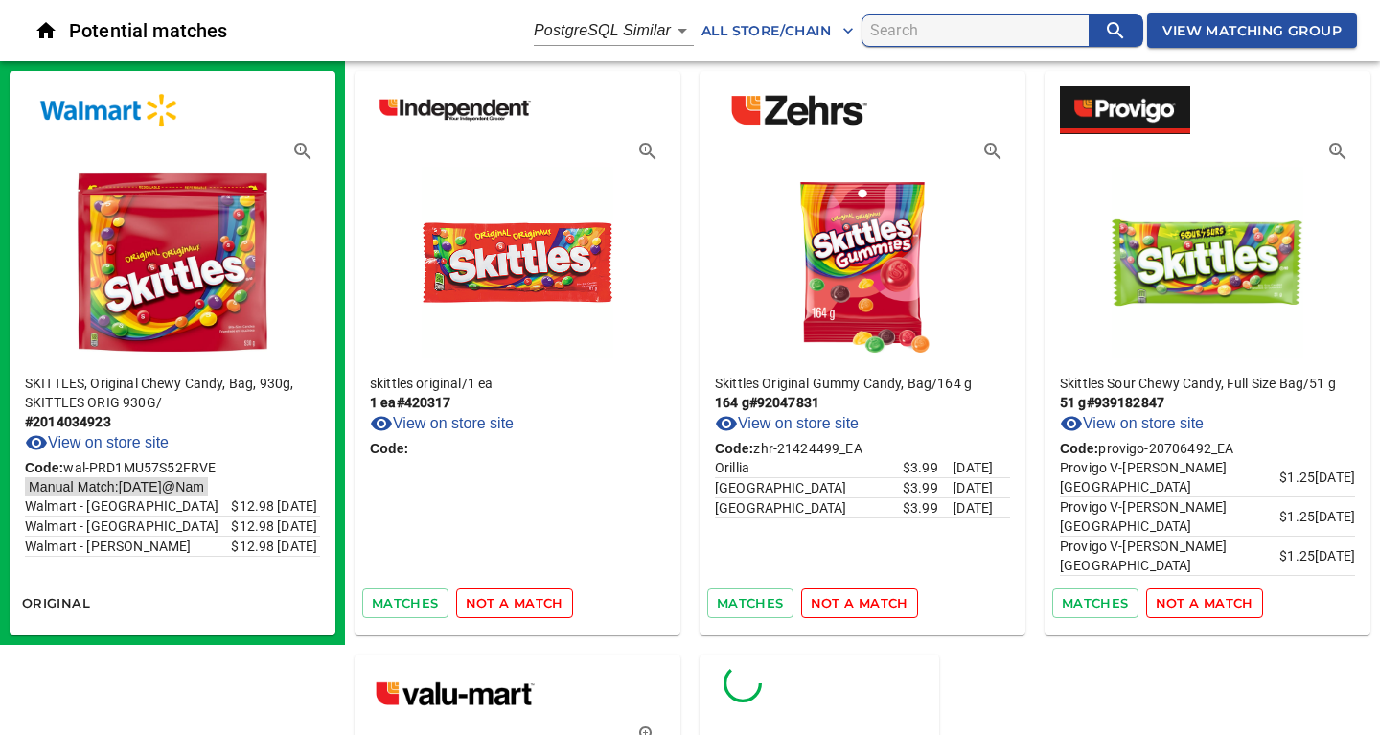
click at [503, 600] on span "not a match" at bounding box center [515, 603] width 98 height 22
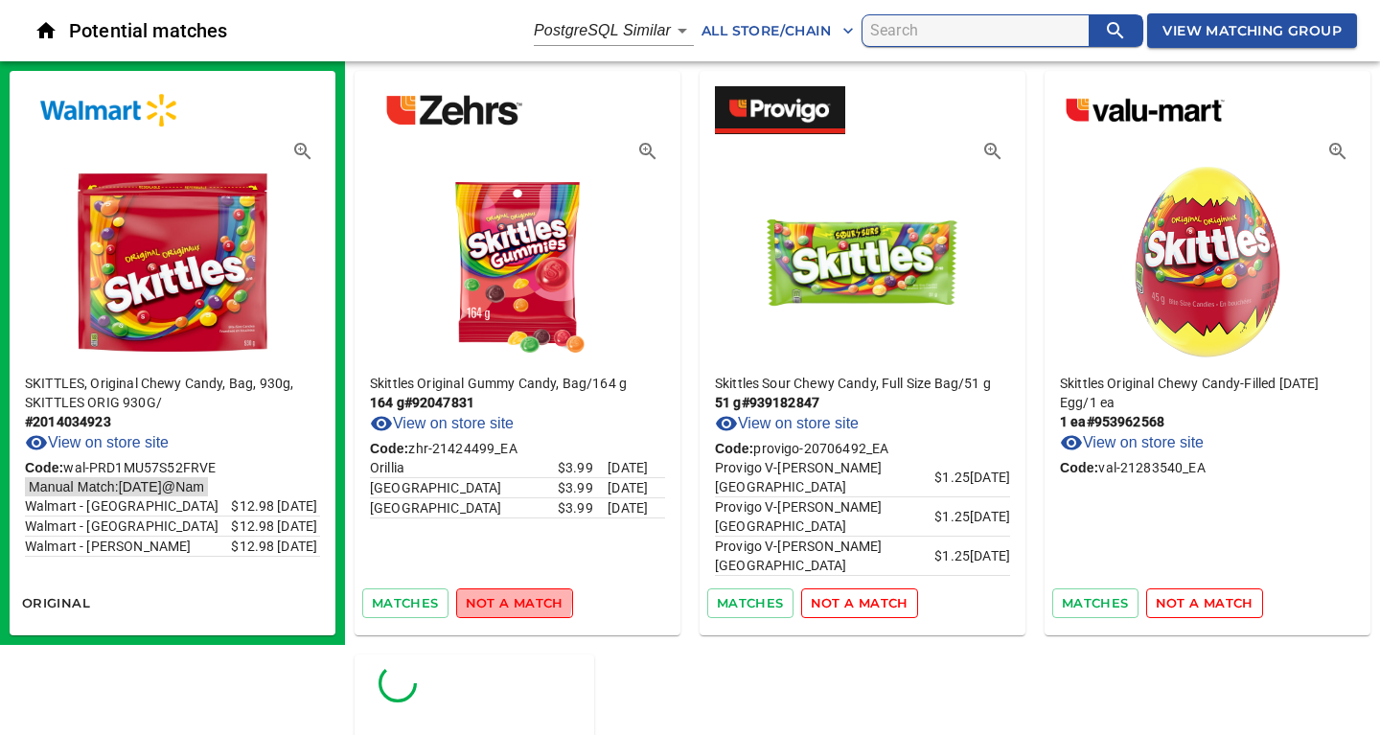
click at [503, 600] on span "not a match" at bounding box center [515, 603] width 98 height 22
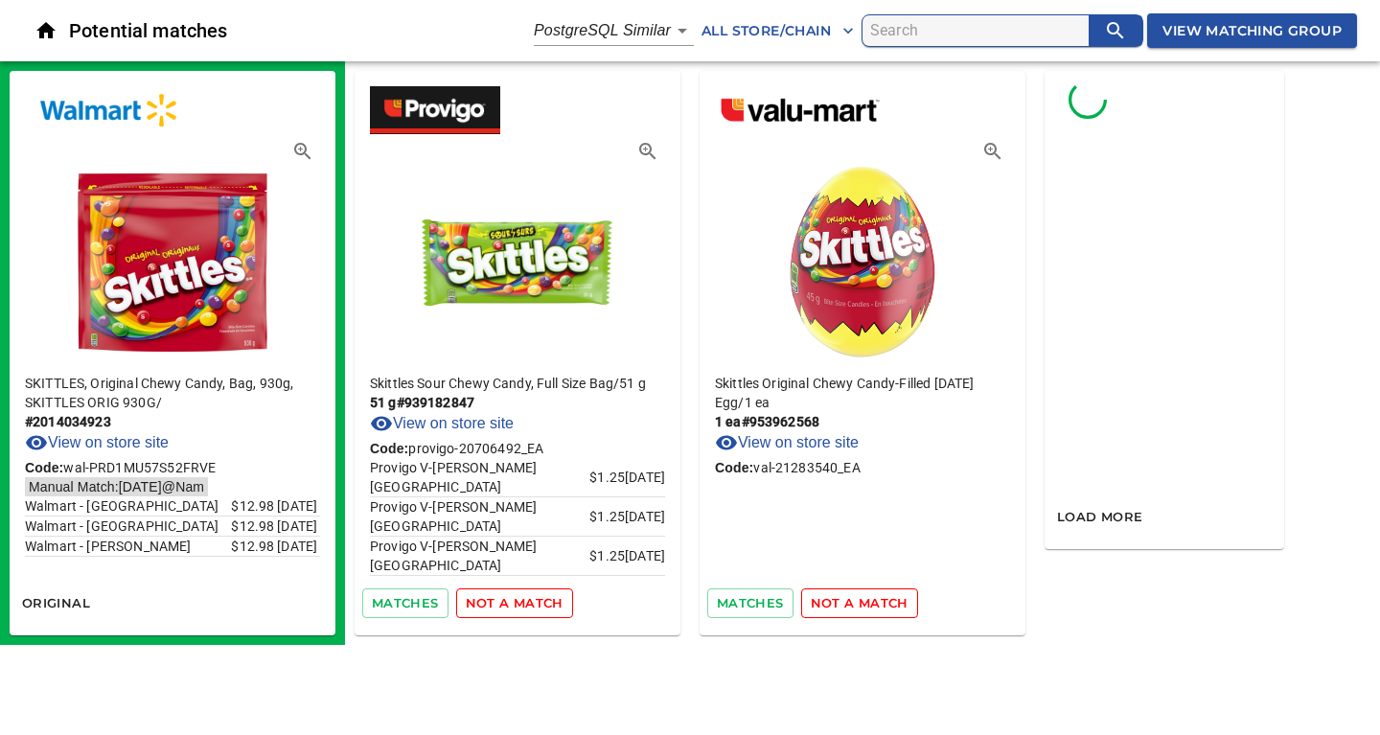
click at [503, 600] on span "not a match" at bounding box center [515, 603] width 98 height 22
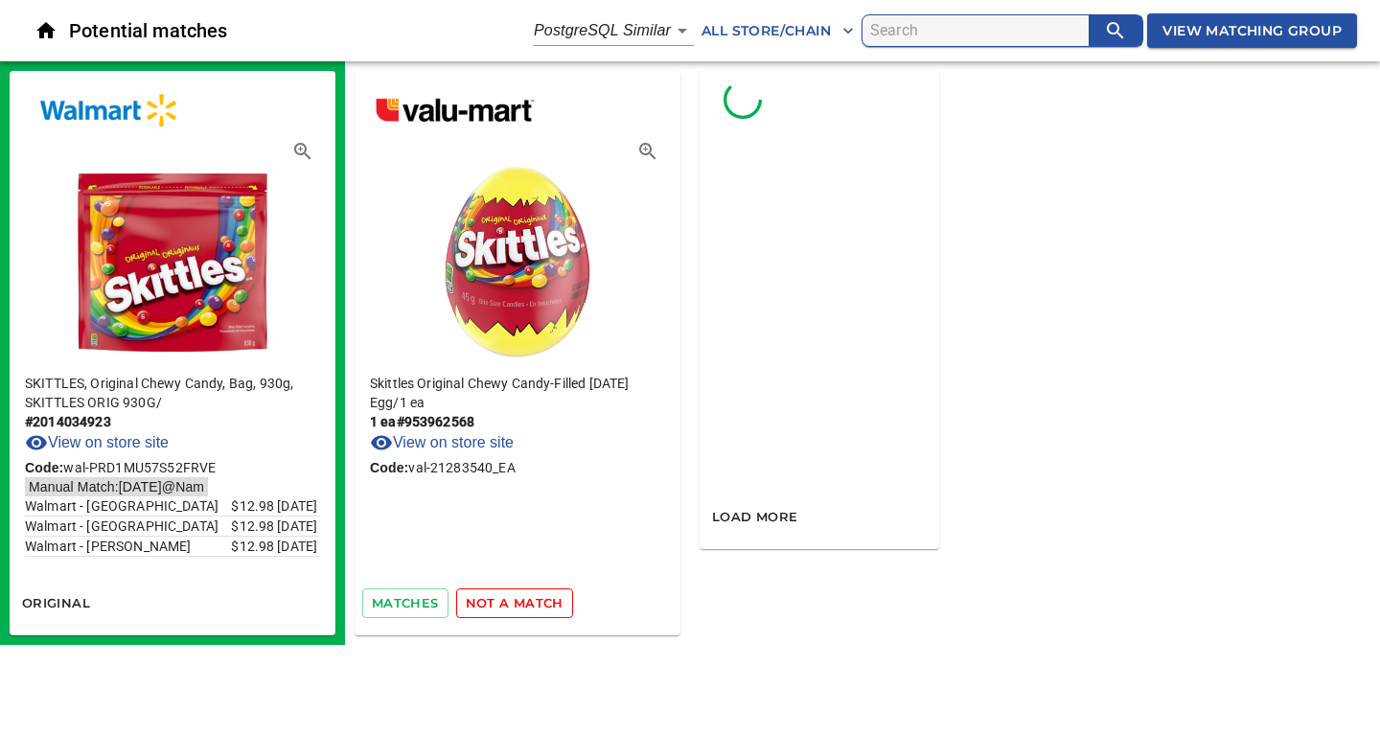
click at [503, 600] on span "not a match" at bounding box center [515, 603] width 98 height 22
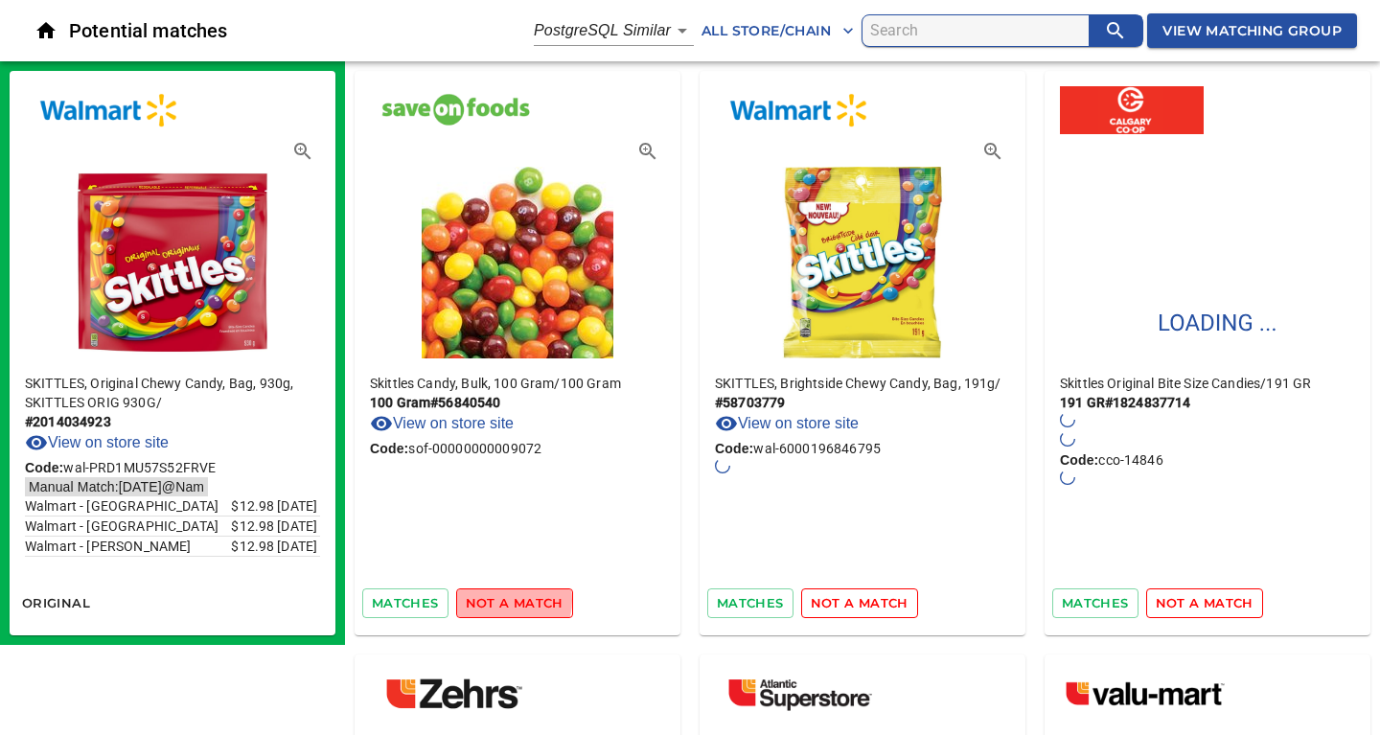
click at [503, 600] on span "not a match" at bounding box center [515, 603] width 98 height 22
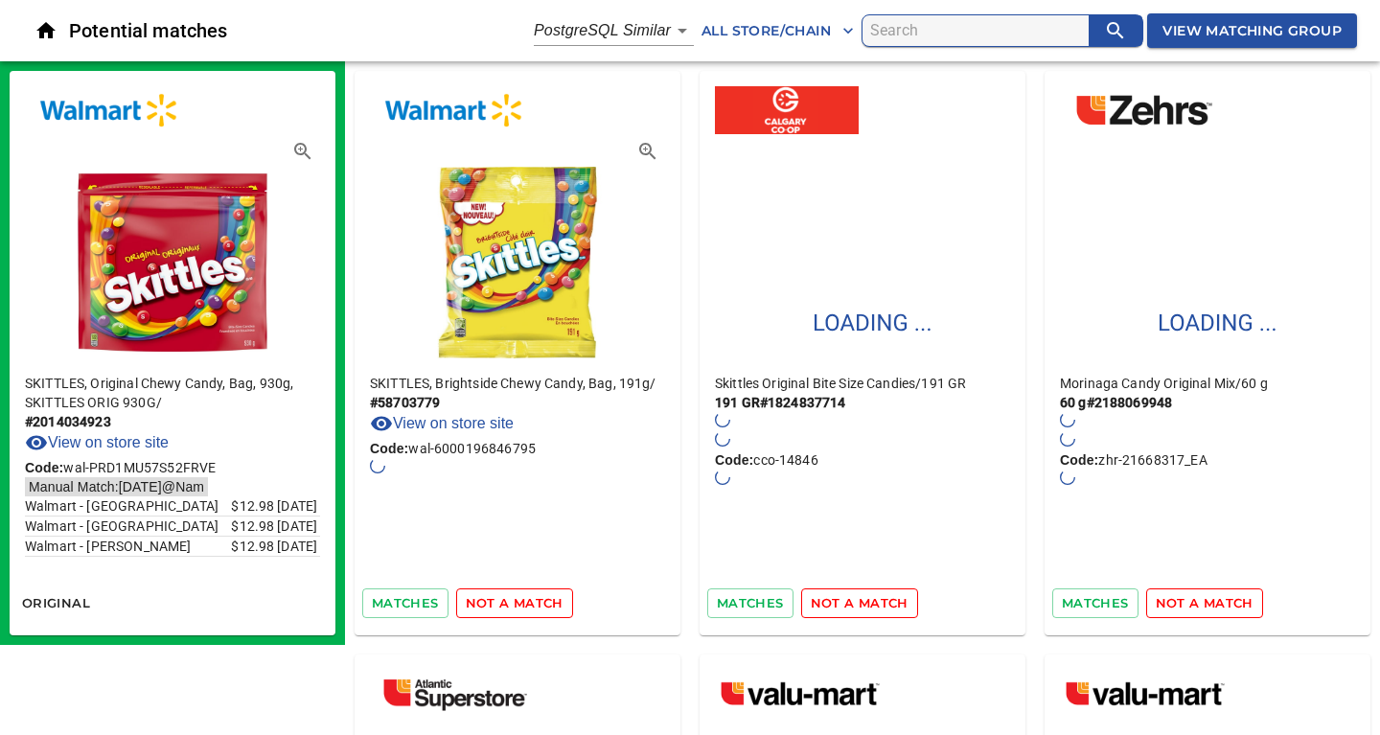
click at [503, 600] on span "not a match" at bounding box center [515, 603] width 98 height 22
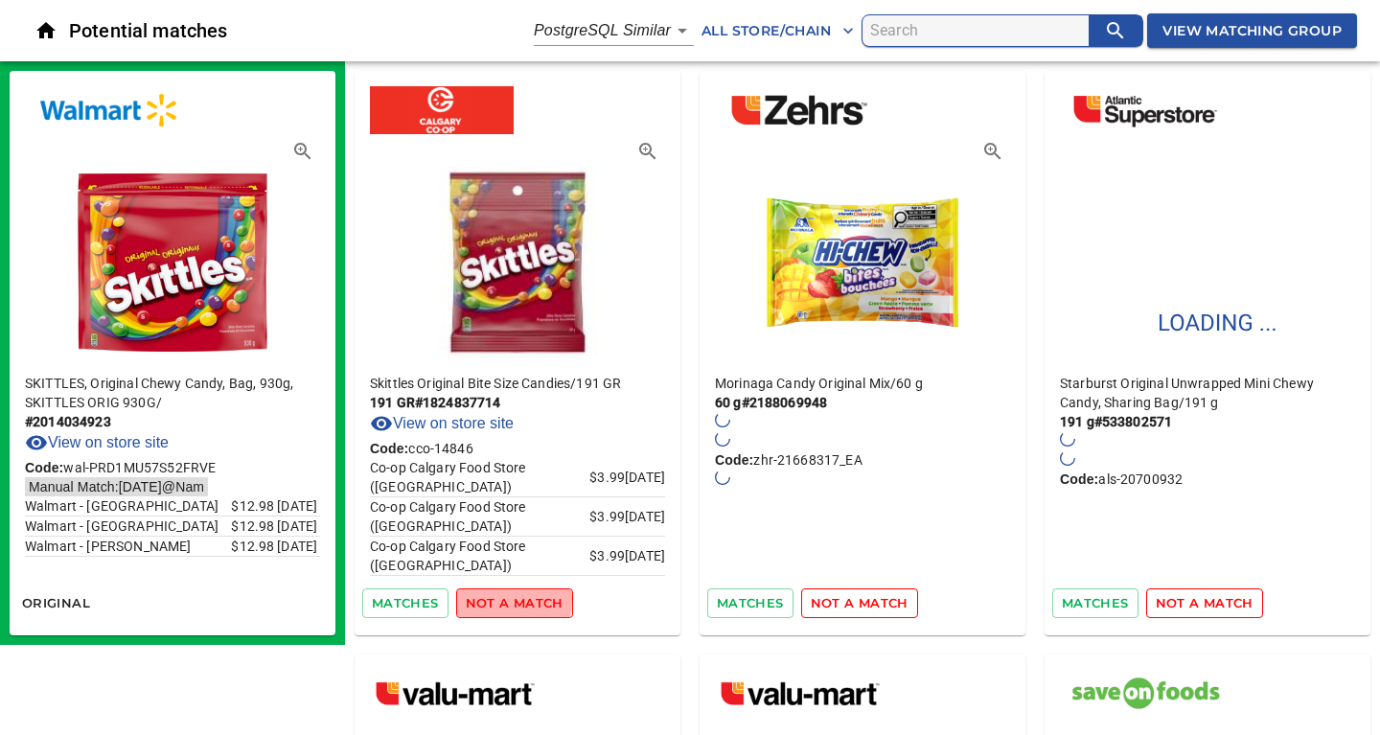
click at [503, 600] on span "not a match" at bounding box center [515, 603] width 98 height 22
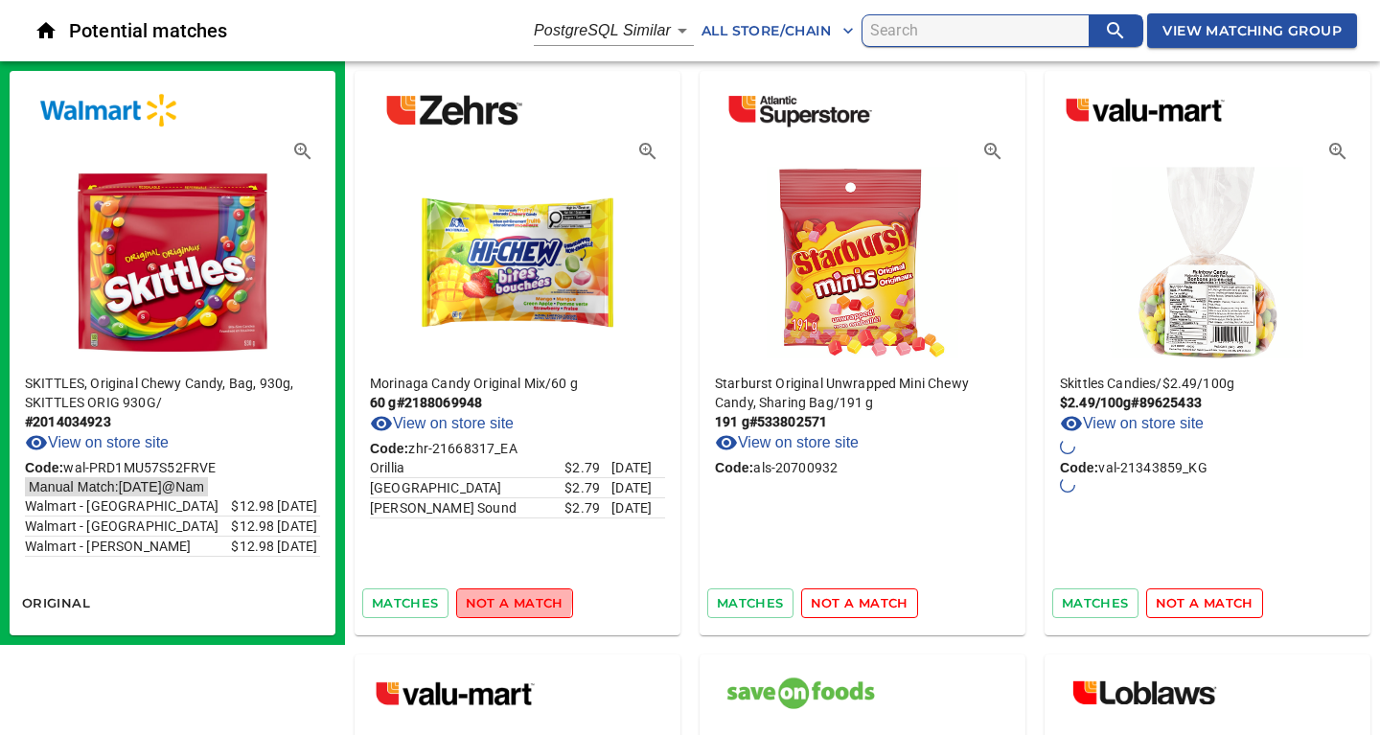
click at [503, 600] on span "not a match" at bounding box center [515, 603] width 98 height 22
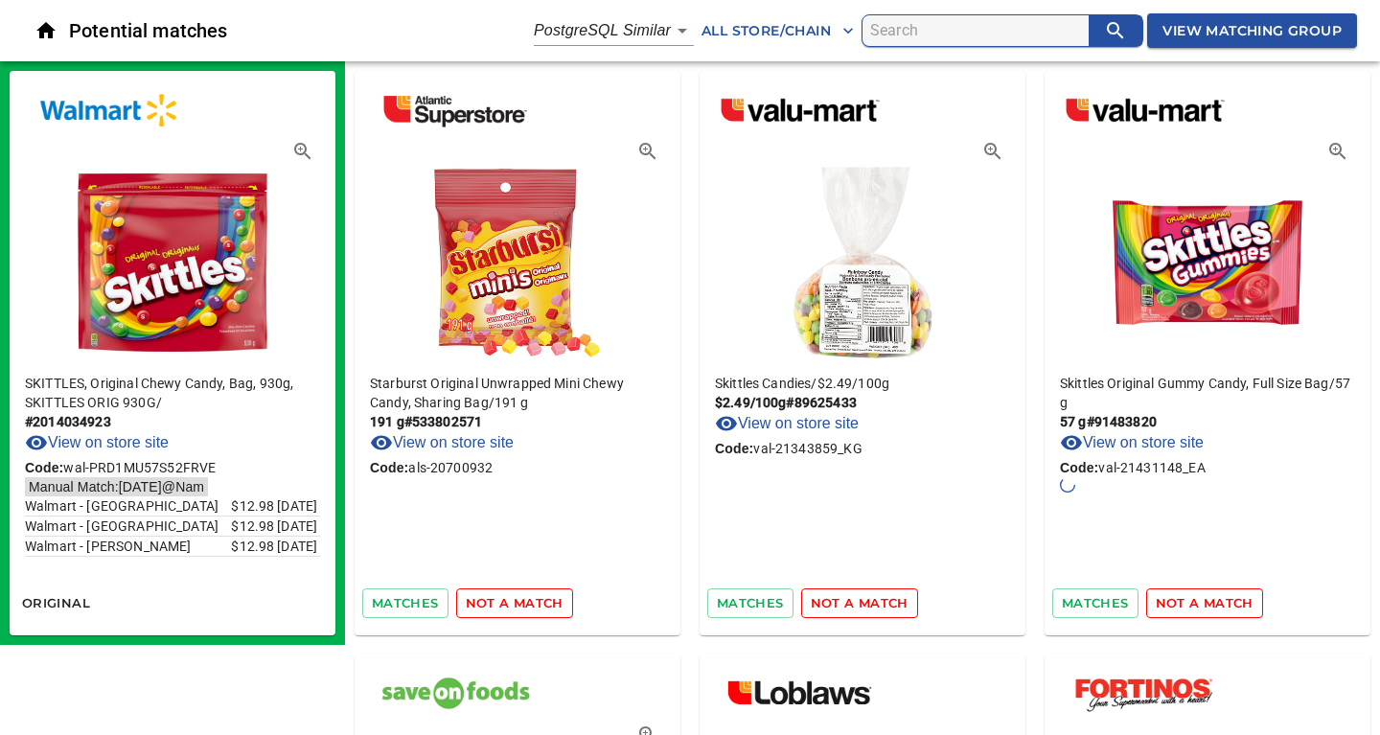
click at [503, 600] on span "not a match" at bounding box center [515, 603] width 98 height 22
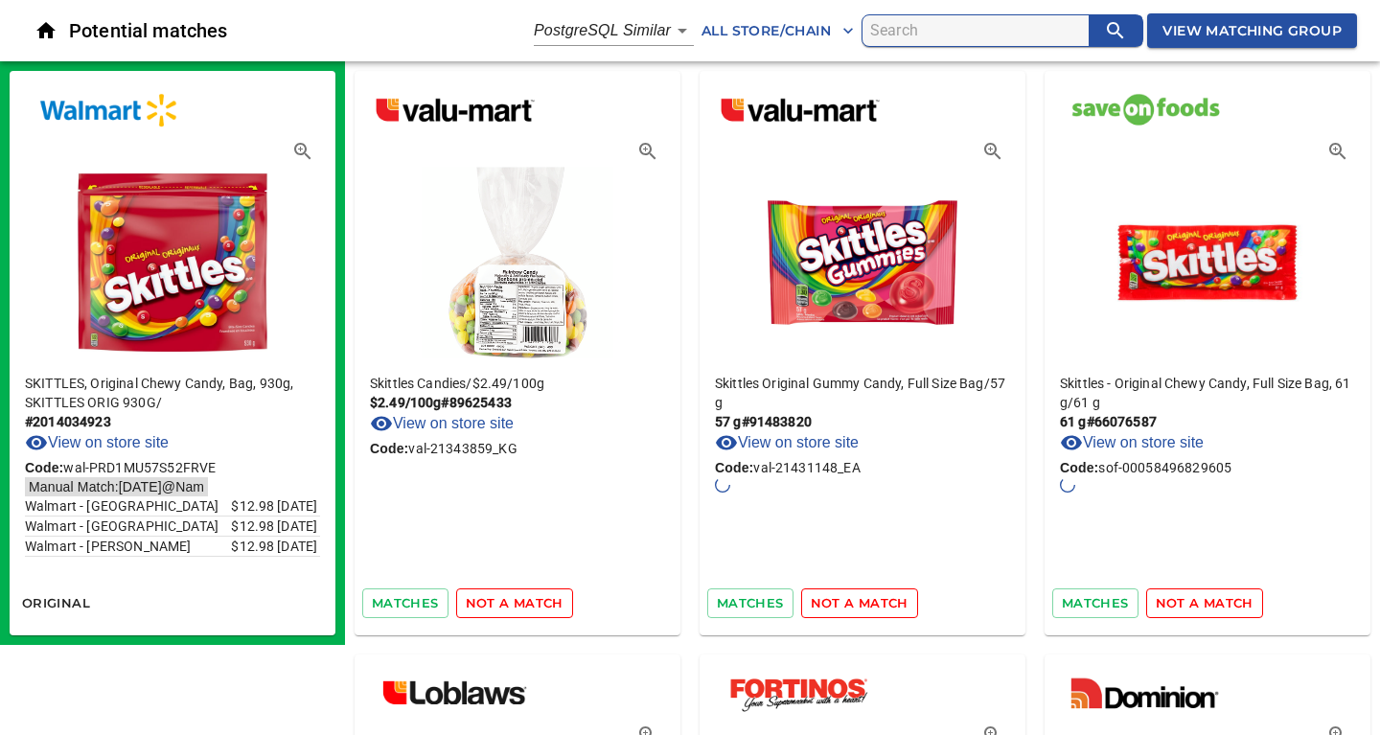
click at [503, 600] on span "not a match" at bounding box center [515, 603] width 98 height 22
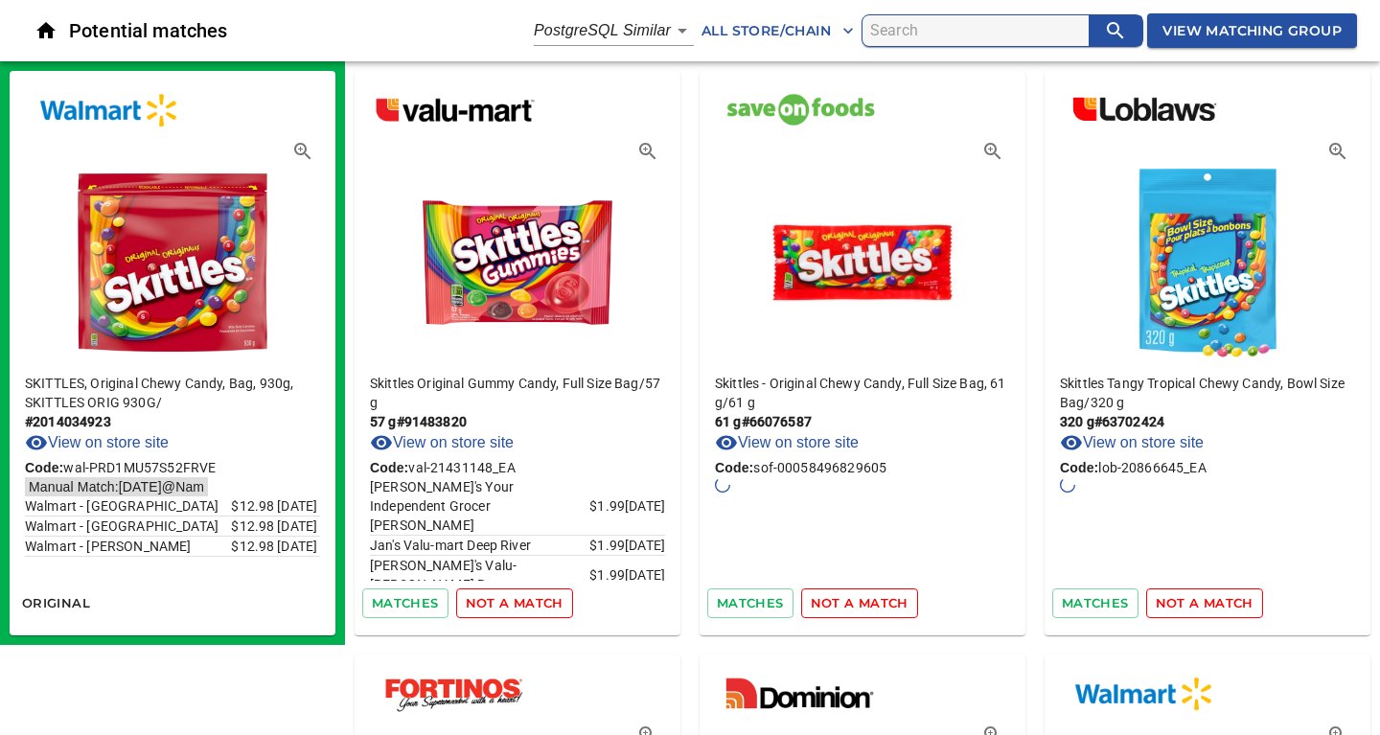
click at [503, 600] on span "not a match" at bounding box center [515, 603] width 98 height 22
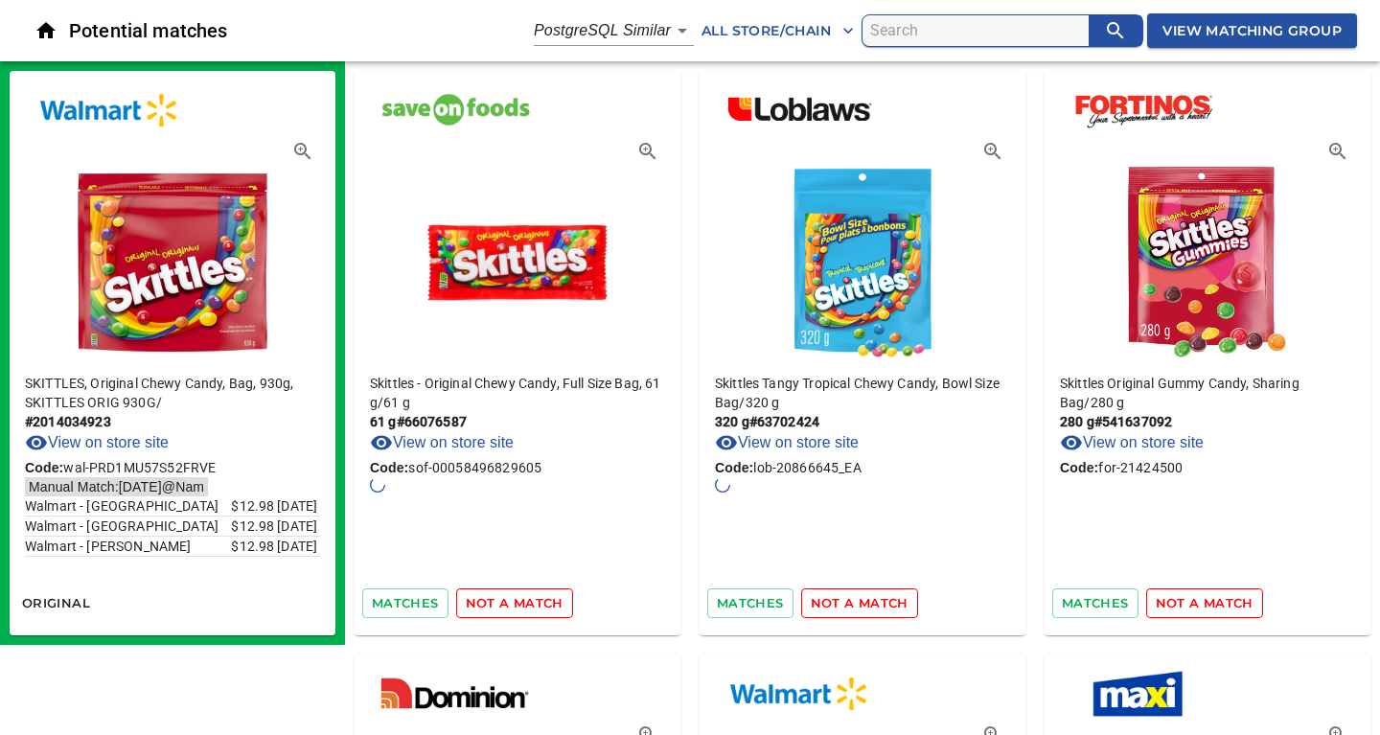
click at [503, 600] on span "not a match" at bounding box center [515, 603] width 98 height 22
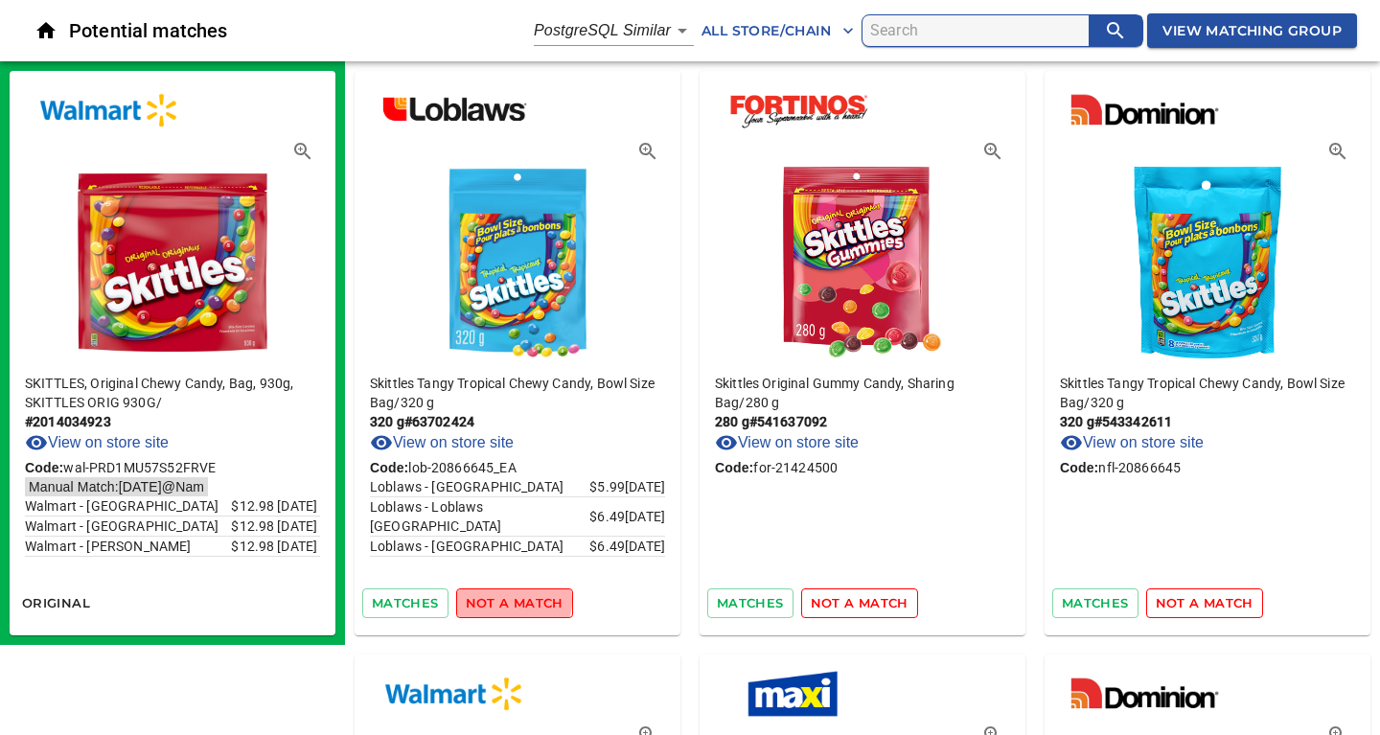
click at [503, 600] on span "not a match" at bounding box center [515, 603] width 98 height 22
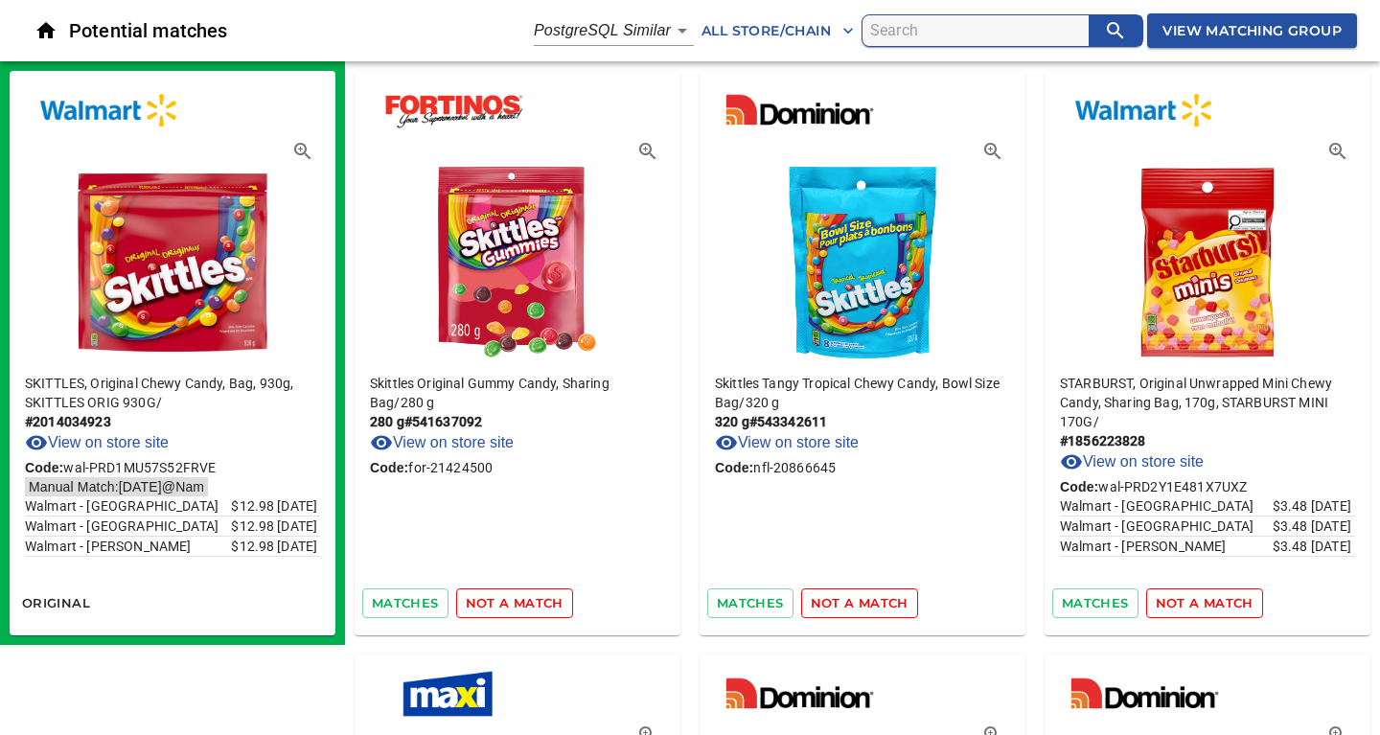
click at [503, 600] on span "not a match" at bounding box center [515, 603] width 98 height 22
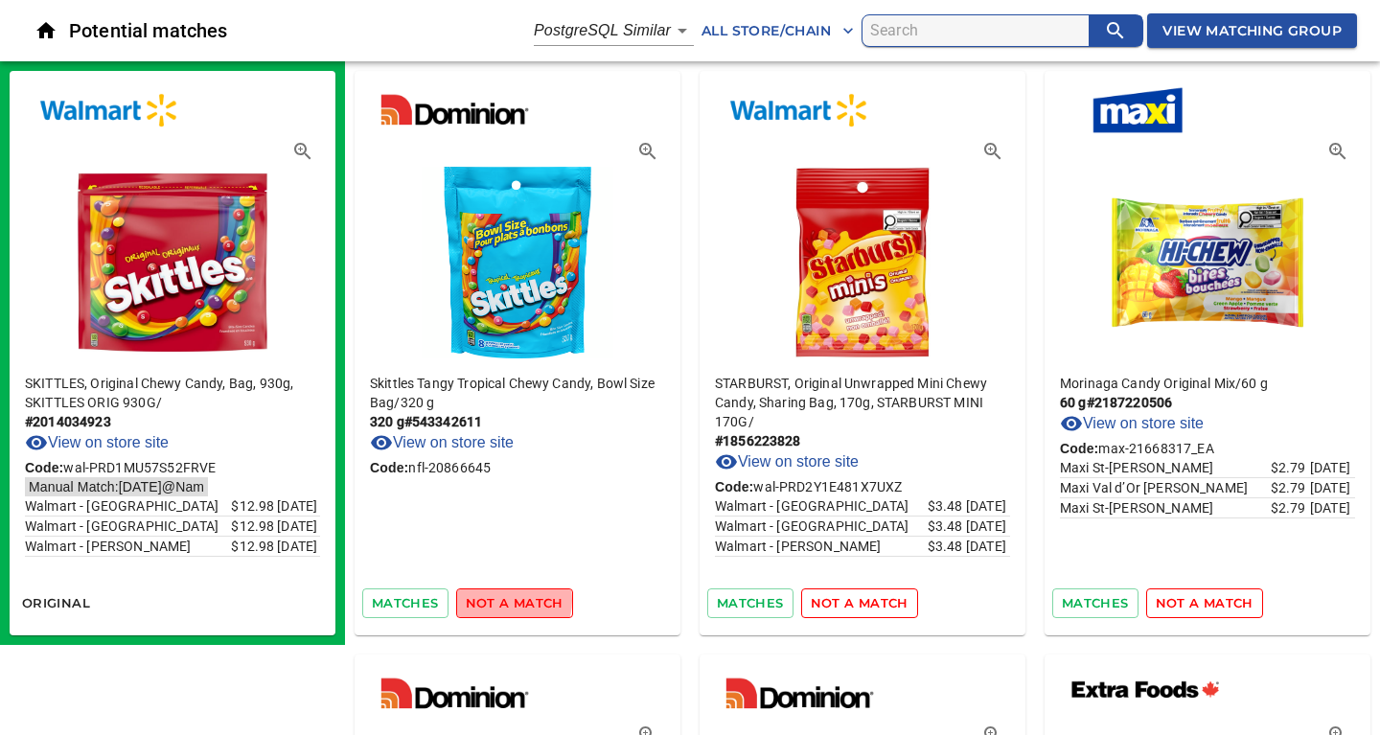
click at [503, 600] on span "not a match" at bounding box center [515, 603] width 98 height 22
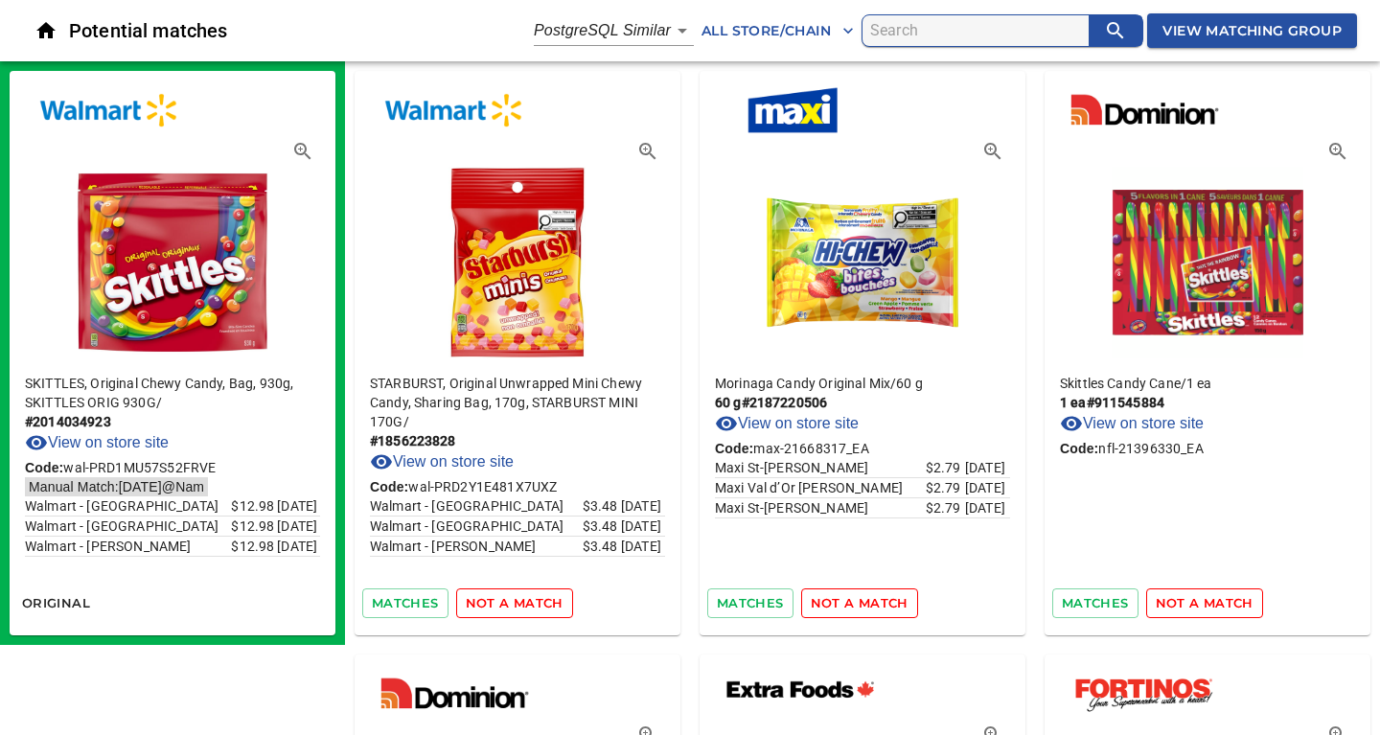
click at [503, 600] on span "not a match" at bounding box center [515, 603] width 98 height 22
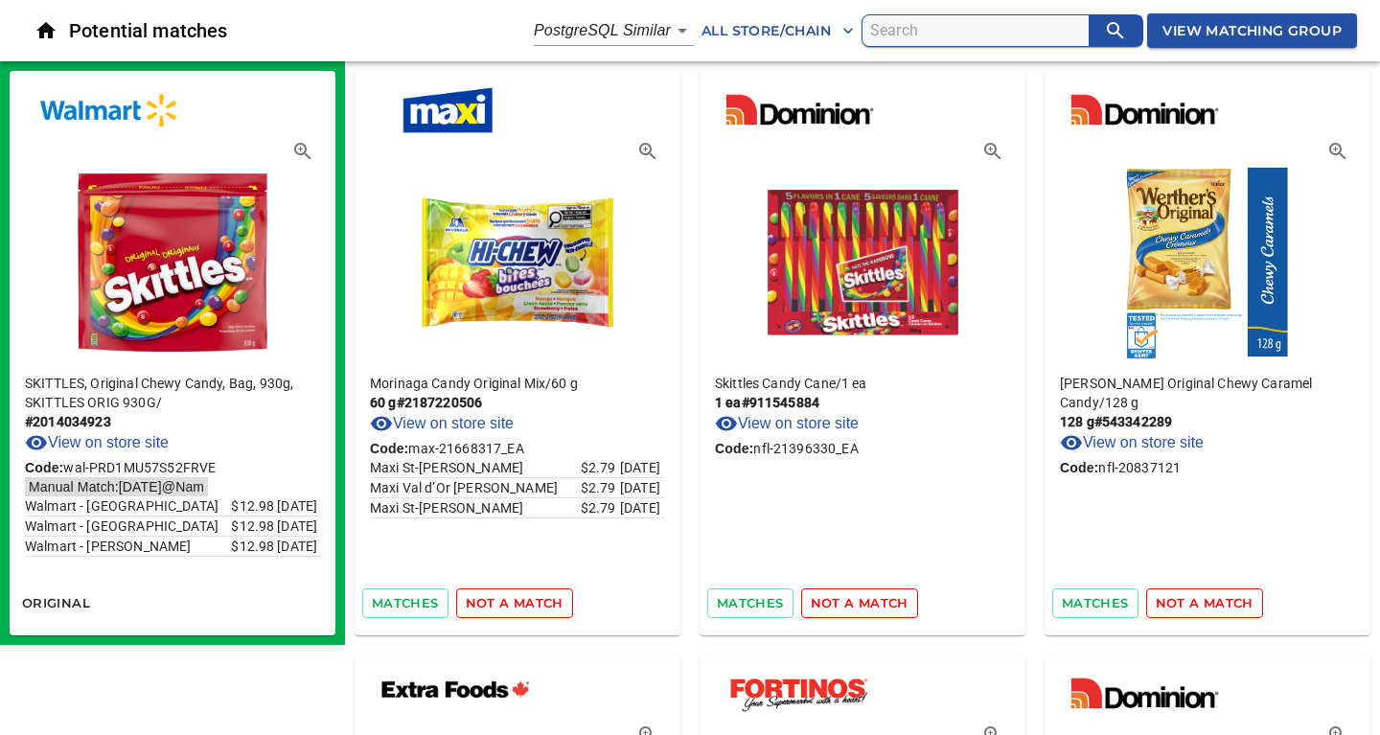
click at [503, 600] on span "not a match" at bounding box center [515, 603] width 98 height 22
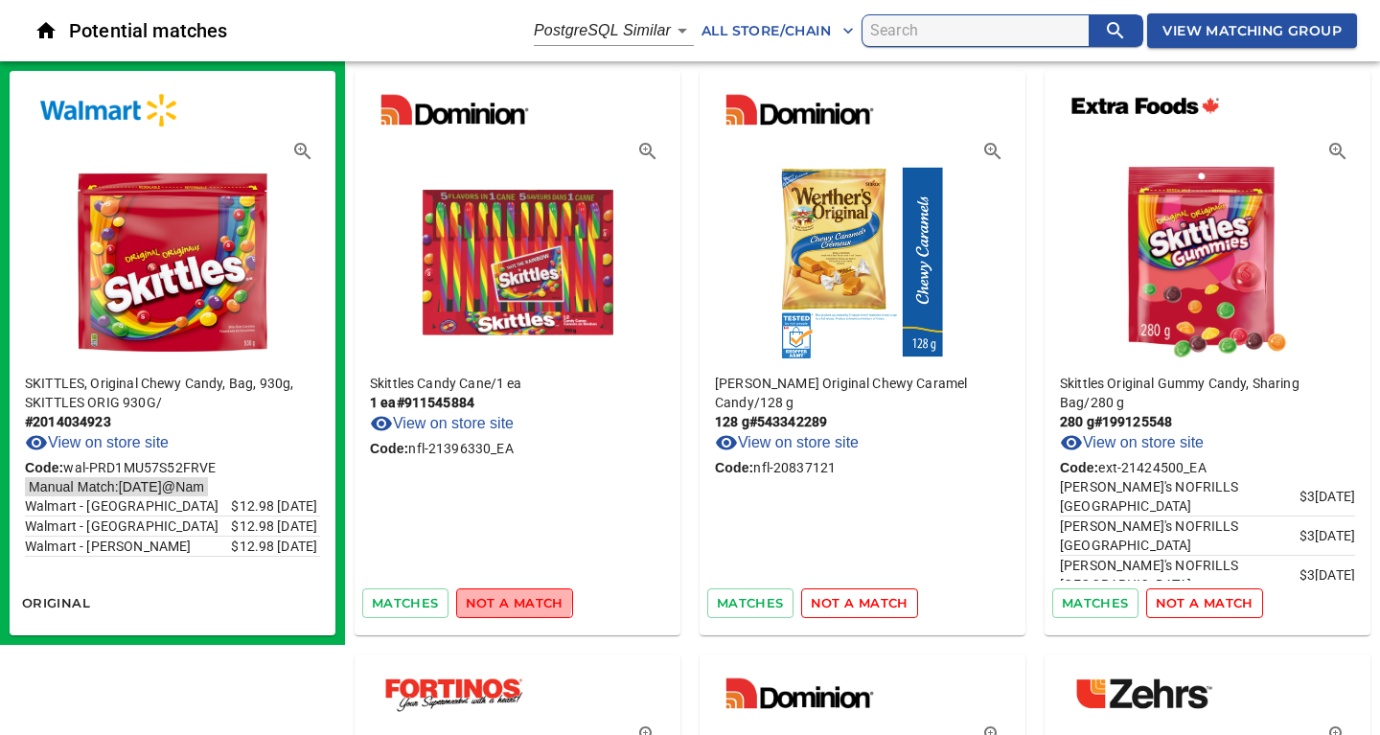
click at [503, 600] on span "not a match" at bounding box center [515, 603] width 98 height 22
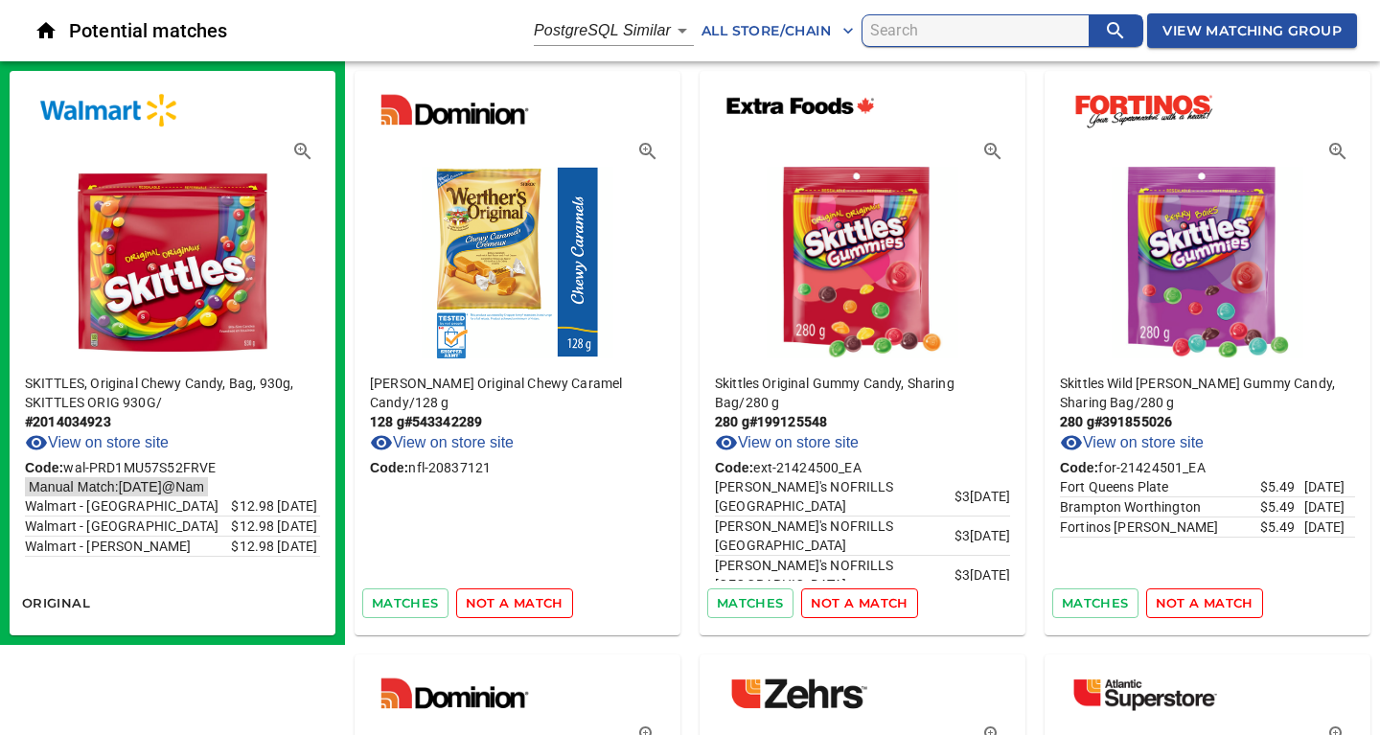
click at [503, 600] on span "not a match" at bounding box center [515, 603] width 98 height 22
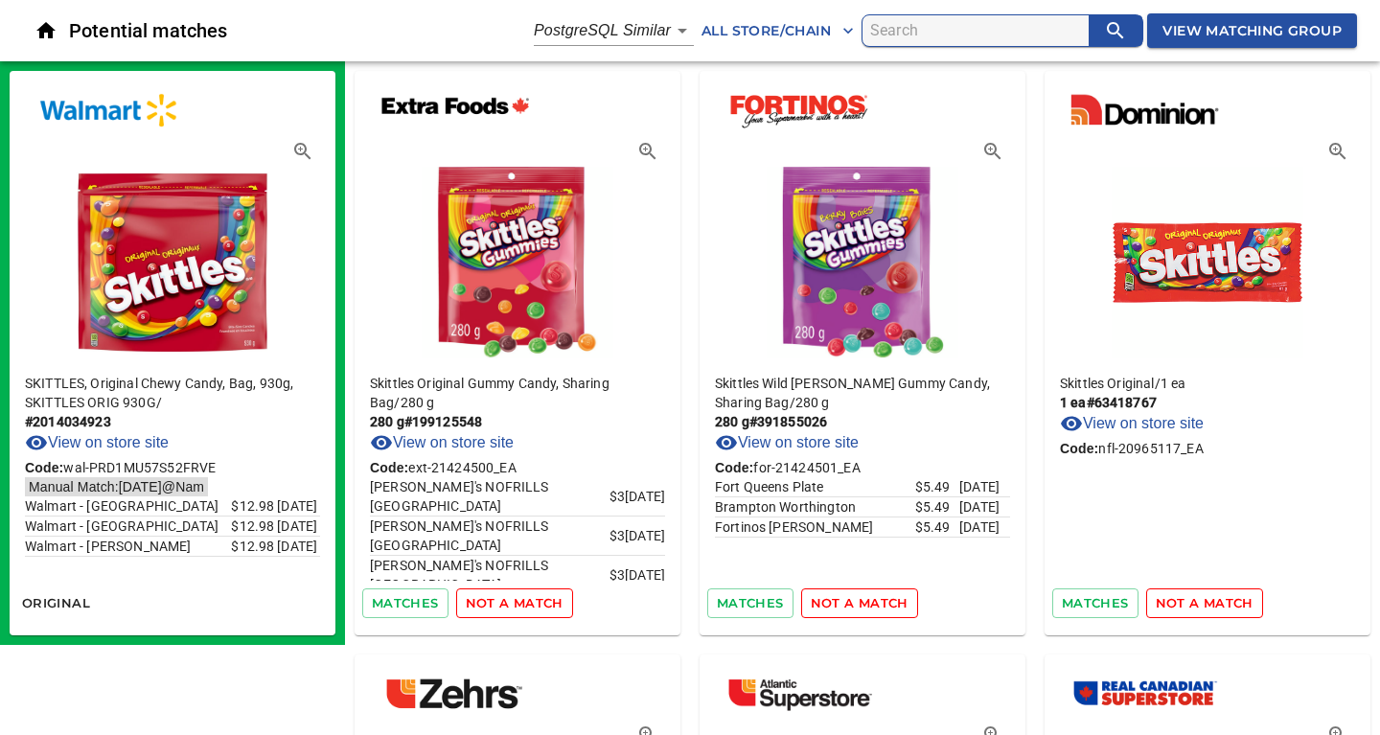
click at [503, 600] on span "not a match" at bounding box center [515, 603] width 98 height 22
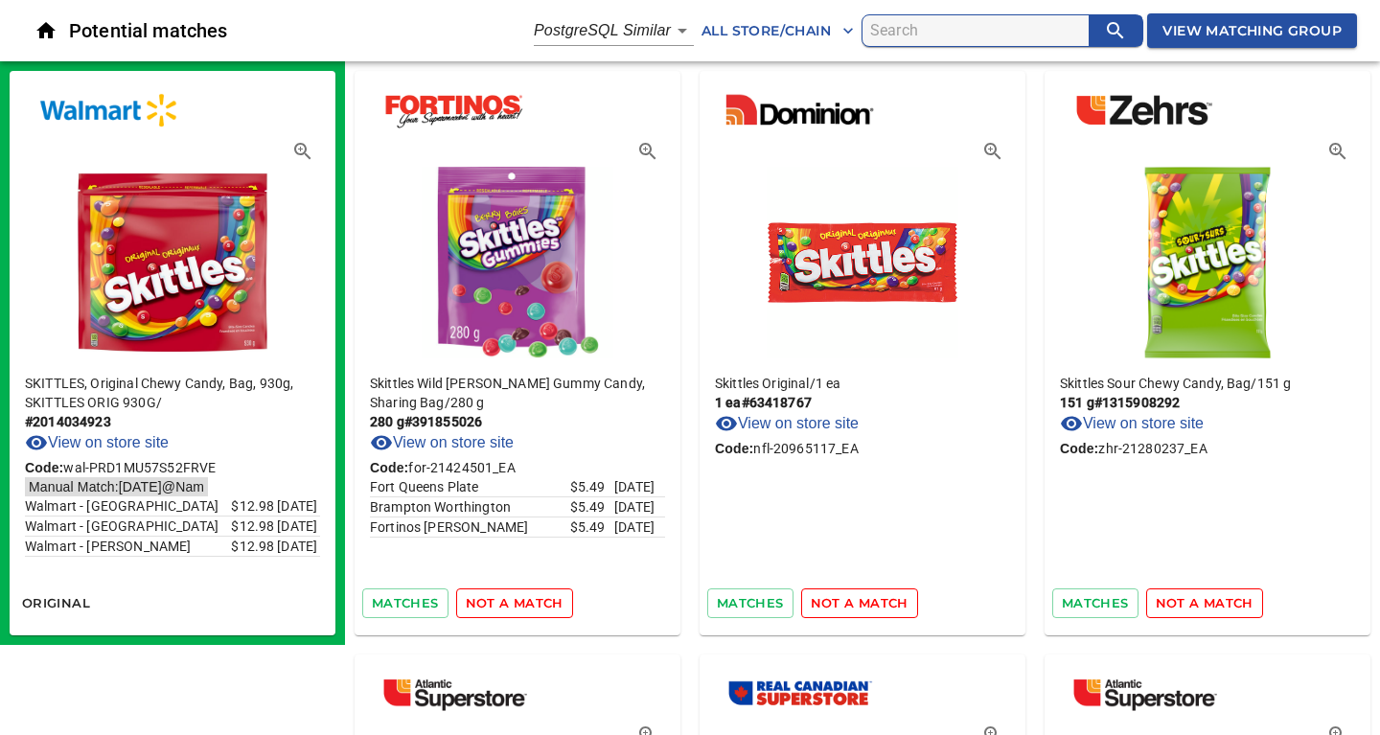
click at [503, 600] on span "not a match" at bounding box center [515, 603] width 98 height 22
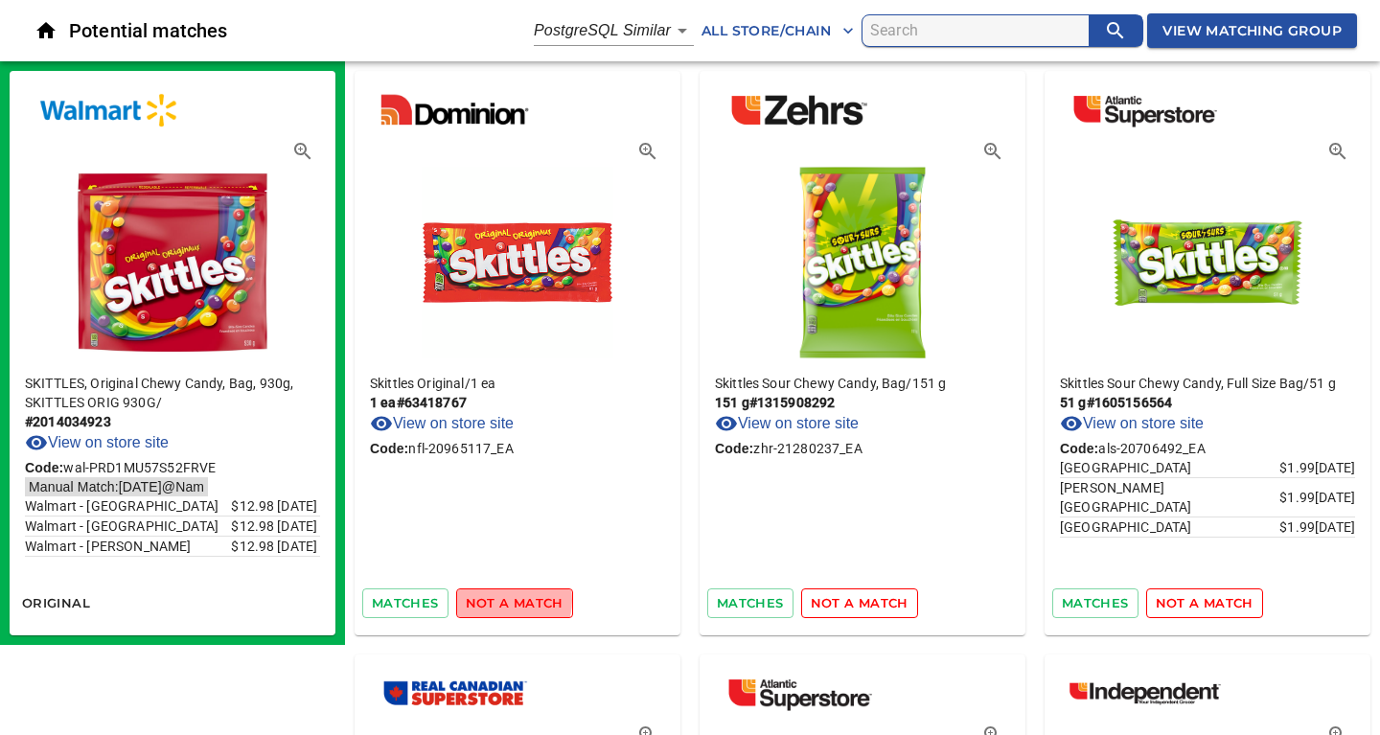
click at [503, 600] on span "not a match" at bounding box center [515, 603] width 98 height 22
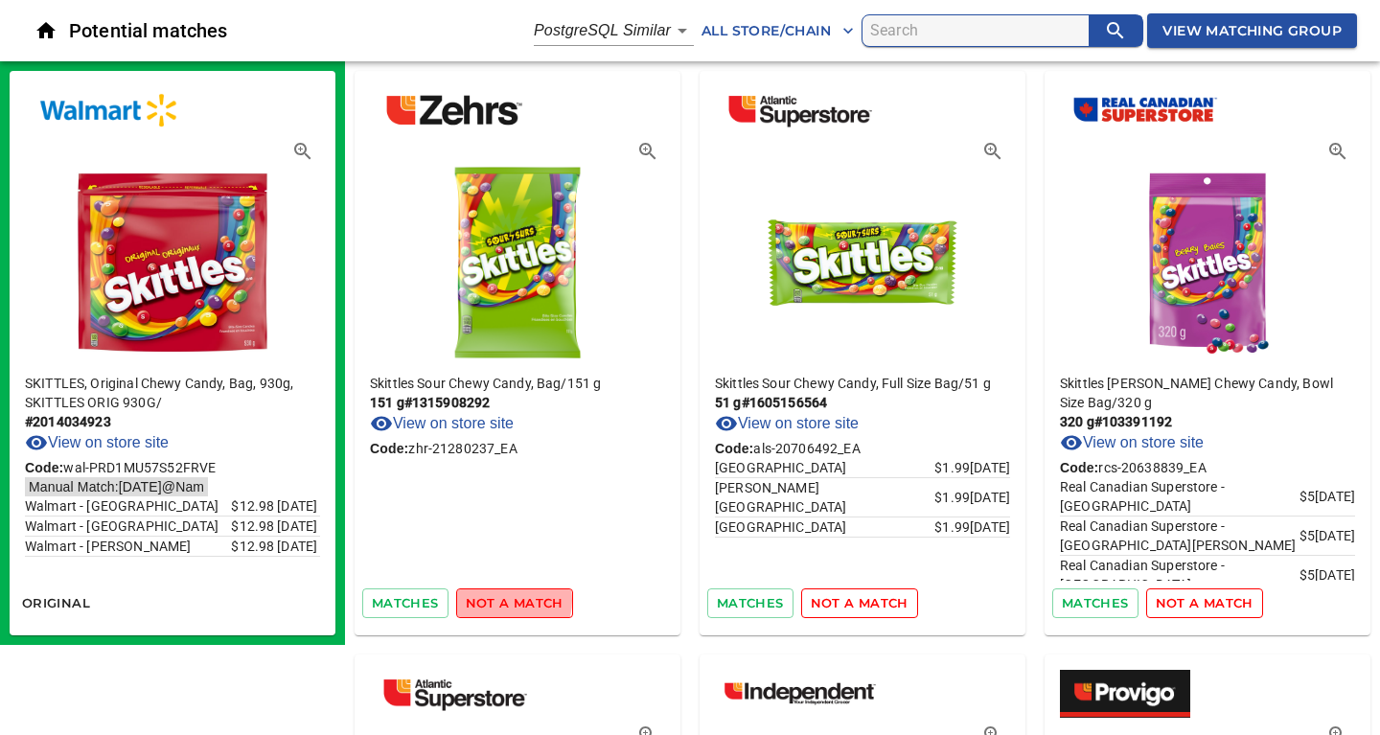
click at [503, 600] on span "not a match" at bounding box center [515, 603] width 98 height 22
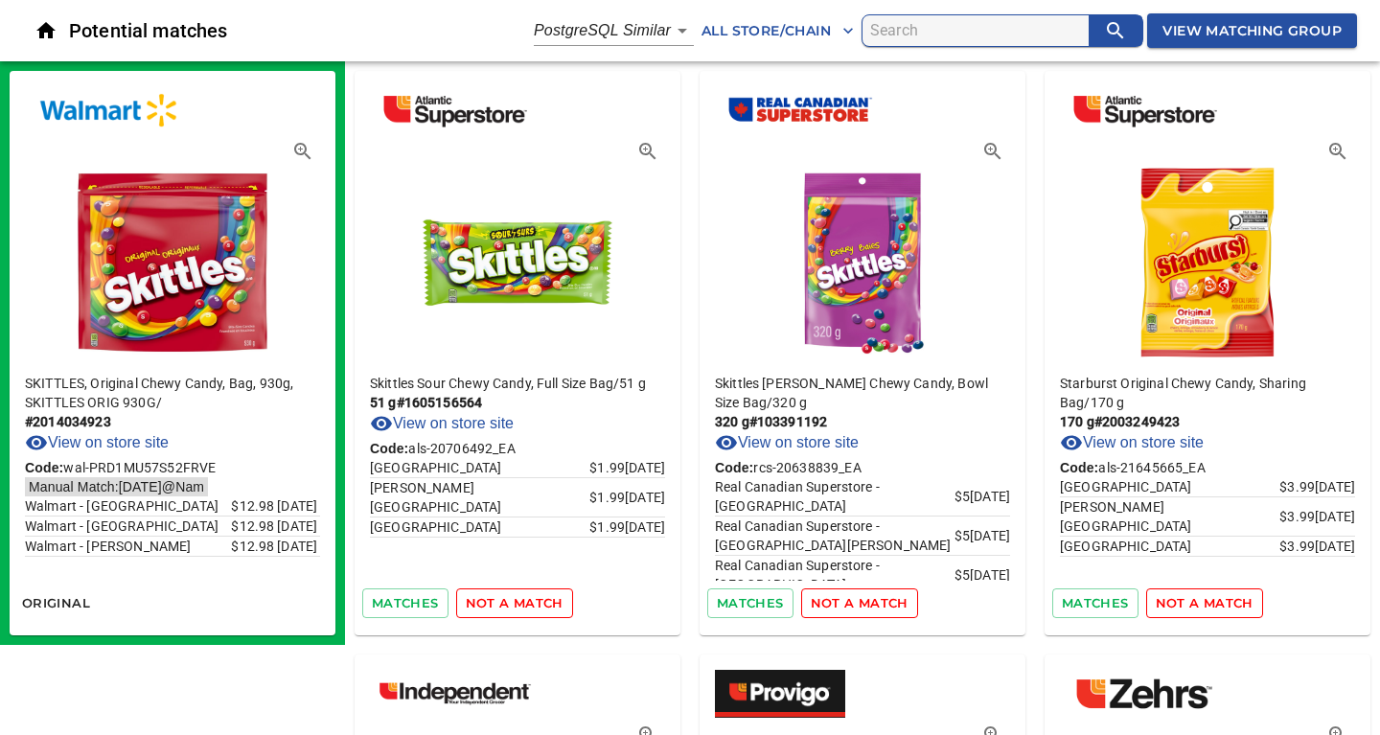
click at [503, 600] on span "not a match" at bounding box center [515, 603] width 98 height 22
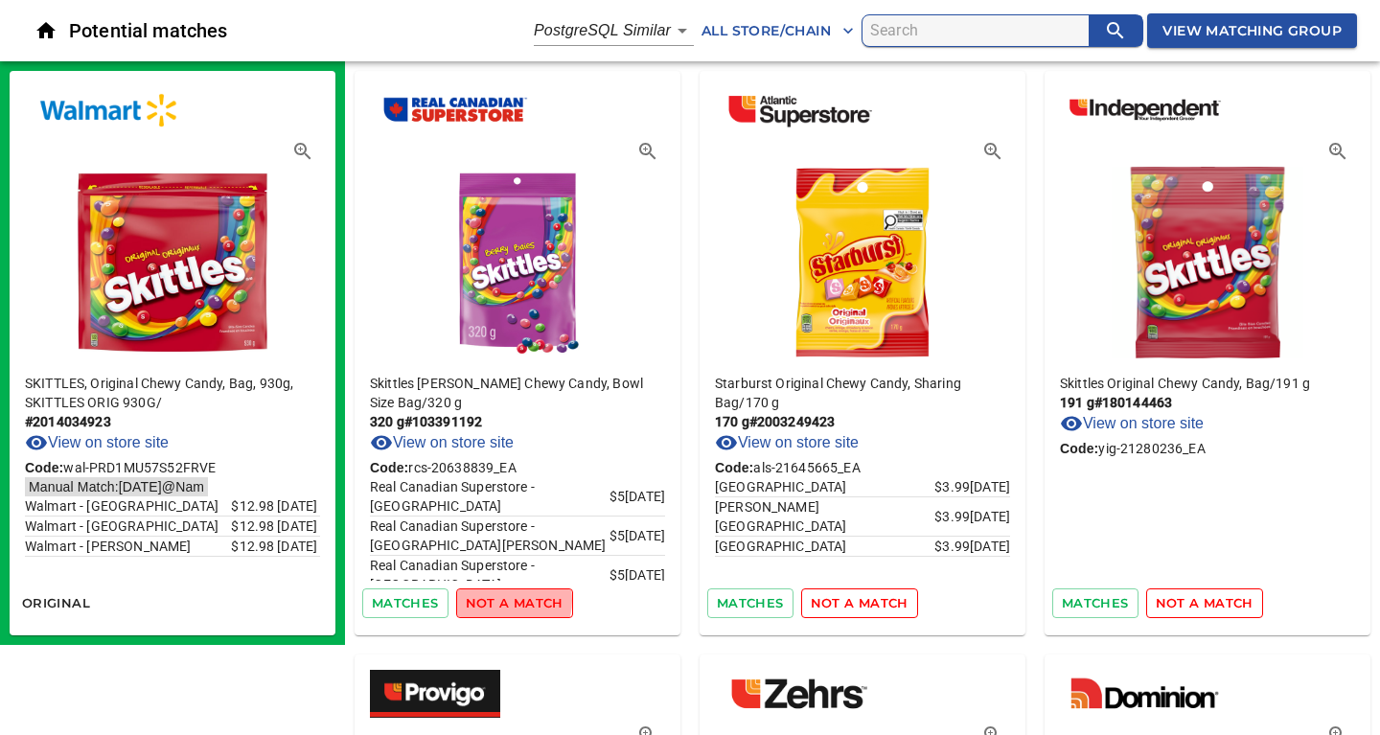
click at [503, 600] on span "not a match" at bounding box center [515, 603] width 98 height 22
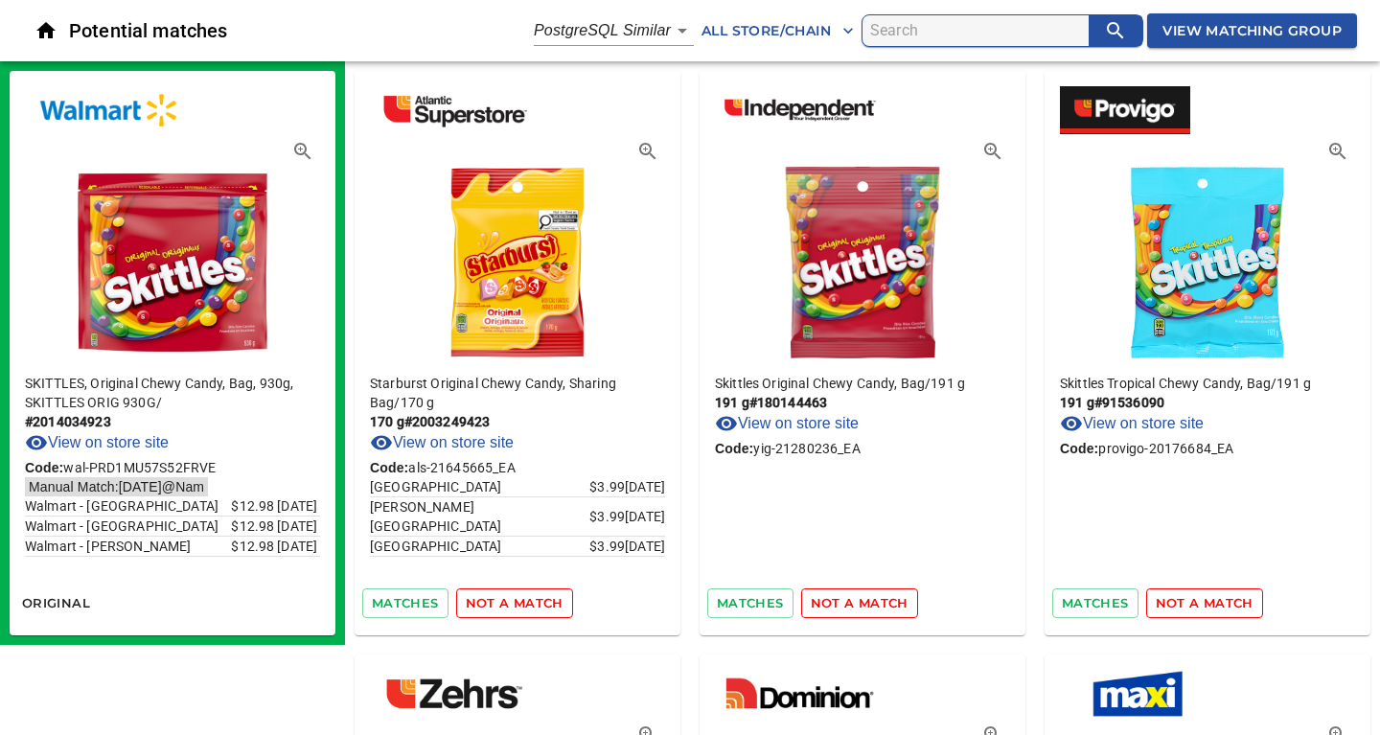
click at [503, 600] on span "not a match" at bounding box center [515, 603] width 98 height 22
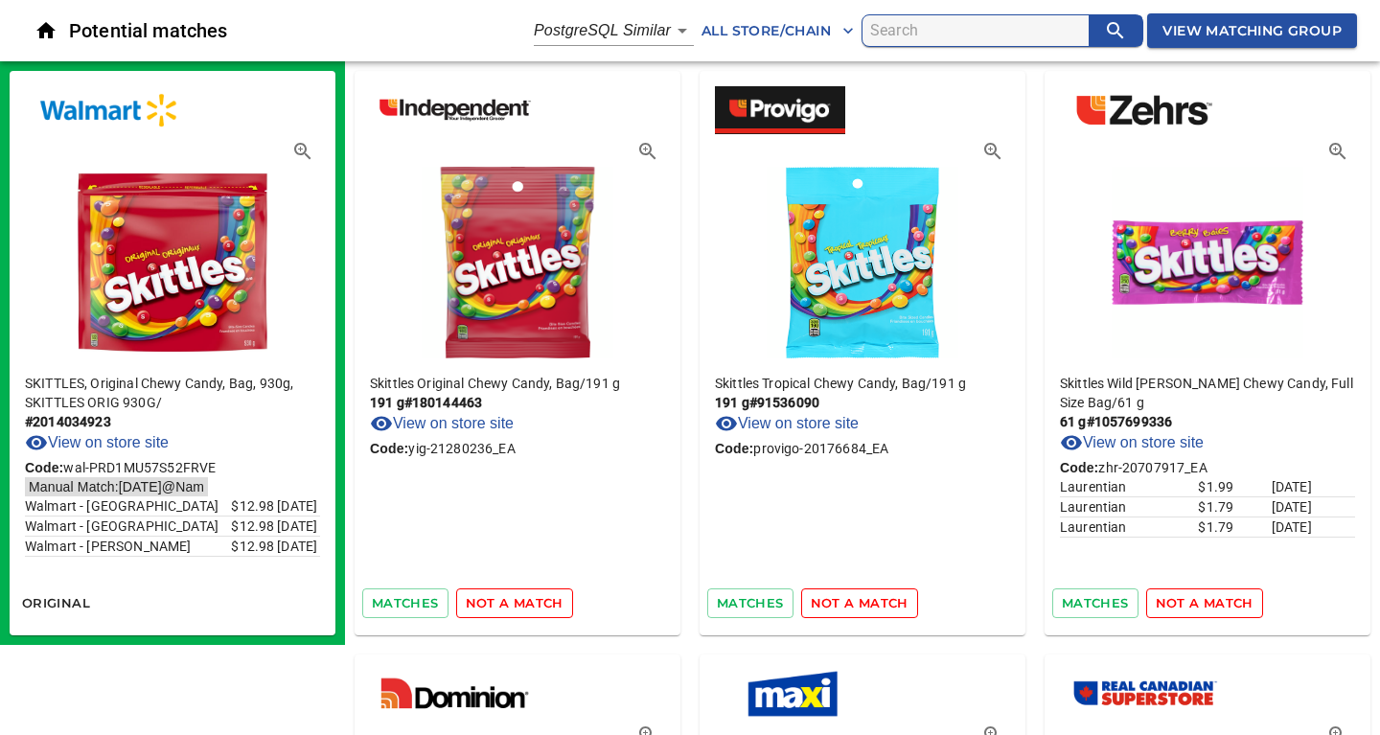
click at [503, 600] on span "not a match" at bounding box center [515, 603] width 98 height 22
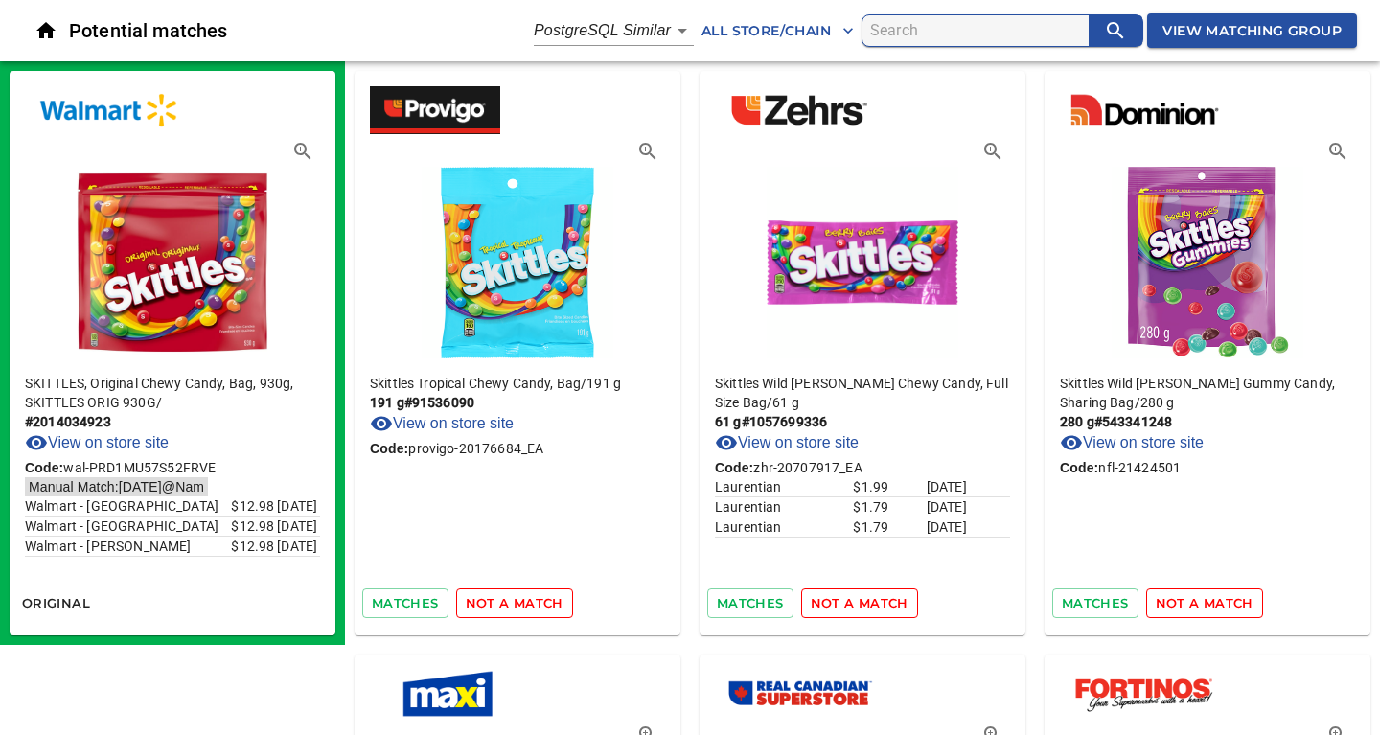
click at [503, 600] on span "not a match" at bounding box center [515, 603] width 98 height 22
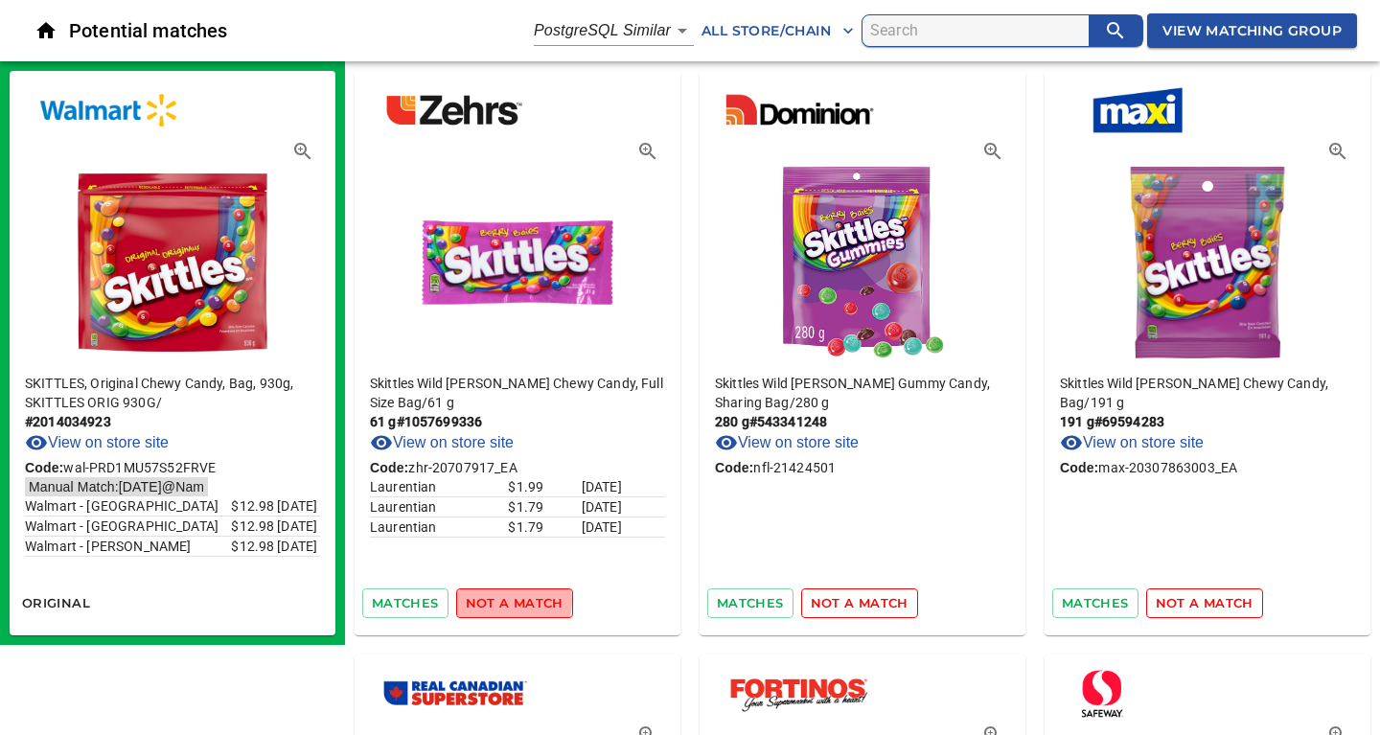
click at [503, 600] on span "not a match" at bounding box center [515, 603] width 98 height 22
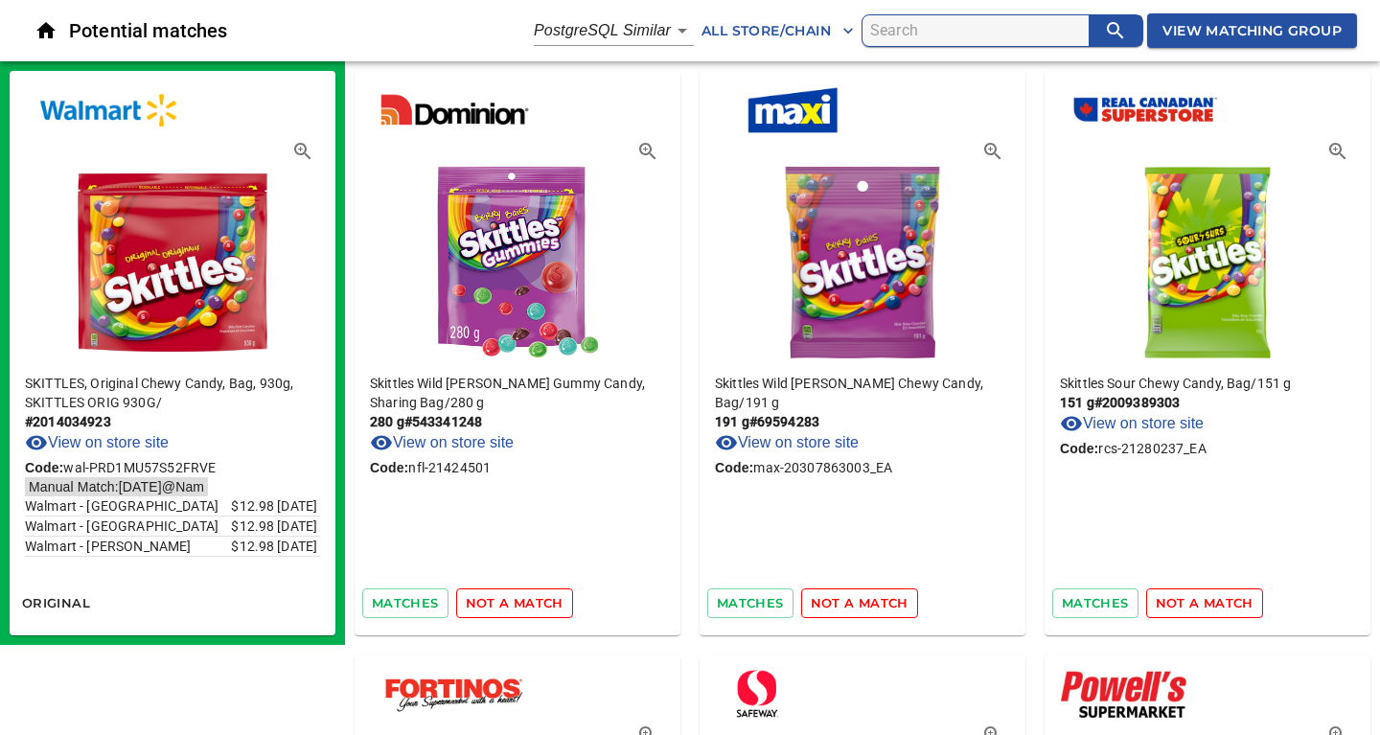
click at [503, 600] on span "not a match" at bounding box center [515, 603] width 98 height 22
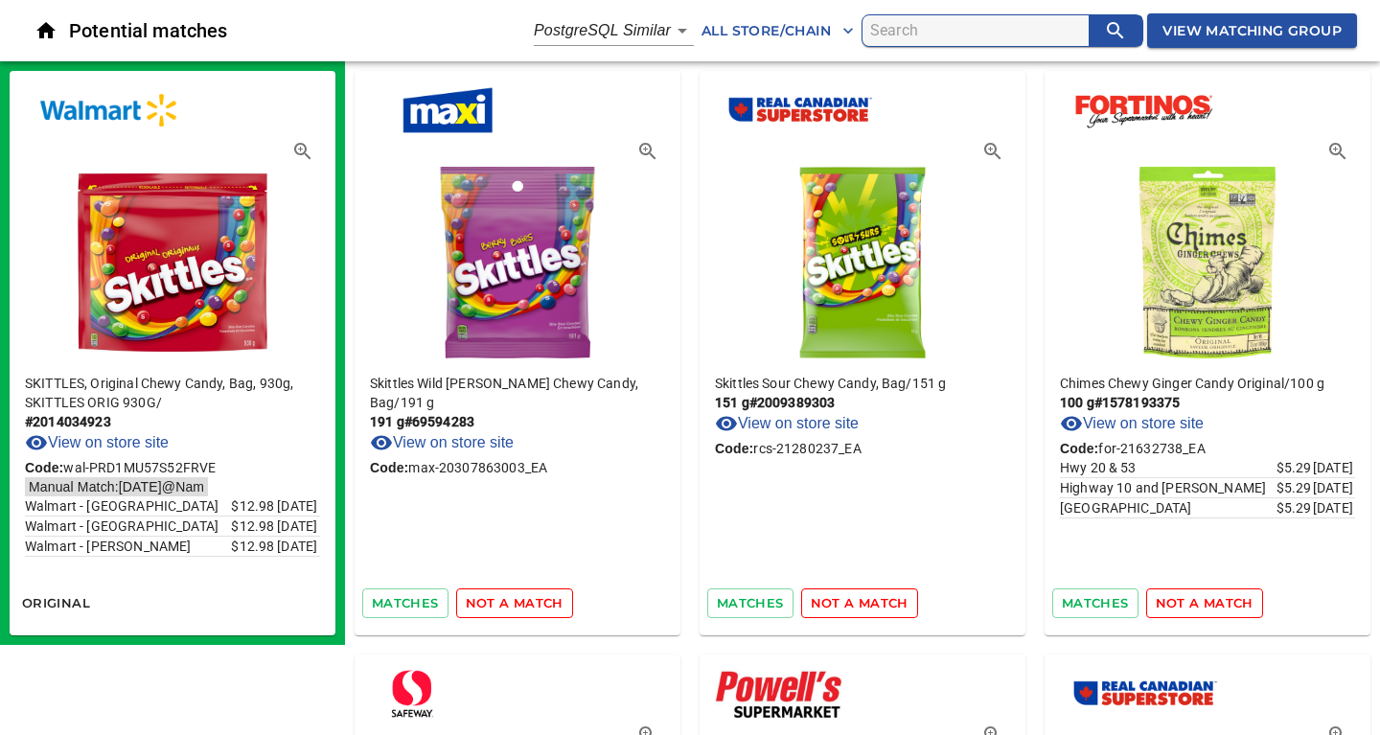
click at [503, 600] on span "not a match" at bounding box center [515, 603] width 98 height 22
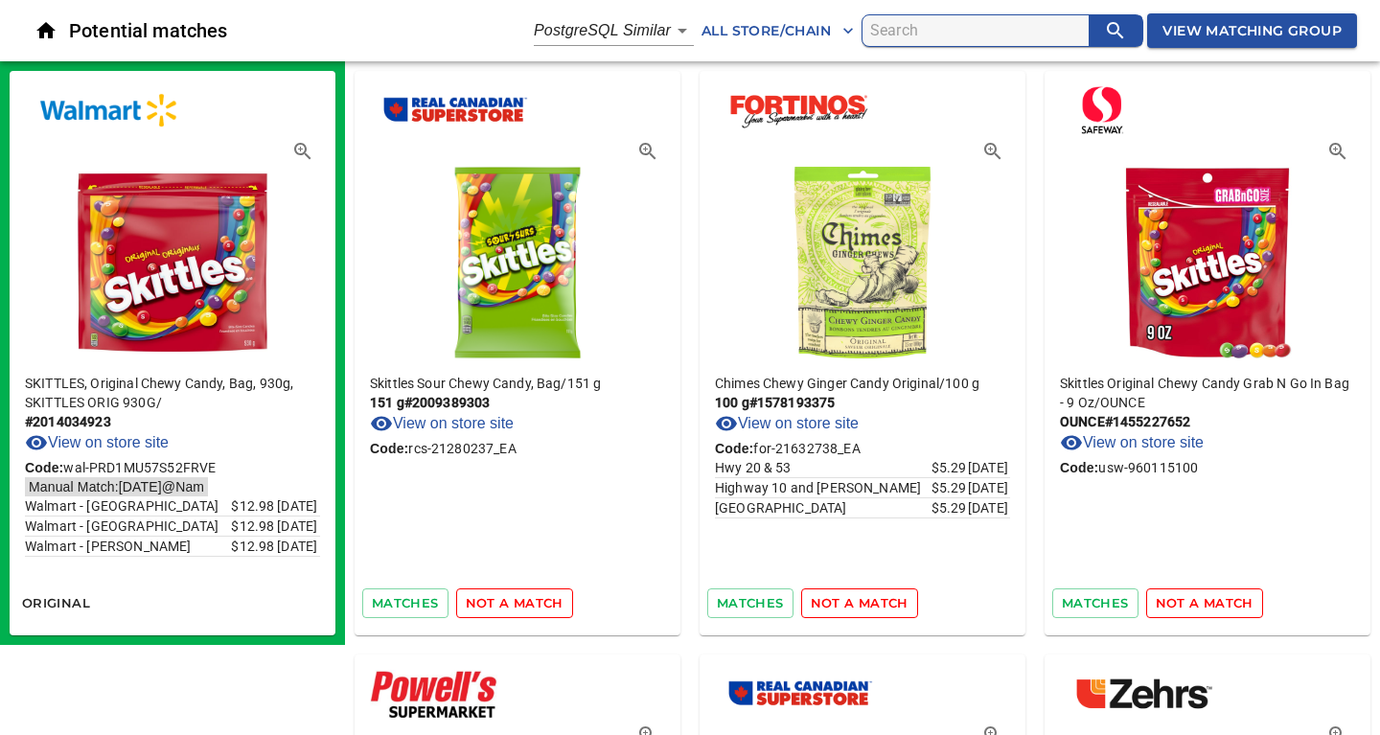
click at [503, 600] on span "not a match" at bounding box center [515, 603] width 98 height 22
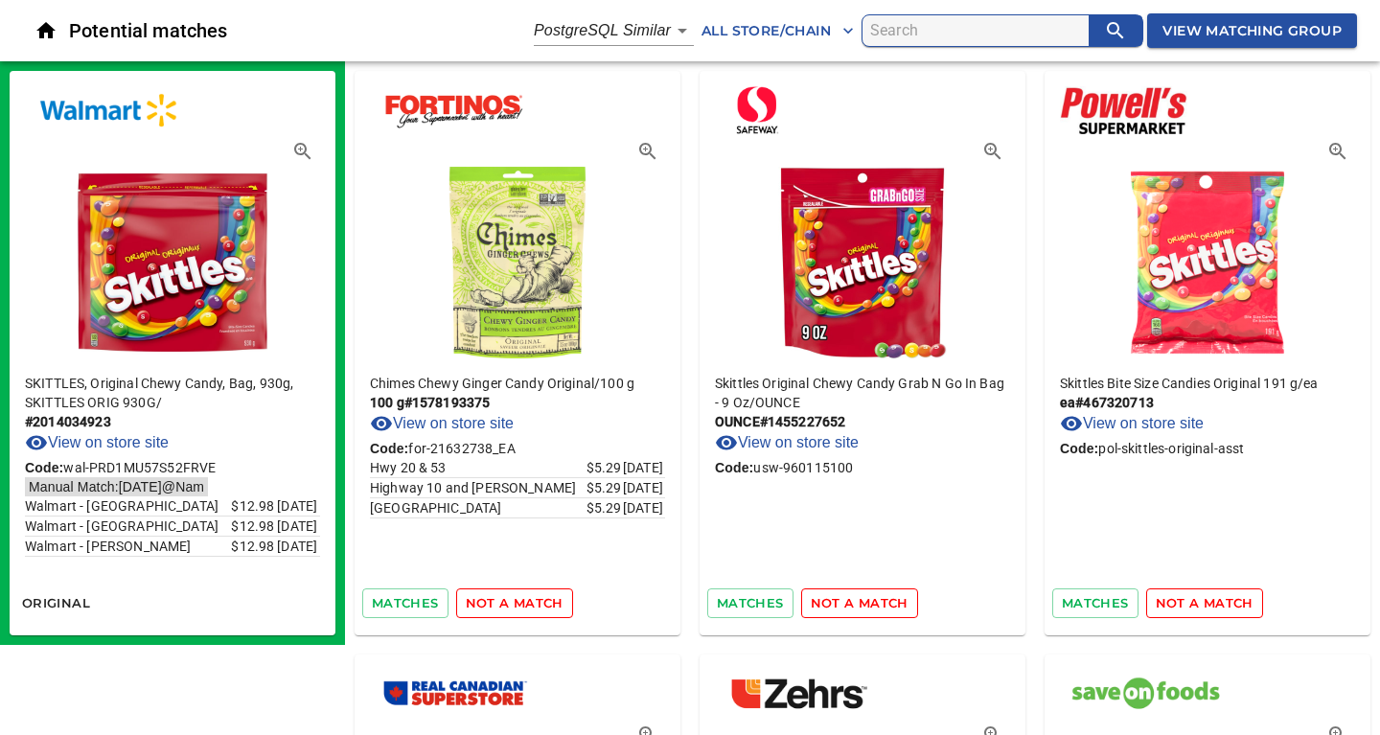
click at [503, 600] on span "not a match" at bounding box center [515, 603] width 98 height 22
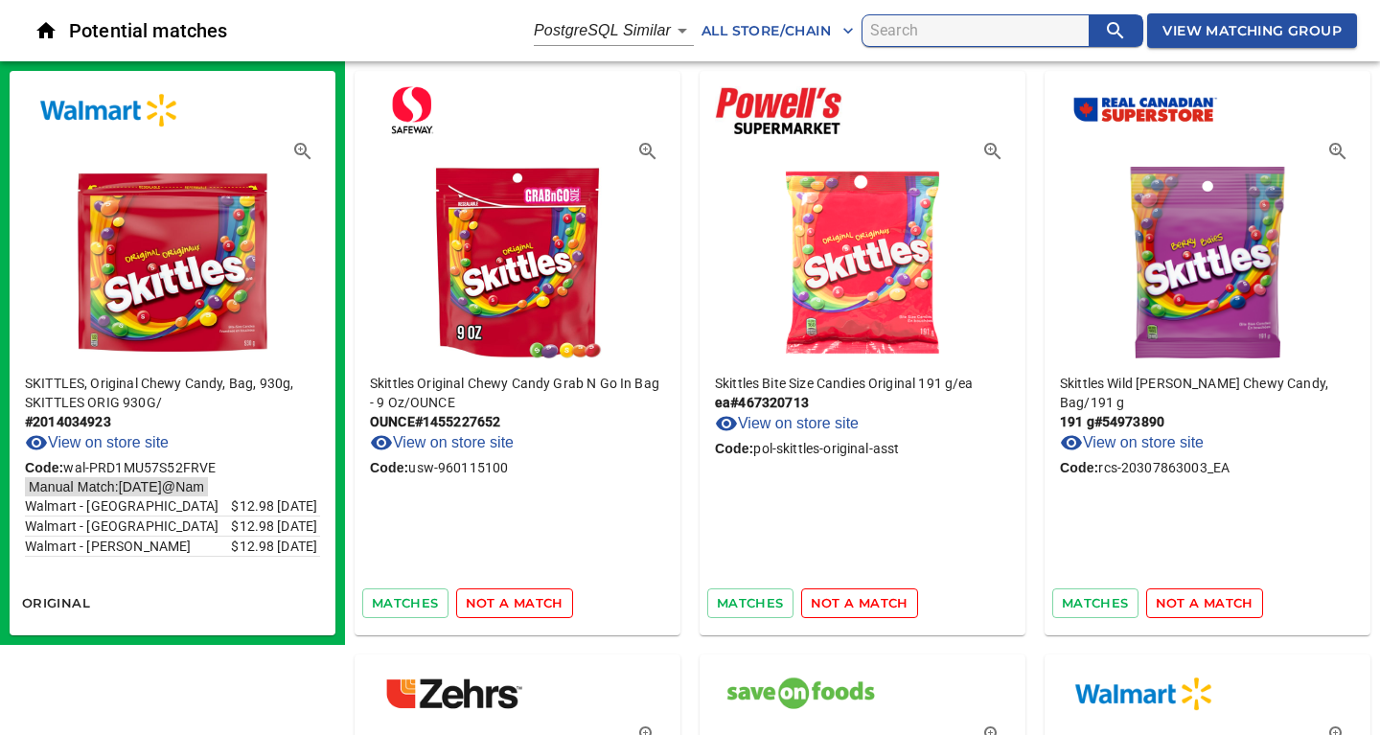
click at [503, 600] on span "not a match" at bounding box center [515, 603] width 98 height 22
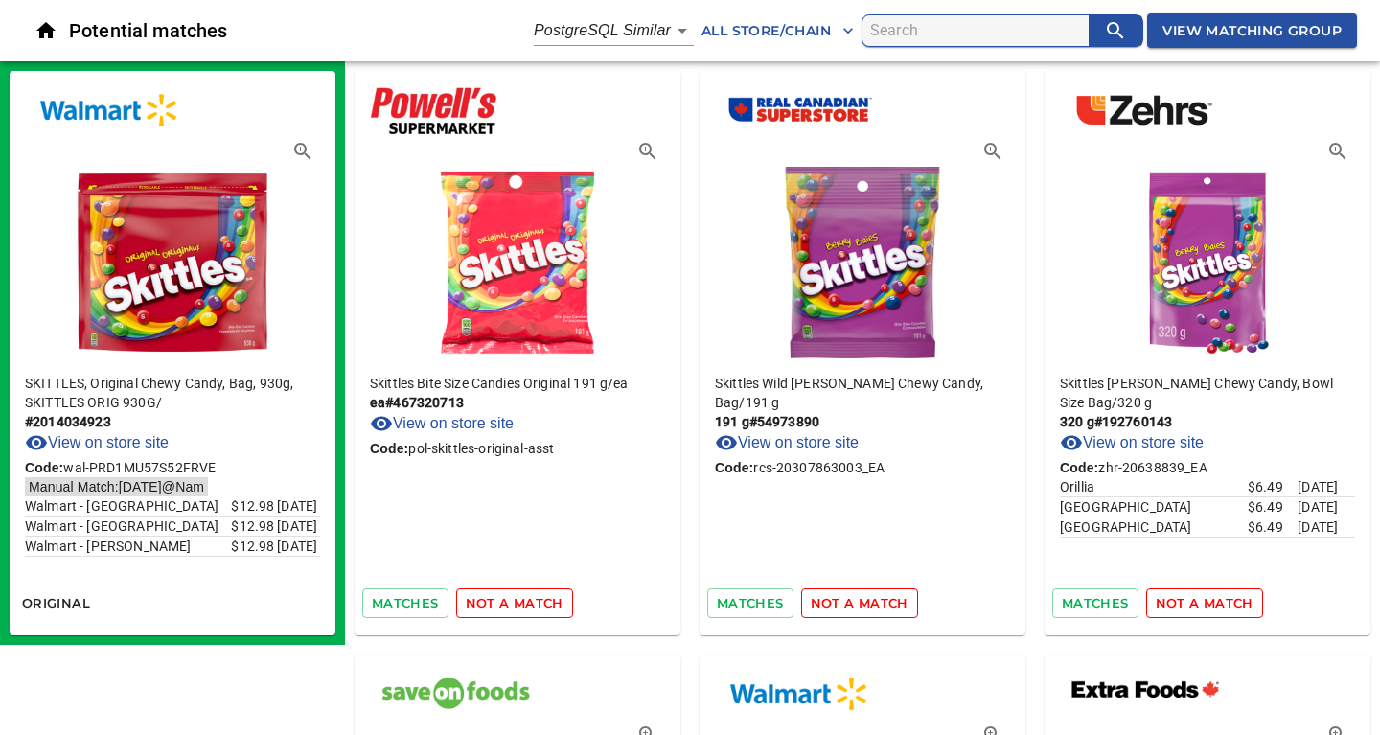
click at [503, 600] on span "not a match" at bounding box center [515, 603] width 98 height 22
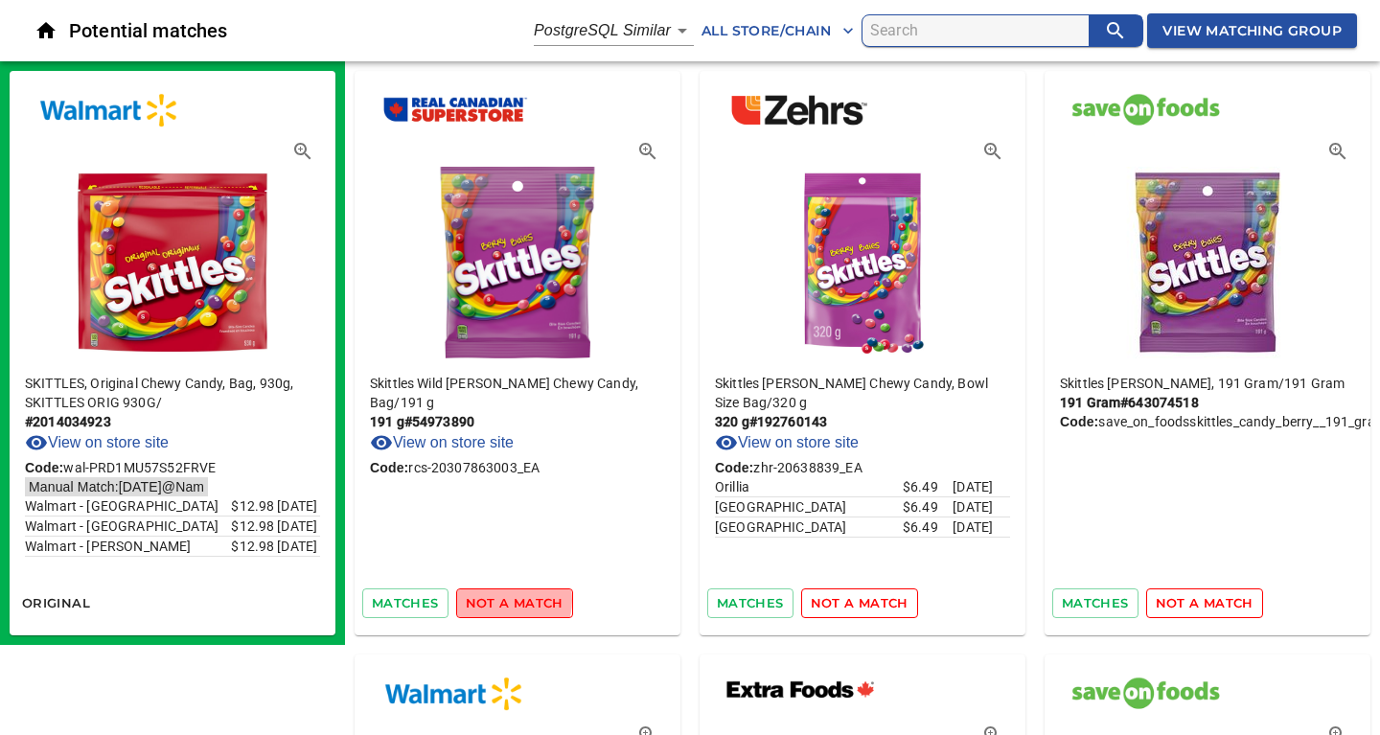
click at [503, 600] on span "not a match" at bounding box center [515, 603] width 98 height 22
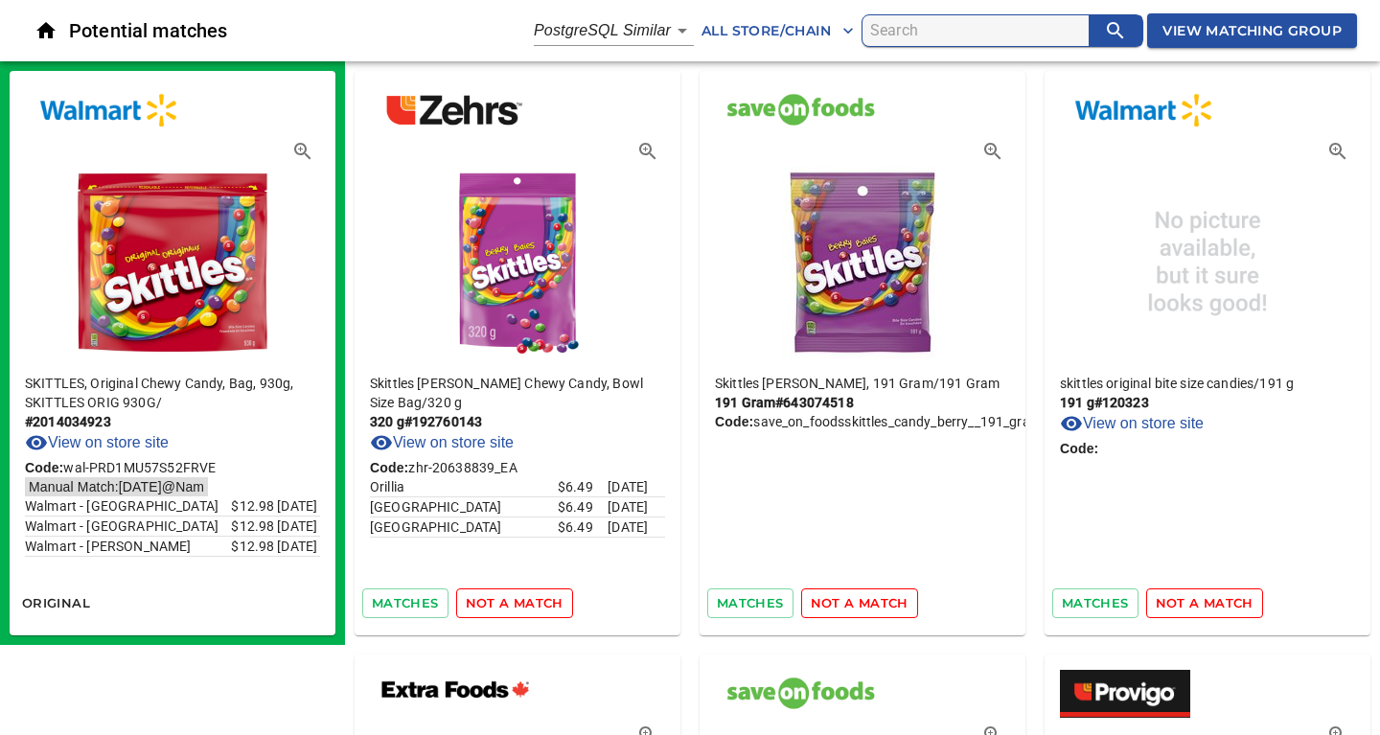
click at [503, 600] on span "not a match" at bounding box center [515, 603] width 98 height 22
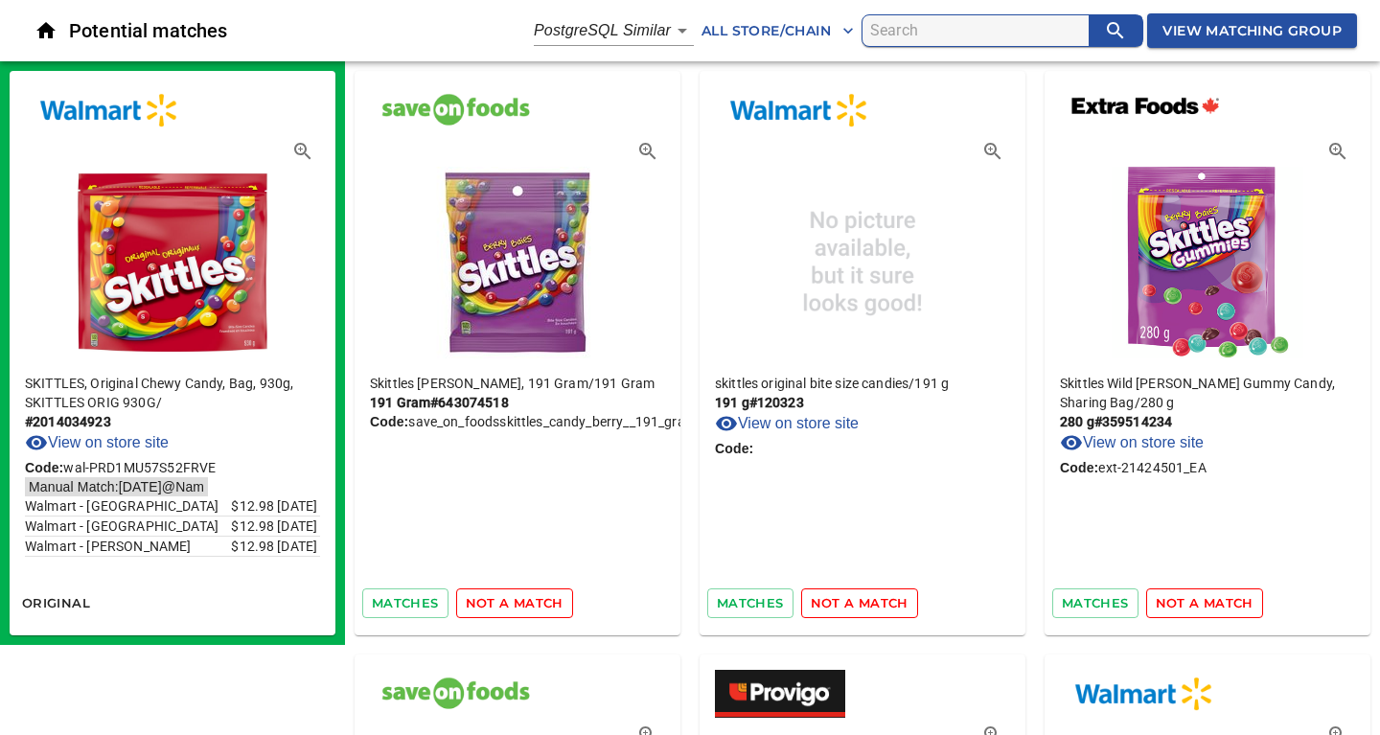
click at [503, 600] on span "not a match" at bounding box center [515, 603] width 98 height 22
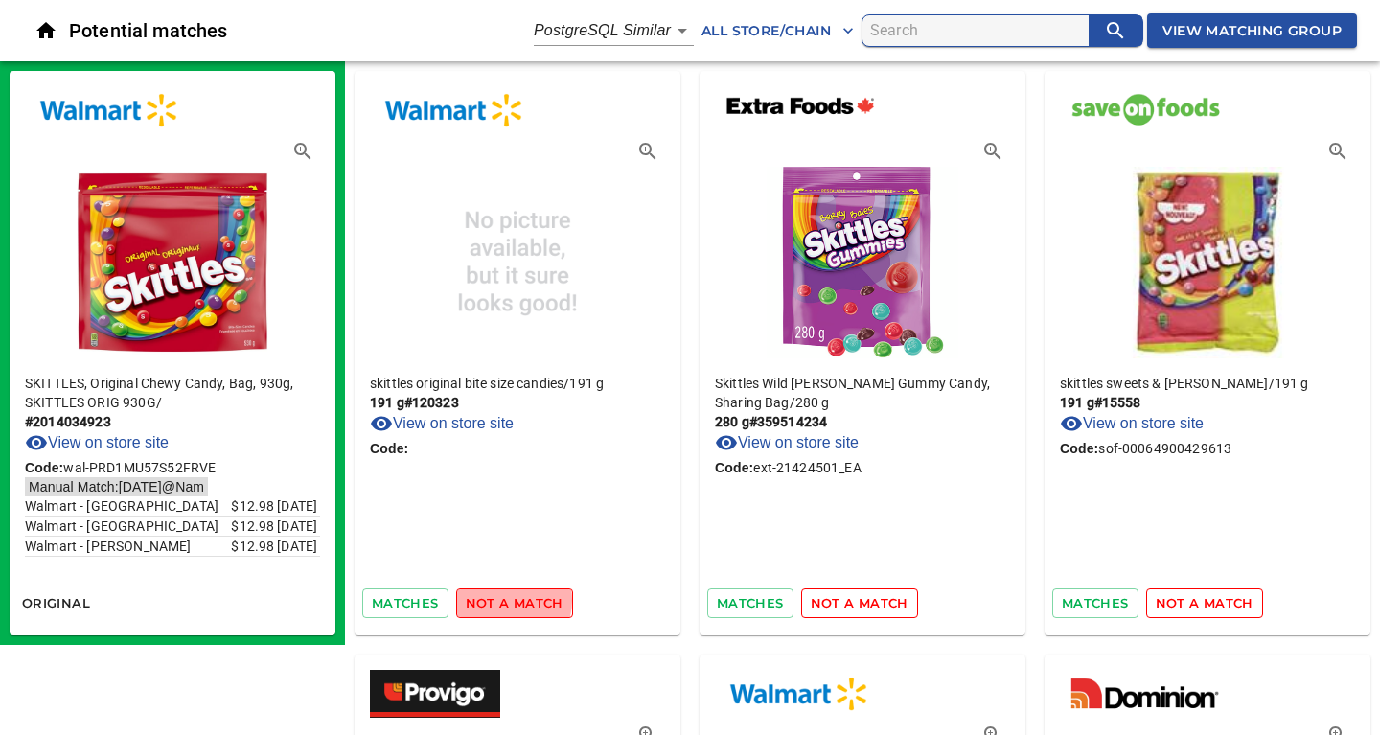
click at [503, 600] on span "not a match" at bounding box center [515, 603] width 98 height 22
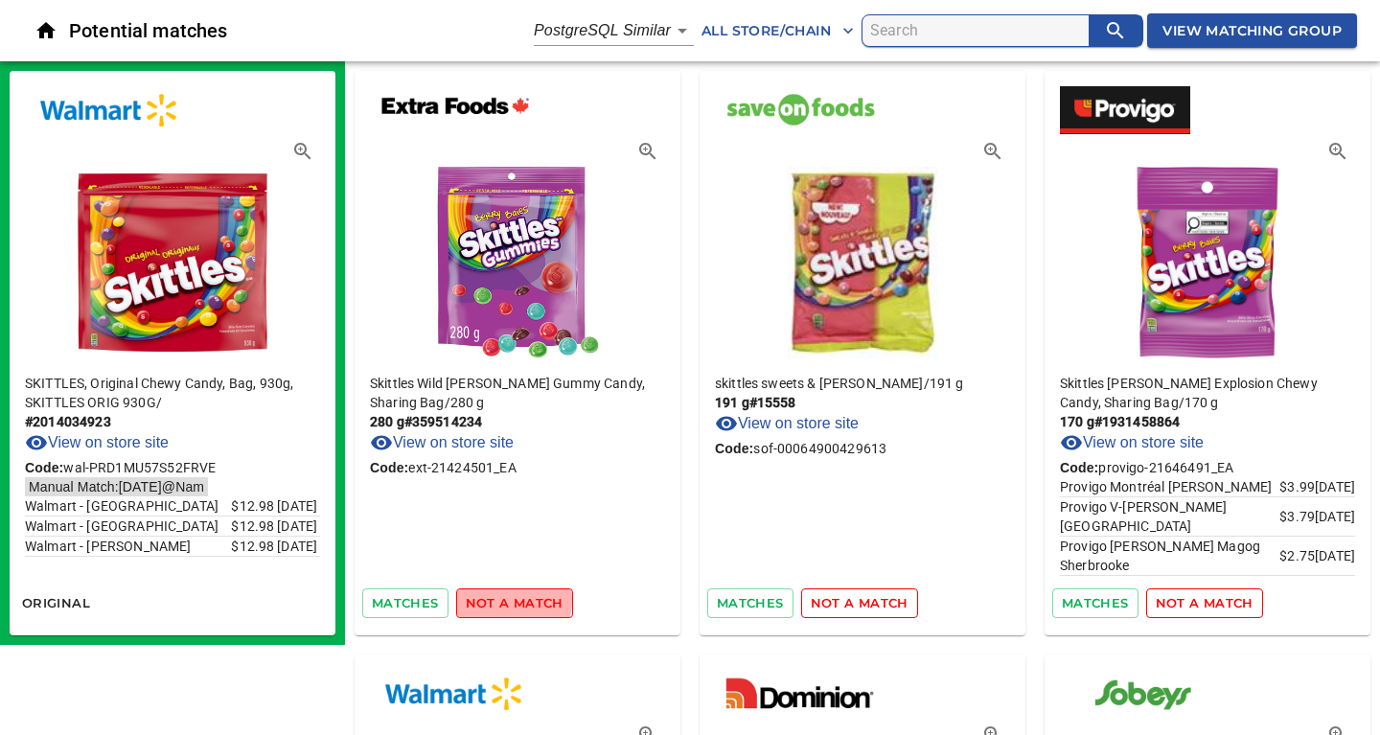
click at [503, 600] on span "not a match" at bounding box center [515, 603] width 98 height 22
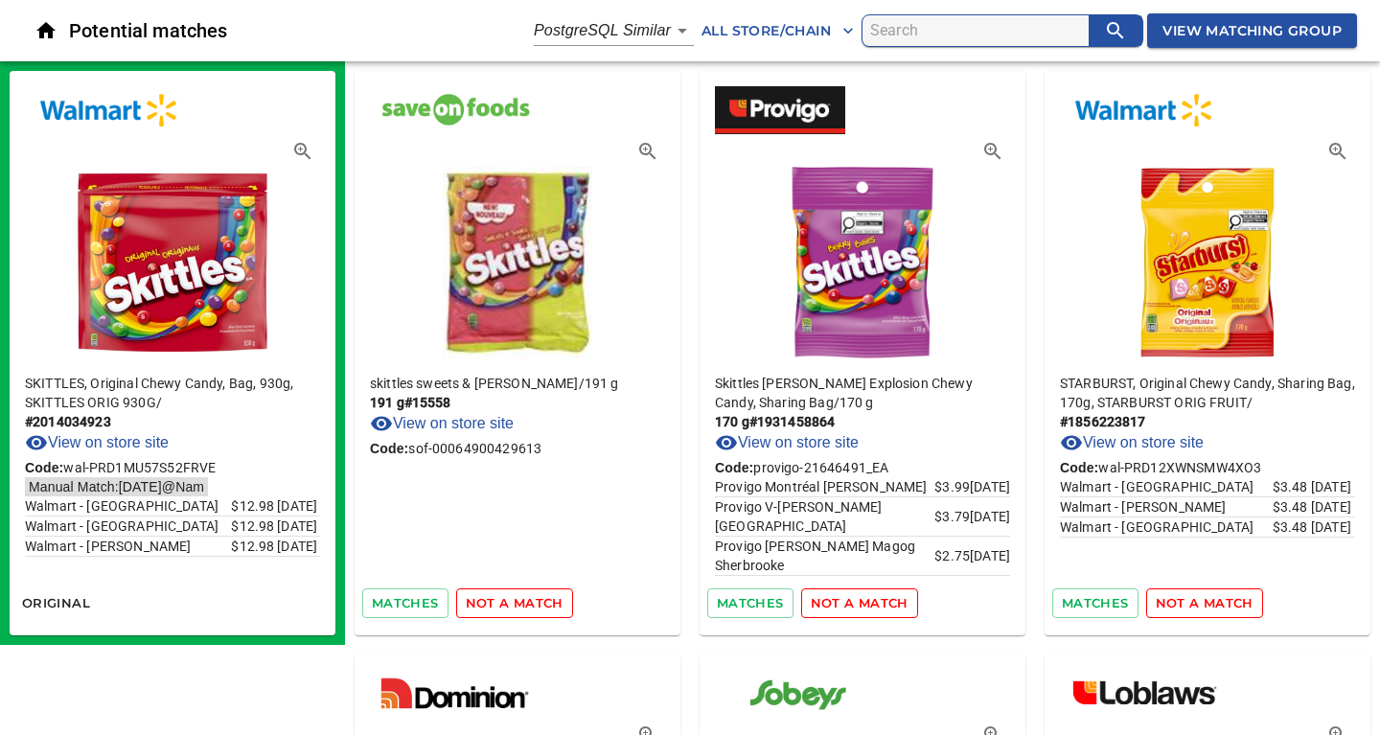
click at [503, 600] on span "not a match" at bounding box center [515, 603] width 98 height 22
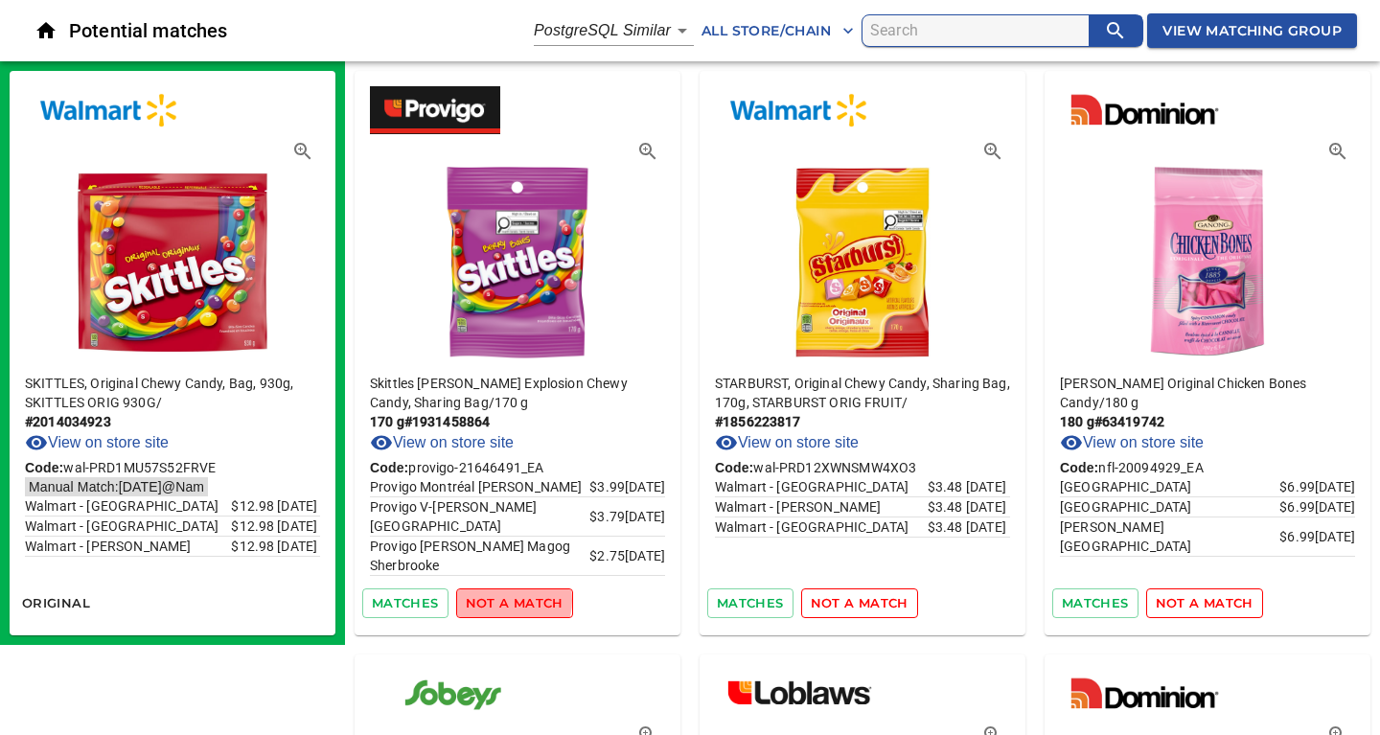
click at [503, 600] on span "not a match" at bounding box center [515, 603] width 98 height 22
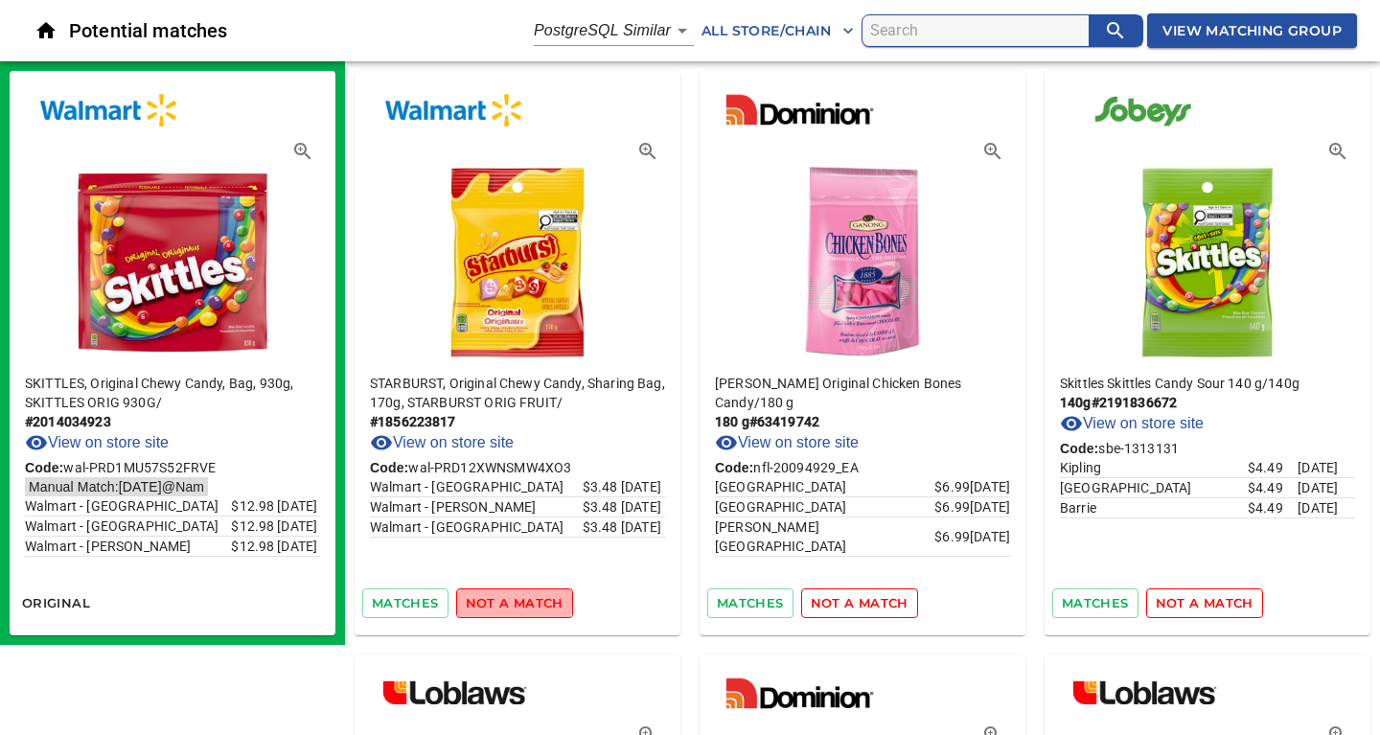
click at [503, 600] on span "not a match" at bounding box center [515, 603] width 98 height 22
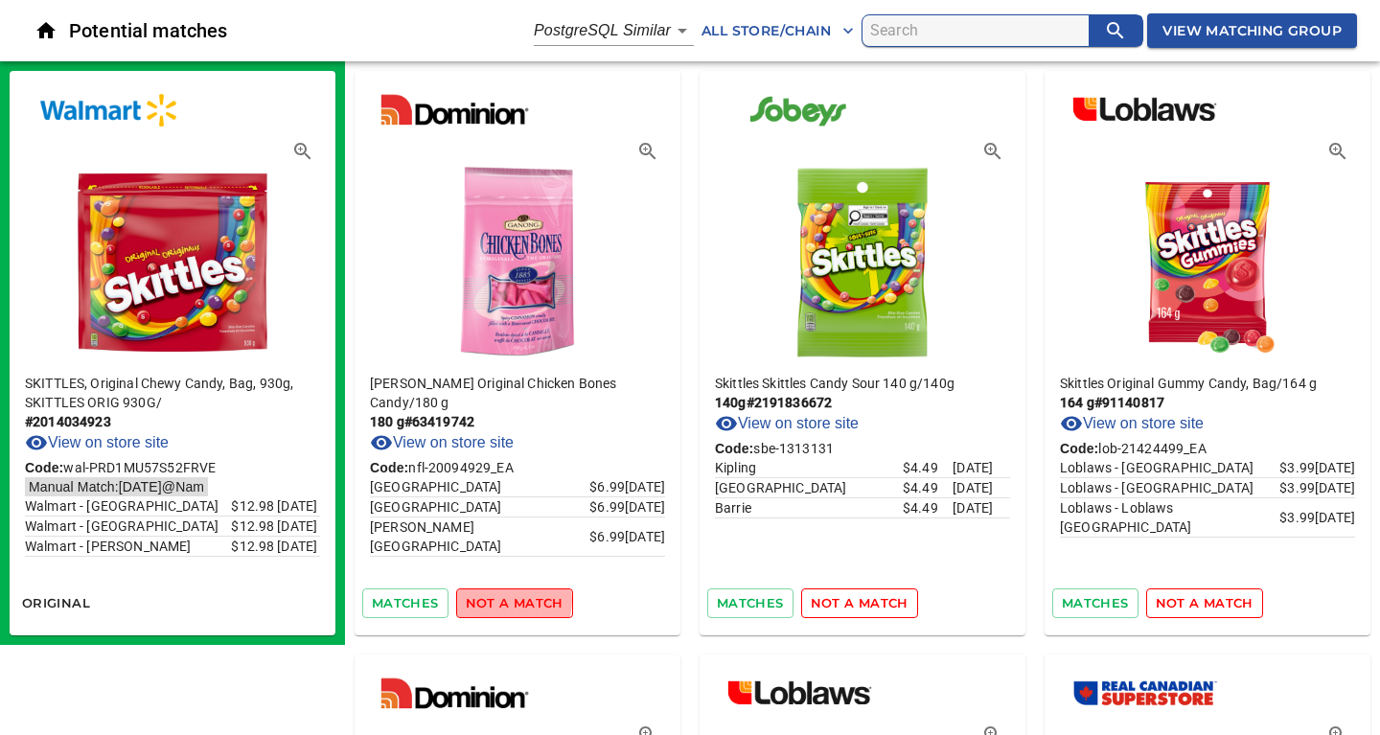
click at [503, 600] on span "not a match" at bounding box center [515, 603] width 98 height 22
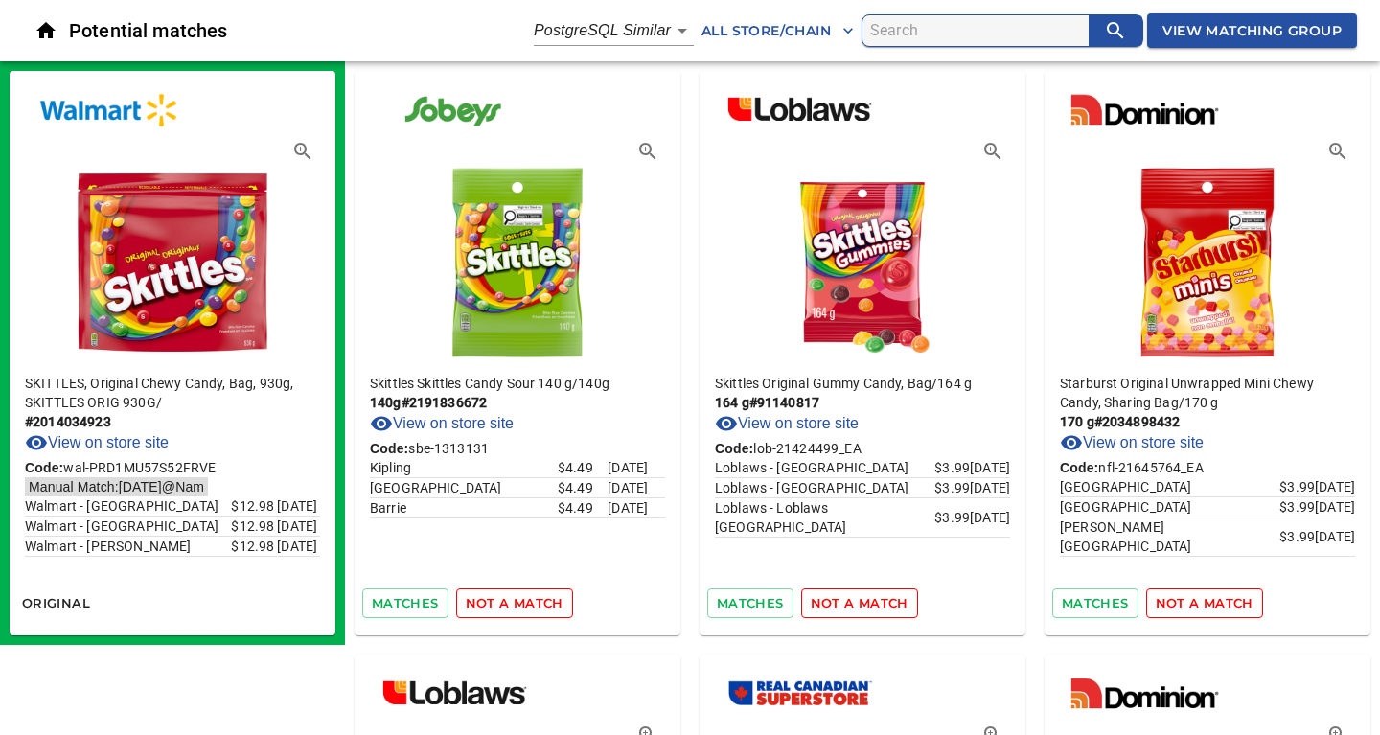
click at [503, 600] on span "not a match" at bounding box center [515, 603] width 98 height 22
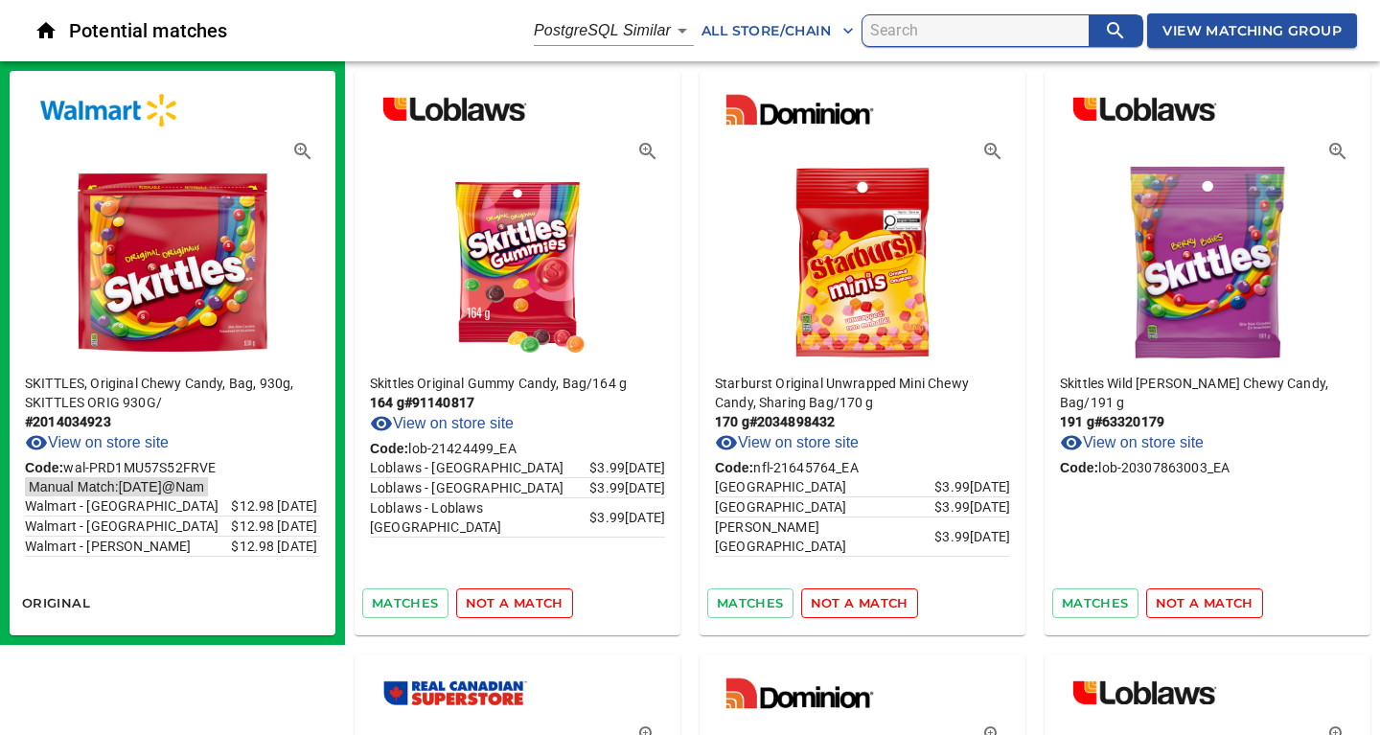
click at [503, 600] on span "not a match" at bounding box center [515, 603] width 98 height 22
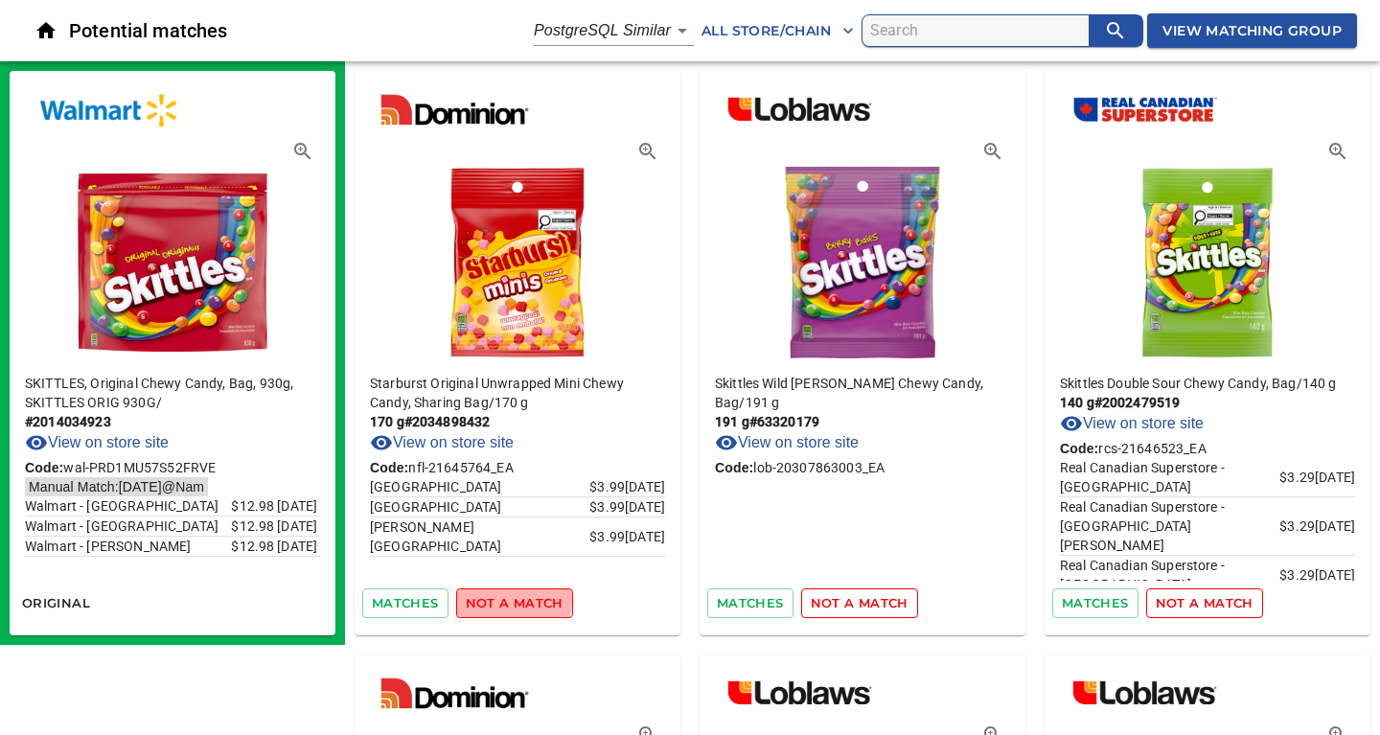
click at [503, 600] on span "not a match" at bounding box center [515, 603] width 98 height 22
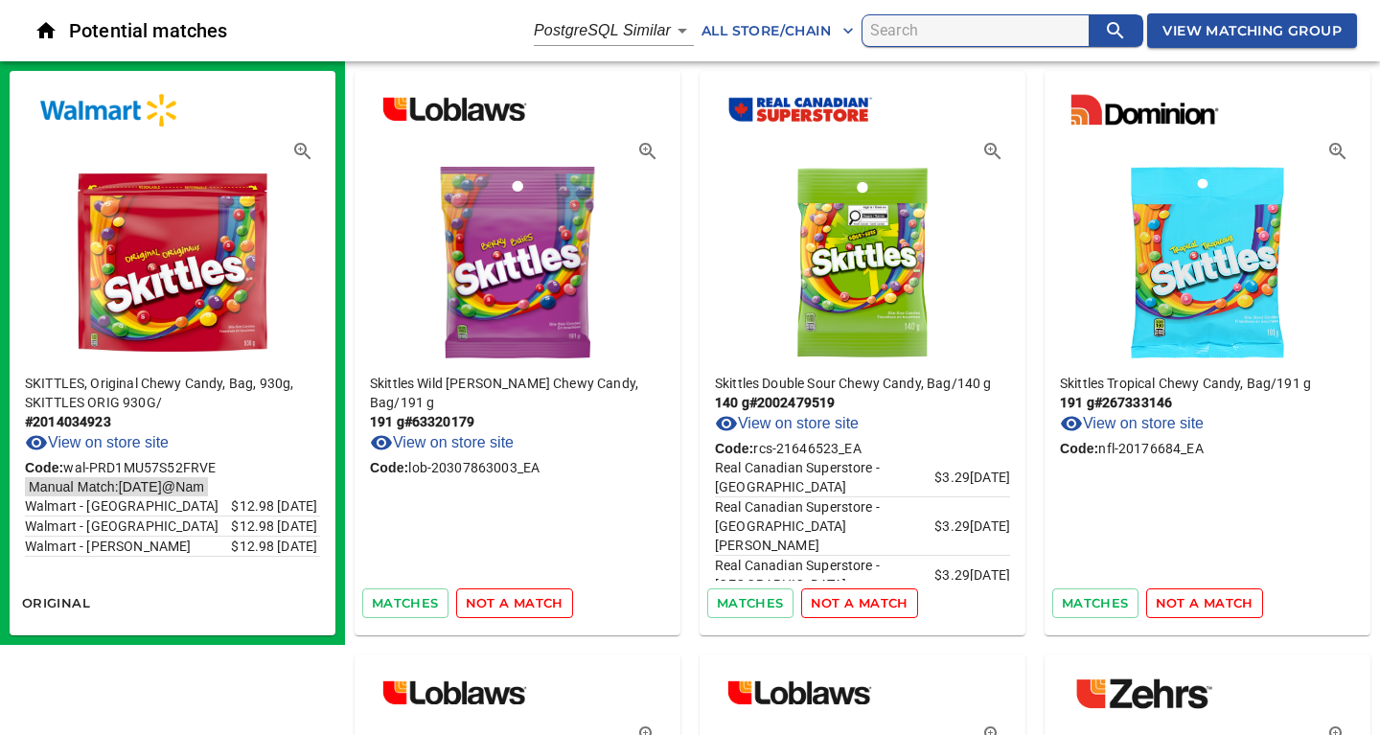
click at [503, 600] on span "not a match" at bounding box center [515, 603] width 98 height 22
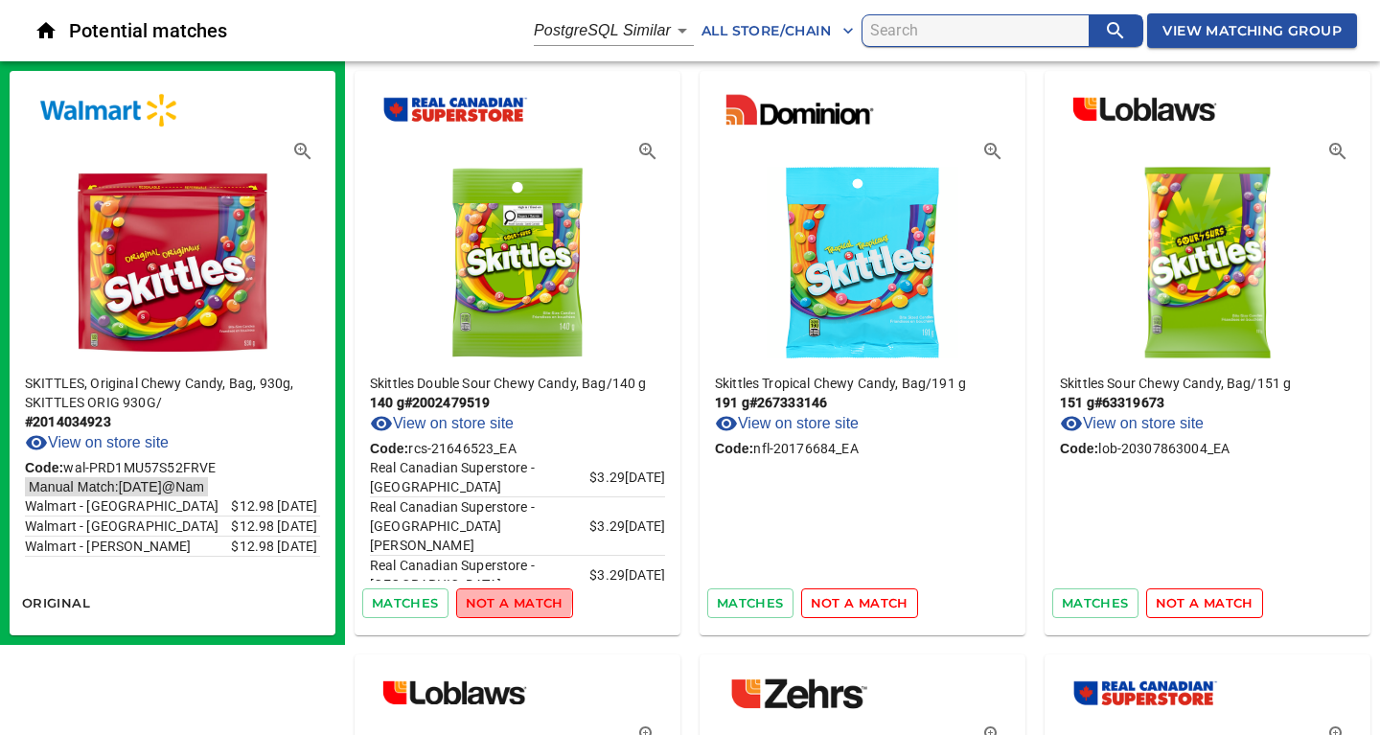
click at [503, 600] on span "not a match" at bounding box center [515, 603] width 98 height 22
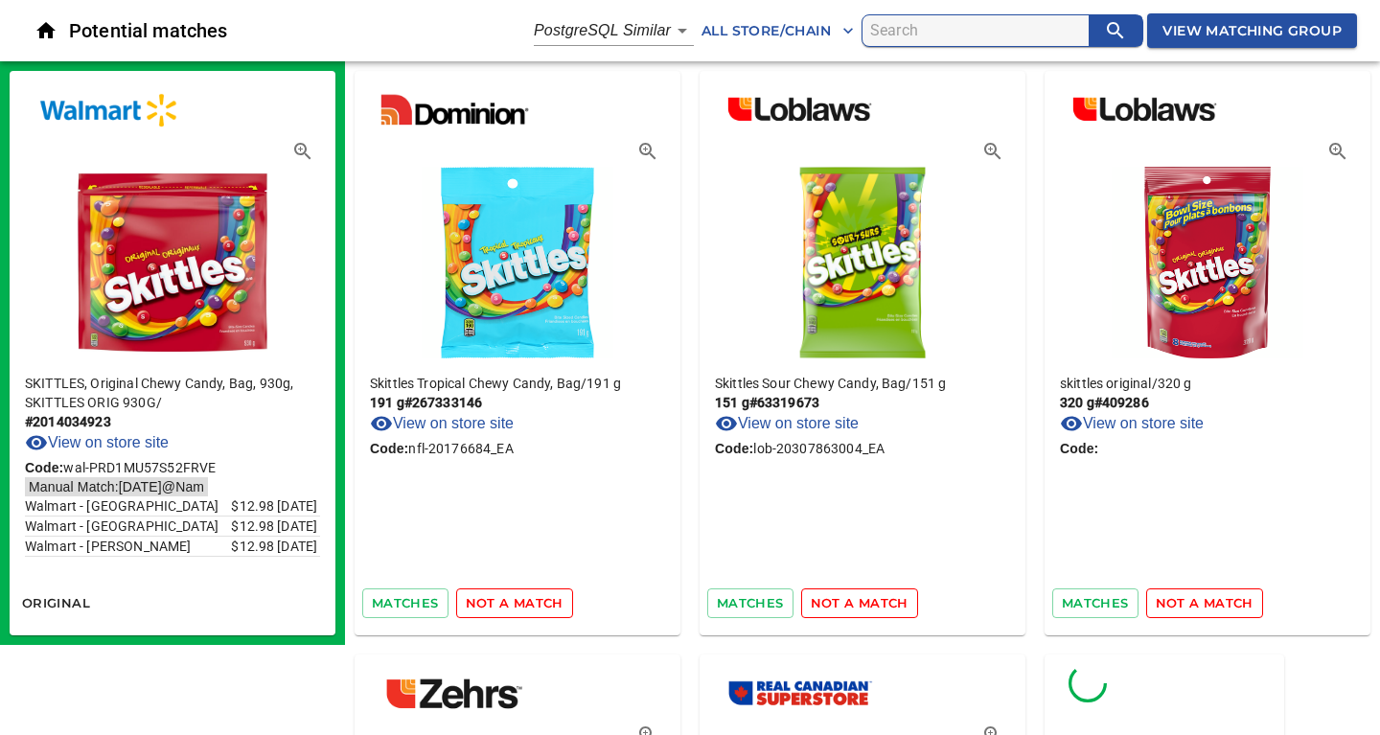
click at [503, 600] on span "not a match" at bounding box center [515, 603] width 98 height 22
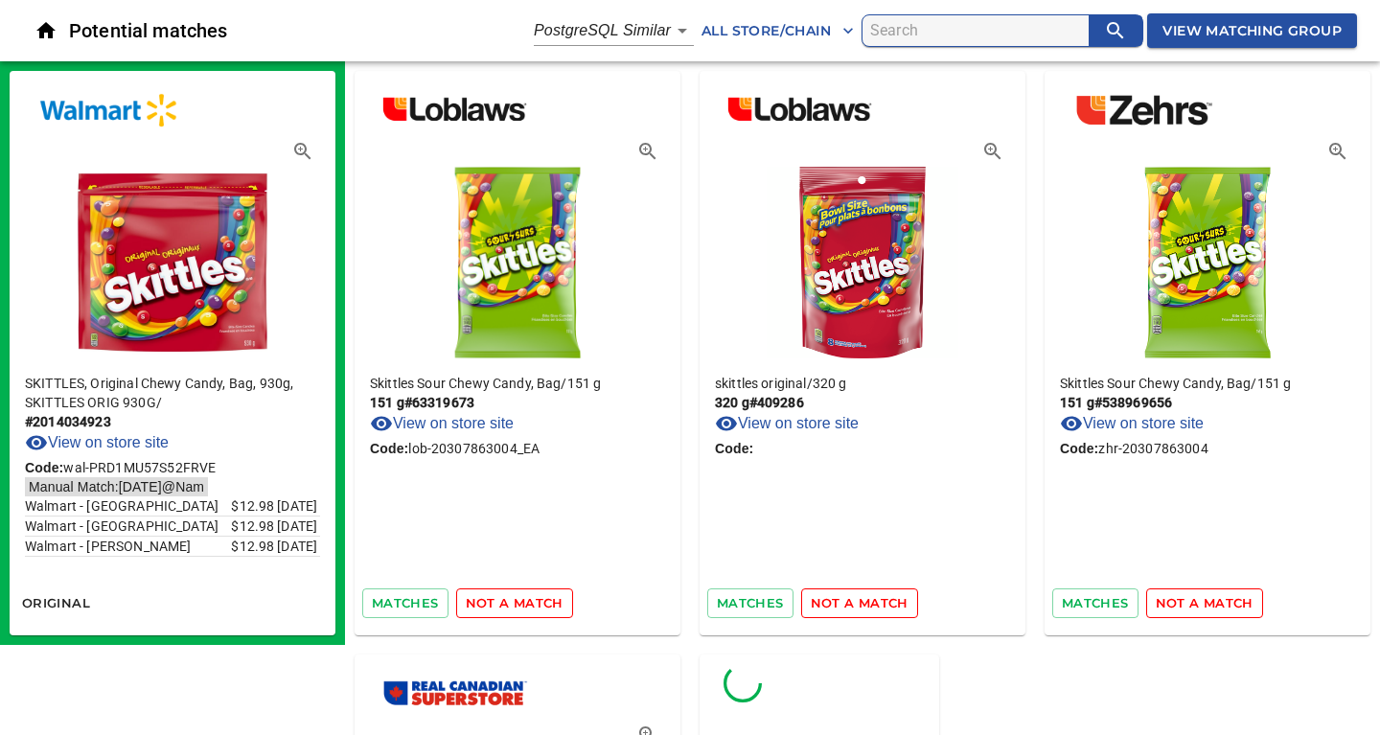
click at [503, 600] on span "not a match" at bounding box center [515, 603] width 98 height 22
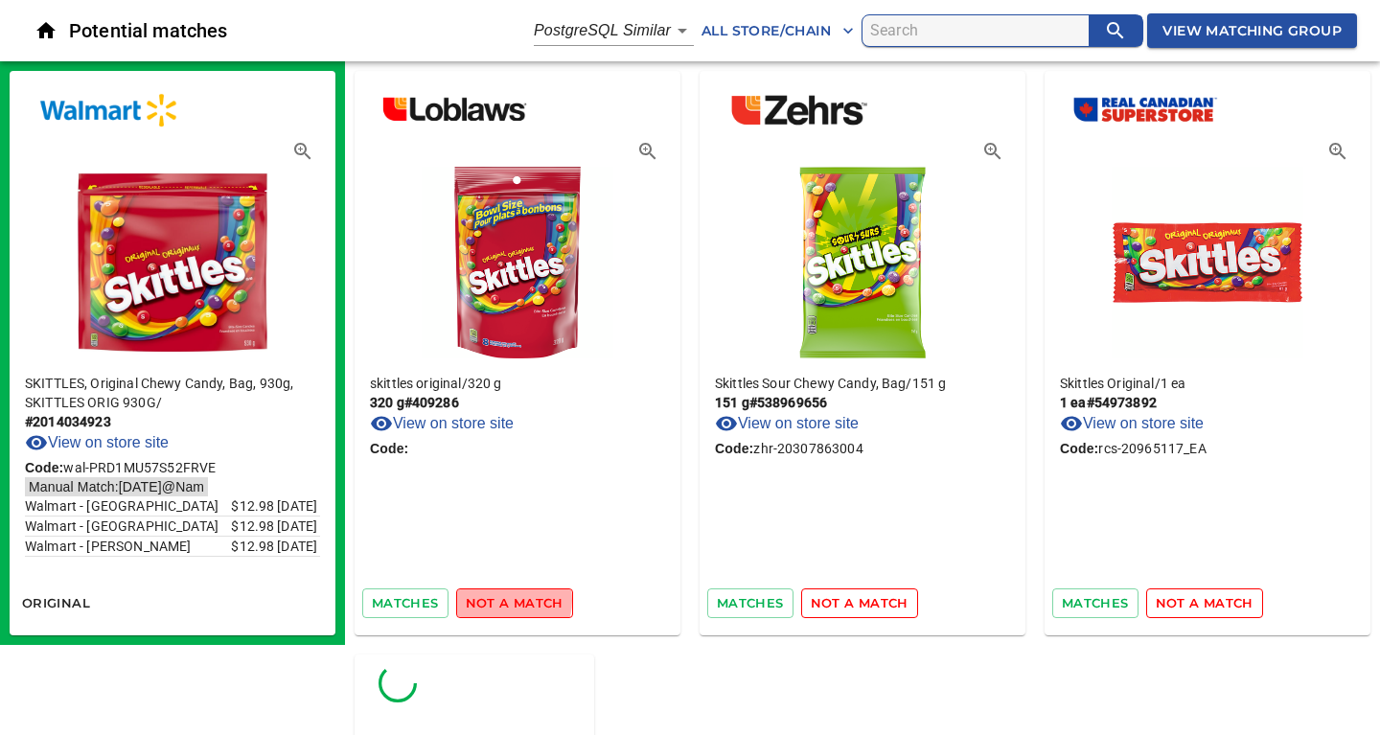
click at [503, 600] on span "not a match" at bounding box center [515, 603] width 98 height 22
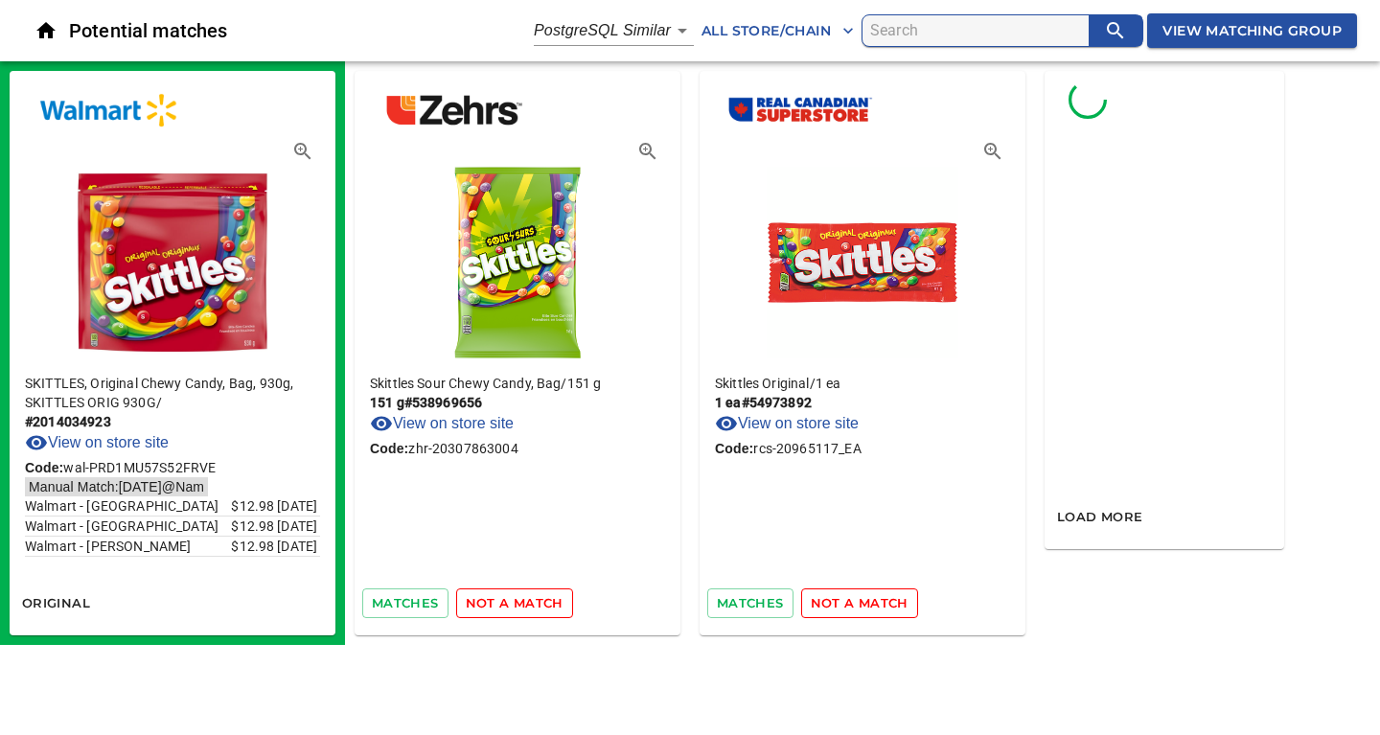
click at [503, 600] on span "not a match" at bounding box center [515, 603] width 98 height 22
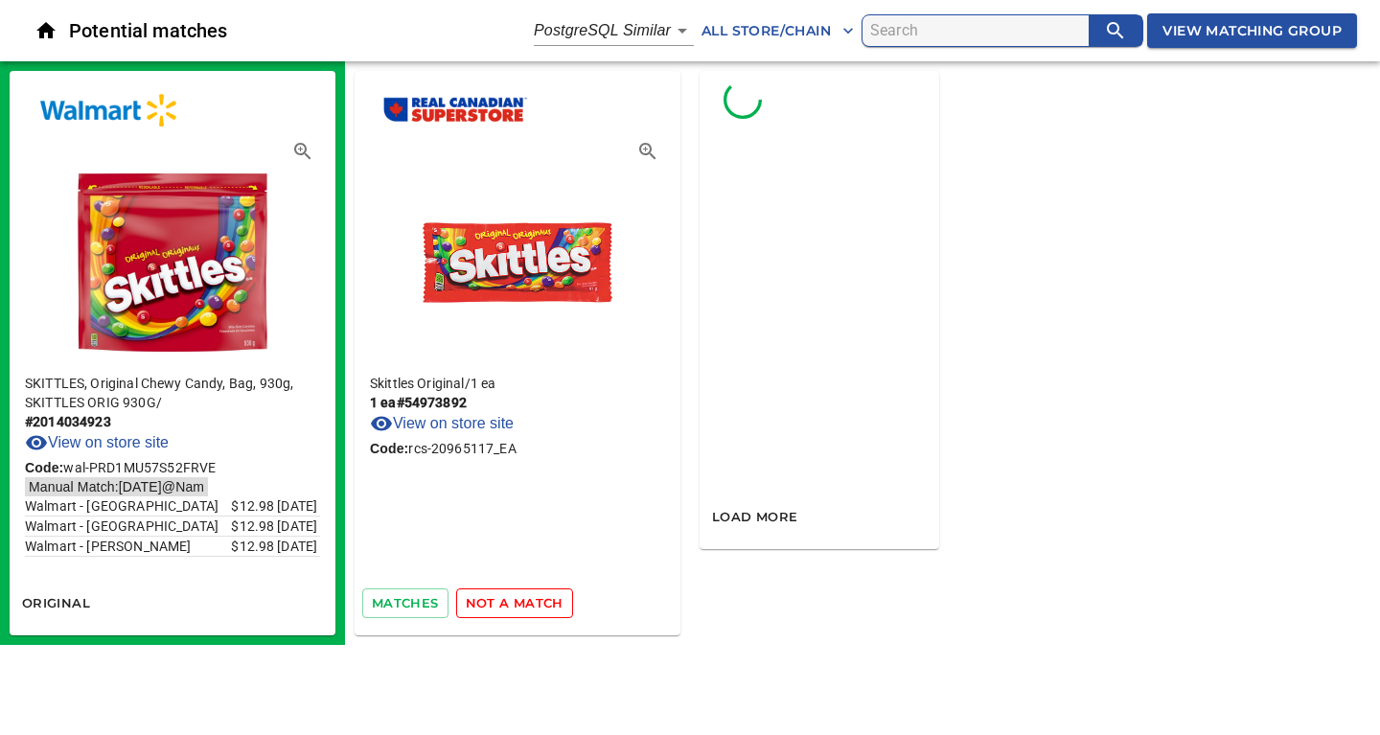
click at [503, 600] on span "not a match" at bounding box center [515, 603] width 98 height 22
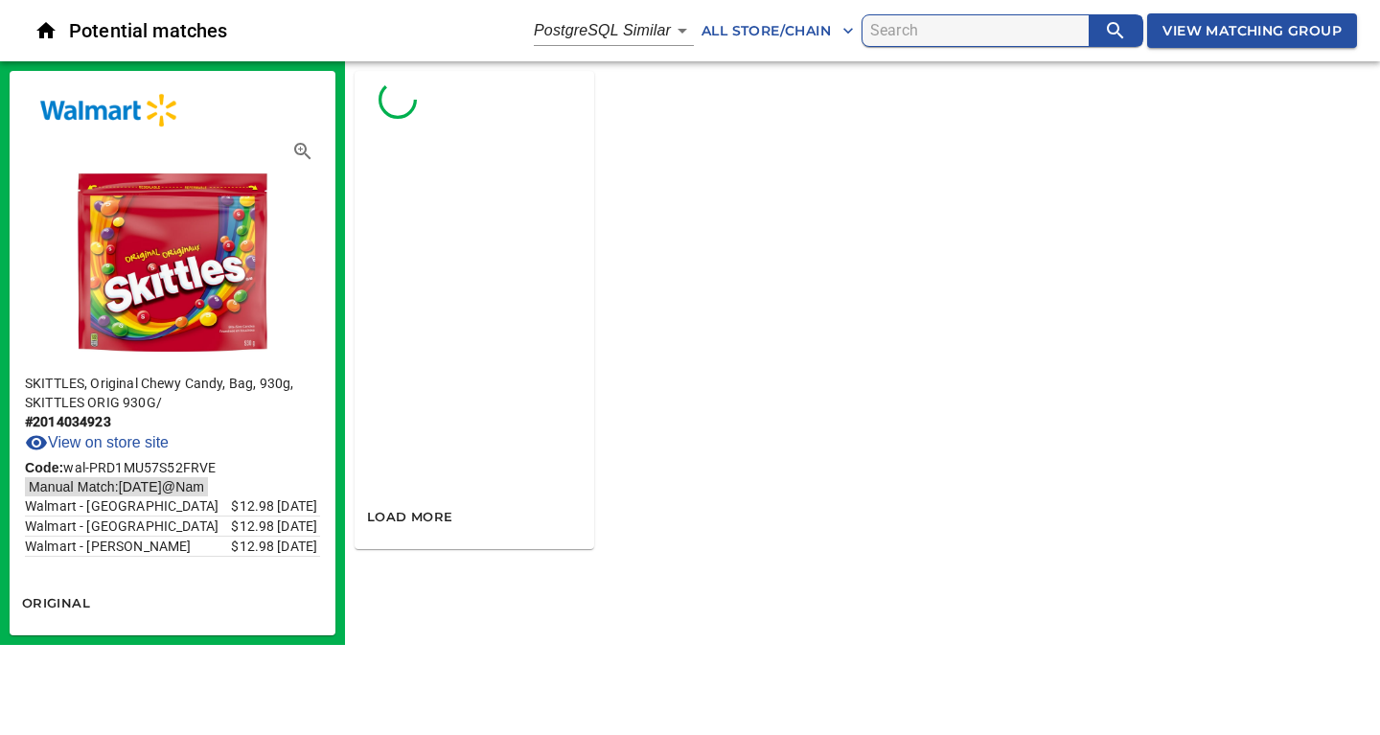
click at [680, 29] on body "tspan{white-space:pre} Potential matches PostgreSQL Similar 2 All Store/Chain V…" at bounding box center [690, 322] width 1380 height 645
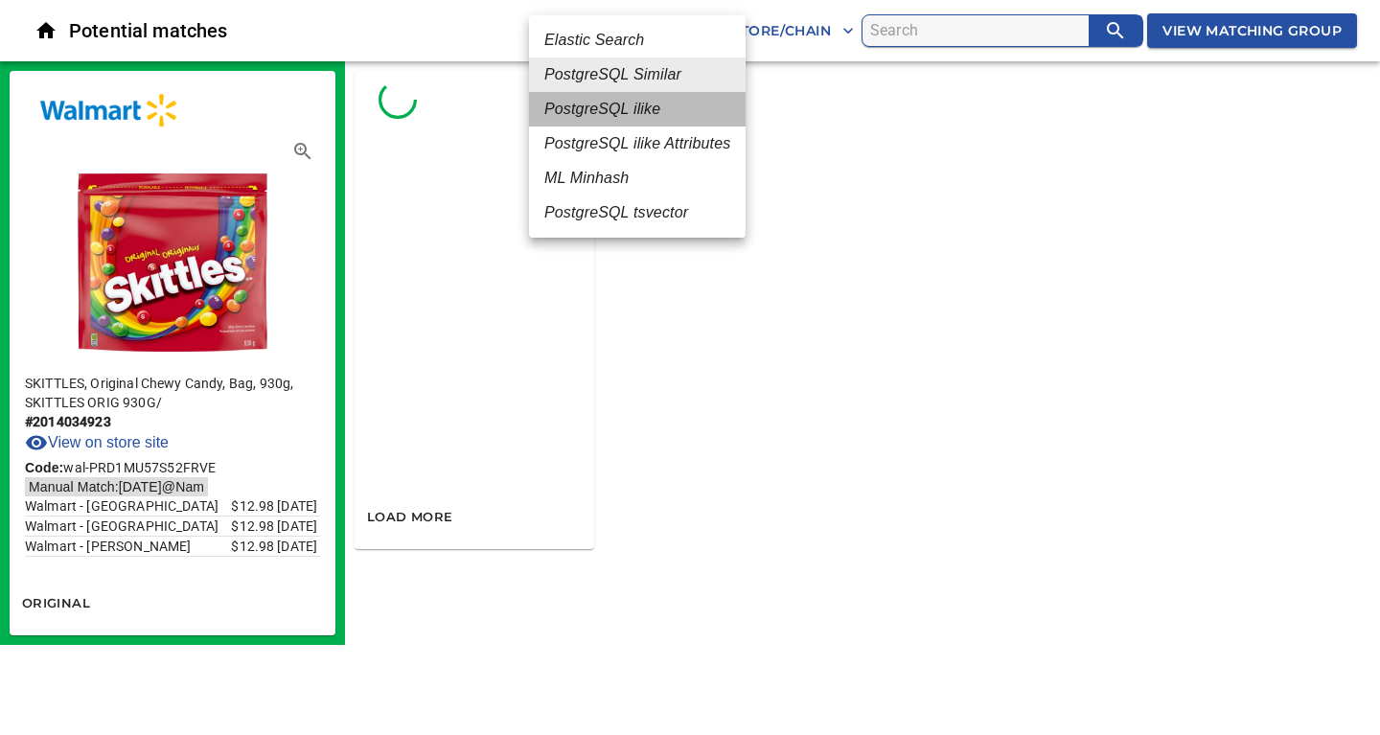
click at [620, 108] on em "PostgreSQL ilike" at bounding box center [602, 109] width 116 height 23
type input "4"
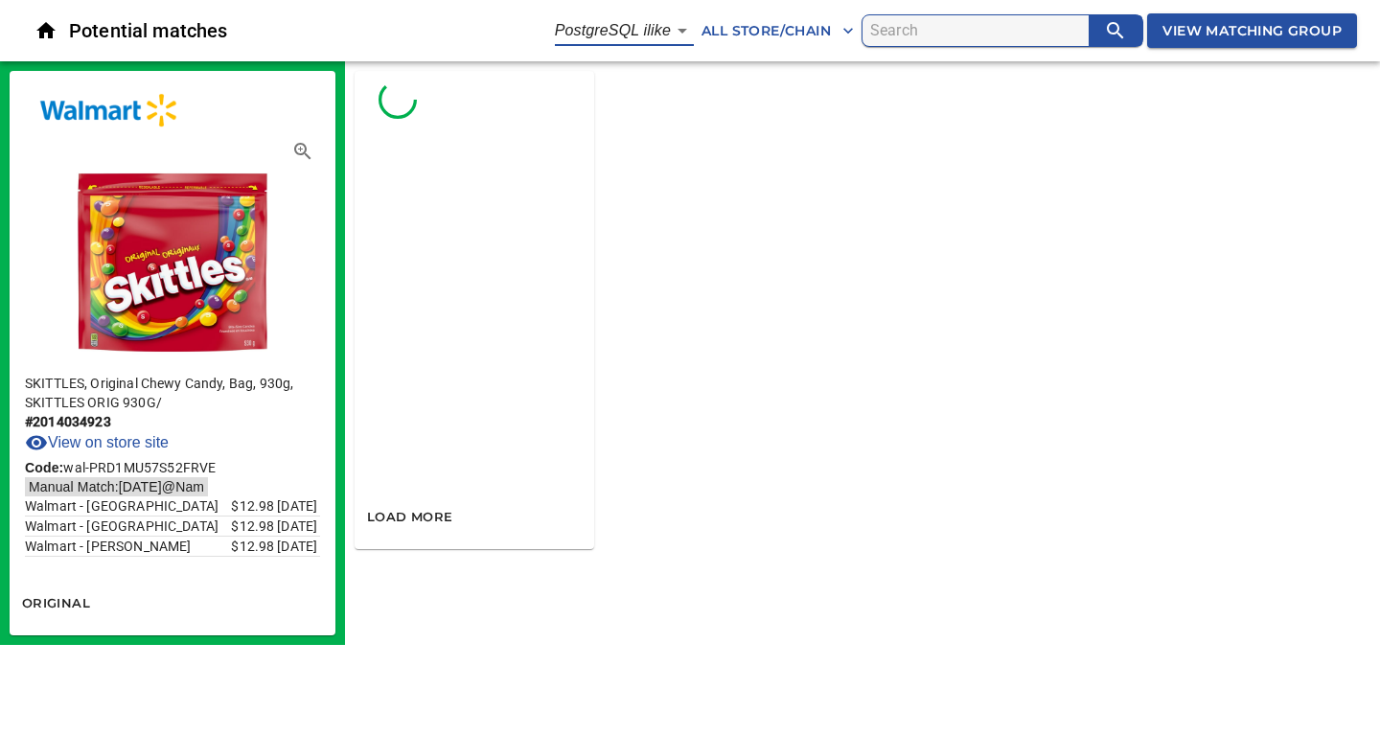
click at [1254, 32] on span "View Matching Group" at bounding box center [1251, 31] width 179 height 24
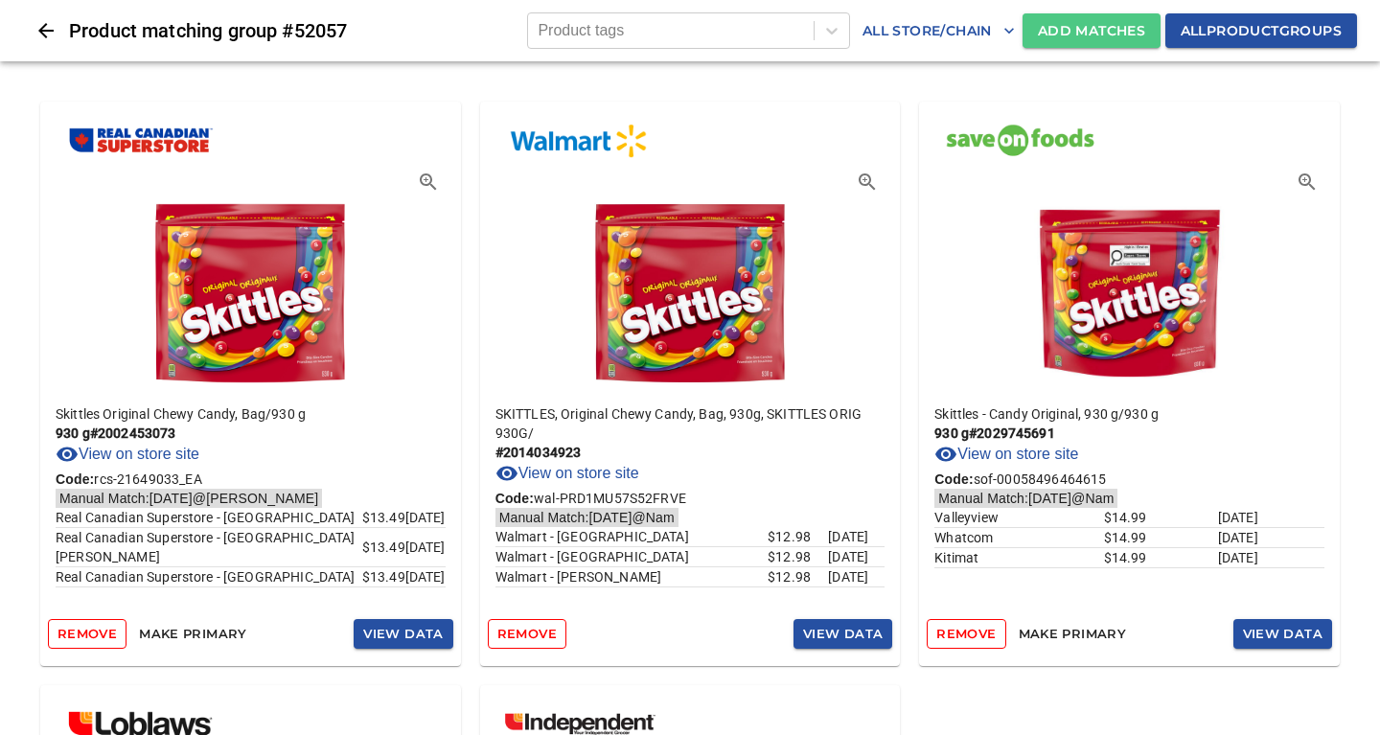
click at [1089, 29] on span "Add Matches" at bounding box center [1091, 31] width 107 height 24
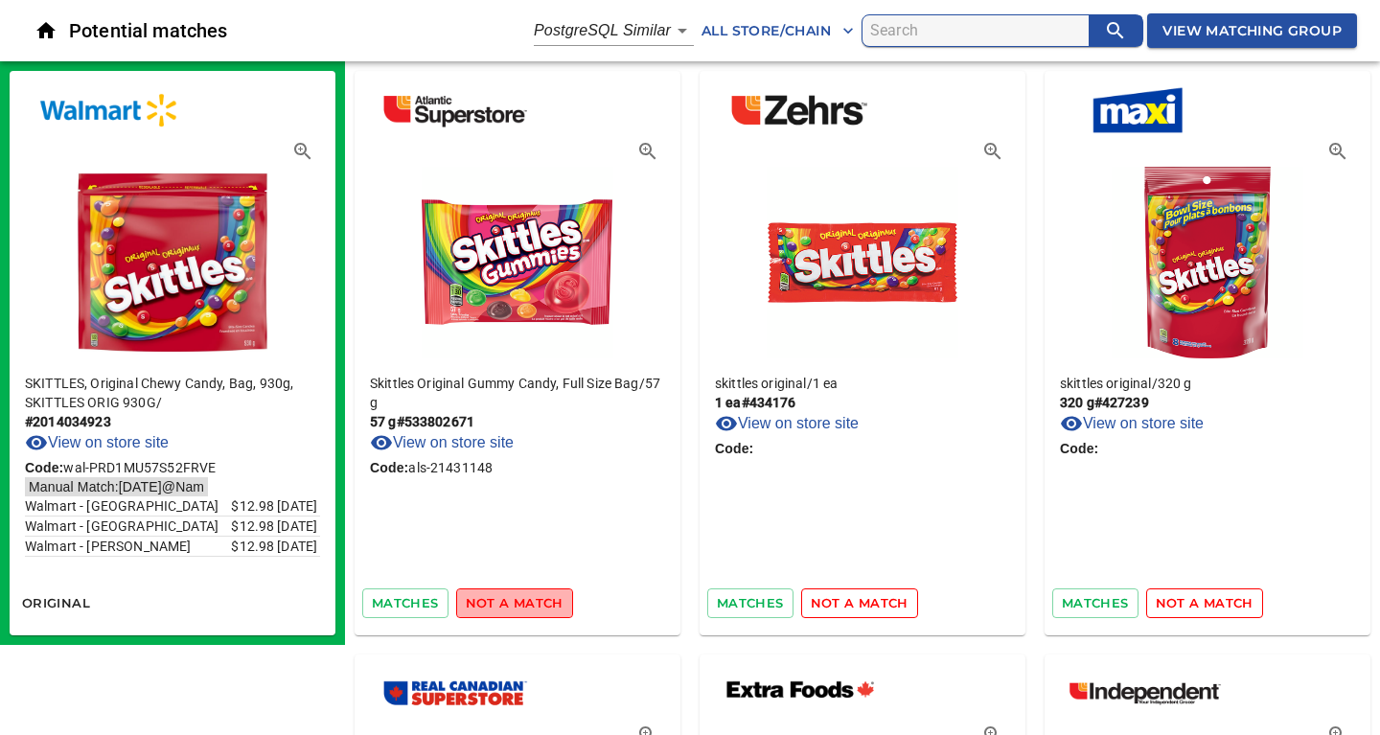
click at [515, 604] on span "not a match" at bounding box center [515, 603] width 98 height 22
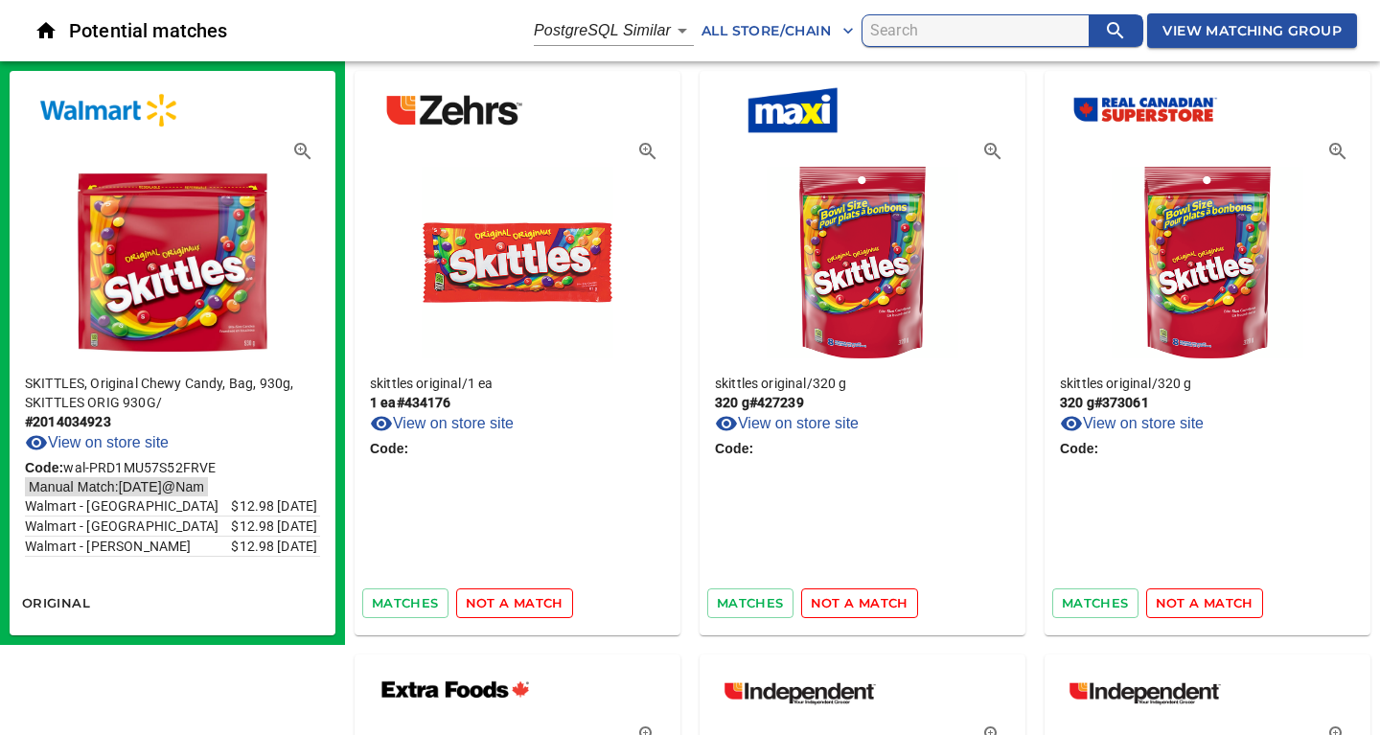
click at [532, 605] on span "not a match" at bounding box center [515, 603] width 98 height 22
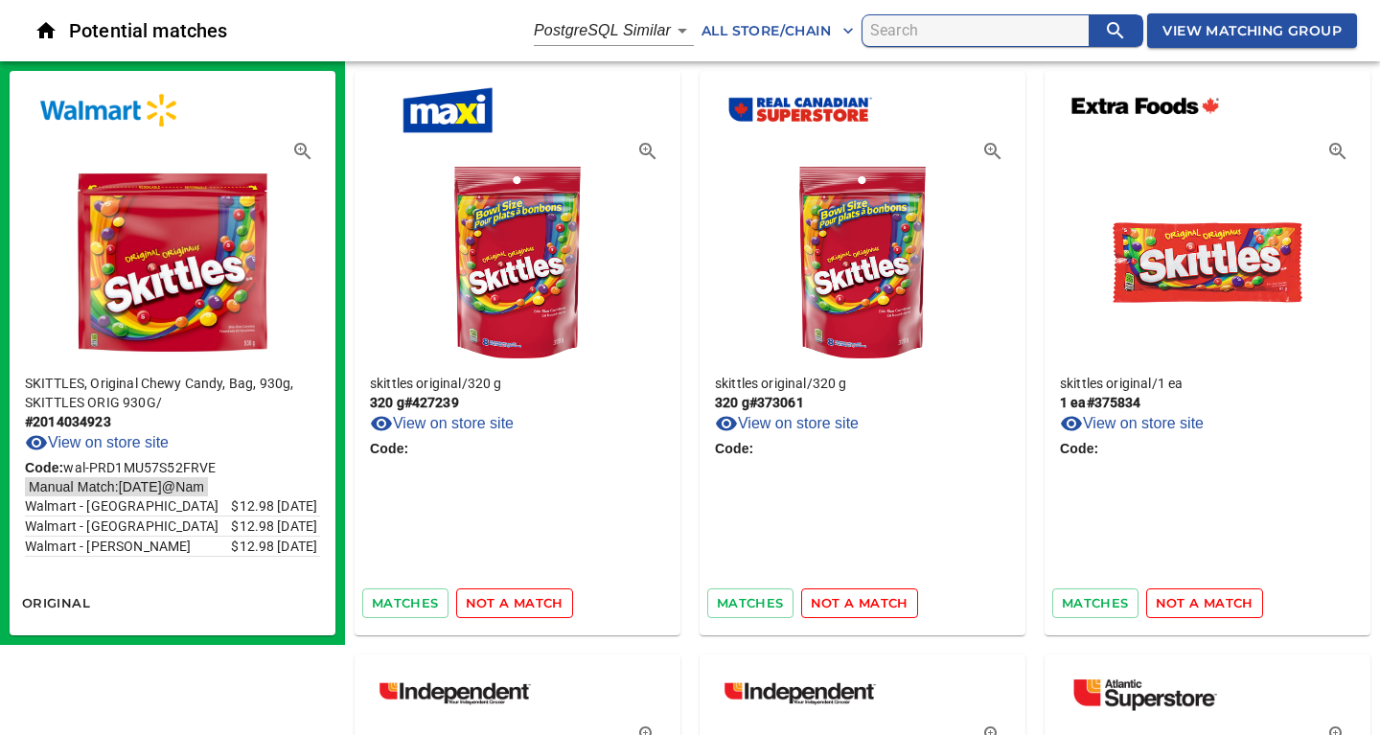
click at [532, 605] on span "not a match" at bounding box center [515, 603] width 98 height 22
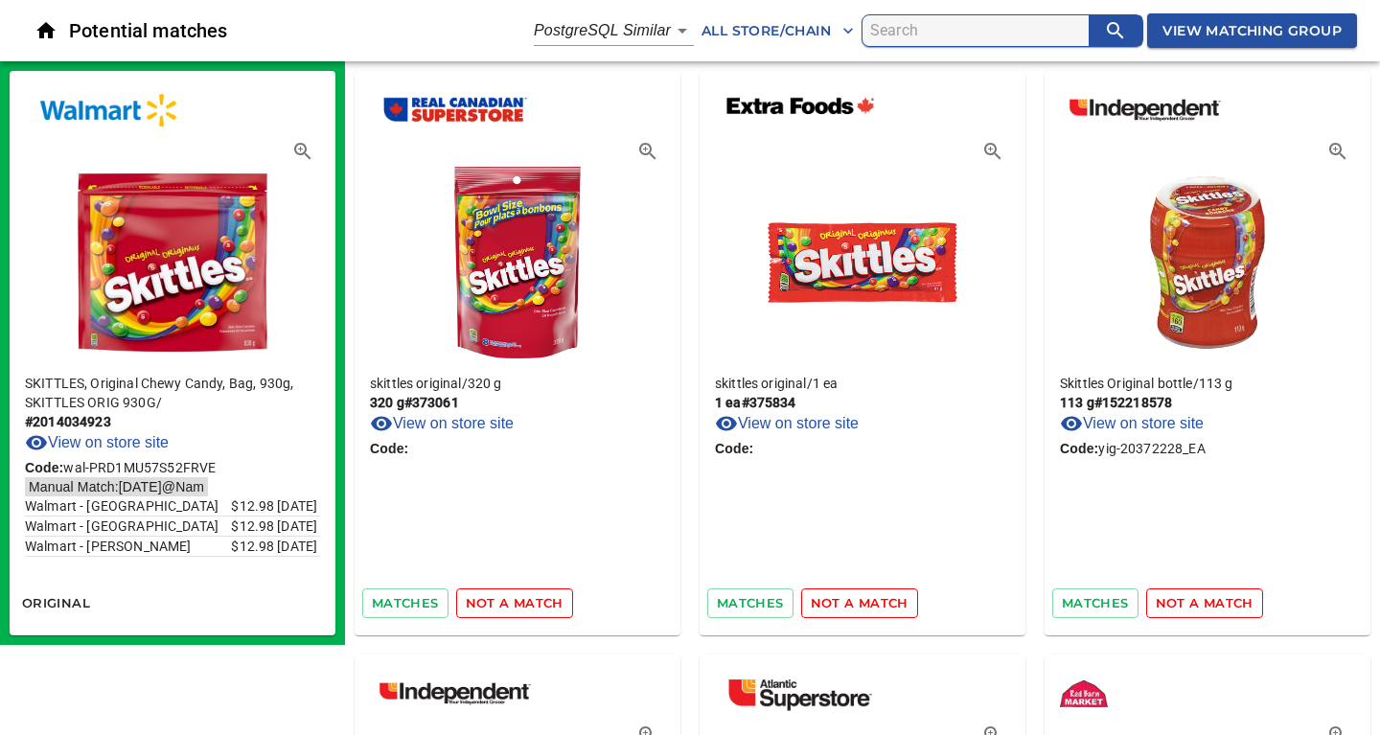
click at [532, 605] on span "not a match" at bounding box center [515, 603] width 98 height 22
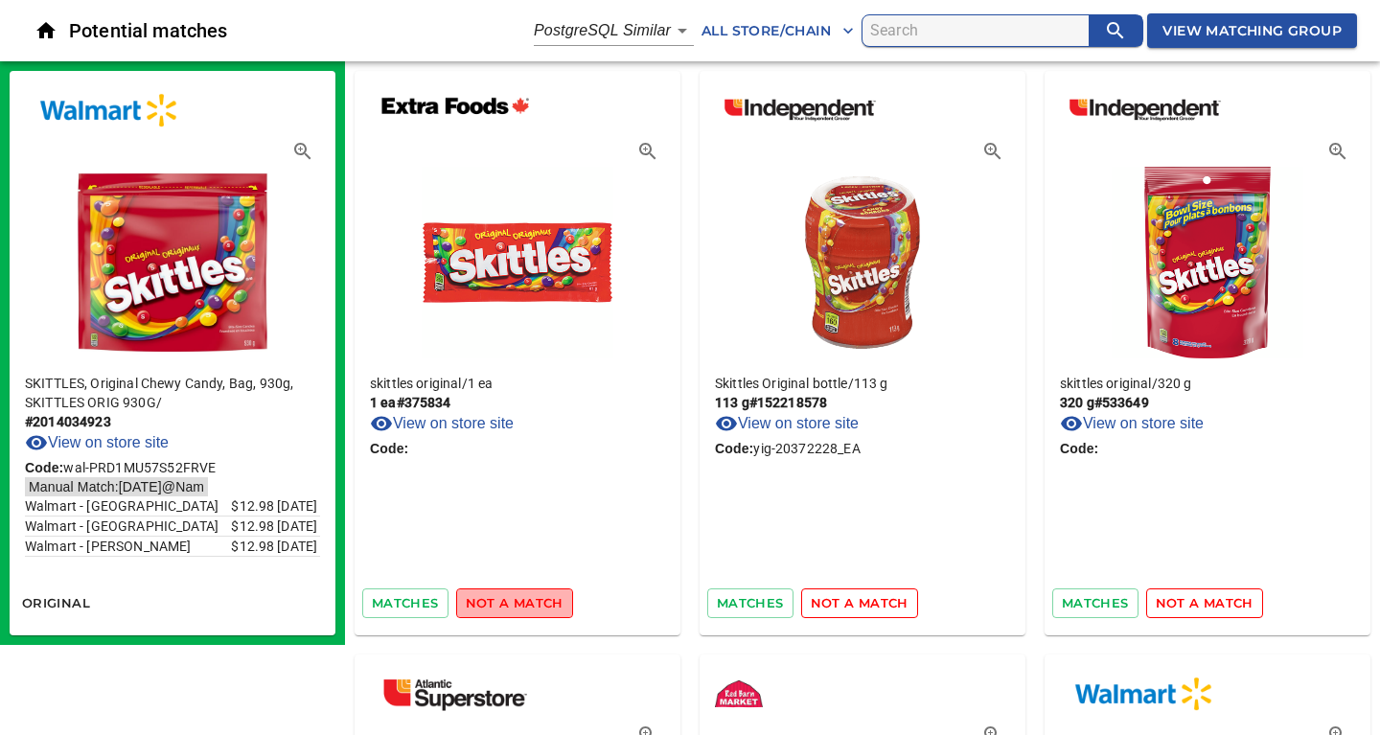
click at [532, 605] on span "not a match" at bounding box center [515, 603] width 98 height 22
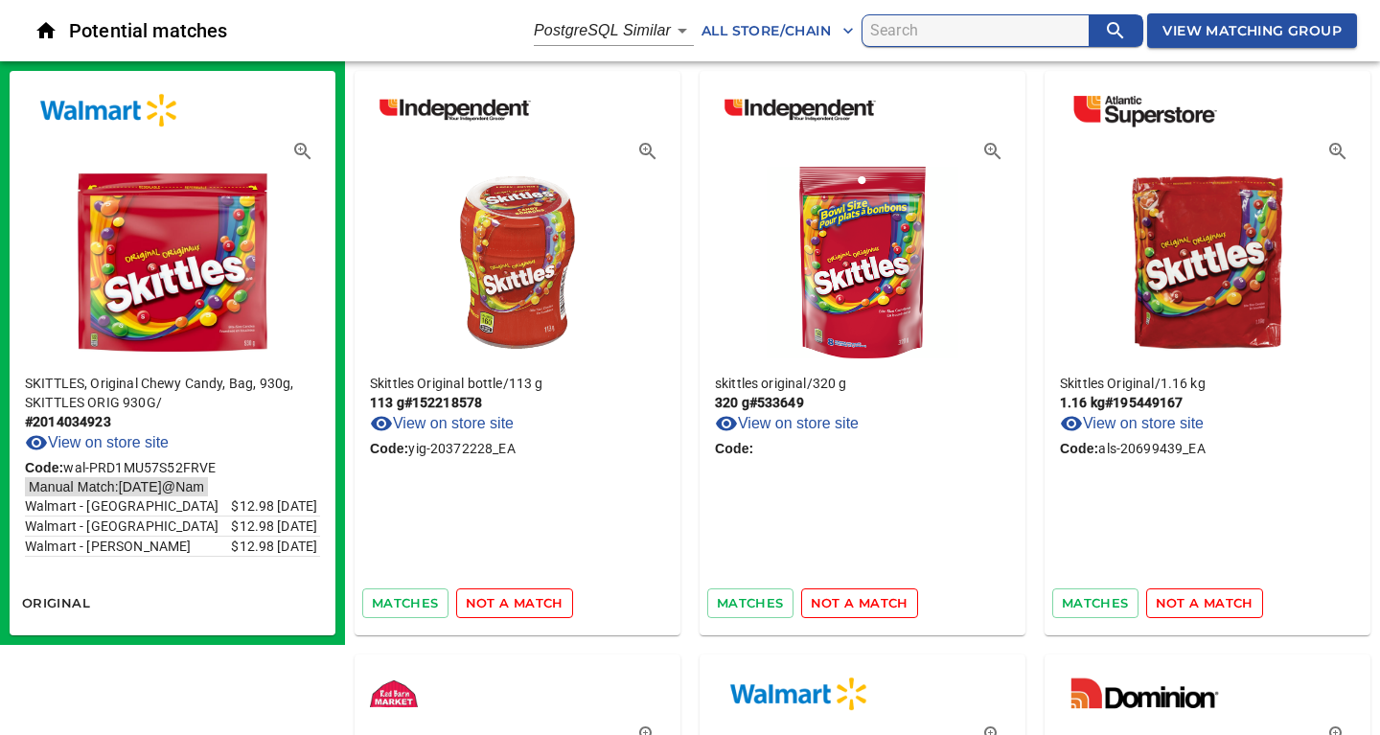
click at [532, 605] on span "not a match" at bounding box center [515, 603] width 98 height 22
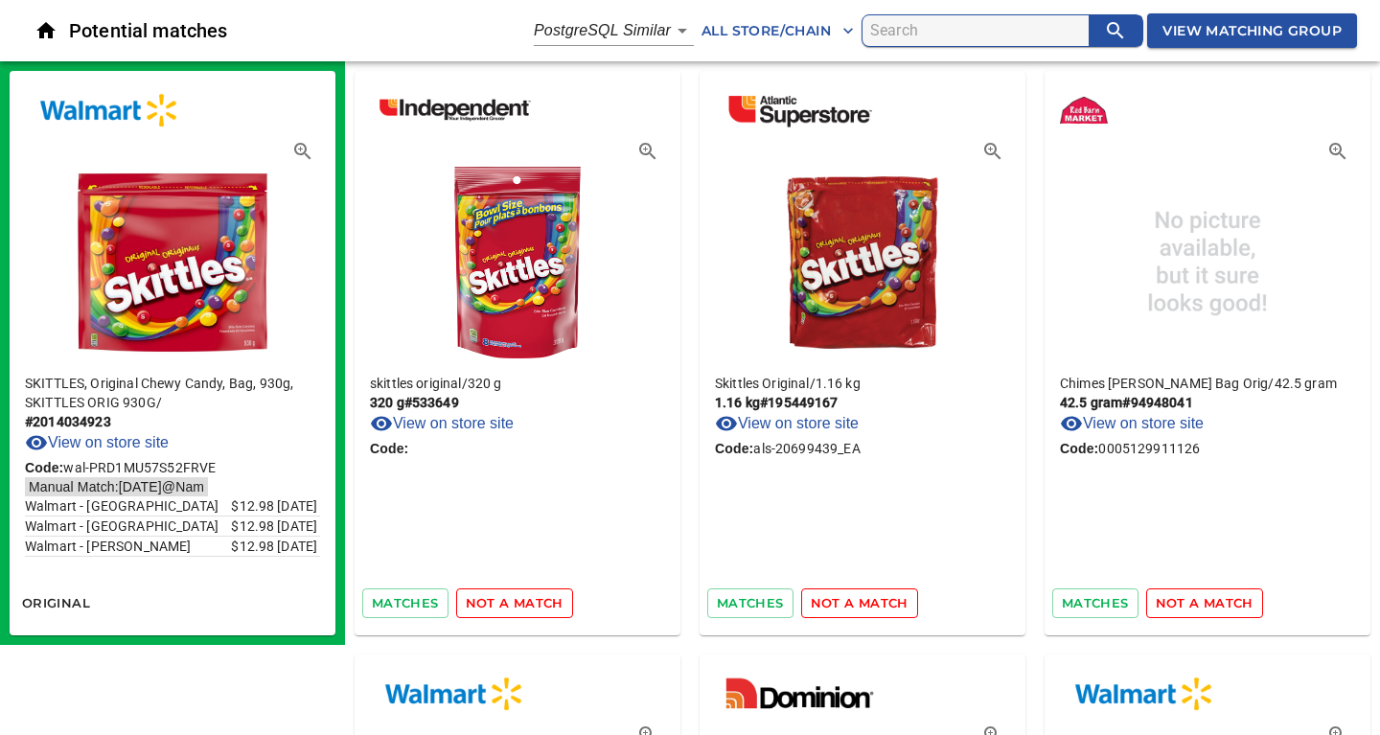
click at [532, 605] on span "not a match" at bounding box center [515, 603] width 98 height 22
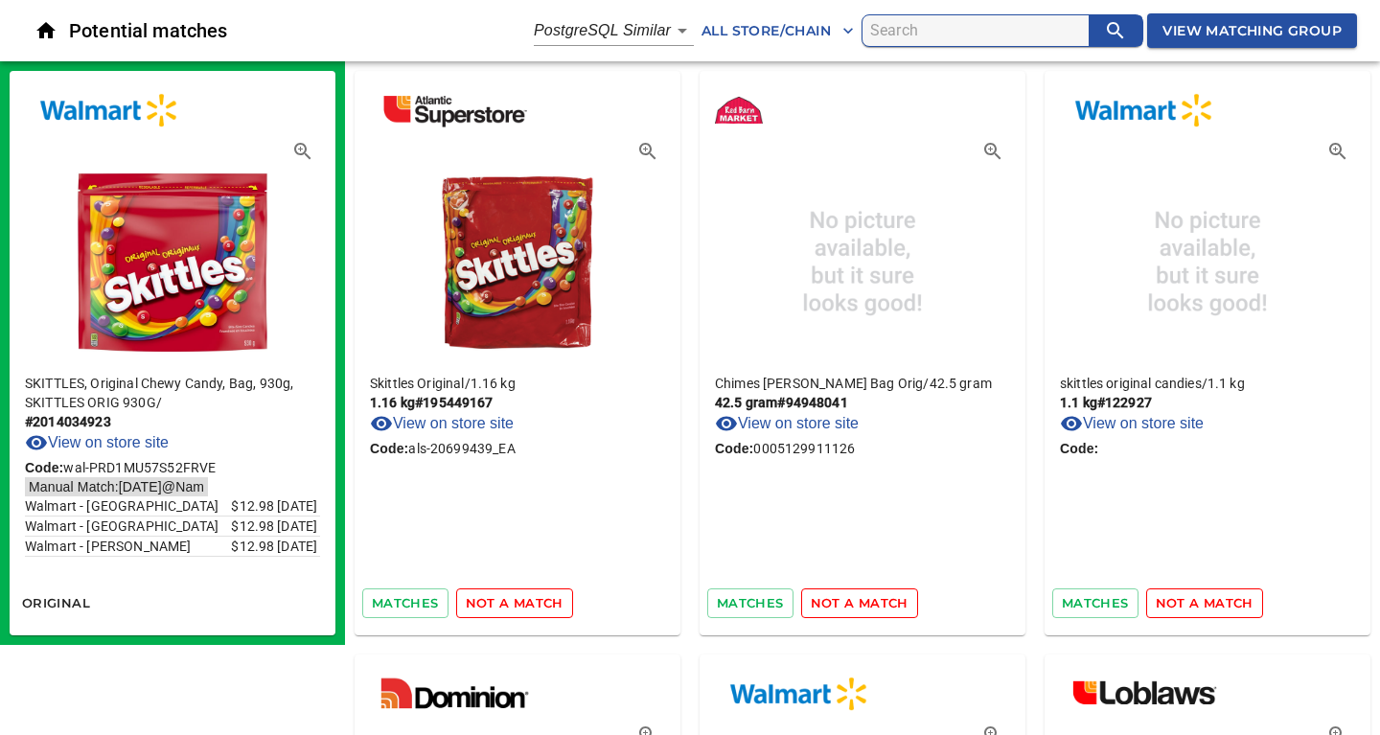
drag, startPoint x: 532, startPoint y: 605, endPoint x: 547, endPoint y: 542, distance: 65.1
click at [547, 542] on div "Skittles Original / 1.16 kg 1.16 kg # 195449167 View on store site Code: als-20…" at bounding box center [517, 353] width 326 height 564
click at [526, 603] on span "not a match" at bounding box center [515, 603] width 98 height 22
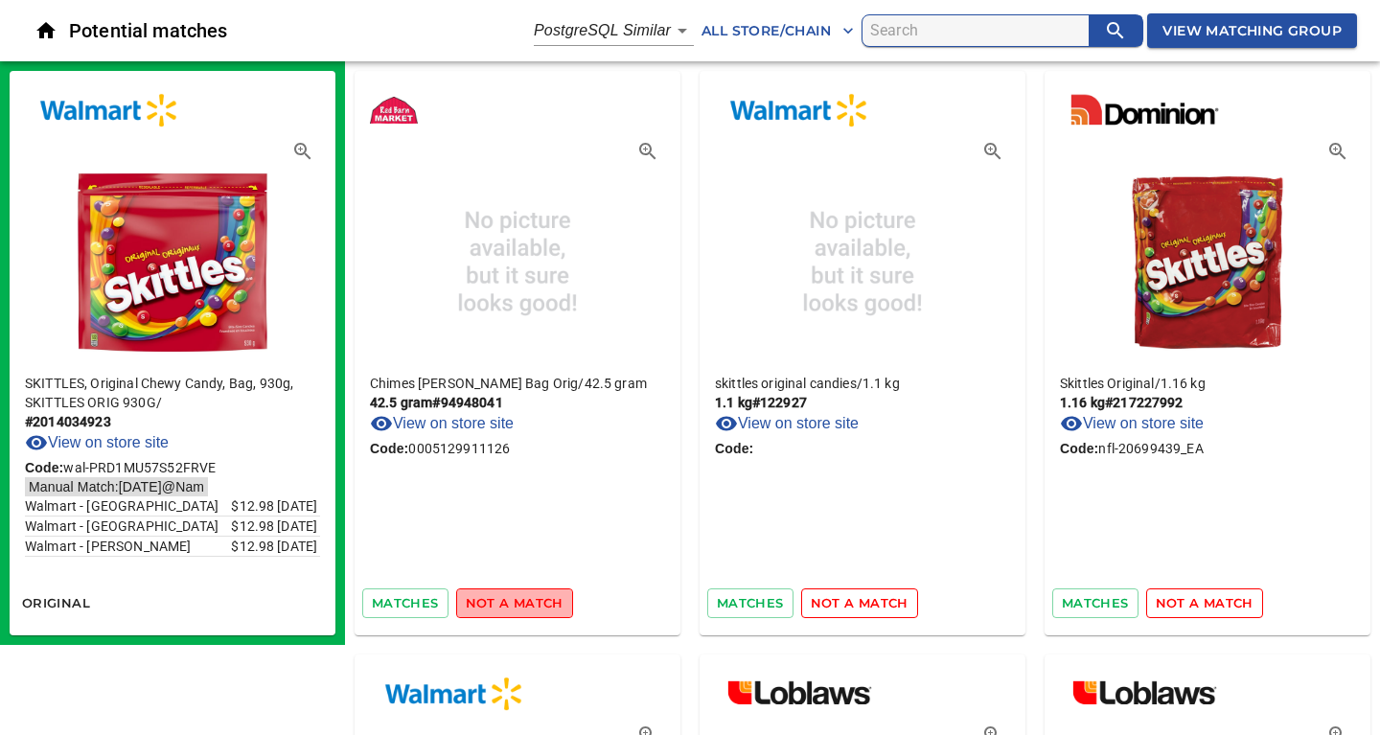
click at [520, 600] on span "not a match" at bounding box center [515, 603] width 98 height 22
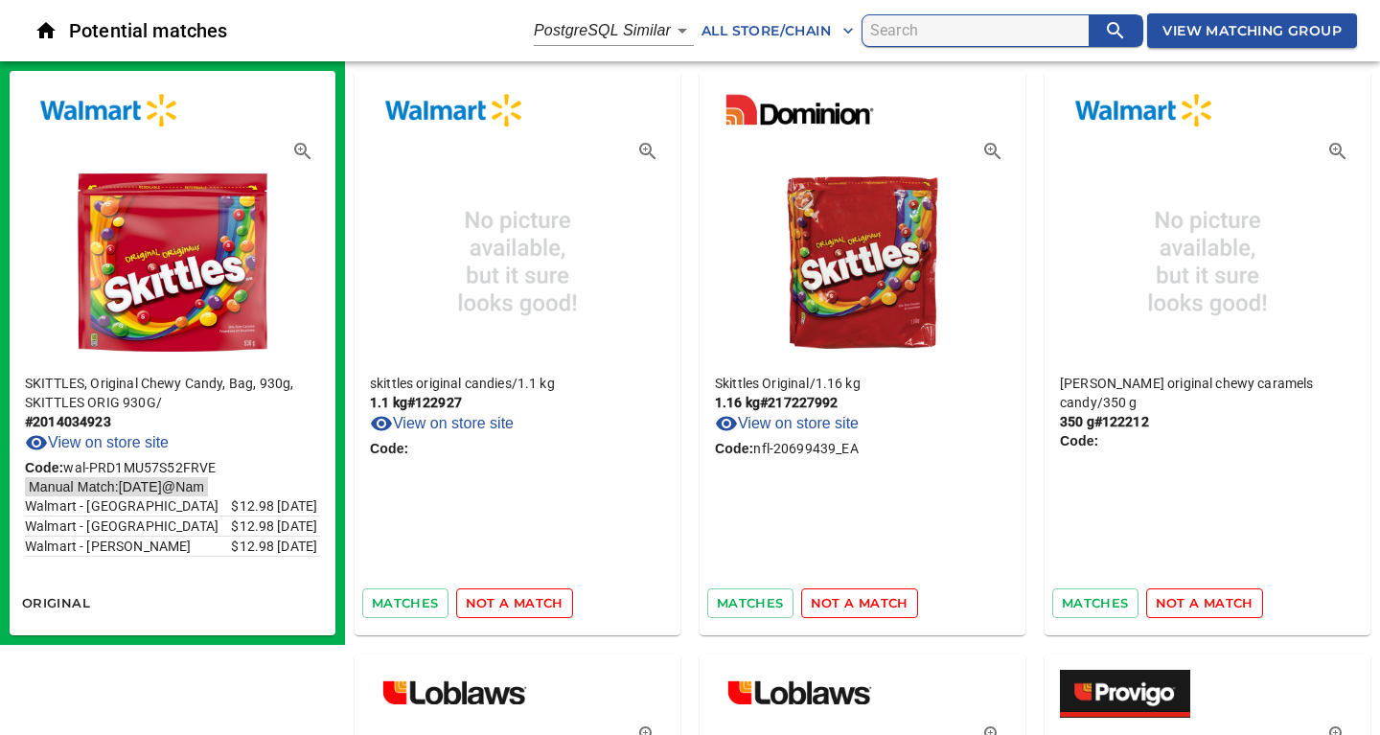
drag, startPoint x: 520, startPoint y: 600, endPoint x: 536, endPoint y: 548, distance: 54.0
click at [536, 548] on div "skittles original candies / 1.1 kg 1.1 kg # 122927 View on store site Code: mat…" at bounding box center [517, 353] width 326 height 564
click at [525, 599] on span "not a match" at bounding box center [515, 603] width 98 height 22
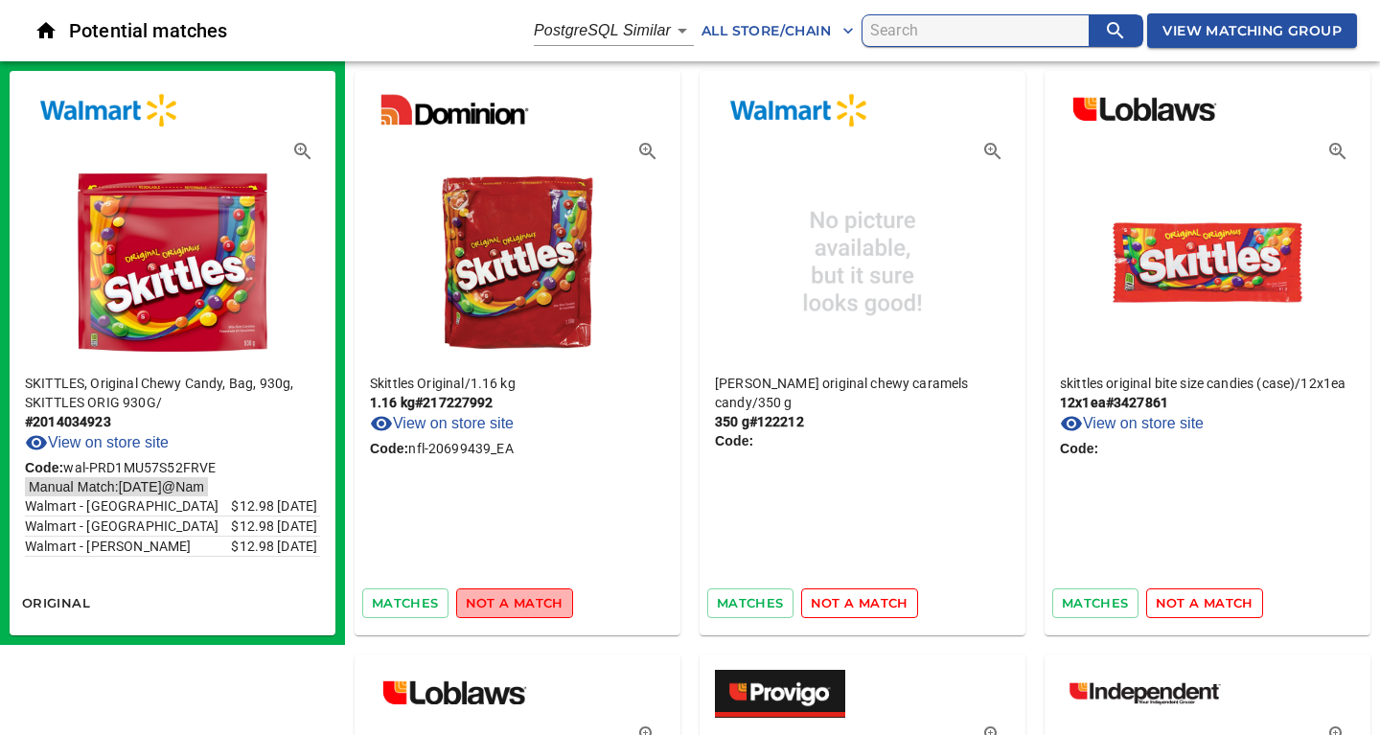
click at [525, 599] on span "not a match" at bounding box center [515, 603] width 98 height 22
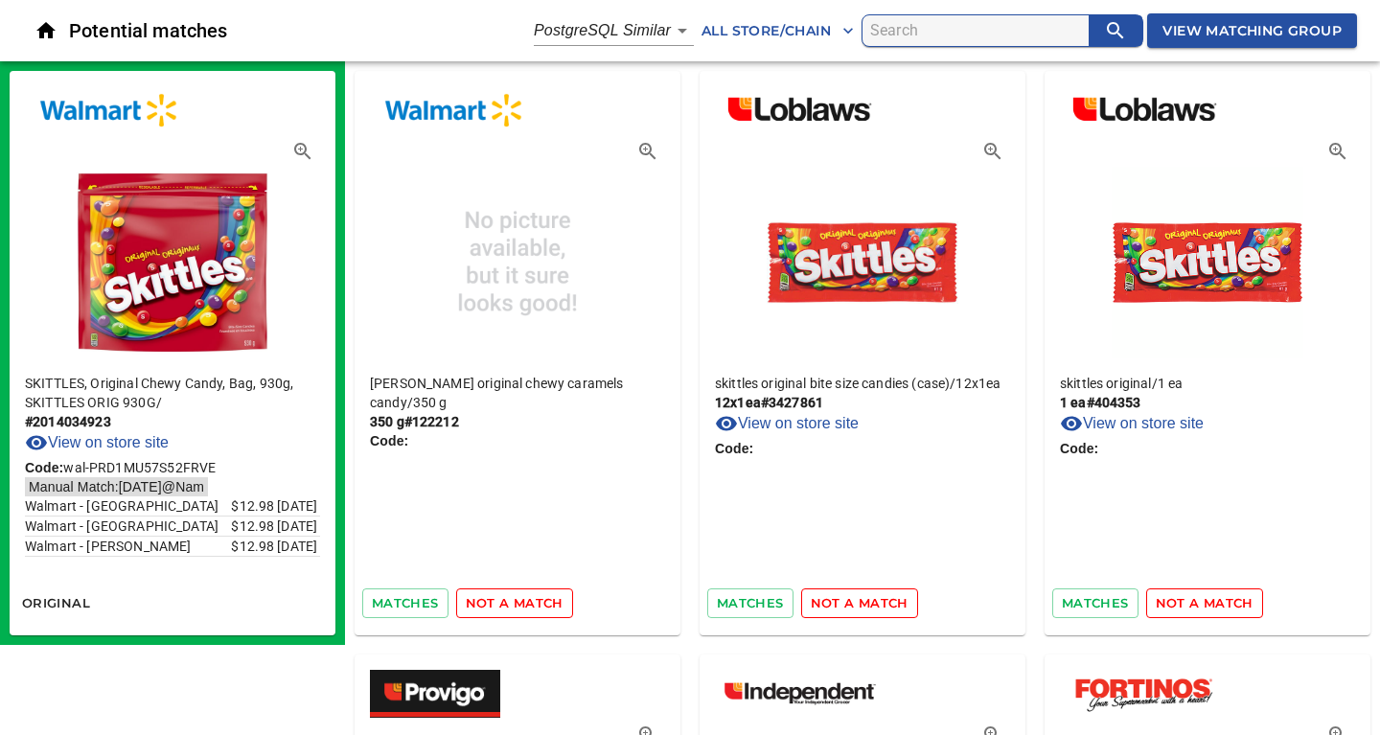
click at [525, 599] on span "not a match" at bounding box center [515, 603] width 98 height 22
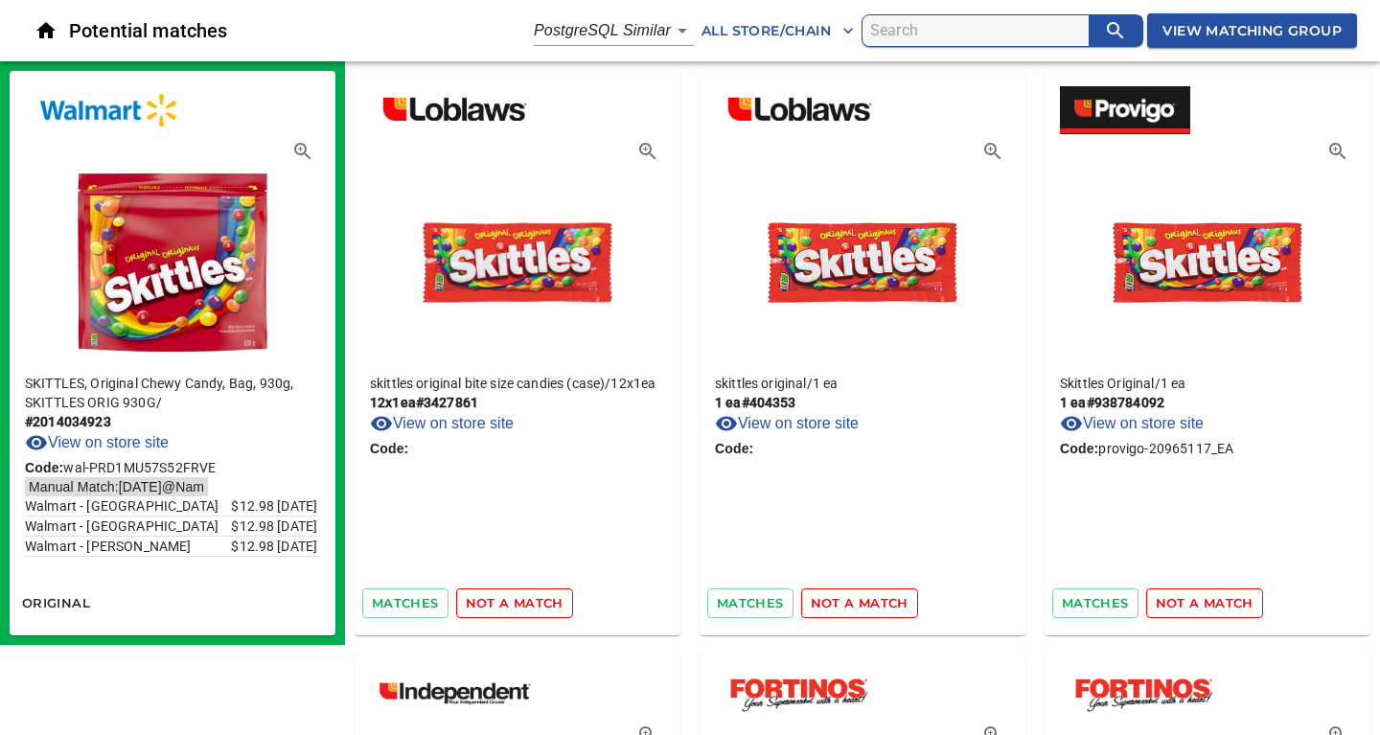
click at [525, 599] on span "not a match" at bounding box center [515, 603] width 98 height 22
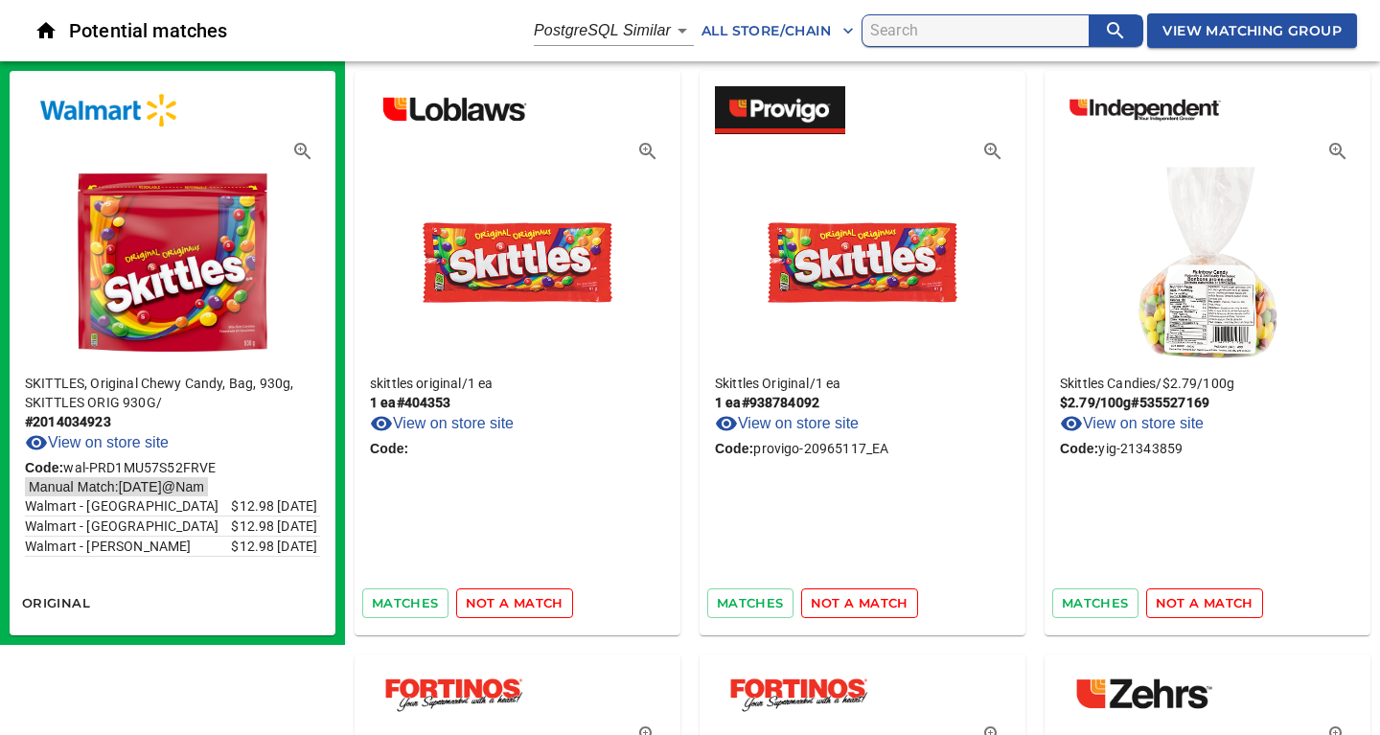
click at [525, 599] on span "not a match" at bounding box center [515, 603] width 98 height 22
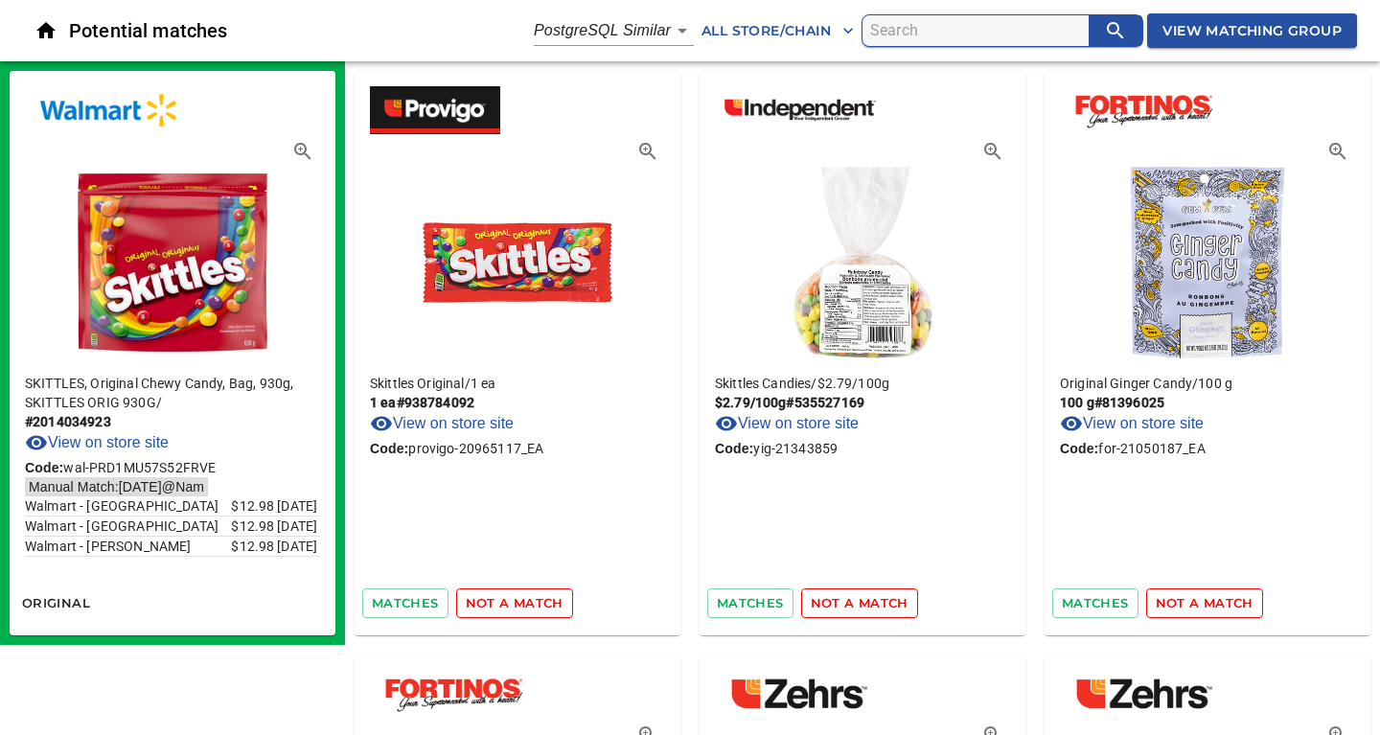
click at [525, 599] on span "not a match" at bounding box center [515, 603] width 98 height 22
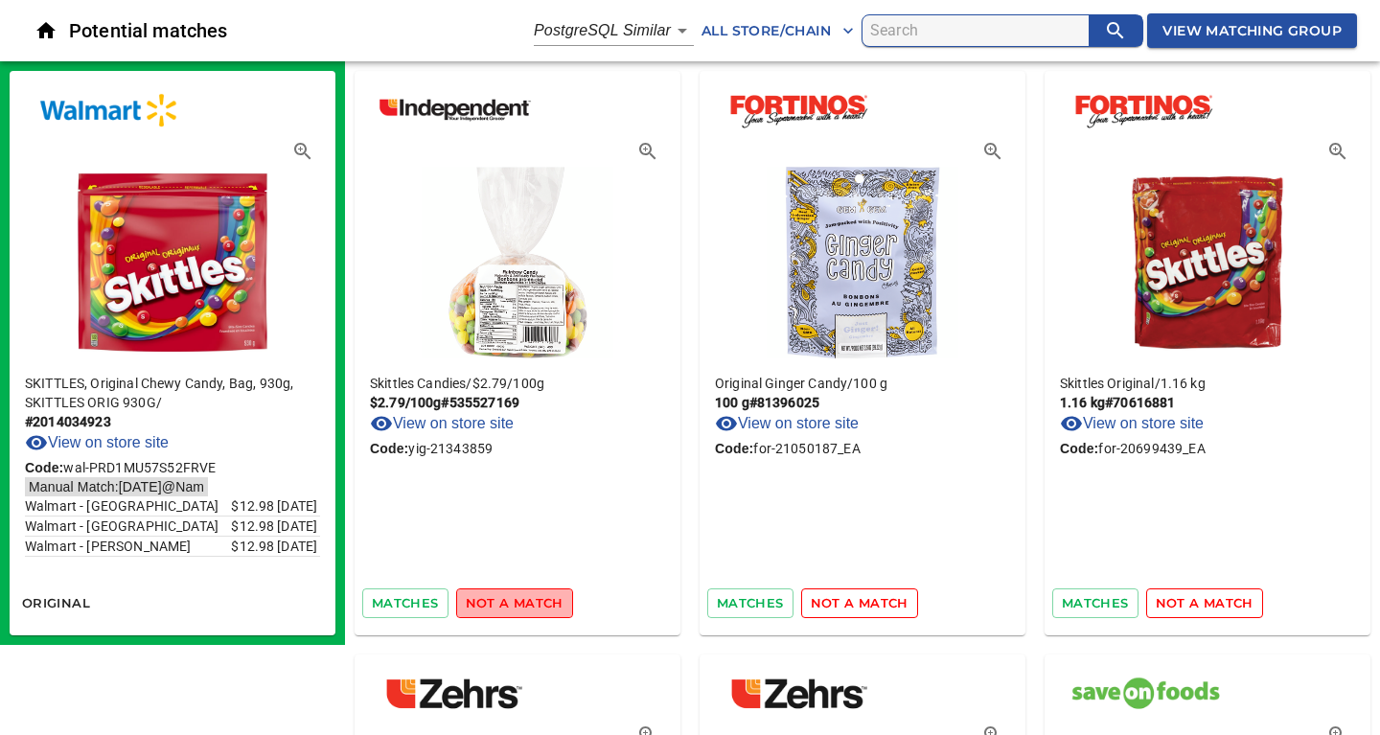
click at [525, 599] on span "not a match" at bounding box center [515, 603] width 98 height 22
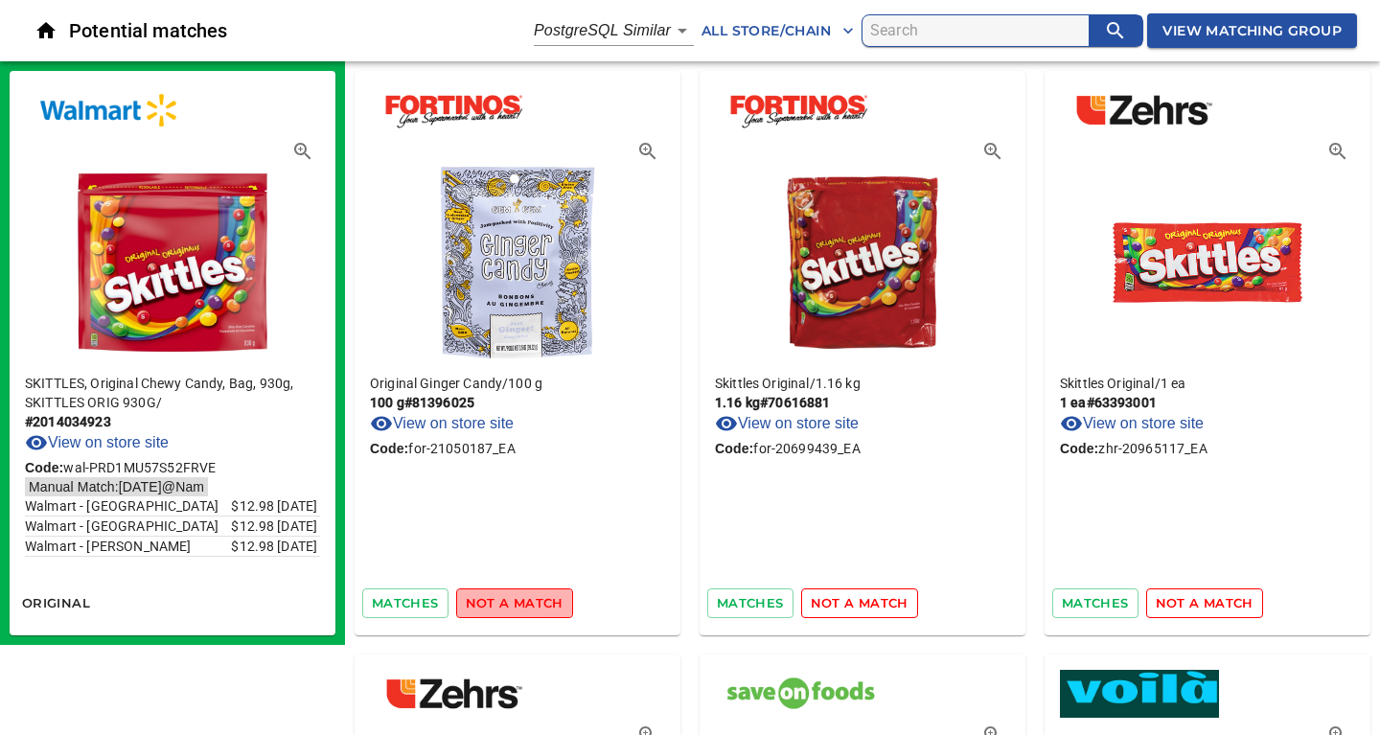
click at [525, 599] on span "not a match" at bounding box center [515, 603] width 98 height 22
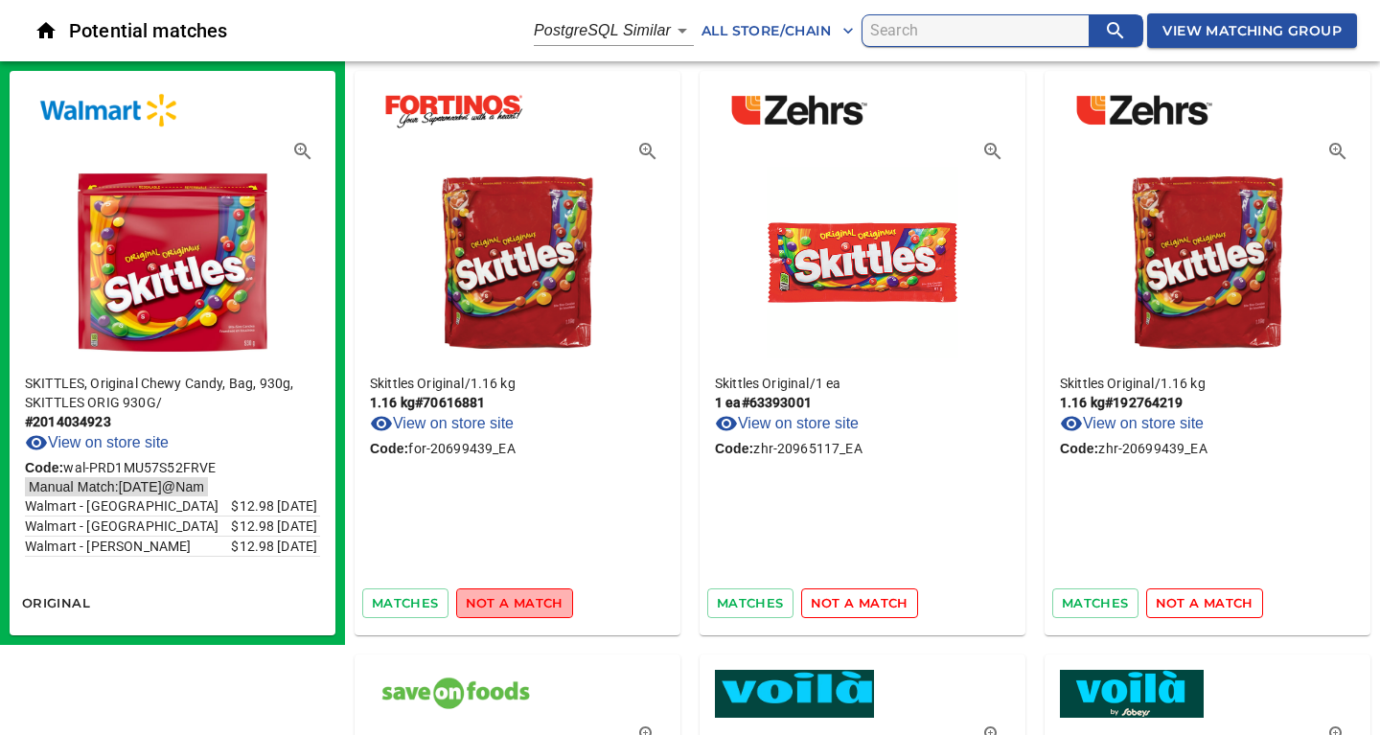
click at [525, 599] on span "not a match" at bounding box center [515, 603] width 98 height 22
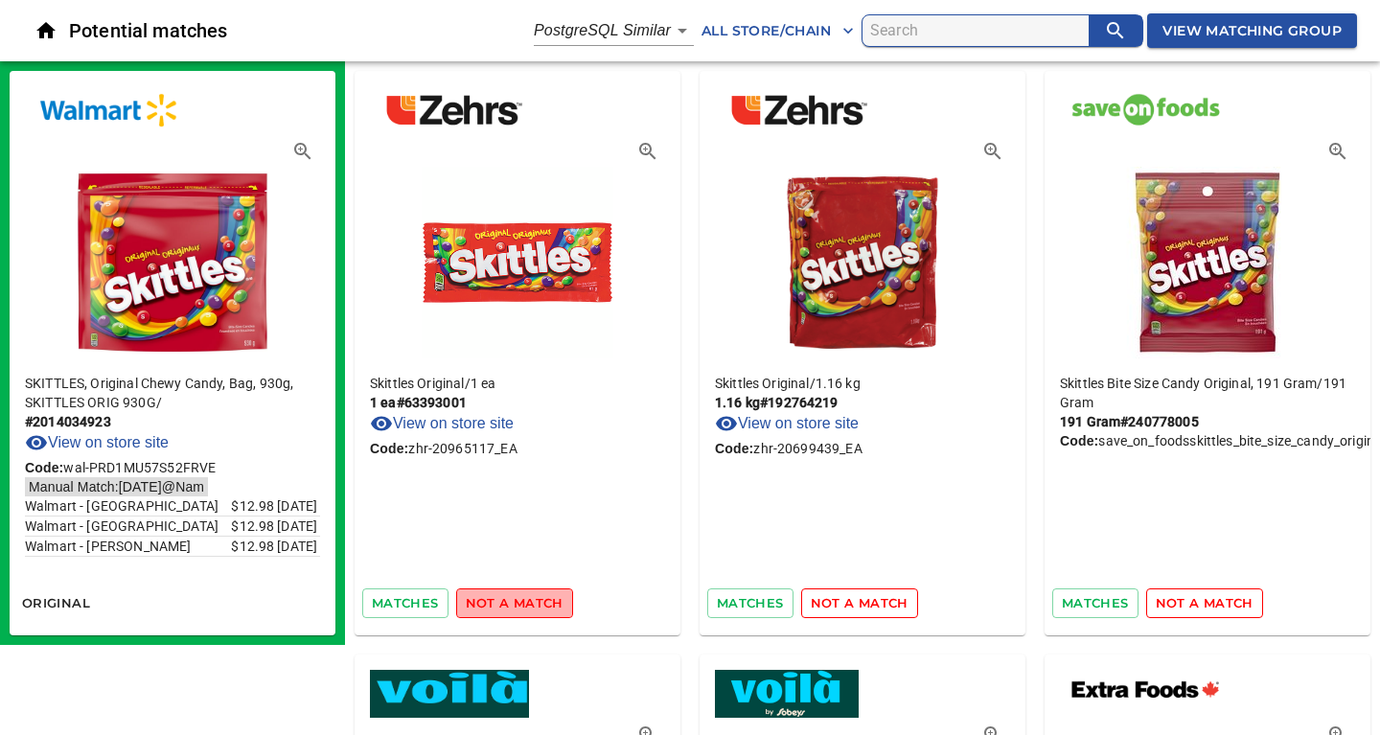
click at [525, 599] on span "not a match" at bounding box center [515, 603] width 98 height 22
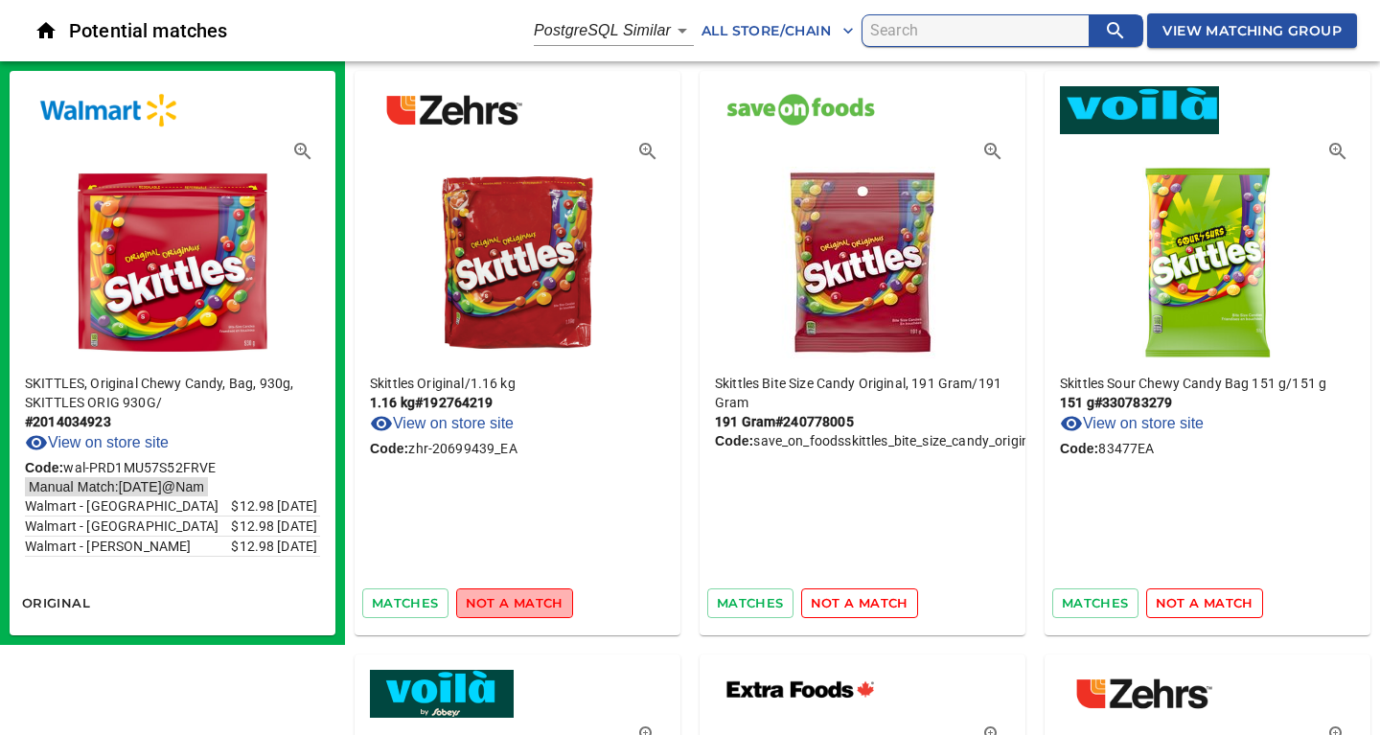
click at [525, 599] on span "not a match" at bounding box center [515, 603] width 98 height 22
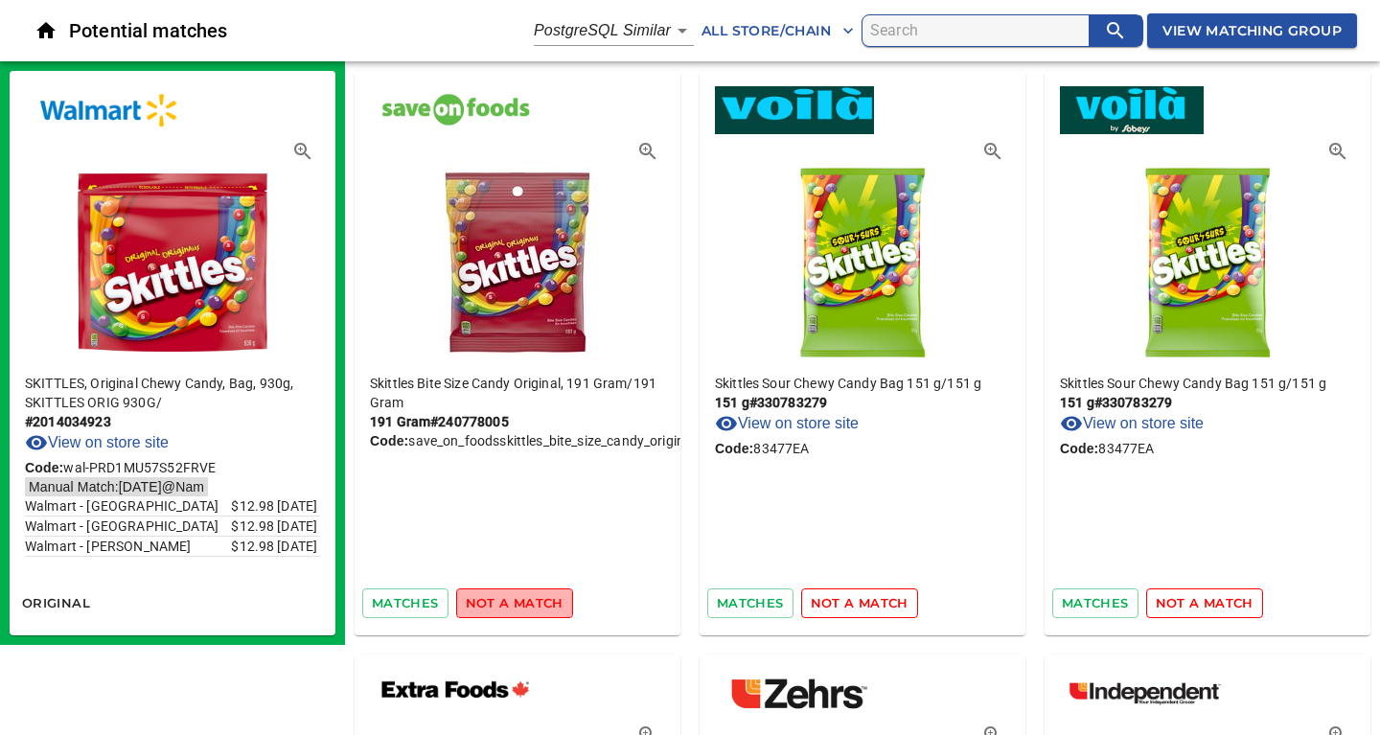
click at [525, 599] on span "not a match" at bounding box center [515, 603] width 98 height 22
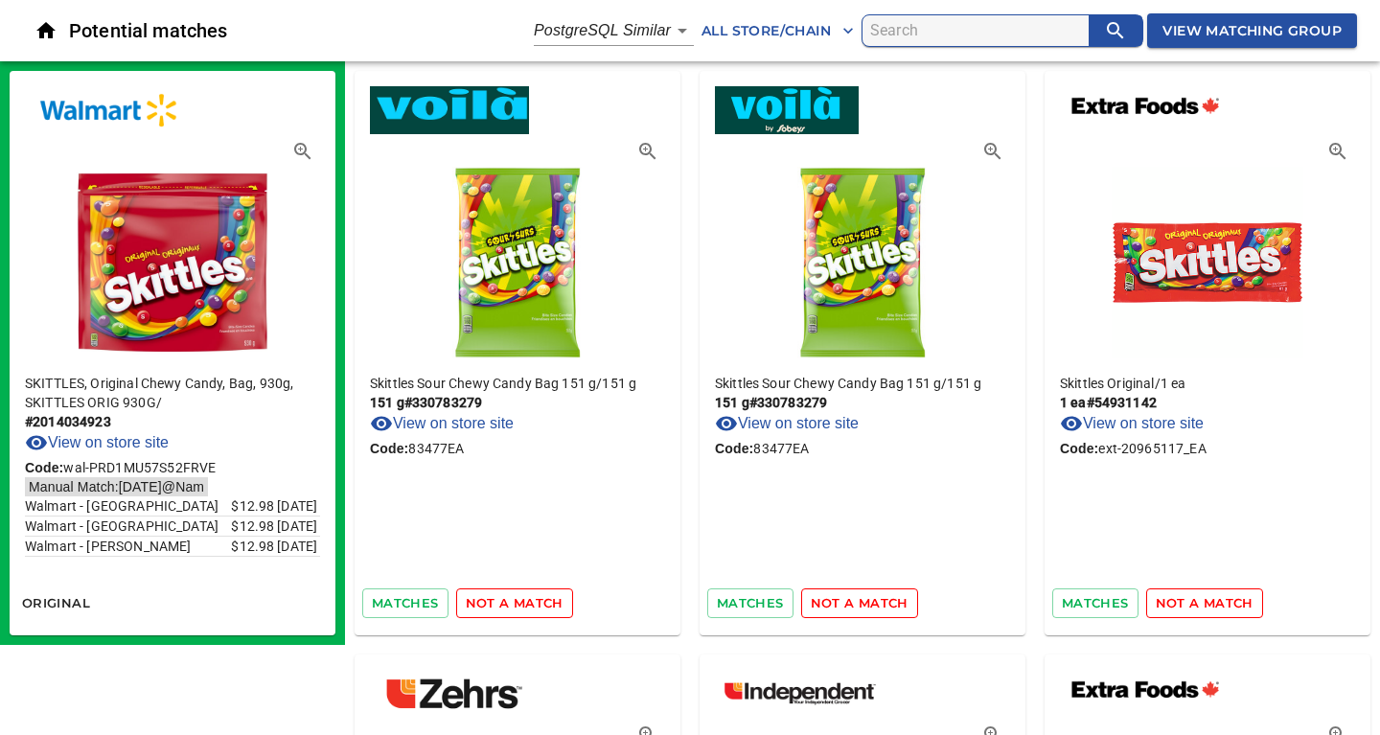
click at [525, 599] on span "not a match" at bounding box center [515, 603] width 98 height 22
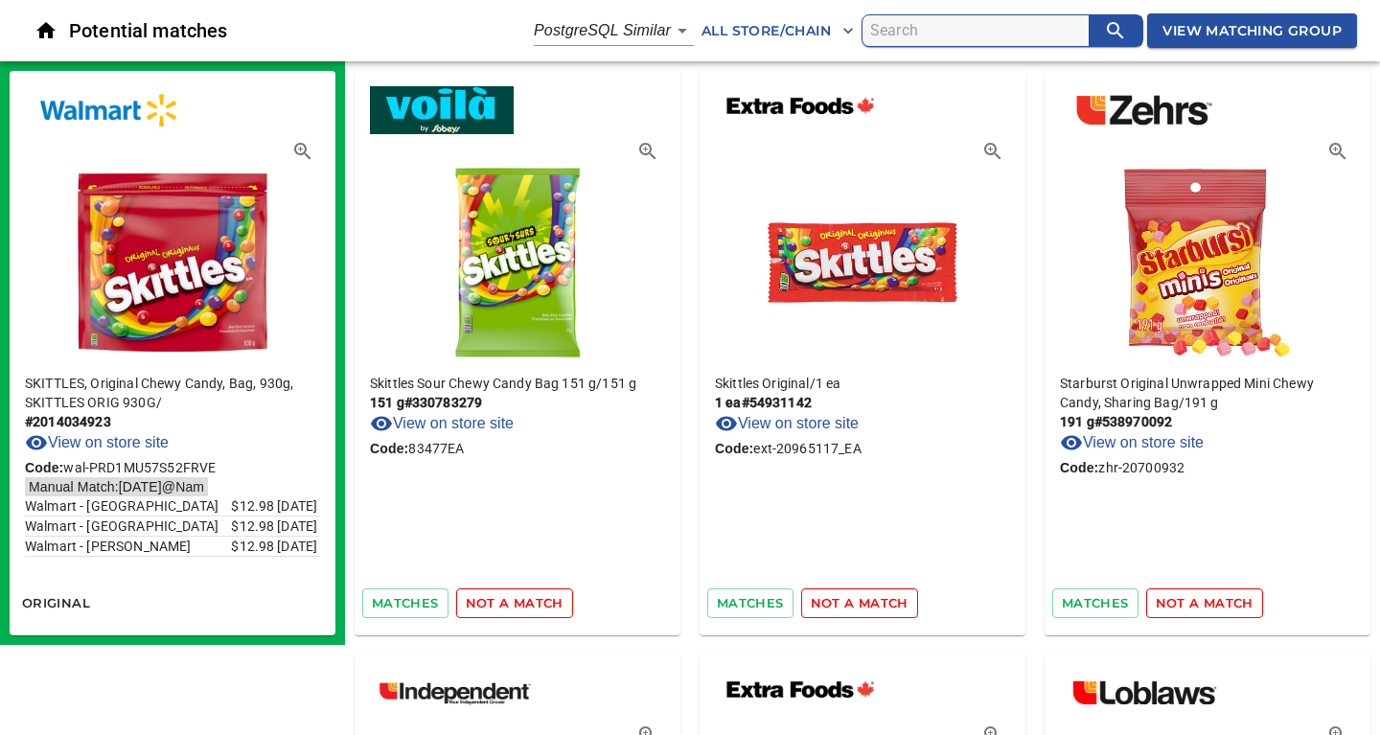
click at [525, 599] on span "not a match" at bounding box center [515, 603] width 98 height 22
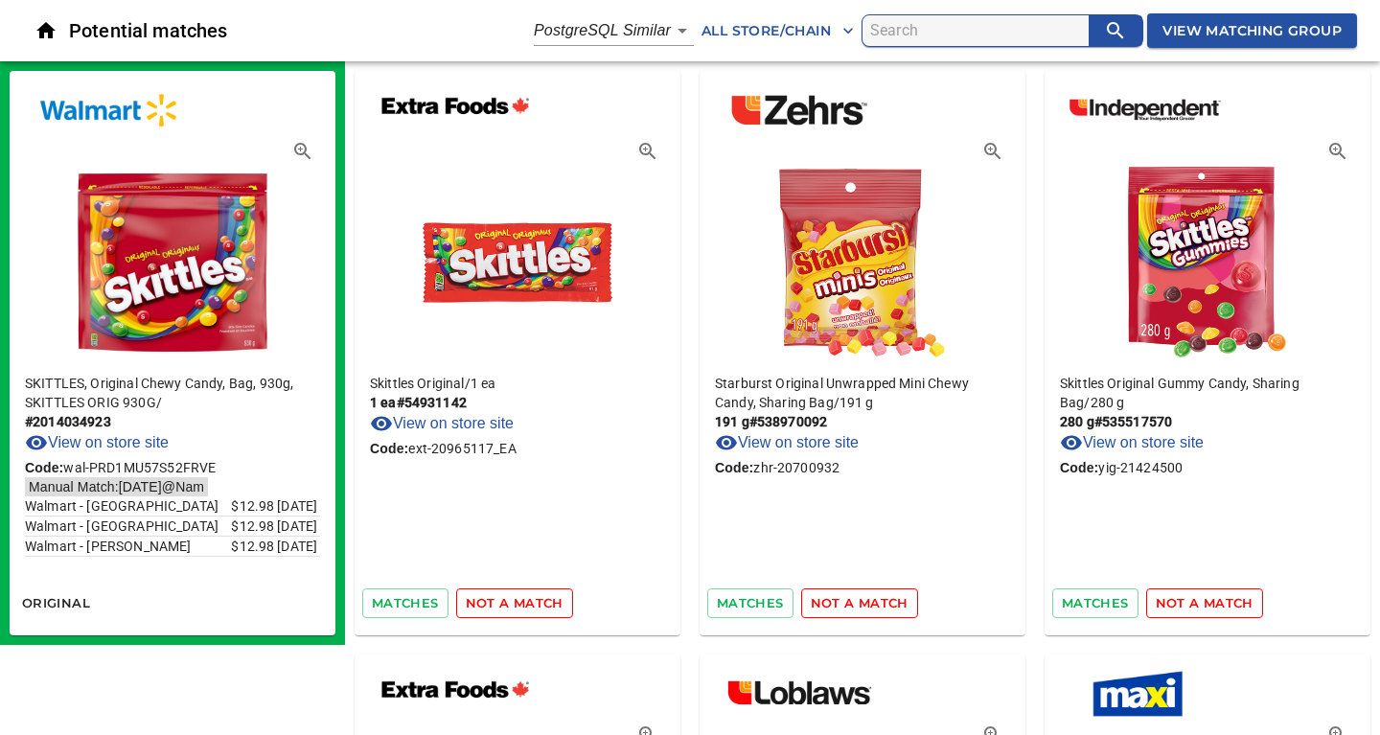
click at [525, 599] on span "not a match" at bounding box center [515, 603] width 98 height 22
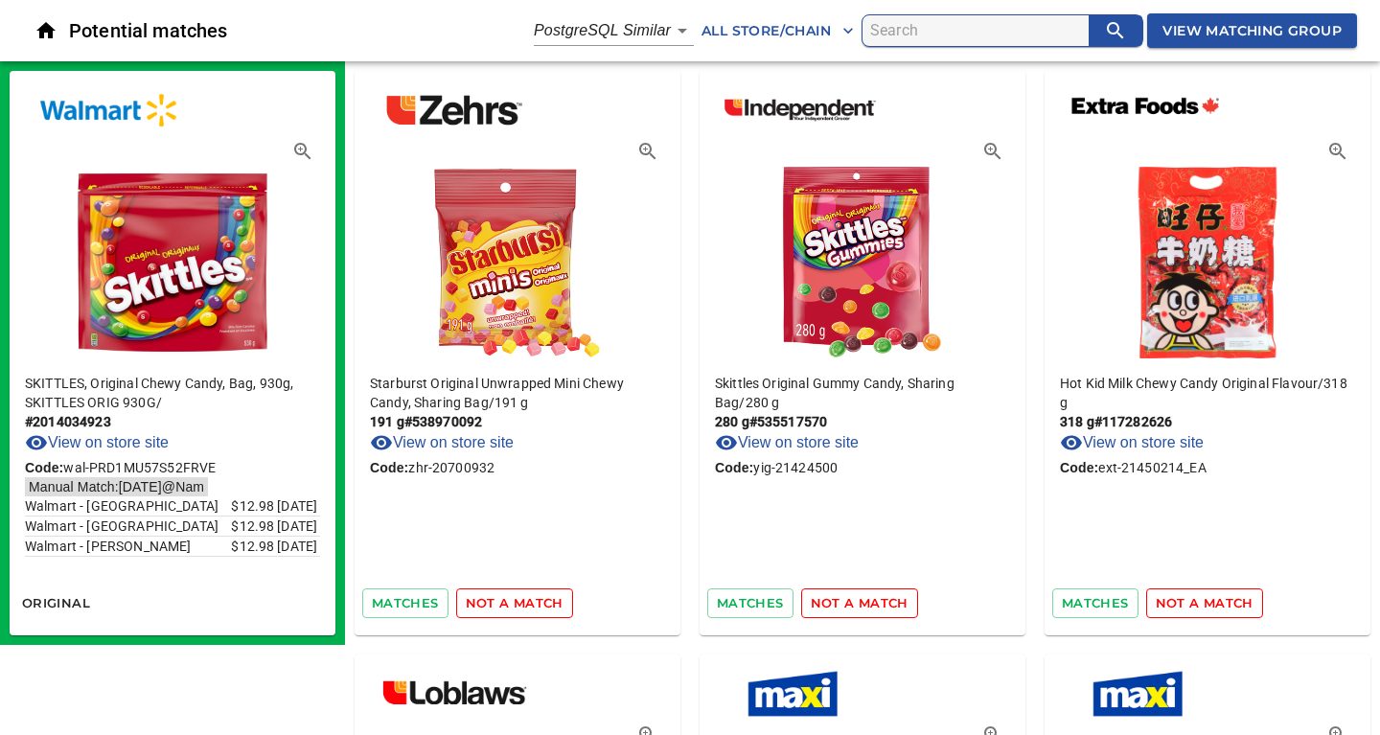
click at [525, 599] on span "not a match" at bounding box center [515, 603] width 98 height 22
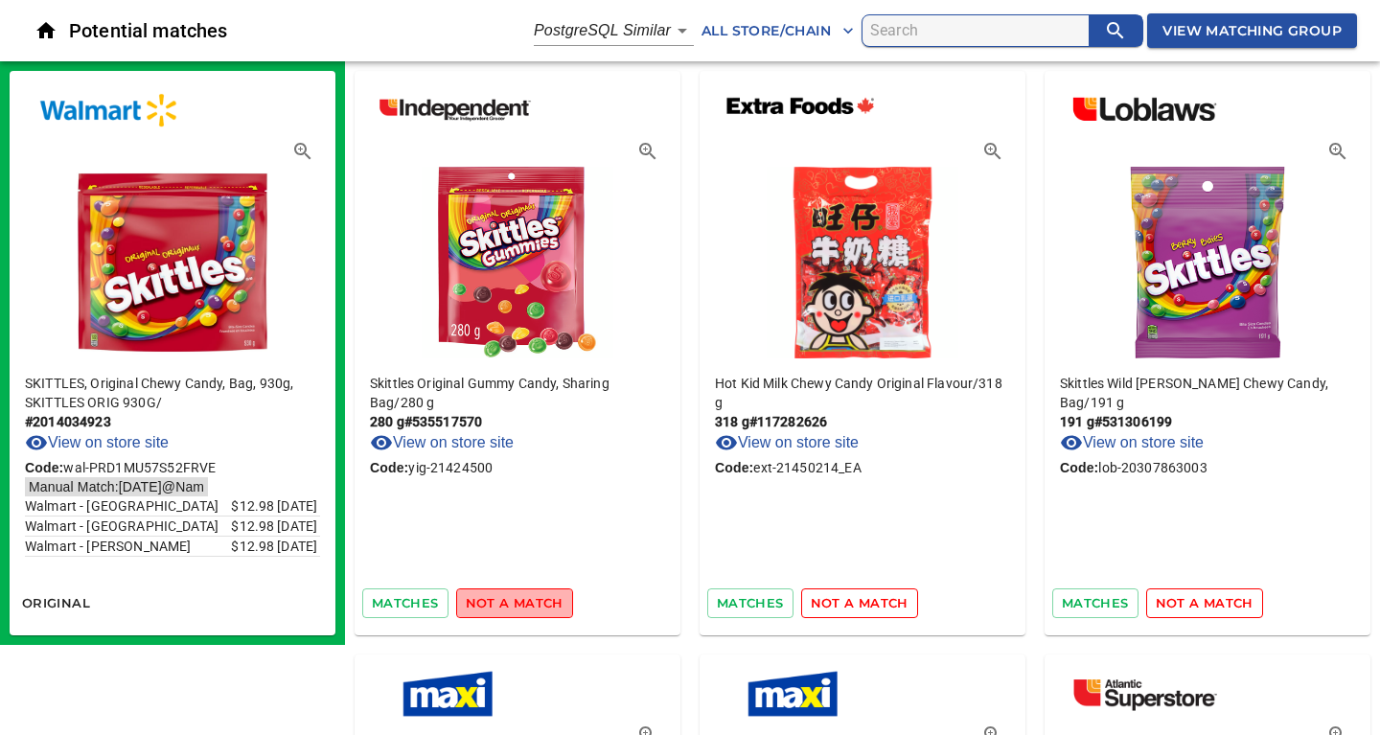
click at [525, 599] on span "not a match" at bounding box center [515, 603] width 98 height 22
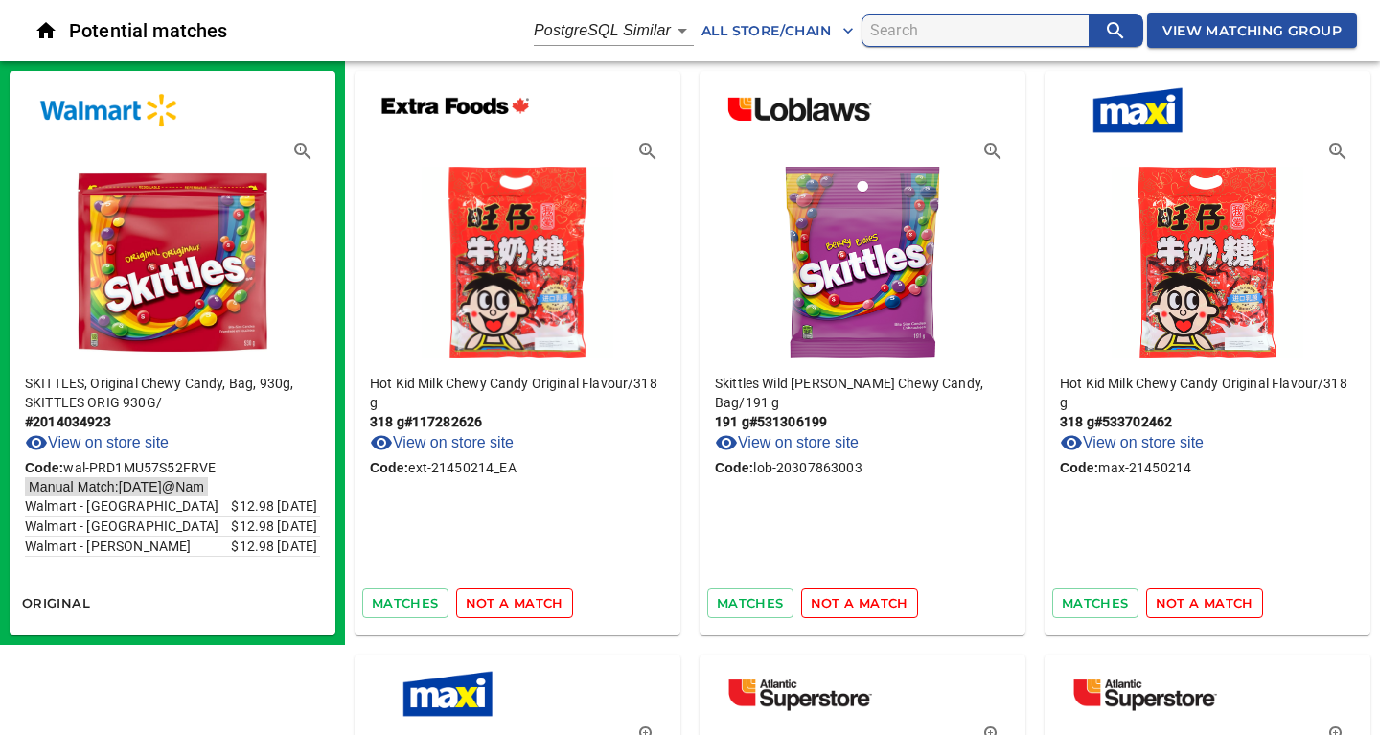
click at [525, 599] on span "not a match" at bounding box center [515, 603] width 98 height 22
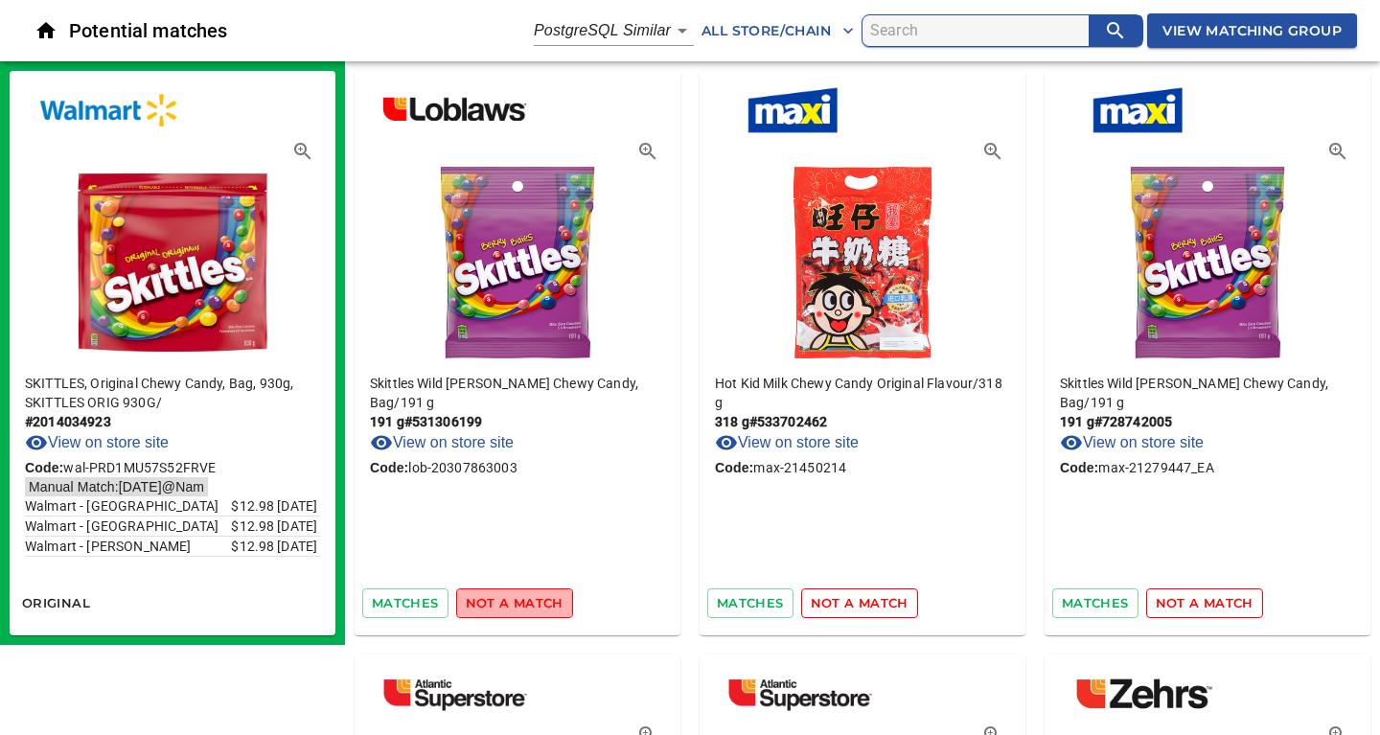
click at [525, 599] on span "not a match" at bounding box center [515, 603] width 98 height 22
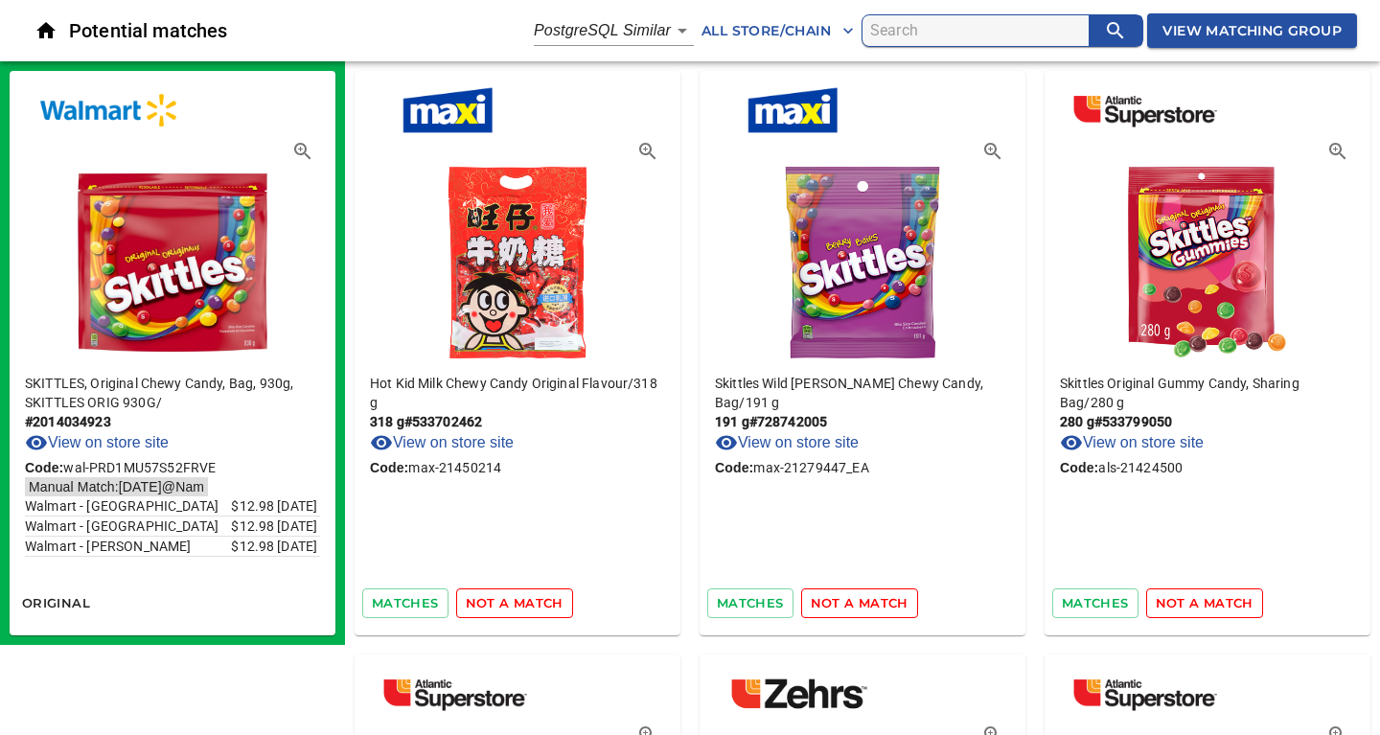
click at [525, 599] on span "not a match" at bounding box center [515, 603] width 98 height 22
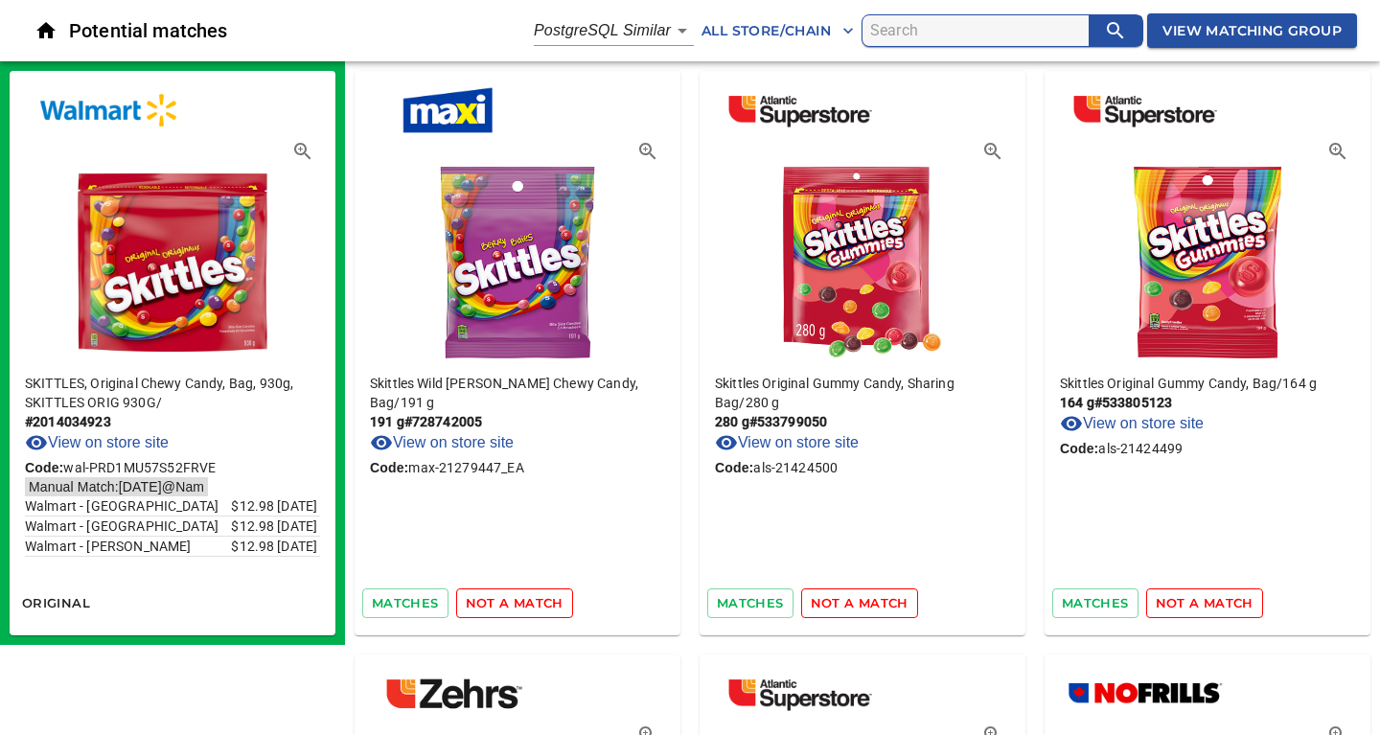
click at [525, 599] on span "not a match" at bounding box center [515, 603] width 98 height 22
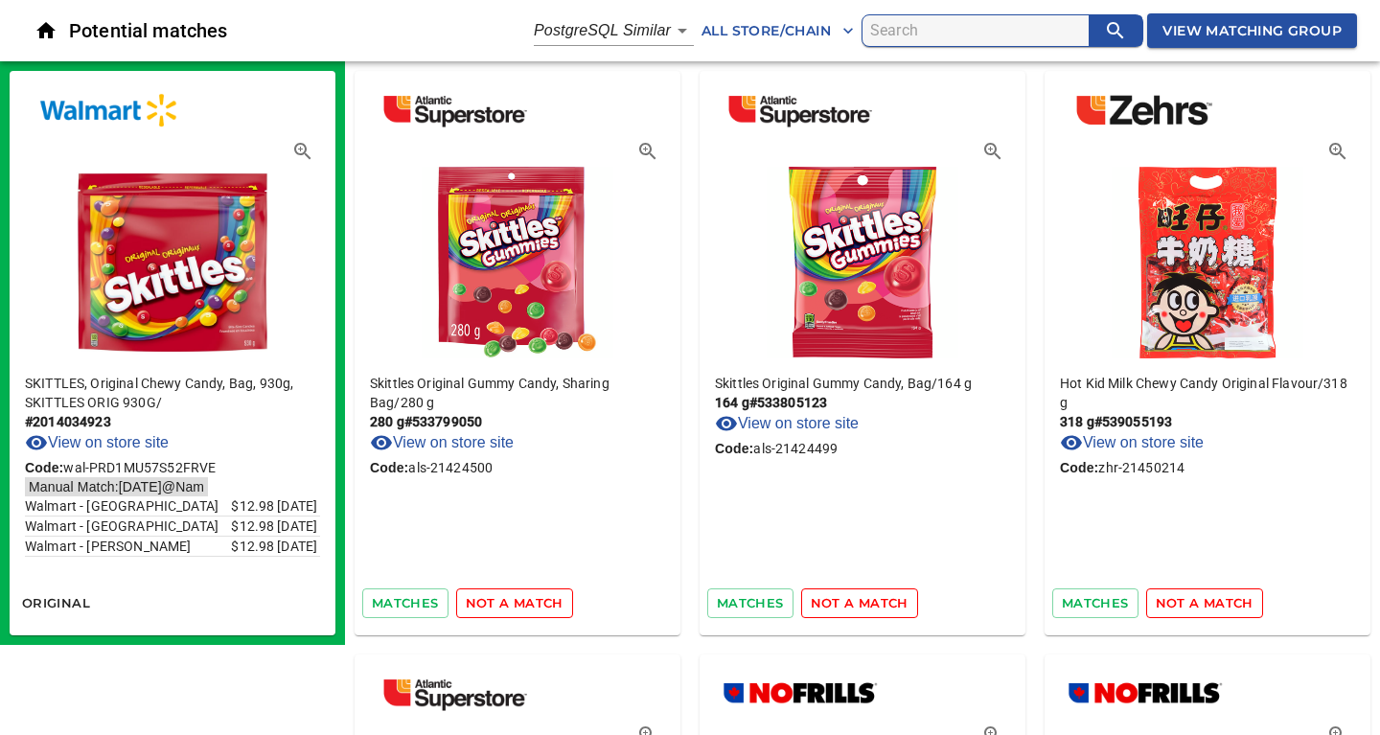
click at [525, 599] on span "not a match" at bounding box center [515, 603] width 98 height 22
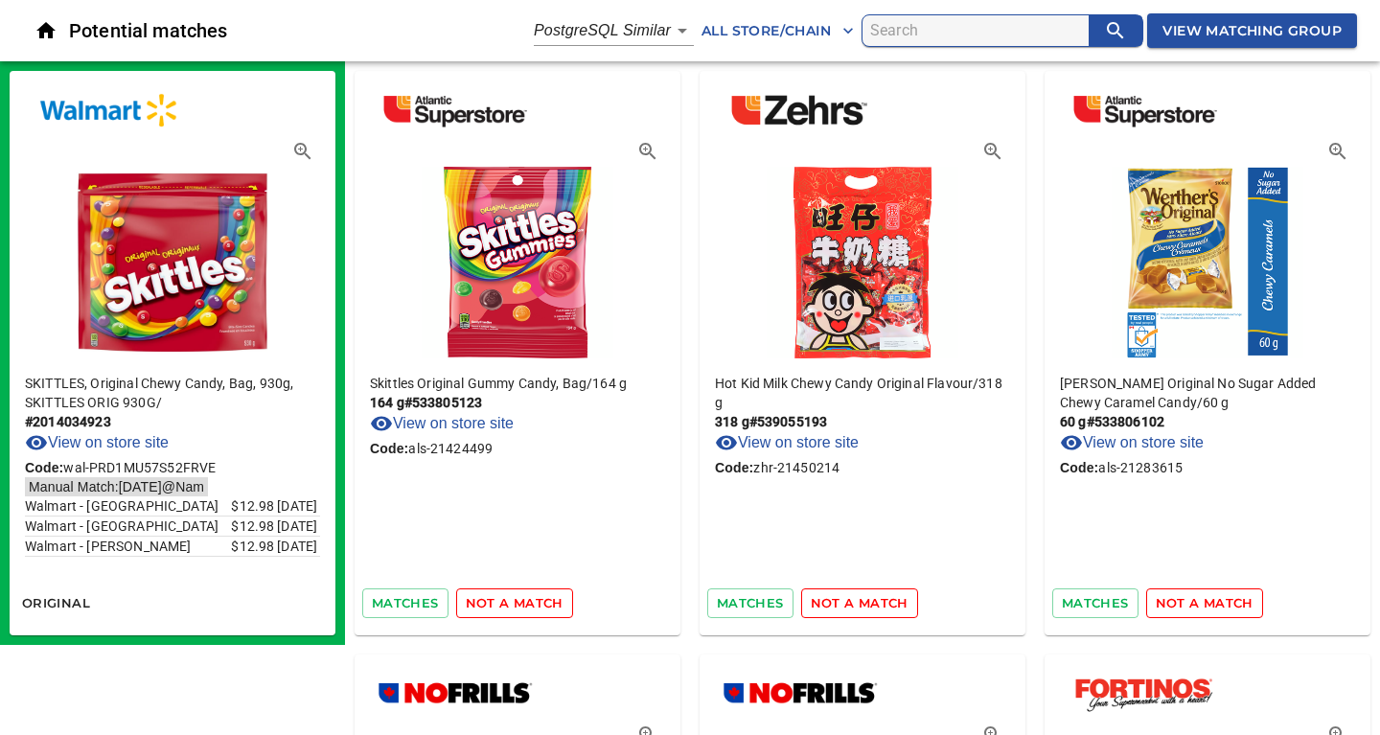
click at [525, 599] on span "not a match" at bounding box center [515, 603] width 98 height 22
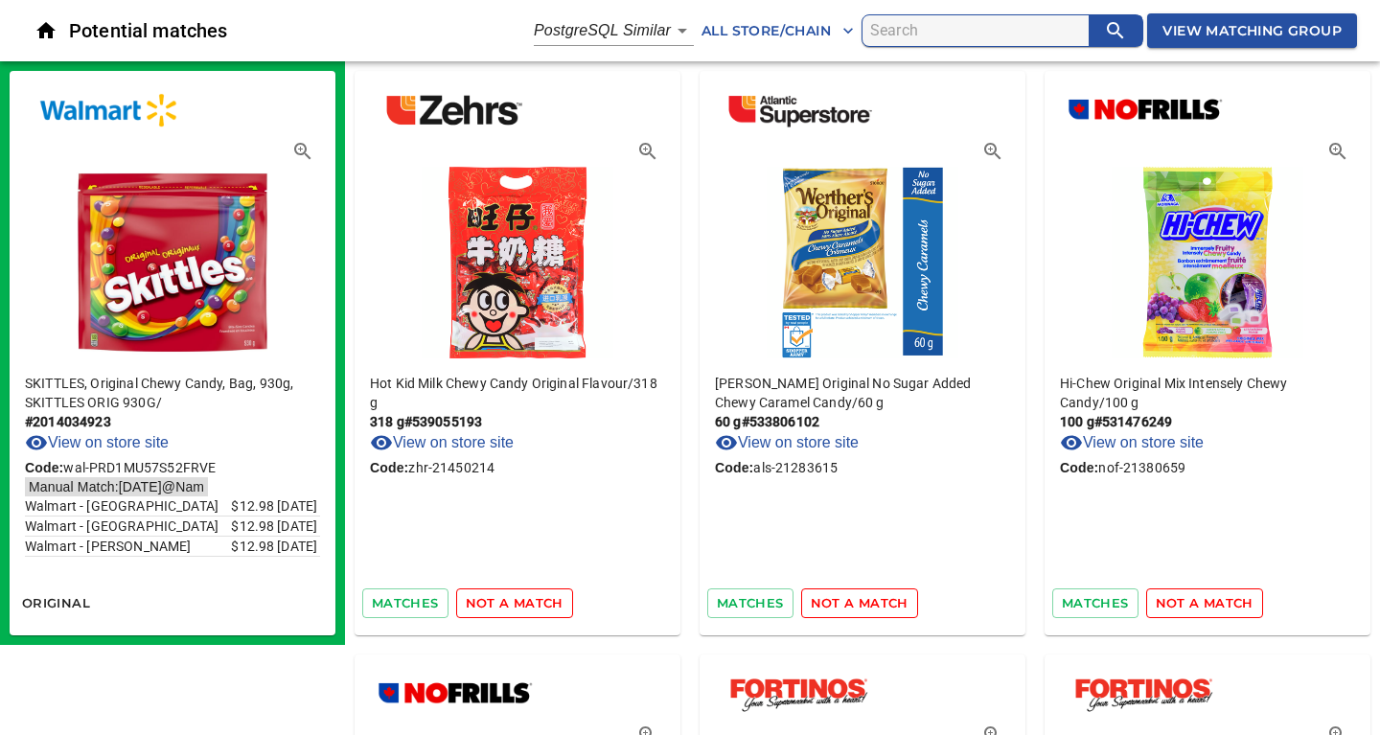
click at [525, 599] on span "not a match" at bounding box center [515, 603] width 98 height 22
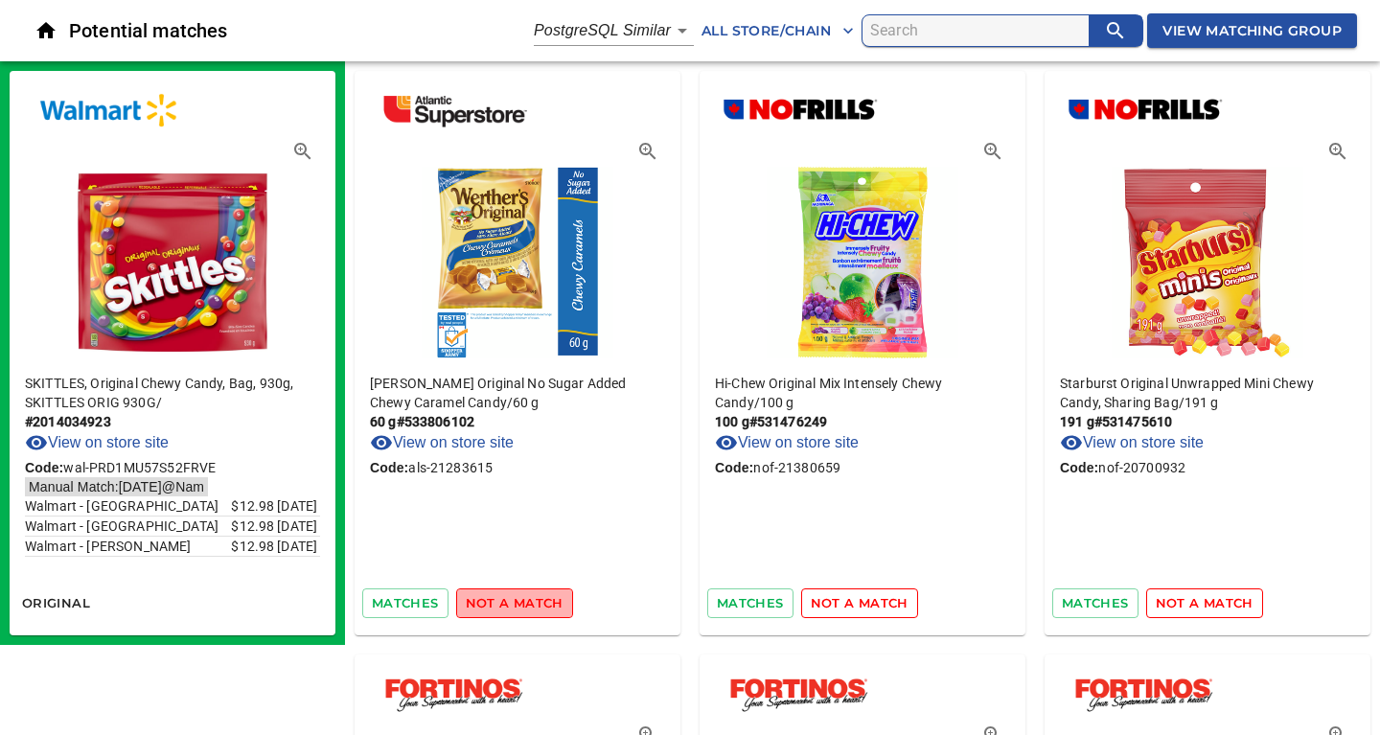
click at [525, 599] on span "not a match" at bounding box center [515, 603] width 98 height 22
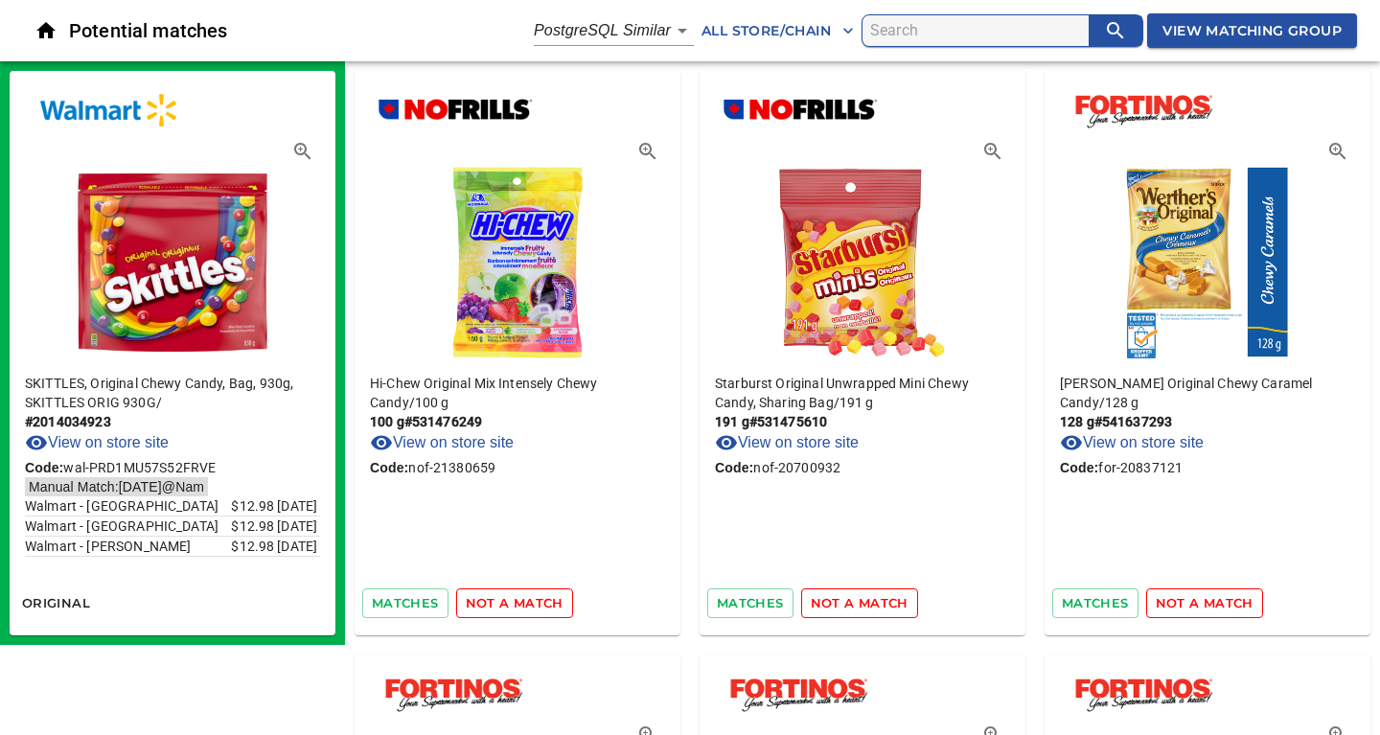
click at [525, 599] on span "not a match" at bounding box center [515, 603] width 98 height 22
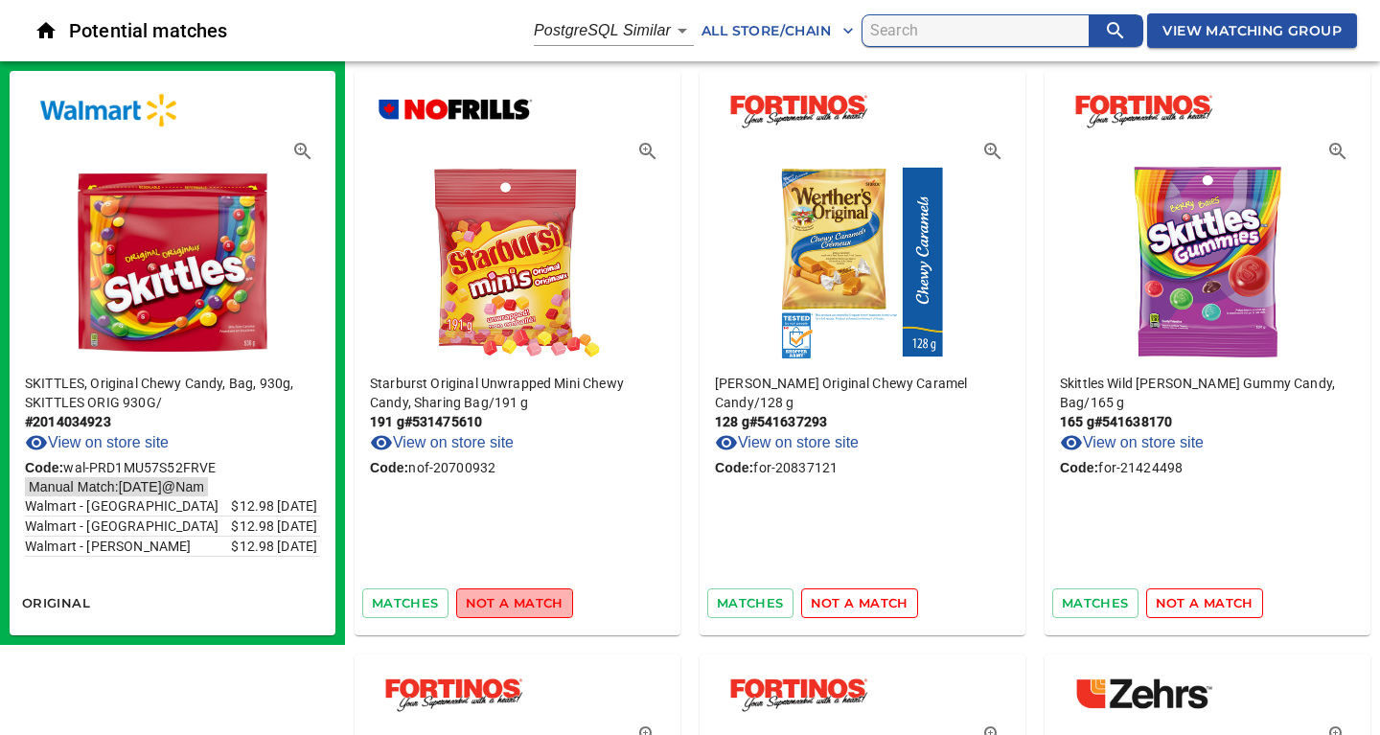
click at [525, 599] on span "not a match" at bounding box center [515, 603] width 98 height 22
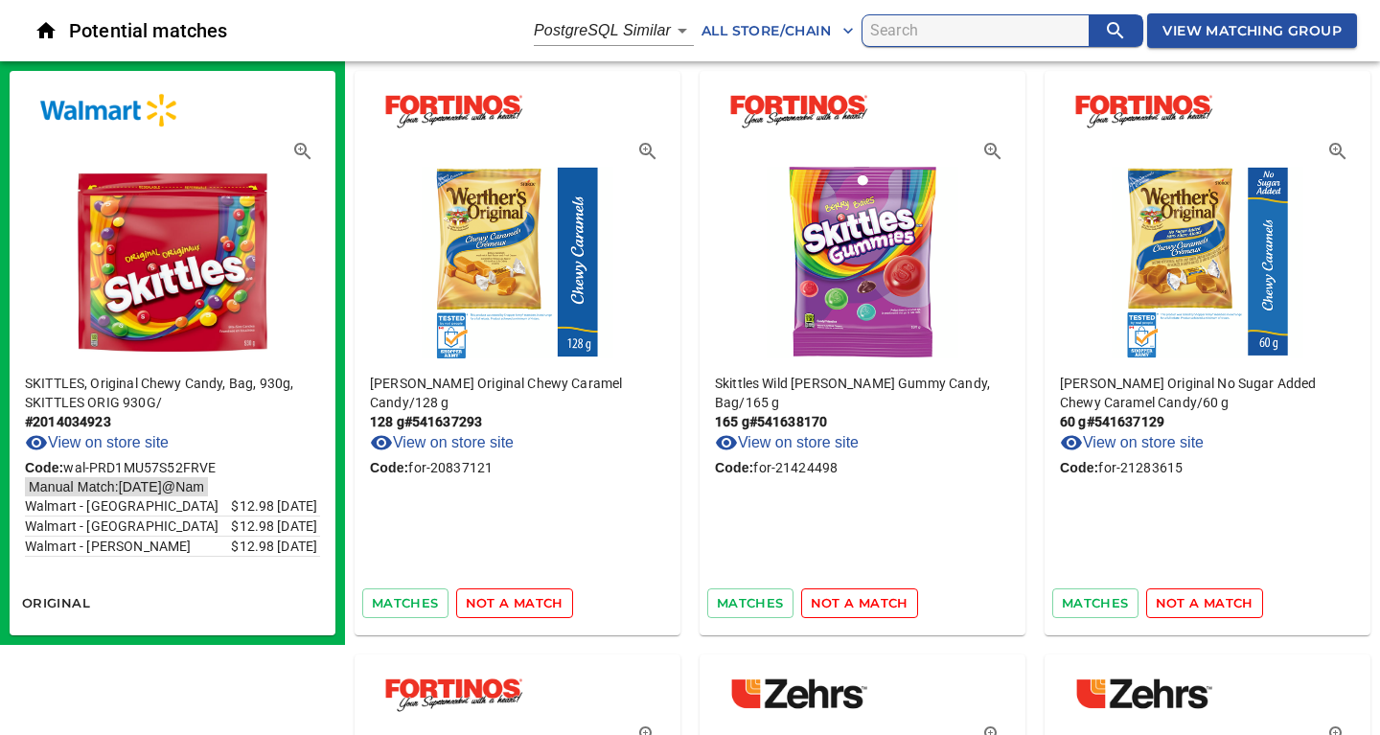
click at [525, 599] on span "not a match" at bounding box center [515, 603] width 98 height 22
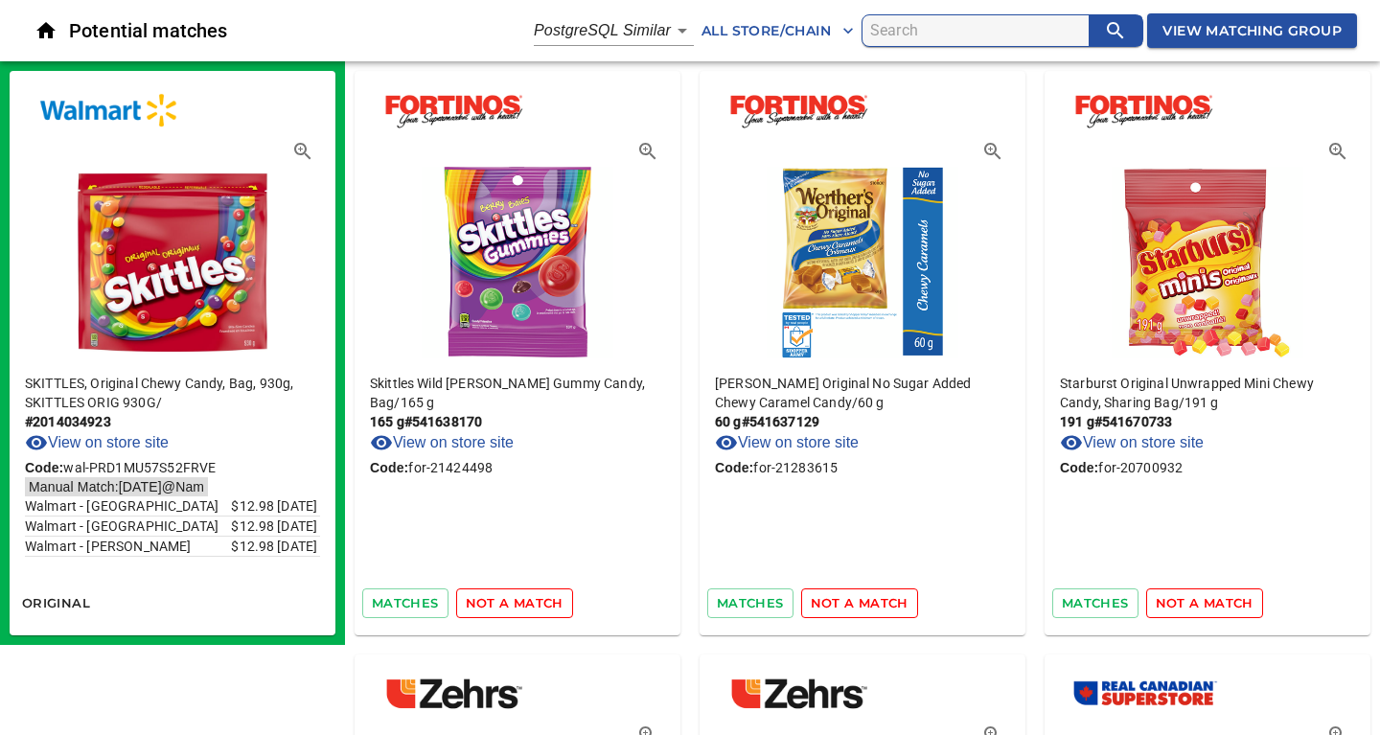
click at [525, 599] on span "not a match" at bounding box center [515, 603] width 98 height 22
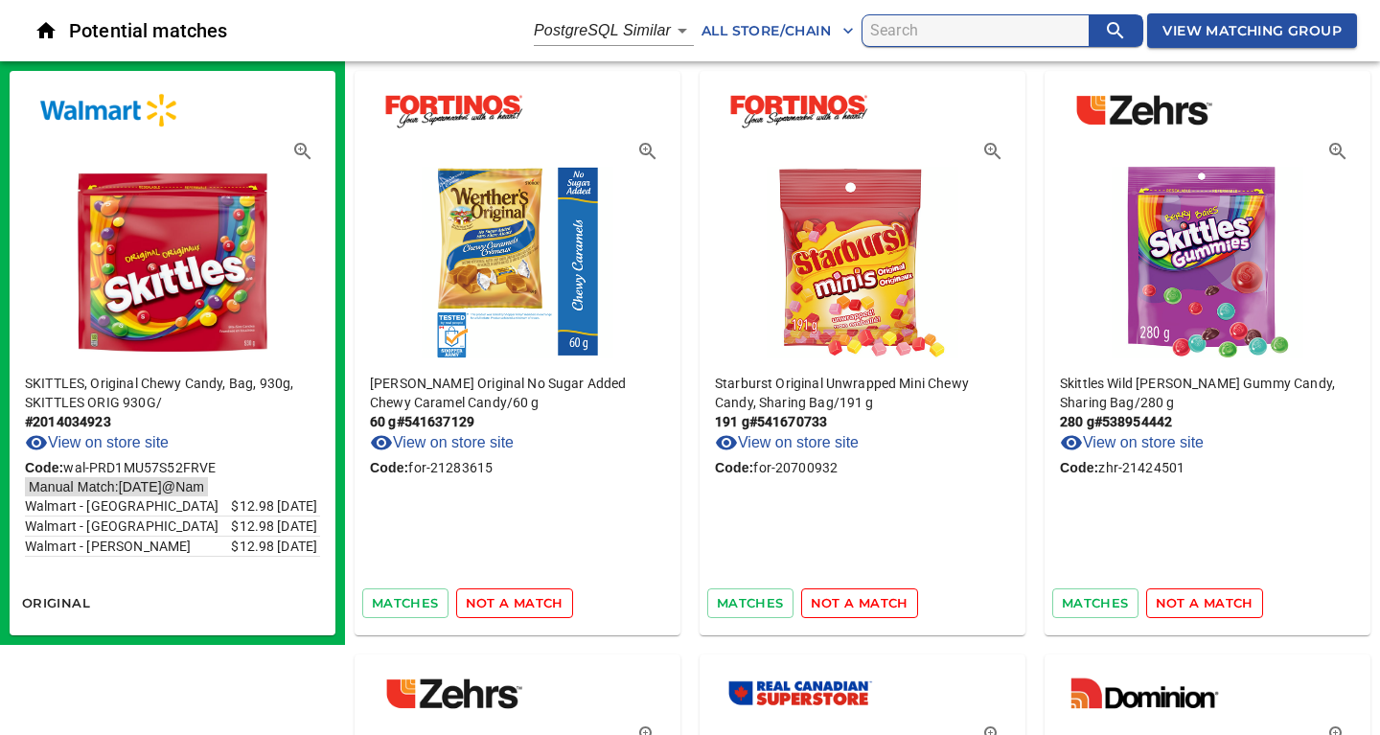
click at [525, 599] on span "not a match" at bounding box center [515, 603] width 98 height 22
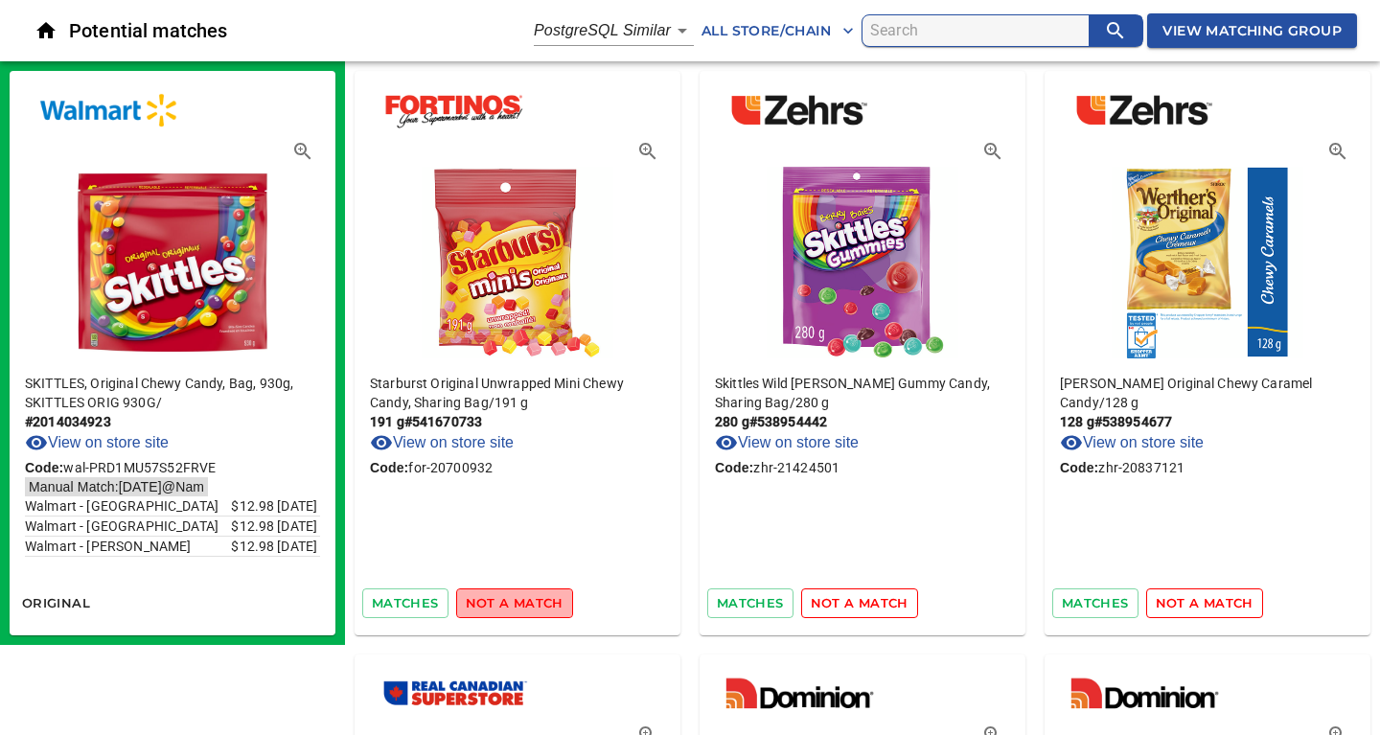
click at [525, 599] on span "not a match" at bounding box center [515, 603] width 98 height 22
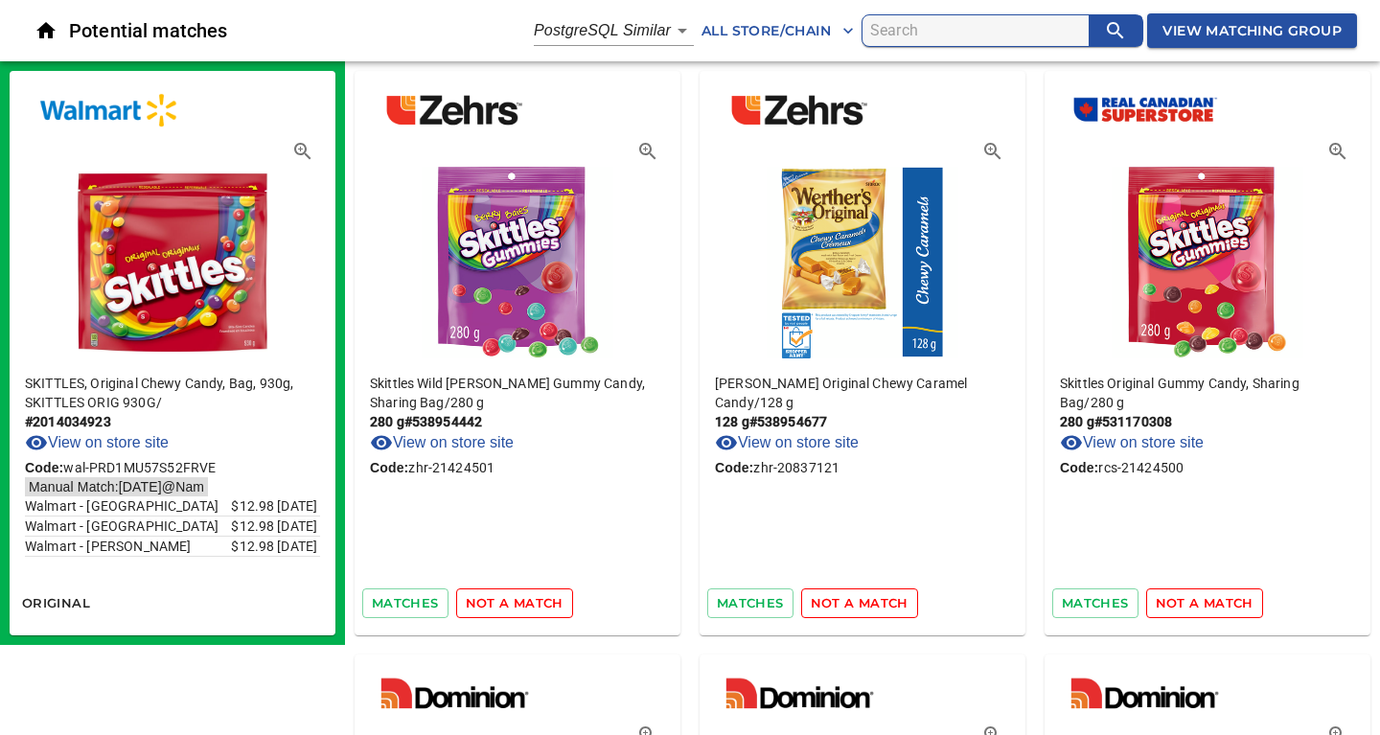
click at [525, 599] on span "not a match" at bounding box center [515, 603] width 98 height 22
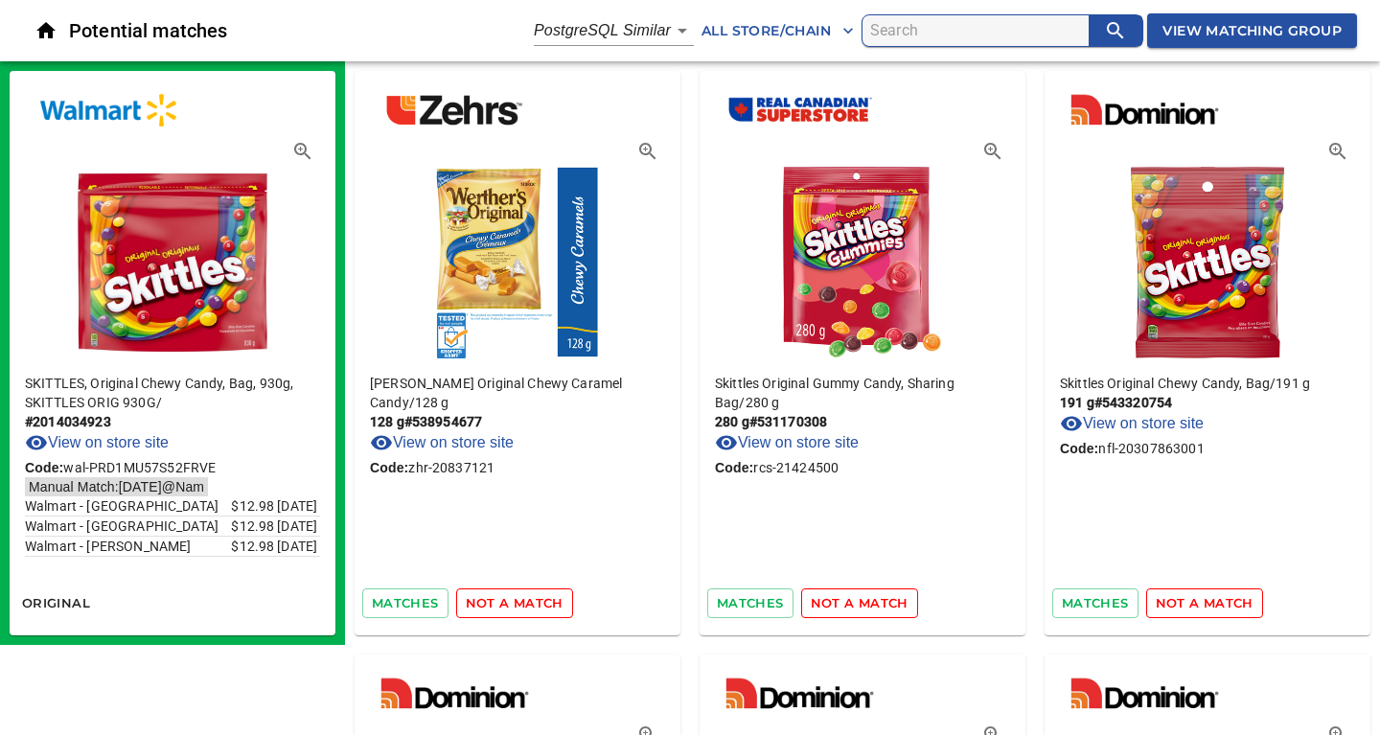
click at [525, 599] on span "not a match" at bounding box center [515, 603] width 98 height 22
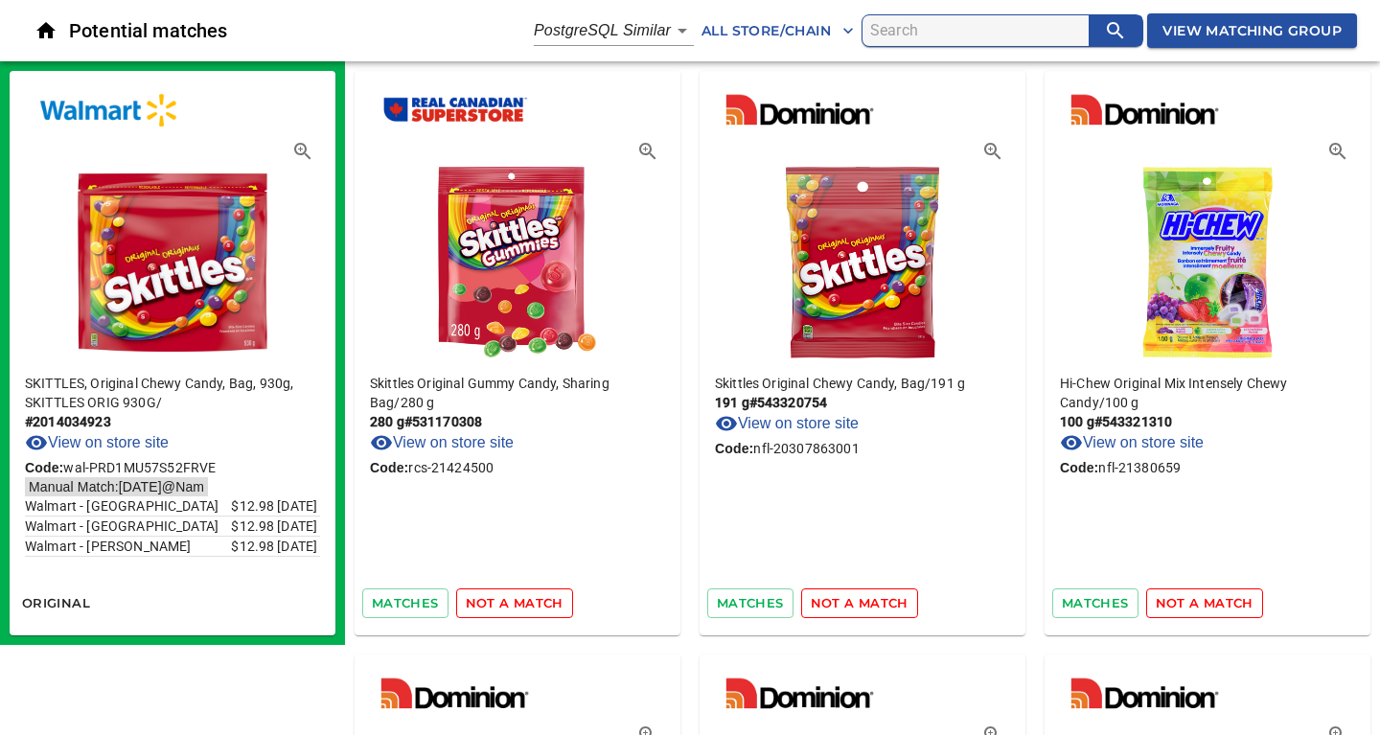
click at [525, 599] on span "not a match" at bounding box center [515, 603] width 98 height 22
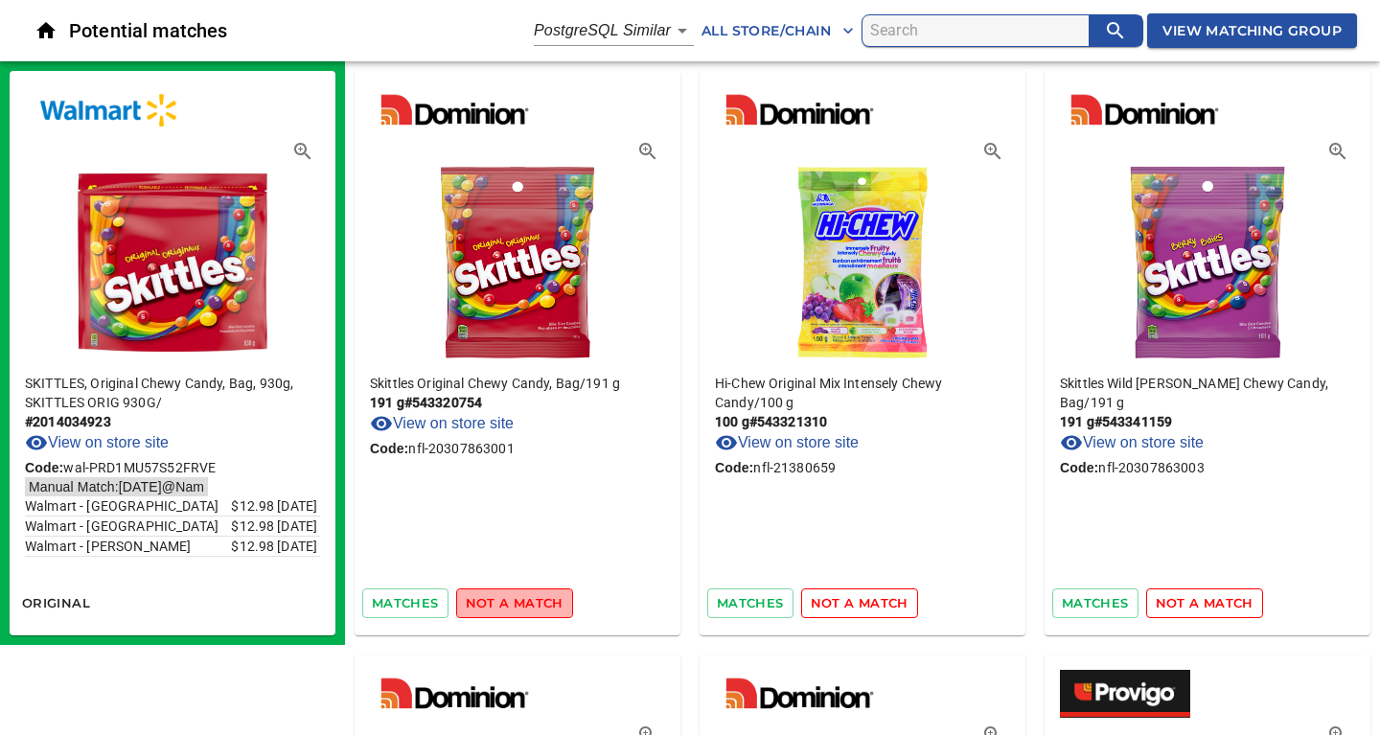
click at [525, 599] on span "not a match" at bounding box center [515, 603] width 98 height 22
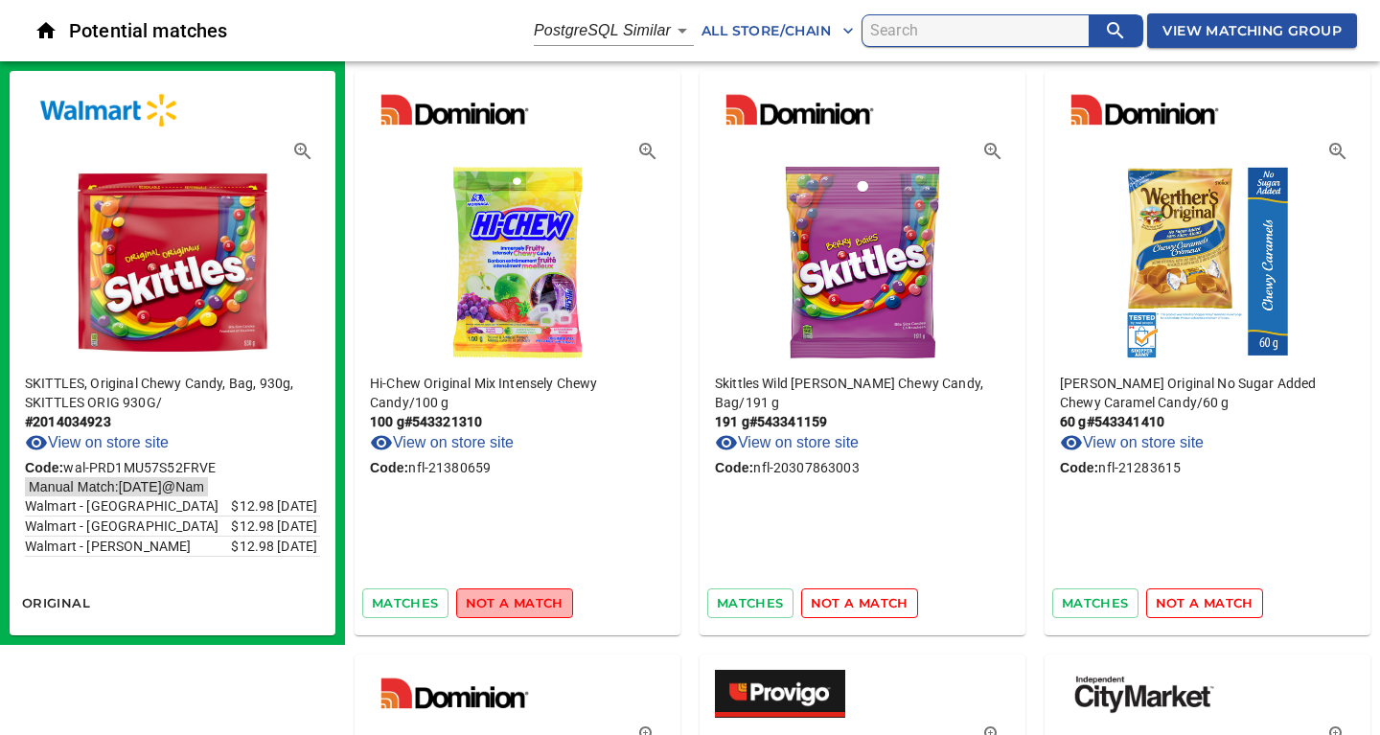
click at [525, 599] on span "not a match" at bounding box center [515, 603] width 98 height 22
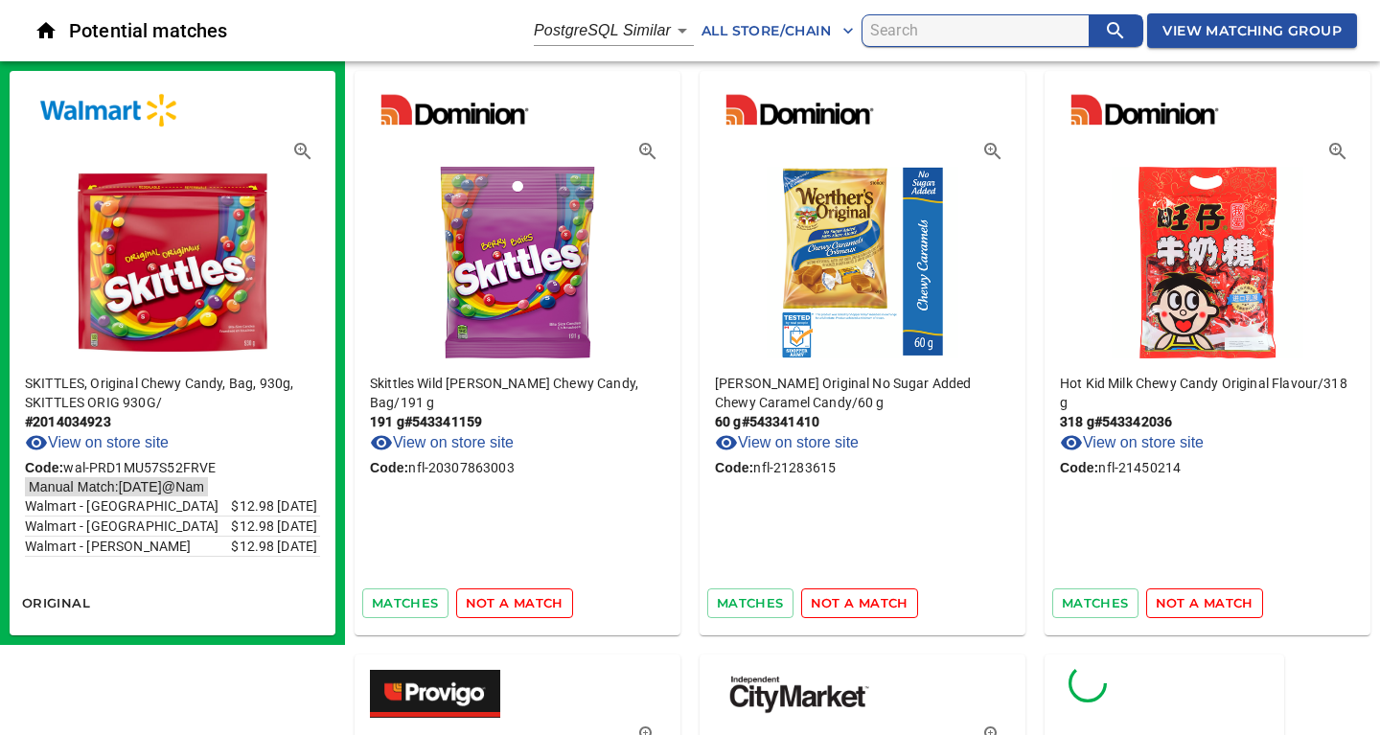
click at [525, 599] on span "not a match" at bounding box center [515, 603] width 98 height 22
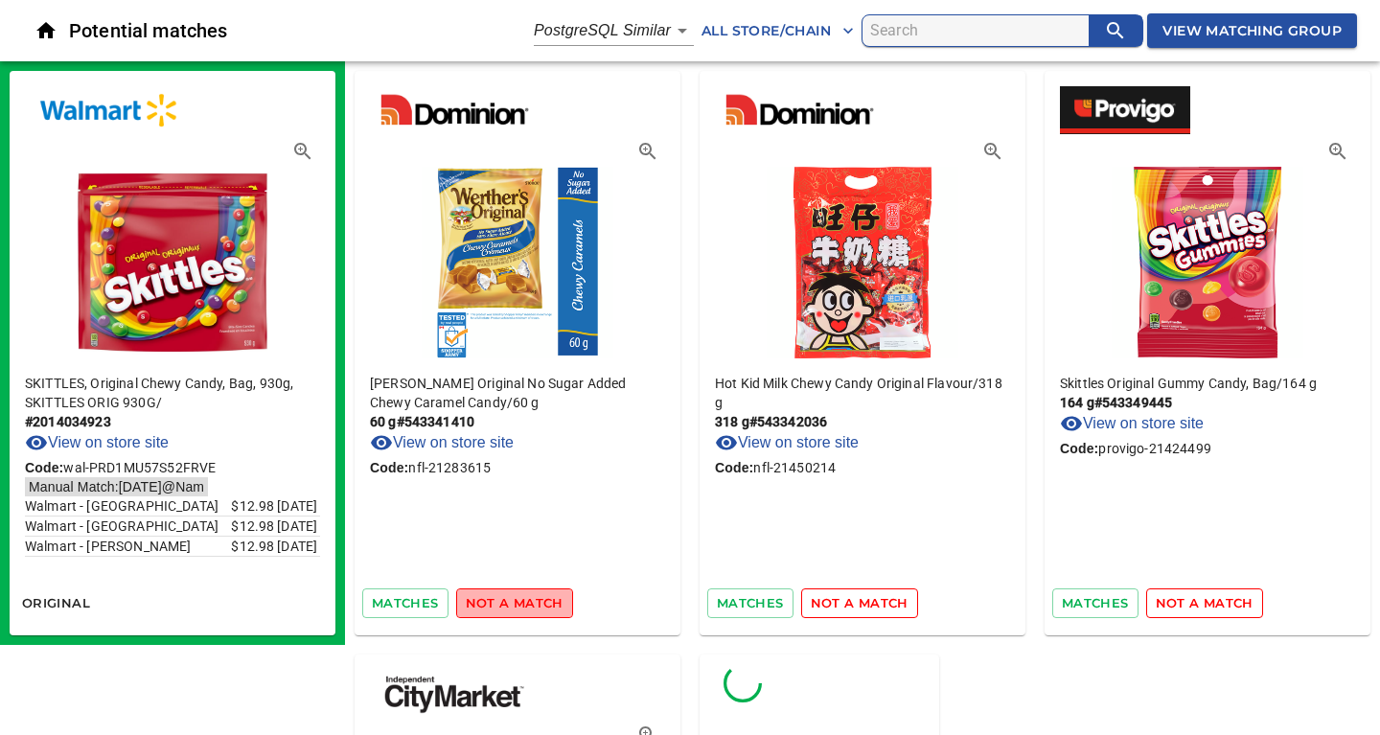
click at [525, 599] on span "not a match" at bounding box center [515, 603] width 98 height 22
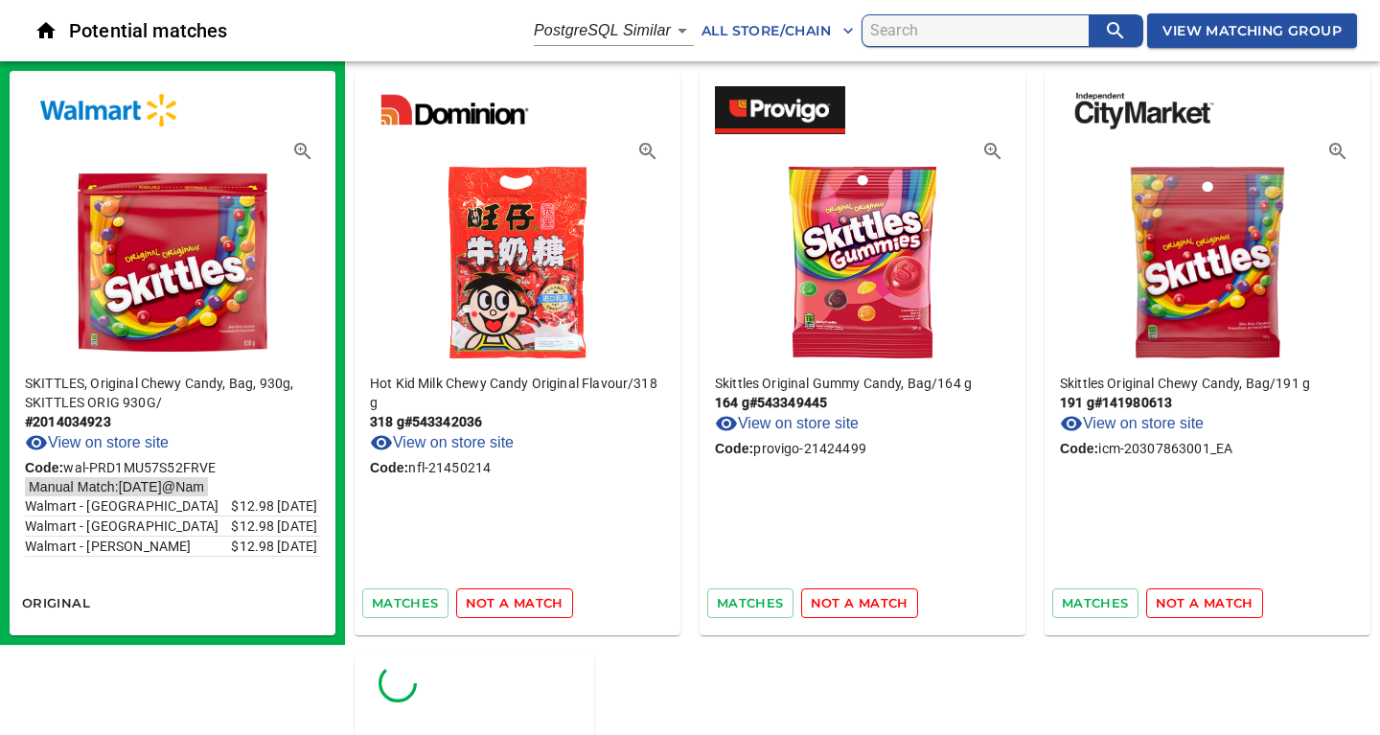
click at [525, 599] on span "not a match" at bounding box center [515, 603] width 98 height 22
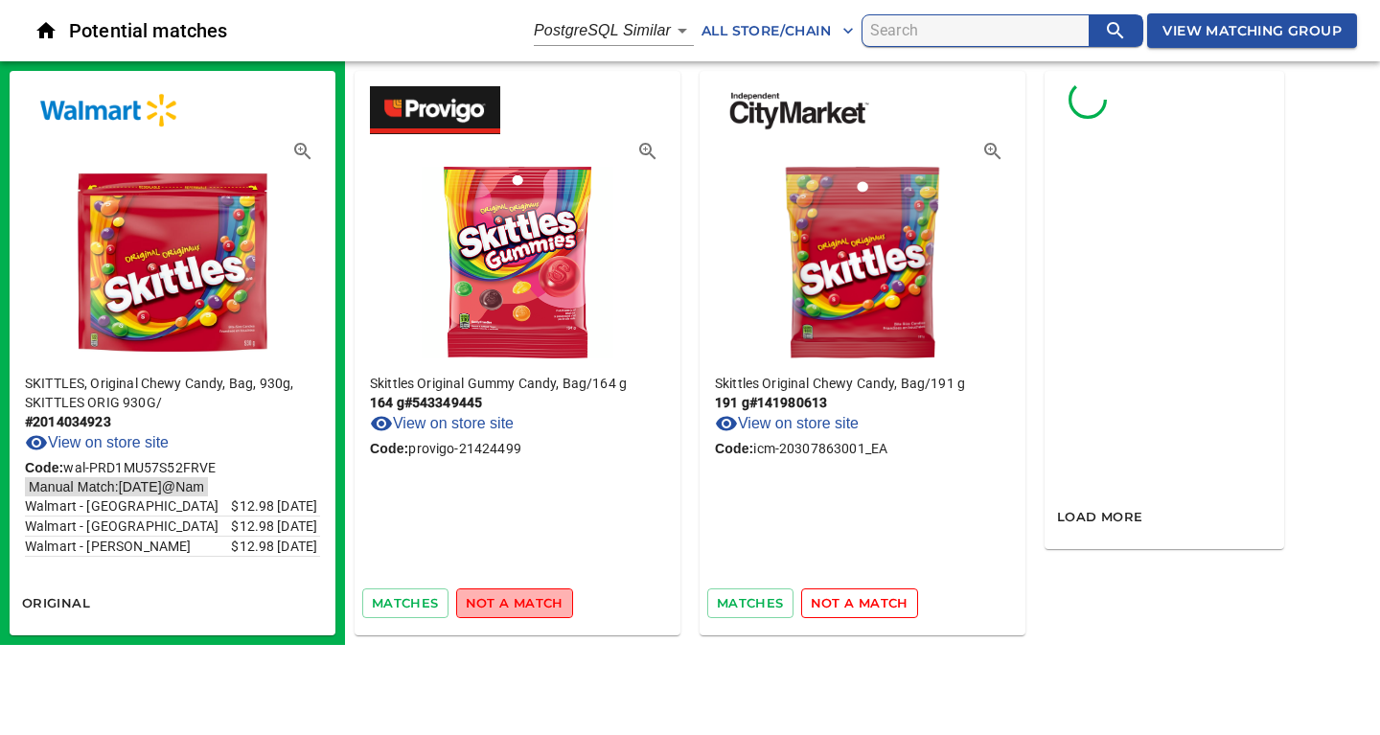
click at [525, 599] on span "not a match" at bounding box center [515, 603] width 98 height 22
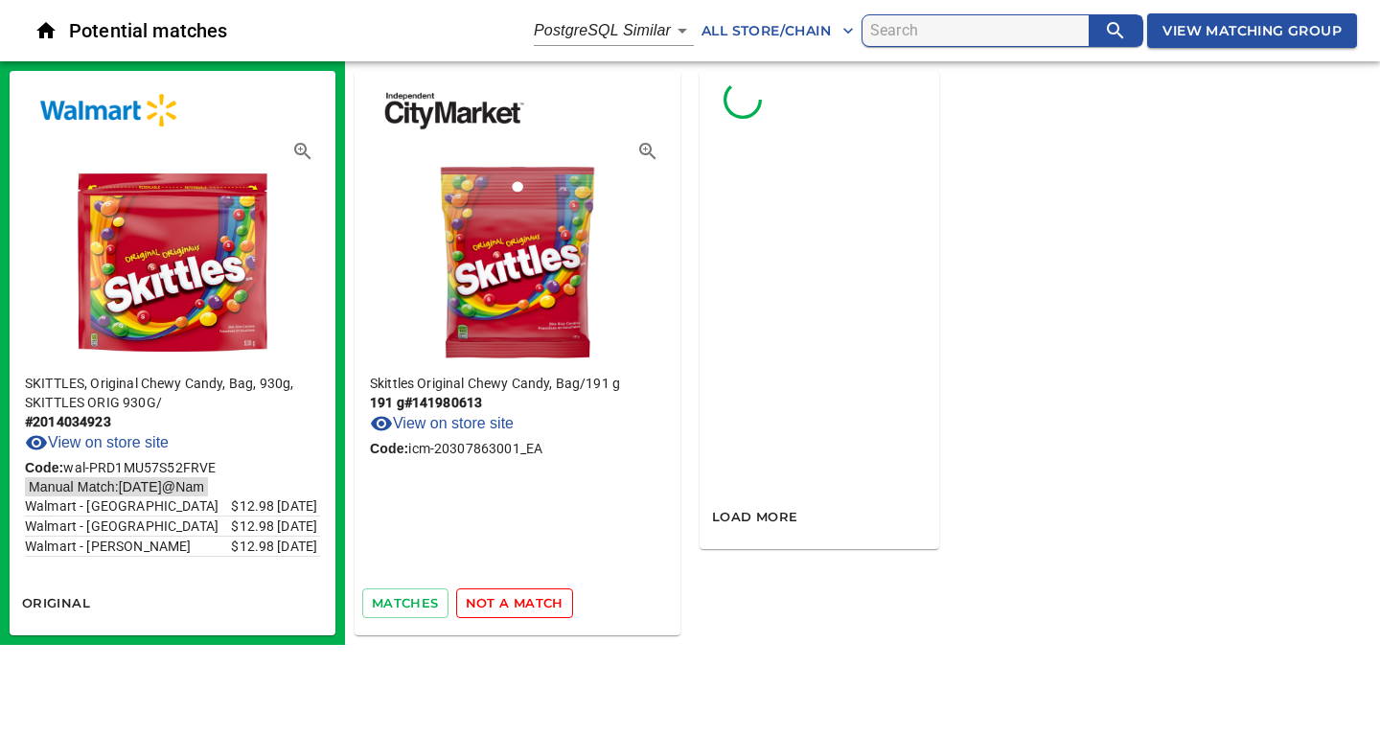
click at [525, 599] on span "not a match" at bounding box center [515, 603] width 98 height 22
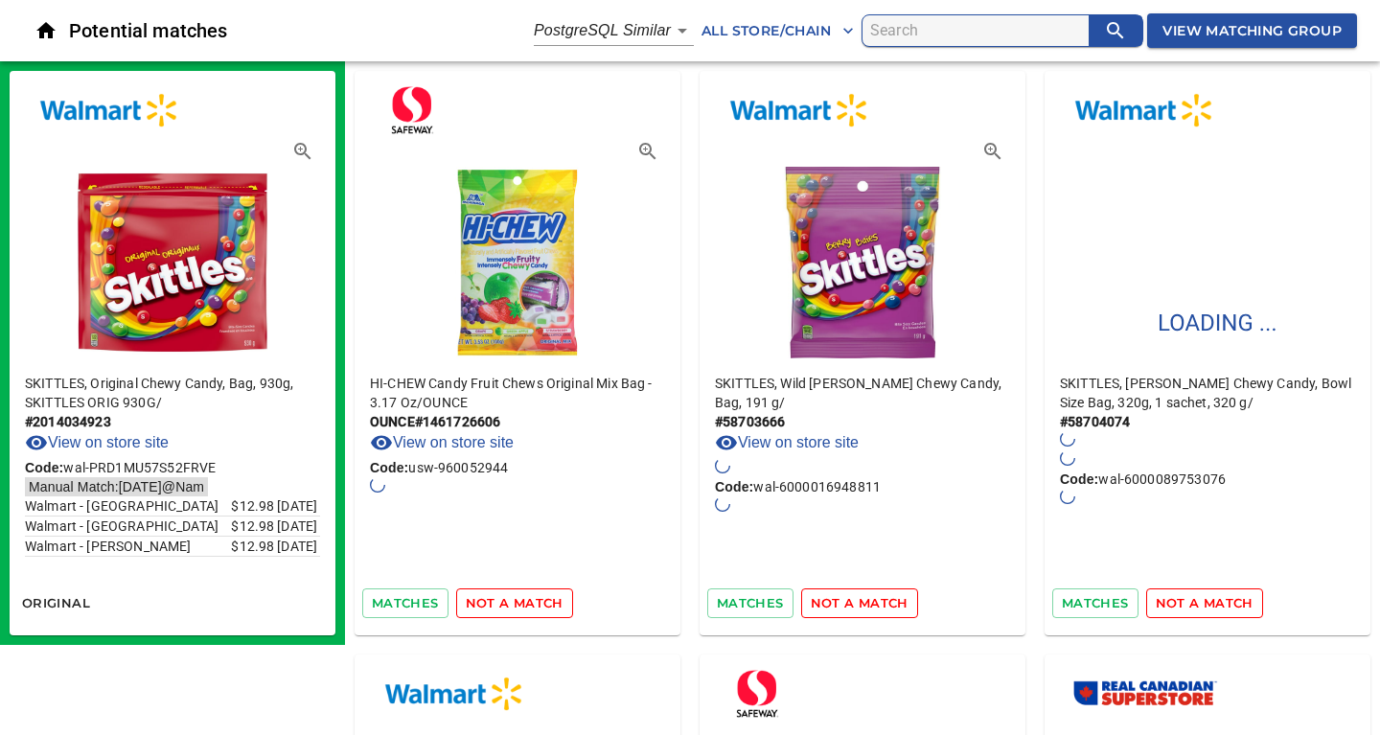
click at [525, 599] on span "not a match" at bounding box center [515, 603] width 98 height 22
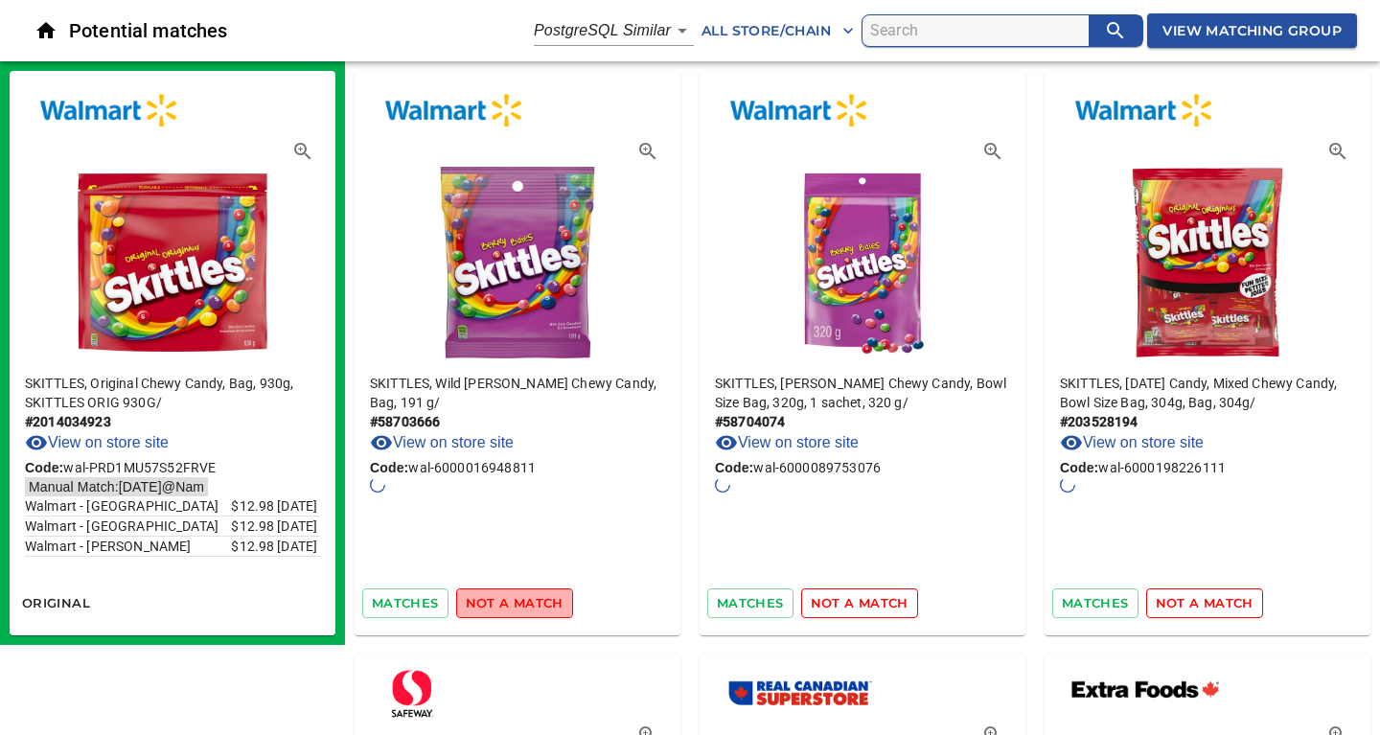
click at [525, 599] on span "not a match" at bounding box center [515, 603] width 98 height 22
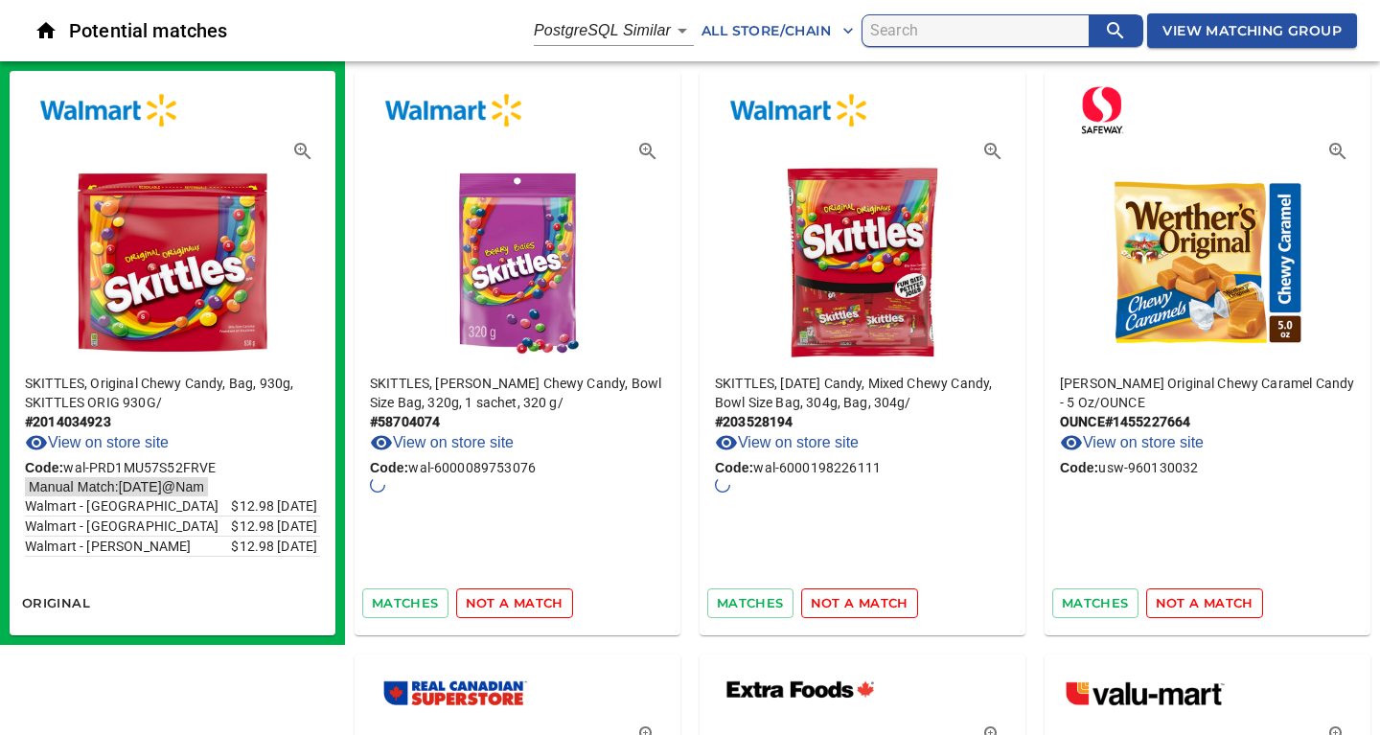
click at [525, 599] on span "not a match" at bounding box center [515, 603] width 98 height 22
click at [501, 604] on span "not a match" at bounding box center [515, 603] width 98 height 22
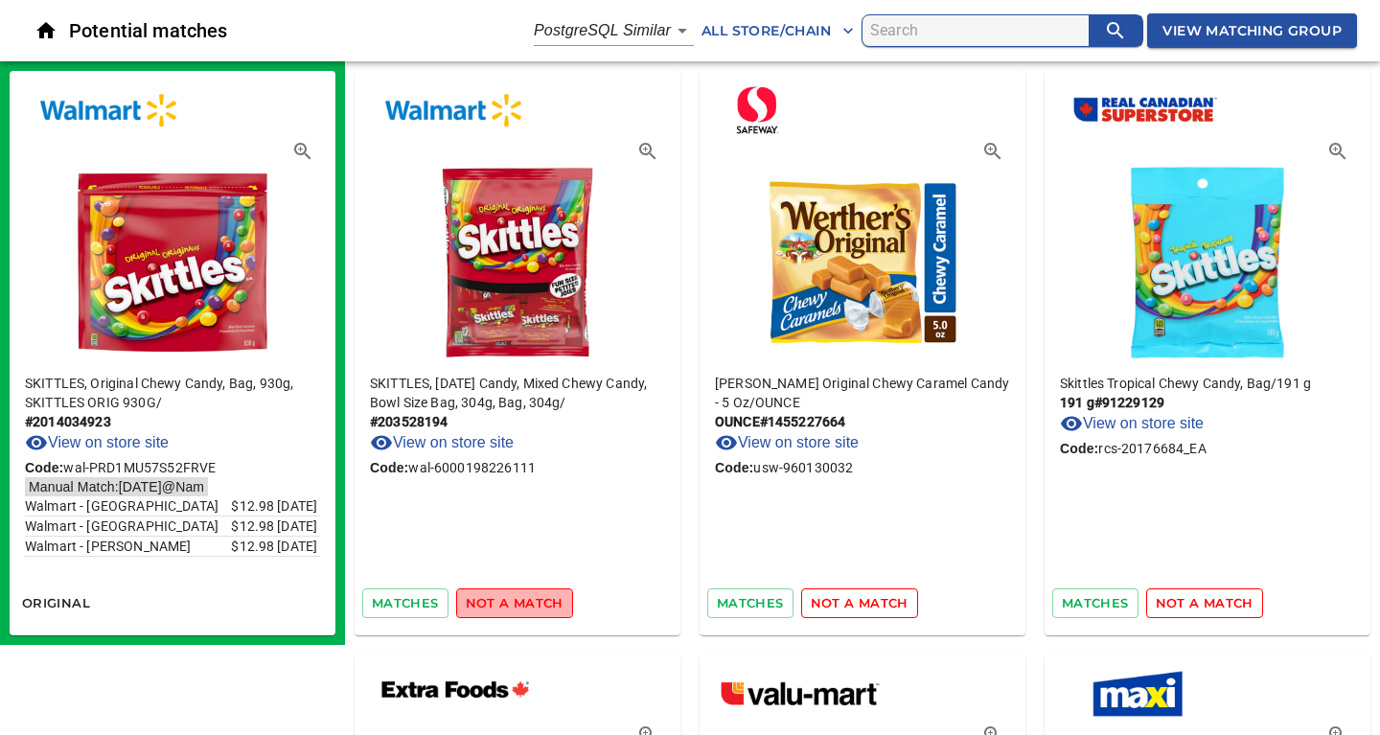
click at [530, 605] on span "not a match" at bounding box center [515, 603] width 98 height 22
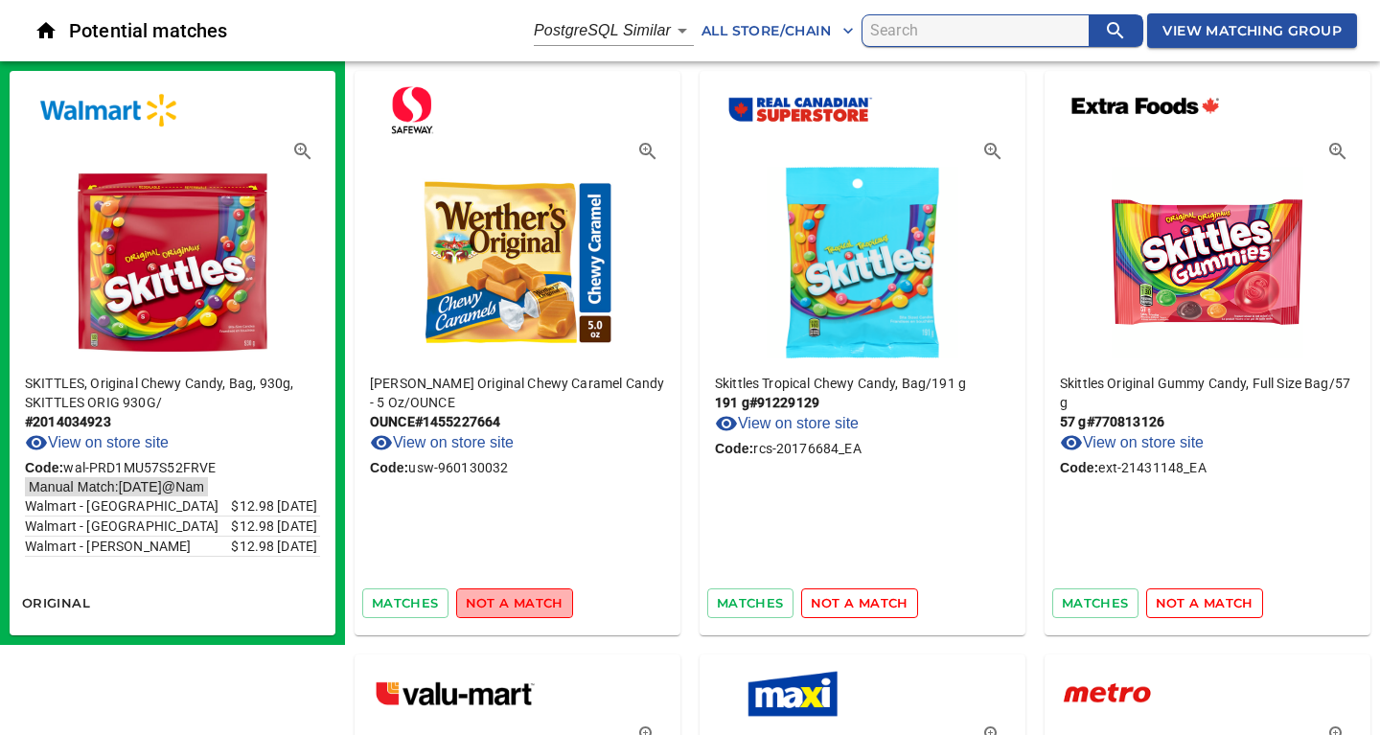
click at [530, 605] on span "not a match" at bounding box center [515, 603] width 98 height 22
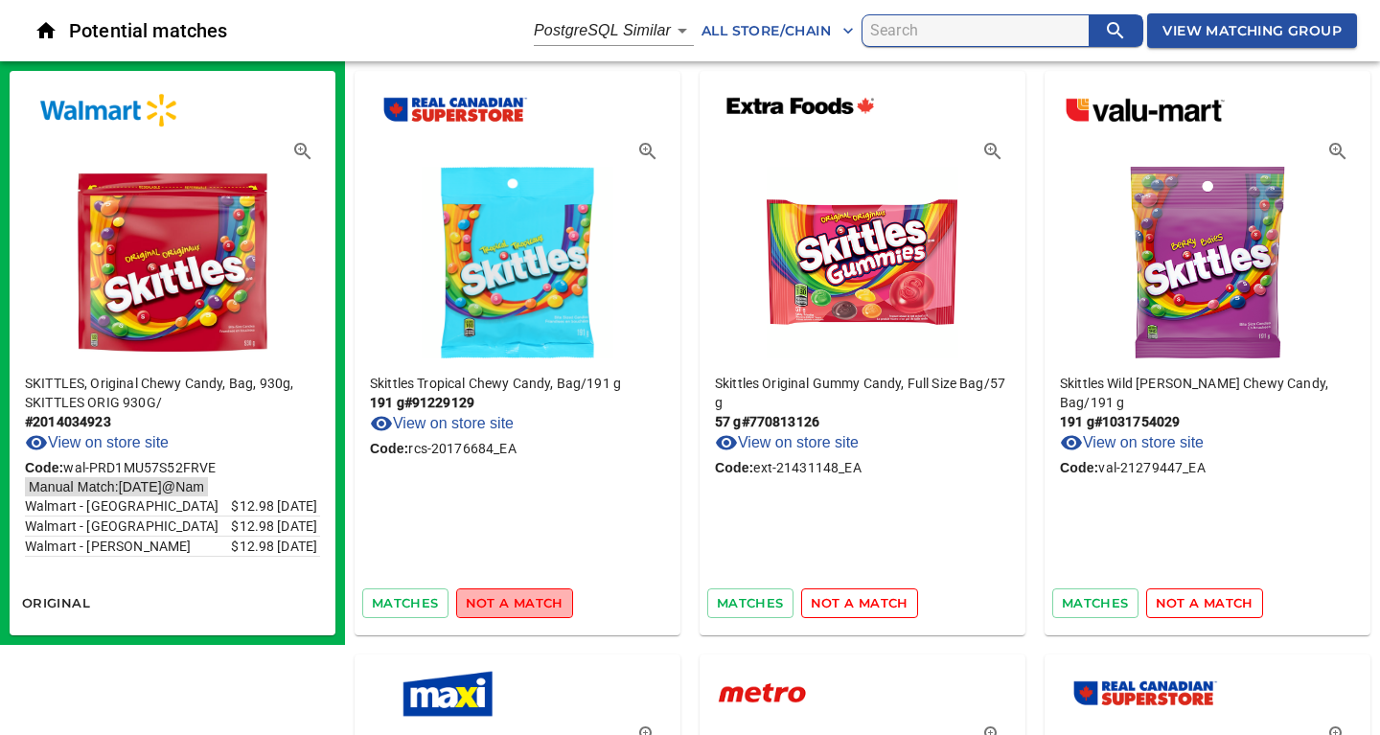
click at [530, 605] on span "not a match" at bounding box center [515, 603] width 98 height 22
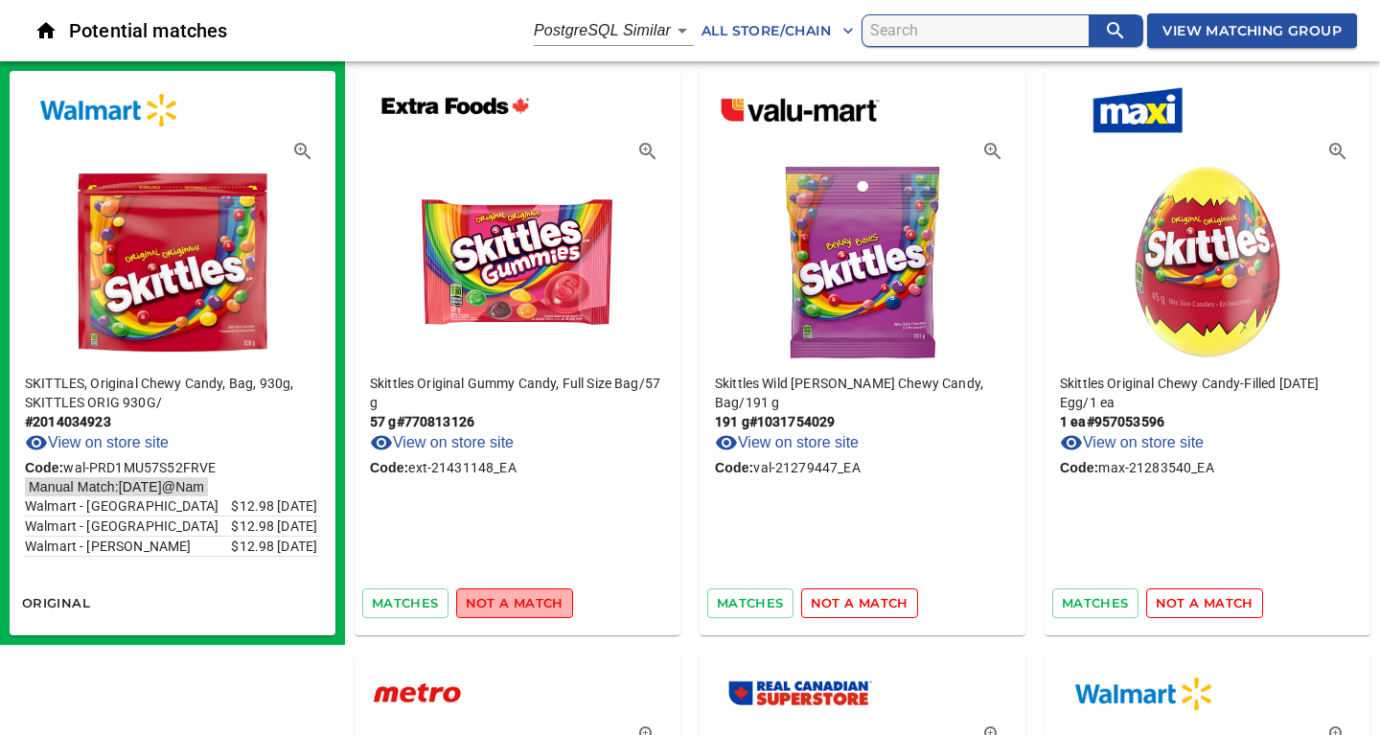
click at [530, 605] on span "not a match" at bounding box center [515, 603] width 98 height 22
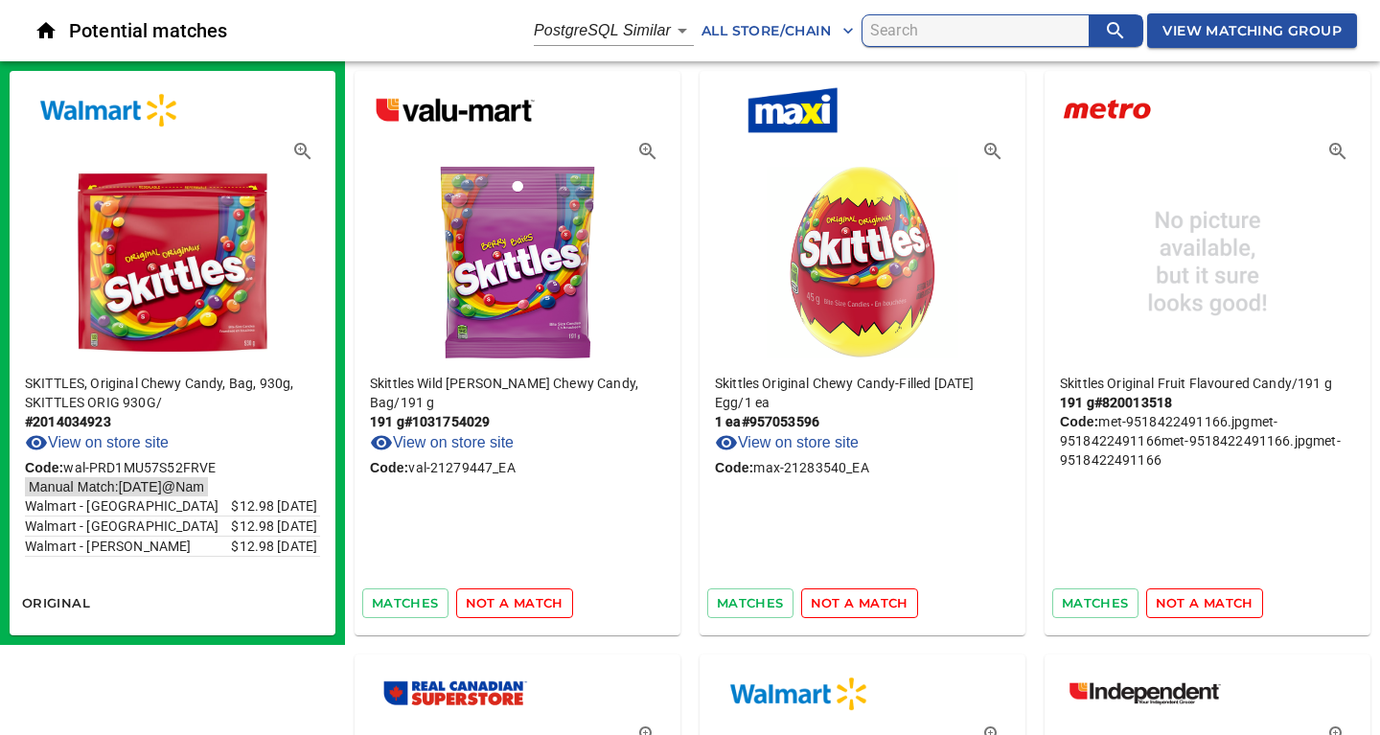
click at [530, 605] on span "not a match" at bounding box center [515, 603] width 98 height 22
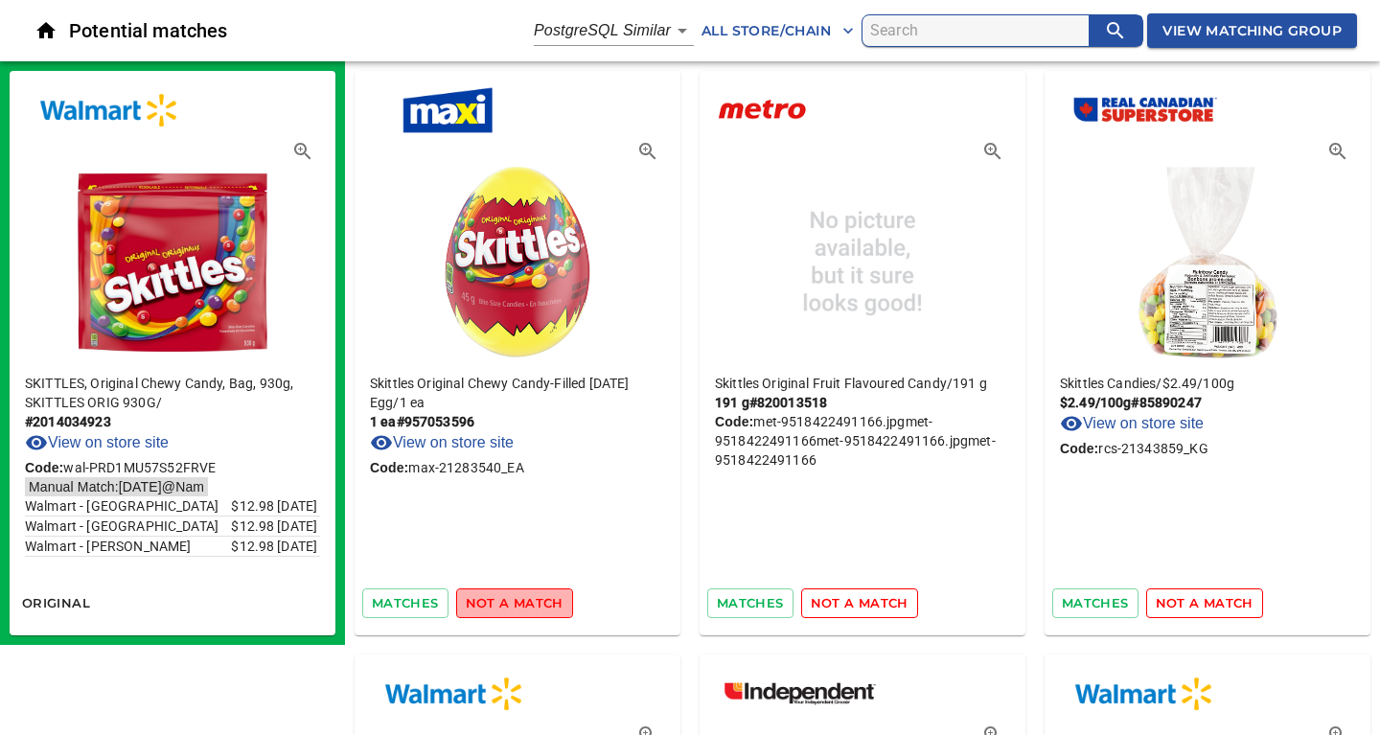
click at [530, 605] on span "not a match" at bounding box center [515, 603] width 98 height 22
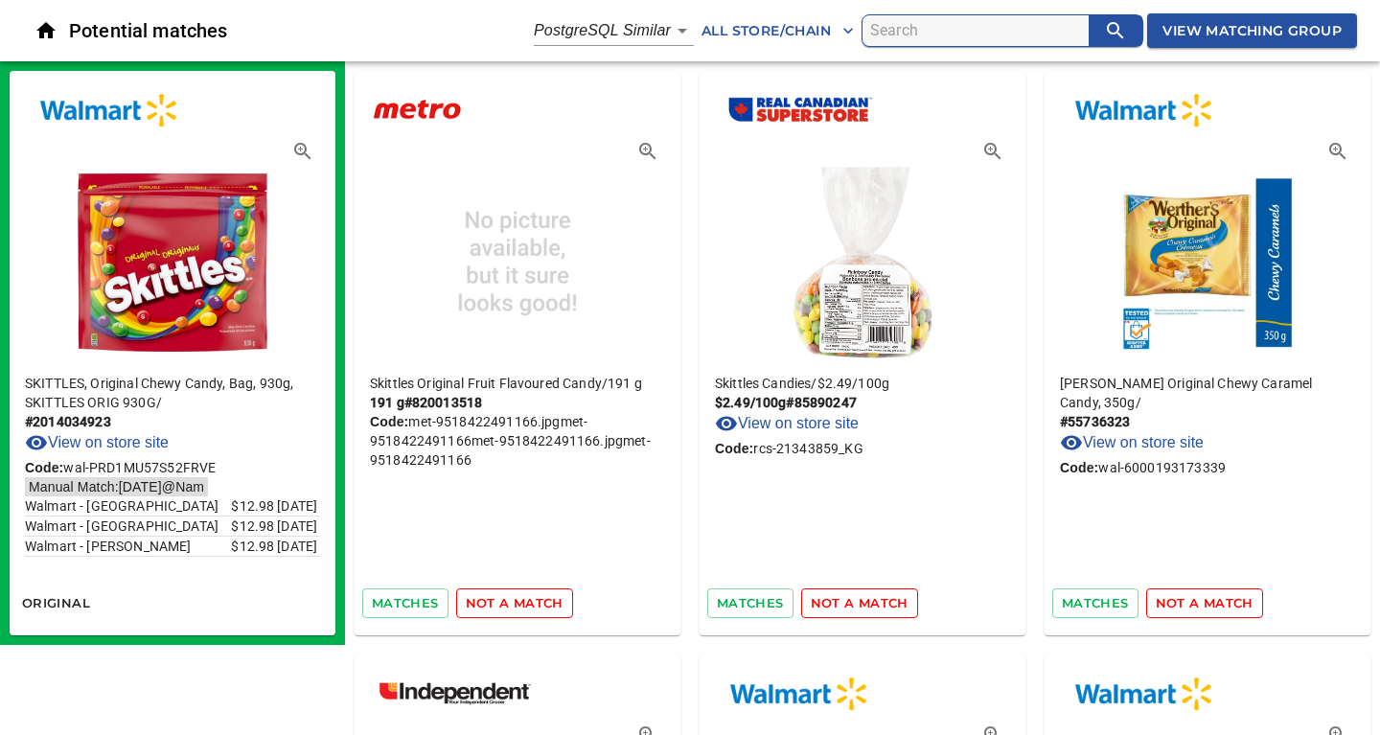
click at [530, 605] on span "not a match" at bounding box center [515, 603] width 98 height 22
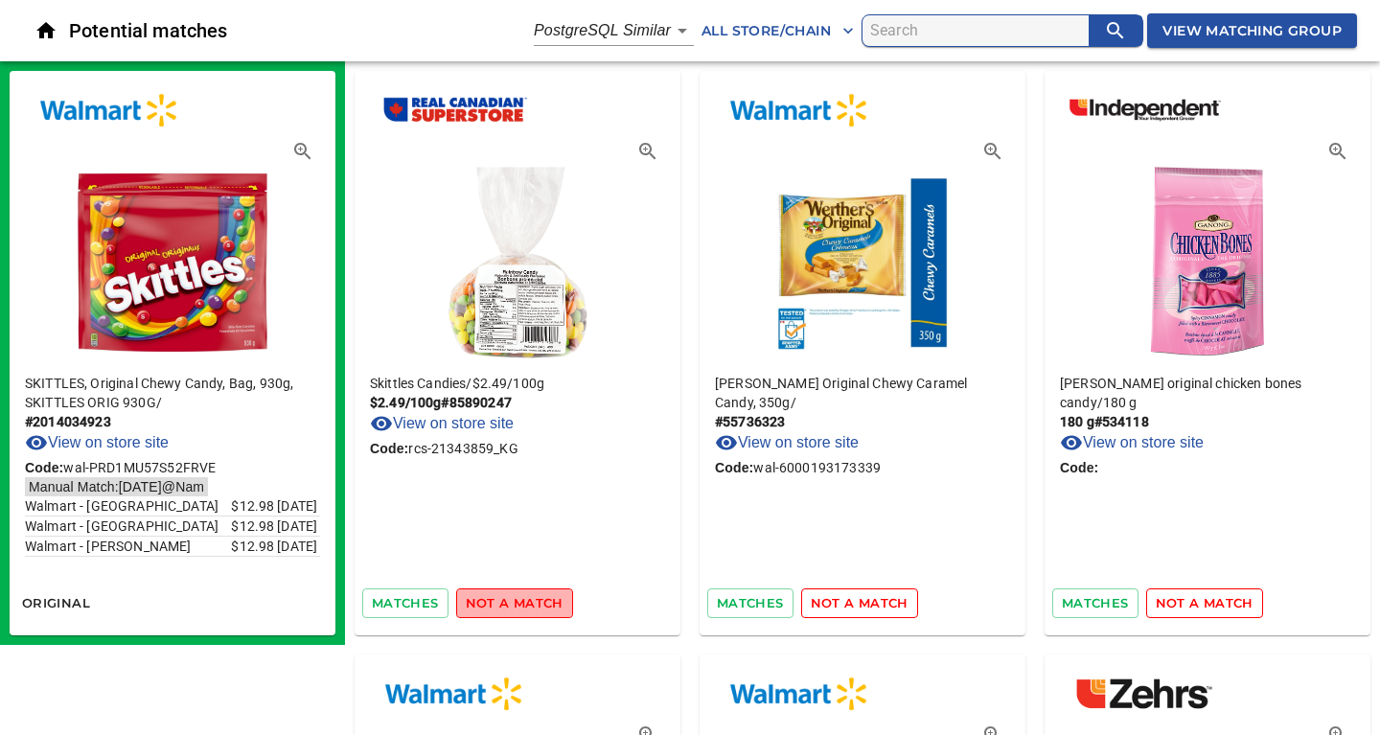
click at [530, 605] on span "not a match" at bounding box center [515, 603] width 98 height 22
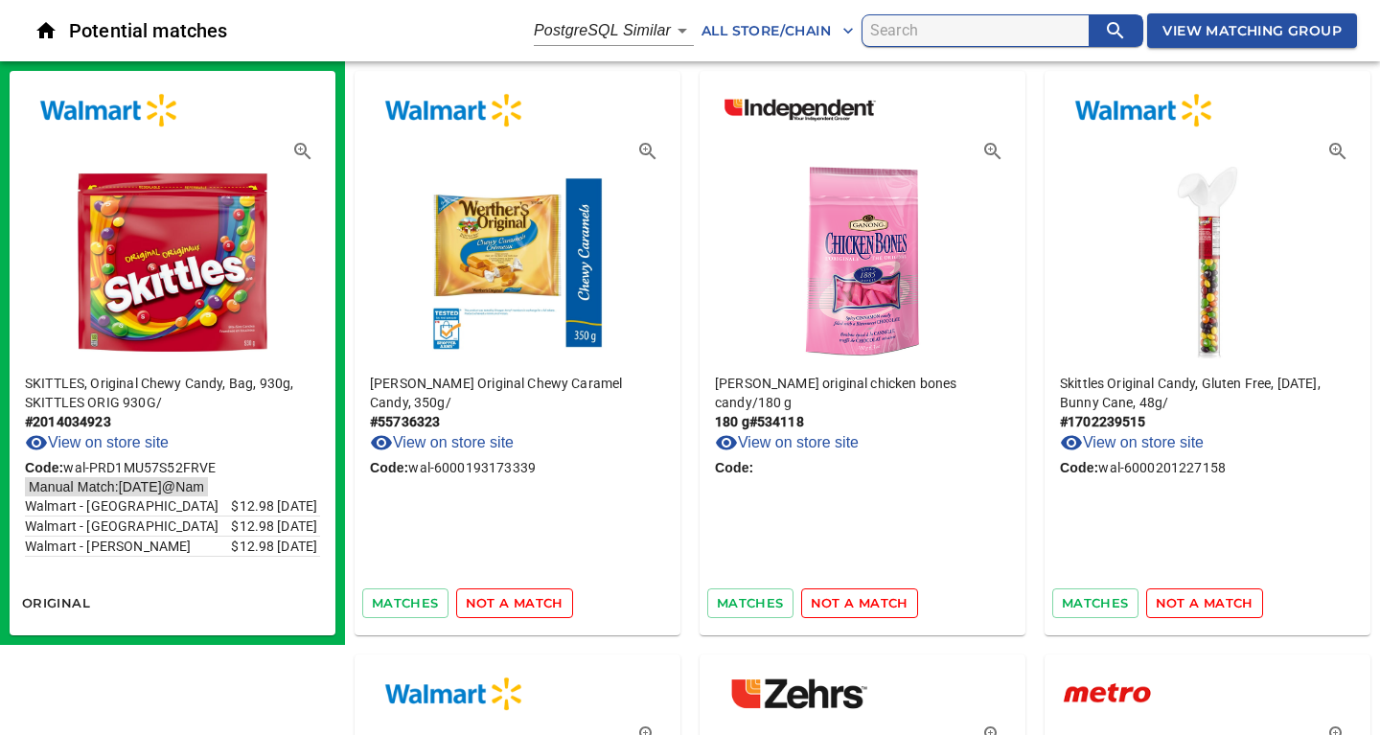
click at [530, 605] on span "not a match" at bounding box center [515, 603] width 98 height 22
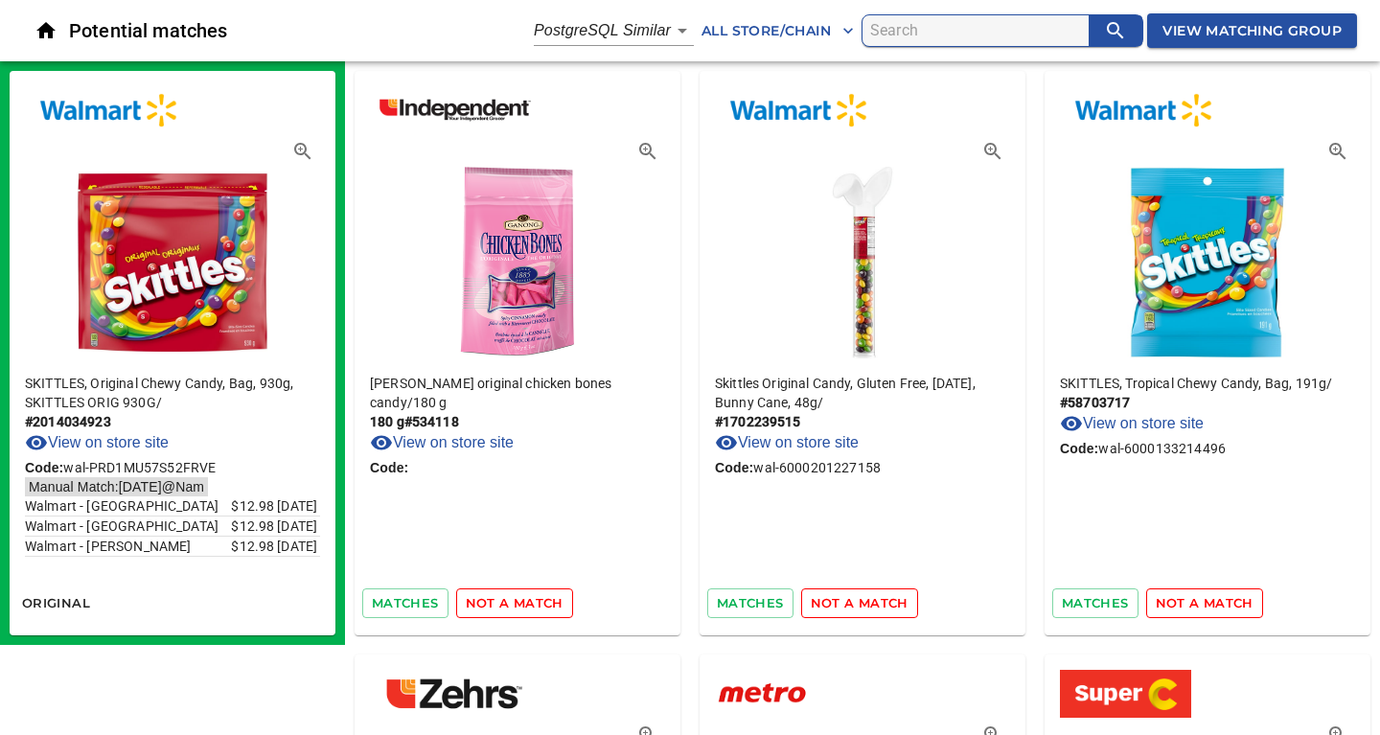
click at [530, 605] on span "not a match" at bounding box center [515, 603] width 98 height 22
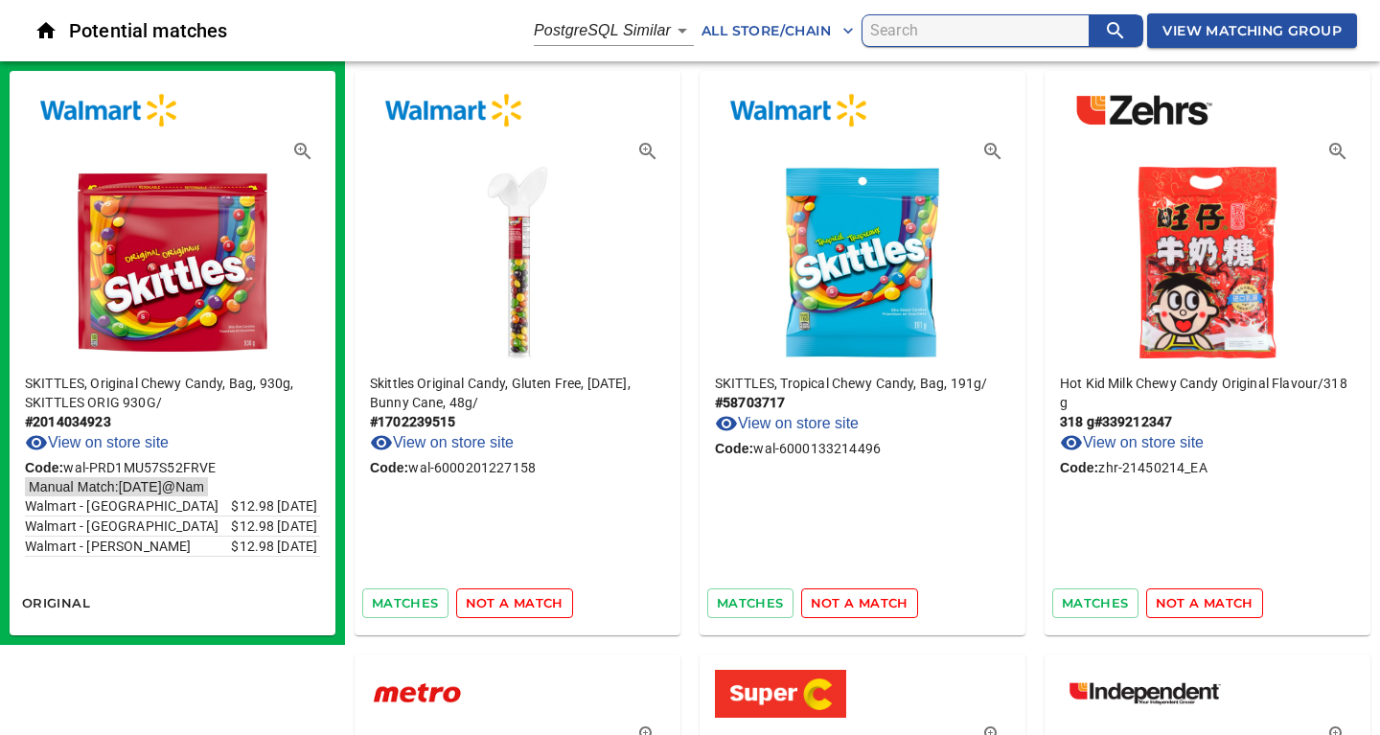
click at [530, 605] on span "not a match" at bounding box center [515, 603] width 98 height 22
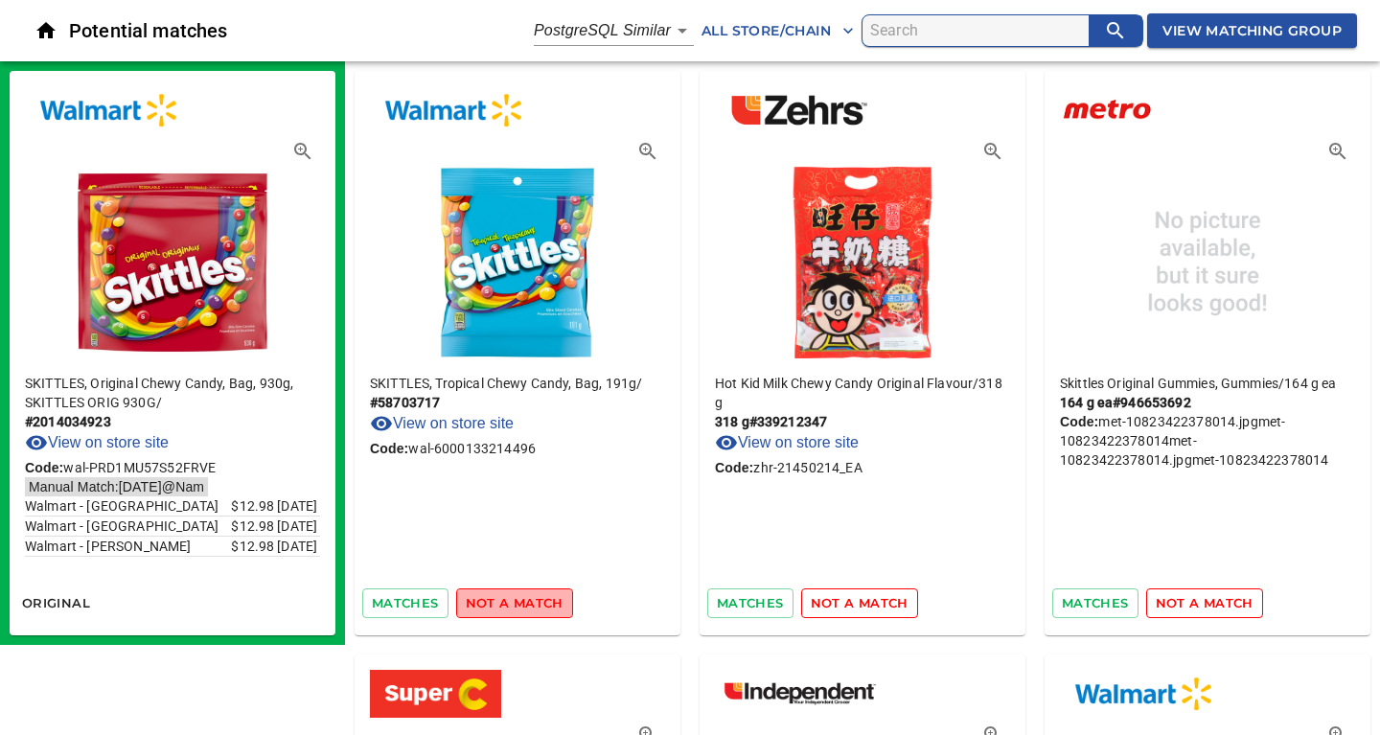
click at [530, 605] on span "not a match" at bounding box center [515, 603] width 98 height 22
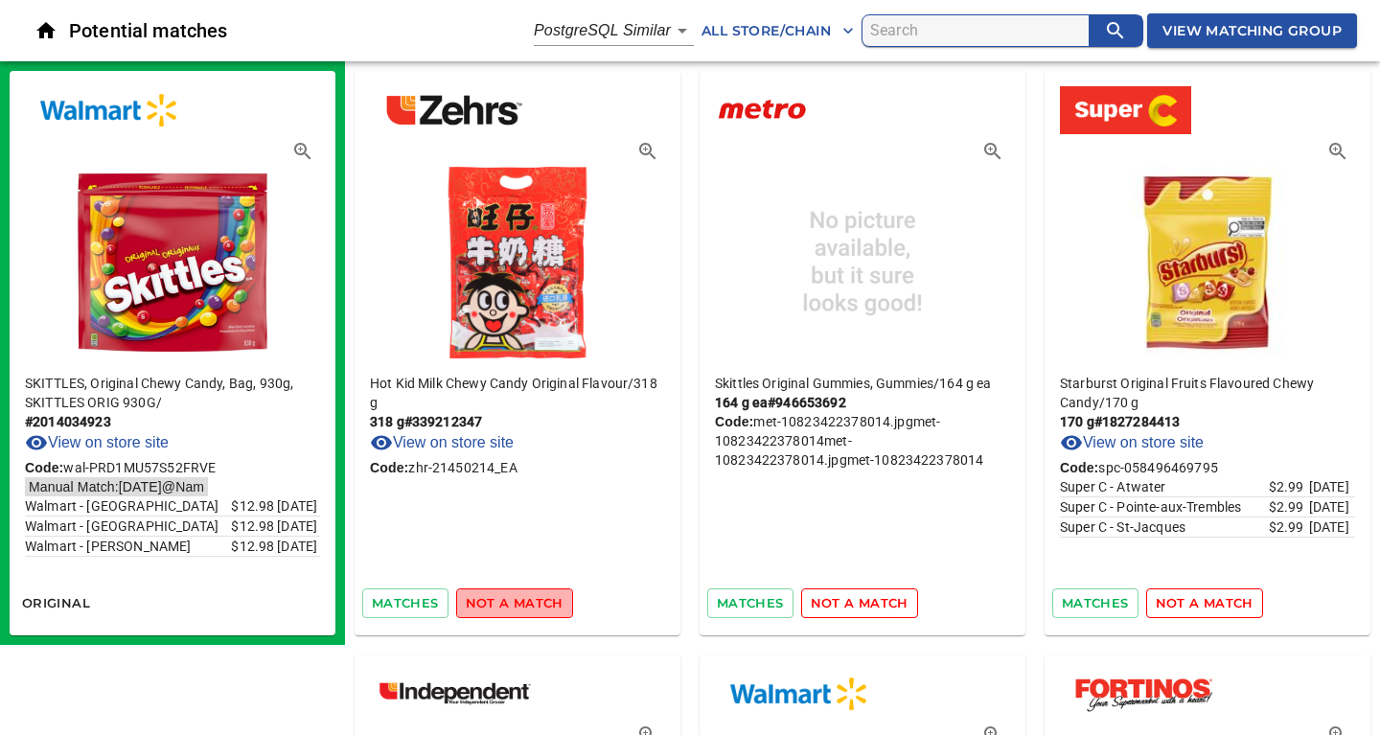
click at [530, 605] on span "not a match" at bounding box center [515, 603] width 98 height 22
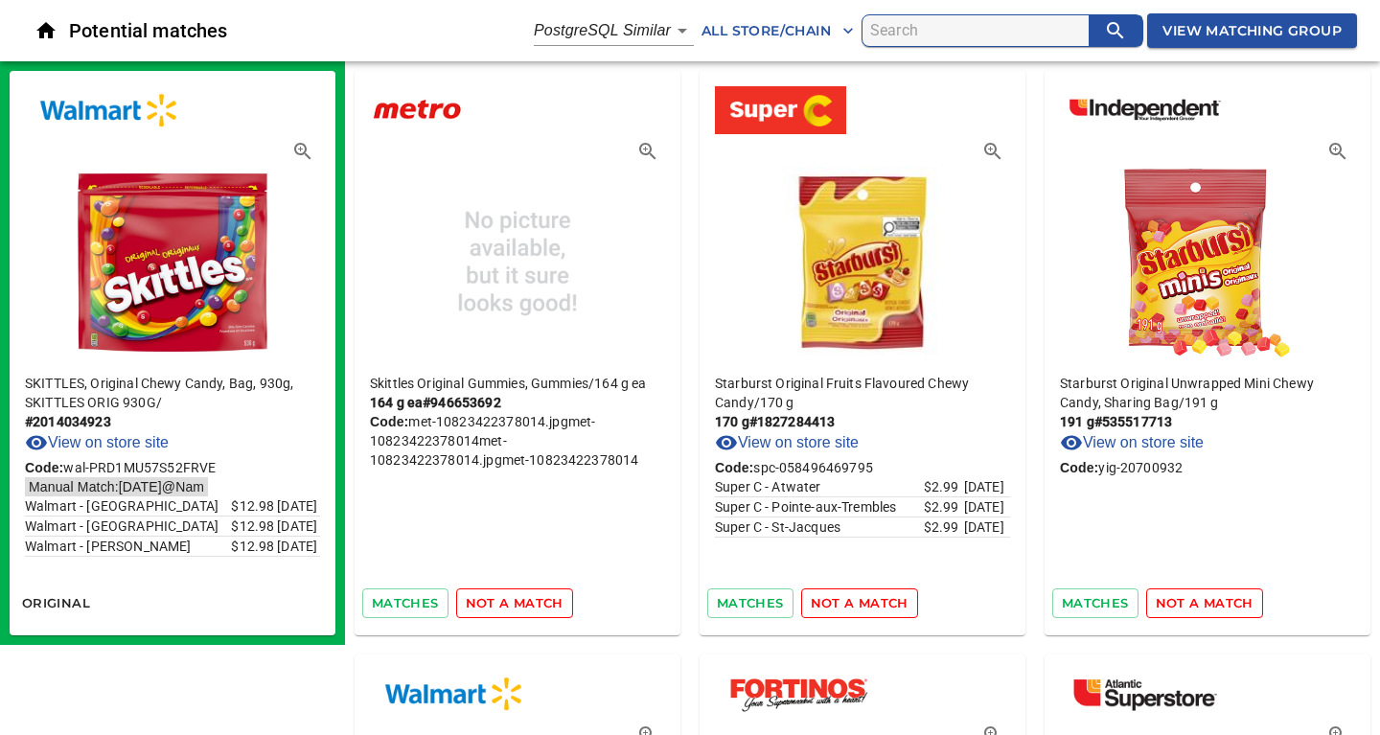
click at [530, 605] on span "not a match" at bounding box center [515, 603] width 98 height 22
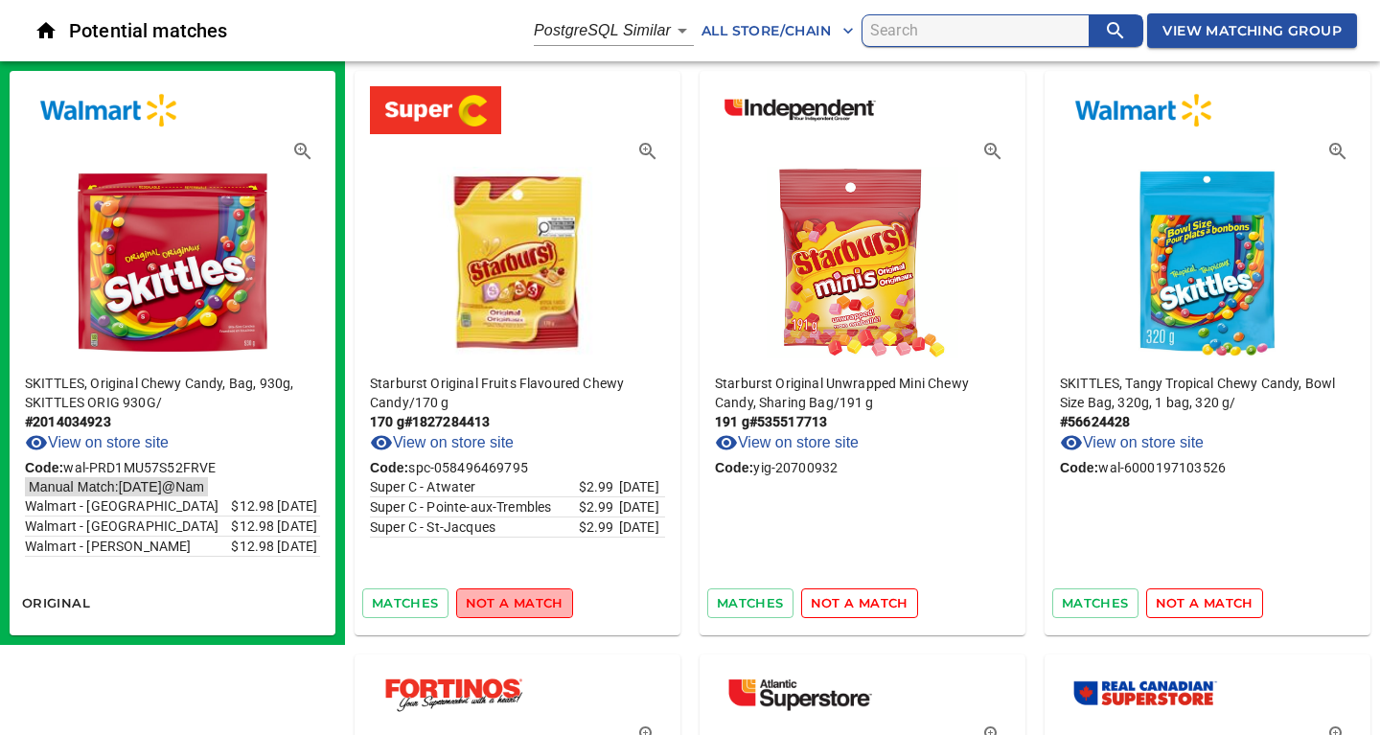
click at [530, 605] on span "not a match" at bounding box center [515, 603] width 98 height 22
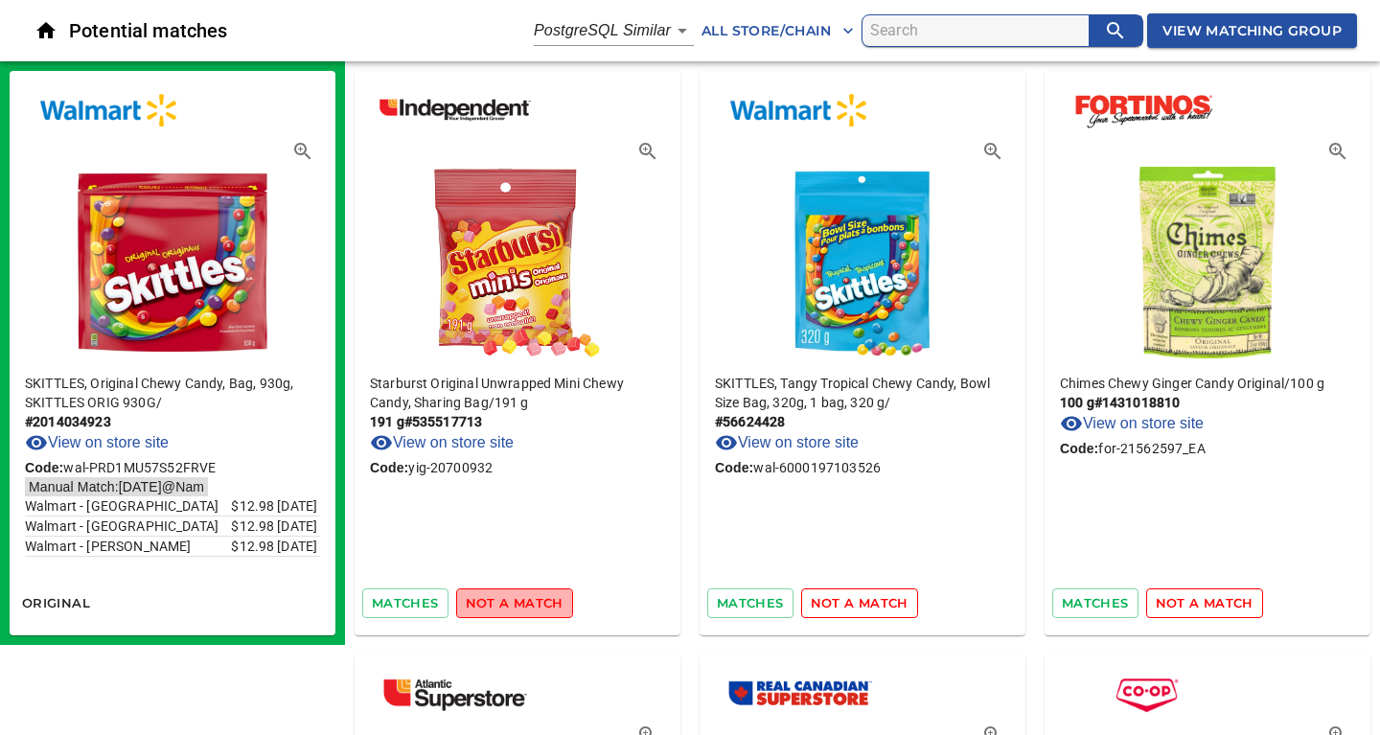
click at [530, 605] on span "not a match" at bounding box center [515, 603] width 98 height 22
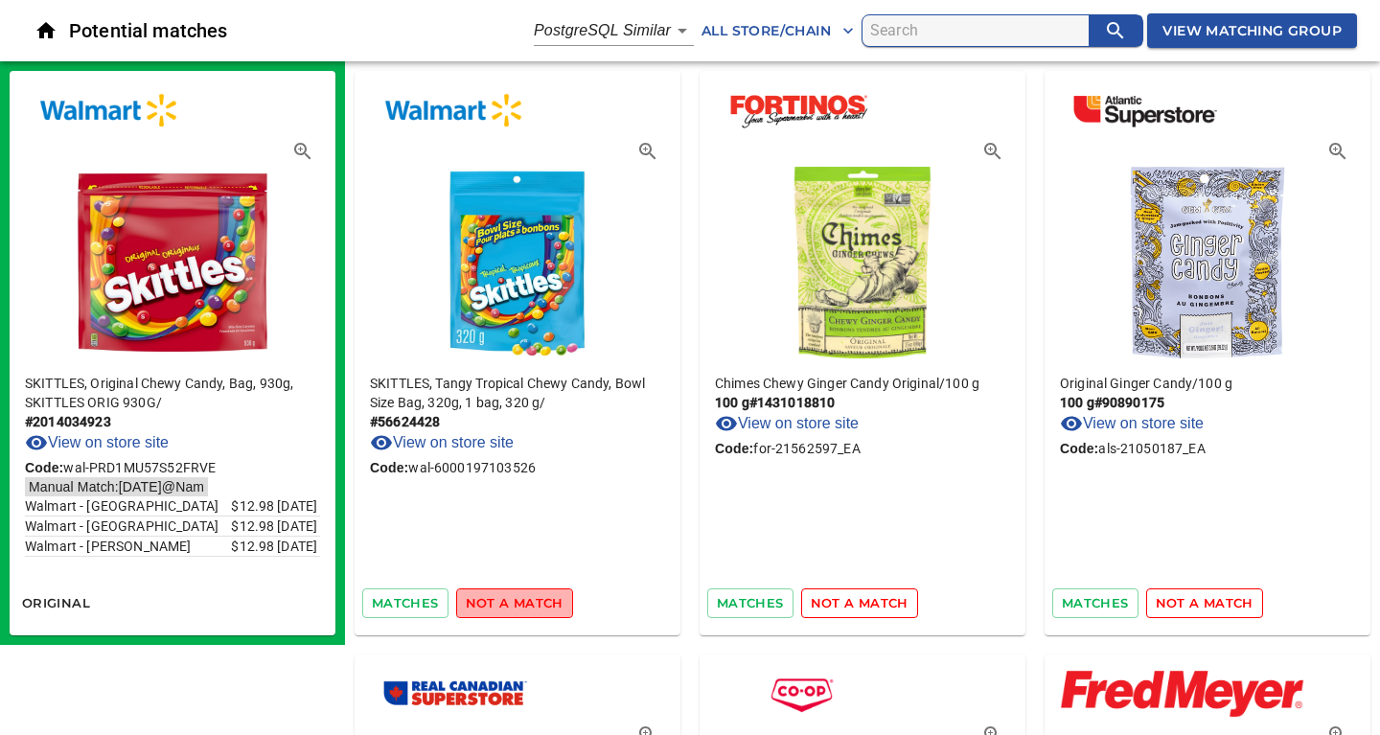
click at [530, 605] on span "not a match" at bounding box center [515, 603] width 98 height 22
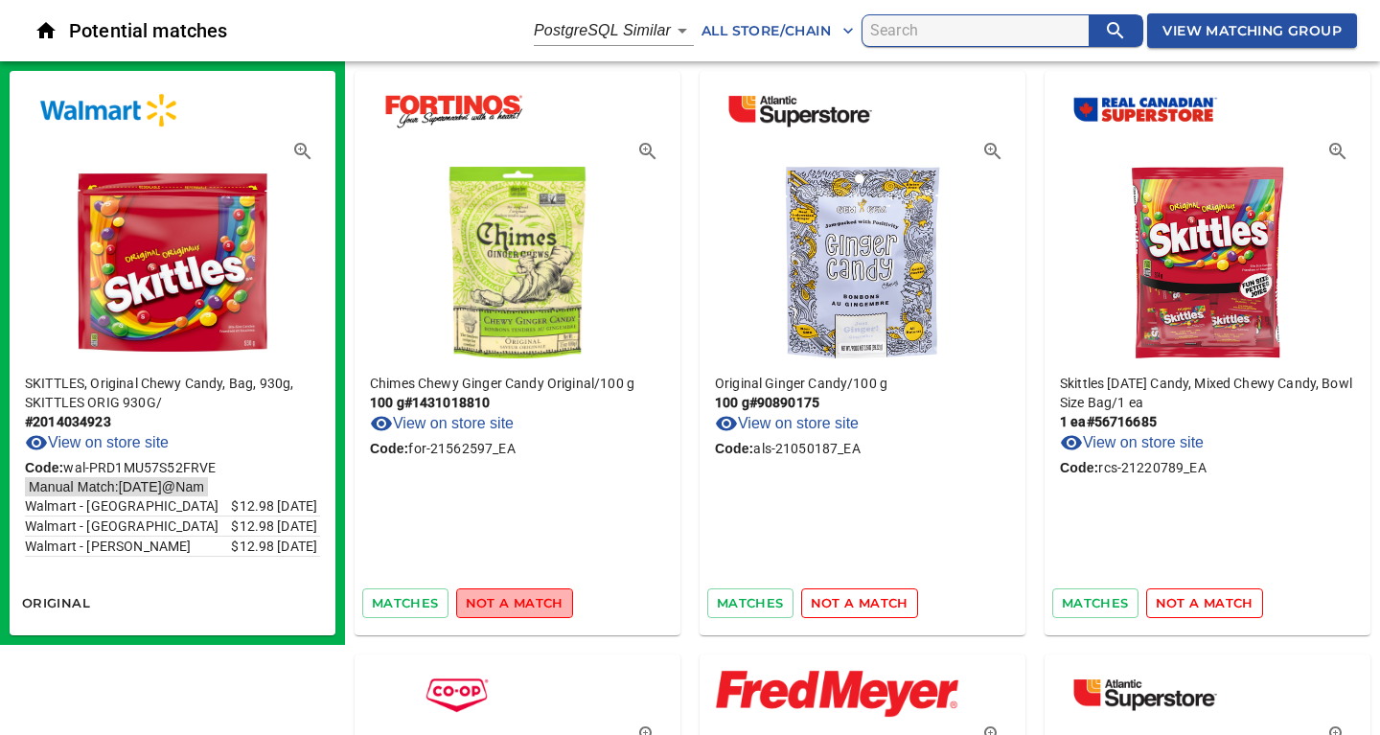
click at [530, 605] on span "not a match" at bounding box center [515, 603] width 98 height 22
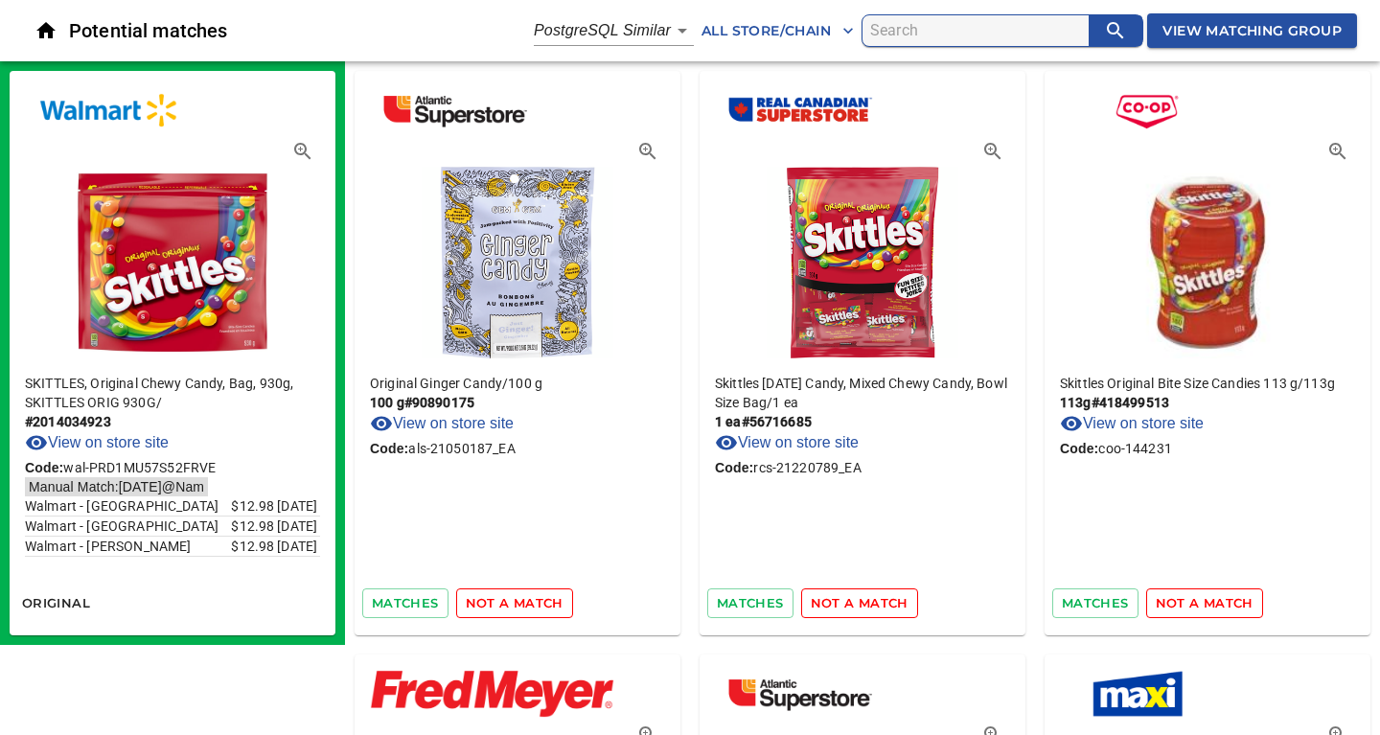
click at [530, 605] on span "not a match" at bounding box center [515, 603] width 98 height 22
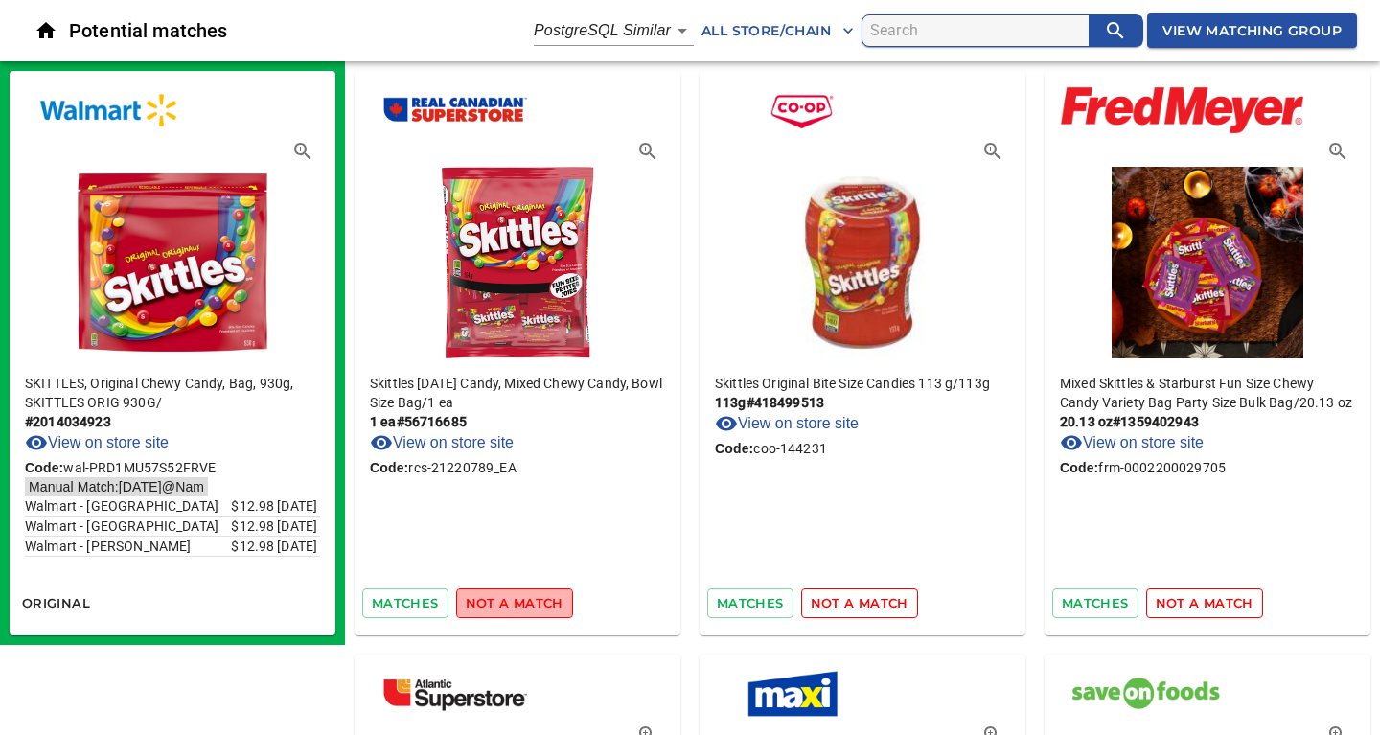
click at [530, 605] on span "not a match" at bounding box center [515, 603] width 98 height 22
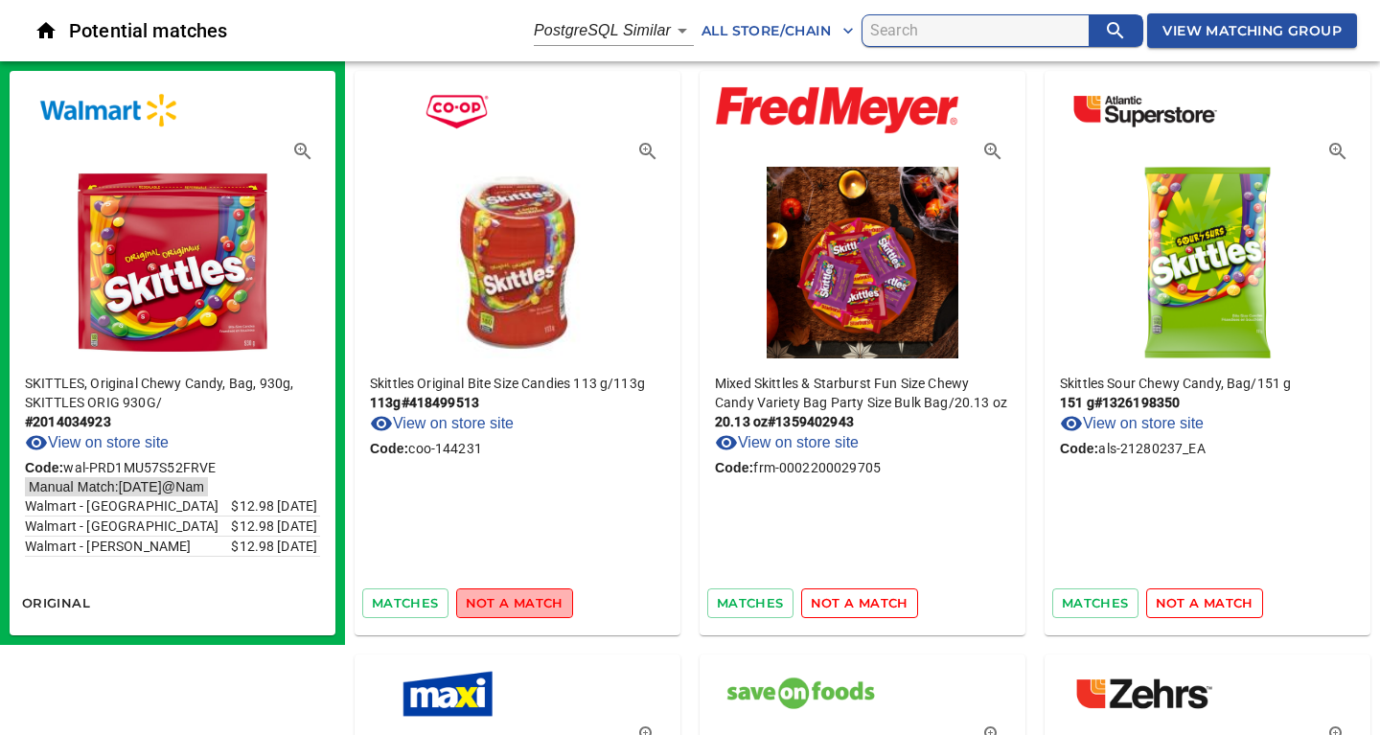
click at [530, 605] on span "not a match" at bounding box center [515, 603] width 98 height 22
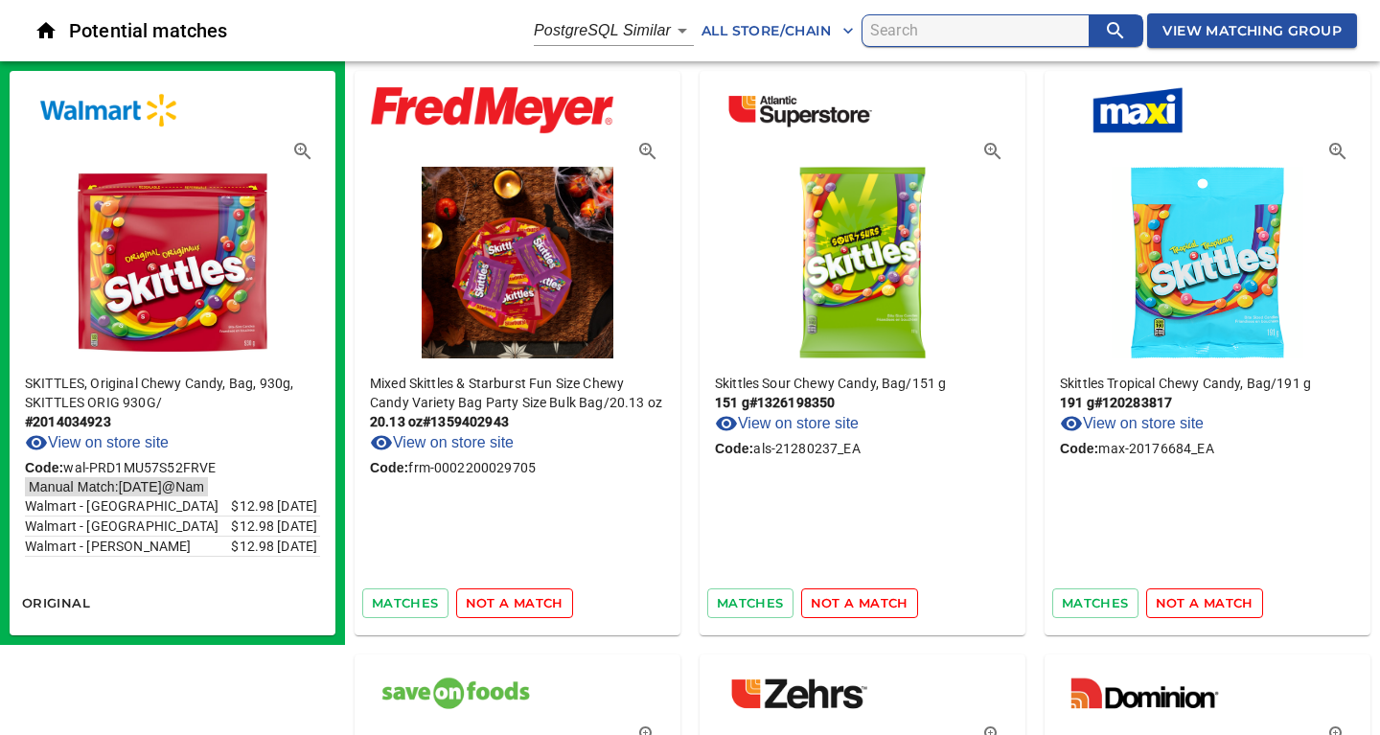
click at [530, 605] on span "not a match" at bounding box center [515, 603] width 98 height 22
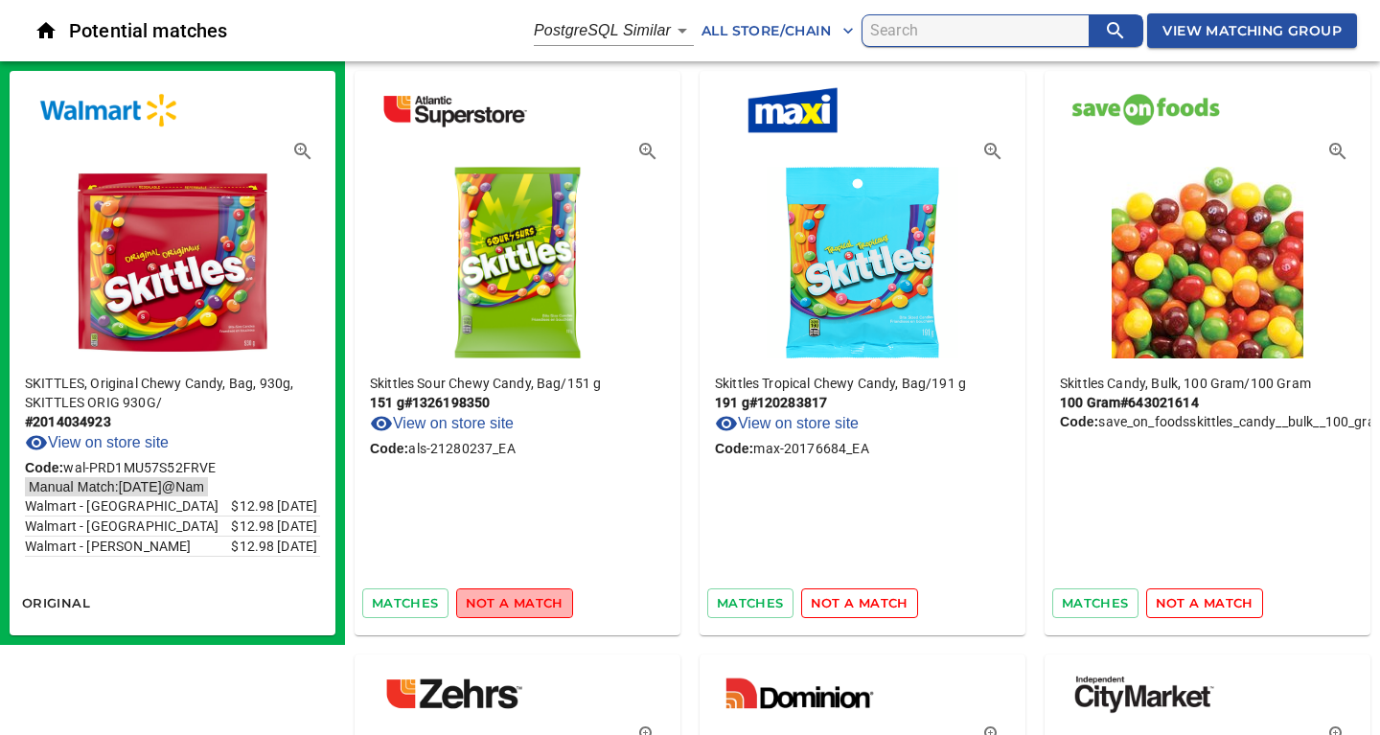
click at [530, 605] on span "not a match" at bounding box center [515, 603] width 98 height 22
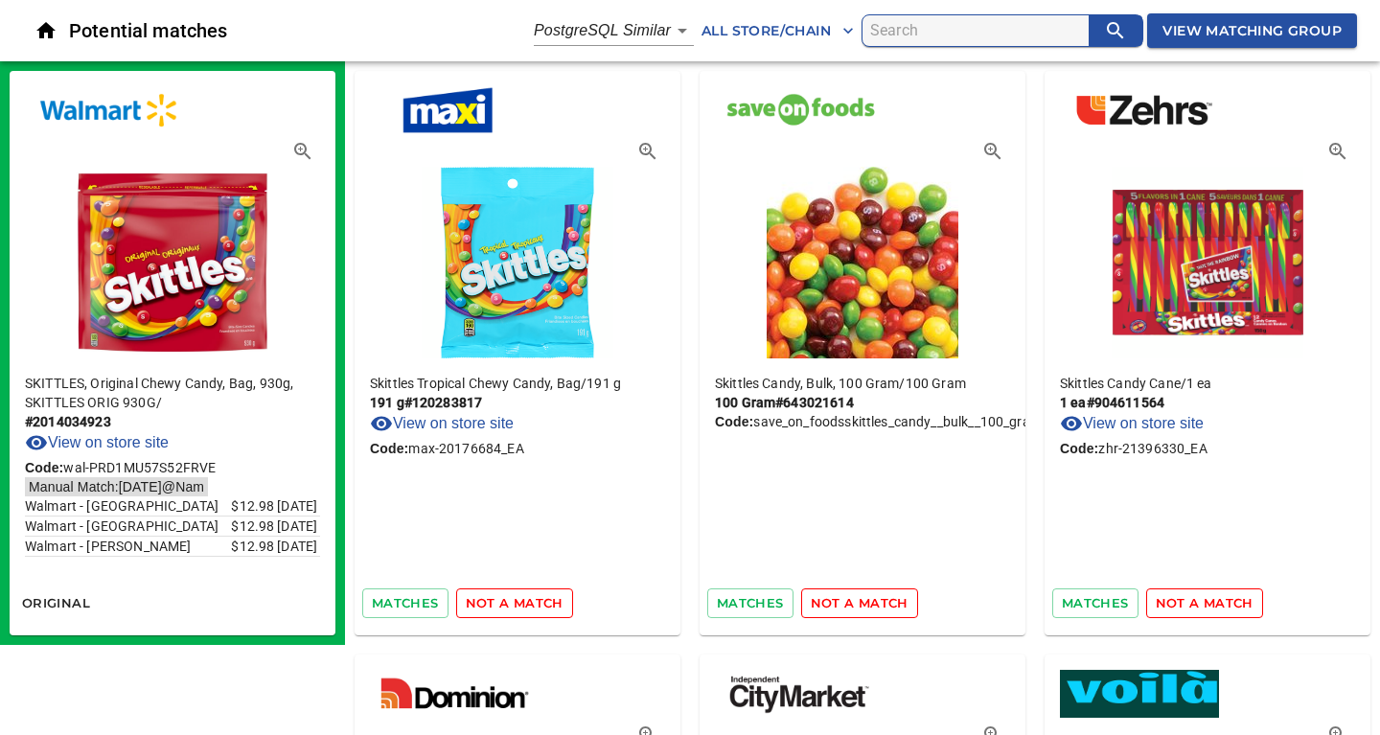
click at [530, 605] on span "not a match" at bounding box center [515, 603] width 98 height 22
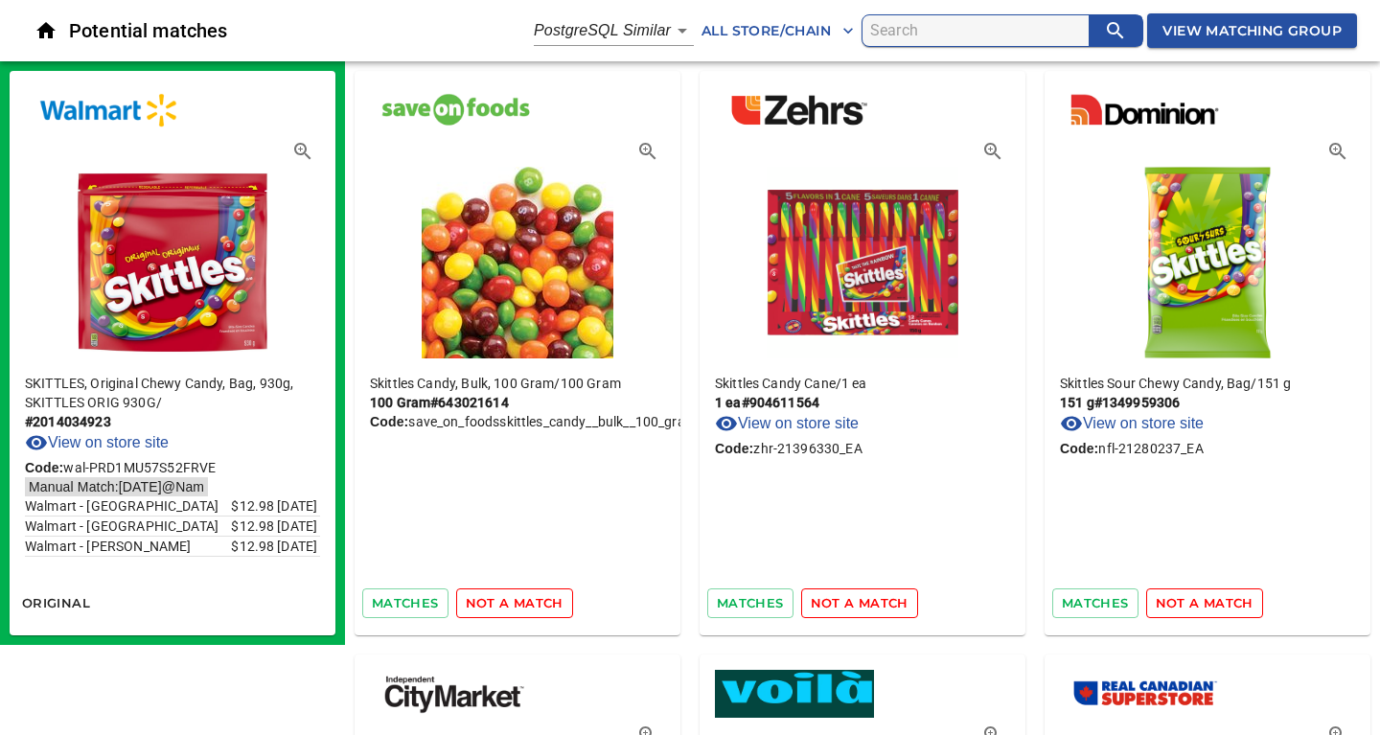
click at [530, 605] on span "not a match" at bounding box center [515, 603] width 98 height 22
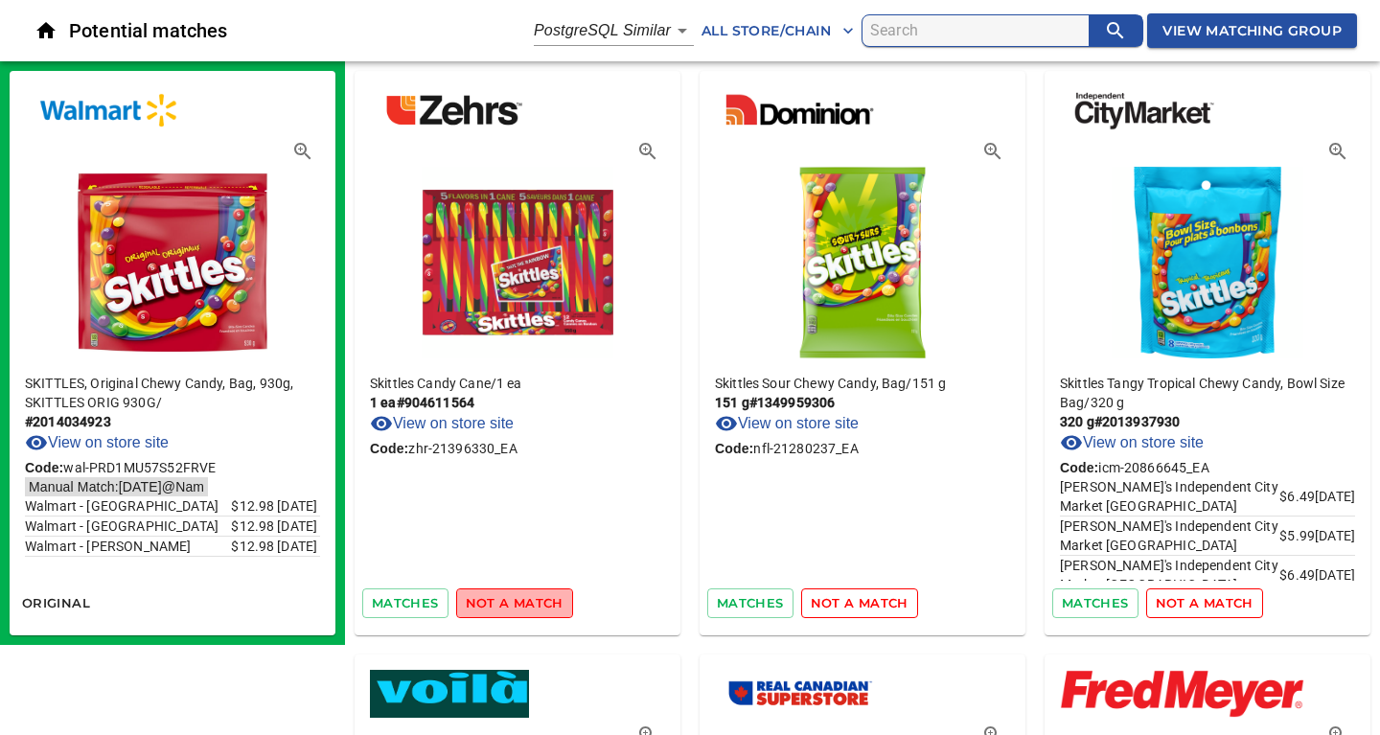
click at [530, 605] on span "not a match" at bounding box center [515, 603] width 98 height 22
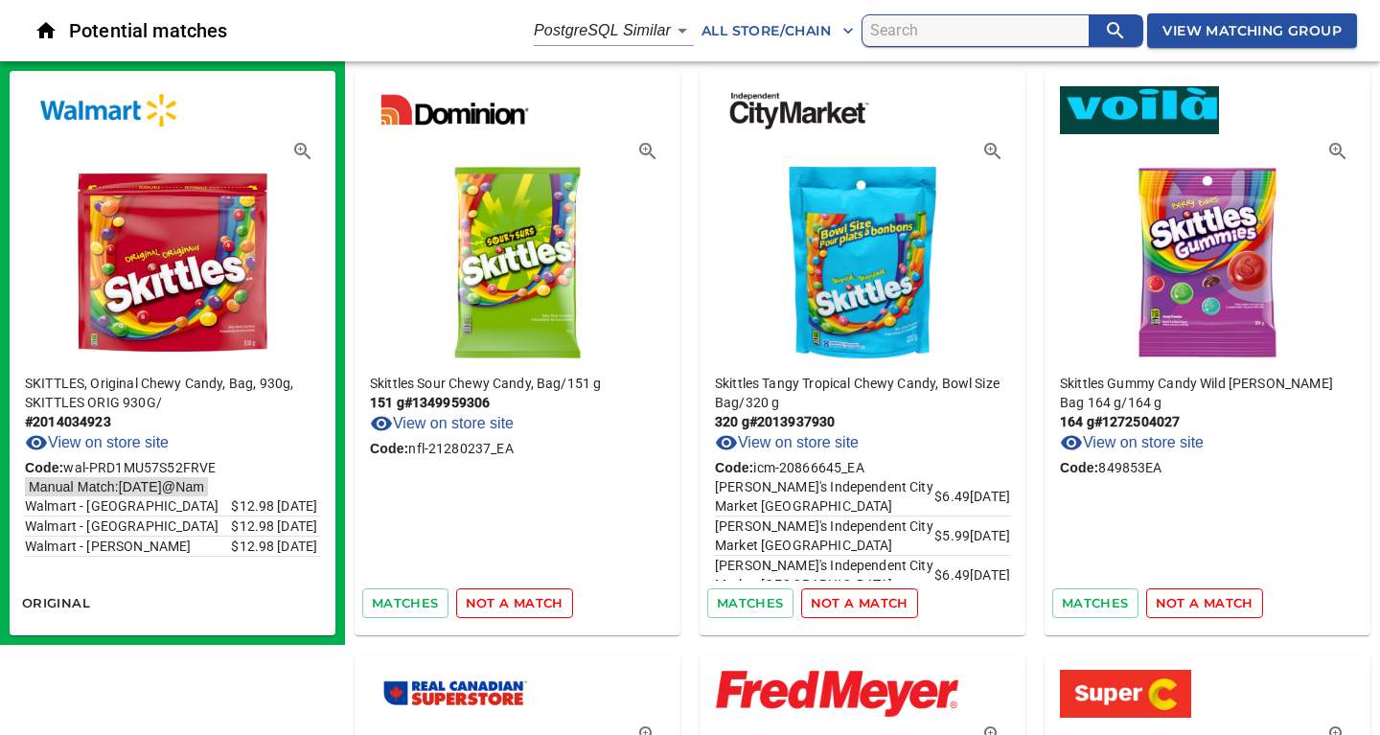
click at [530, 605] on span "not a match" at bounding box center [515, 603] width 98 height 22
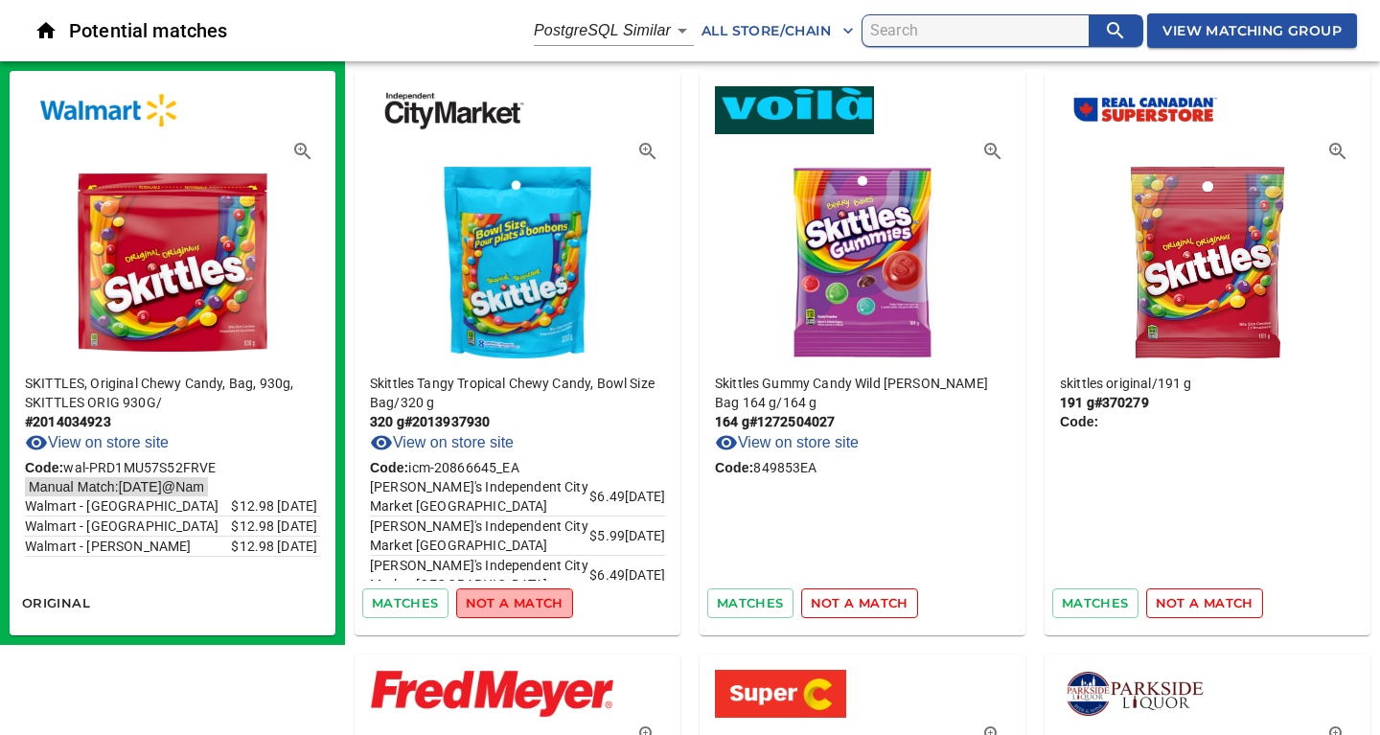
click at [530, 605] on span "not a match" at bounding box center [515, 603] width 98 height 22
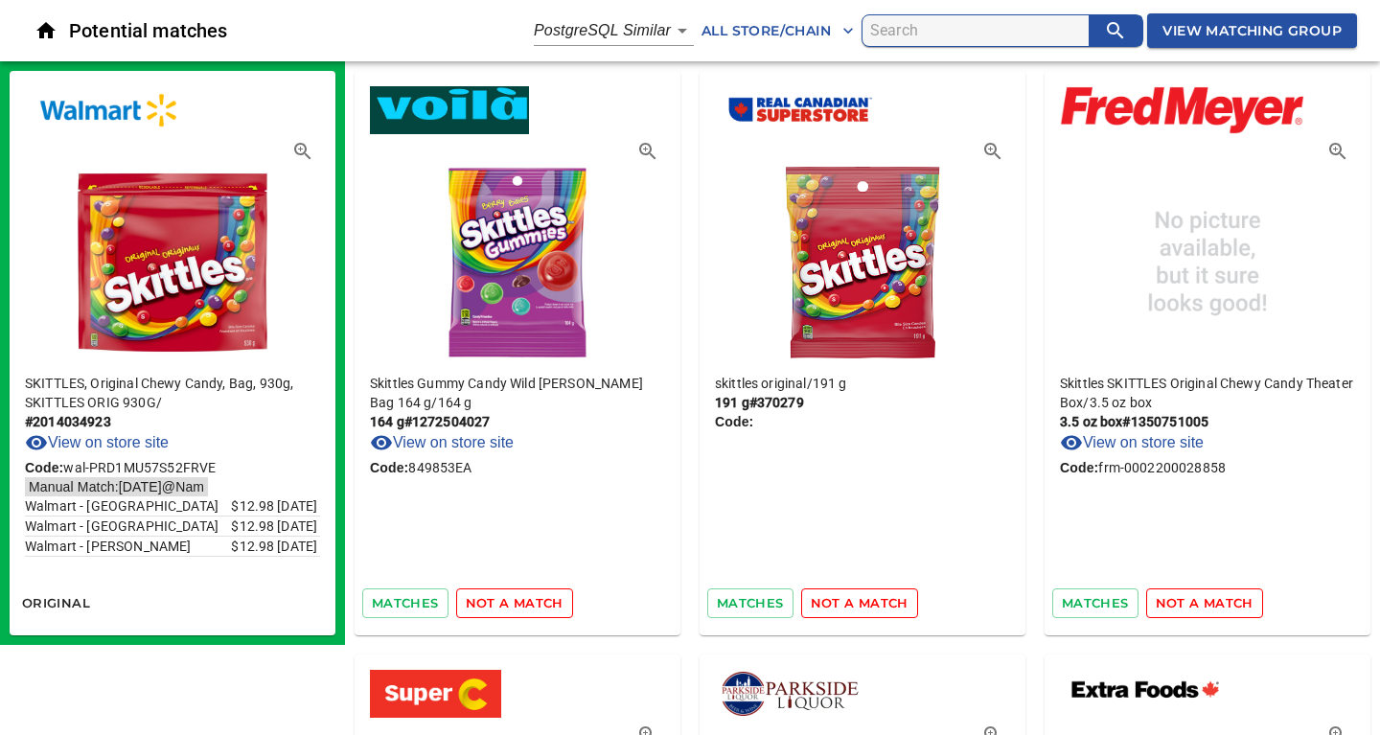
click at [530, 605] on span "not a match" at bounding box center [515, 603] width 98 height 22
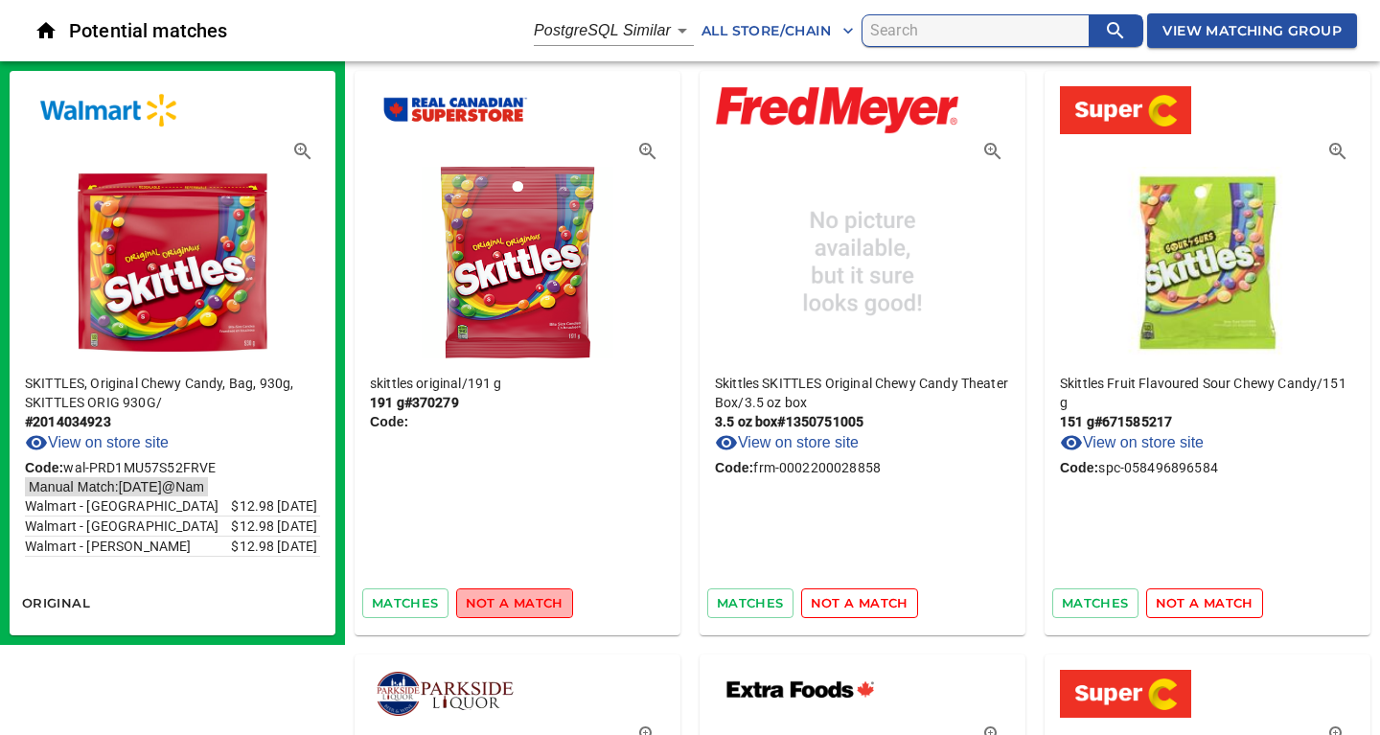
click at [530, 605] on span "not a match" at bounding box center [515, 603] width 98 height 22
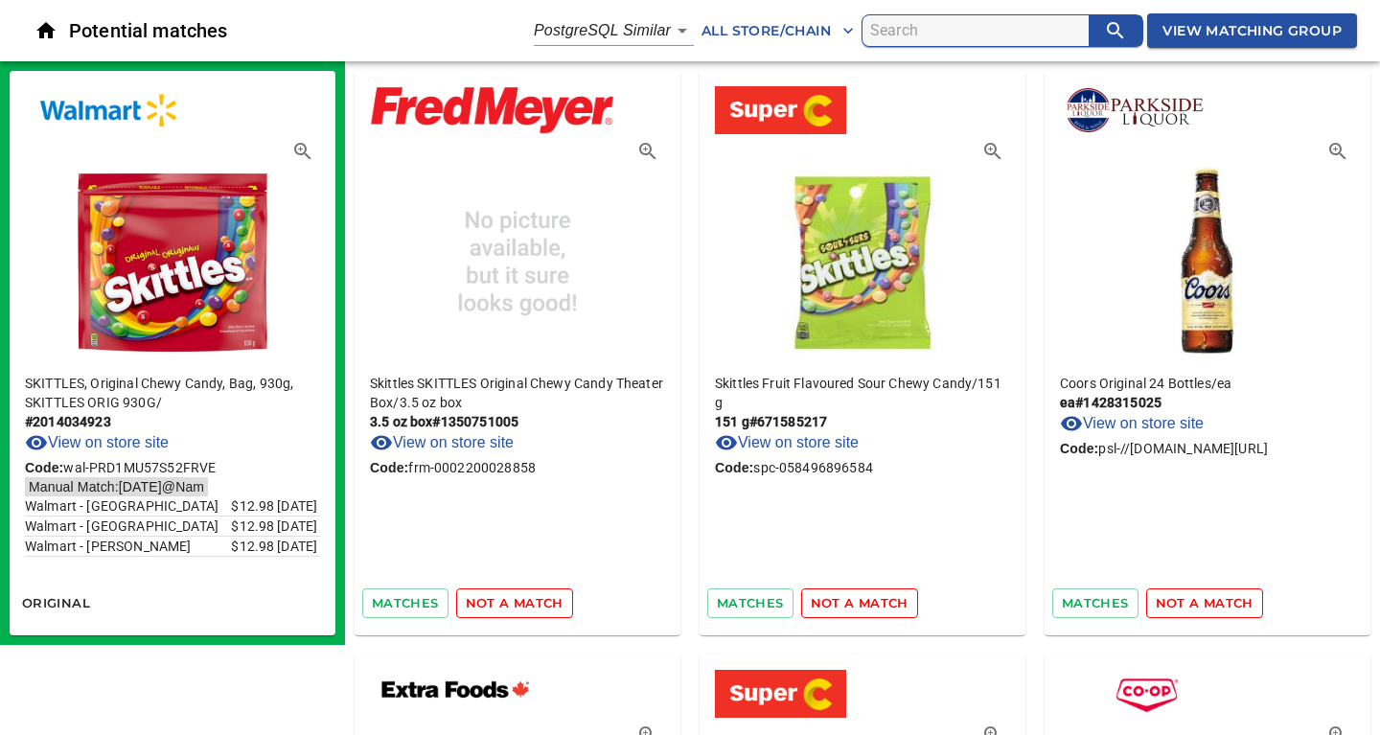
click at [530, 605] on span "not a match" at bounding box center [515, 603] width 98 height 22
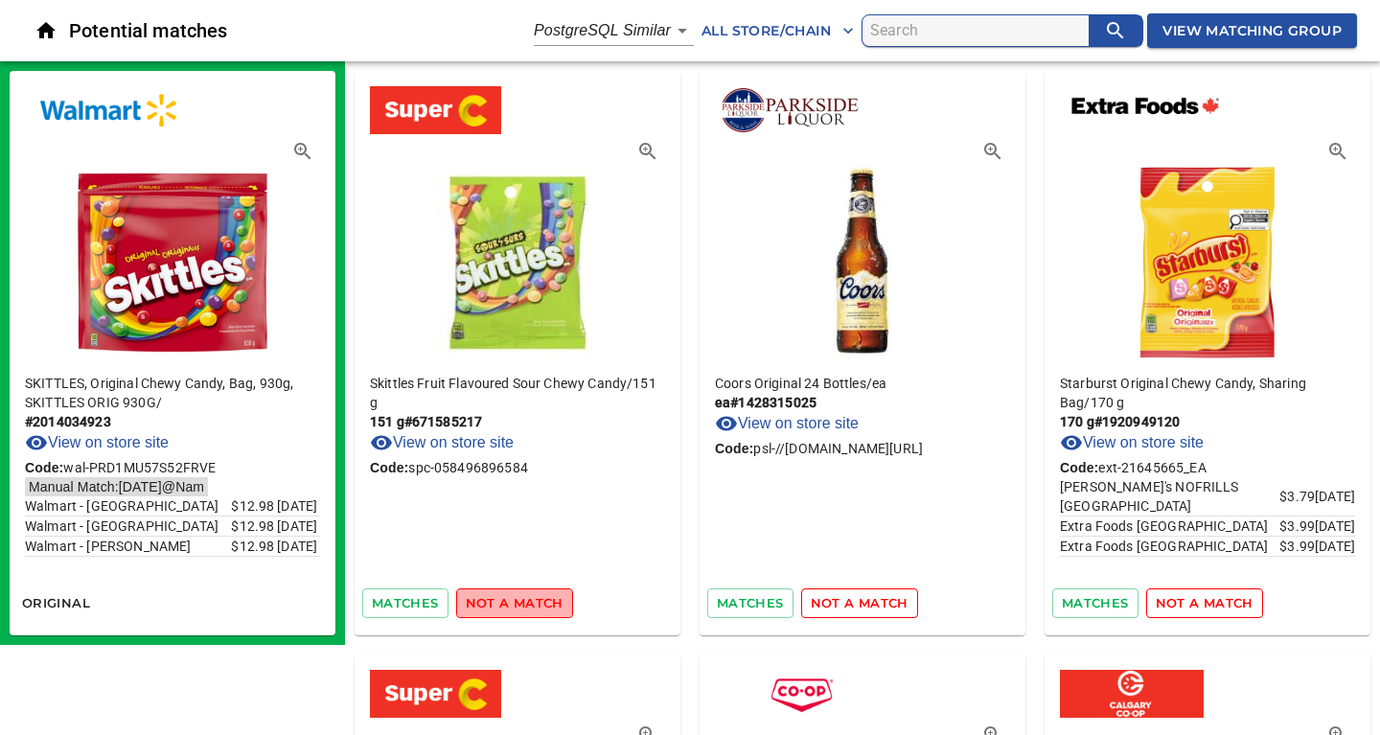
click at [530, 605] on span "not a match" at bounding box center [515, 603] width 98 height 22
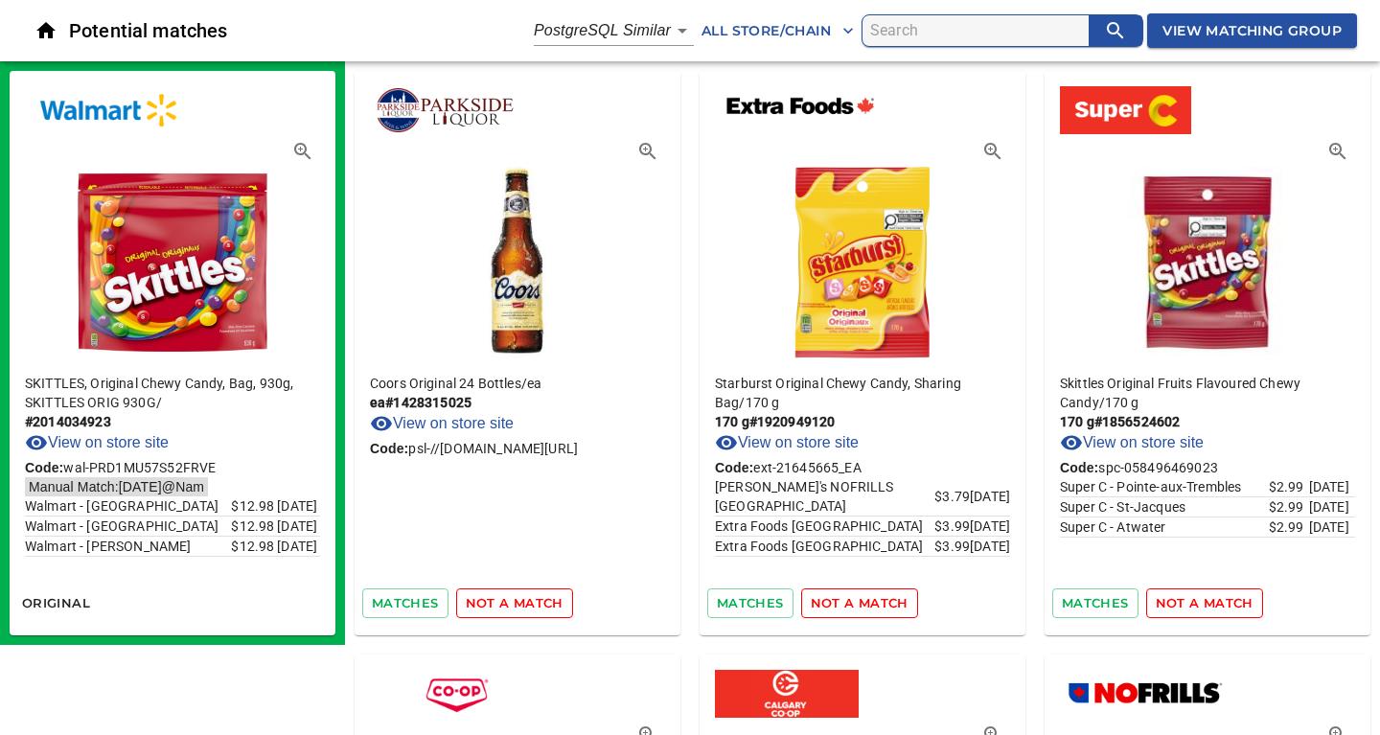
click at [530, 605] on span "not a match" at bounding box center [515, 603] width 98 height 22
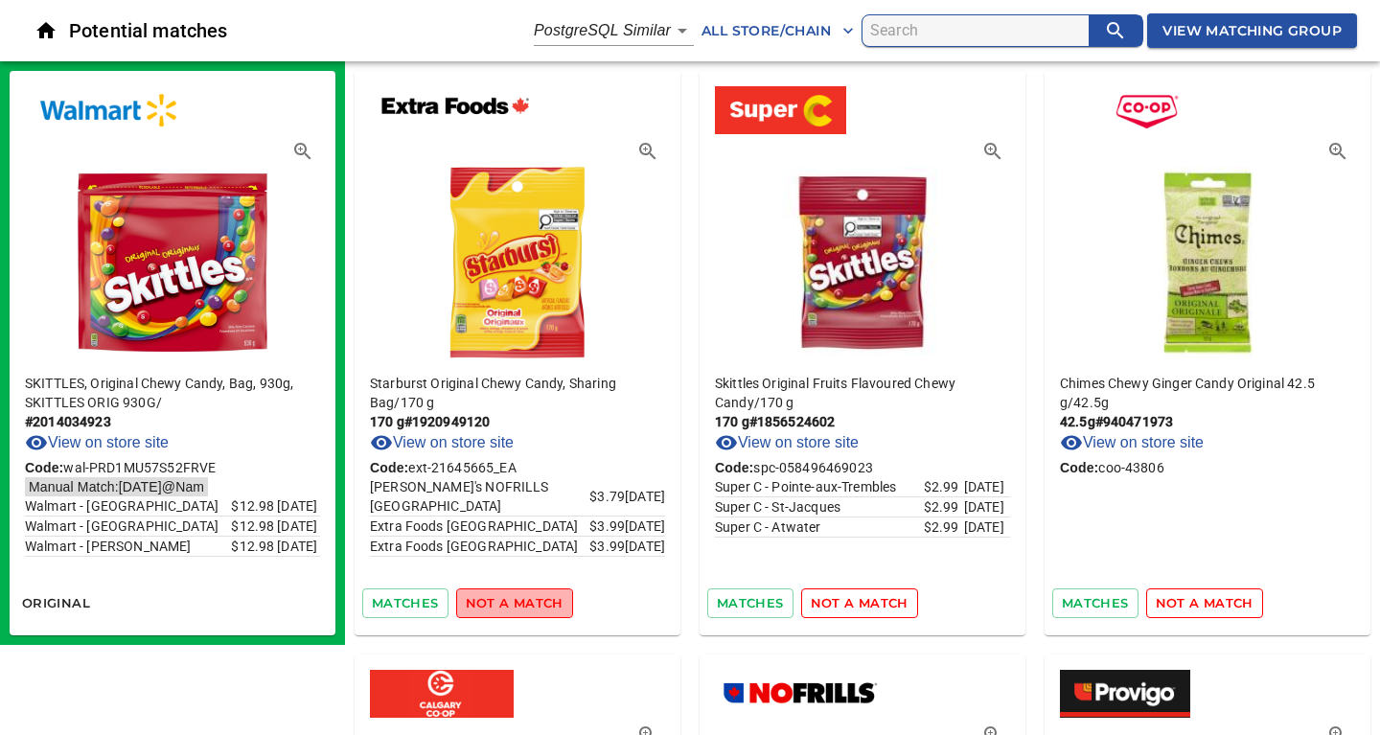
click at [530, 605] on span "not a match" at bounding box center [515, 603] width 98 height 22
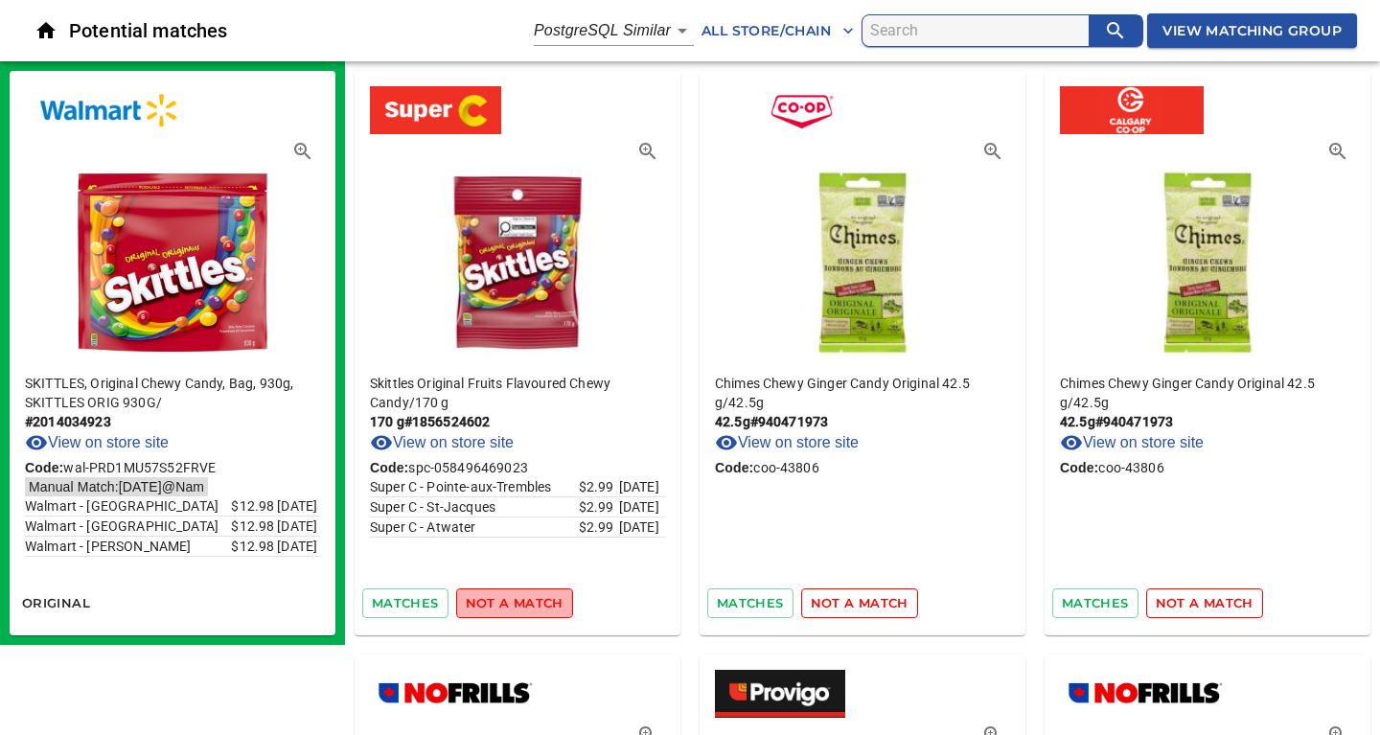
click at [530, 605] on span "not a match" at bounding box center [515, 603] width 98 height 22
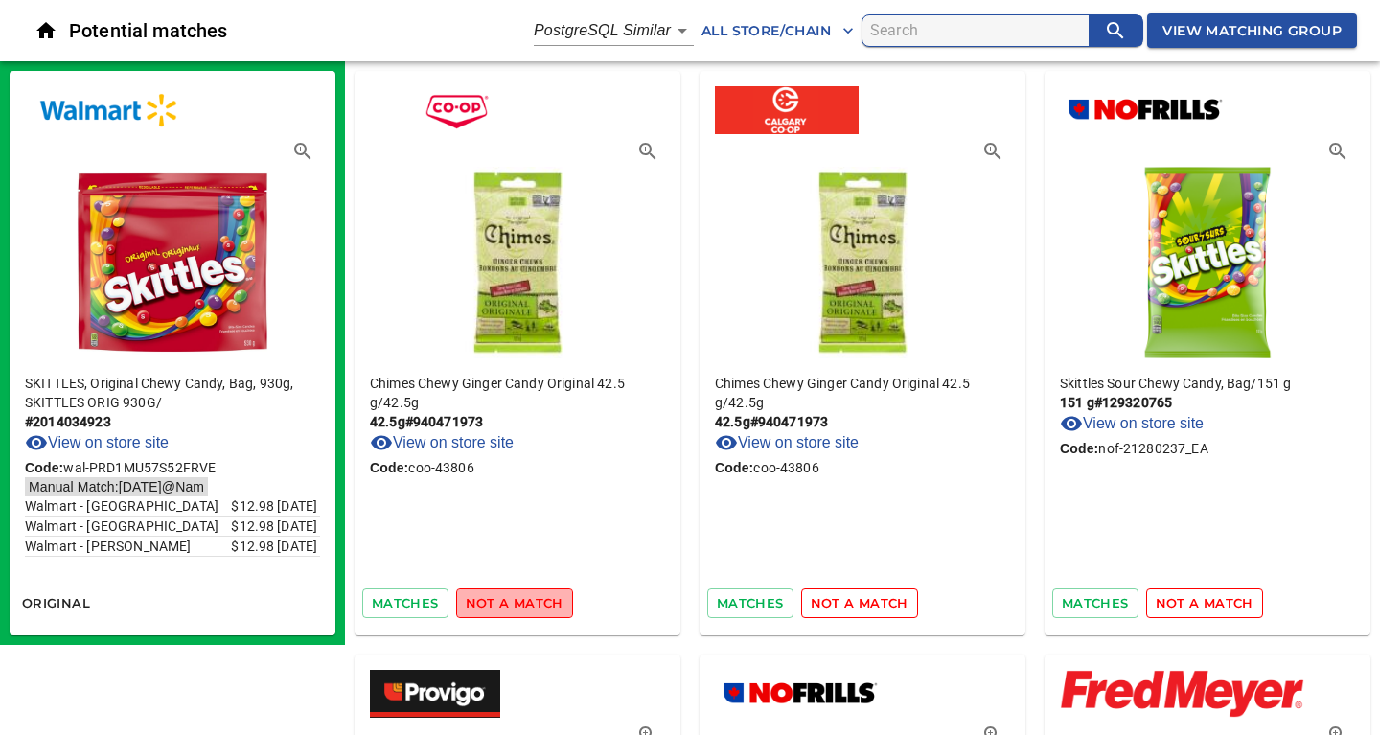
click at [530, 605] on span "not a match" at bounding box center [515, 603] width 98 height 22
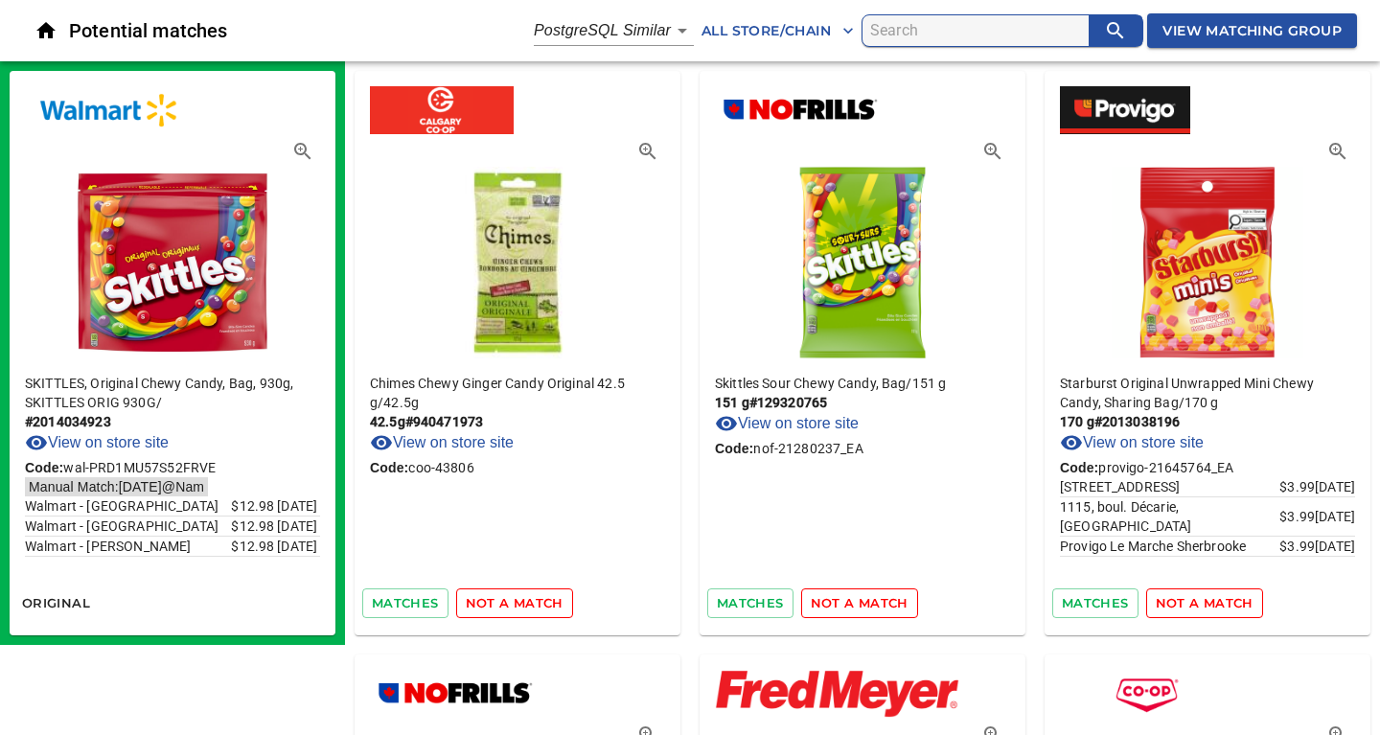
click at [530, 605] on span "not a match" at bounding box center [515, 603] width 98 height 22
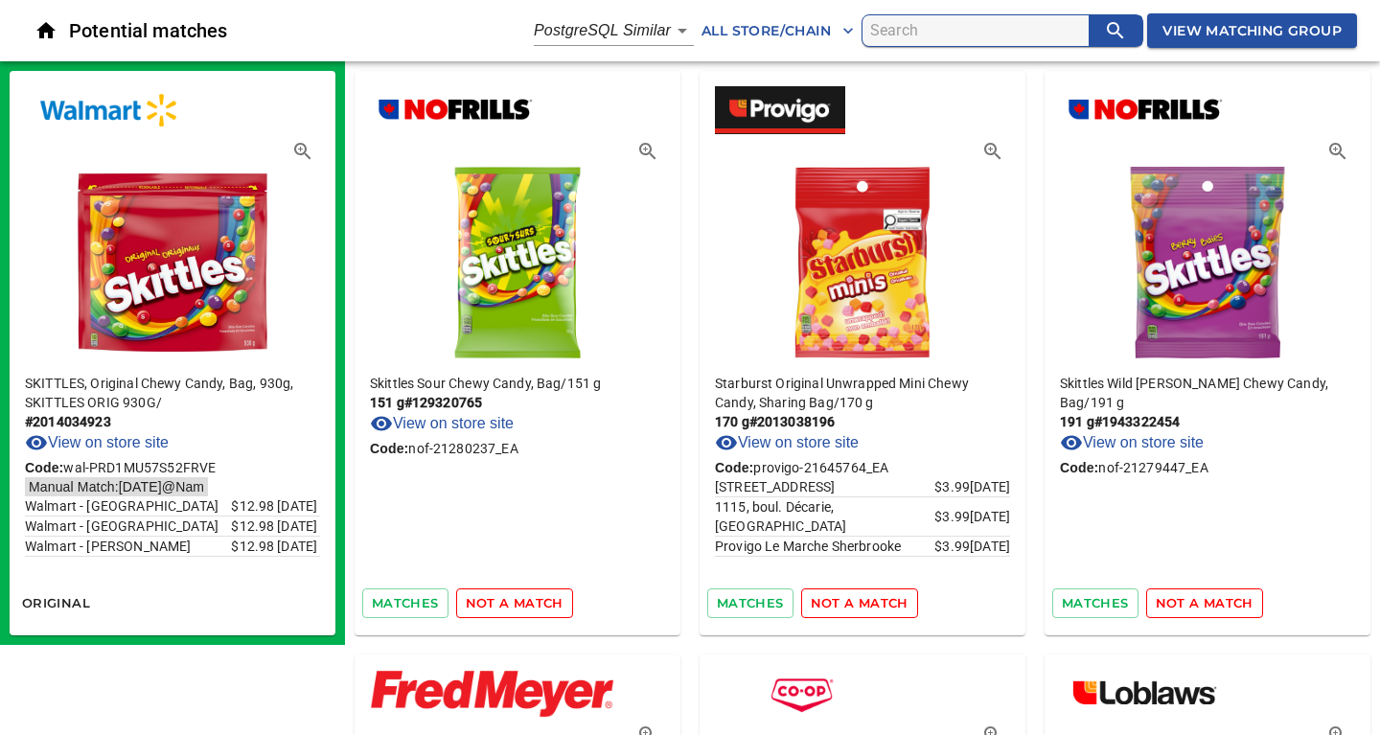
click at [530, 605] on span "not a match" at bounding box center [515, 603] width 98 height 22
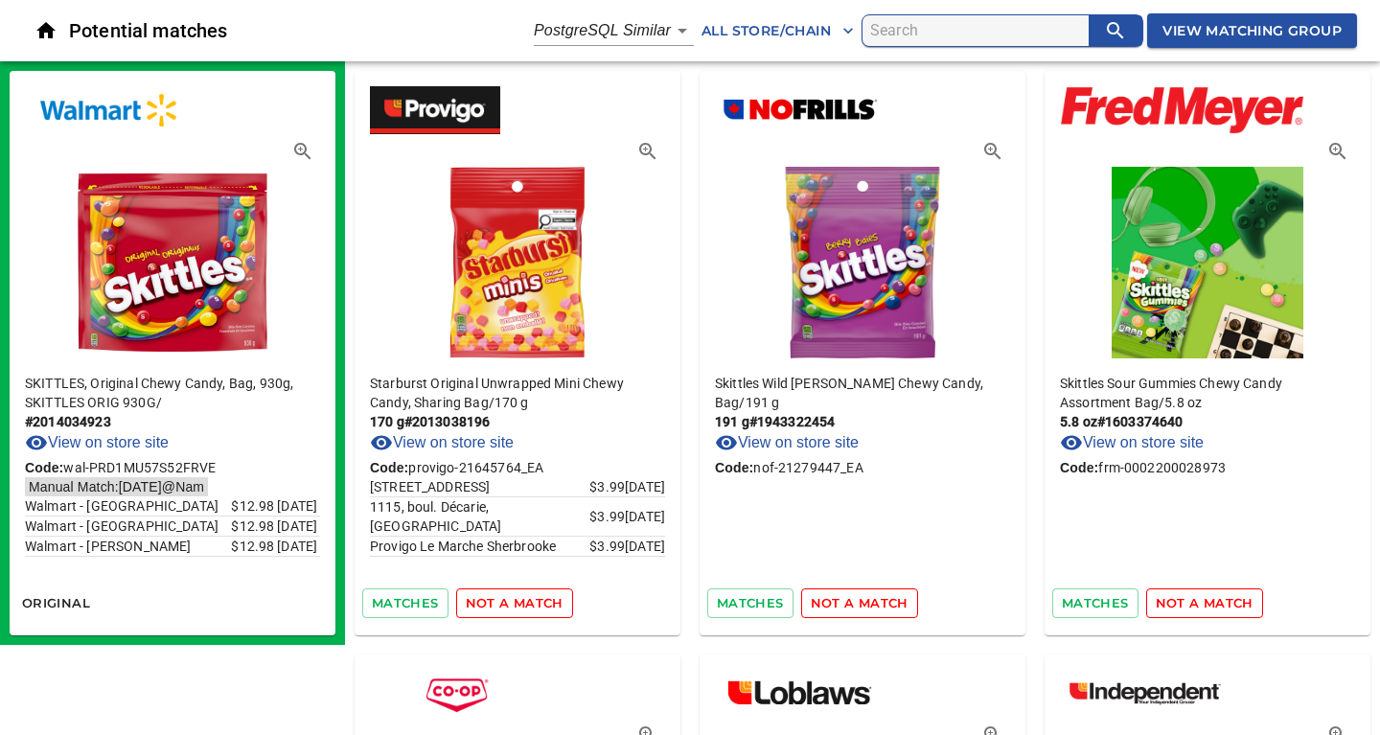
click at [530, 605] on span "not a match" at bounding box center [515, 603] width 98 height 22
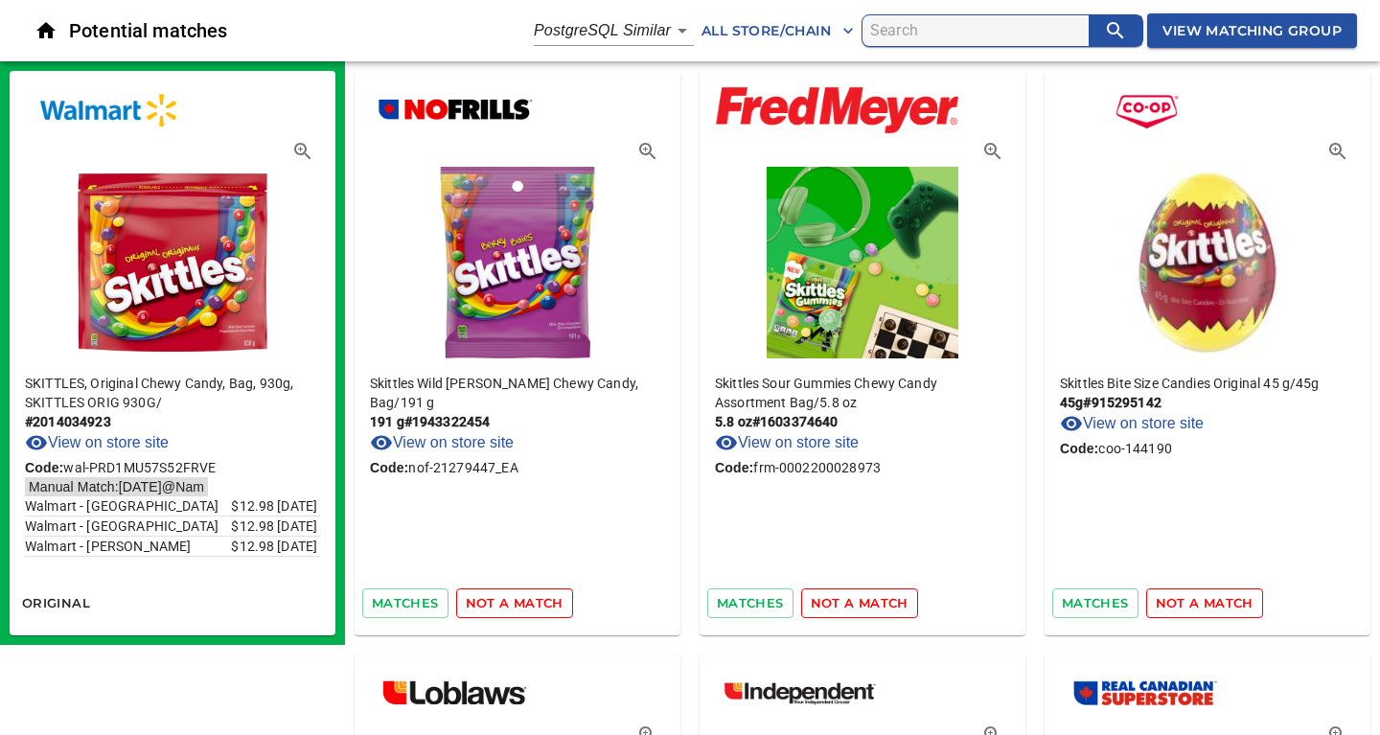
click at [530, 605] on span "not a match" at bounding box center [515, 603] width 98 height 22
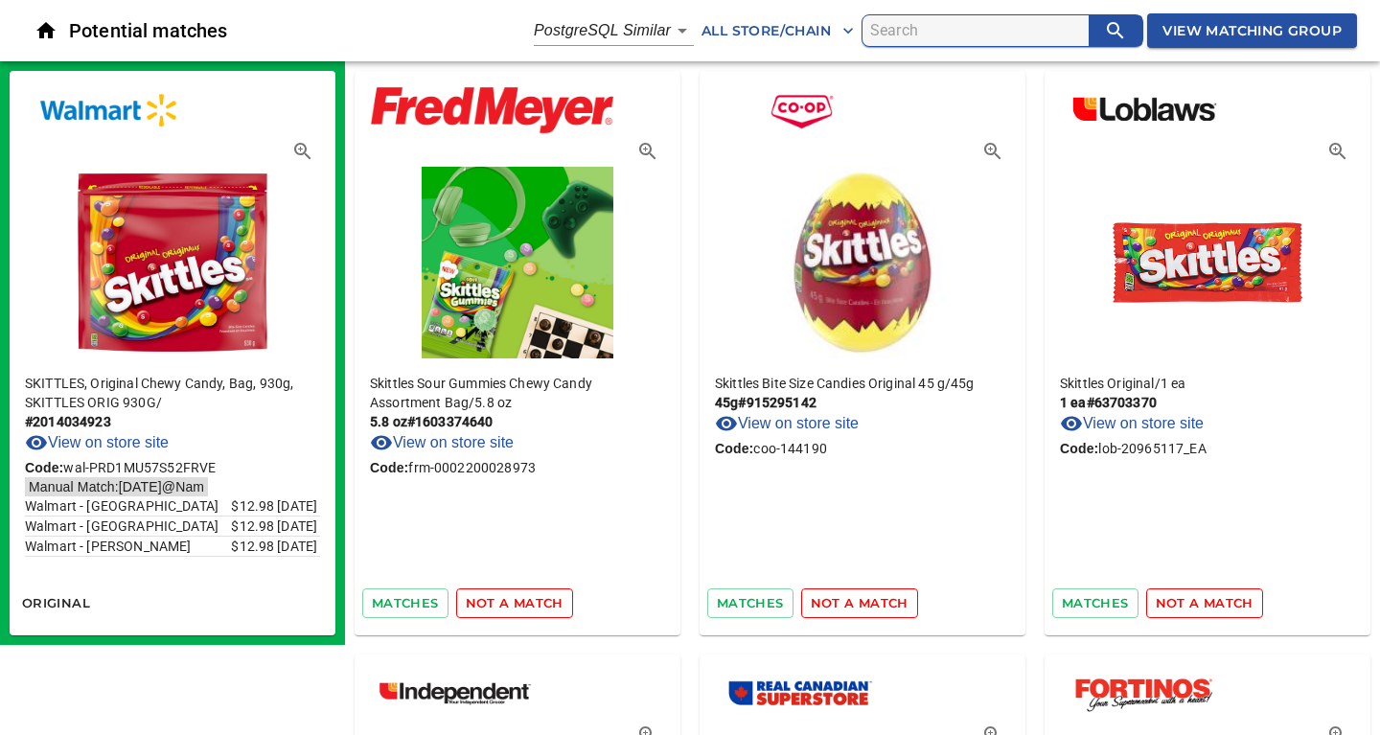
click at [530, 605] on span "not a match" at bounding box center [515, 603] width 98 height 22
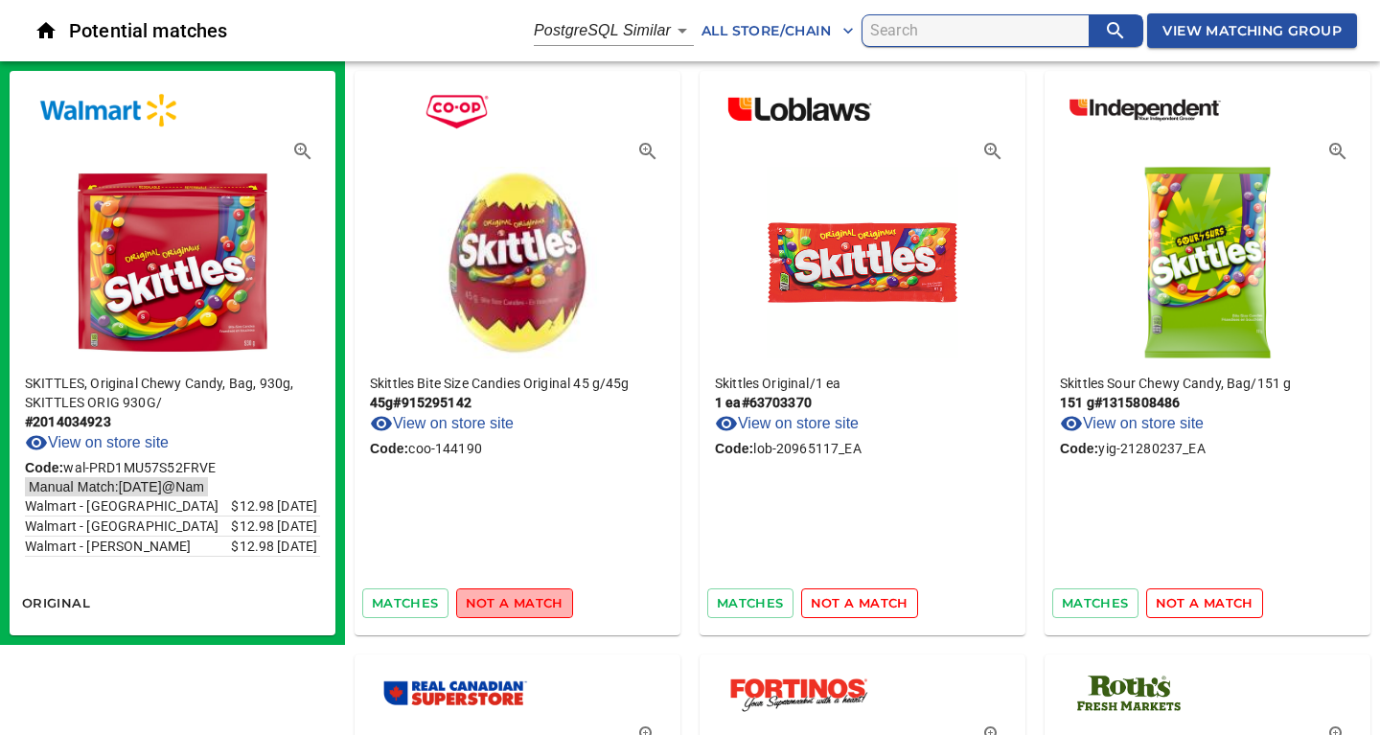
click at [530, 605] on span "not a match" at bounding box center [515, 603] width 98 height 22
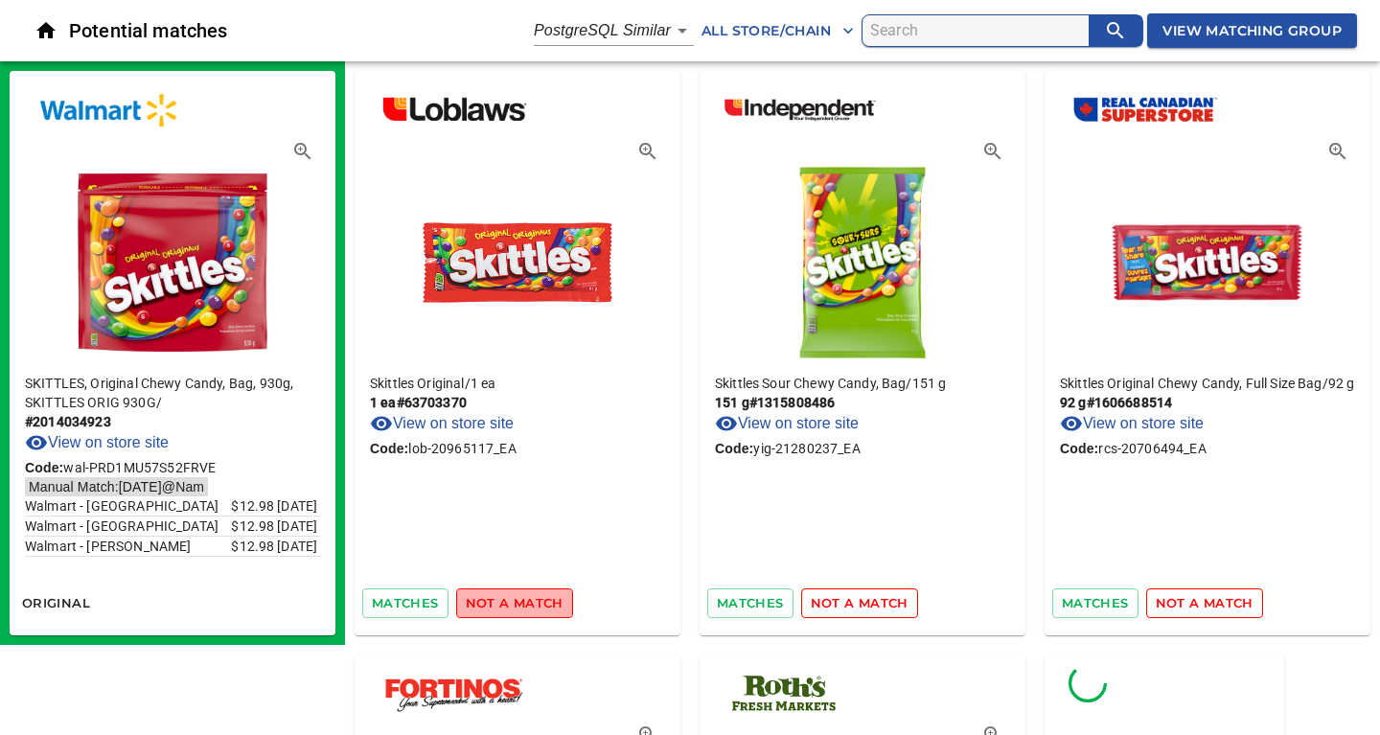
click at [530, 605] on span "not a match" at bounding box center [515, 603] width 98 height 22
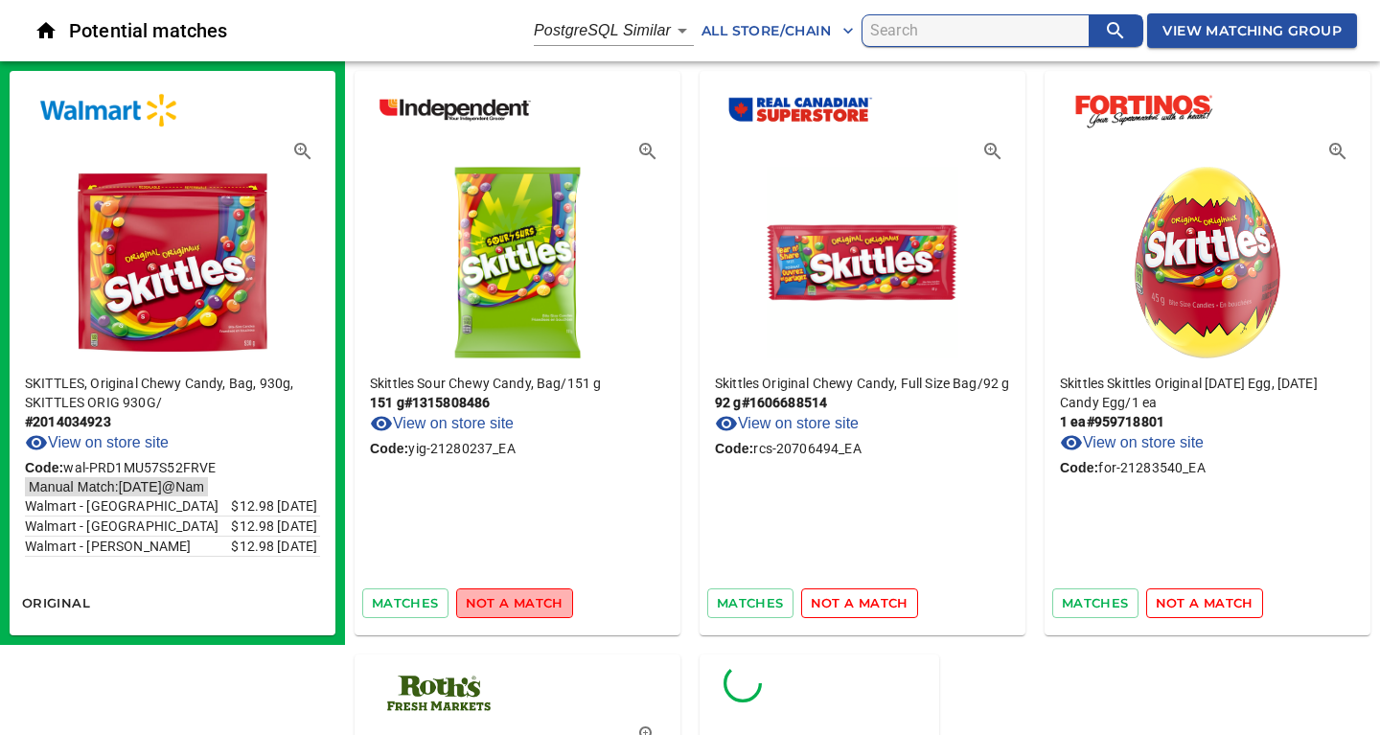
click at [530, 605] on span "not a match" at bounding box center [515, 603] width 98 height 22
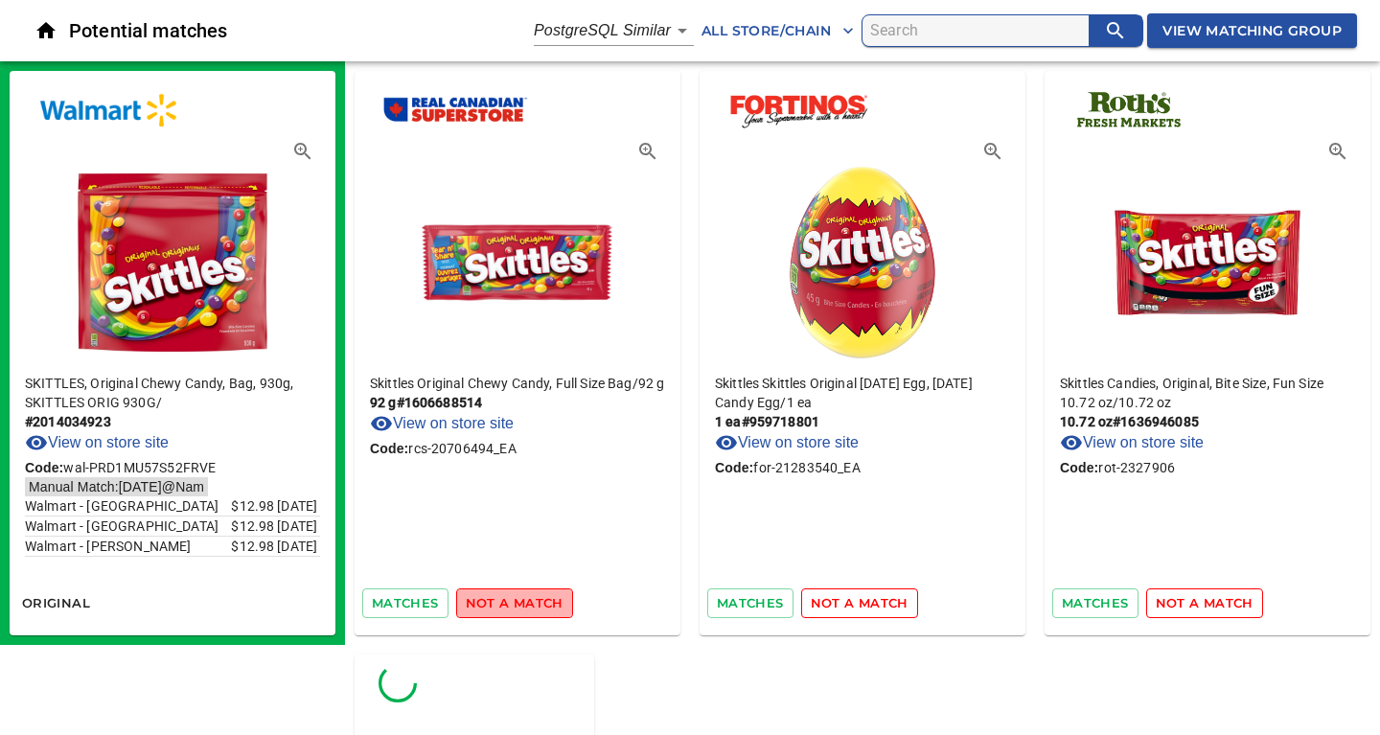
click at [530, 605] on span "not a match" at bounding box center [515, 603] width 98 height 22
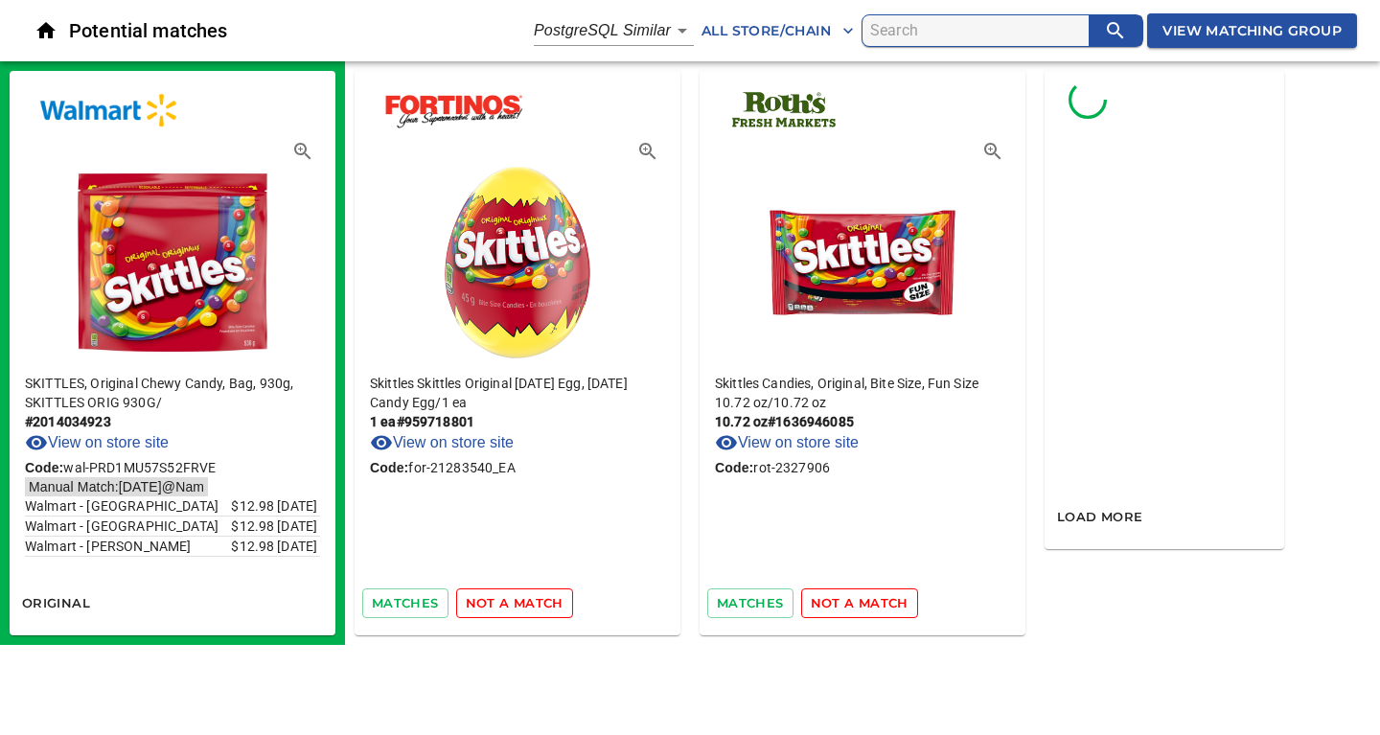
click at [530, 605] on span "not a match" at bounding box center [515, 603] width 98 height 22
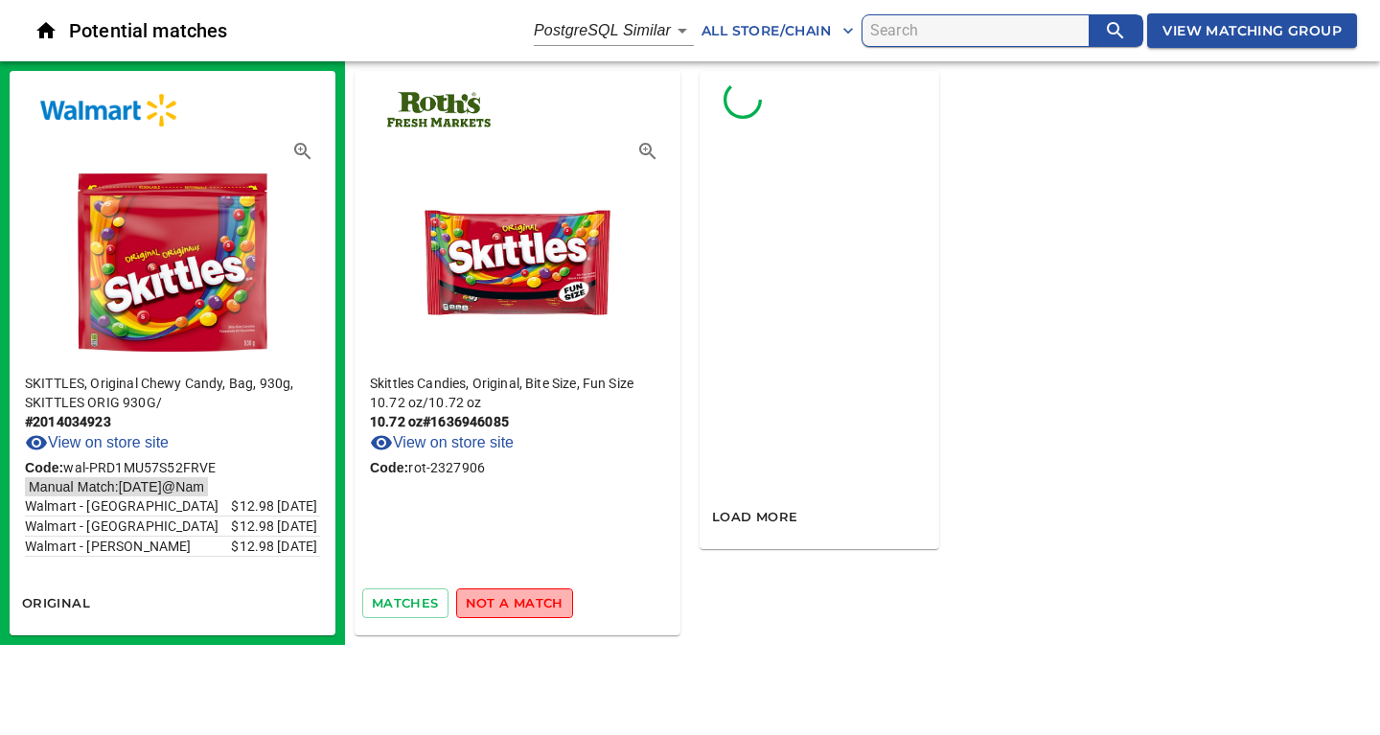
click at [530, 605] on span "not a match" at bounding box center [515, 603] width 98 height 22
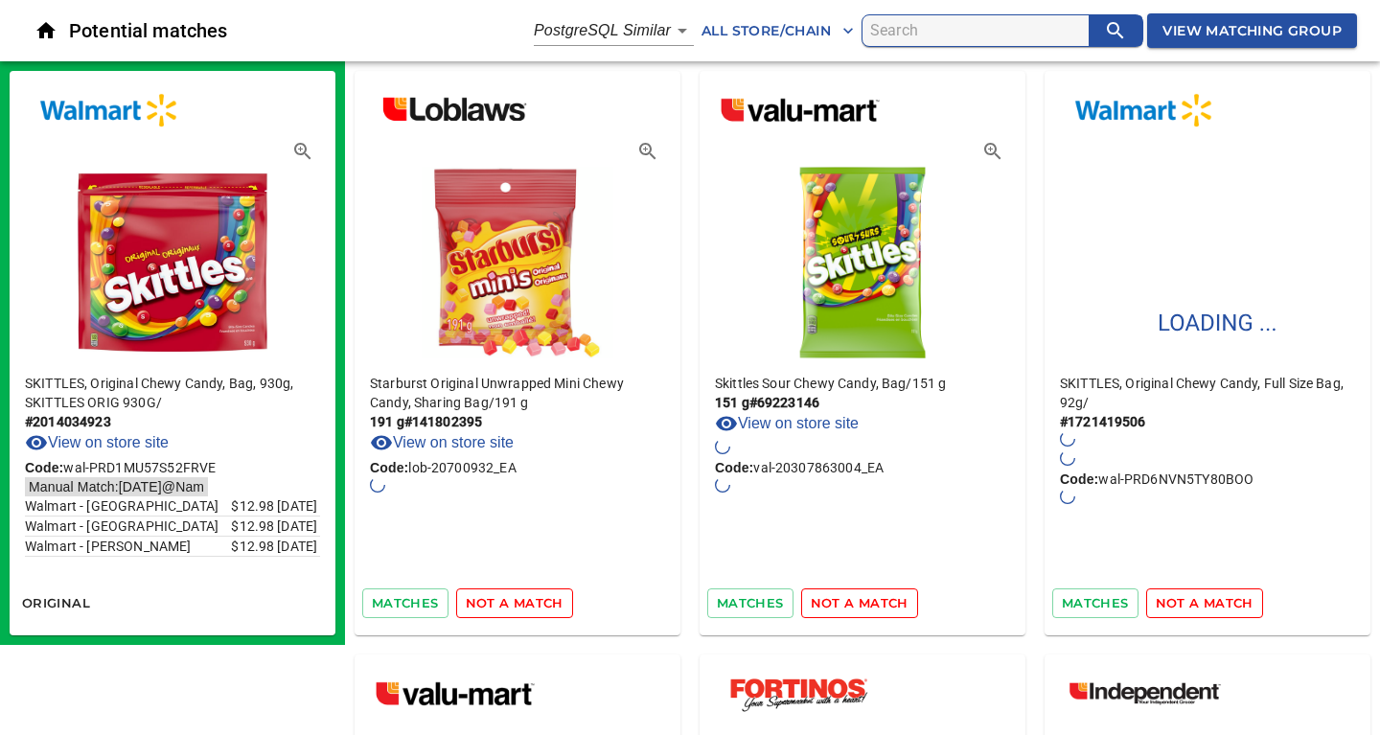
click at [545, 597] on span "not a match" at bounding box center [515, 603] width 98 height 22
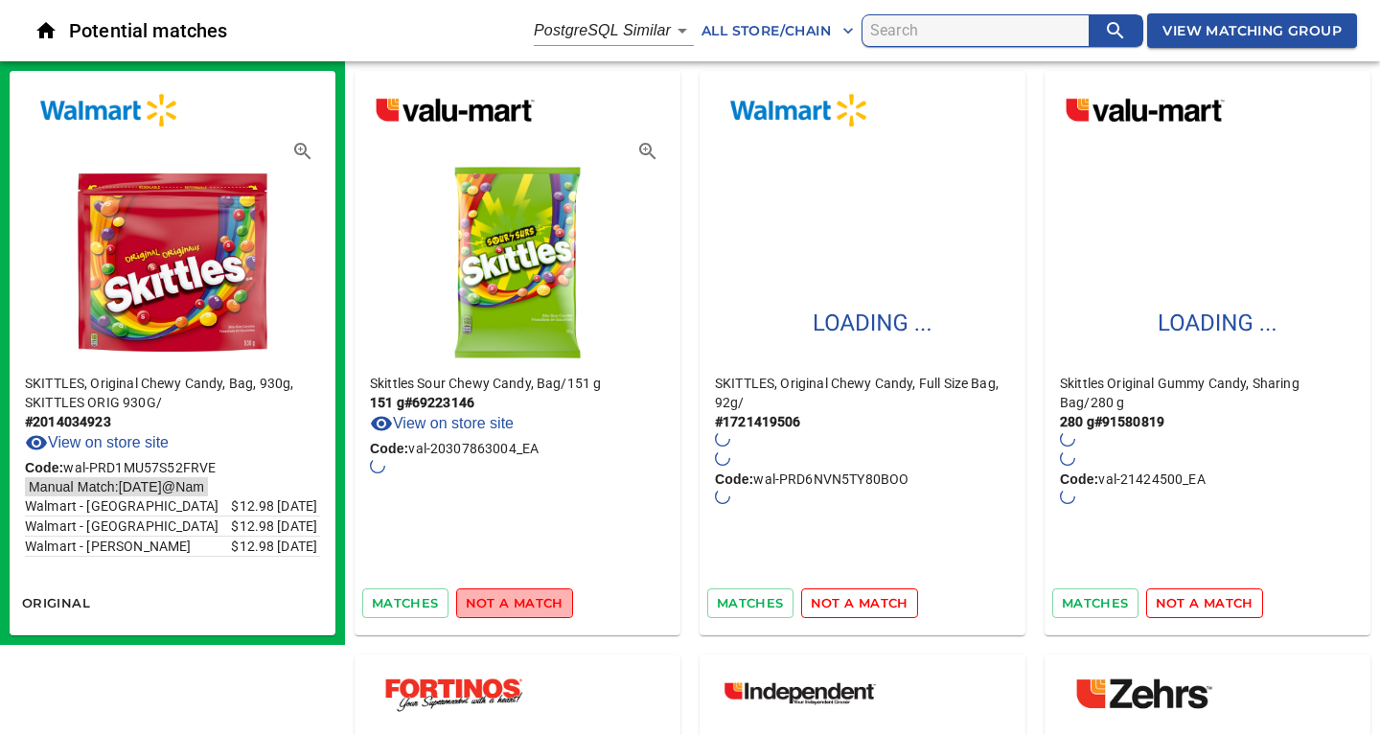
click at [539, 610] on span "not a match" at bounding box center [515, 603] width 98 height 22
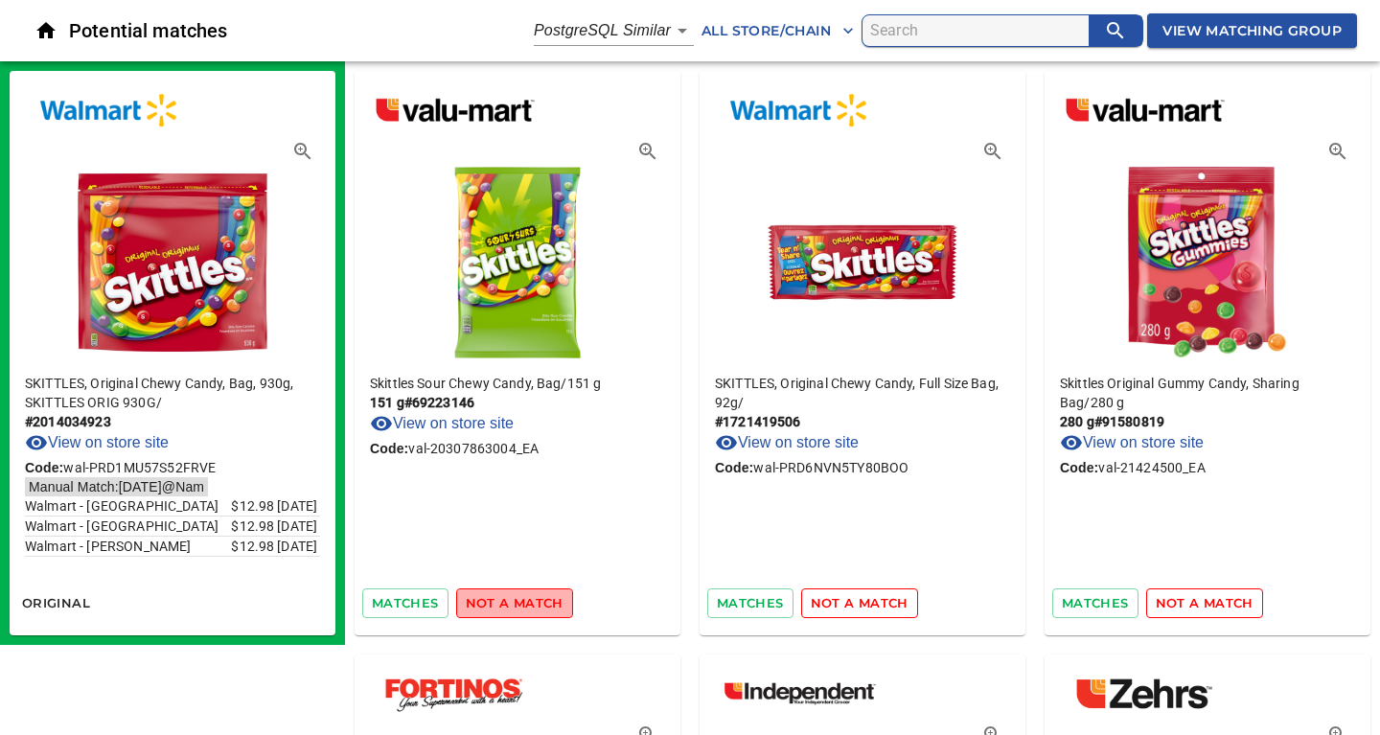
click at [533, 603] on span "not a match" at bounding box center [515, 603] width 98 height 22
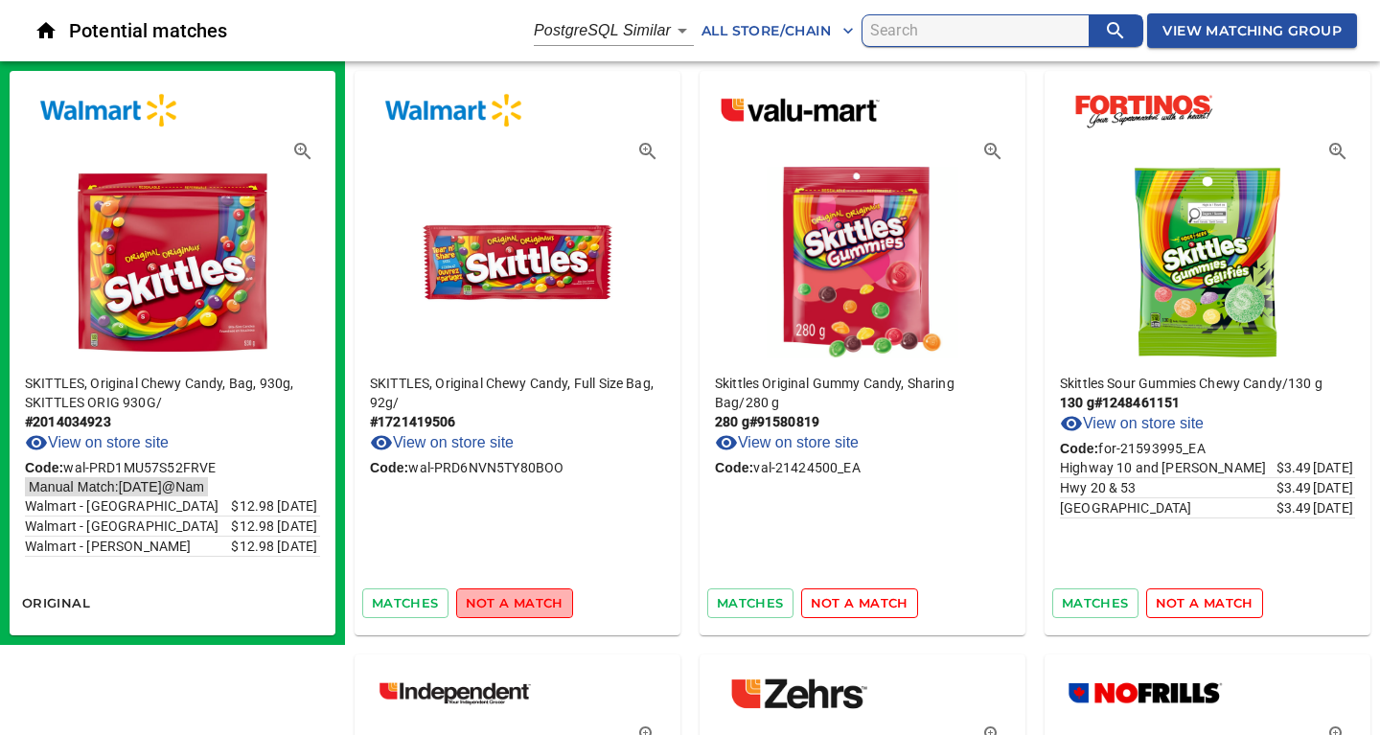
click at [533, 603] on span "not a match" at bounding box center [515, 603] width 98 height 22
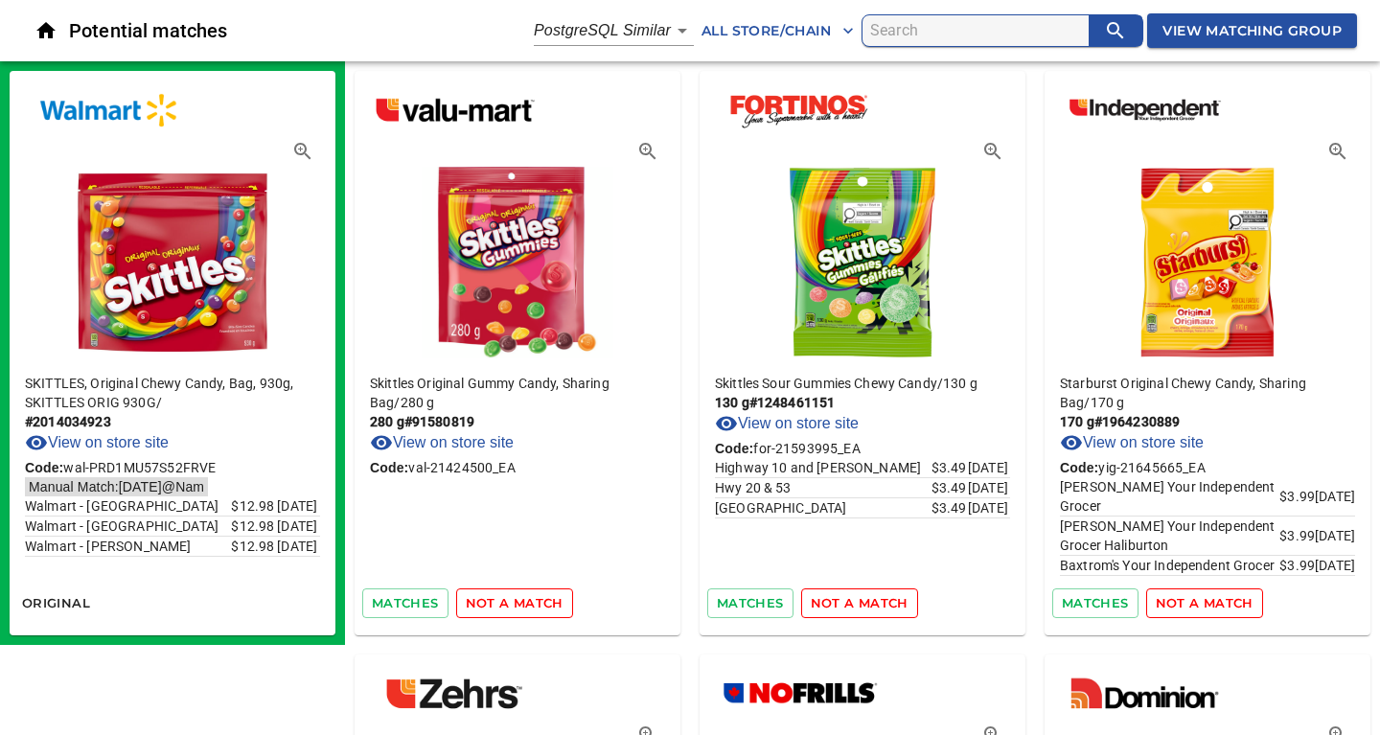
click at [533, 603] on span "not a match" at bounding box center [515, 603] width 98 height 22
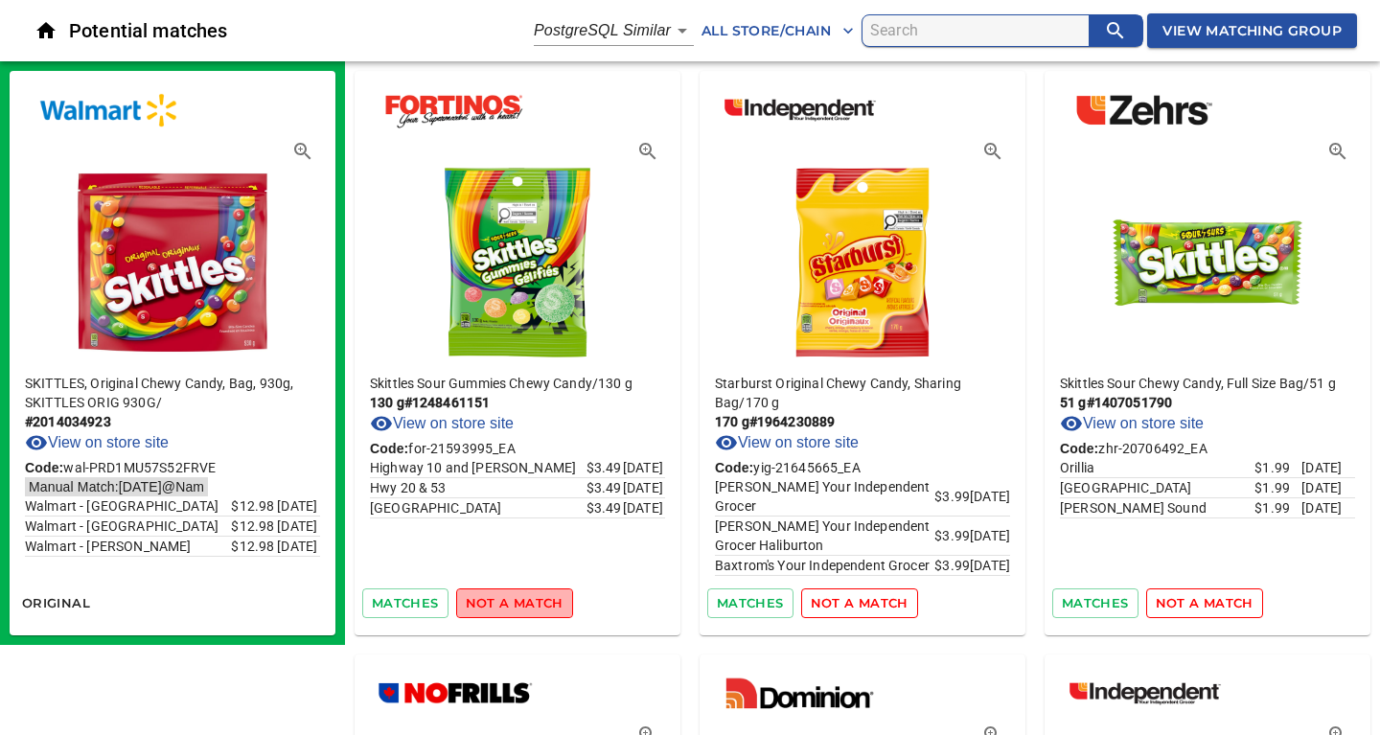
click at [533, 603] on span "not a match" at bounding box center [515, 603] width 98 height 22
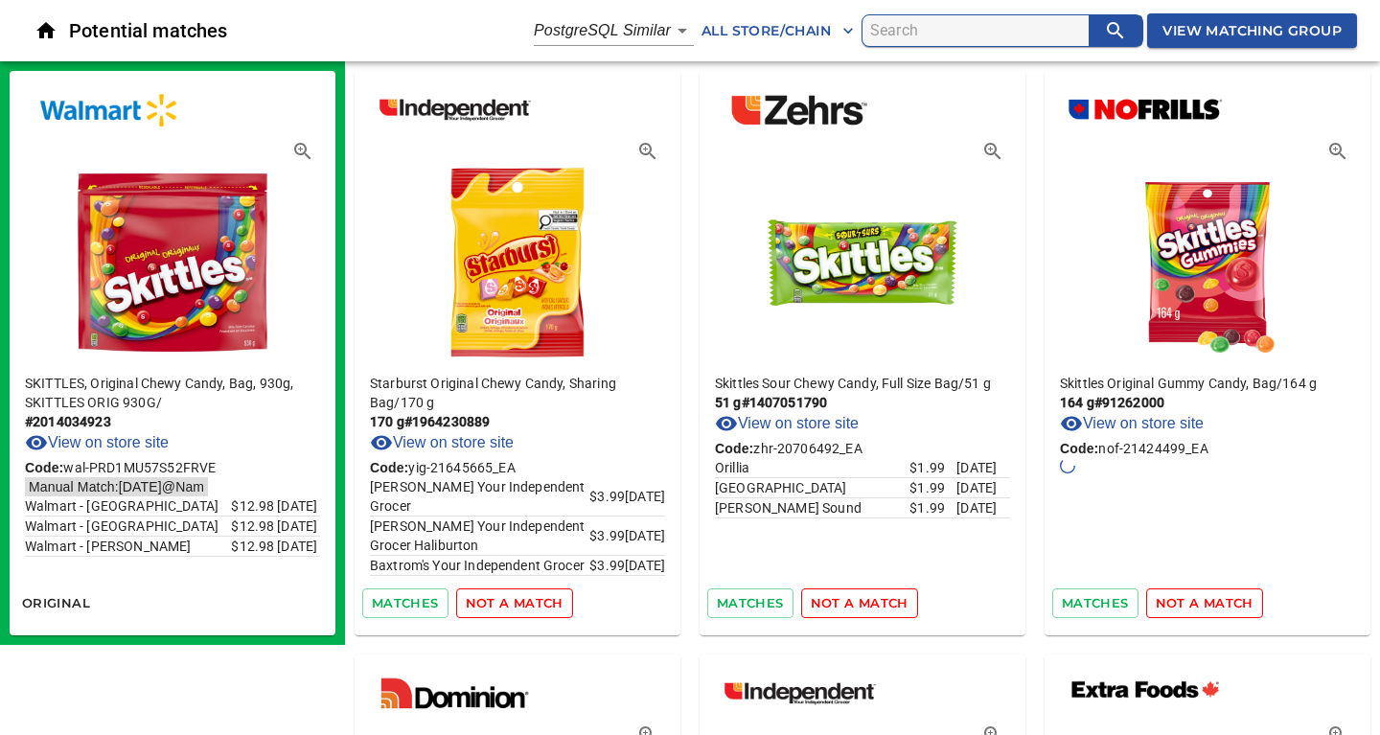
click at [533, 603] on span "not a match" at bounding box center [515, 603] width 98 height 22
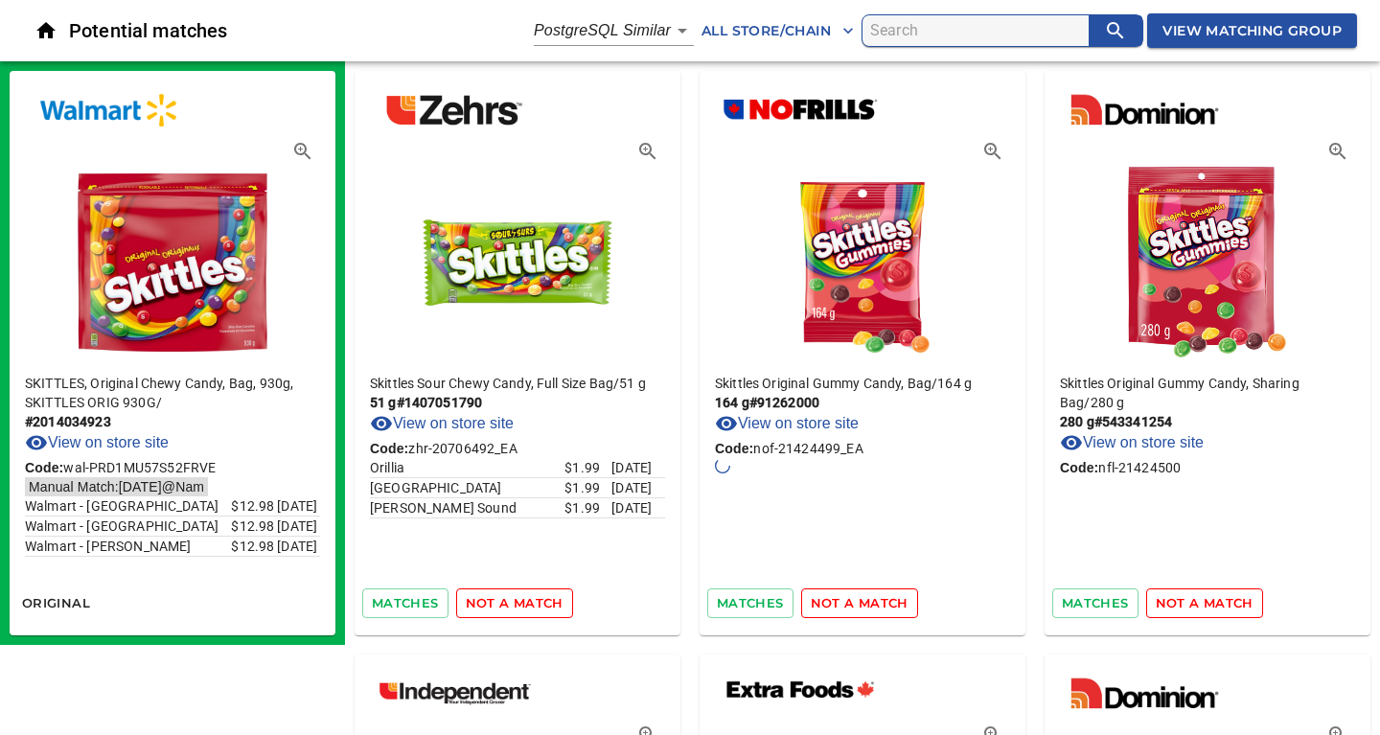
click at [533, 603] on span "not a match" at bounding box center [515, 603] width 98 height 22
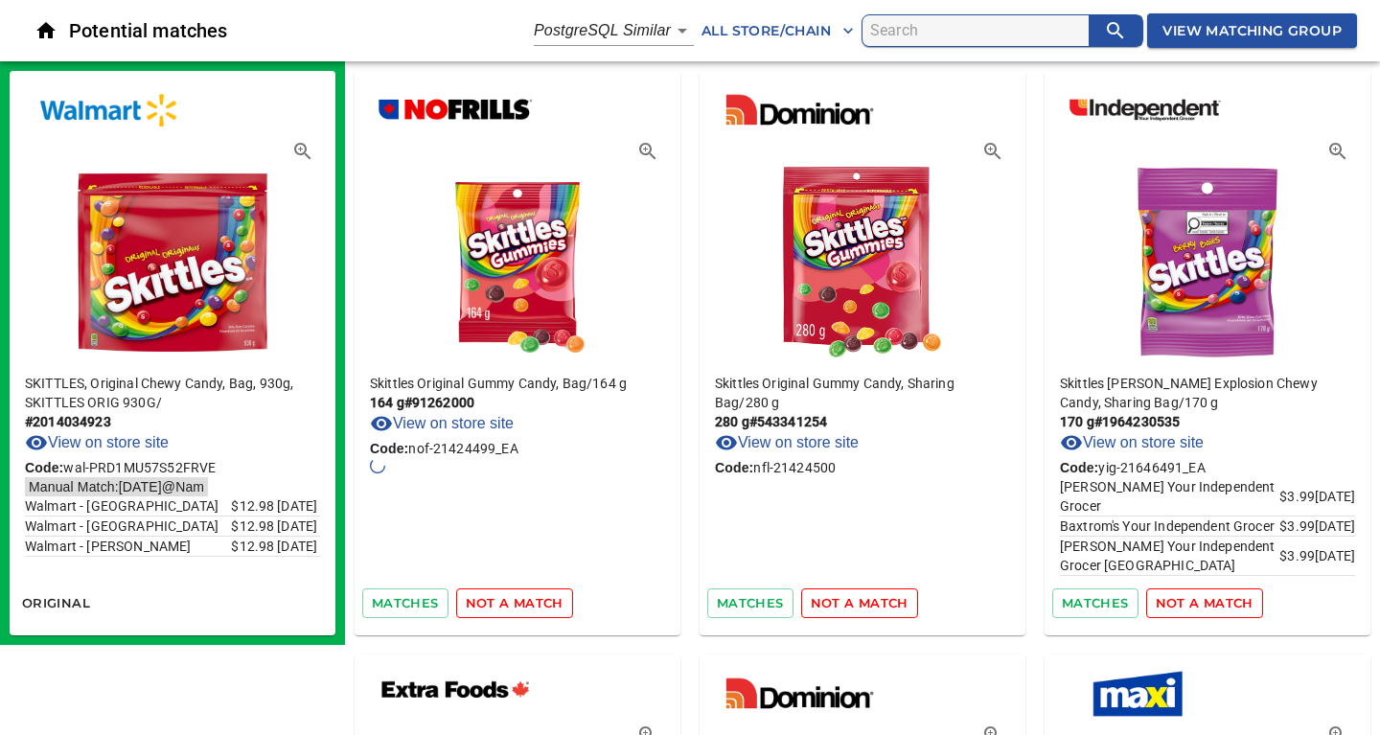
click at [533, 603] on span "not a match" at bounding box center [515, 603] width 98 height 22
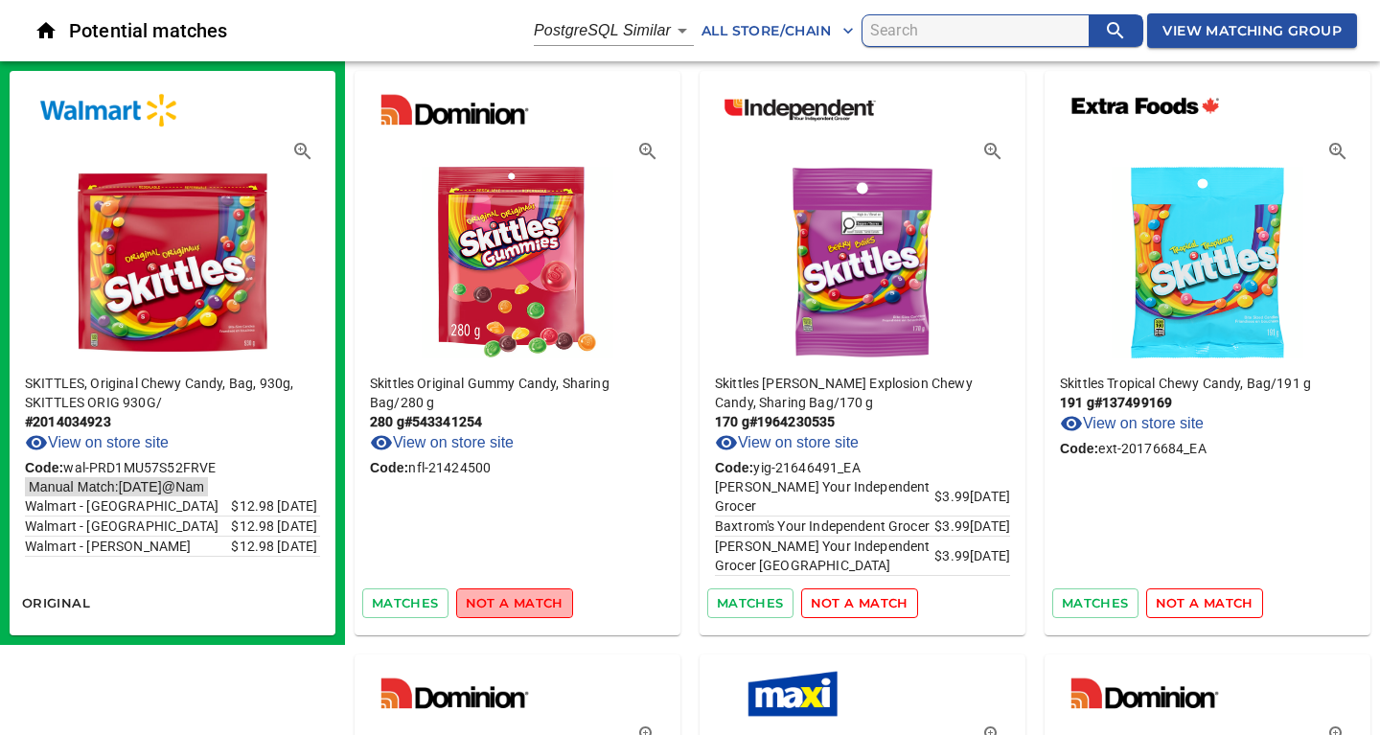
click at [533, 603] on span "not a match" at bounding box center [515, 603] width 98 height 22
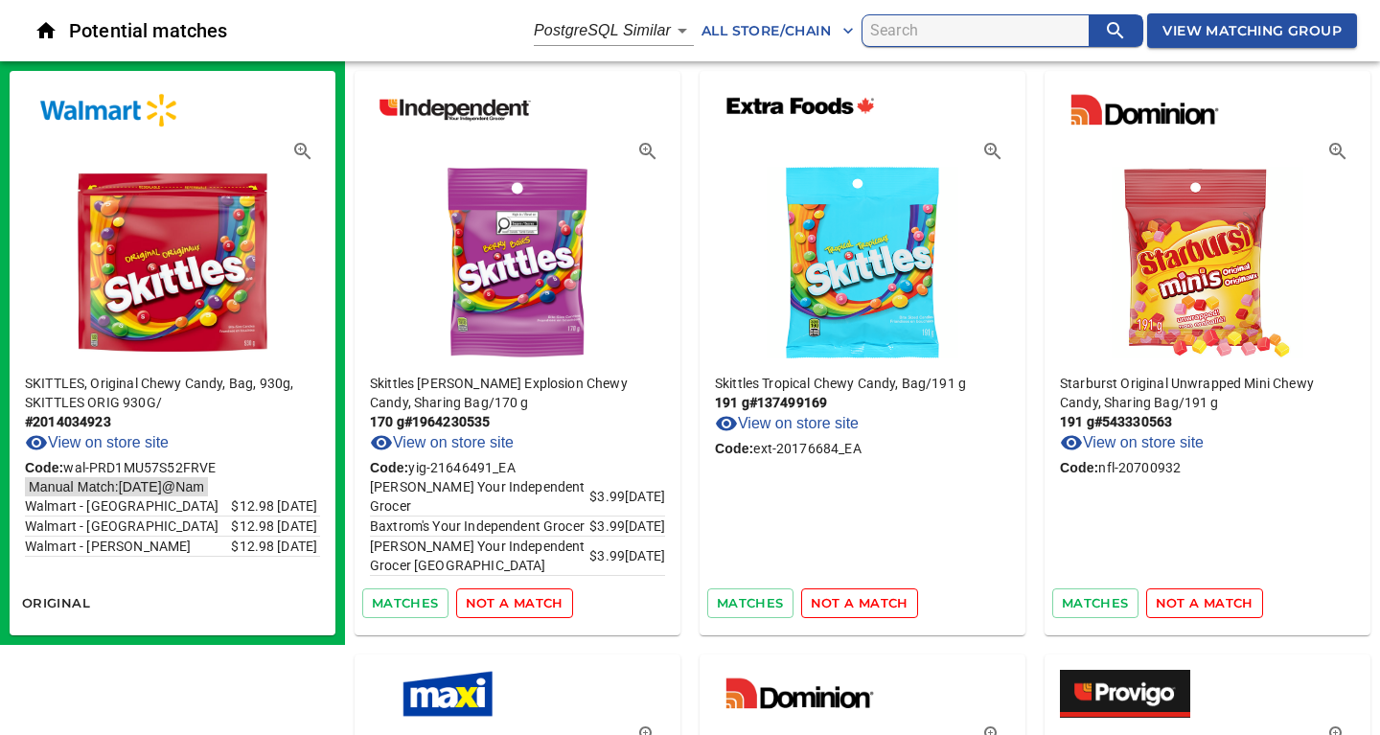
click at [533, 603] on span "not a match" at bounding box center [515, 603] width 98 height 22
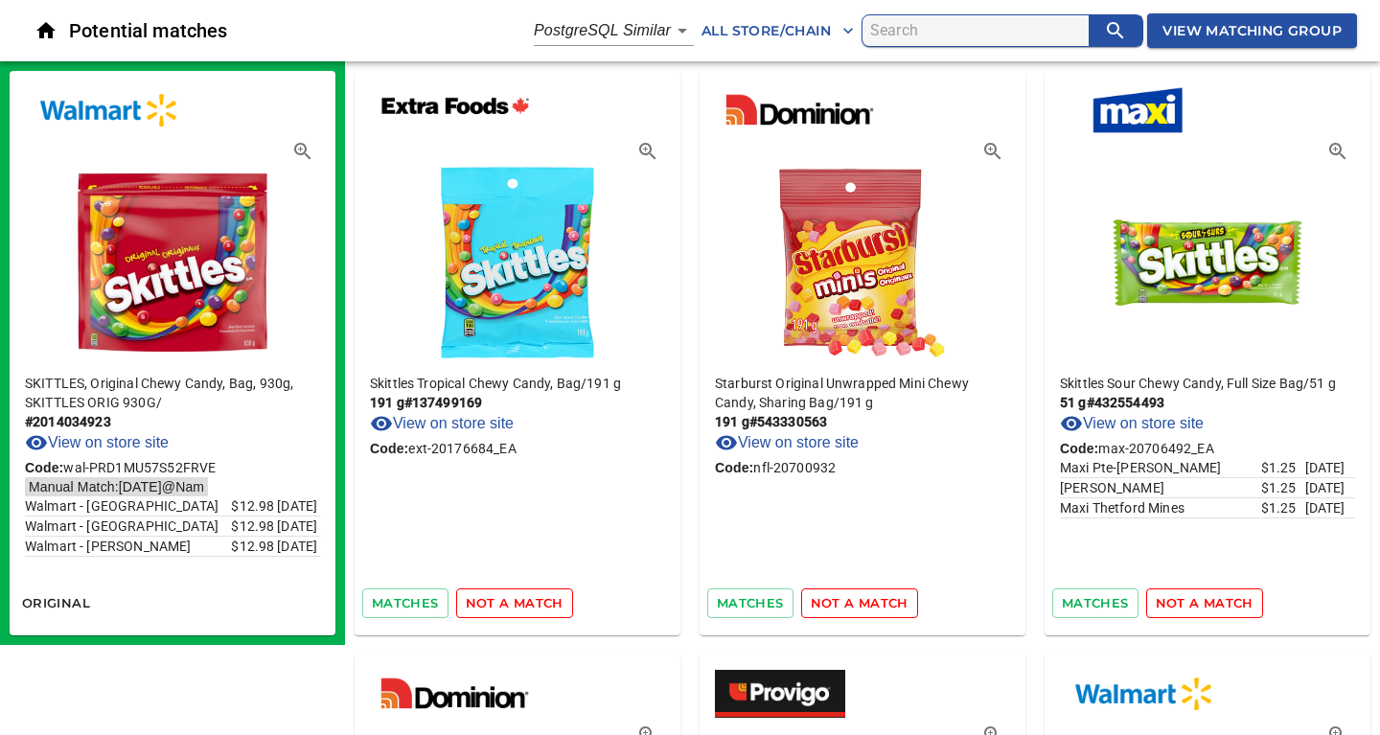
click at [533, 603] on span "not a match" at bounding box center [515, 603] width 98 height 22
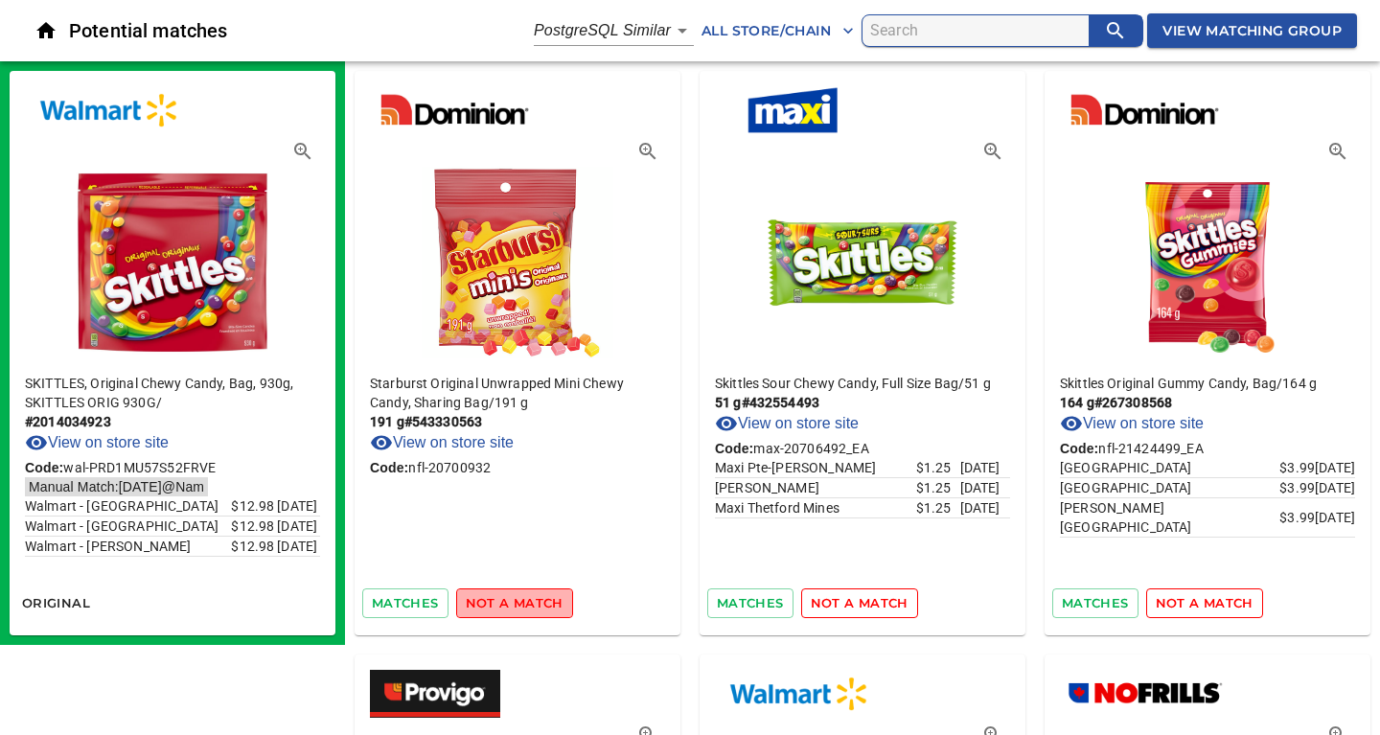
click at [533, 603] on span "not a match" at bounding box center [515, 603] width 98 height 22
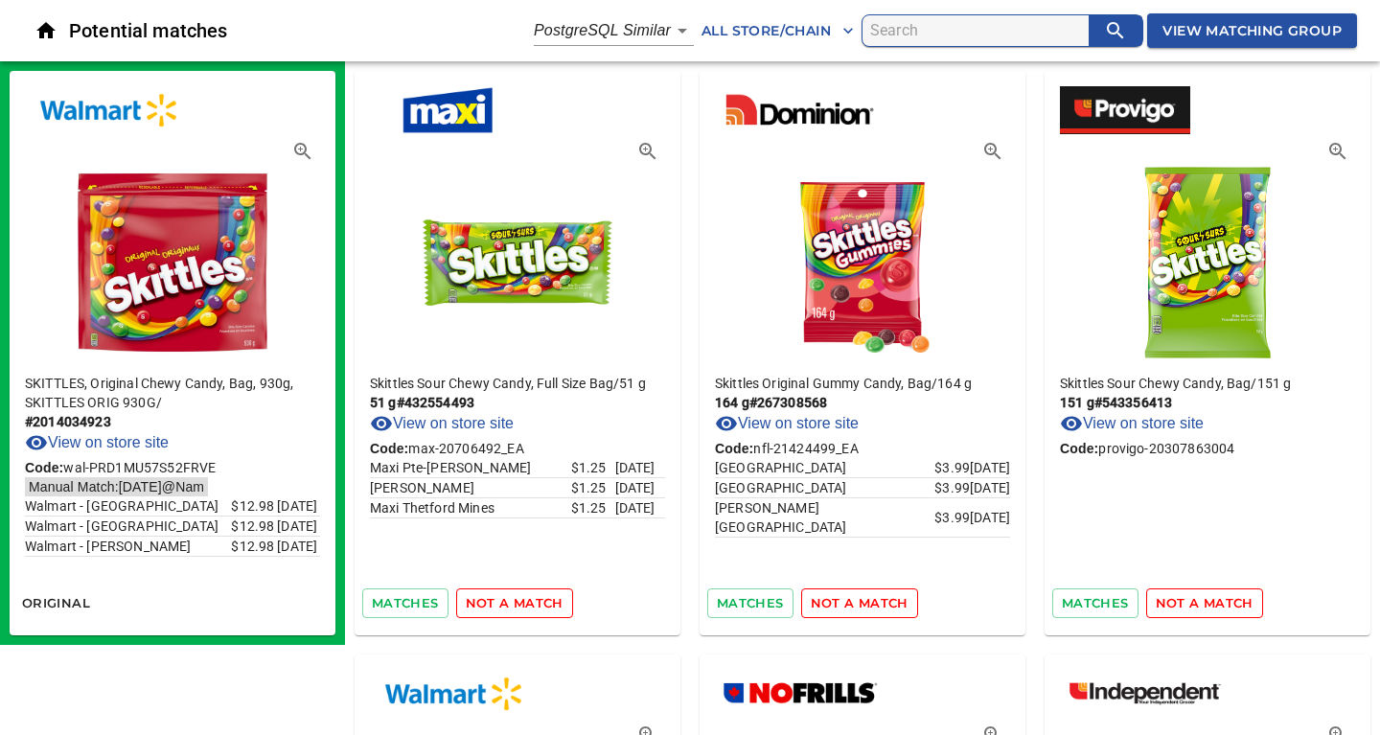
click at [533, 603] on span "not a match" at bounding box center [515, 603] width 98 height 22
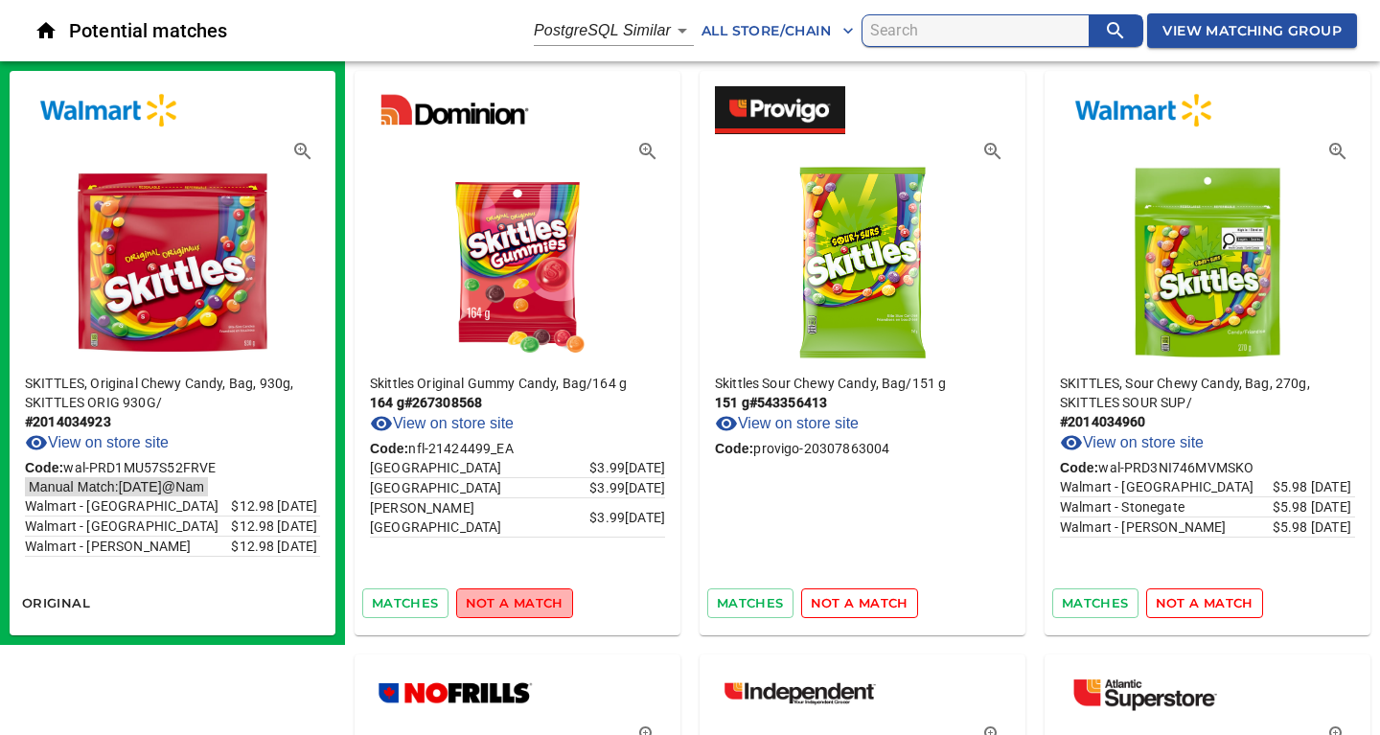
click at [533, 603] on span "not a match" at bounding box center [515, 603] width 98 height 22
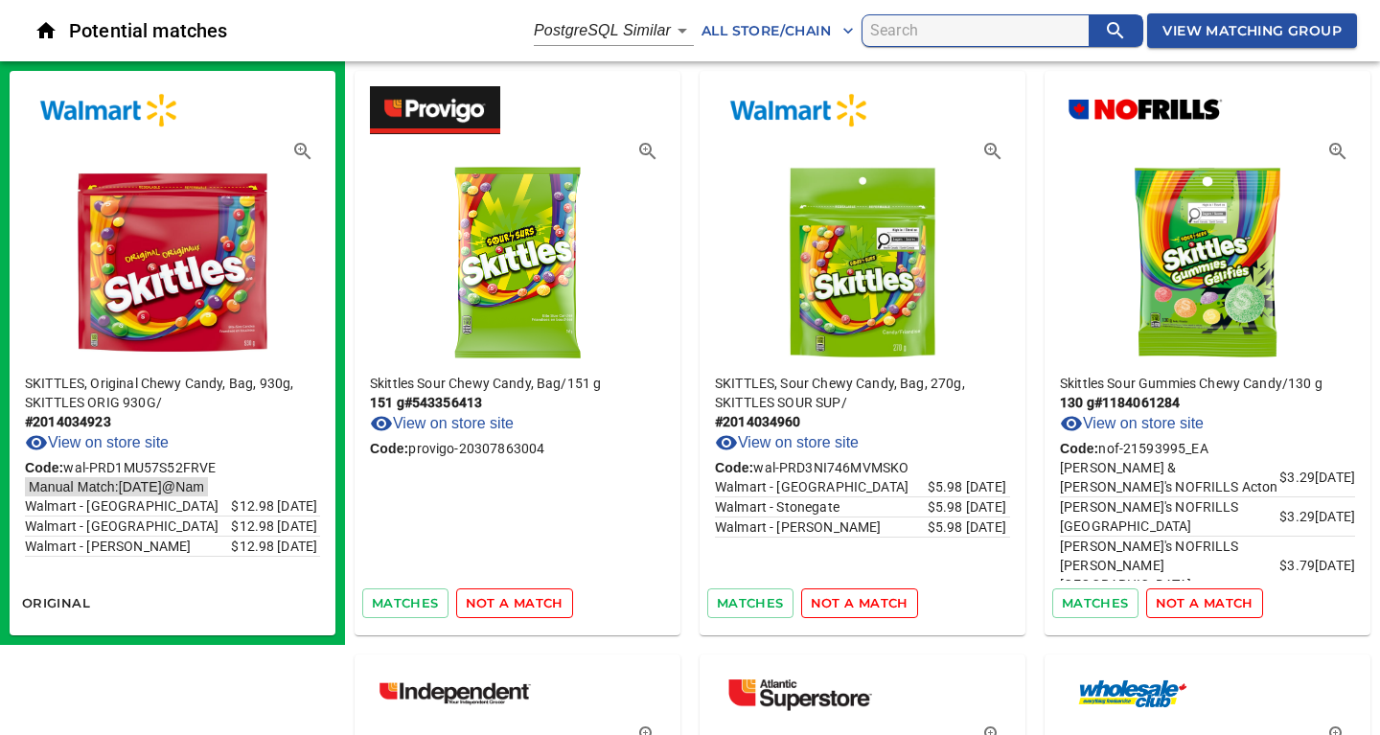
click at [533, 603] on span "not a match" at bounding box center [515, 603] width 98 height 22
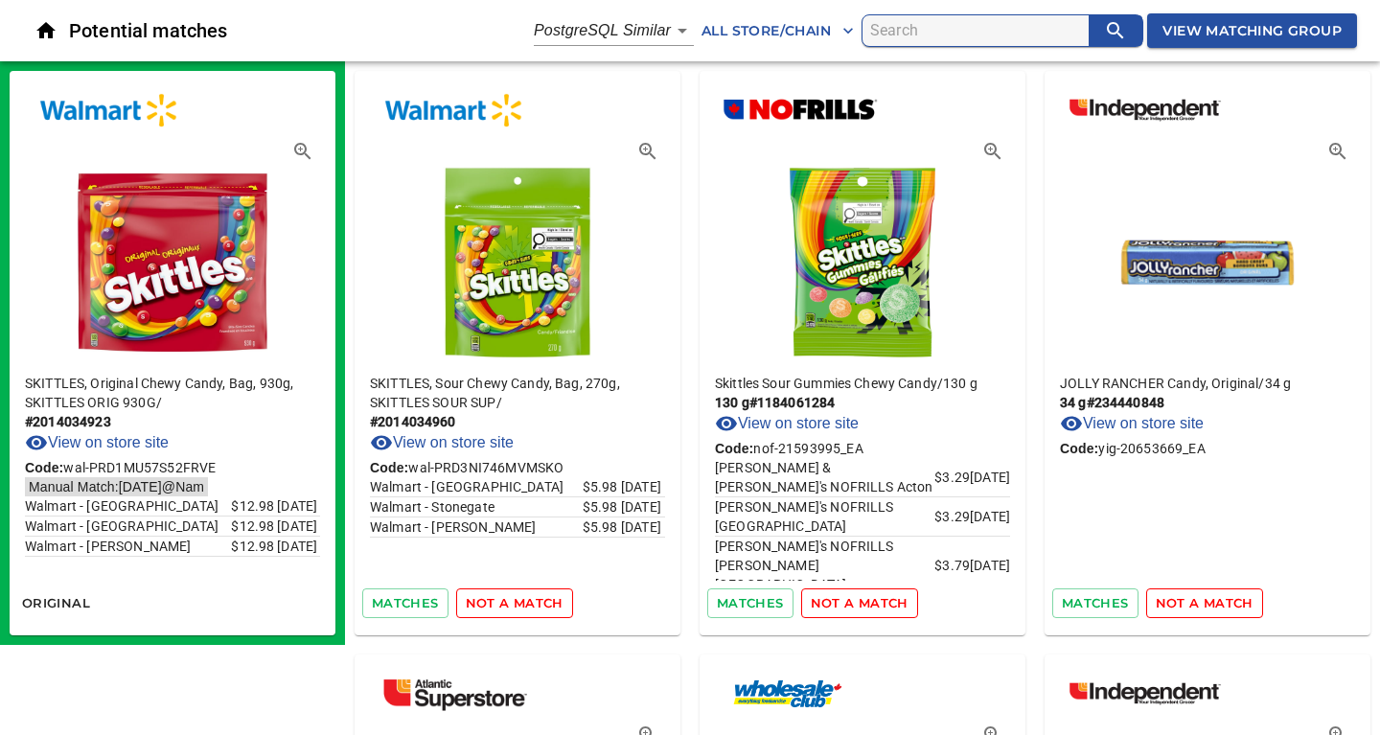
click at [533, 603] on span "not a match" at bounding box center [515, 603] width 98 height 22
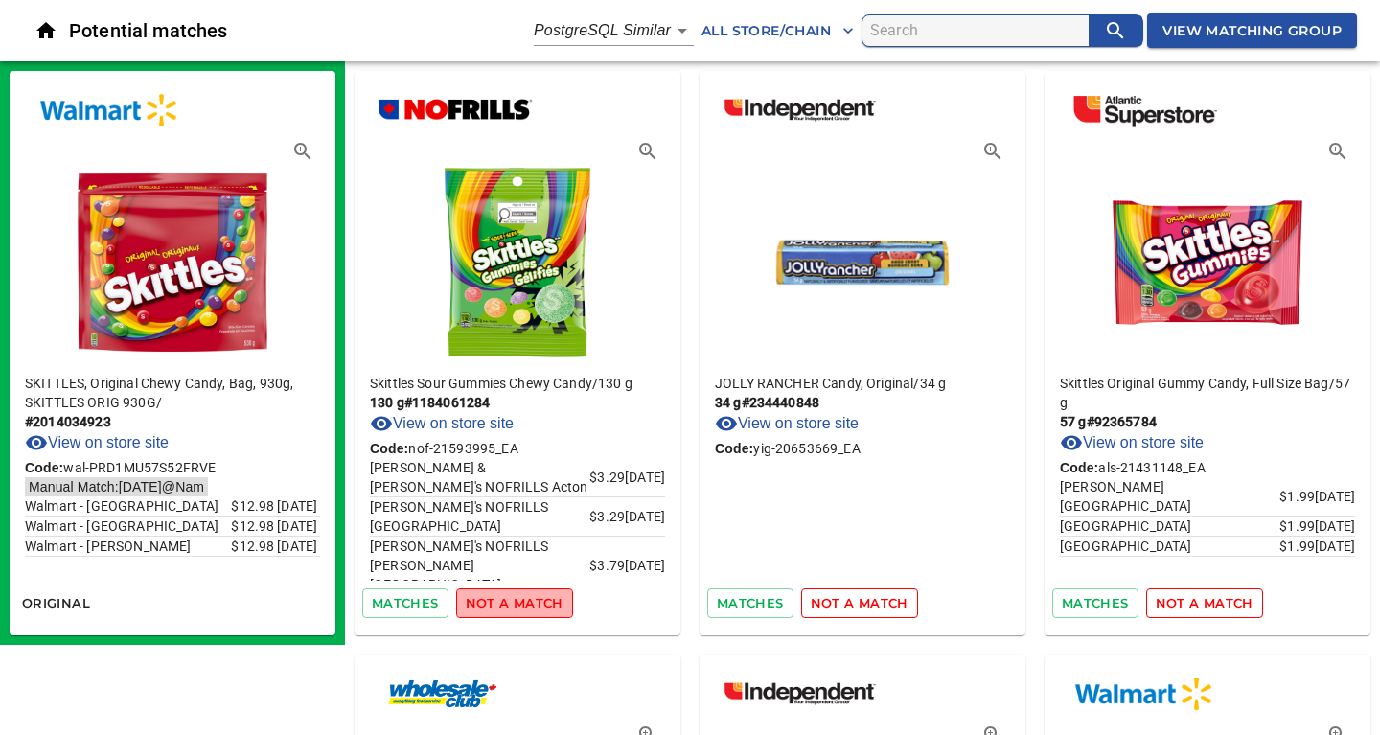
click at [533, 603] on span "not a match" at bounding box center [515, 603] width 98 height 22
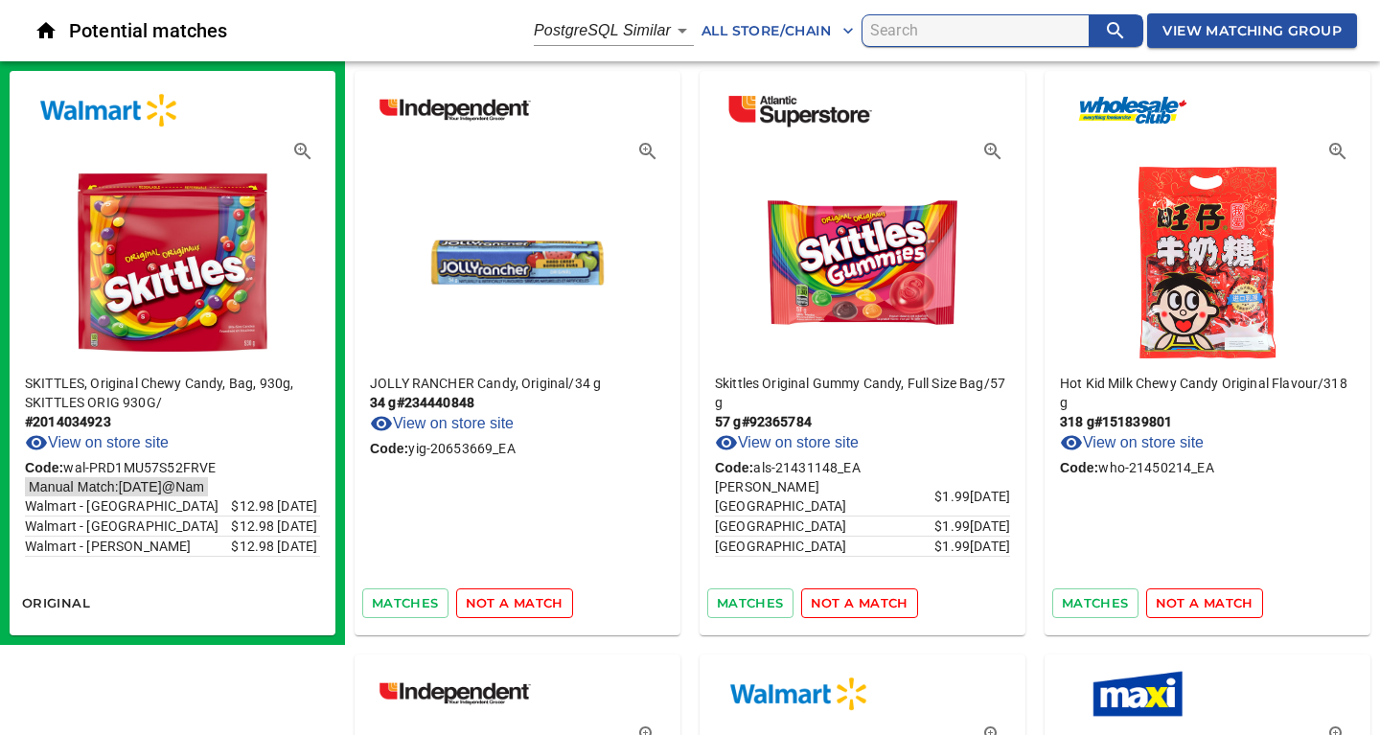
click at [533, 603] on span "not a match" at bounding box center [515, 603] width 98 height 22
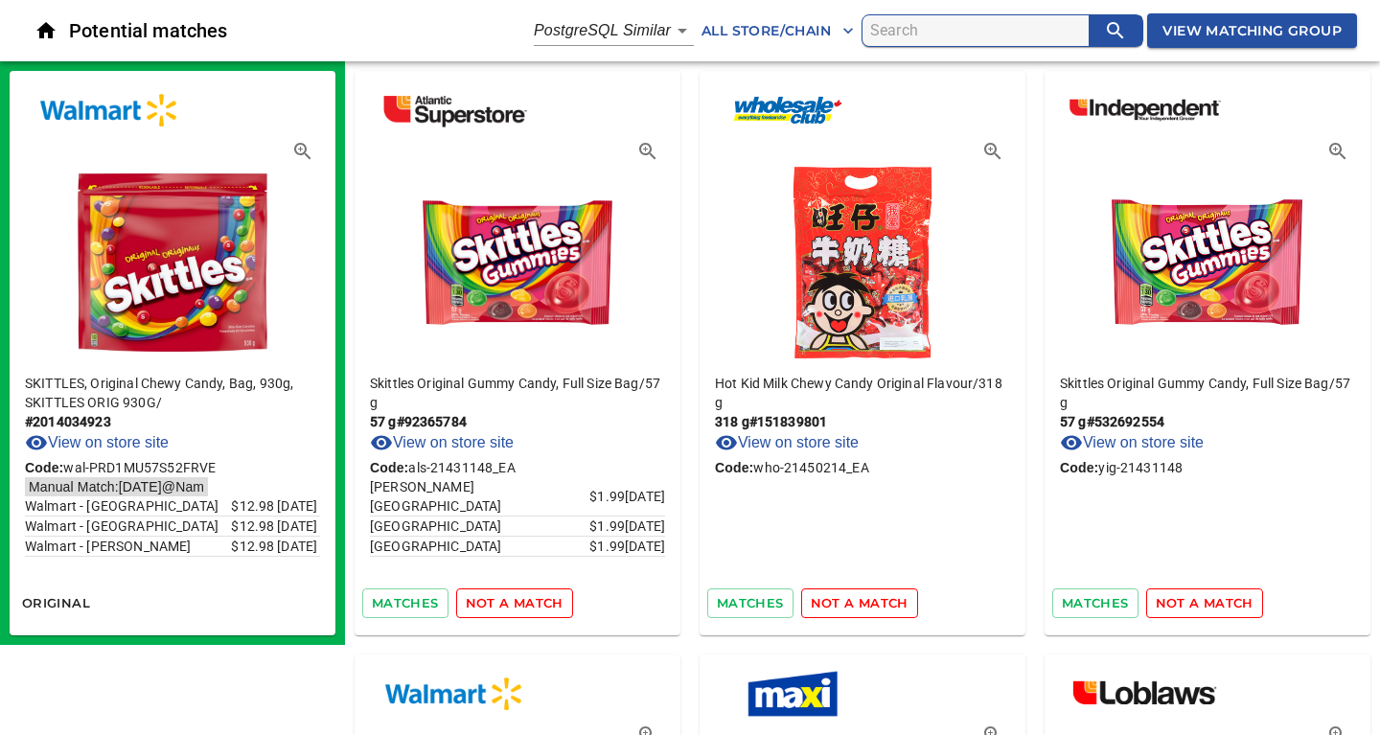
click at [533, 603] on span "not a match" at bounding box center [515, 603] width 98 height 22
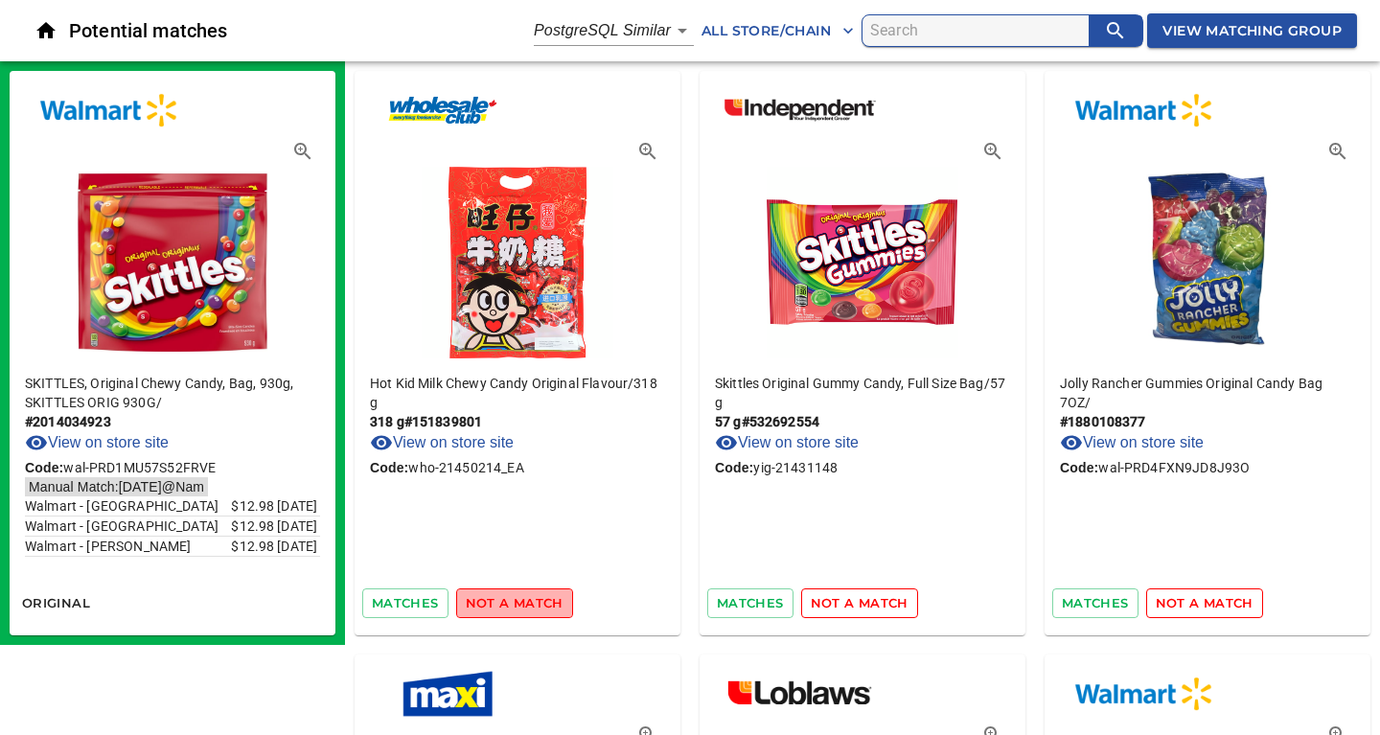
click at [533, 603] on span "not a match" at bounding box center [515, 603] width 98 height 22
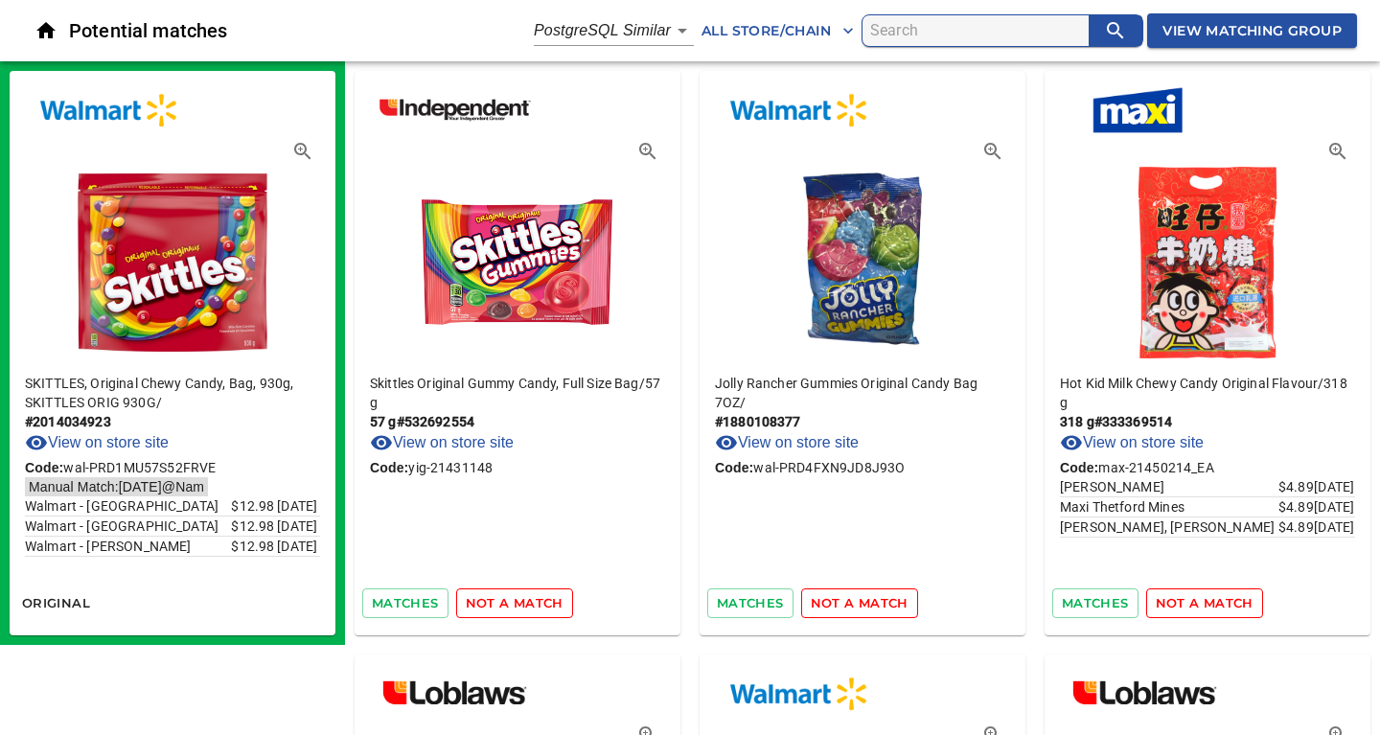
click at [533, 603] on span "not a match" at bounding box center [515, 603] width 98 height 22
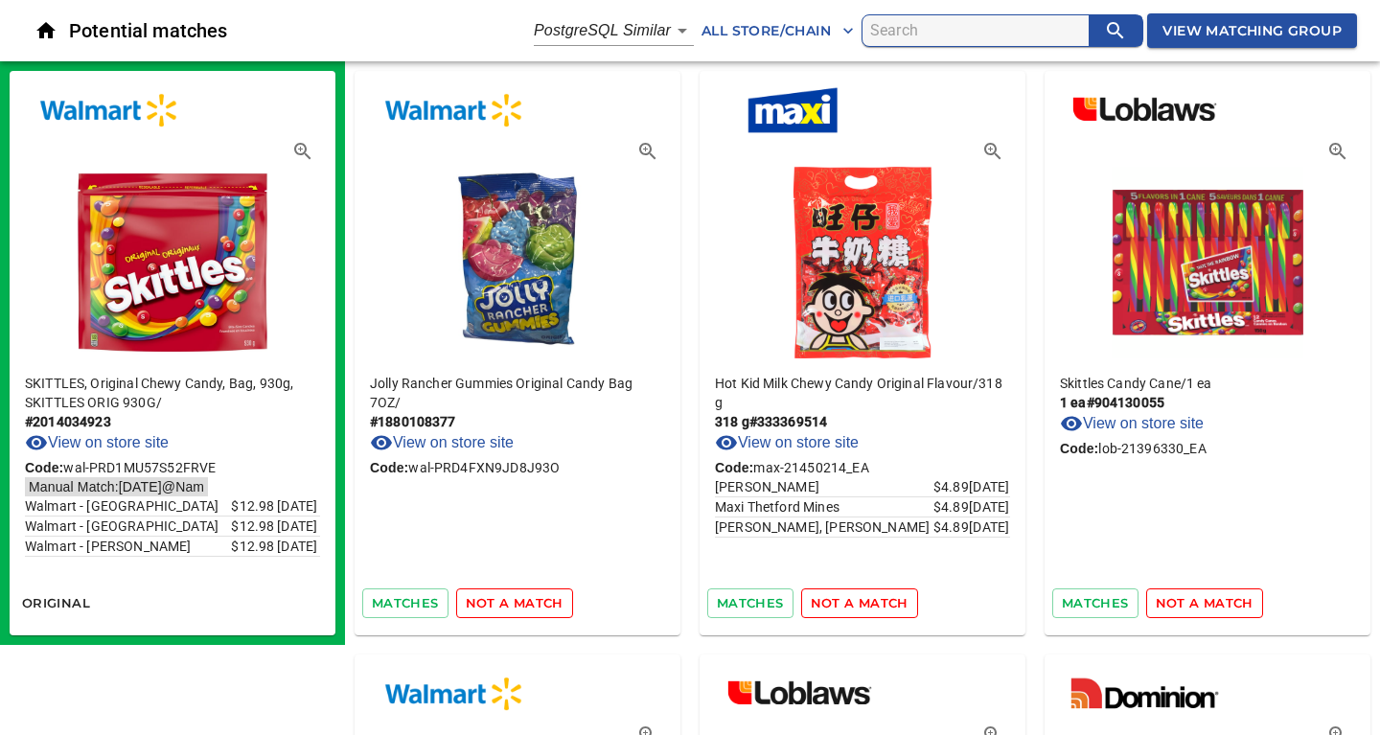
click at [533, 603] on span "not a match" at bounding box center [515, 603] width 98 height 22
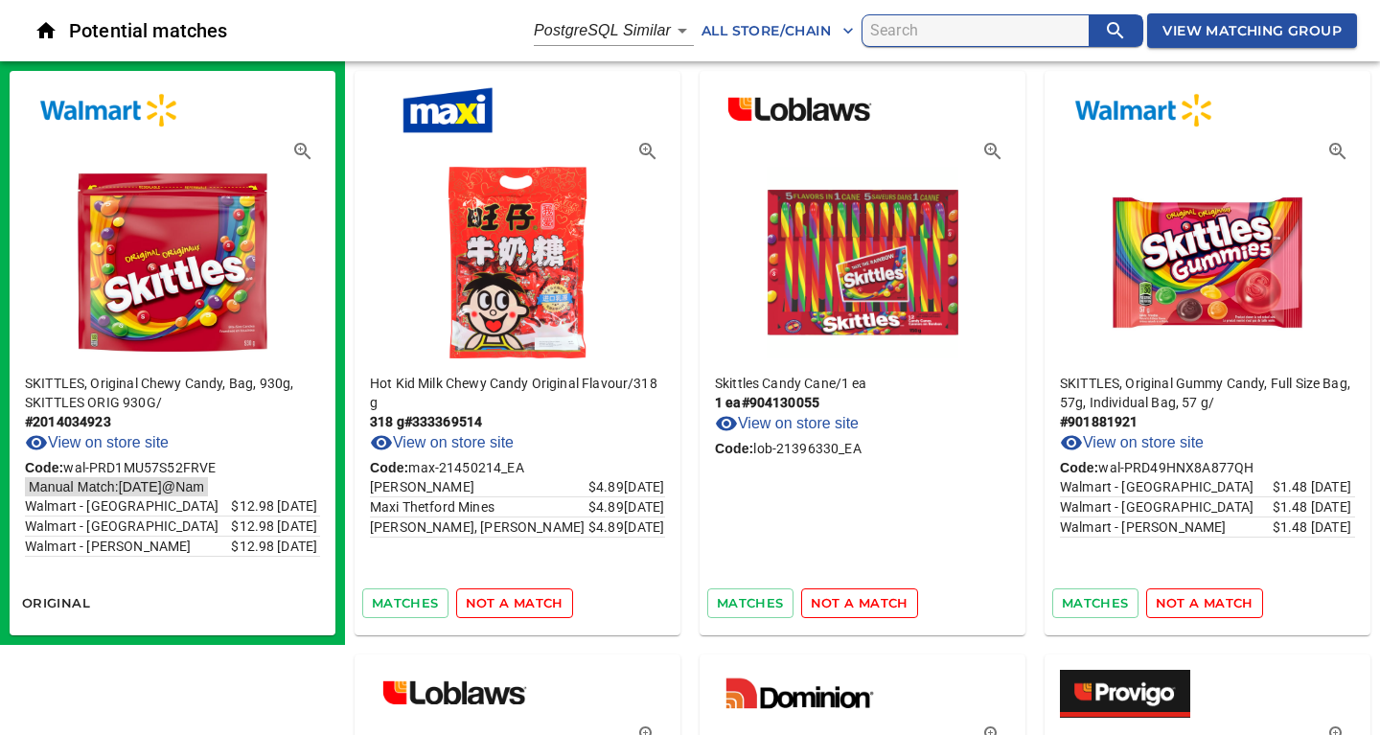
click at [533, 603] on span "not a match" at bounding box center [515, 603] width 98 height 22
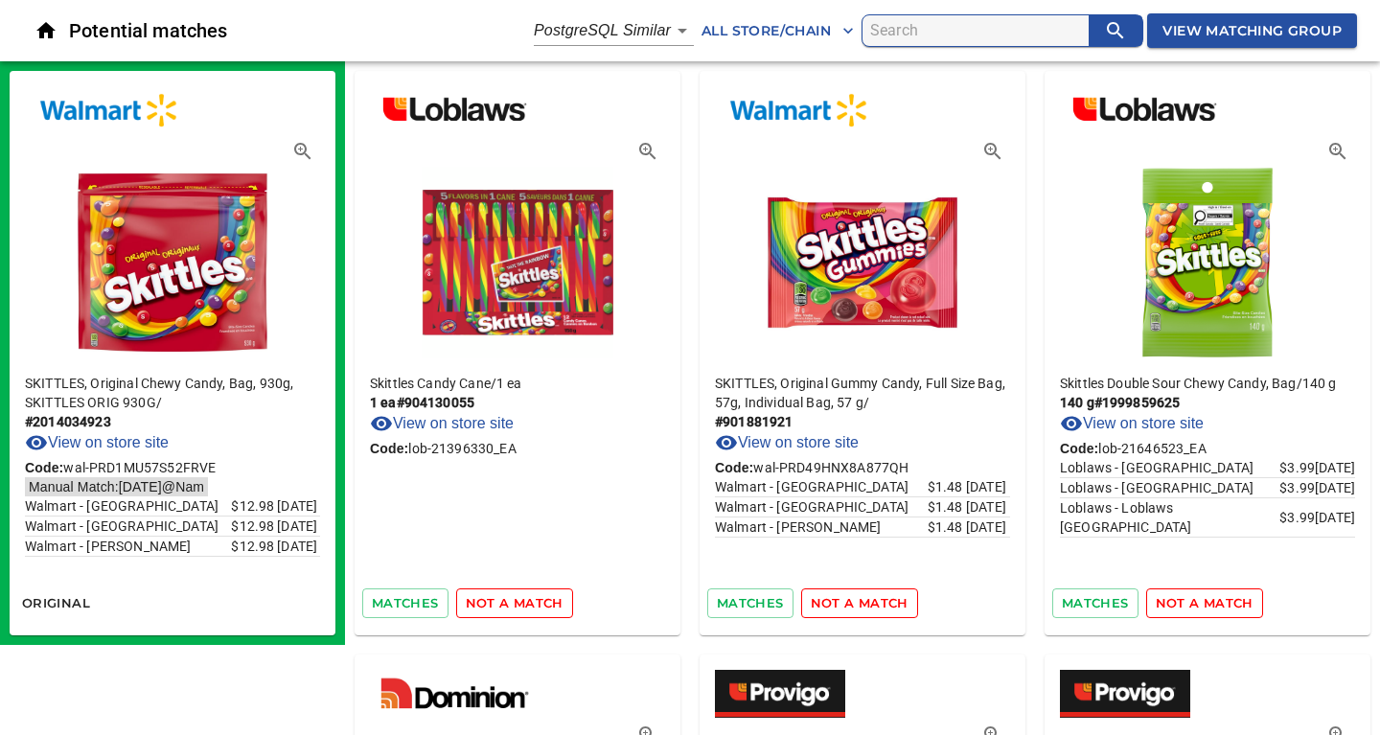
click at [533, 603] on span "not a match" at bounding box center [515, 603] width 98 height 22
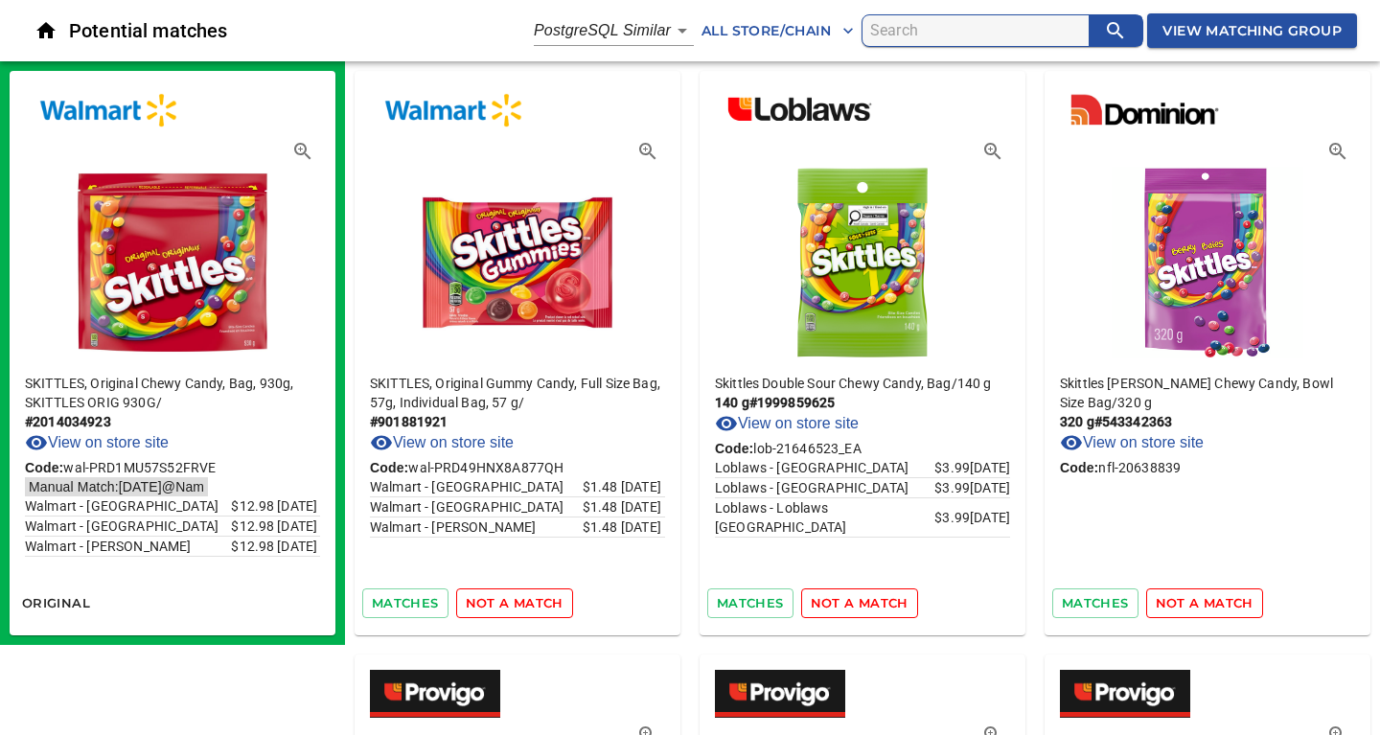
click at [533, 603] on span "not a match" at bounding box center [515, 603] width 98 height 22
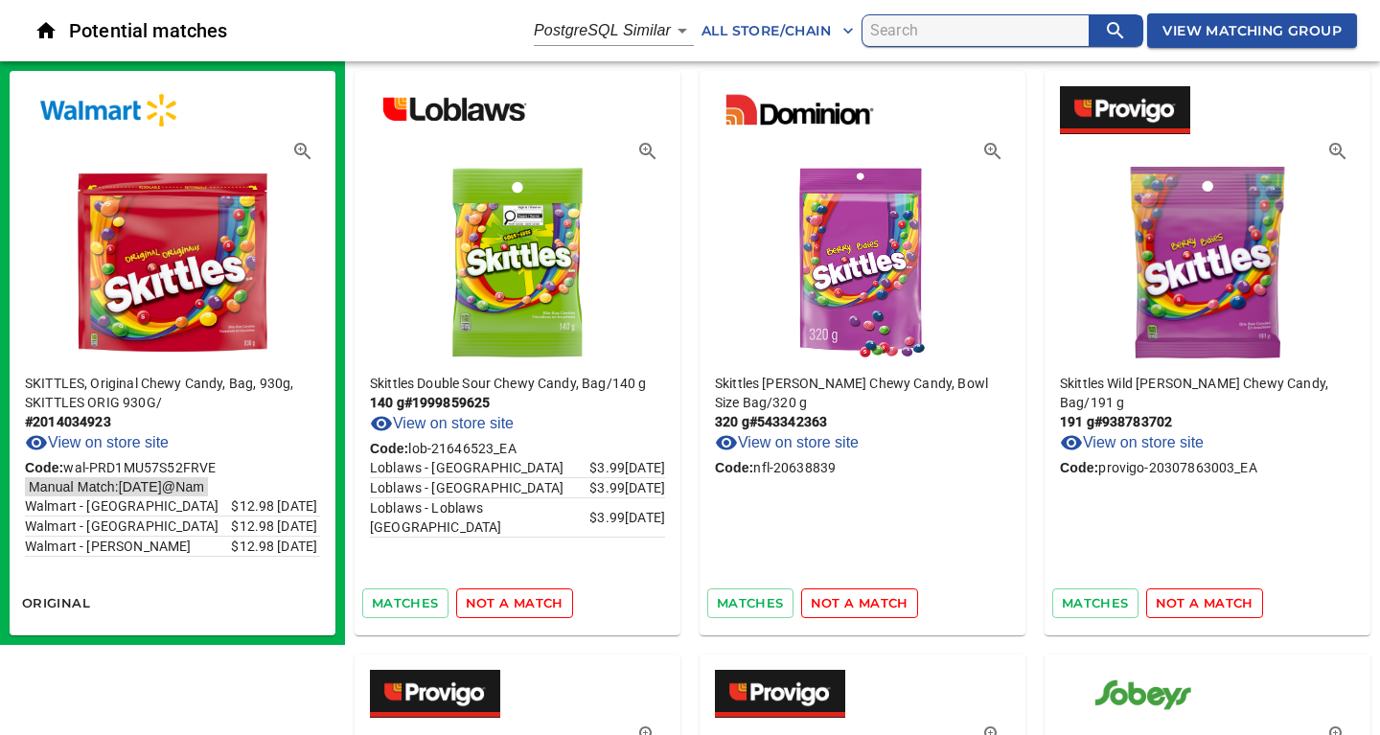
click at [533, 603] on span "not a match" at bounding box center [515, 603] width 98 height 22
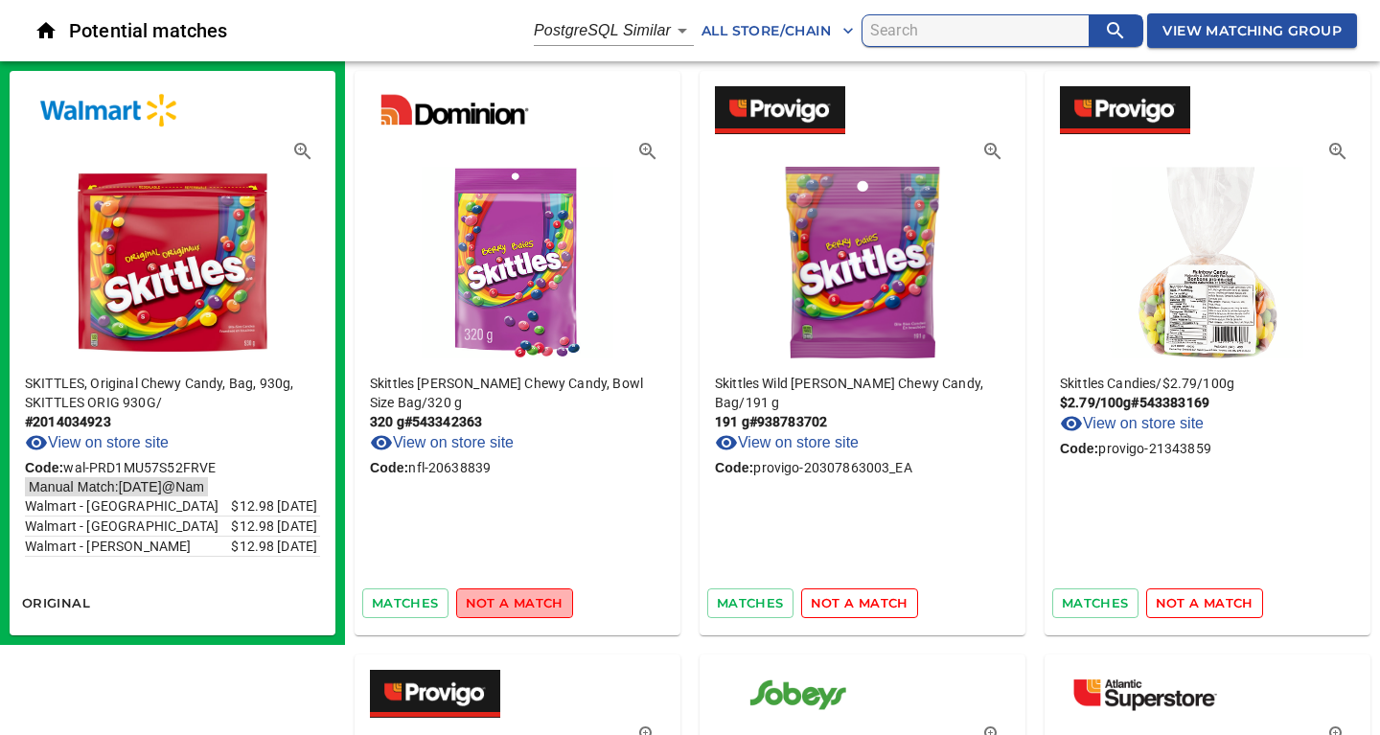
click at [533, 603] on span "not a match" at bounding box center [515, 603] width 98 height 22
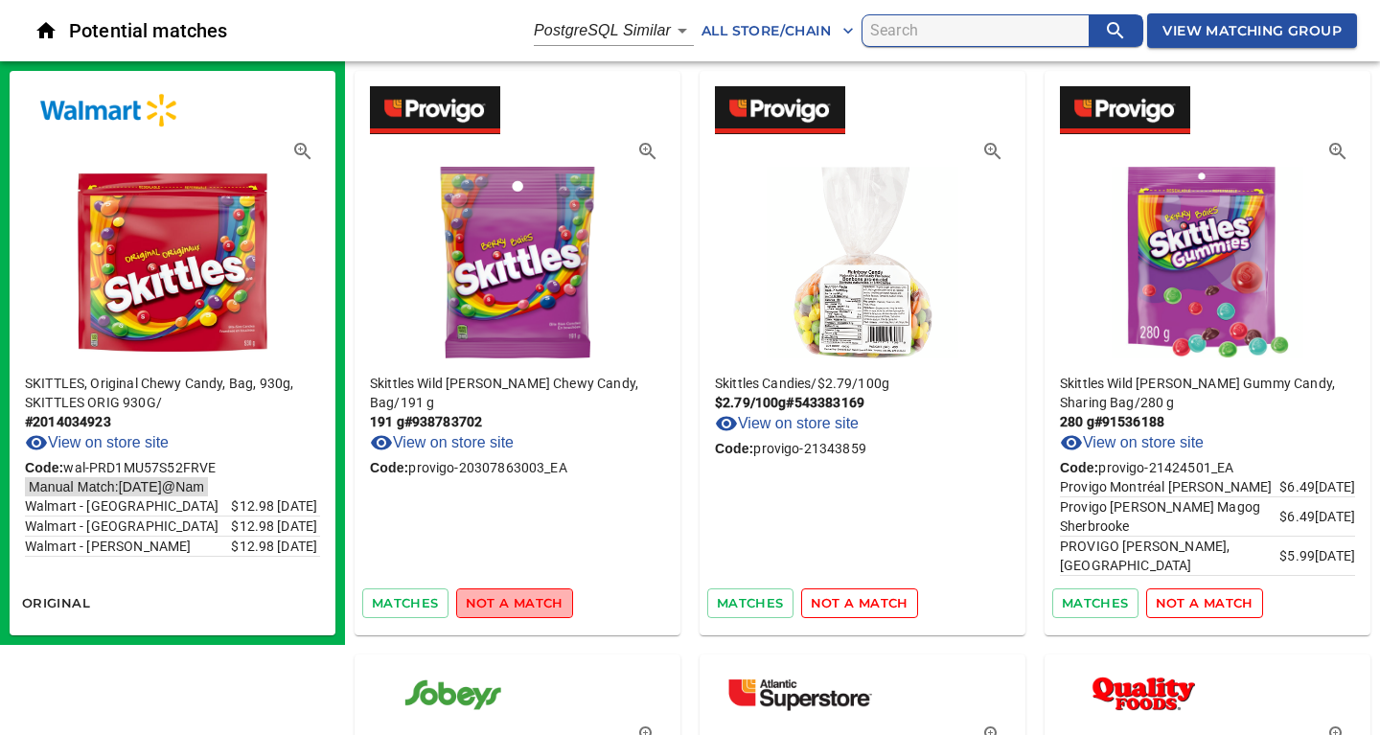
click at [533, 603] on span "not a match" at bounding box center [515, 603] width 98 height 22
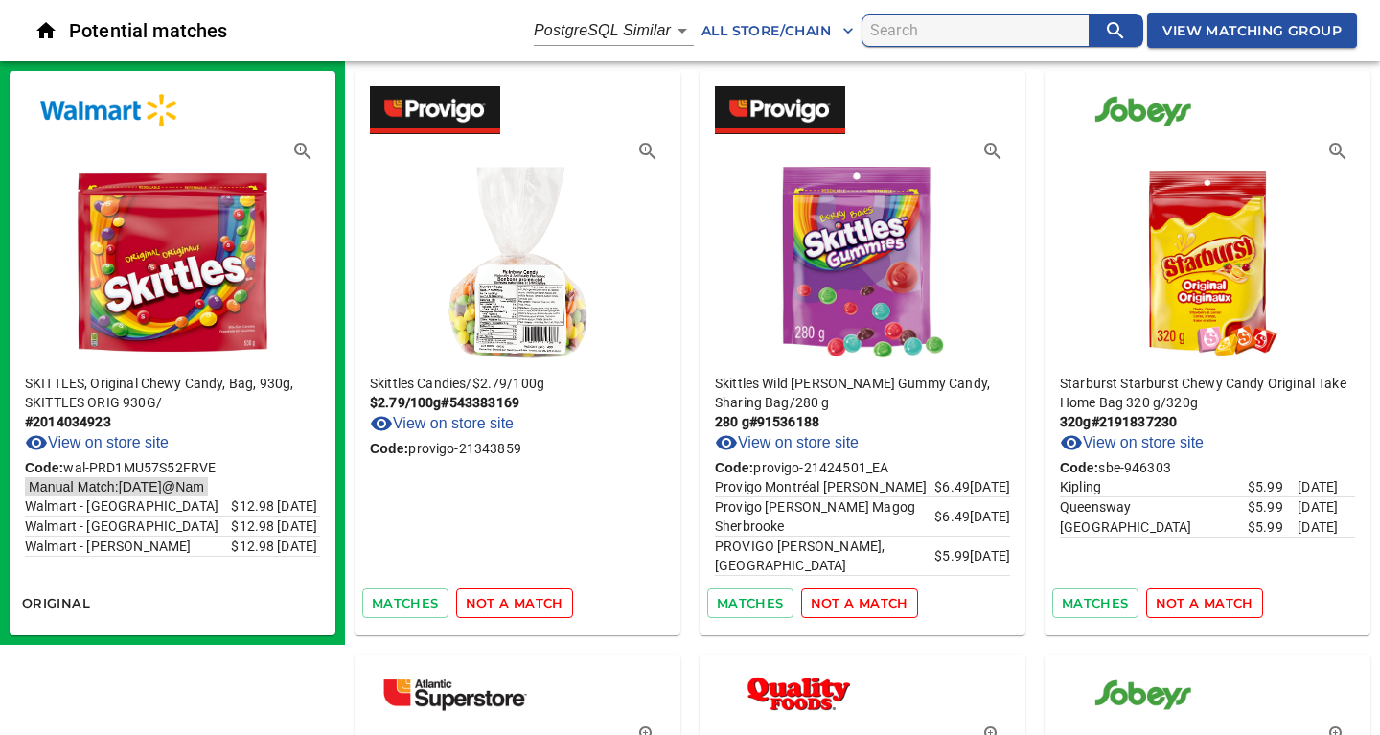
click at [533, 603] on span "not a match" at bounding box center [515, 603] width 98 height 22
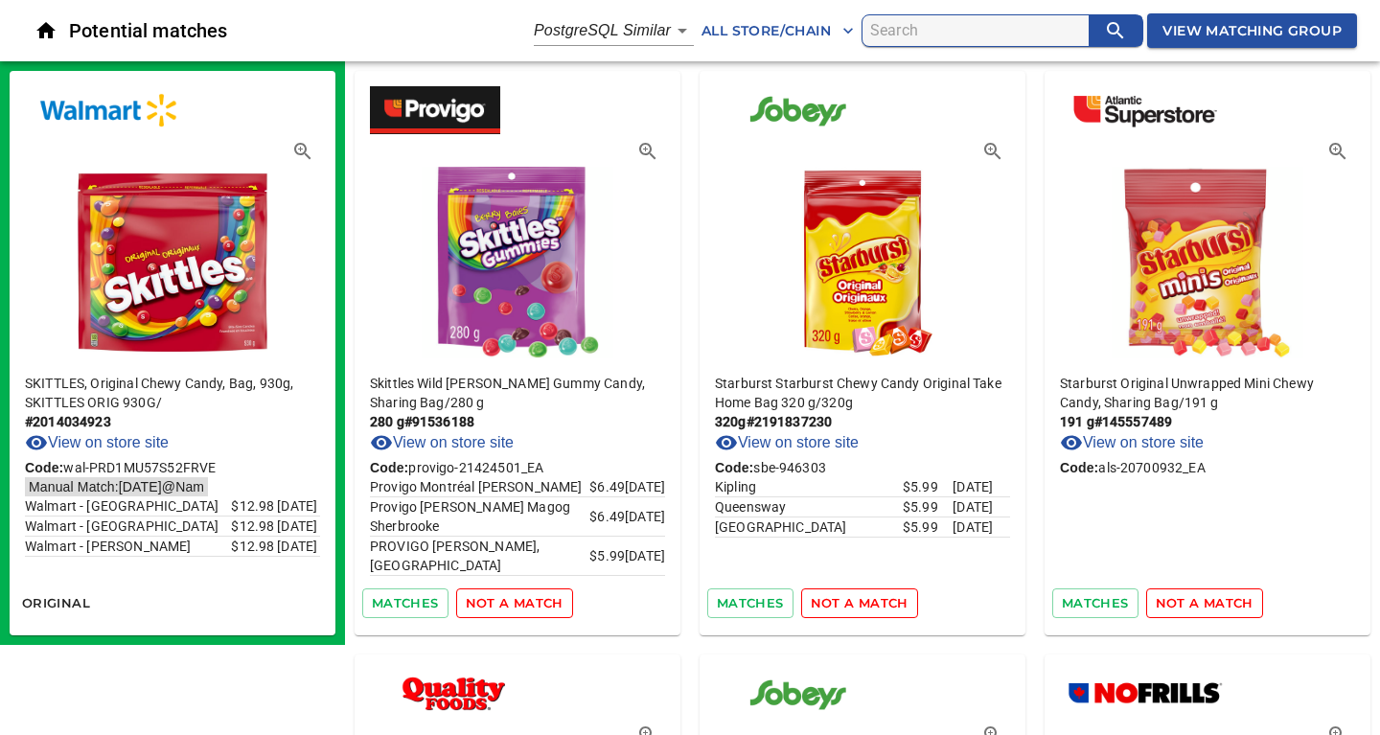
click at [533, 603] on span "not a match" at bounding box center [515, 603] width 98 height 22
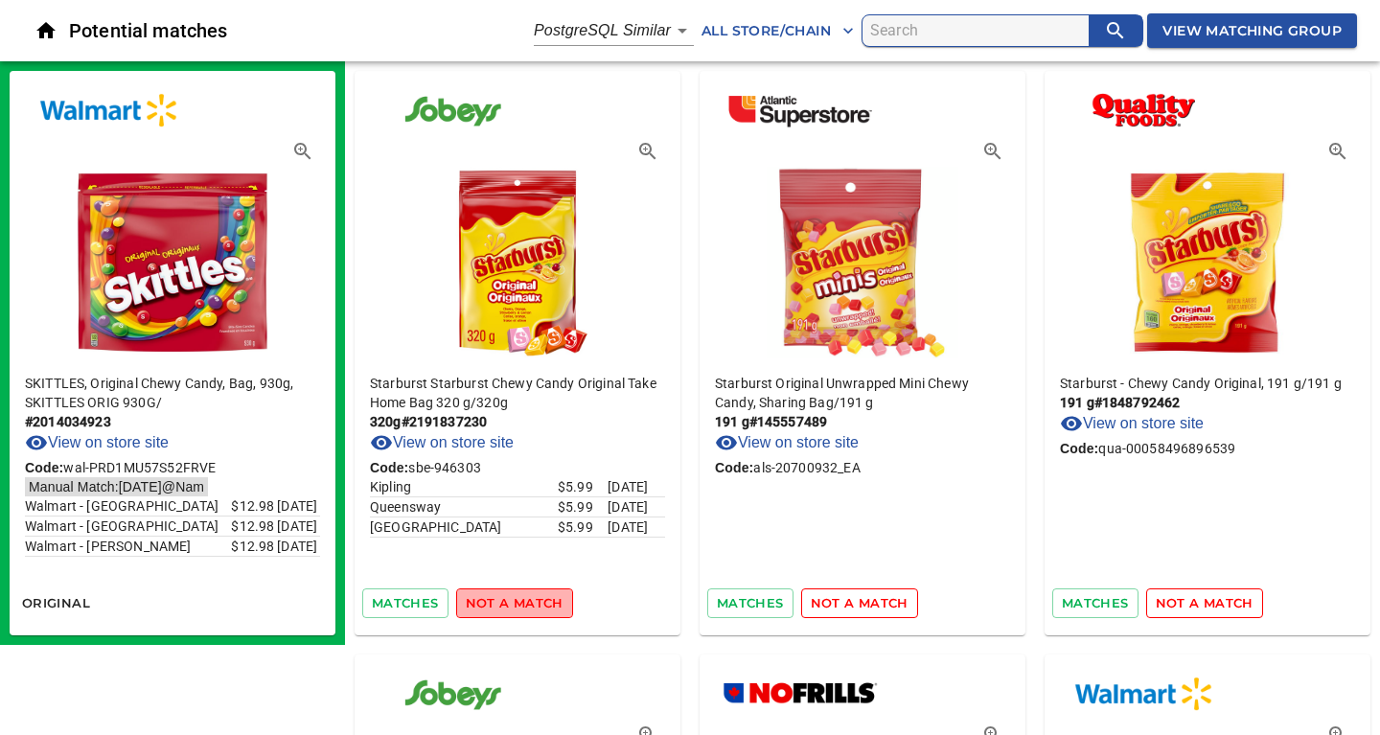
click at [533, 603] on span "not a match" at bounding box center [515, 603] width 98 height 22
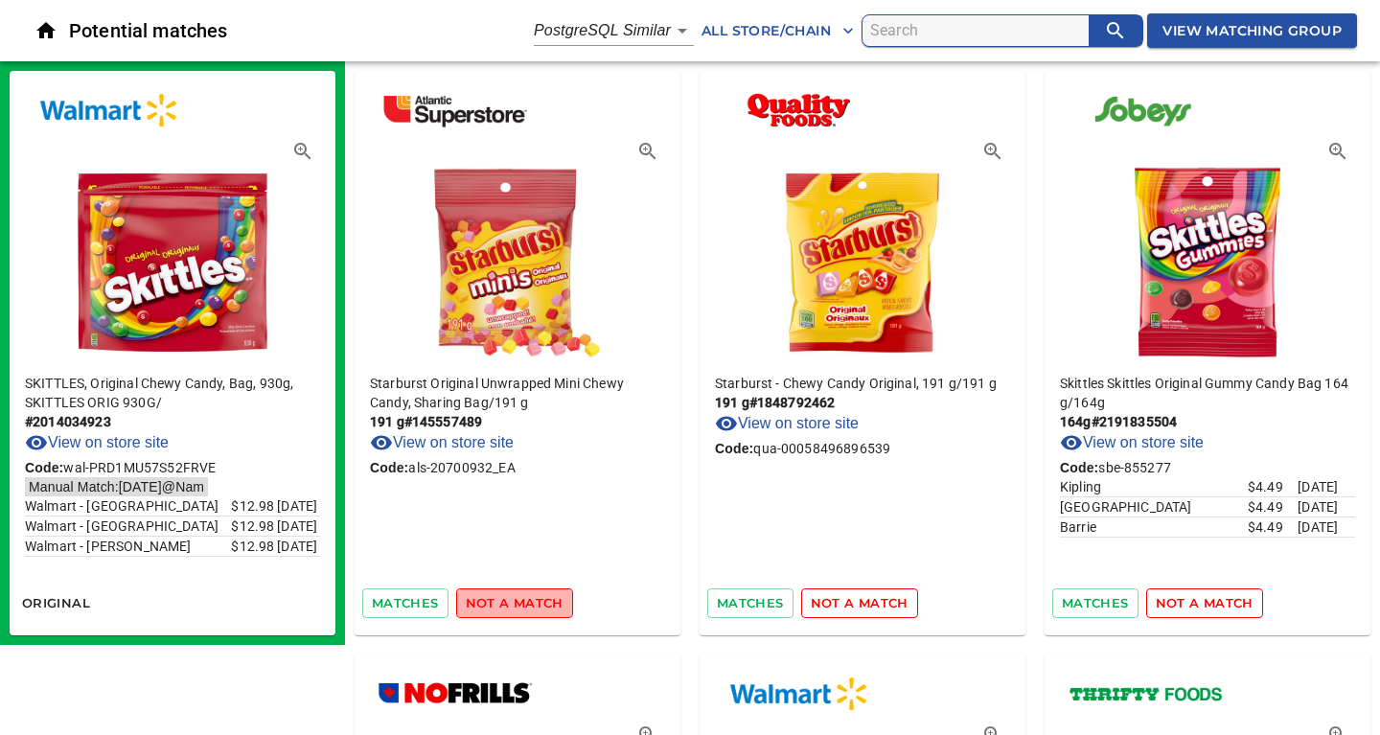
click at [533, 603] on span "not a match" at bounding box center [515, 603] width 98 height 22
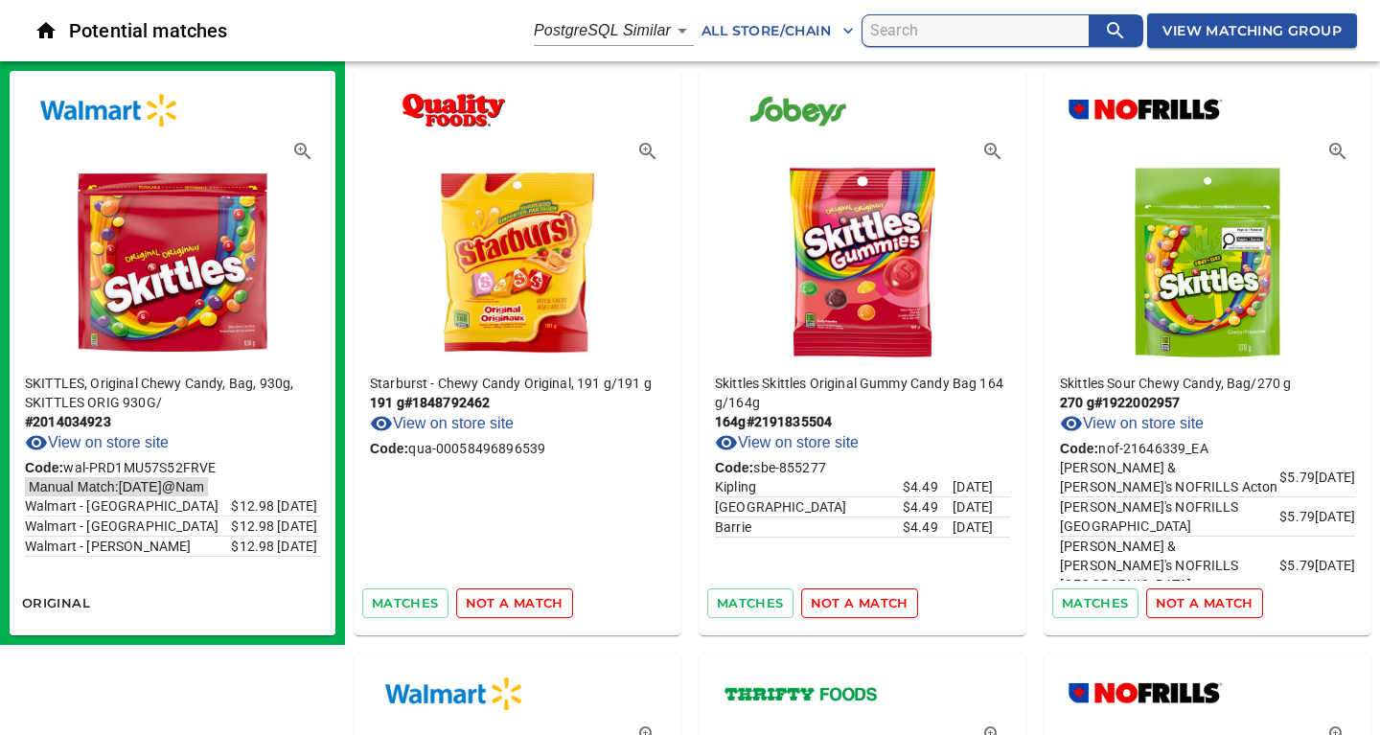
click at [533, 603] on span "not a match" at bounding box center [515, 603] width 98 height 22
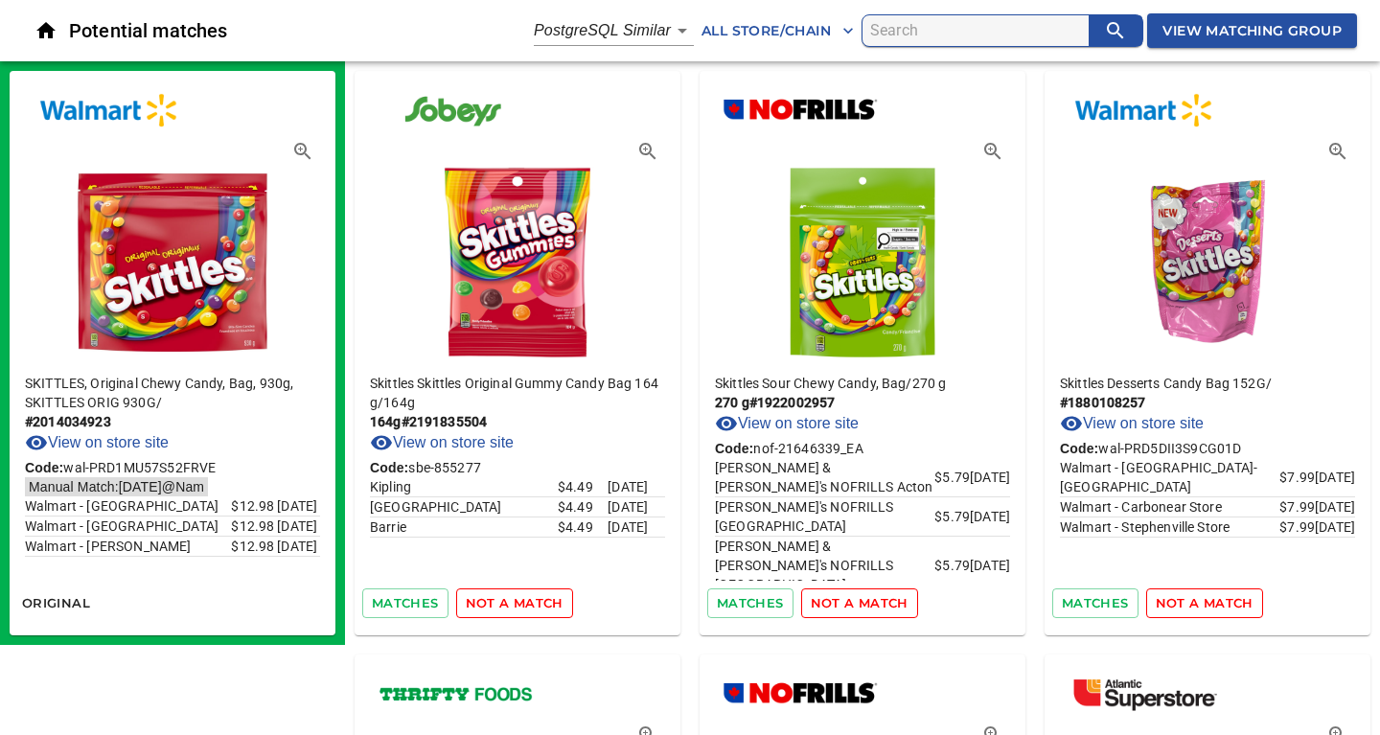
click at [533, 603] on span "not a match" at bounding box center [515, 603] width 98 height 22
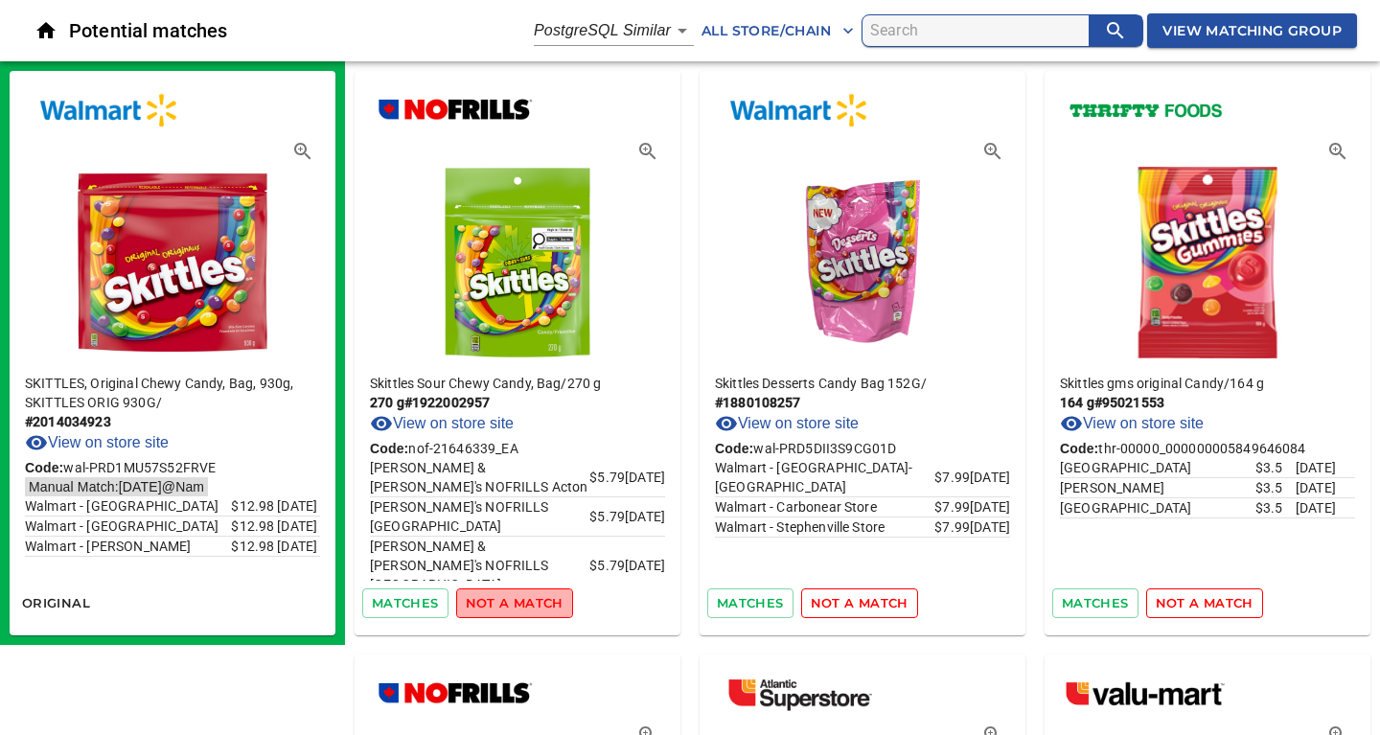
click at [533, 603] on span "not a match" at bounding box center [515, 603] width 98 height 22
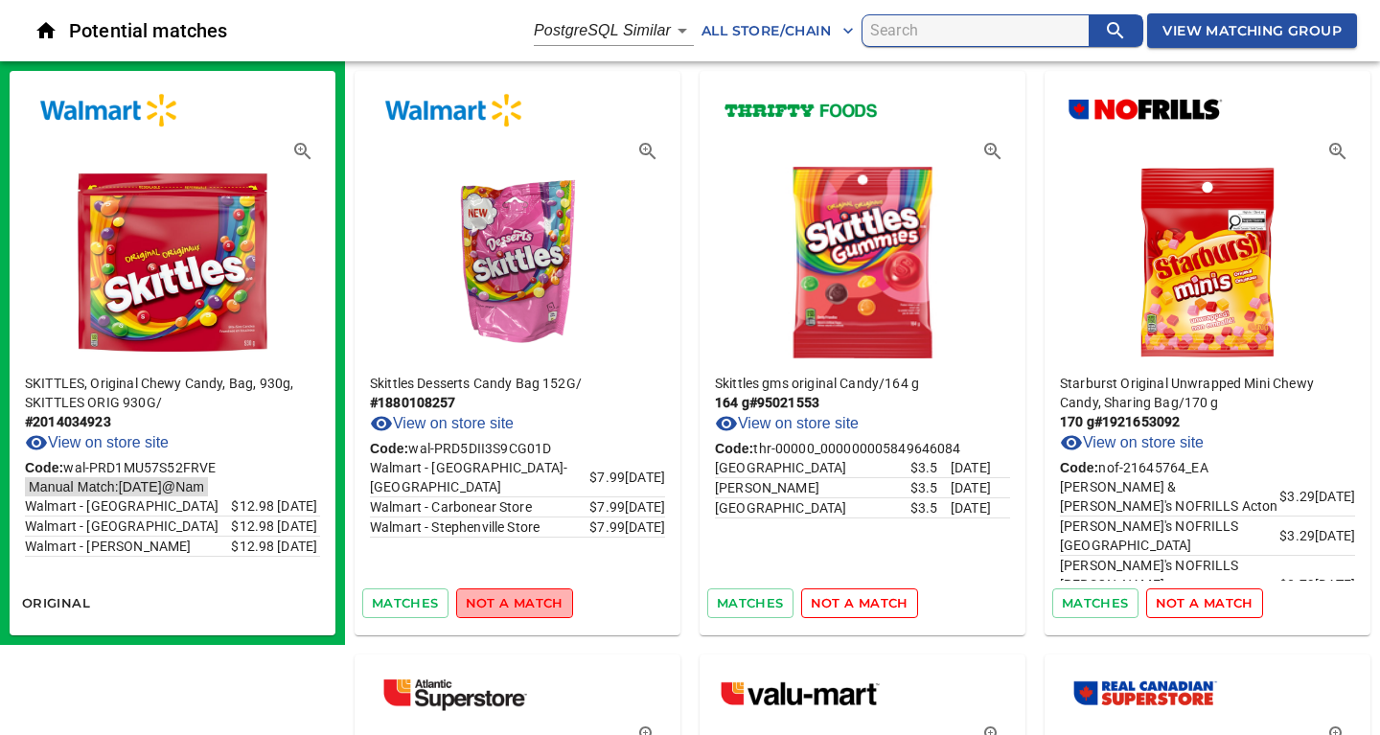
click at [533, 603] on span "not a match" at bounding box center [515, 603] width 98 height 22
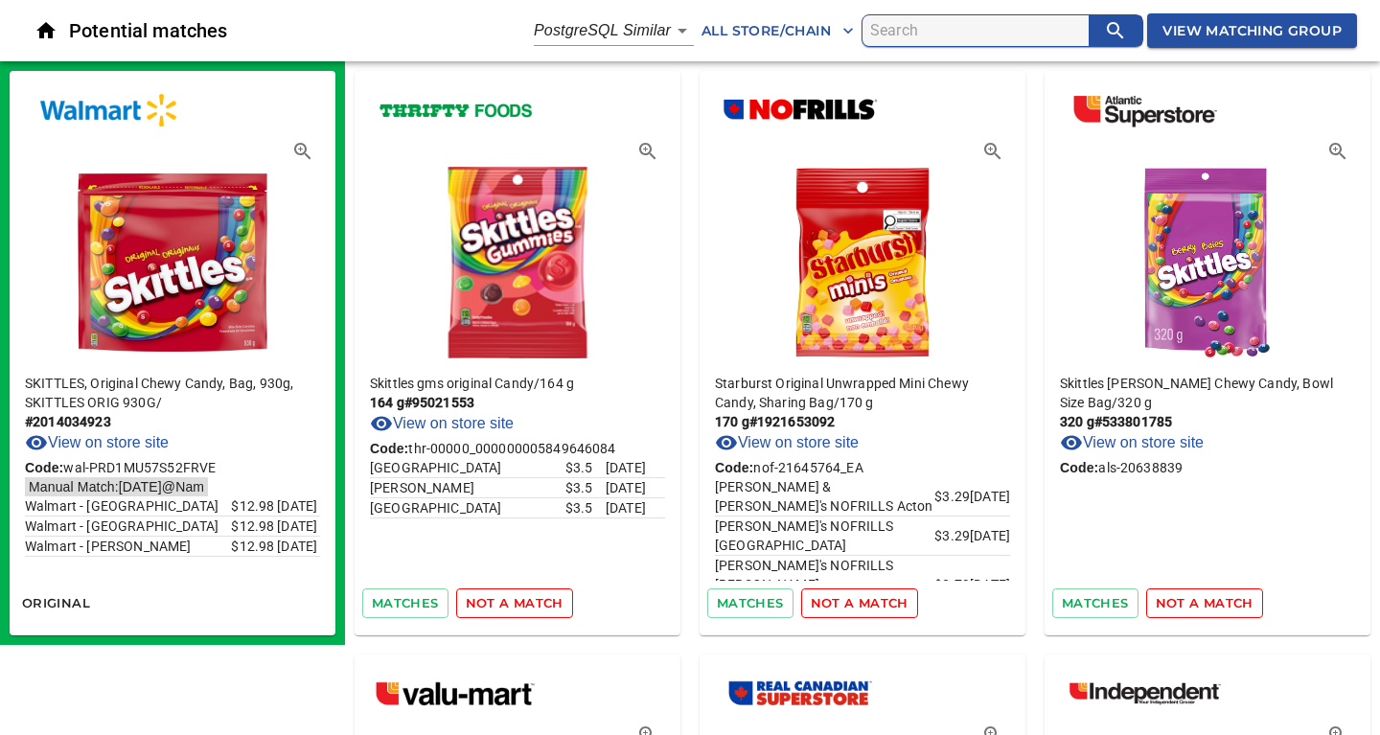
click at [533, 603] on span "not a match" at bounding box center [515, 603] width 98 height 22
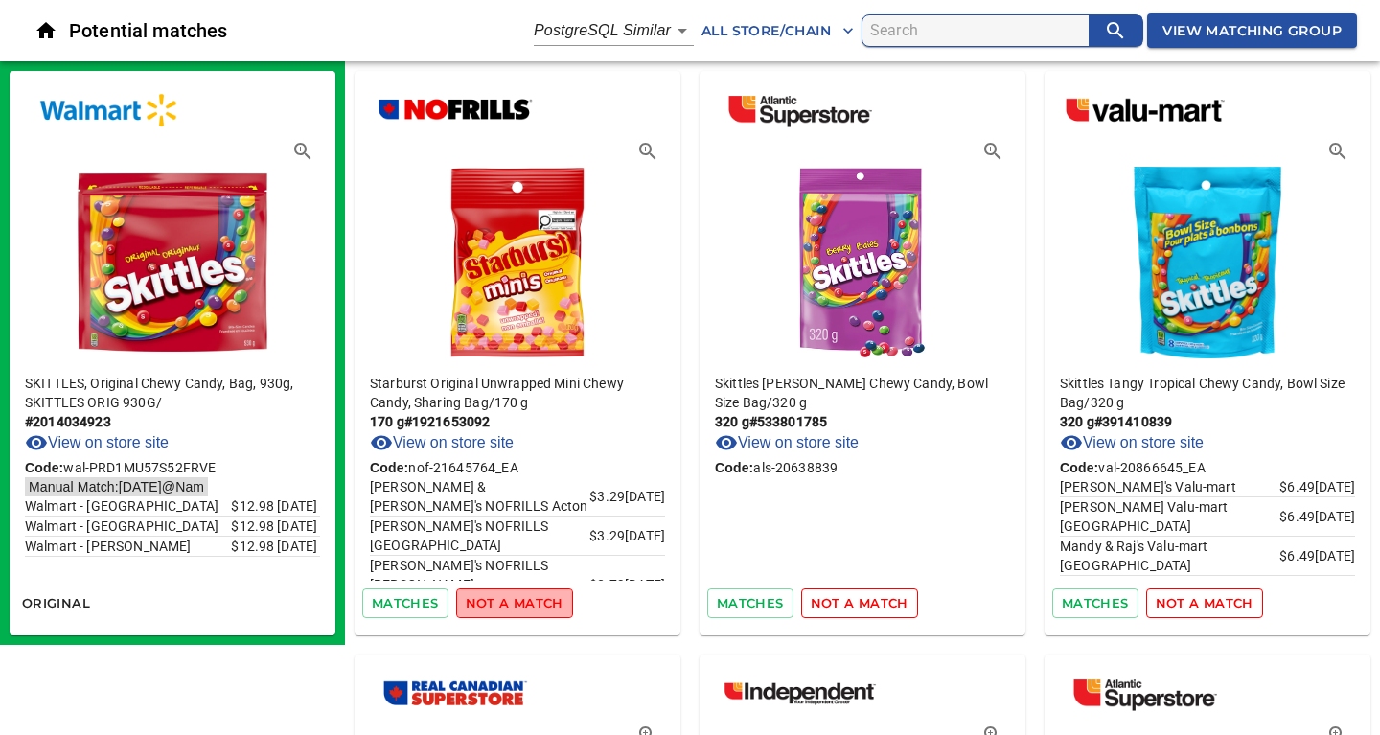
click at [533, 603] on span "not a match" at bounding box center [515, 603] width 98 height 22
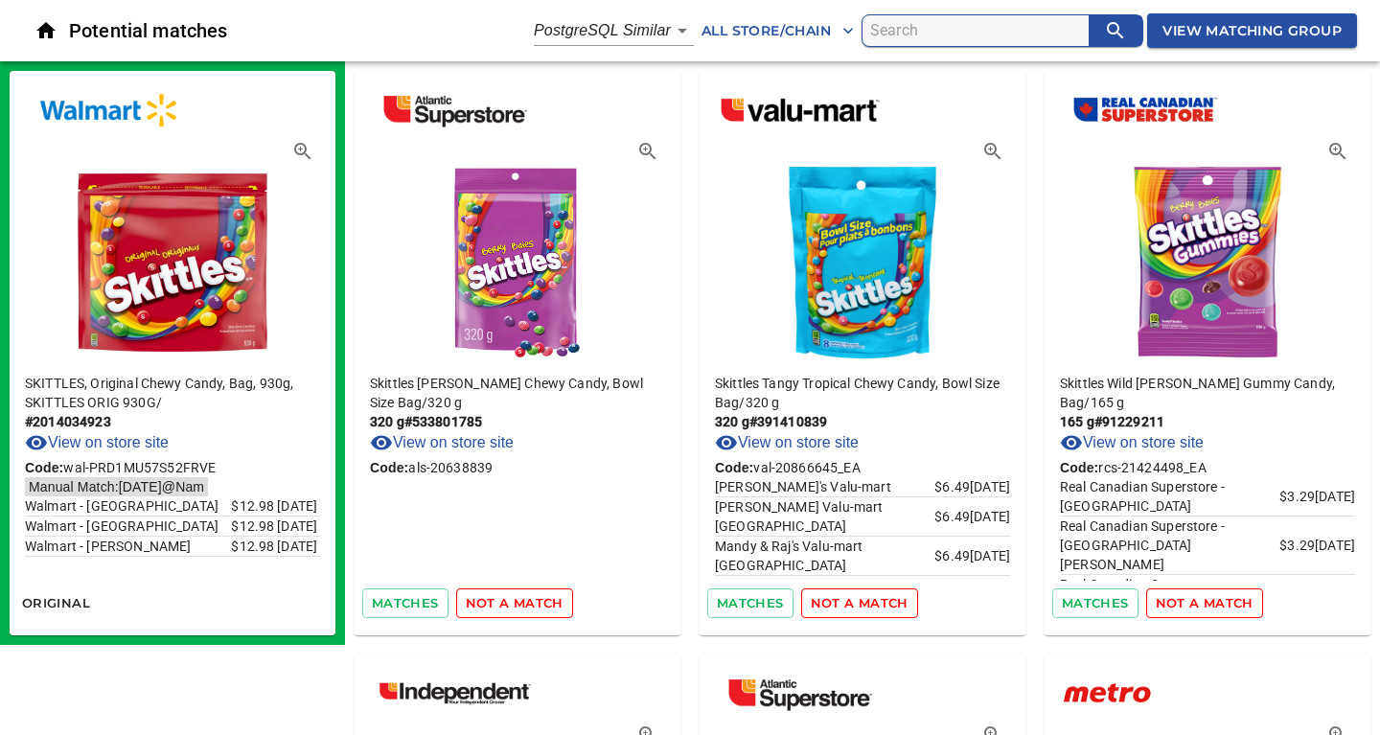
click at [533, 603] on span "not a match" at bounding box center [515, 603] width 98 height 22
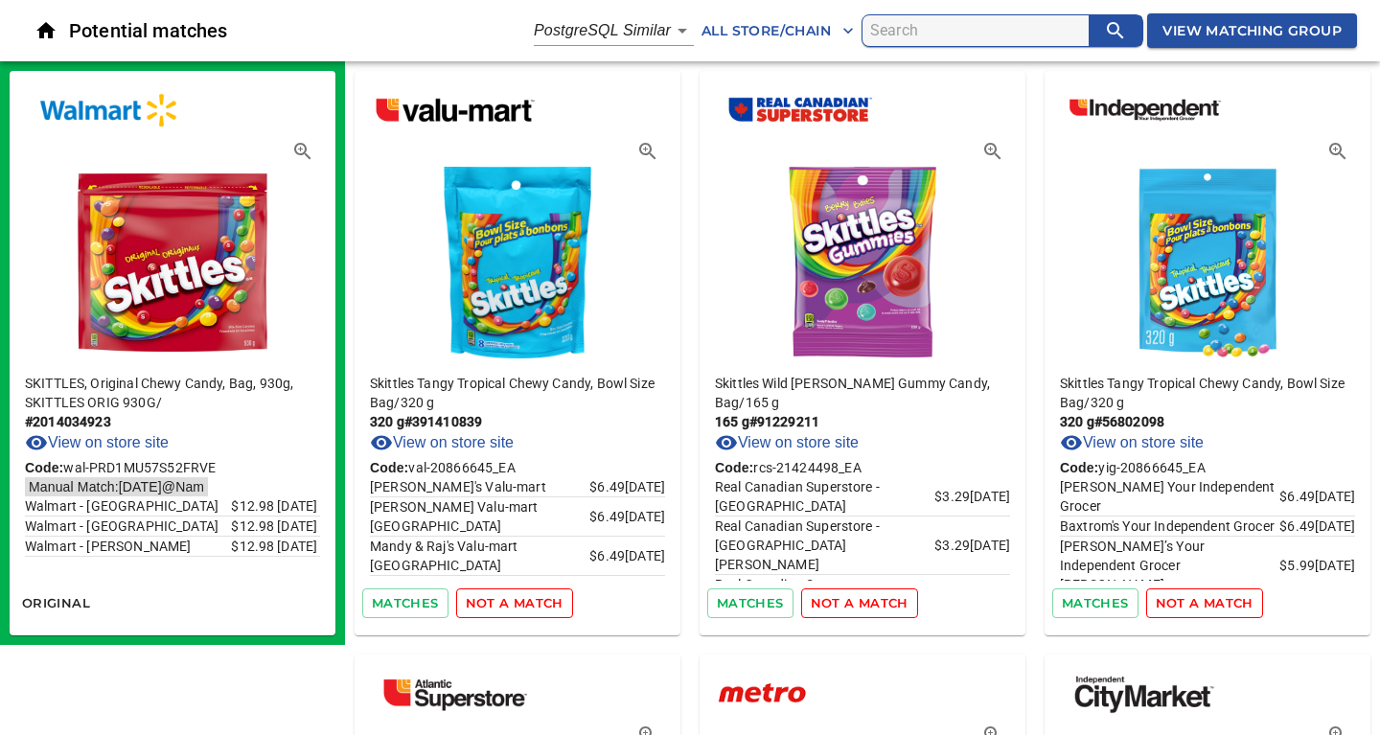
click at [533, 603] on span "not a match" at bounding box center [515, 603] width 98 height 22
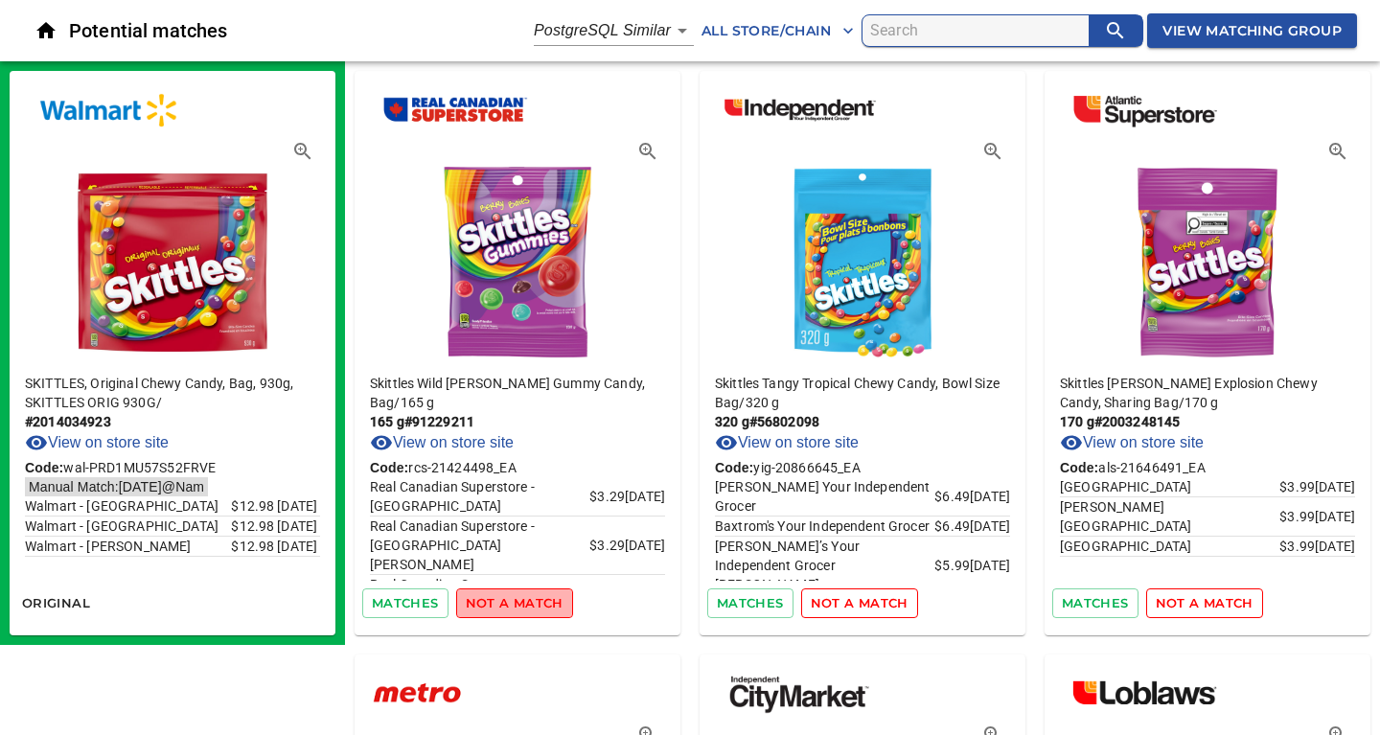
click at [533, 603] on span "not a match" at bounding box center [515, 603] width 98 height 22
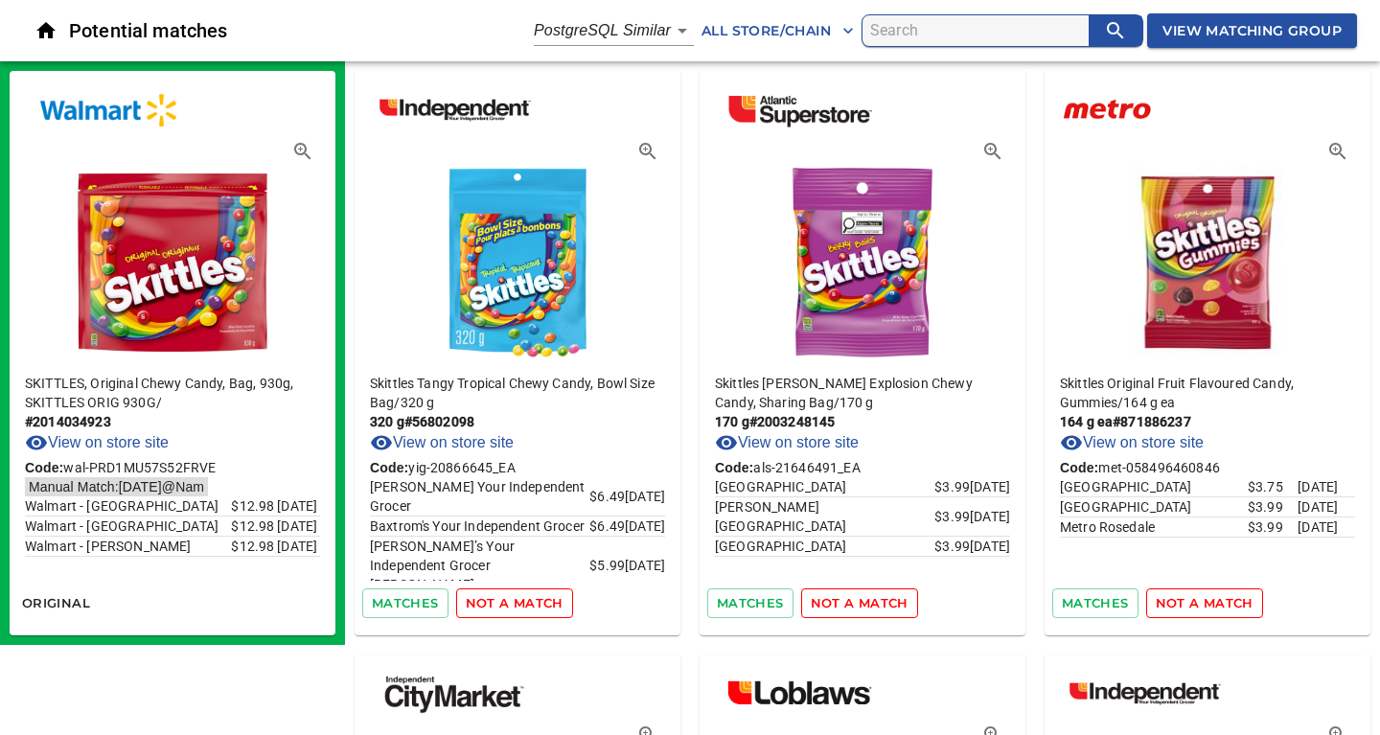
click at [533, 603] on span "not a match" at bounding box center [515, 603] width 98 height 22
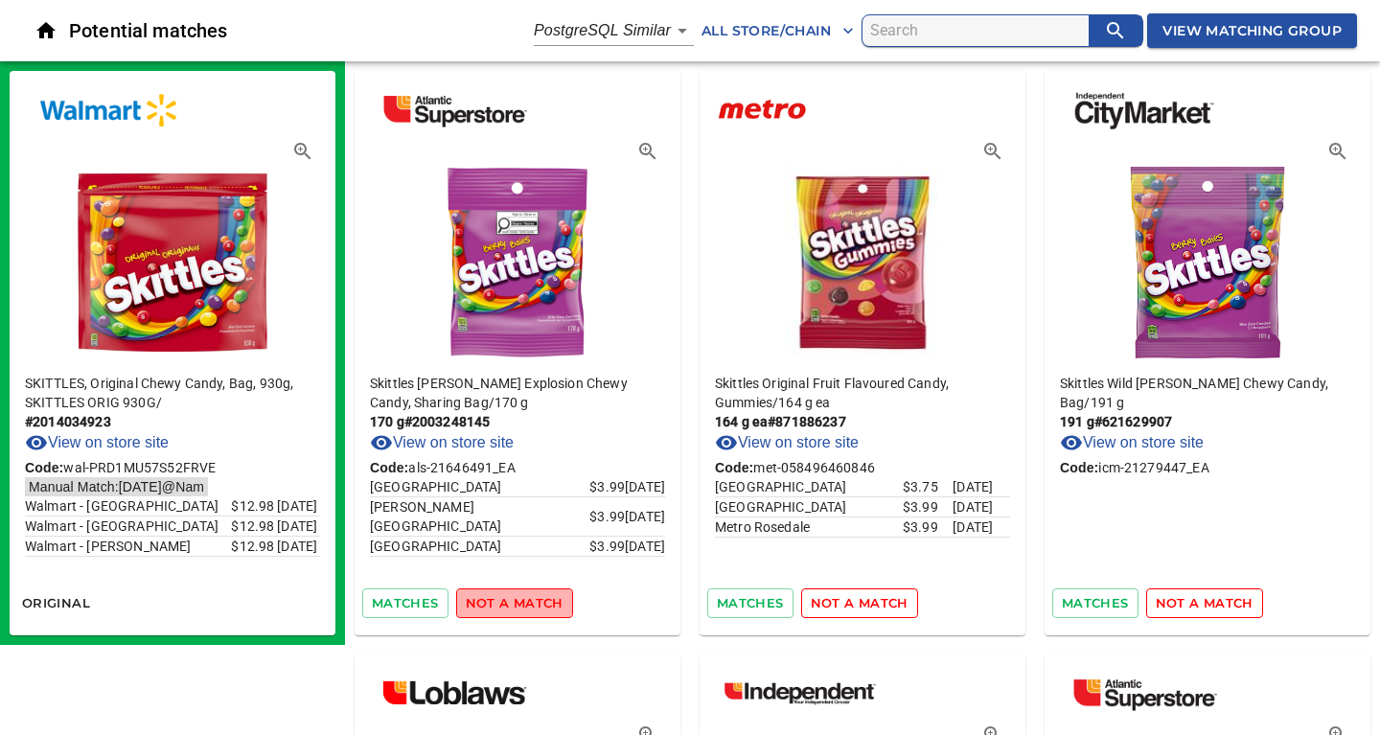
click at [533, 603] on span "not a match" at bounding box center [515, 603] width 98 height 22
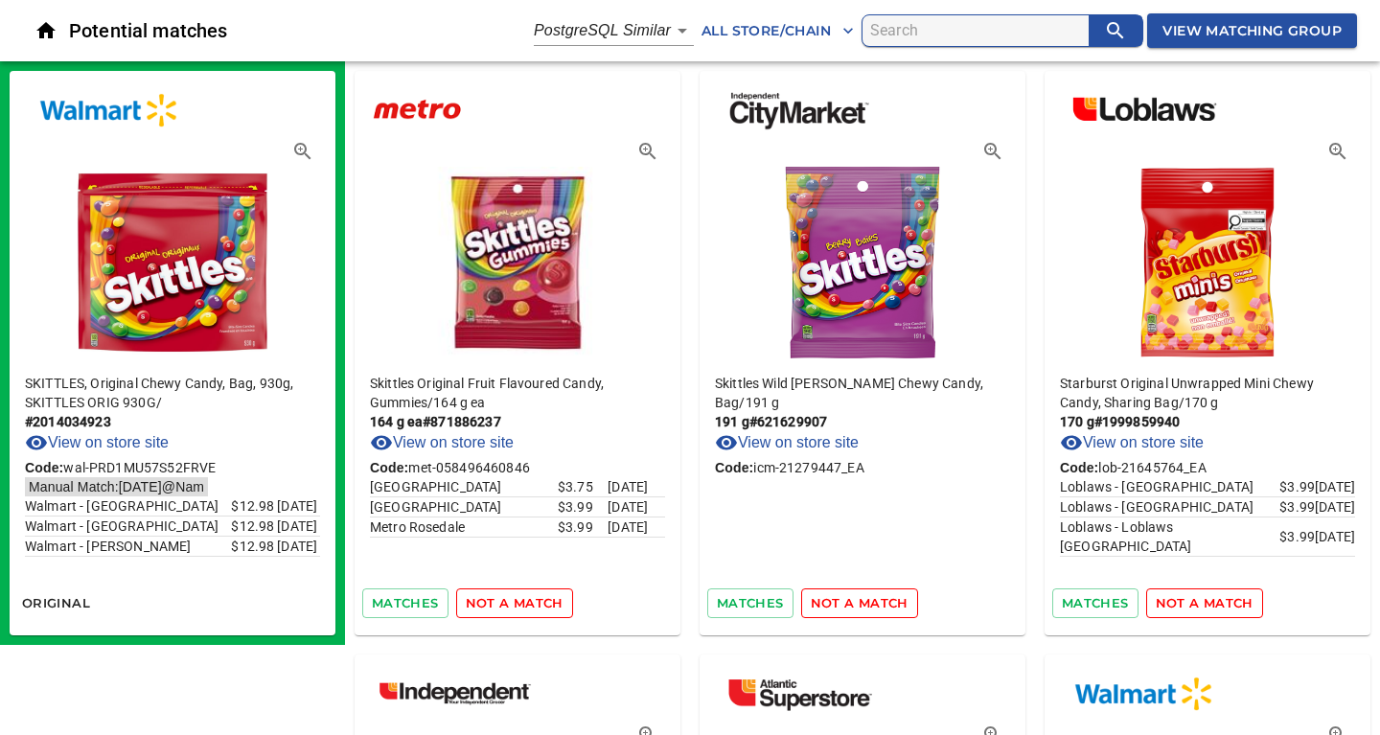
click at [533, 603] on span "not a match" at bounding box center [515, 603] width 98 height 22
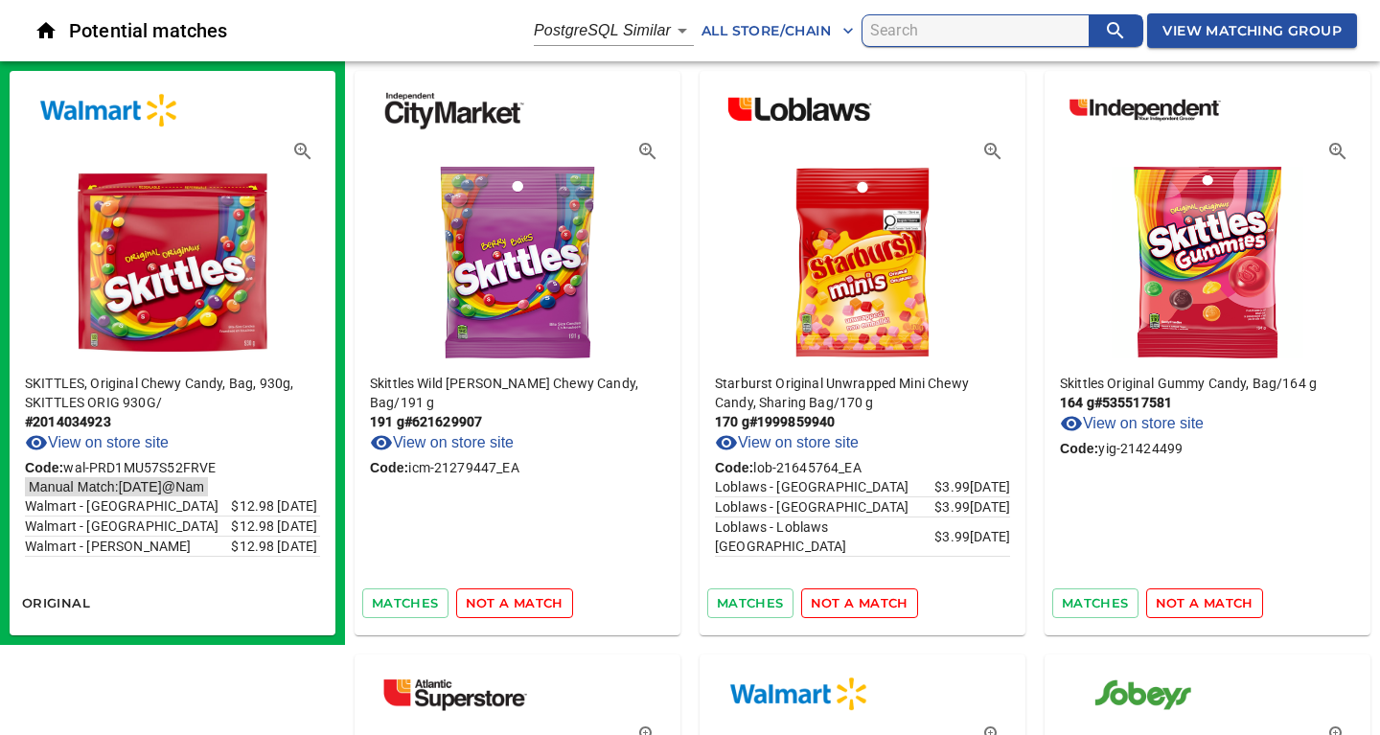
click at [533, 603] on span "not a match" at bounding box center [515, 603] width 98 height 22
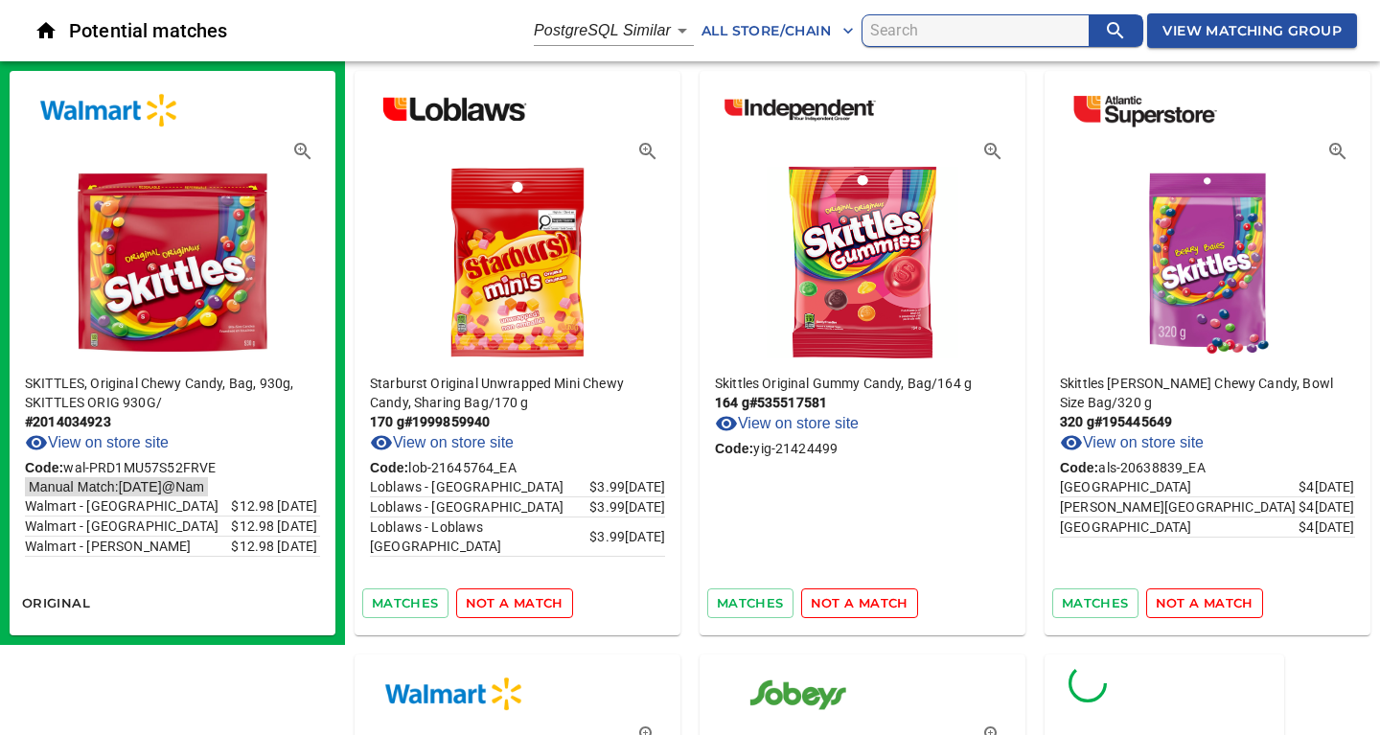
click at [533, 603] on span "not a match" at bounding box center [515, 603] width 98 height 22
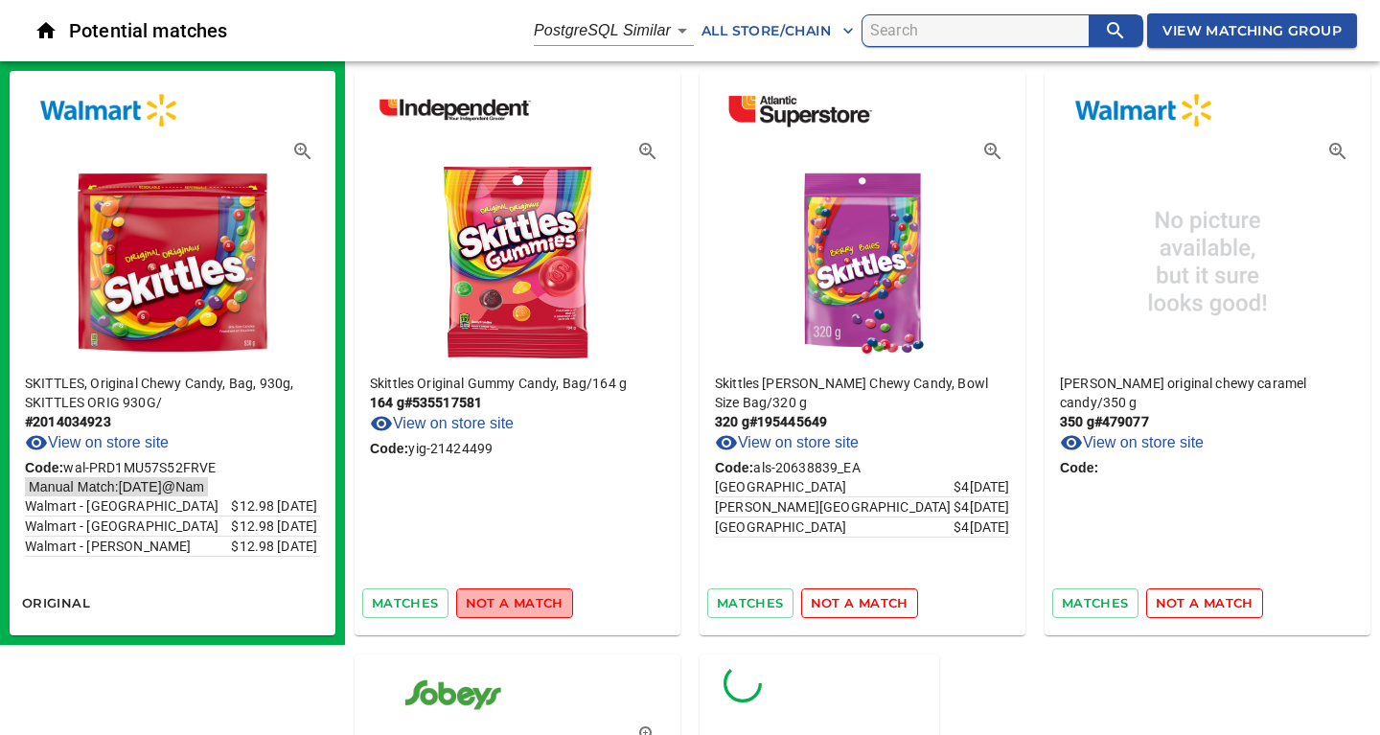
click at [533, 603] on span "not a match" at bounding box center [515, 603] width 98 height 22
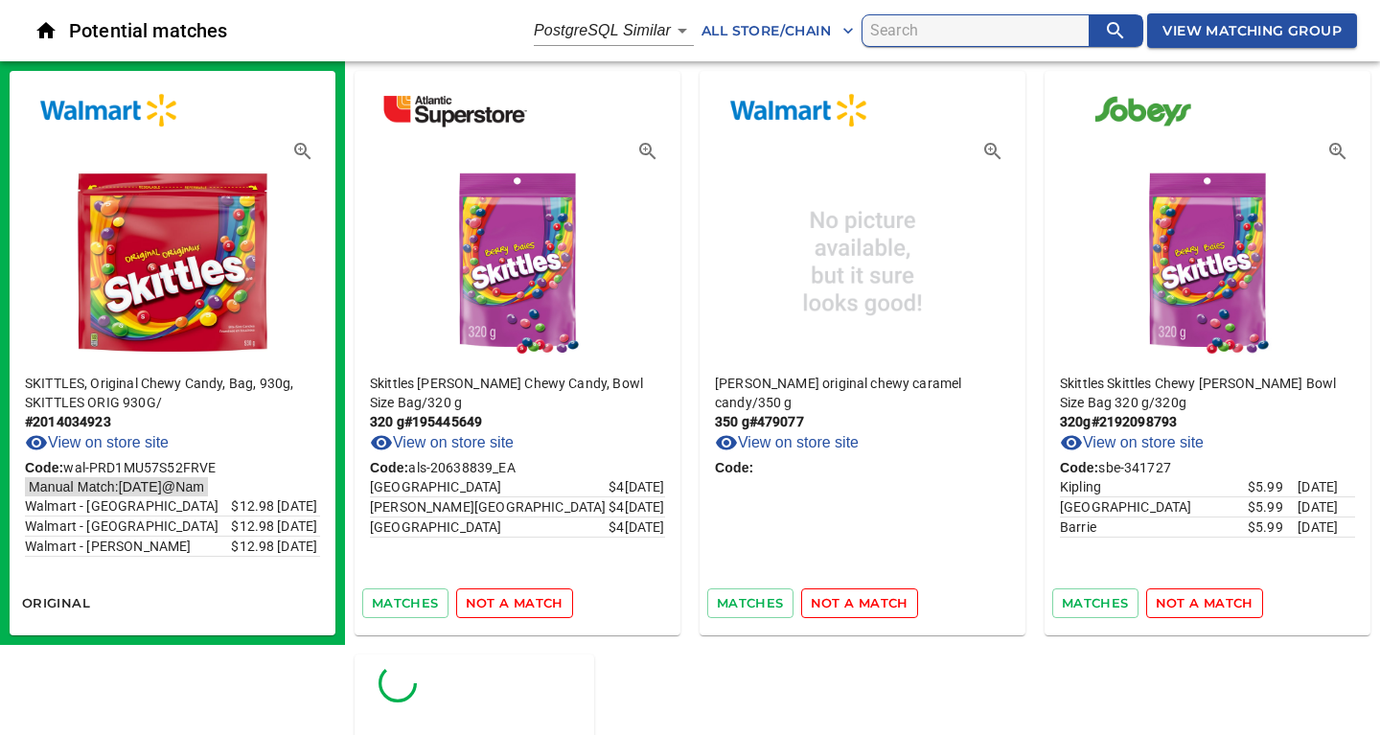
click at [533, 603] on span "not a match" at bounding box center [515, 603] width 98 height 22
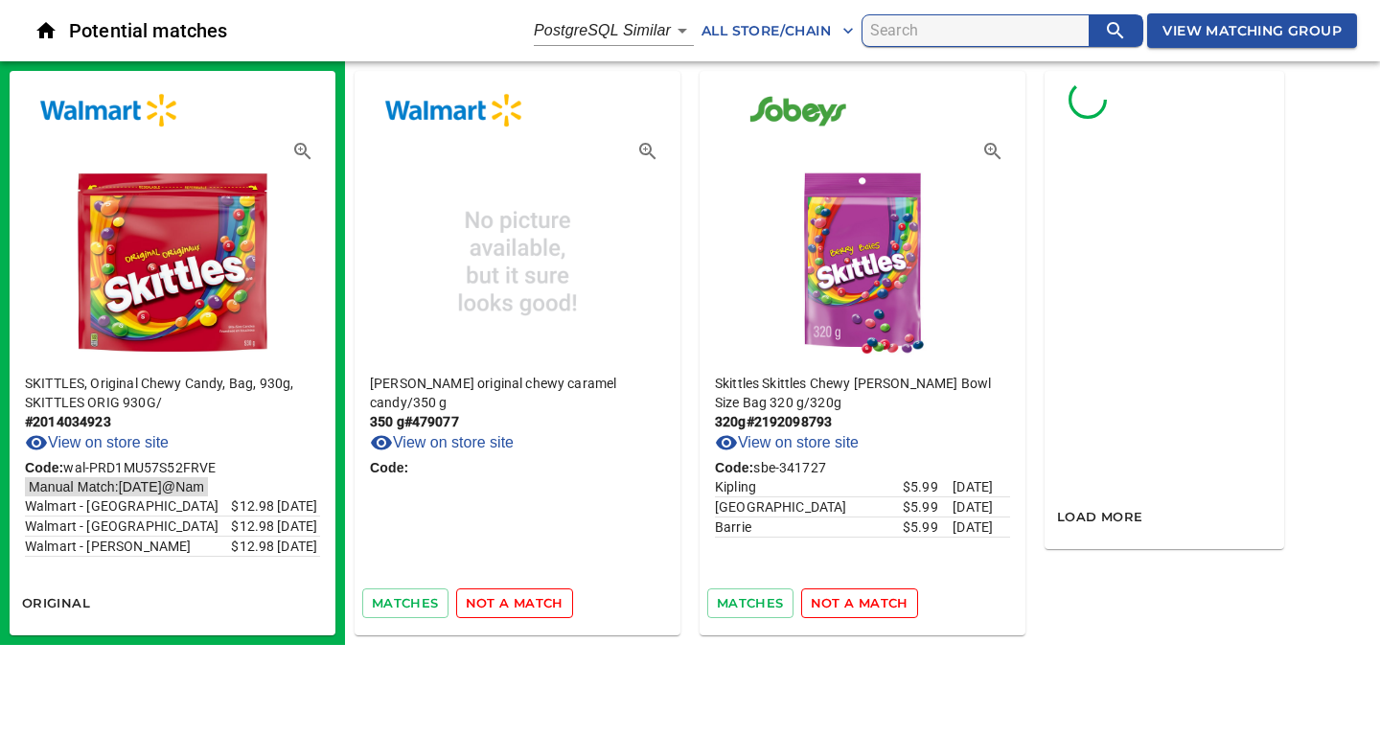
click at [533, 603] on span "not a match" at bounding box center [515, 603] width 98 height 22
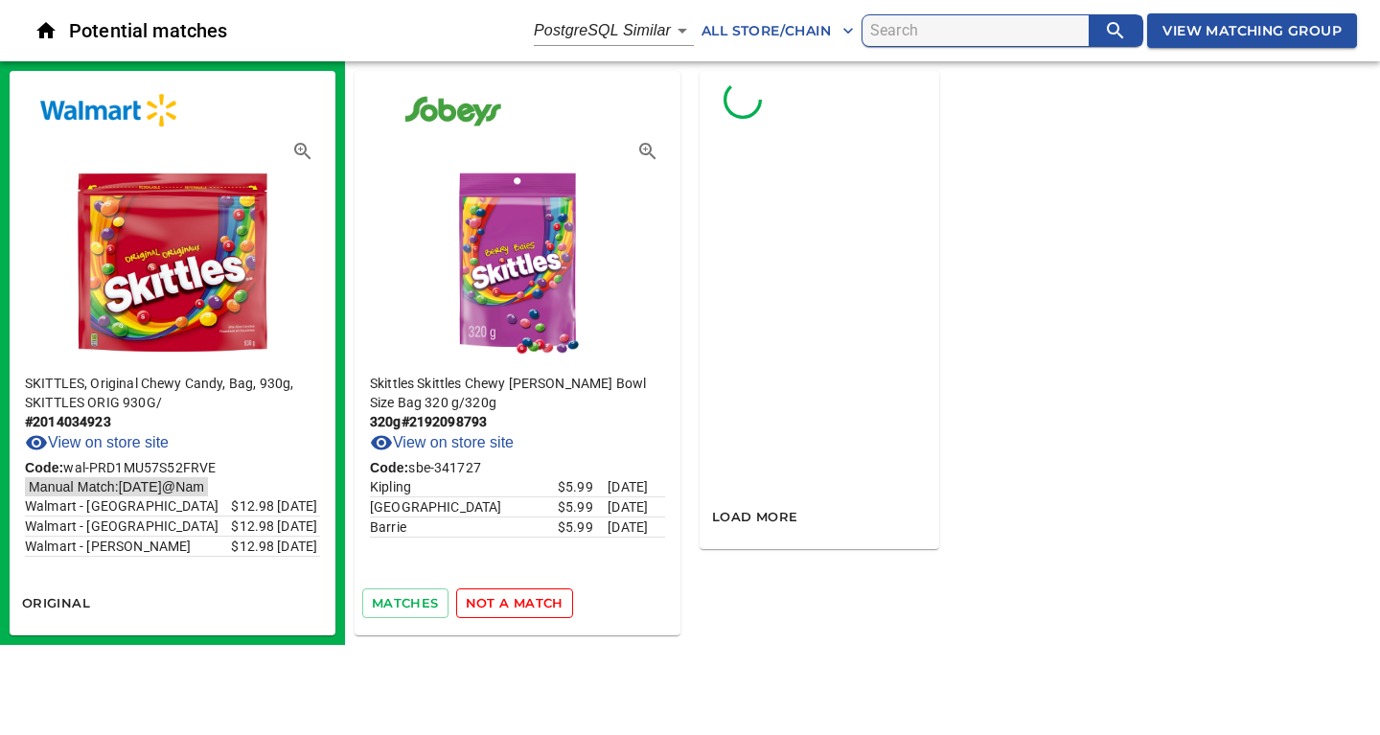
click at [533, 603] on span "not a match" at bounding box center [515, 603] width 98 height 22
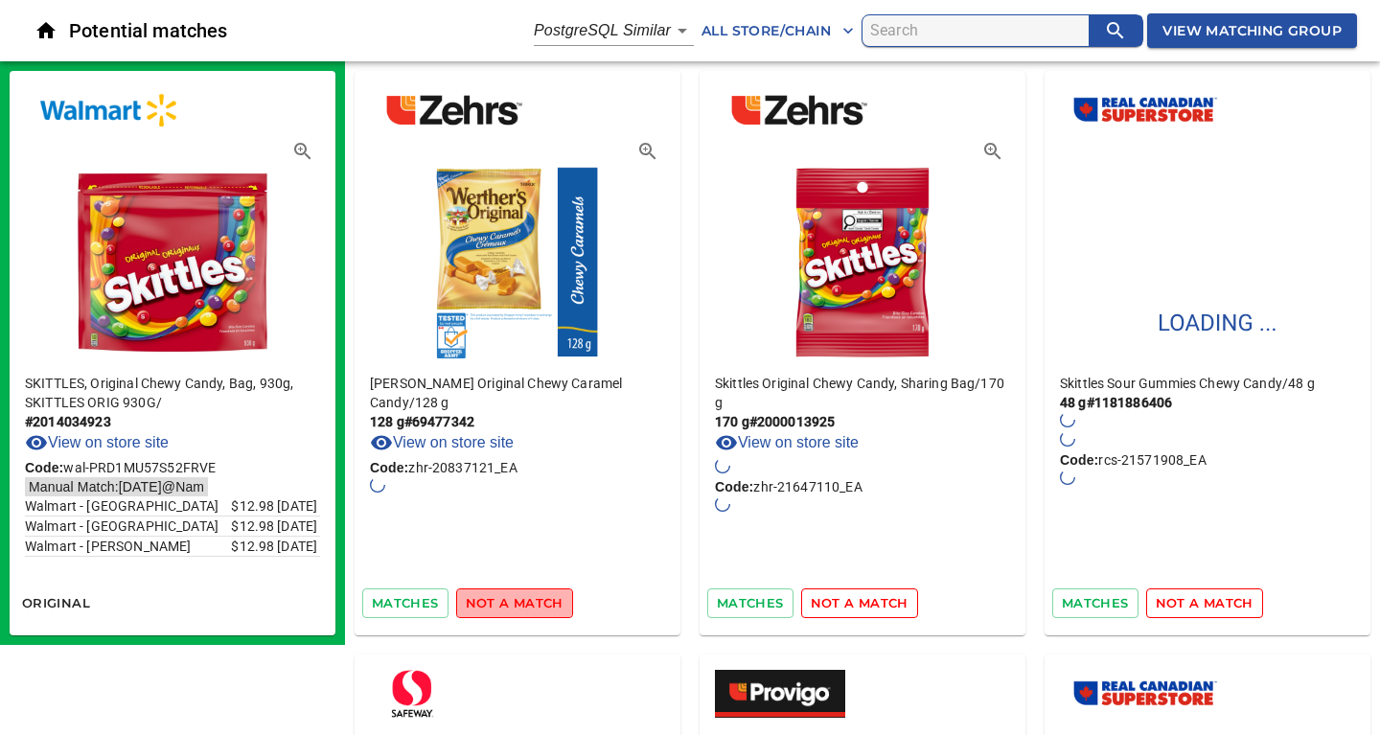
click at [533, 603] on span "not a match" at bounding box center [515, 603] width 98 height 22
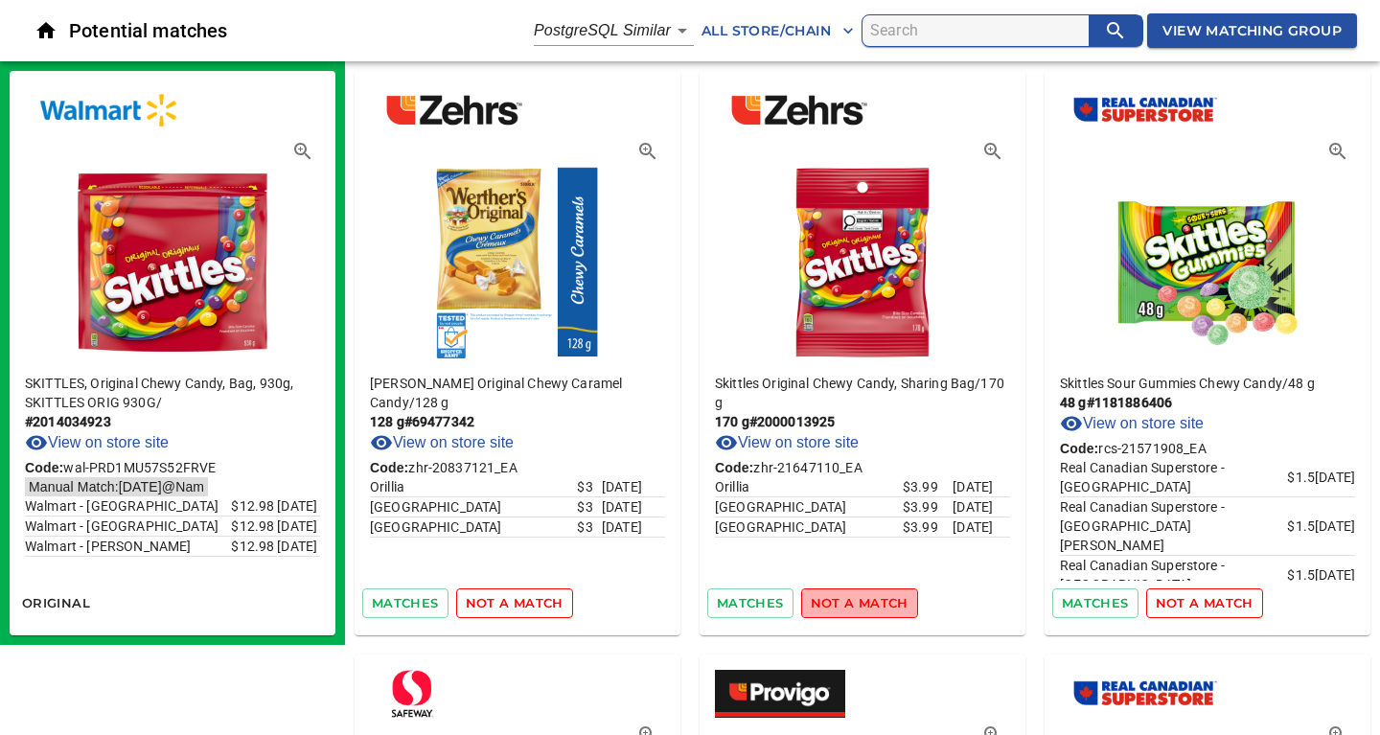
click at [867, 605] on span "not a match" at bounding box center [859, 603] width 98 height 22
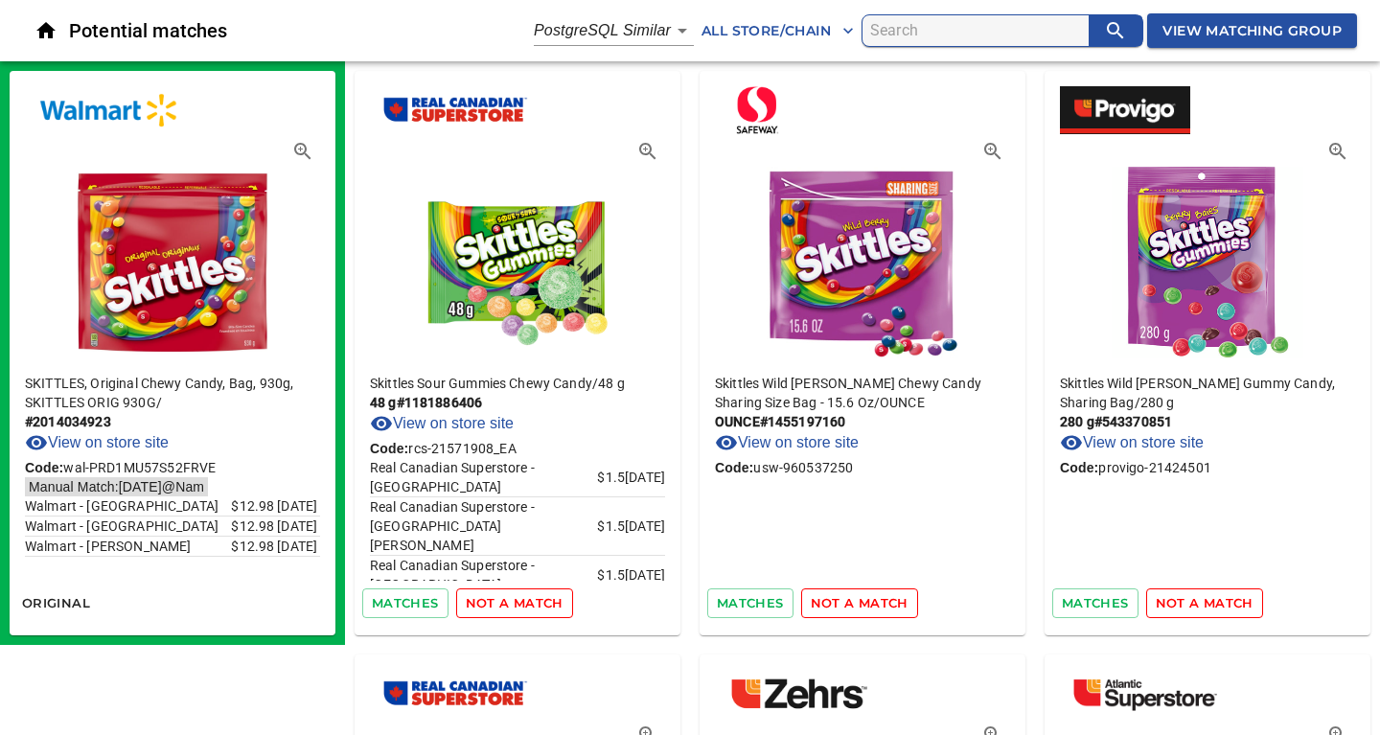
click at [509, 605] on span "not a match" at bounding box center [515, 603] width 98 height 22
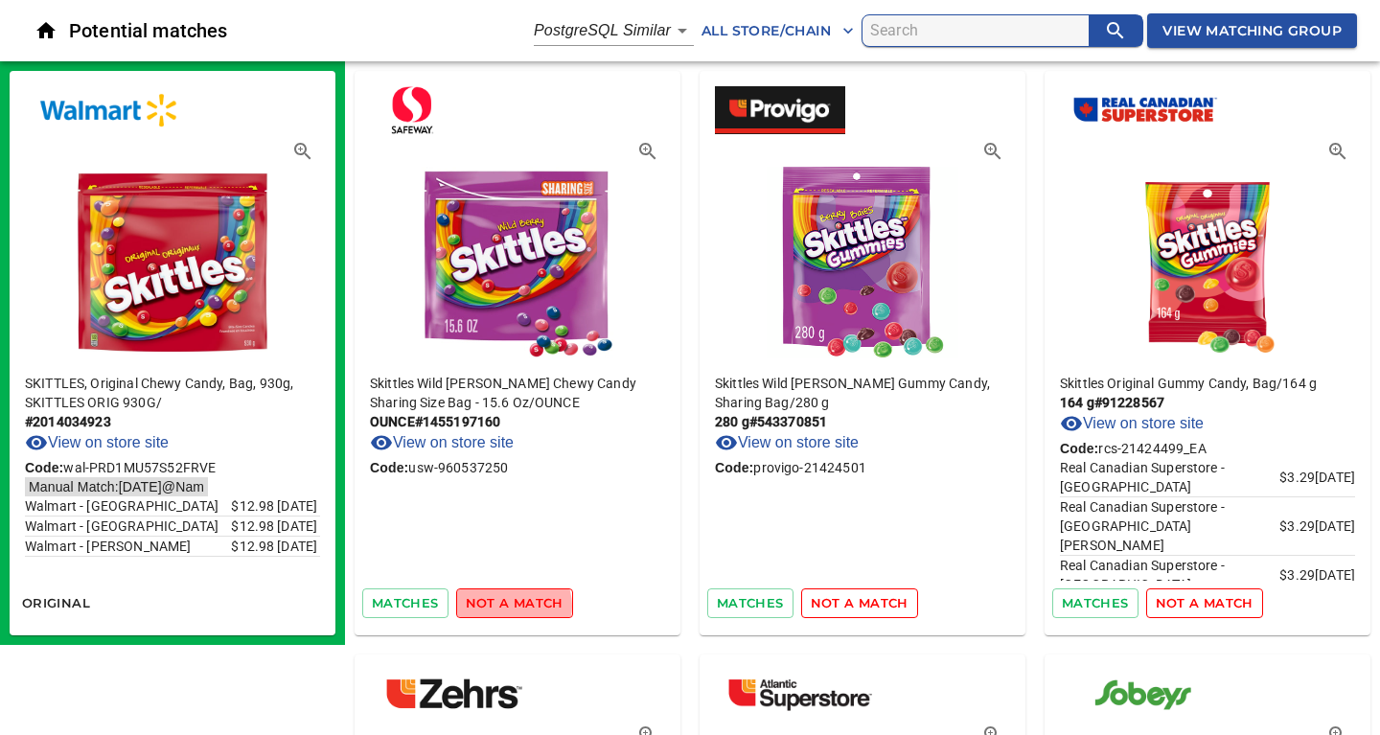
click at [509, 605] on span "not a match" at bounding box center [515, 603] width 98 height 22
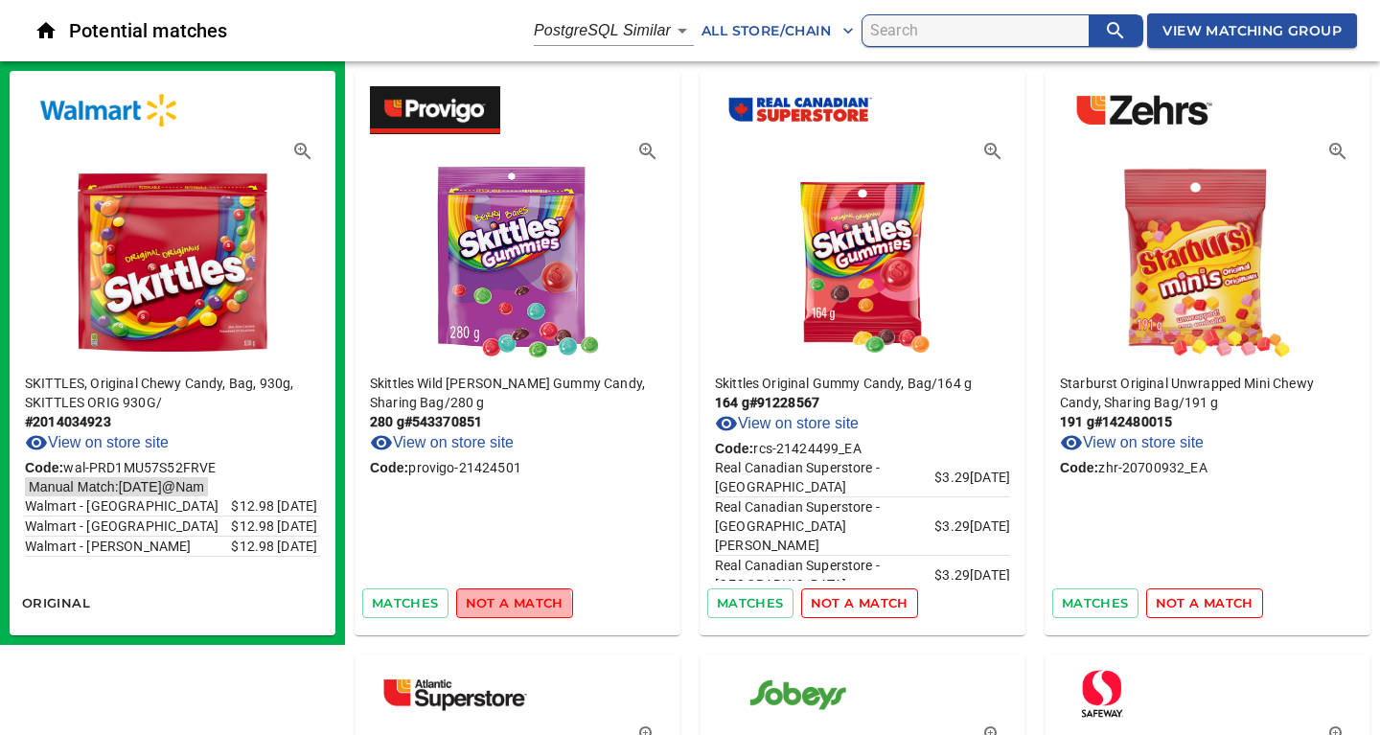
click at [509, 605] on span "not a match" at bounding box center [515, 603] width 98 height 22
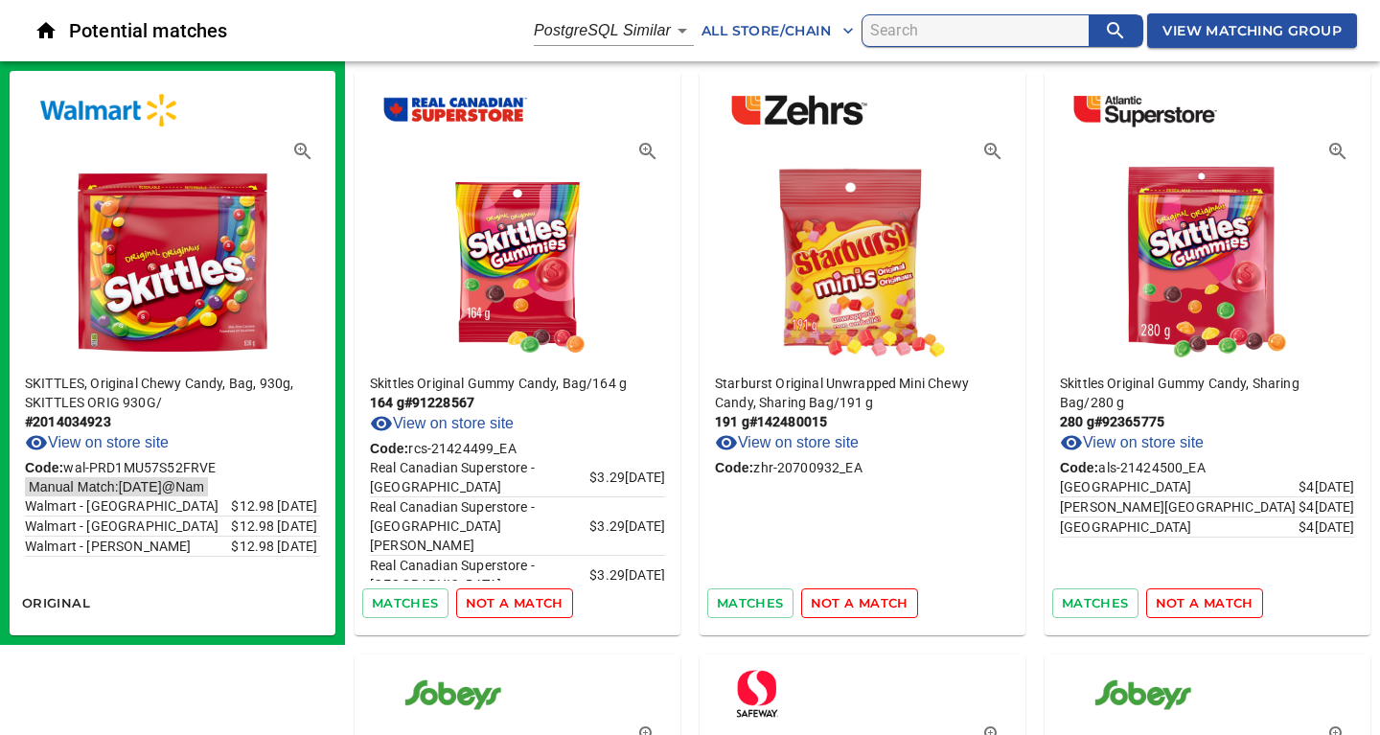
click at [509, 605] on span "not a match" at bounding box center [515, 603] width 98 height 22
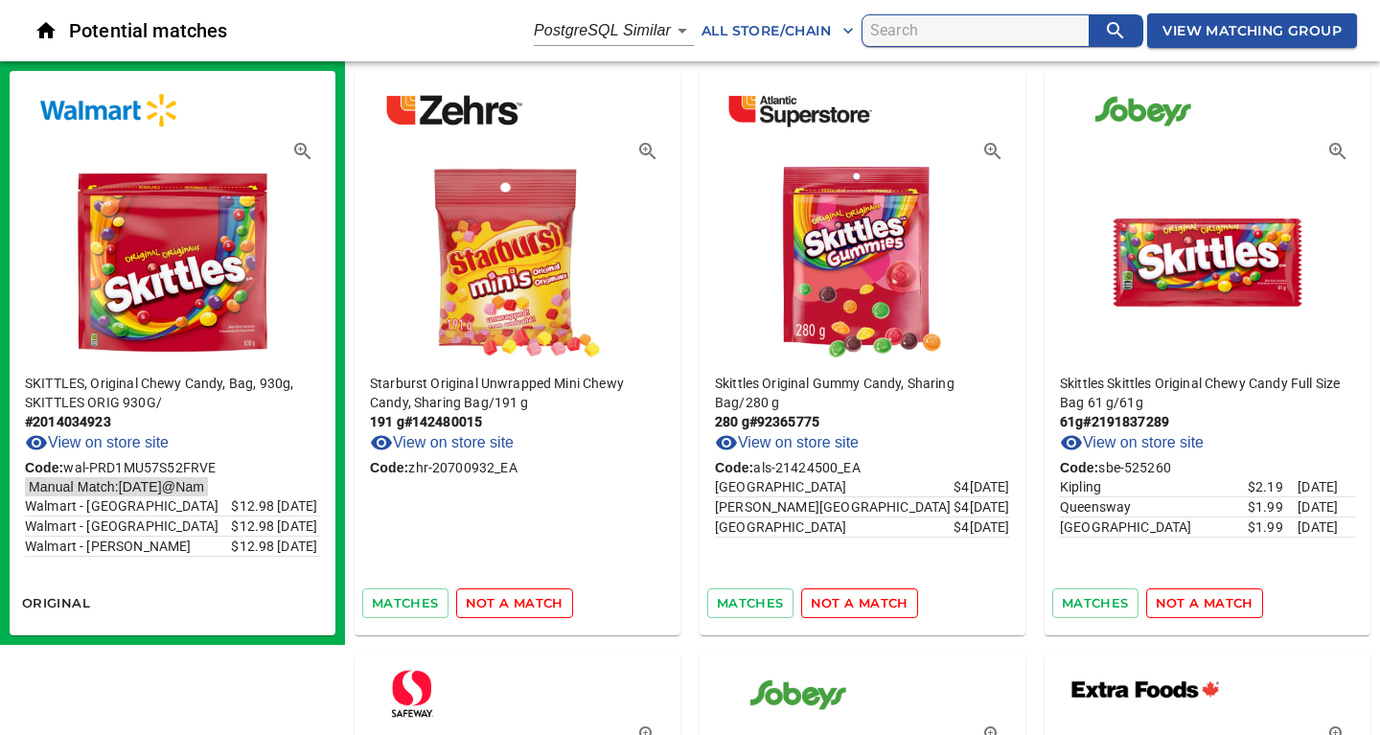
click at [509, 605] on span "not a match" at bounding box center [515, 603] width 98 height 22
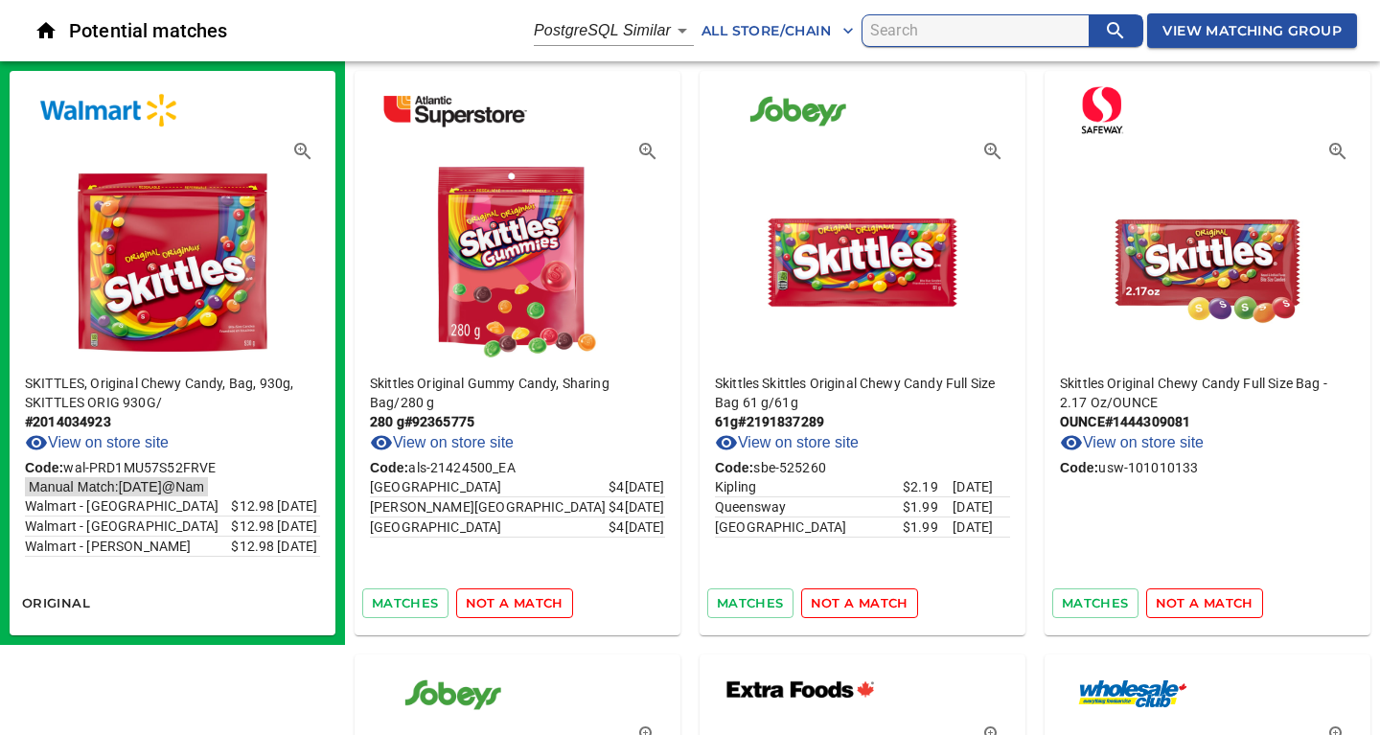
click at [509, 605] on span "not a match" at bounding box center [515, 603] width 98 height 22
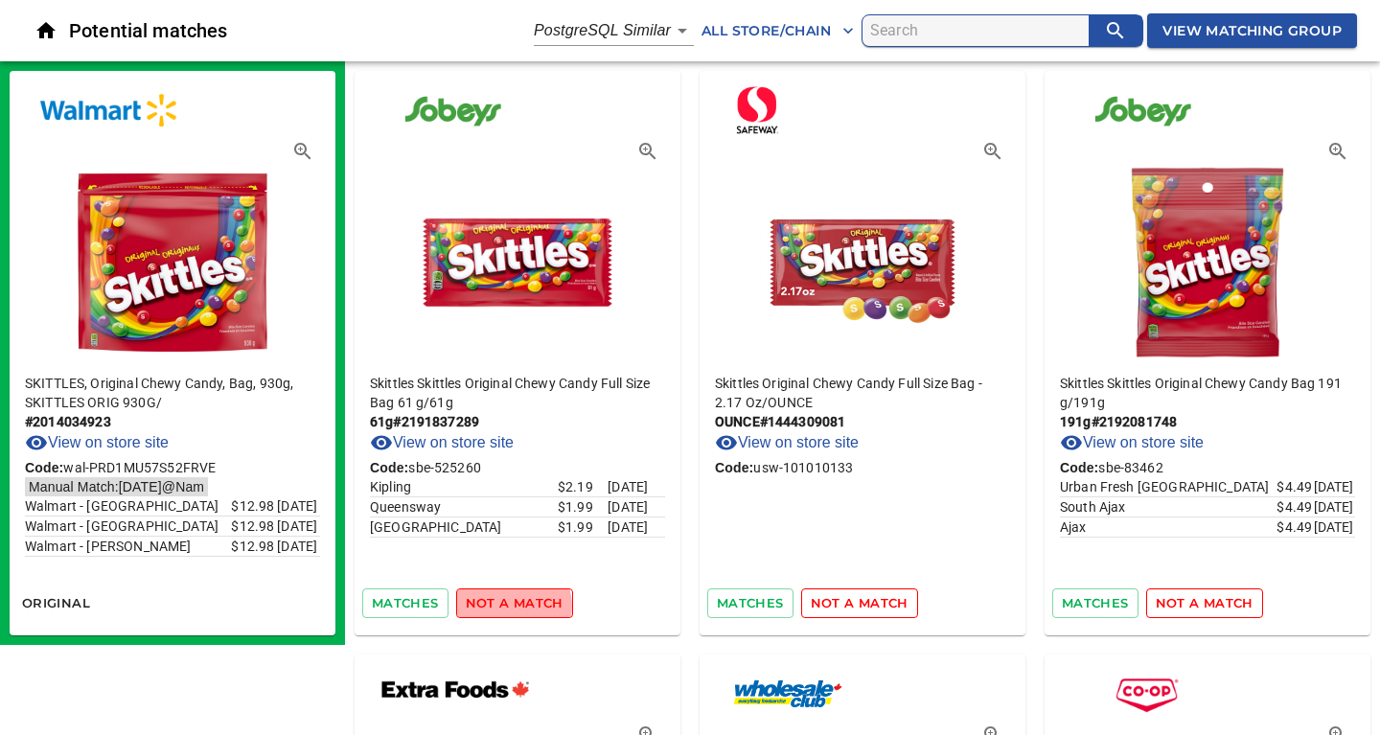
click at [509, 605] on span "not a match" at bounding box center [515, 603] width 98 height 22
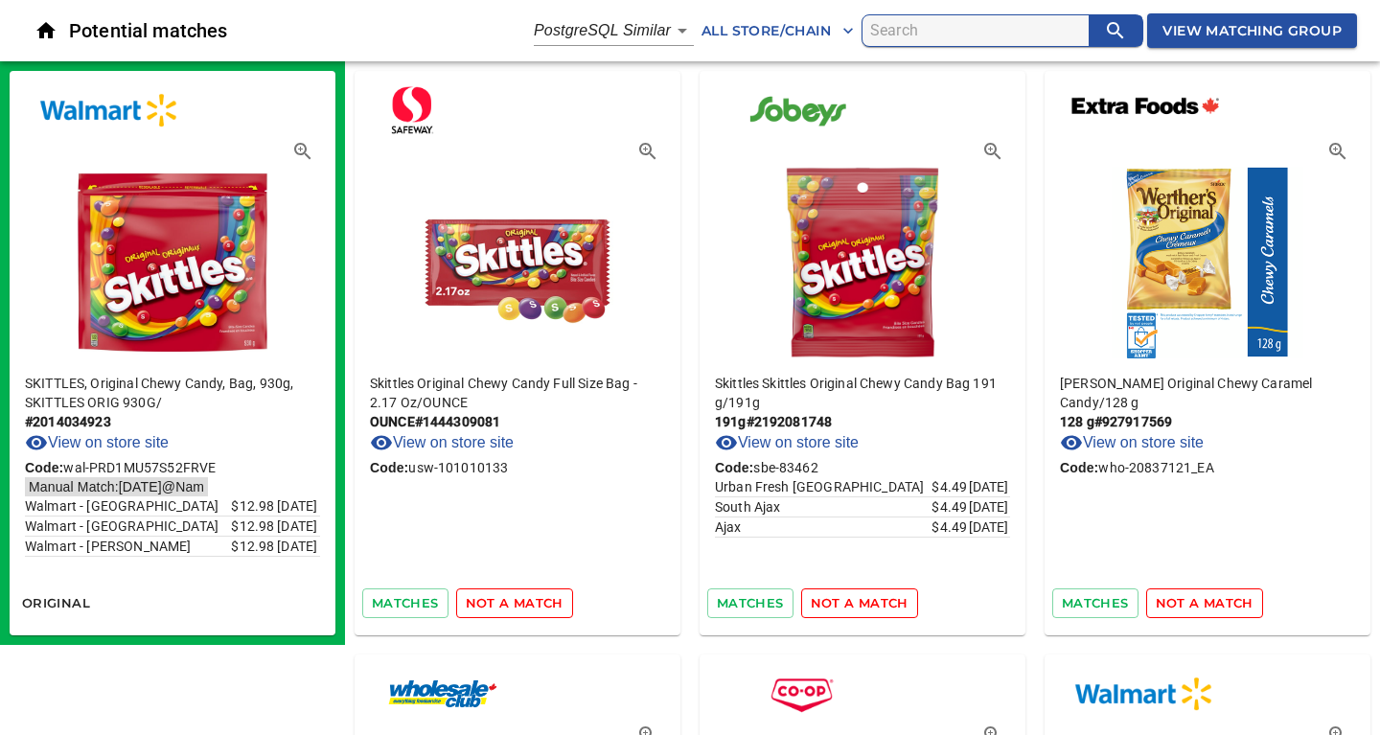
click at [509, 605] on span "not a match" at bounding box center [515, 603] width 98 height 22
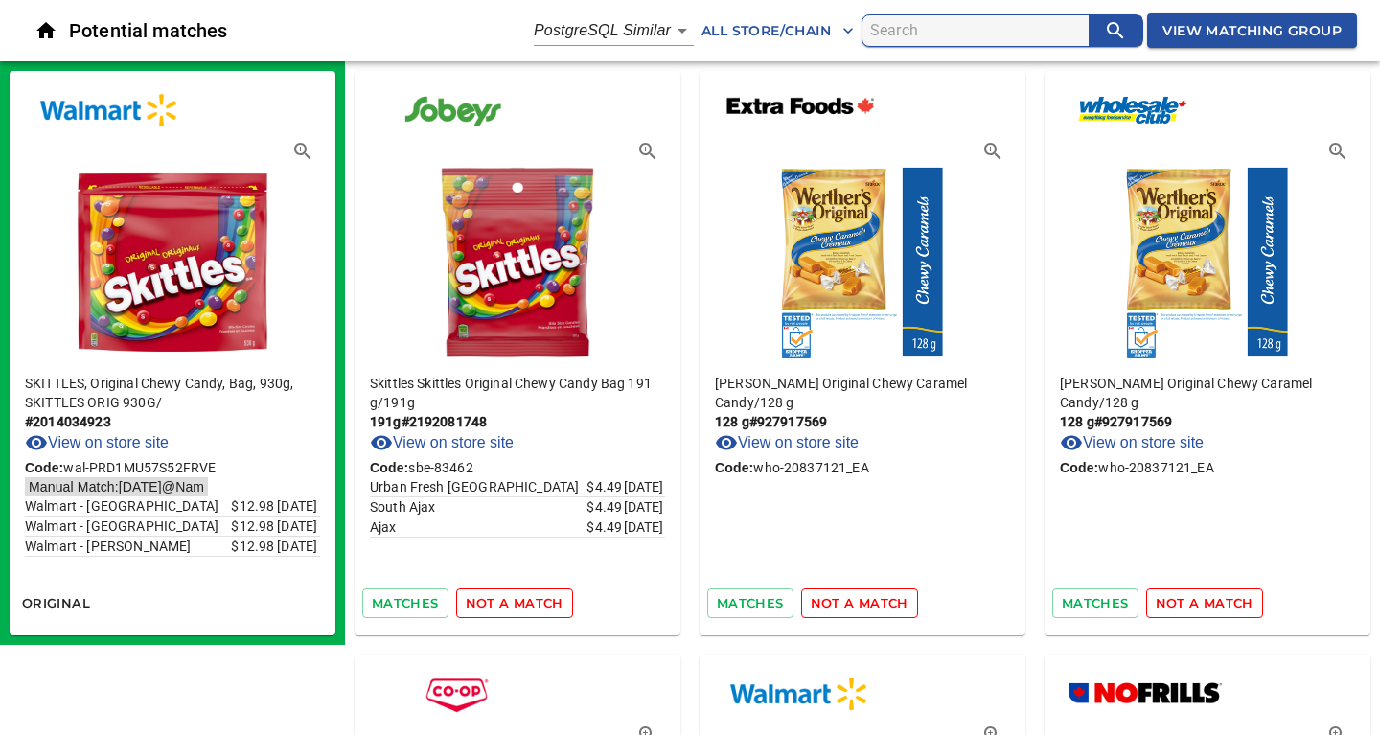
click at [509, 605] on span "not a match" at bounding box center [515, 603] width 98 height 22
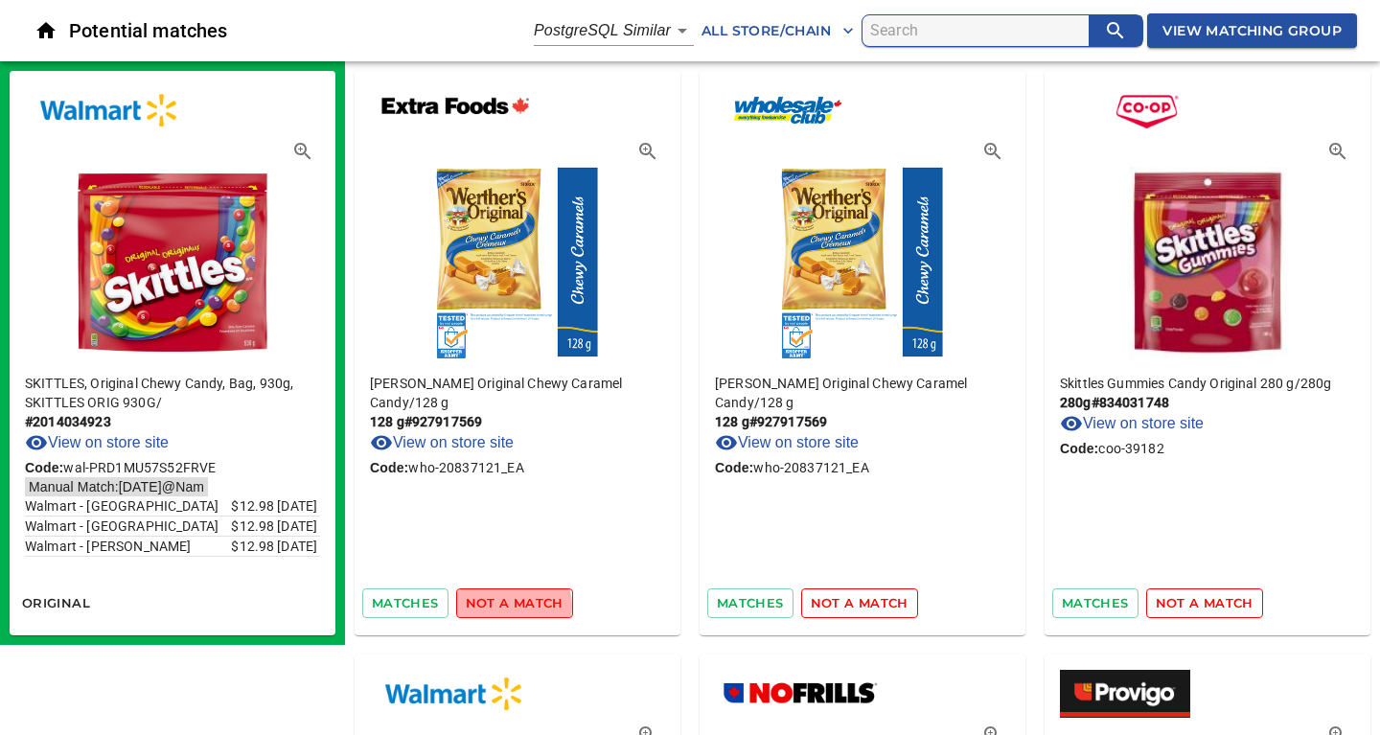
click at [509, 605] on span "not a match" at bounding box center [515, 603] width 98 height 22
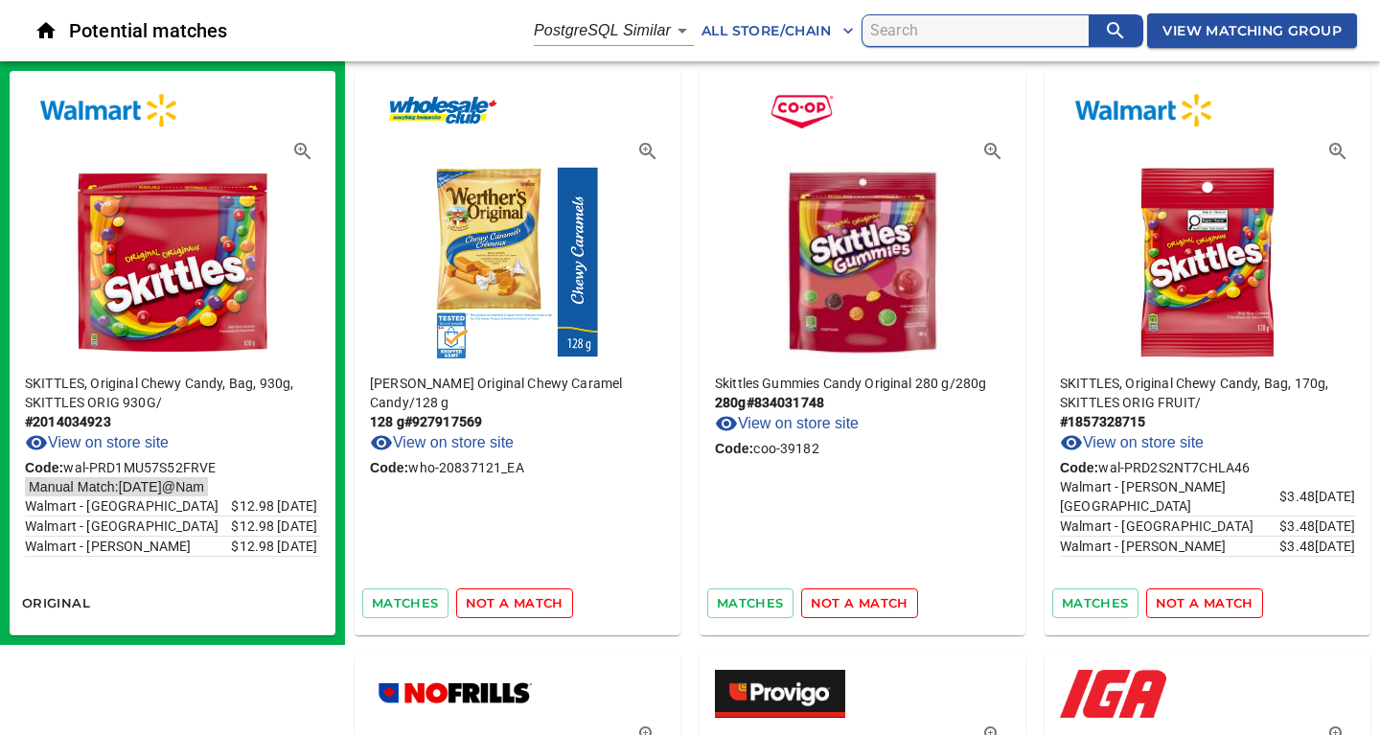
click at [509, 605] on span "not a match" at bounding box center [515, 603] width 98 height 22
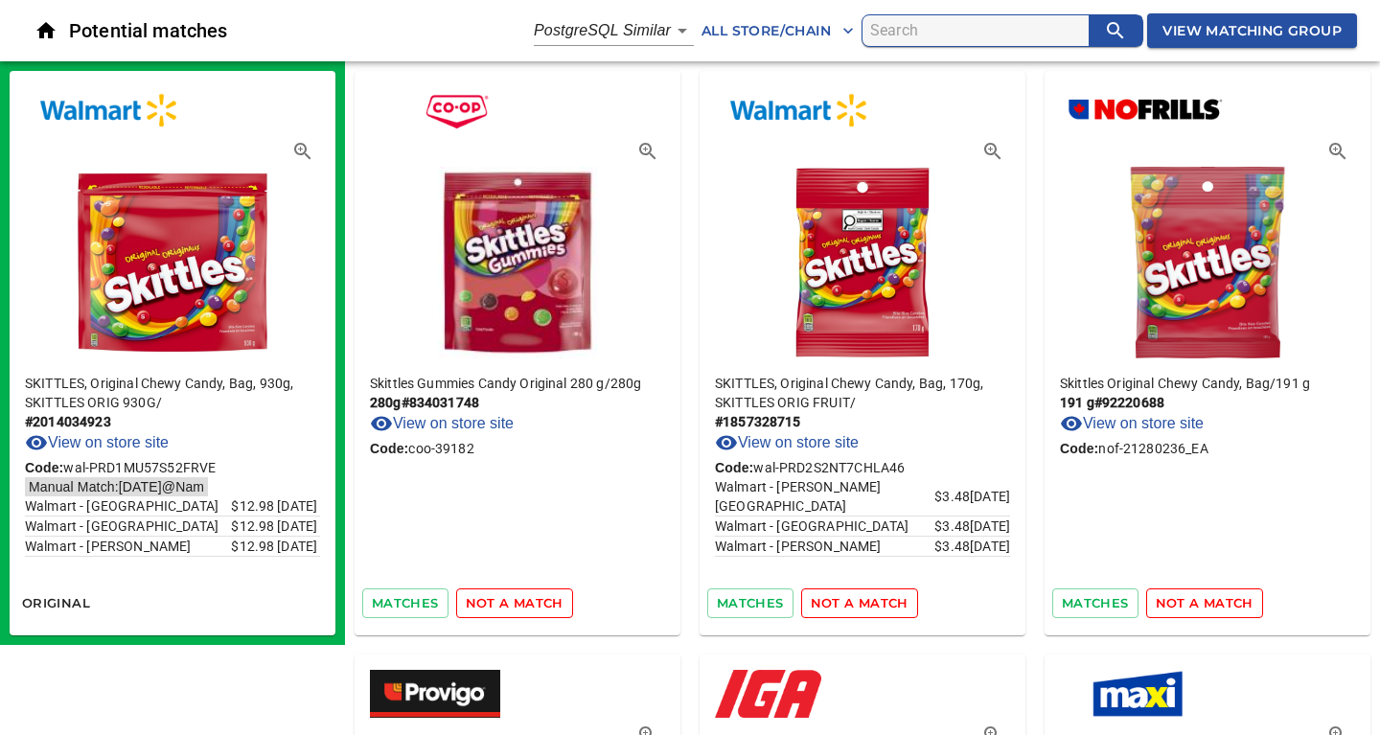
click at [509, 605] on span "not a match" at bounding box center [515, 603] width 98 height 22
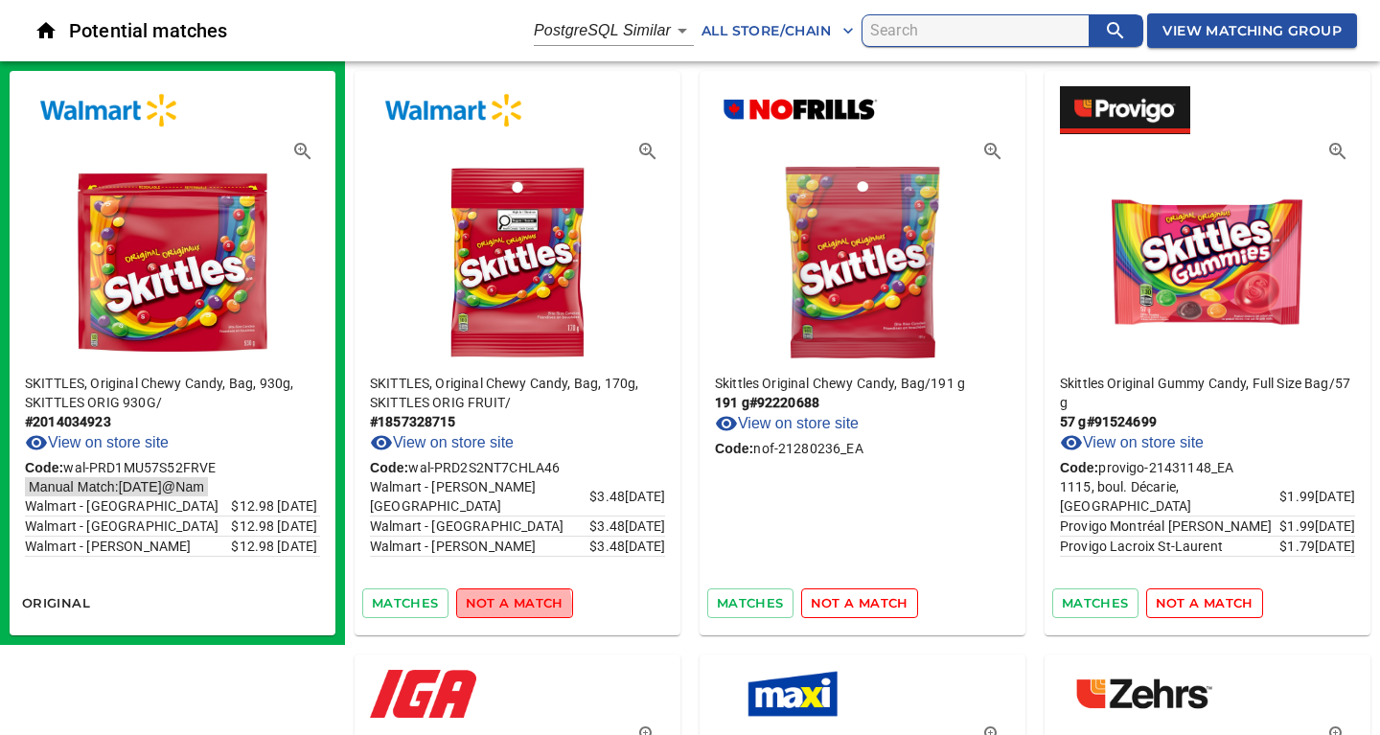
click at [509, 605] on span "not a match" at bounding box center [515, 603] width 98 height 22
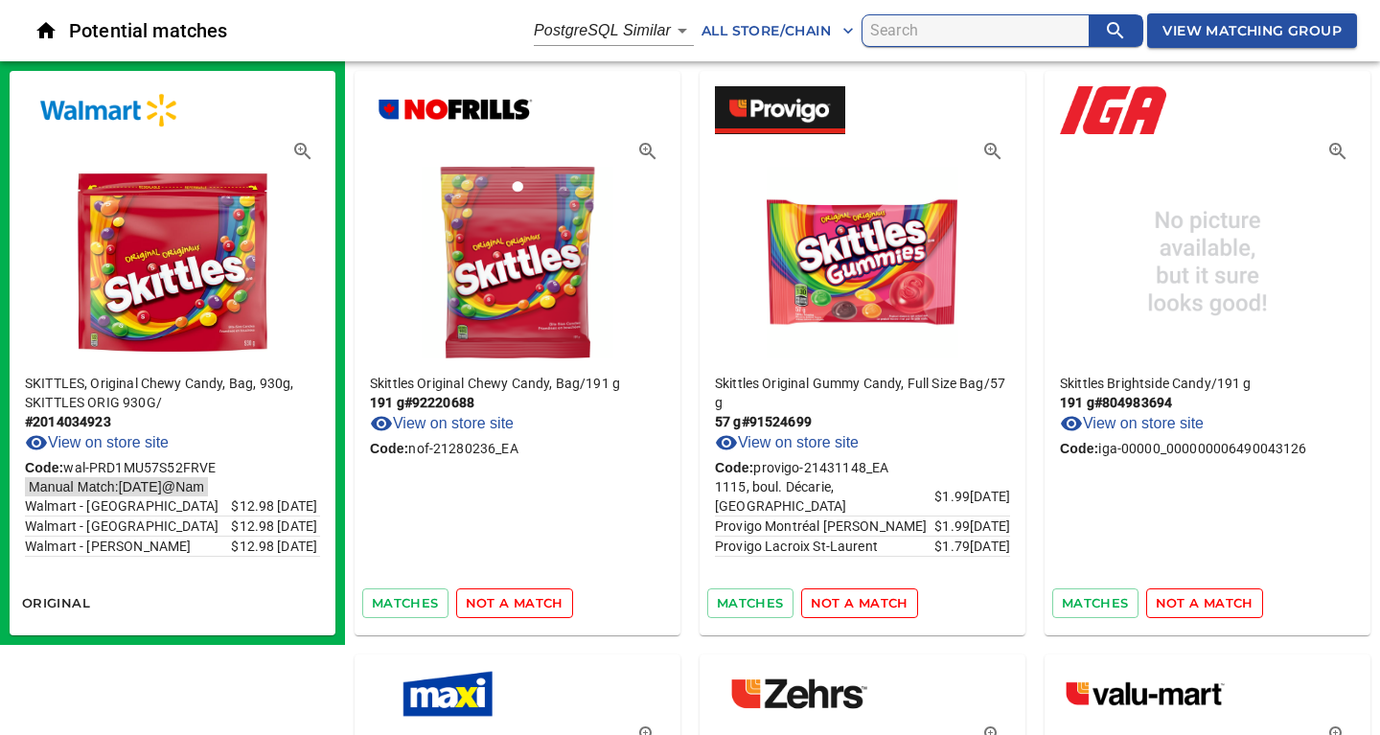
click at [509, 605] on span "not a match" at bounding box center [515, 603] width 98 height 22
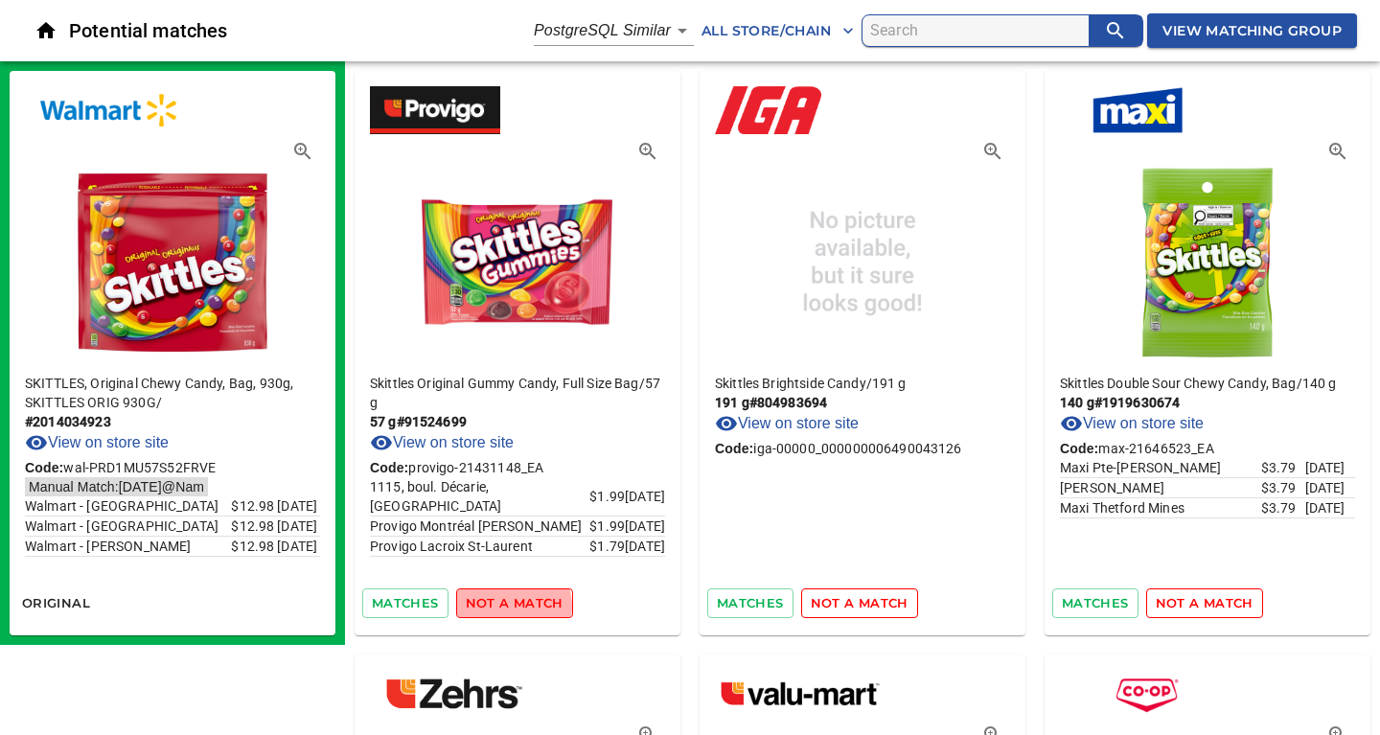
click at [509, 605] on span "not a match" at bounding box center [515, 603] width 98 height 22
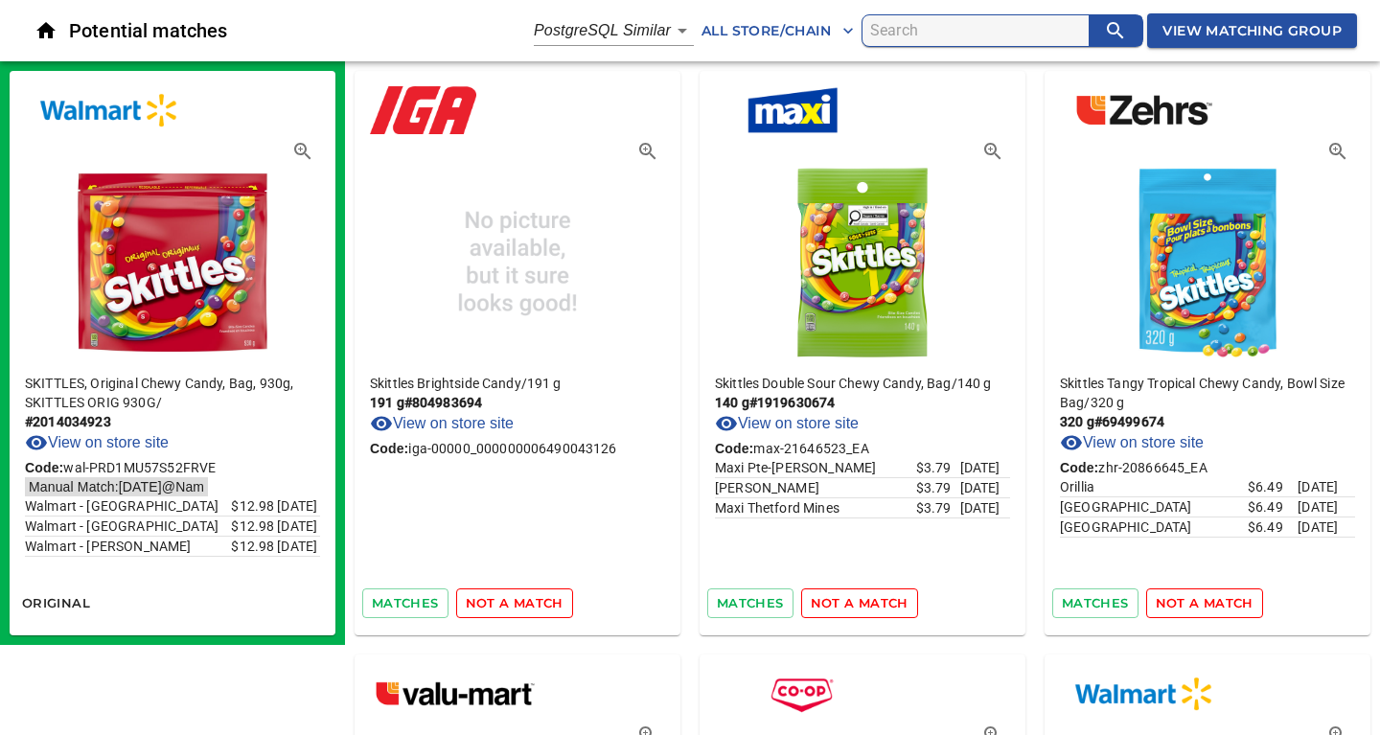
click at [509, 605] on span "not a match" at bounding box center [515, 603] width 98 height 22
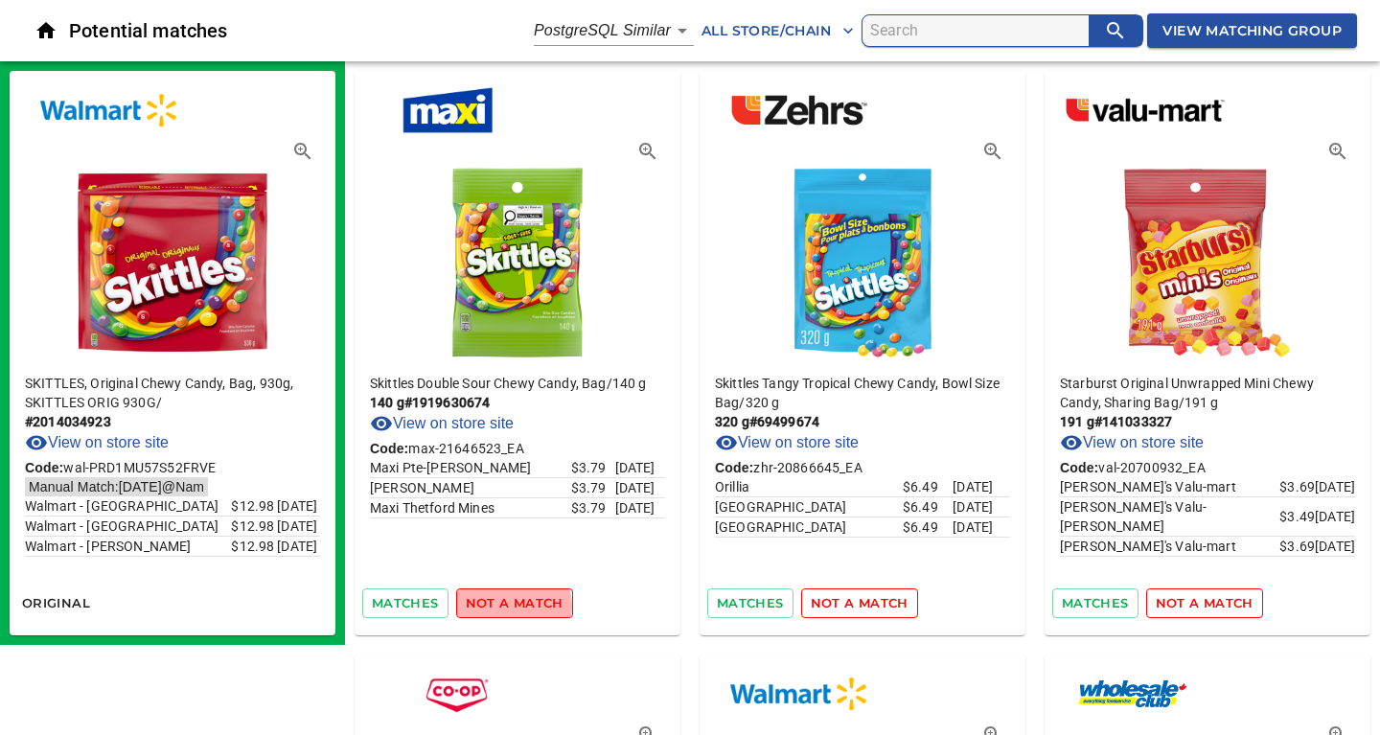
click at [509, 605] on span "not a match" at bounding box center [515, 603] width 98 height 22
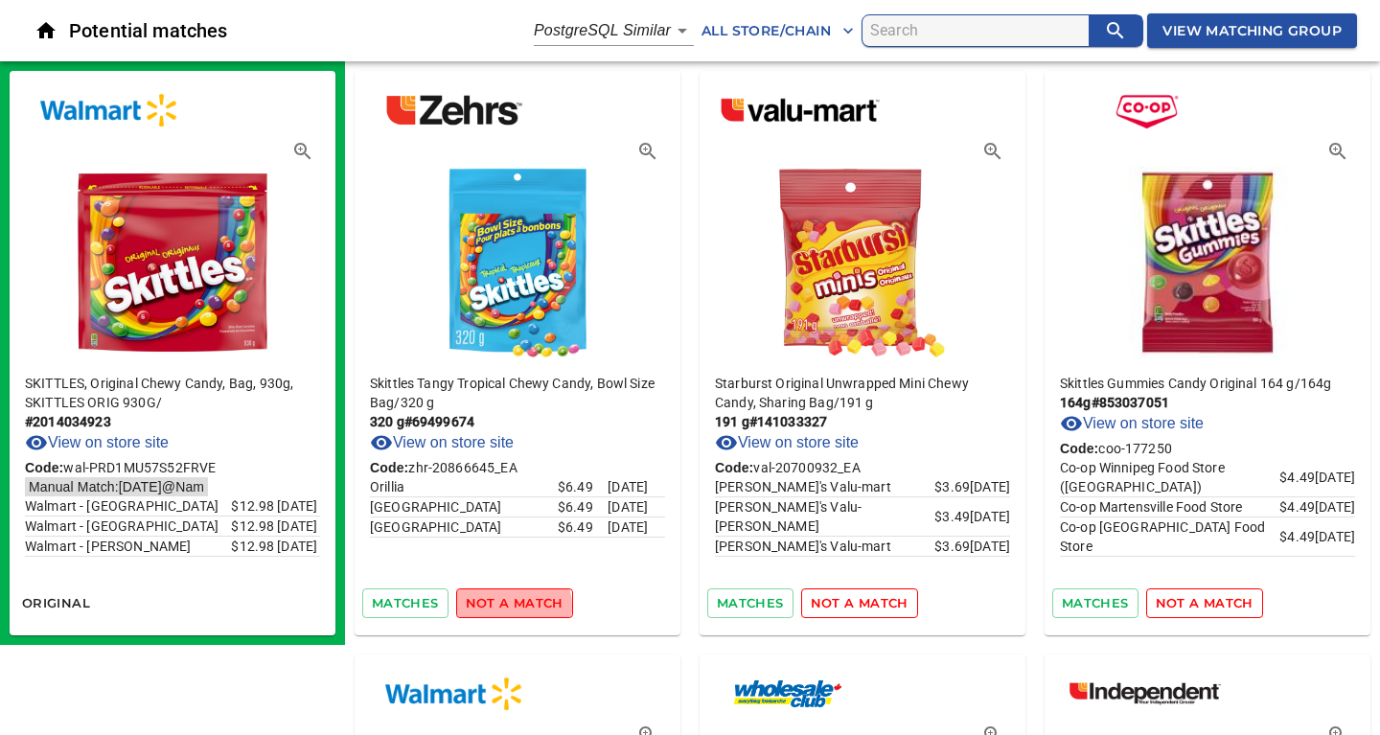
click at [509, 605] on span "not a match" at bounding box center [515, 603] width 98 height 22
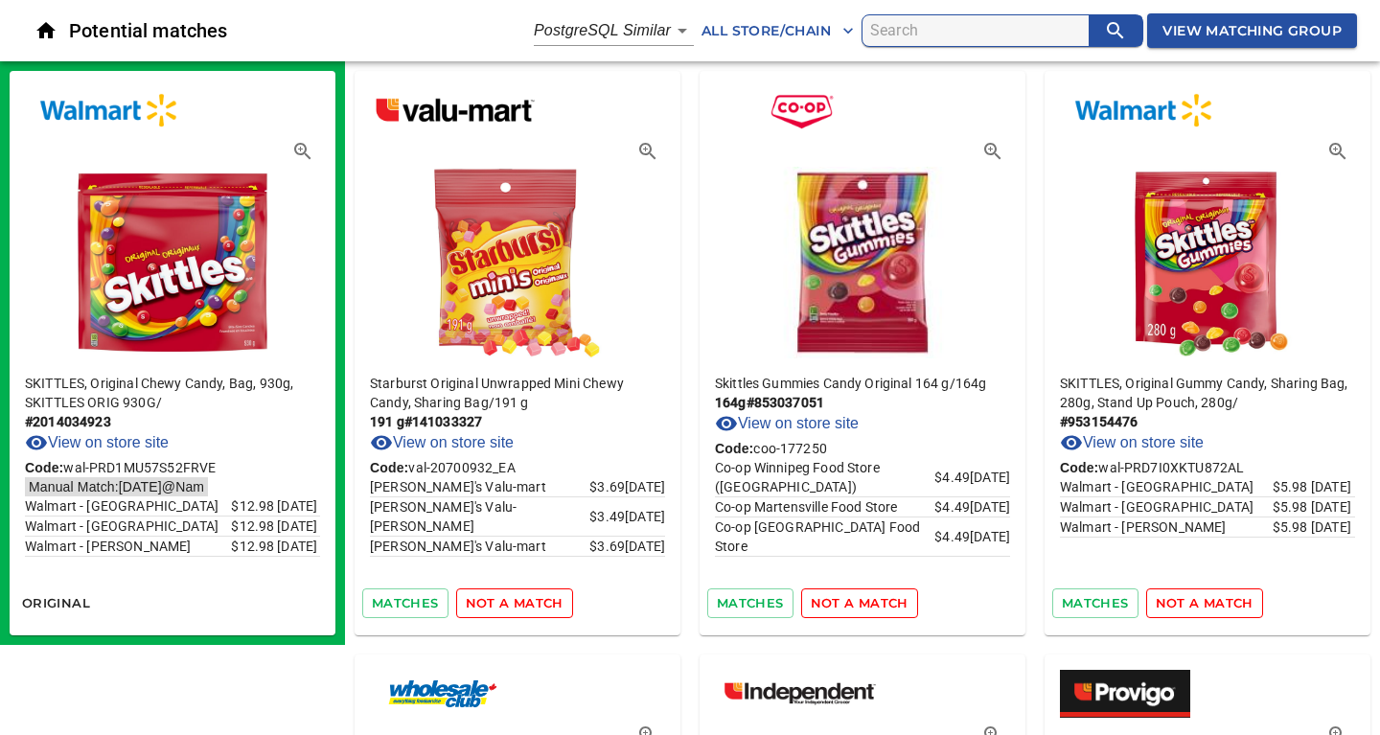
click at [509, 605] on span "not a match" at bounding box center [515, 603] width 98 height 22
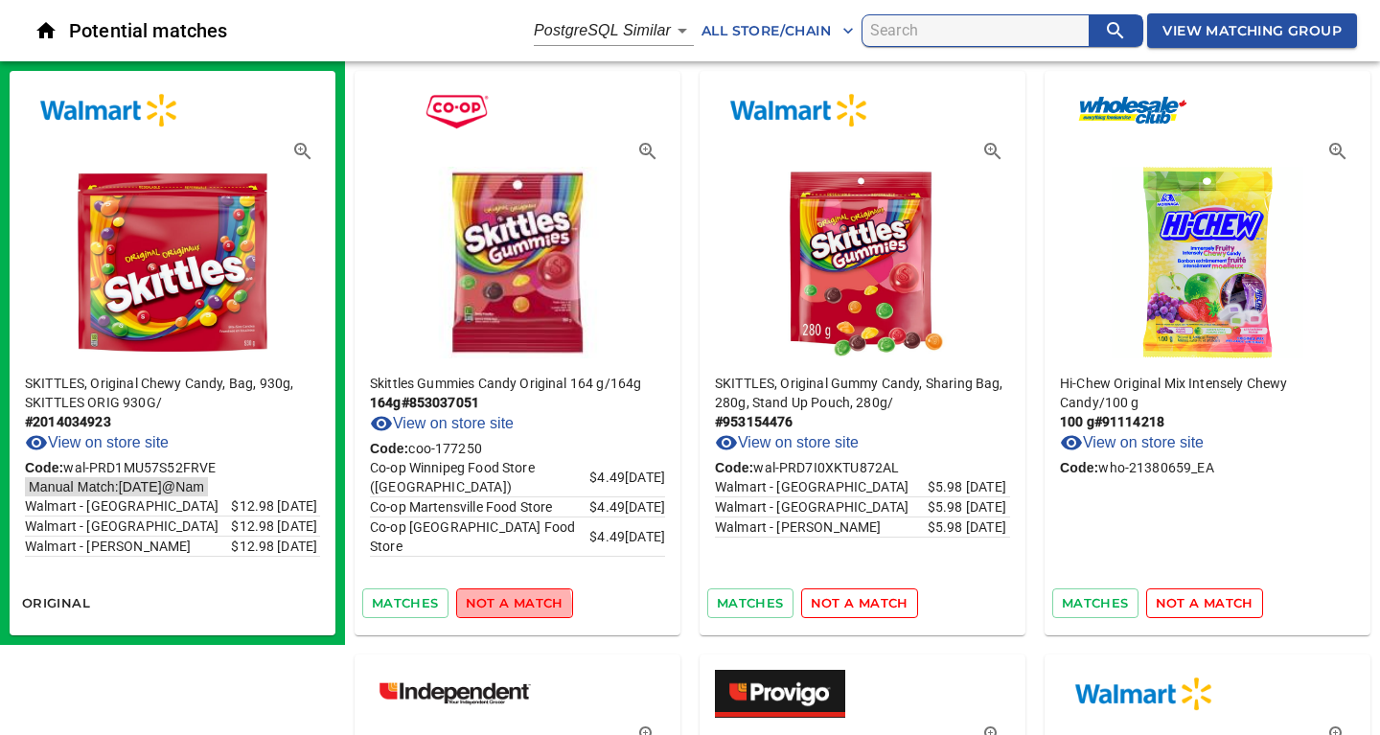
click at [509, 605] on span "not a match" at bounding box center [515, 603] width 98 height 22
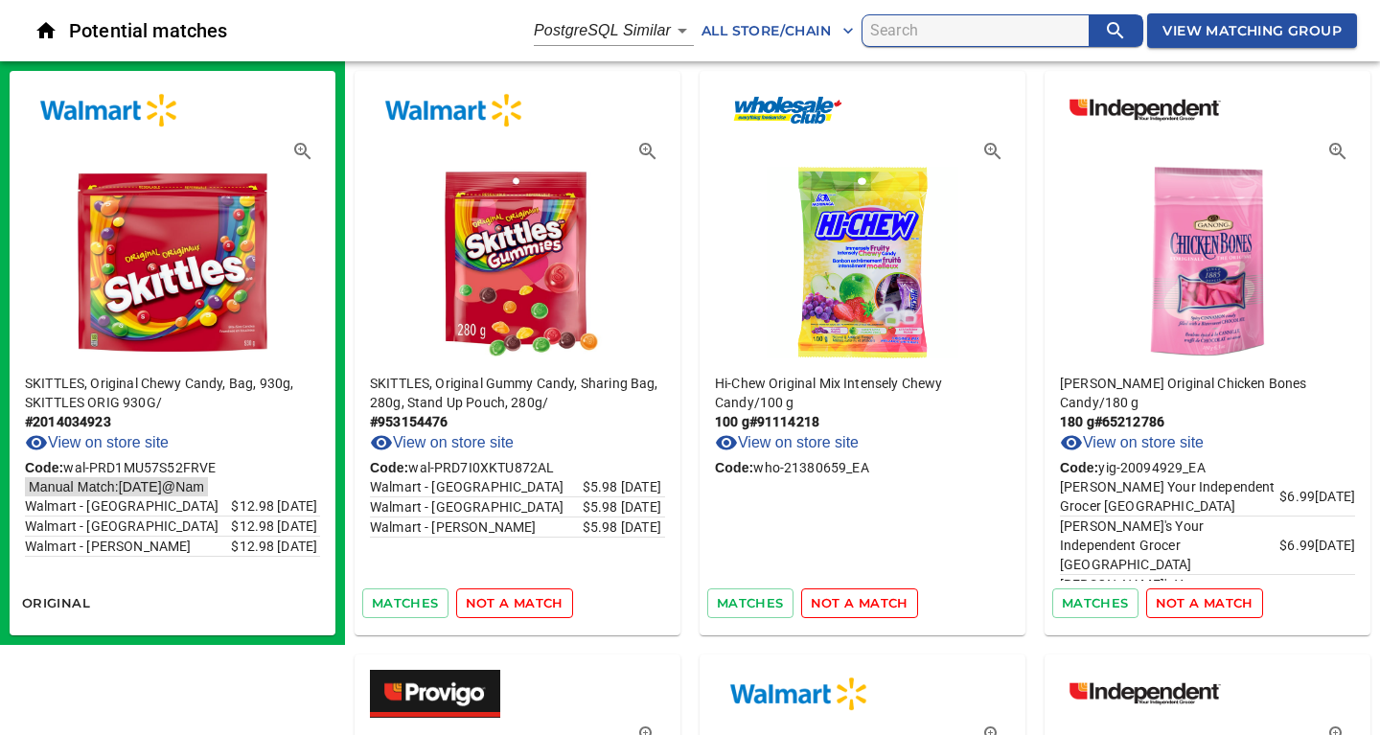
click at [509, 605] on span "not a match" at bounding box center [515, 603] width 98 height 22
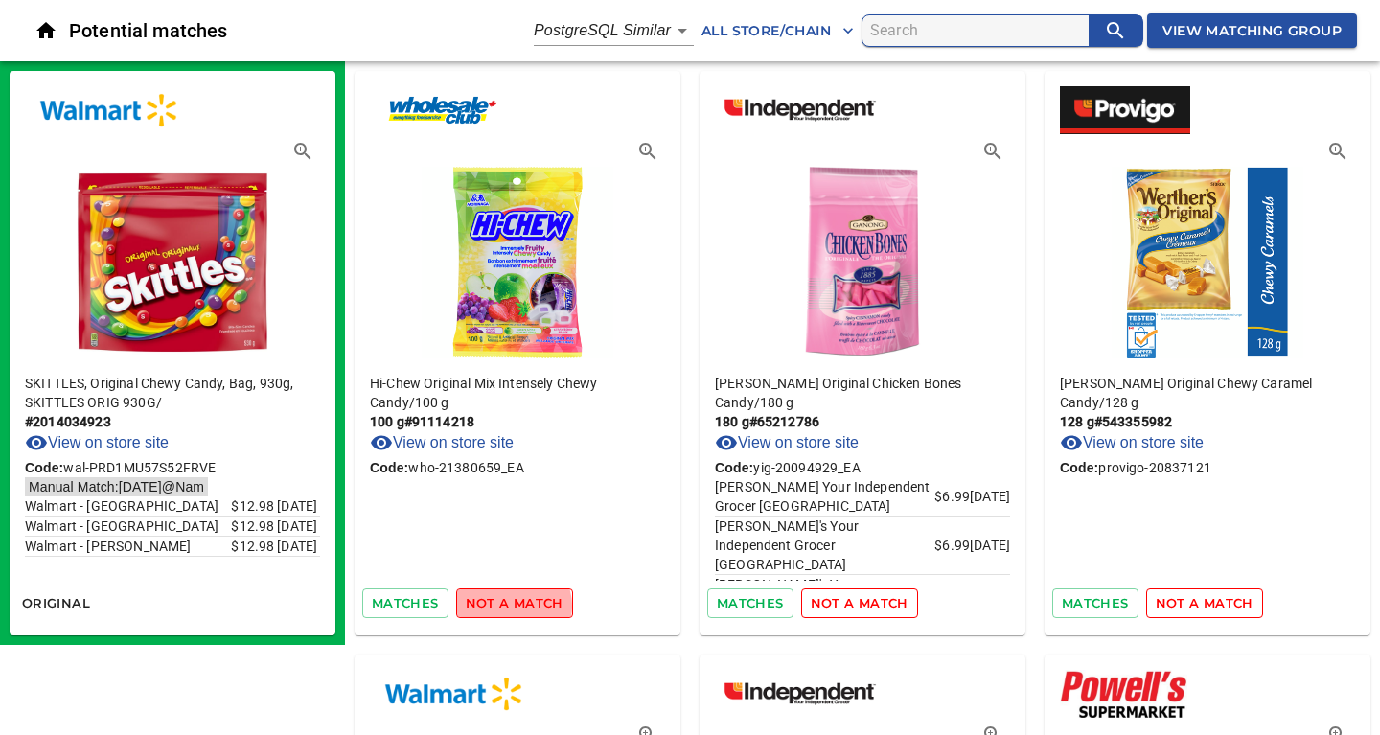
click at [509, 605] on span "not a match" at bounding box center [515, 603] width 98 height 22
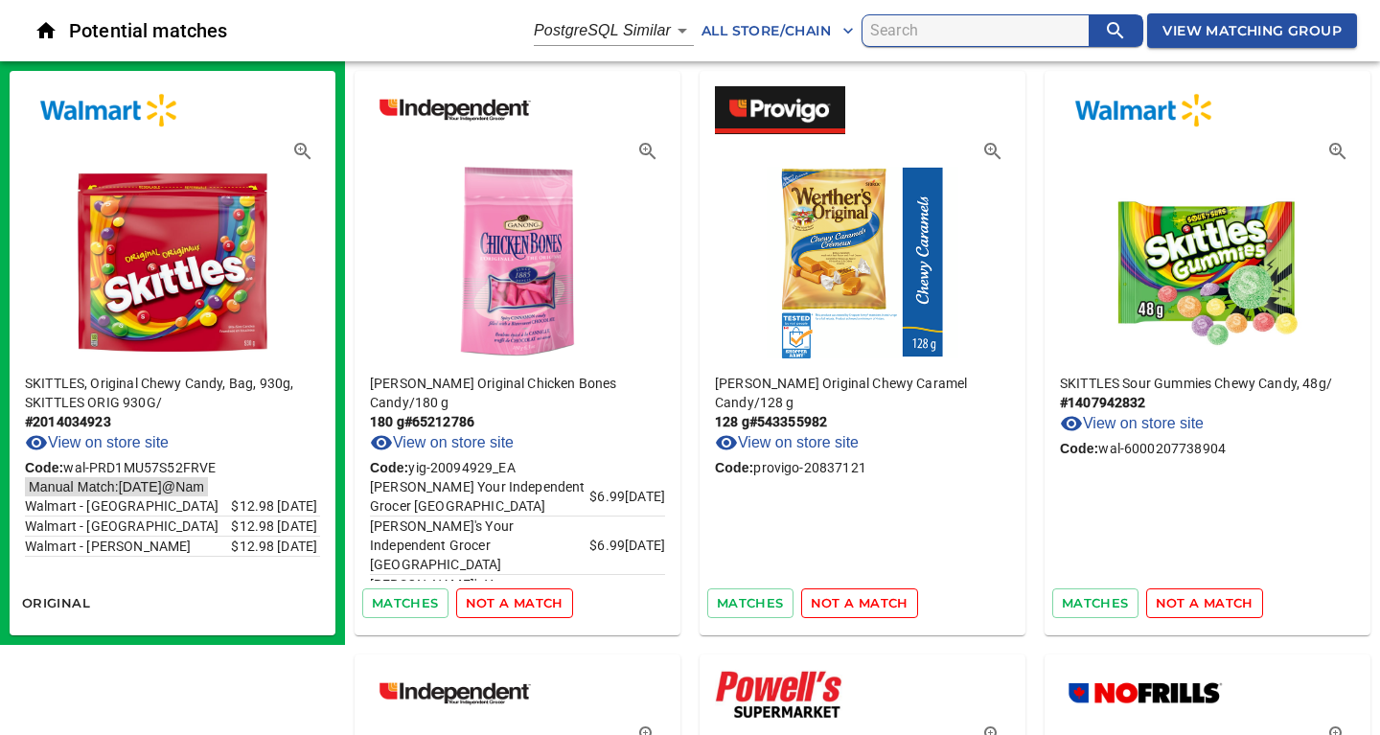
click at [509, 605] on span "not a match" at bounding box center [515, 603] width 98 height 22
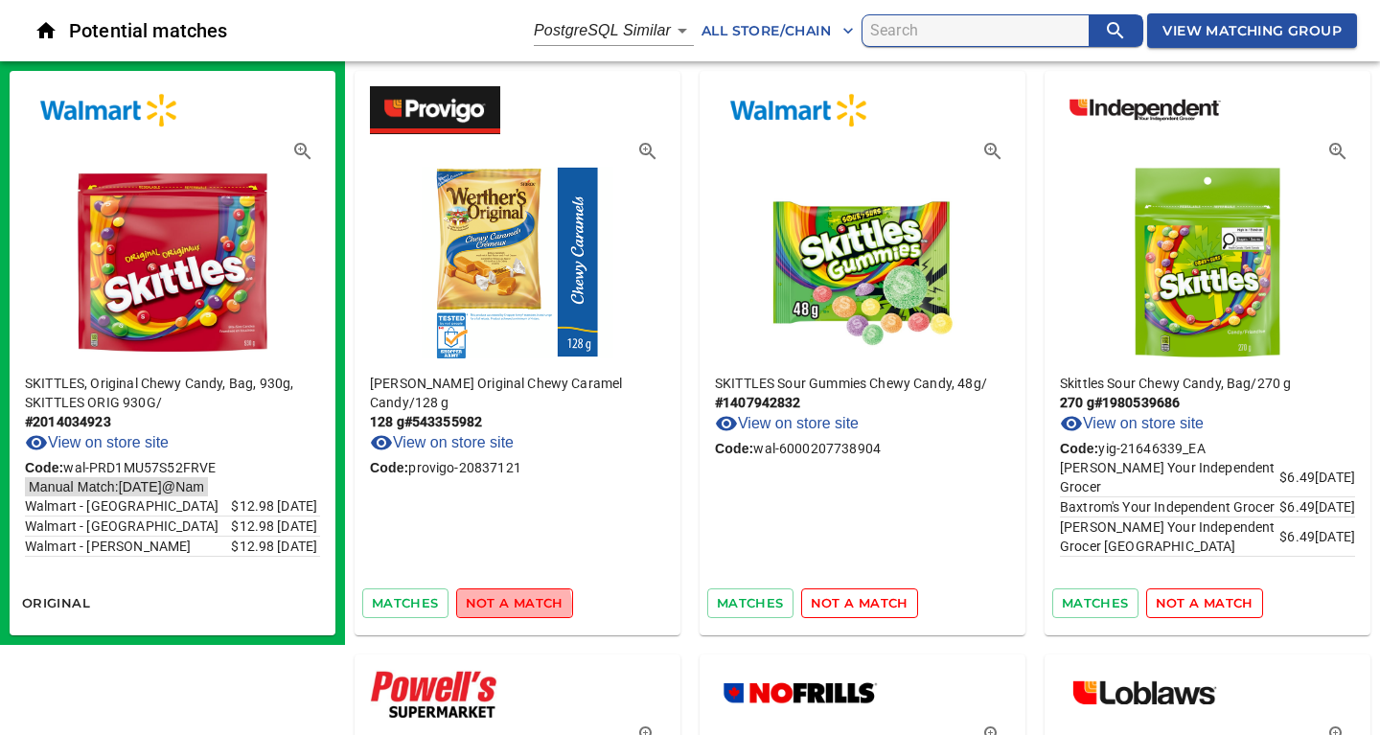
click at [509, 605] on span "not a match" at bounding box center [515, 603] width 98 height 22
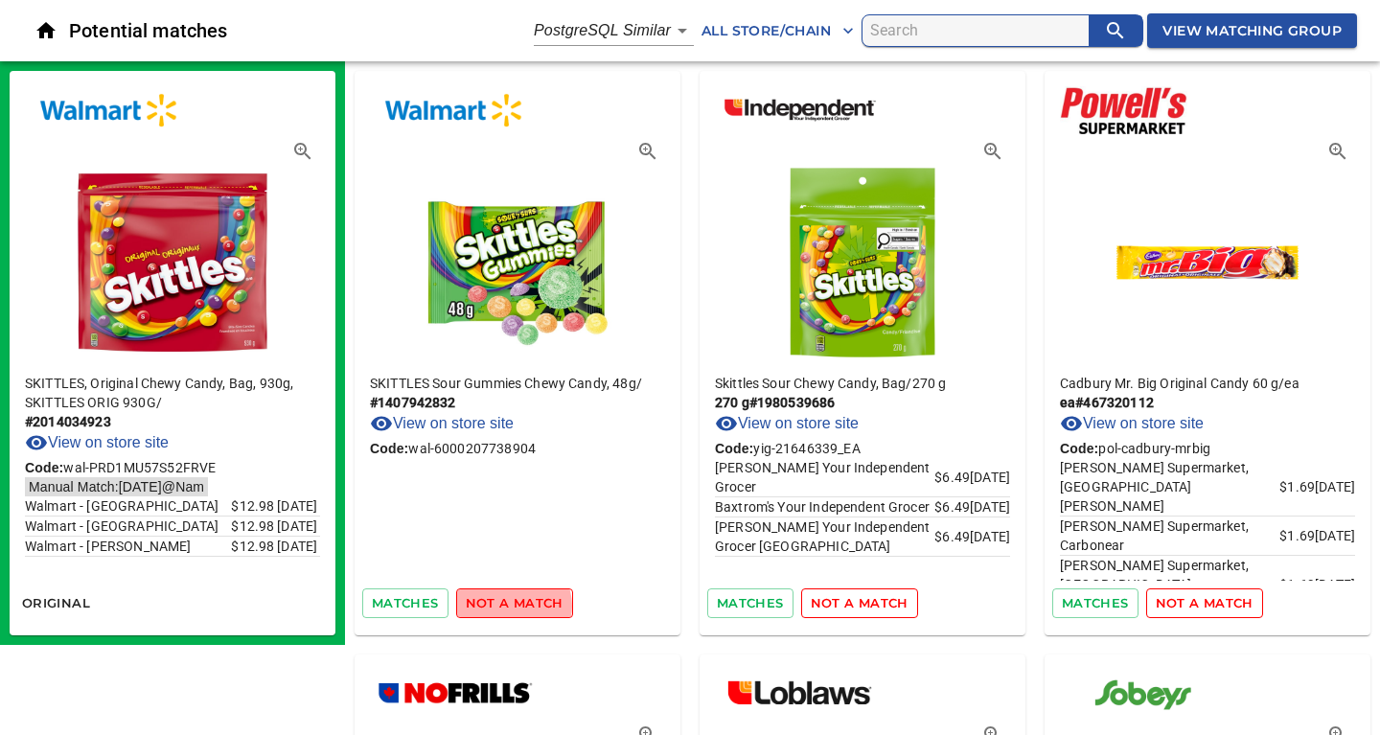
click at [509, 605] on span "not a match" at bounding box center [515, 603] width 98 height 22
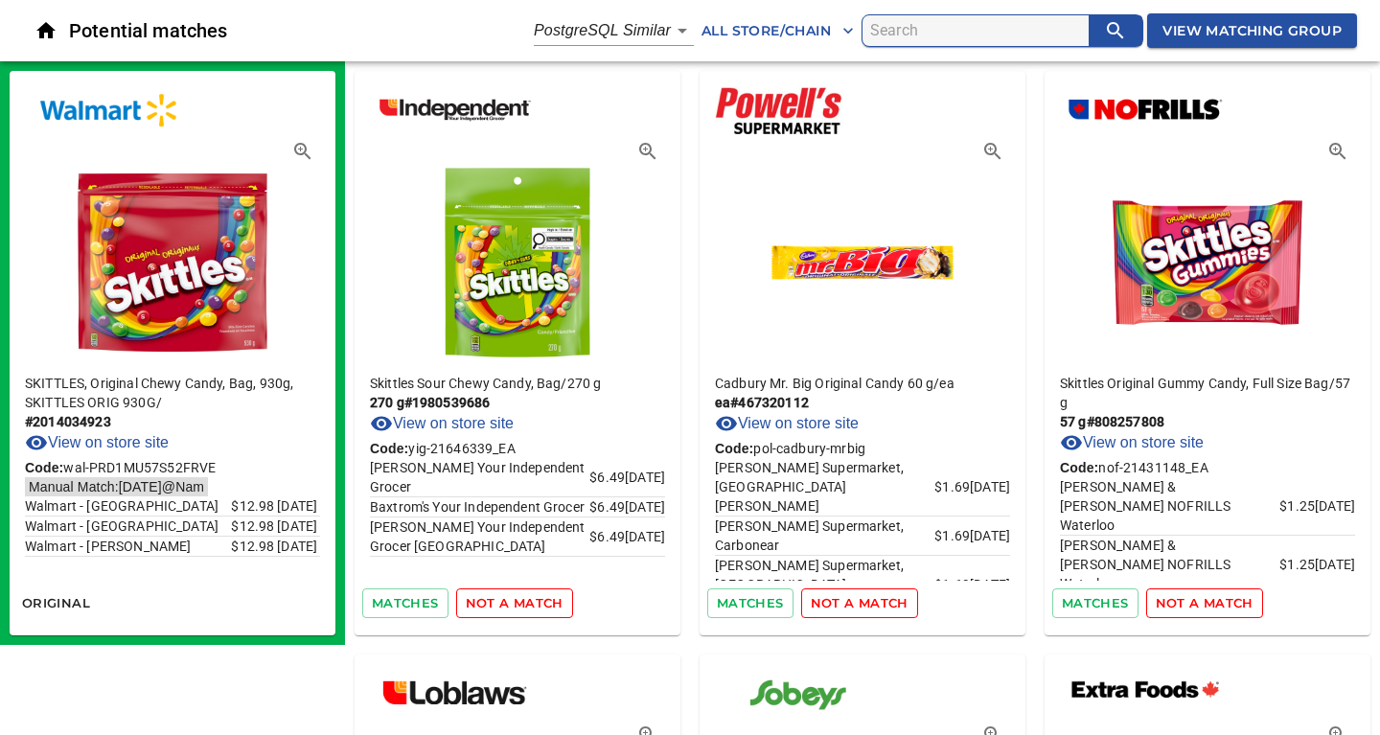
click at [509, 605] on span "not a match" at bounding box center [515, 603] width 98 height 22
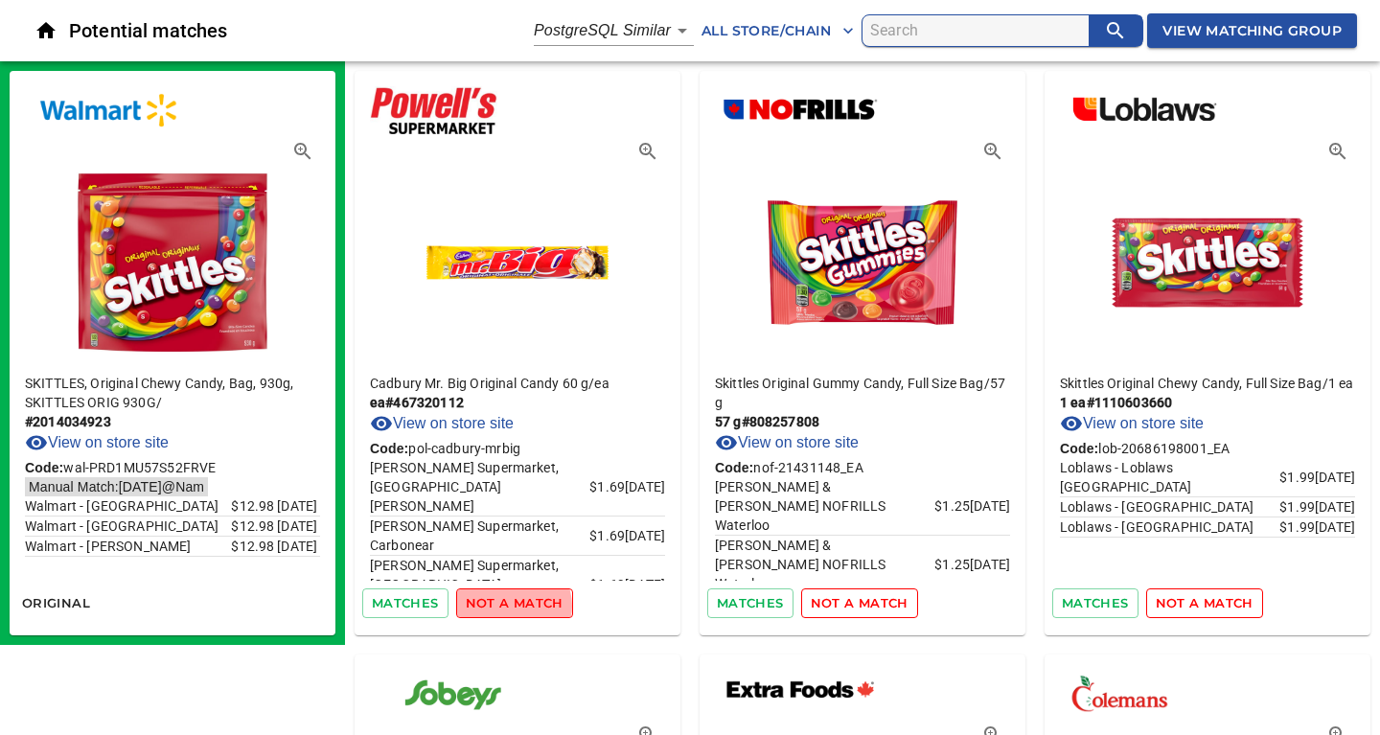
click at [509, 605] on span "not a match" at bounding box center [515, 603] width 98 height 22
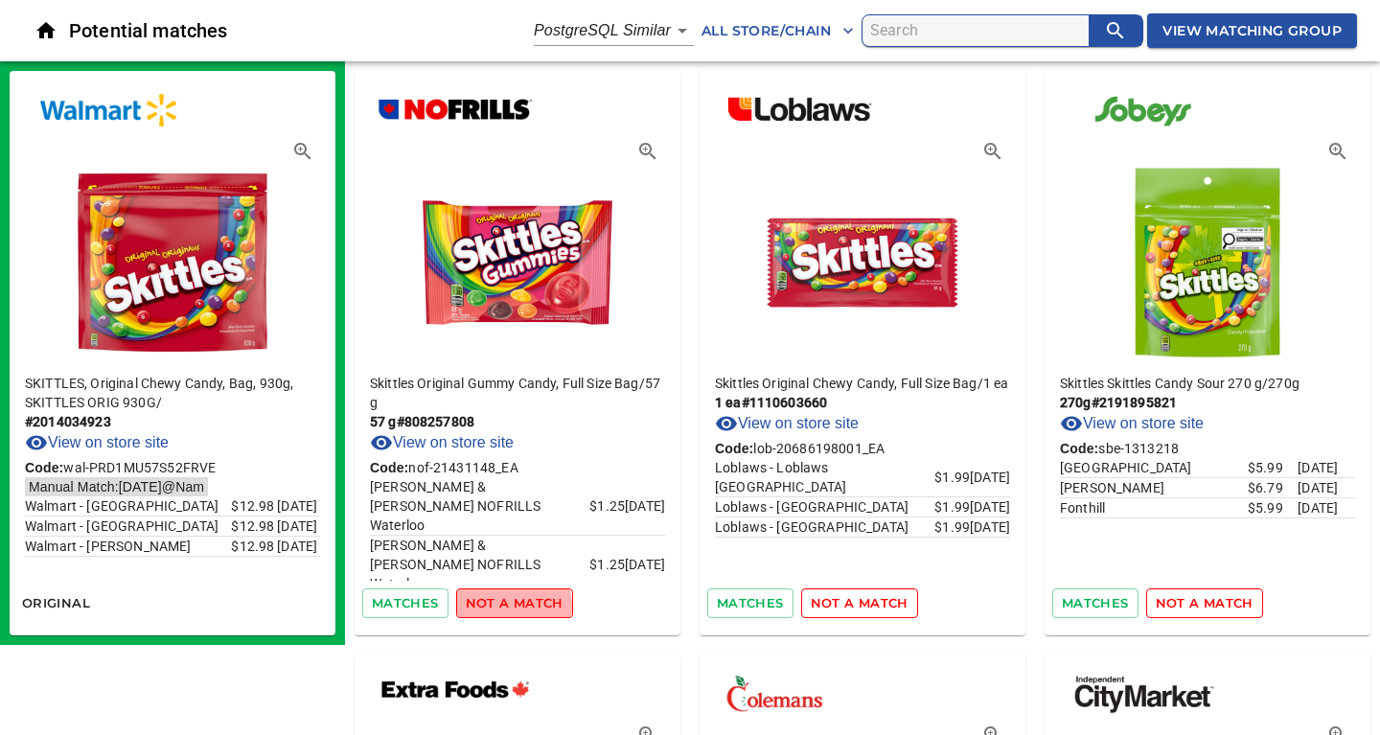
click at [509, 605] on span "not a match" at bounding box center [515, 603] width 98 height 22
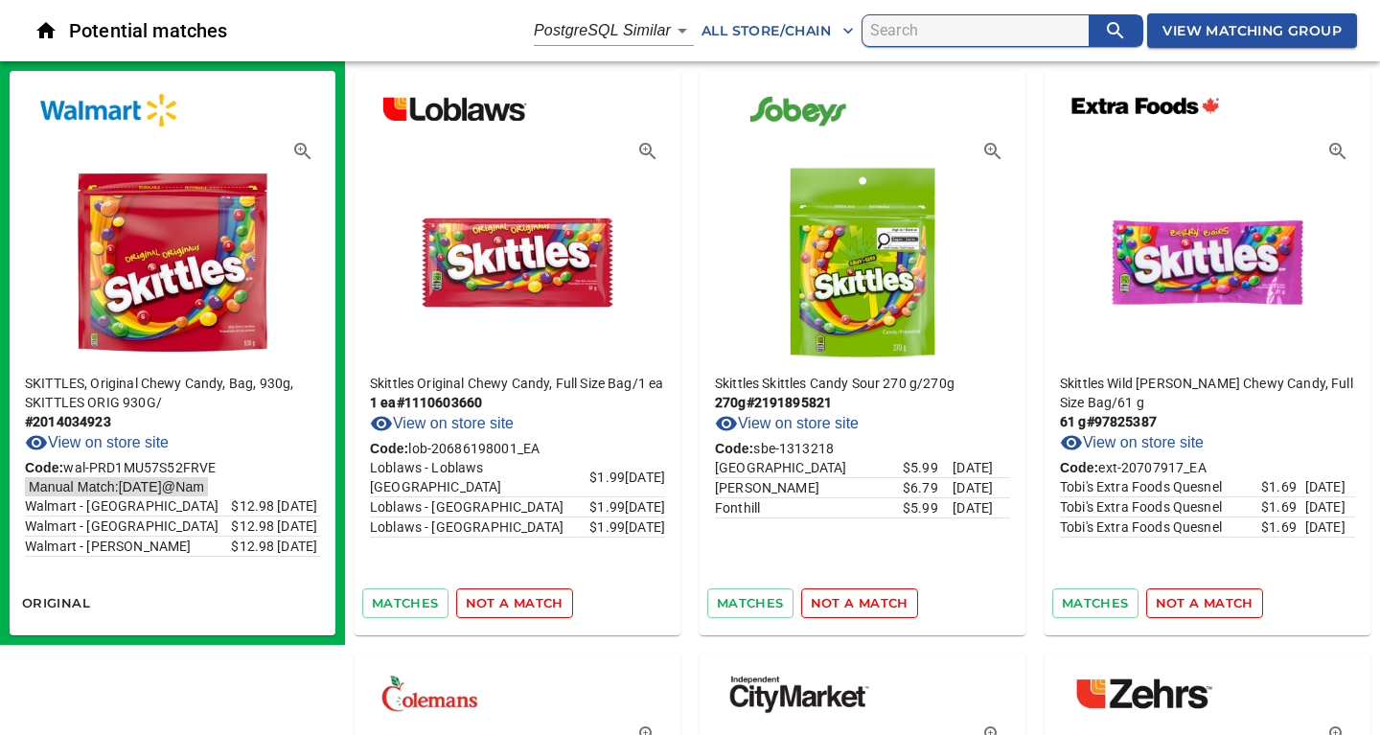
click at [509, 605] on span "not a match" at bounding box center [515, 603] width 98 height 22
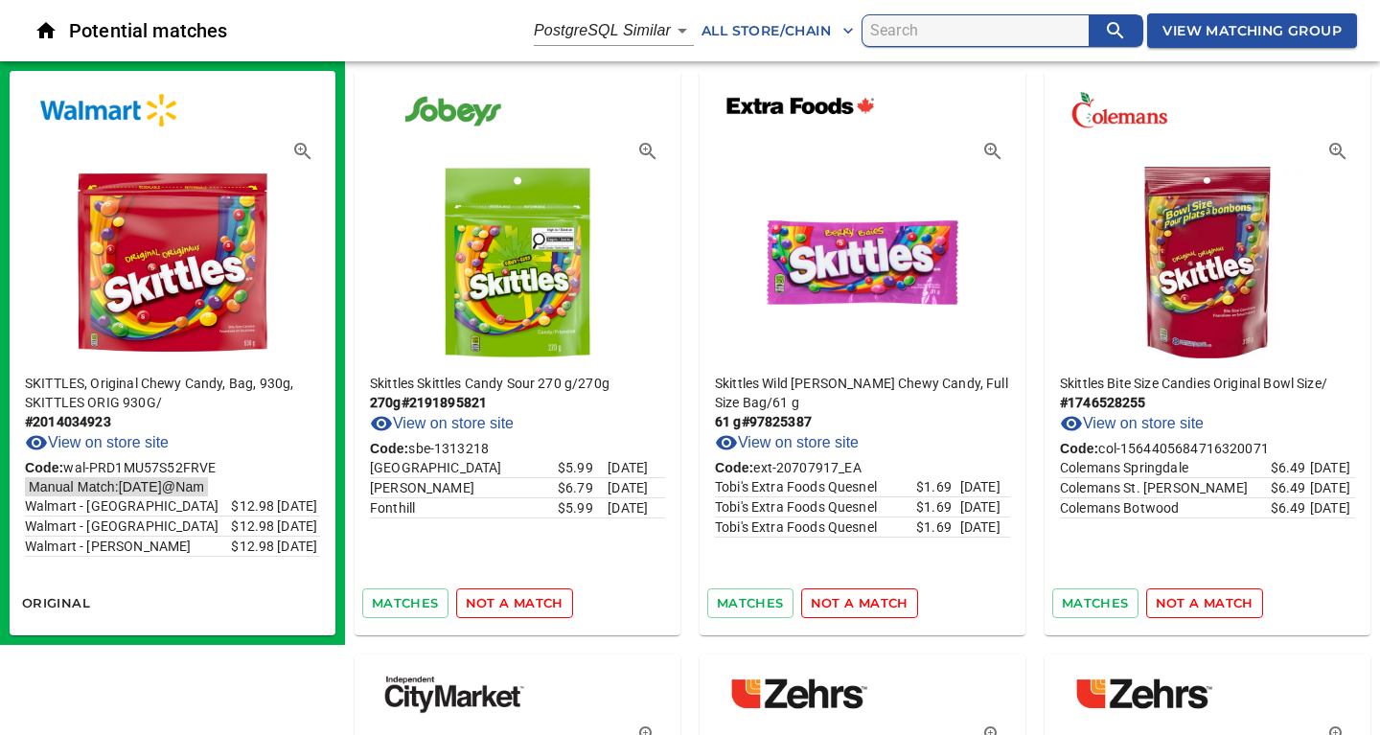
click at [509, 605] on span "not a match" at bounding box center [515, 603] width 98 height 22
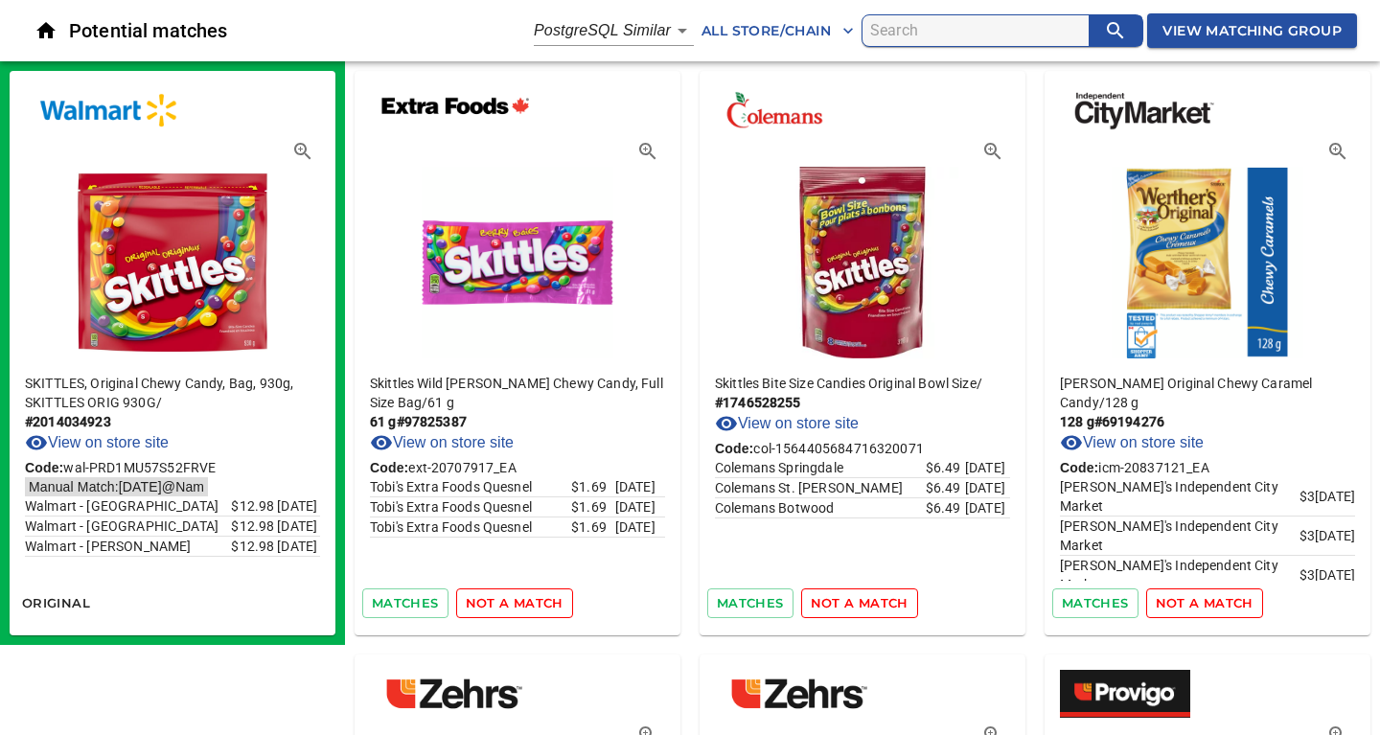
click at [509, 605] on span "not a match" at bounding box center [515, 603] width 98 height 22
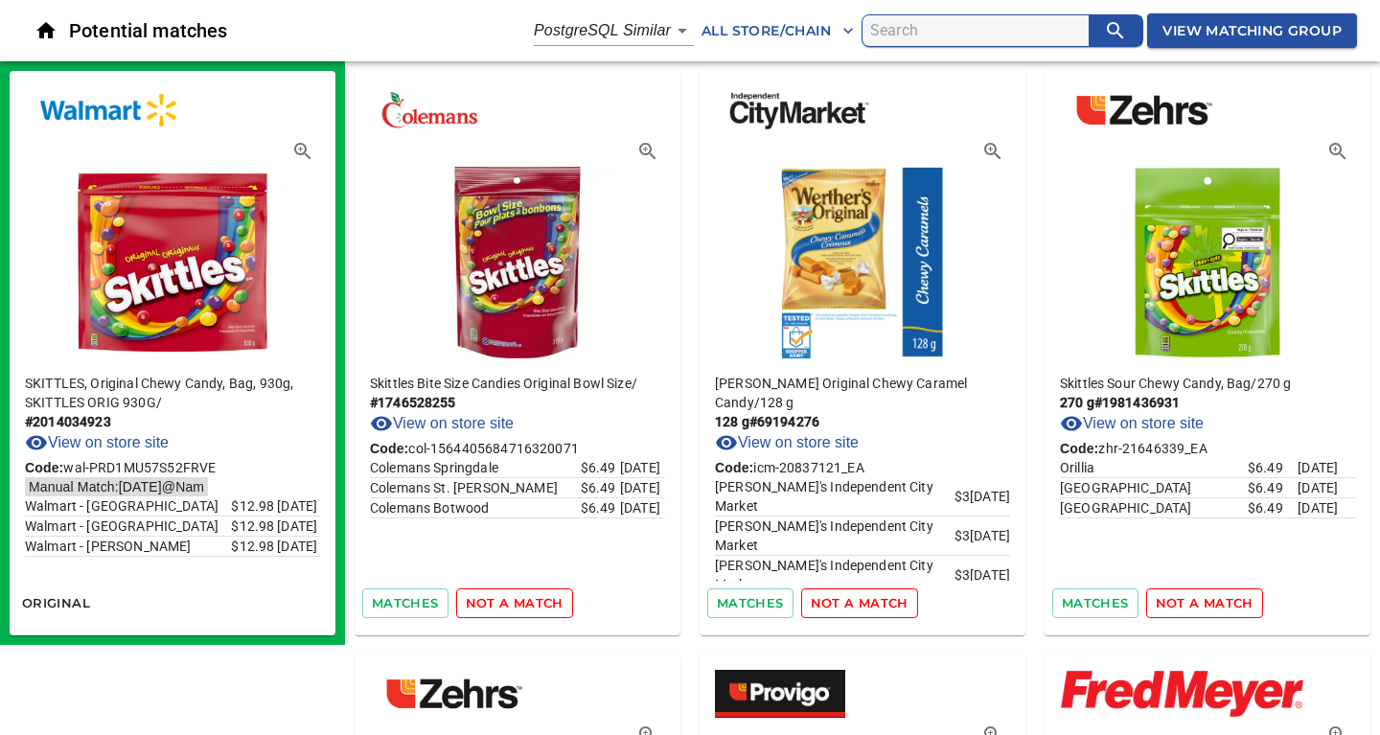
click at [509, 605] on span "not a match" at bounding box center [515, 603] width 98 height 22
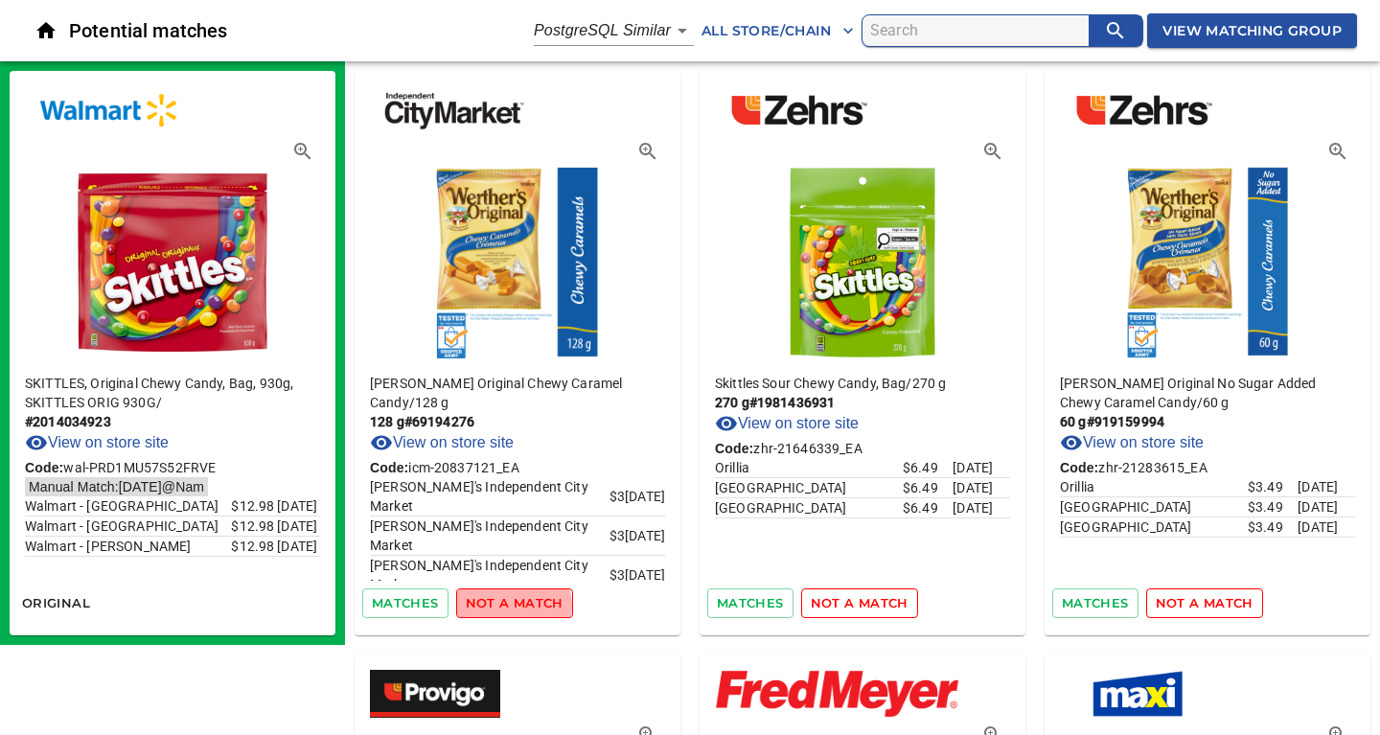
click at [509, 605] on span "not a match" at bounding box center [515, 603] width 98 height 22
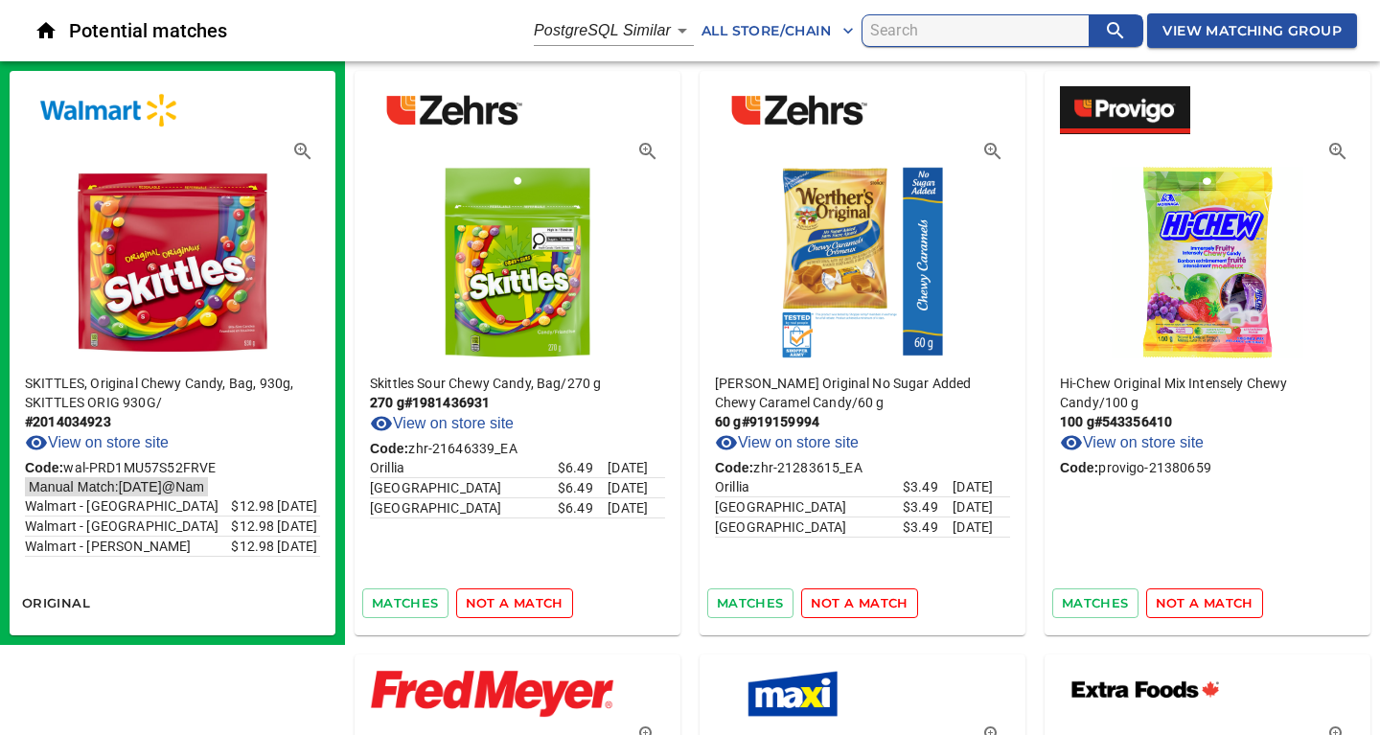
click at [509, 605] on span "not a match" at bounding box center [515, 603] width 98 height 22
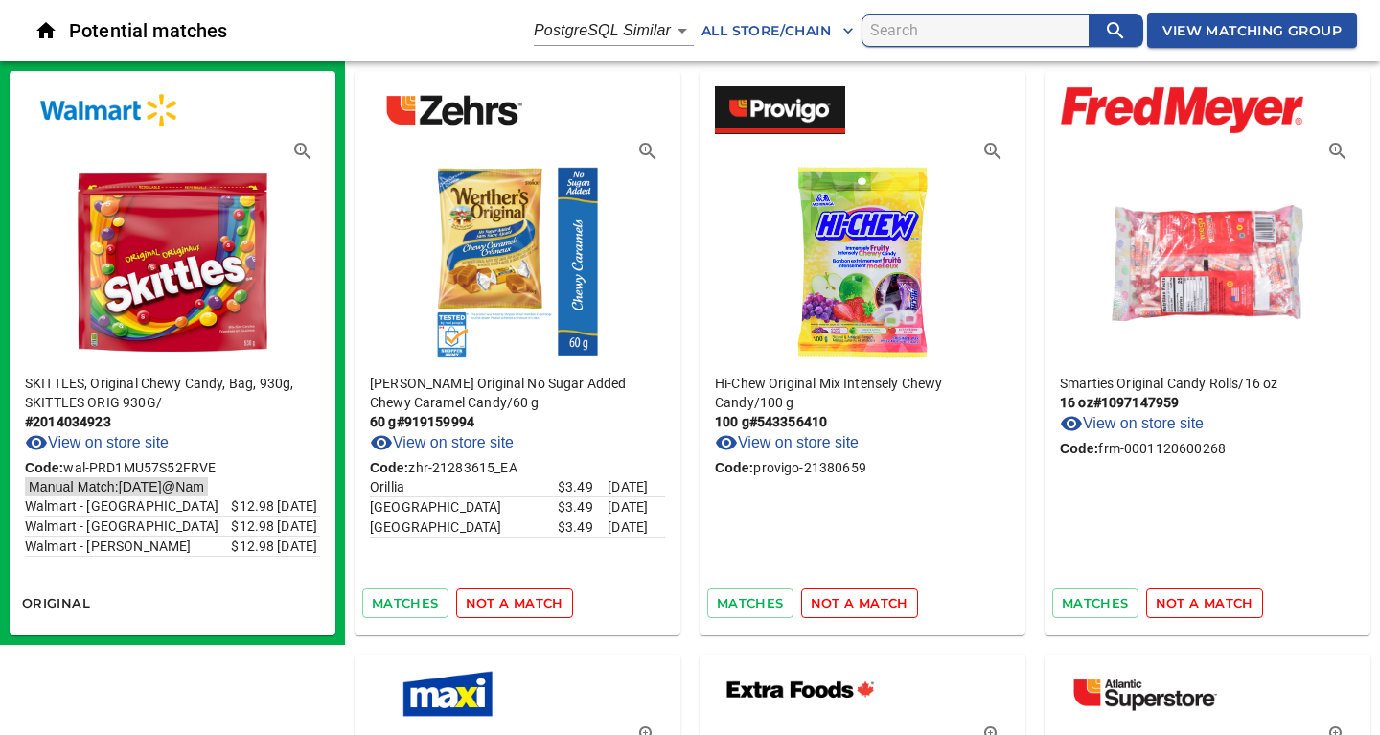
click at [509, 605] on span "not a match" at bounding box center [515, 603] width 98 height 22
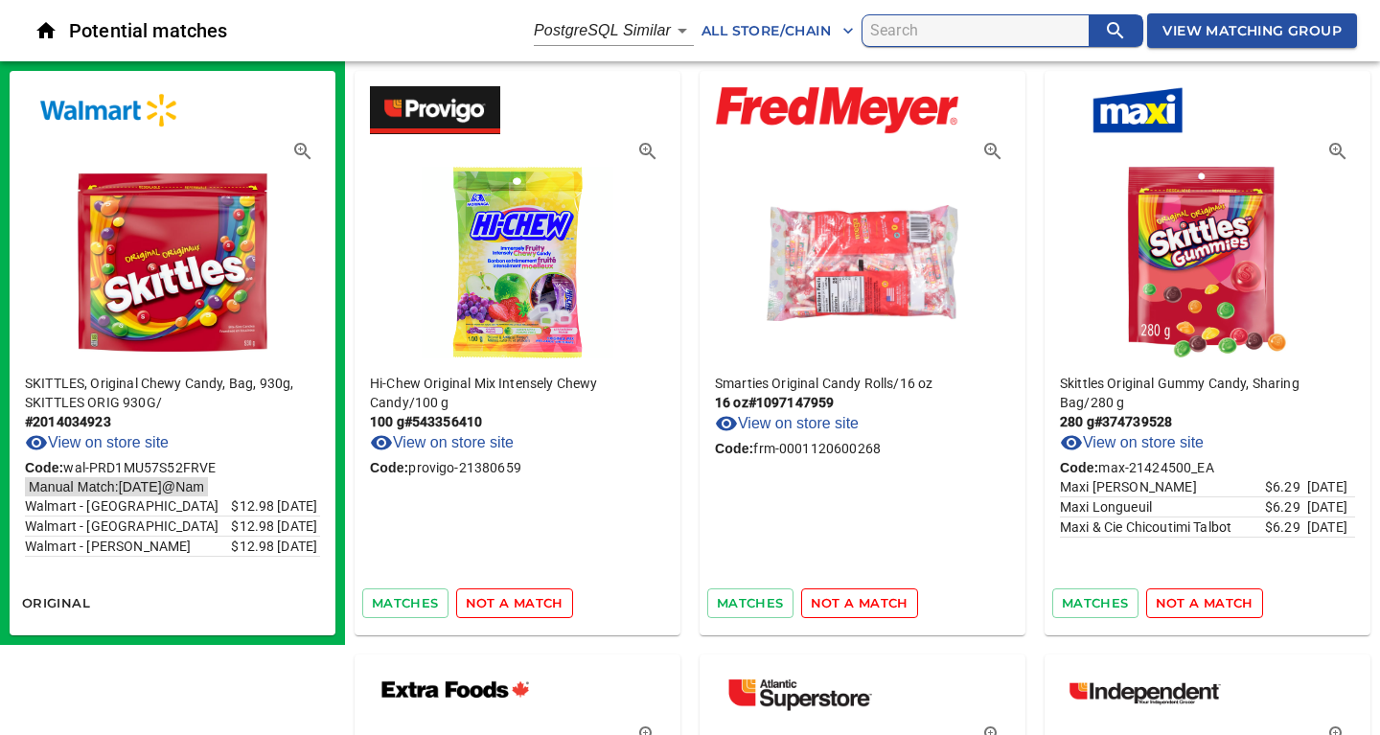
click at [509, 605] on span "not a match" at bounding box center [515, 603] width 98 height 22
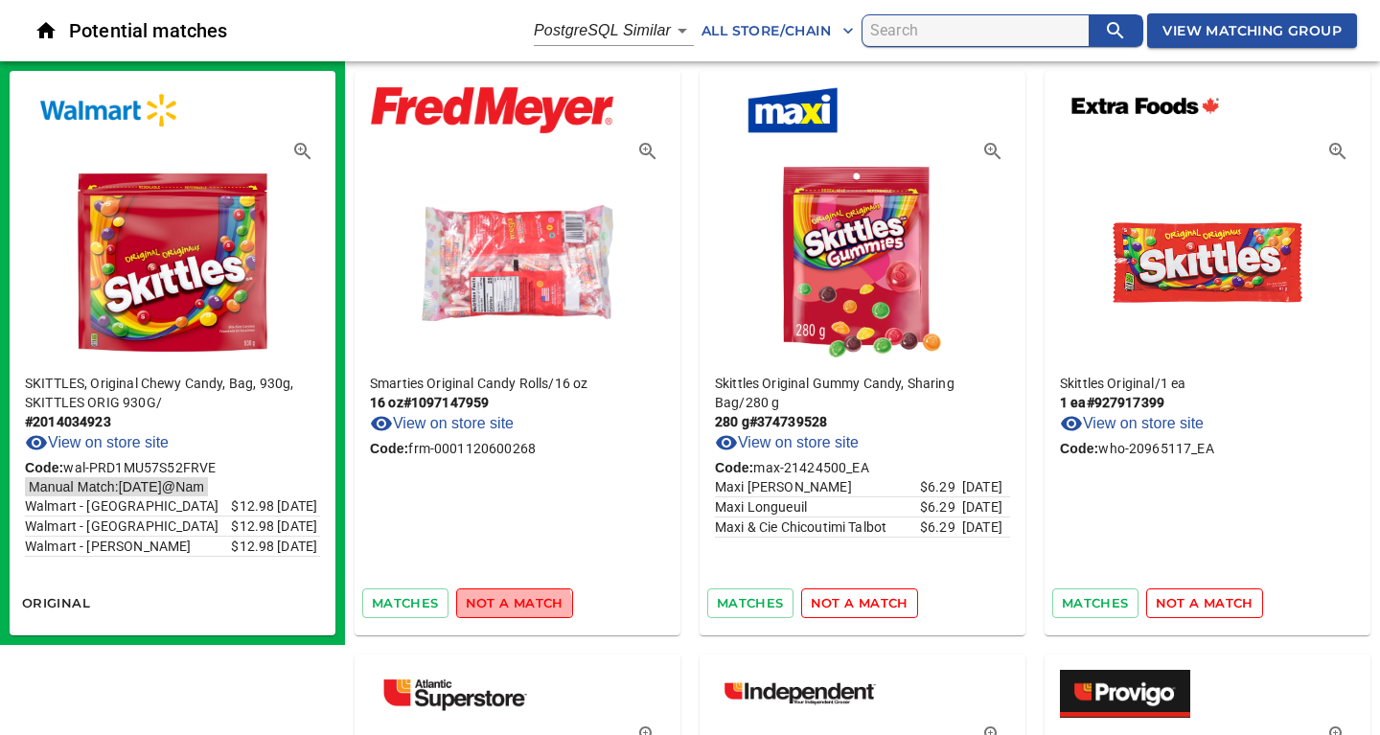
click at [509, 605] on span "not a match" at bounding box center [515, 603] width 98 height 22
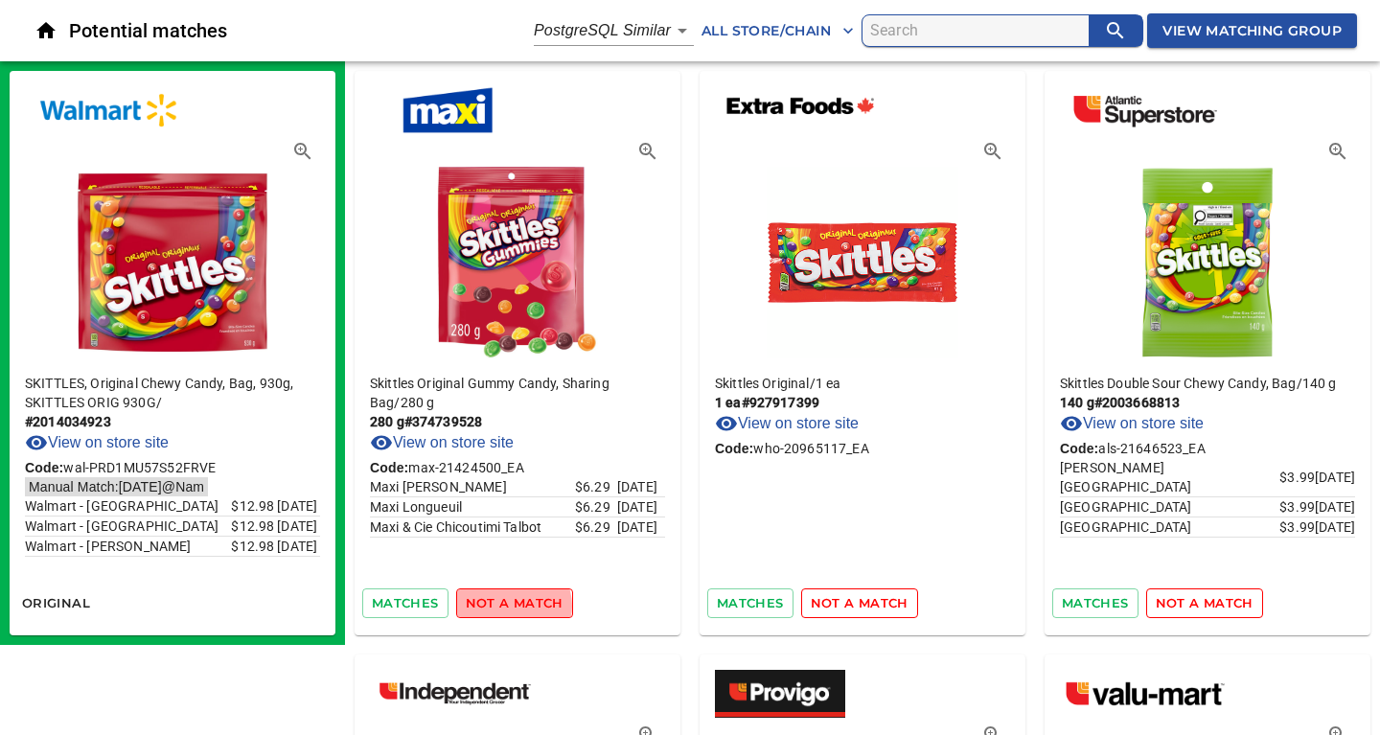
click at [509, 605] on span "not a match" at bounding box center [515, 603] width 98 height 22
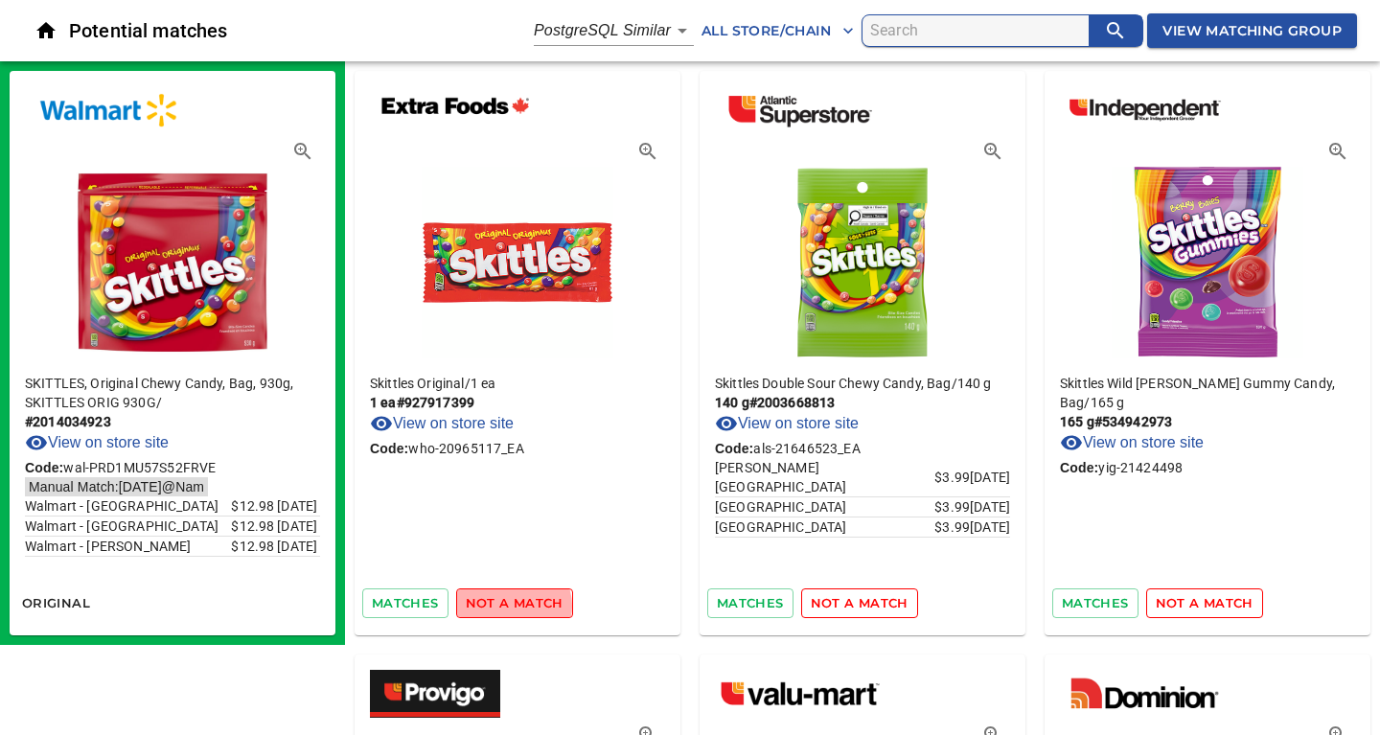
click at [509, 605] on span "not a match" at bounding box center [515, 603] width 98 height 22
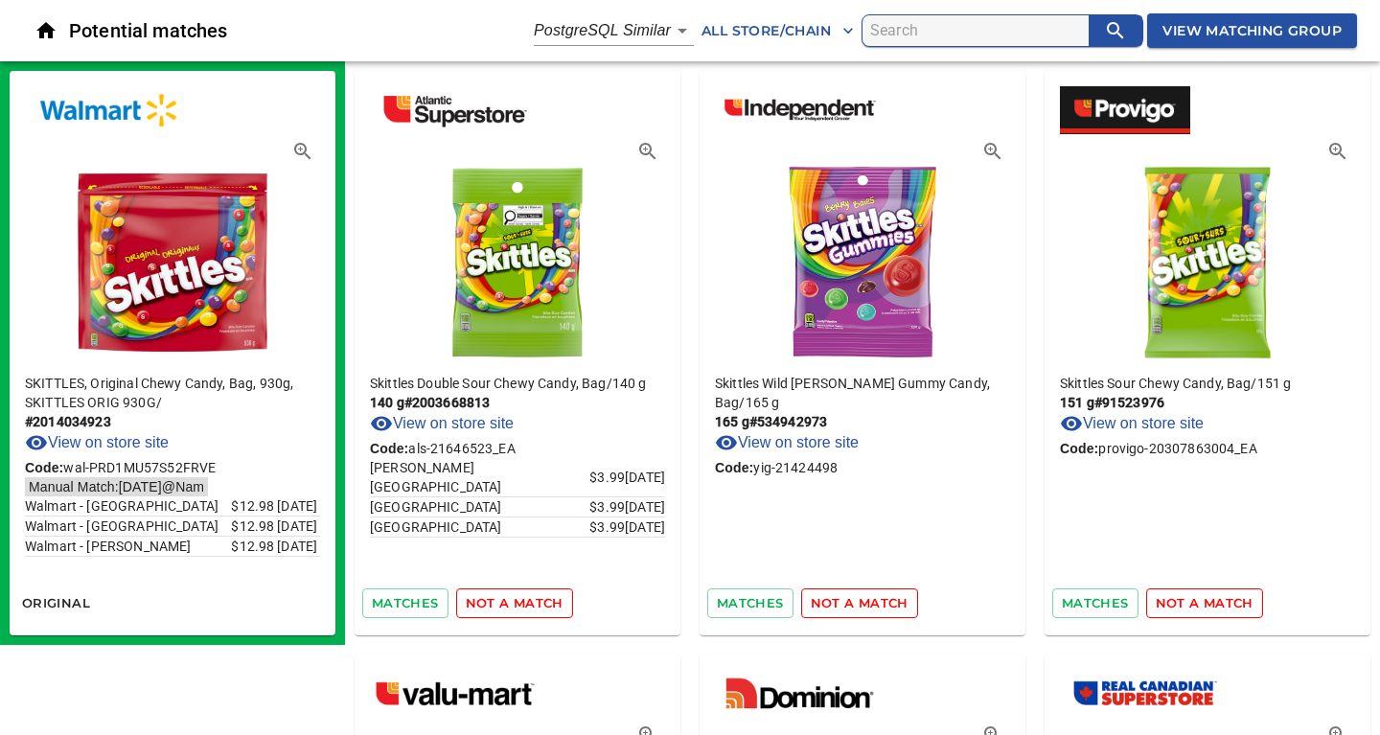
click at [509, 605] on span "not a match" at bounding box center [515, 603] width 98 height 22
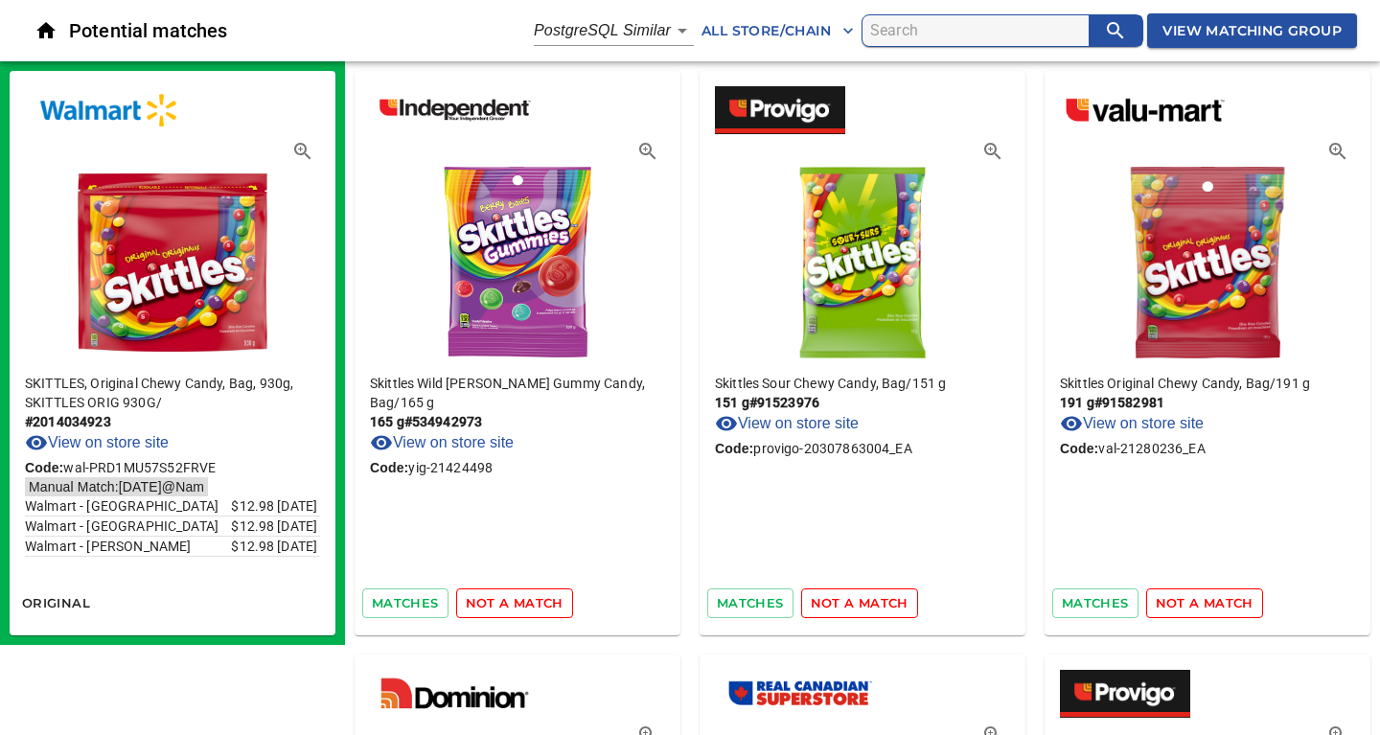
click at [509, 605] on span "not a match" at bounding box center [515, 603] width 98 height 22
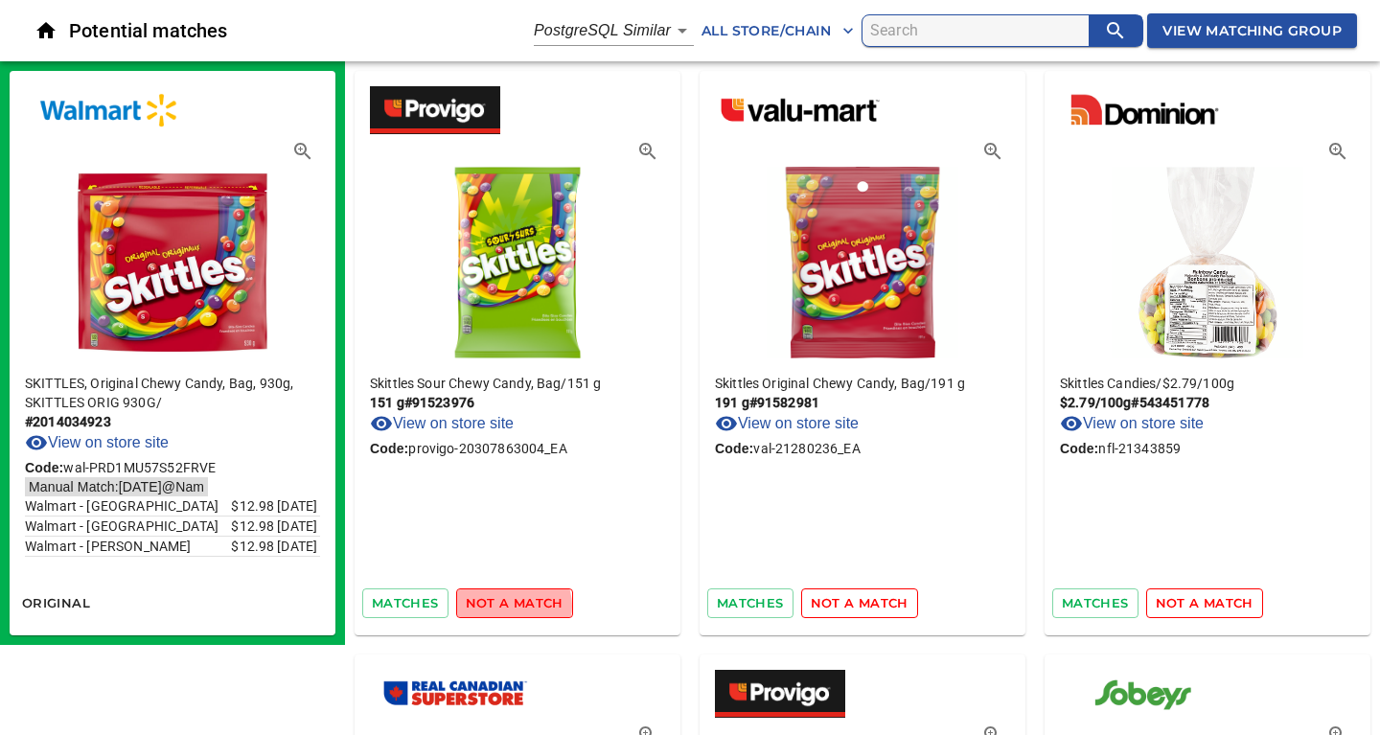
click at [509, 605] on span "not a match" at bounding box center [515, 603] width 98 height 22
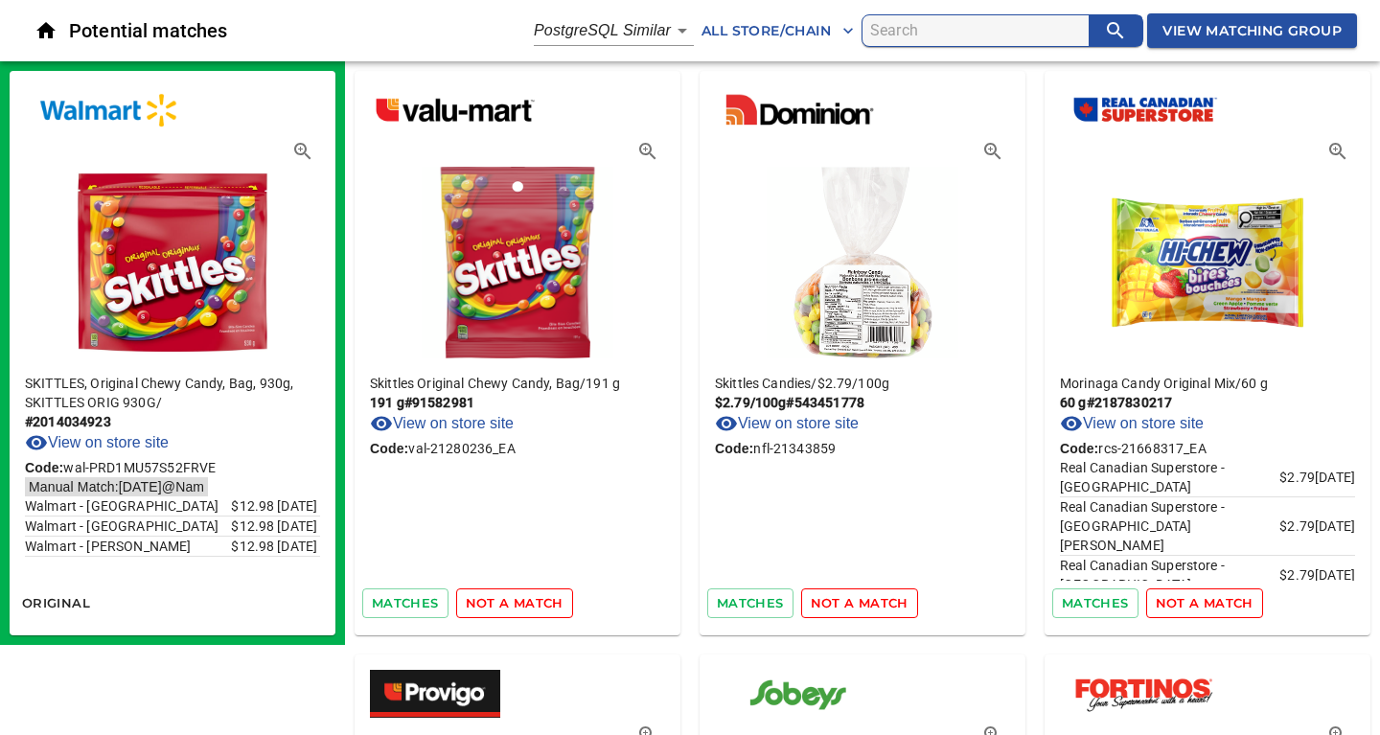
click at [509, 605] on span "not a match" at bounding box center [515, 603] width 98 height 22
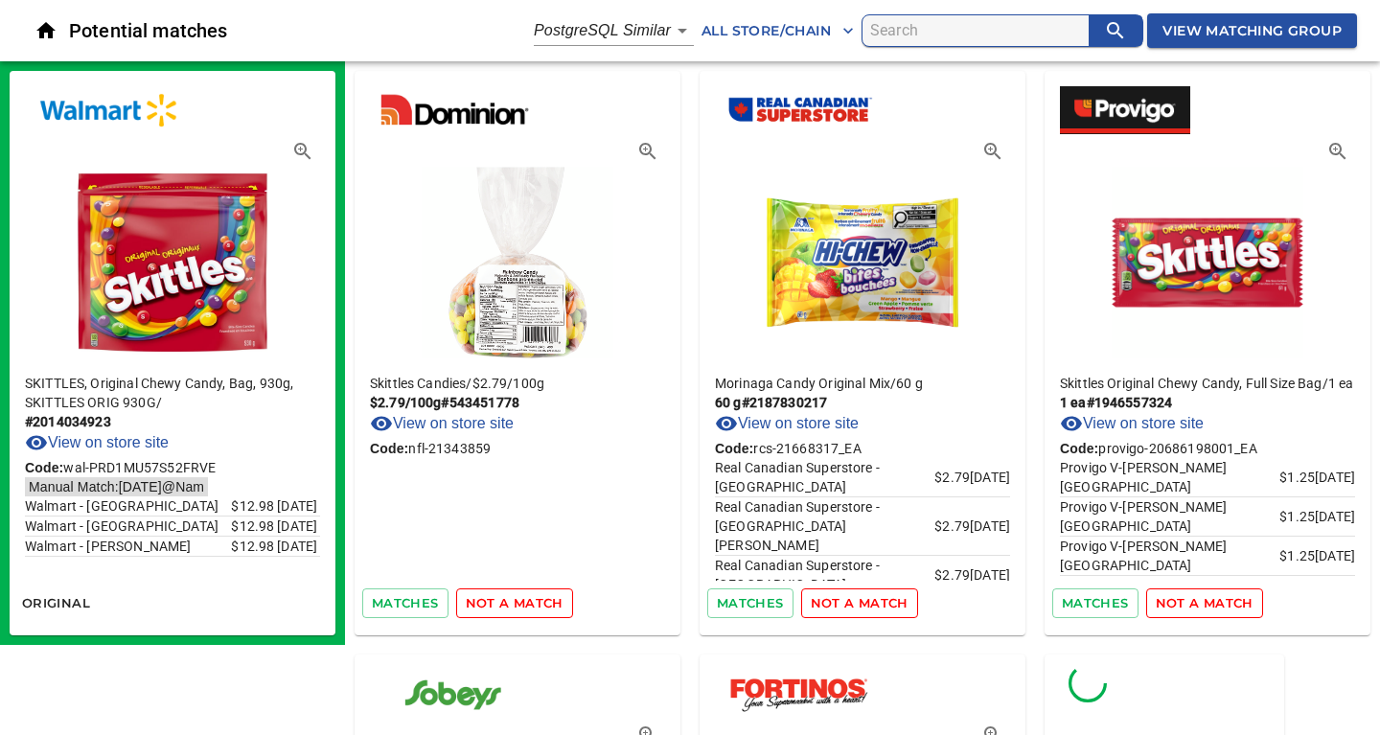
click at [509, 605] on span "not a match" at bounding box center [515, 603] width 98 height 22
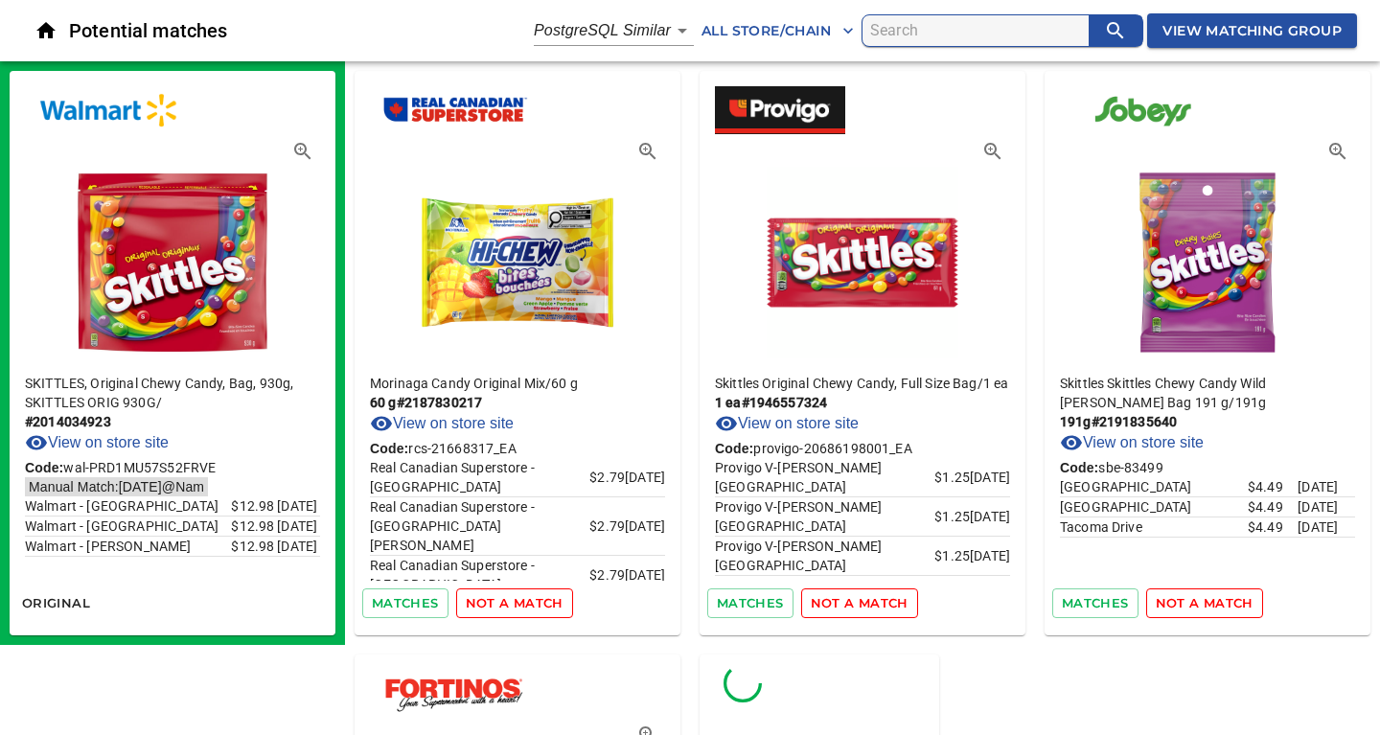
click at [509, 605] on span "not a match" at bounding box center [515, 603] width 98 height 22
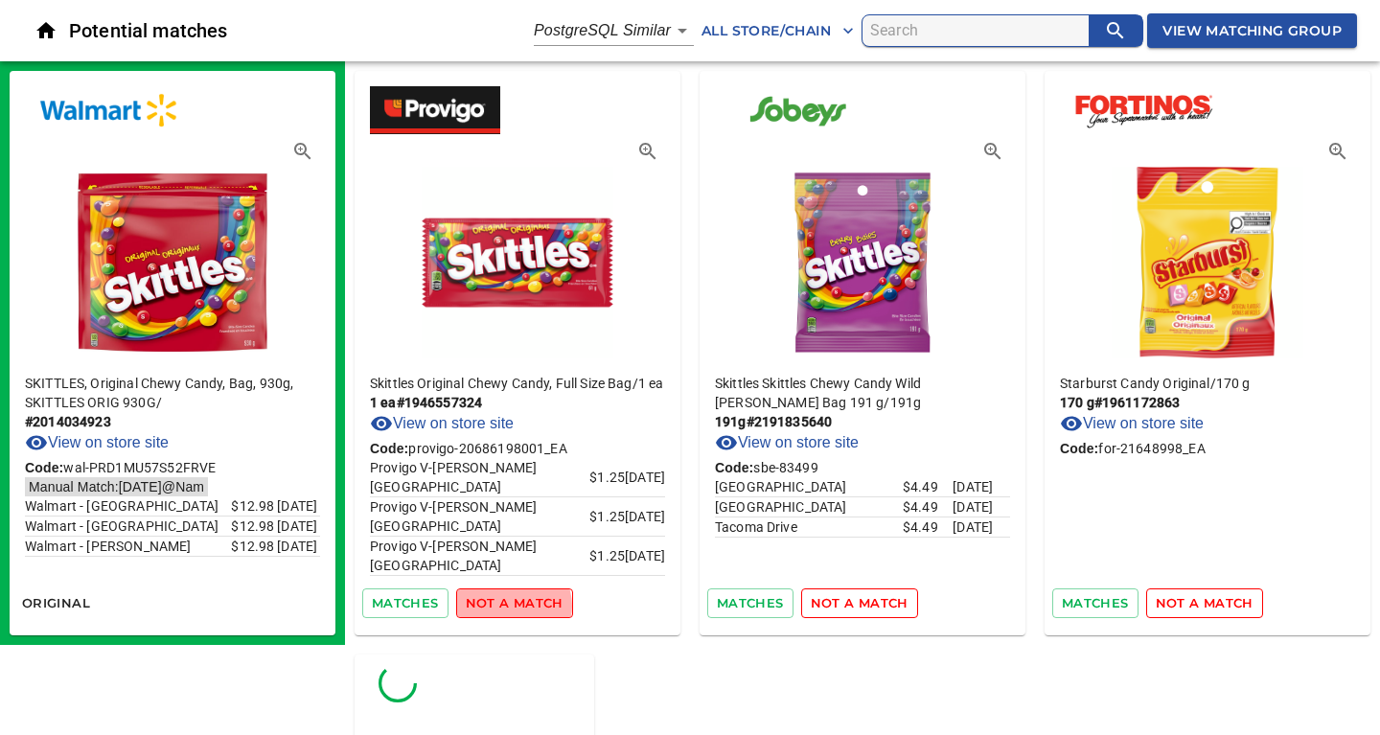
click at [509, 605] on span "not a match" at bounding box center [515, 603] width 98 height 22
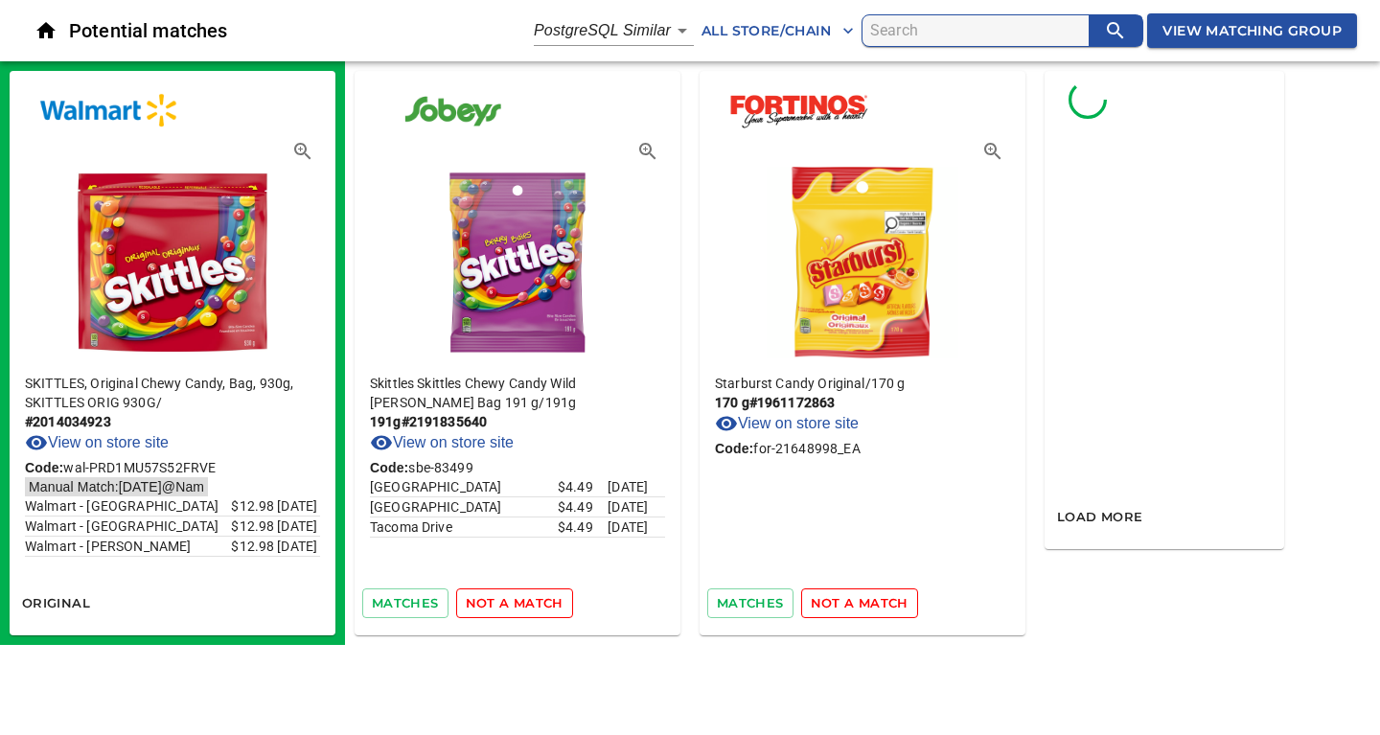
click at [509, 605] on span "not a match" at bounding box center [515, 603] width 98 height 22
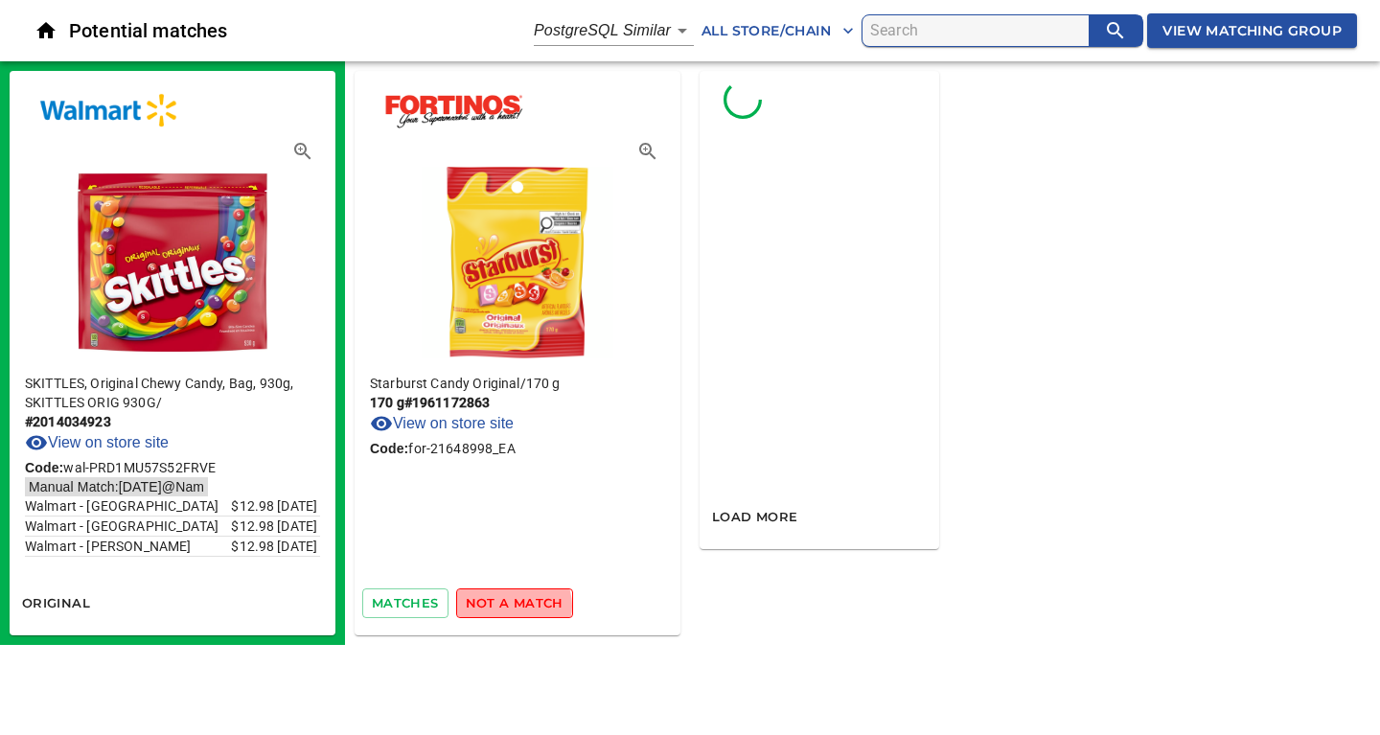
click at [509, 605] on span "not a match" at bounding box center [515, 603] width 98 height 22
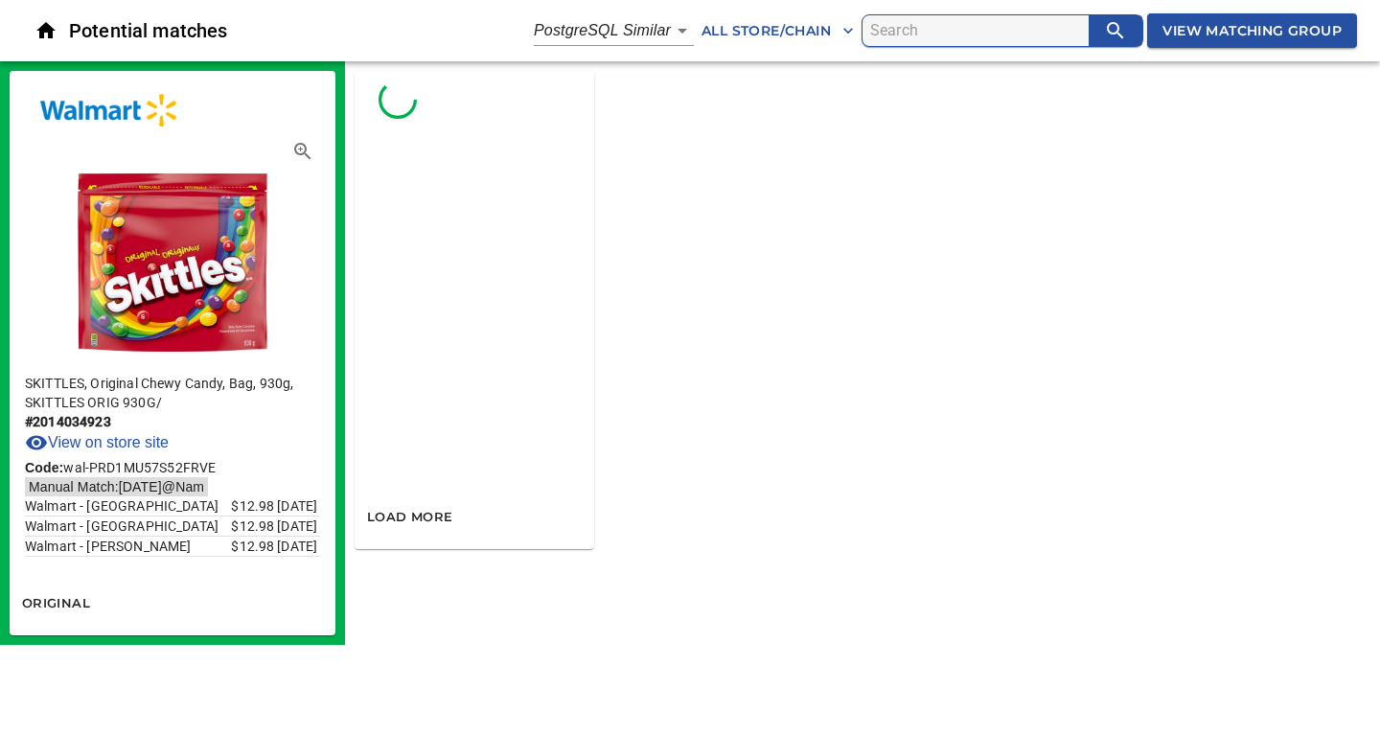
click at [1254, 27] on span "View Matching Group" at bounding box center [1251, 31] width 179 height 24
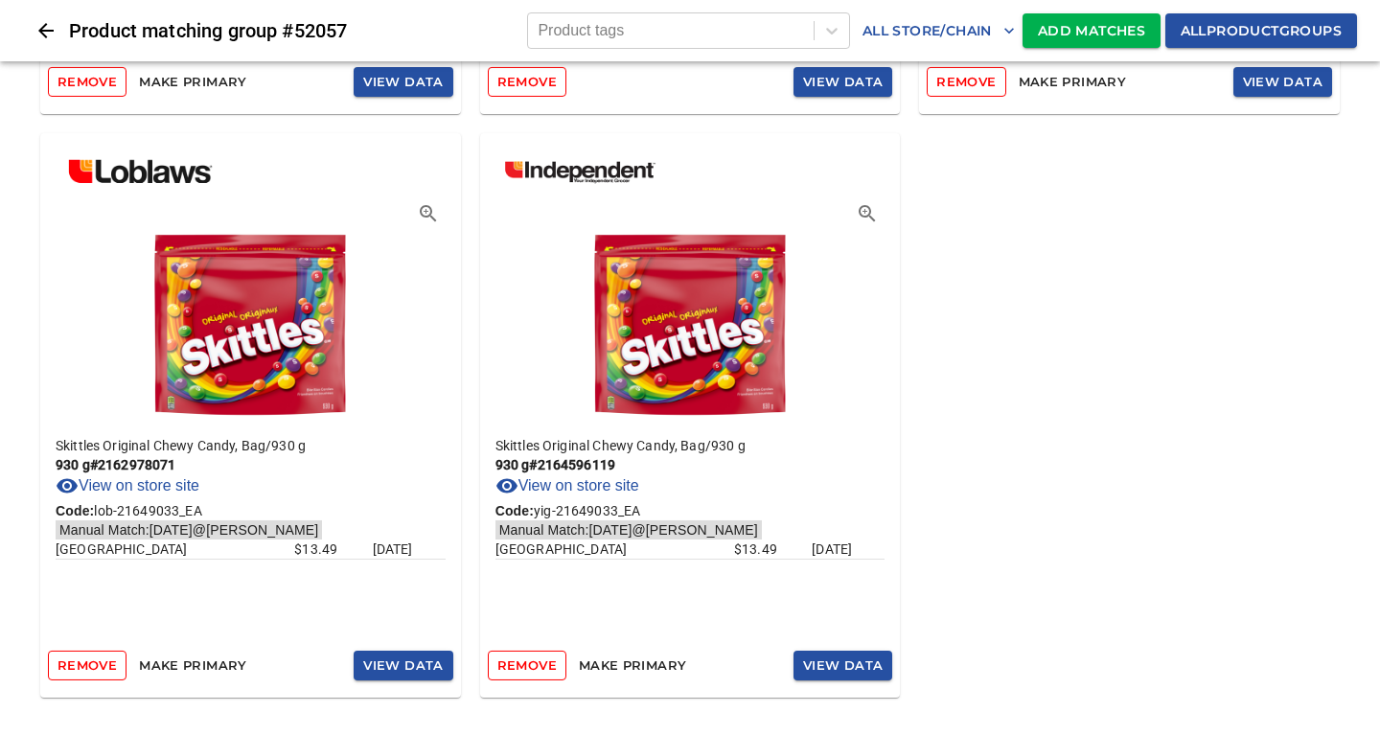
scroll to position [554, 0]
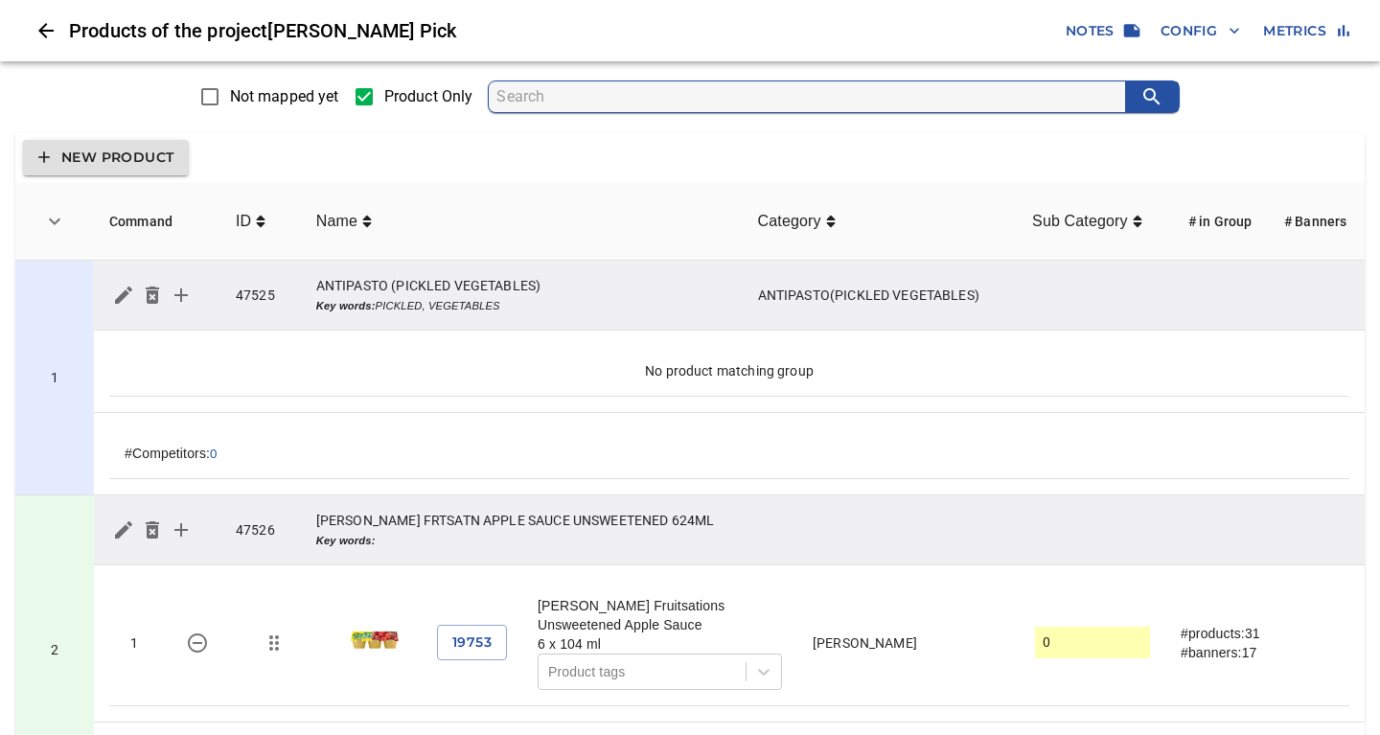
click at [845, 160] on div "New Product" at bounding box center [689, 157] width 1349 height 51
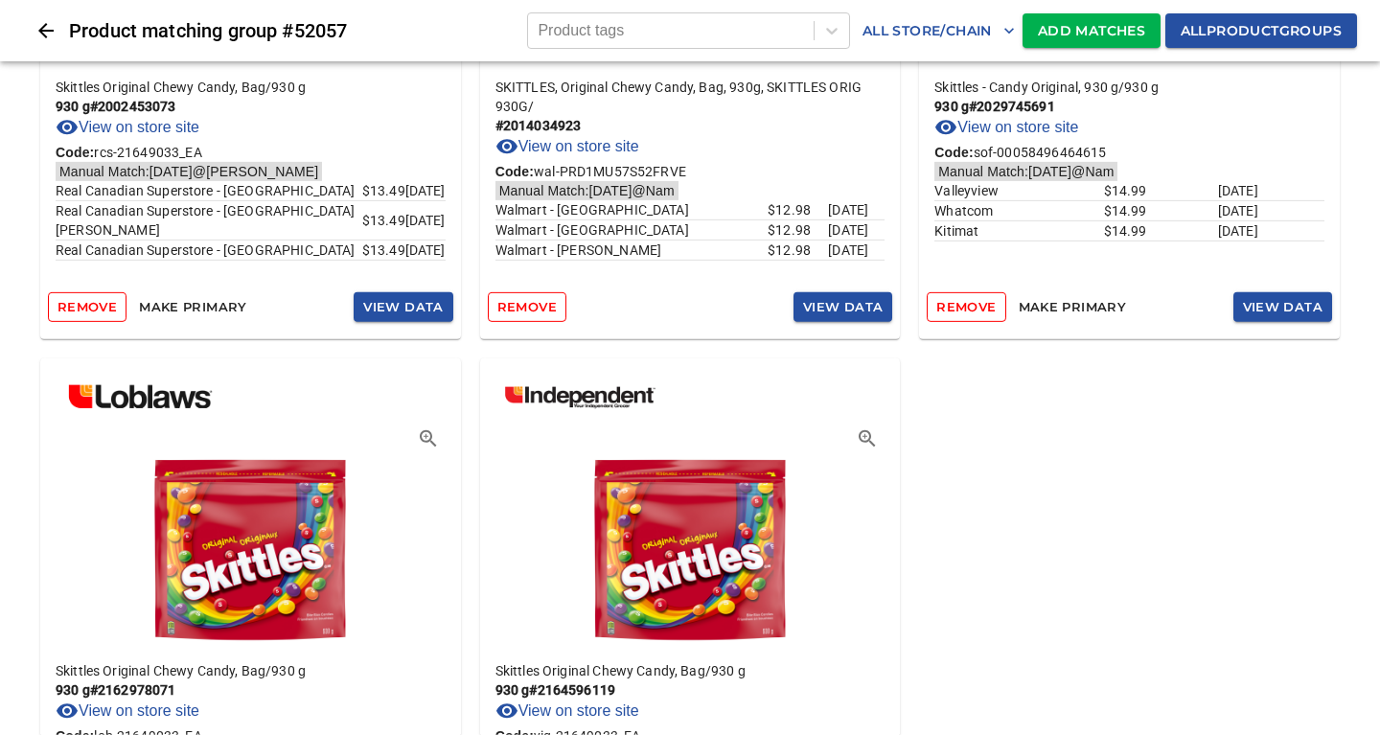
scroll to position [414, 0]
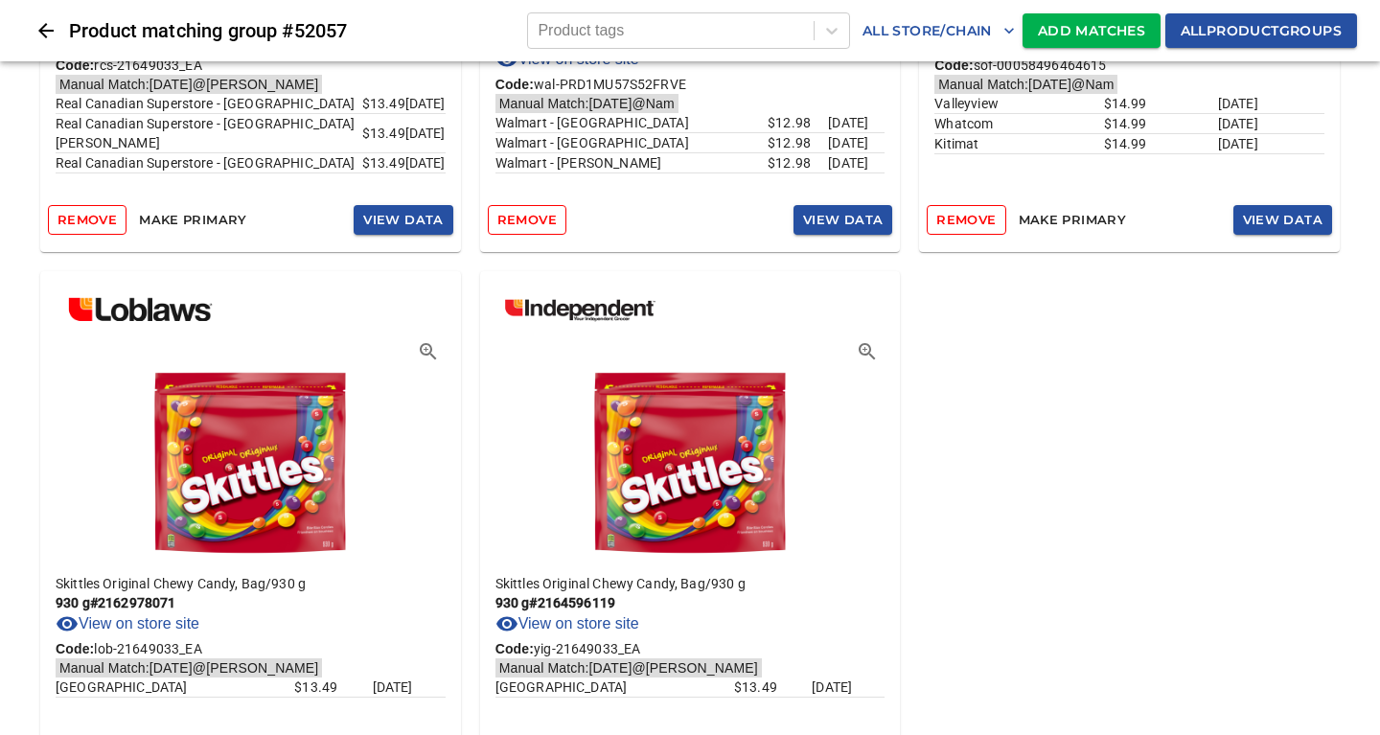
click at [1092, 29] on span "Add Matches" at bounding box center [1091, 31] width 107 height 24
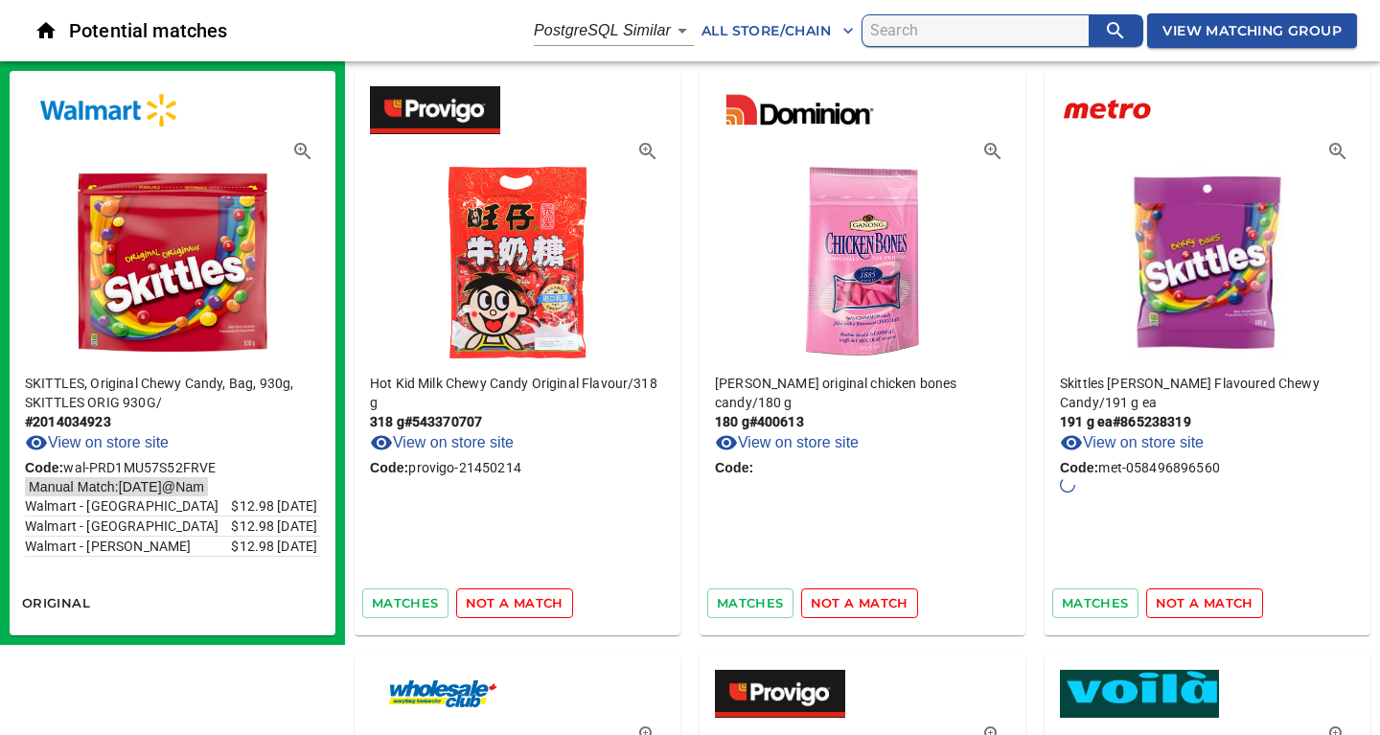
click at [515, 605] on span "not a match" at bounding box center [515, 603] width 98 height 22
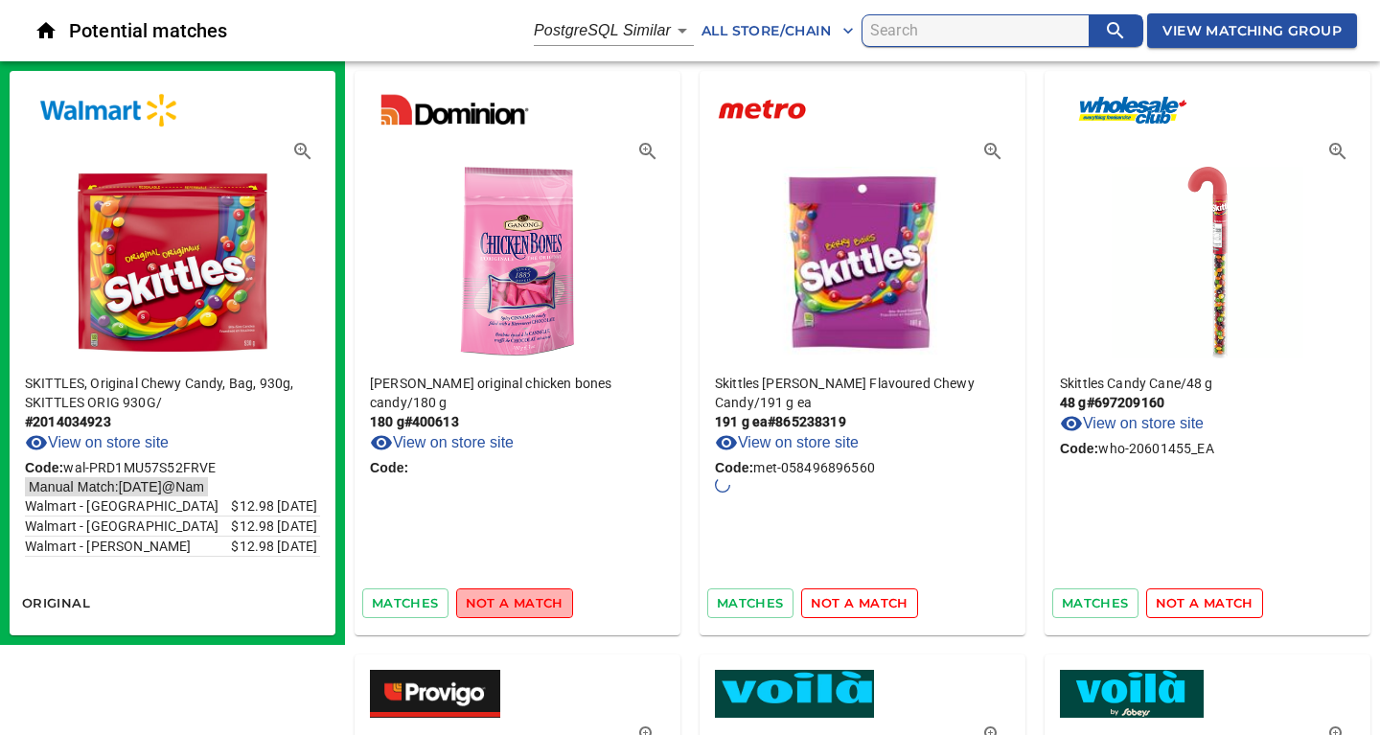
click at [515, 605] on span "not a match" at bounding box center [515, 603] width 98 height 22
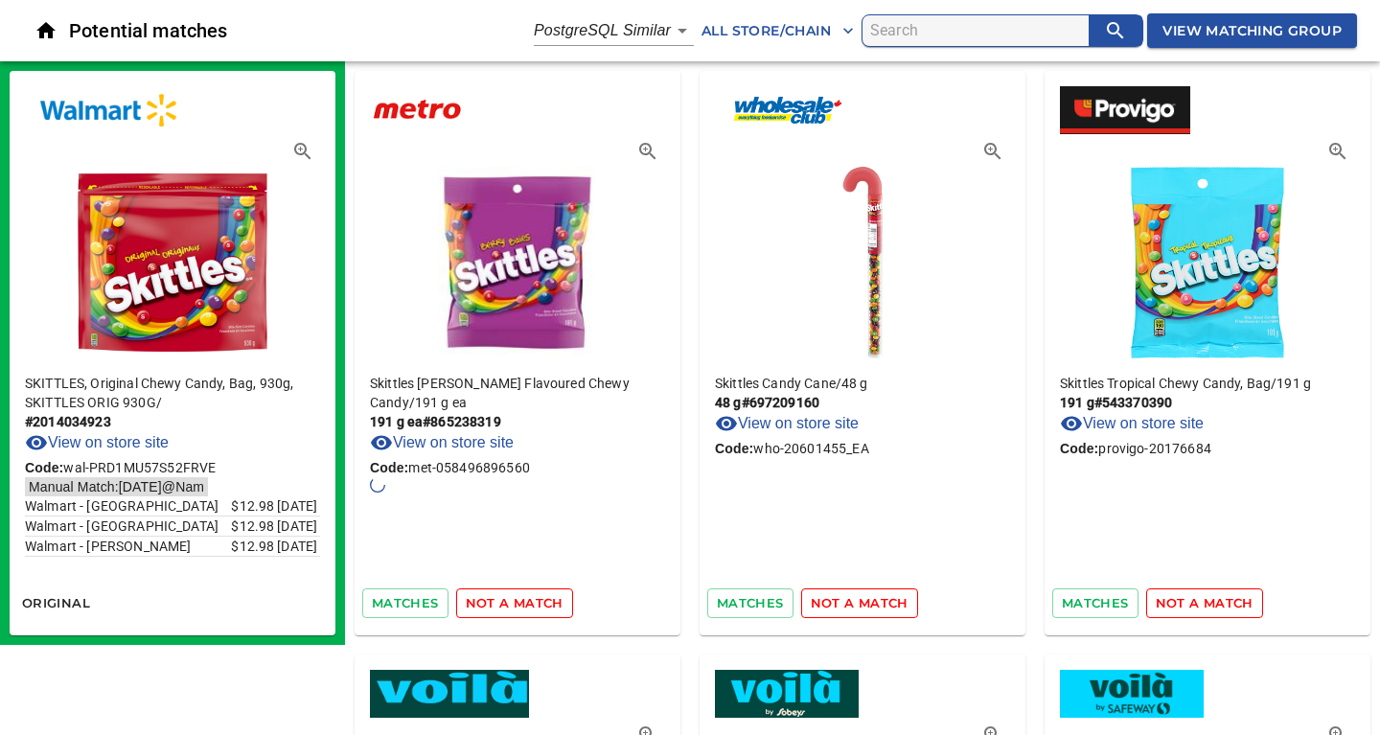
click at [515, 605] on span "not a match" at bounding box center [515, 603] width 98 height 22
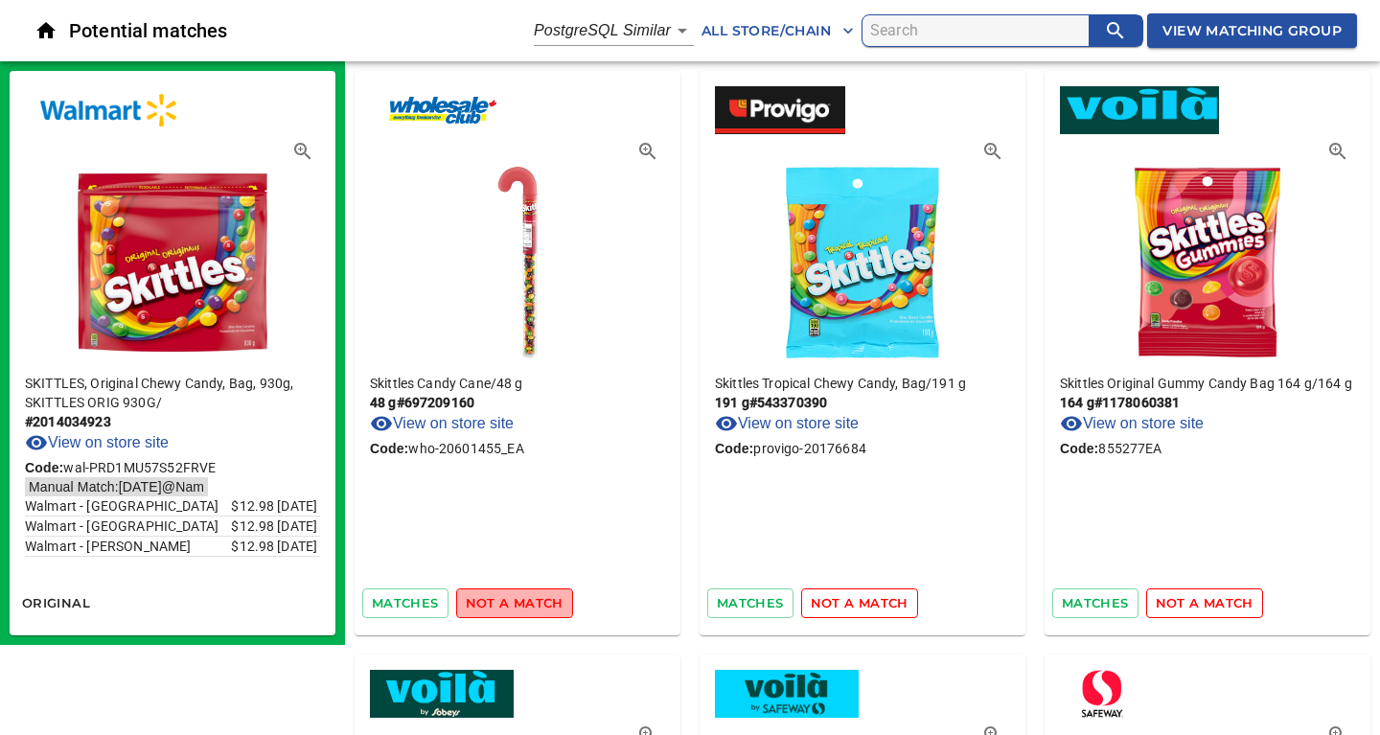
click at [515, 605] on span "not a match" at bounding box center [515, 603] width 98 height 22
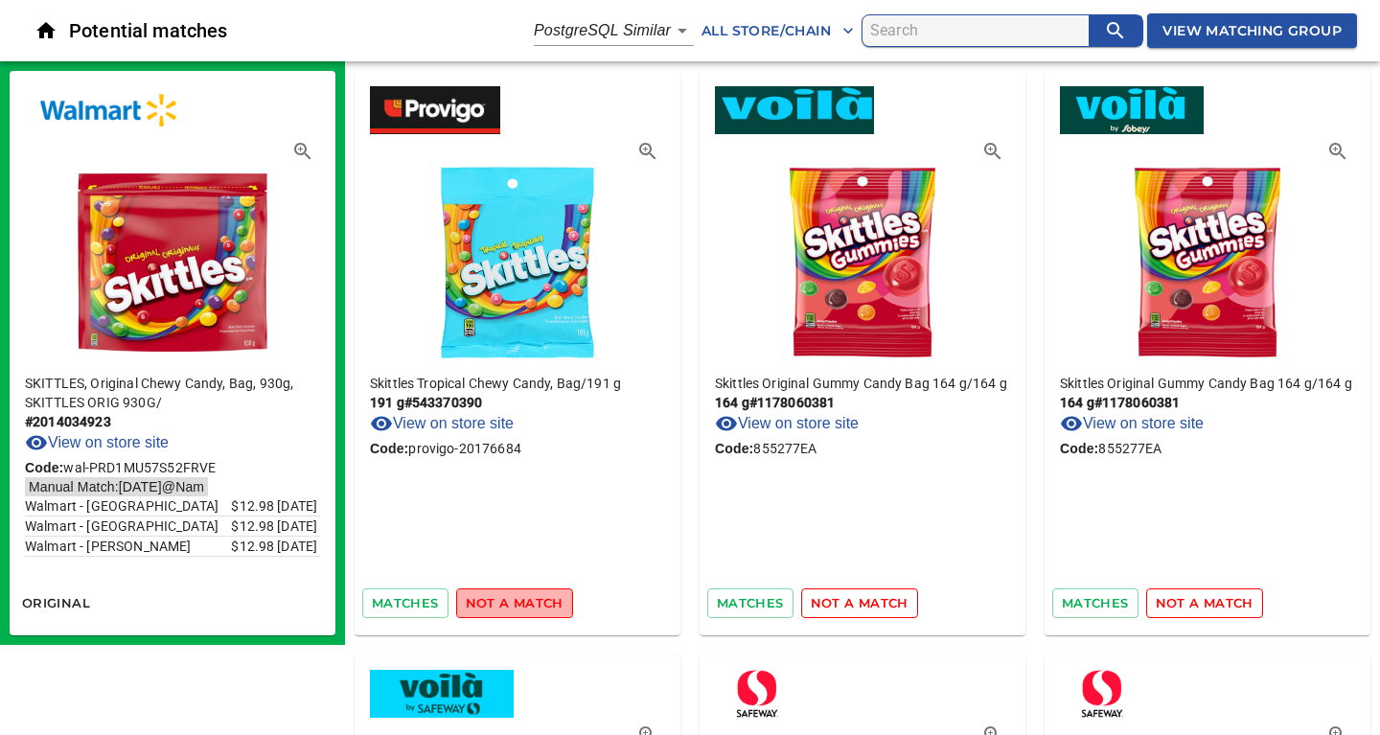
click at [515, 605] on span "not a match" at bounding box center [515, 603] width 98 height 22
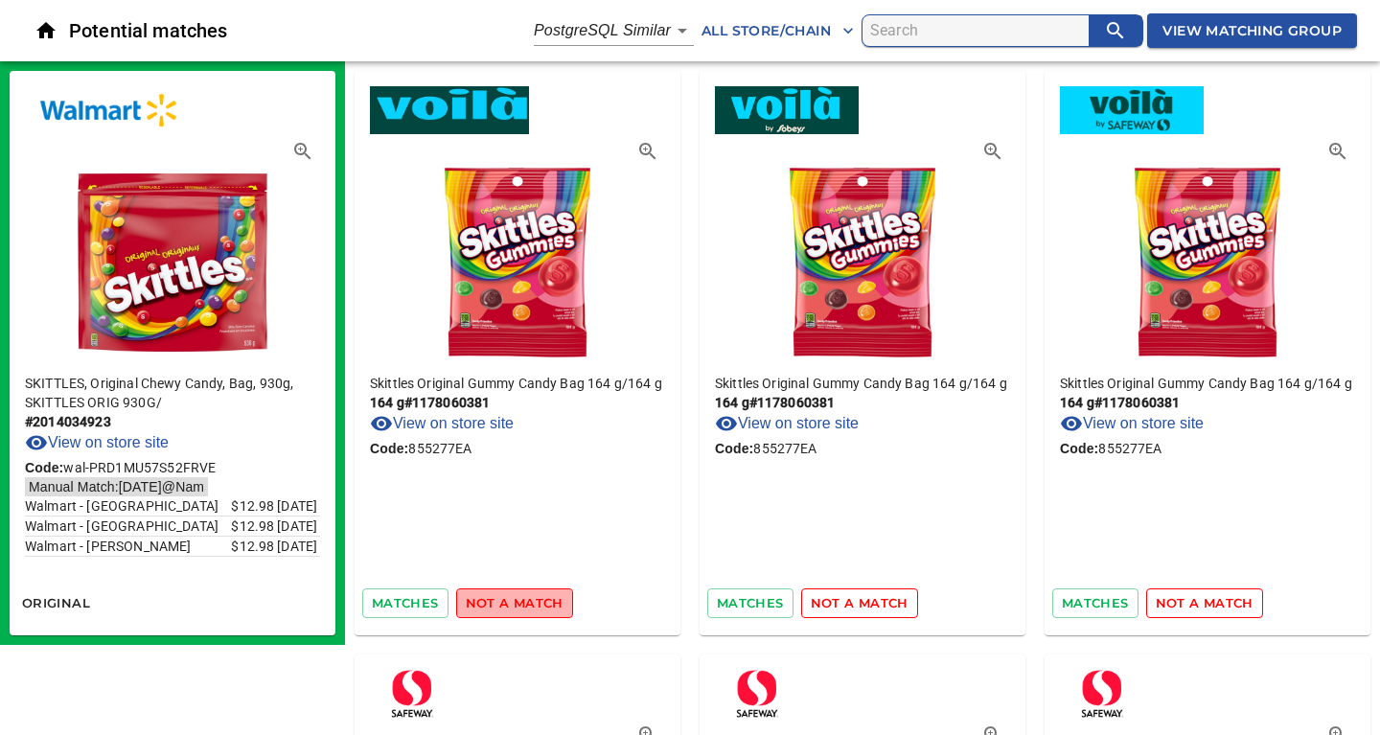
click at [515, 605] on span "not a match" at bounding box center [515, 603] width 98 height 22
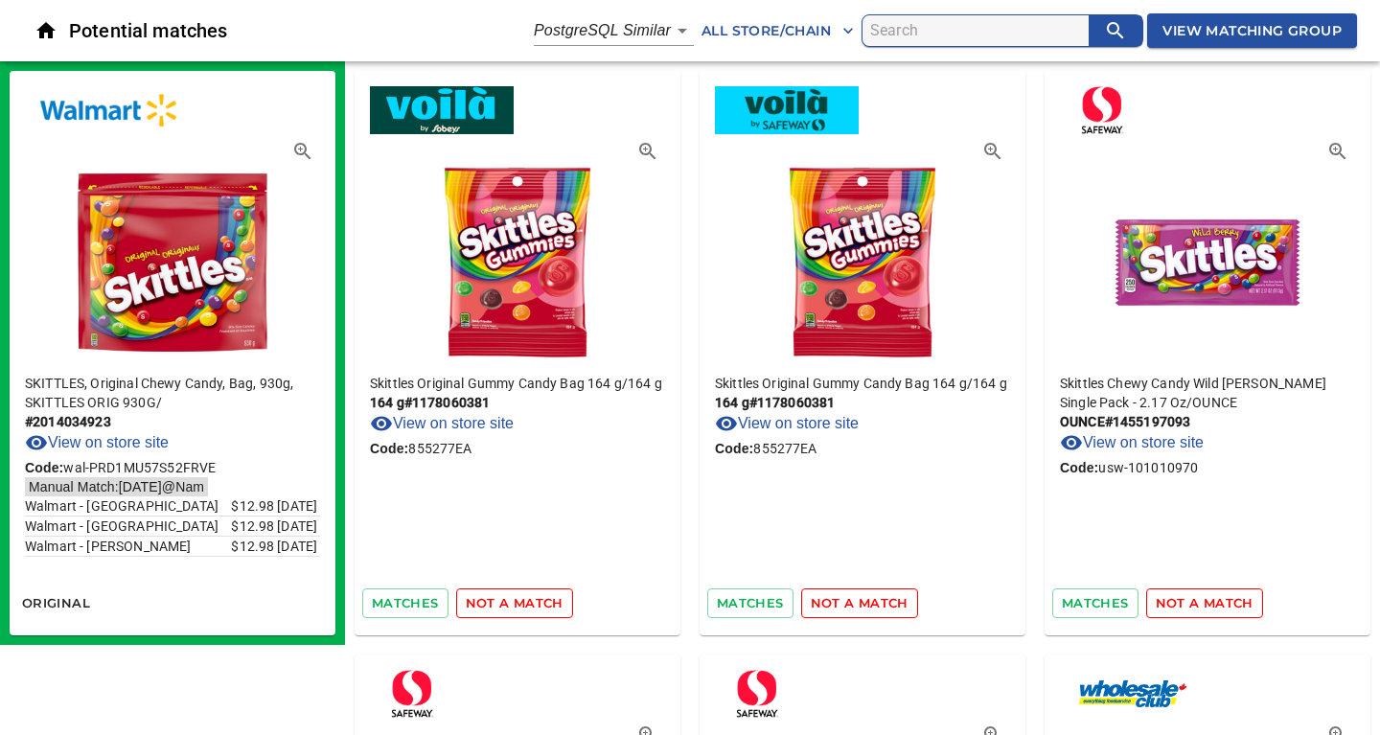
click at [515, 605] on span "not a match" at bounding box center [515, 603] width 98 height 22
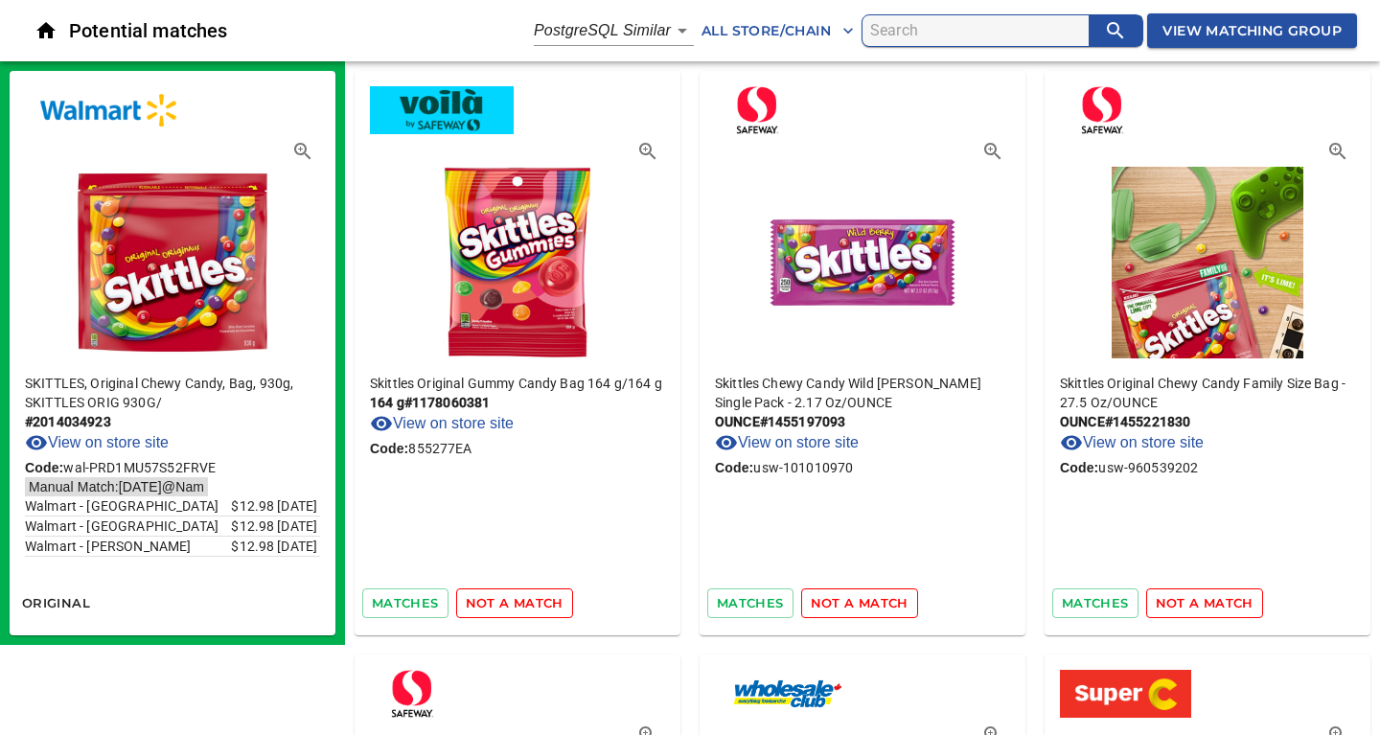
click at [515, 605] on span "not a match" at bounding box center [515, 603] width 98 height 22
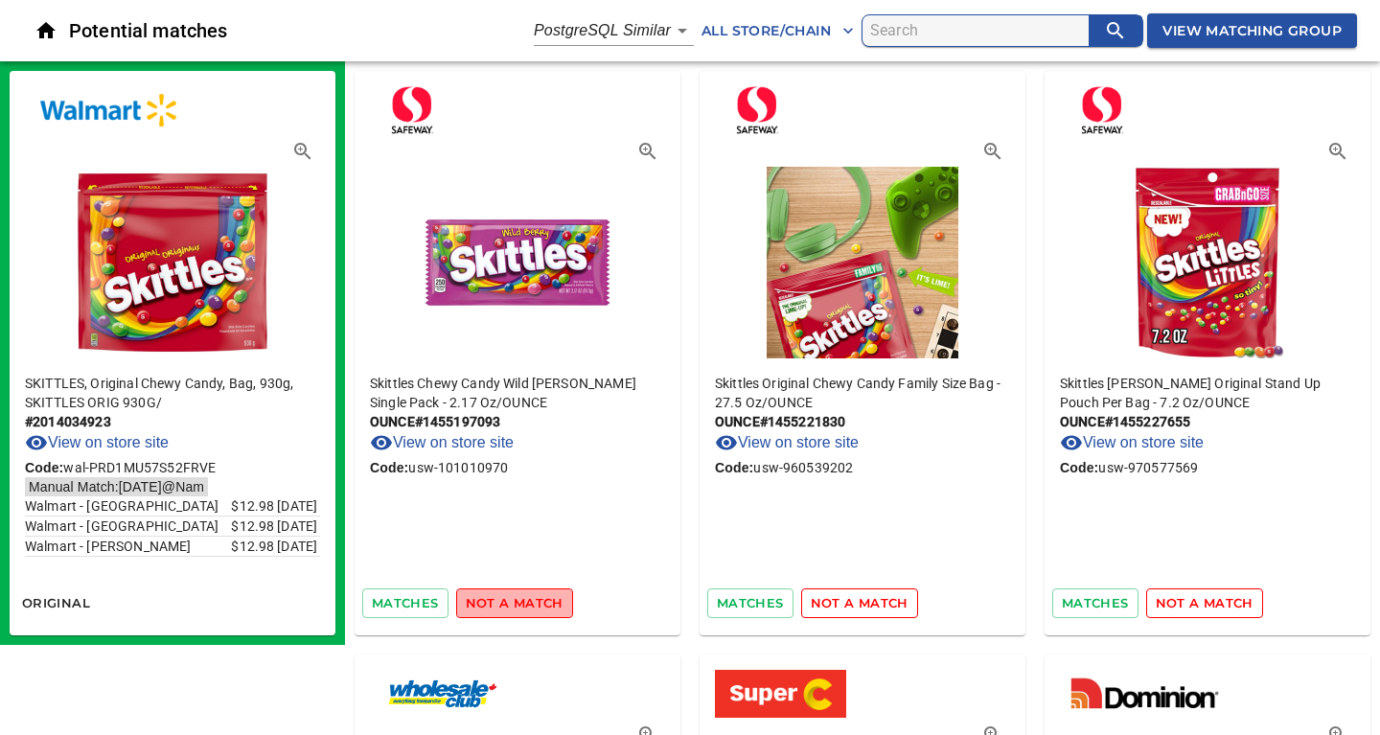
click at [515, 605] on span "not a match" at bounding box center [515, 603] width 98 height 22
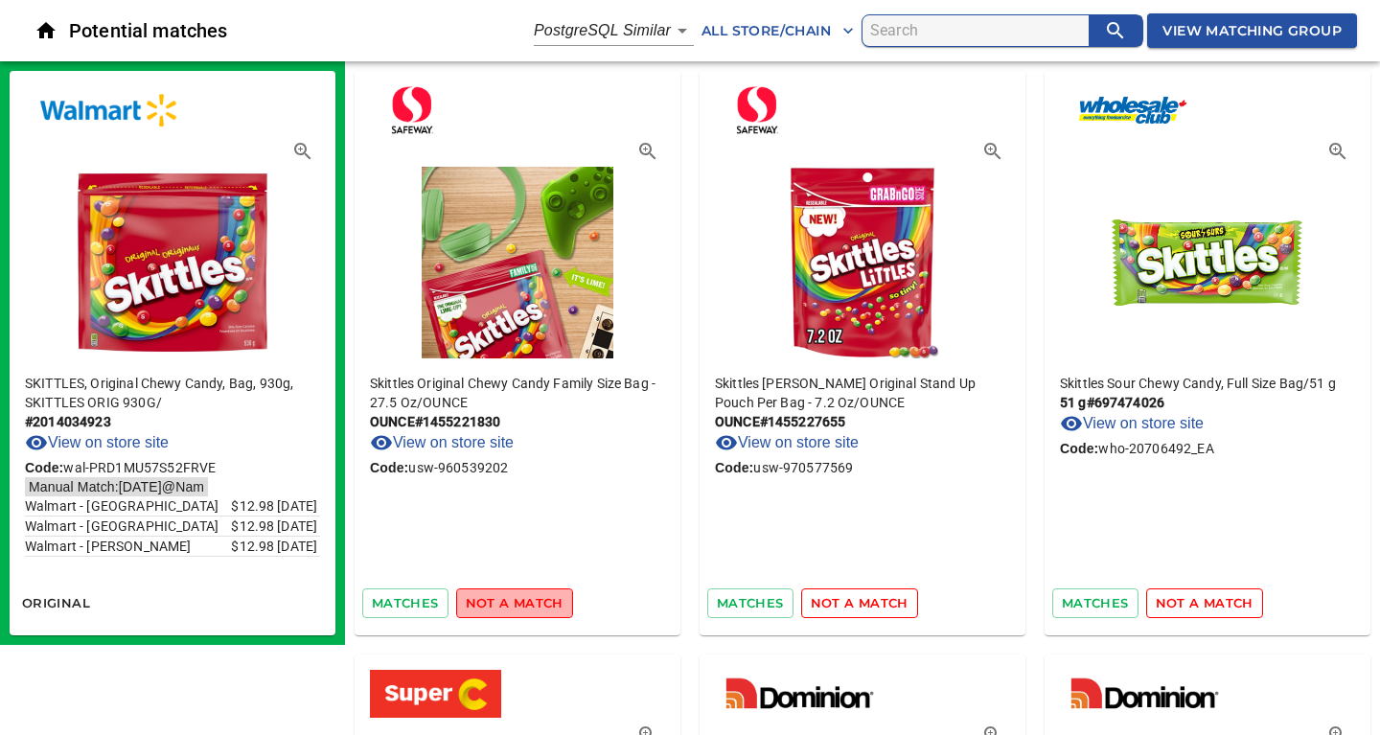
click at [515, 605] on span "not a match" at bounding box center [515, 603] width 98 height 22
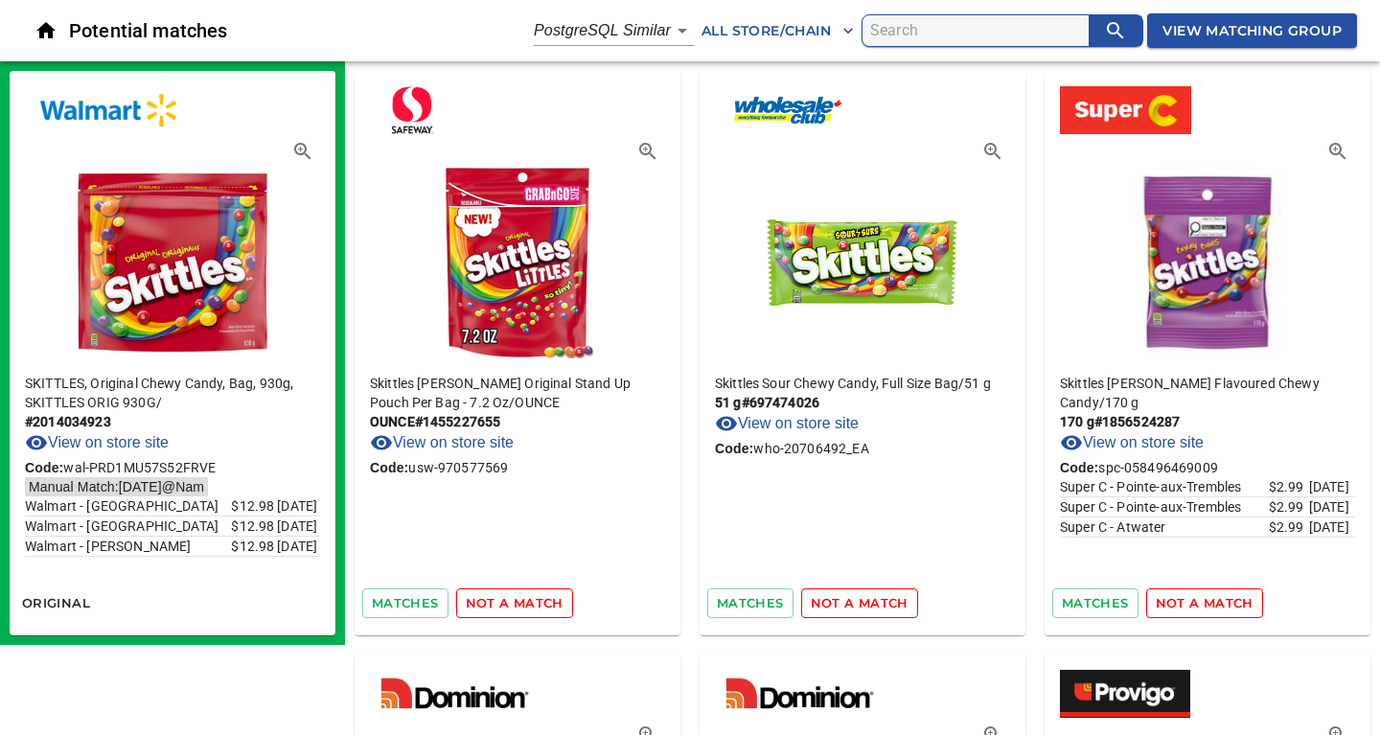
click at [515, 605] on span "not a match" at bounding box center [515, 603] width 98 height 22
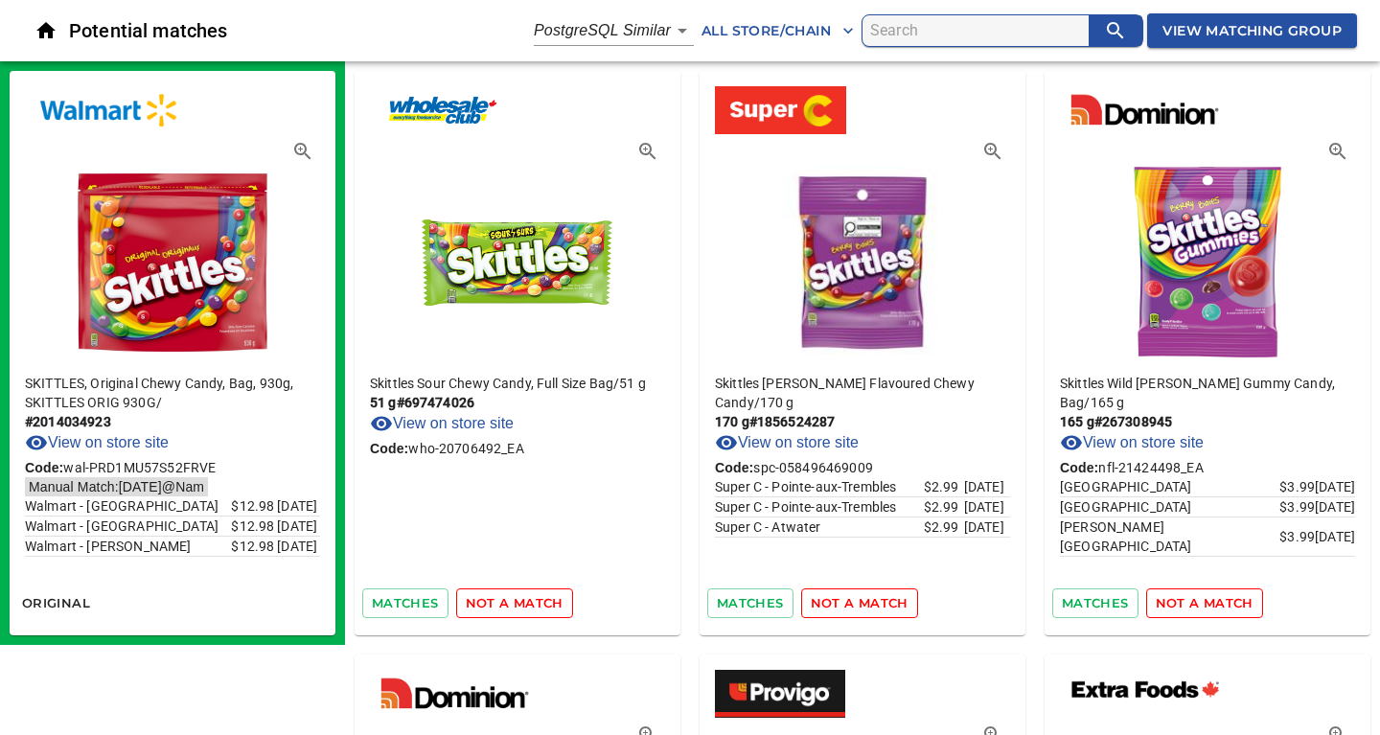
click at [515, 605] on span "not a match" at bounding box center [515, 603] width 98 height 22
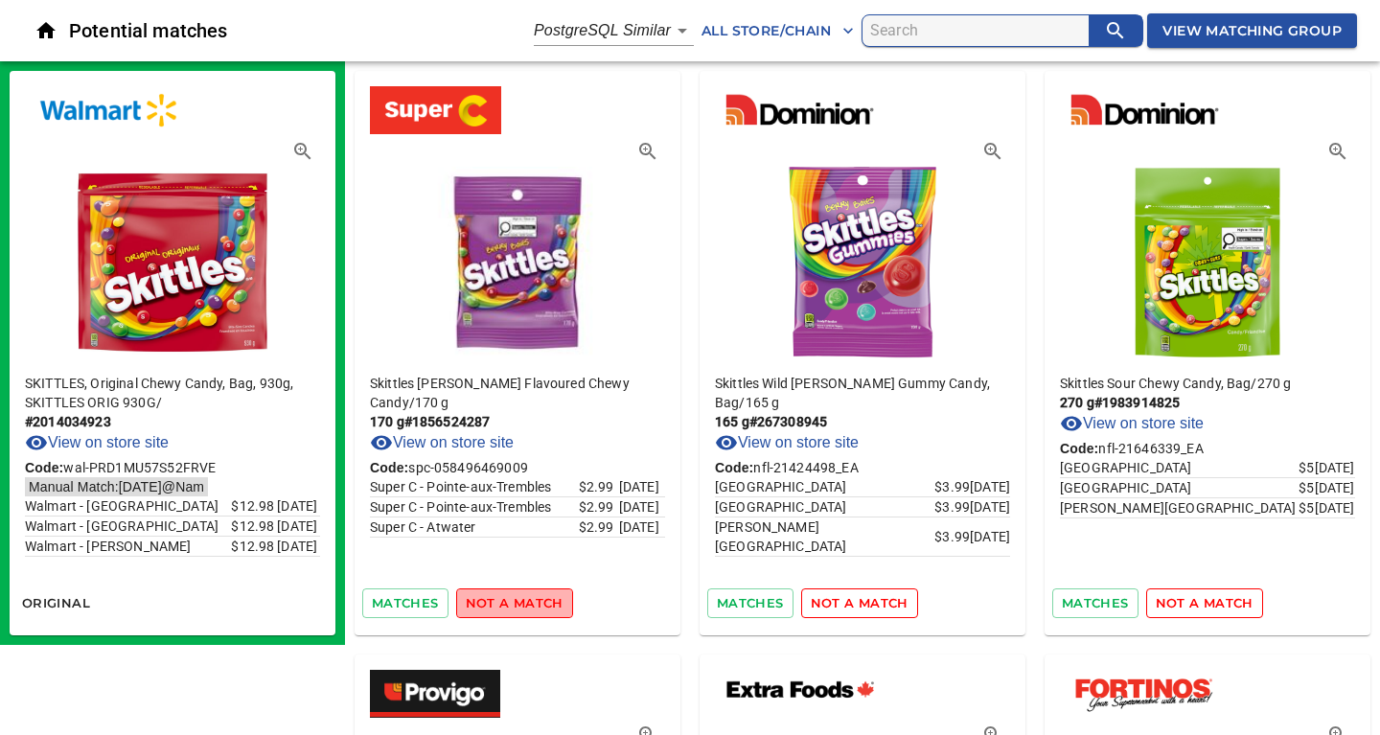
click at [515, 605] on span "not a match" at bounding box center [515, 603] width 98 height 22
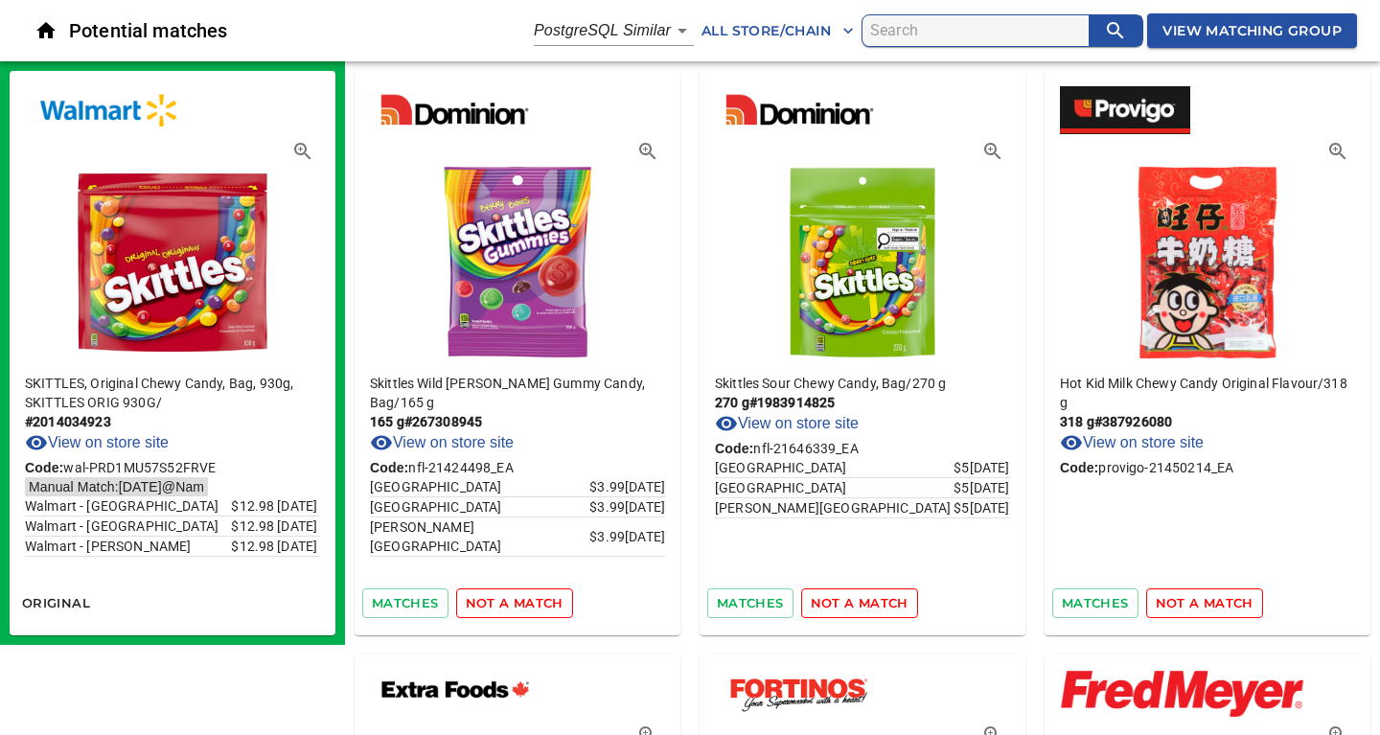
click at [515, 605] on span "not a match" at bounding box center [515, 603] width 98 height 22
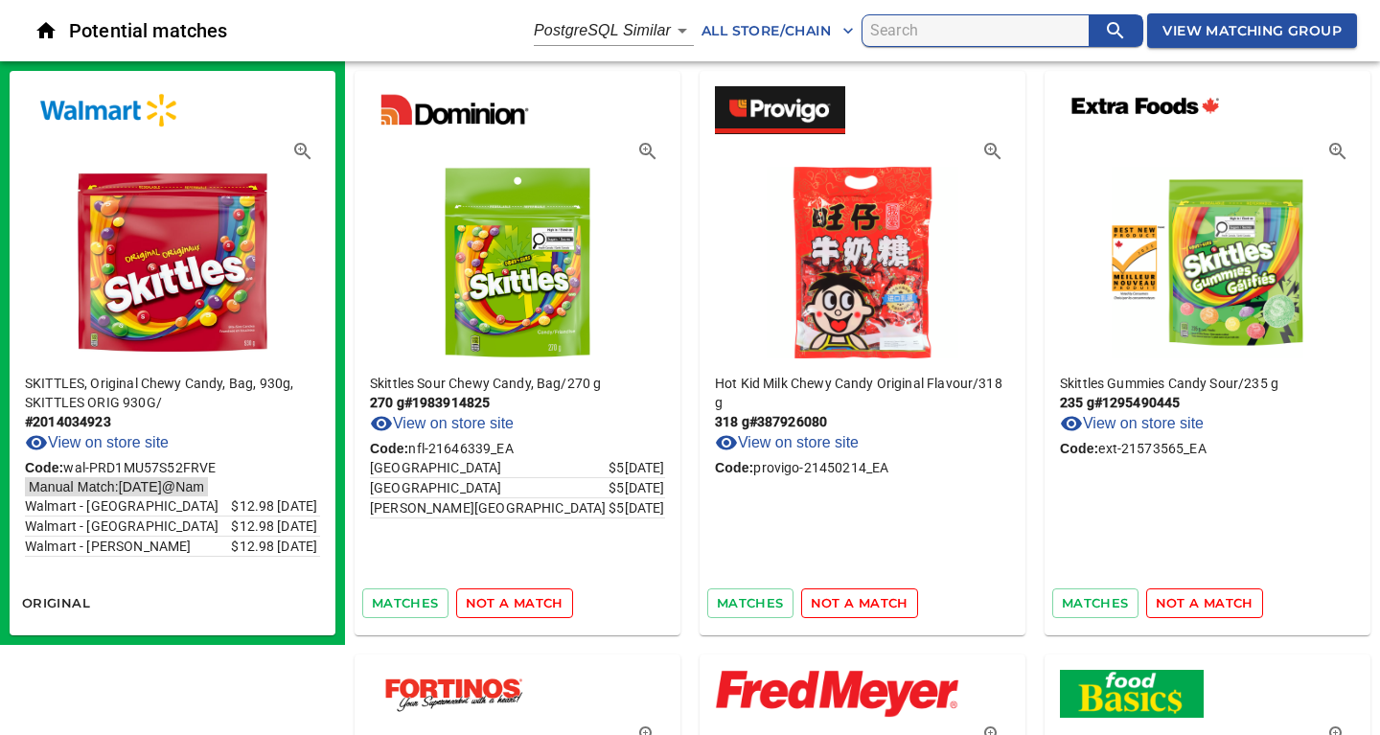
click at [515, 605] on span "not a match" at bounding box center [515, 603] width 98 height 22
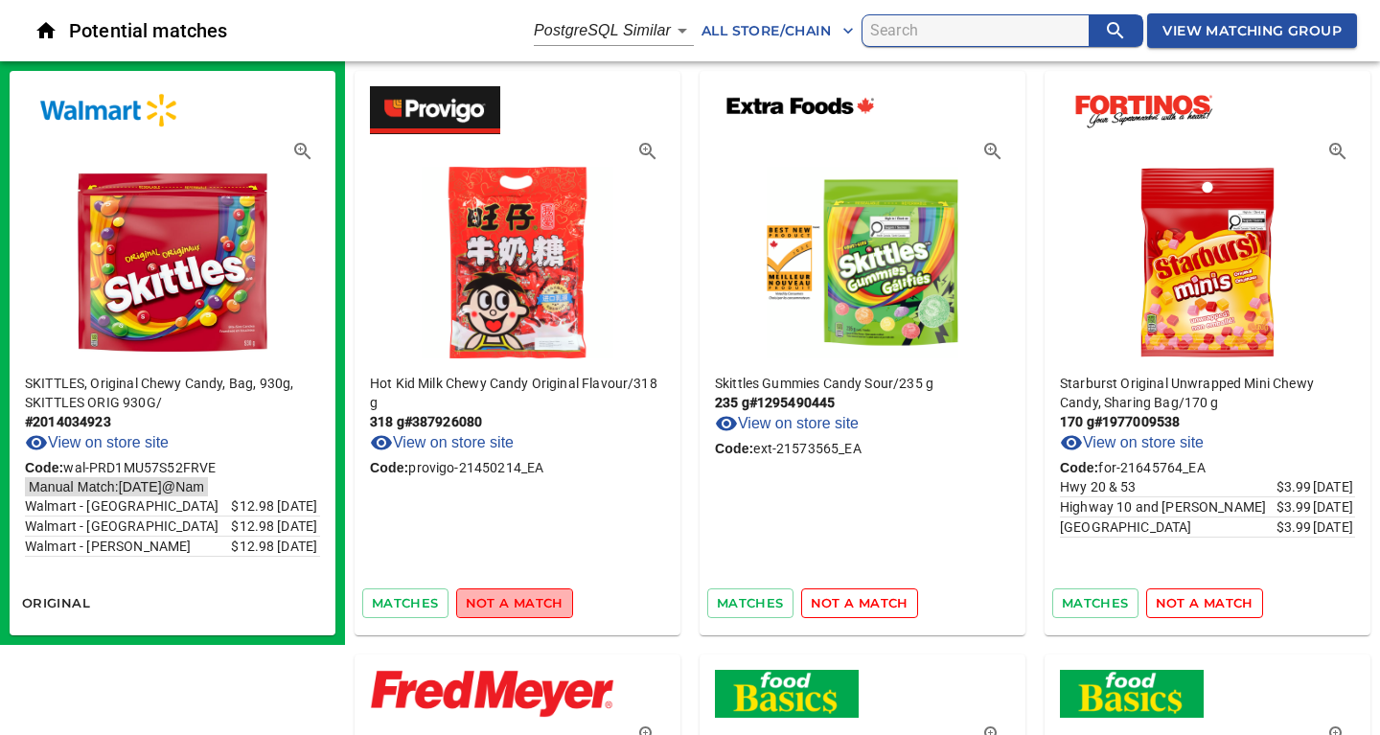
click at [515, 605] on span "not a match" at bounding box center [515, 603] width 98 height 22
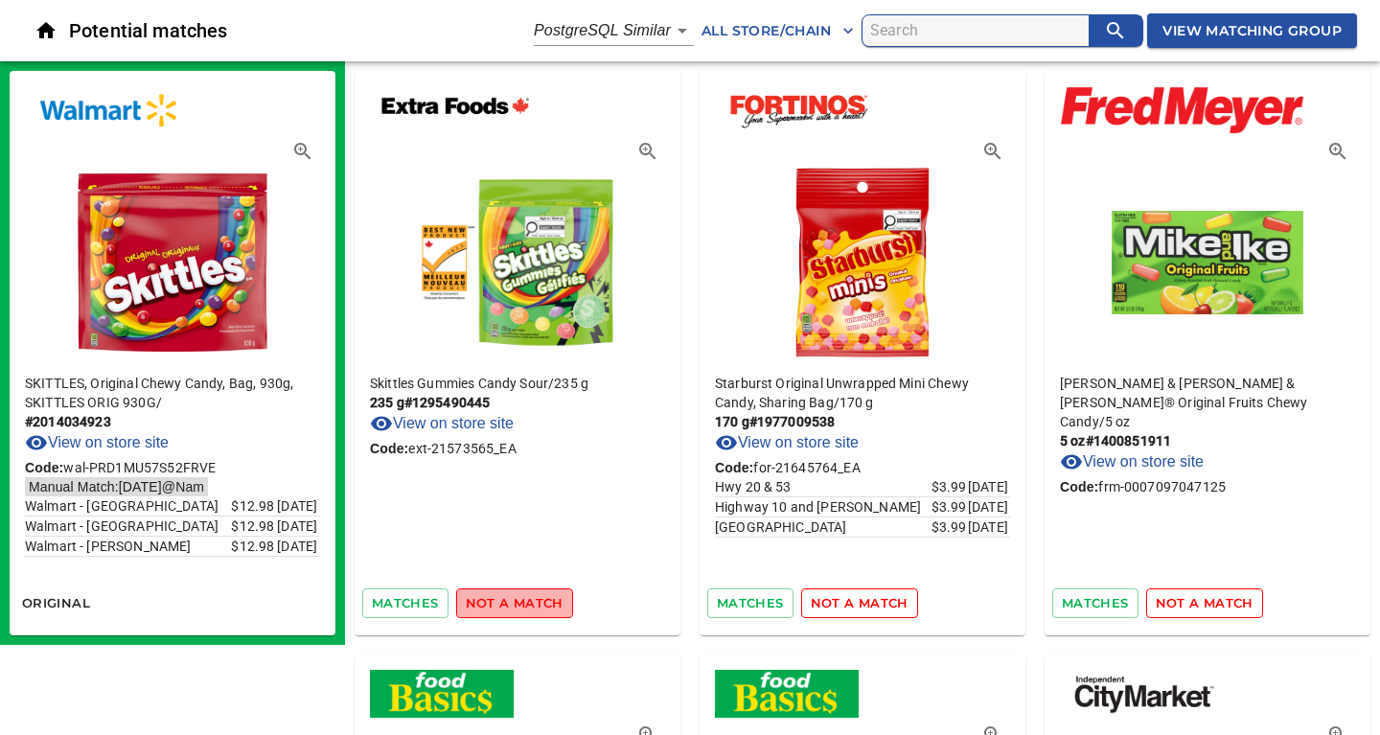
click at [515, 605] on span "not a match" at bounding box center [515, 603] width 98 height 22
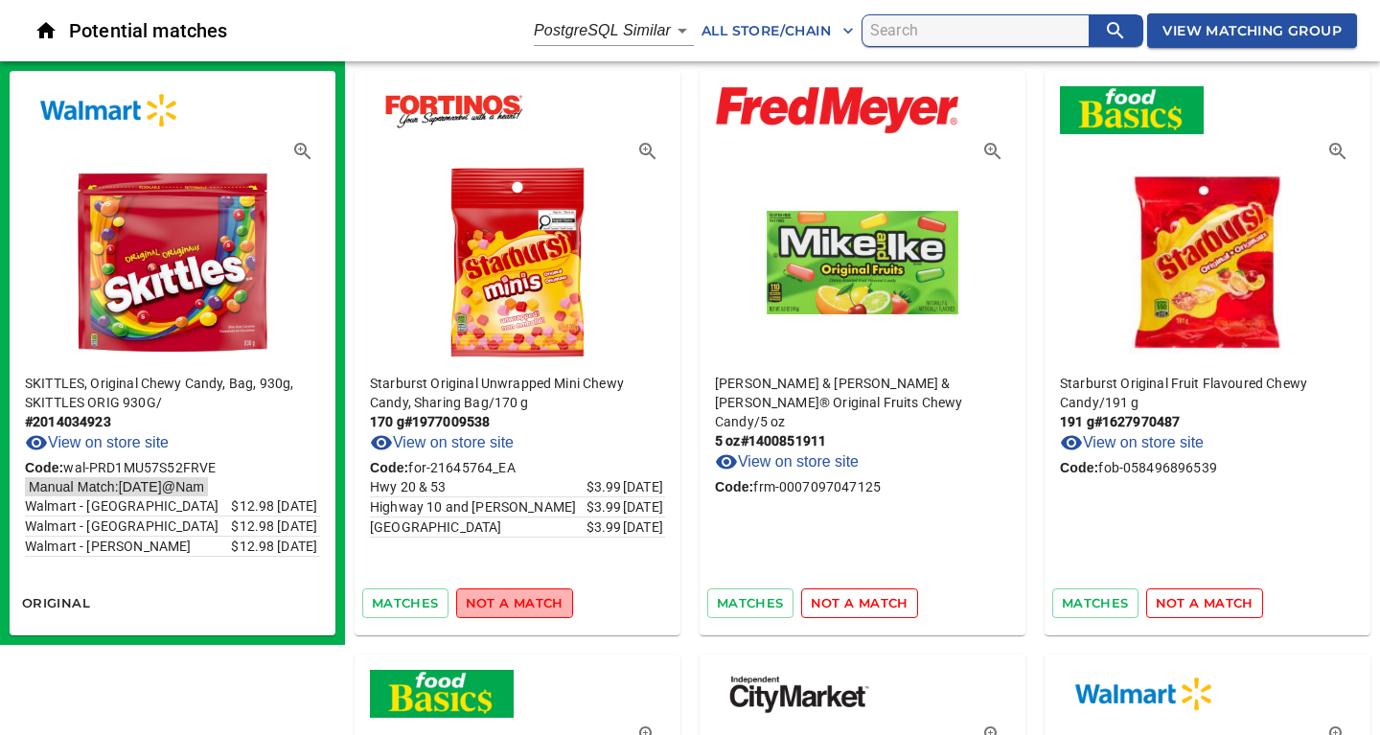
click at [515, 605] on span "not a match" at bounding box center [515, 603] width 98 height 22
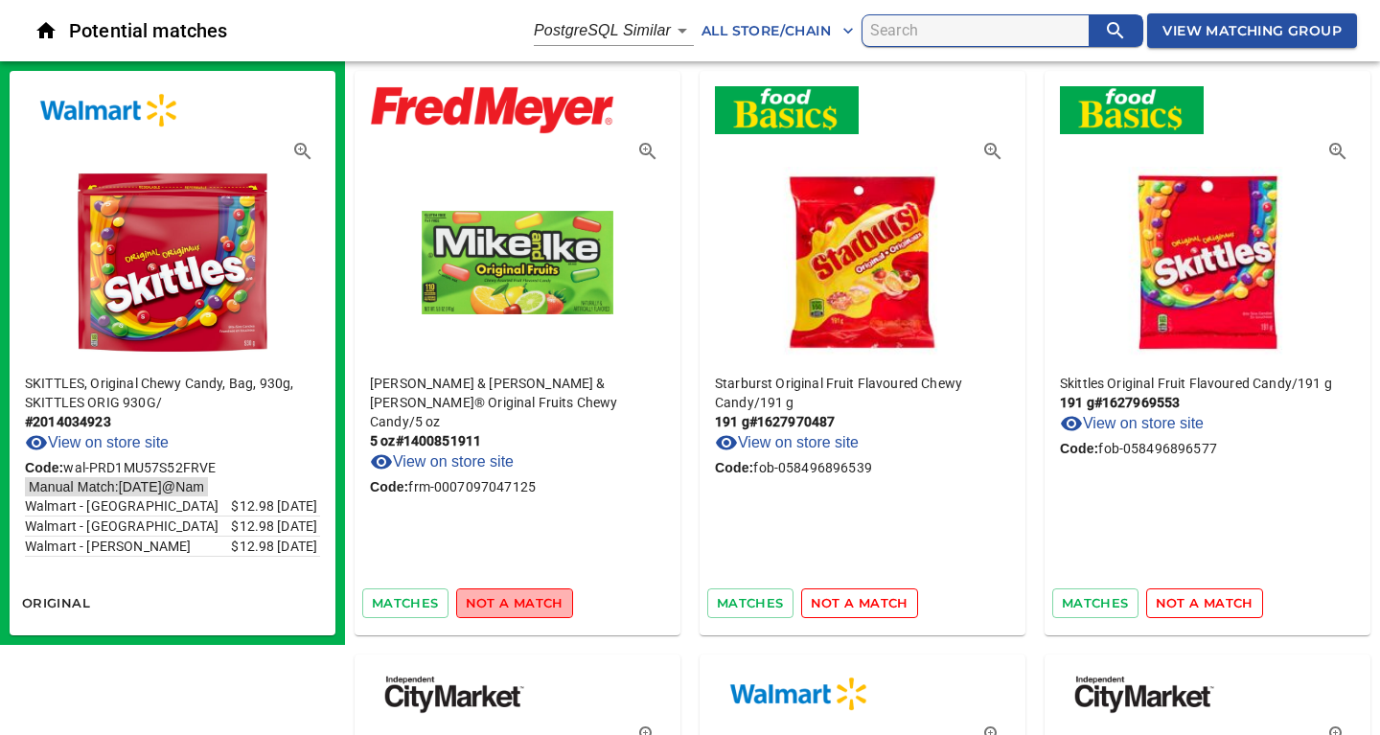
click at [515, 605] on span "not a match" at bounding box center [515, 603] width 98 height 22
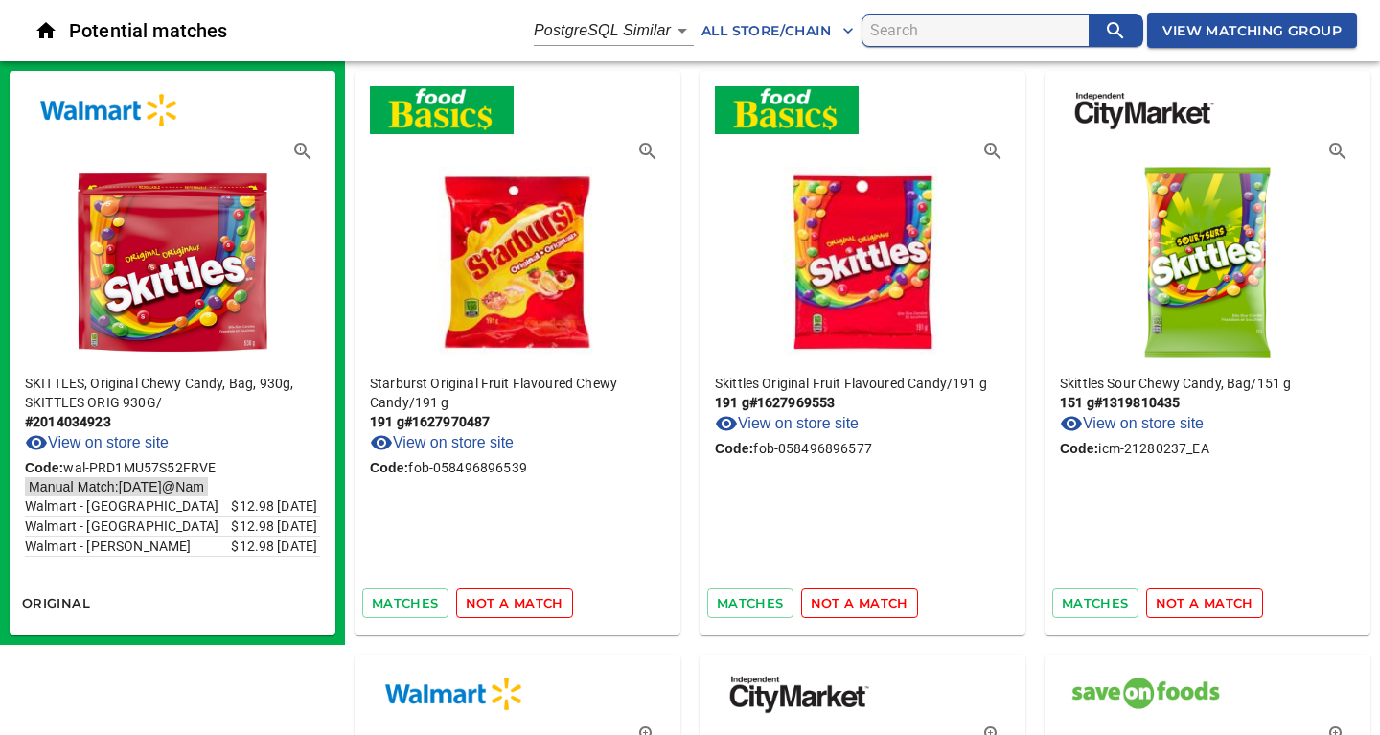
click at [515, 605] on span "not a match" at bounding box center [515, 603] width 98 height 22
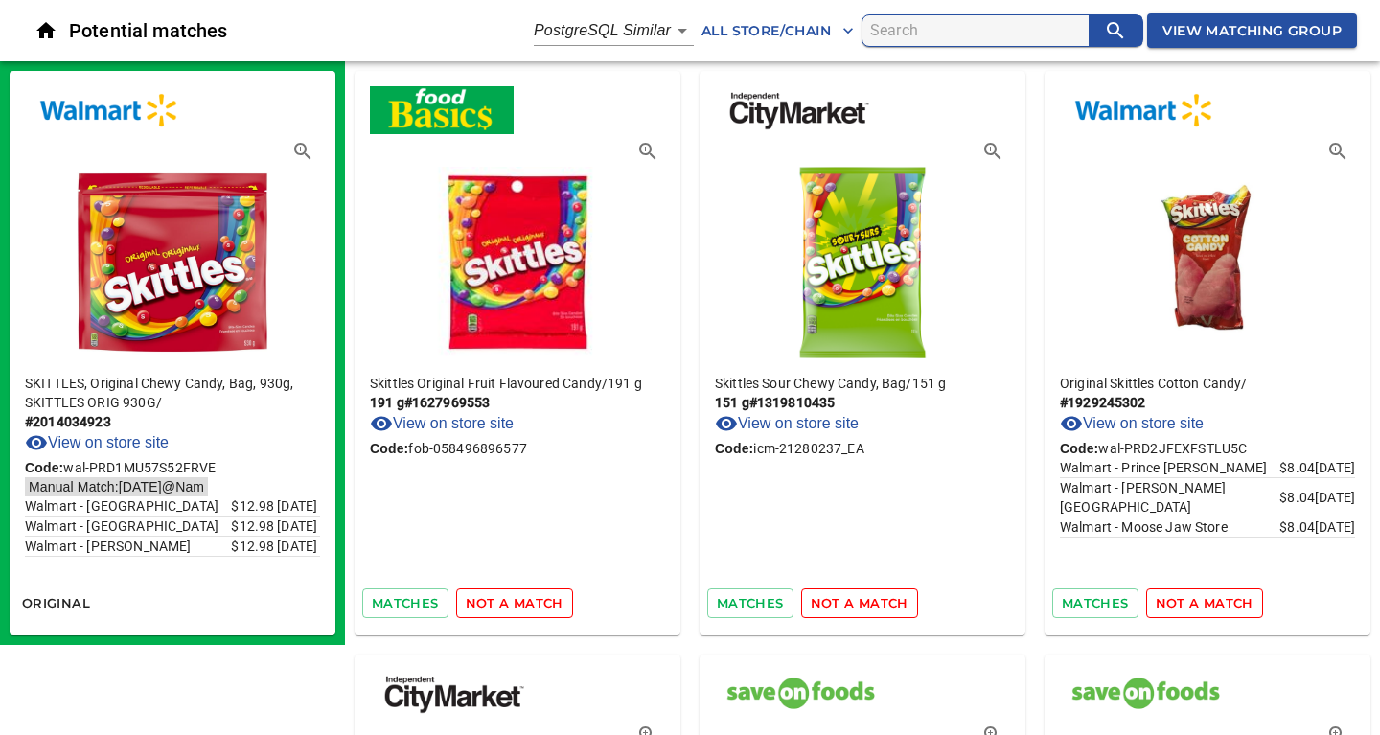
click at [515, 605] on span "not a match" at bounding box center [515, 603] width 98 height 22
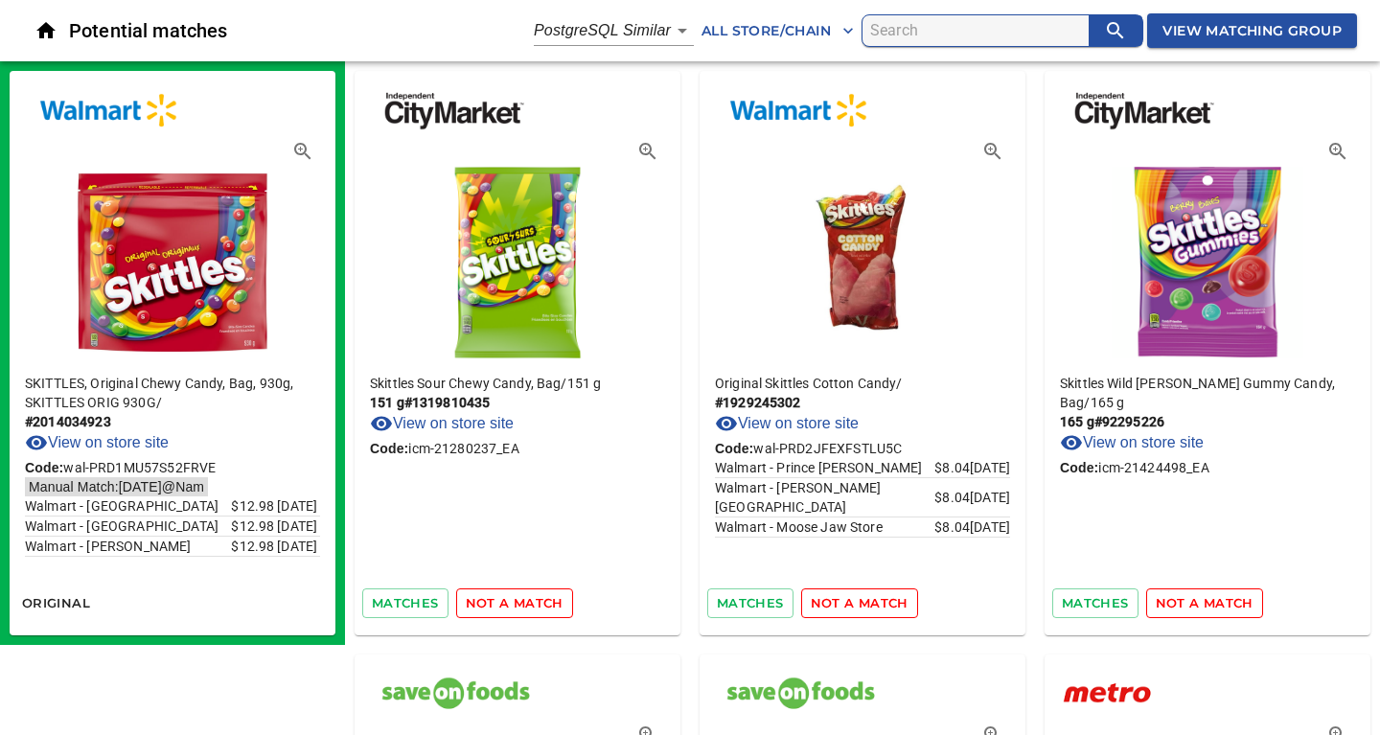
click at [515, 605] on span "not a match" at bounding box center [515, 603] width 98 height 22
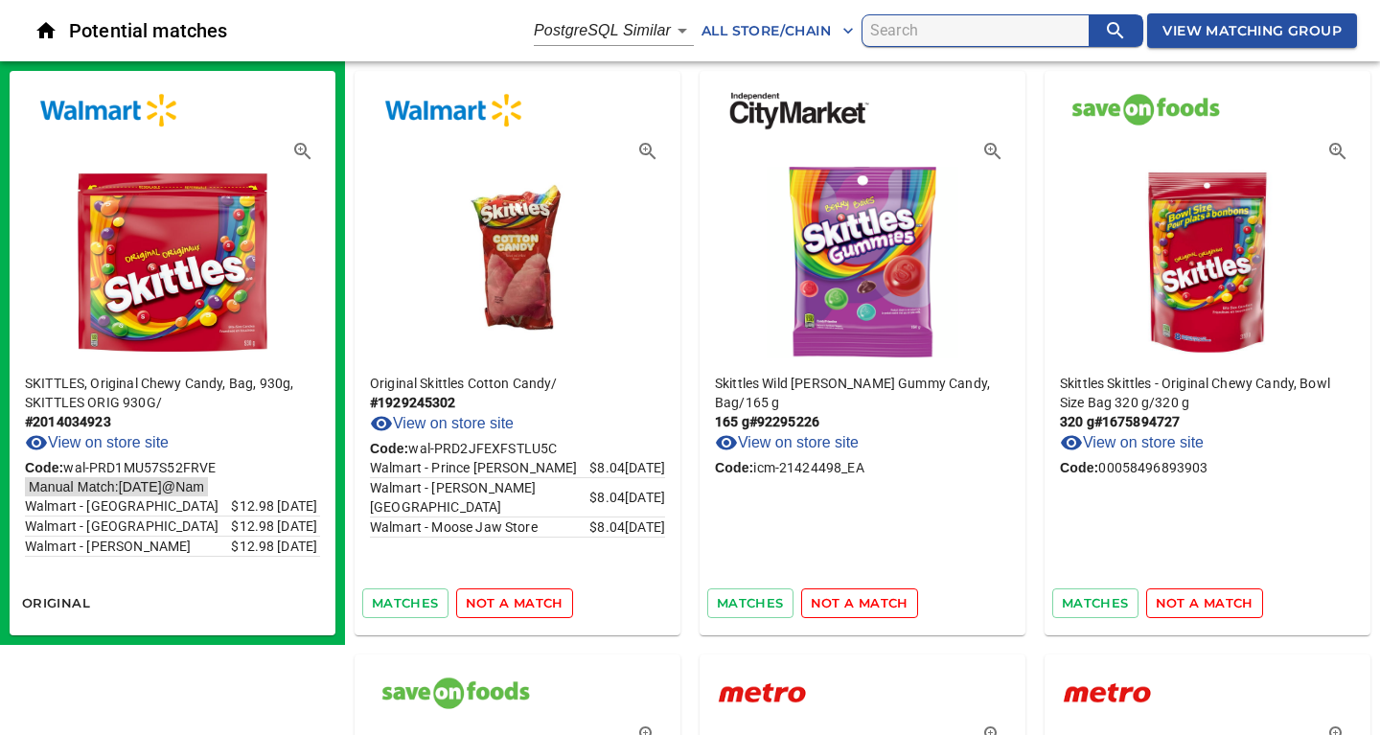
click at [515, 605] on span "not a match" at bounding box center [515, 603] width 98 height 22
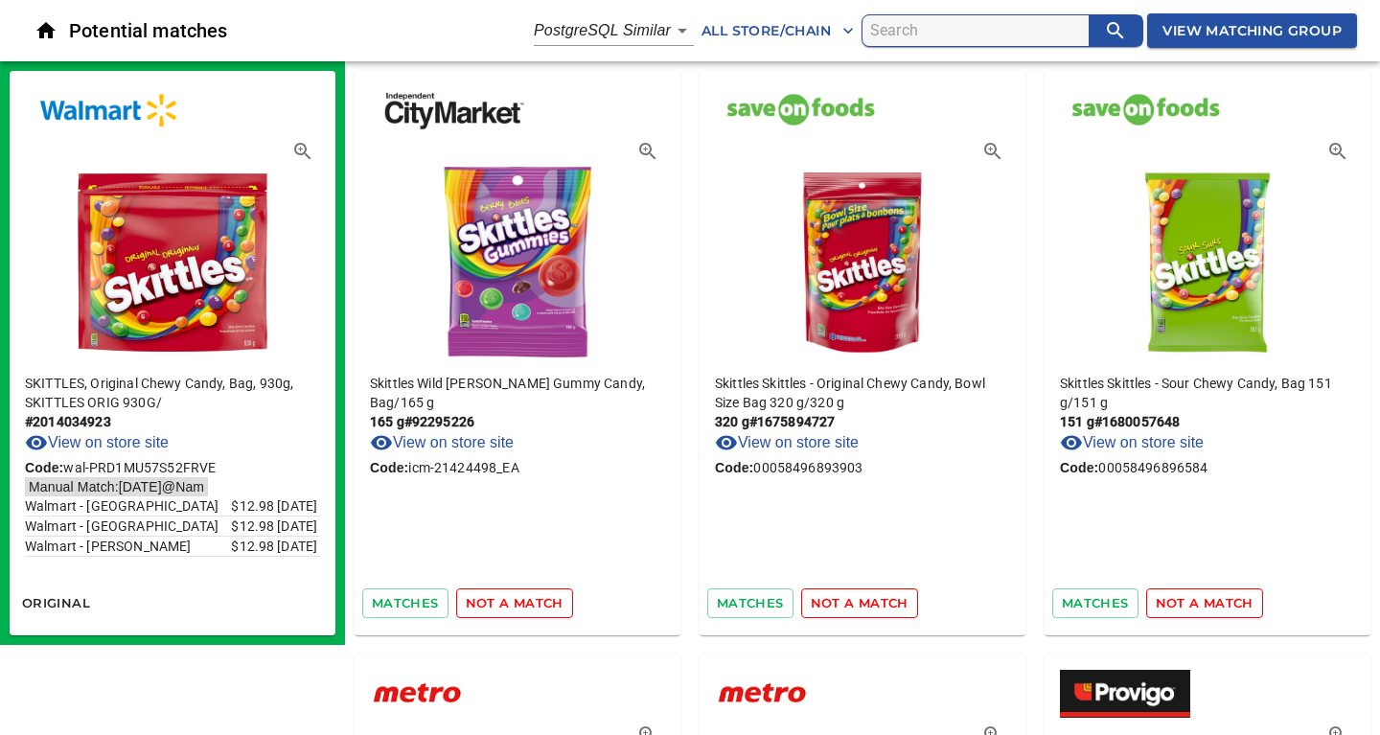
click at [515, 605] on span "not a match" at bounding box center [515, 603] width 98 height 22
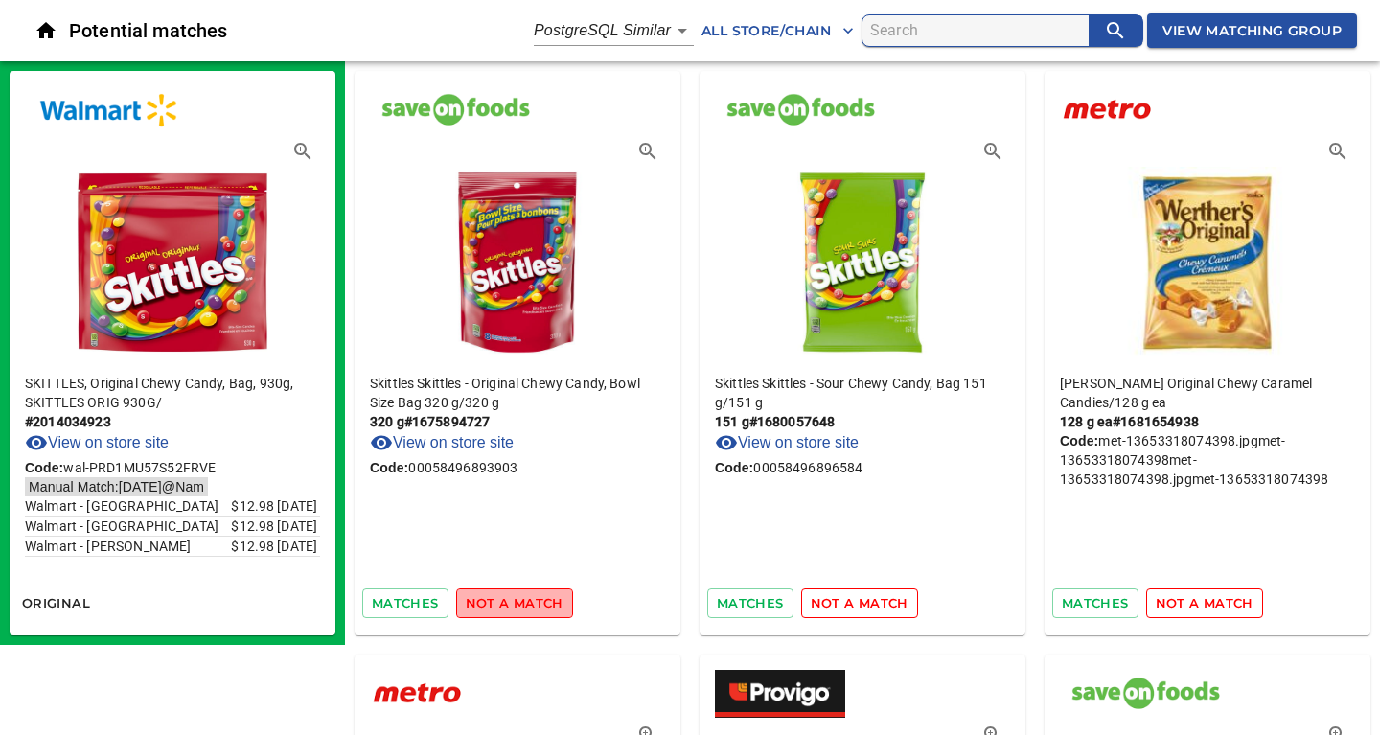
click at [515, 605] on span "not a match" at bounding box center [515, 603] width 98 height 22
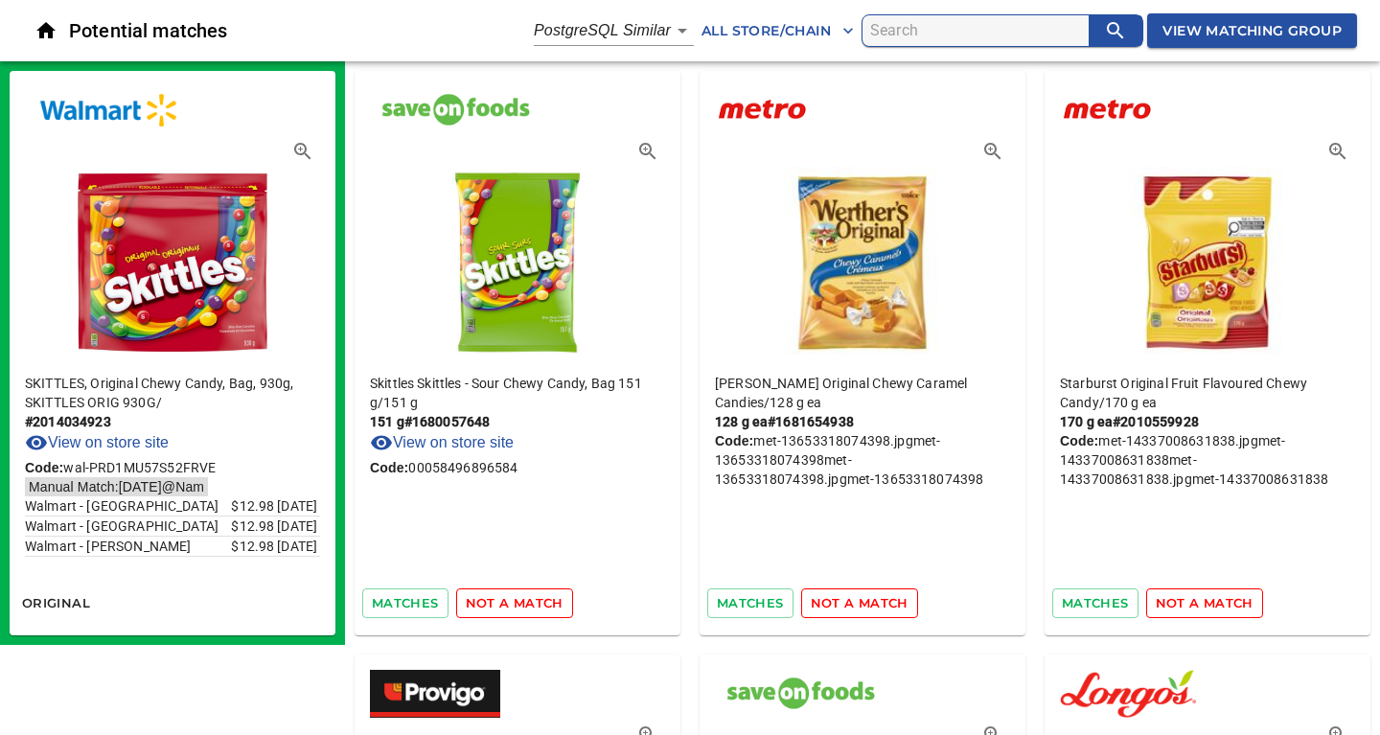
click at [515, 605] on span "not a match" at bounding box center [515, 603] width 98 height 22
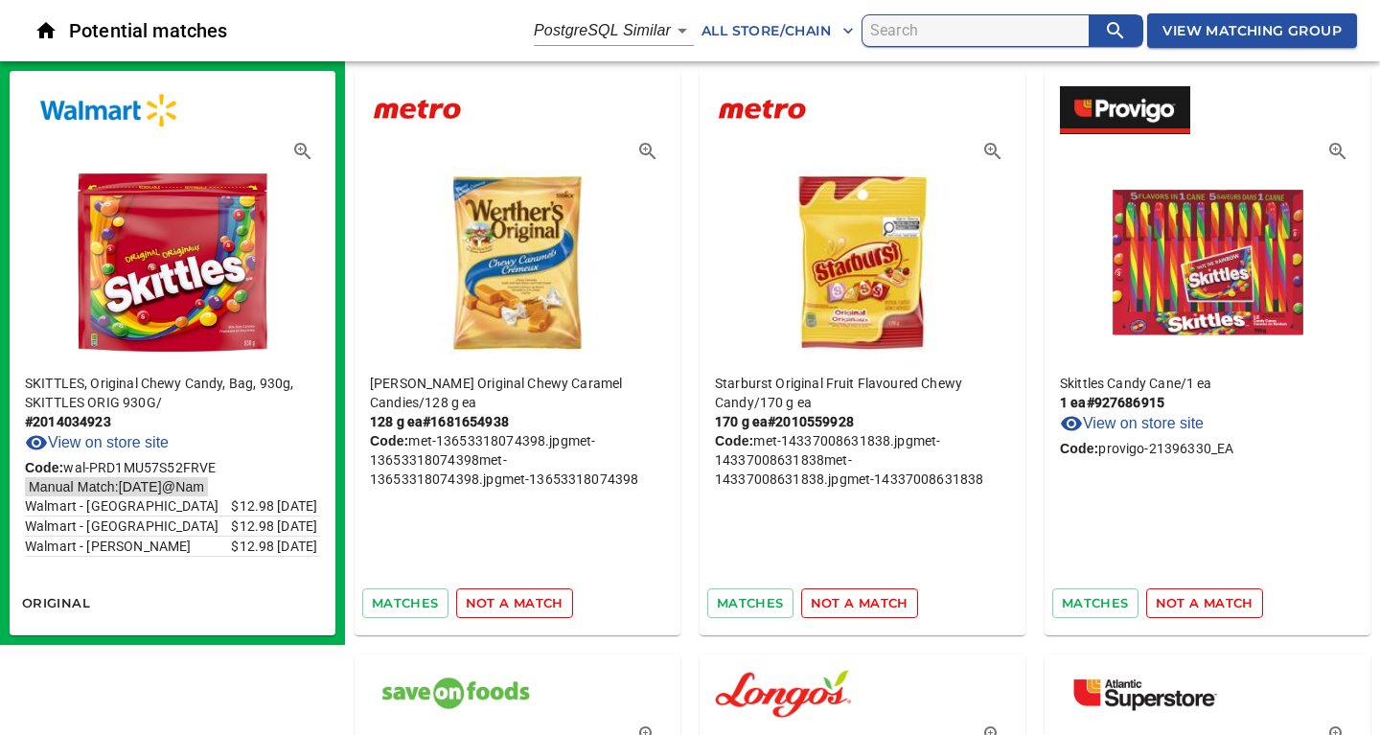
click at [515, 605] on span "not a match" at bounding box center [515, 603] width 98 height 22
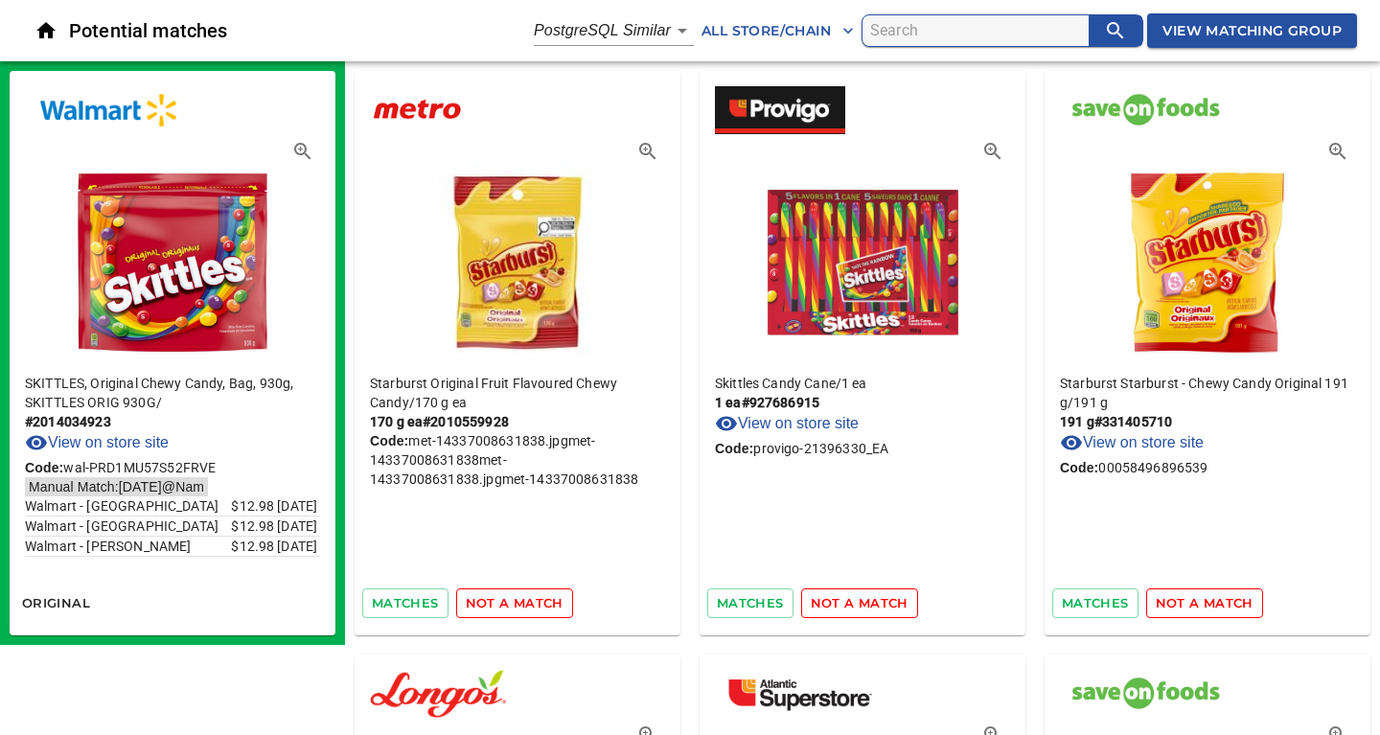
click at [515, 605] on span "not a match" at bounding box center [515, 603] width 98 height 22
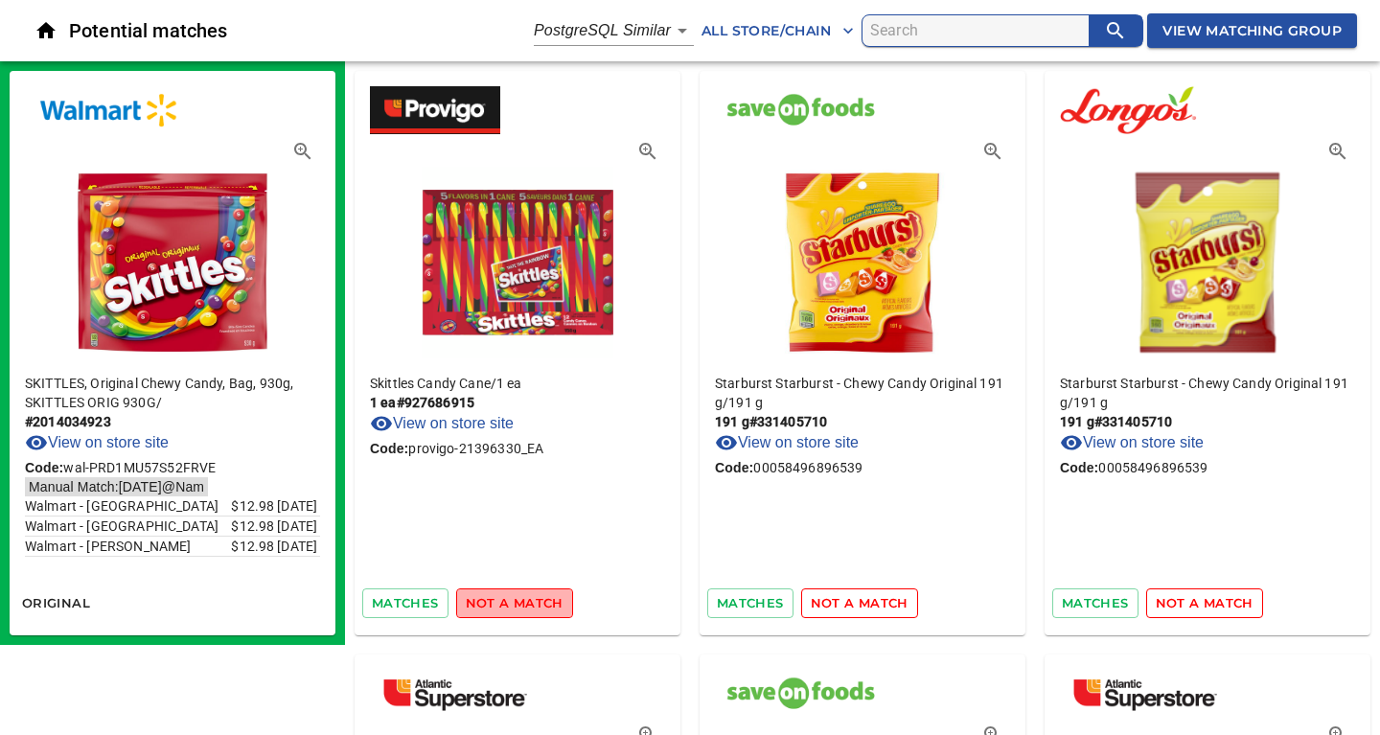
click at [515, 605] on span "not a match" at bounding box center [515, 603] width 98 height 22
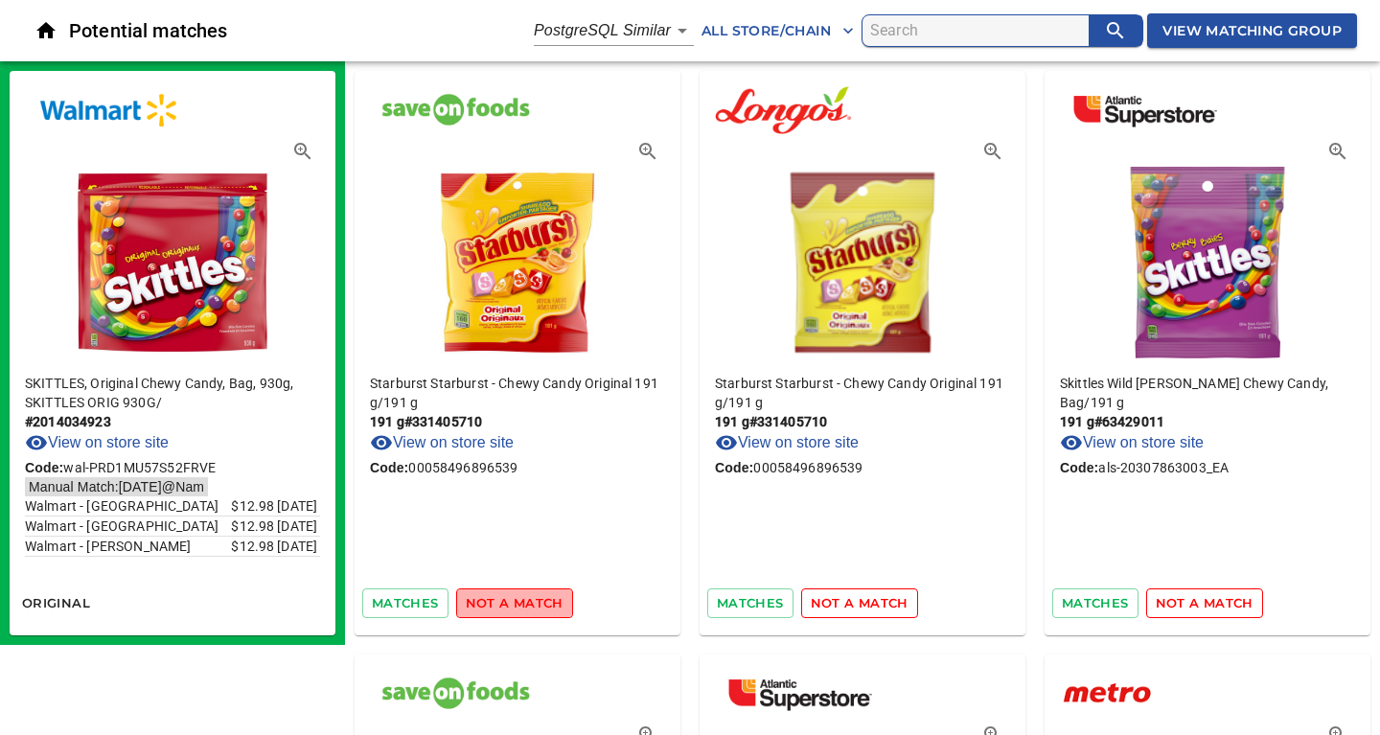
click at [515, 605] on span "not a match" at bounding box center [515, 603] width 98 height 22
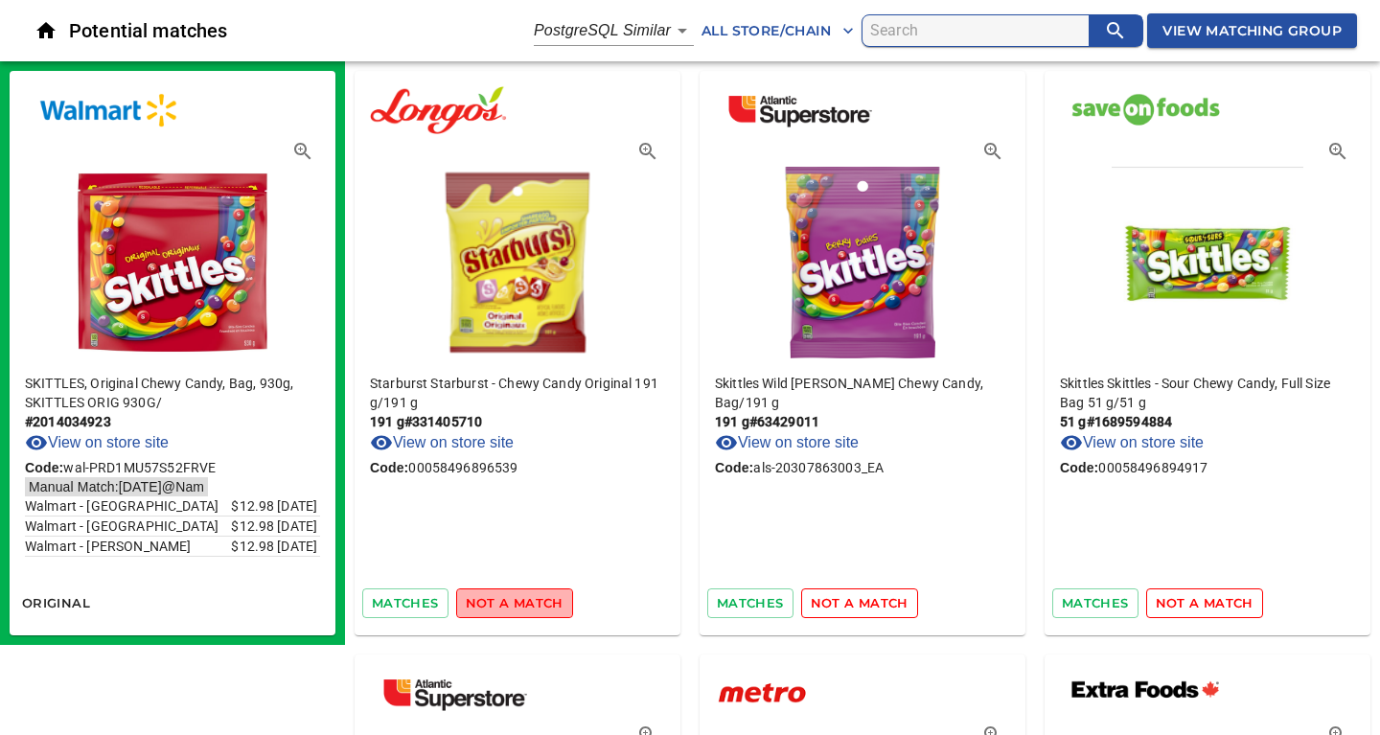
click at [515, 605] on span "not a match" at bounding box center [515, 603] width 98 height 22
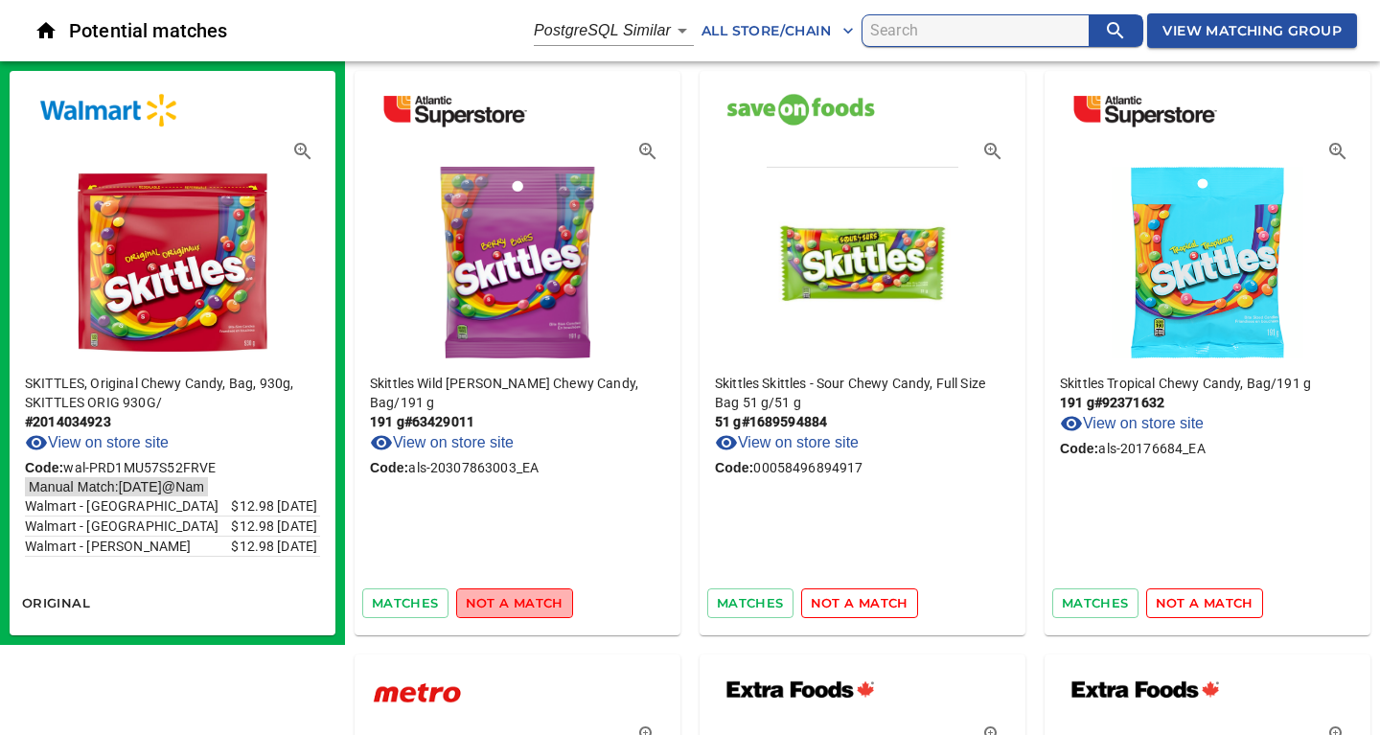
click at [515, 605] on span "not a match" at bounding box center [515, 603] width 98 height 22
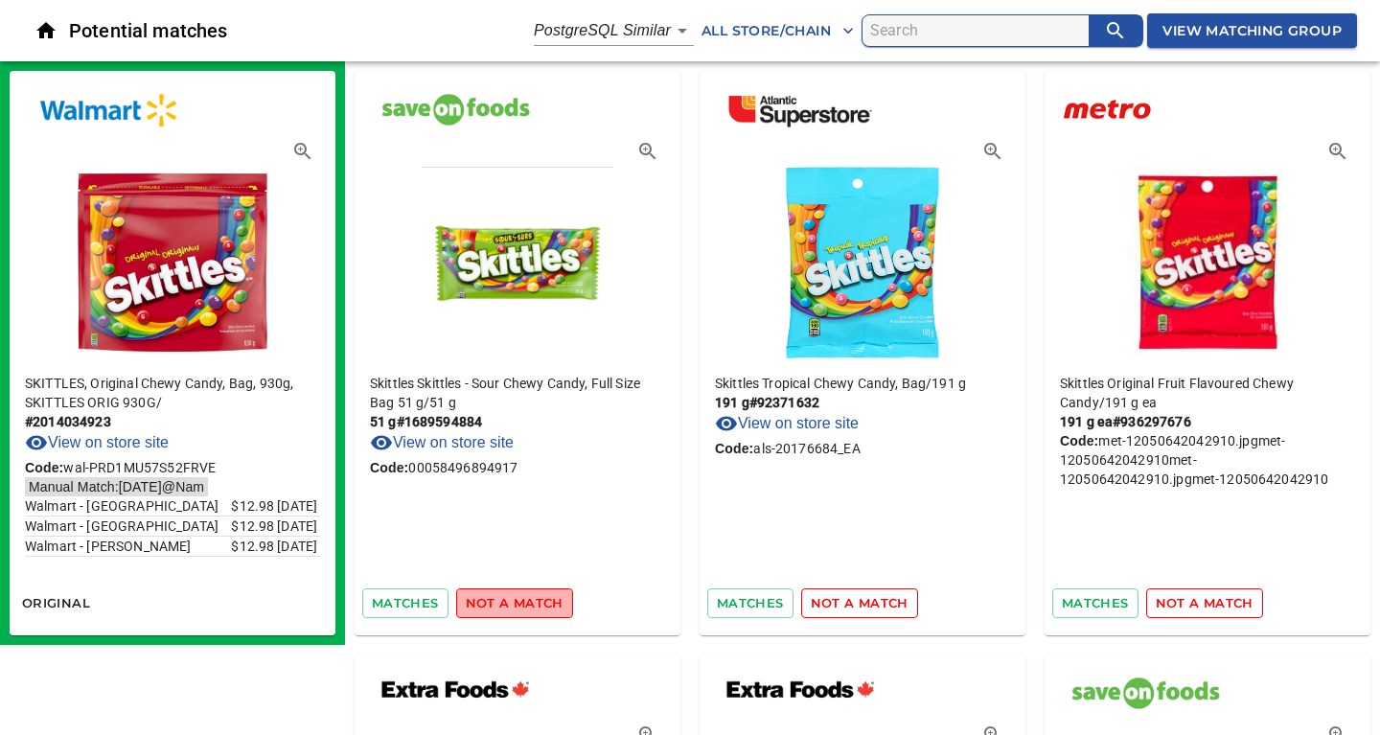
click at [515, 605] on span "not a match" at bounding box center [515, 603] width 98 height 22
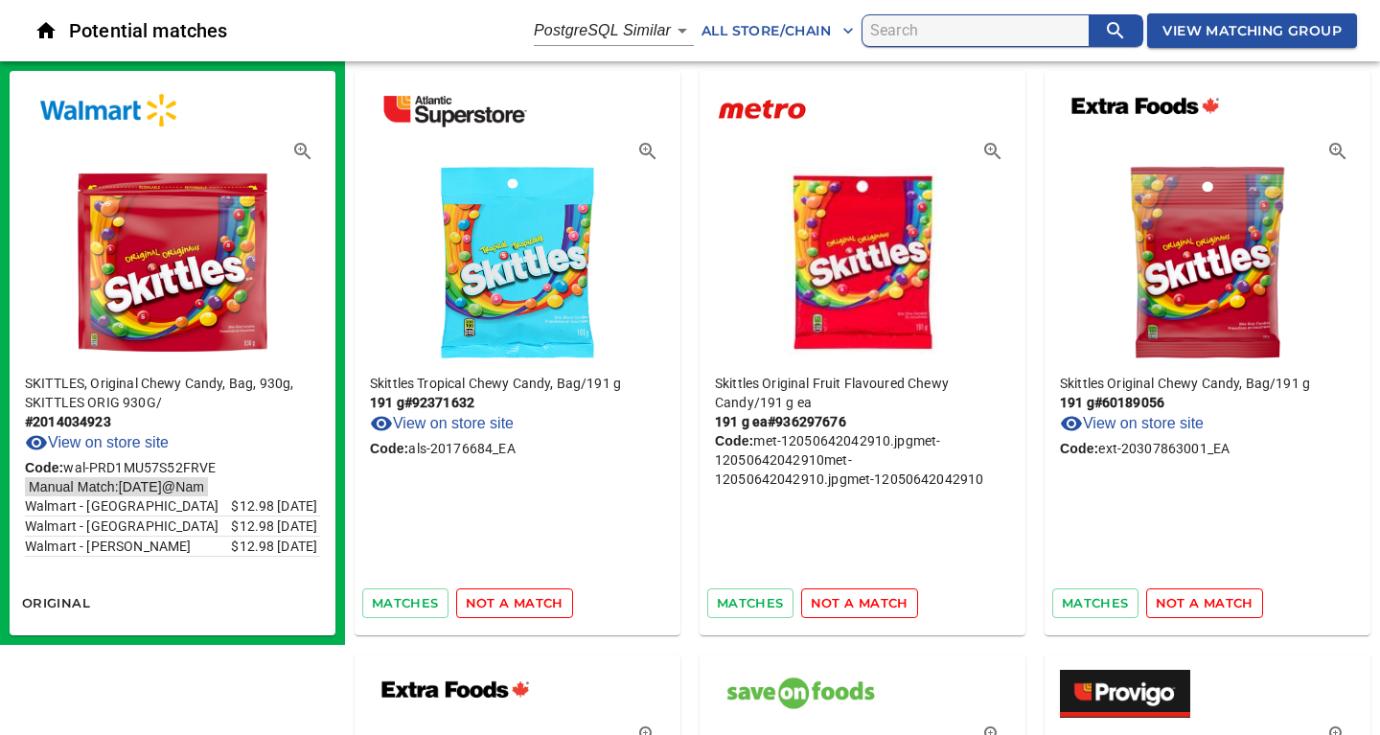
click at [515, 605] on span "not a match" at bounding box center [515, 603] width 98 height 22
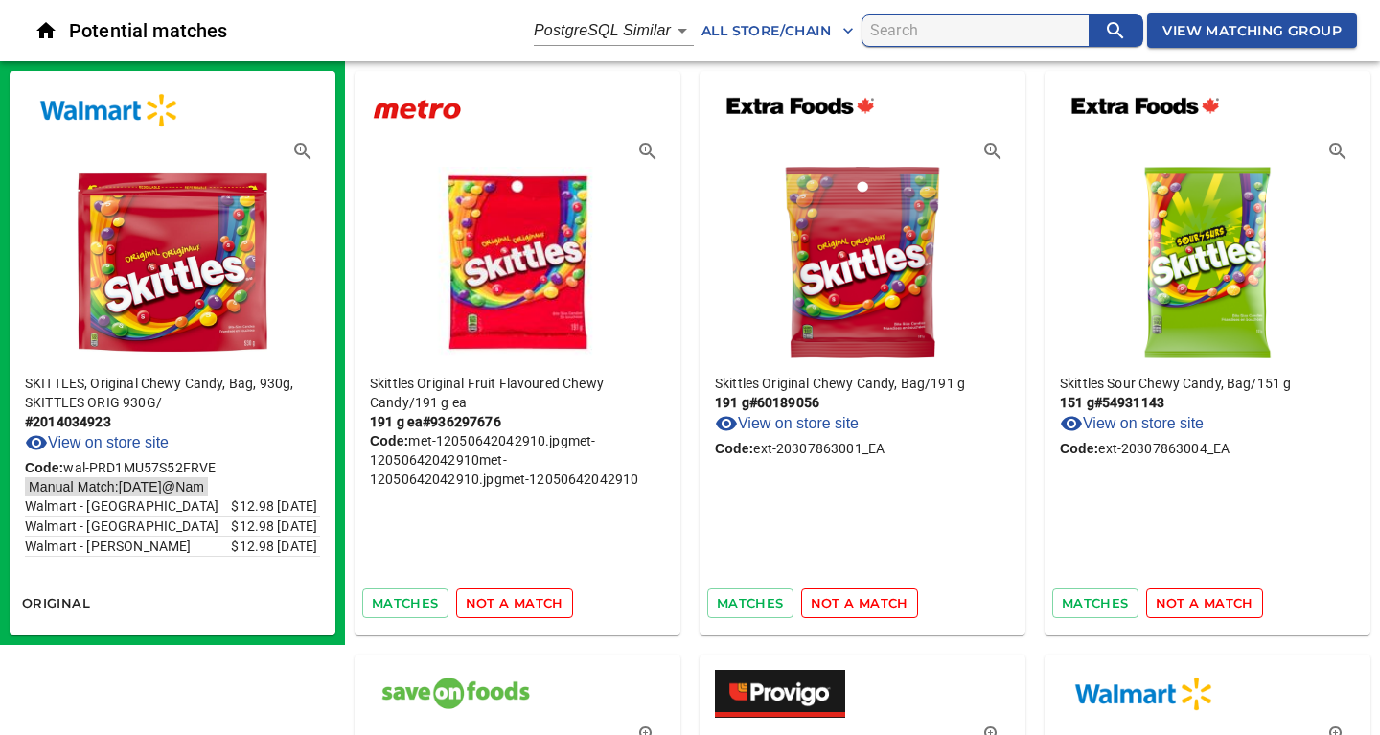
click at [515, 605] on span "not a match" at bounding box center [515, 603] width 98 height 22
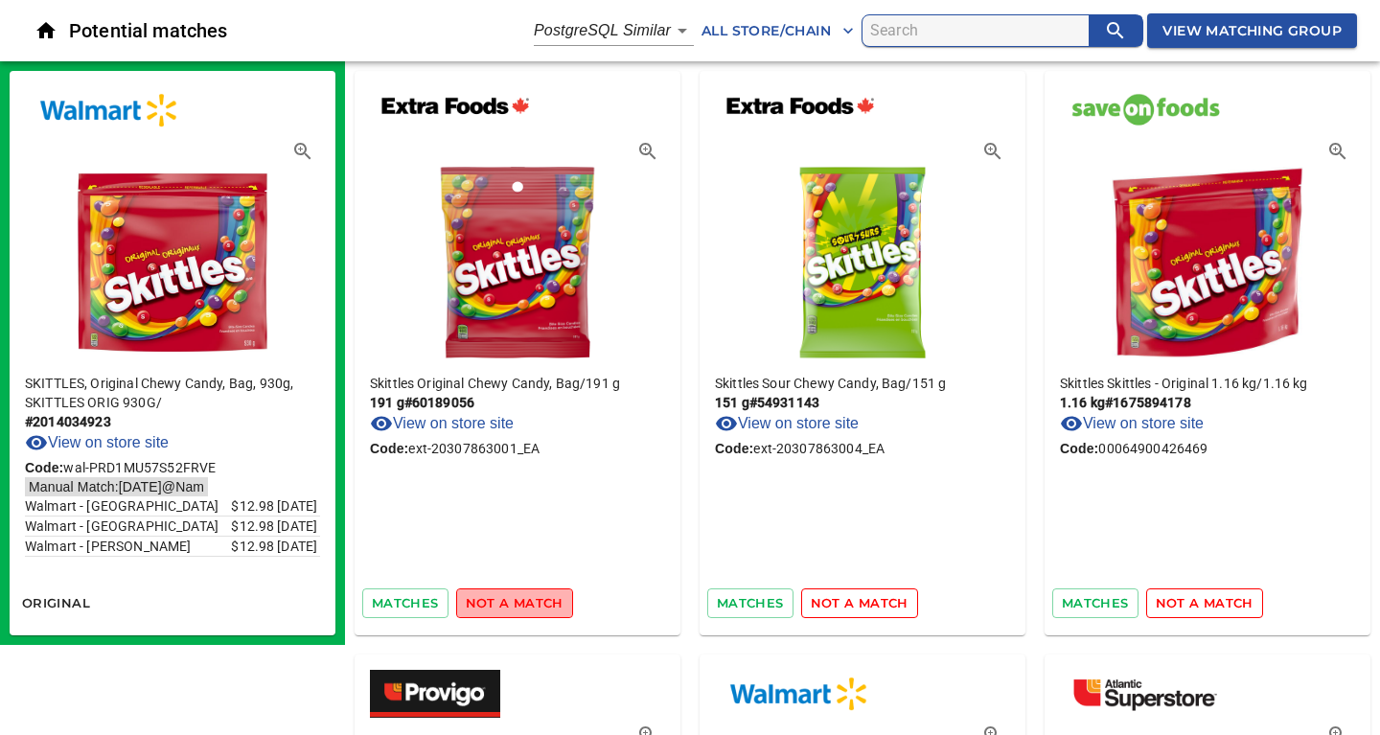
click at [515, 605] on span "not a match" at bounding box center [515, 603] width 98 height 22
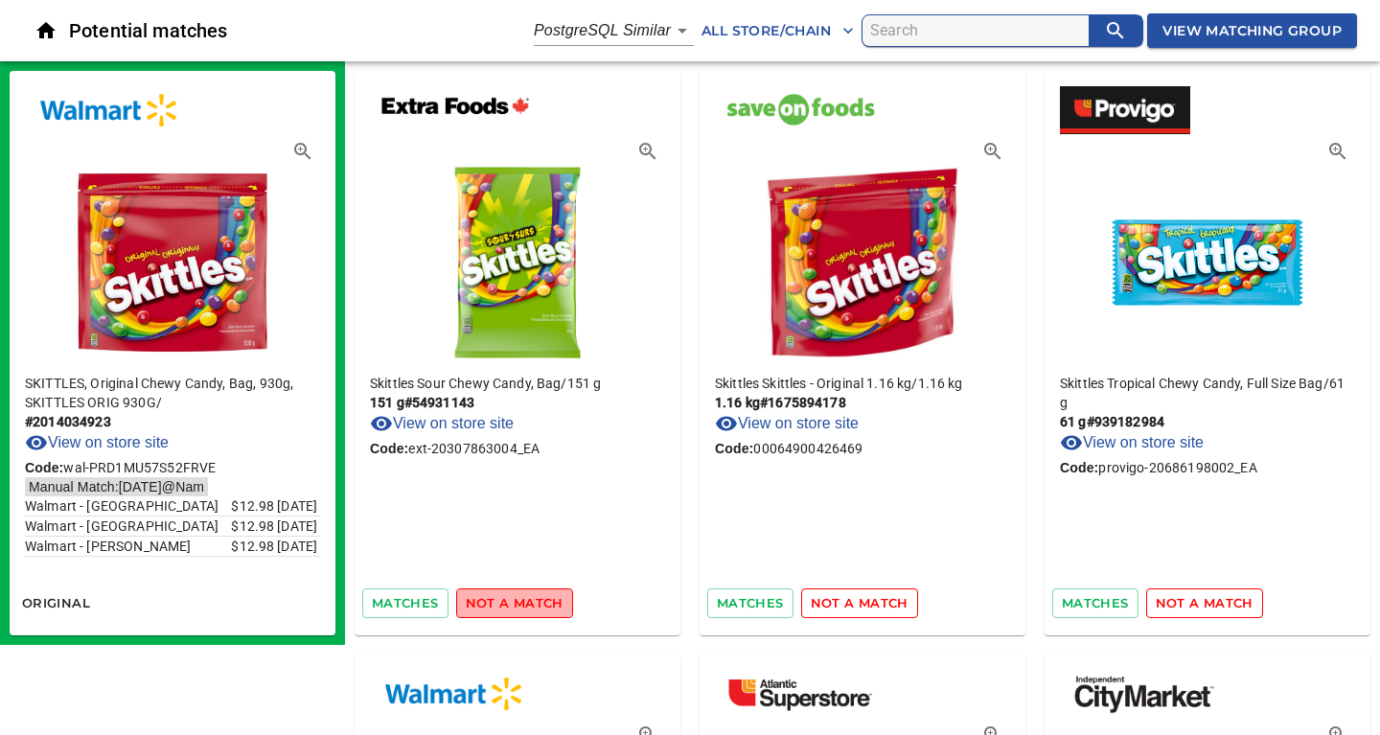
click at [515, 605] on span "not a match" at bounding box center [515, 603] width 98 height 22
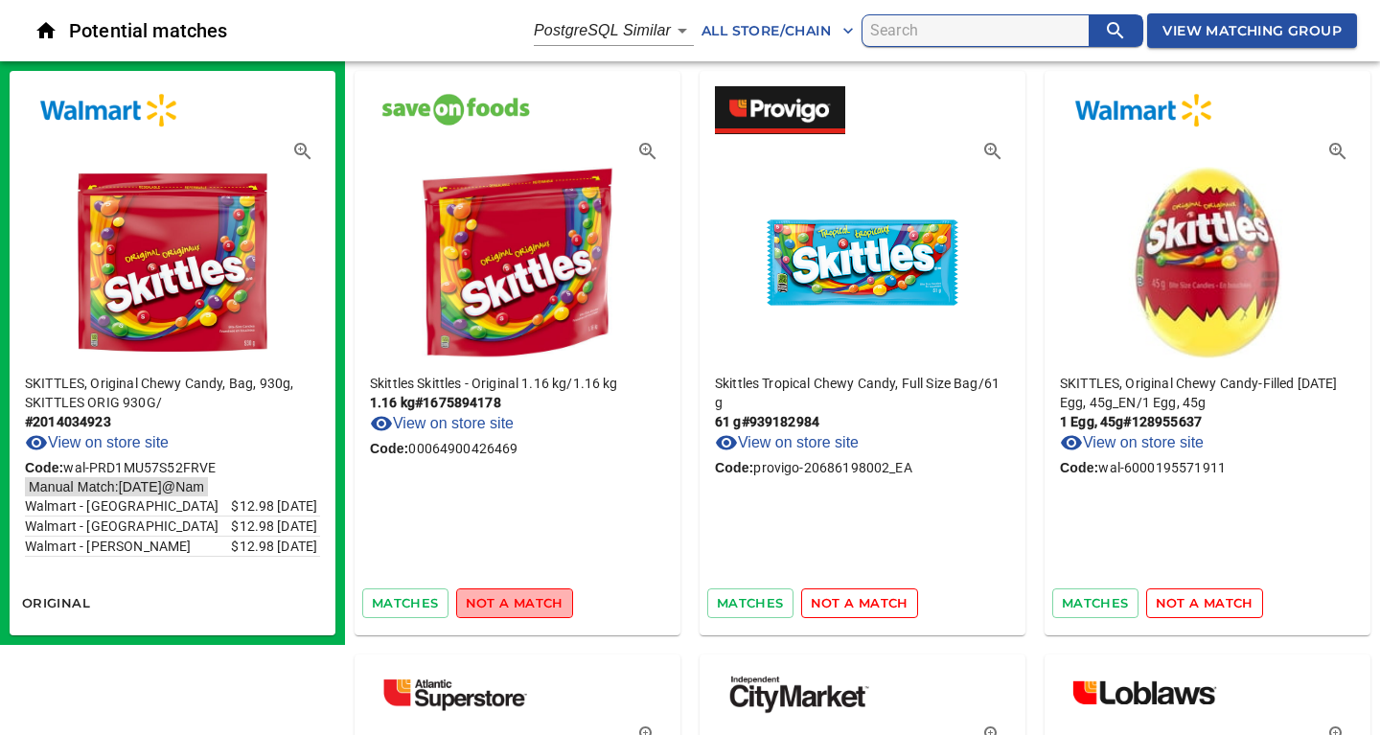
click at [515, 605] on span "not a match" at bounding box center [515, 603] width 98 height 22
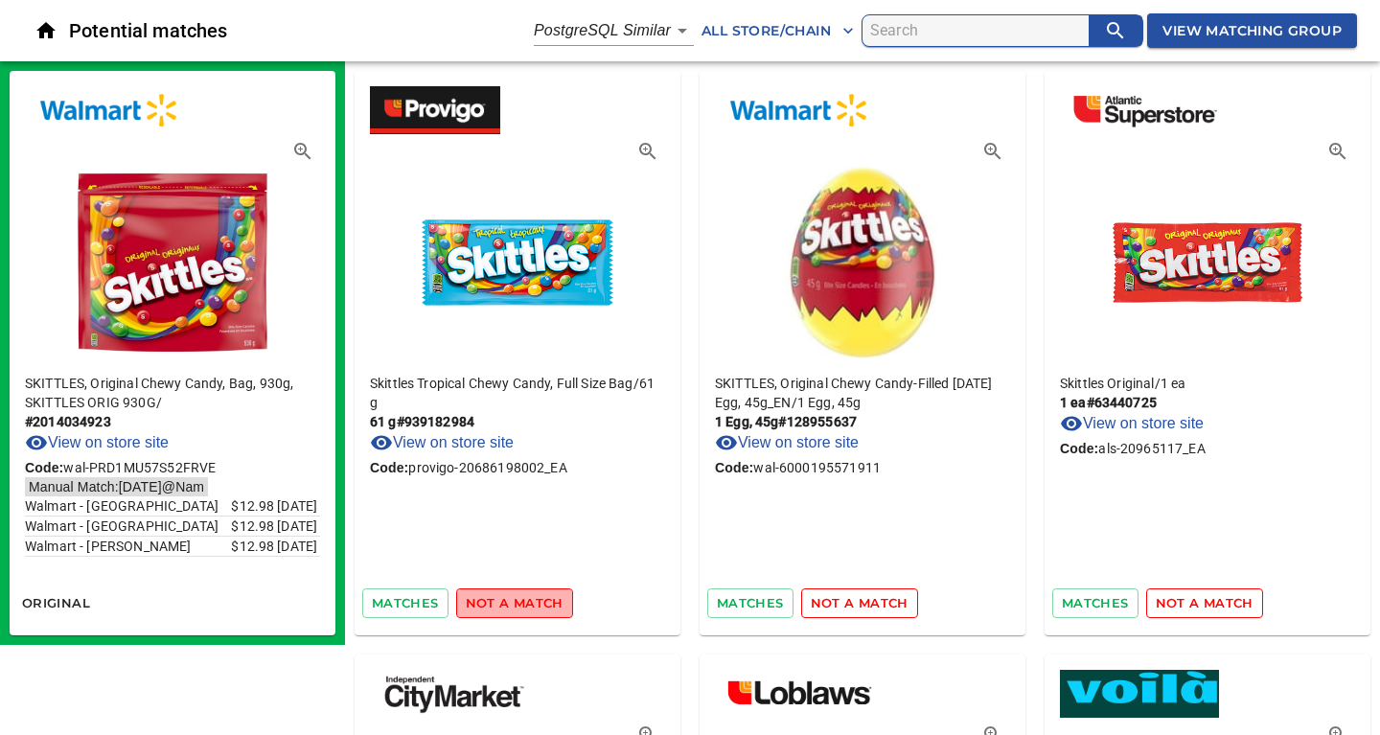
click at [515, 605] on span "not a match" at bounding box center [515, 603] width 98 height 22
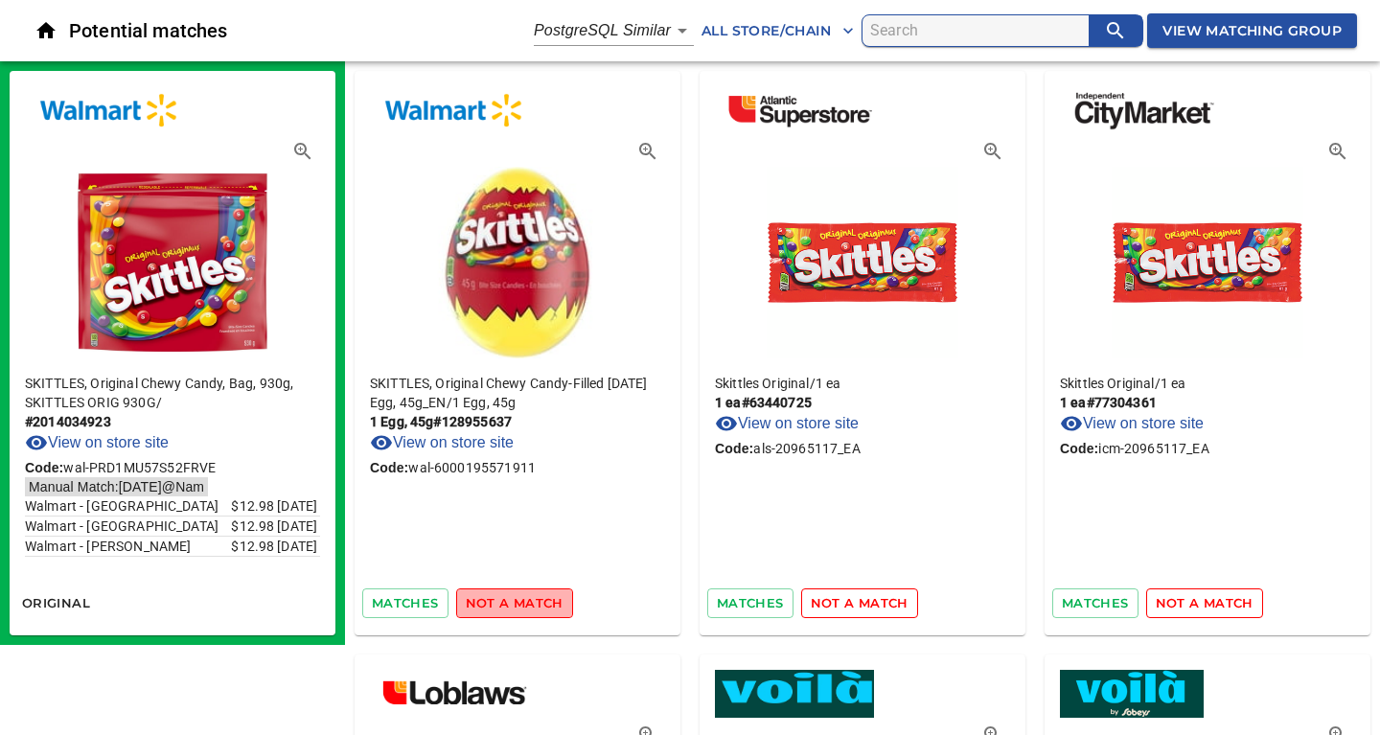
click at [515, 605] on span "not a match" at bounding box center [515, 603] width 98 height 22
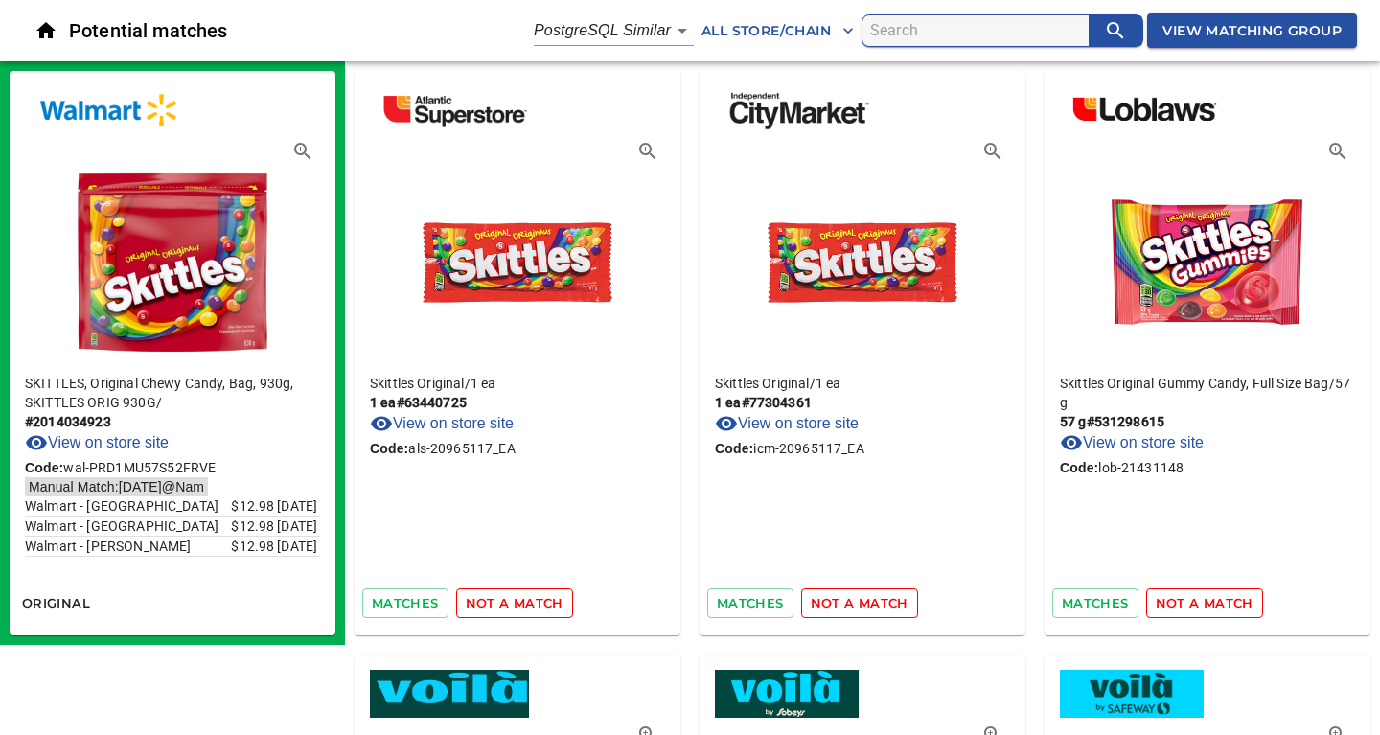
click at [515, 605] on span "not a match" at bounding box center [515, 603] width 98 height 22
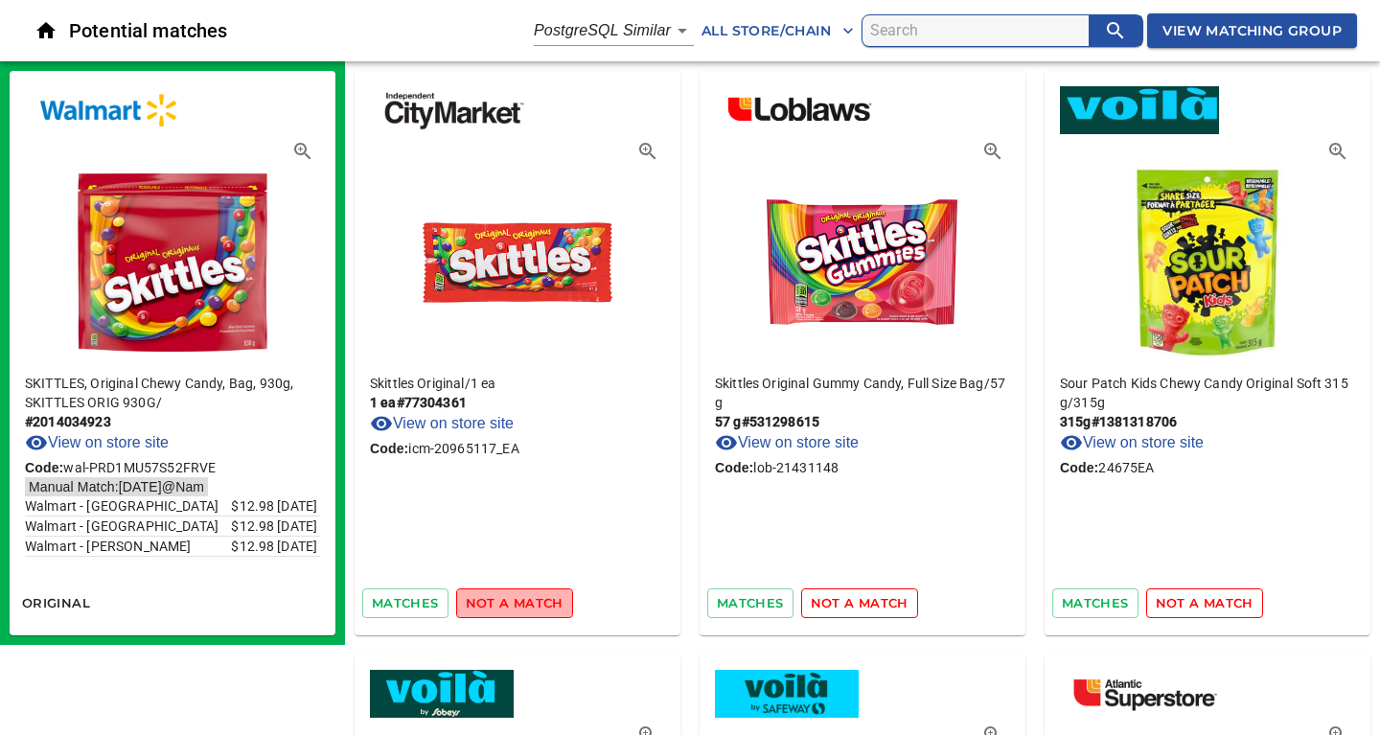
click at [515, 605] on span "not a match" at bounding box center [515, 603] width 98 height 22
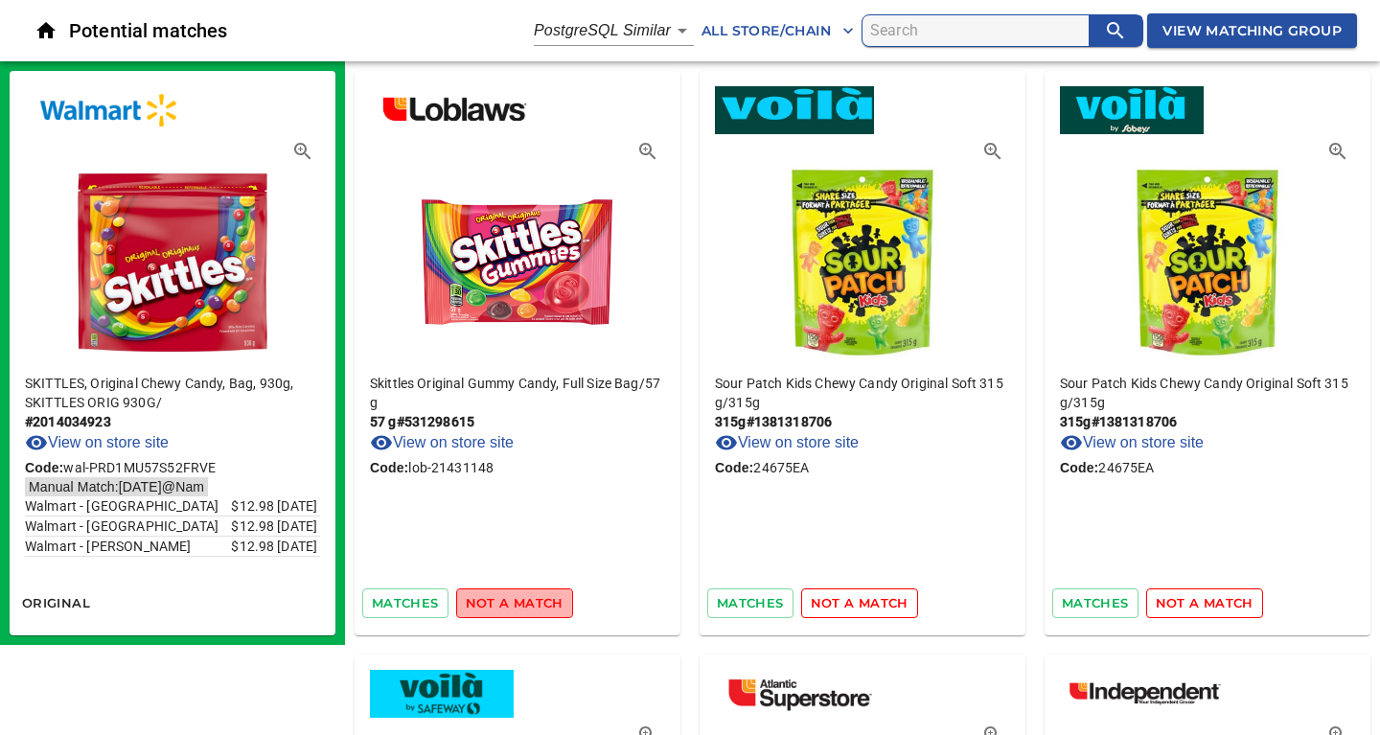
click at [515, 605] on span "not a match" at bounding box center [515, 603] width 98 height 22
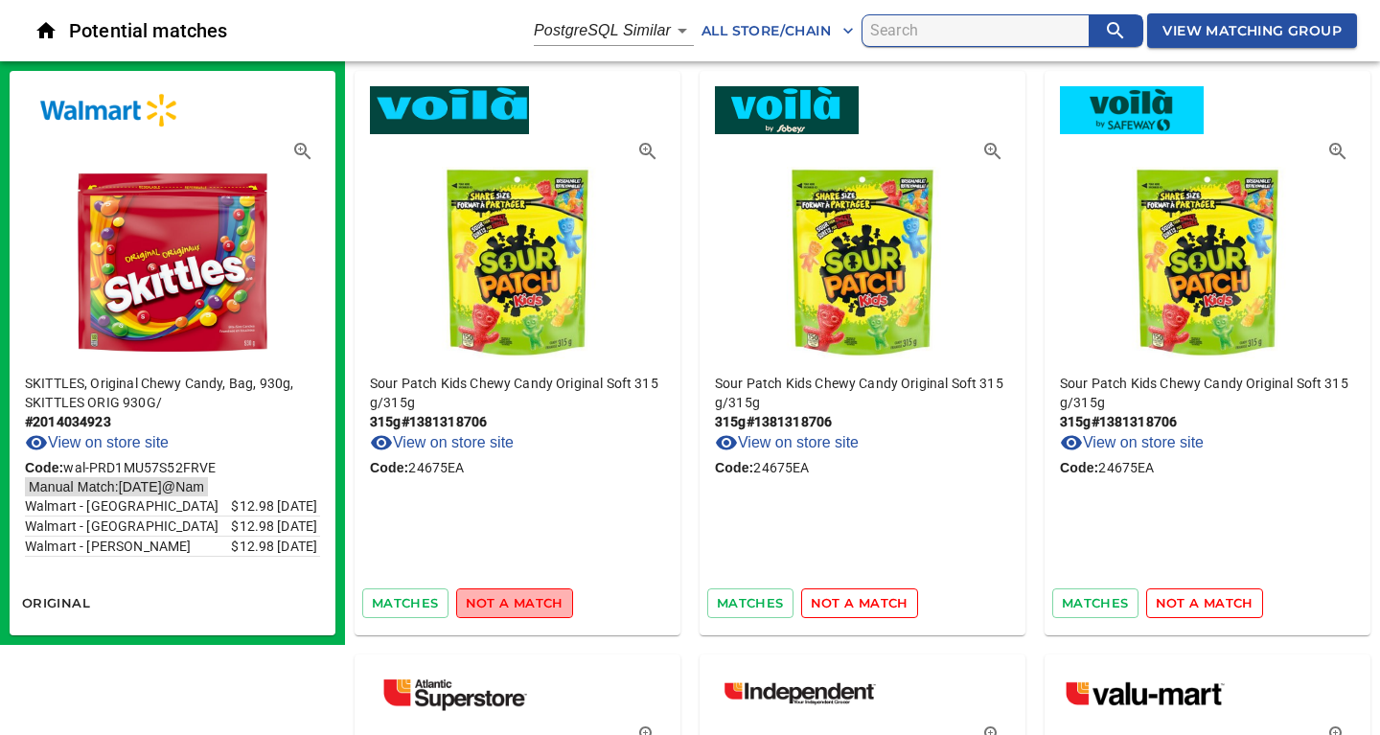
click at [515, 605] on span "not a match" at bounding box center [515, 603] width 98 height 22
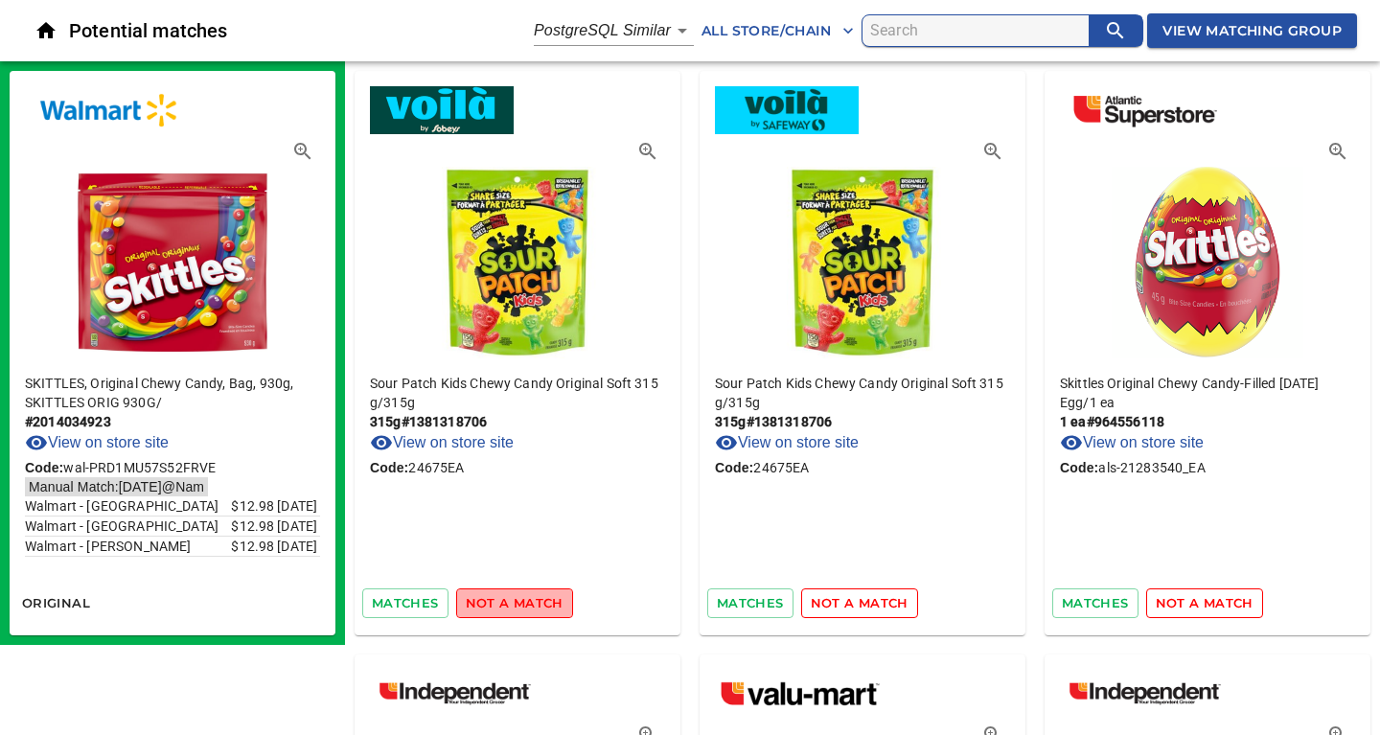
click at [515, 605] on span "not a match" at bounding box center [515, 603] width 98 height 22
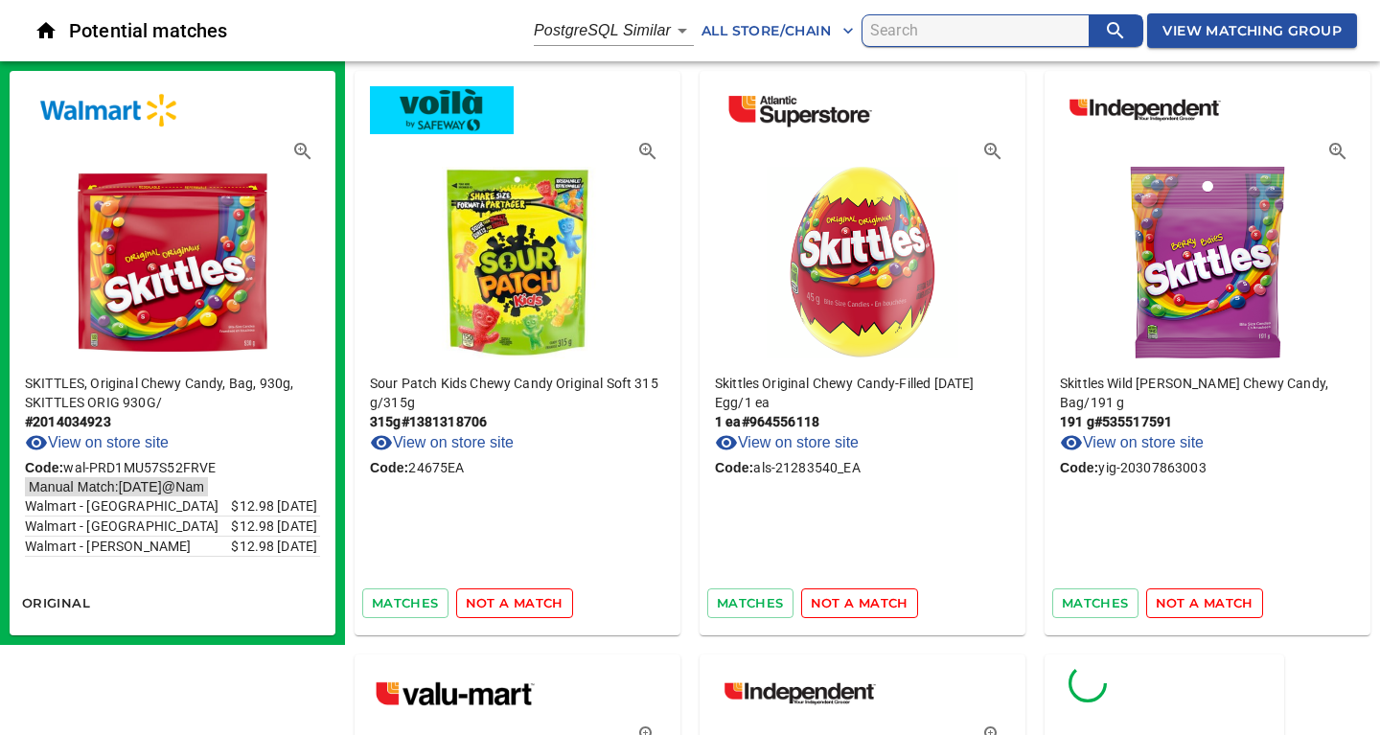
click at [515, 605] on span "not a match" at bounding box center [515, 603] width 98 height 22
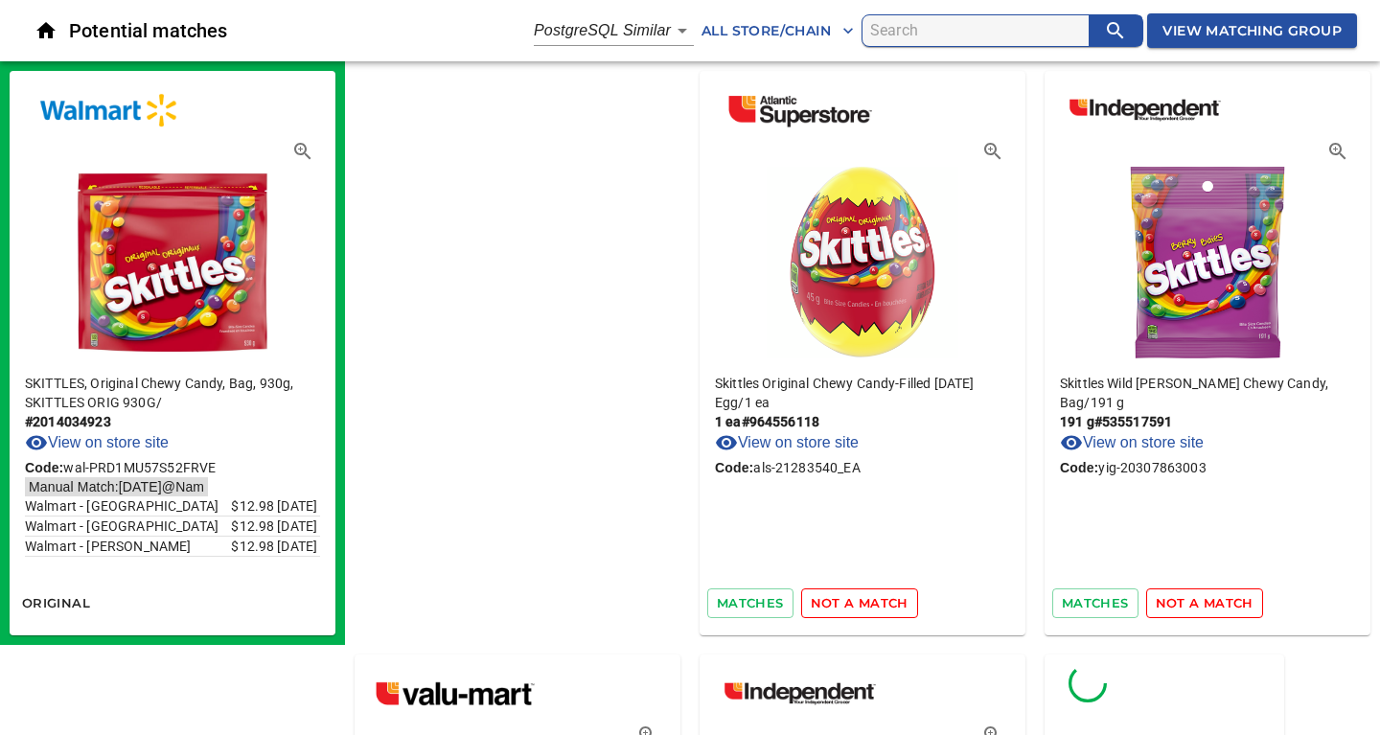
click at [810, 605] on span "not a match" at bounding box center [859, 603] width 98 height 22
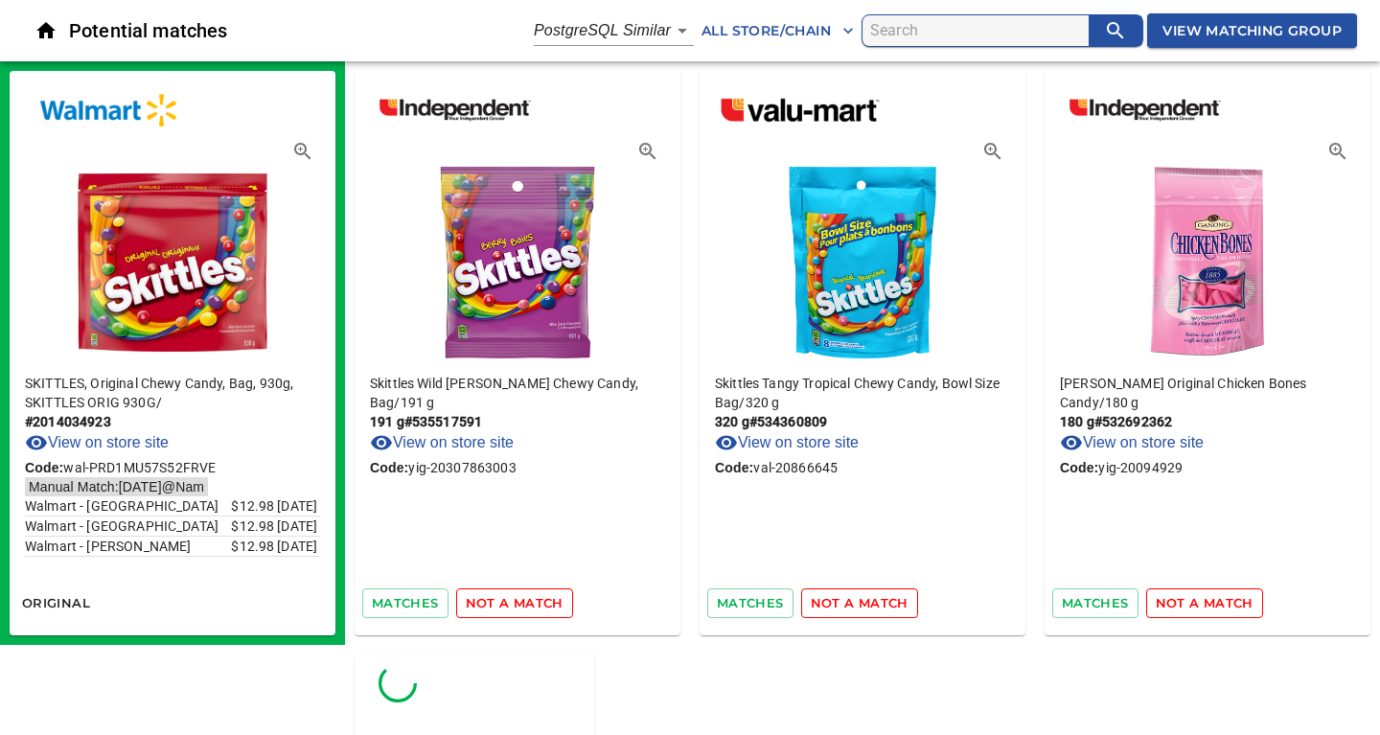
click at [515, 605] on span "not a match" at bounding box center [515, 603] width 98 height 22
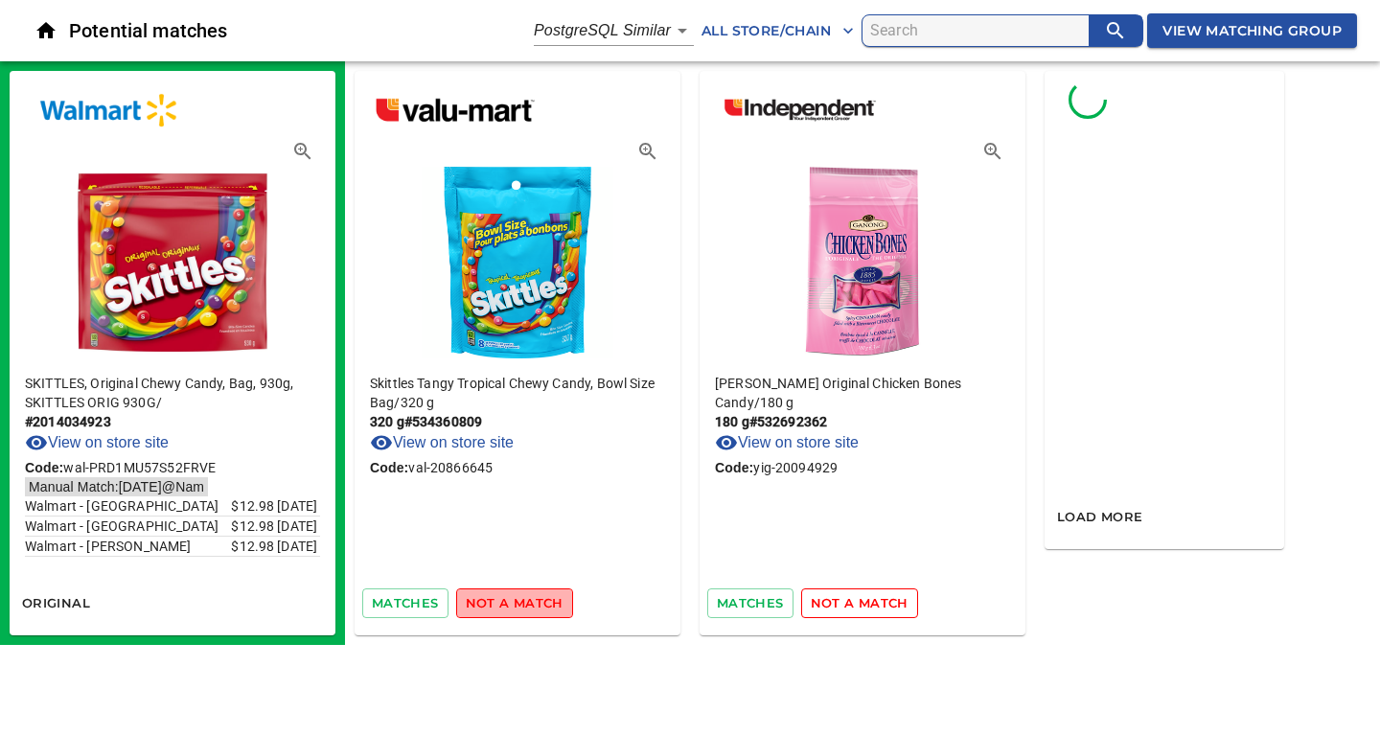
click at [515, 605] on span "not a match" at bounding box center [515, 603] width 98 height 22
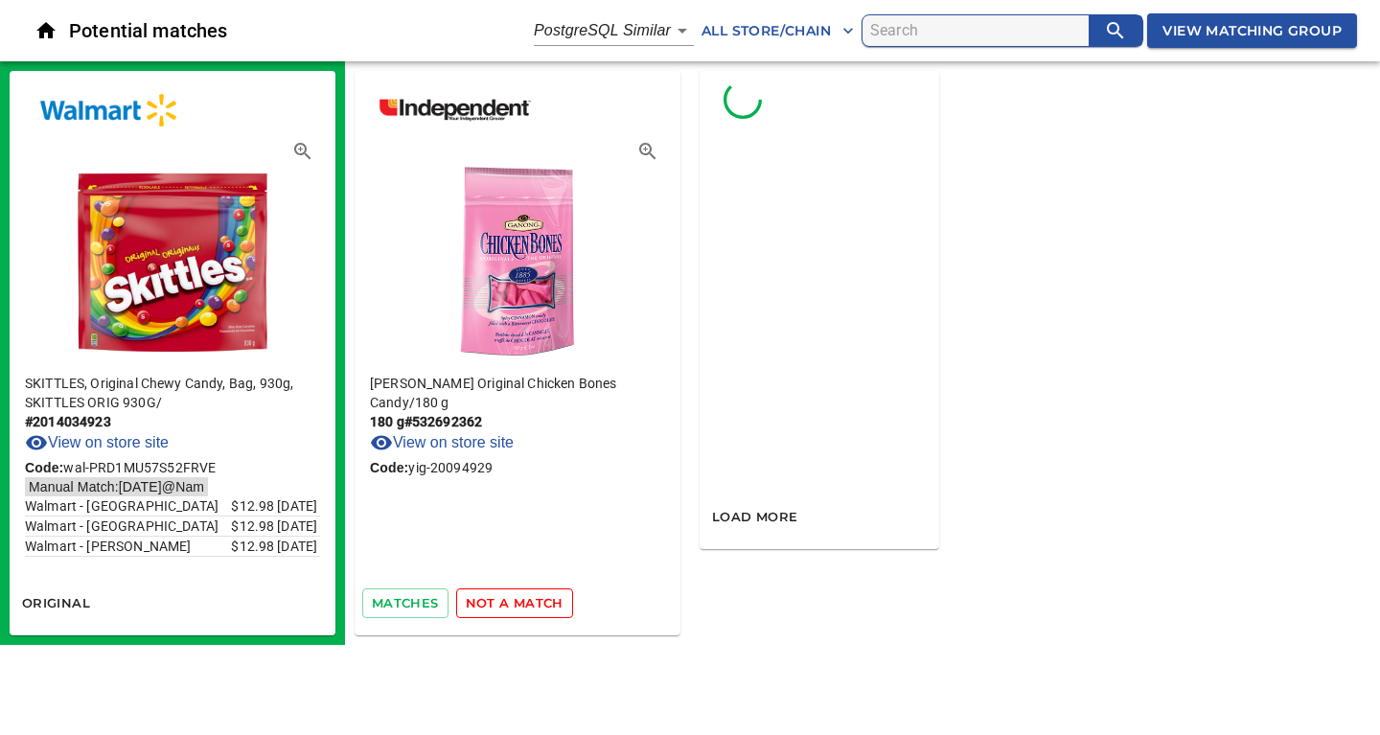
click at [515, 605] on span "not a match" at bounding box center [515, 603] width 98 height 22
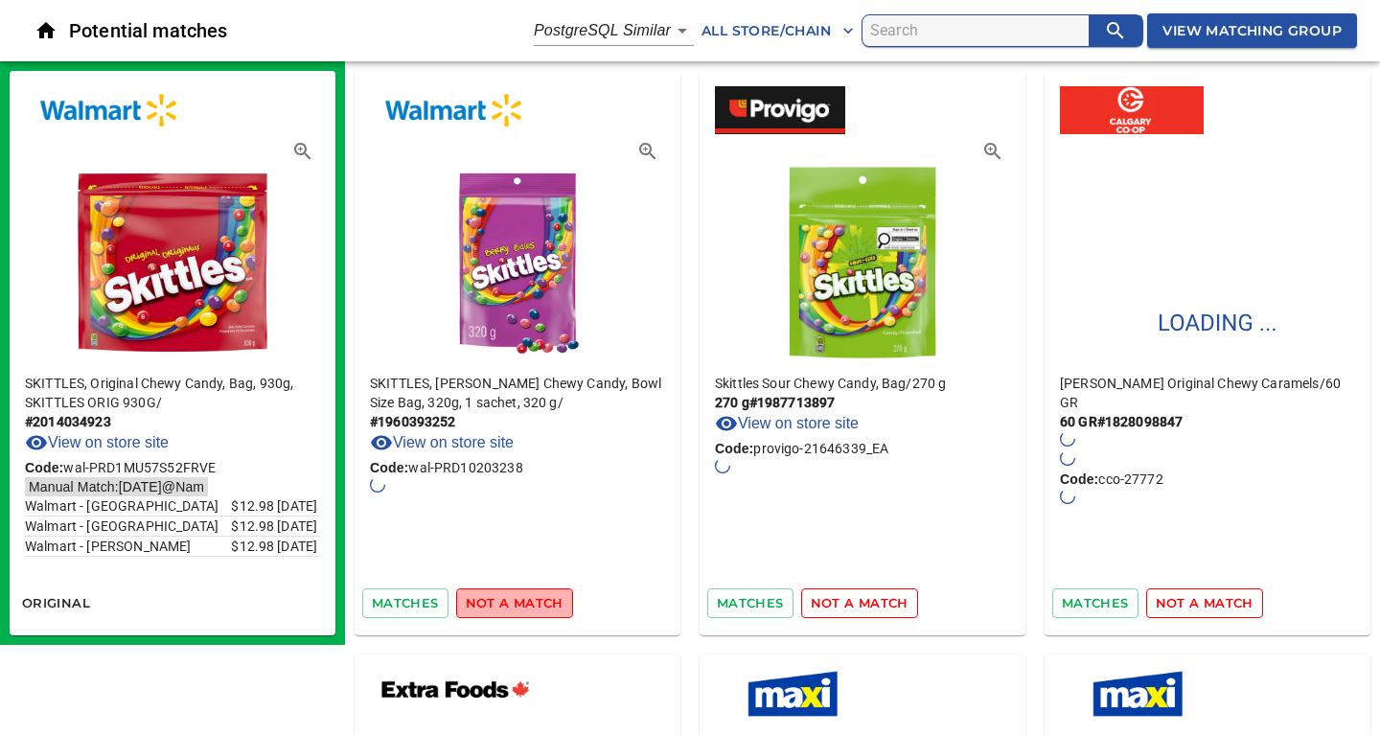
click at [515, 605] on span "not a match" at bounding box center [515, 603] width 98 height 22
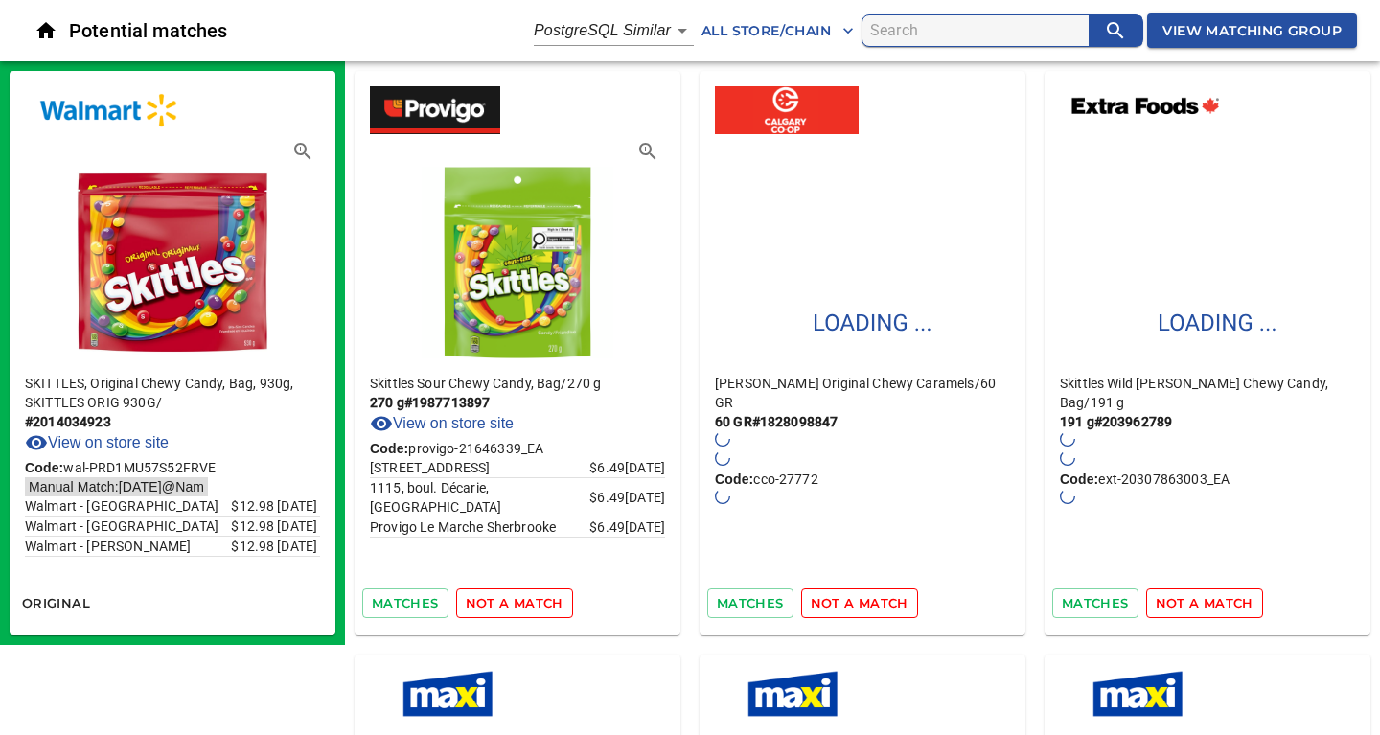
click at [515, 605] on span "not a match" at bounding box center [515, 603] width 98 height 22
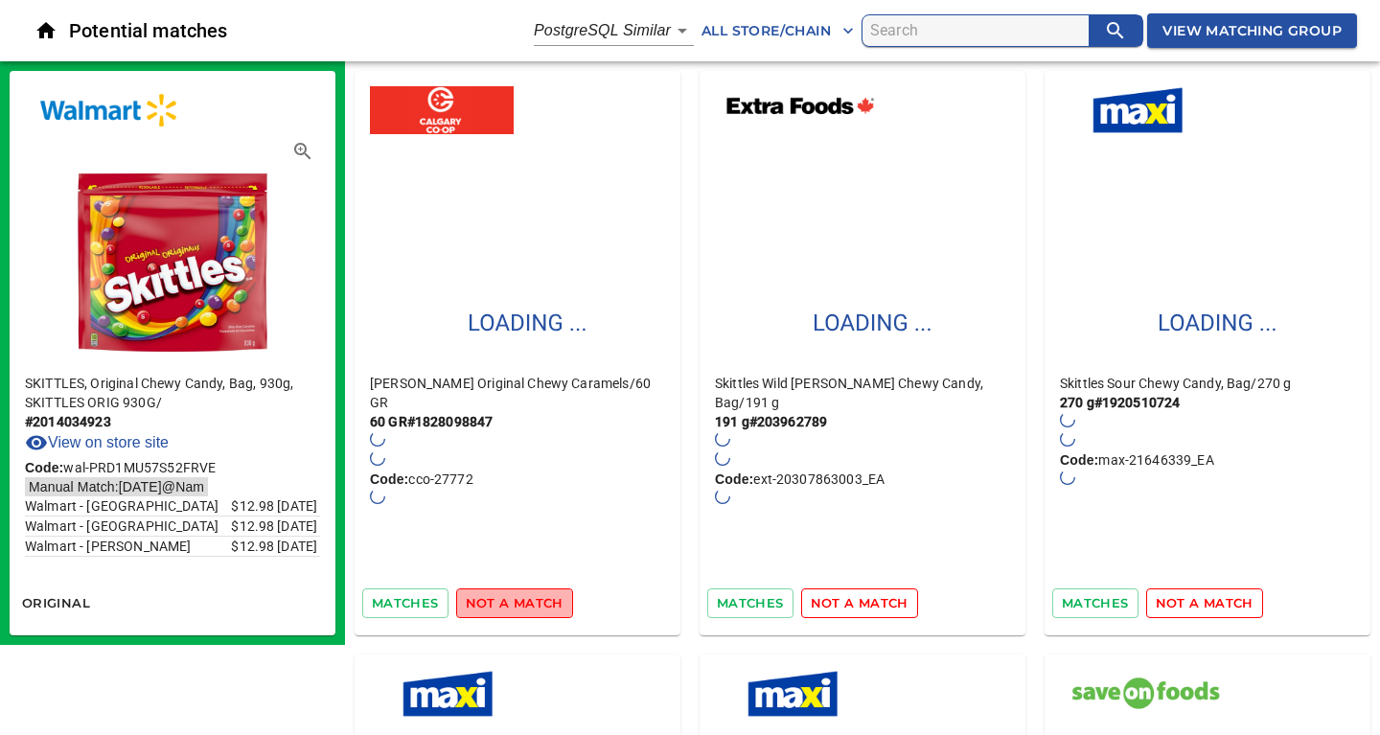
click at [515, 605] on span "not a match" at bounding box center [515, 603] width 98 height 22
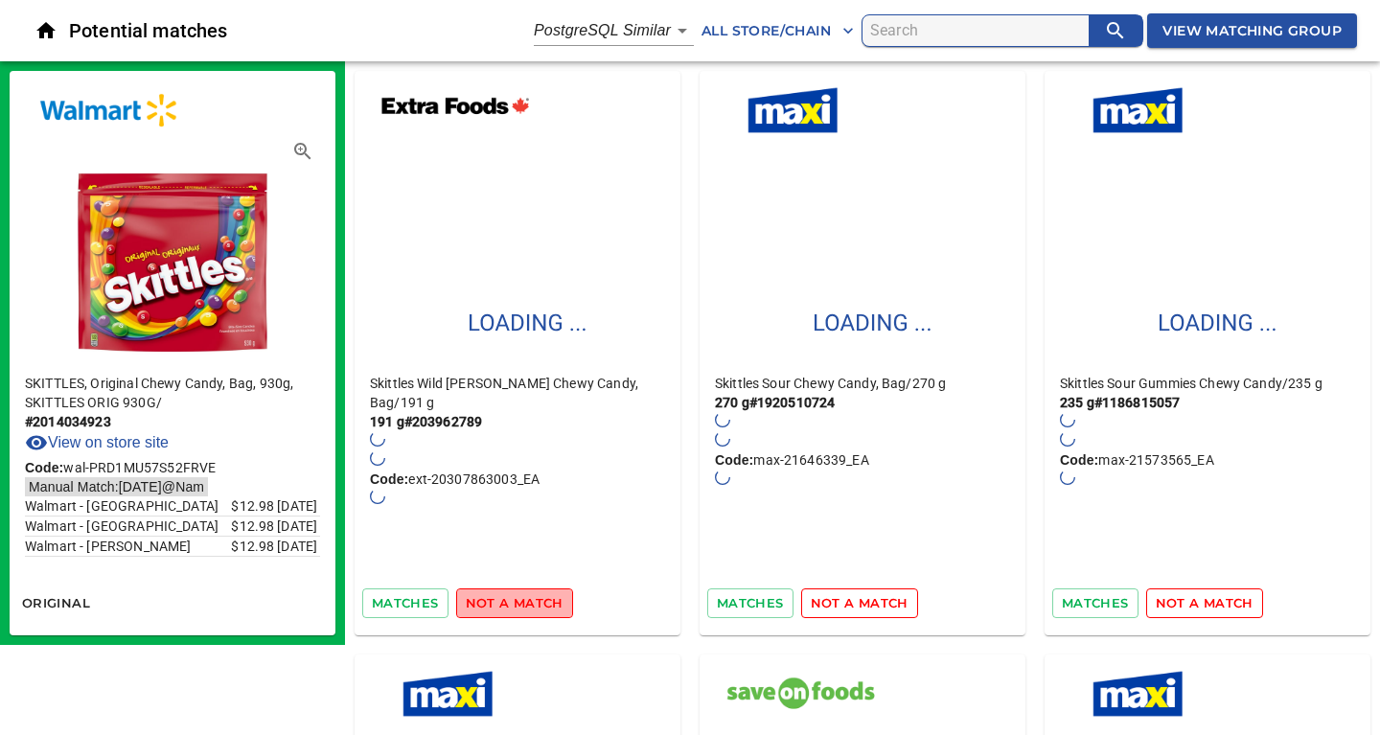
click at [515, 605] on span "not a match" at bounding box center [515, 603] width 98 height 22
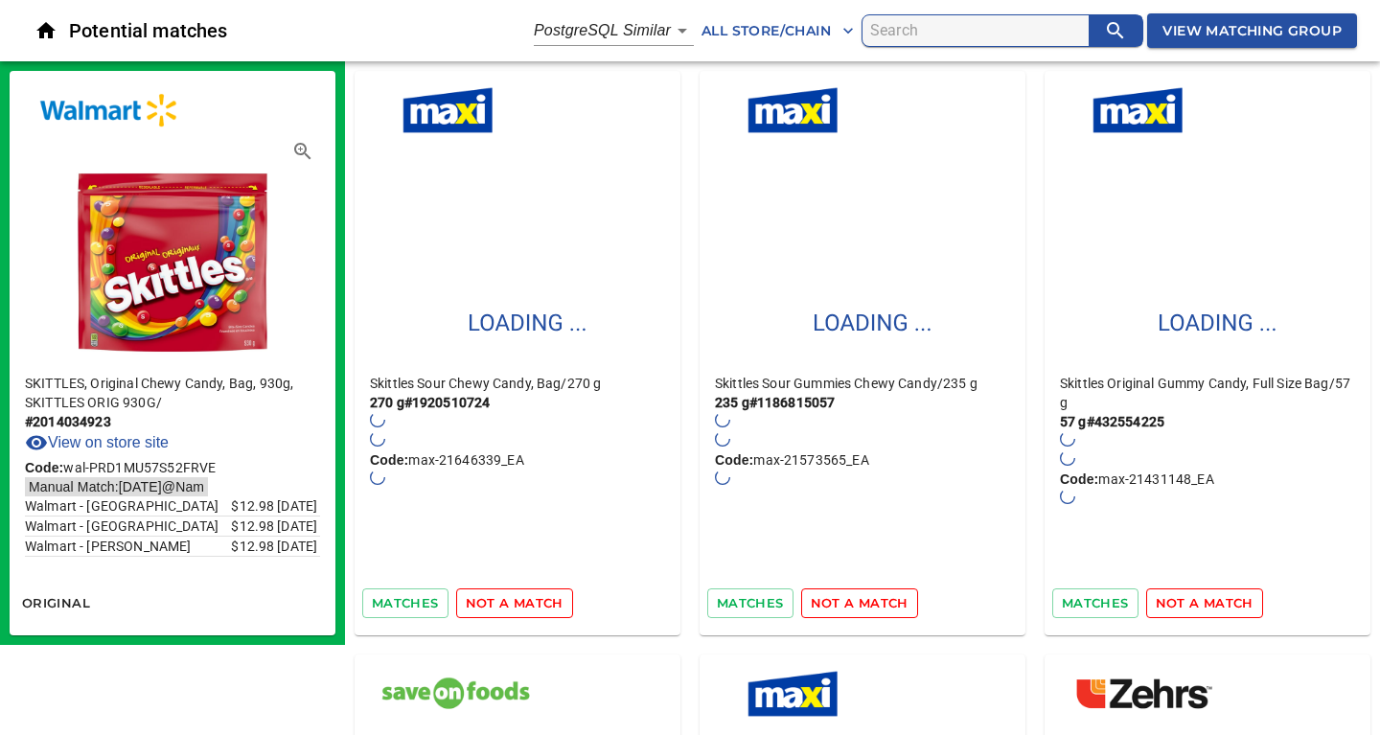
click at [515, 605] on span "not a match" at bounding box center [515, 603] width 98 height 22
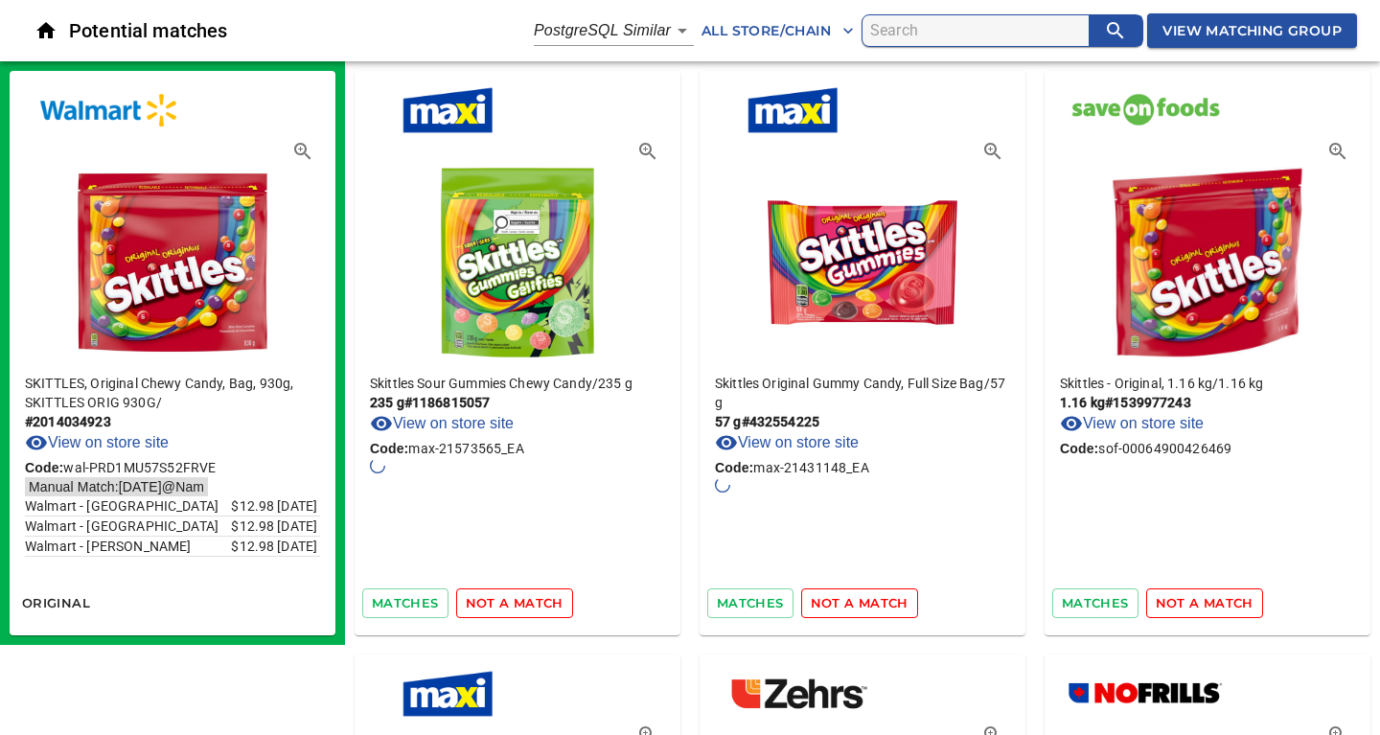
click at [515, 605] on span "not a match" at bounding box center [515, 603] width 98 height 22
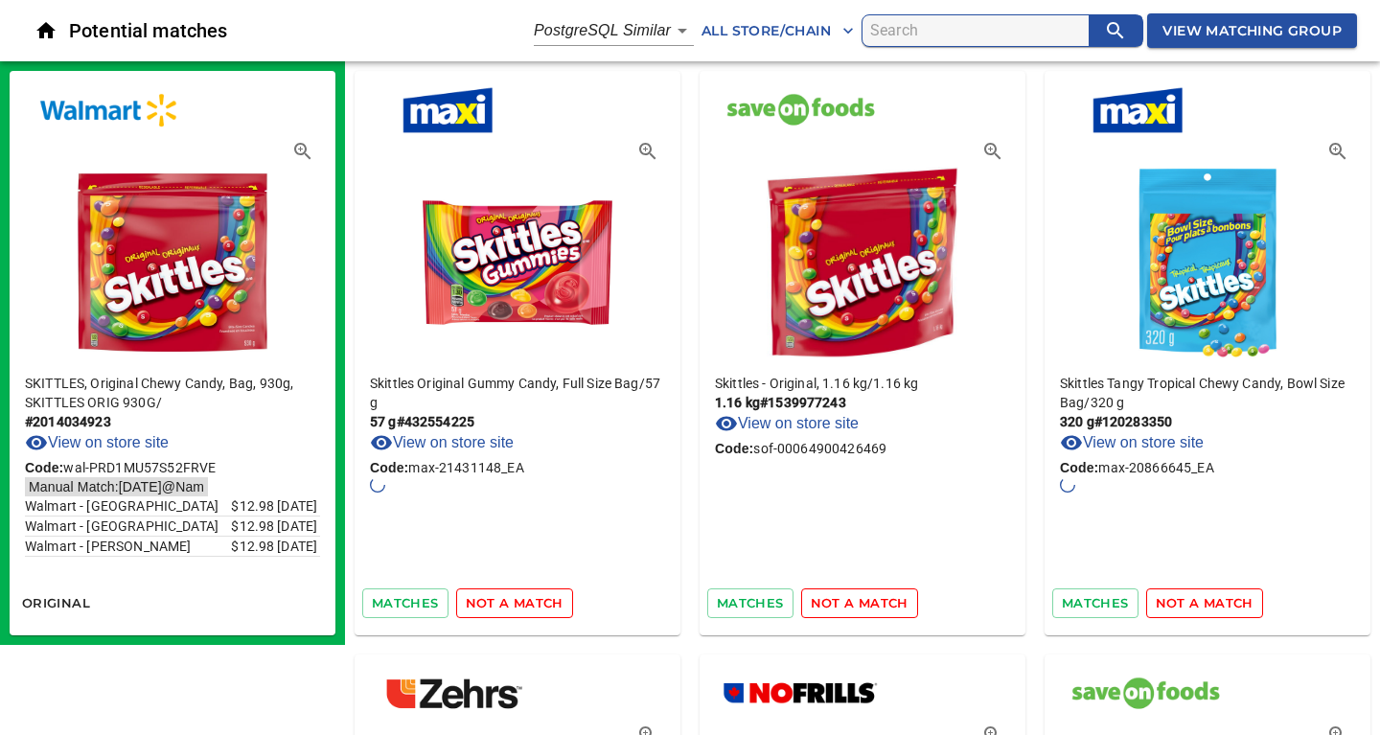
click at [515, 605] on span "not a match" at bounding box center [515, 603] width 98 height 22
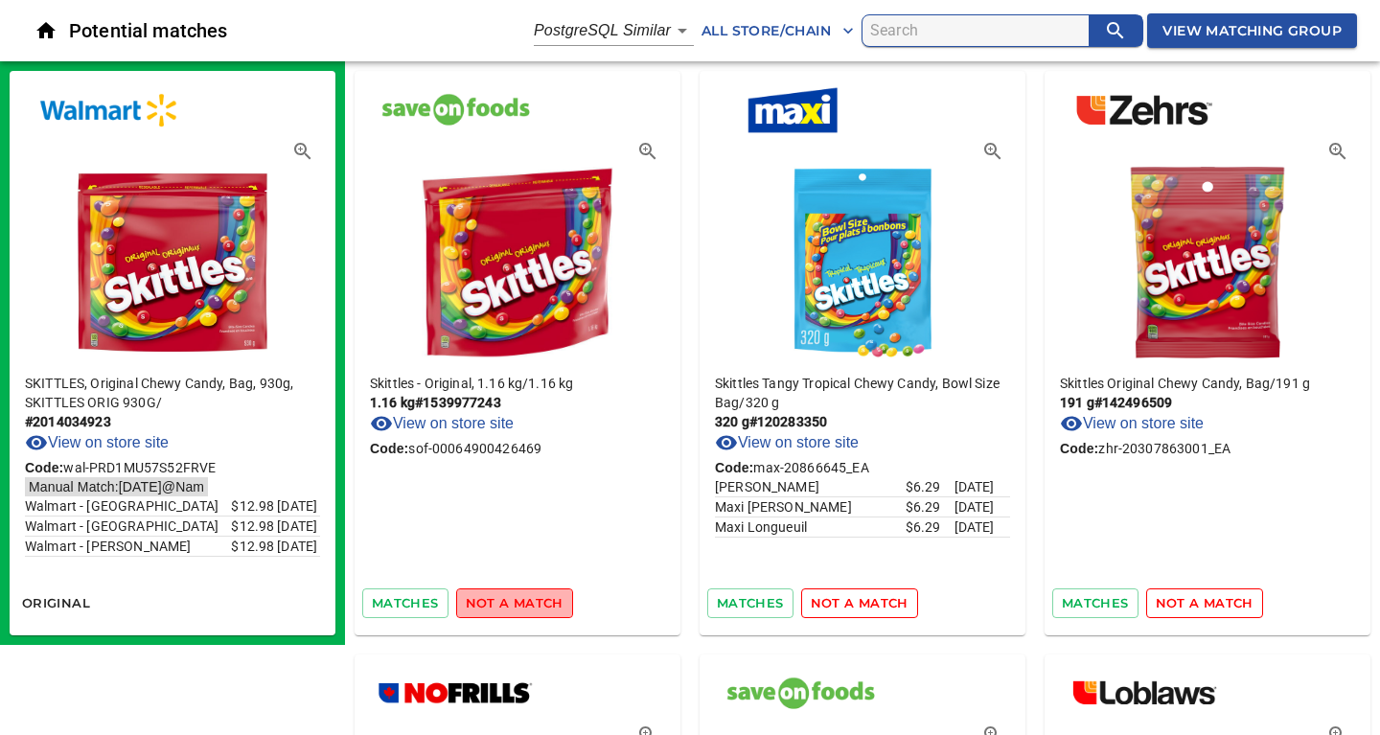
click at [515, 605] on span "not a match" at bounding box center [515, 603] width 98 height 22
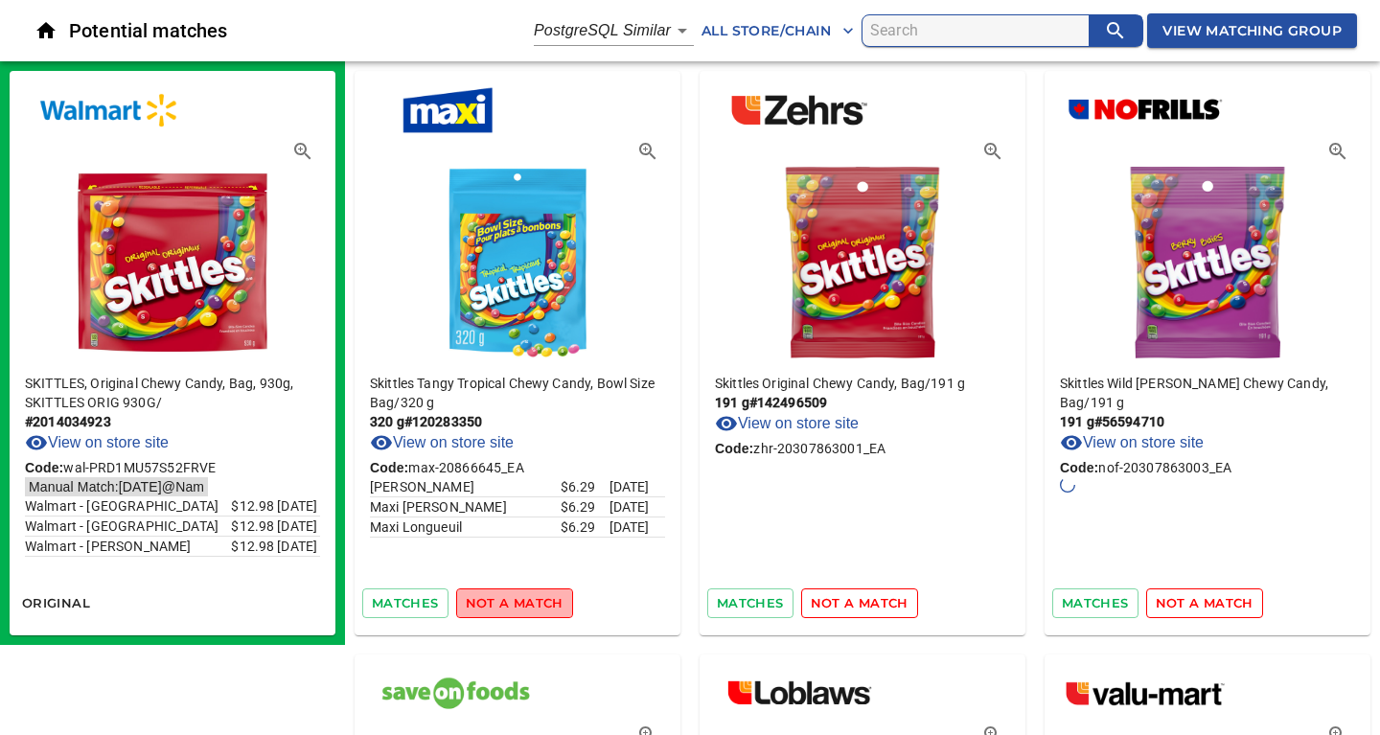
click at [515, 605] on span "not a match" at bounding box center [515, 603] width 98 height 22
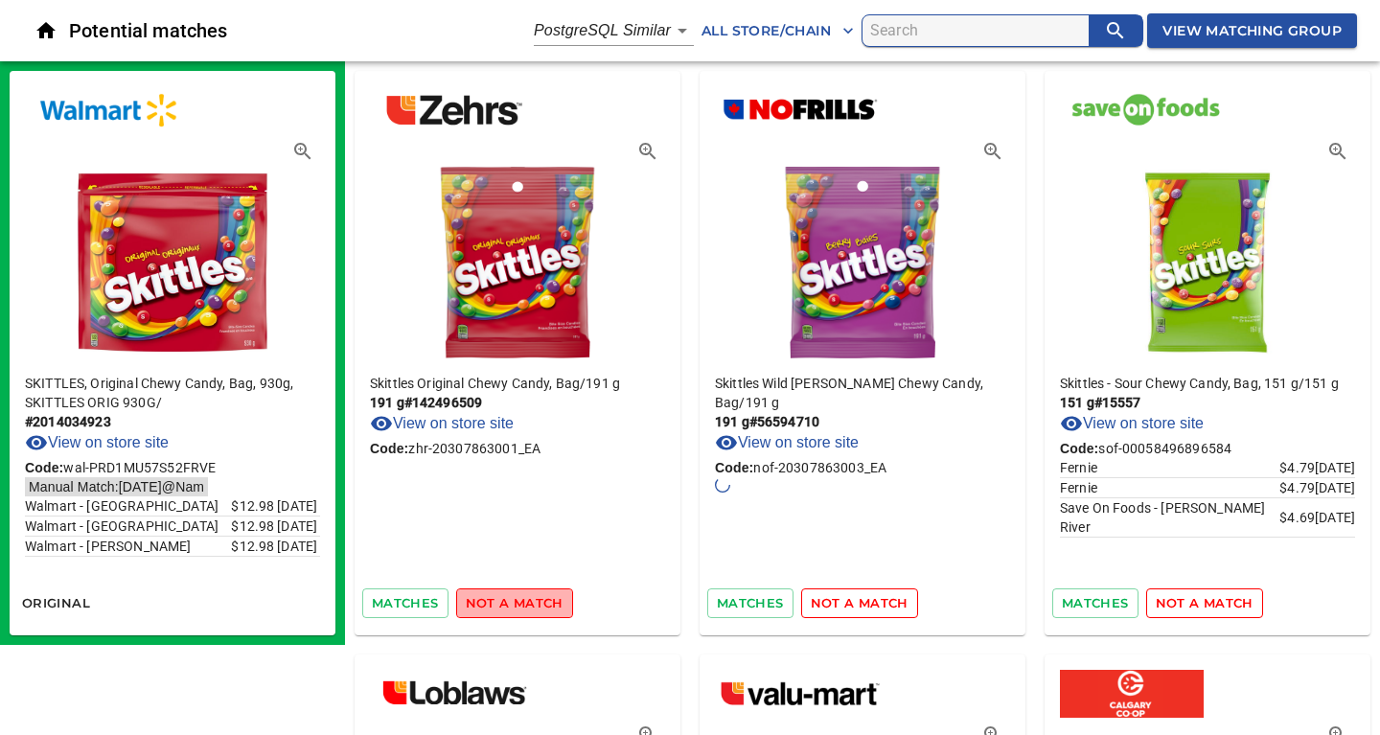
click at [515, 605] on span "not a match" at bounding box center [515, 603] width 98 height 22
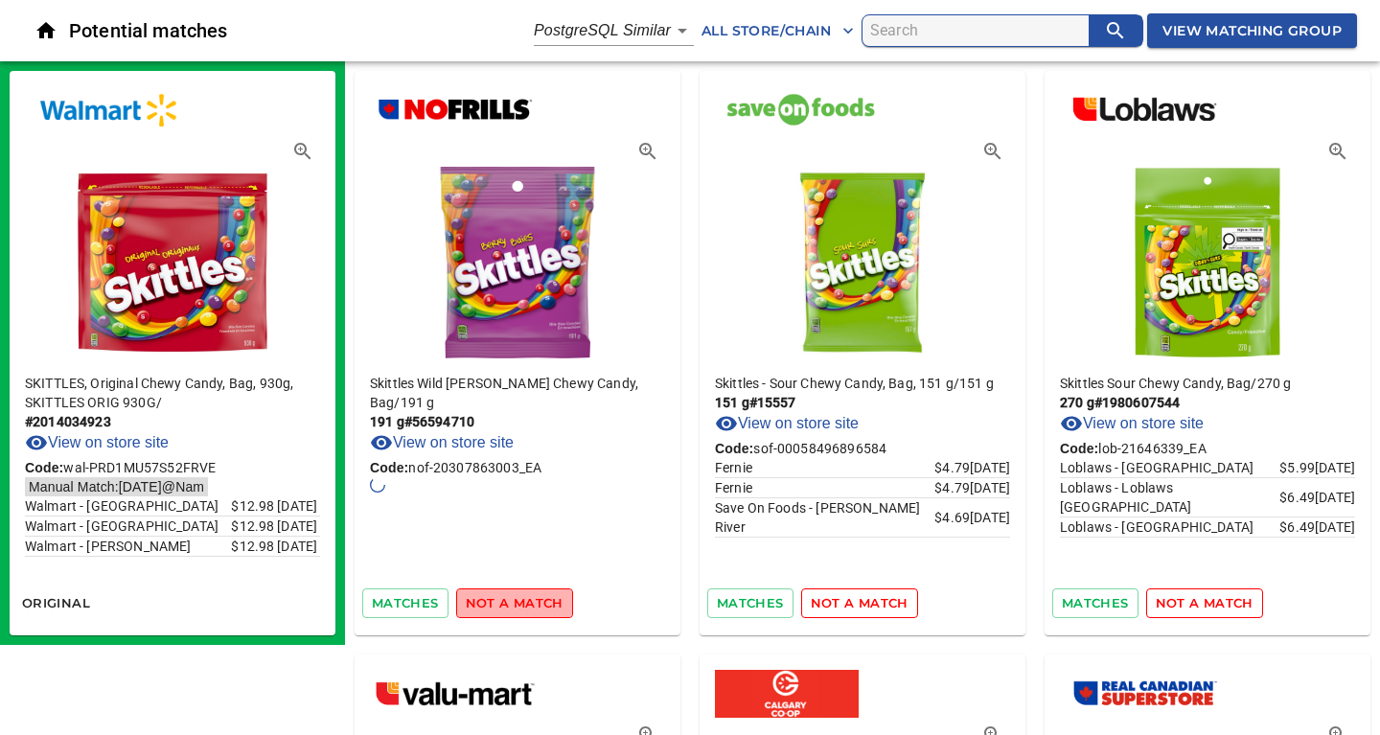
click at [515, 605] on span "not a match" at bounding box center [515, 603] width 98 height 22
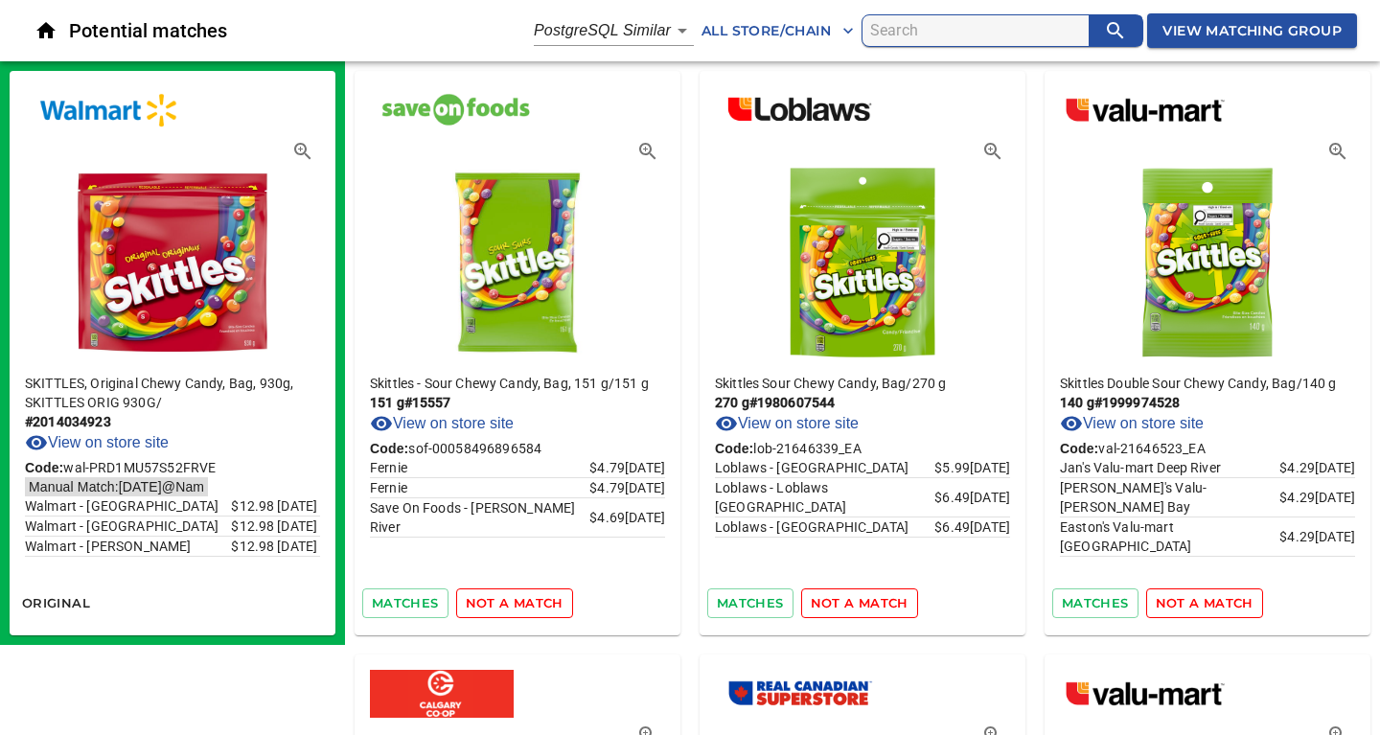
click at [515, 605] on span "not a match" at bounding box center [515, 603] width 98 height 22
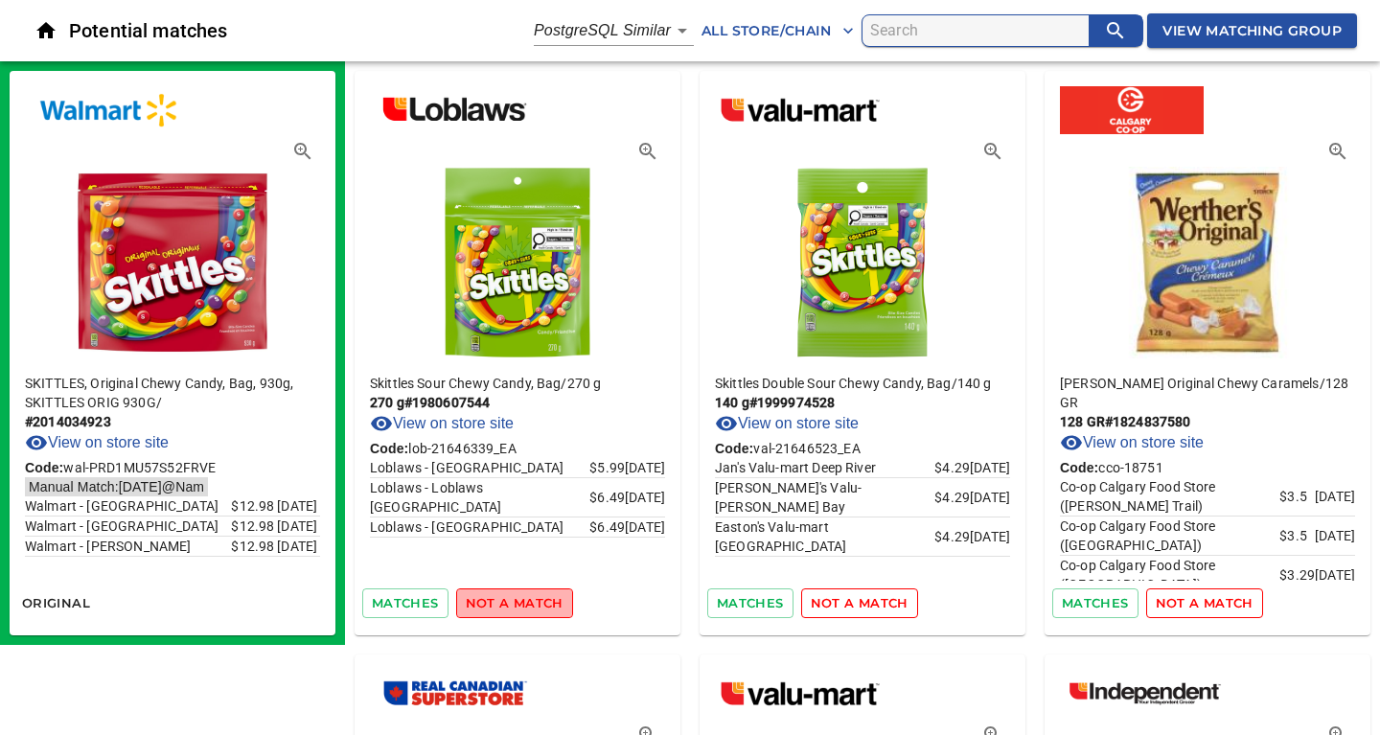
click at [515, 605] on span "not a match" at bounding box center [515, 603] width 98 height 22
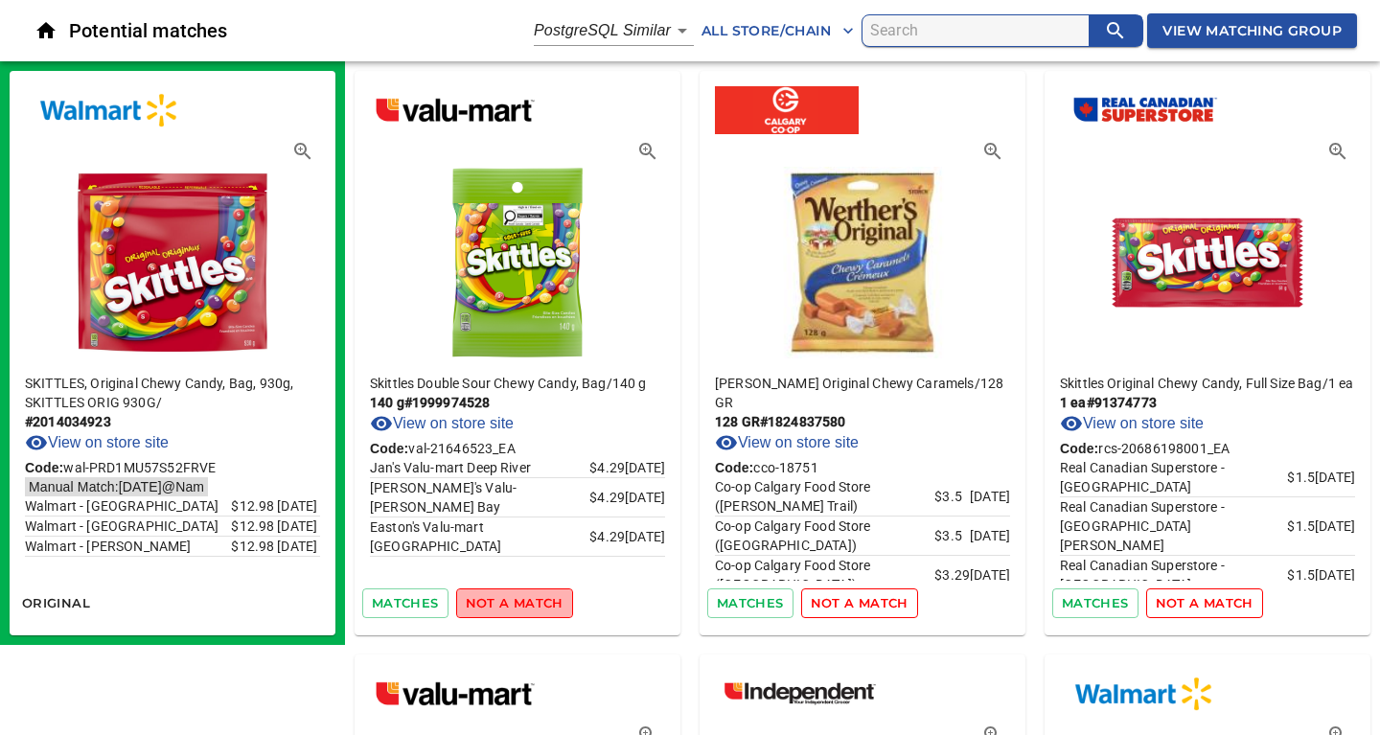
click at [515, 605] on span "not a match" at bounding box center [515, 603] width 98 height 22
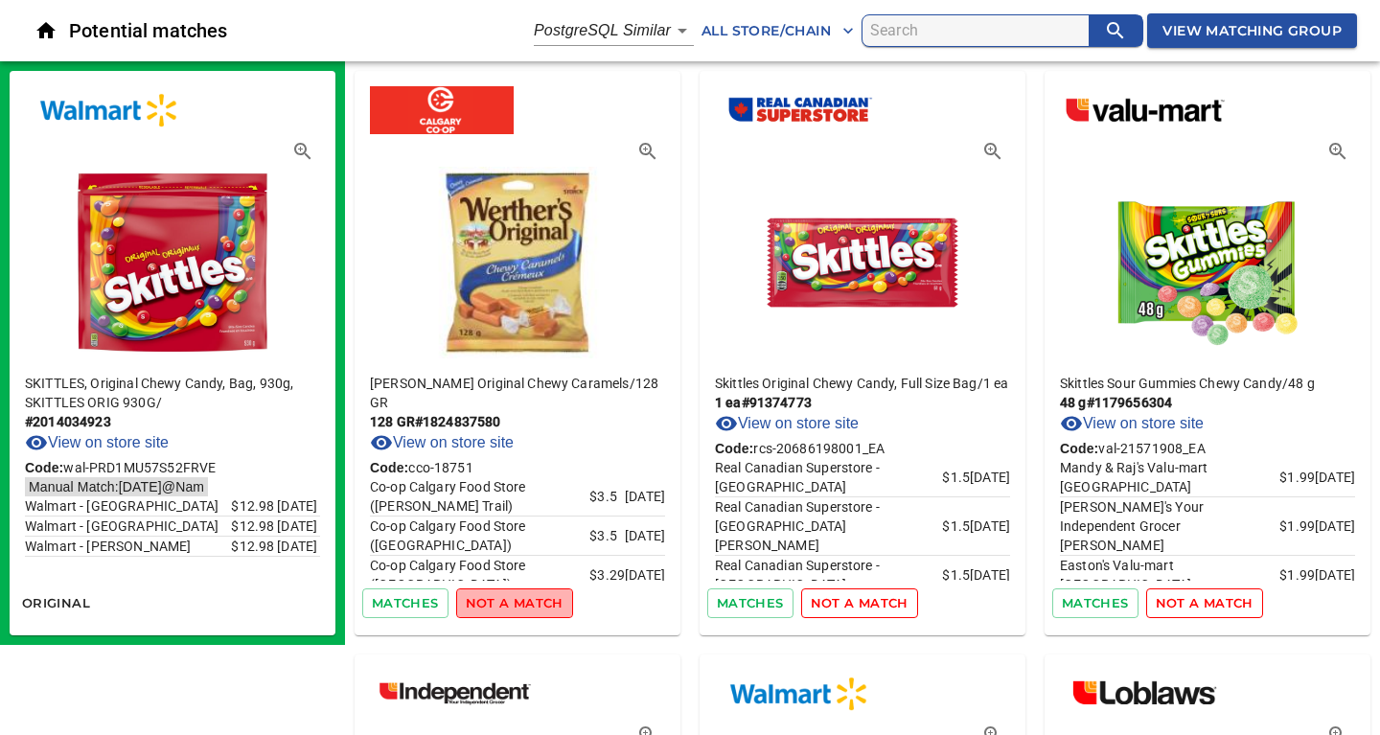
click at [515, 605] on span "not a match" at bounding box center [515, 603] width 98 height 22
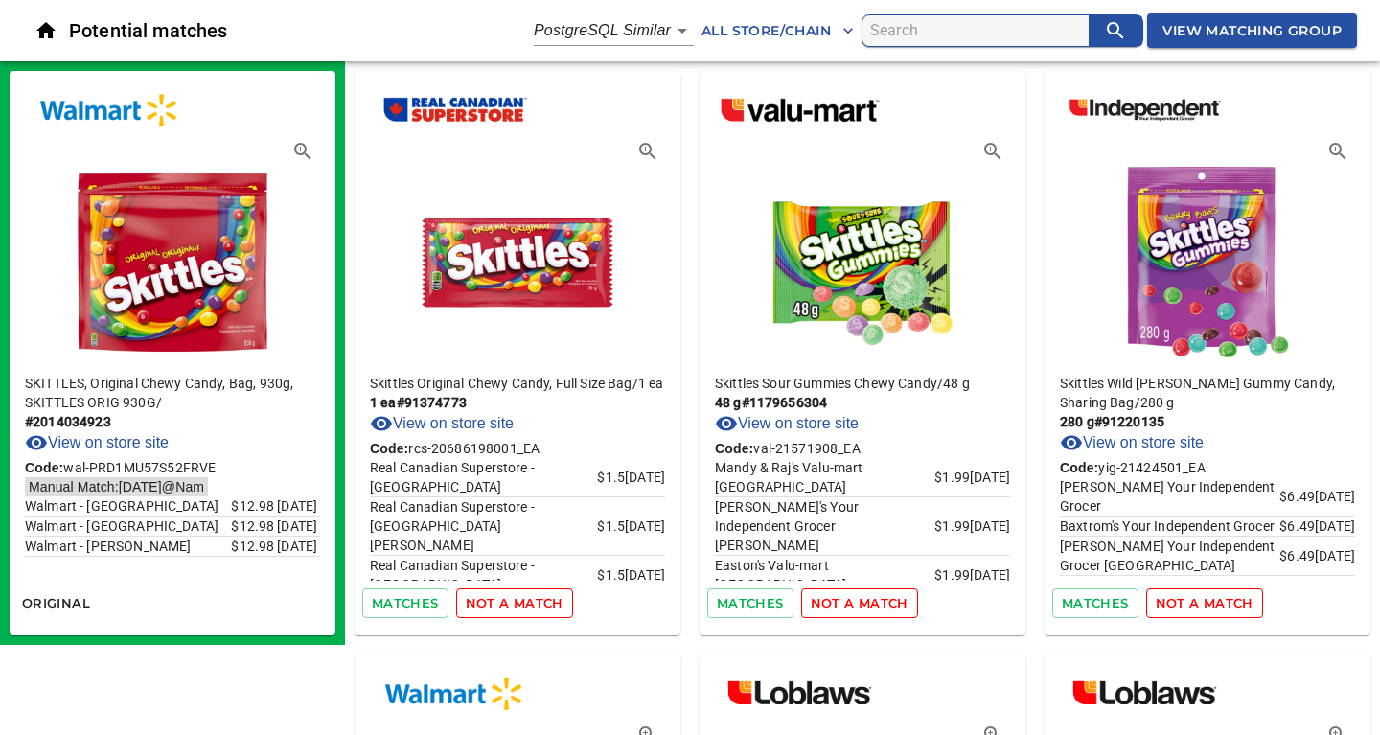
click at [515, 605] on span "not a match" at bounding box center [515, 603] width 98 height 22
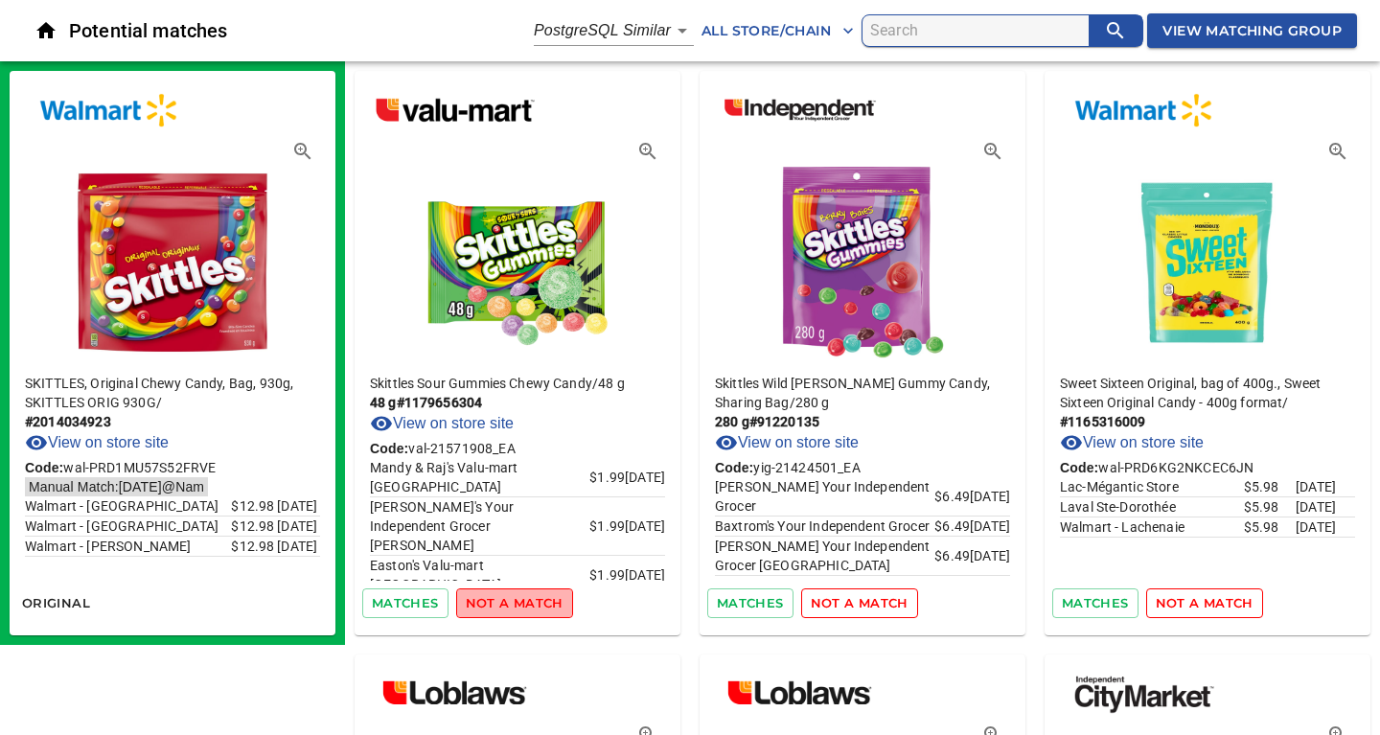
click at [515, 605] on span "not a match" at bounding box center [515, 603] width 98 height 22
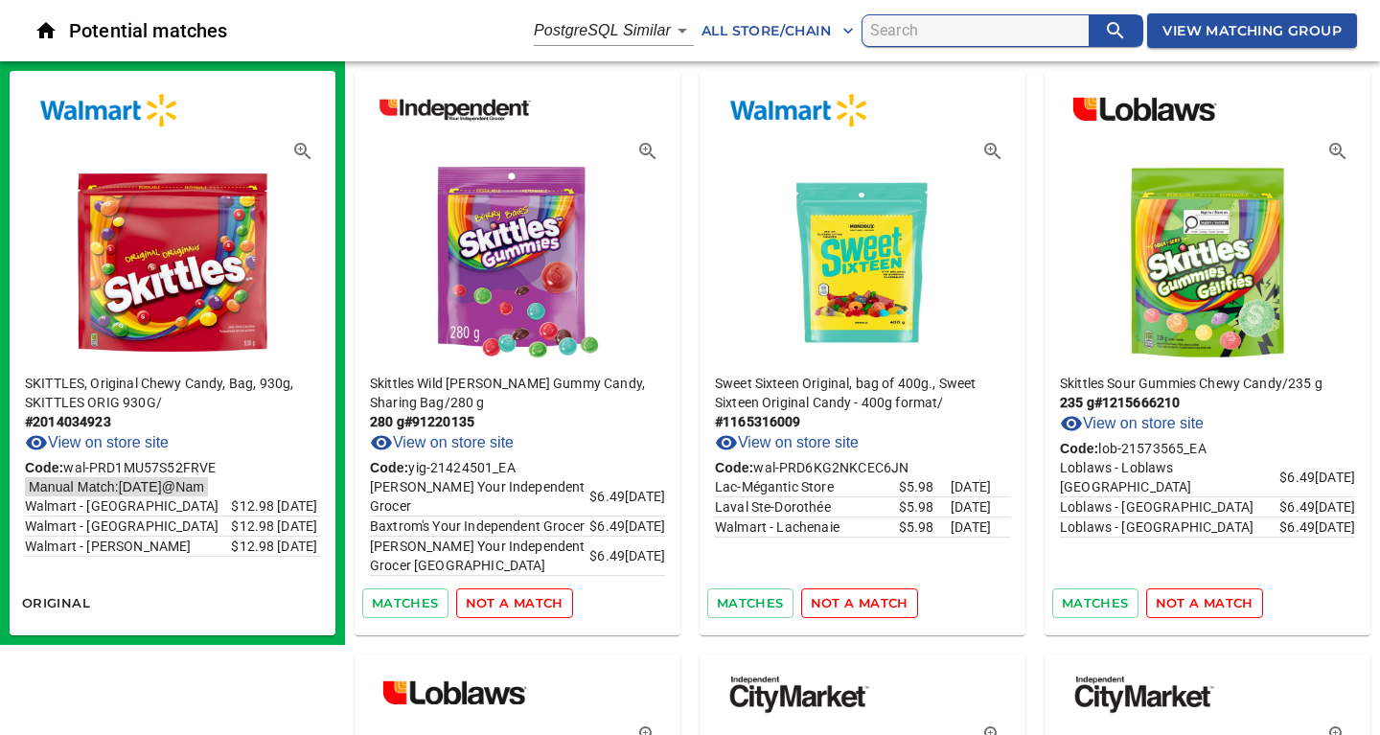
click at [515, 605] on span "not a match" at bounding box center [515, 603] width 98 height 22
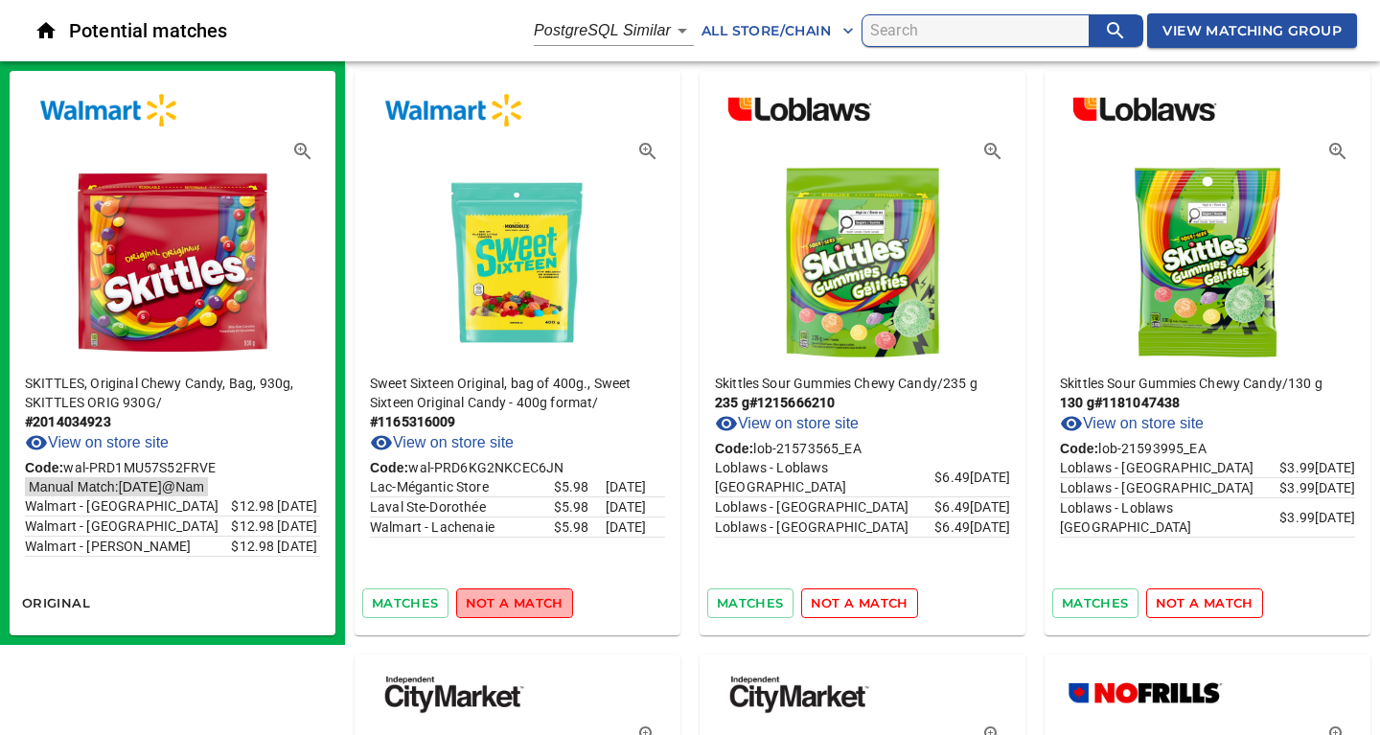
click at [515, 605] on span "not a match" at bounding box center [515, 603] width 98 height 22
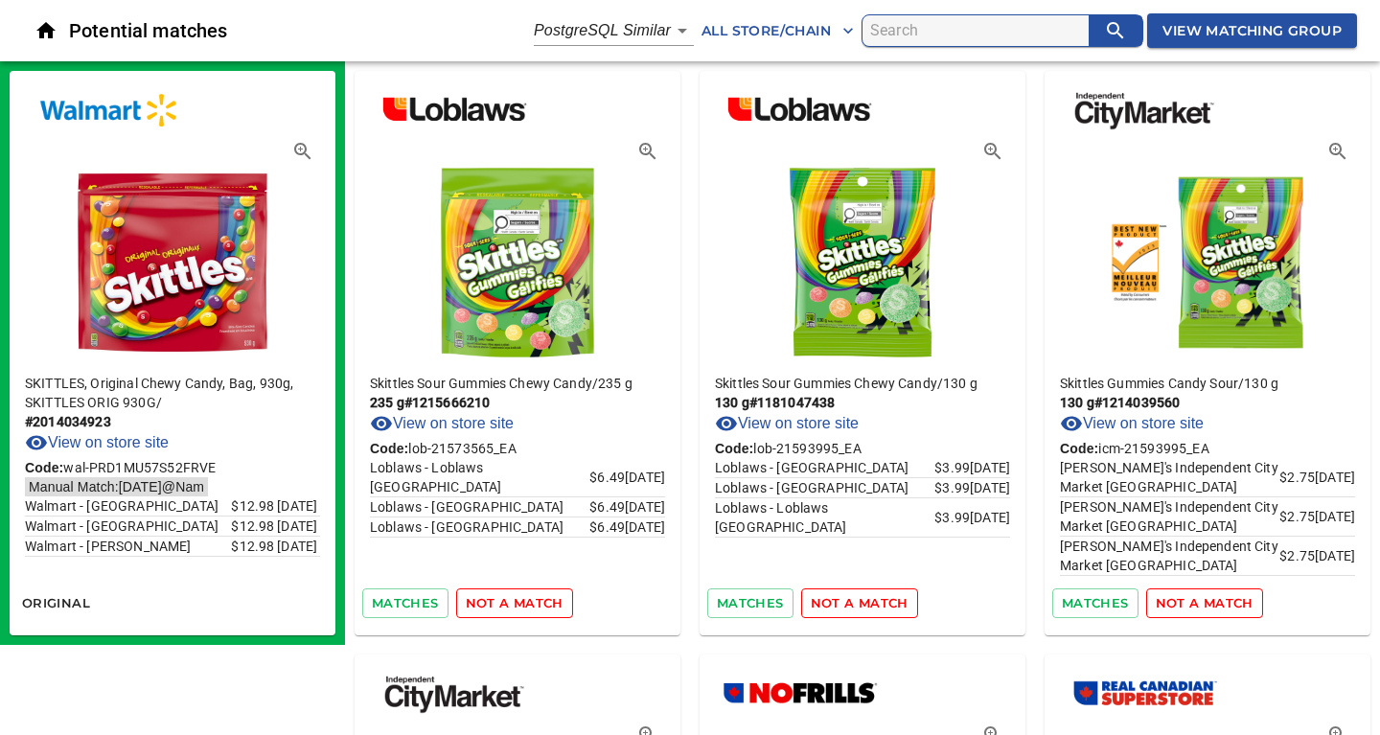
click at [515, 605] on span "not a match" at bounding box center [515, 603] width 98 height 22
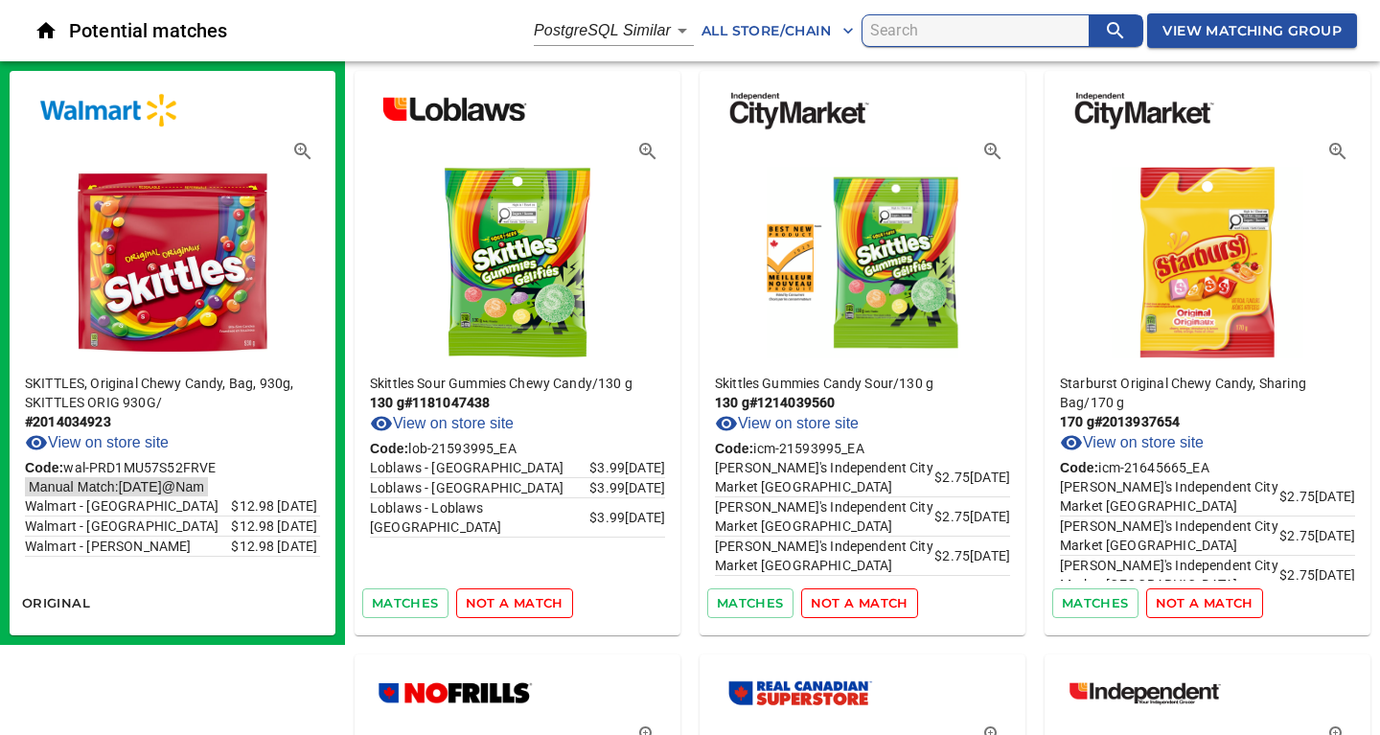
click at [515, 605] on span "not a match" at bounding box center [515, 603] width 98 height 22
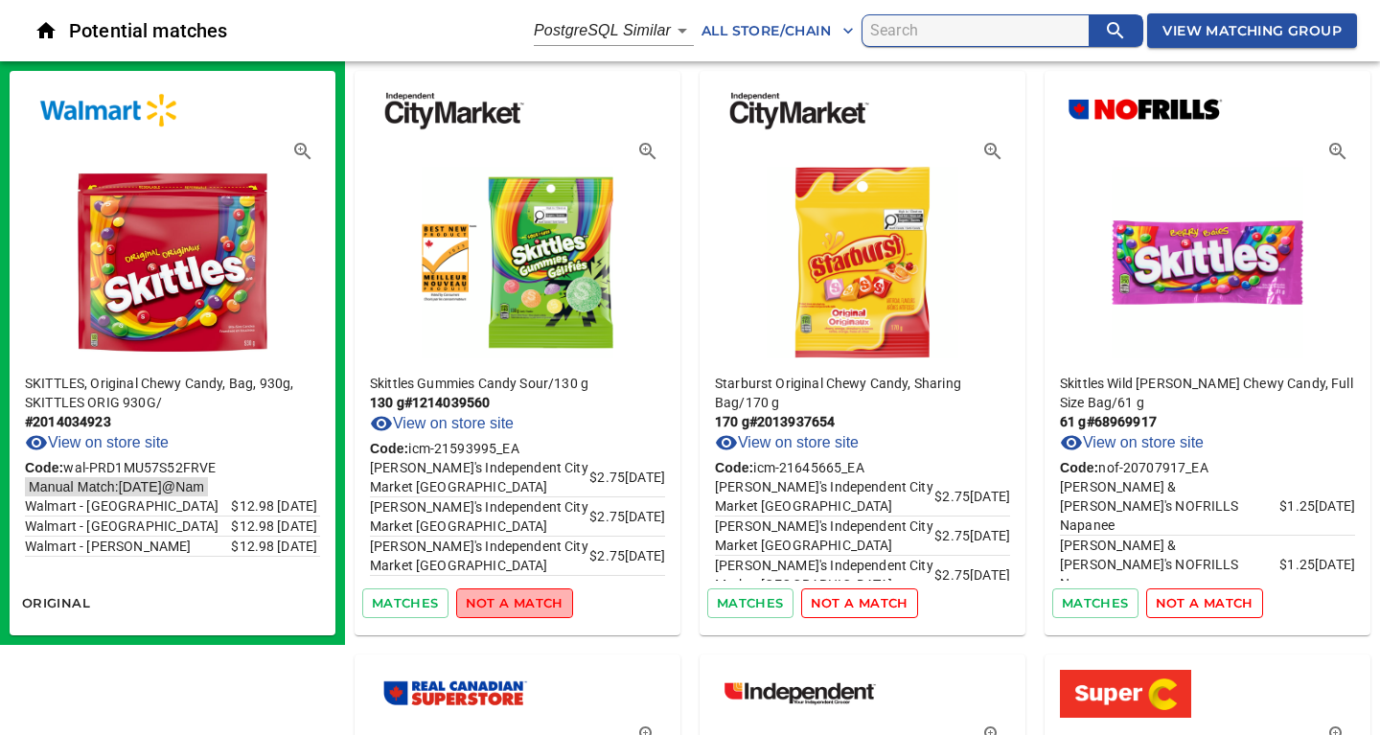
click at [515, 605] on span "not a match" at bounding box center [515, 603] width 98 height 22
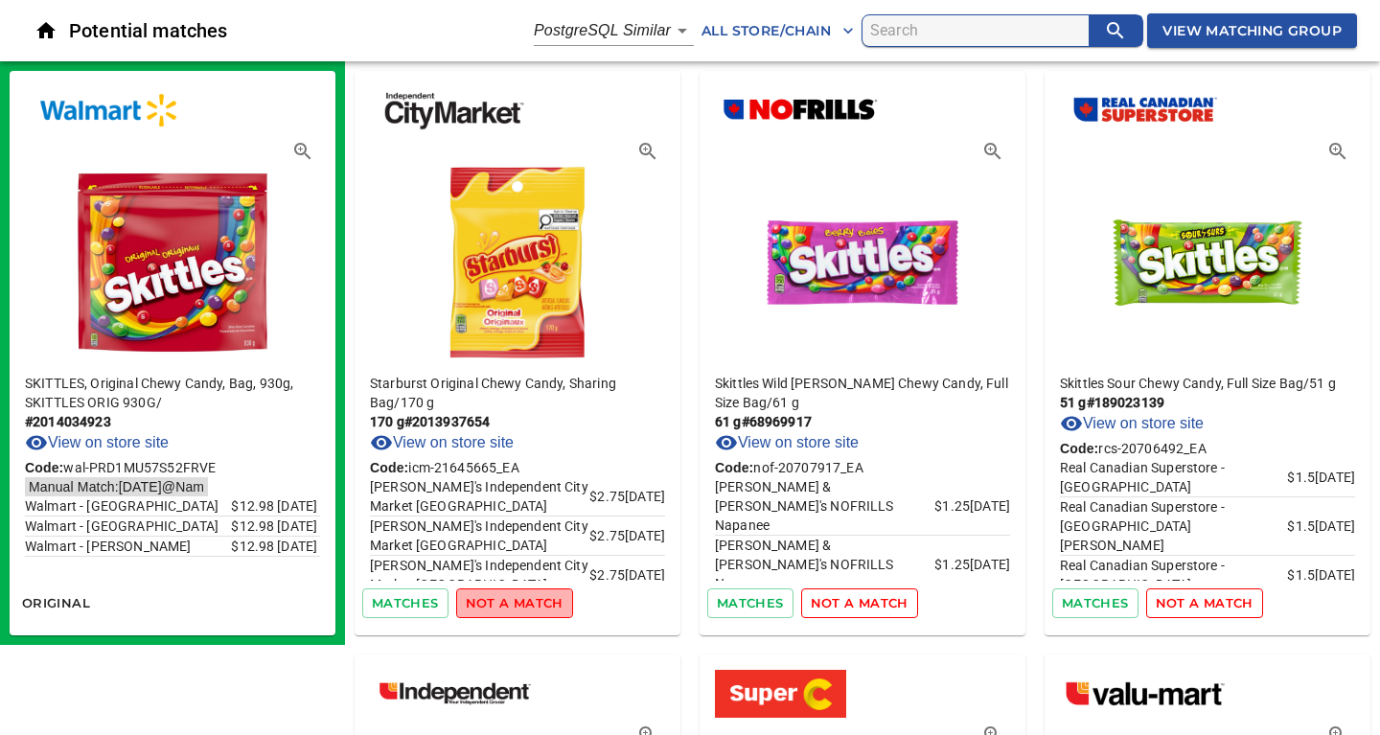
click at [515, 605] on span "not a match" at bounding box center [515, 603] width 98 height 22
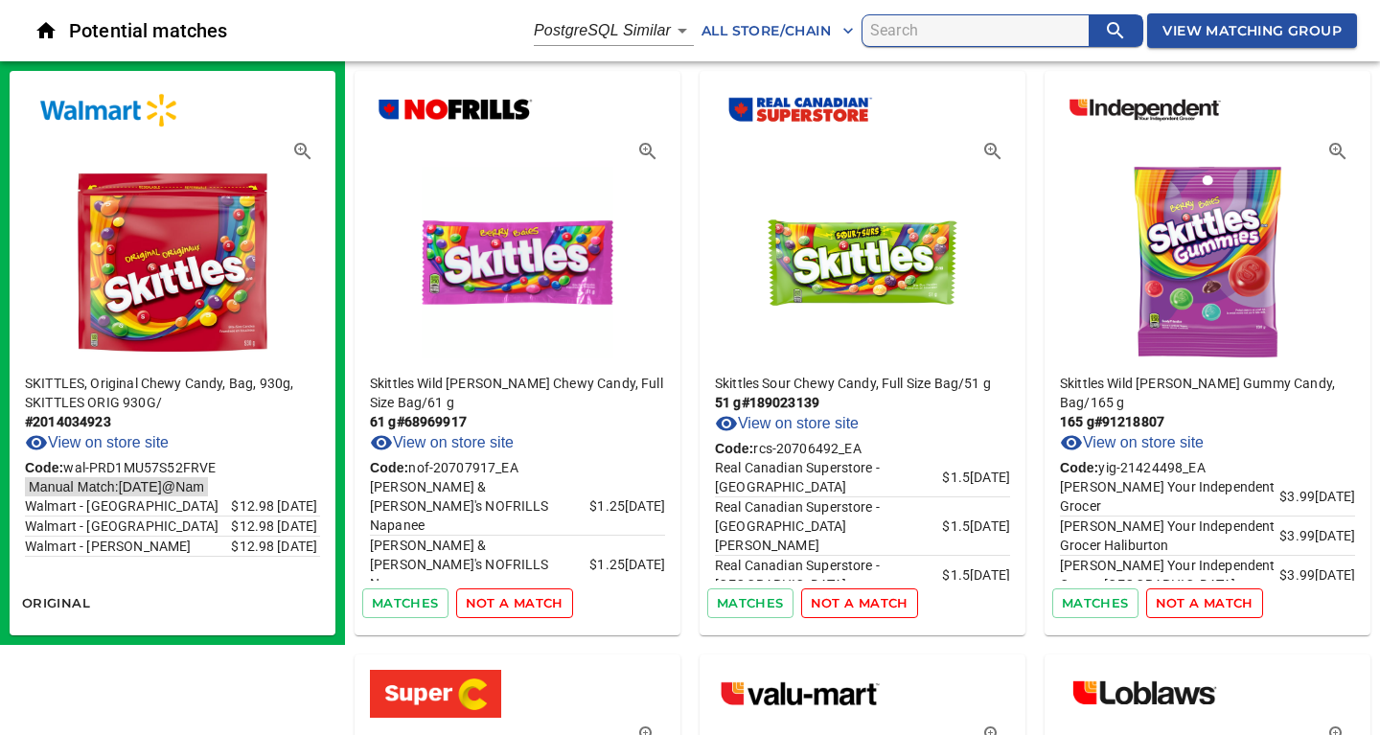
click at [515, 605] on span "not a match" at bounding box center [515, 603] width 98 height 22
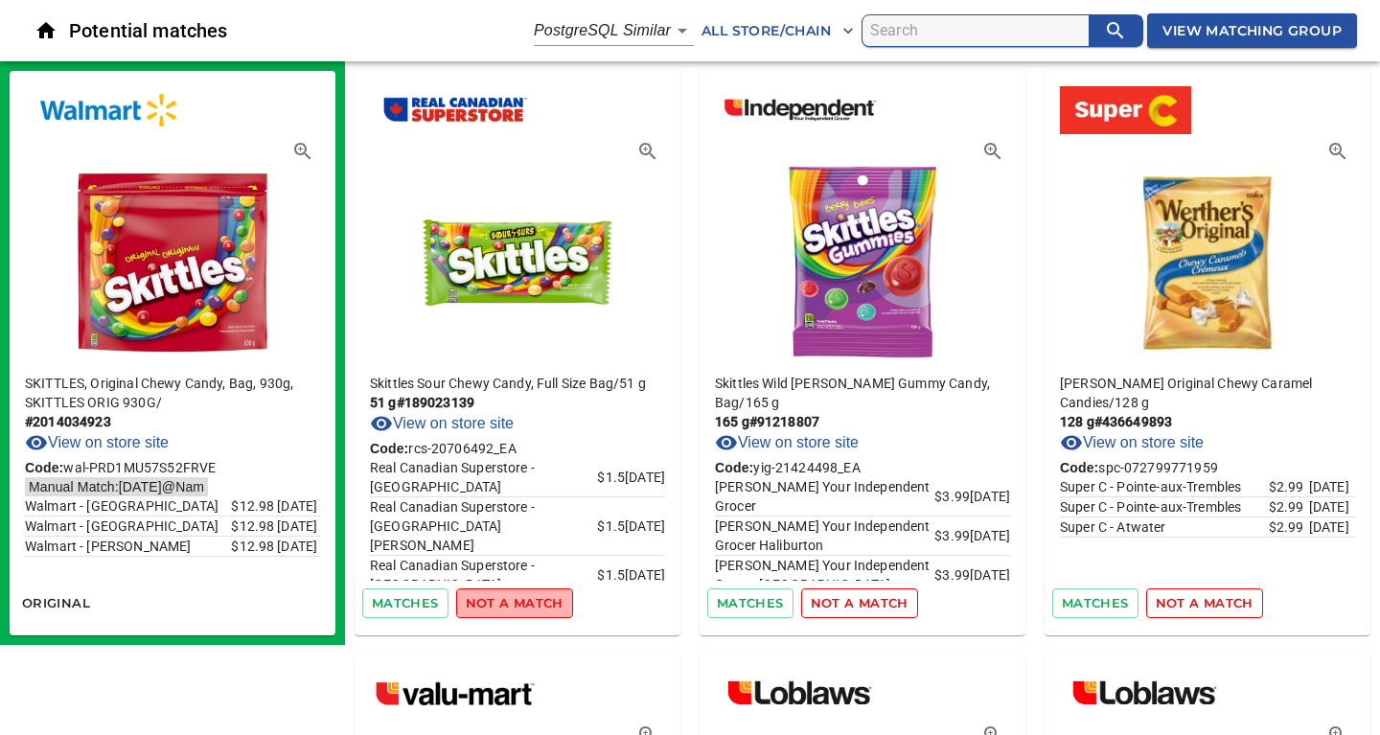
click at [515, 605] on span "not a match" at bounding box center [515, 603] width 98 height 22
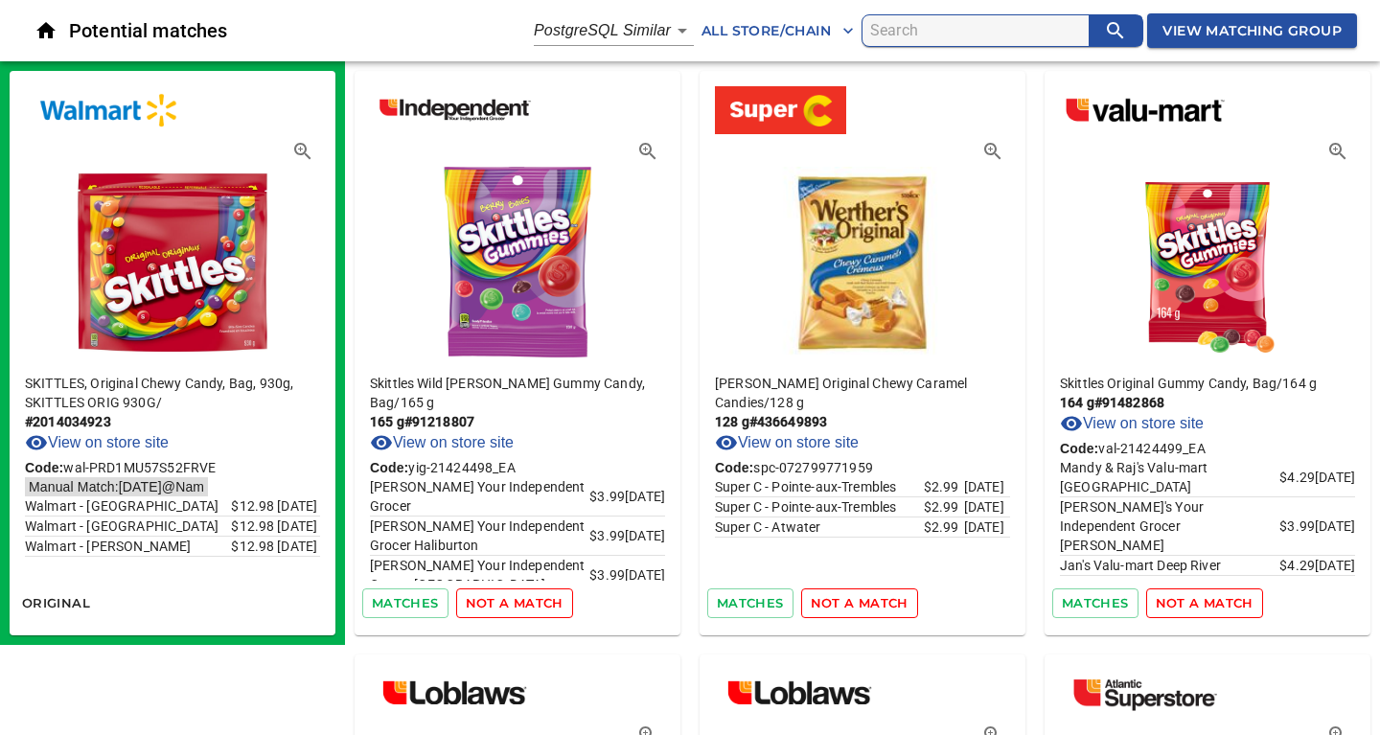
click at [515, 605] on span "not a match" at bounding box center [515, 603] width 98 height 22
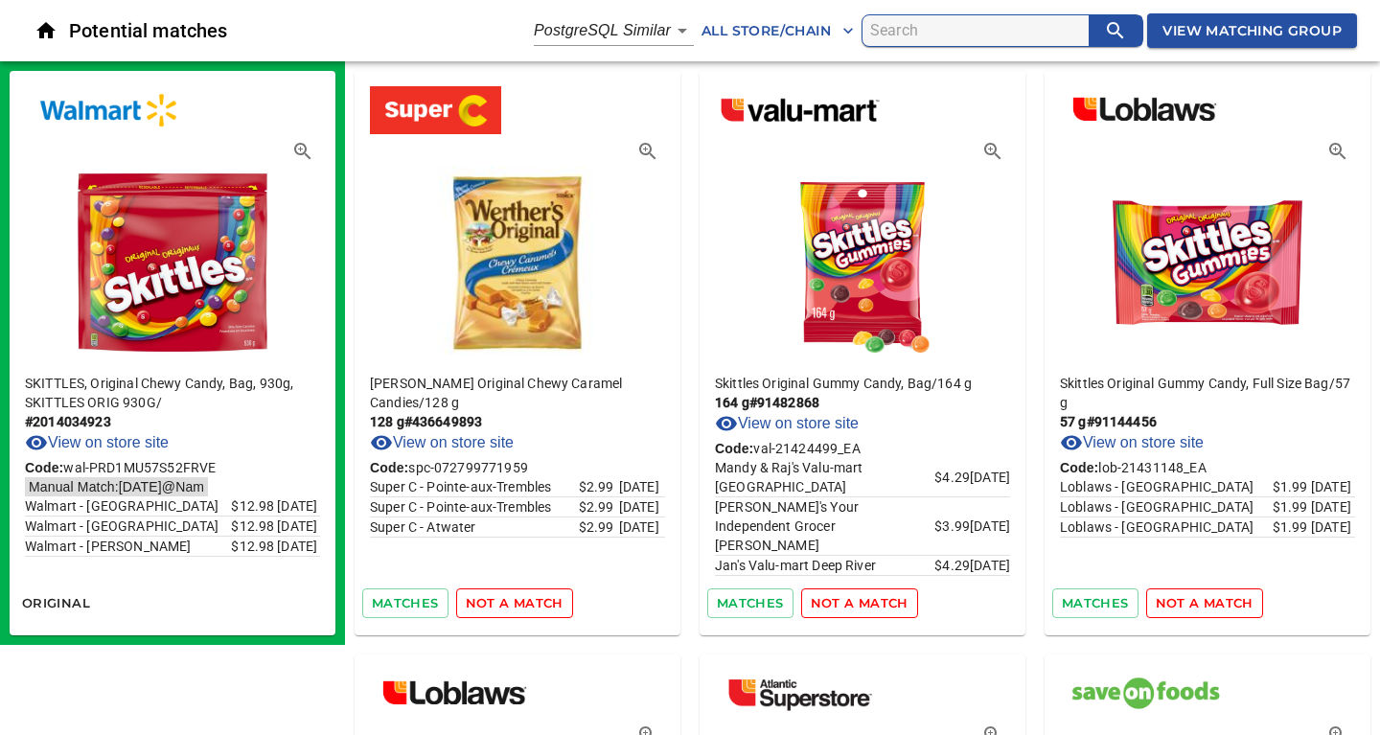
click at [515, 605] on span "not a match" at bounding box center [515, 603] width 98 height 22
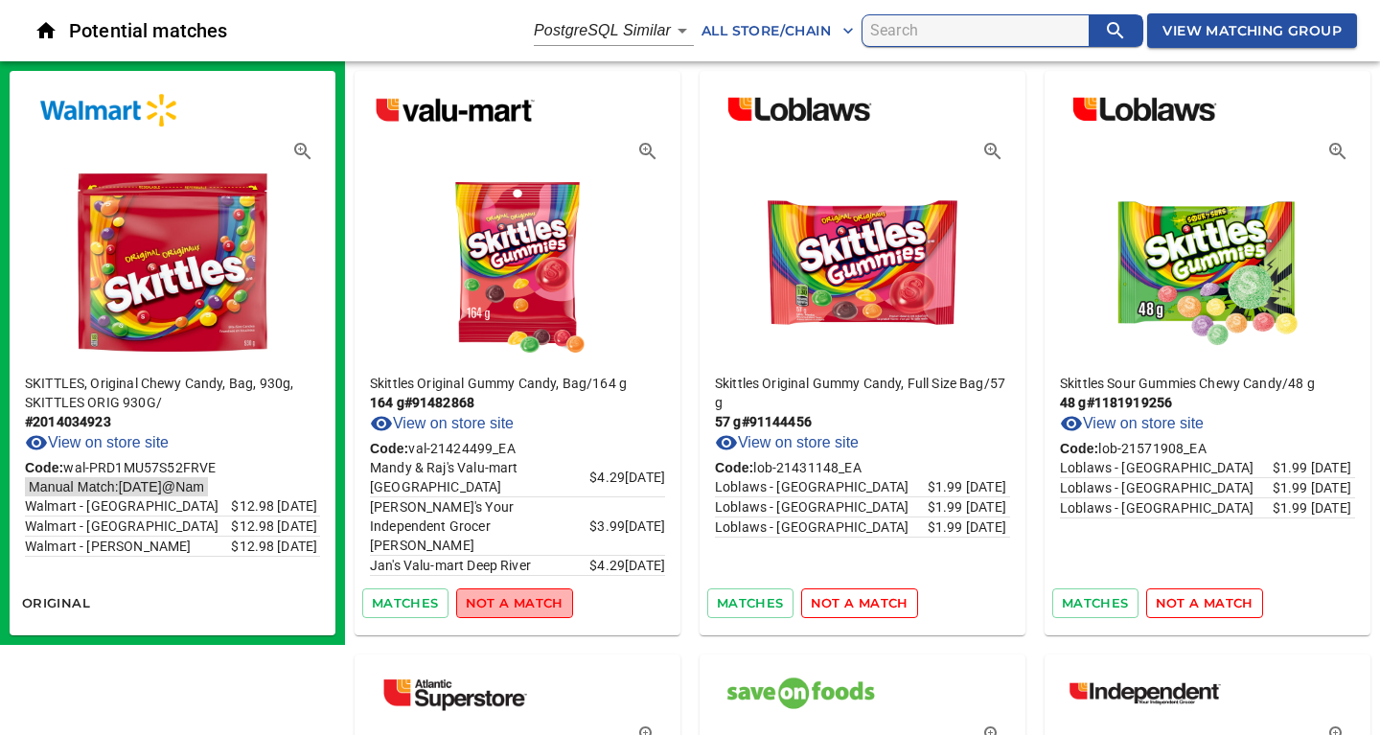
click at [515, 605] on span "not a match" at bounding box center [515, 603] width 98 height 22
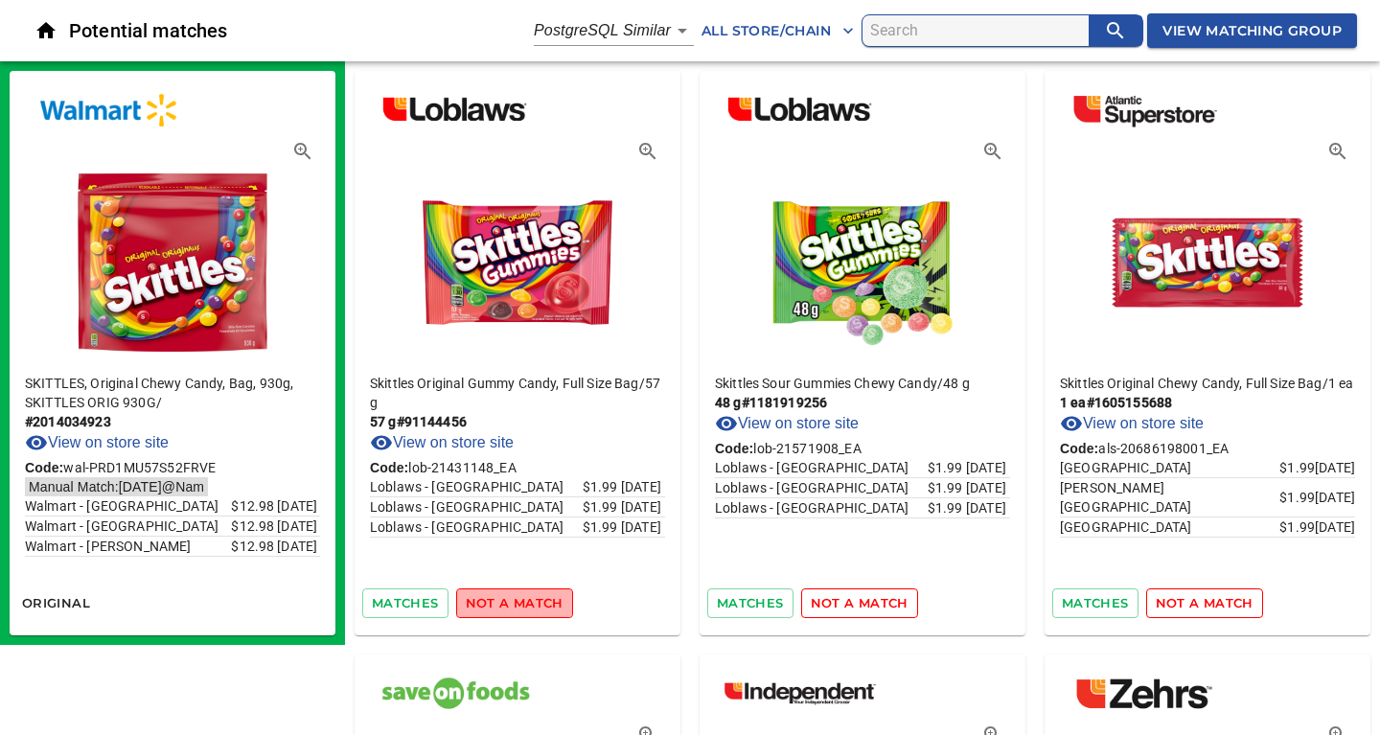
click at [515, 605] on span "not a match" at bounding box center [515, 603] width 98 height 22
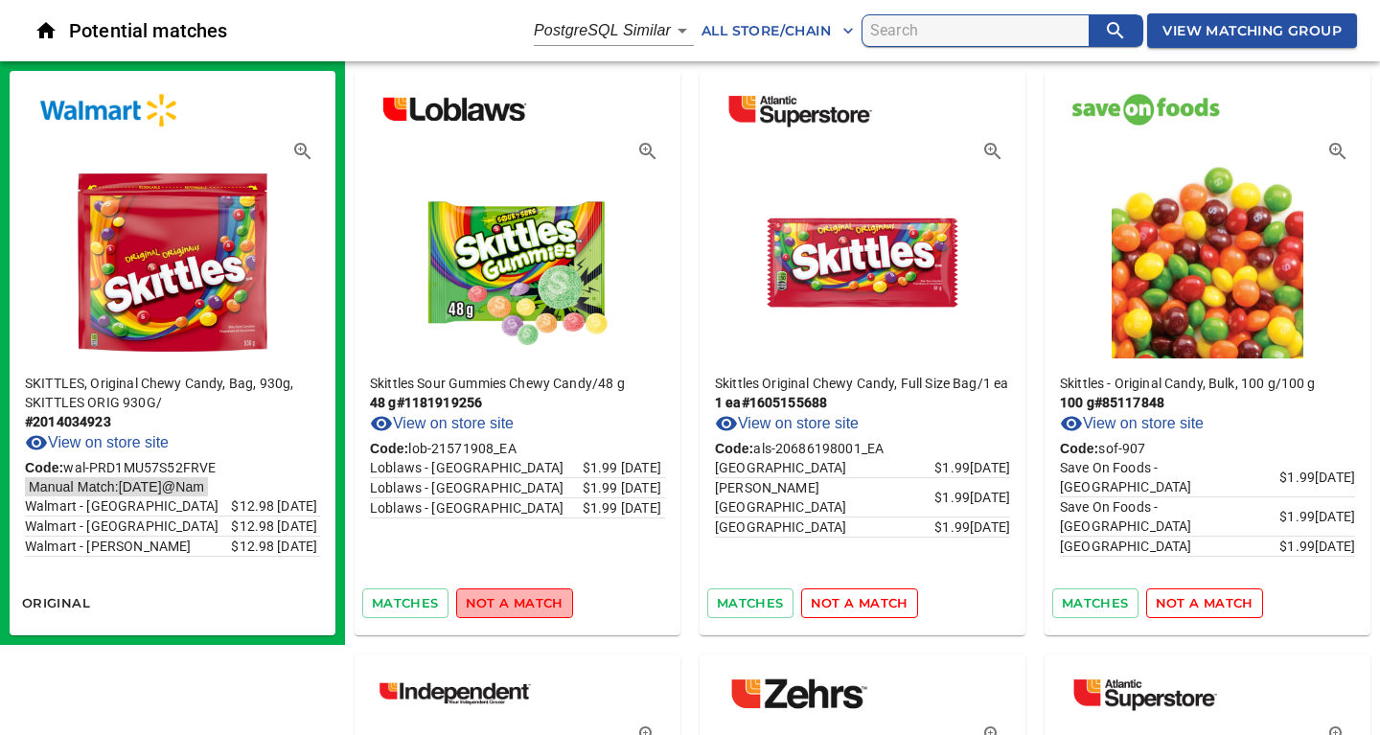
click at [515, 605] on span "not a match" at bounding box center [515, 603] width 98 height 22
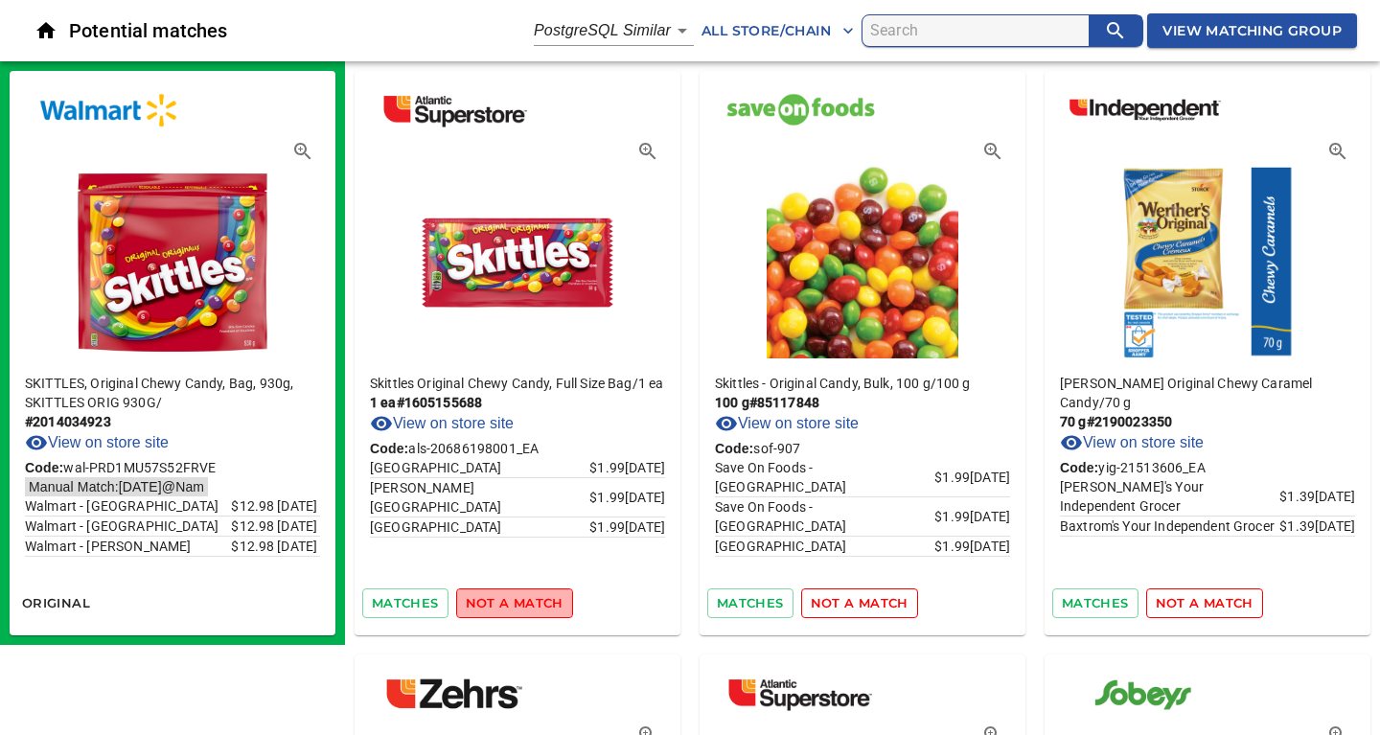
click at [515, 605] on span "not a match" at bounding box center [515, 603] width 98 height 22
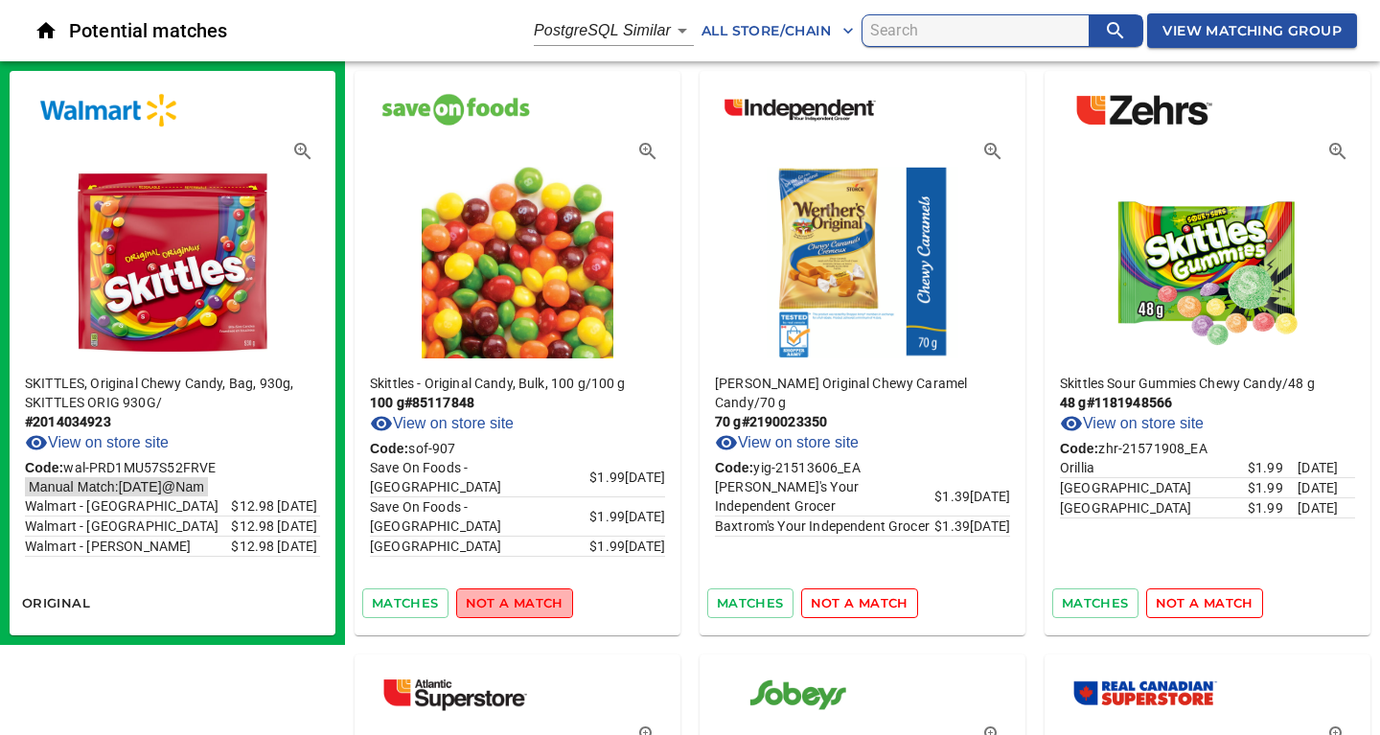
click at [515, 605] on span "not a match" at bounding box center [515, 603] width 98 height 22
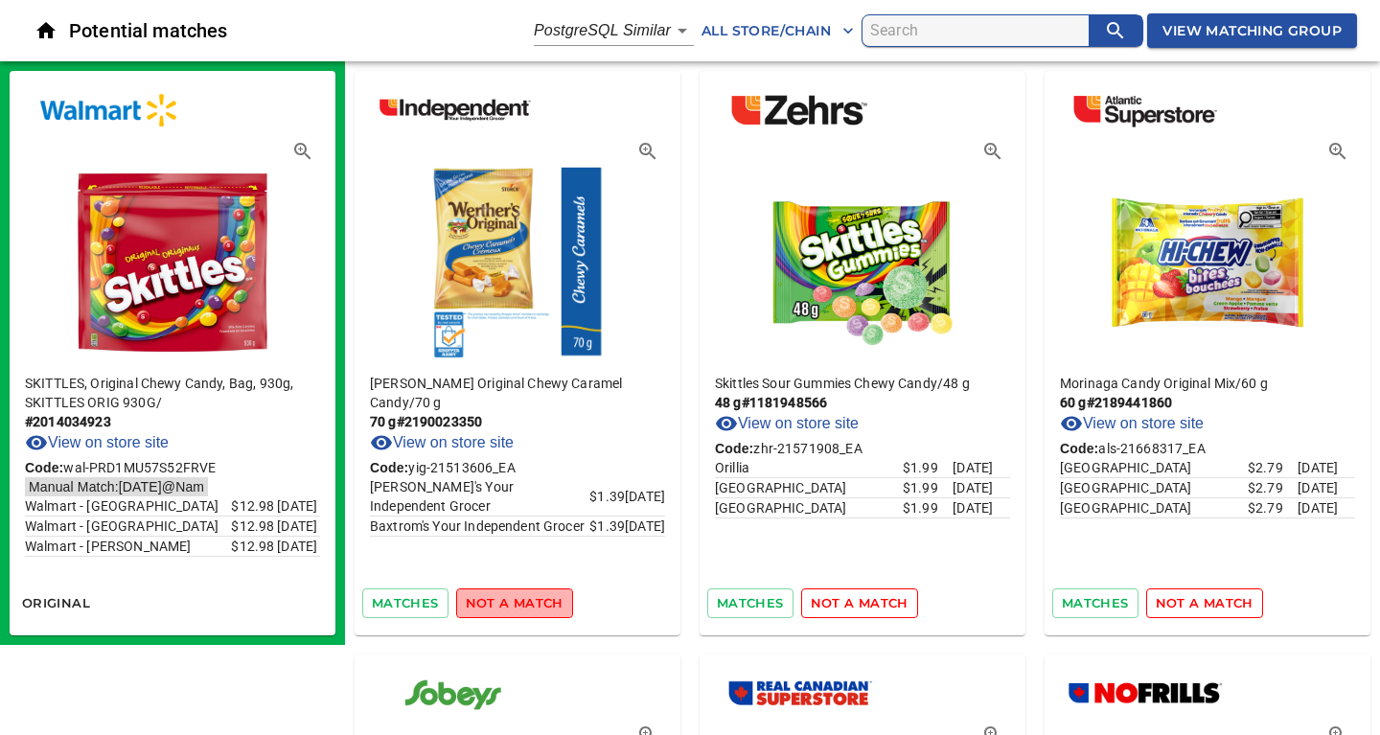
click at [515, 605] on span "not a match" at bounding box center [515, 603] width 98 height 22
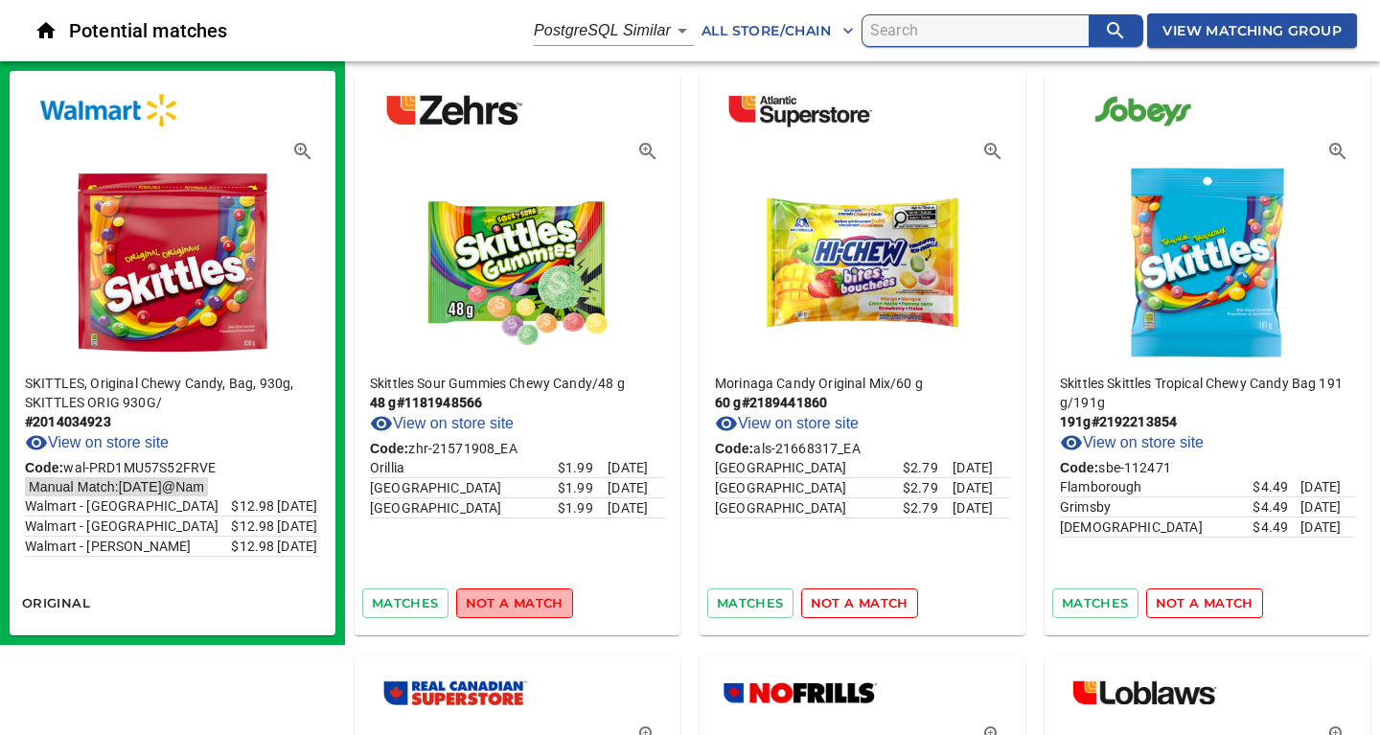
click at [515, 605] on span "not a match" at bounding box center [515, 603] width 98 height 22
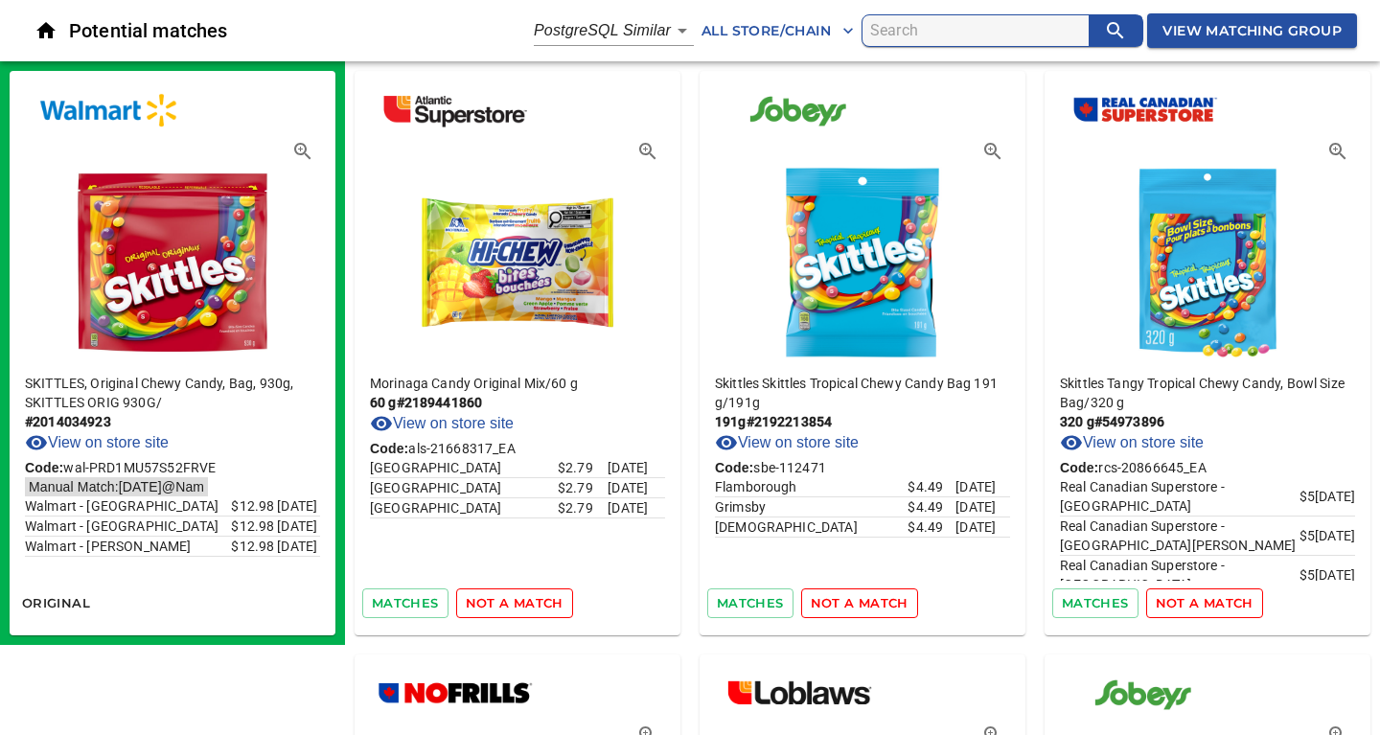
click at [515, 605] on span "not a match" at bounding box center [515, 603] width 98 height 22
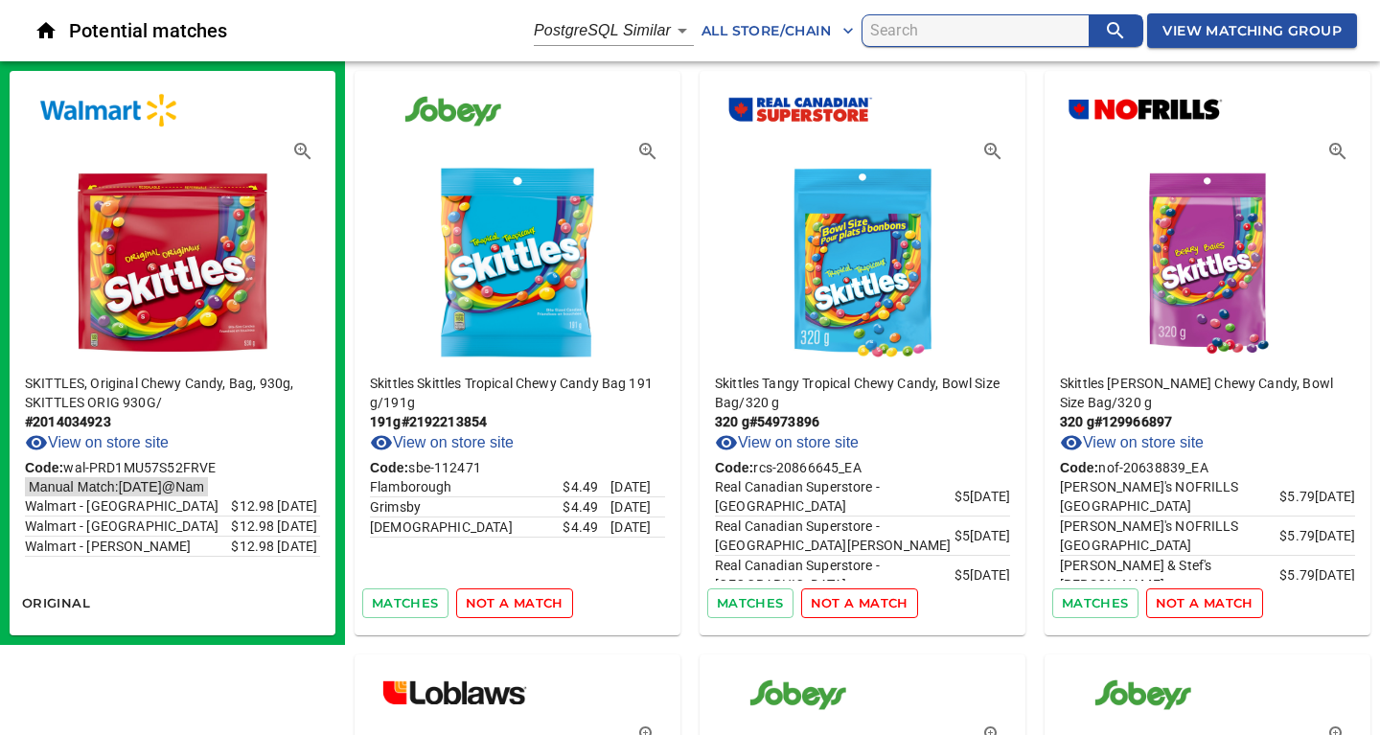
click at [515, 605] on span "not a match" at bounding box center [515, 603] width 98 height 22
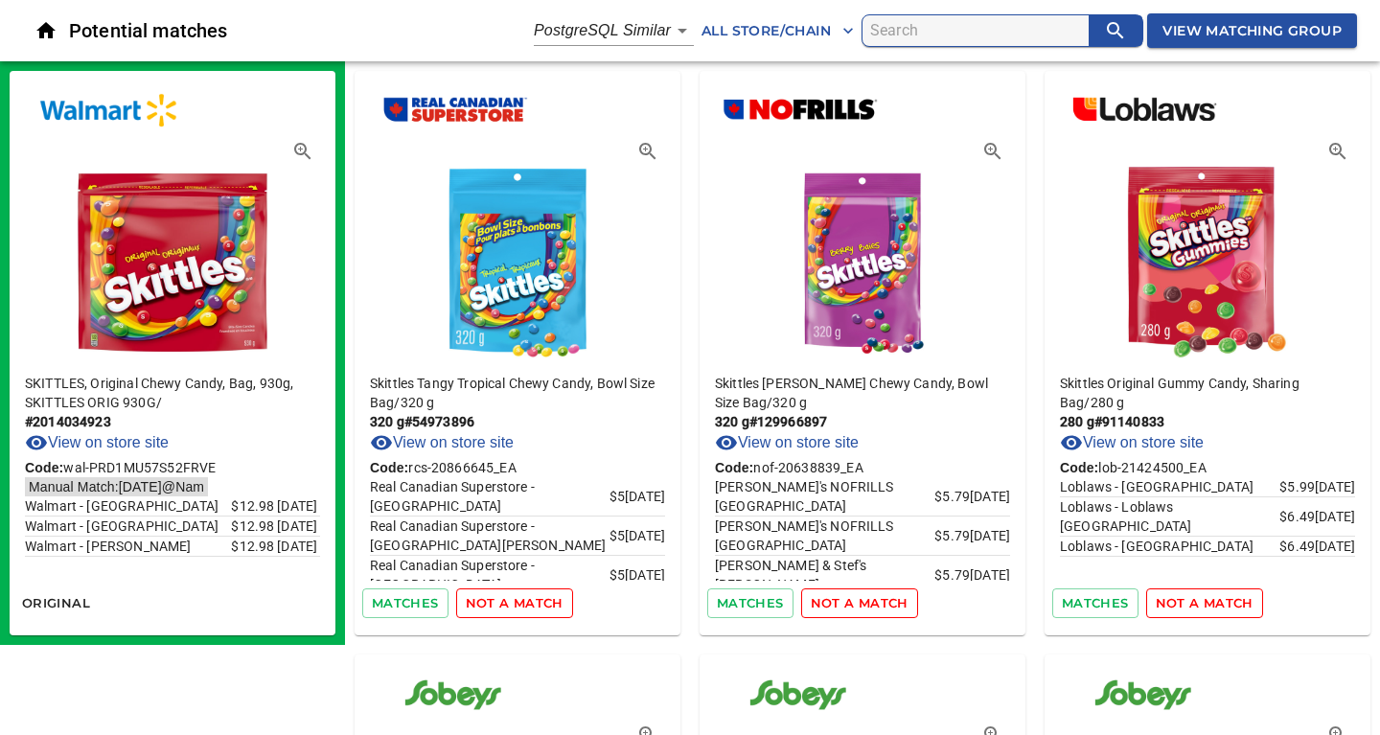
click at [515, 605] on span "not a match" at bounding box center [515, 603] width 98 height 22
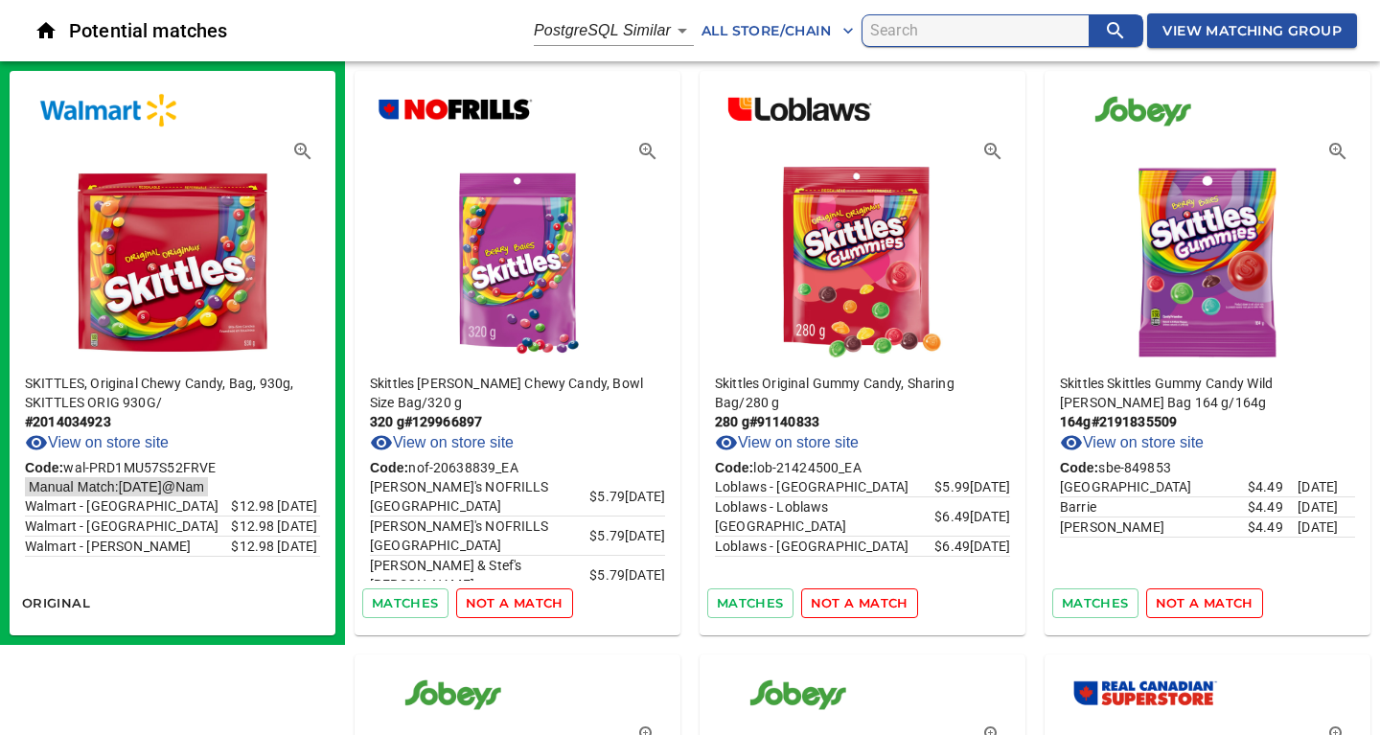
click at [515, 605] on span "not a match" at bounding box center [515, 603] width 98 height 22
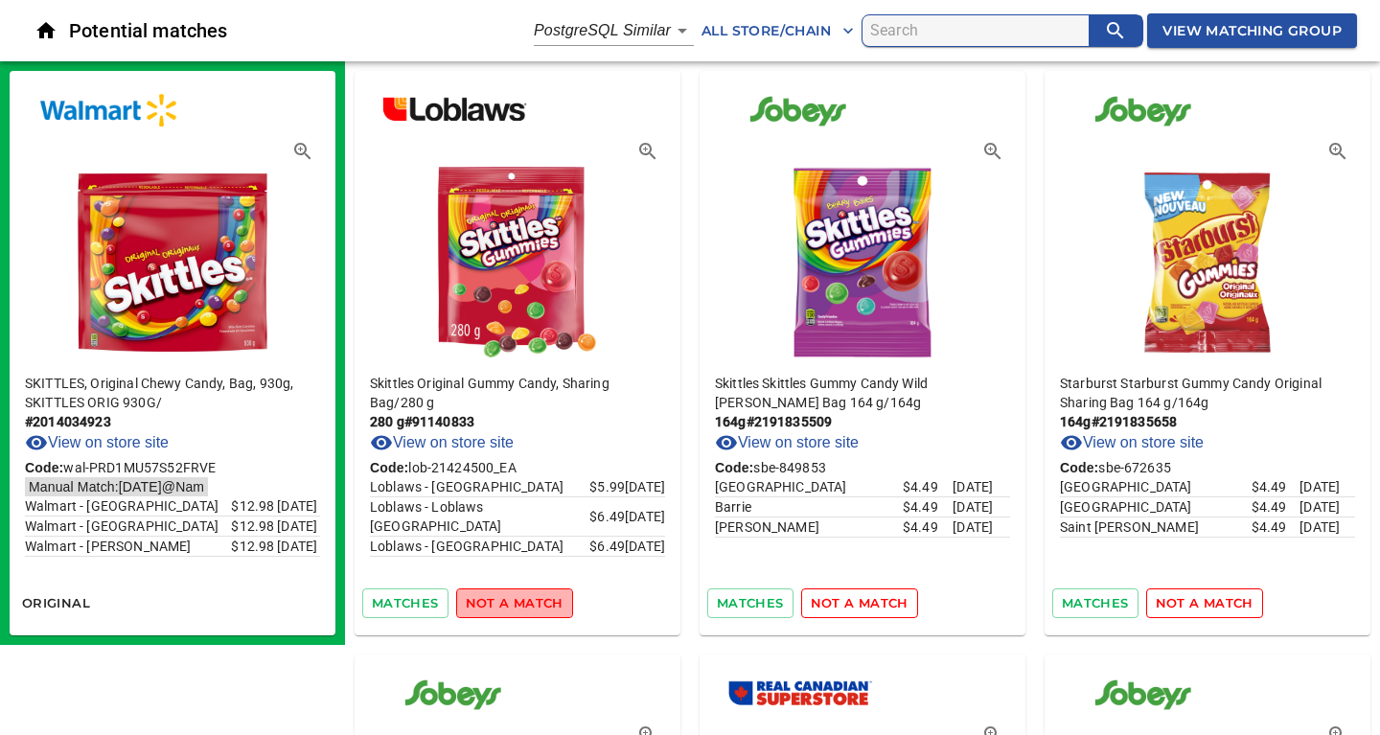
click at [515, 605] on span "not a match" at bounding box center [515, 603] width 98 height 22
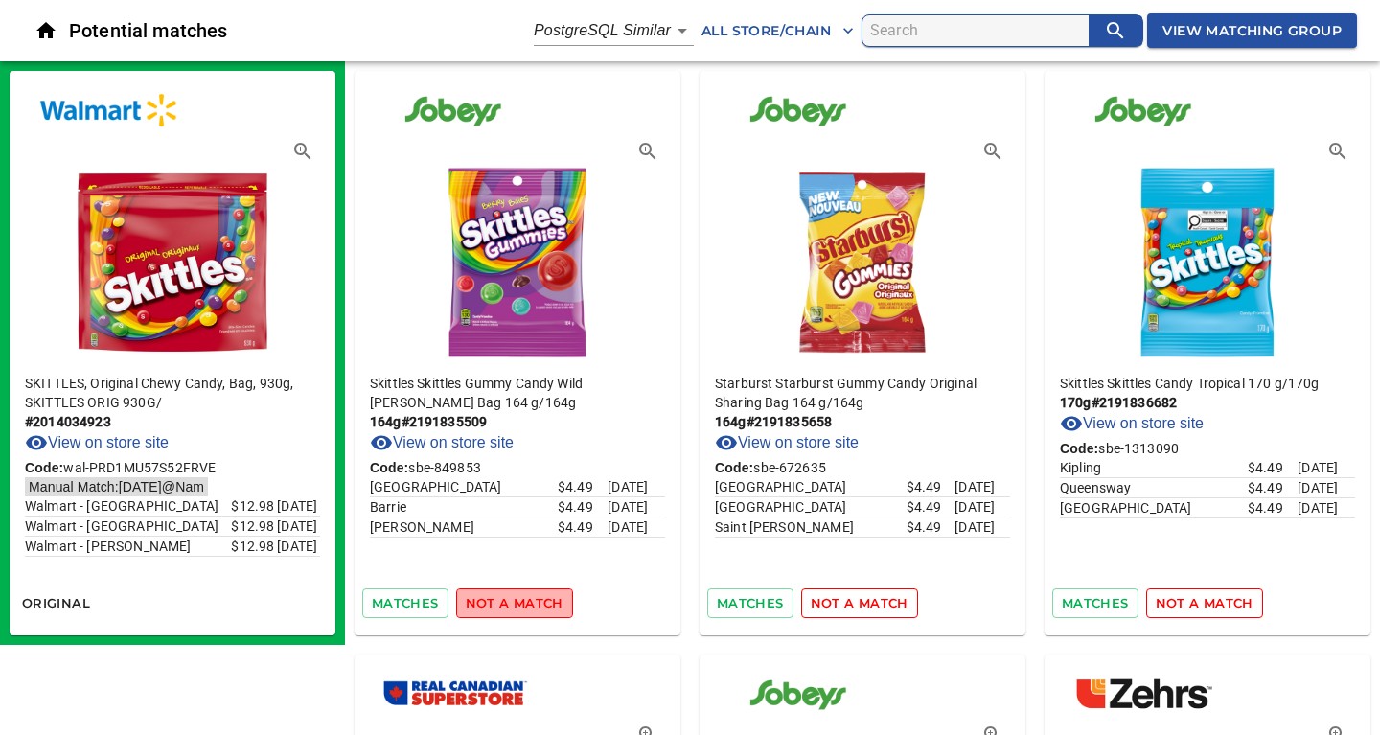
click at [515, 605] on span "not a match" at bounding box center [515, 603] width 98 height 22
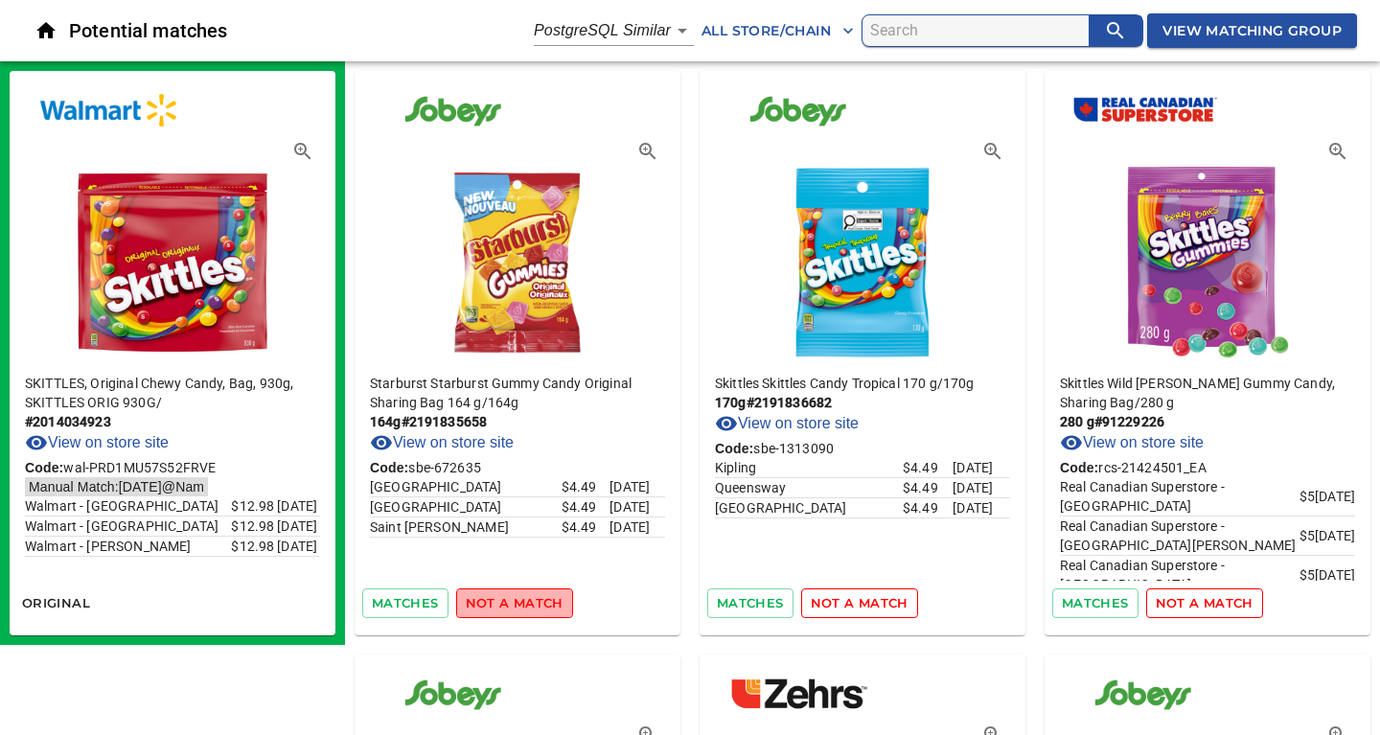
click at [515, 605] on span "not a match" at bounding box center [515, 603] width 98 height 22
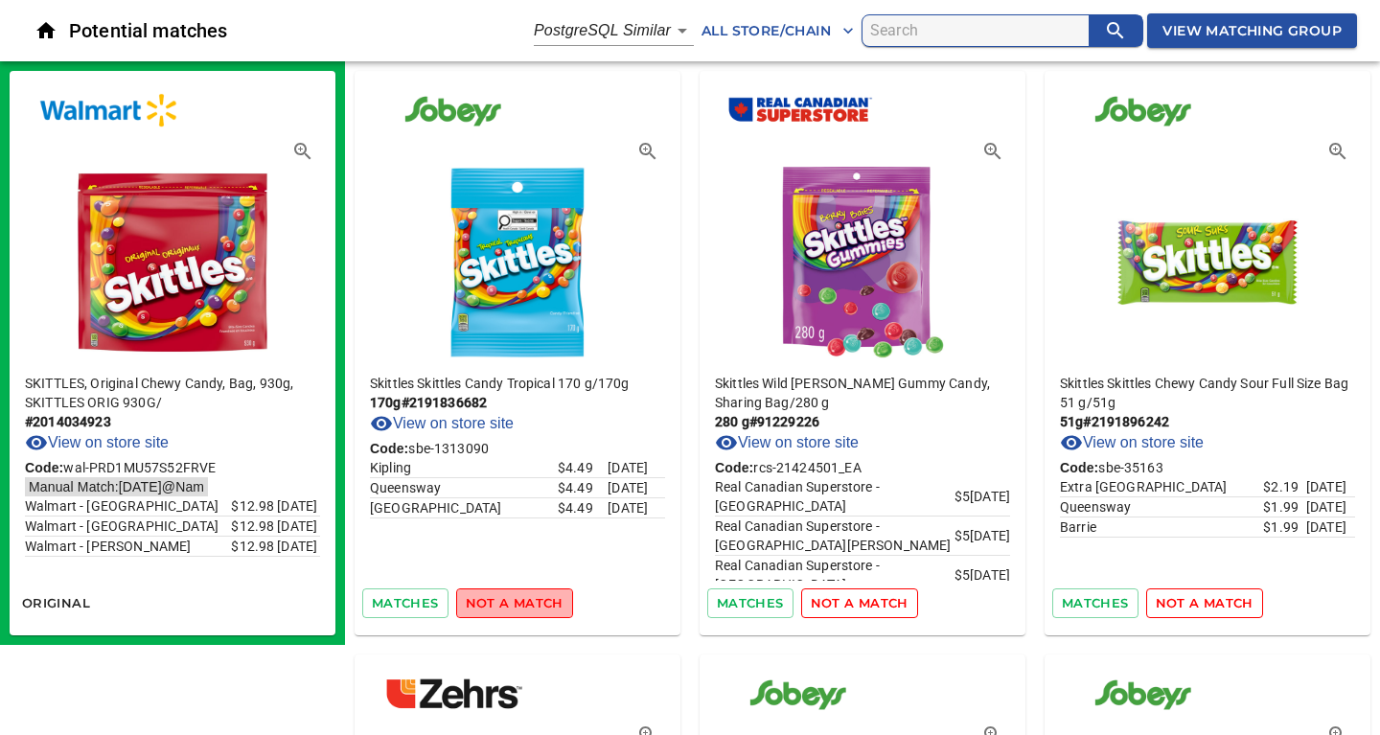
click at [515, 605] on span "not a match" at bounding box center [515, 603] width 98 height 22
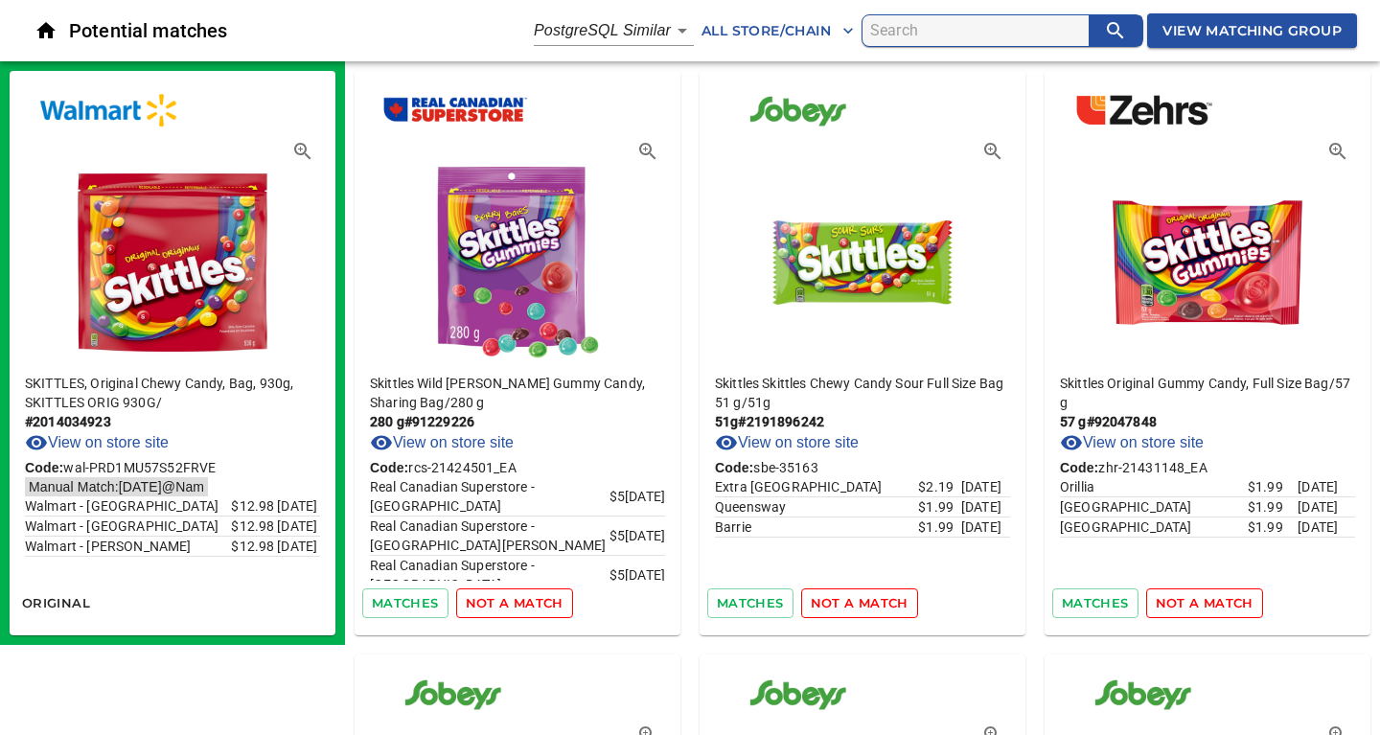
click at [515, 605] on span "not a match" at bounding box center [515, 603] width 98 height 22
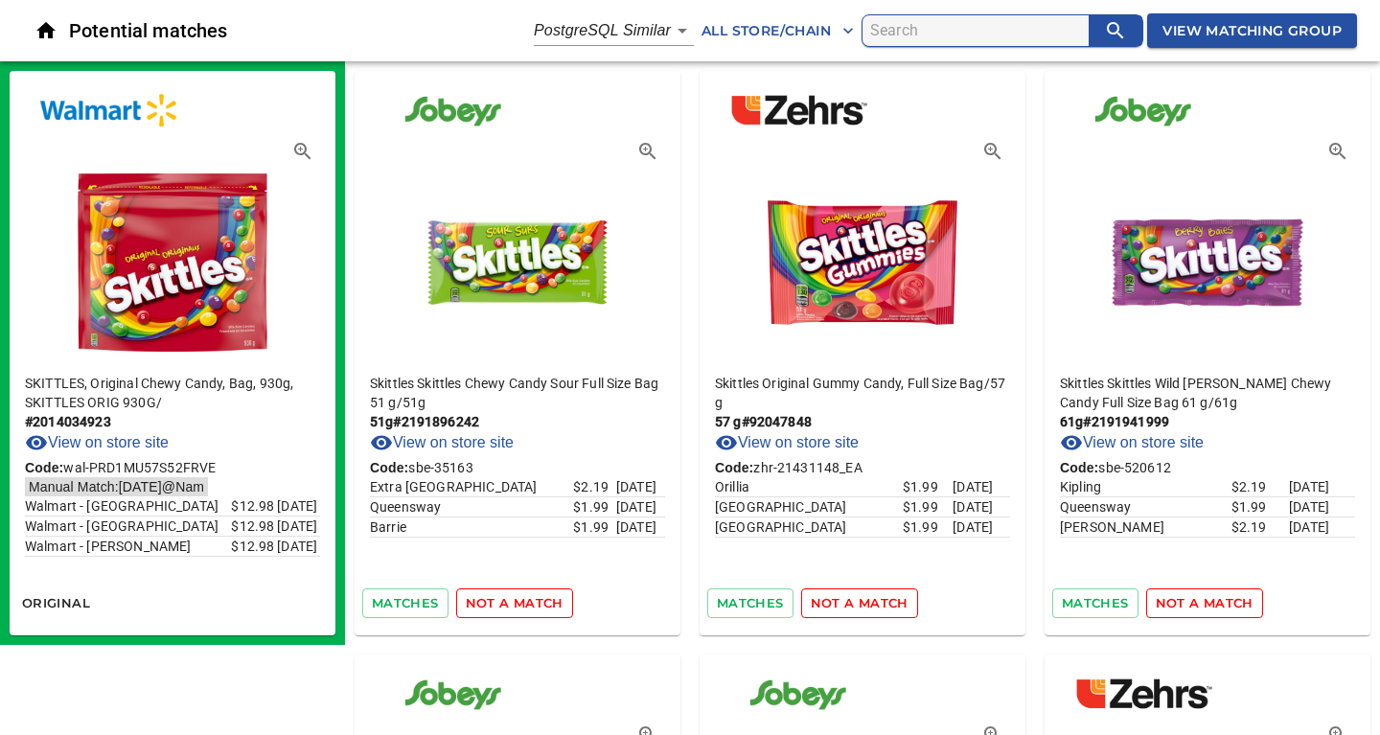
click at [515, 605] on span "not a match" at bounding box center [515, 603] width 98 height 22
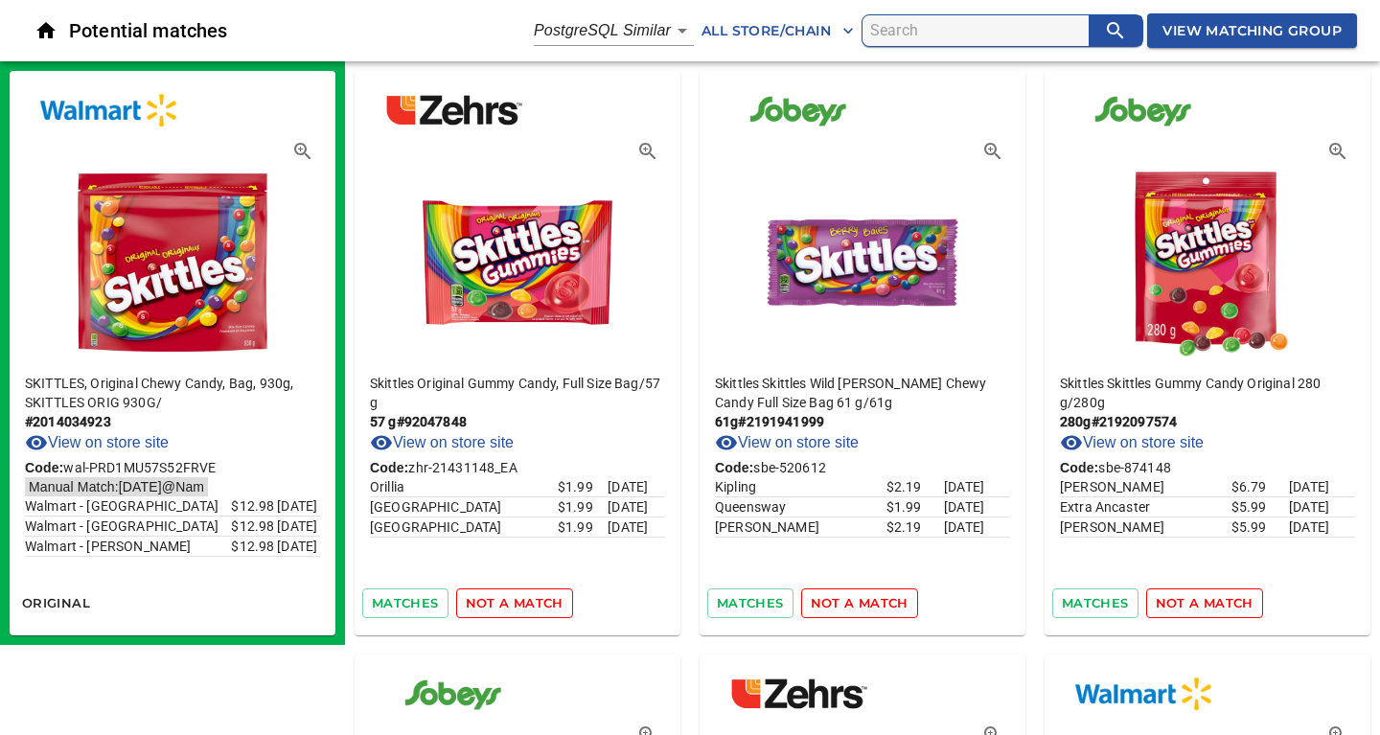
click at [515, 605] on span "not a match" at bounding box center [515, 603] width 98 height 22
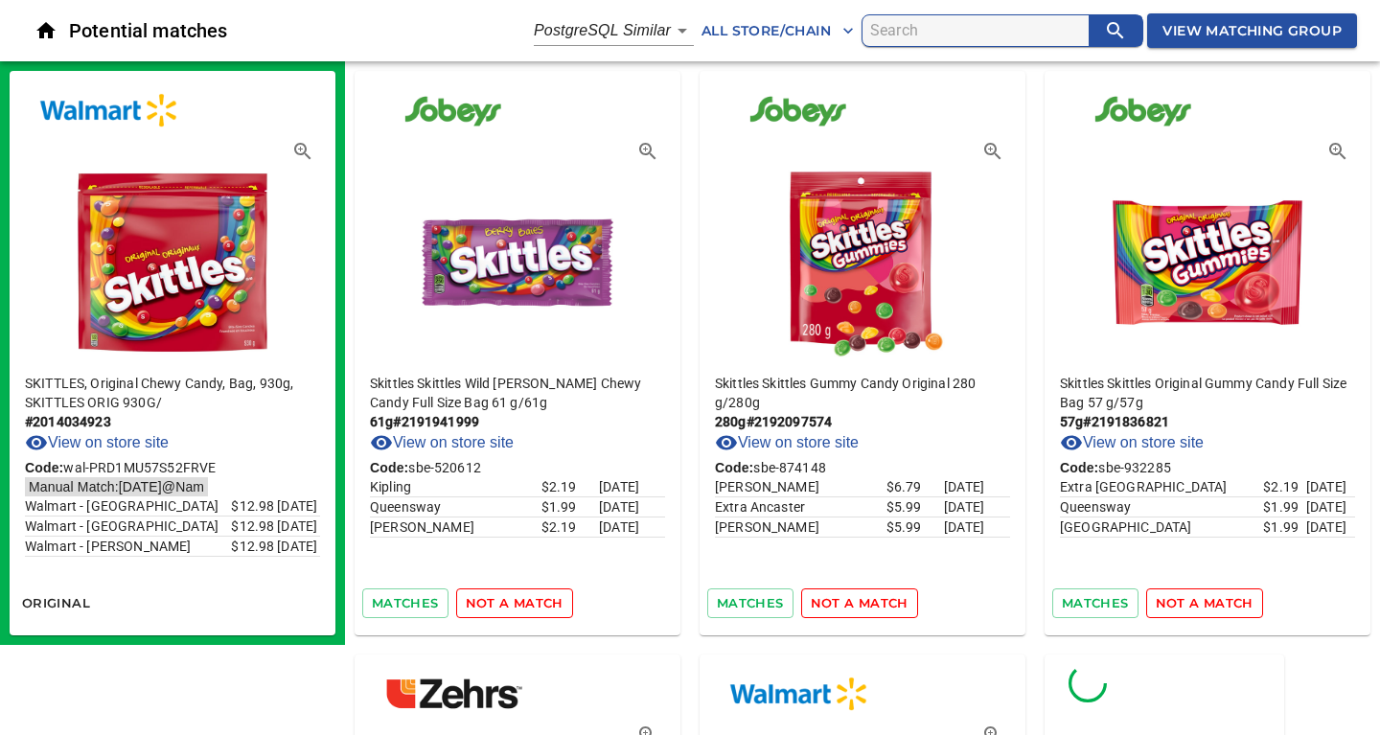
click at [515, 605] on span "not a match" at bounding box center [515, 603] width 98 height 22
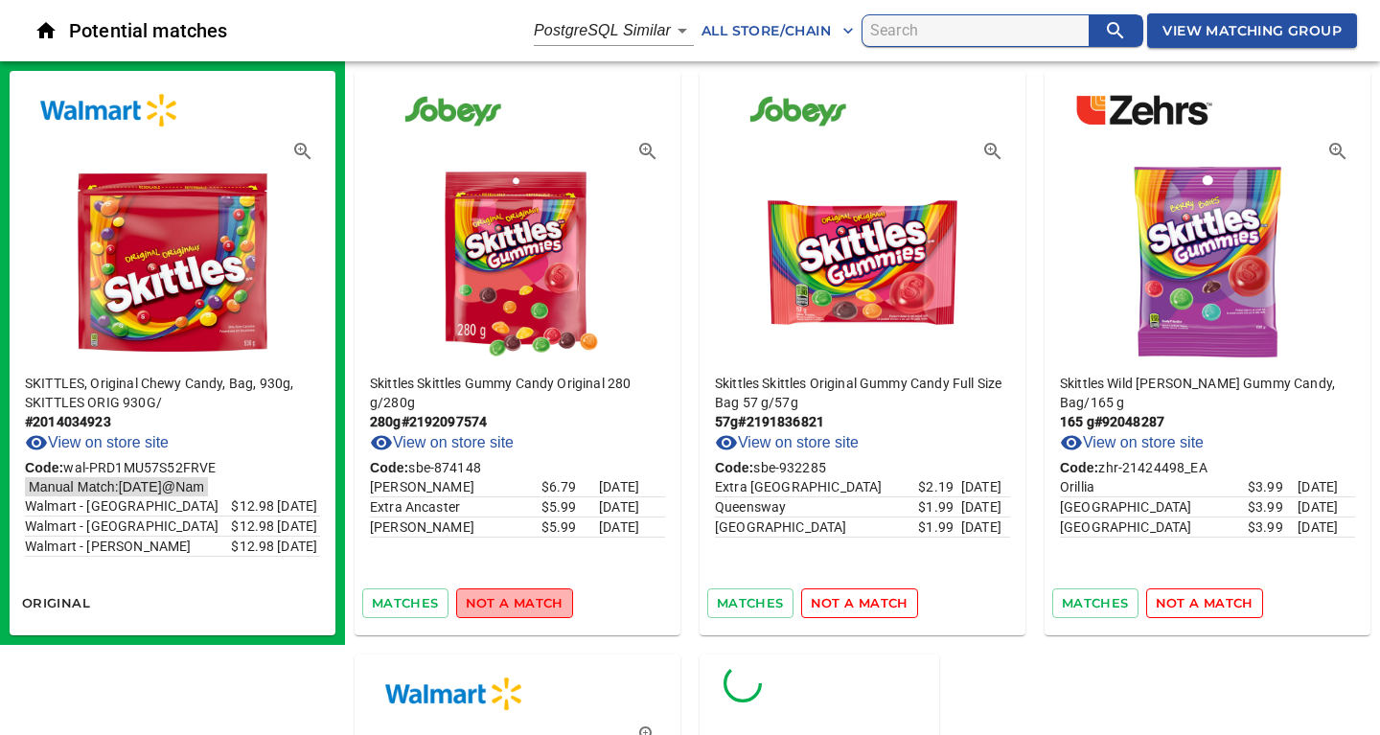
click at [515, 605] on span "not a match" at bounding box center [515, 603] width 98 height 22
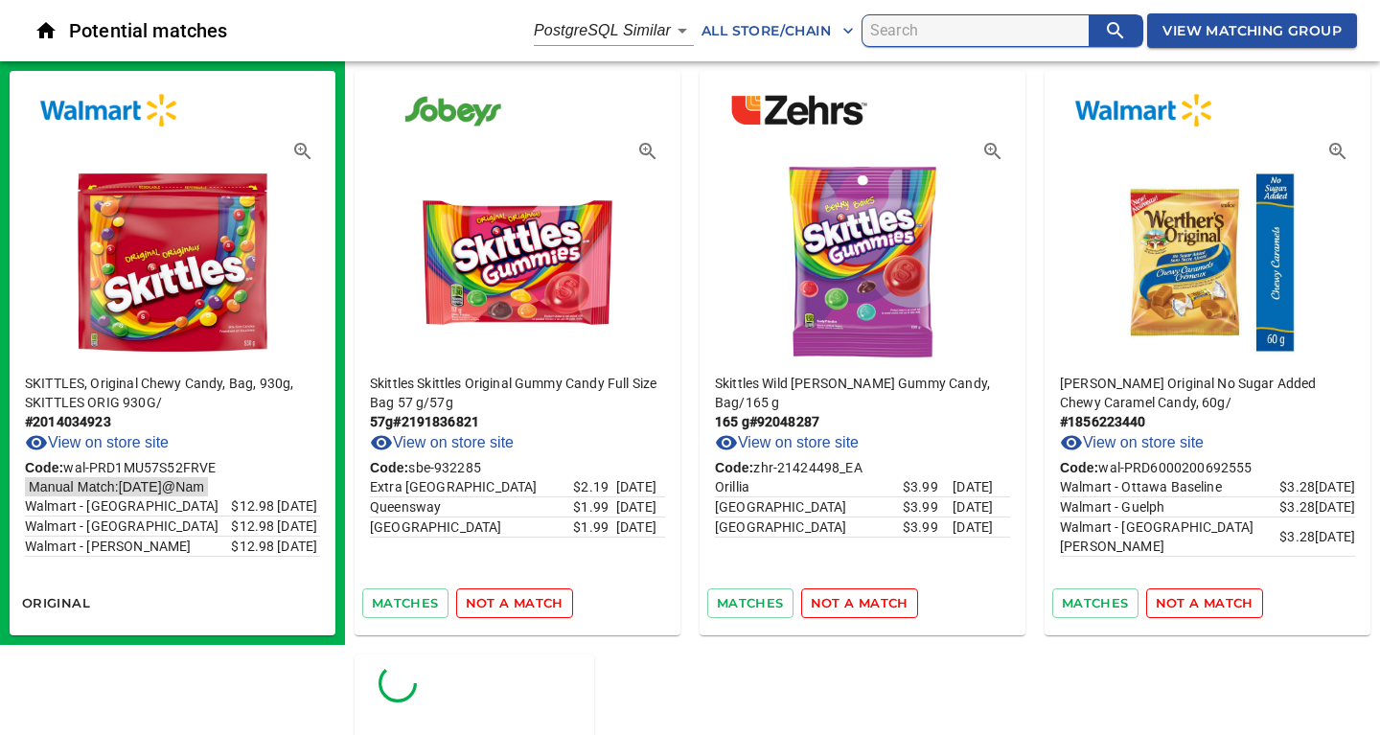
click at [515, 605] on span "not a match" at bounding box center [515, 603] width 98 height 22
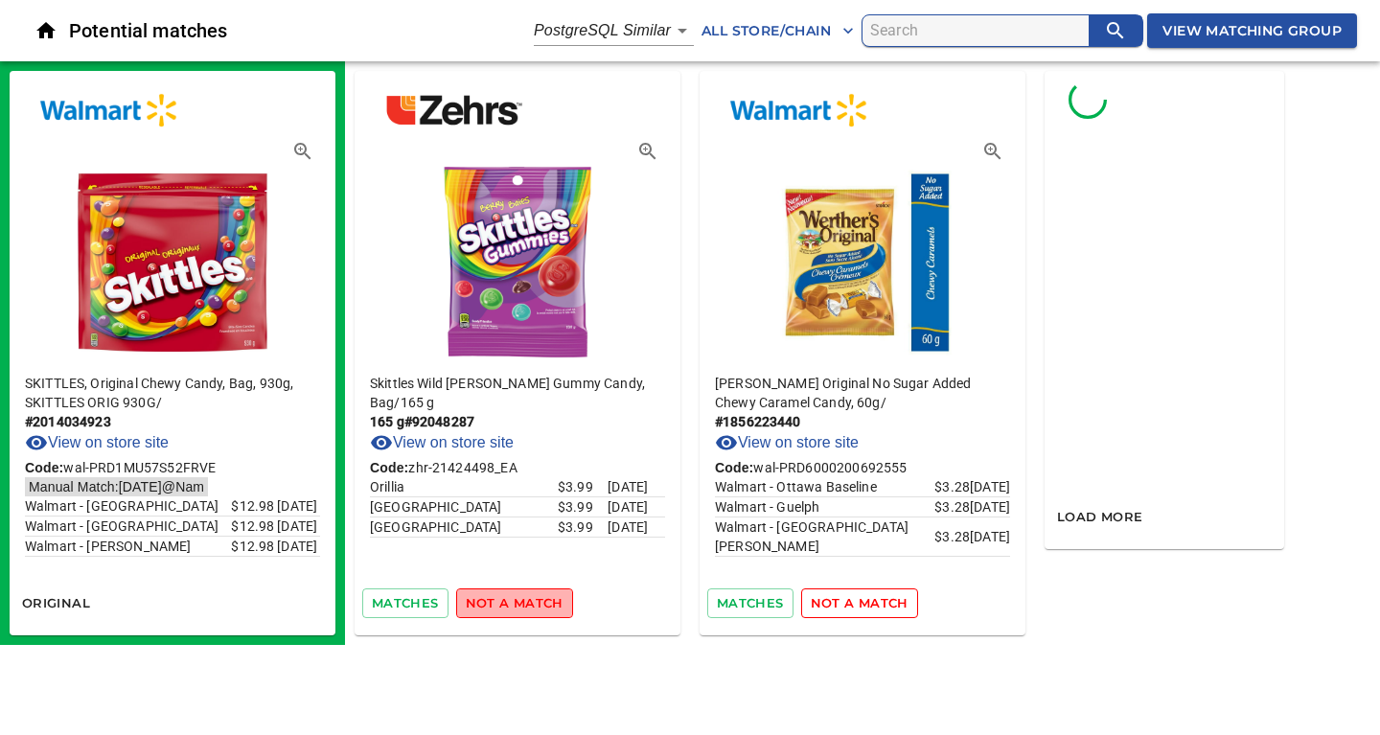
click at [515, 605] on span "not a match" at bounding box center [515, 603] width 98 height 22
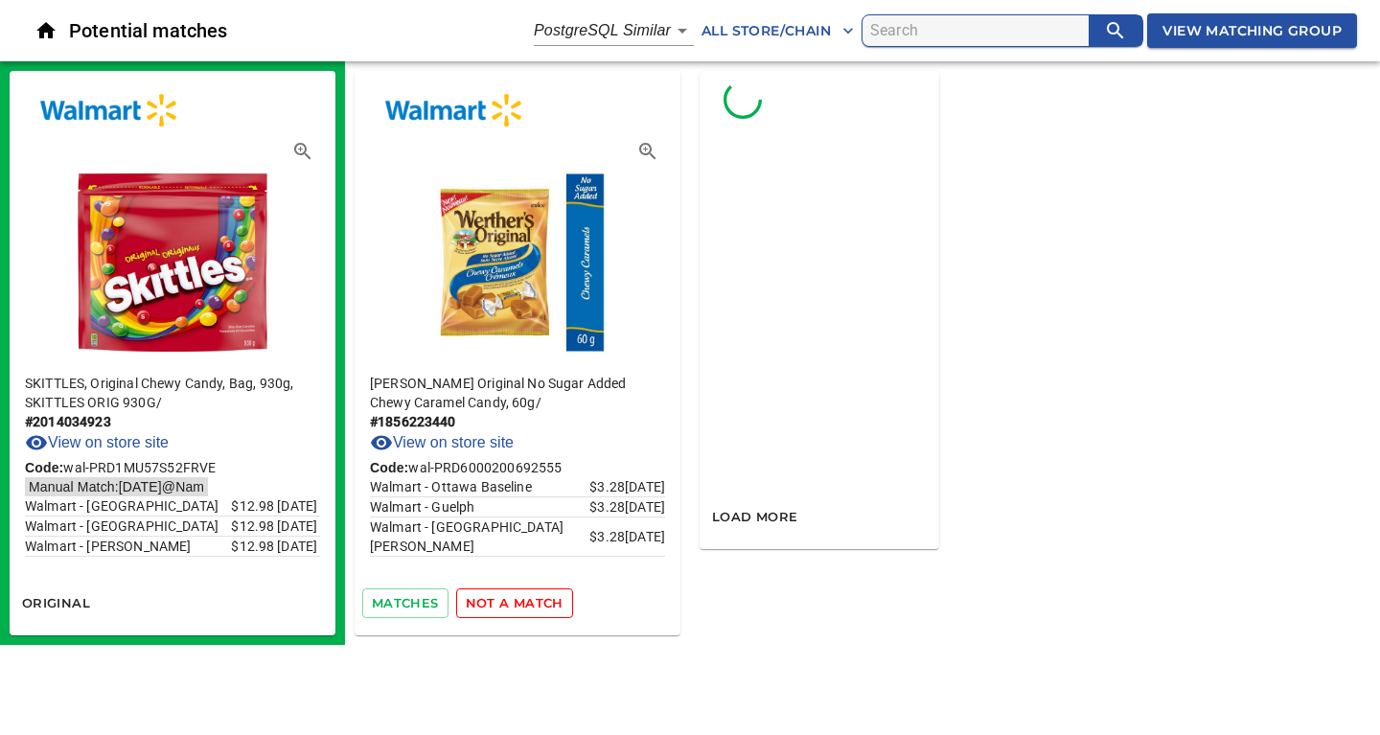
click at [515, 605] on span "not a match" at bounding box center [515, 603] width 98 height 22
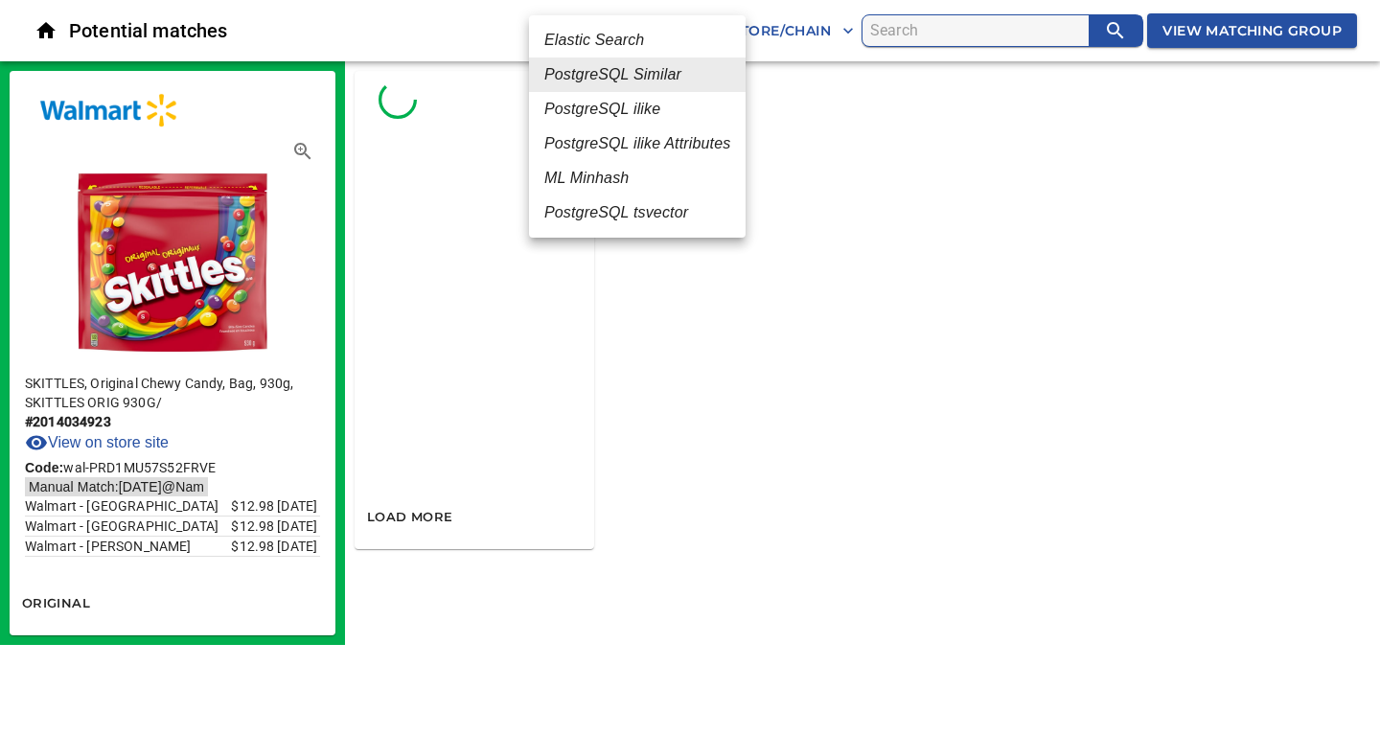
click at [680, 37] on body "tspan{white-space:pre} Potential matches PostgreSQL Similar 2 All Store/Chain V…" at bounding box center [690, 322] width 1380 height 645
click at [607, 106] on em "PostgreSQL ilike" at bounding box center [602, 109] width 116 height 23
type input "4"
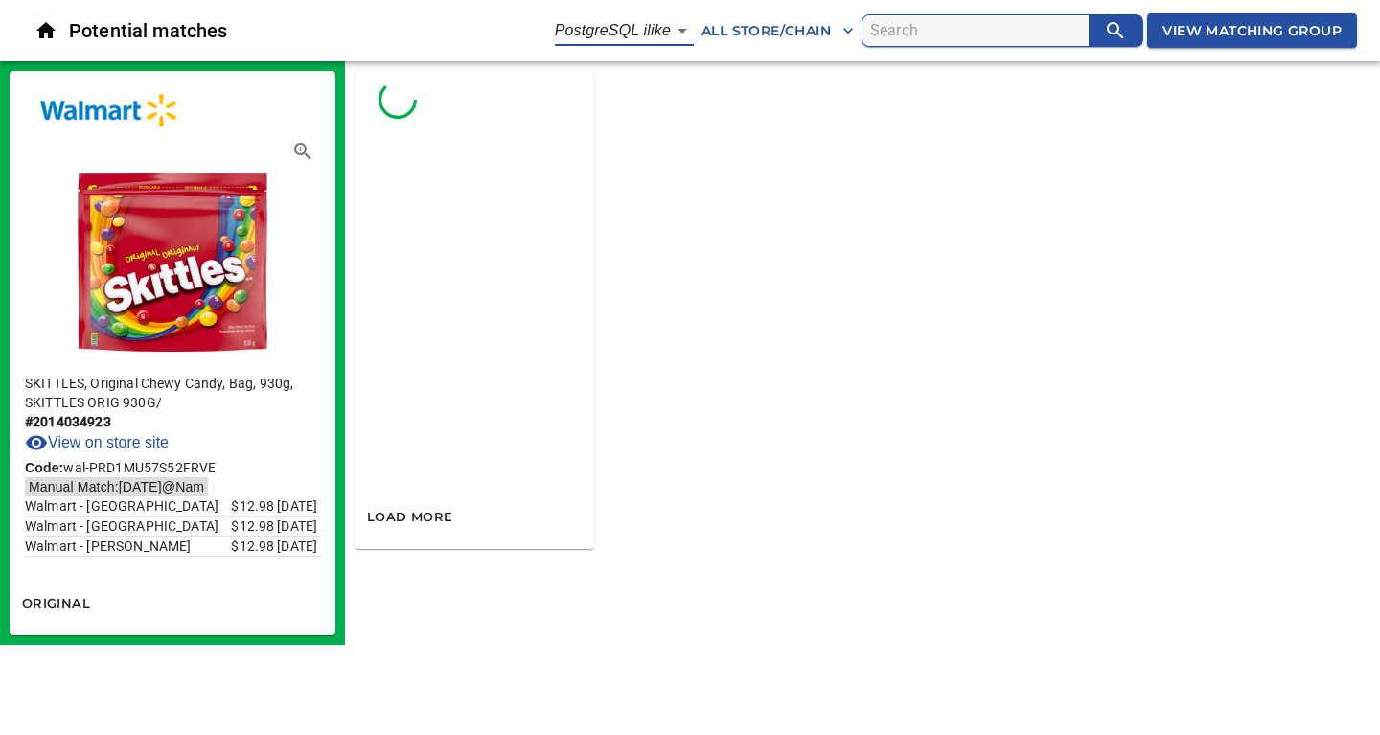
click at [1232, 27] on span "View Matching Group" at bounding box center [1251, 31] width 179 height 24
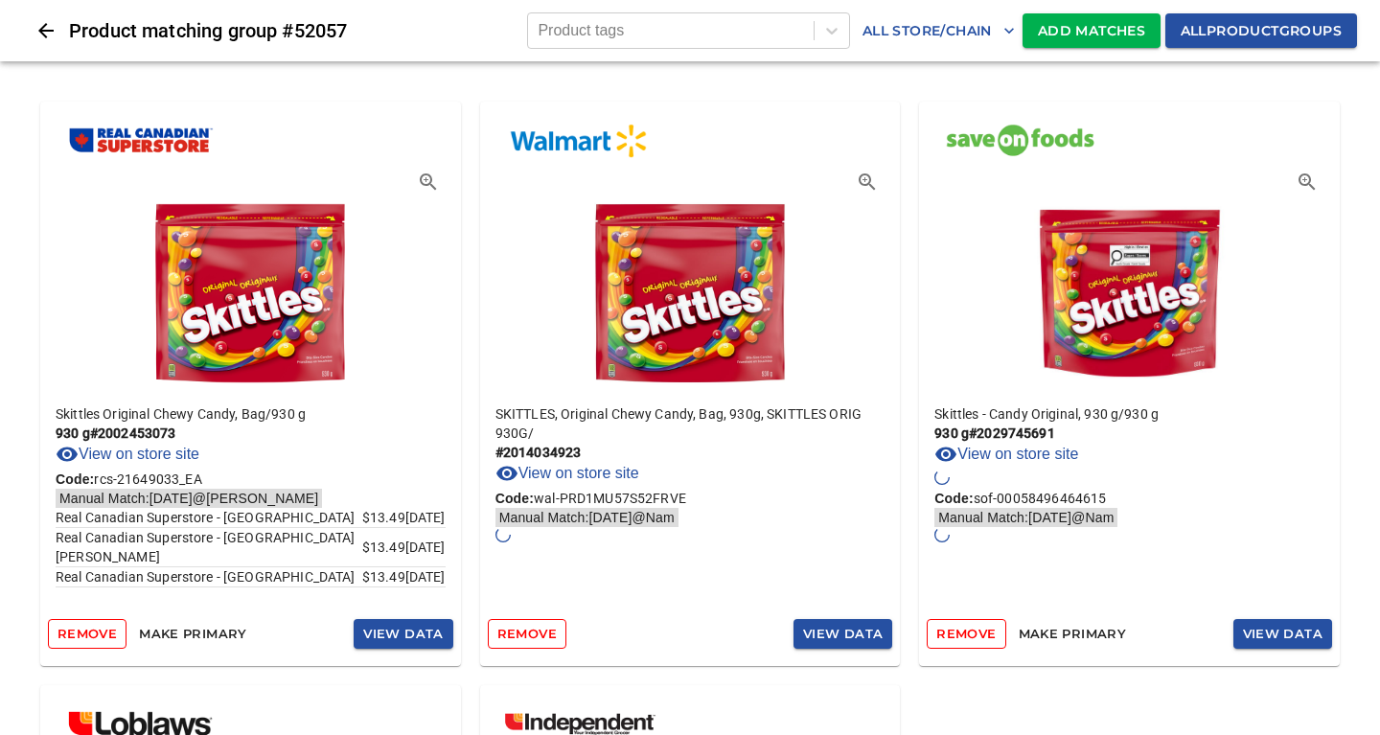
click at [1071, 25] on span "Add Matches" at bounding box center [1091, 31] width 107 height 24
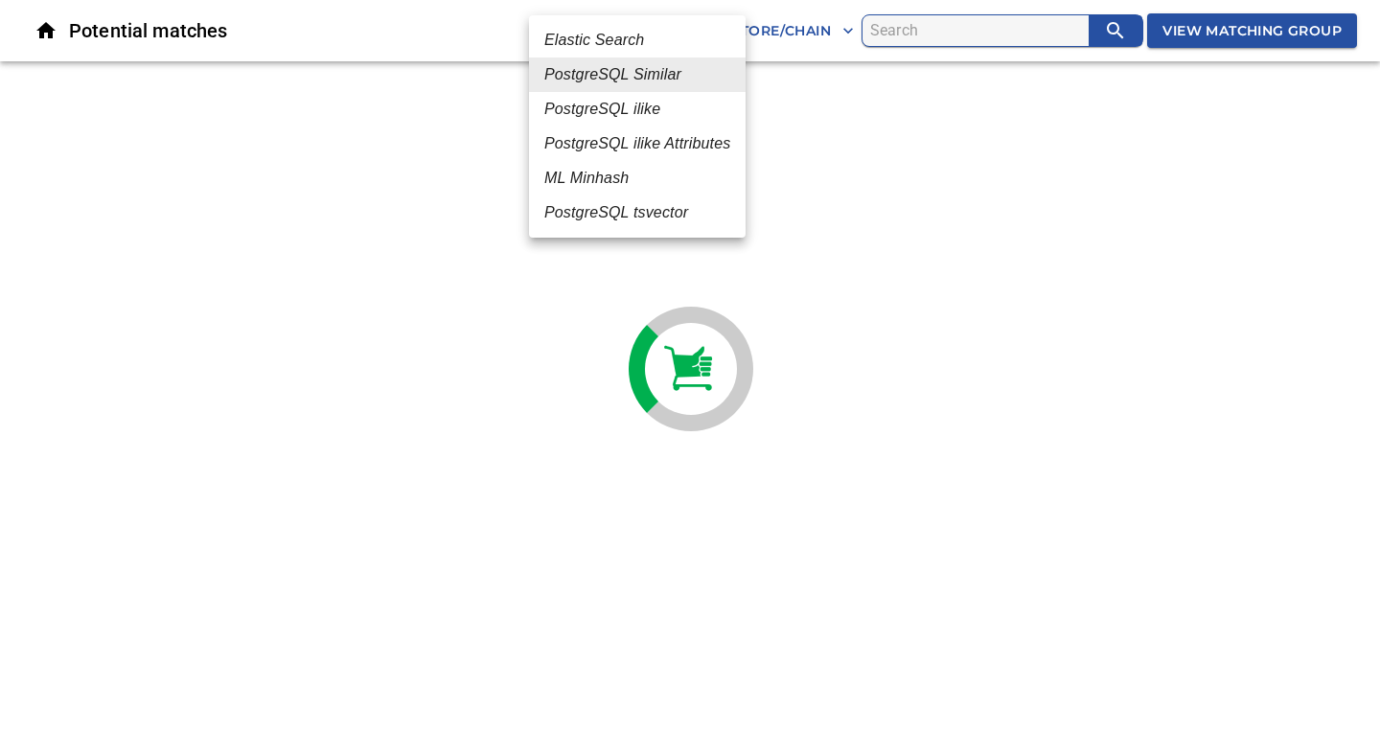
click at [674, 26] on body "tspan{white-space:pre} Potential matches PostgreSQL Similar 2 All Store/Chain V…" at bounding box center [690, 39] width 1380 height 79
drag, startPoint x: 615, startPoint y: 109, endPoint x: 784, endPoint y: 127, distance: 169.6
click at [616, 109] on em "PostgreSQL ilike" at bounding box center [602, 109] width 116 height 23
type input "4"
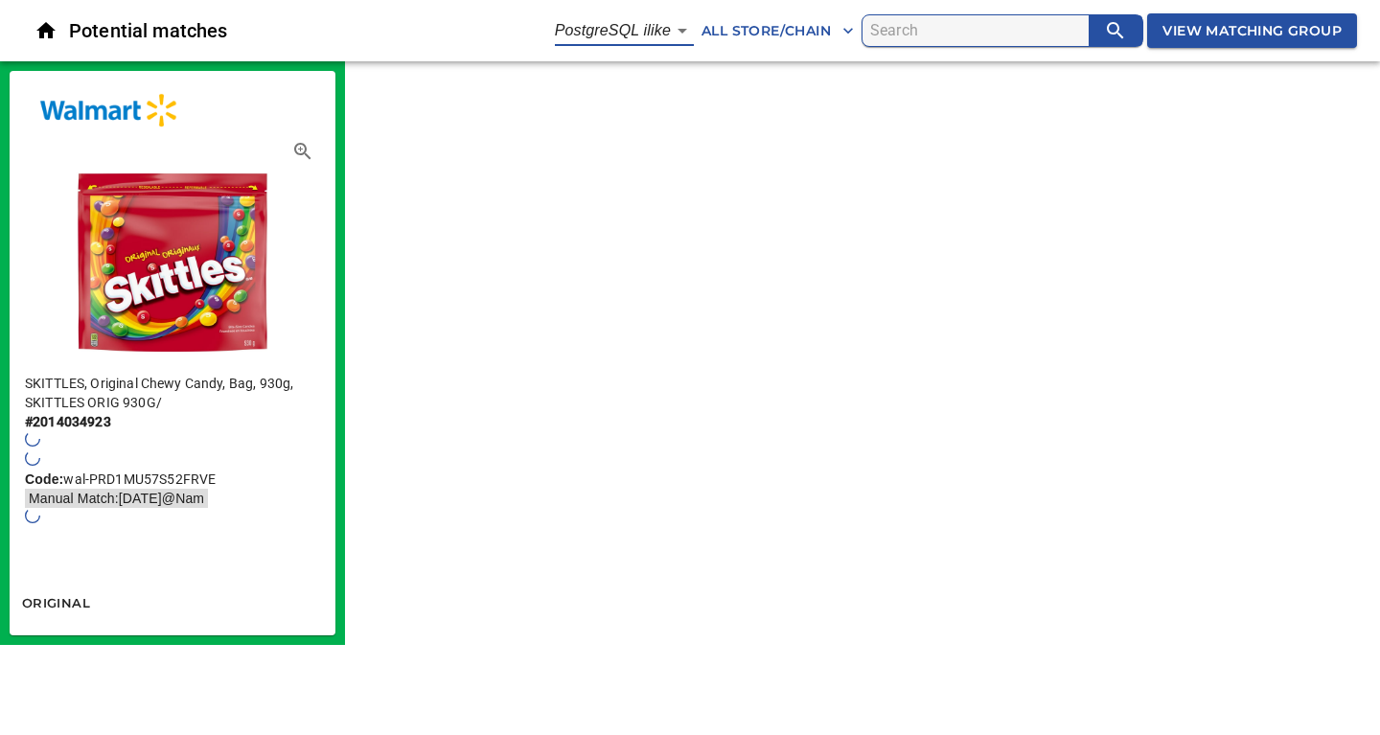
click at [1214, 30] on span "View Matching Group" at bounding box center [1251, 31] width 179 height 24
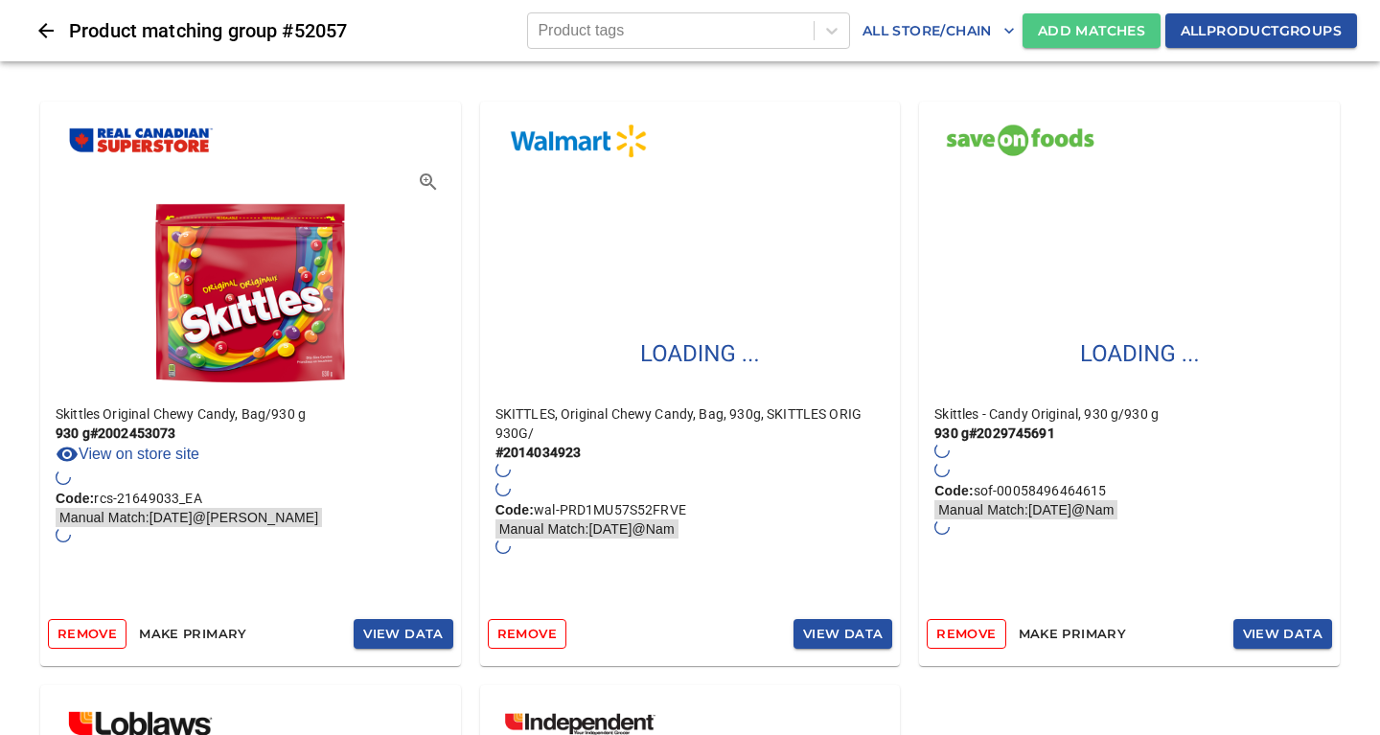
click at [1096, 35] on span "Add Matches" at bounding box center [1091, 31] width 107 height 24
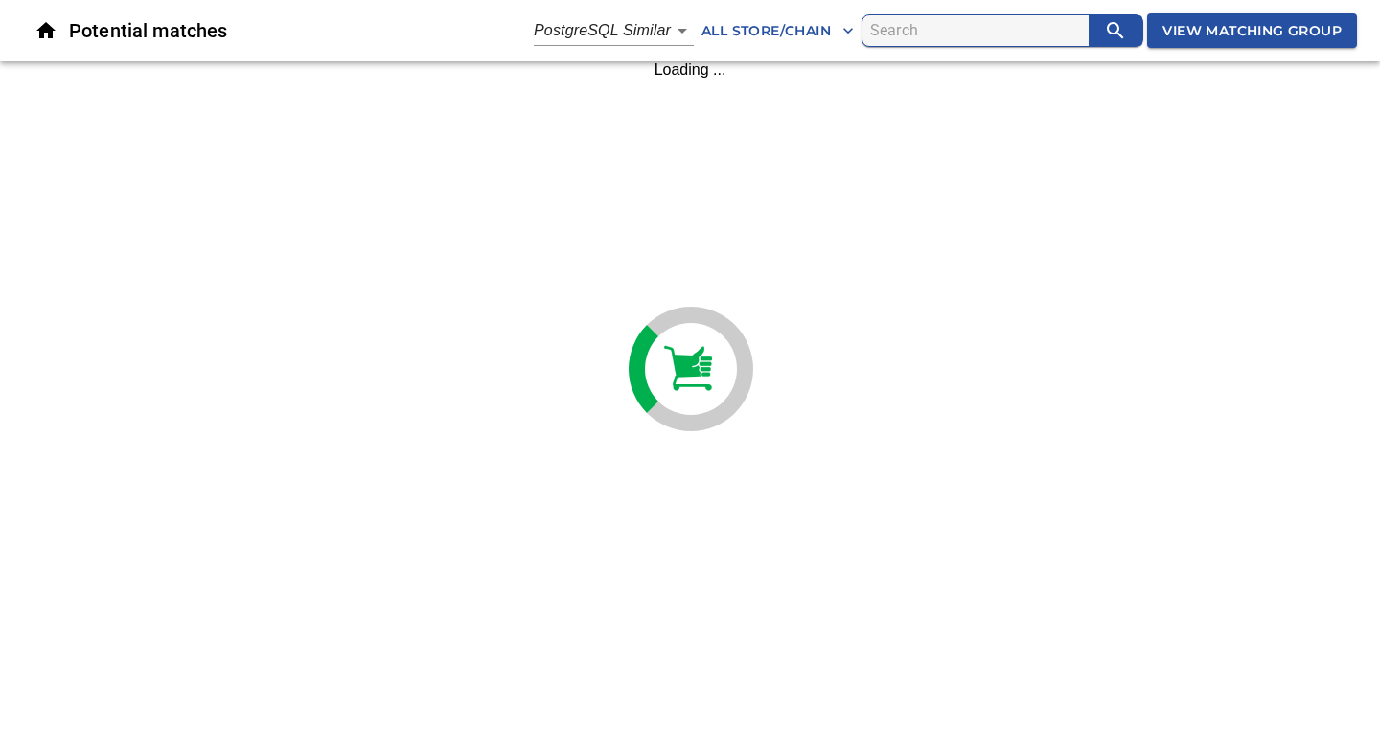
click at [673, 31] on body "tspan{white-space:pre} Potential matches PostgreSQL Similar 2 All Store/Chain V…" at bounding box center [690, 39] width 1380 height 79
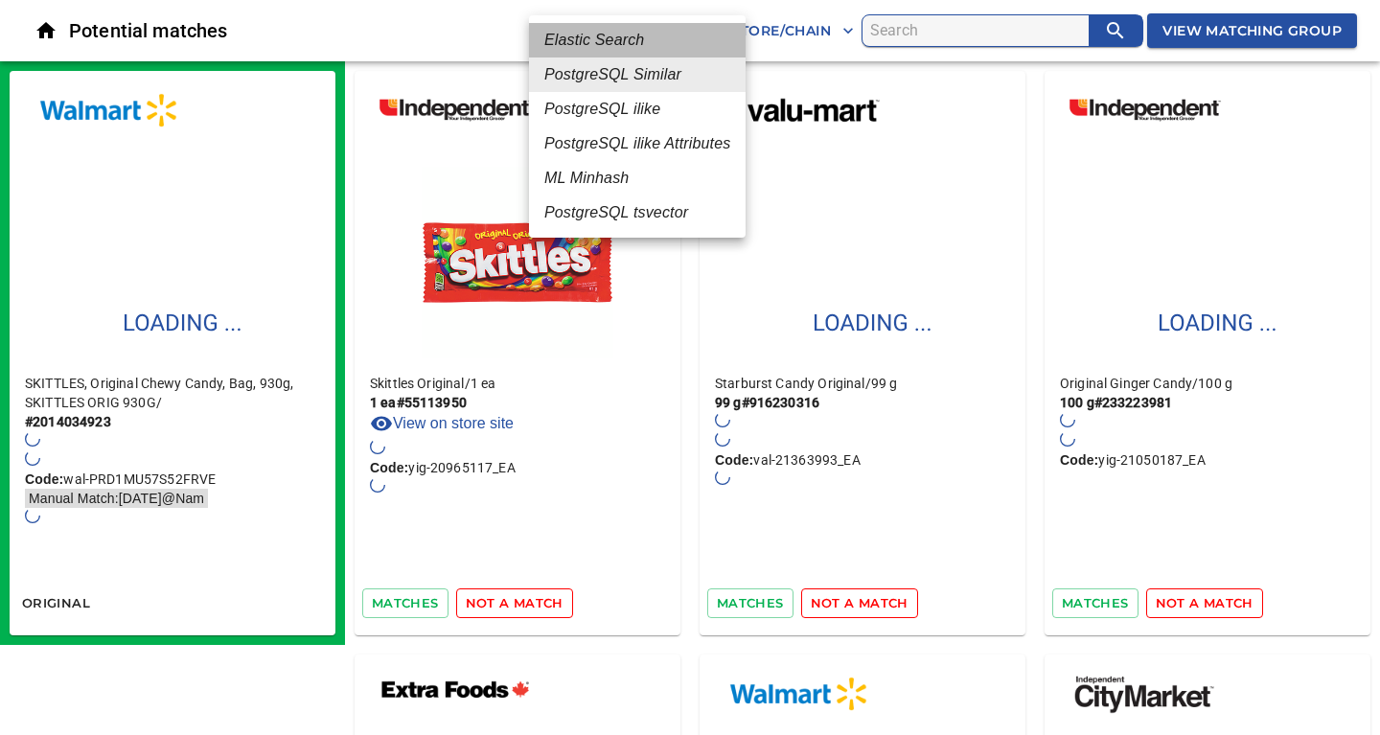
click at [615, 41] on em "Elastic Search" at bounding box center [594, 40] width 100 height 23
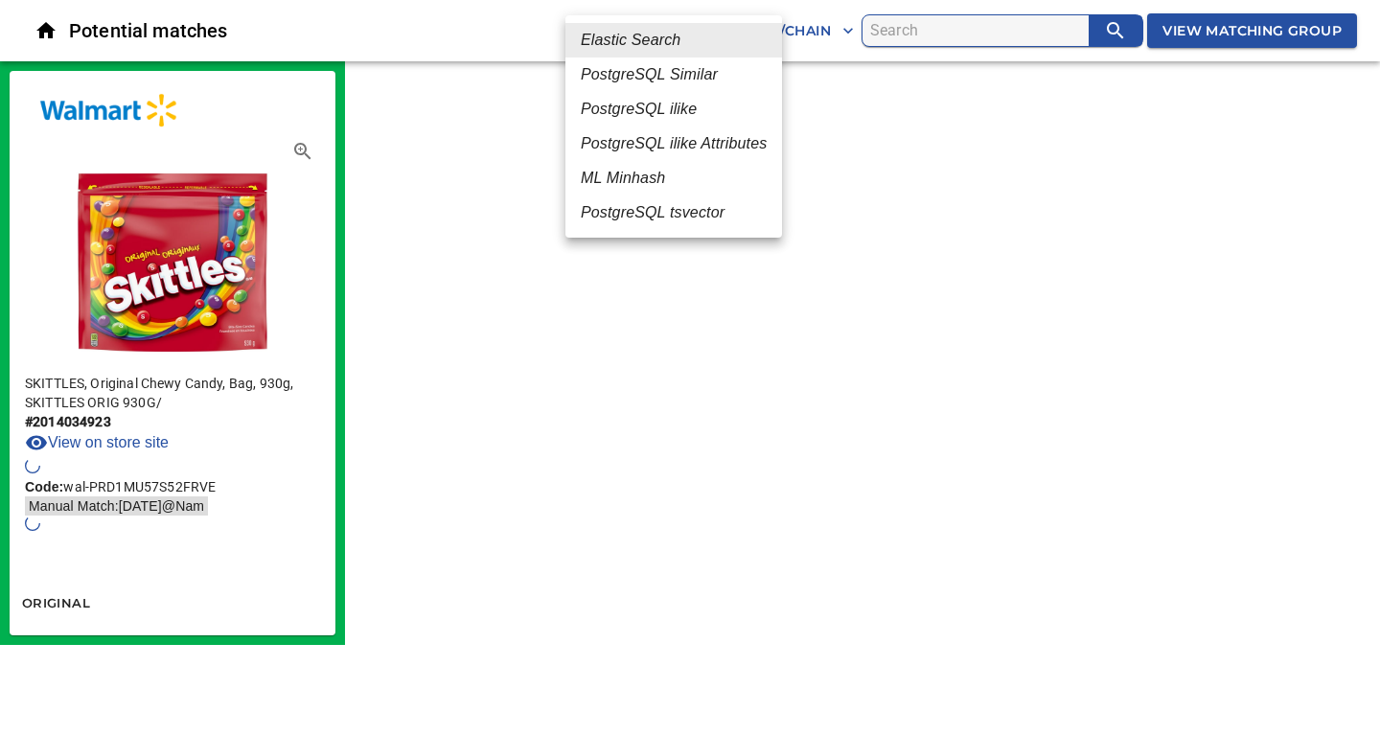
click at [671, 29] on body "tspan{white-space:pre} Potential matches Elastic Search 1 All Store/Chain View …" at bounding box center [690, 322] width 1380 height 645
click at [1085, 306] on div at bounding box center [690, 367] width 1380 height 735
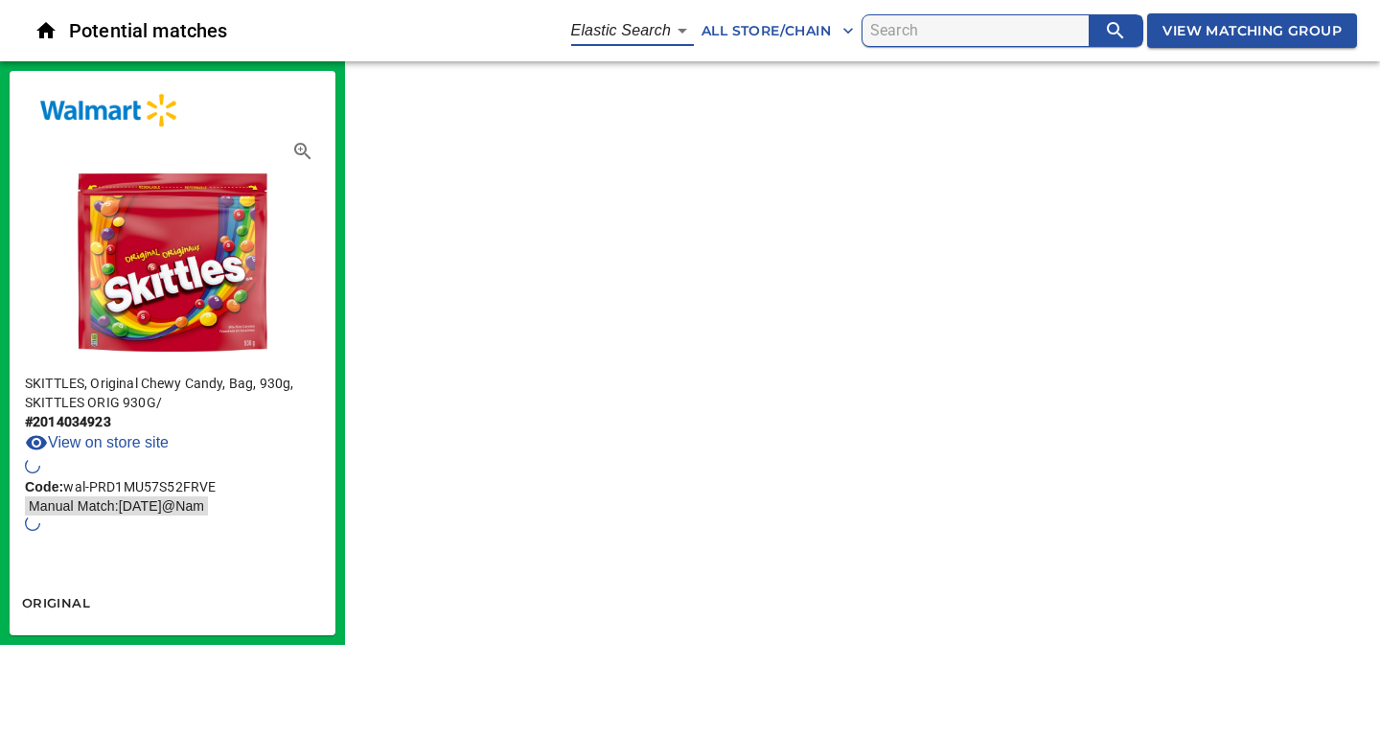
click at [854, 308] on div "SKITTLES, Original Chewy Candy, Bag, 930g, SKITTLES ORIG 930G / # 2014034923 Vi…" at bounding box center [690, 352] width 1380 height 583
click at [677, 25] on body "tspan{white-space:pre} Potential matches Elastic Search 1 All Store/Chain View …" at bounding box center [690, 322] width 1380 height 645
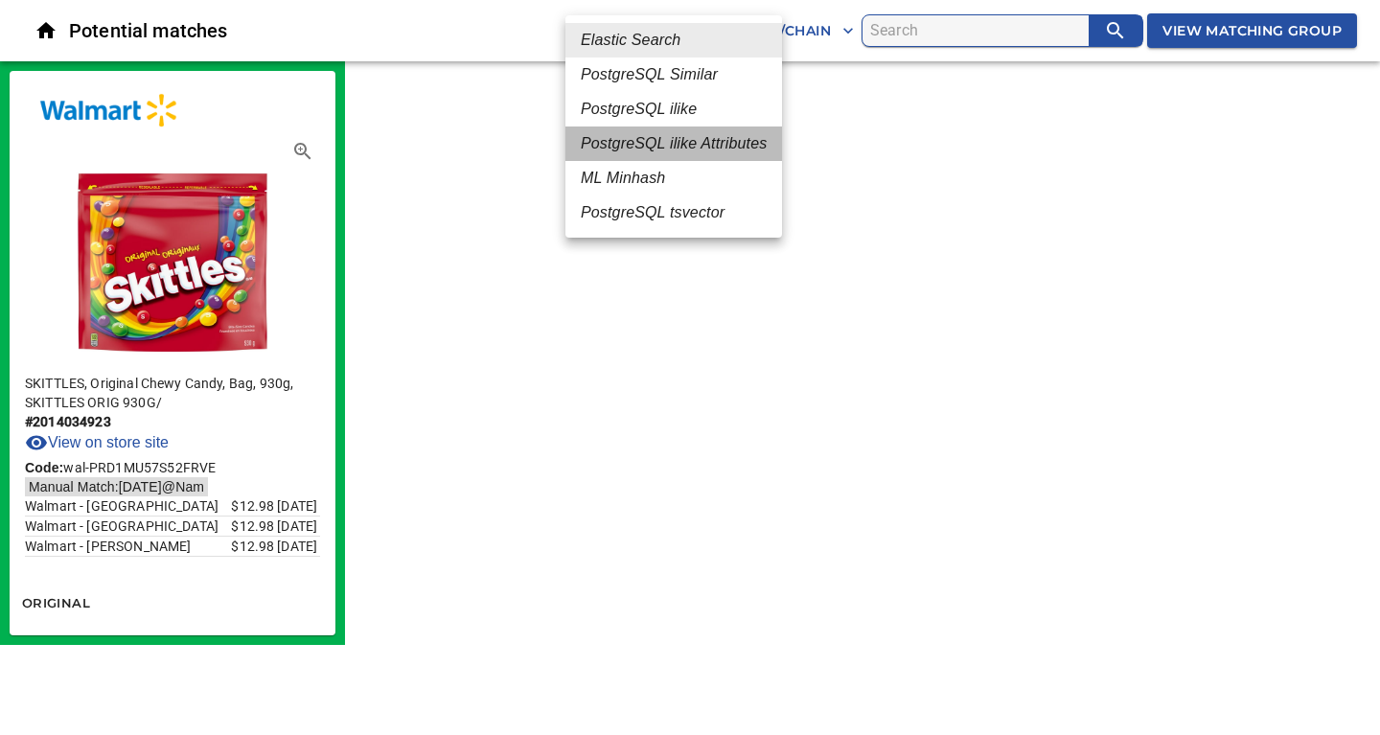
click at [642, 148] on em "PostgreSQL ilike Attributes" at bounding box center [674, 143] width 186 height 23
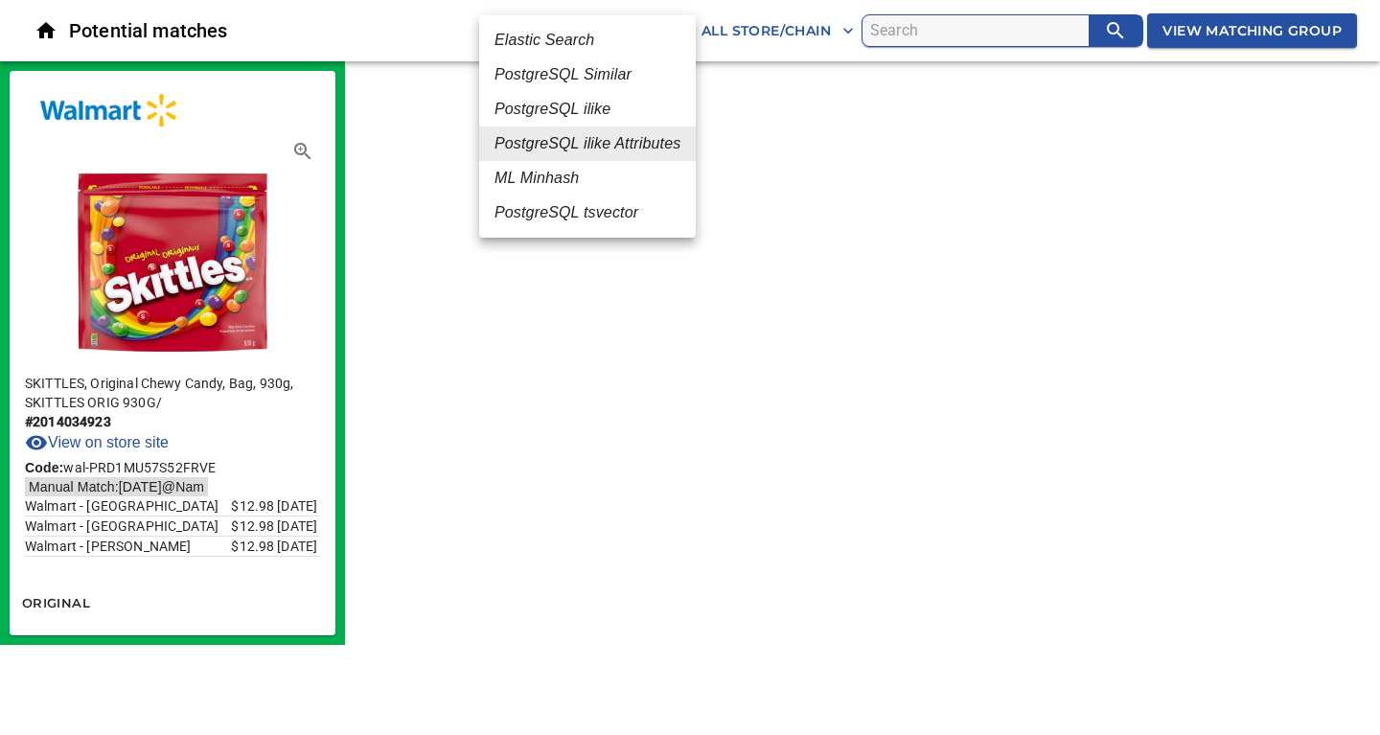
click at [681, 34] on body "tspan{white-space:pre} Potential matches PostgreSQL ilike Attributes 5 All Stor…" at bounding box center [690, 322] width 1380 height 645
click at [561, 167] on li "ML Minhash" at bounding box center [587, 178] width 217 height 34
type input "3"
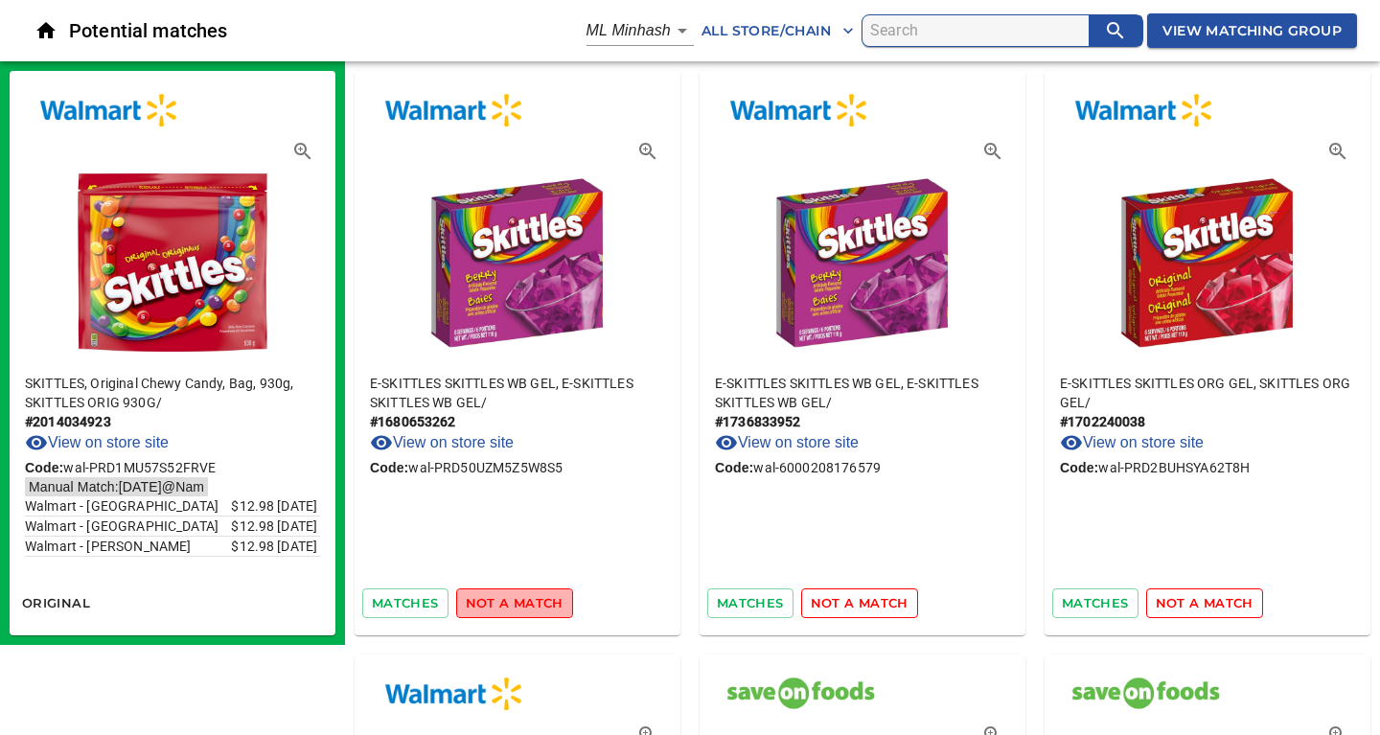
click at [539, 606] on span "not a match" at bounding box center [515, 603] width 98 height 22
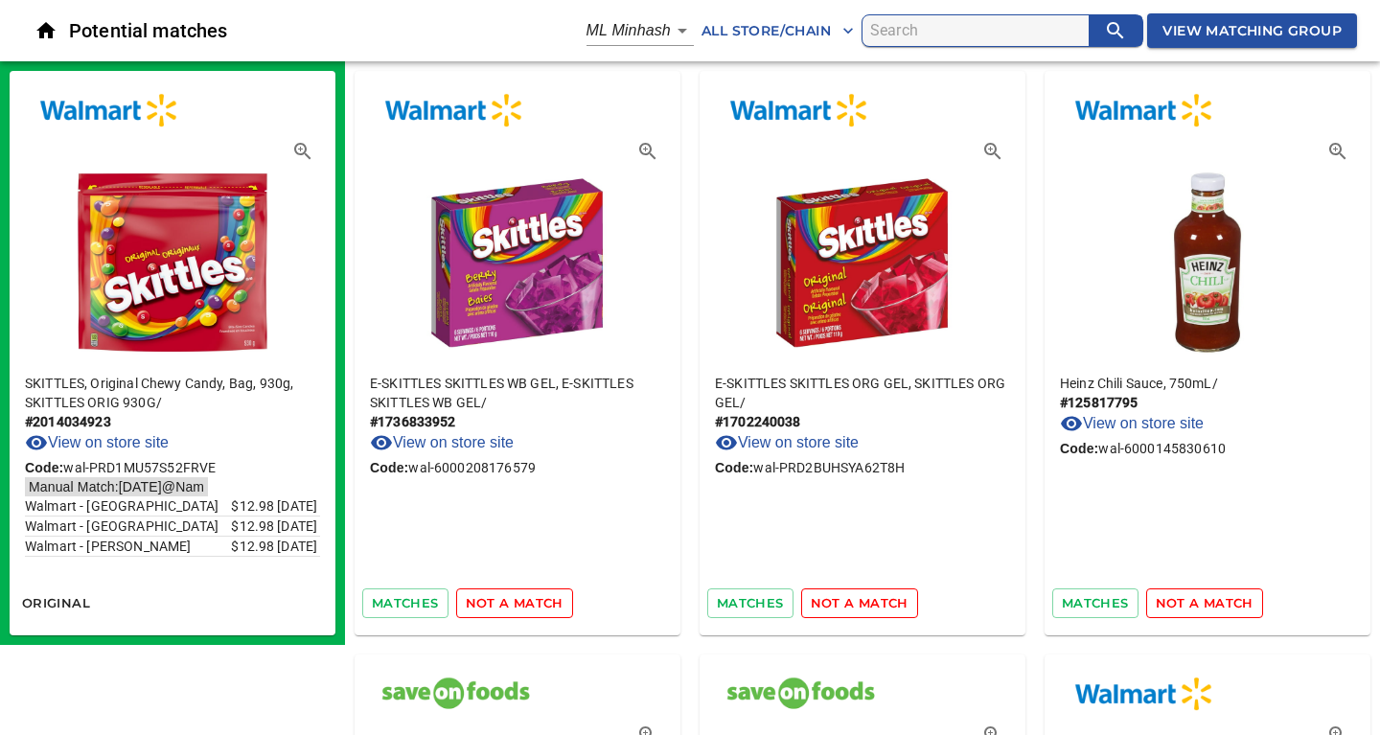
click at [539, 606] on span "not a match" at bounding box center [515, 603] width 98 height 22
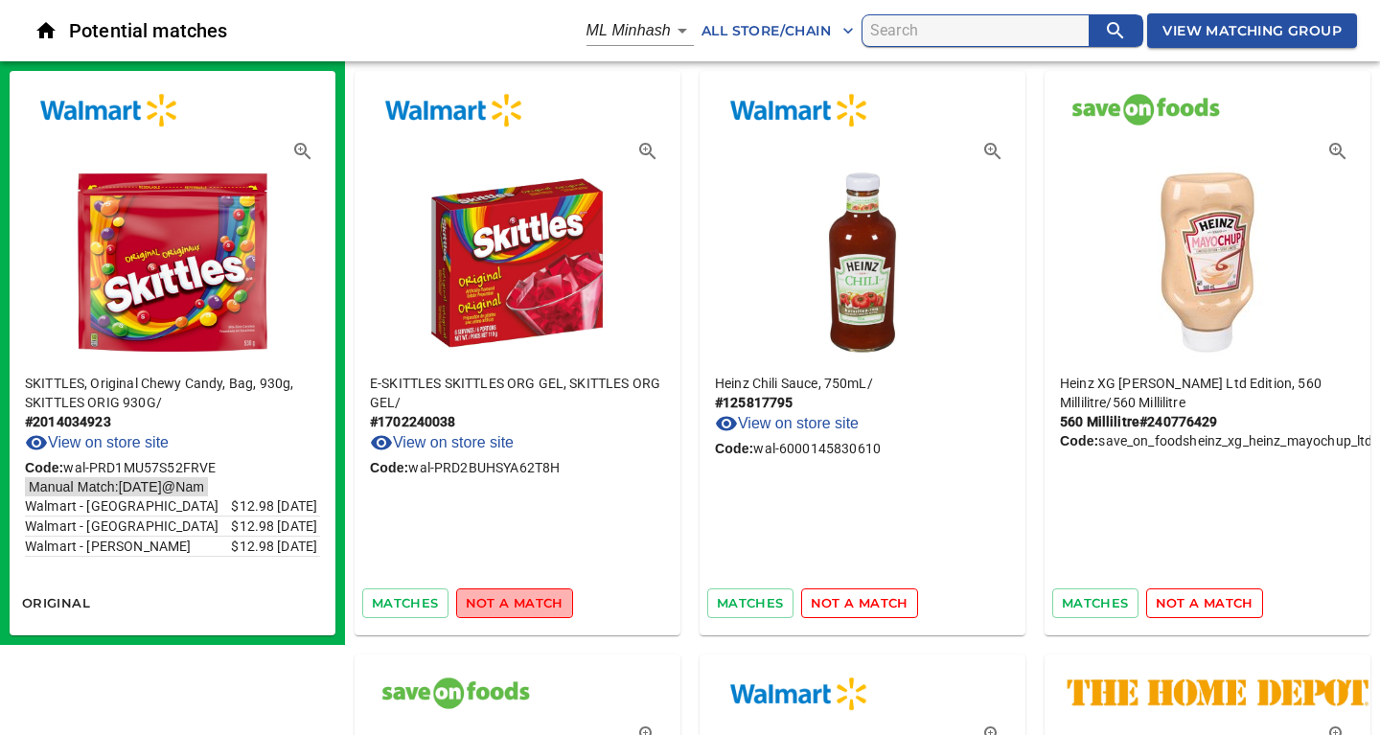
click at [539, 606] on span "not a match" at bounding box center [515, 603] width 98 height 22
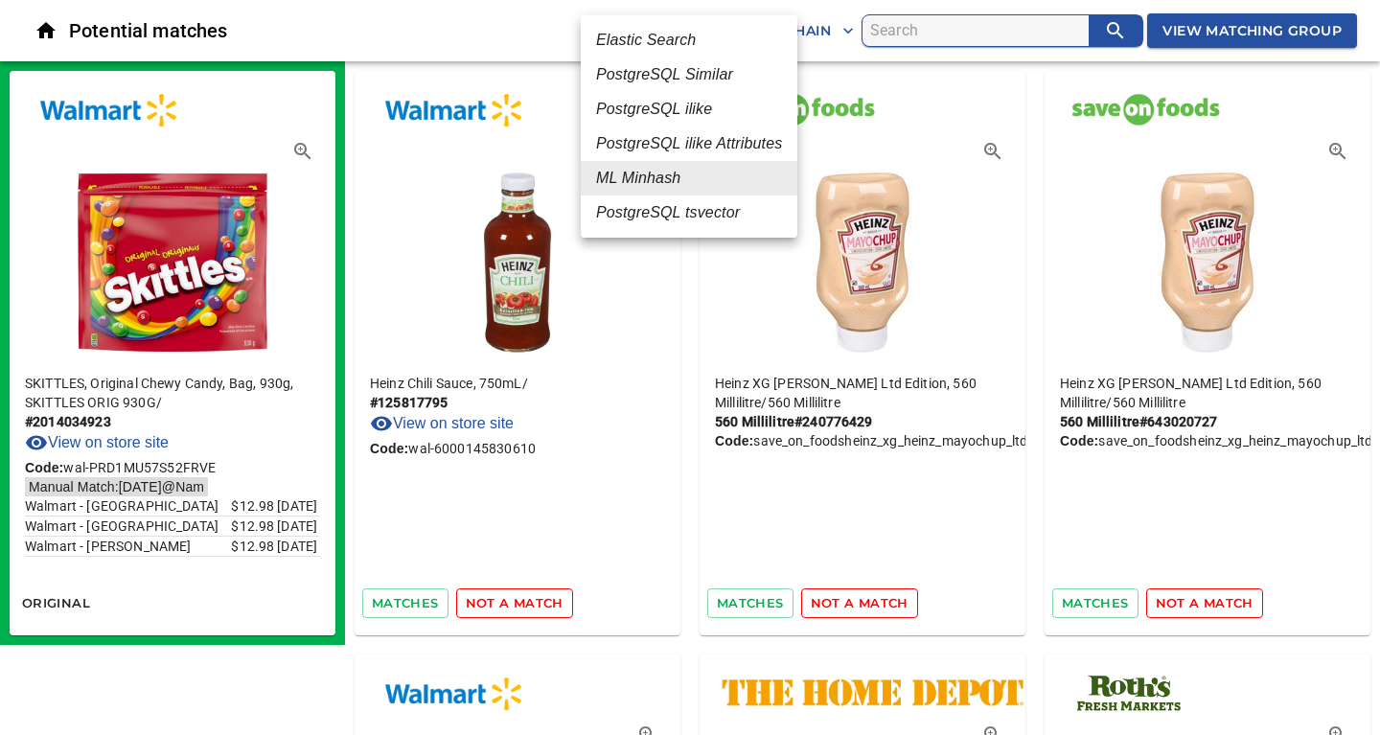
click at [649, 176] on em "ML Minhash" at bounding box center [638, 178] width 84 height 23
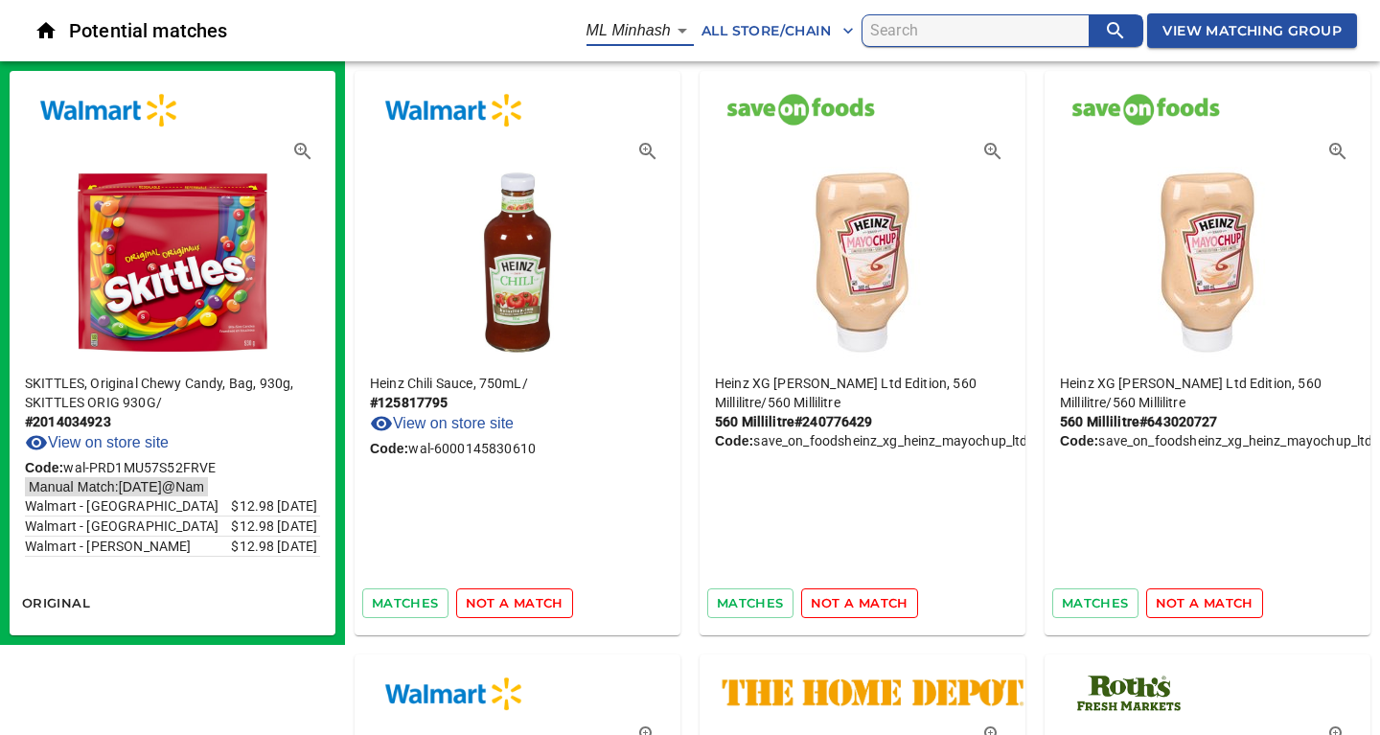
click at [1186, 31] on span "View Matching Group" at bounding box center [1251, 31] width 179 height 24
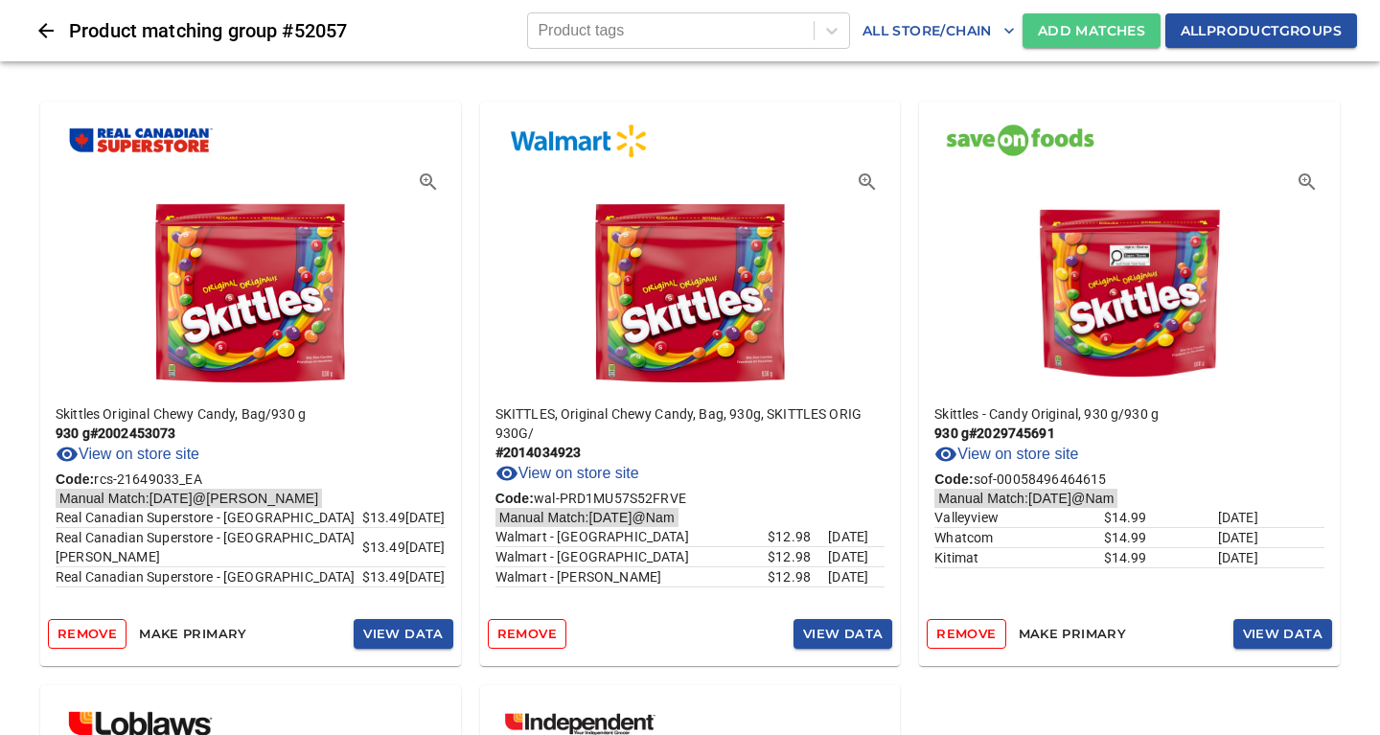
click at [1083, 30] on span "Add Matches" at bounding box center [1091, 31] width 107 height 24
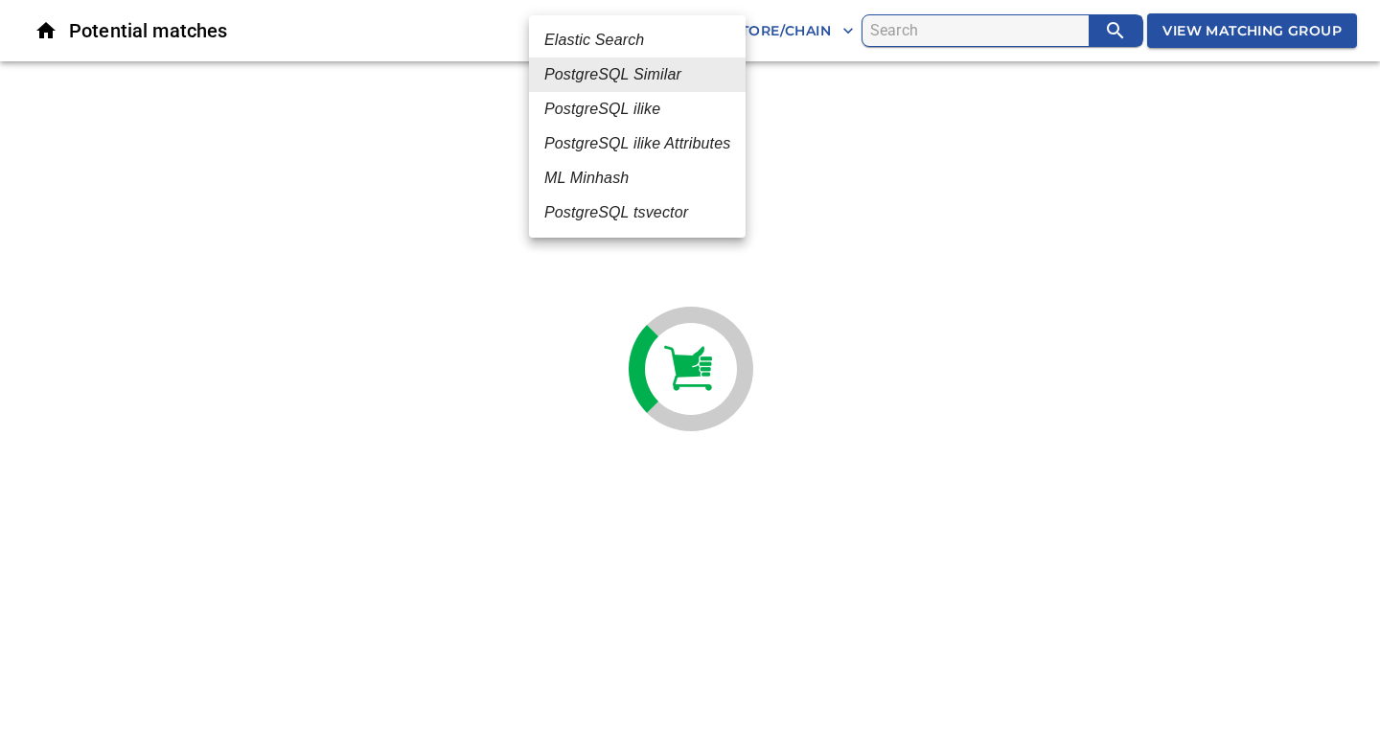
click at [678, 33] on body "tspan{white-space:pre} Potential matches PostgreSQL Similar 2 All Store/Chain V…" at bounding box center [690, 39] width 1380 height 79
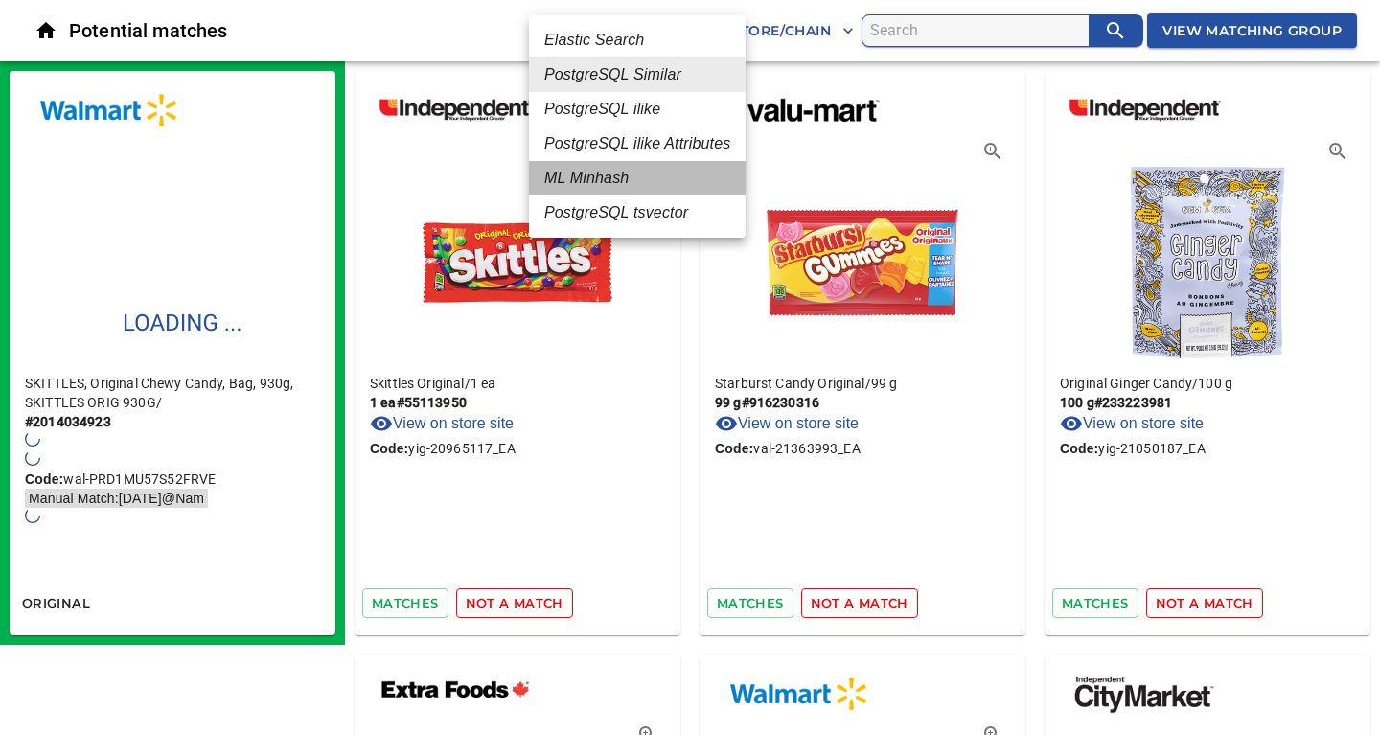
drag, startPoint x: 600, startPoint y: 180, endPoint x: 612, endPoint y: 182, distance: 12.6
click at [604, 182] on em "ML Minhash" at bounding box center [586, 178] width 84 height 23
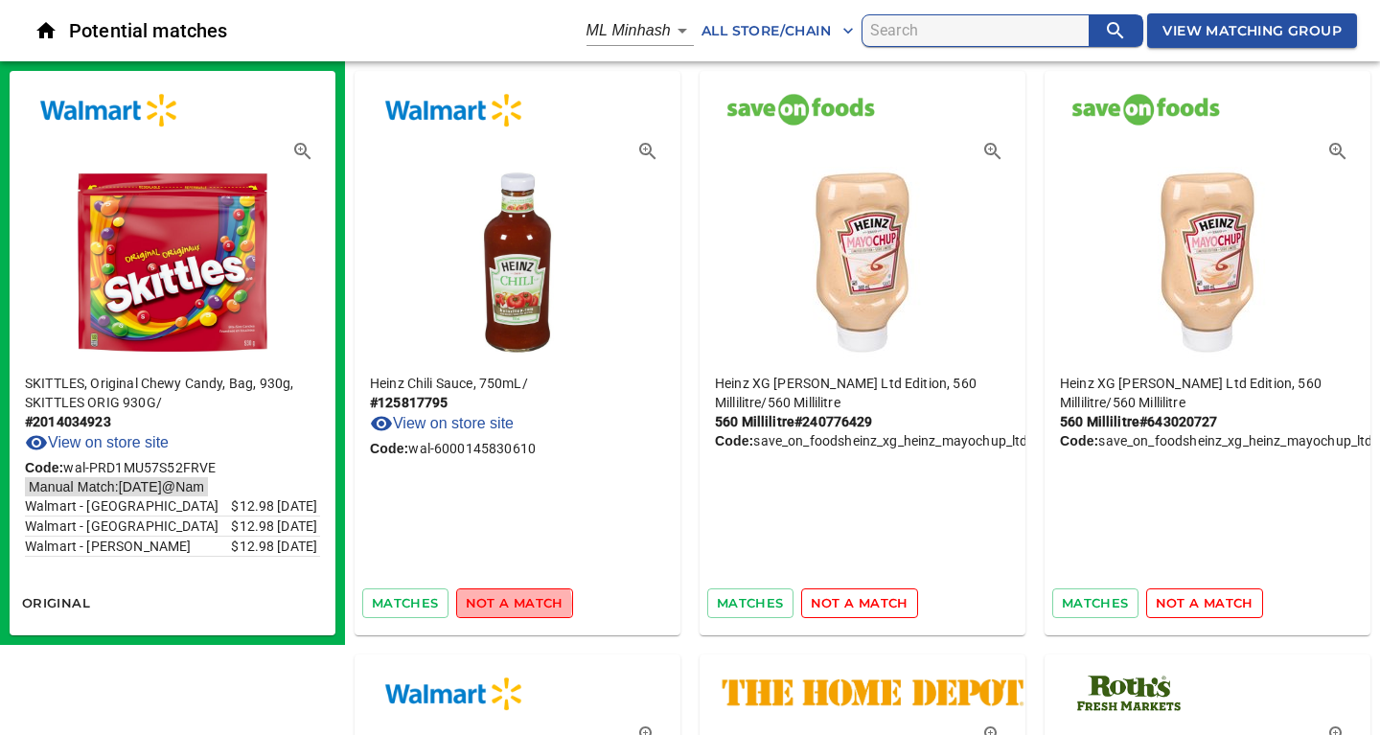
click at [510, 604] on span "not a match" at bounding box center [515, 603] width 98 height 22
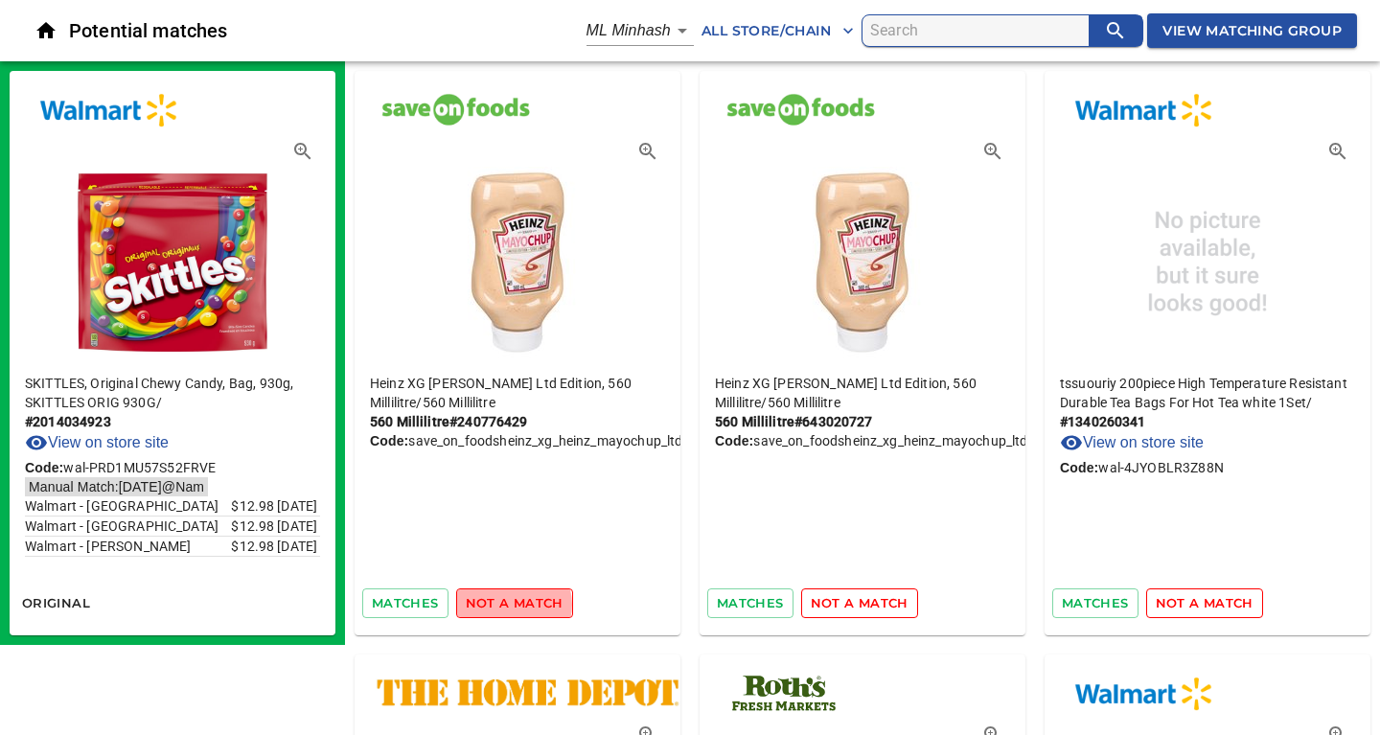
click at [510, 604] on span "not a match" at bounding box center [515, 603] width 98 height 22
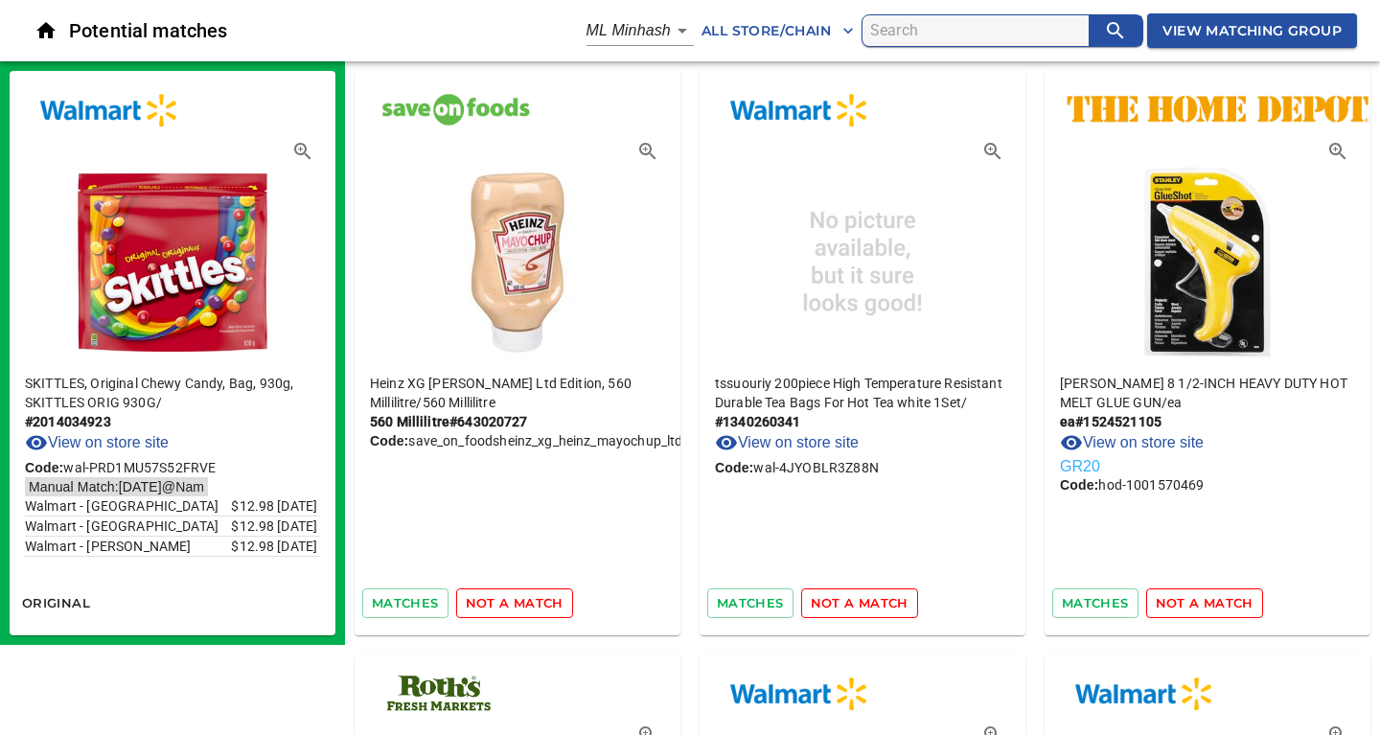
click at [510, 604] on span "not a match" at bounding box center [515, 603] width 98 height 22
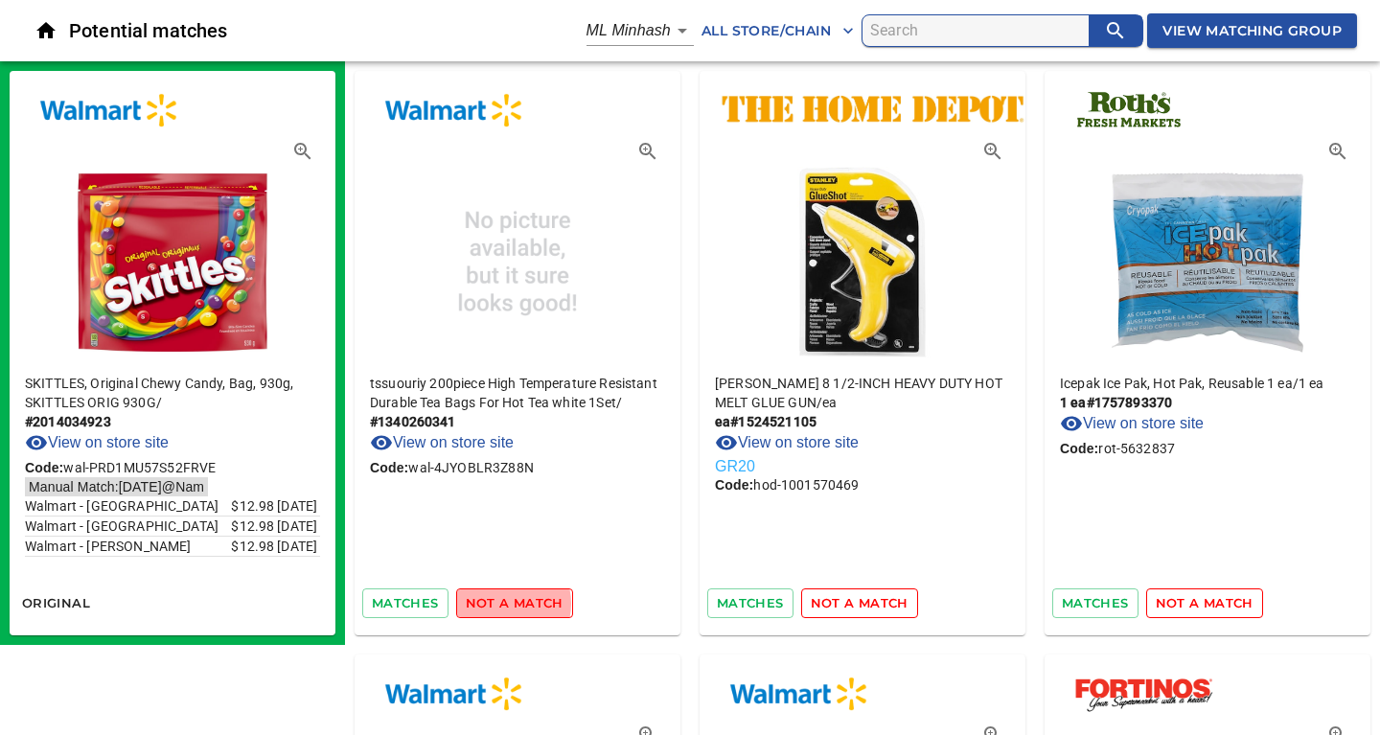
click at [504, 604] on span "not a match" at bounding box center [515, 603] width 98 height 22
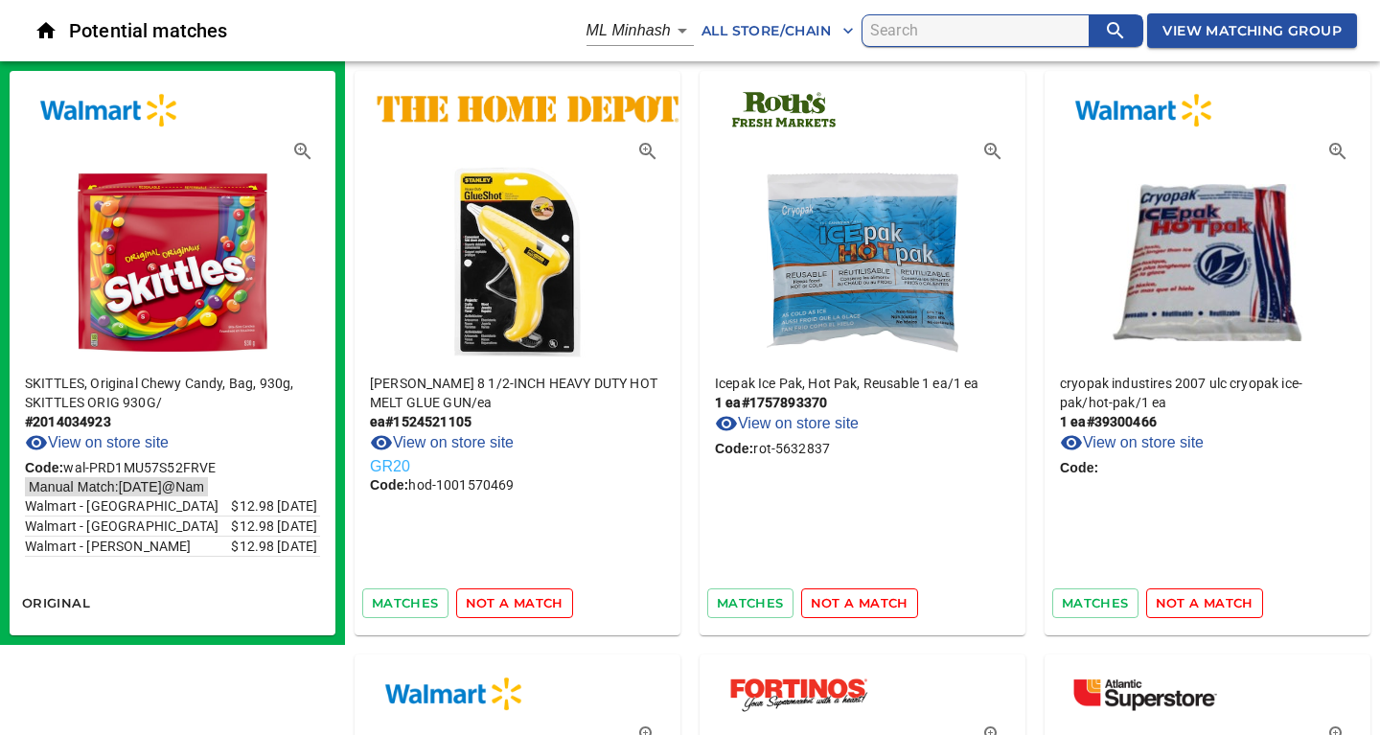
click at [504, 604] on span "not a match" at bounding box center [515, 603] width 98 height 22
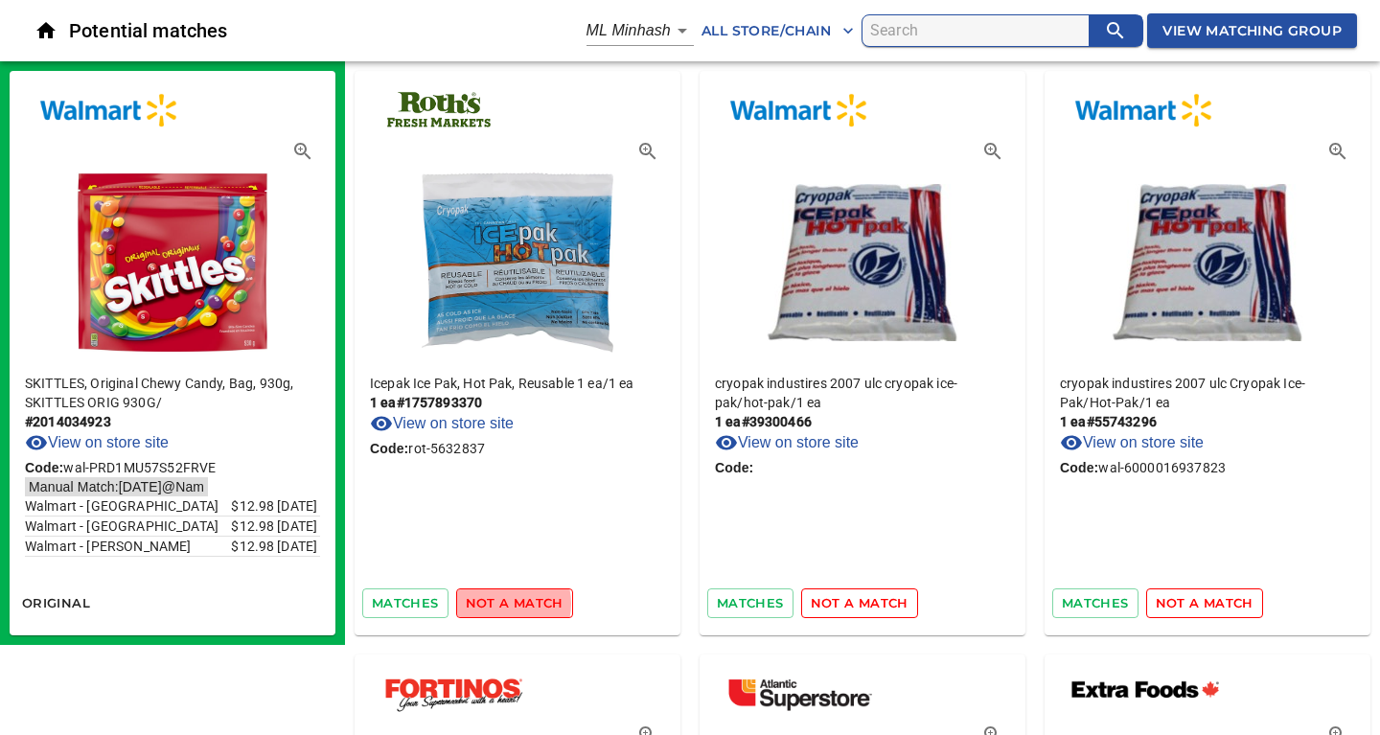
click at [504, 604] on span "not a match" at bounding box center [515, 603] width 98 height 22
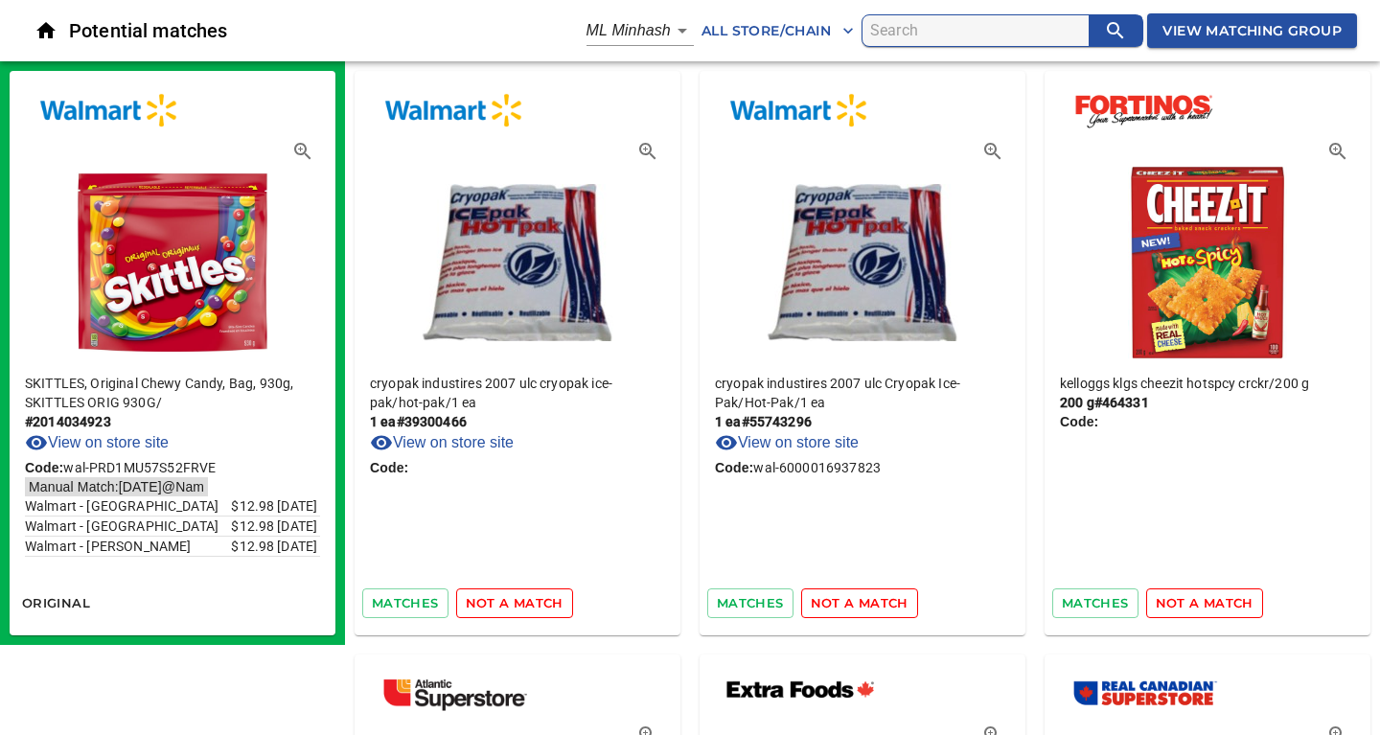
click at [504, 604] on span "not a match" at bounding box center [515, 603] width 98 height 22
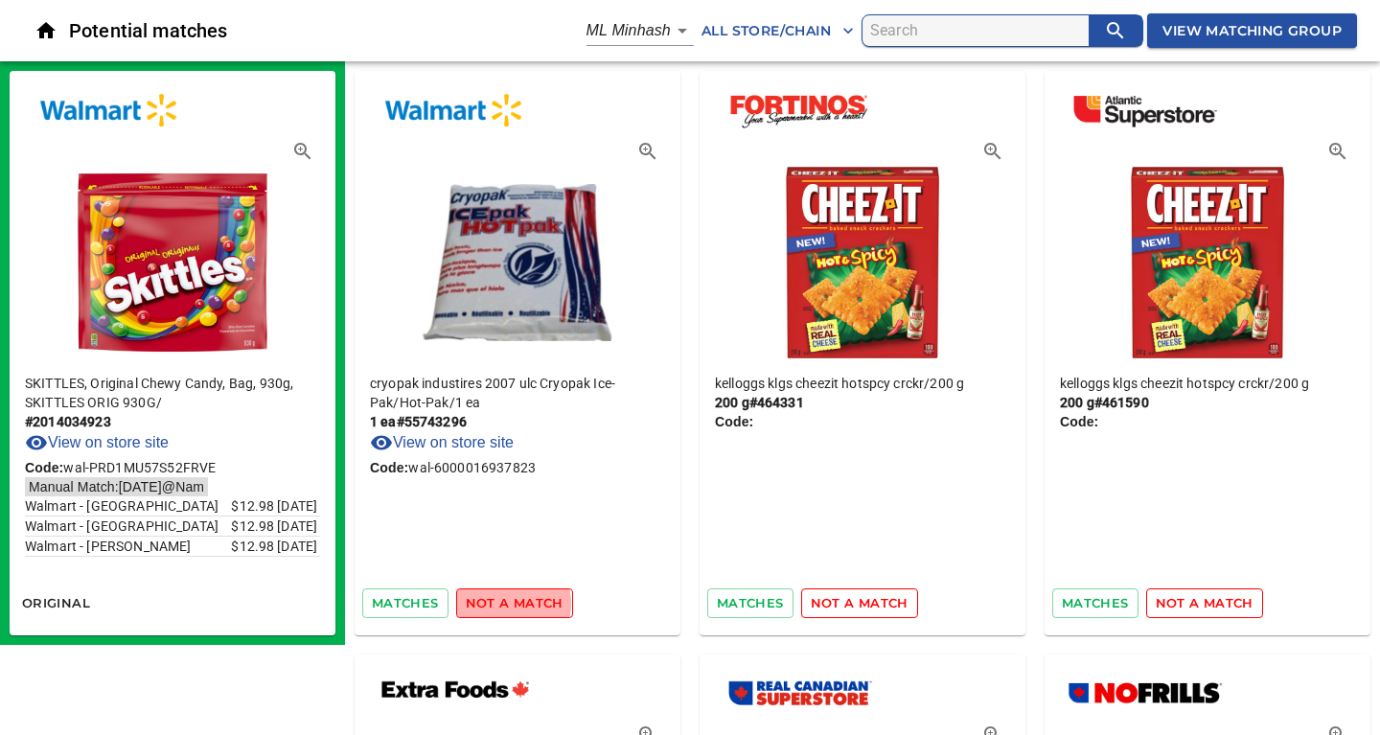
click at [504, 604] on span "not a match" at bounding box center [515, 603] width 98 height 22
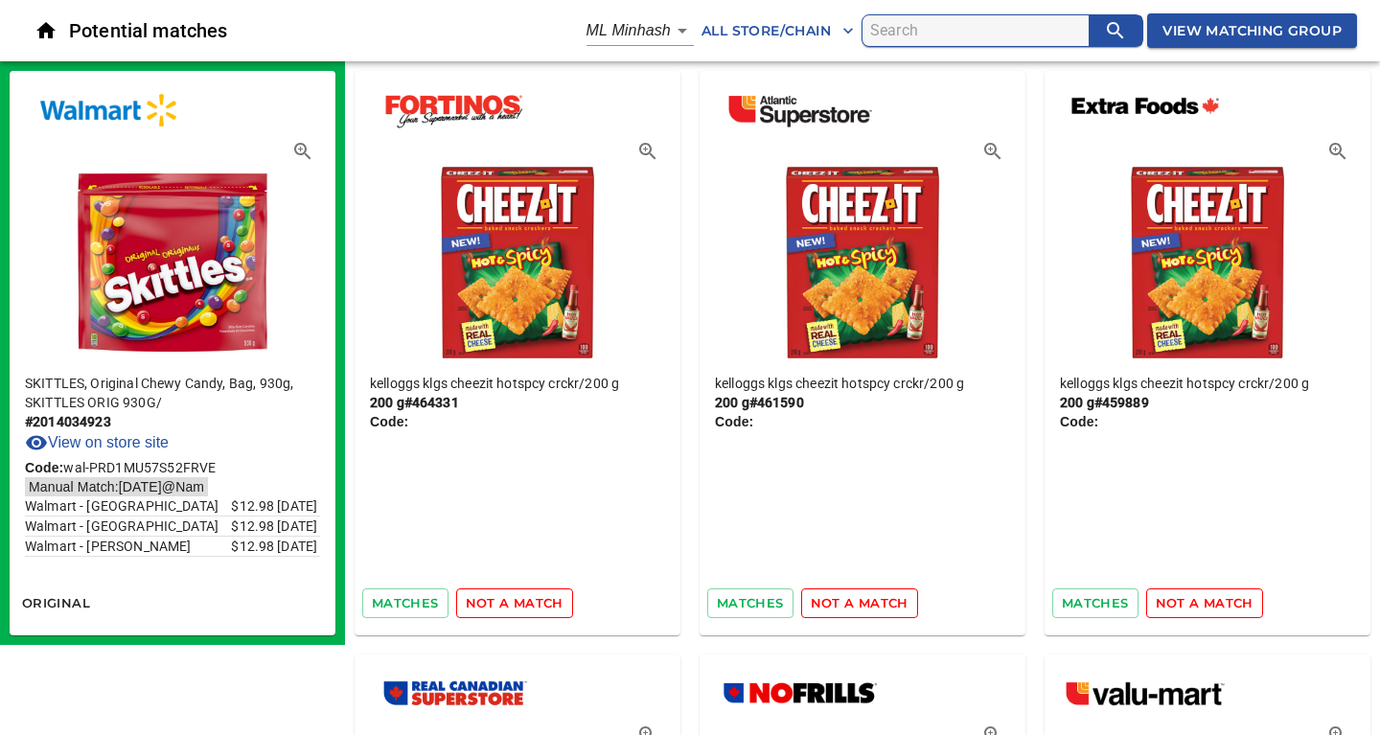
click at [504, 604] on span "not a match" at bounding box center [515, 603] width 98 height 22
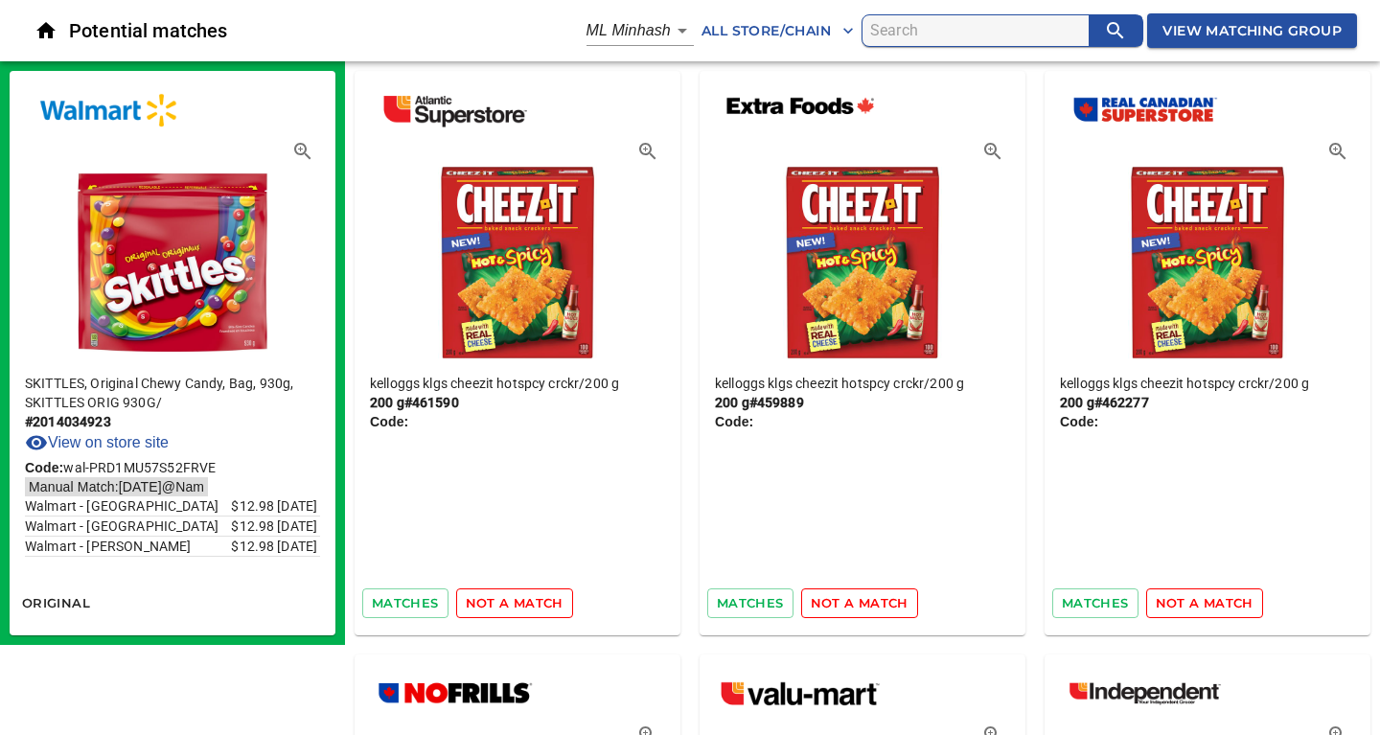
click at [504, 604] on span "not a match" at bounding box center [515, 603] width 98 height 22
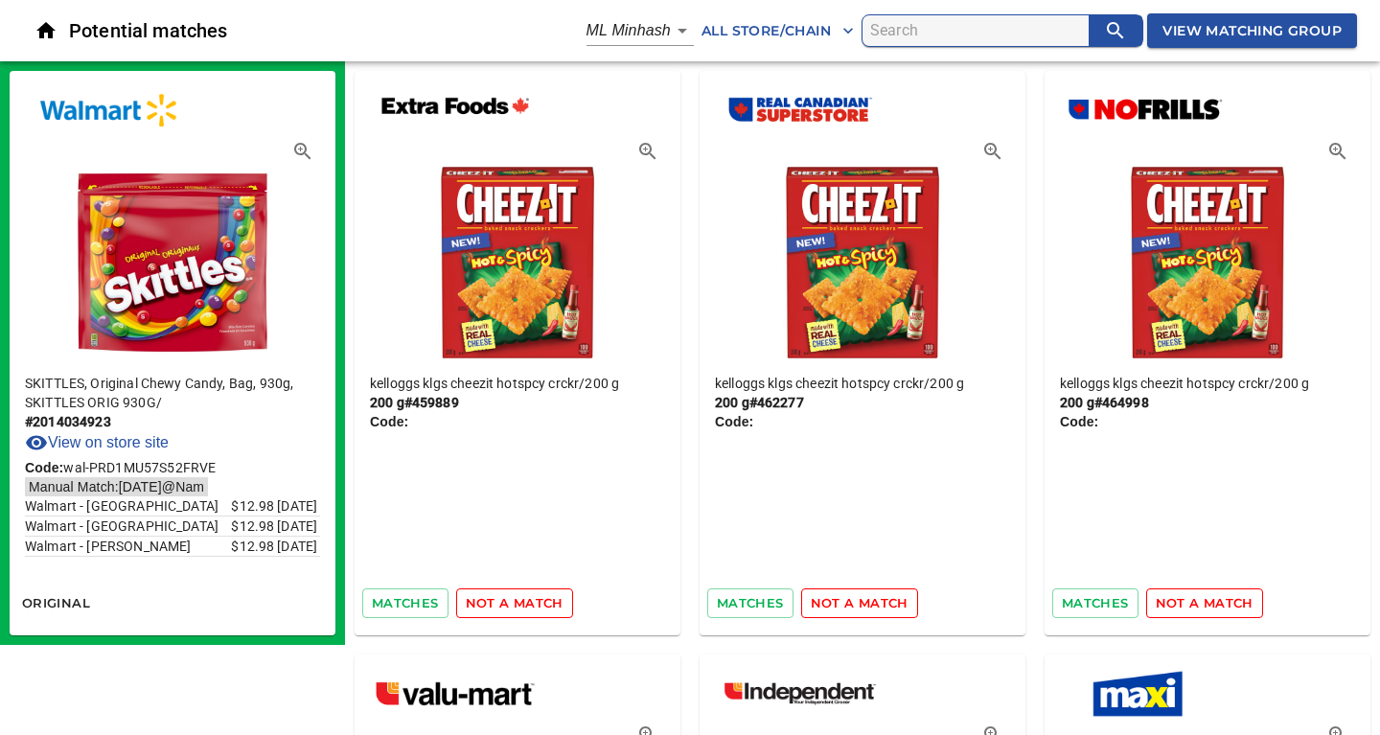
click at [504, 604] on span "not a match" at bounding box center [515, 603] width 98 height 22
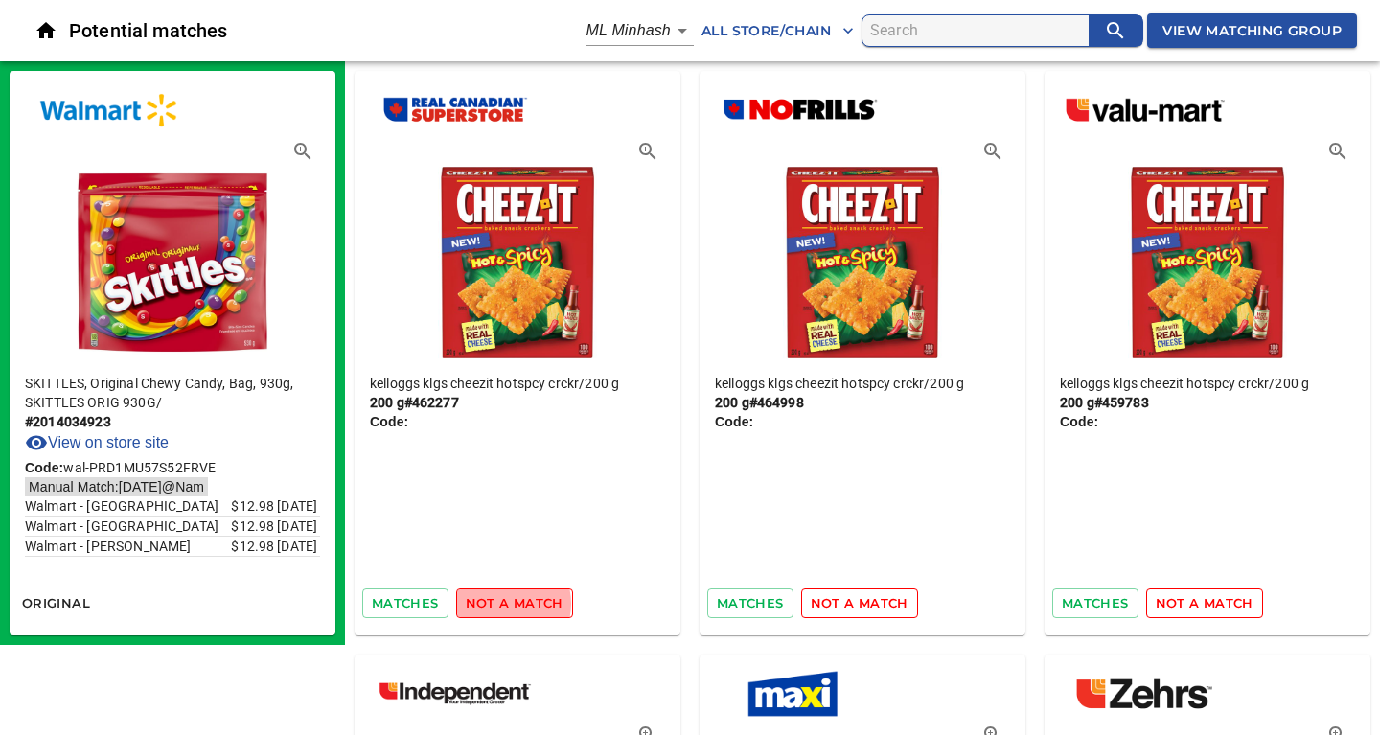
click at [504, 604] on span "not a match" at bounding box center [515, 603] width 98 height 22
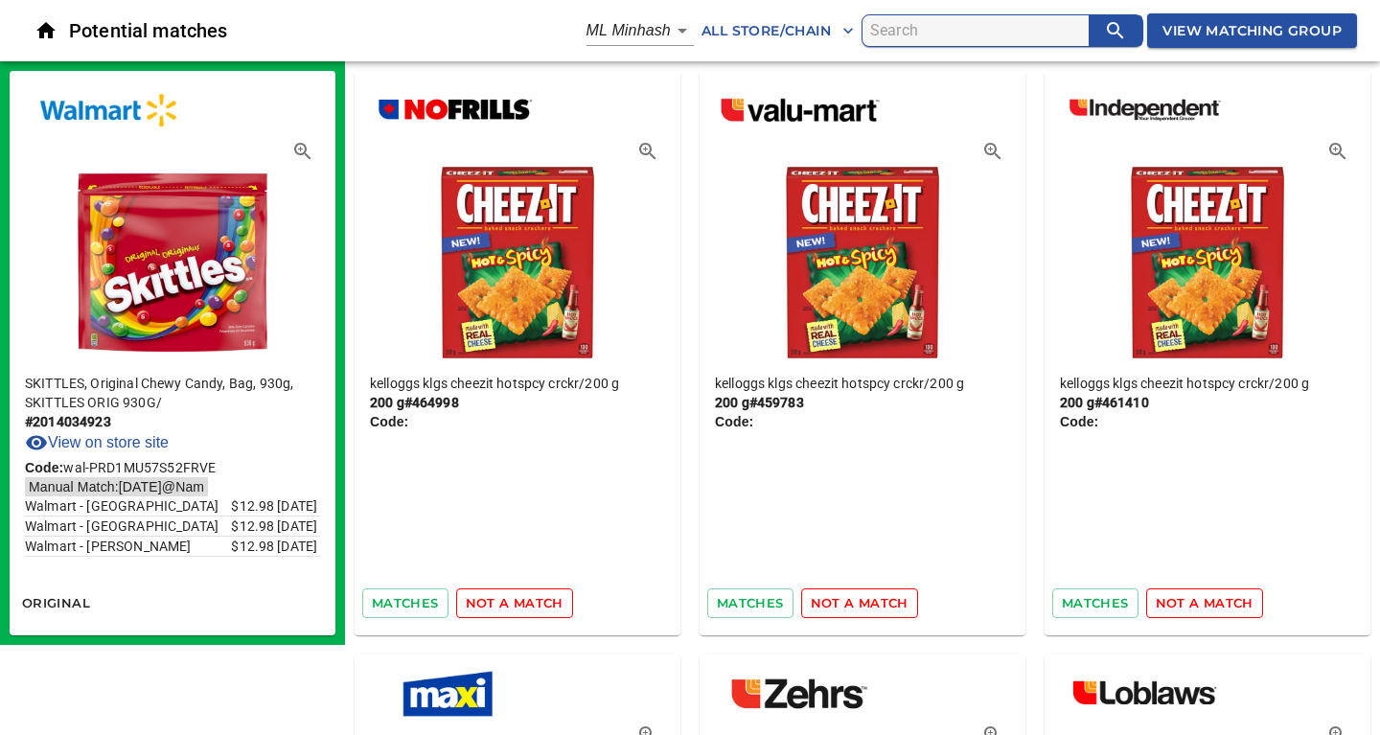
click at [504, 604] on span "not a match" at bounding box center [515, 603] width 98 height 22
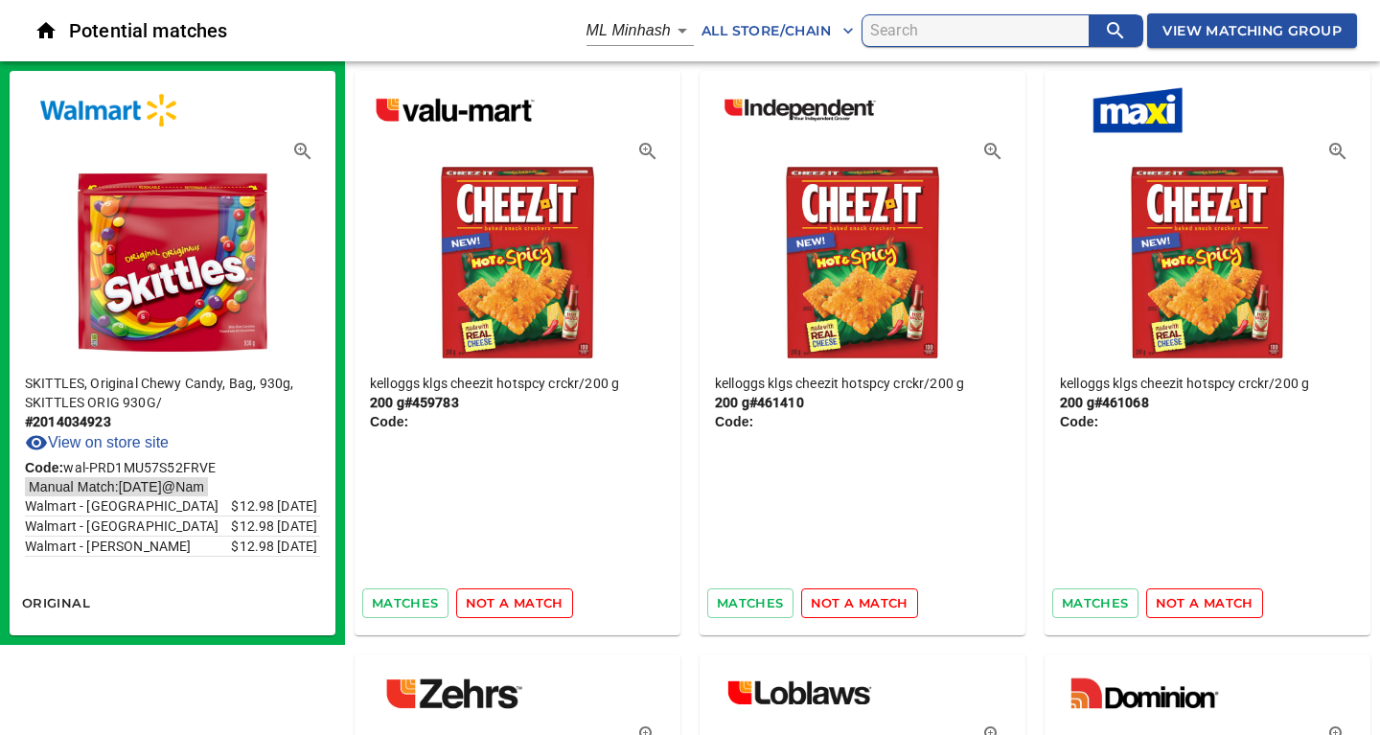
click at [504, 604] on span "not a match" at bounding box center [515, 603] width 98 height 22
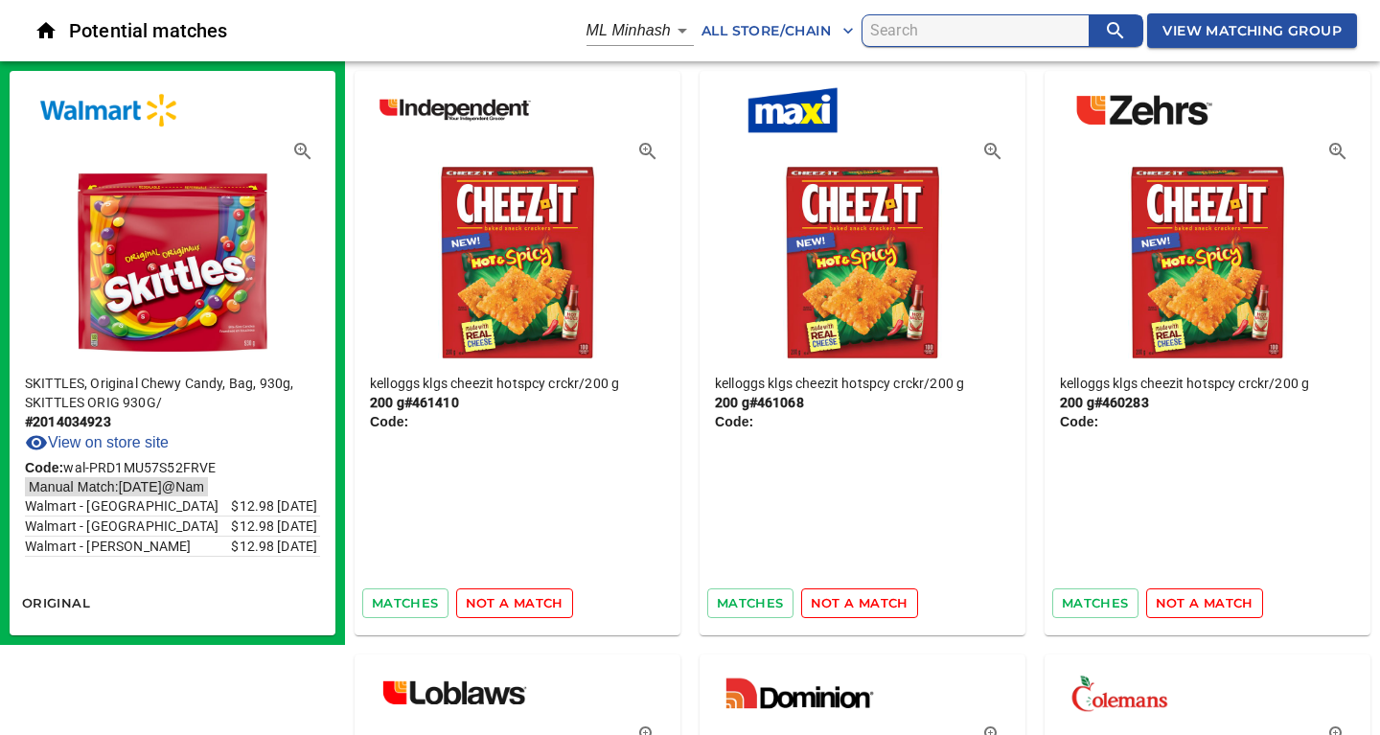
click at [504, 604] on span "not a match" at bounding box center [515, 603] width 98 height 22
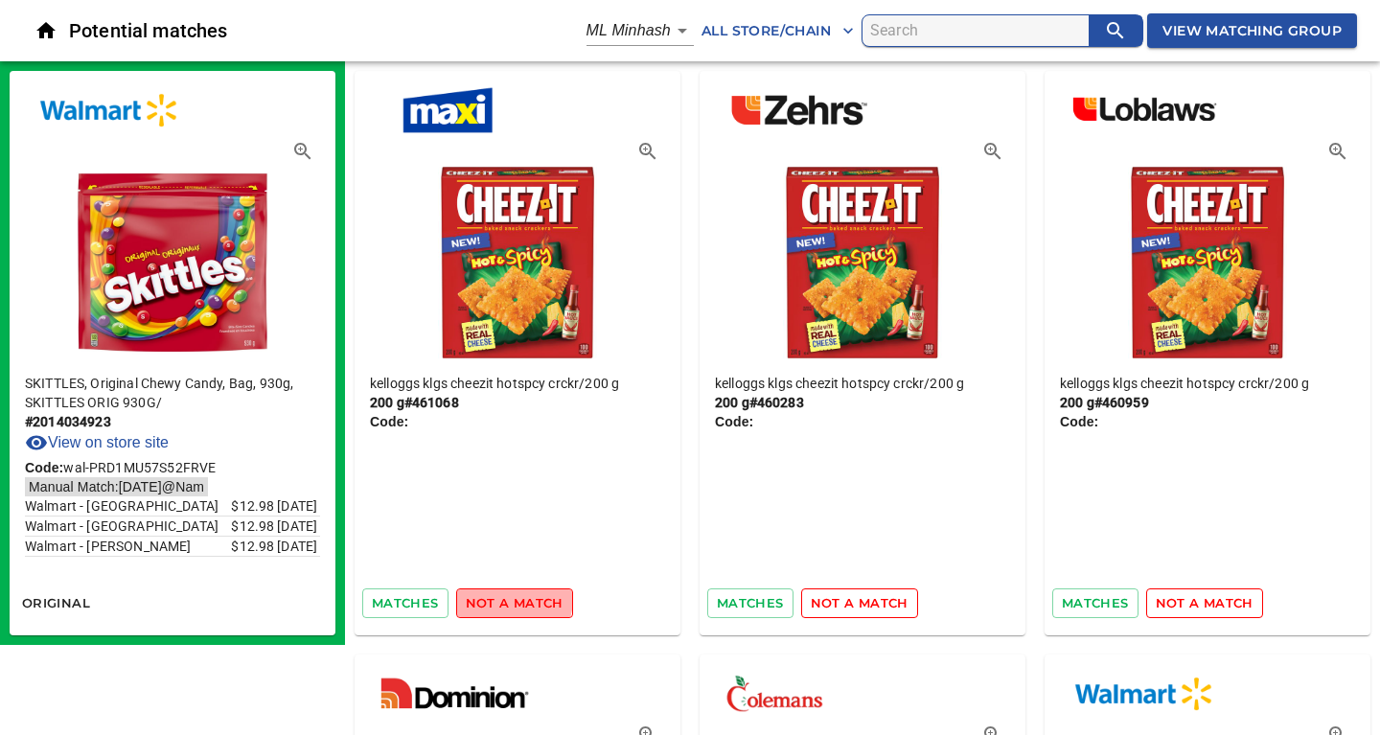
click at [501, 599] on span "not a match" at bounding box center [515, 603] width 98 height 22
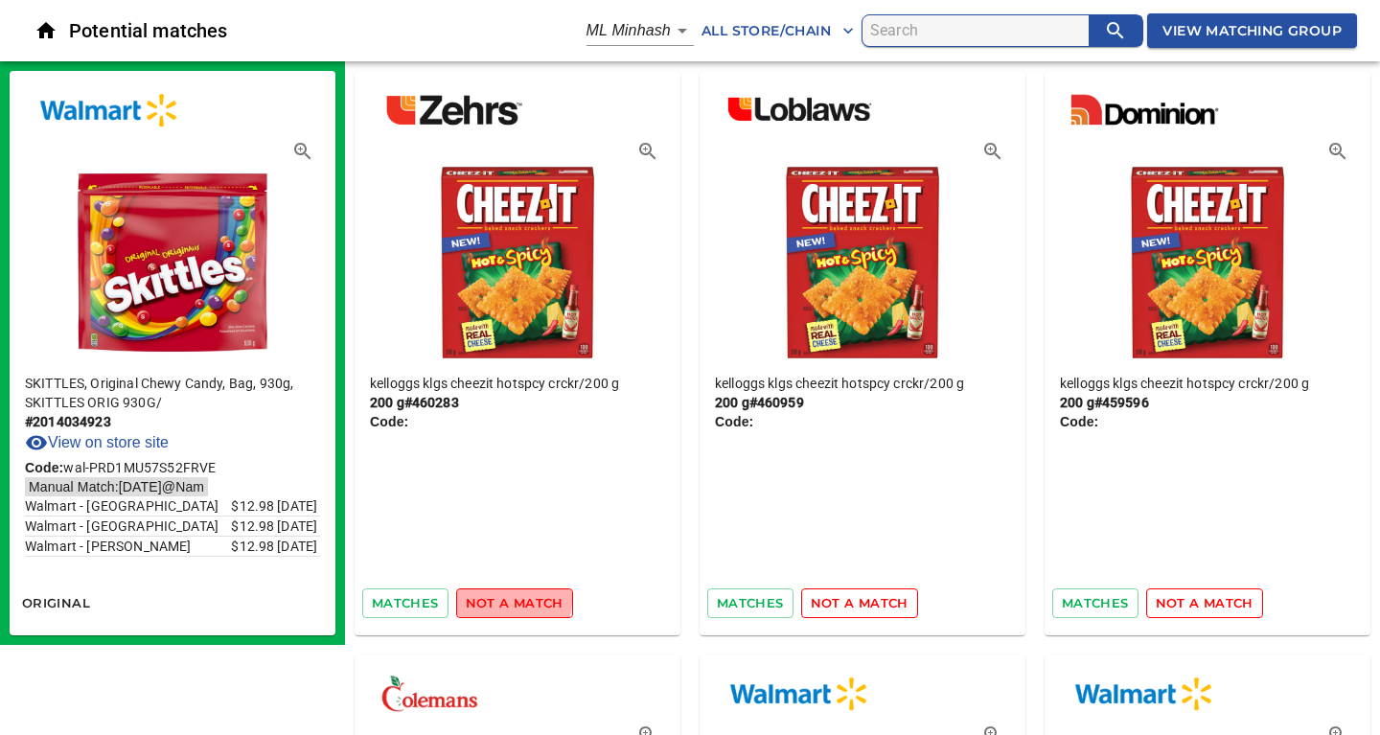
click at [503, 599] on span "not a match" at bounding box center [515, 603] width 98 height 22
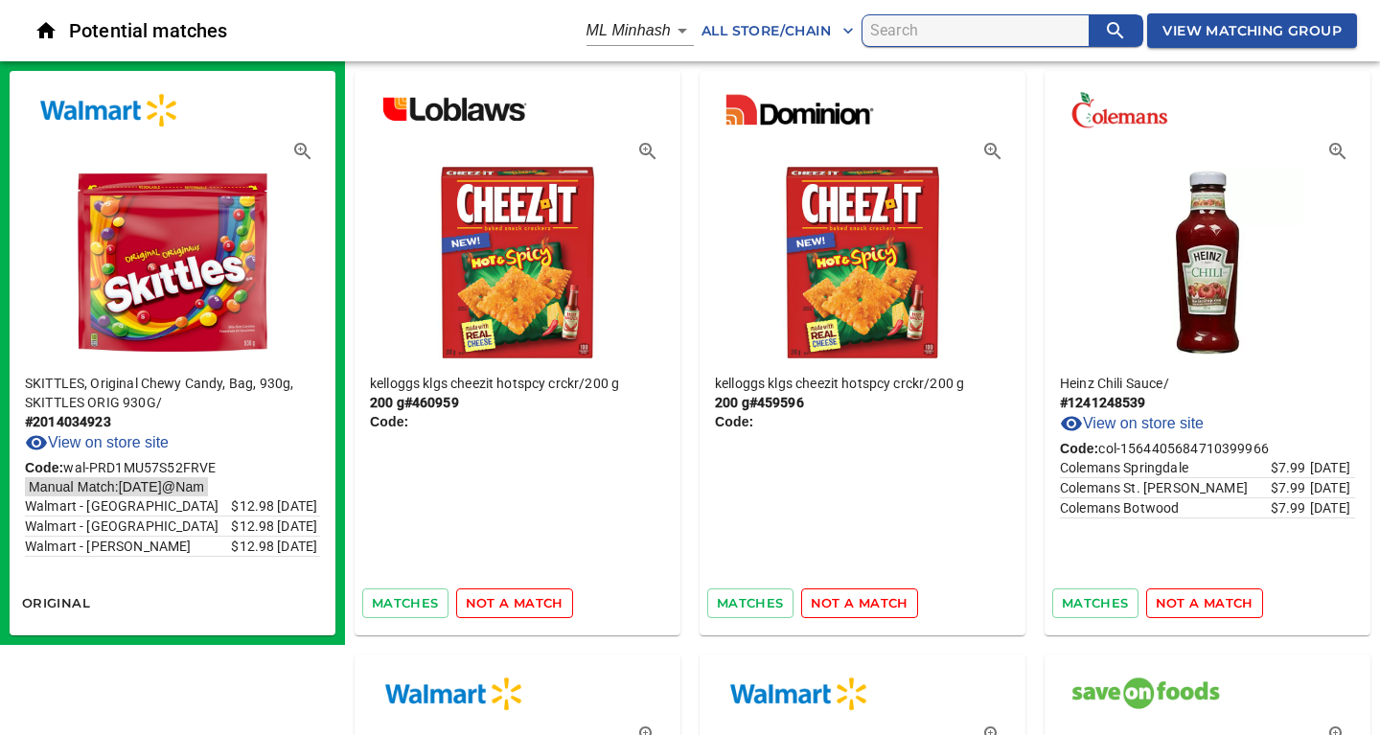
click at [503, 599] on span "not a match" at bounding box center [515, 603] width 98 height 22
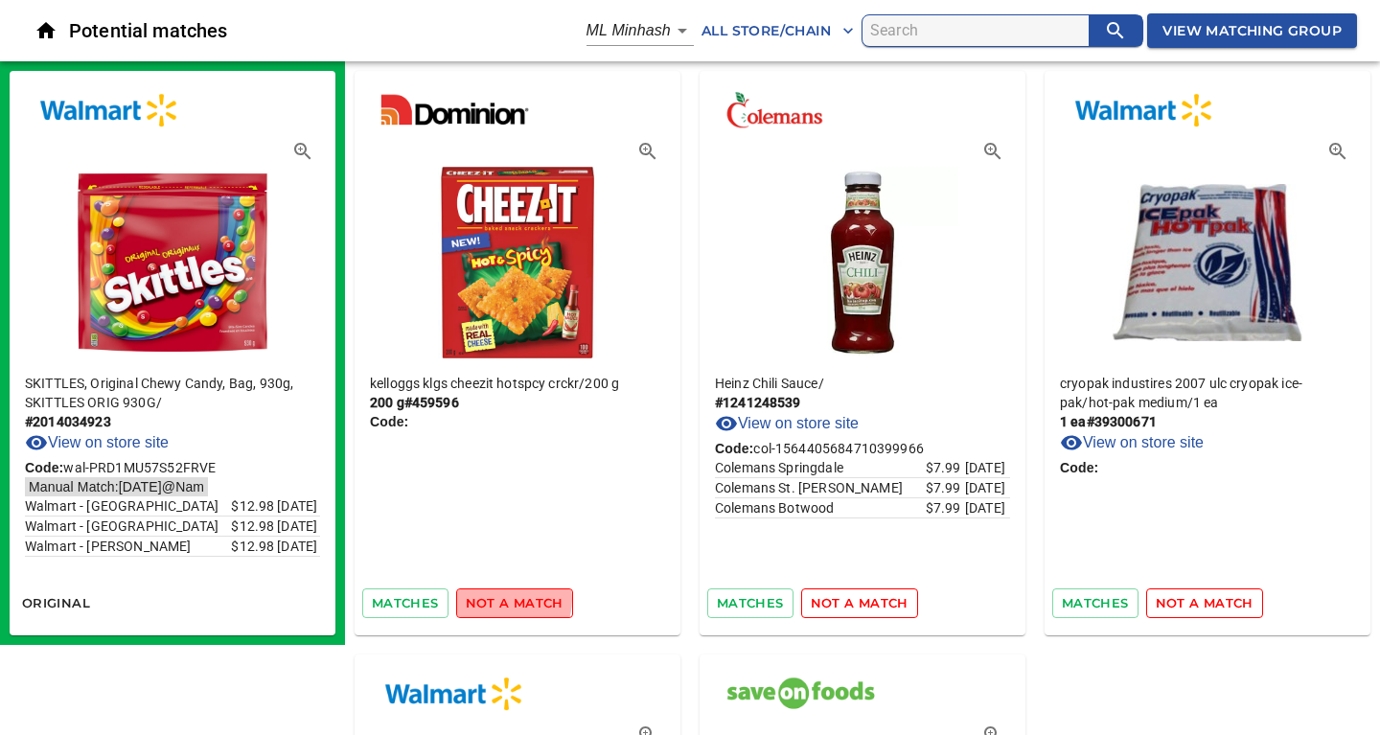
click at [503, 599] on span "not a match" at bounding box center [515, 603] width 98 height 22
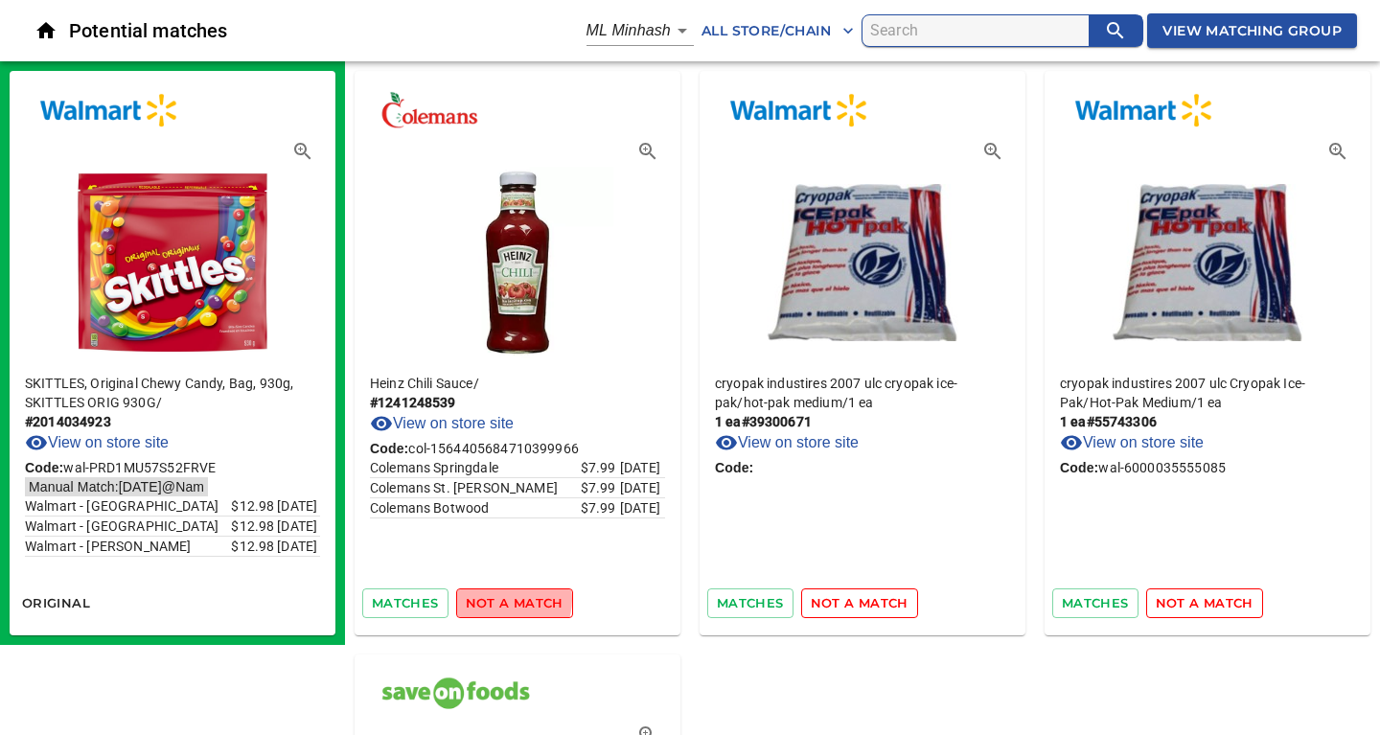
click at [503, 599] on span "not a match" at bounding box center [515, 603] width 98 height 22
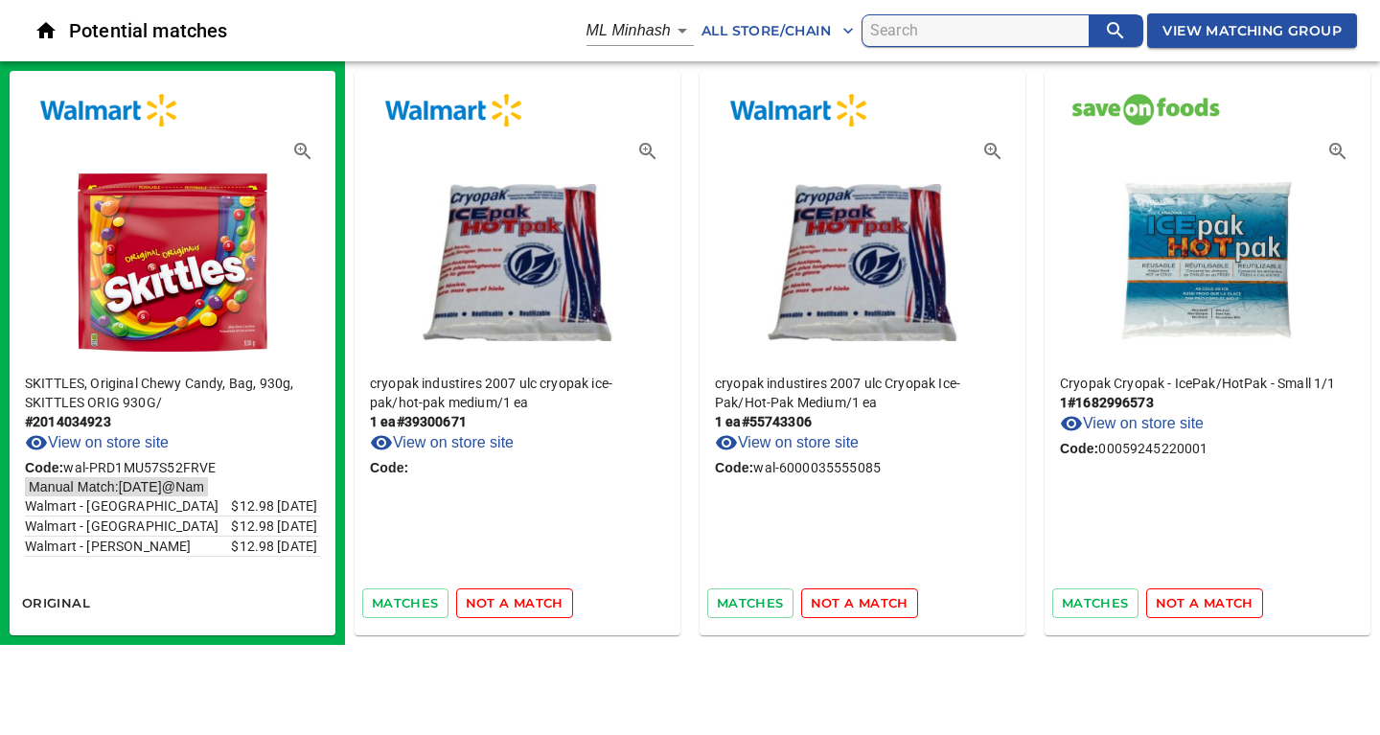
click at [503, 599] on span "not a match" at bounding box center [515, 603] width 98 height 22
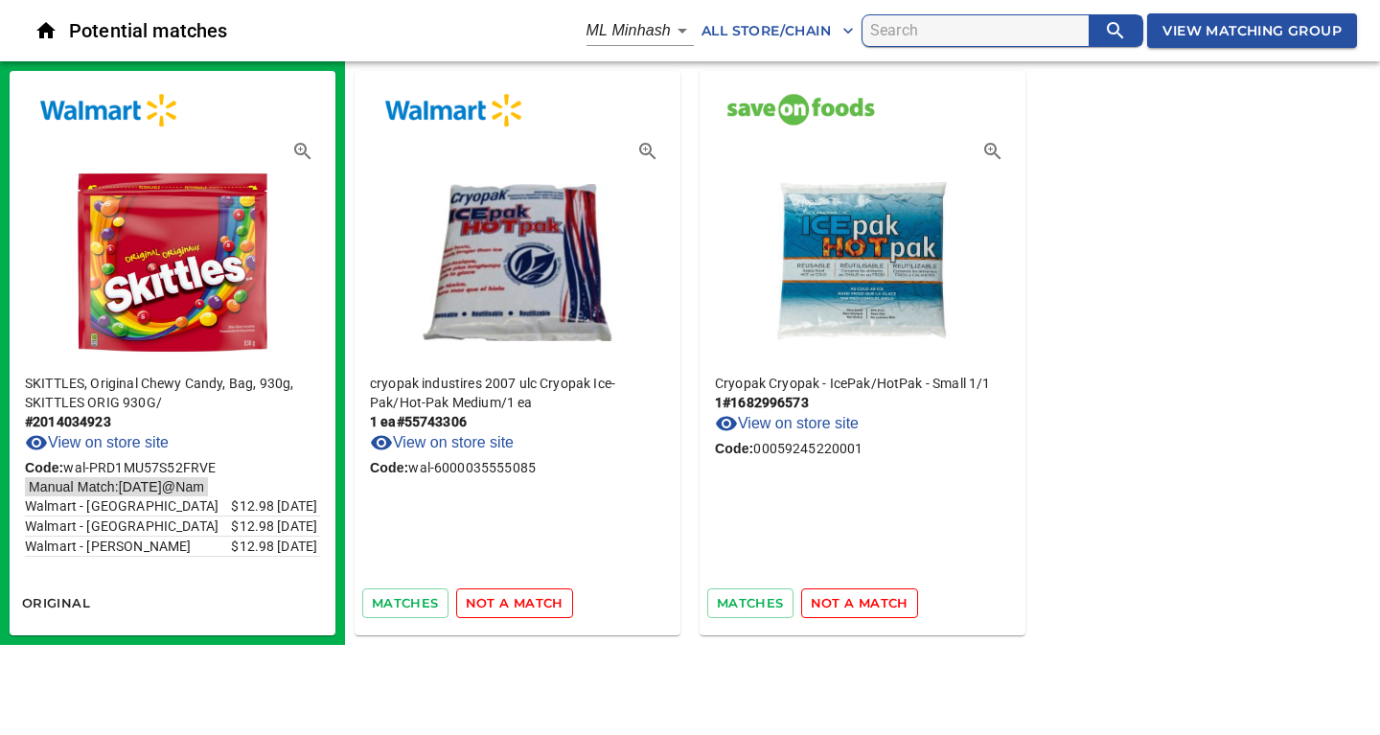
click at [503, 599] on span "not a match" at bounding box center [515, 603] width 98 height 22
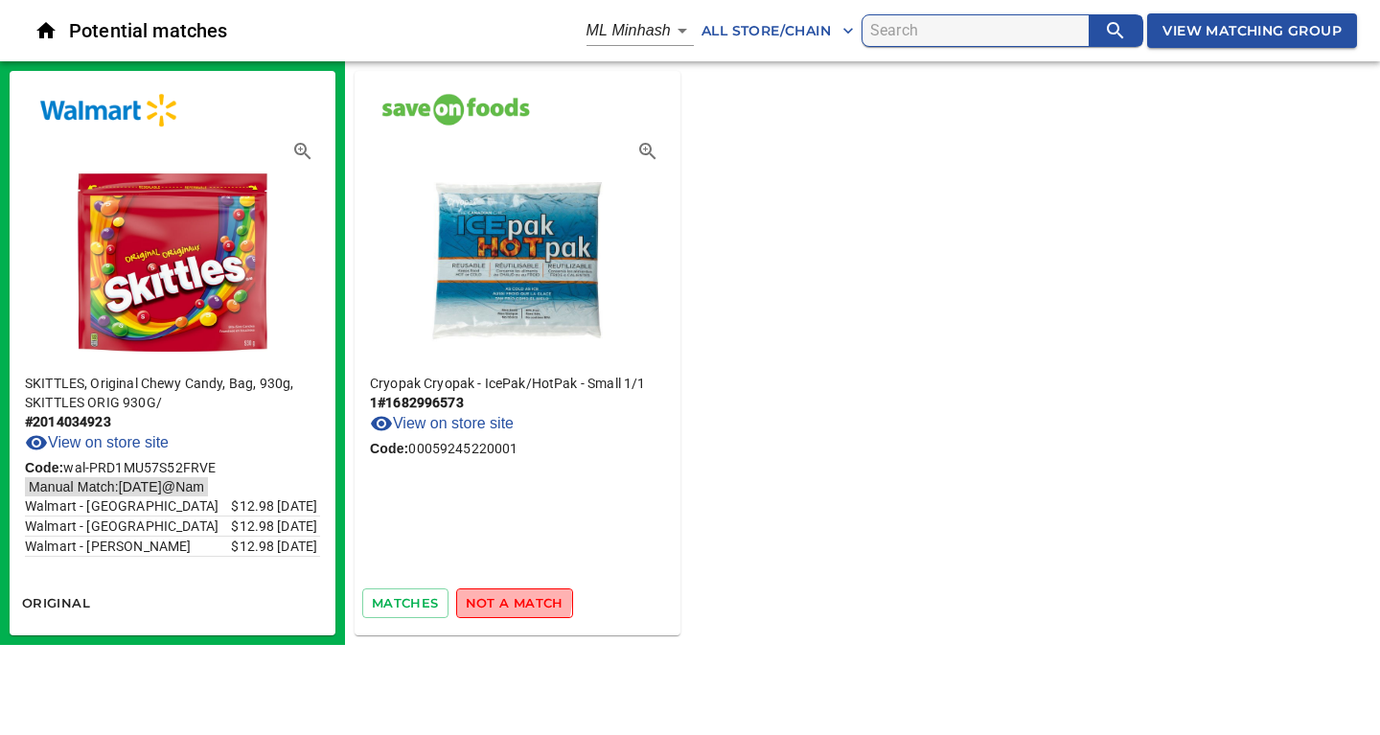
click at [503, 599] on span "not a match" at bounding box center [515, 603] width 98 height 22
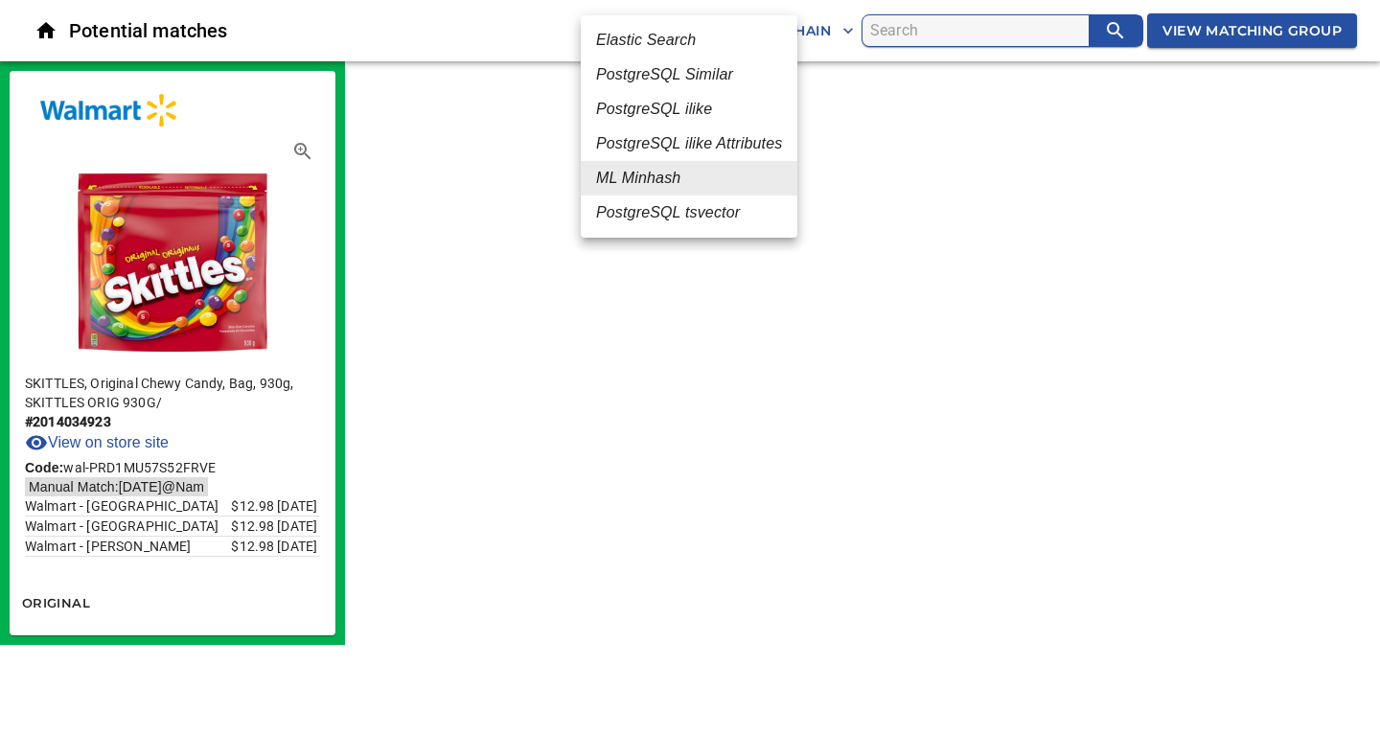
click at [677, 31] on body "tspan{white-space:pre} Potential matches ML Minhash 3 All Store/Chain View Matc…" at bounding box center [690, 322] width 1380 height 645
click at [669, 80] on em "PostgreSQL Similar" at bounding box center [664, 74] width 137 height 23
type input "2"
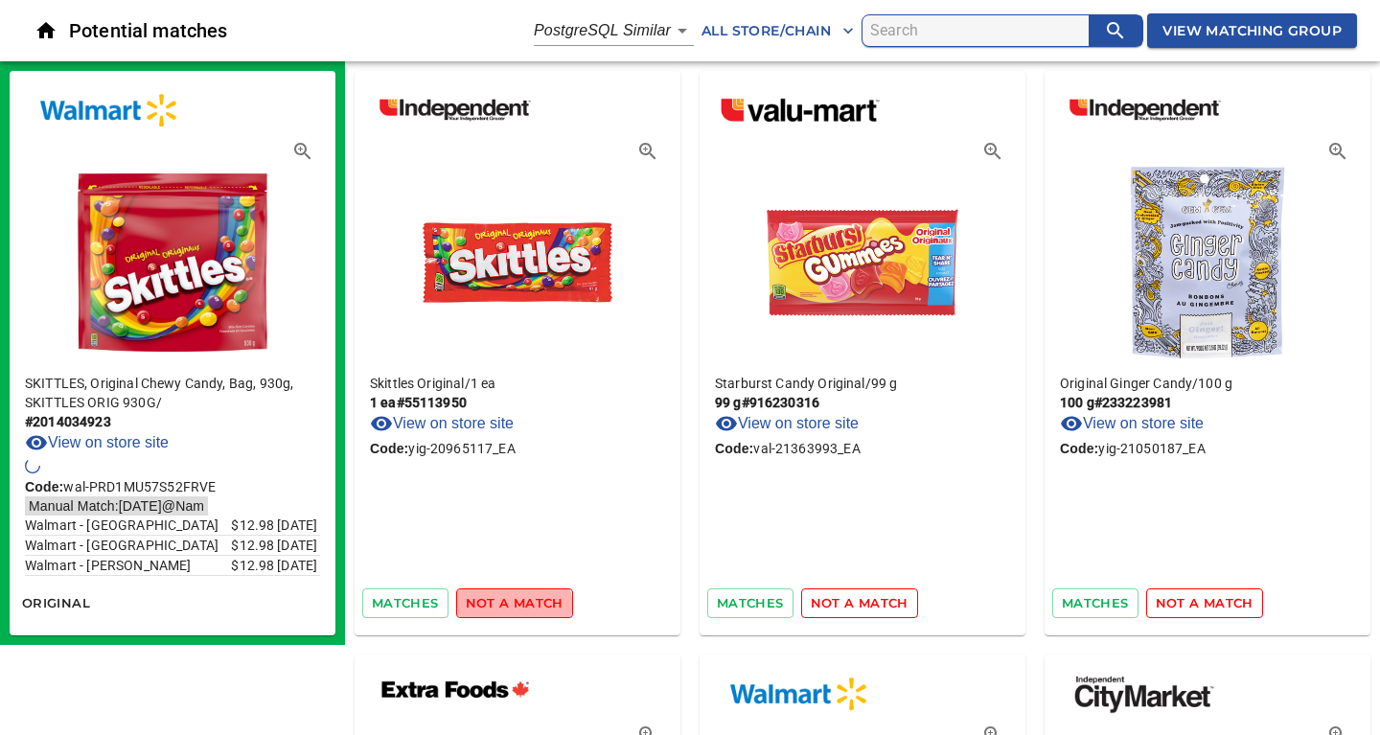
click at [507, 604] on span "not a match" at bounding box center [515, 603] width 98 height 22
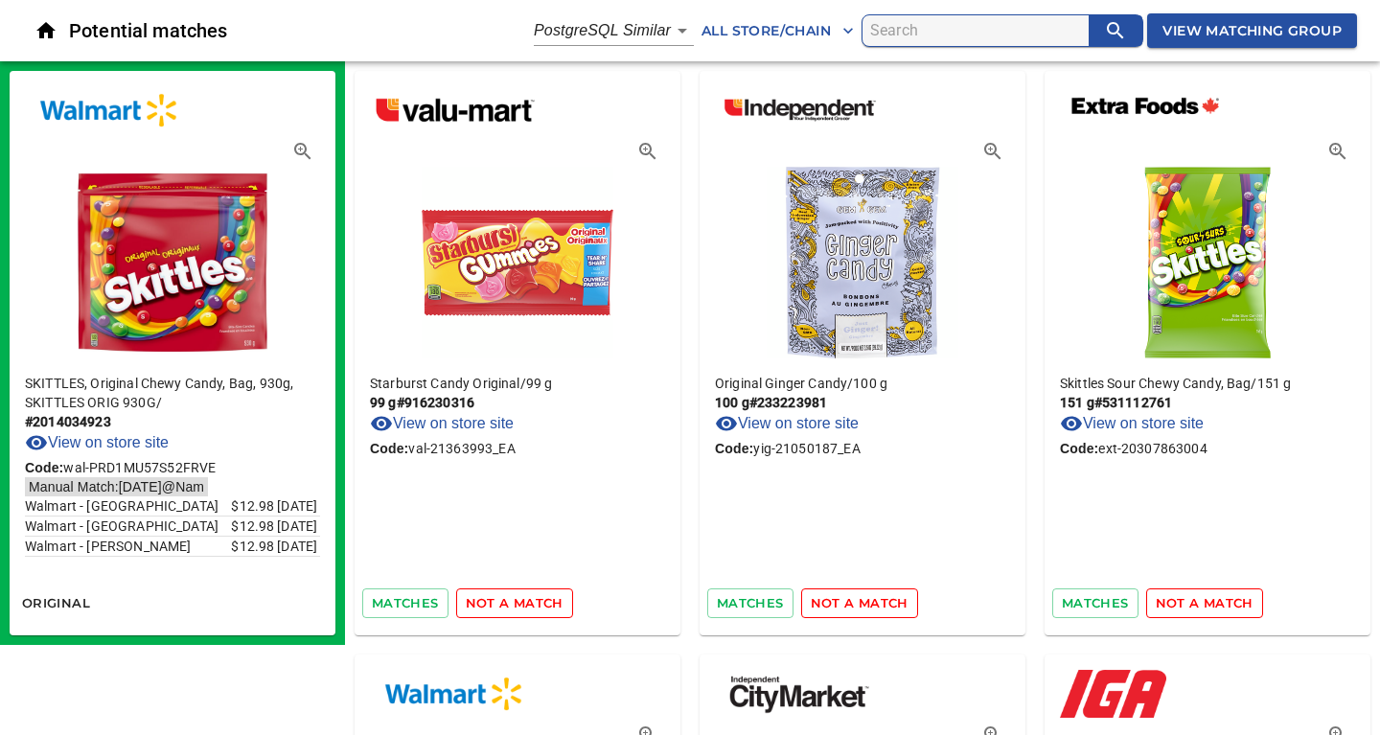
click at [495, 606] on span "not a match" at bounding box center [515, 603] width 98 height 22
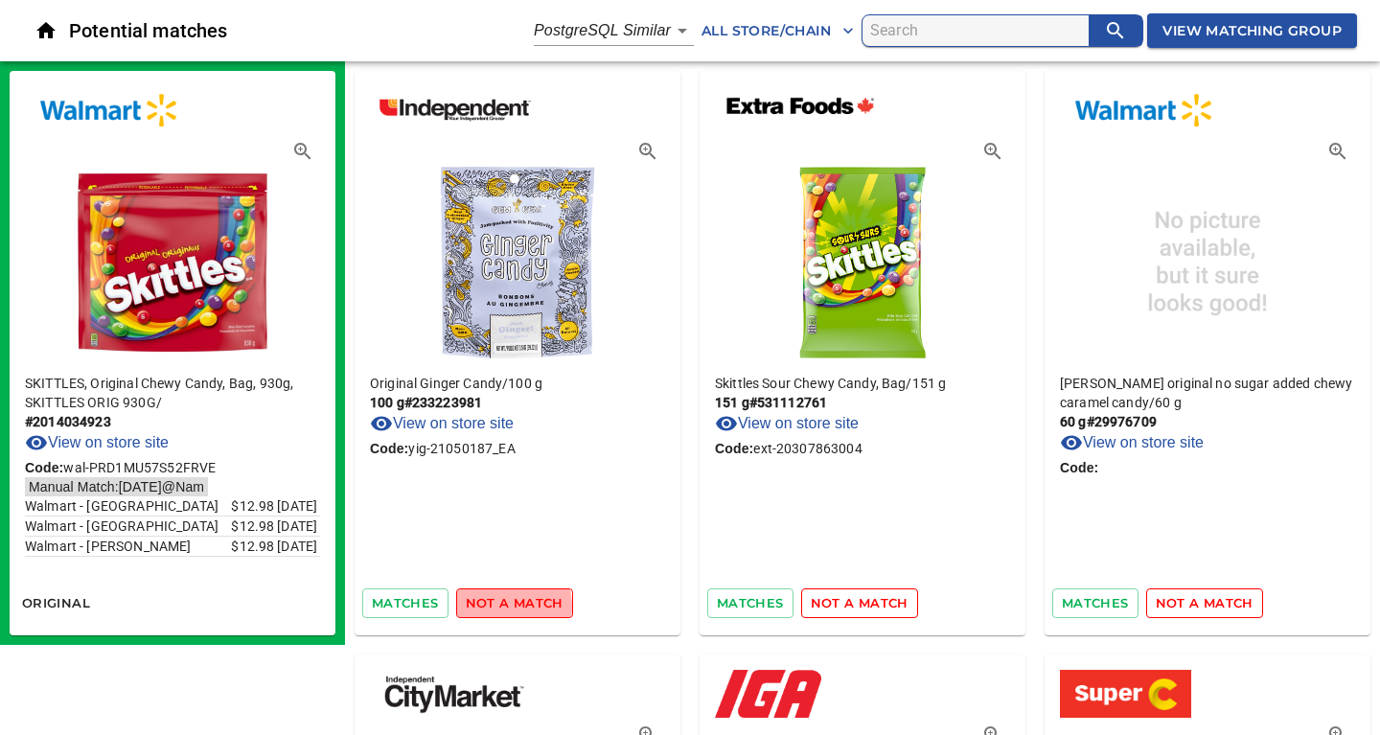
click at [495, 606] on span "not a match" at bounding box center [515, 603] width 98 height 22
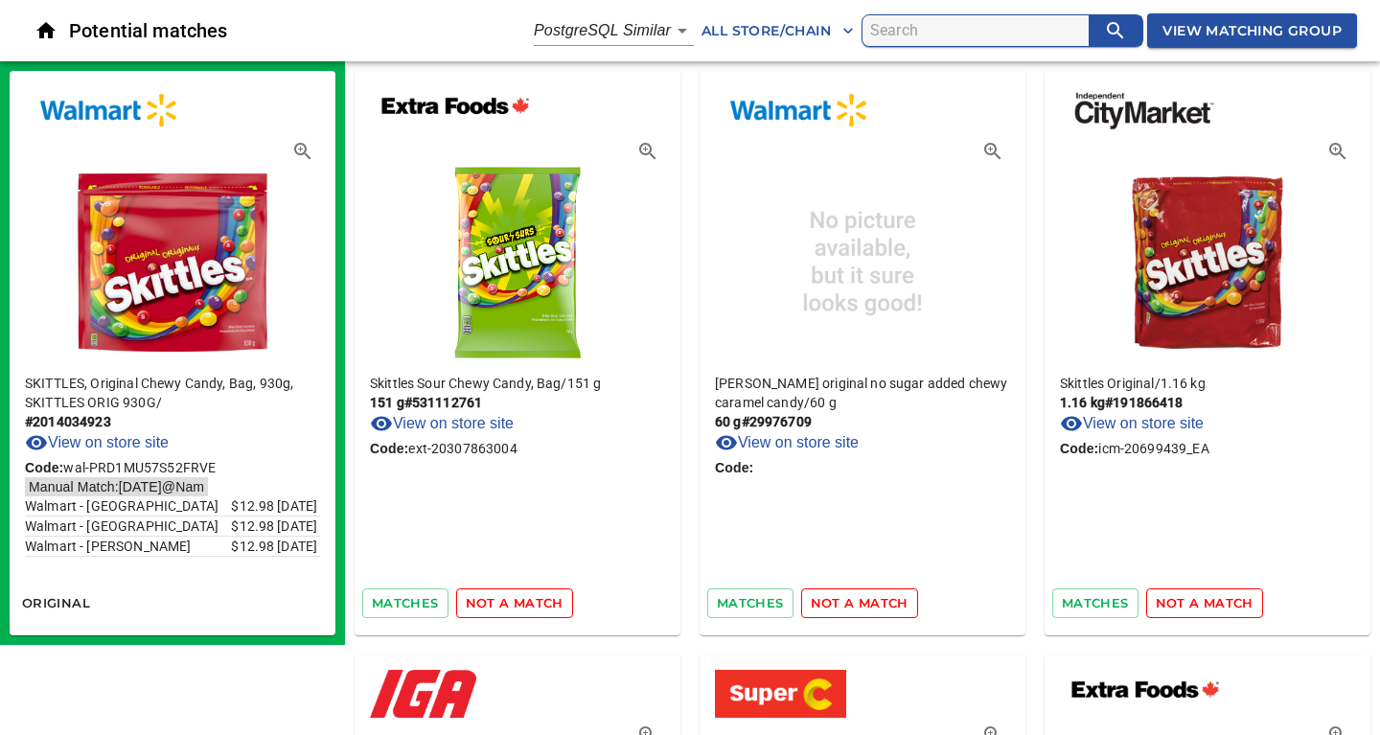
click at [495, 606] on span "not a match" at bounding box center [515, 603] width 98 height 22
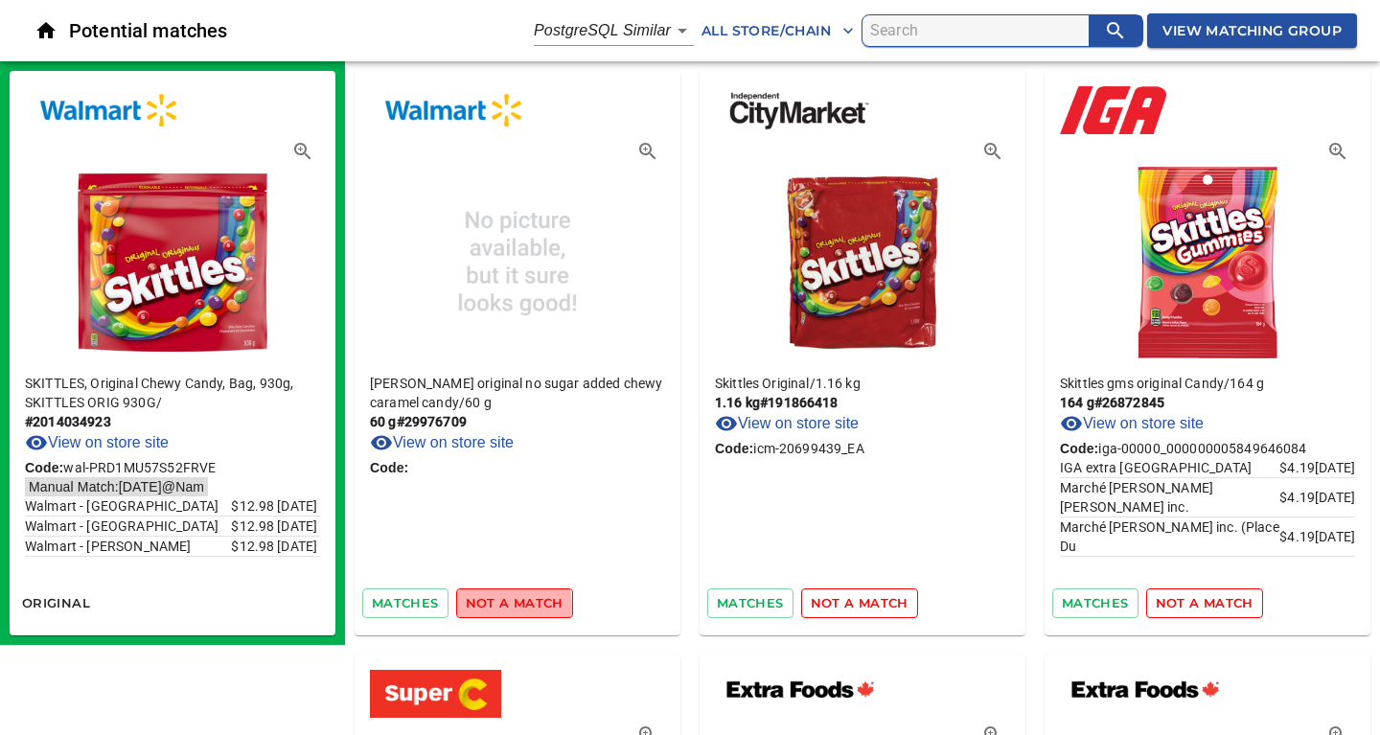
click at [495, 606] on span "not a match" at bounding box center [515, 603] width 98 height 22
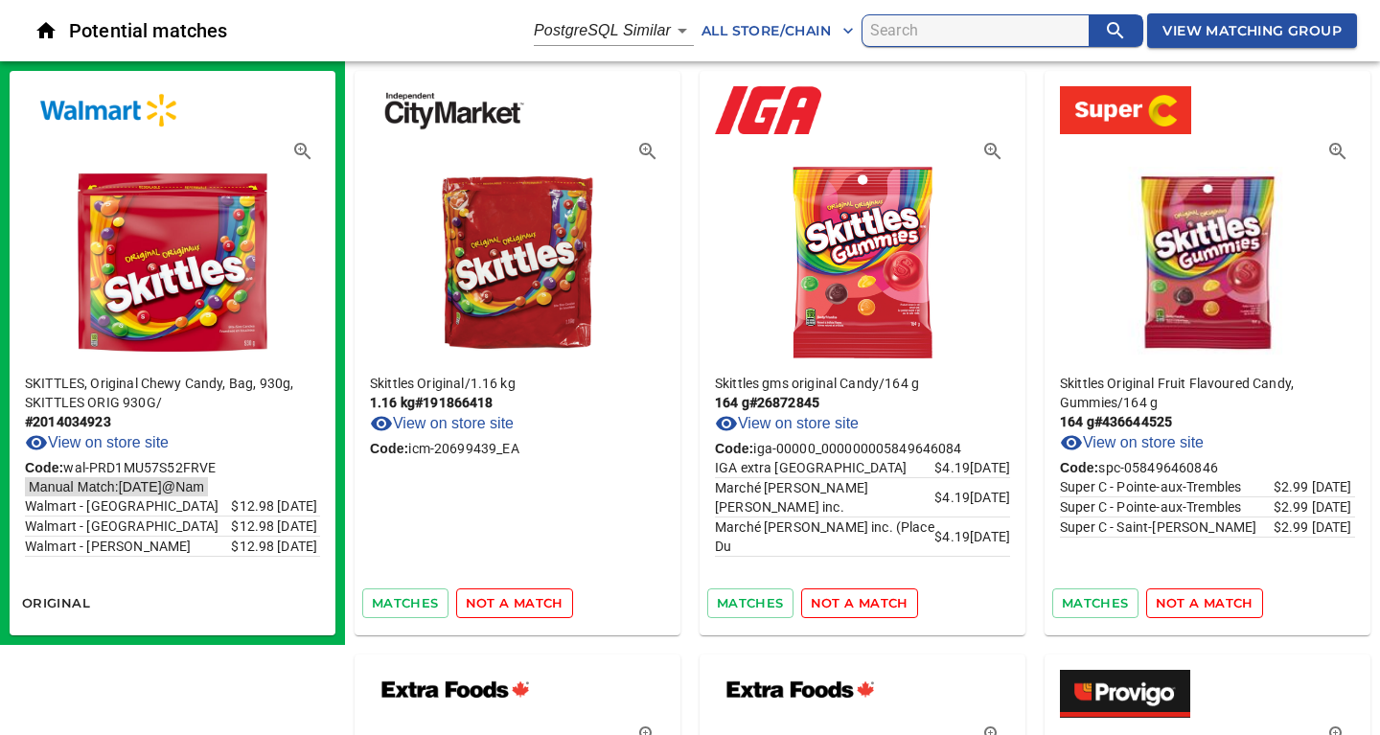
click at [495, 606] on span "not a match" at bounding box center [515, 603] width 98 height 22
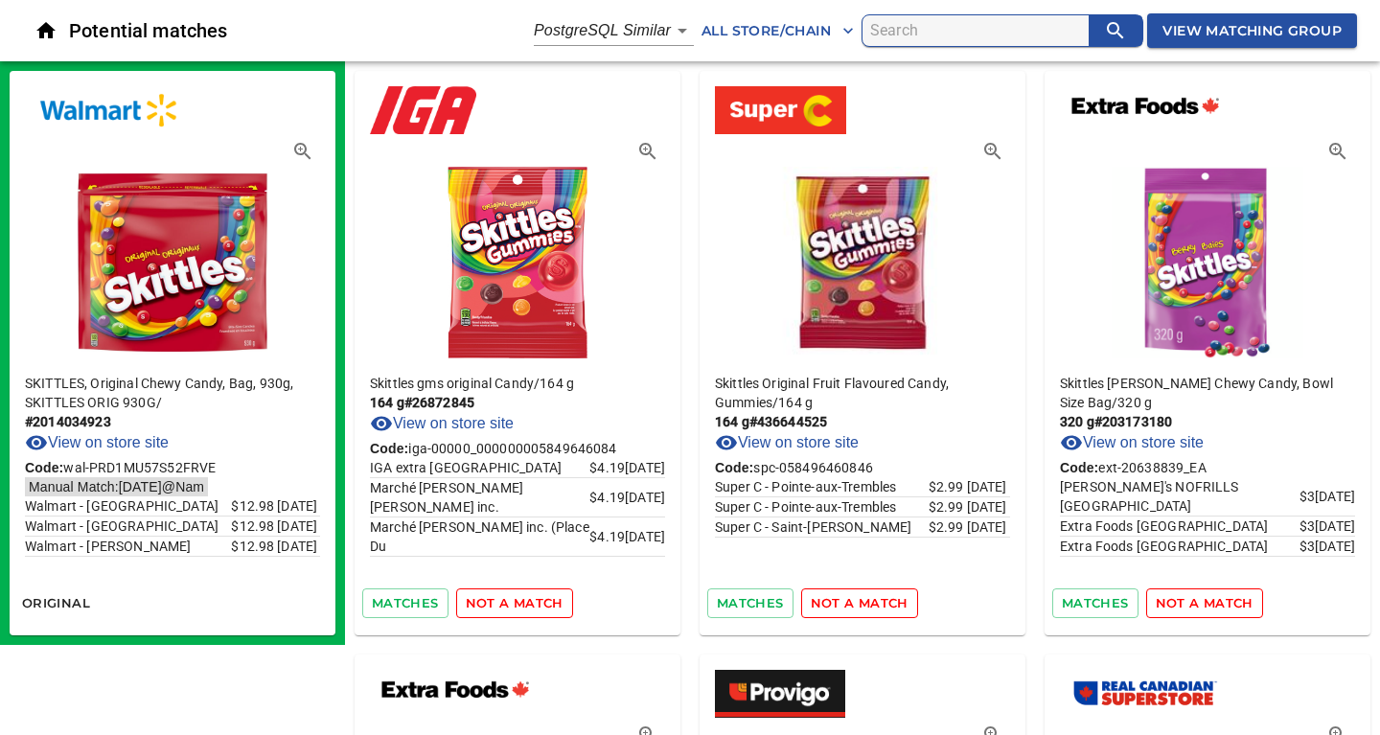
click at [495, 606] on span "not a match" at bounding box center [515, 603] width 98 height 22
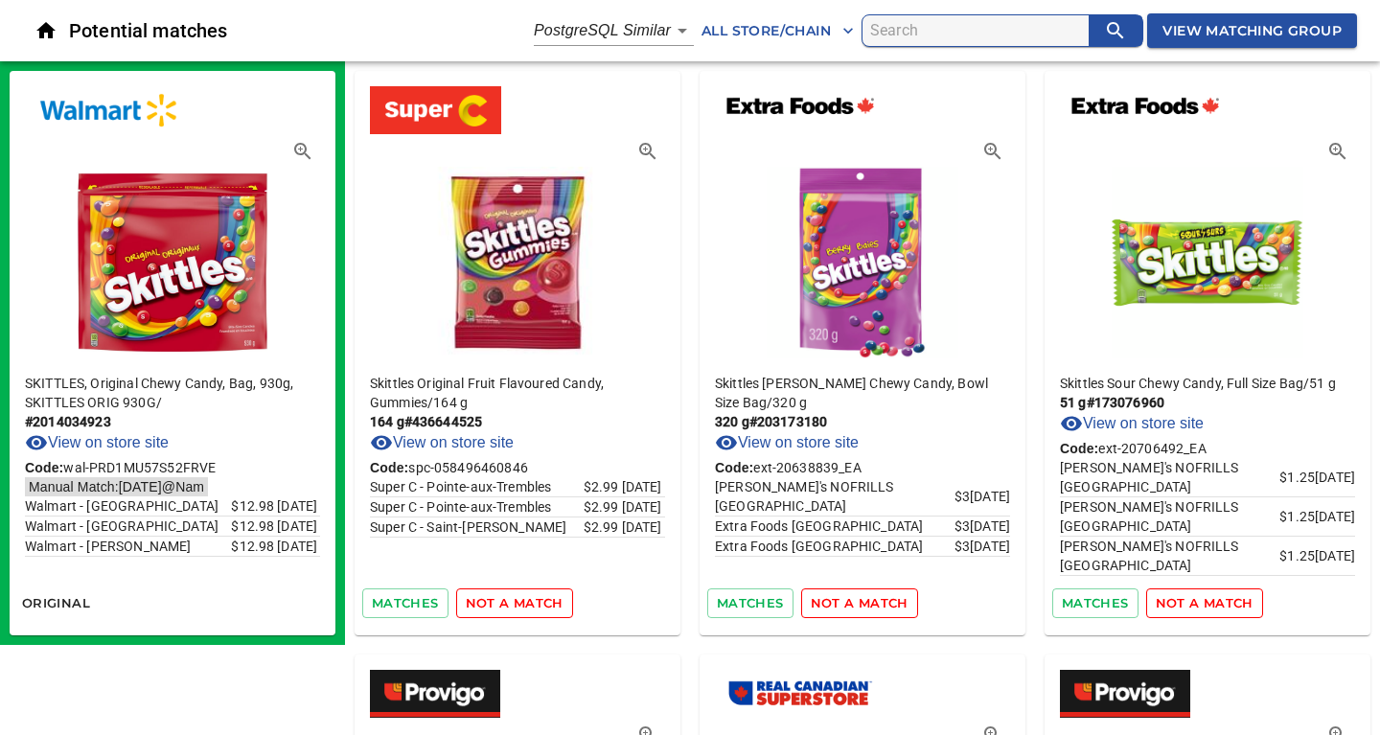
click at [495, 606] on span "not a match" at bounding box center [515, 603] width 98 height 22
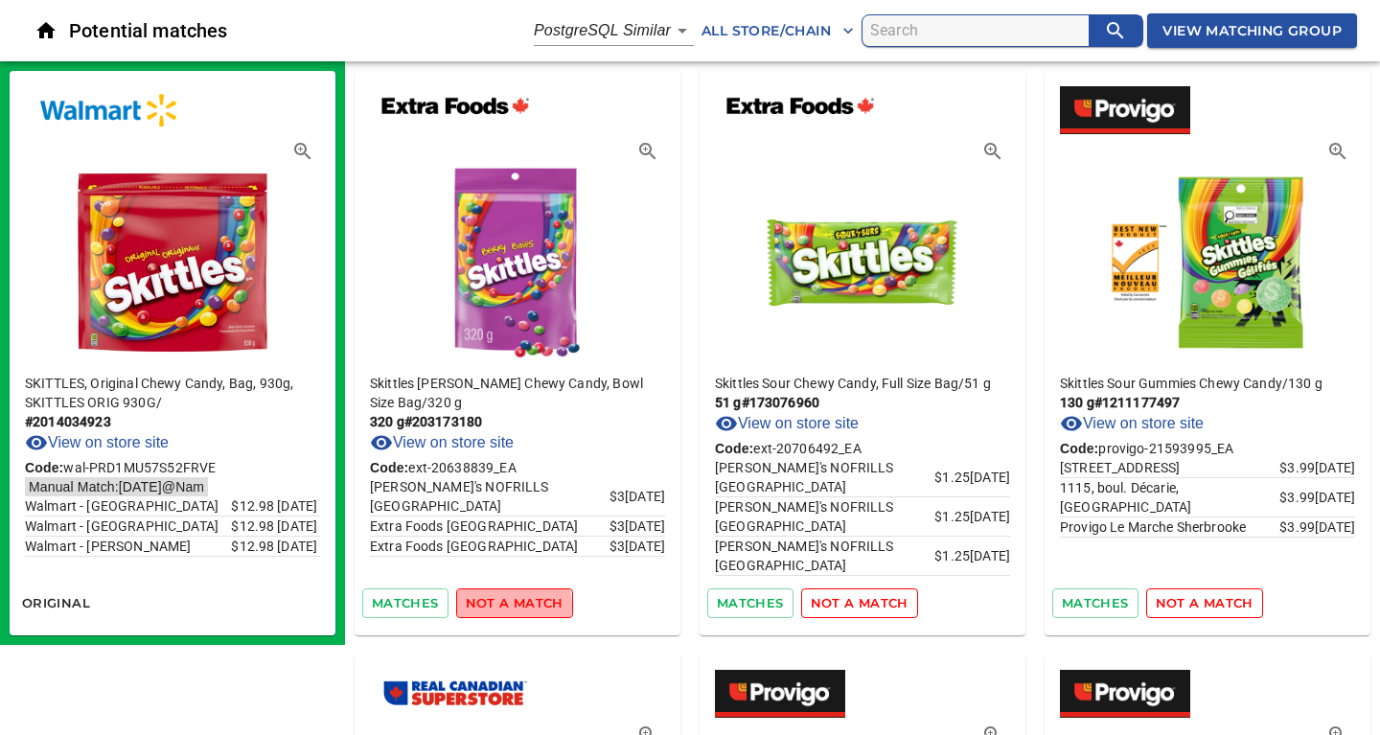
click at [495, 606] on span "not a match" at bounding box center [515, 603] width 98 height 22
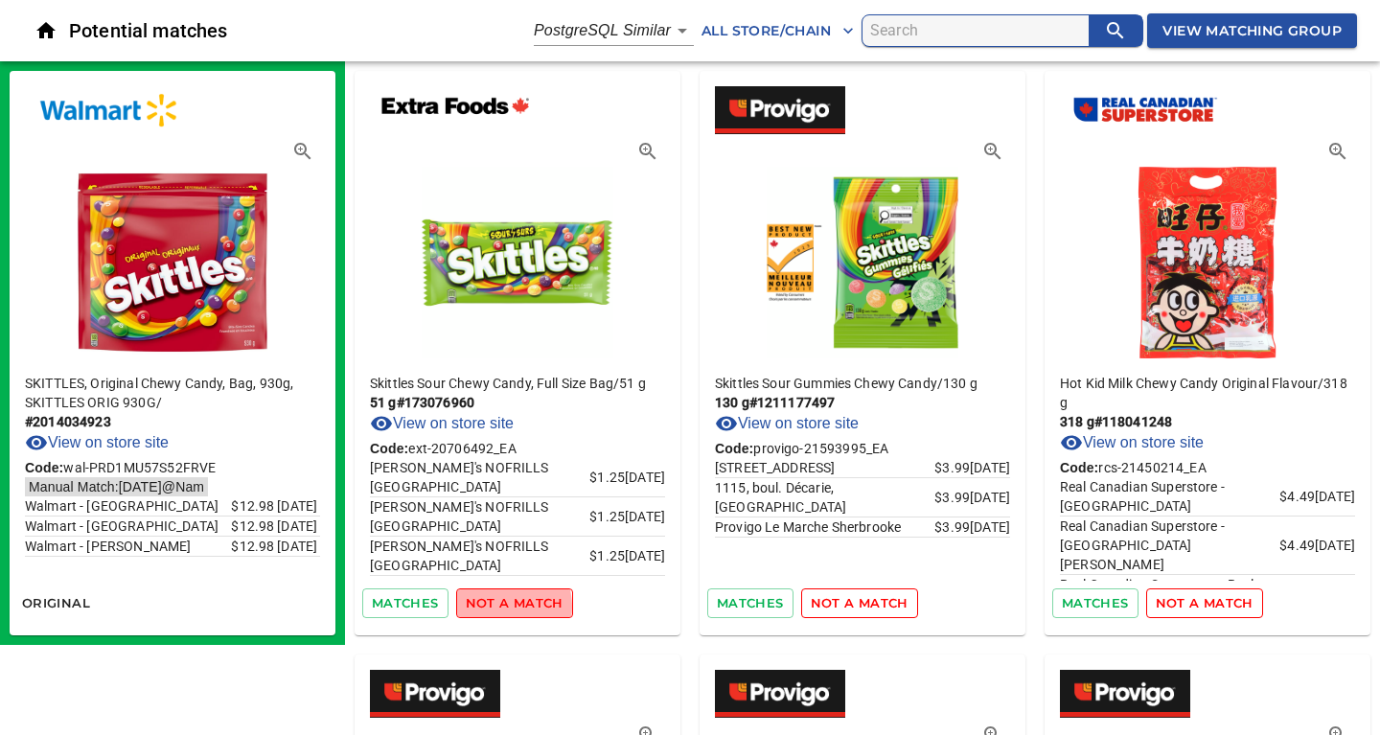
click at [495, 606] on span "not a match" at bounding box center [515, 603] width 98 height 22
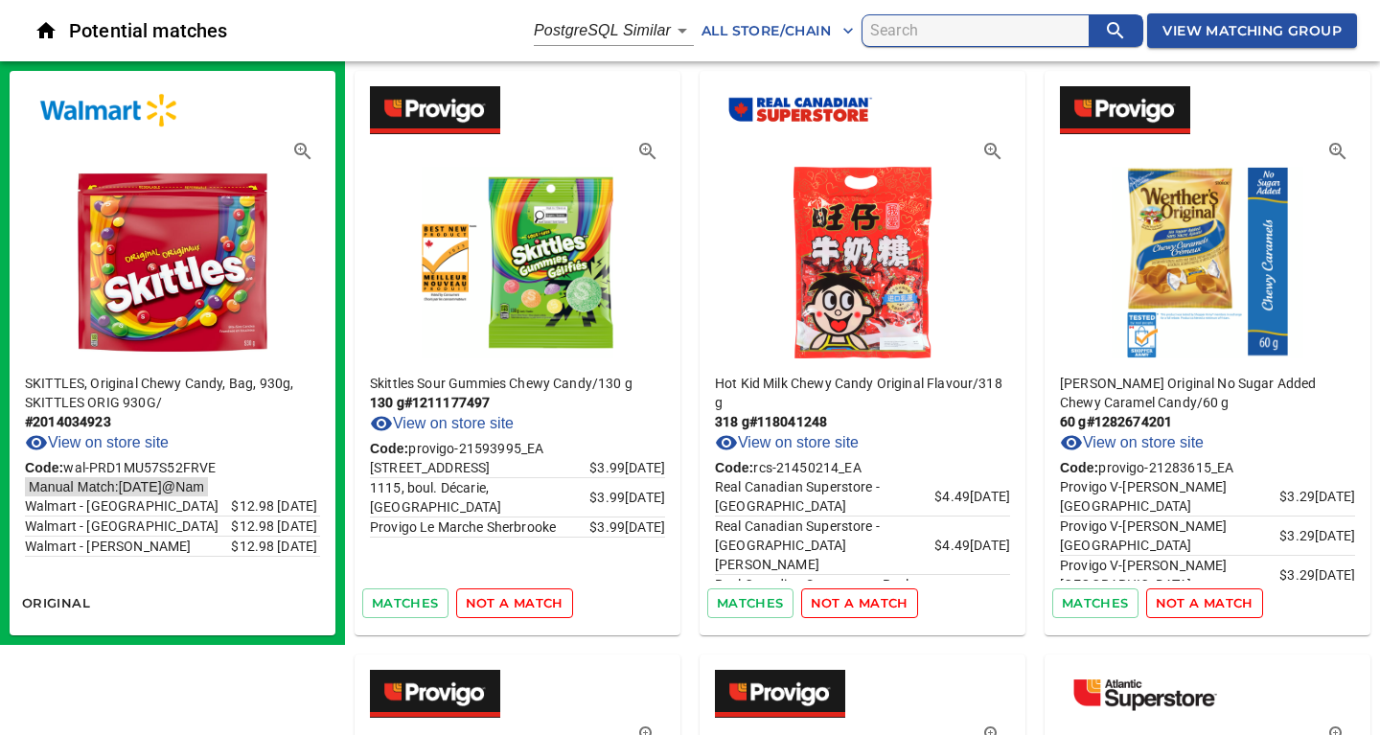
click at [495, 606] on span "not a match" at bounding box center [515, 603] width 98 height 22
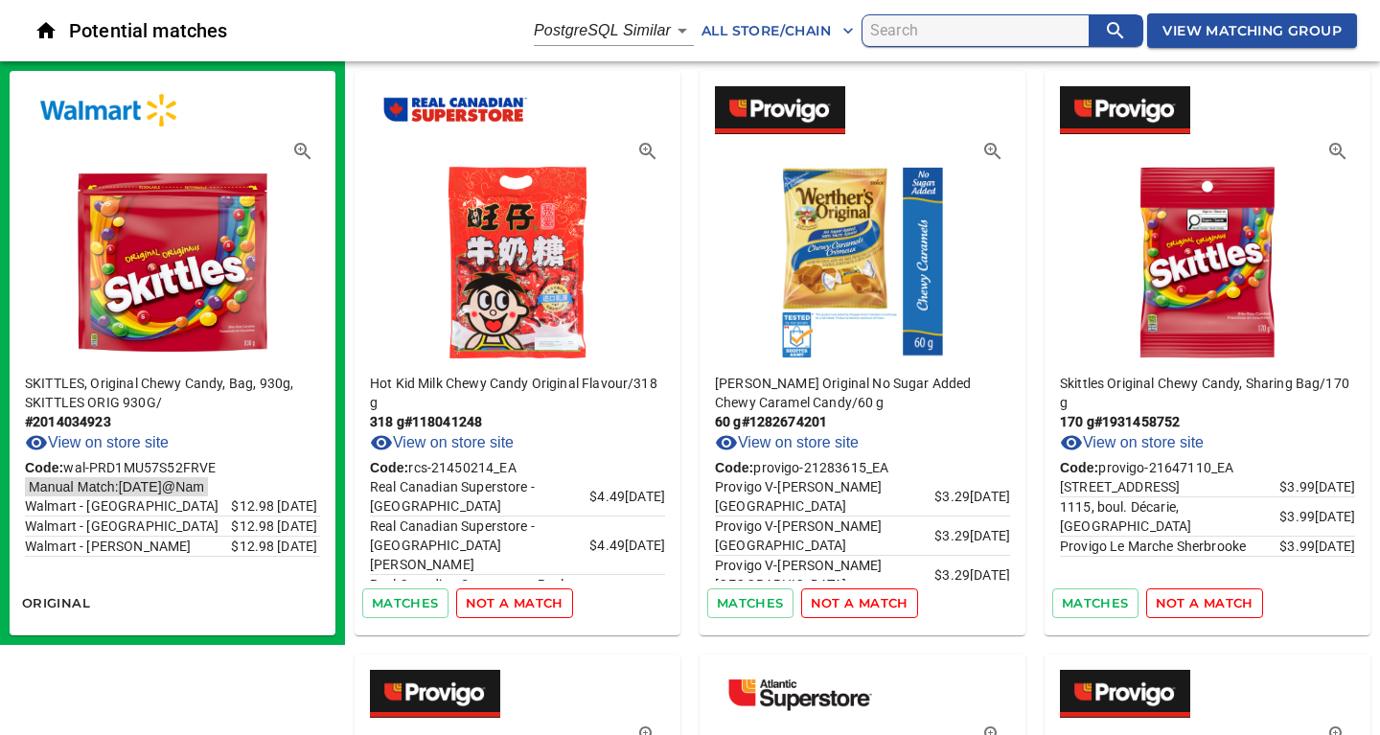
click at [495, 606] on span "not a match" at bounding box center [515, 603] width 98 height 22
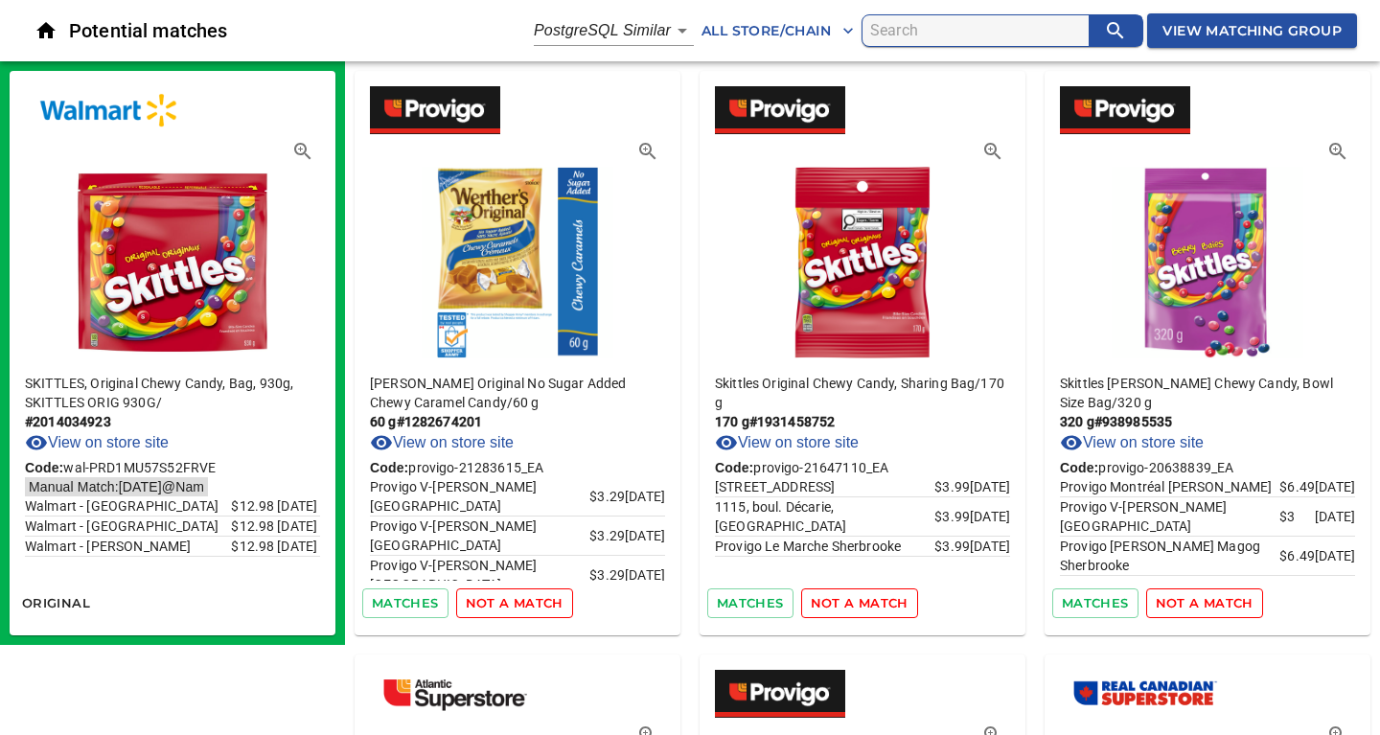
click at [495, 606] on span "not a match" at bounding box center [515, 603] width 98 height 22
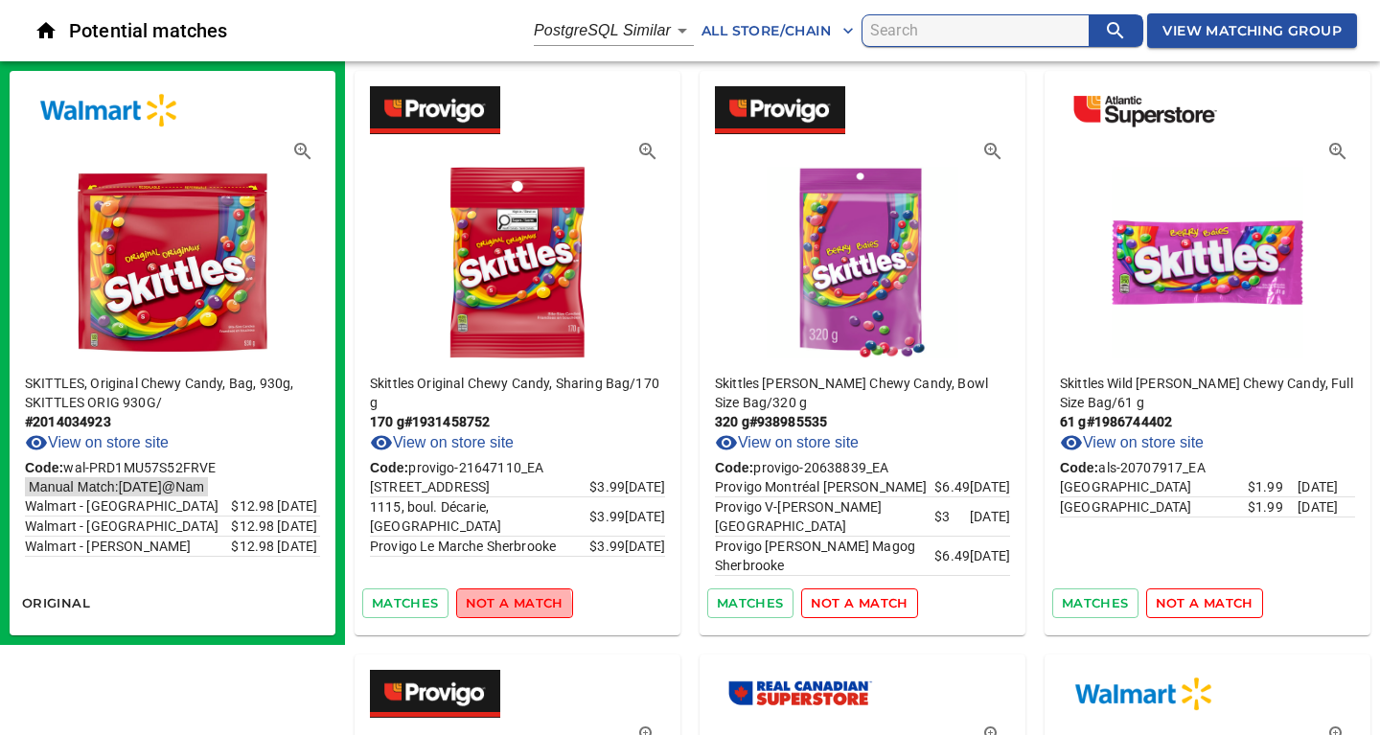
click at [495, 606] on span "not a match" at bounding box center [515, 603] width 98 height 22
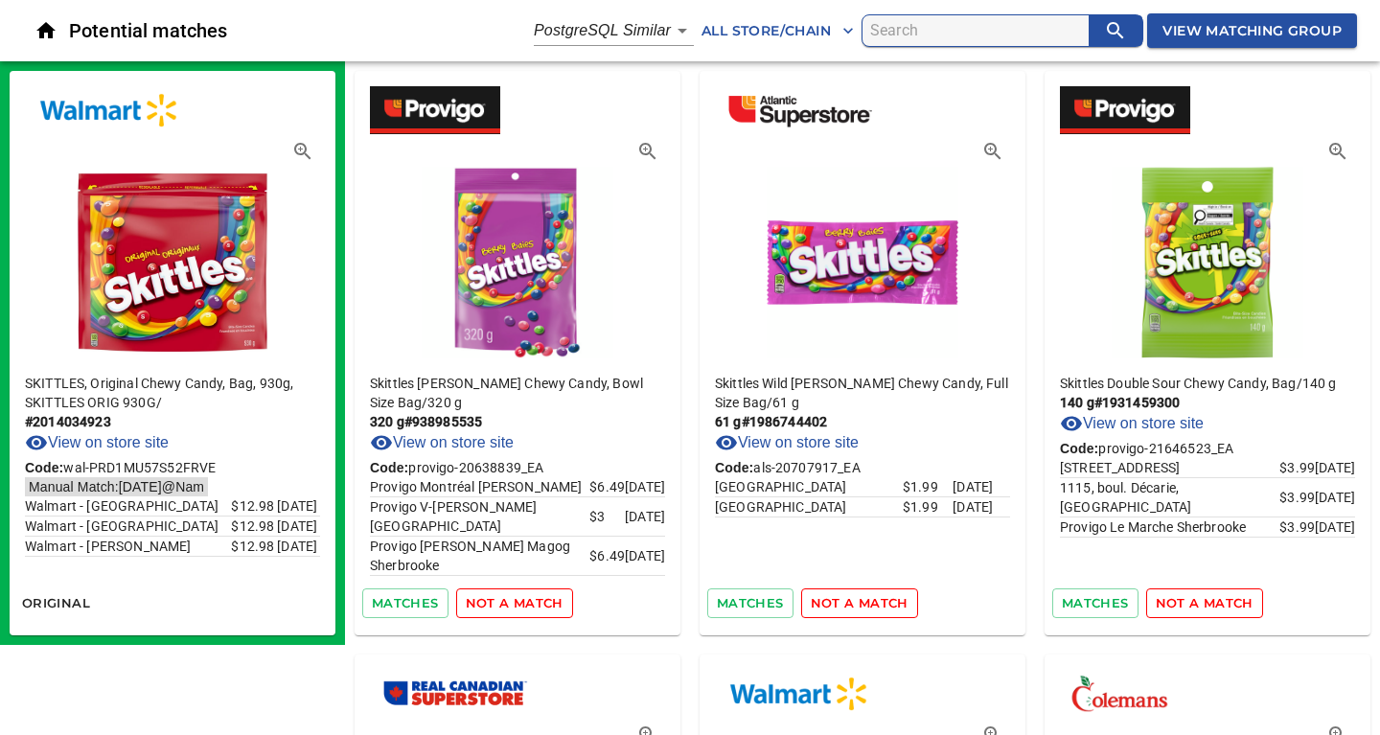
click at [495, 606] on span "not a match" at bounding box center [515, 603] width 98 height 22
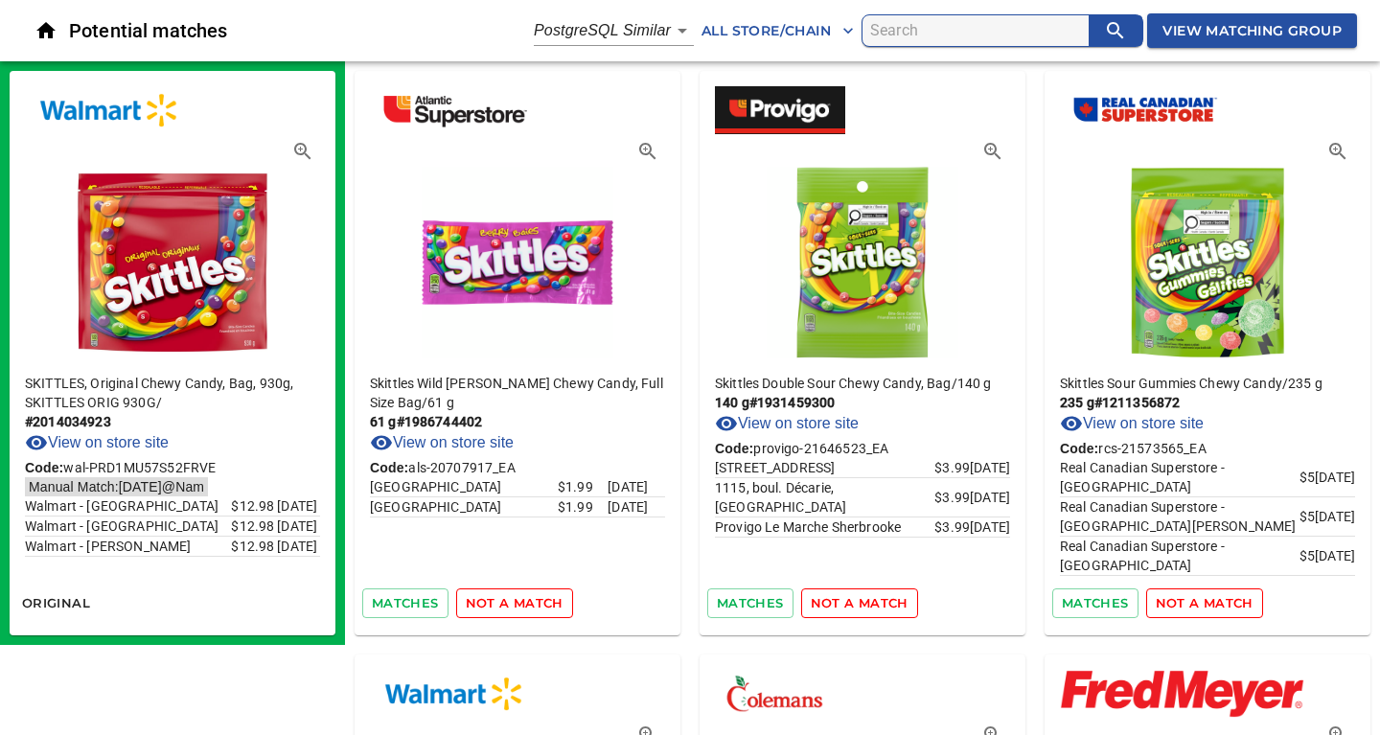
click at [495, 606] on span "not a match" at bounding box center [515, 603] width 98 height 22
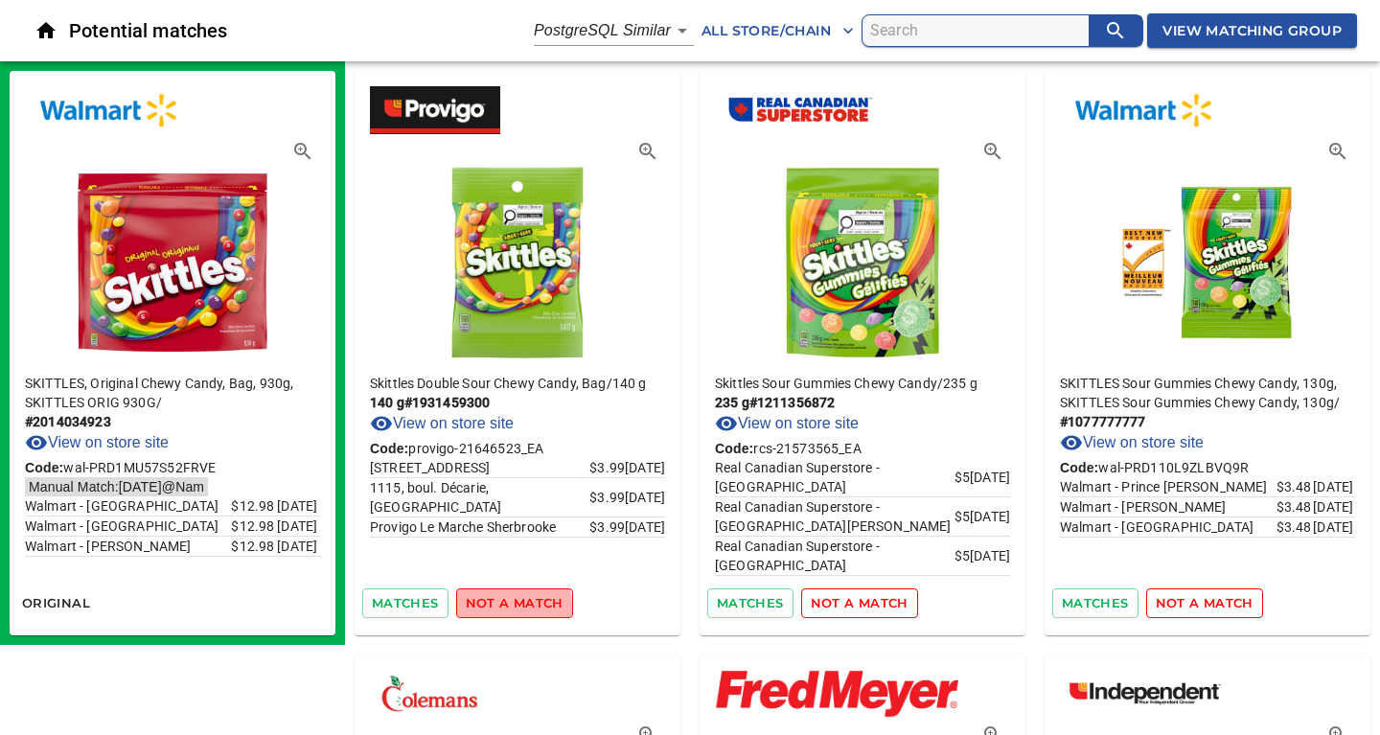
click at [495, 606] on span "not a match" at bounding box center [515, 603] width 98 height 22
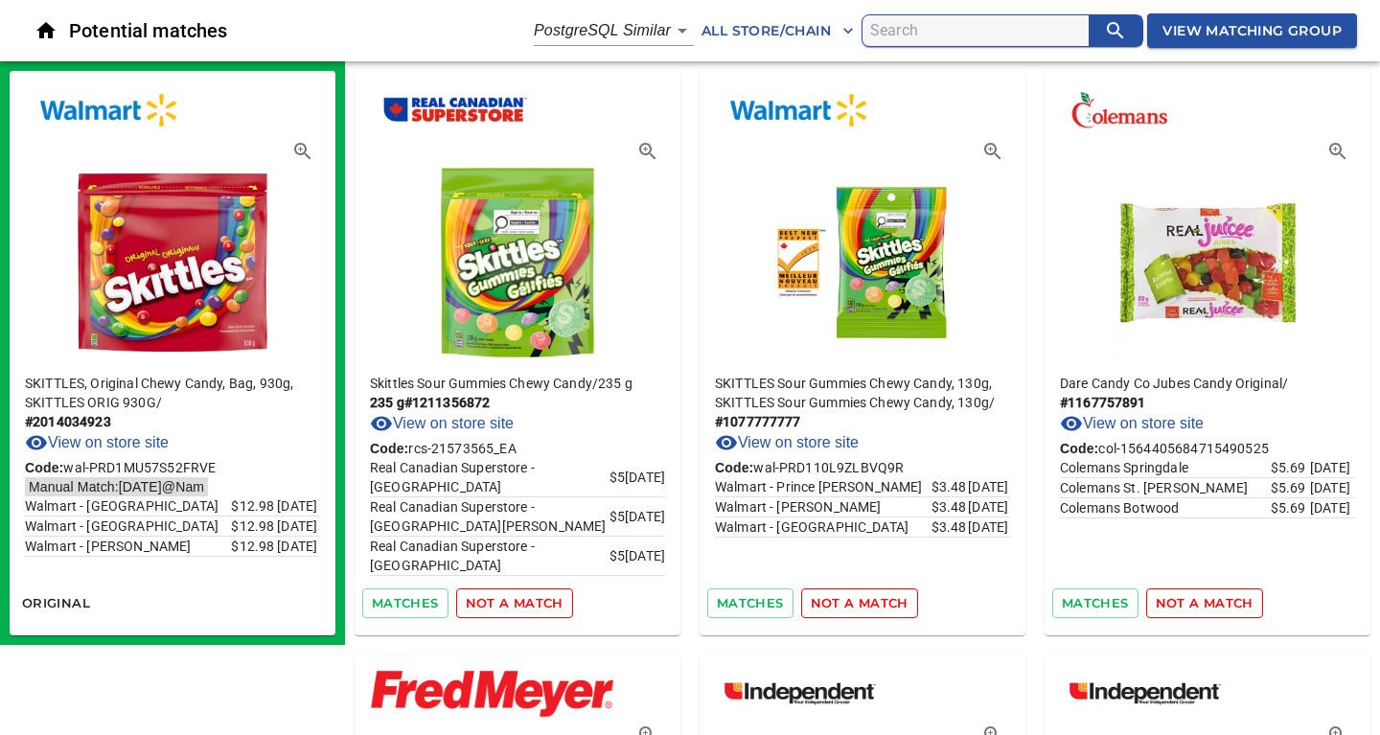
click at [495, 606] on span "not a match" at bounding box center [515, 603] width 98 height 22
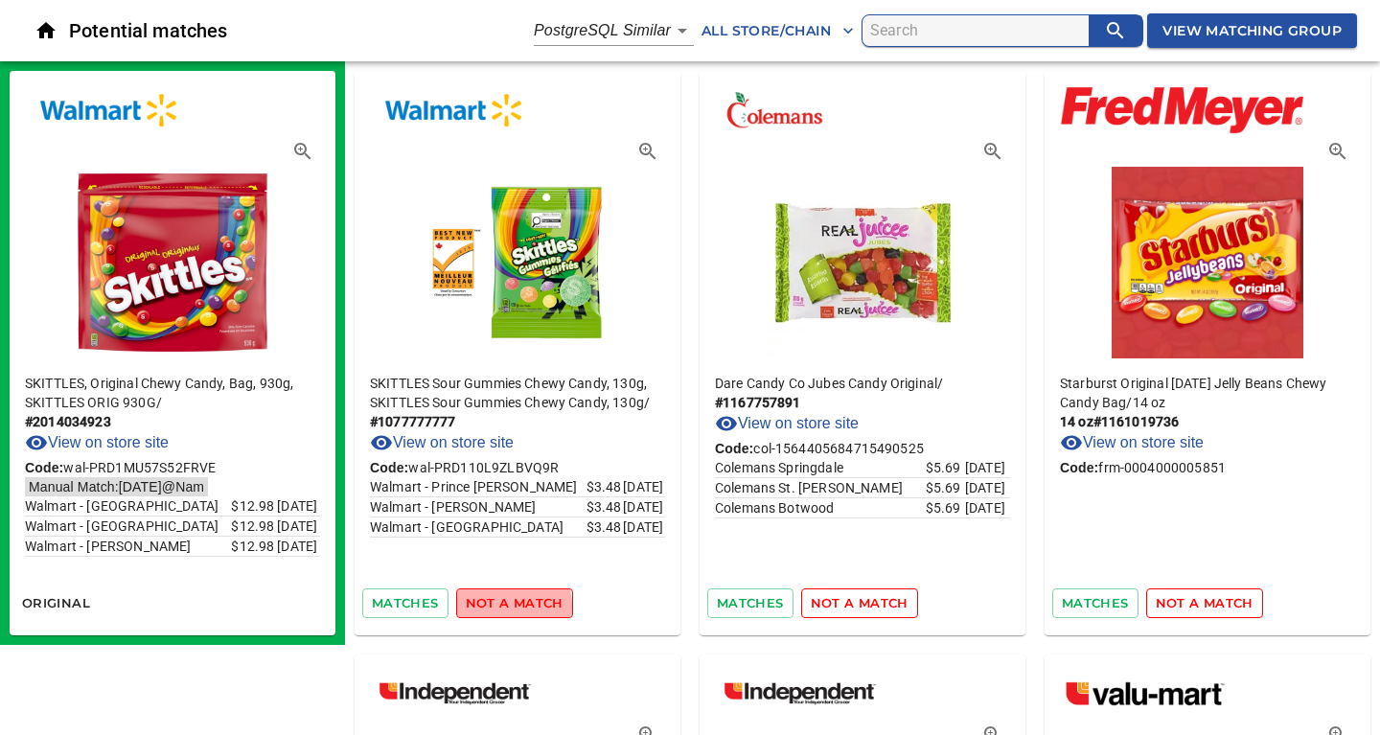
click at [495, 606] on span "not a match" at bounding box center [515, 603] width 98 height 22
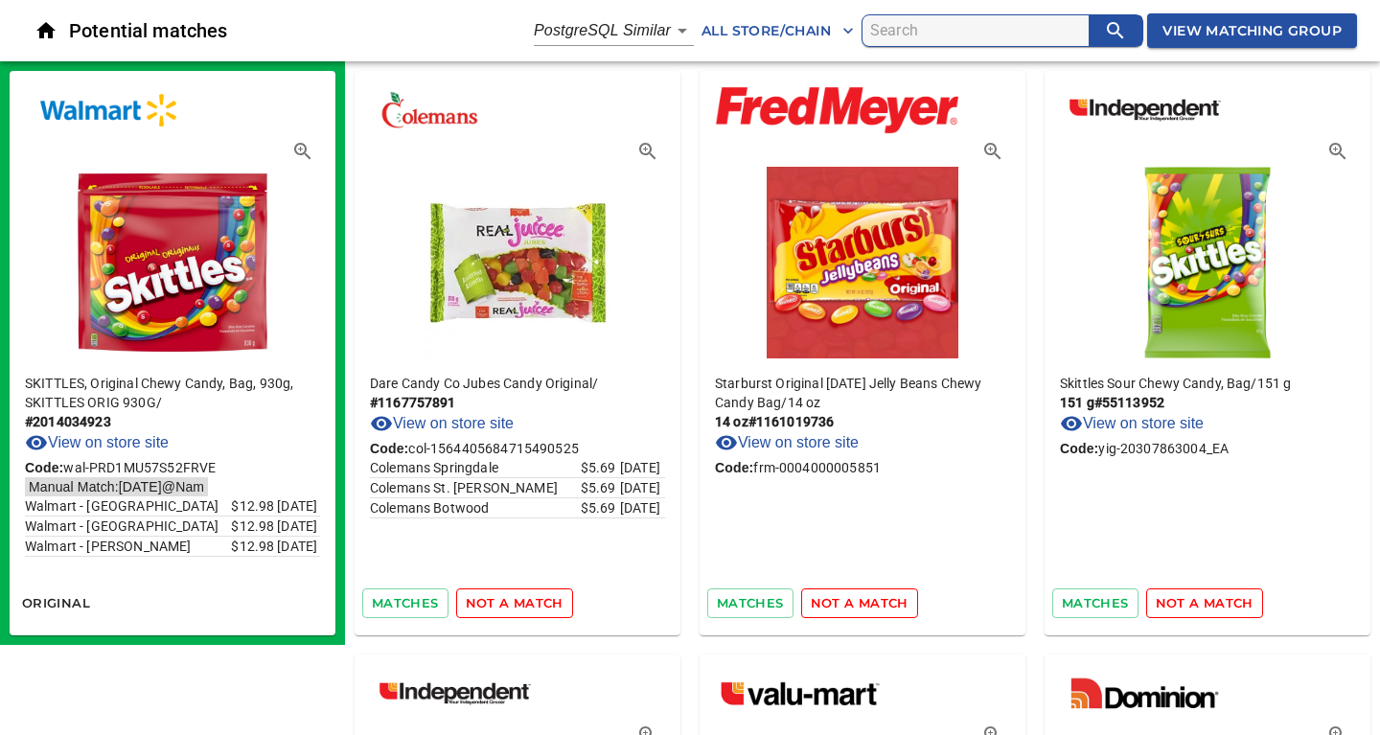
click at [495, 606] on span "not a match" at bounding box center [515, 603] width 98 height 22
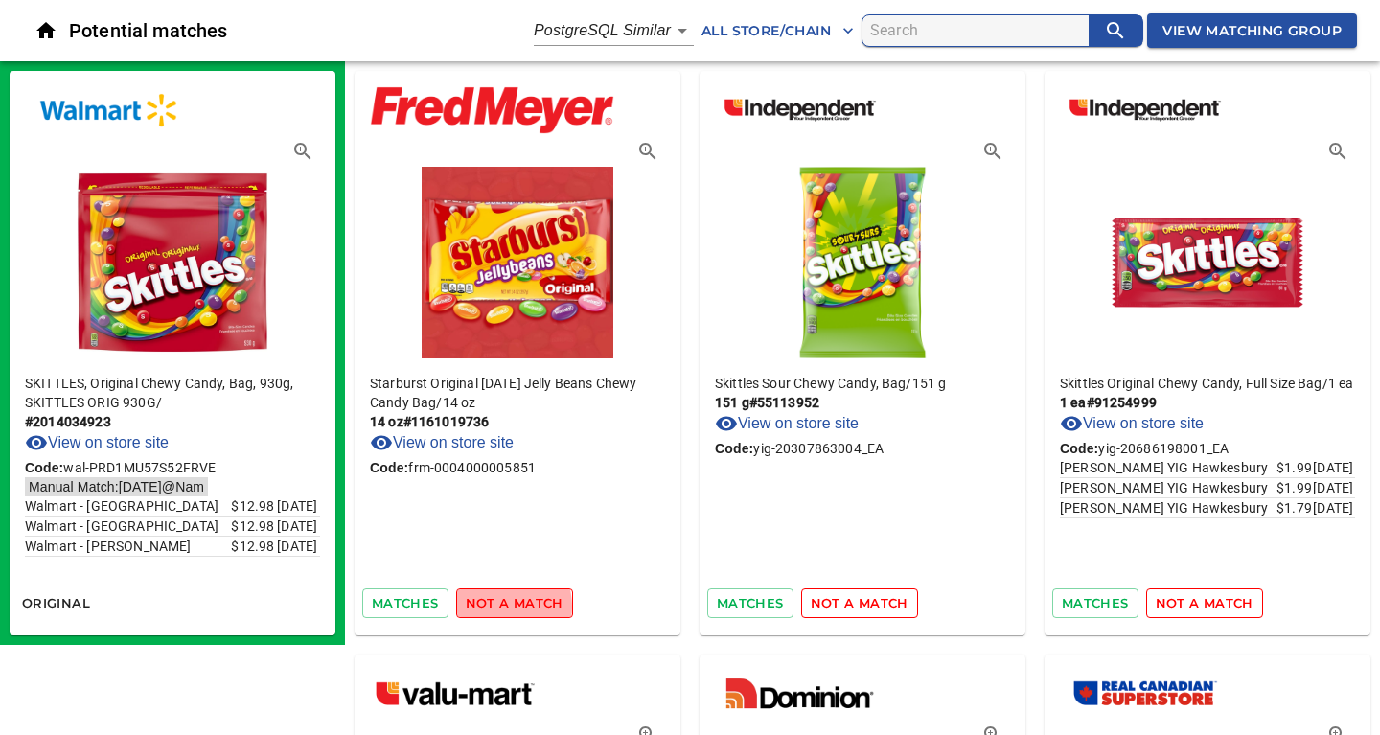
click at [495, 606] on span "not a match" at bounding box center [515, 603] width 98 height 22
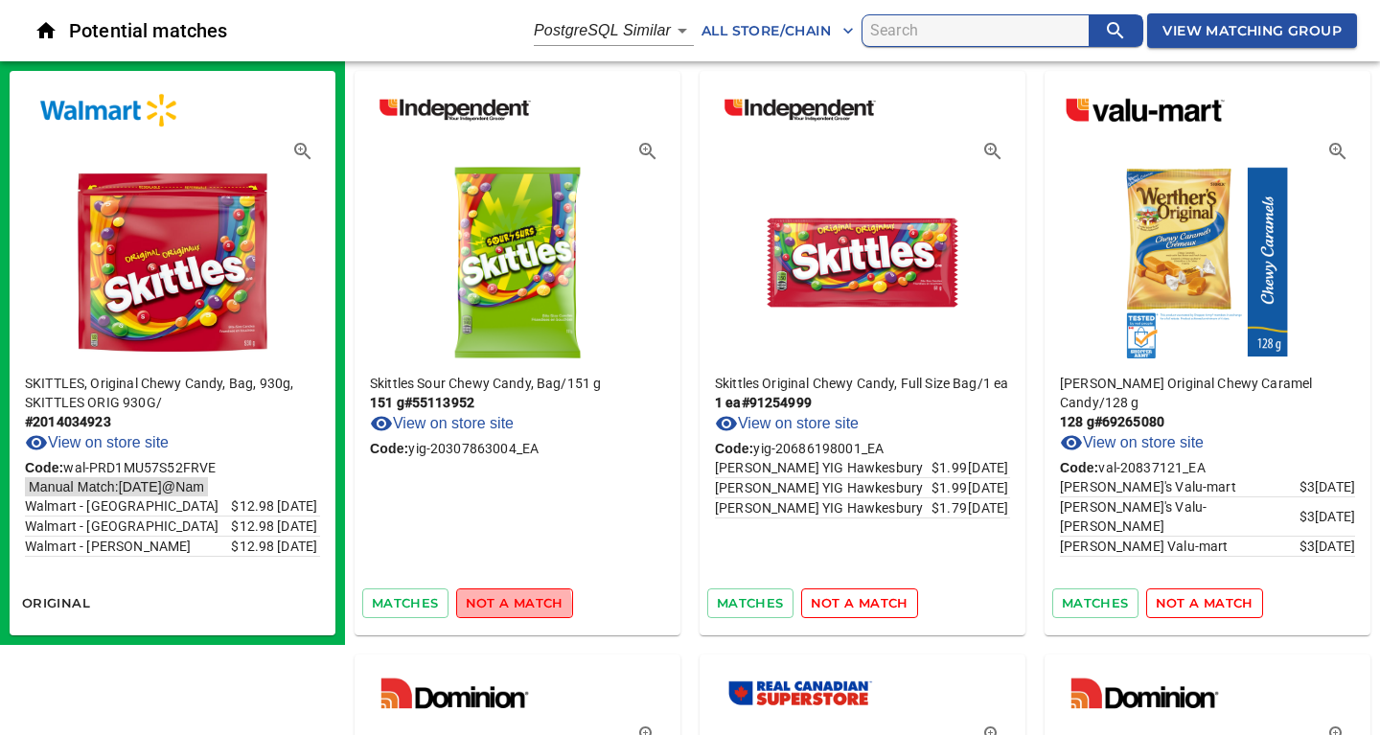
click at [495, 606] on span "not a match" at bounding box center [515, 603] width 98 height 22
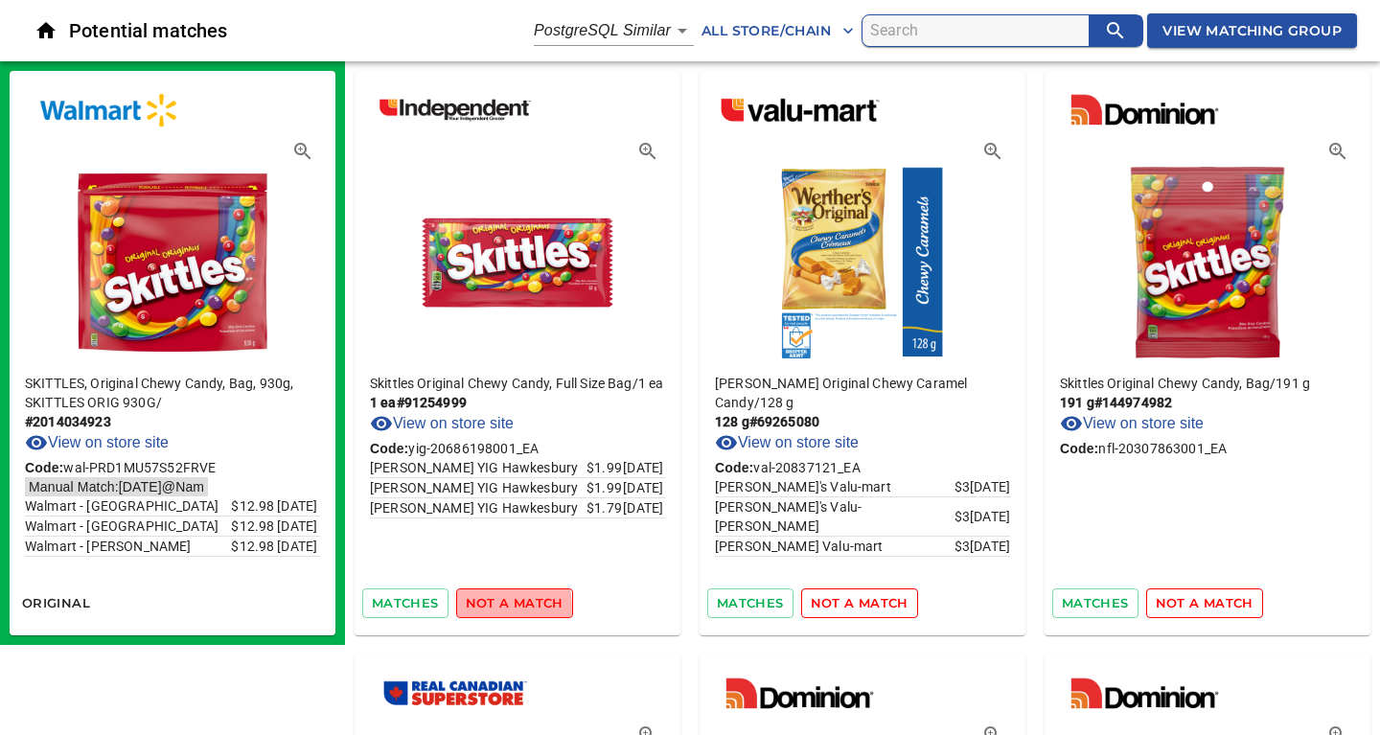
click at [495, 606] on span "not a match" at bounding box center [515, 603] width 98 height 22
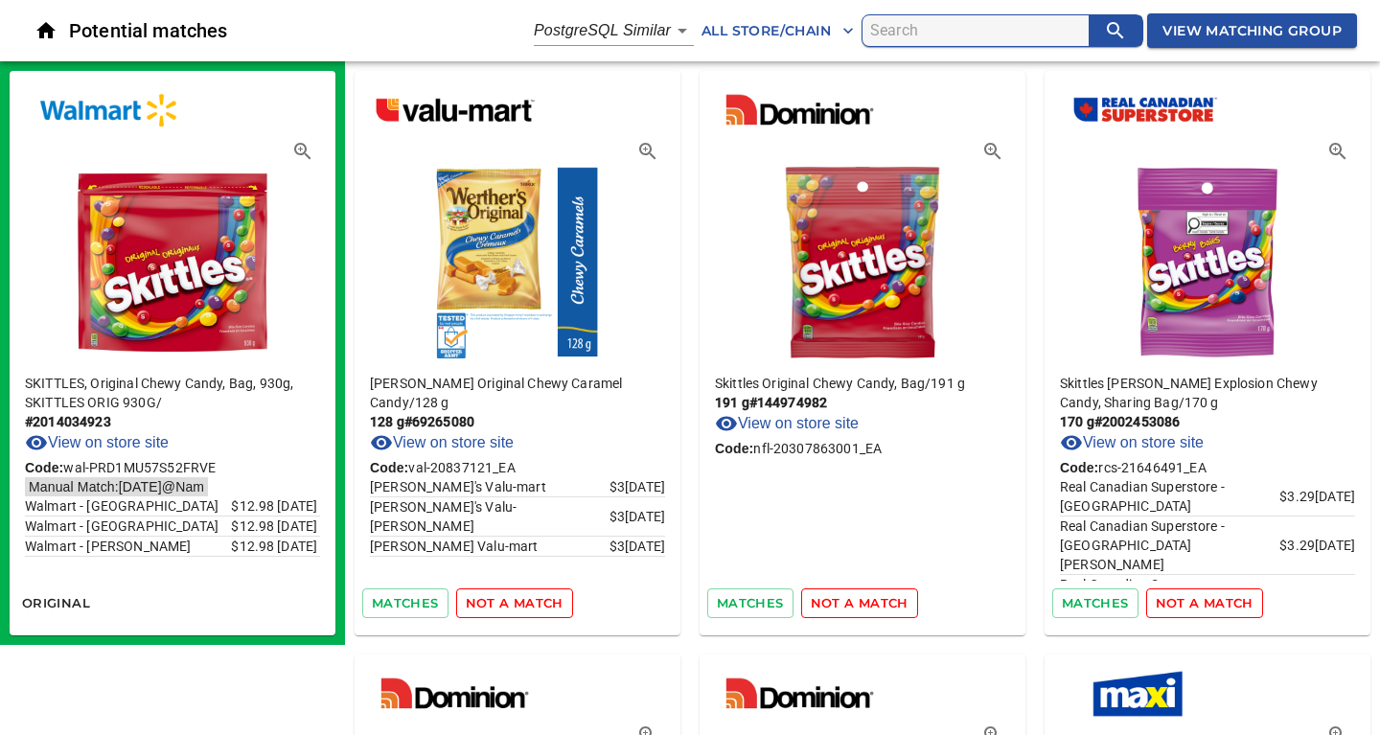
click at [495, 606] on span "not a match" at bounding box center [515, 603] width 98 height 22
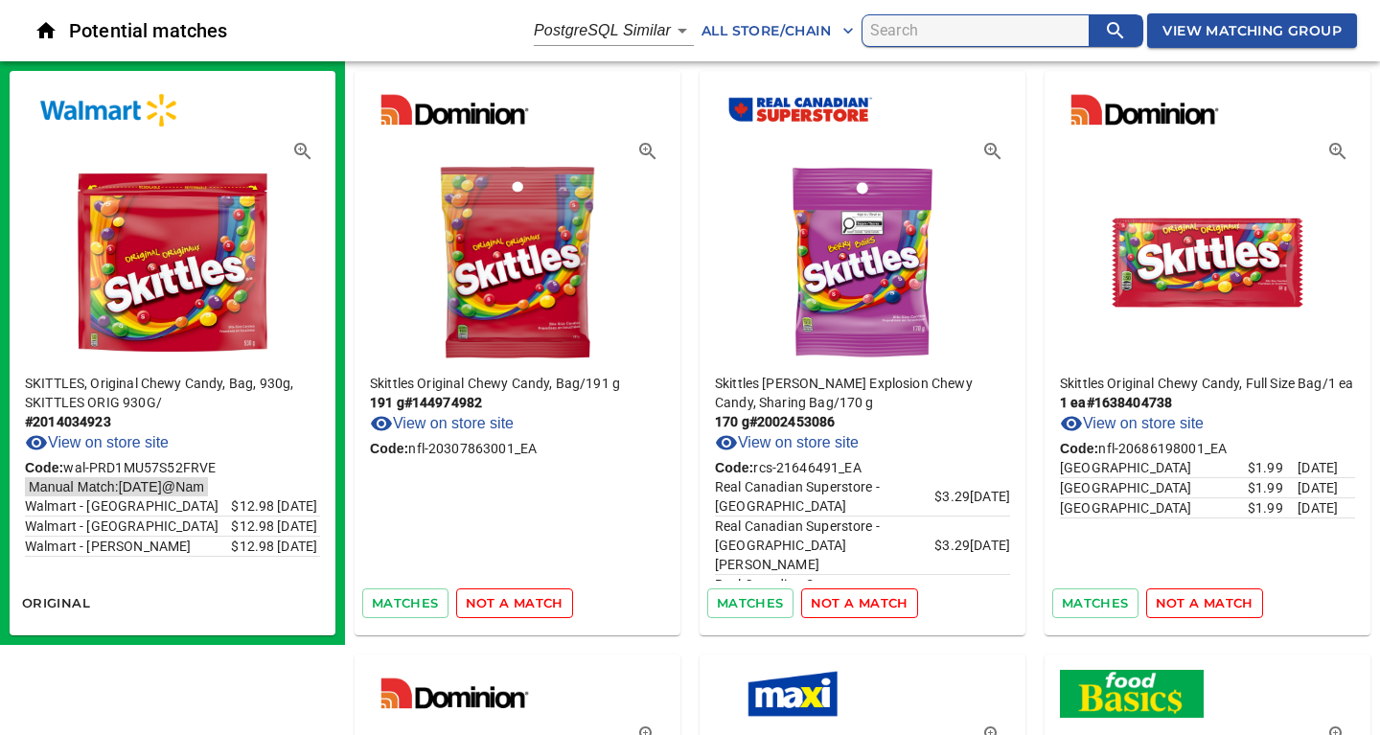
click at [495, 606] on span "not a match" at bounding box center [515, 603] width 98 height 22
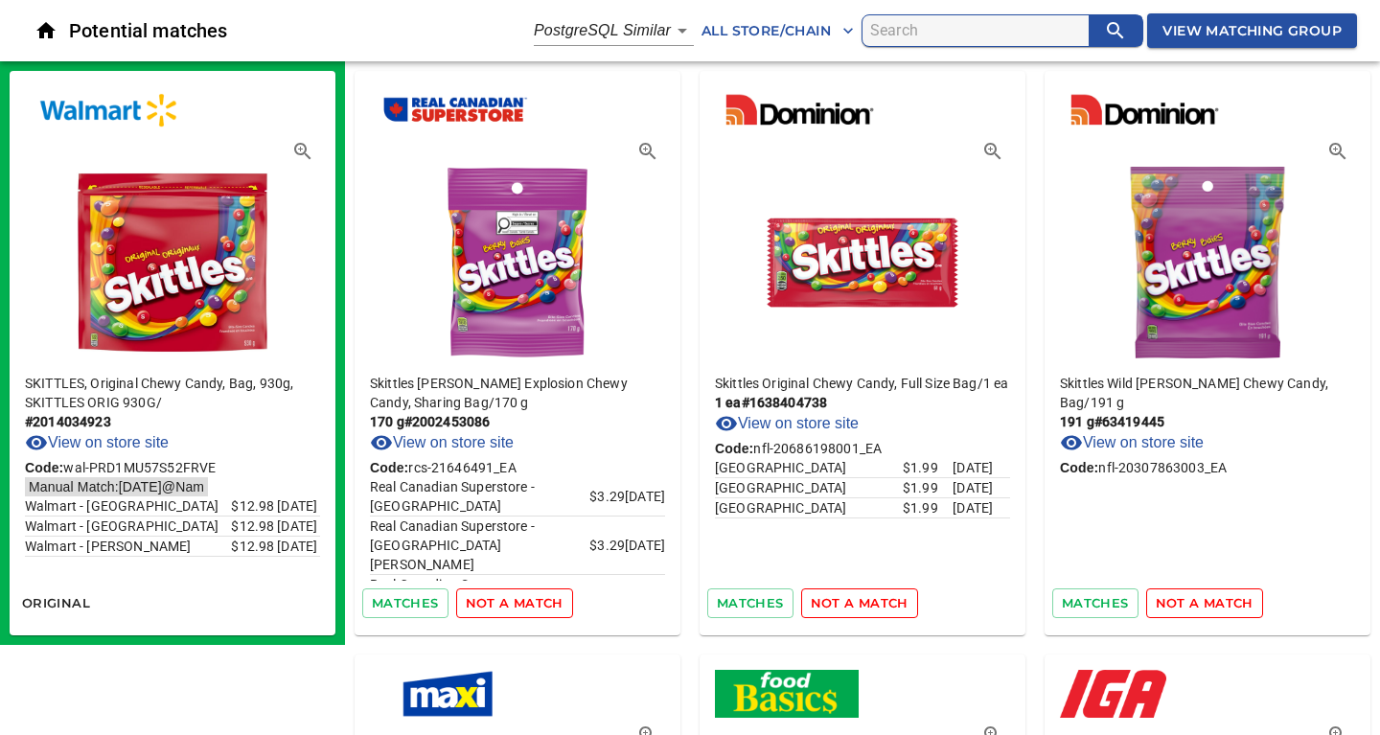
click at [495, 606] on span "not a match" at bounding box center [515, 603] width 98 height 22
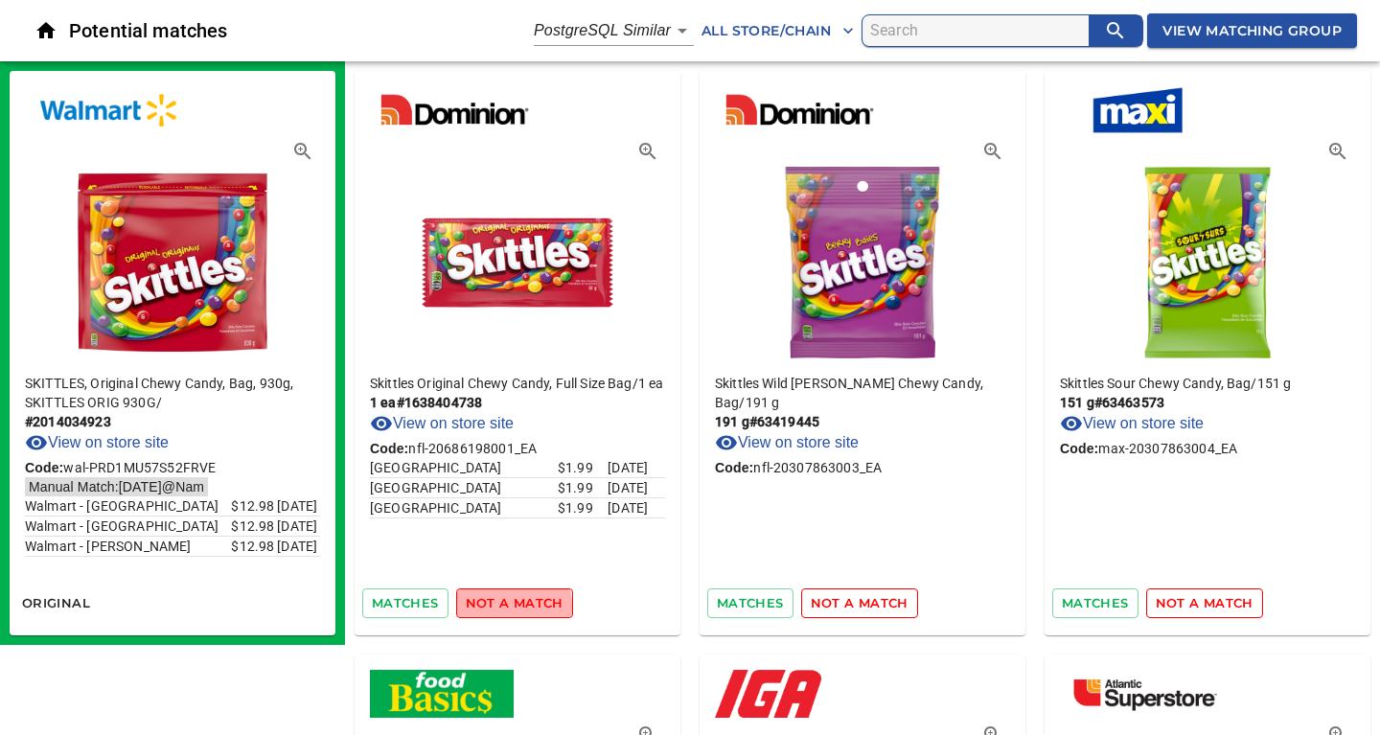
click at [495, 606] on span "not a match" at bounding box center [515, 603] width 98 height 22
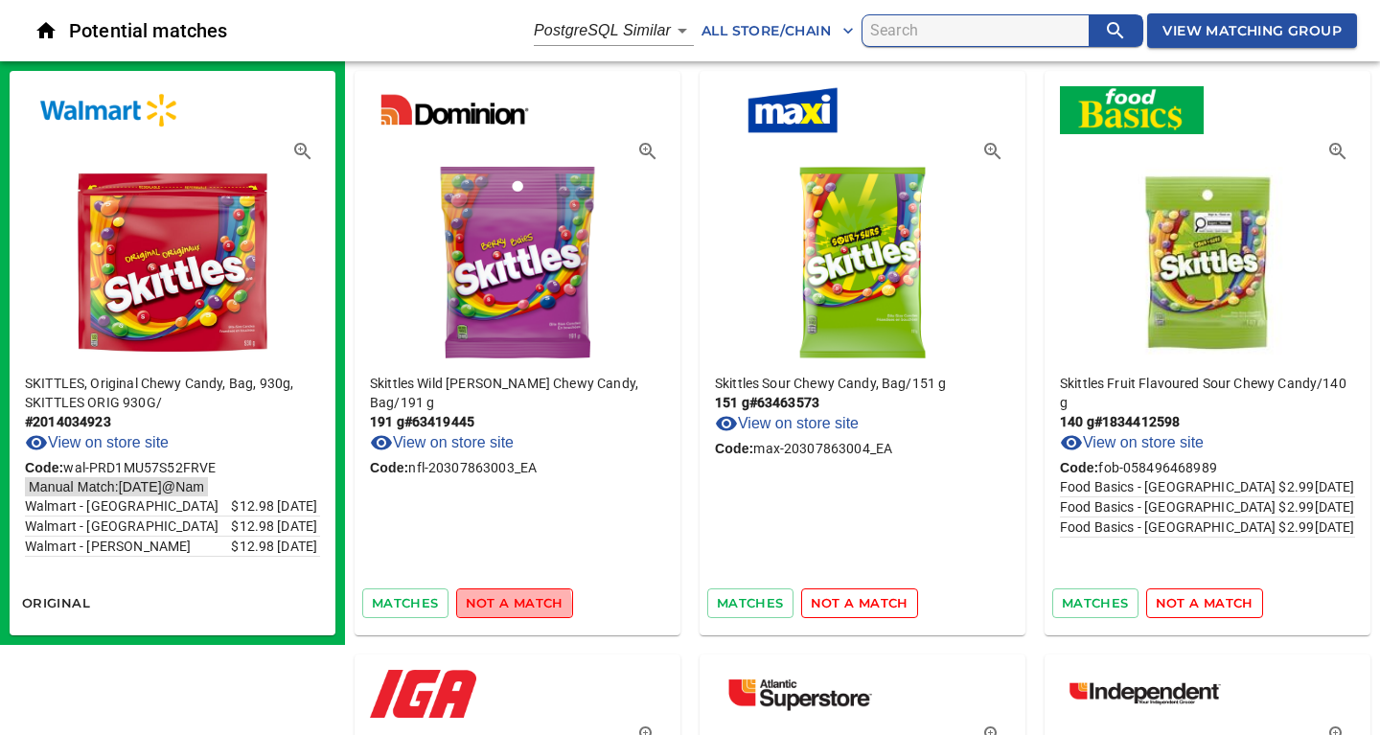
click at [495, 606] on span "not a match" at bounding box center [515, 603] width 98 height 22
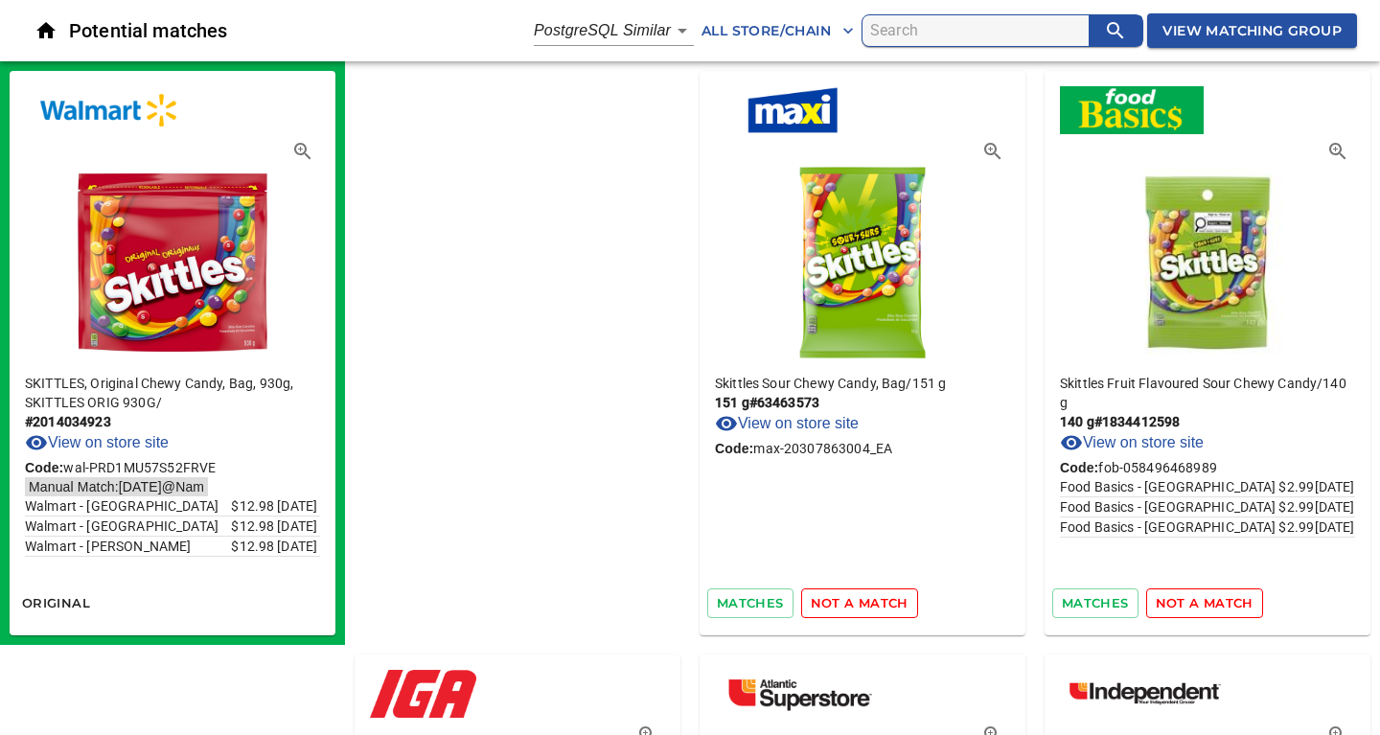
click at [810, 606] on span "not a match" at bounding box center [859, 603] width 98 height 22
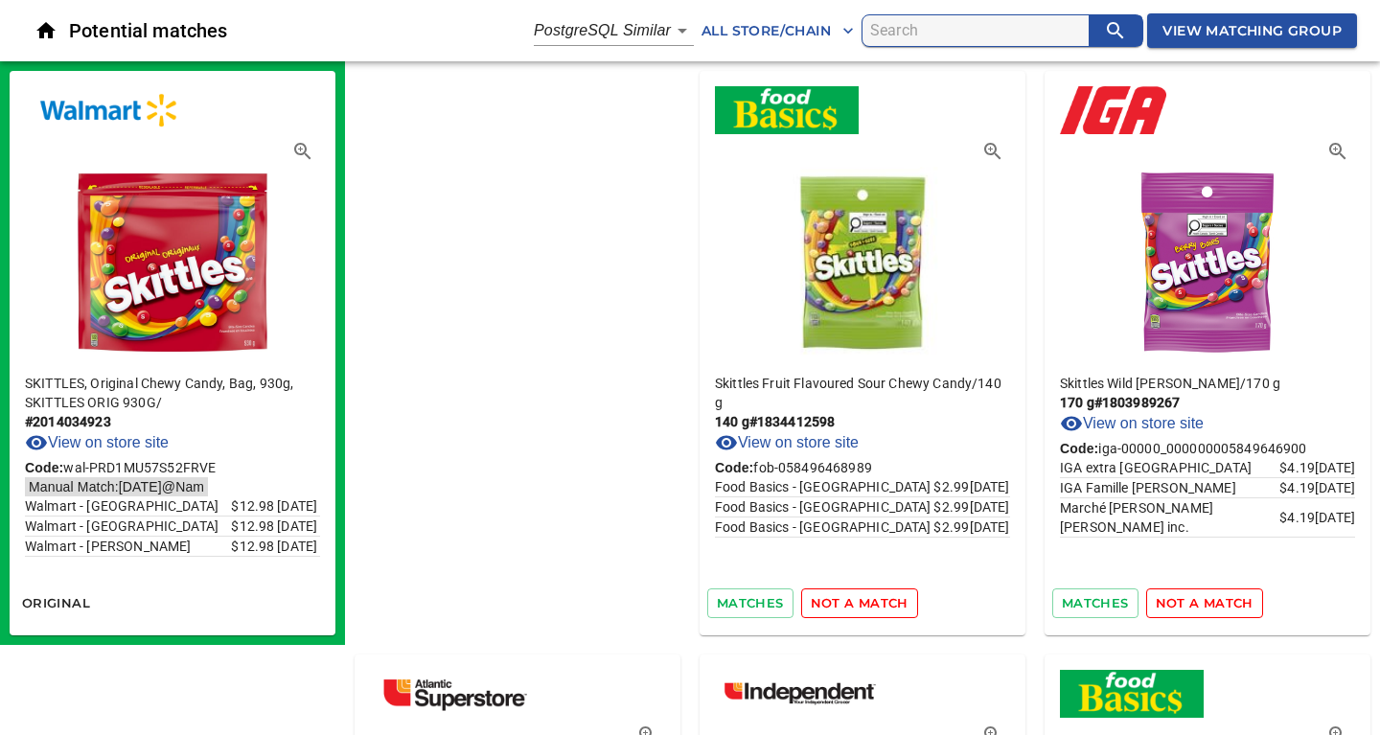
click at [810, 606] on span "not a match" at bounding box center [859, 603] width 98 height 22
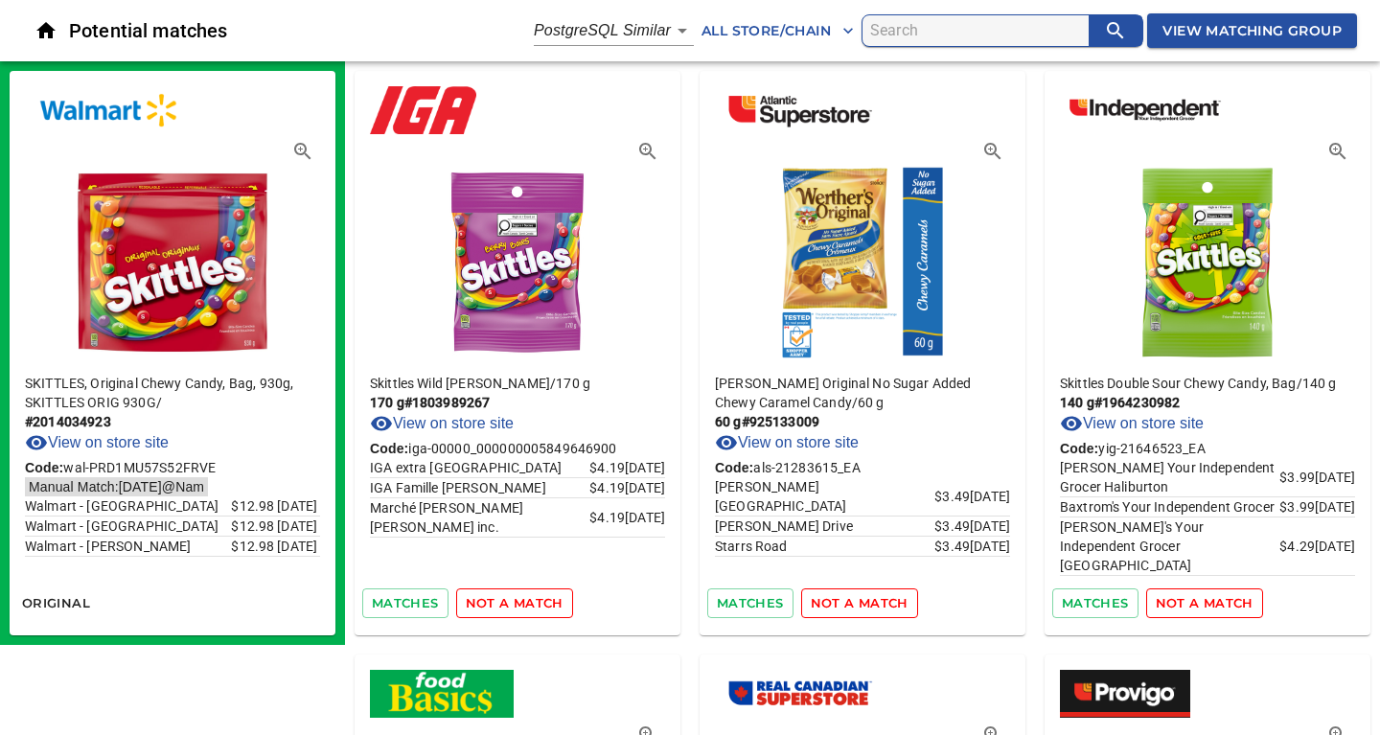
click at [495, 606] on span "not a match" at bounding box center [515, 603] width 98 height 22
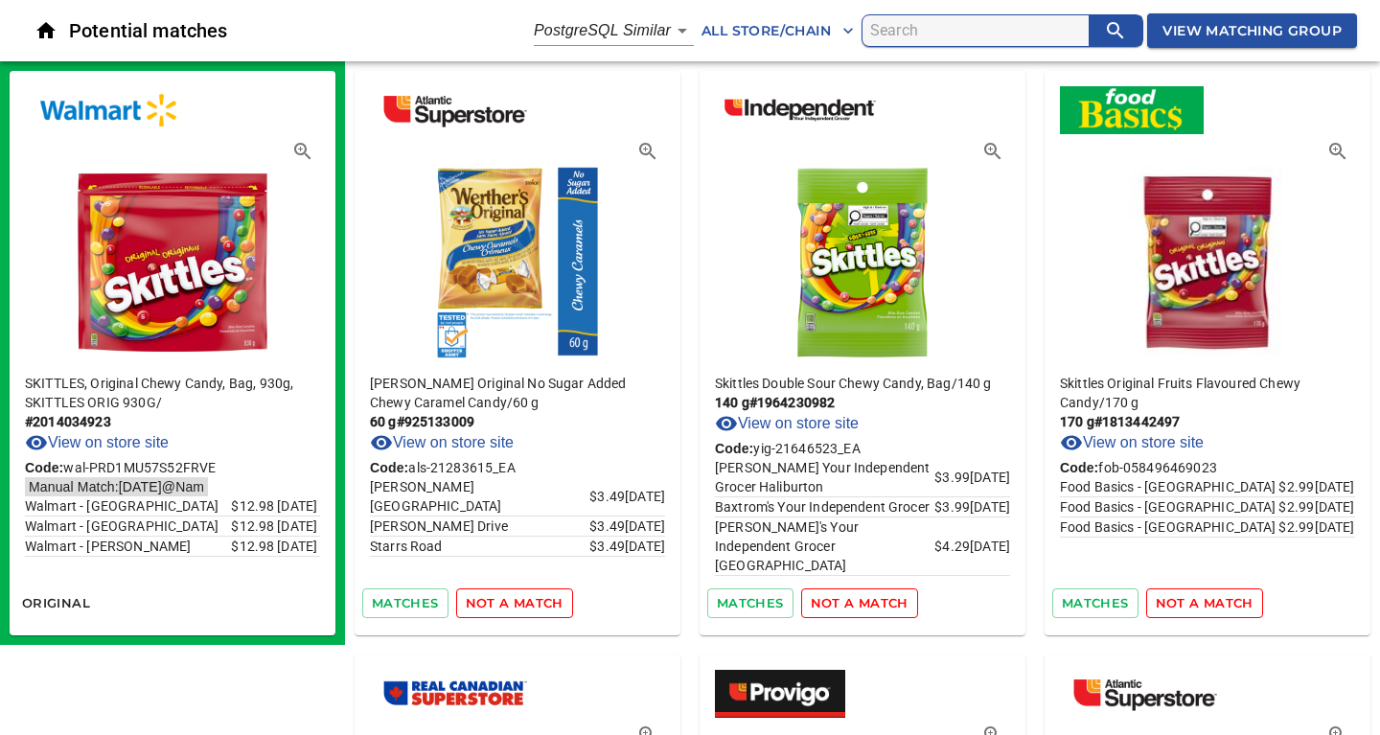
click at [495, 606] on span "not a match" at bounding box center [515, 603] width 98 height 22
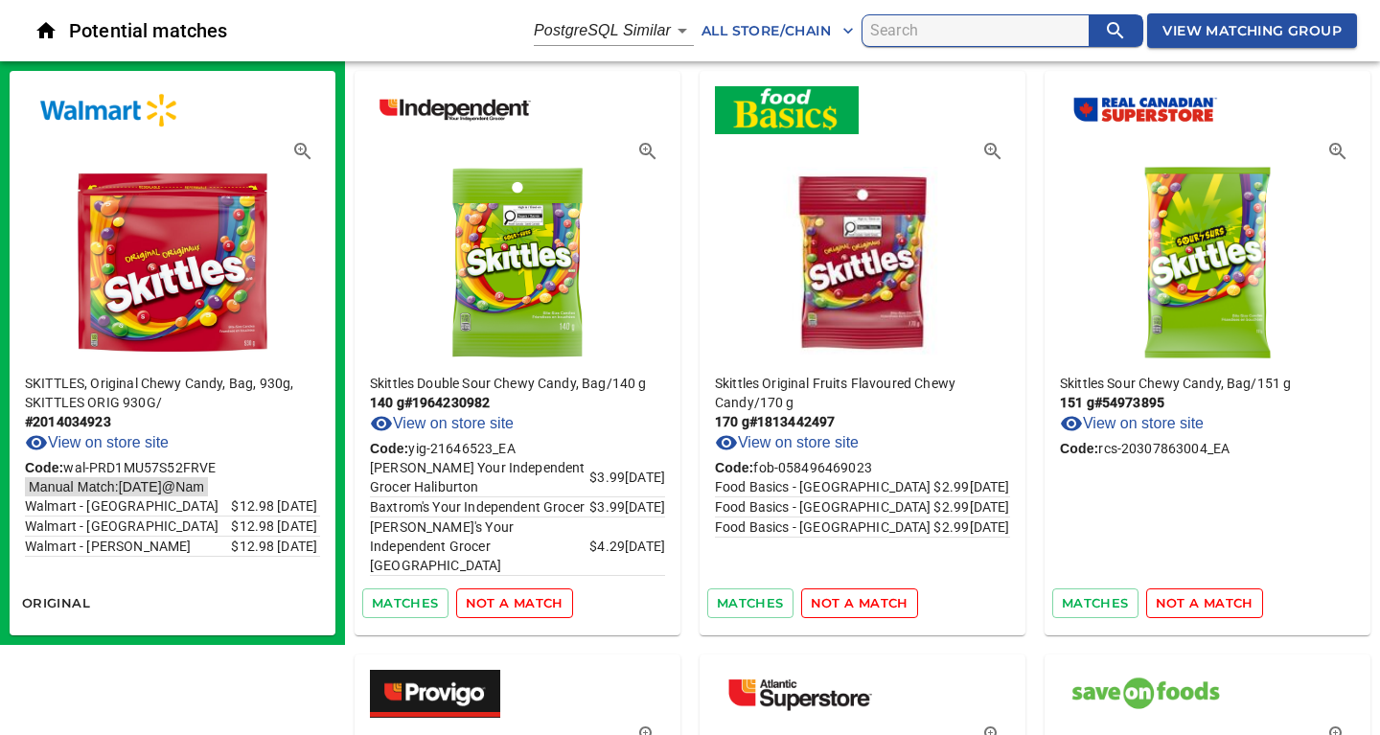
click at [495, 606] on span "not a match" at bounding box center [515, 603] width 98 height 22
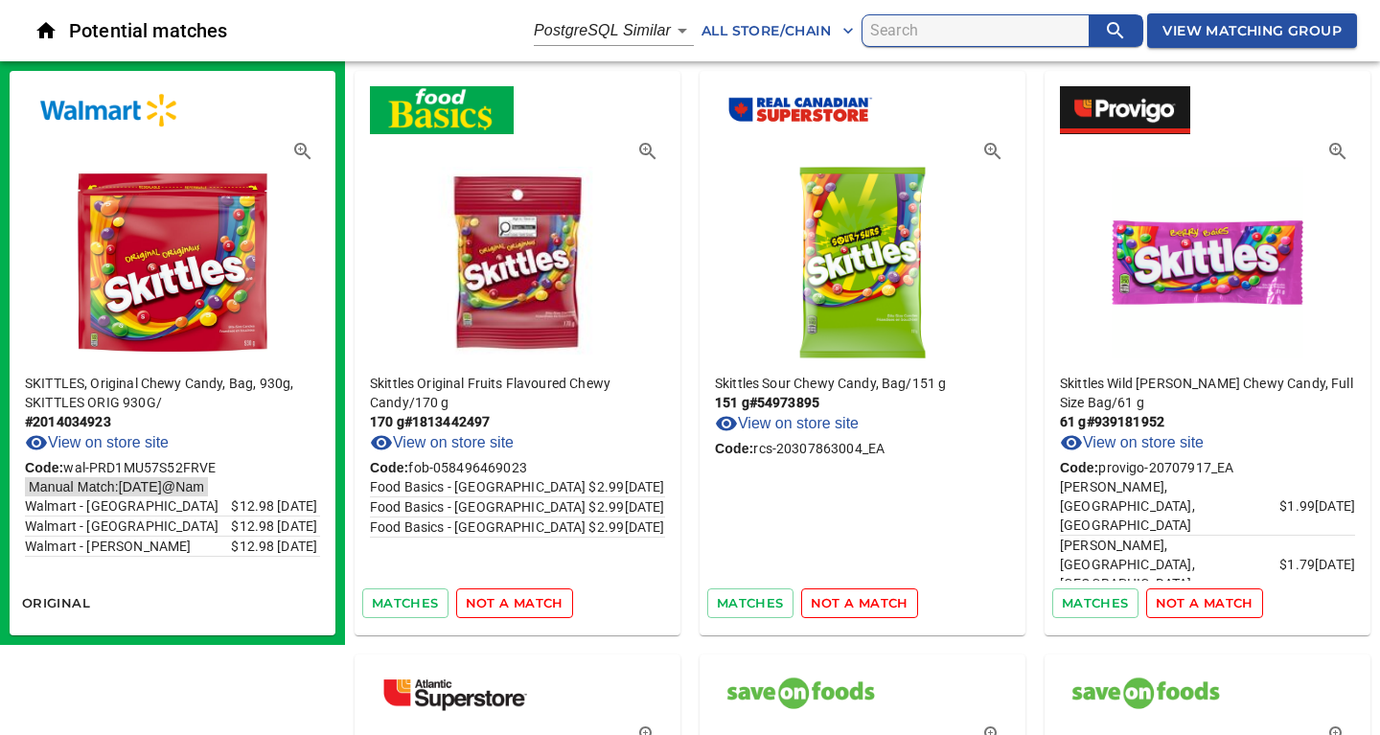
click at [495, 606] on span "not a match" at bounding box center [515, 603] width 98 height 22
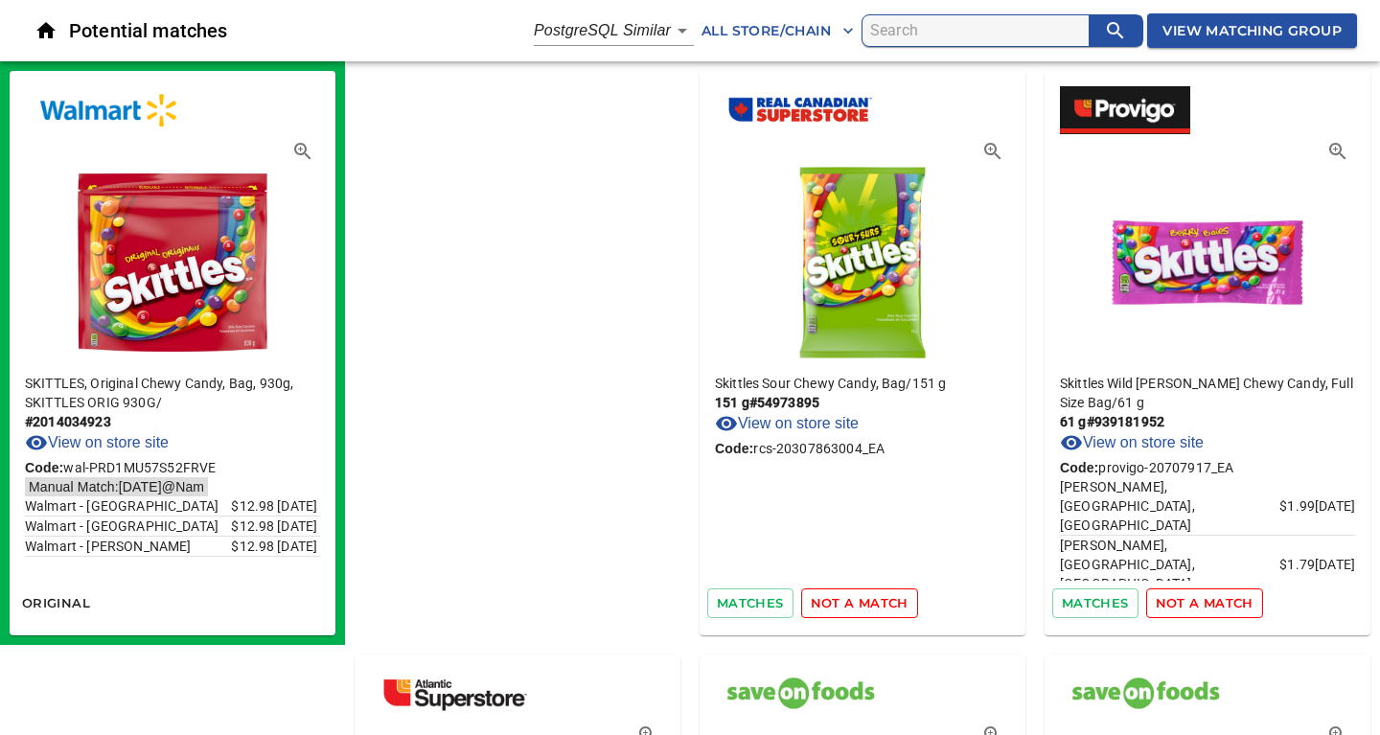
click at [810, 606] on span "not a match" at bounding box center [859, 603] width 98 height 22
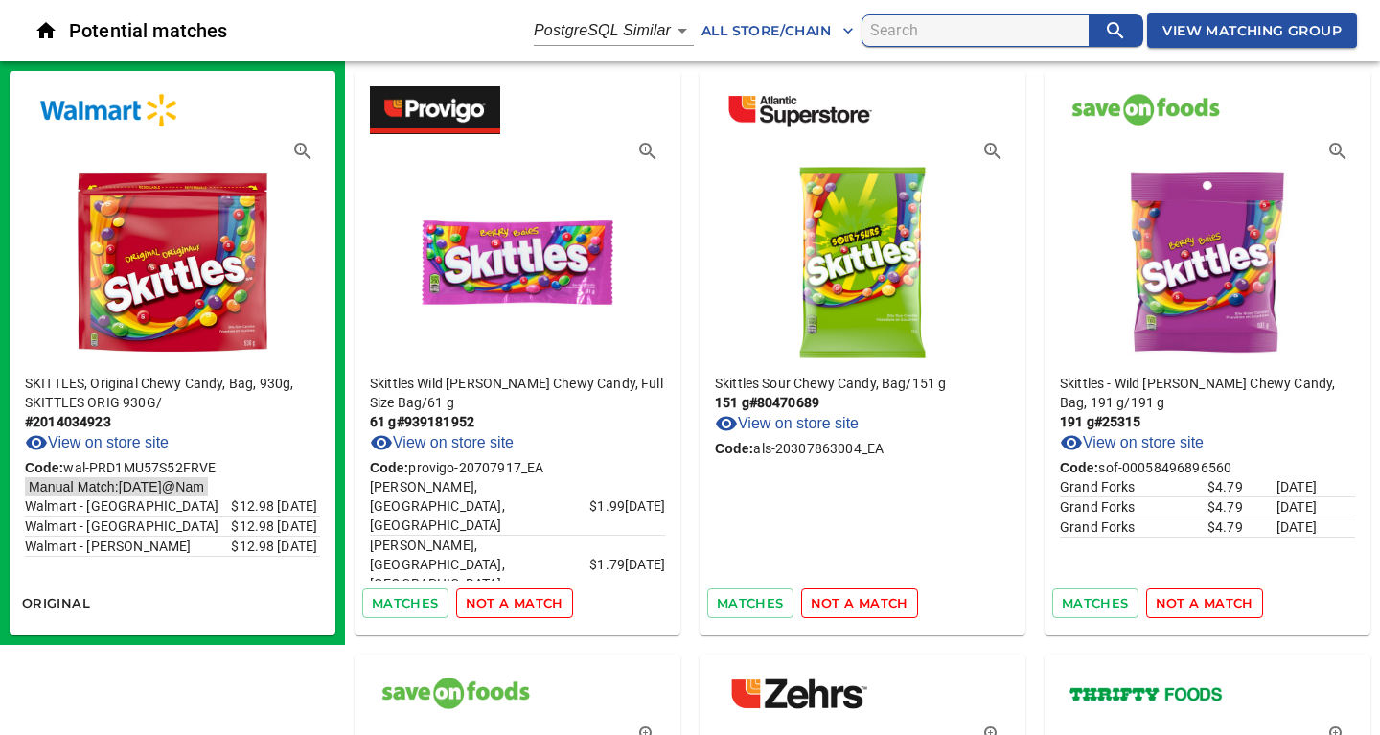
click at [495, 606] on span "not a match" at bounding box center [515, 603] width 98 height 22
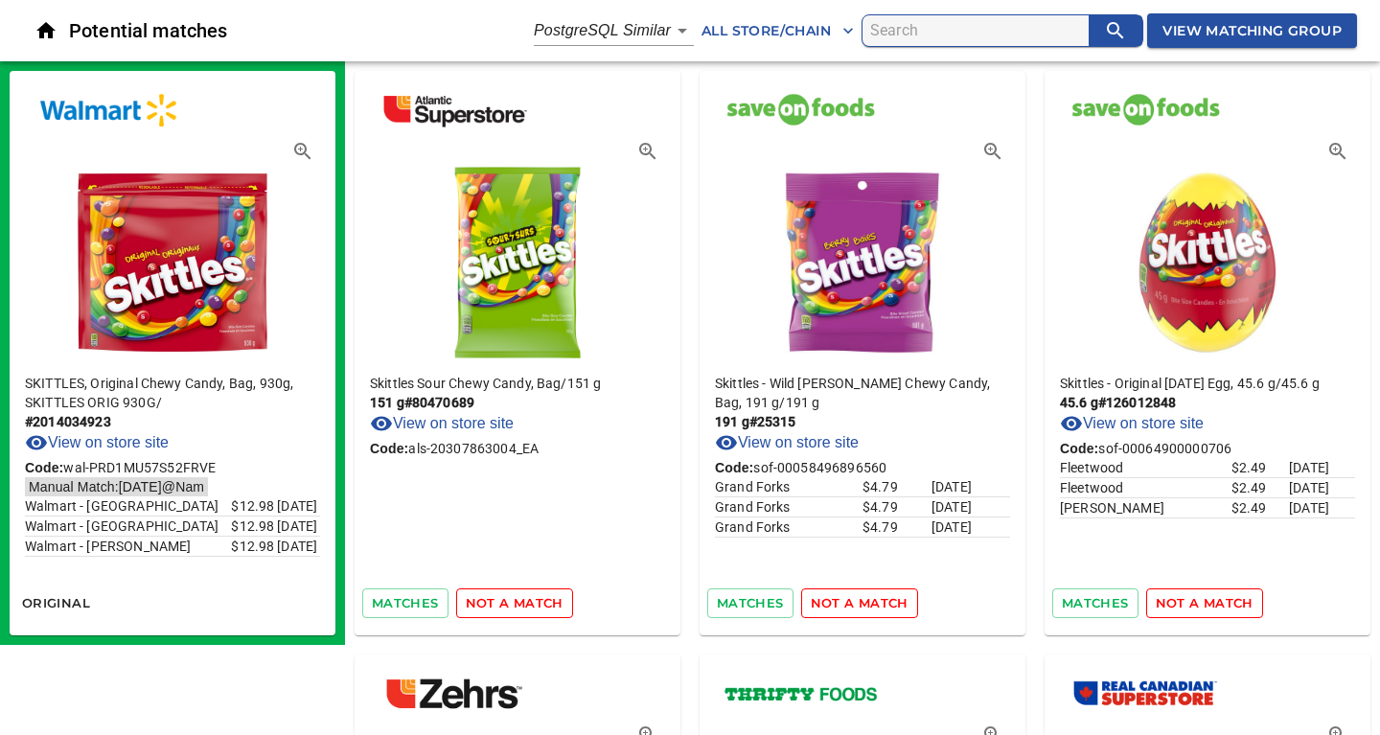
click at [495, 606] on span "not a match" at bounding box center [515, 603] width 98 height 22
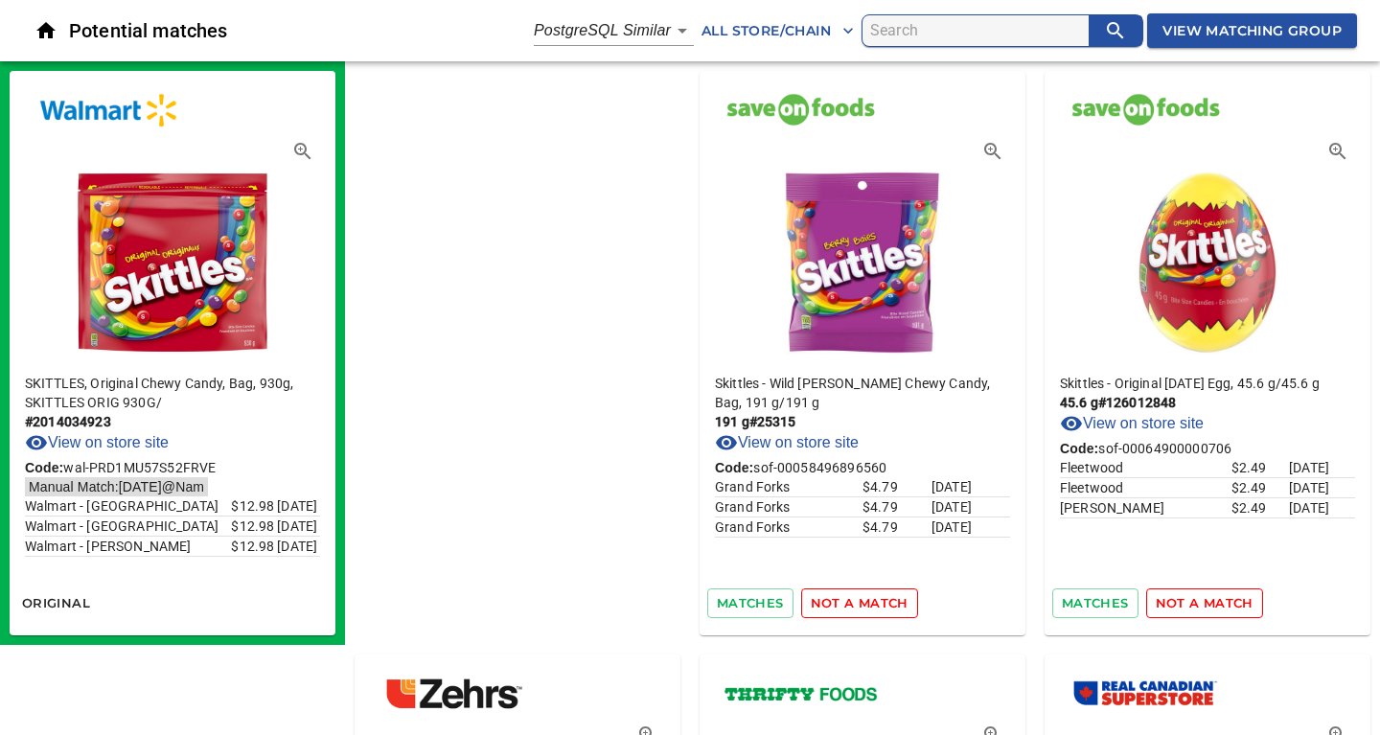
click at [810, 606] on span "not a match" at bounding box center [859, 603] width 98 height 22
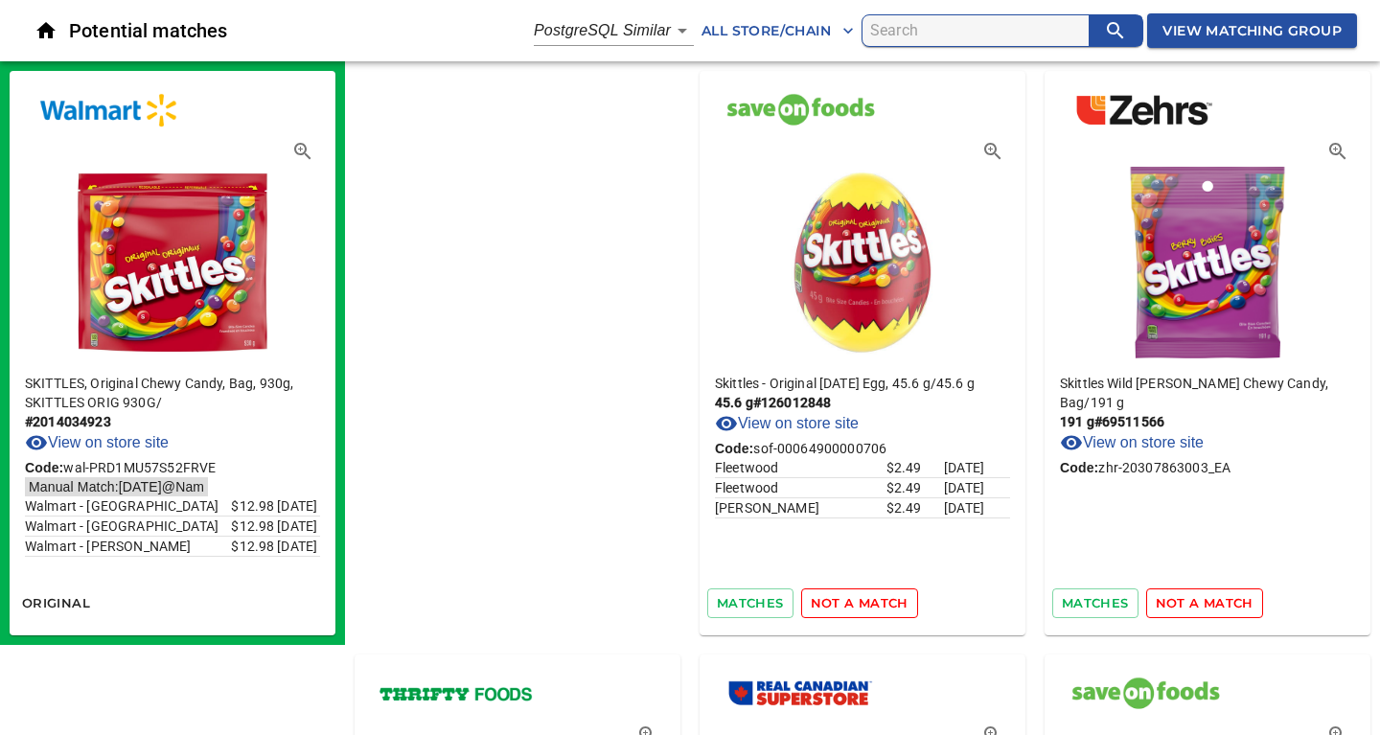
click at [810, 606] on span "not a match" at bounding box center [859, 603] width 98 height 22
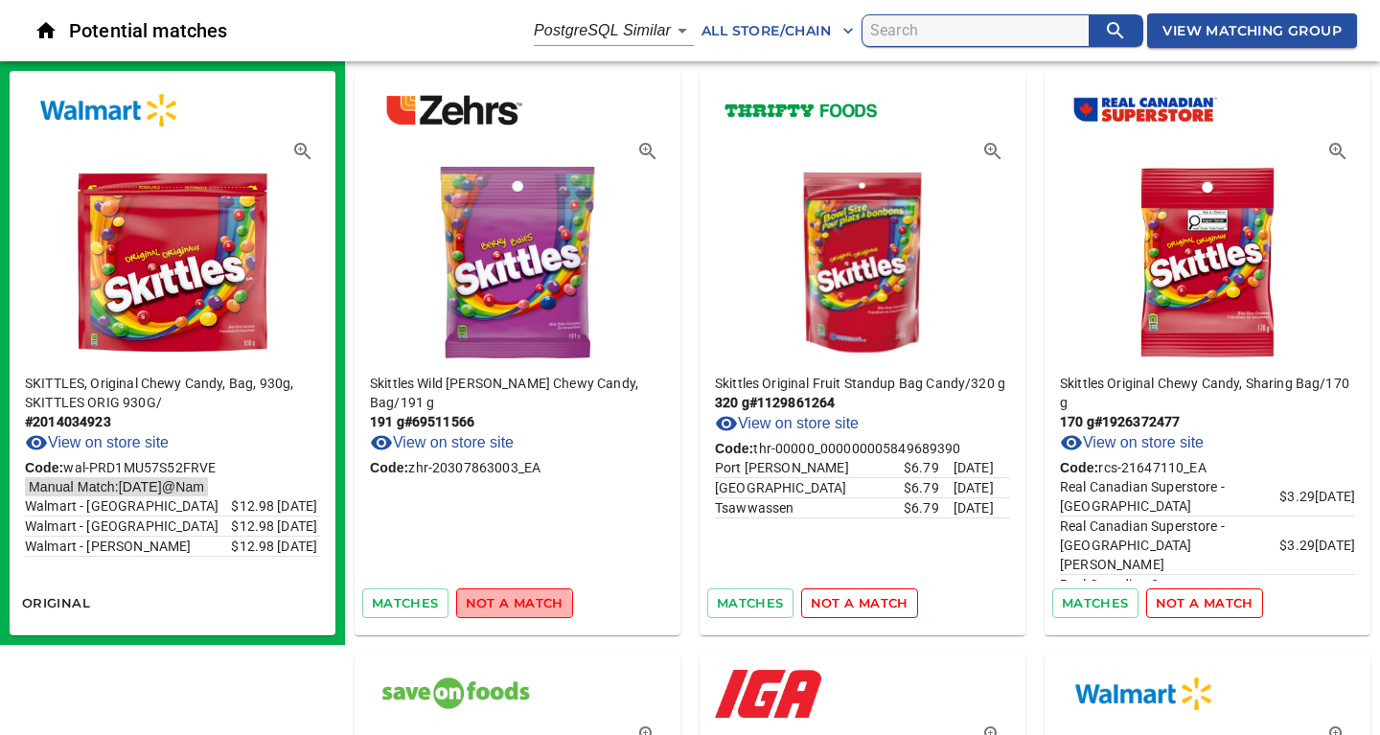
click at [495, 606] on span "not a match" at bounding box center [515, 603] width 98 height 22
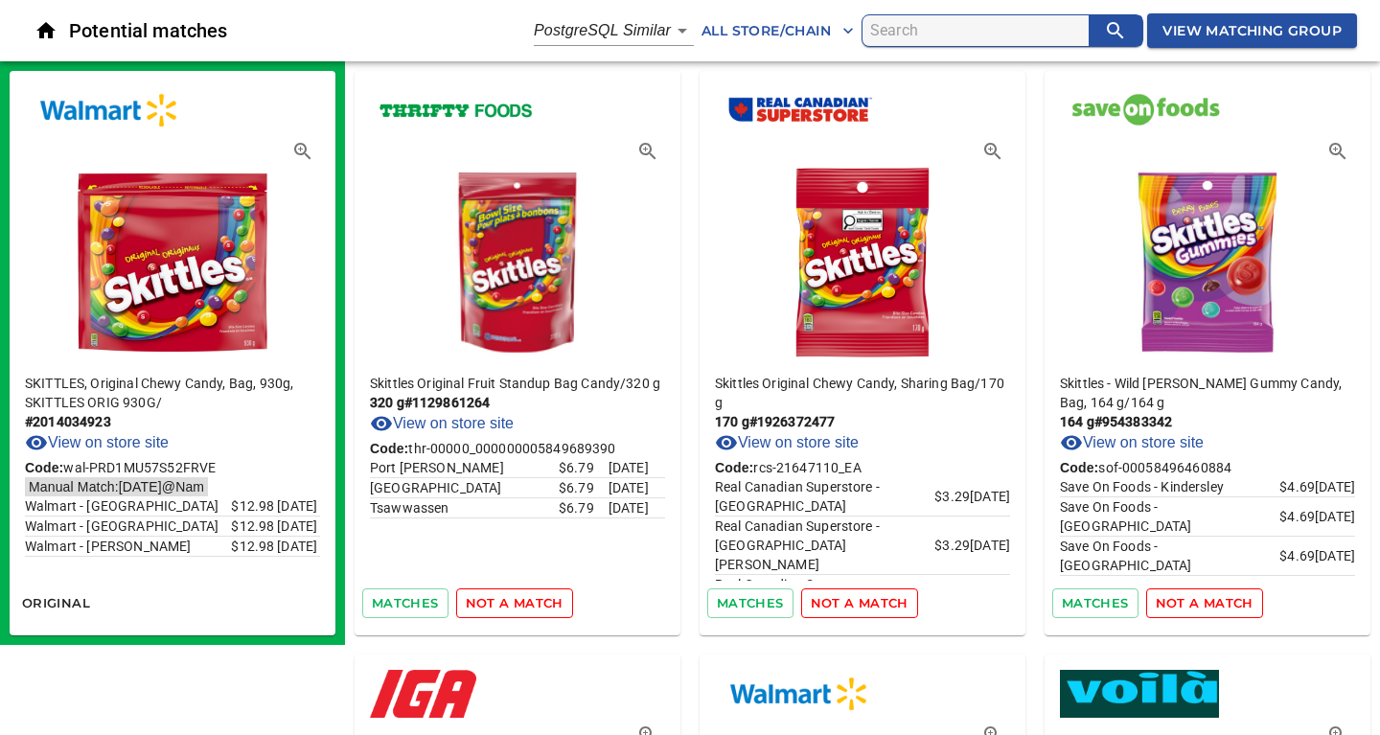
click at [495, 606] on span "not a match" at bounding box center [515, 603] width 98 height 22
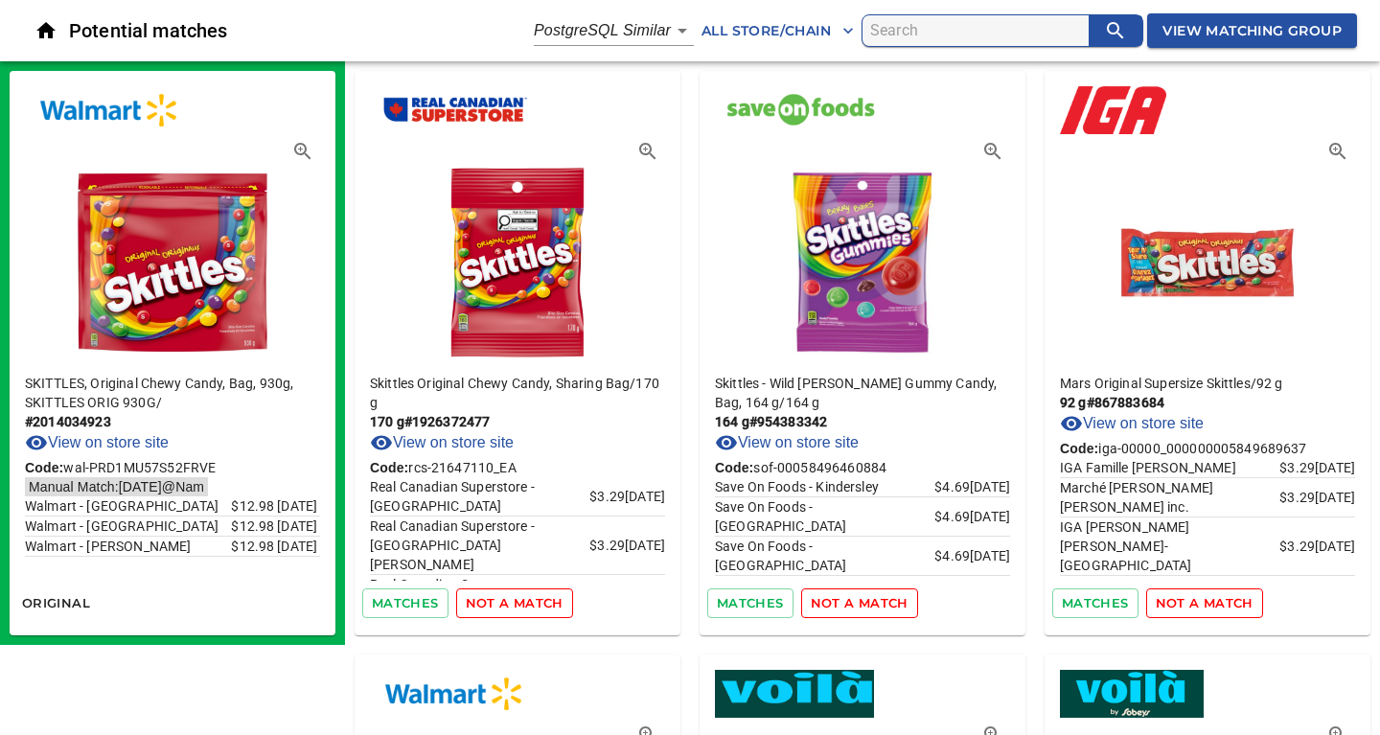
click at [495, 606] on span "not a match" at bounding box center [515, 603] width 98 height 22
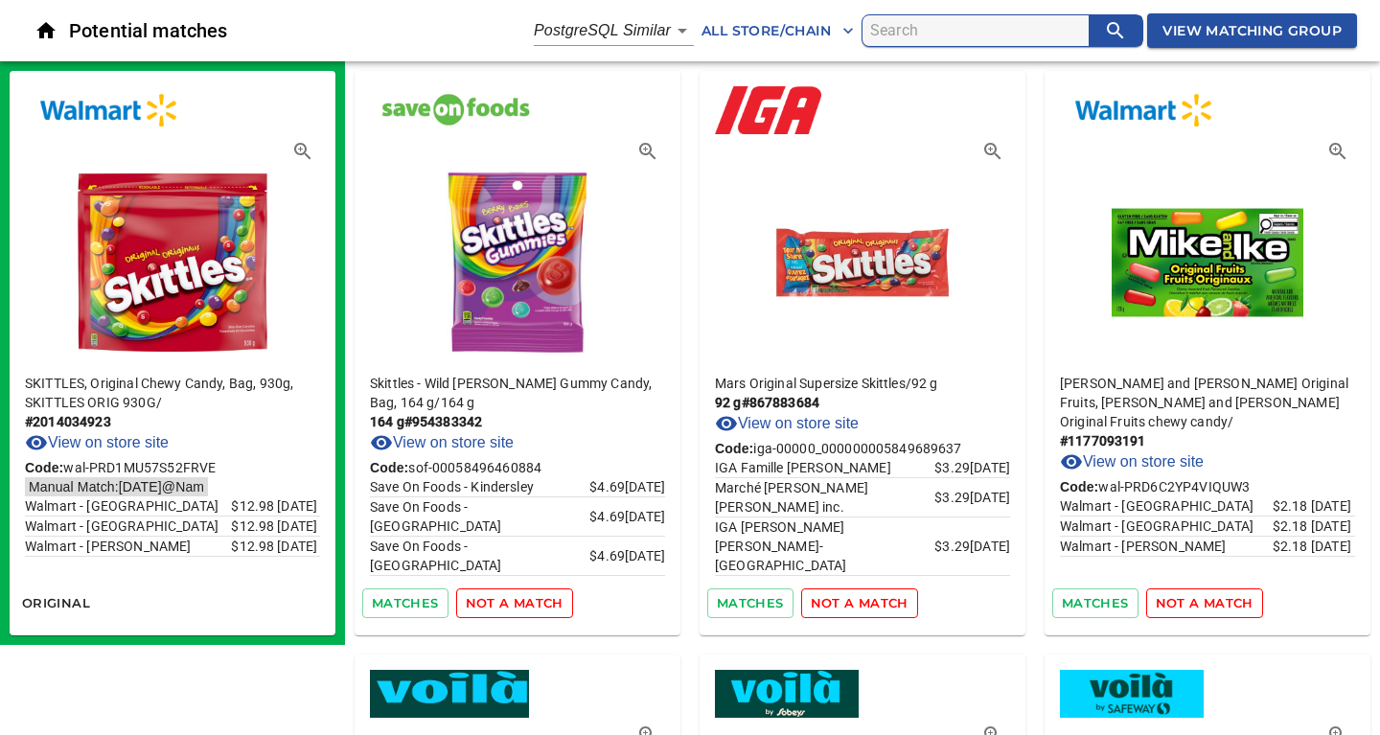
click at [495, 606] on span "not a match" at bounding box center [515, 603] width 98 height 22
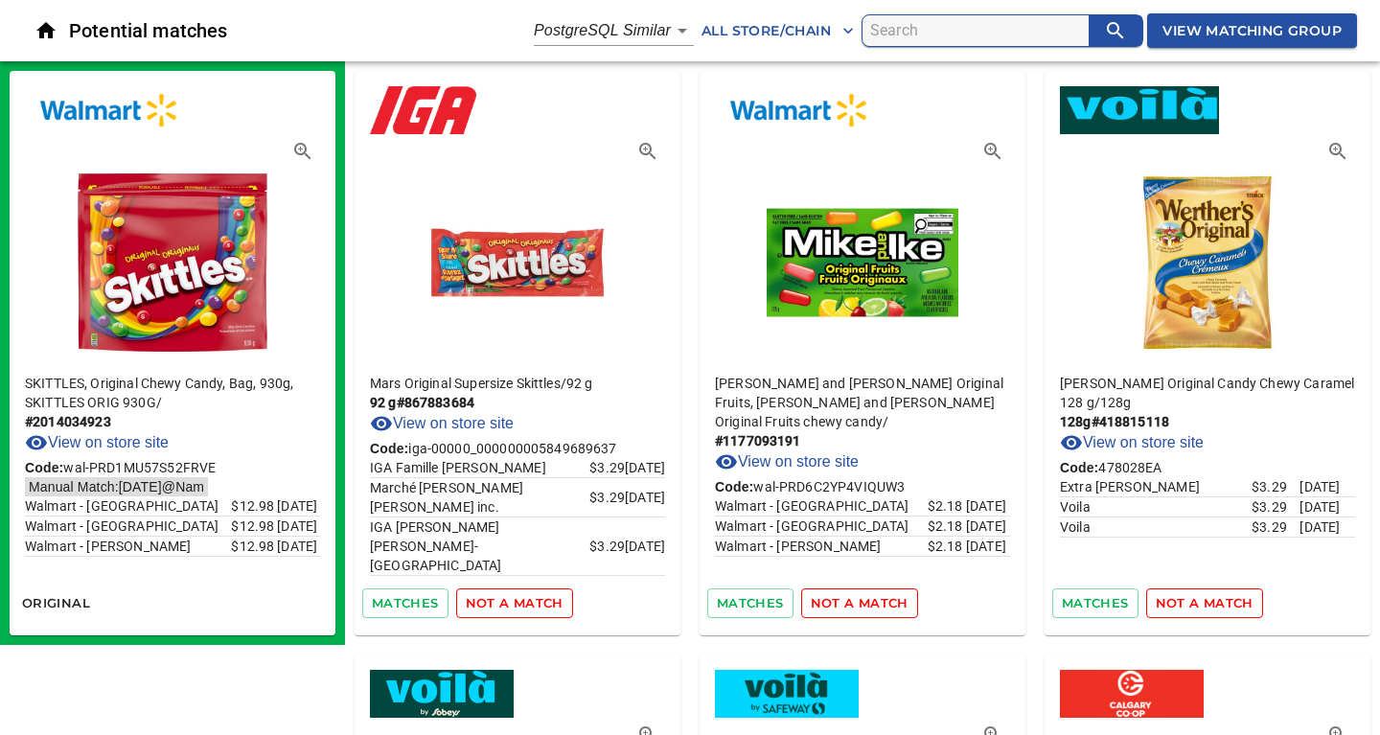
click at [495, 606] on span "not a match" at bounding box center [515, 603] width 98 height 22
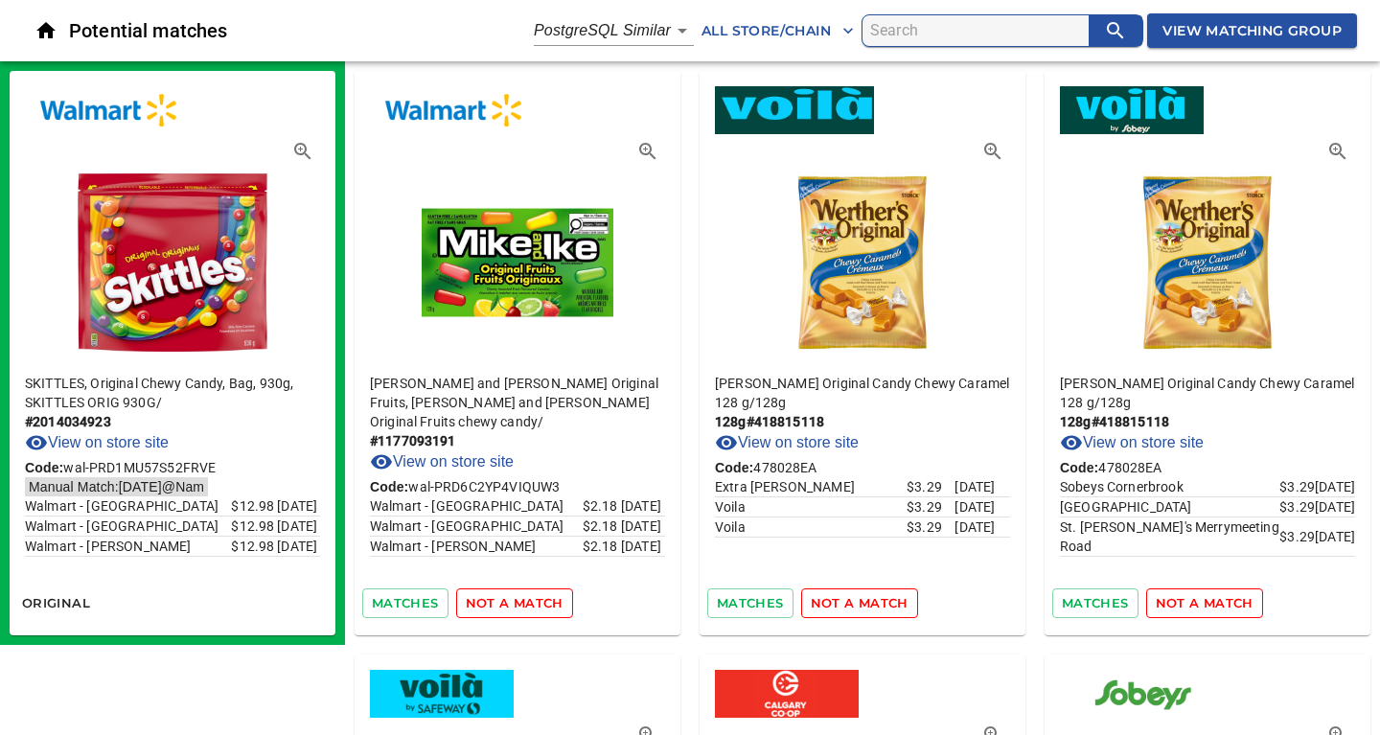
click at [495, 606] on span "not a match" at bounding box center [515, 603] width 98 height 22
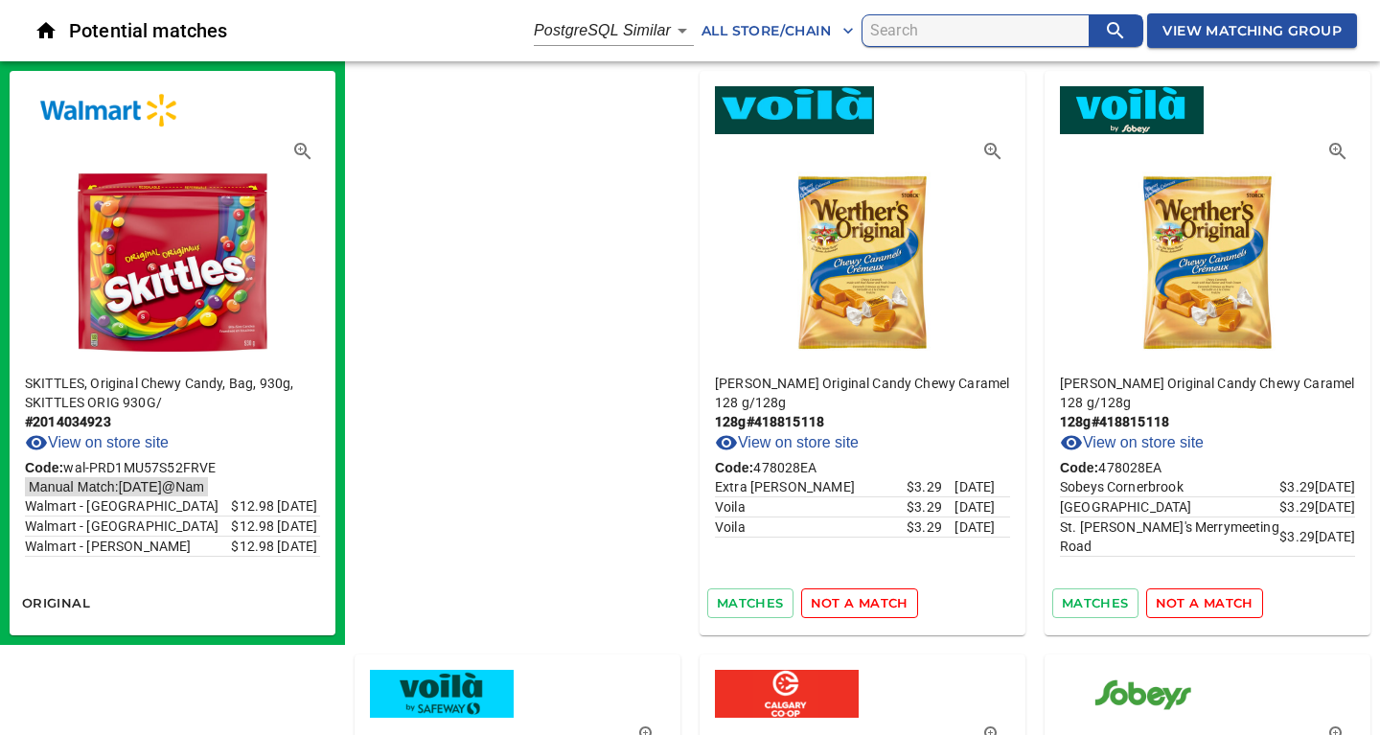
click at [810, 606] on span "not a match" at bounding box center [859, 603] width 98 height 22
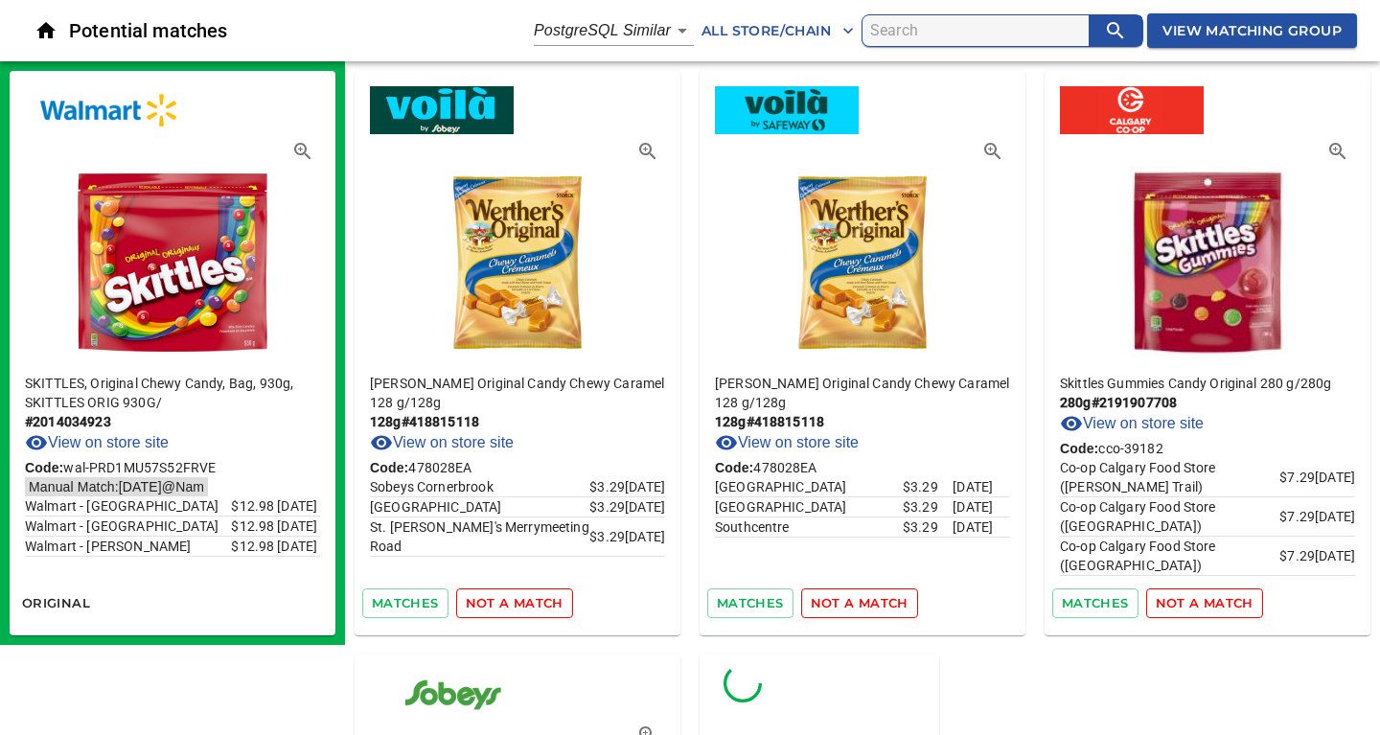
click at [495, 606] on span "not a match" at bounding box center [515, 603] width 98 height 22
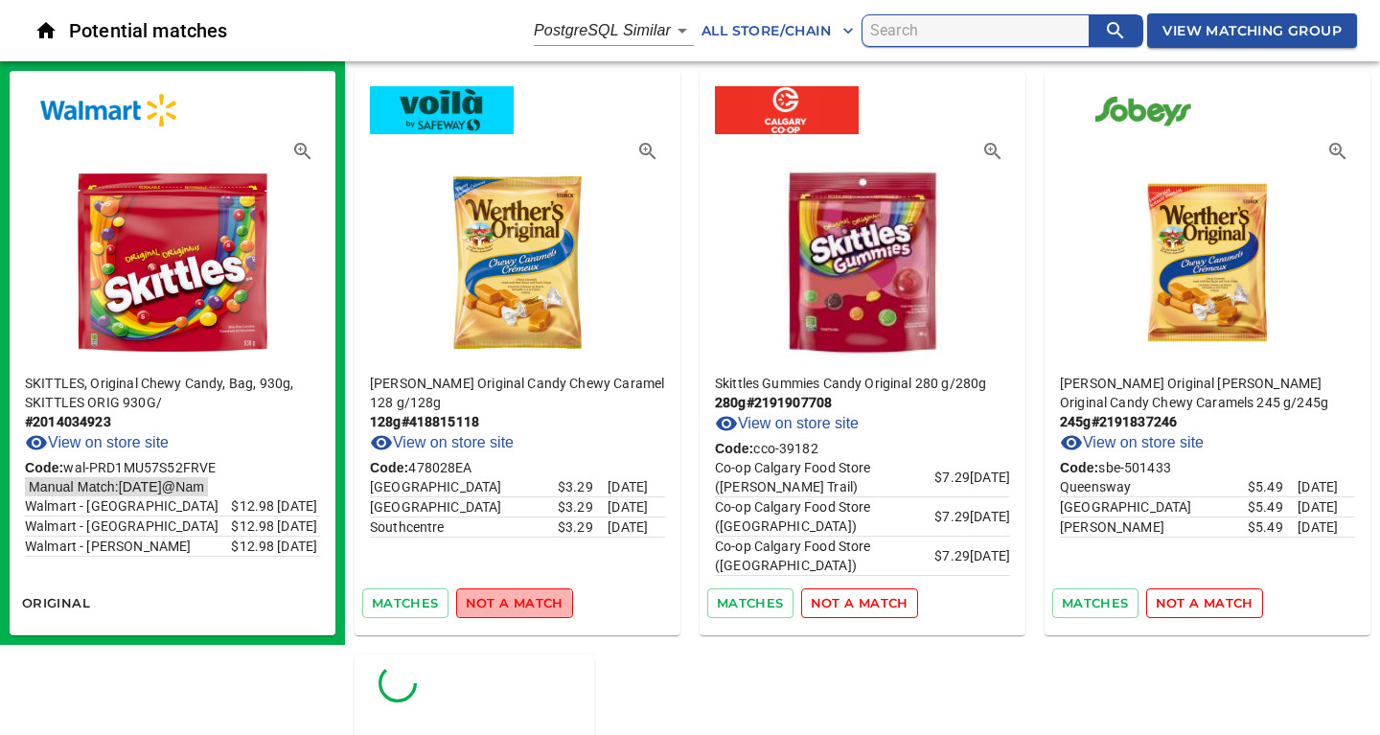
click at [495, 606] on span "not a match" at bounding box center [515, 603] width 98 height 22
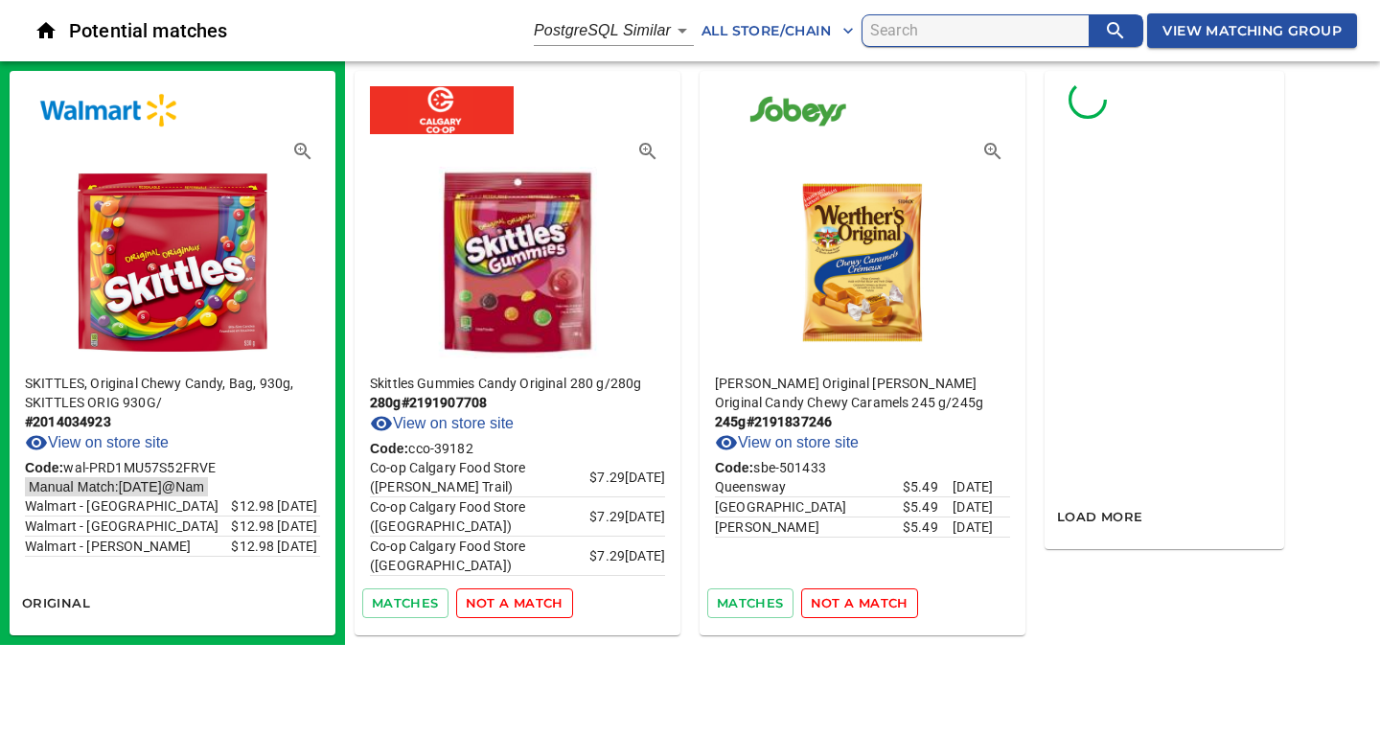
click at [495, 606] on span "not a match" at bounding box center [515, 603] width 98 height 22
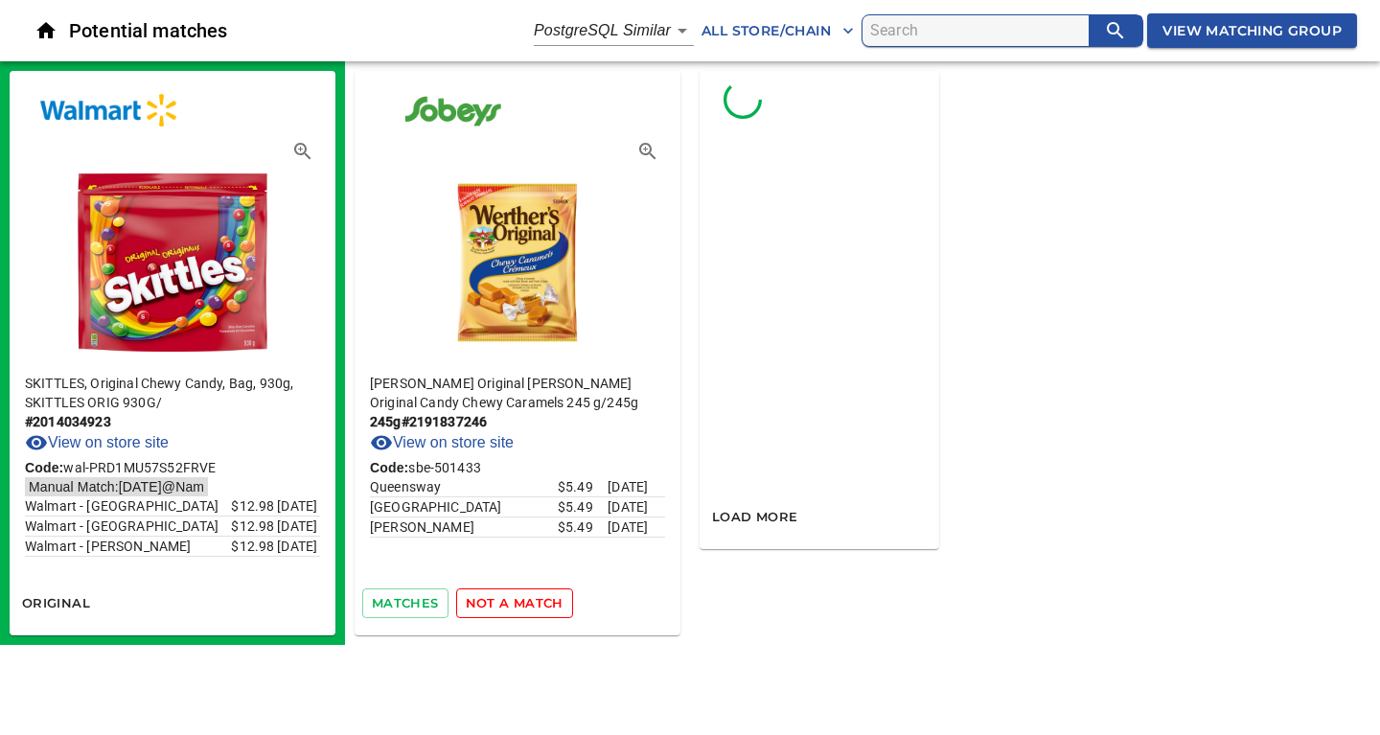
click at [495, 606] on span "not a match" at bounding box center [515, 603] width 98 height 22
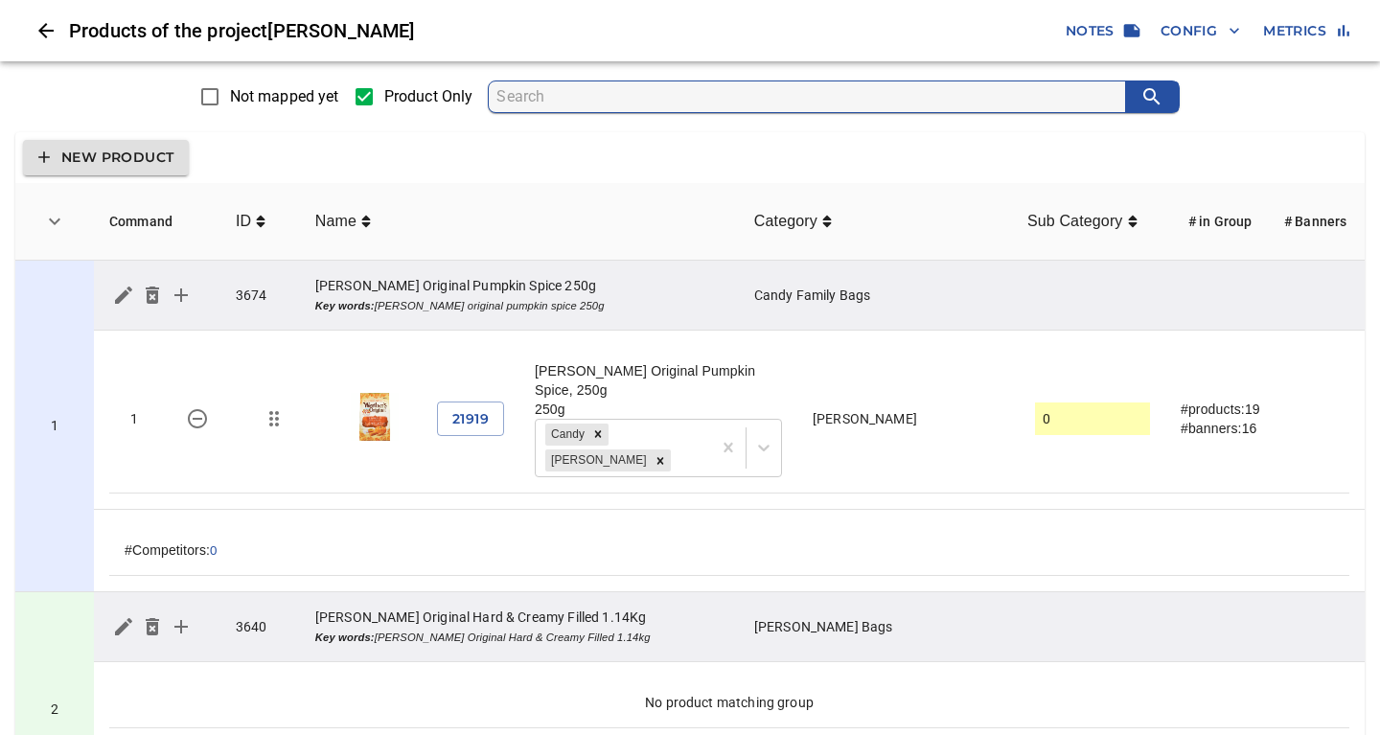
scroll to position [7527, 0]
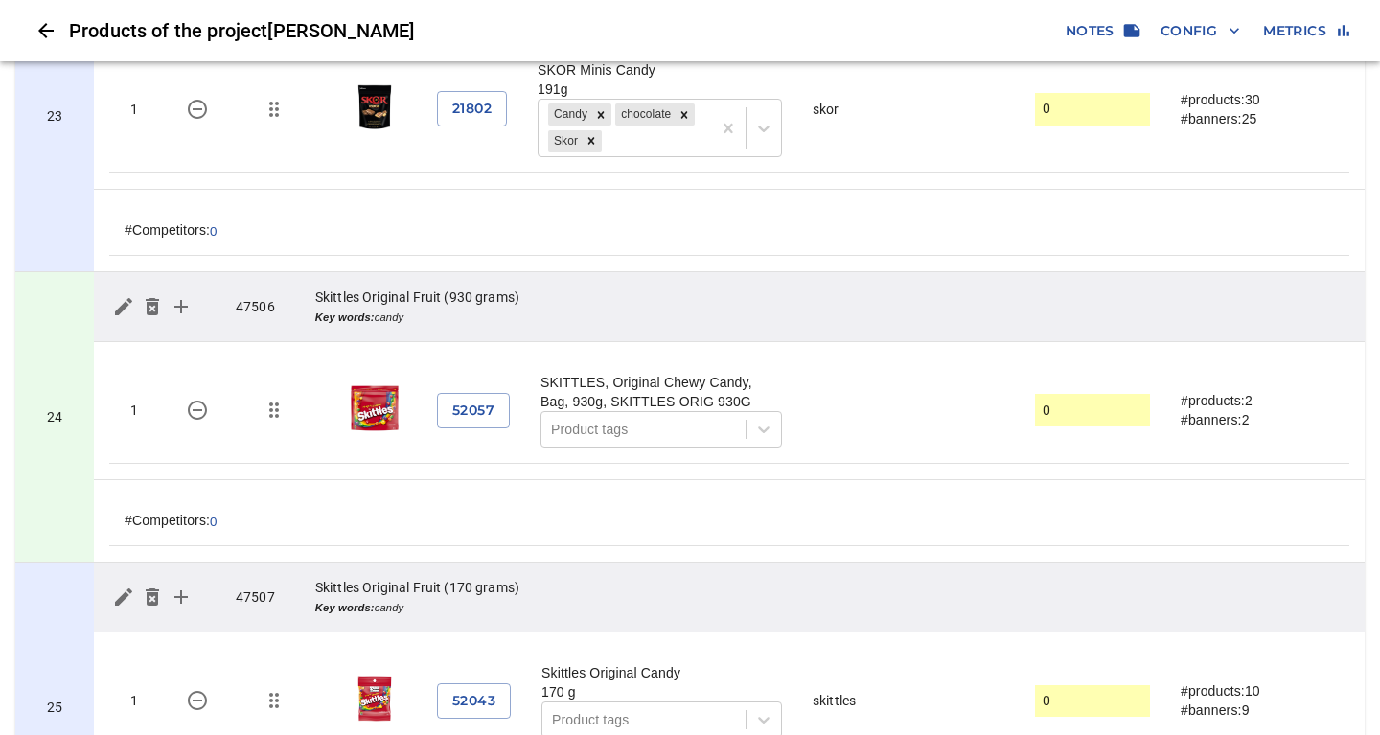
click at [1204, 31] on span "Config" at bounding box center [1200, 31] width 80 height 24
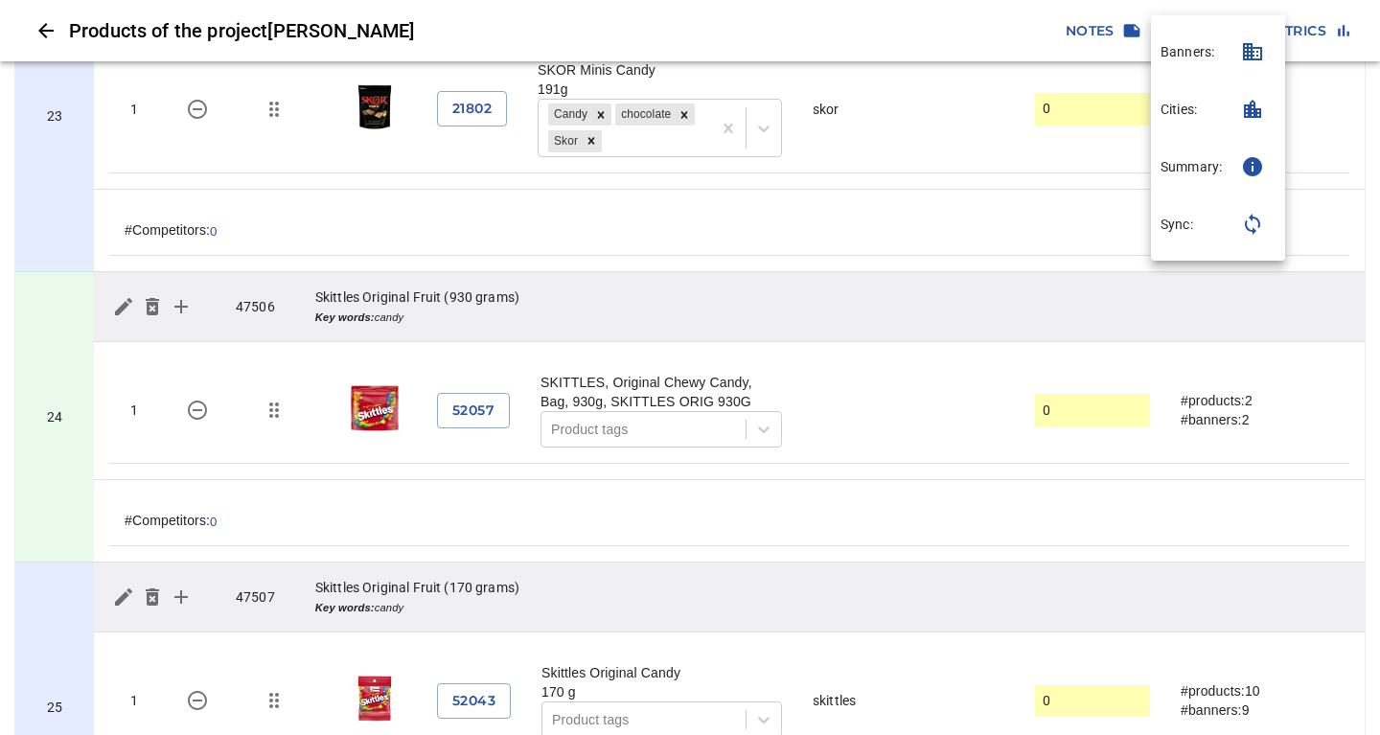
click at [1192, 225] on p "Sync:" at bounding box center [1176, 224] width 33 height 19
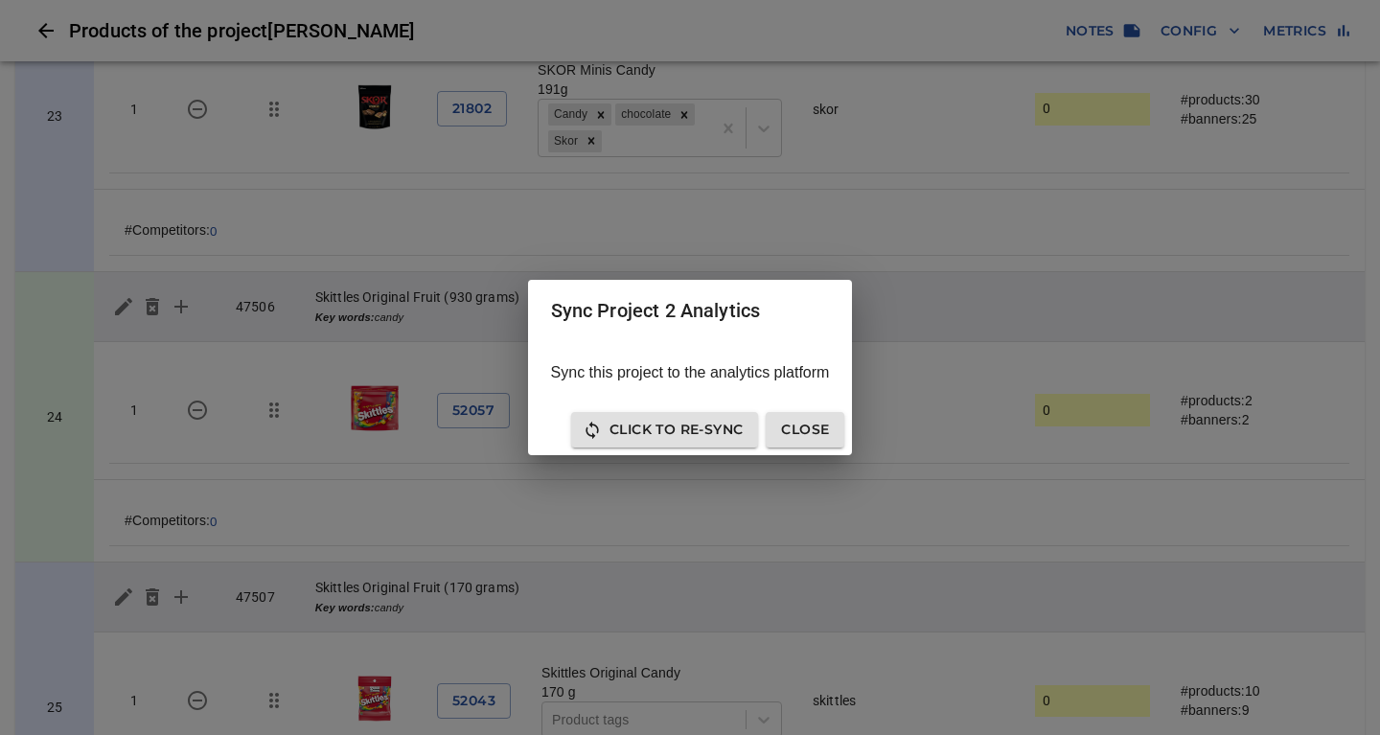
click at [695, 432] on span "Click to Re-Sync" at bounding box center [664, 430] width 156 height 24
click at [802, 432] on span "Close" at bounding box center [805, 430] width 48 height 24
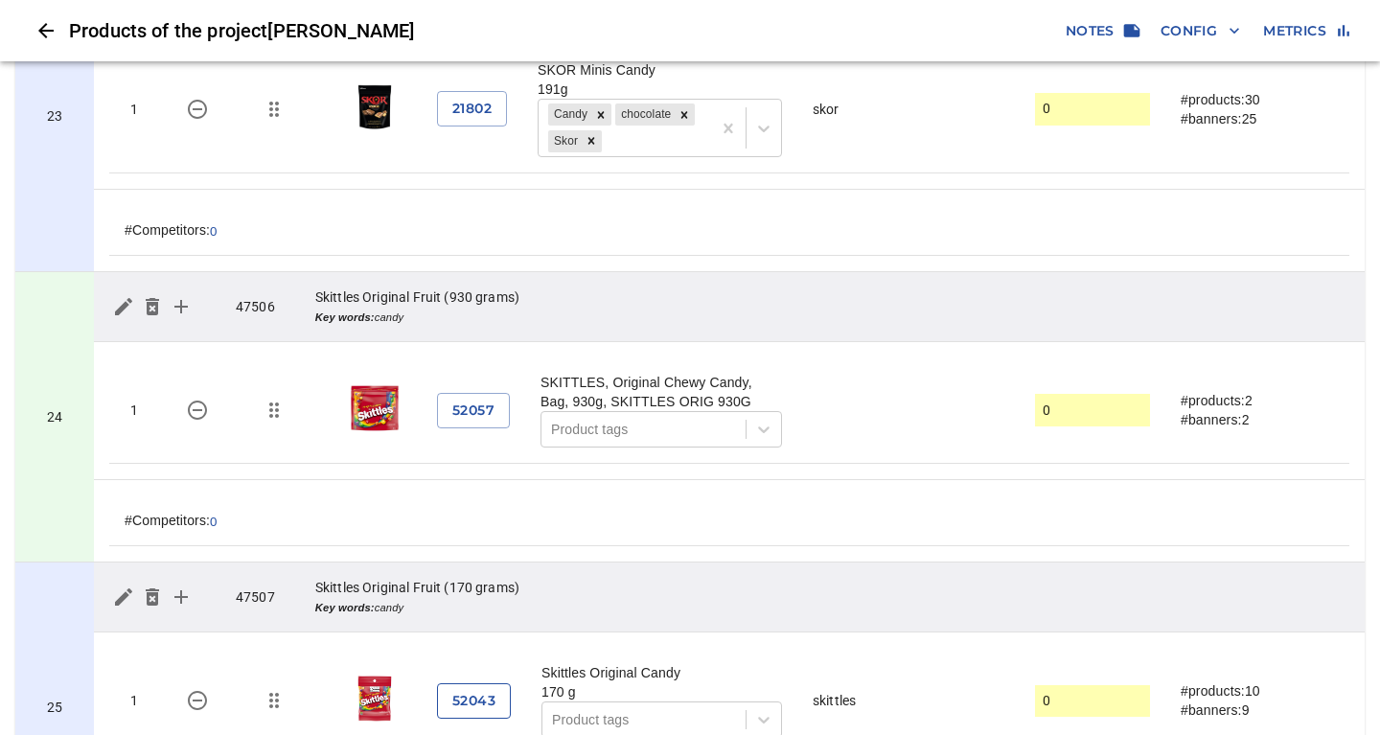
click at [472, 689] on span "52043" at bounding box center [473, 701] width 43 height 24
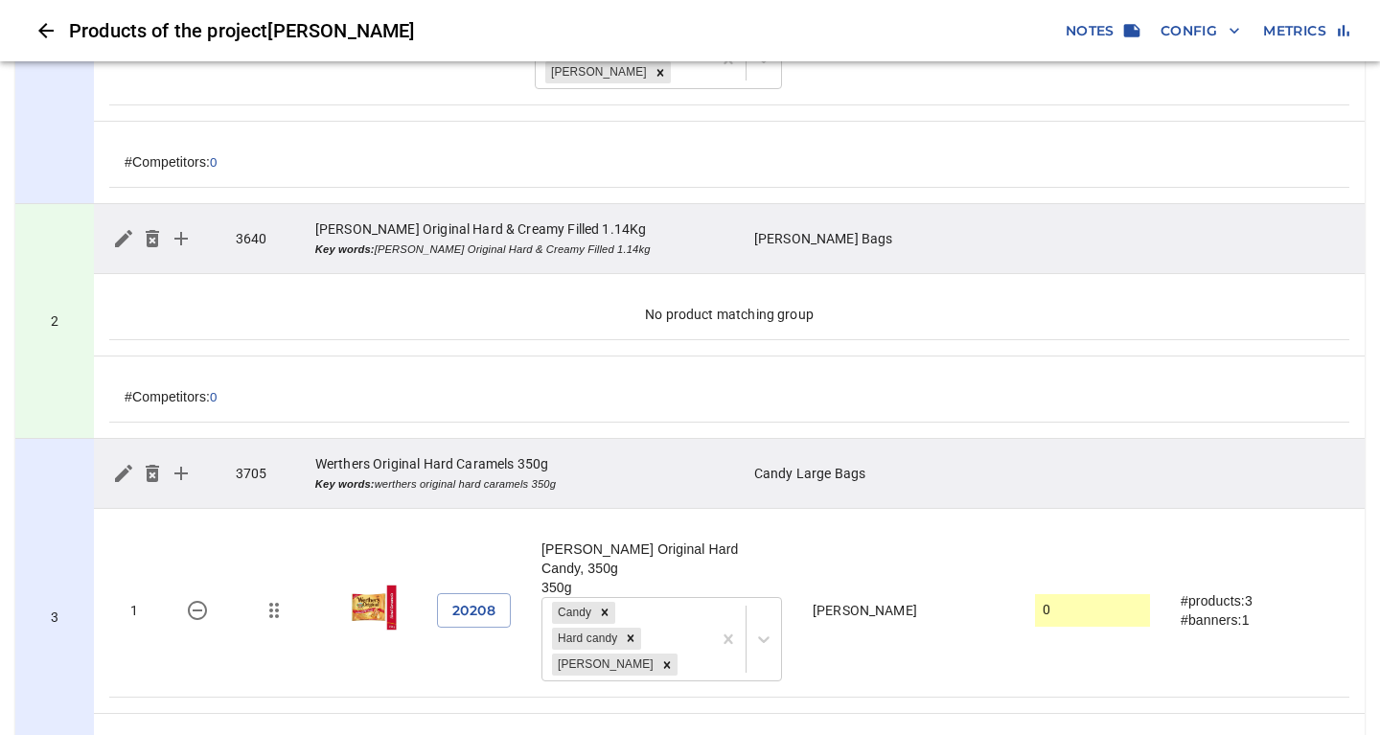
scroll to position [0, 0]
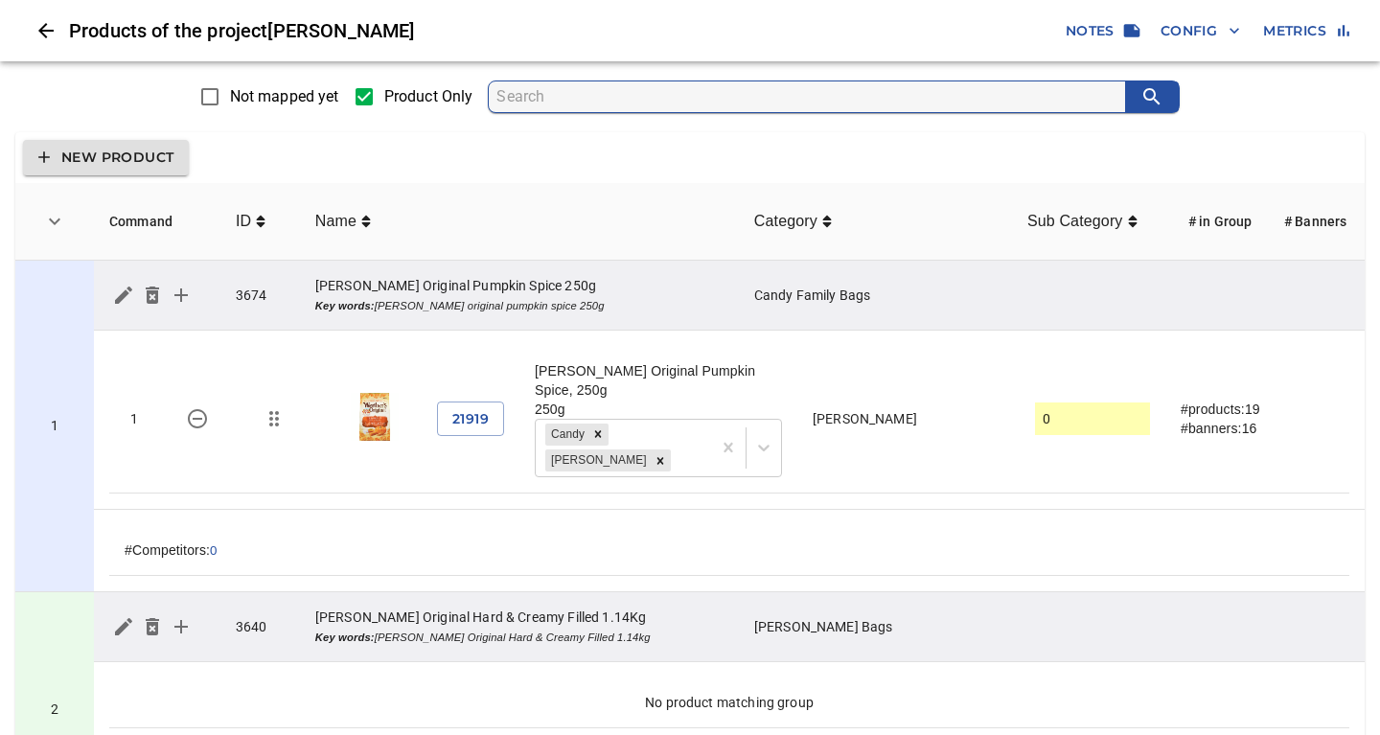
click at [573, 98] on input "search" at bounding box center [810, 96] width 628 height 31
type input "poppycock"
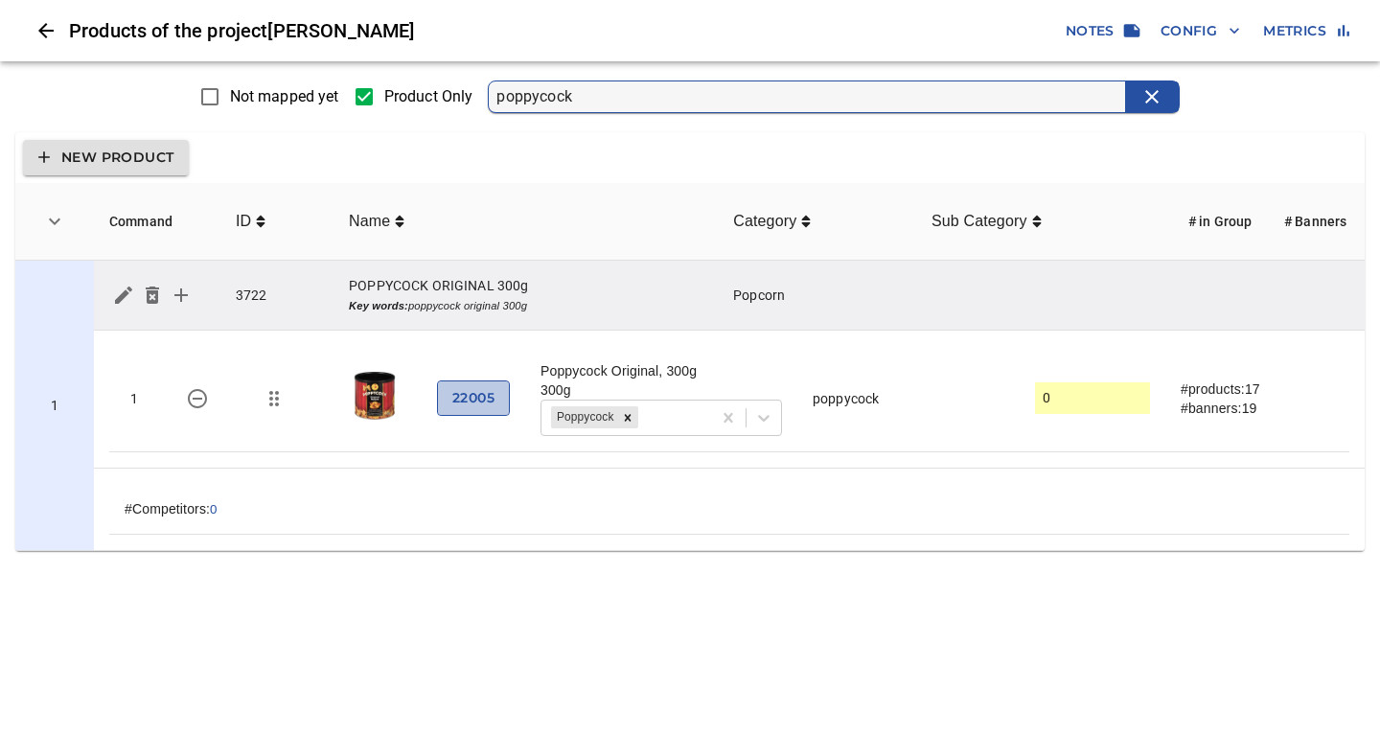
click at [471, 401] on span "22005" at bounding box center [473, 398] width 42 height 24
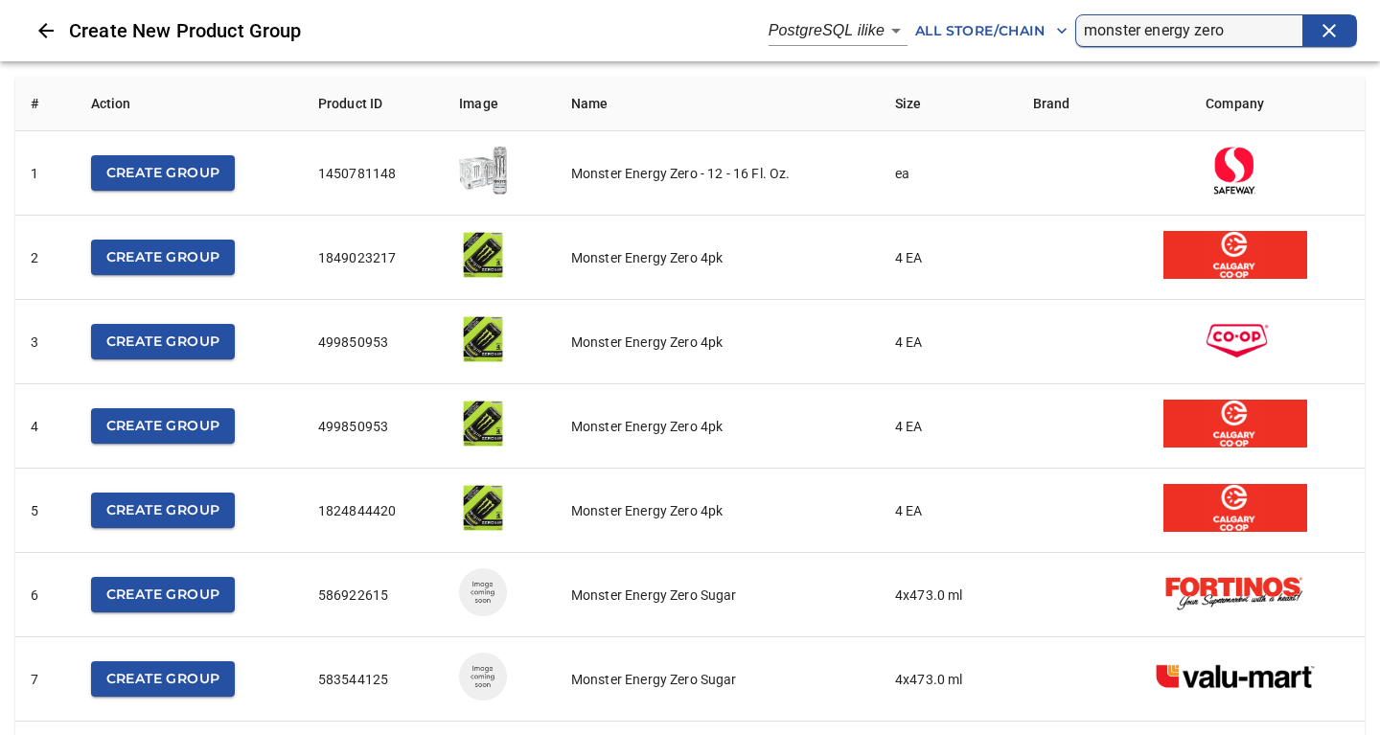
scroll to position [1862, 0]
